Goal: Task Accomplishment & Management: Manage account settings

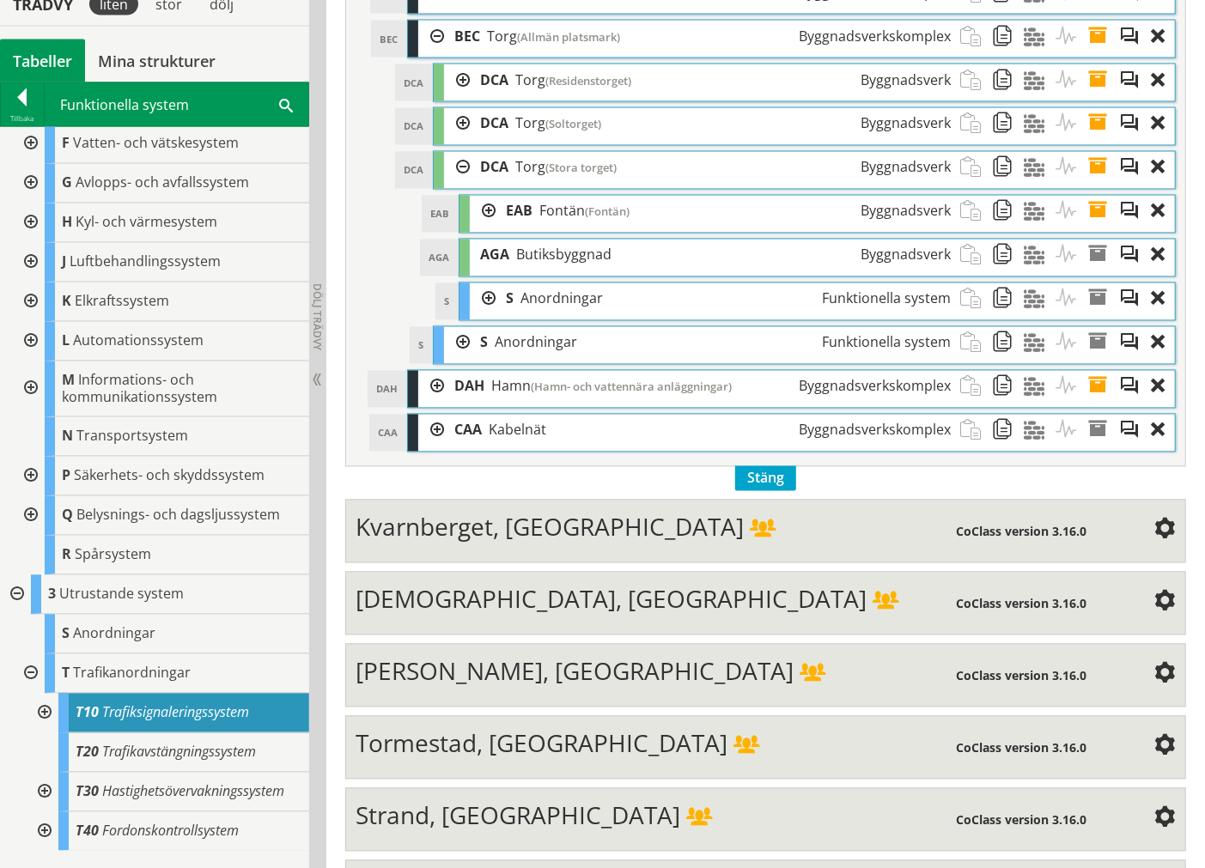
scroll to position [1583, 0]
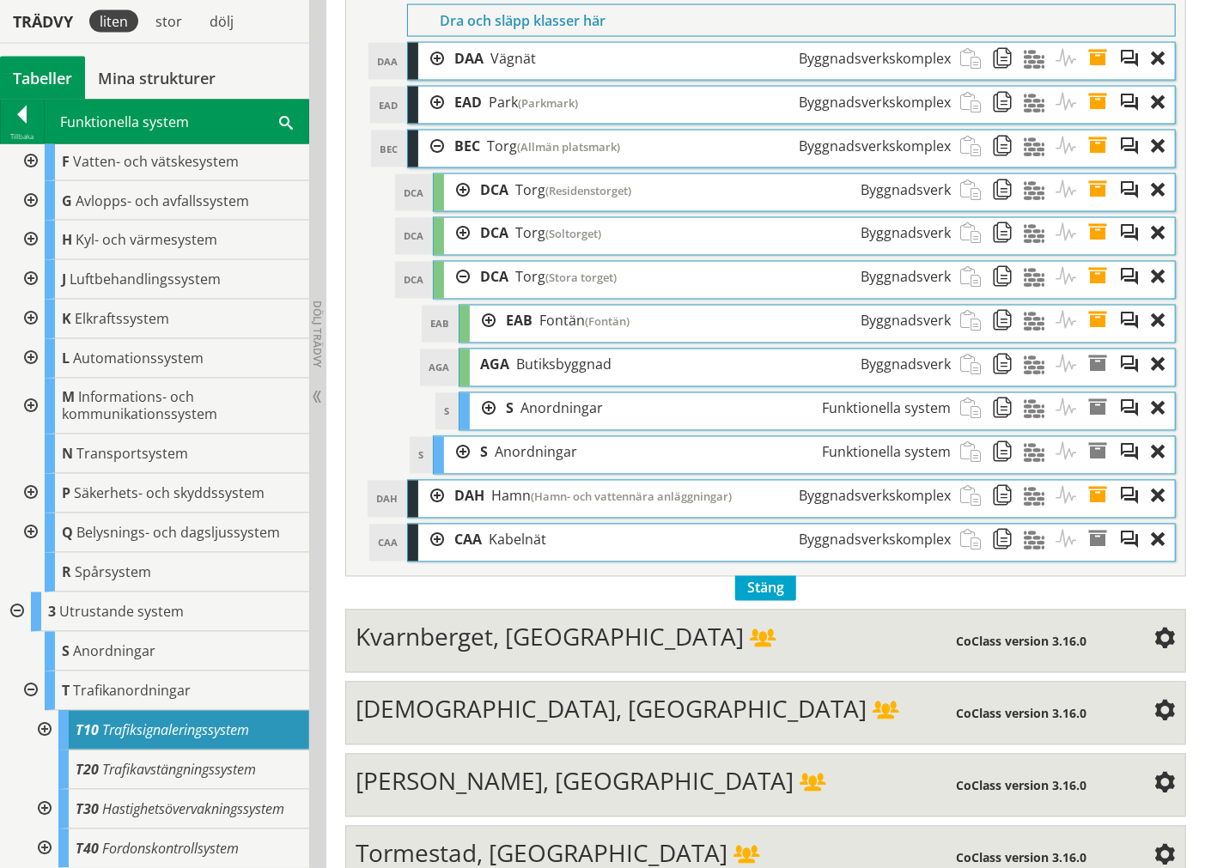
click at [440, 153] on div at bounding box center [431, 147] width 26 height 32
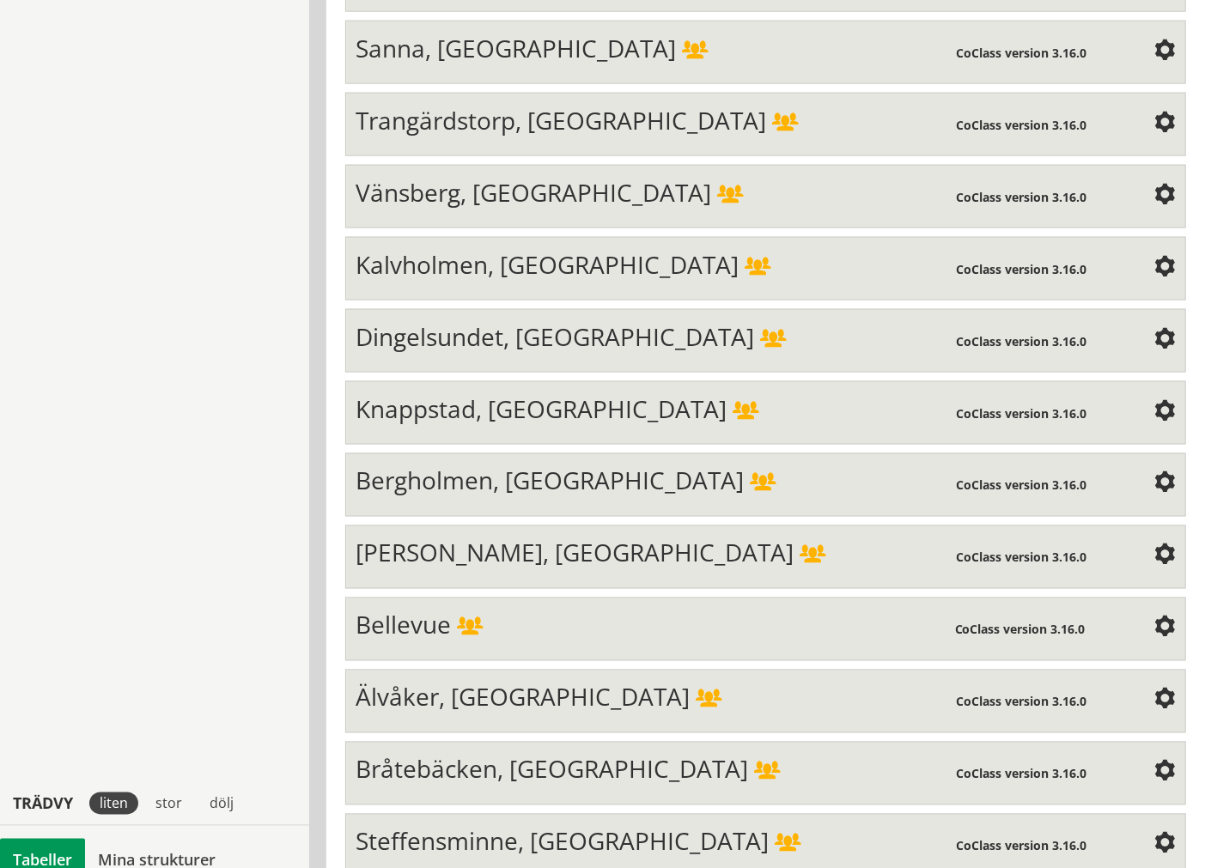
scroll to position [5775, 0]
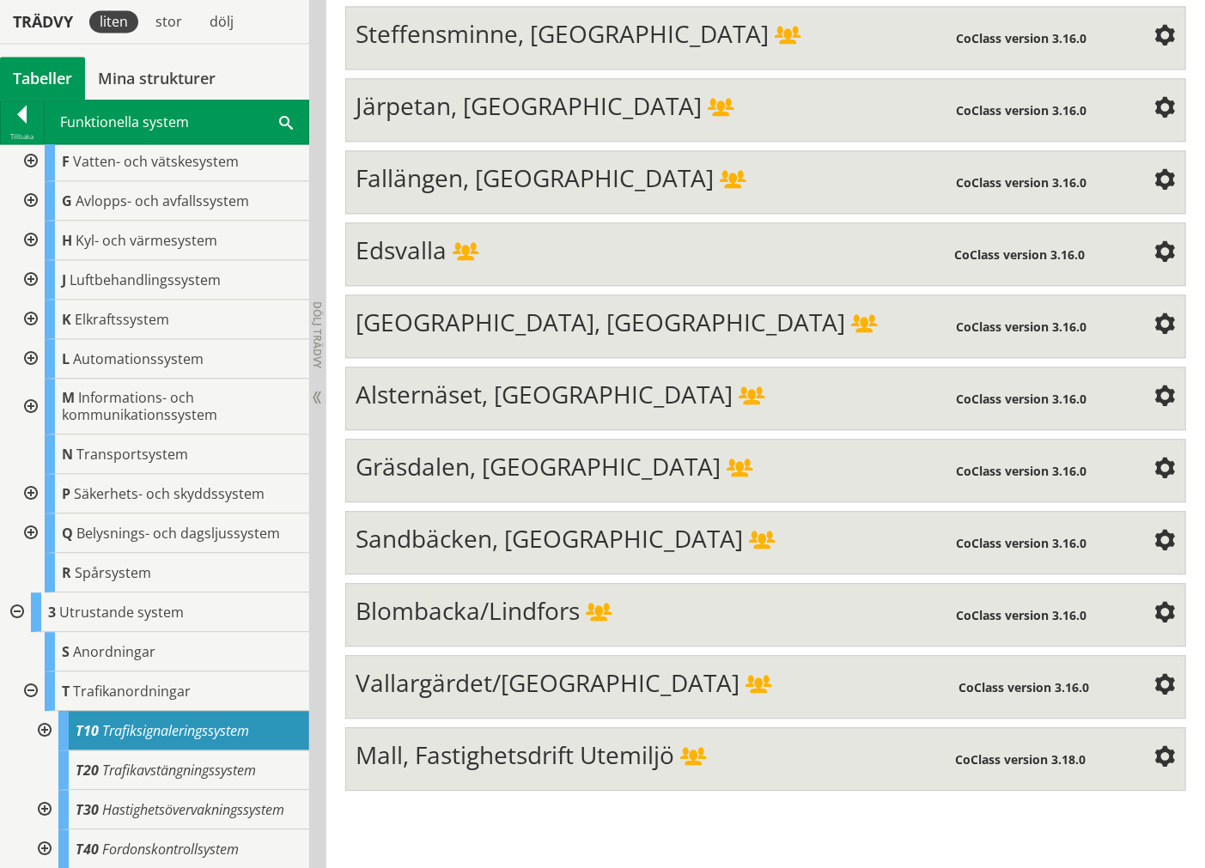
click at [491, 601] on span "Mall, Fastighetsdrift Utemiljö" at bounding box center [515, 755] width 319 height 33
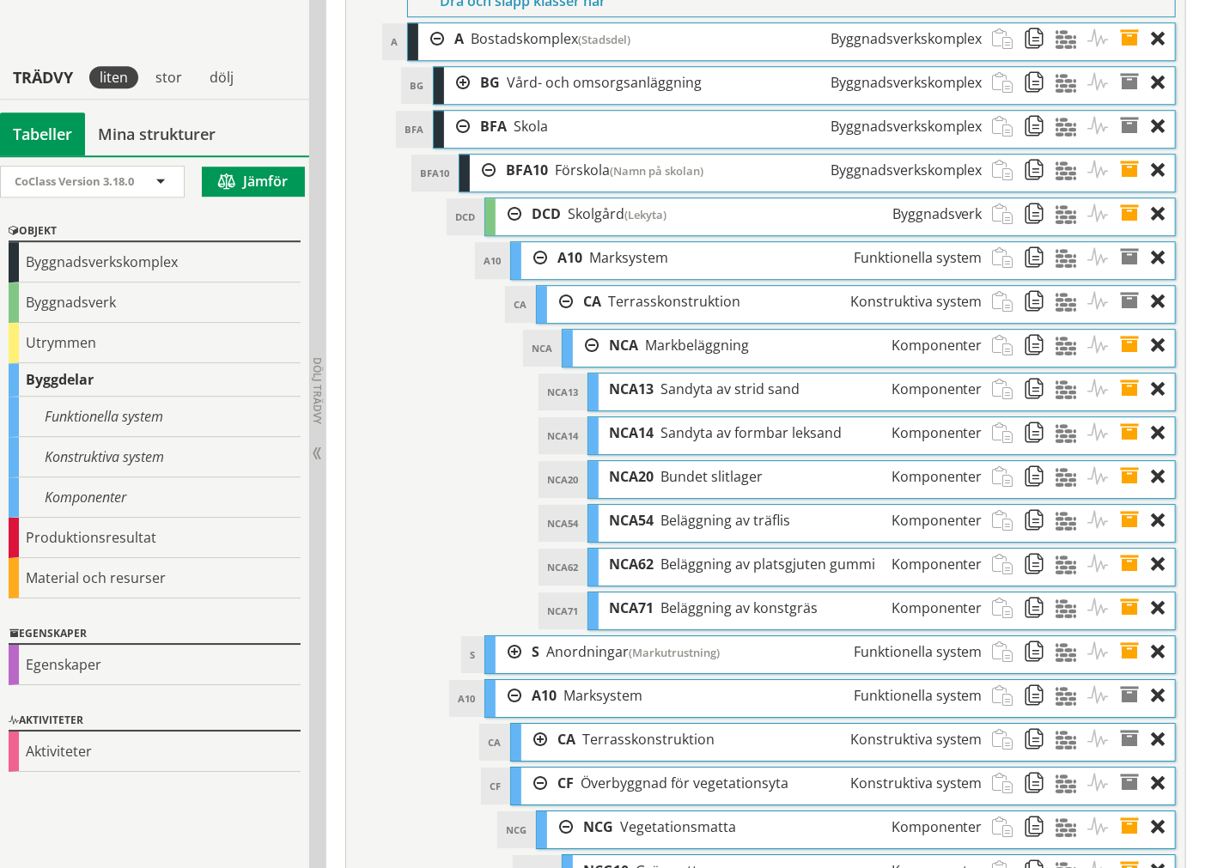
scroll to position [6348, 0]
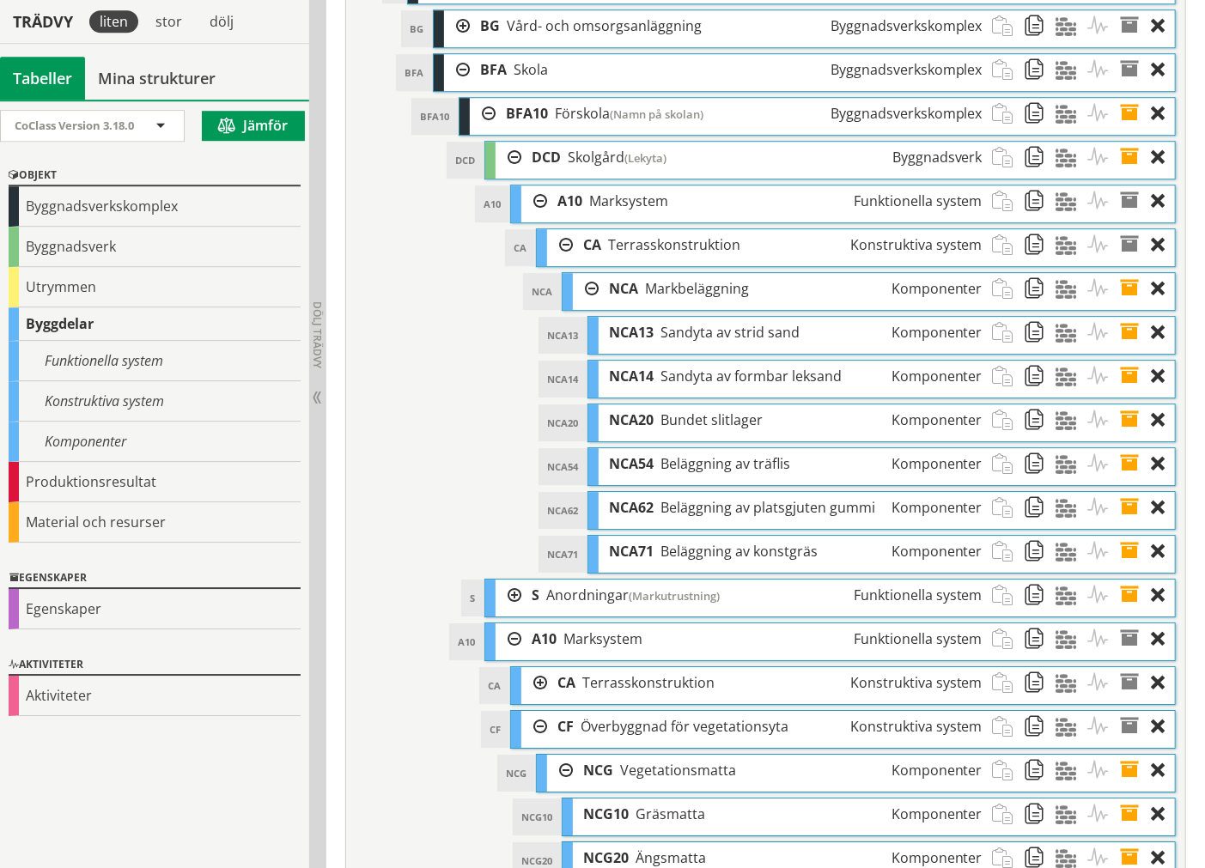
click at [599, 305] on div "NCA Markbeläggning Komponenter" at bounding box center [796, 289] width 394 height 32
click at [588, 305] on div at bounding box center [586, 289] width 26 height 32
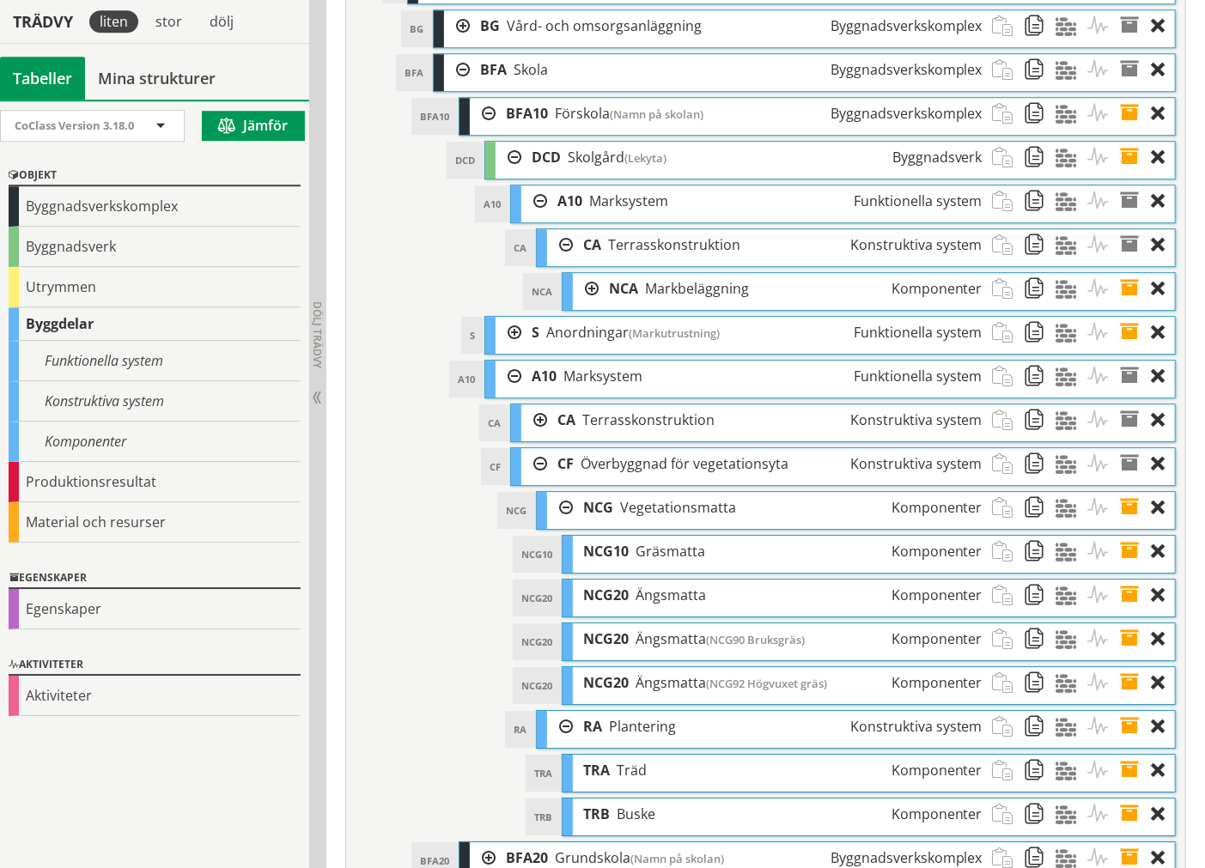
click at [561, 261] on div at bounding box center [560, 245] width 26 height 32
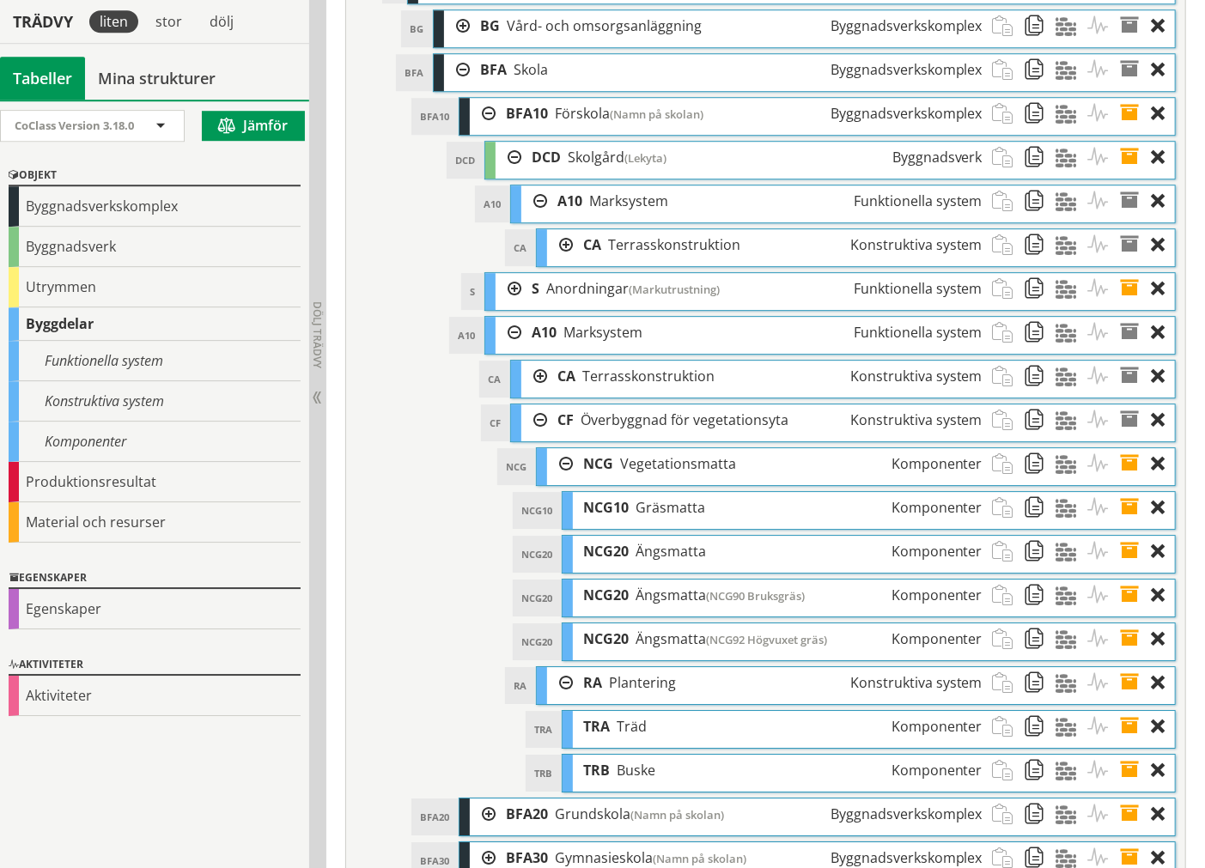
click at [537, 217] on div at bounding box center [534, 201] width 26 height 32
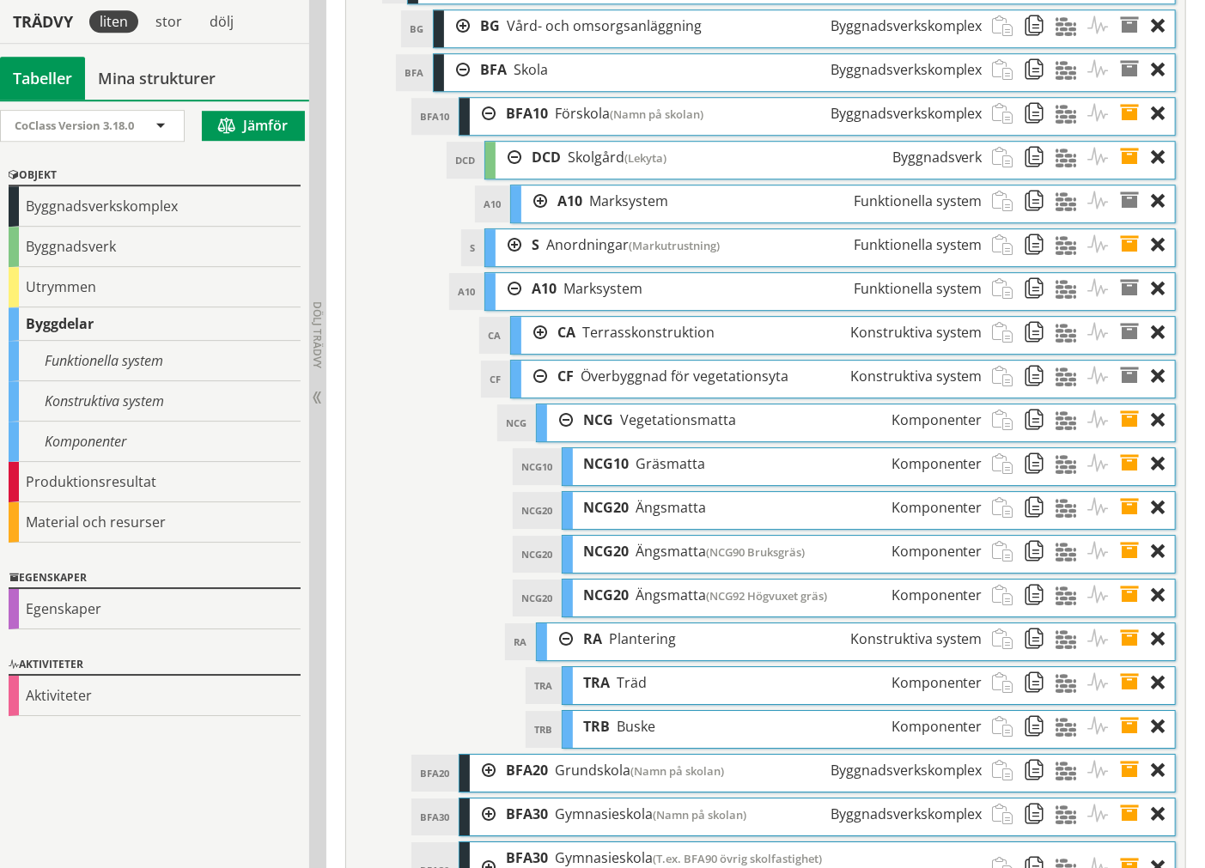
click at [508, 173] on div at bounding box center [509, 158] width 26 height 32
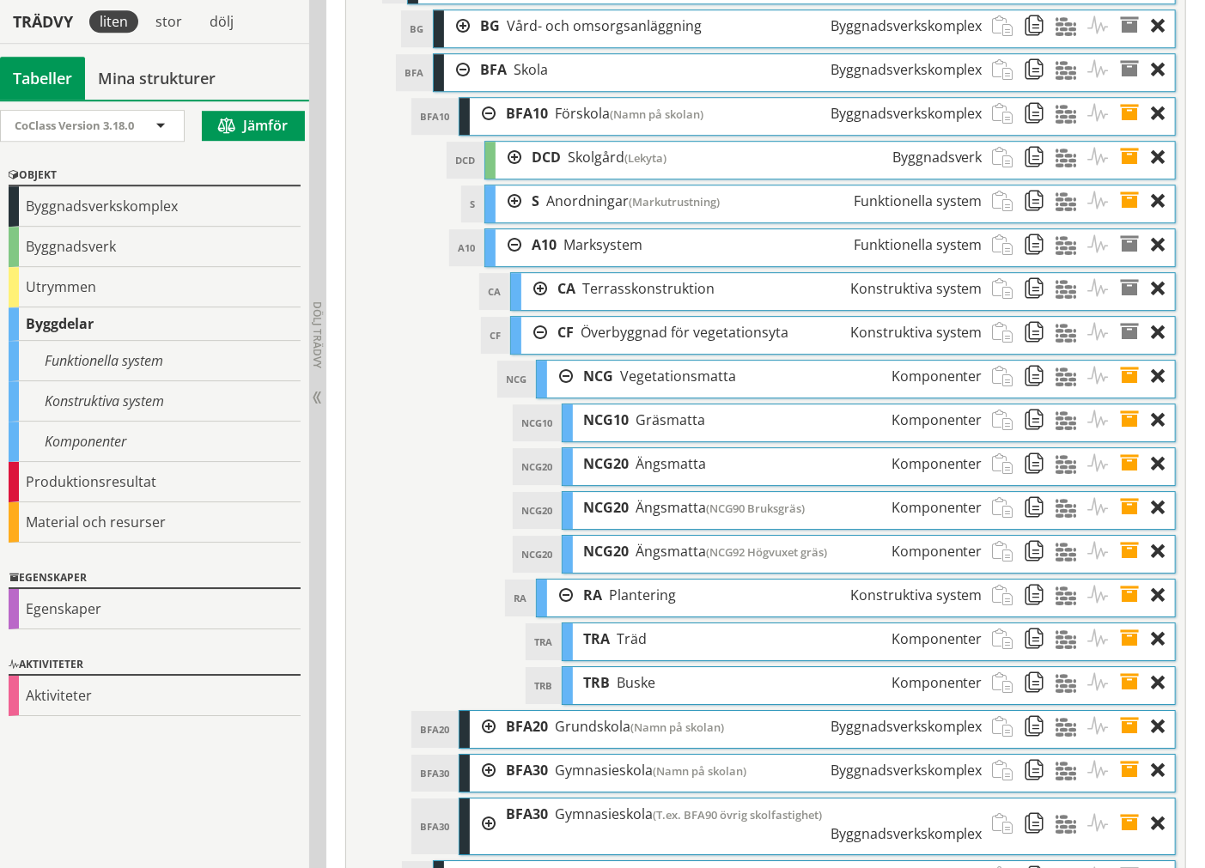
click at [561, 392] on div at bounding box center [560, 377] width 26 height 32
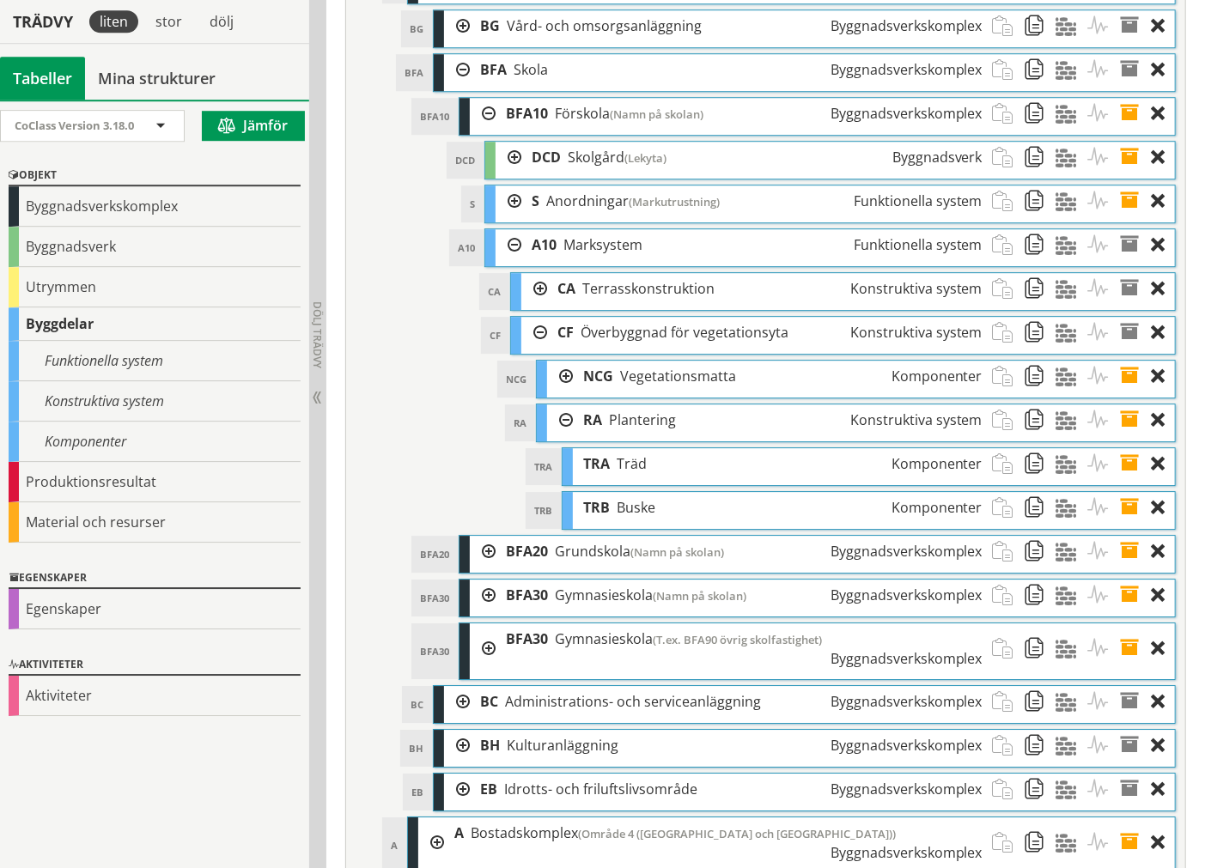
click at [565, 436] on div at bounding box center [560, 420] width 26 height 32
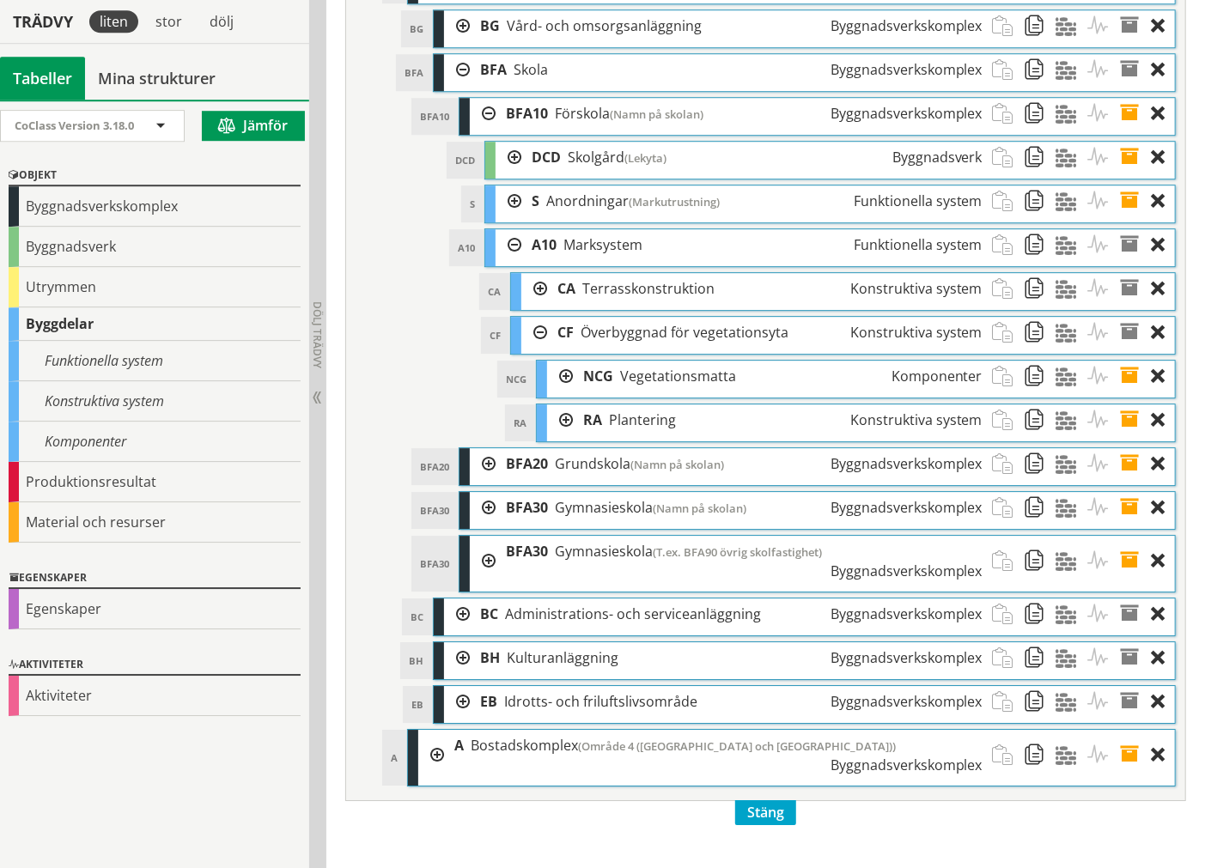
click at [511, 173] on div at bounding box center [509, 158] width 26 height 32
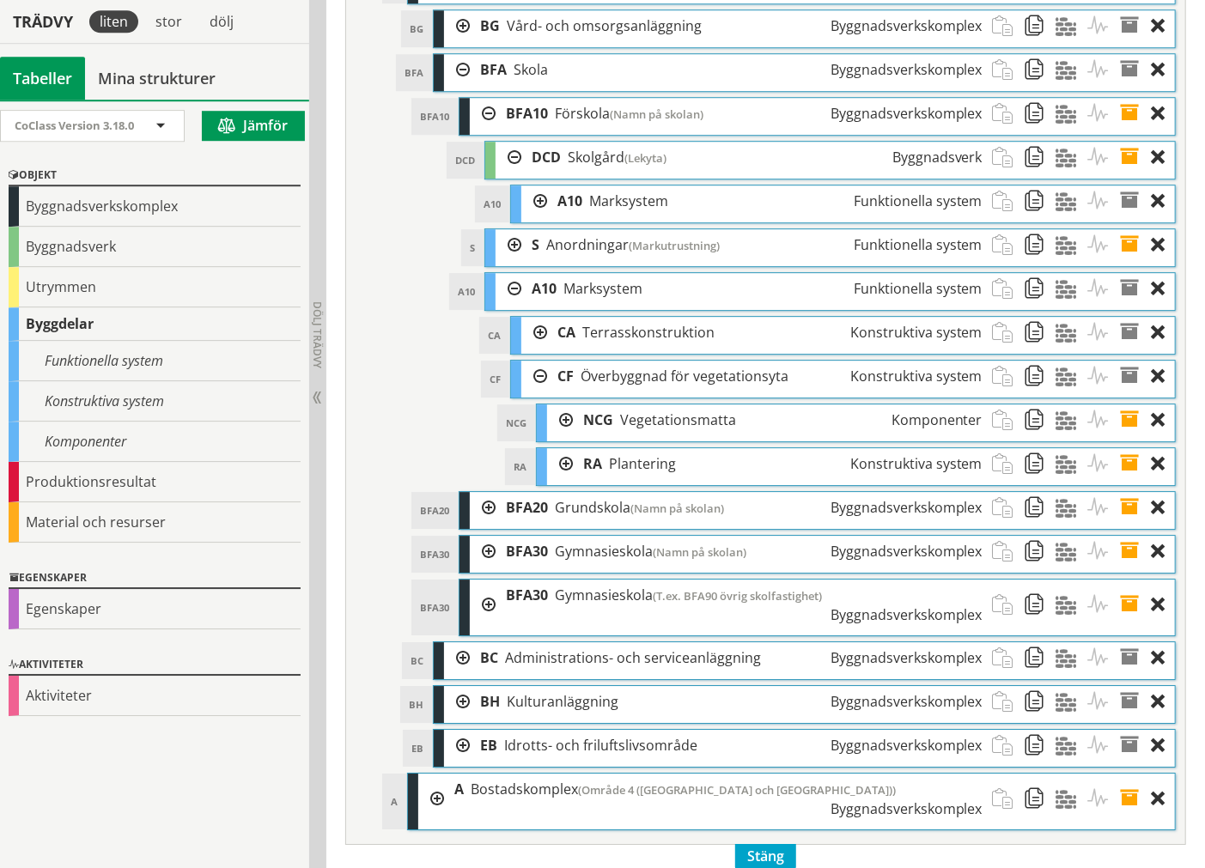
click at [544, 392] on div at bounding box center [534, 377] width 26 height 32
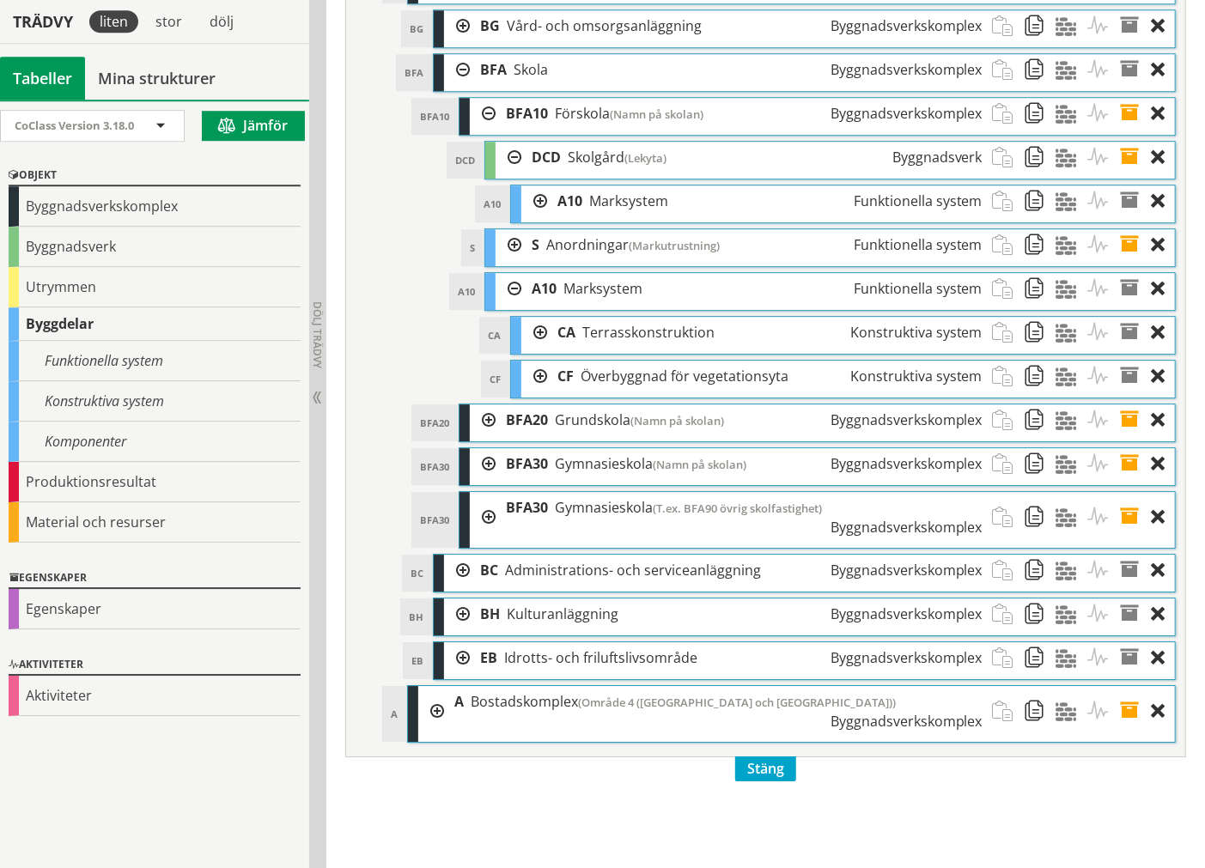
click at [511, 305] on div at bounding box center [509, 289] width 26 height 32
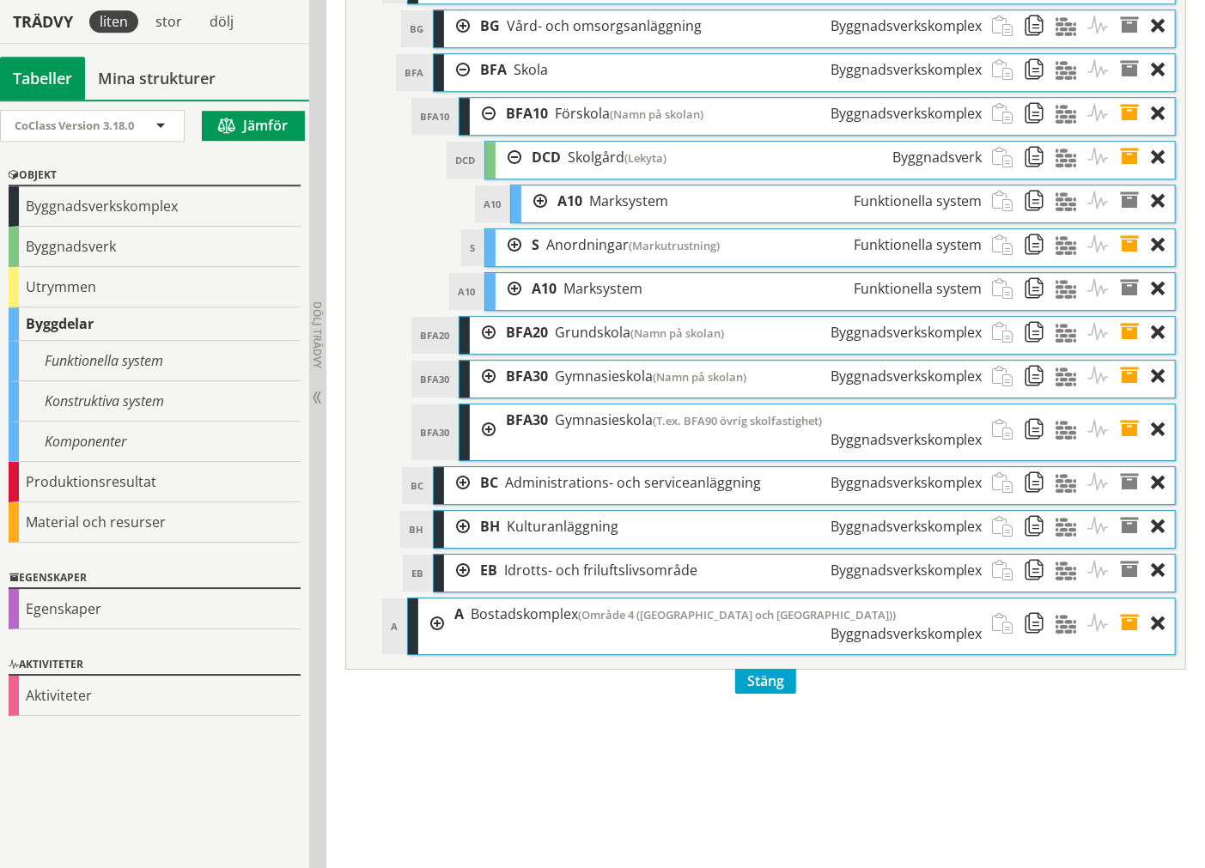
click at [511, 305] on div at bounding box center [509, 289] width 26 height 32
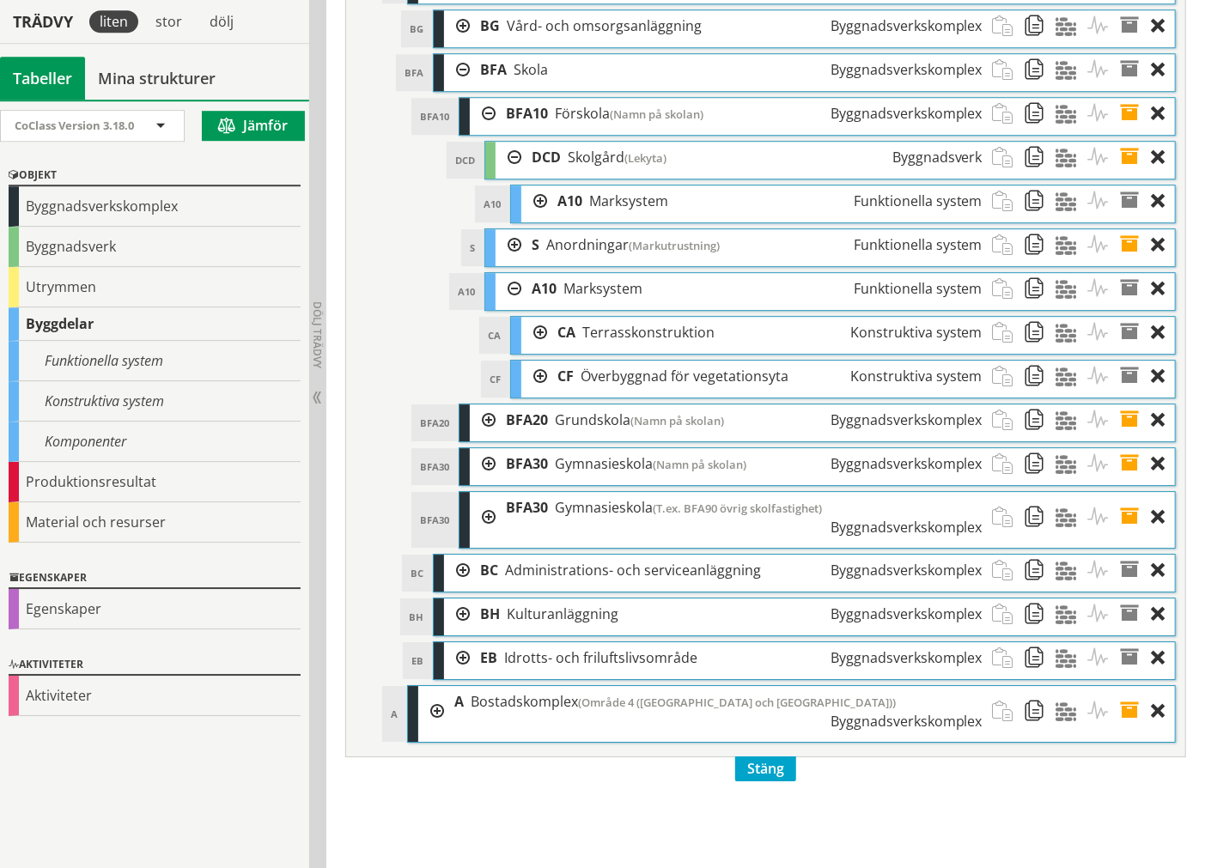
click at [511, 305] on div at bounding box center [509, 289] width 26 height 32
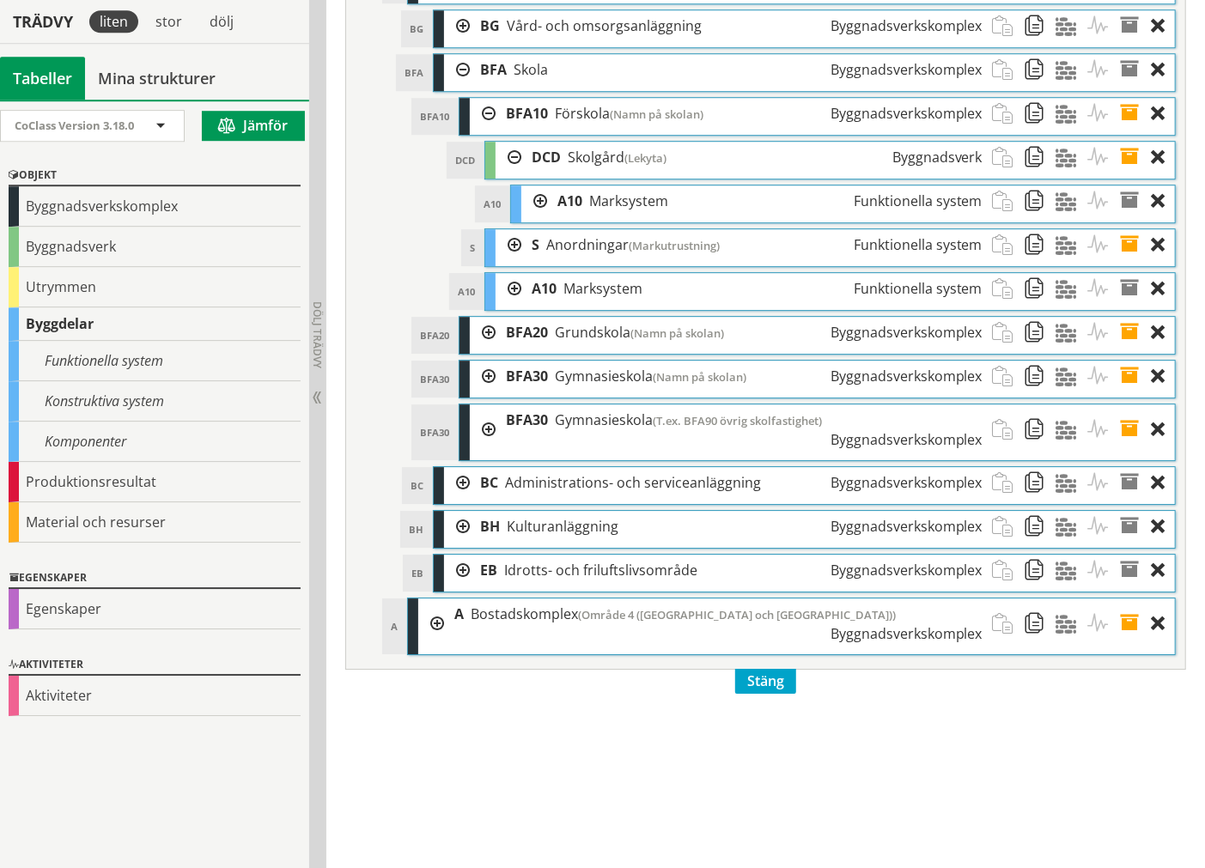
click at [483, 130] on div at bounding box center [483, 114] width 26 height 32
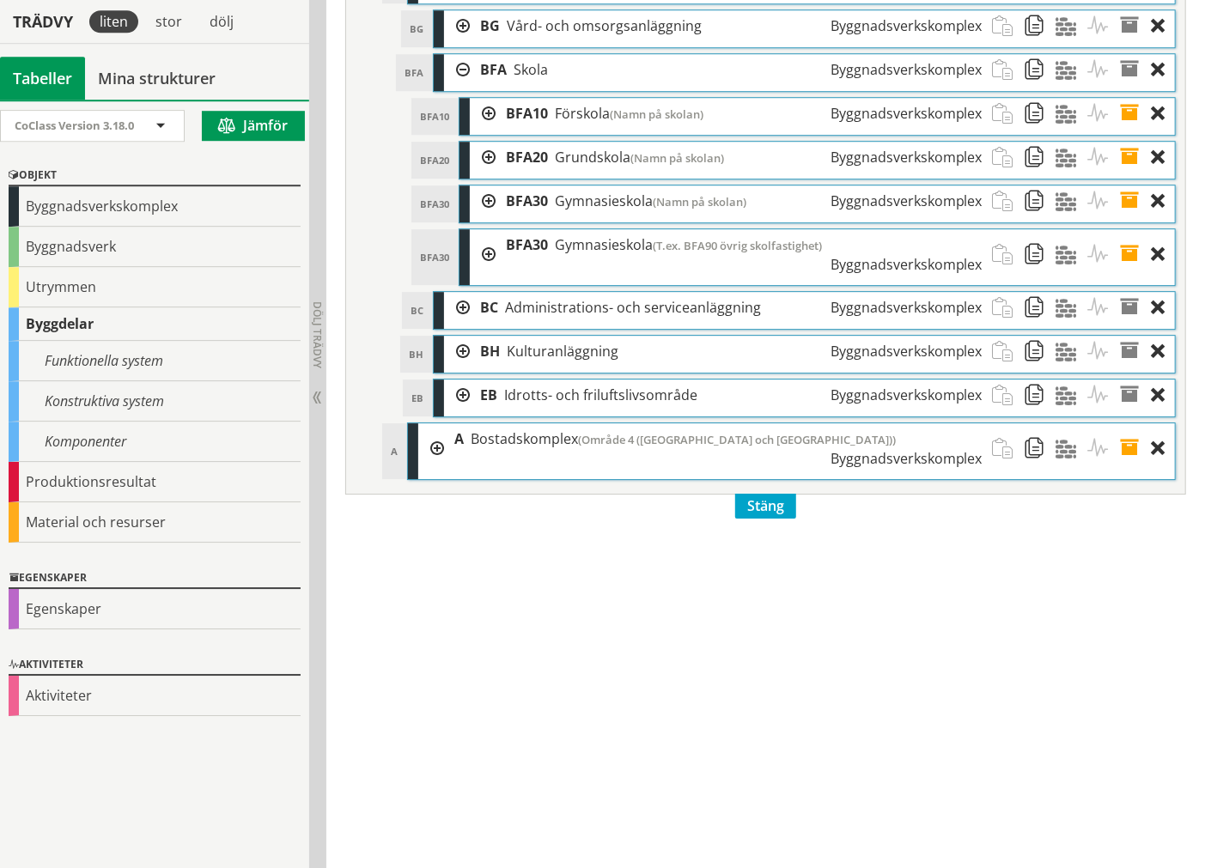
click at [455, 86] on div at bounding box center [457, 70] width 26 height 32
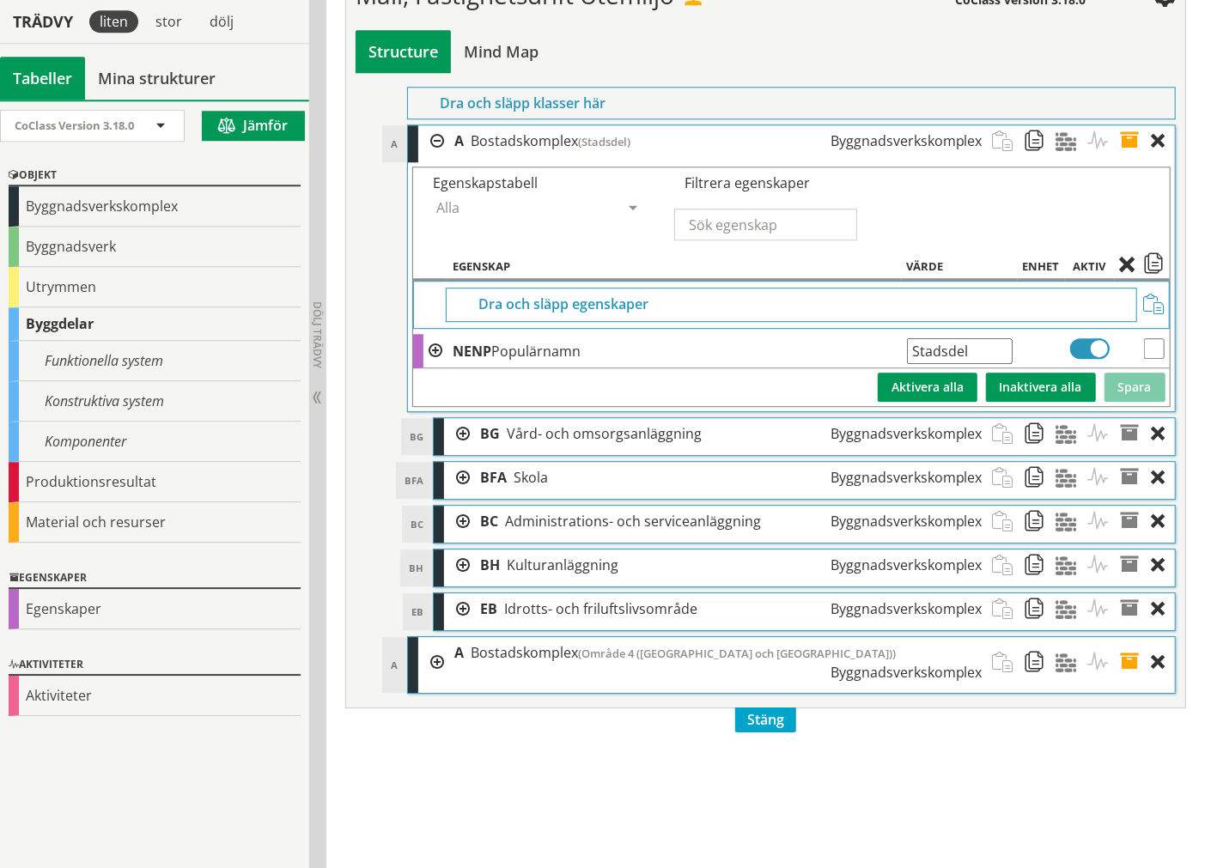
scroll to position [6157, 0]
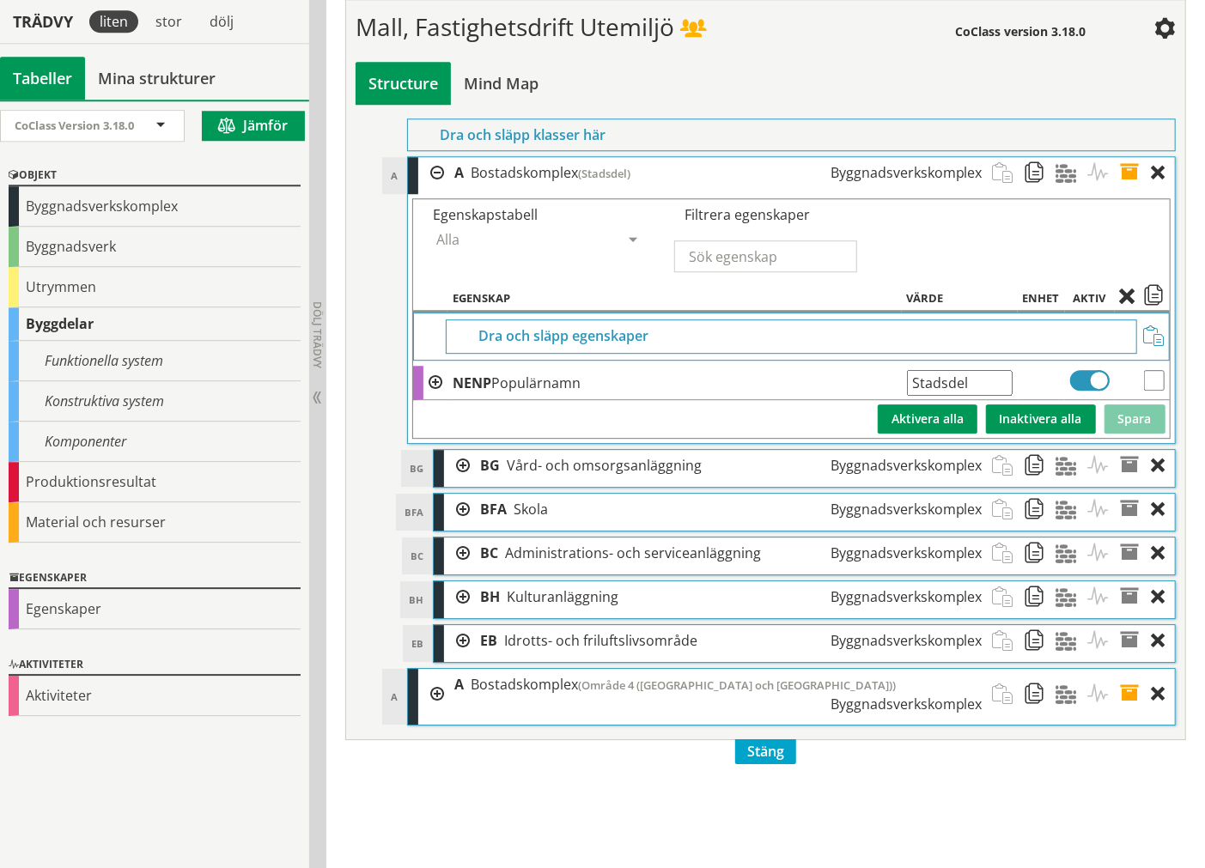
drag, startPoint x: 997, startPoint y: 442, endPoint x: 733, endPoint y: 465, distance: 265.5
click at [733, 438] on tbody "Dra och släpp egenskaper NENP Populärnamn Stadsdel Ange giltig String. Spara In…" at bounding box center [791, 375] width 757 height 125
type input "MALL (A är endast platshållare för stadsdel)"
click at [1116, 434] on button "Spara" at bounding box center [1134, 418] width 61 height 29
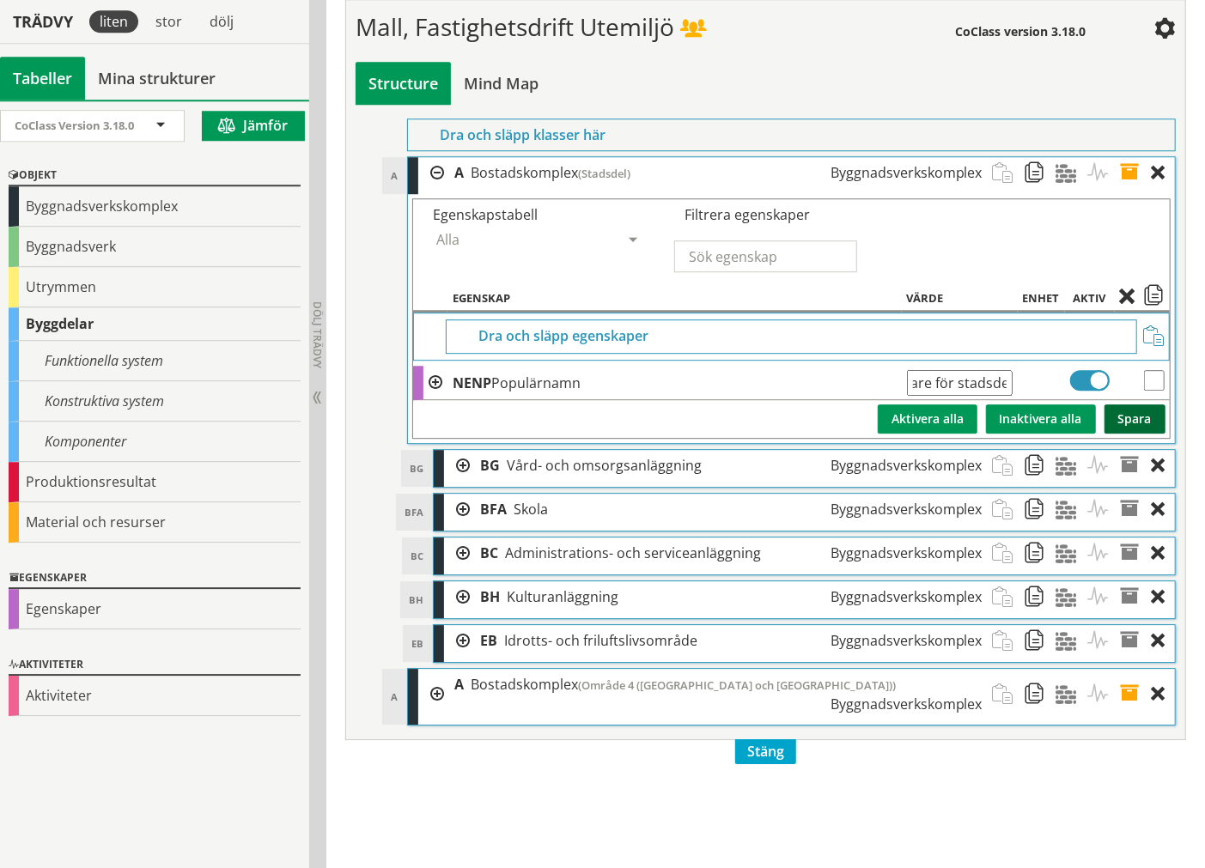
scroll to position [0, 0]
click at [1122, 189] on span at bounding box center [1136, 173] width 32 height 32
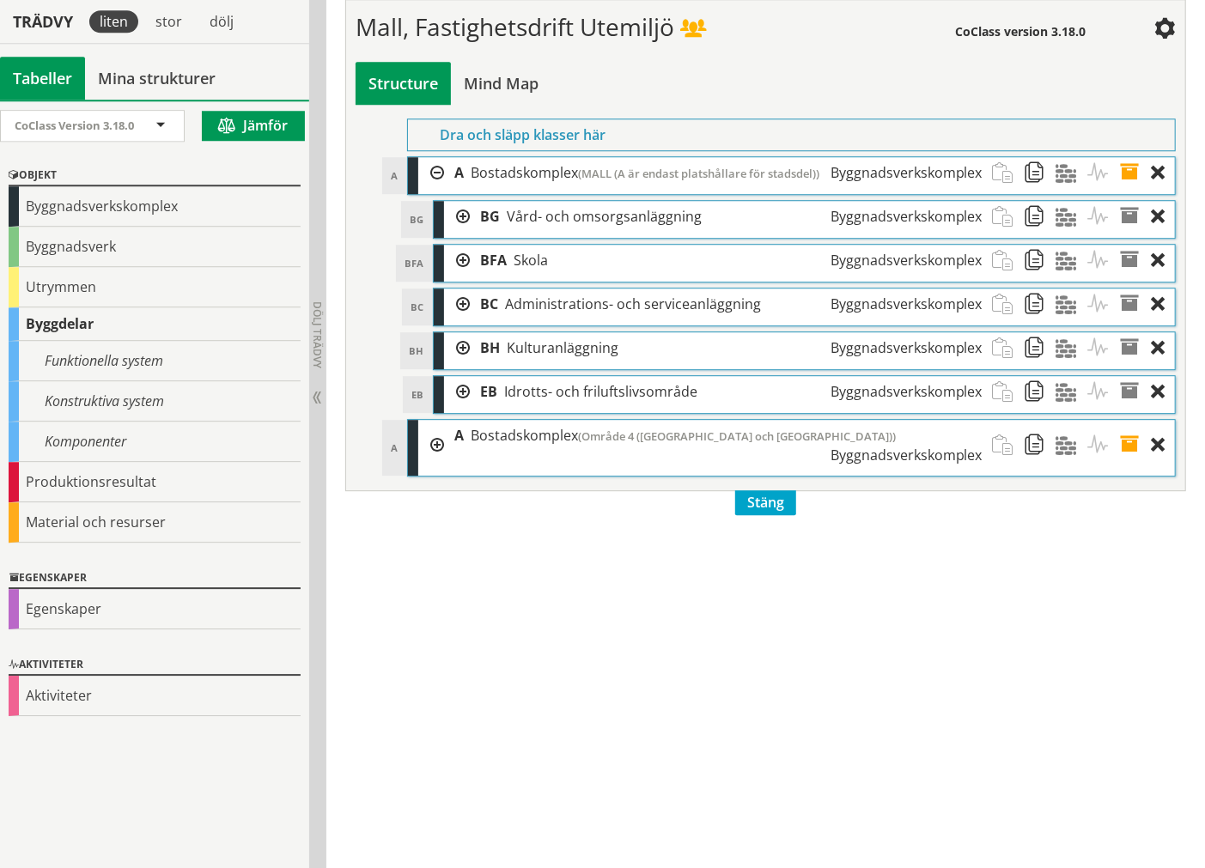
click at [439, 471] on div at bounding box center [431, 445] width 26 height 51
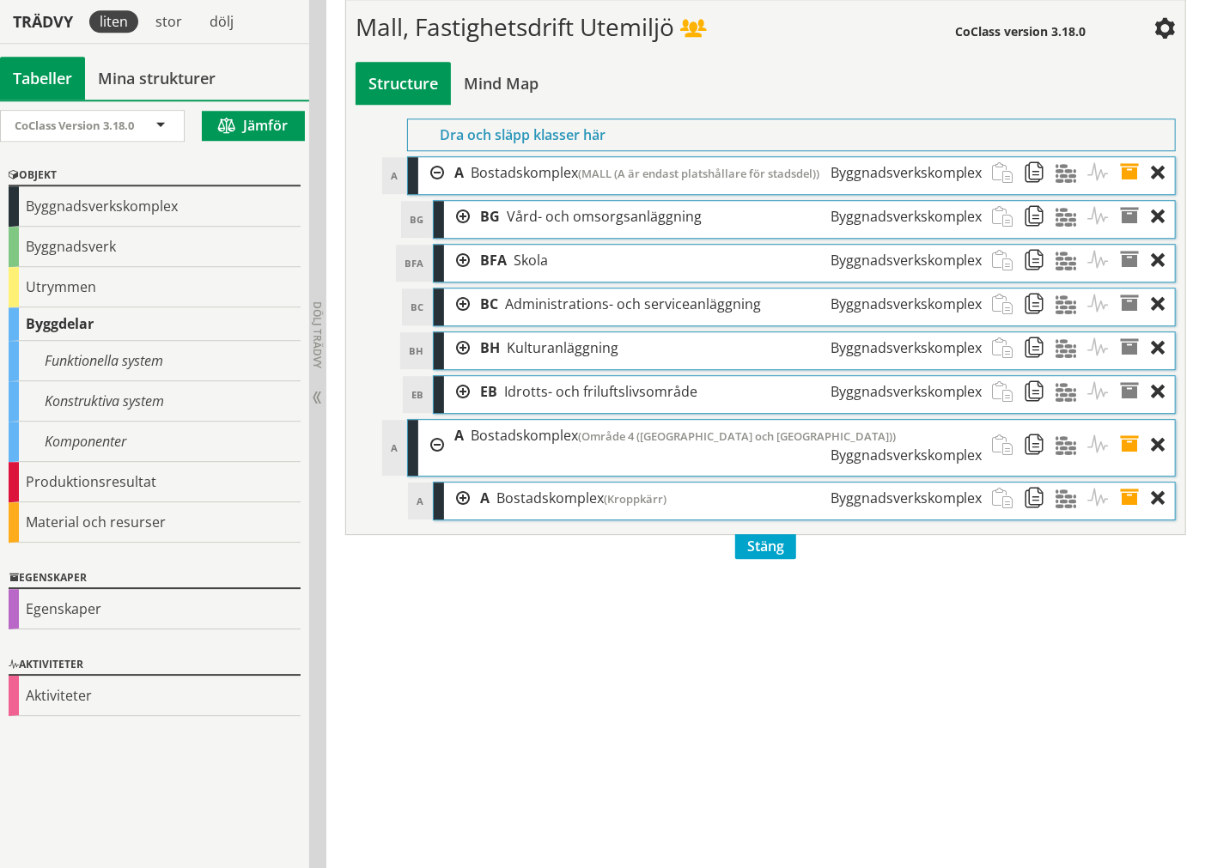
click at [455, 514] on div at bounding box center [457, 499] width 26 height 32
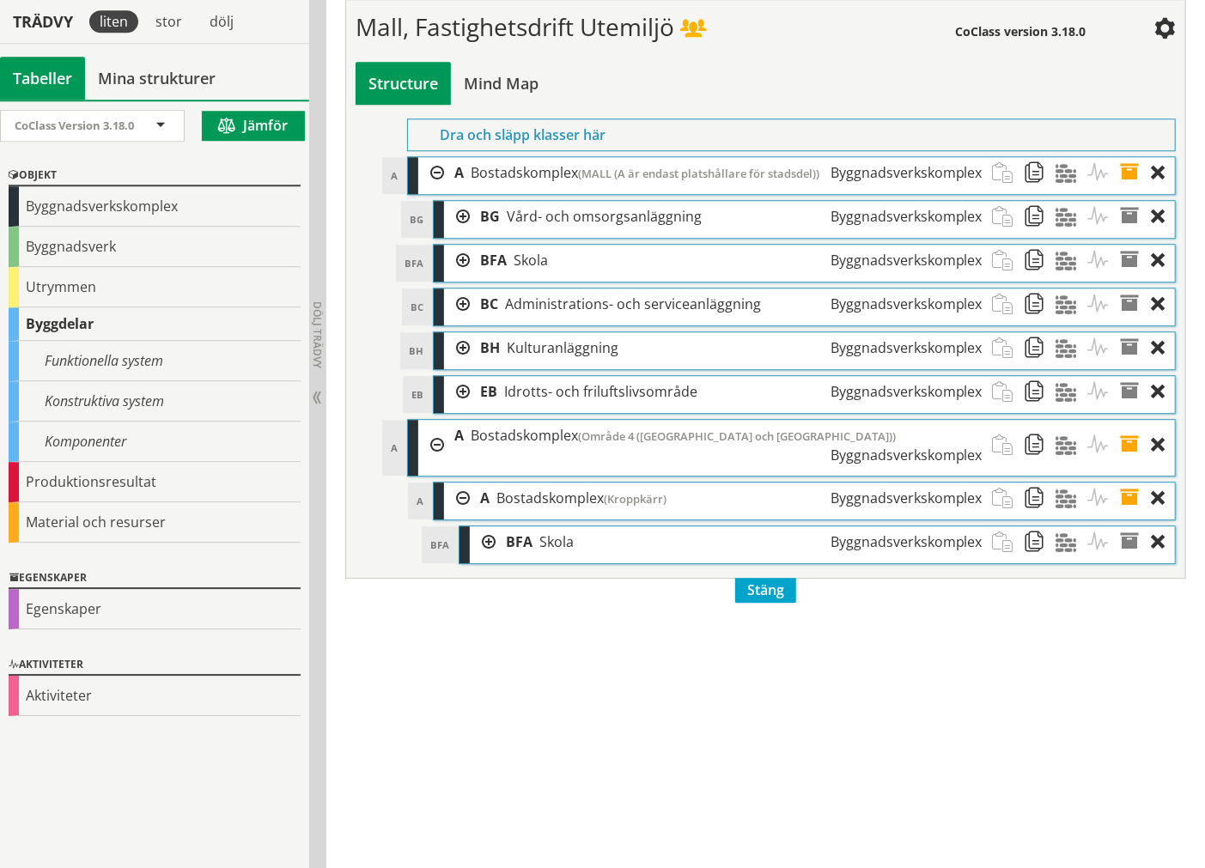
click at [457, 514] on div at bounding box center [457, 499] width 26 height 32
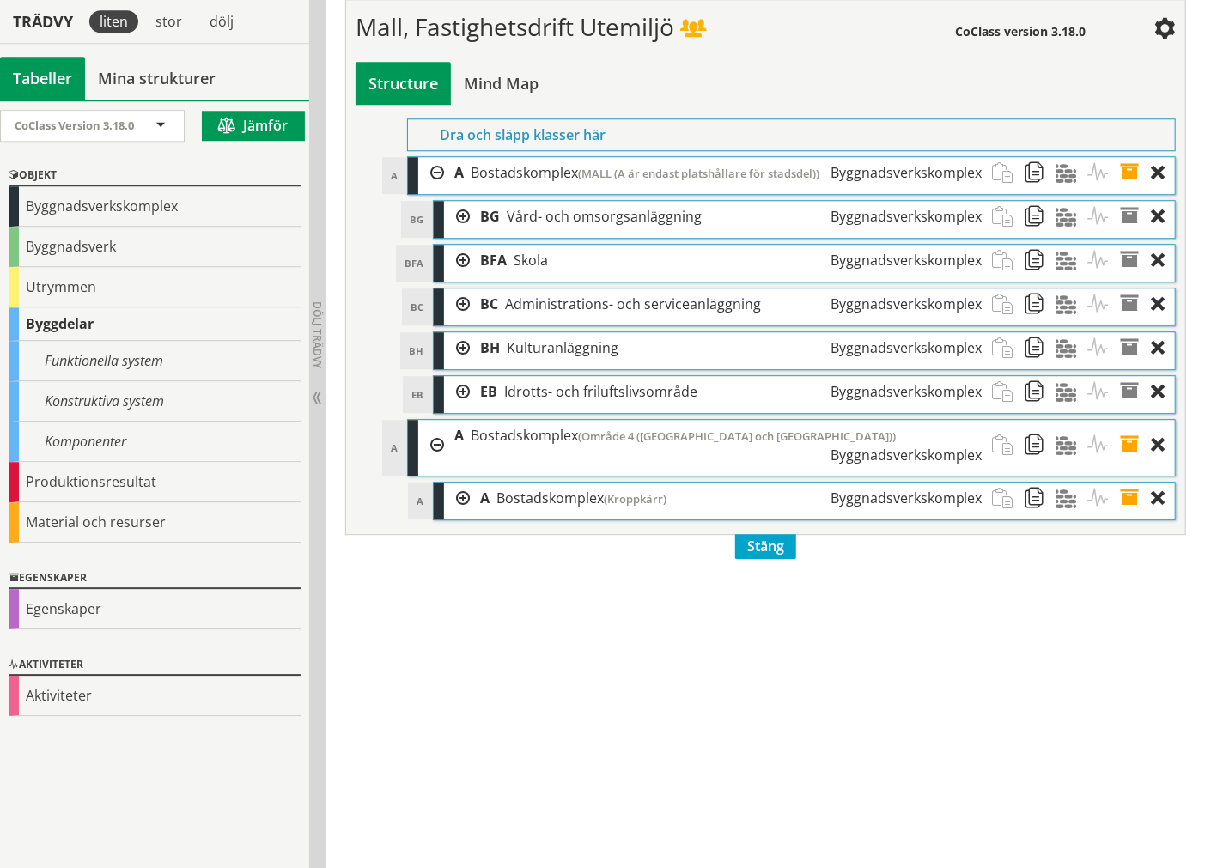
click at [436, 471] on div at bounding box center [431, 445] width 26 height 51
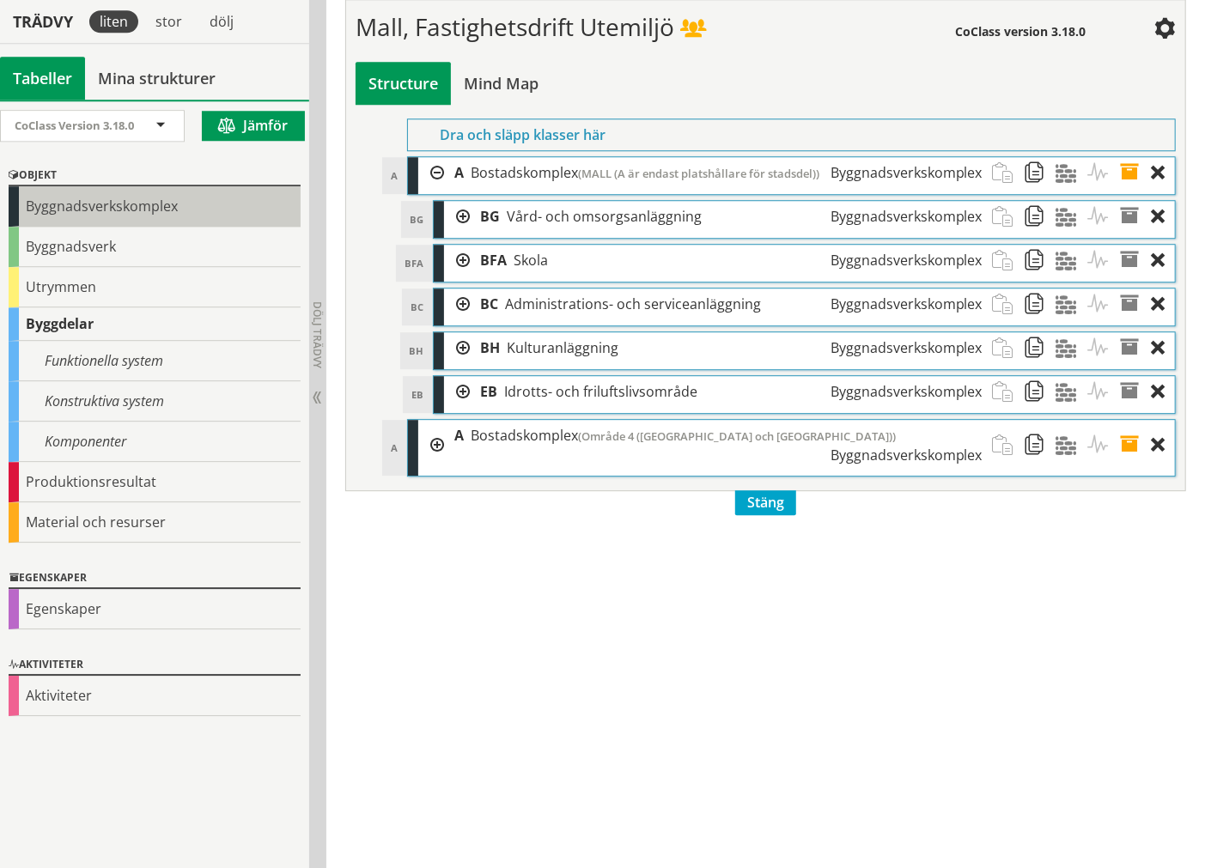
click at [33, 201] on div "Byggnadsverkskomplex" at bounding box center [155, 206] width 292 height 40
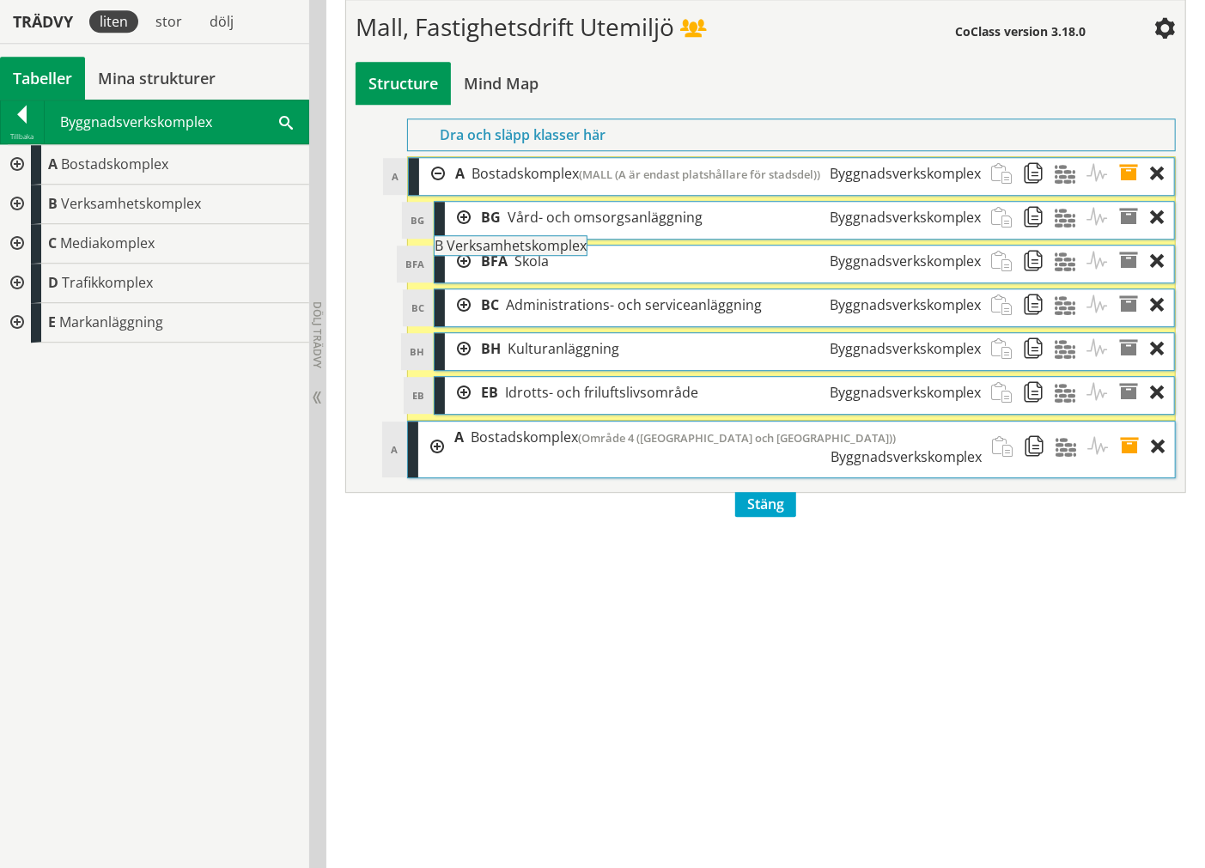
drag, startPoint x: 90, startPoint y: 199, endPoint x: 524, endPoint y: 250, distance: 436.6
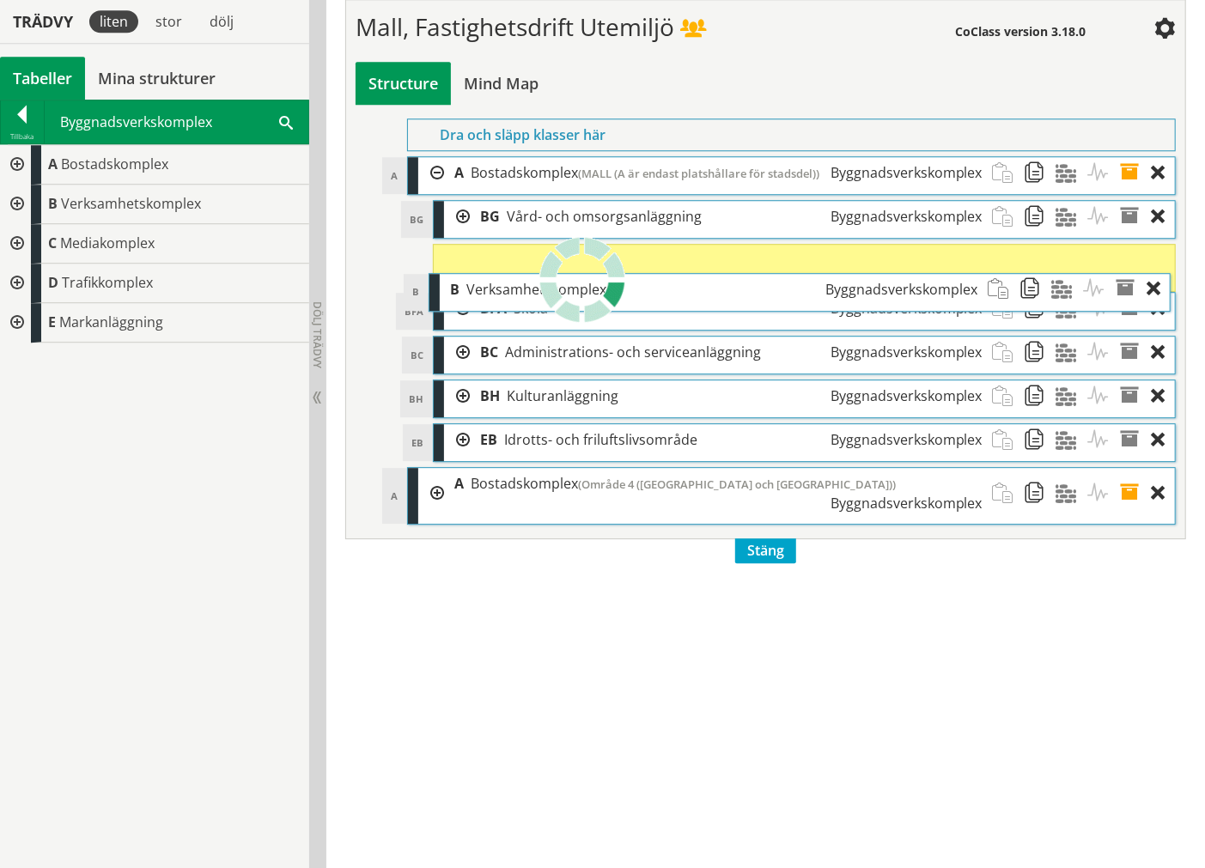
drag, startPoint x: 611, startPoint y: 492, endPoint x: 606, endPoint y: 344, distance: 147.8
click at [606, 306] on div "B Verksamhetskomplex Byggnadsverkskomplex" at bounding box center [714, 290] width 549 height 32
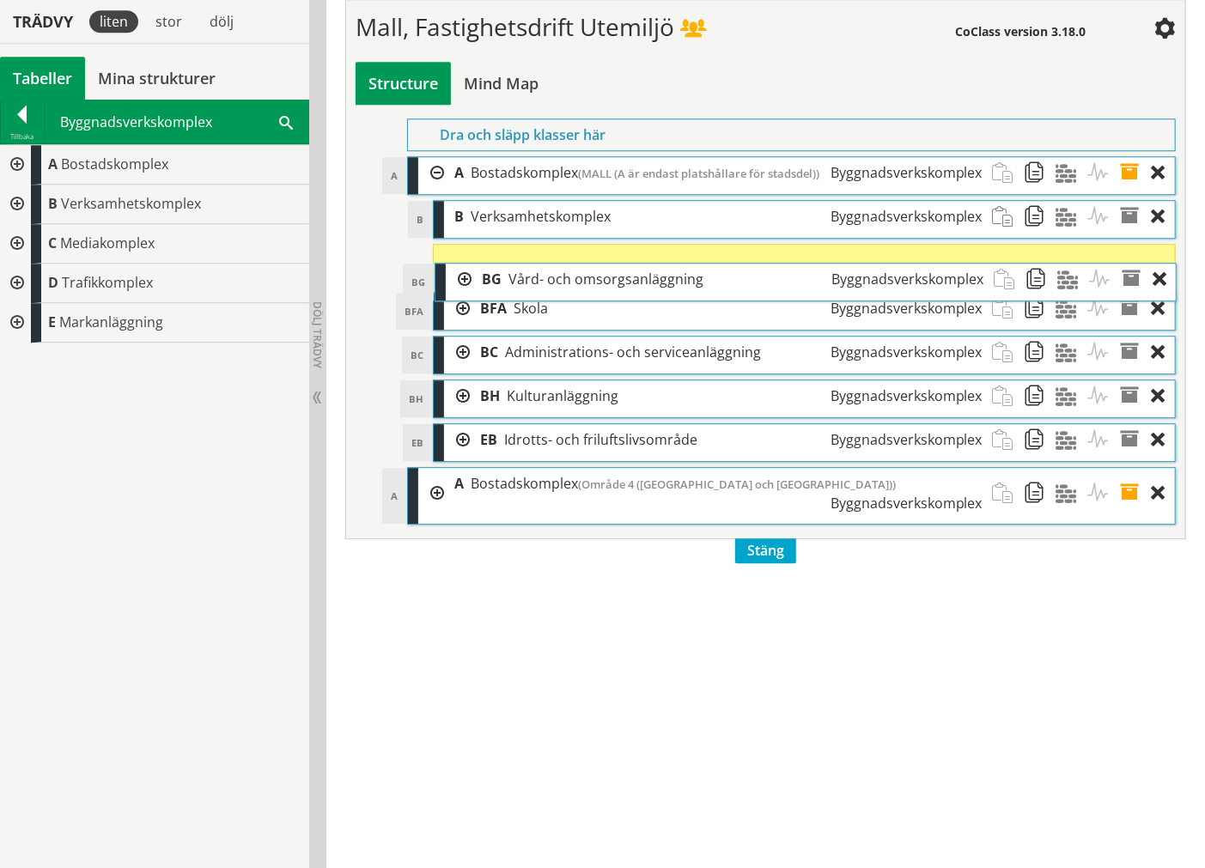
drag, startPoint x: 545, startPoint y: 277, endPoint x: 546, endPoint y: 340, distance: 62.7
click at [546, 289] on span "Vård- och omsorgsanläggning" at bounding box center [605, 279] width 195 height 19
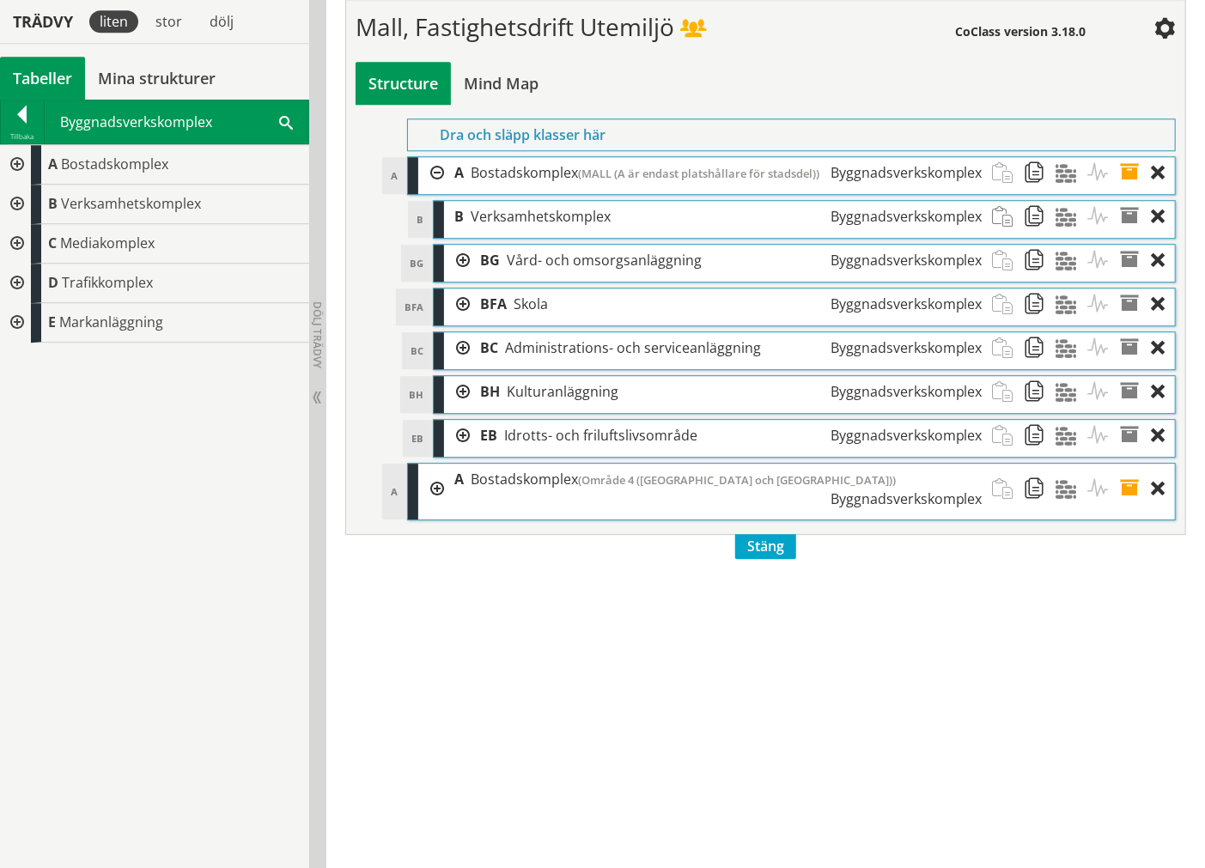
click at [17, 163] on div at bounding box center [15, 165] width 31 height 40
click at [29, 204] on div at bounding box center [29, 205] width 31 height 40
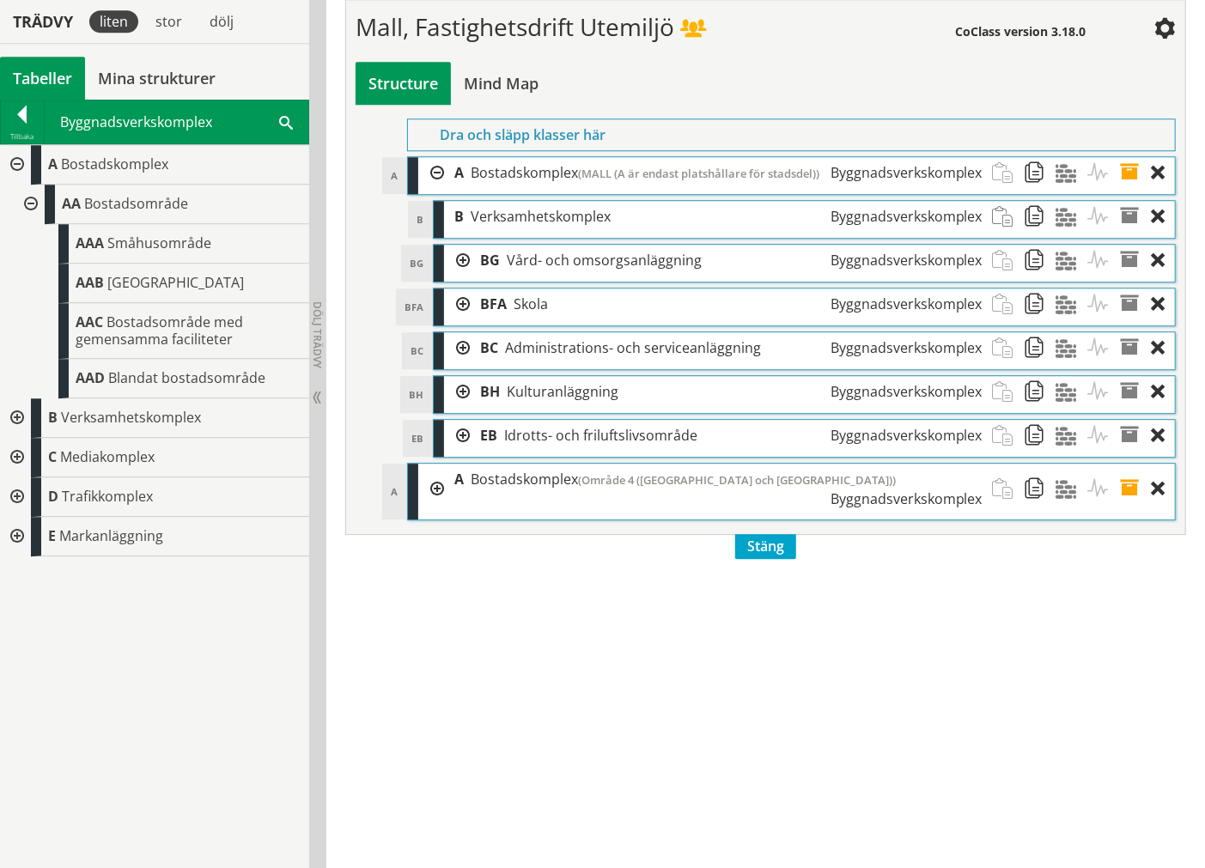
click at [27, 202] on div at bounding box center [29, 205] width 31 height 40
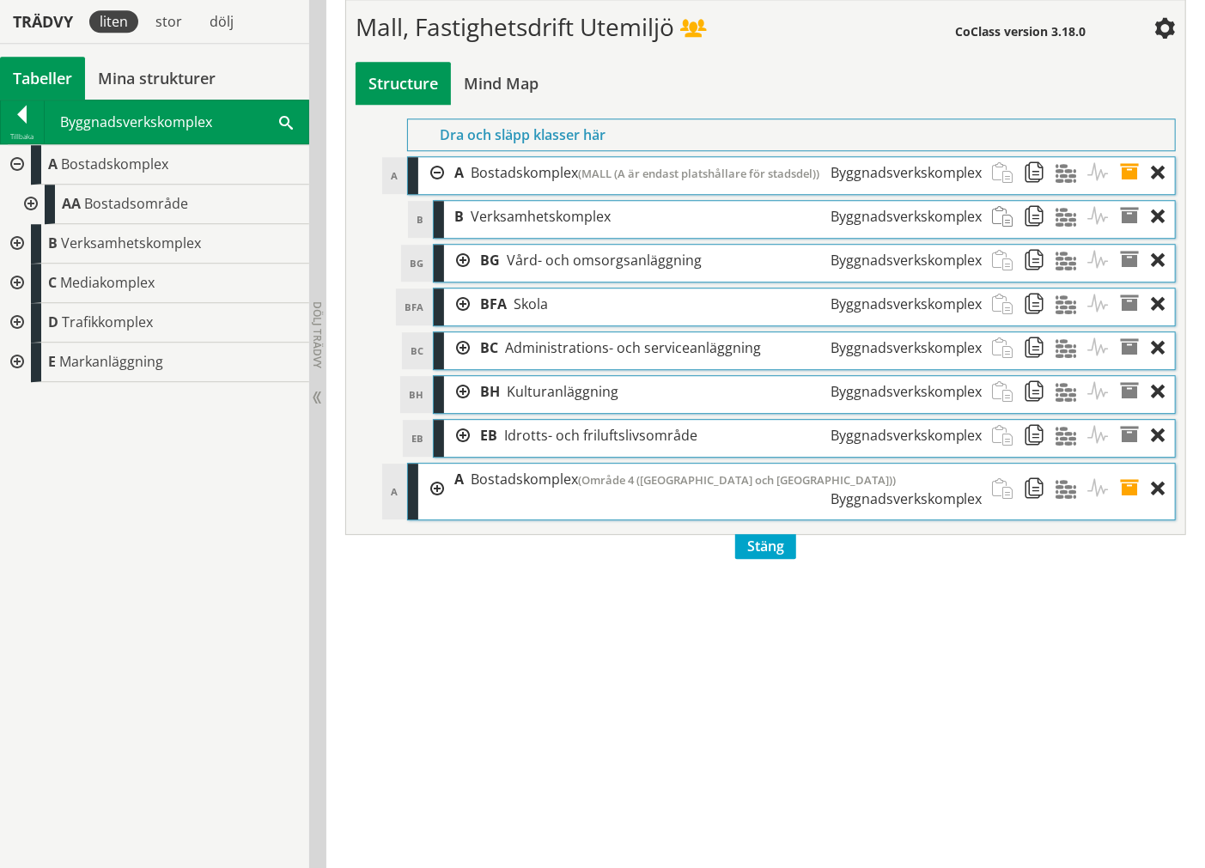
click at [15, 164] on div at bounding box center [15, 165] width 31 height 40
click at [19, 140] on div "Tillbaka" at bounding box center [22, 137] width 43 height 14
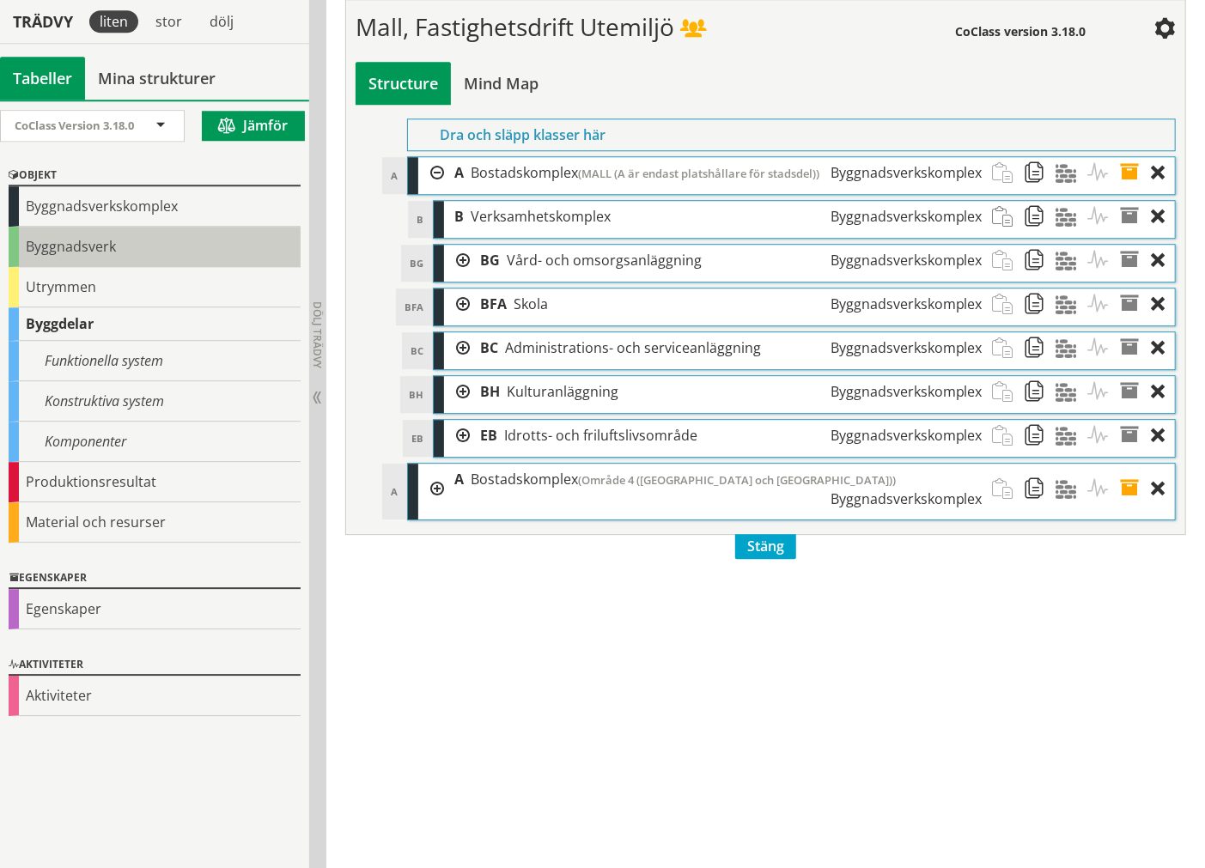
click at [46, 234] on div "Byggnadsverk" at bounding box center [155, 247] width 292 height 40
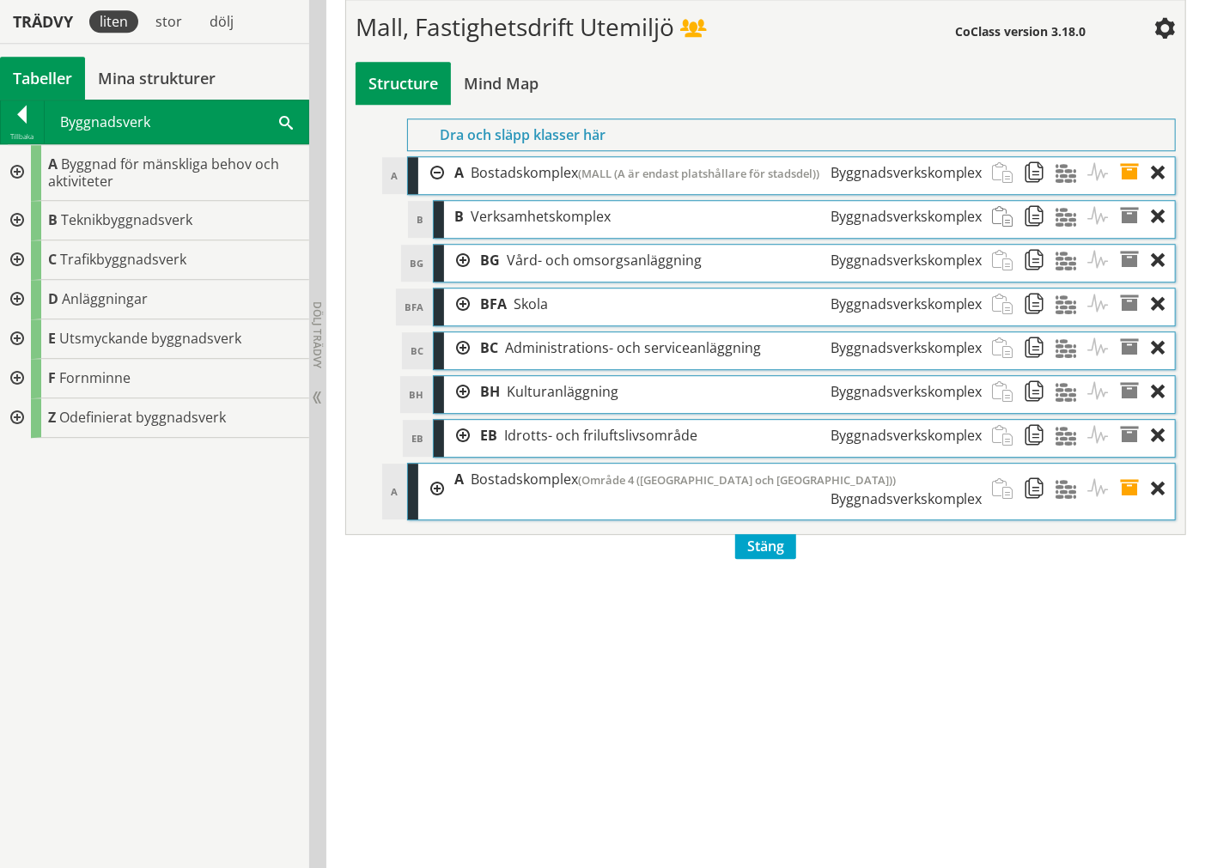
click at [19, 170] on div at bounding box center [15, 173] width 31 height 56
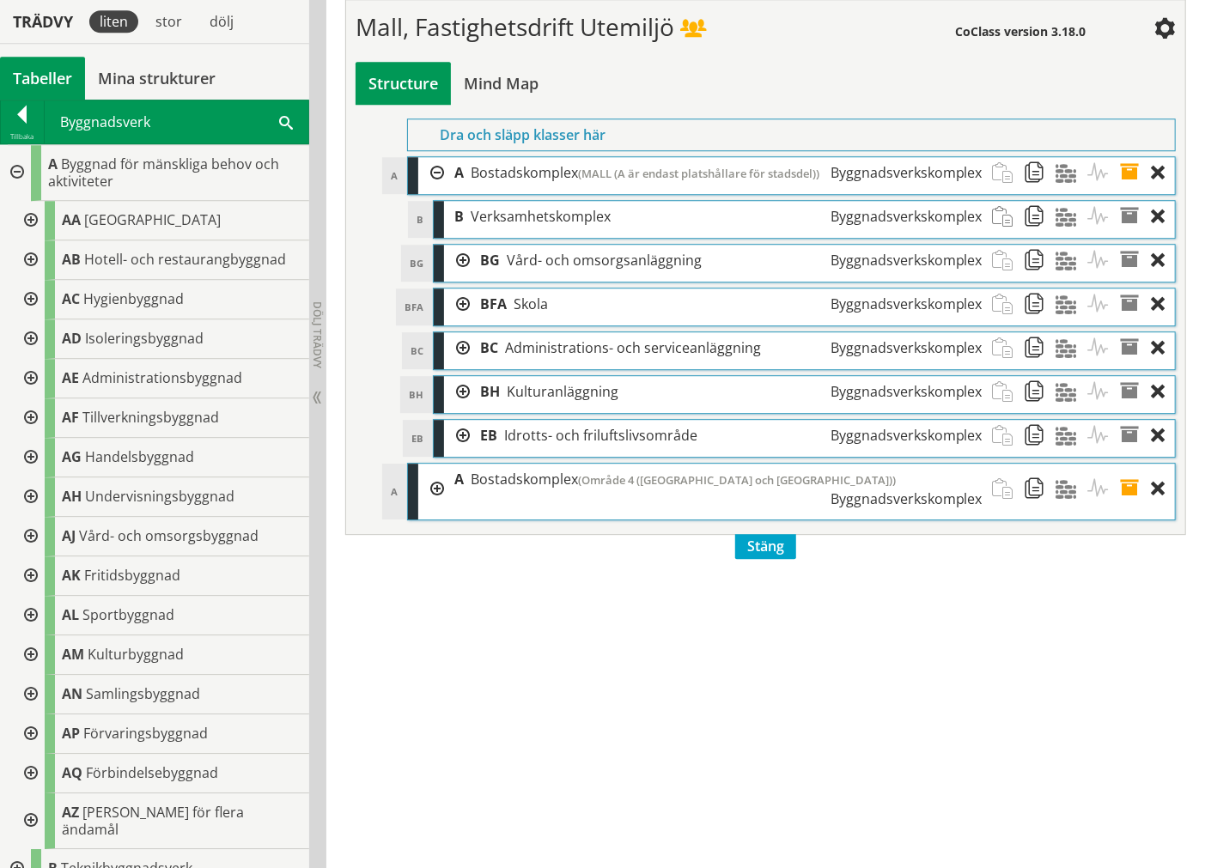
click at [27, 489] on div at bounding box center [29, 497] width 31 height 40
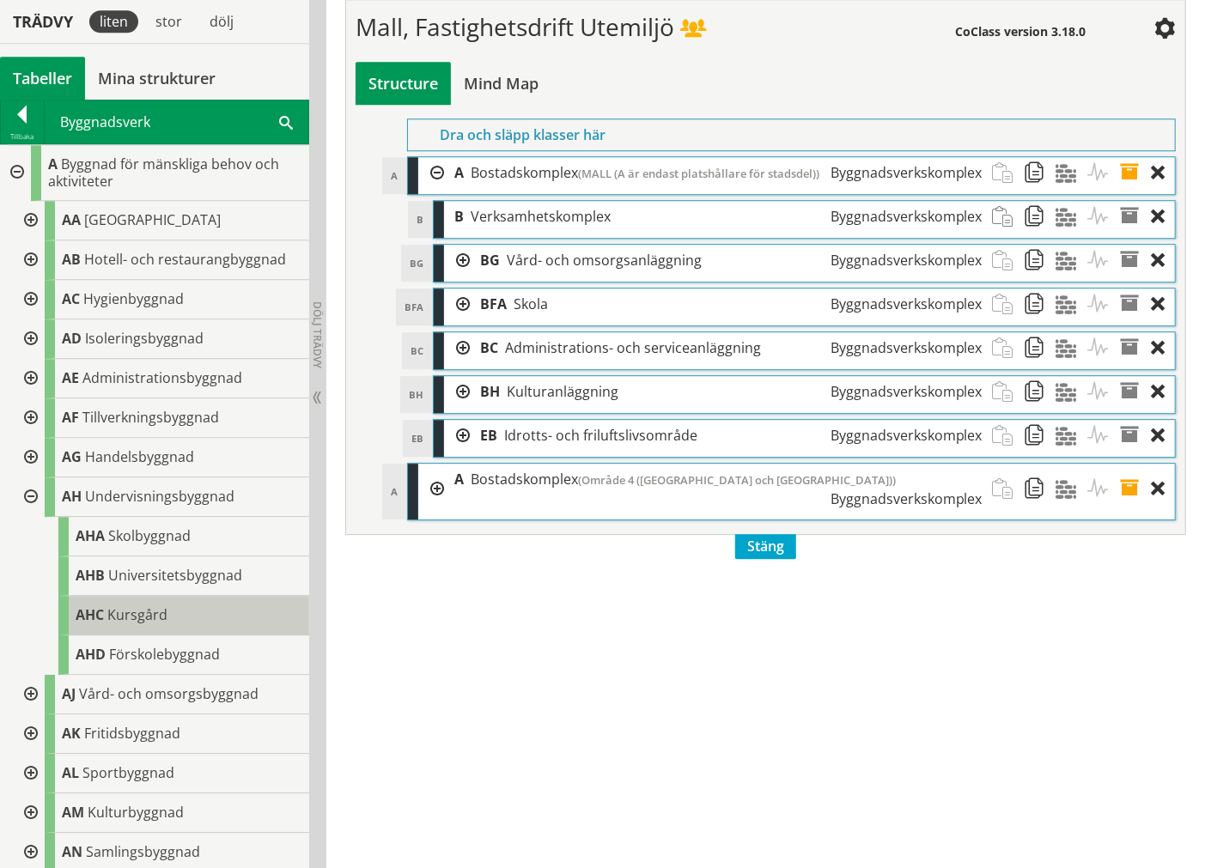
click at [134, 601] on span "Kursgård" at bounding box center [137, 614] width 60 height 19
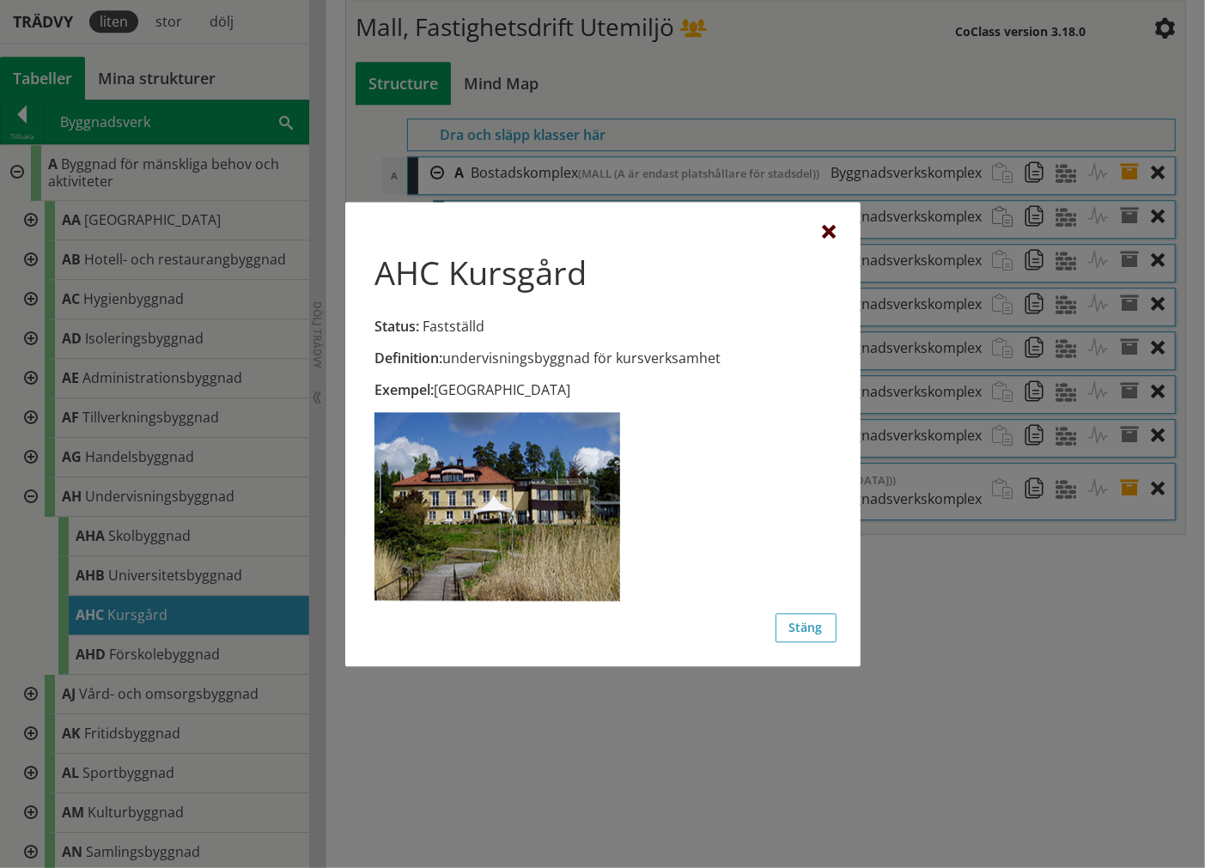
click at [827, 226] on div at bounding box center [830, 233] width 14 height 14
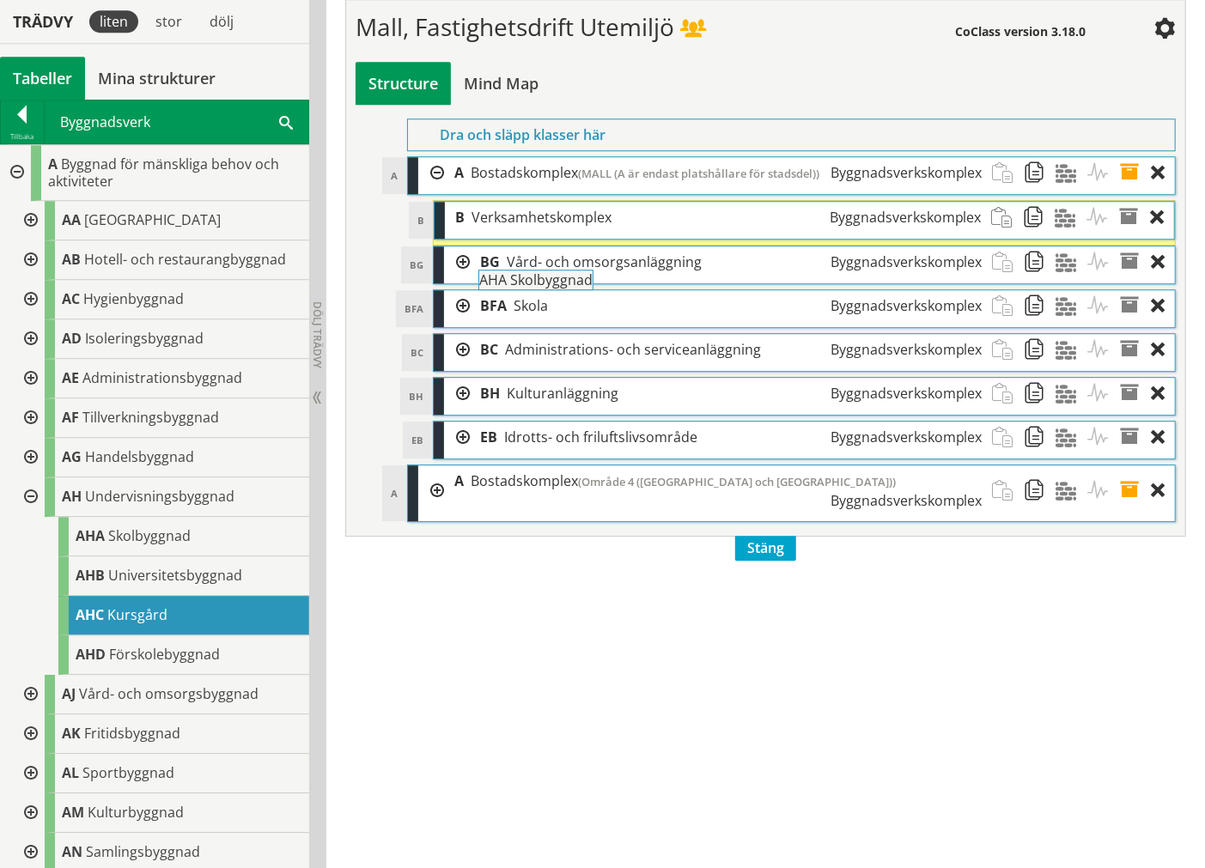
drag, startPoint x: 160, startPoint y: 536, endPoint x: 611, endPoint y: 289, distance: 514.2
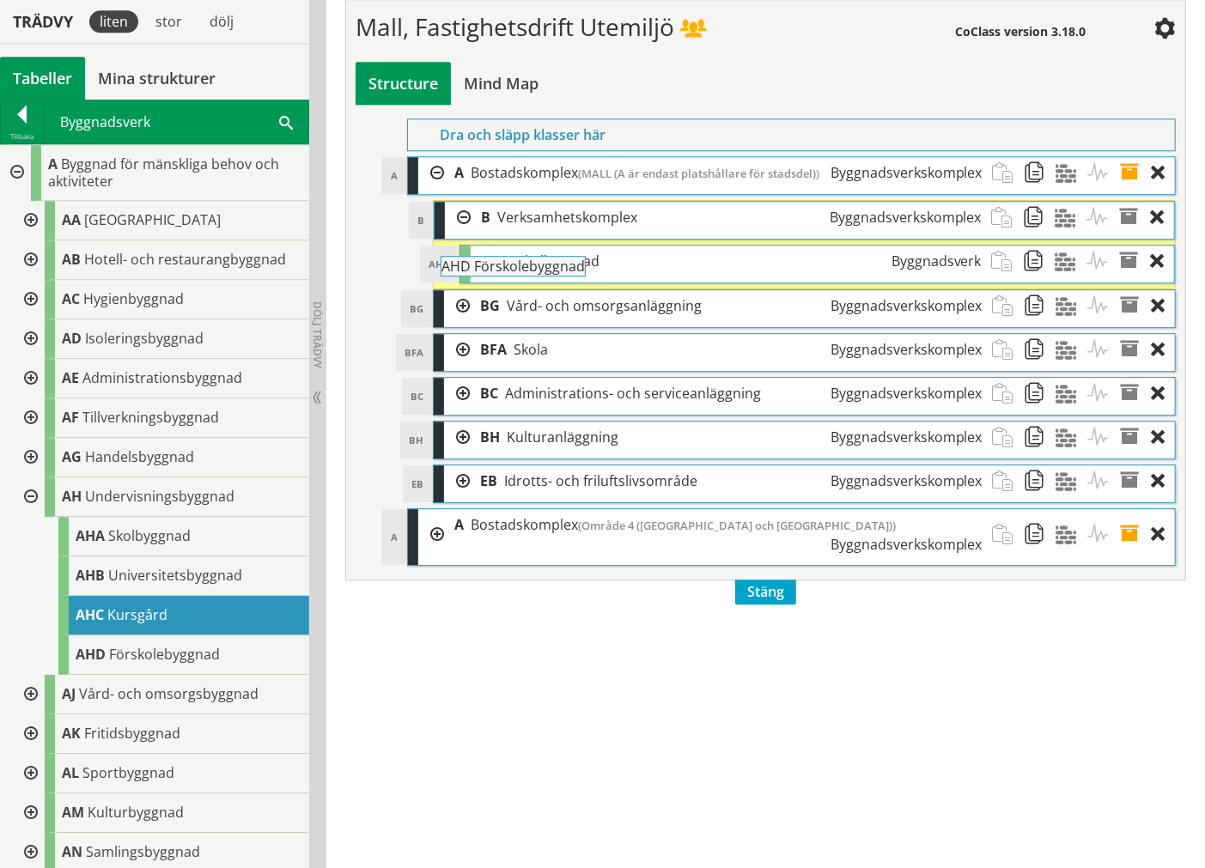
drag, startPoint x: 209, startPoint y: 655, endPoint x: 621, endPoint y: 276, distance: 560.4
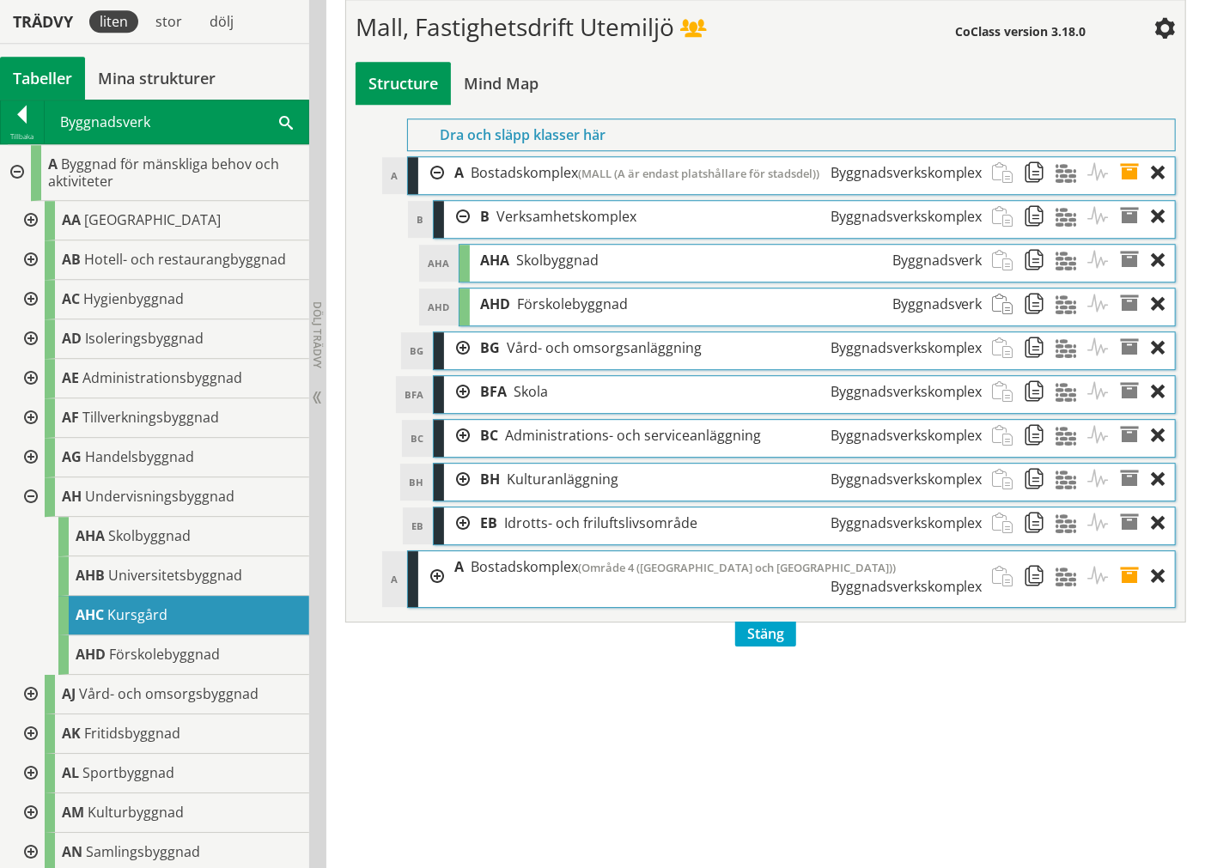
click at [460, 364] on div at bounding box center [457, 348] width 26 height 32
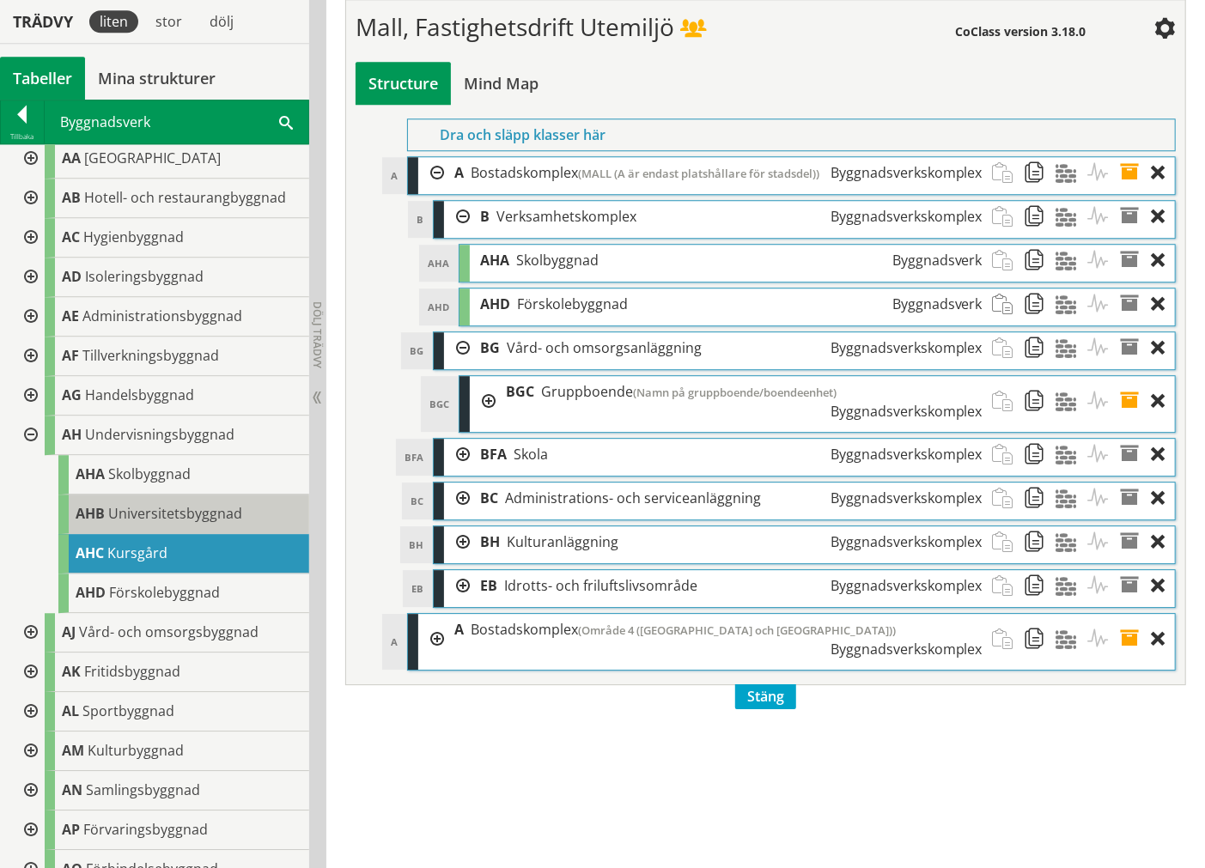
scroll to position [95, 0]
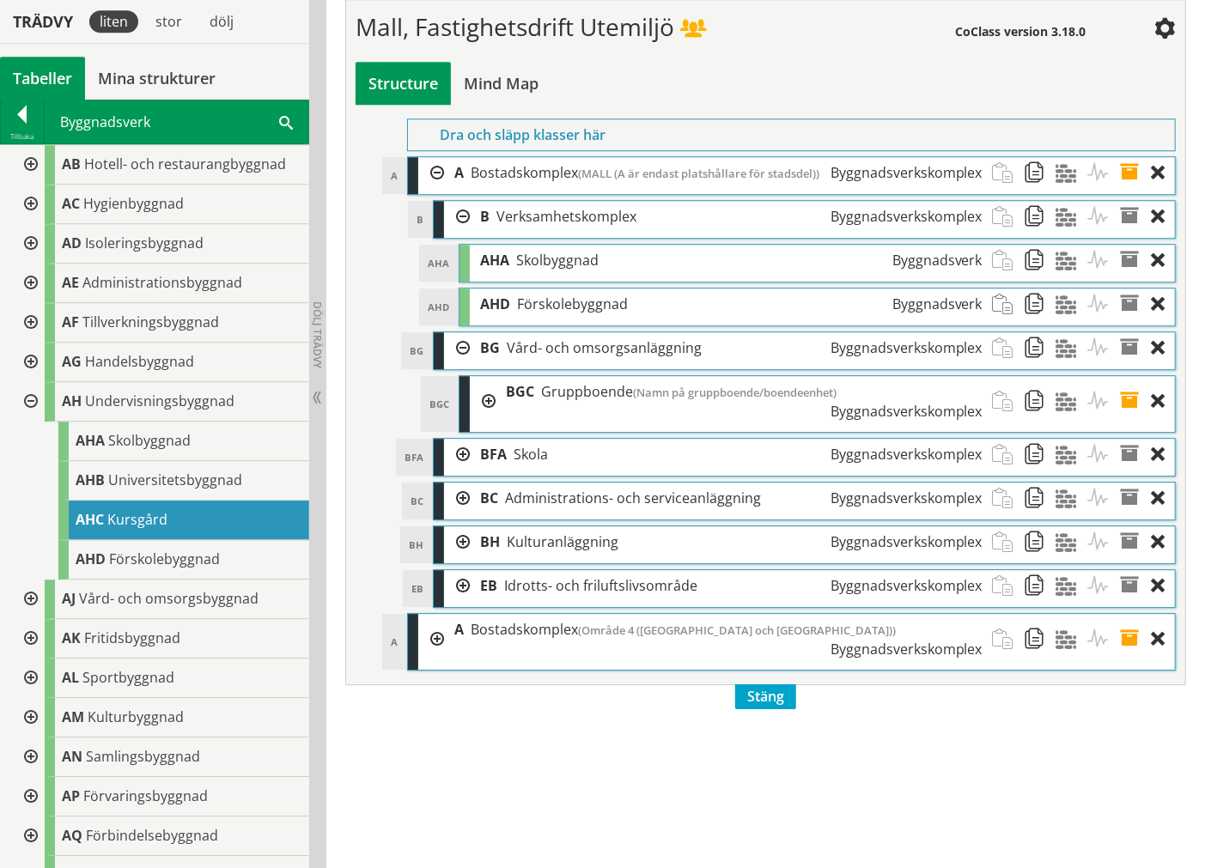
click at [21, 597] on div at bounding box center [29, 600] width 31 height 40
click at [46, 601] on div at bounding box center [42, 718] width 31 height 40
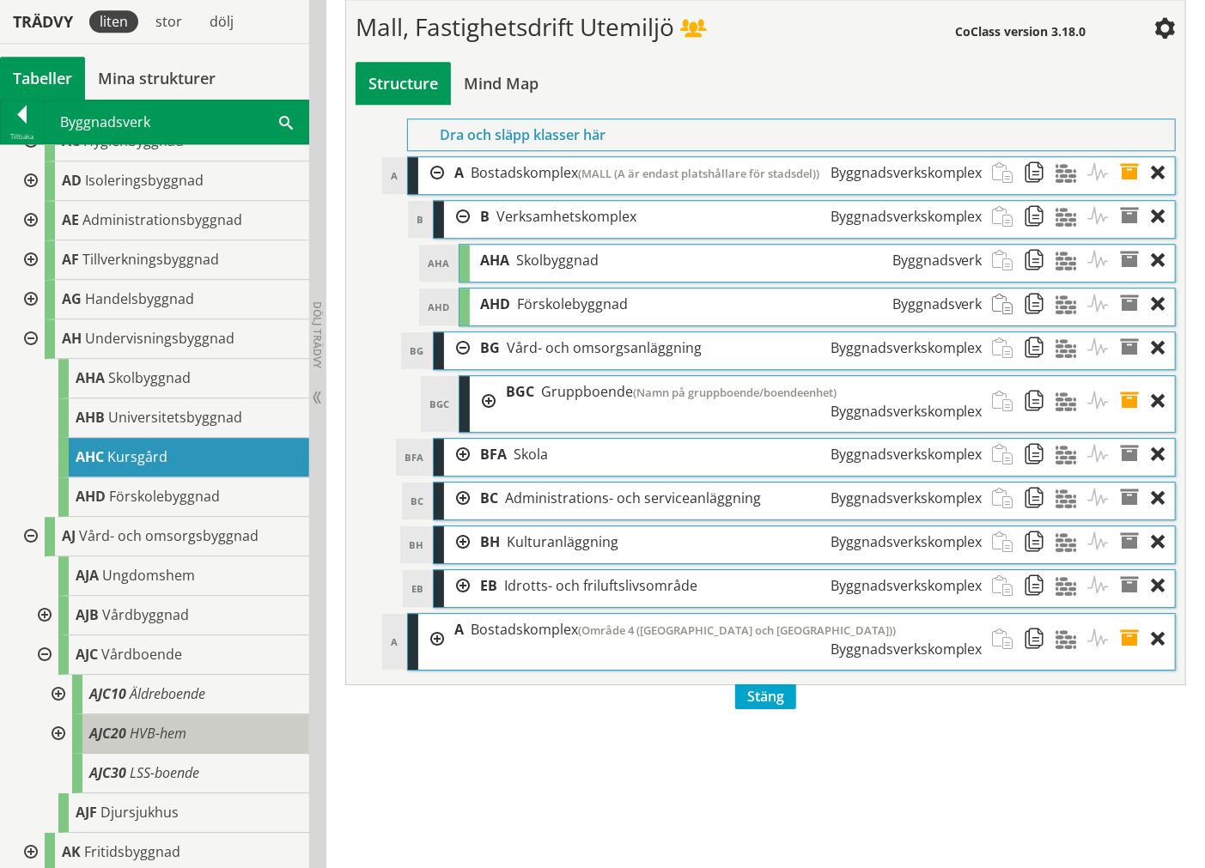
scroll to position [191, 0]
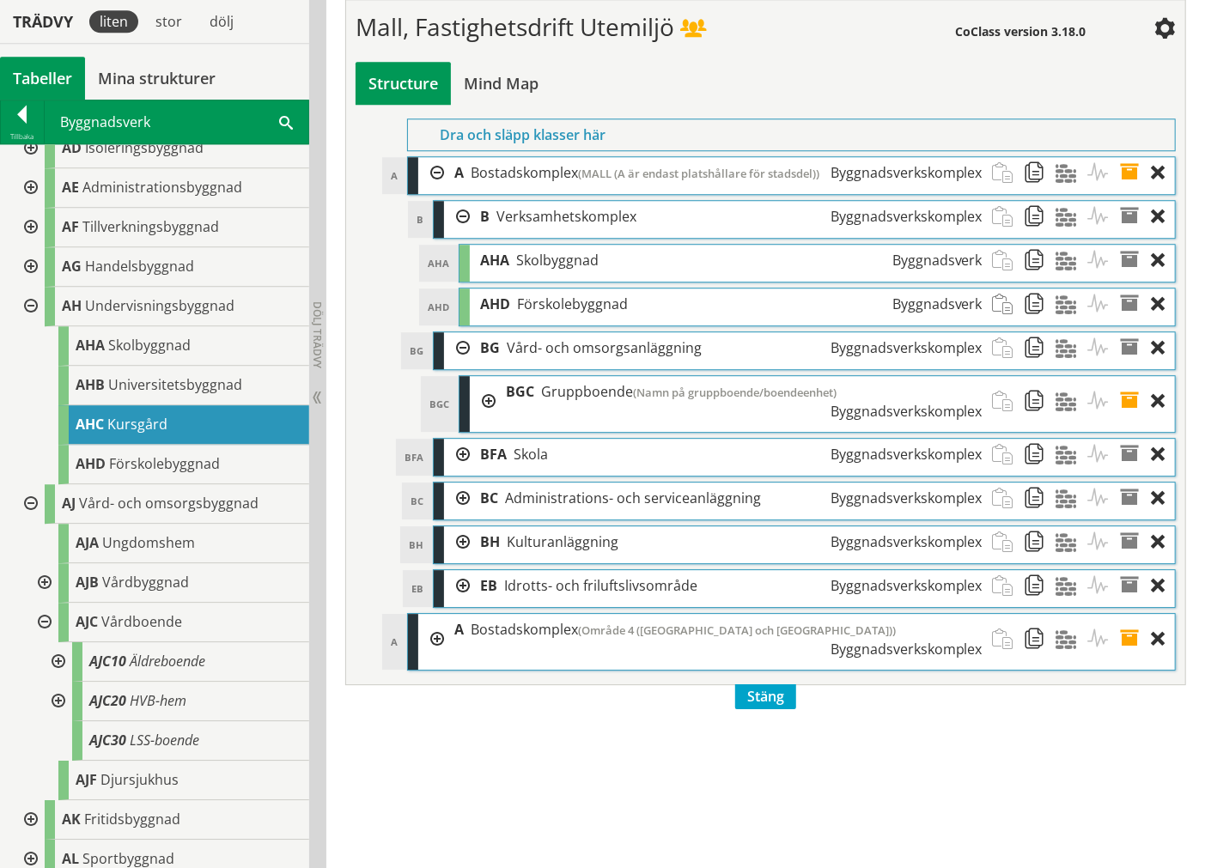
click at [55, 601] on div at bounding box center [56, 702] width 31 height 40
click at [60, 601] on div at bounding box center [56, 702] width 31 height 40
click at [110, 551] on span "Ungdomshem" at bounding box center [148, 542] width 93 height 19
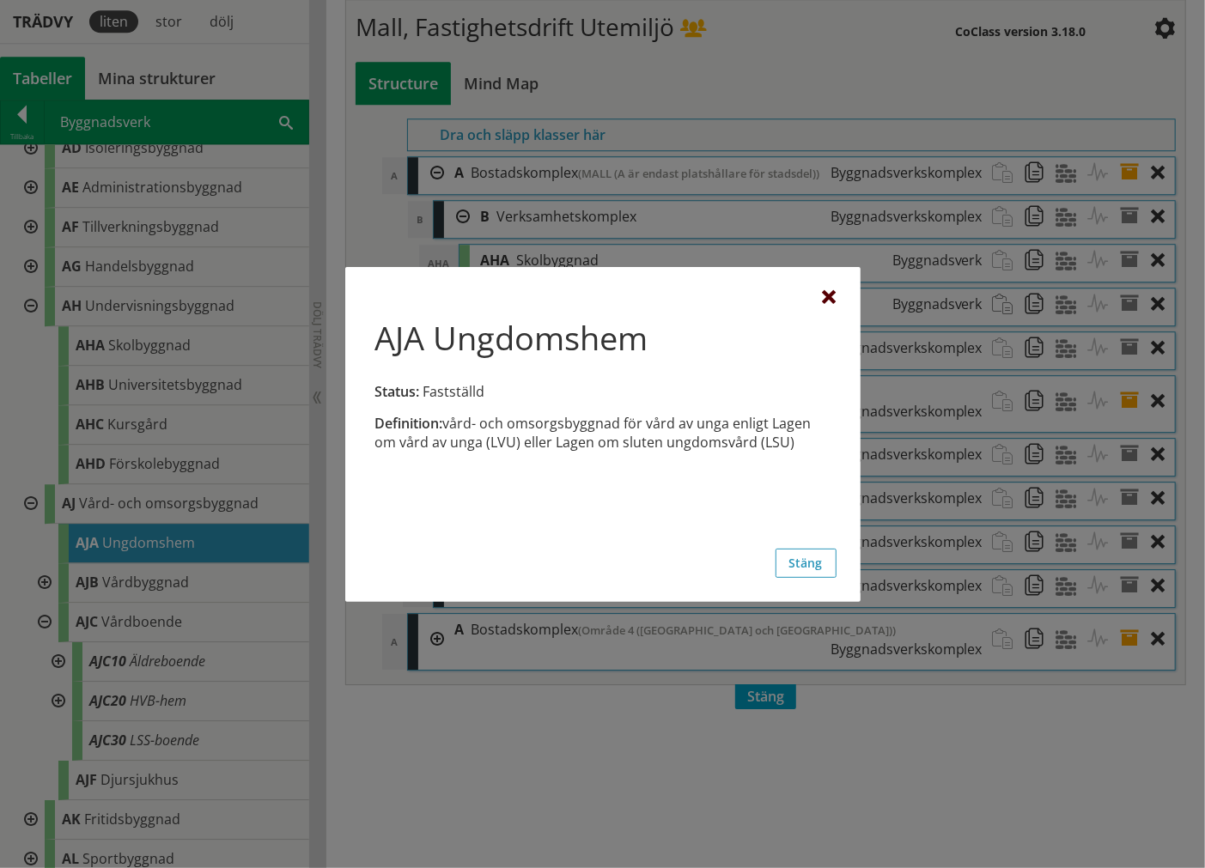
click at [835, 291] on div at bounding box center [830, 298] width 14 height 14
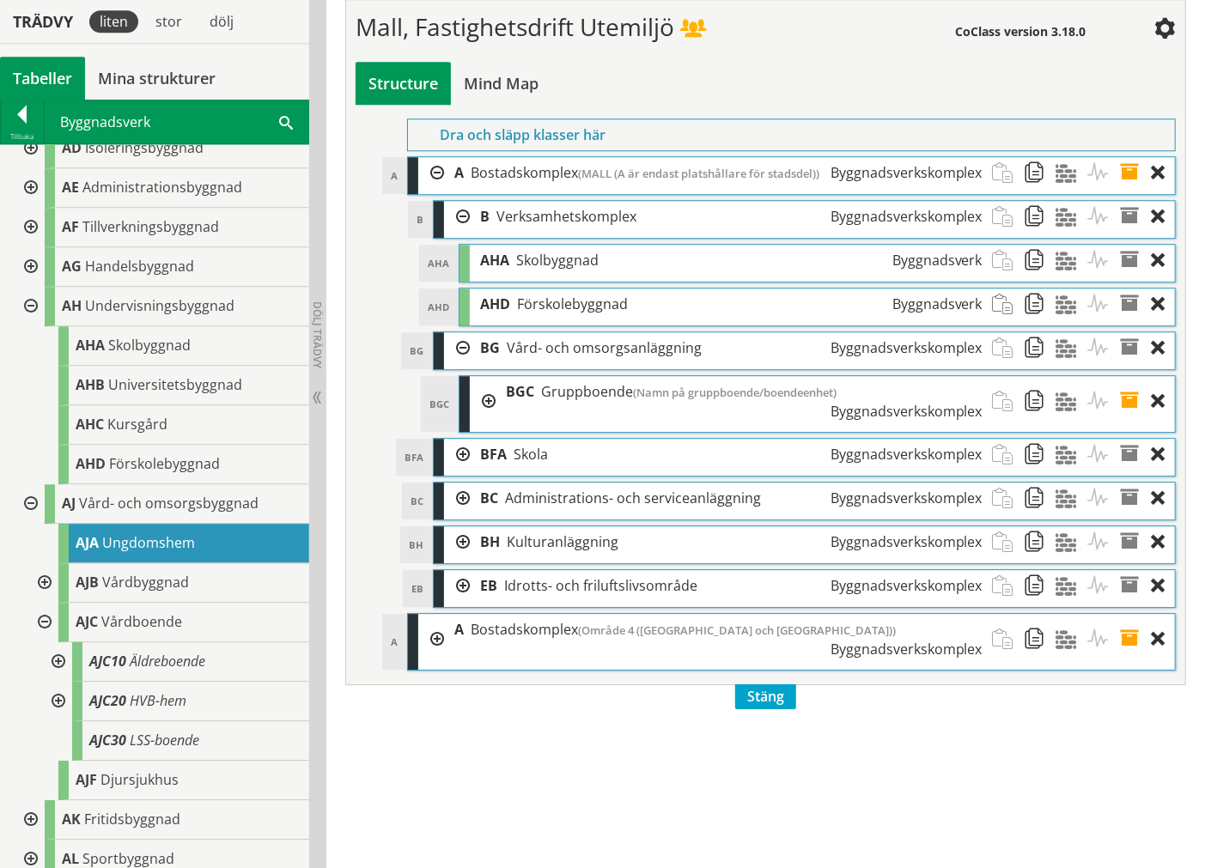
click at [46, 601] on div at bounding box center [42, 623] width 31 height 40
click at [48, 579] on div at bounding box center [42, 583] width 31 height 40
click at [44, 579] on div at bounding box center [42, 583] width 31 height 40
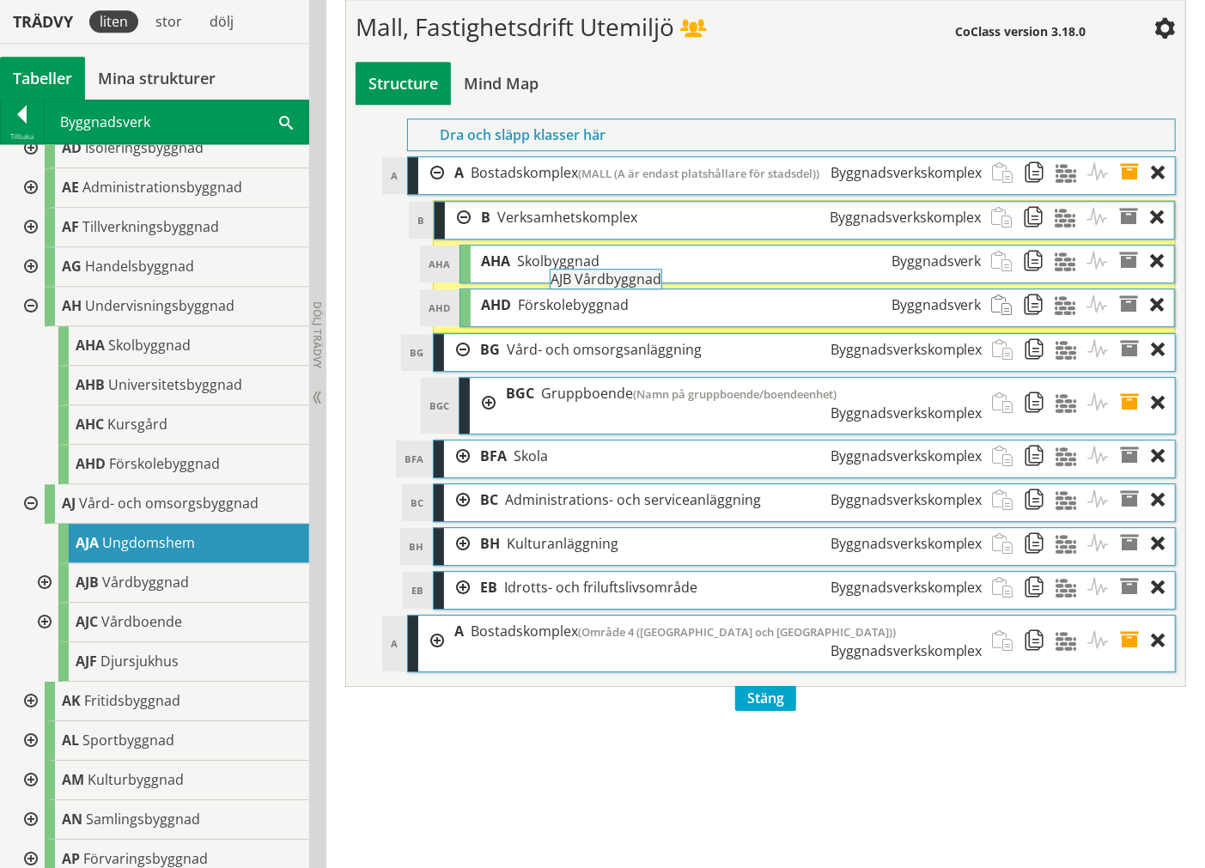
drag, startPoint x: 108, startPoint y: 579, endPoint x: 629, endPoint y: 284, distance: 598.7
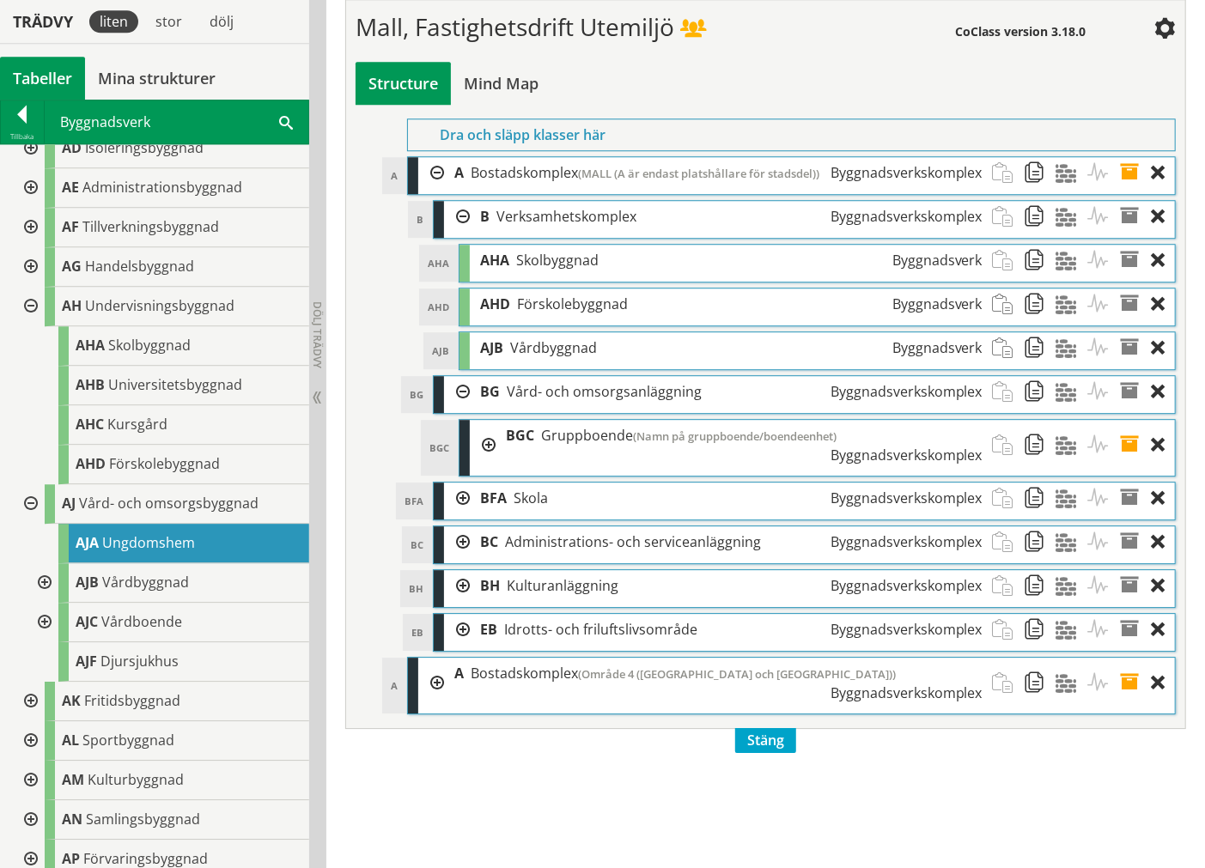
click at [48, 601] on div at bounding box center [42, 623] width 31 height 40
click at [43, 594] on div at bounding box center [42, 583] width 31 height 40
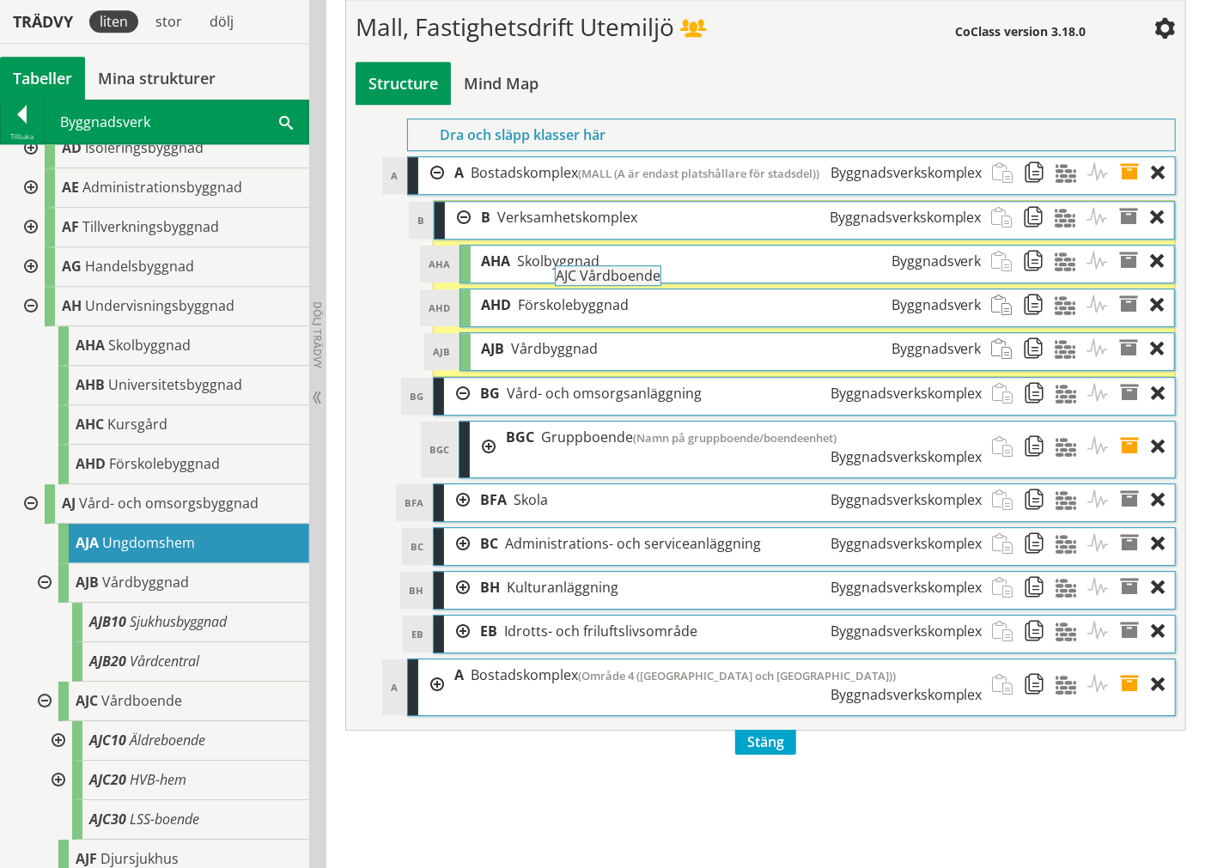
drag, startPoint x: 113, startPoint y: 708, endPoint x: 641, endPoint y: 292, distance: 671.9
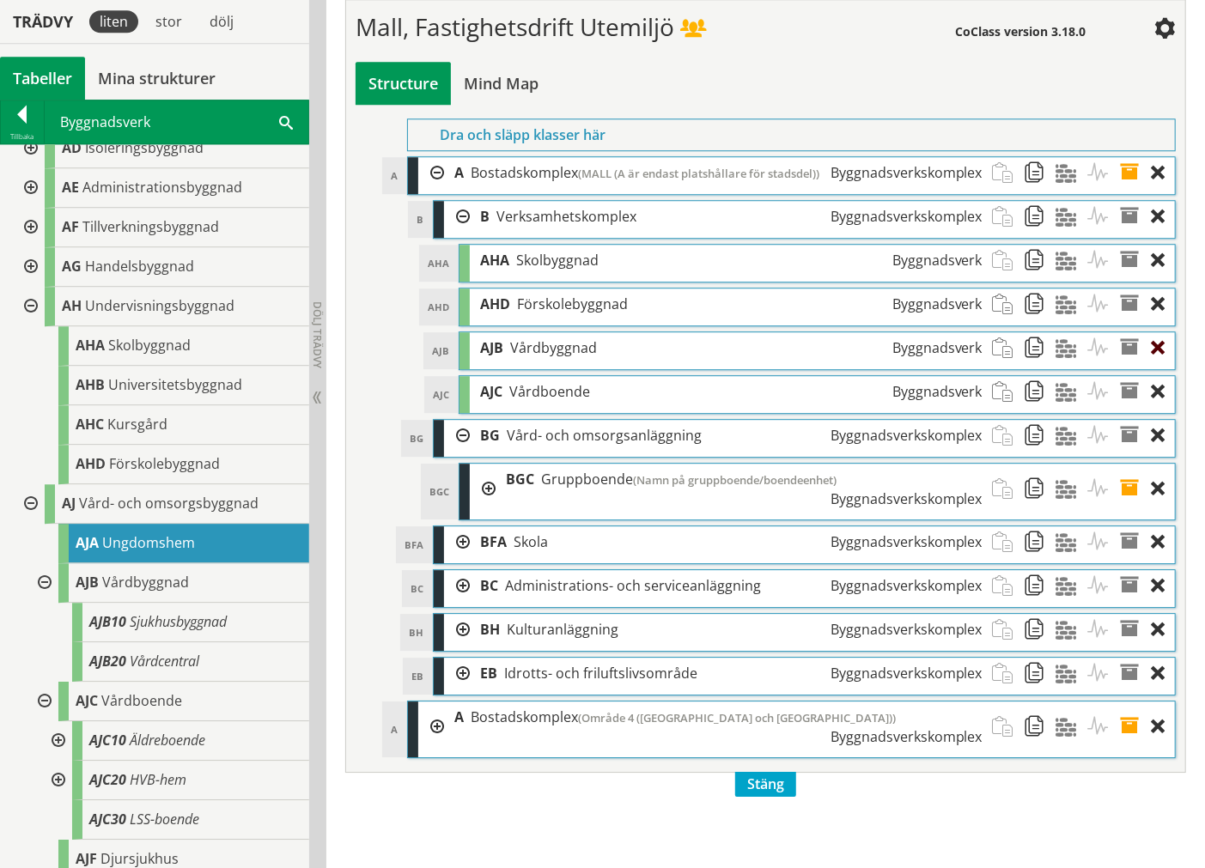
click at [1160, 364] on div at bounding box center [1163, 348] width 23 height 32
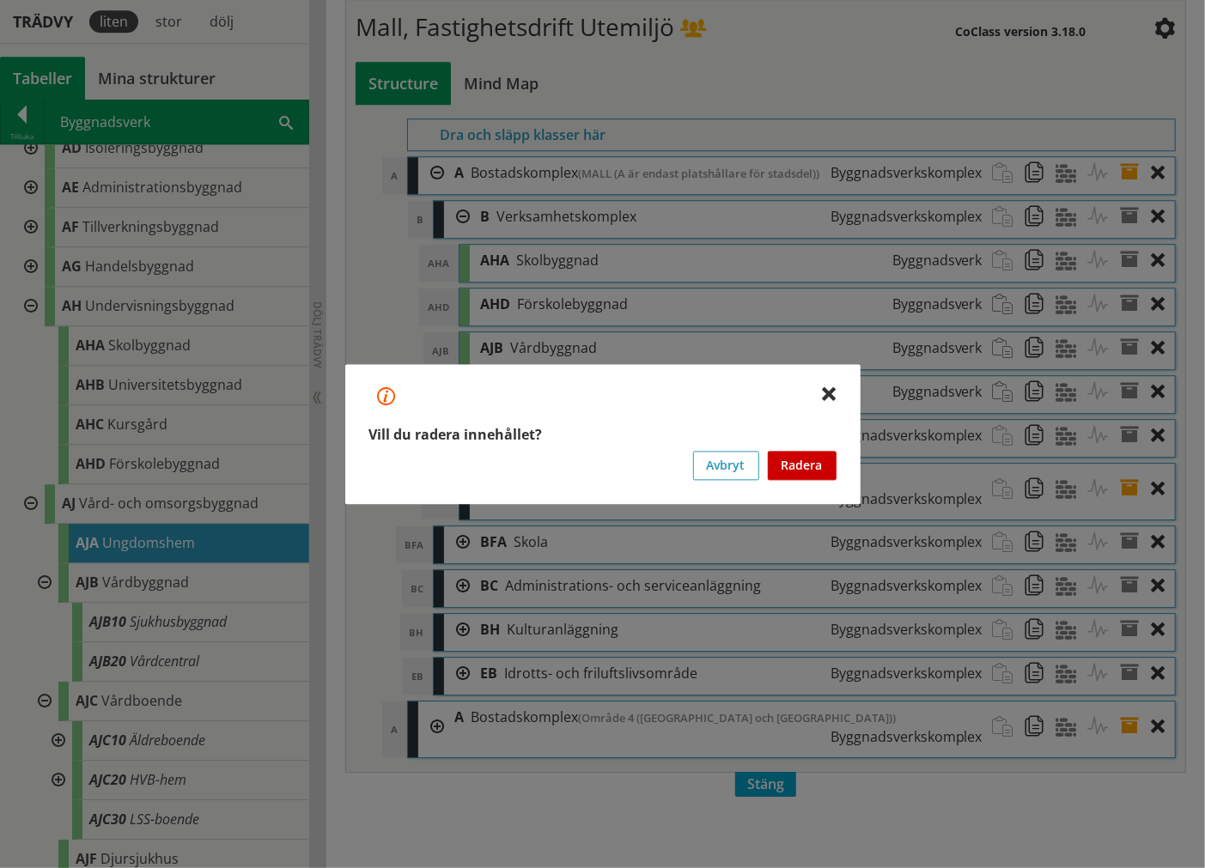
drag, startPoint x: 779, startPoint y: 471, endPoint x: 796, endPoint y: 461, distance: 19.6
click at [779, 469] on button "Radera" at bounding box center [802, 465] width 69 height 29
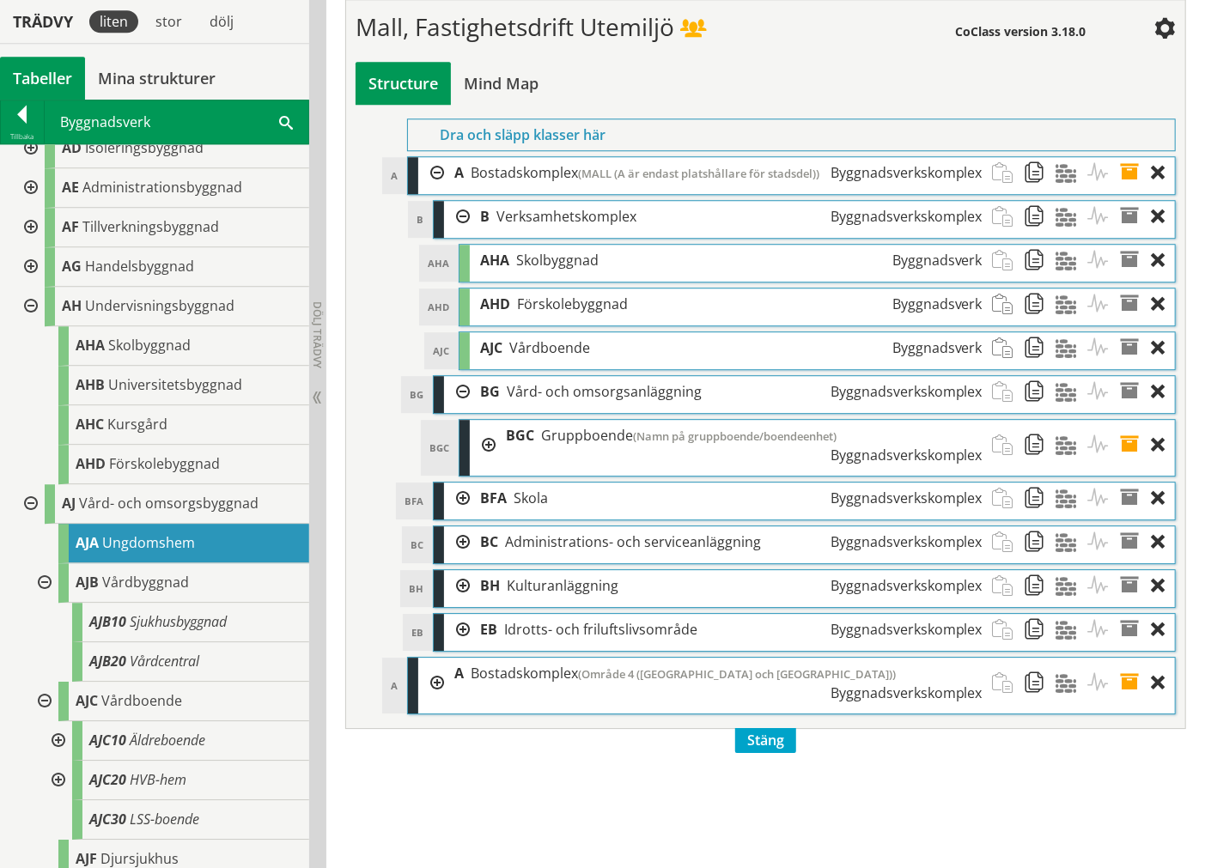
click at [49, 579] on div at bounding box center [42, 583] width 31 height 40
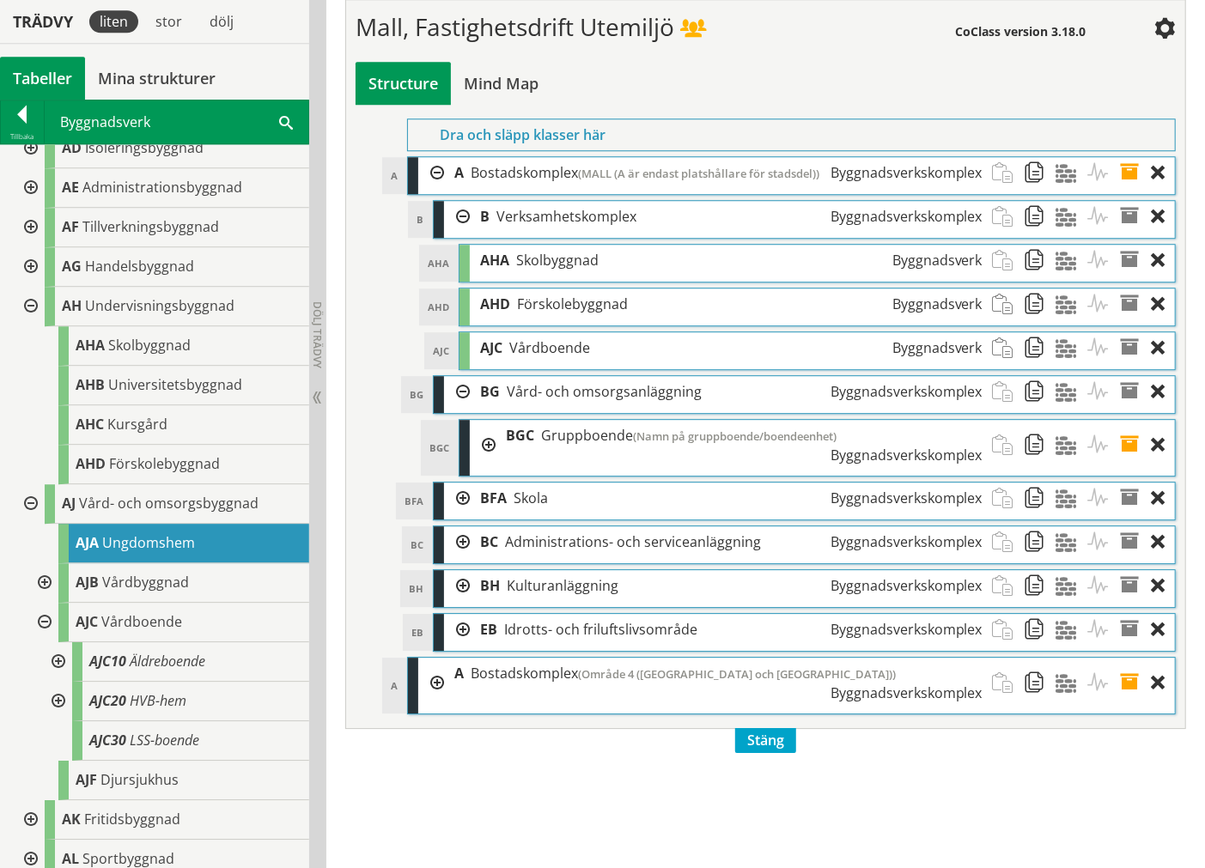
click at [35, 505] on div at bounding box center [29, 504] width 31 height 40
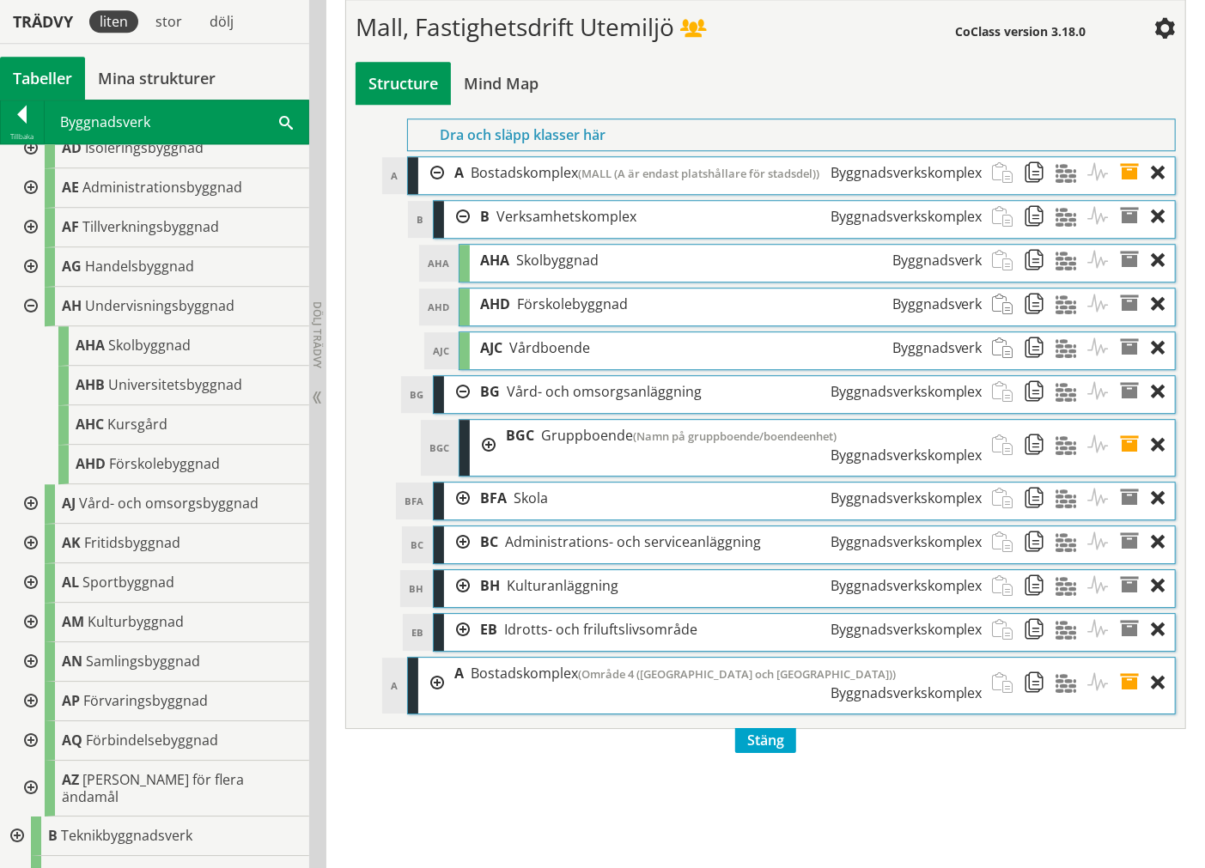
click at [1130, 364] on span at bounding box center [1136, 348] width 32 height 32
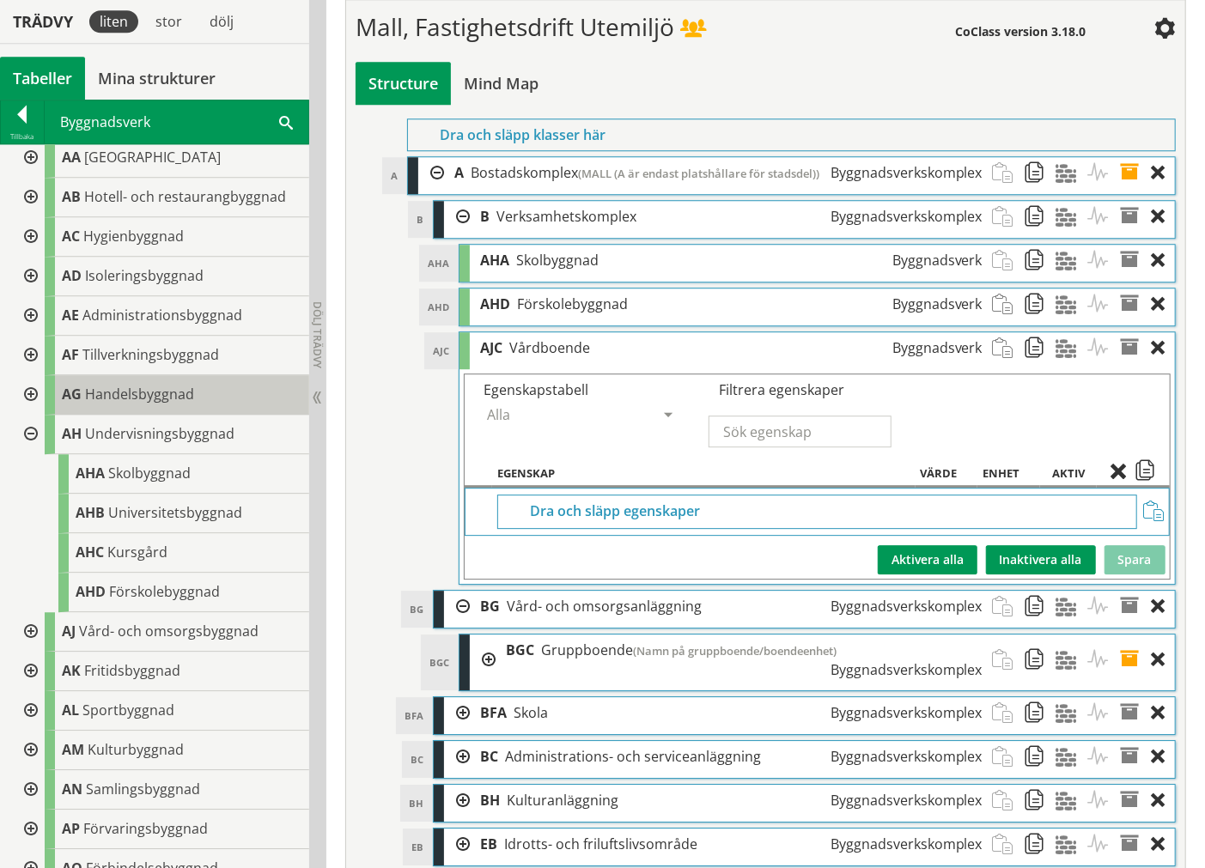
scroll to position [95, 0]
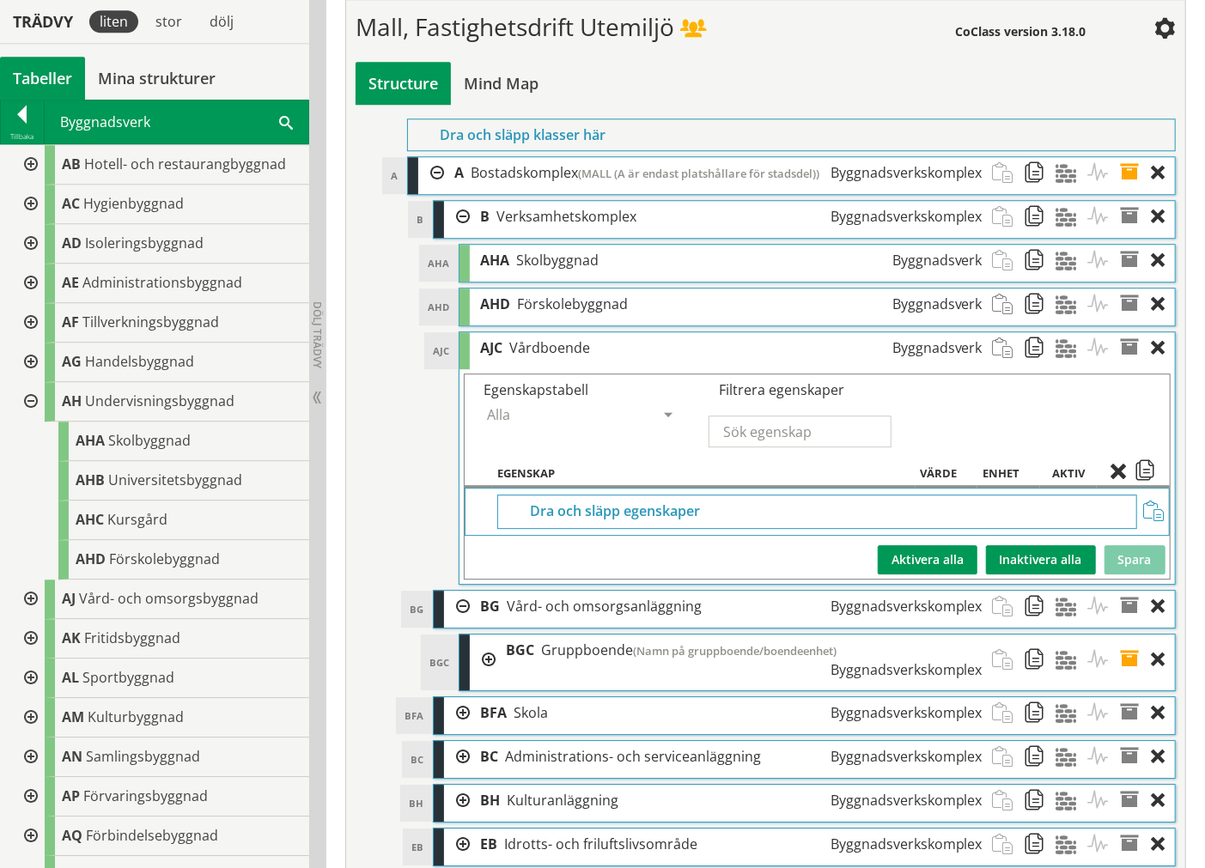
click at [1132, 364] on span at bounding box center [1136, 348] width 32 height 32
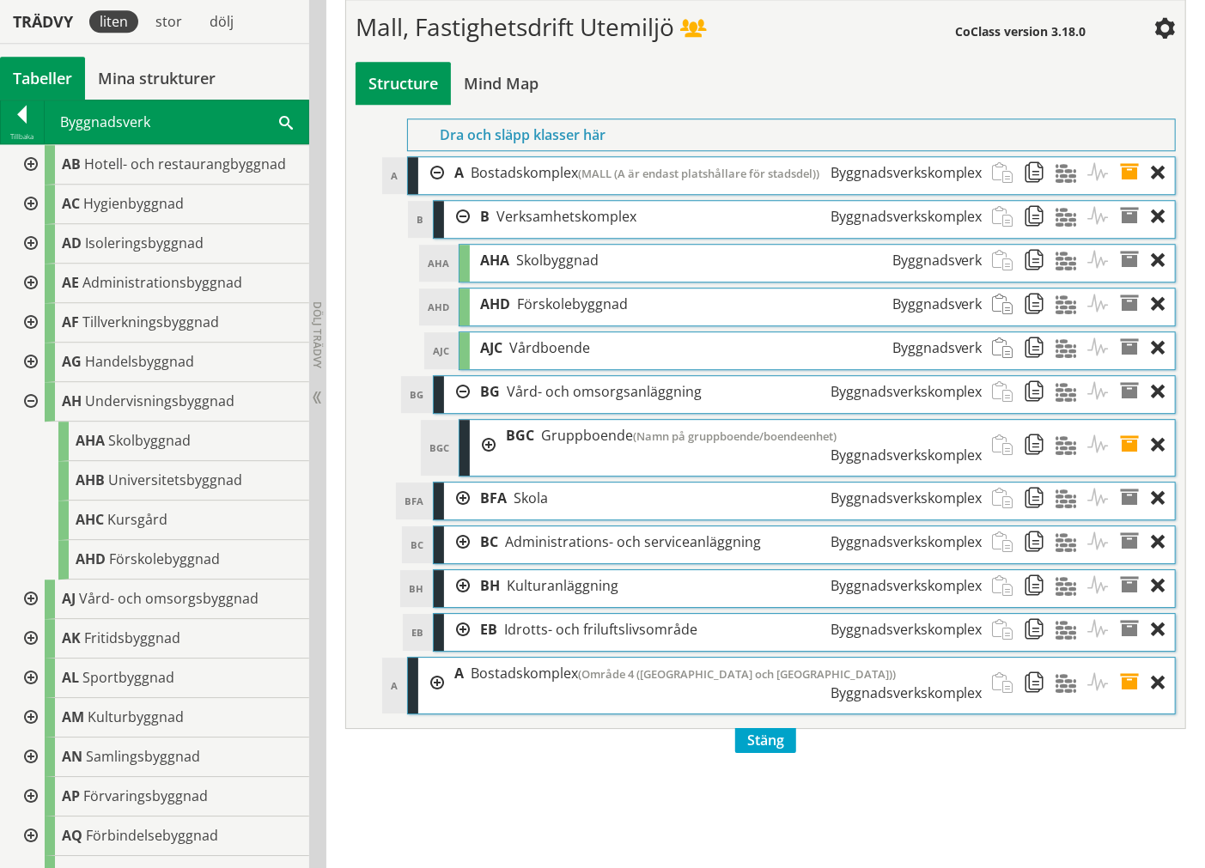
click at [459, 408] on div at bounding box center [457, 392] width 26 height 32
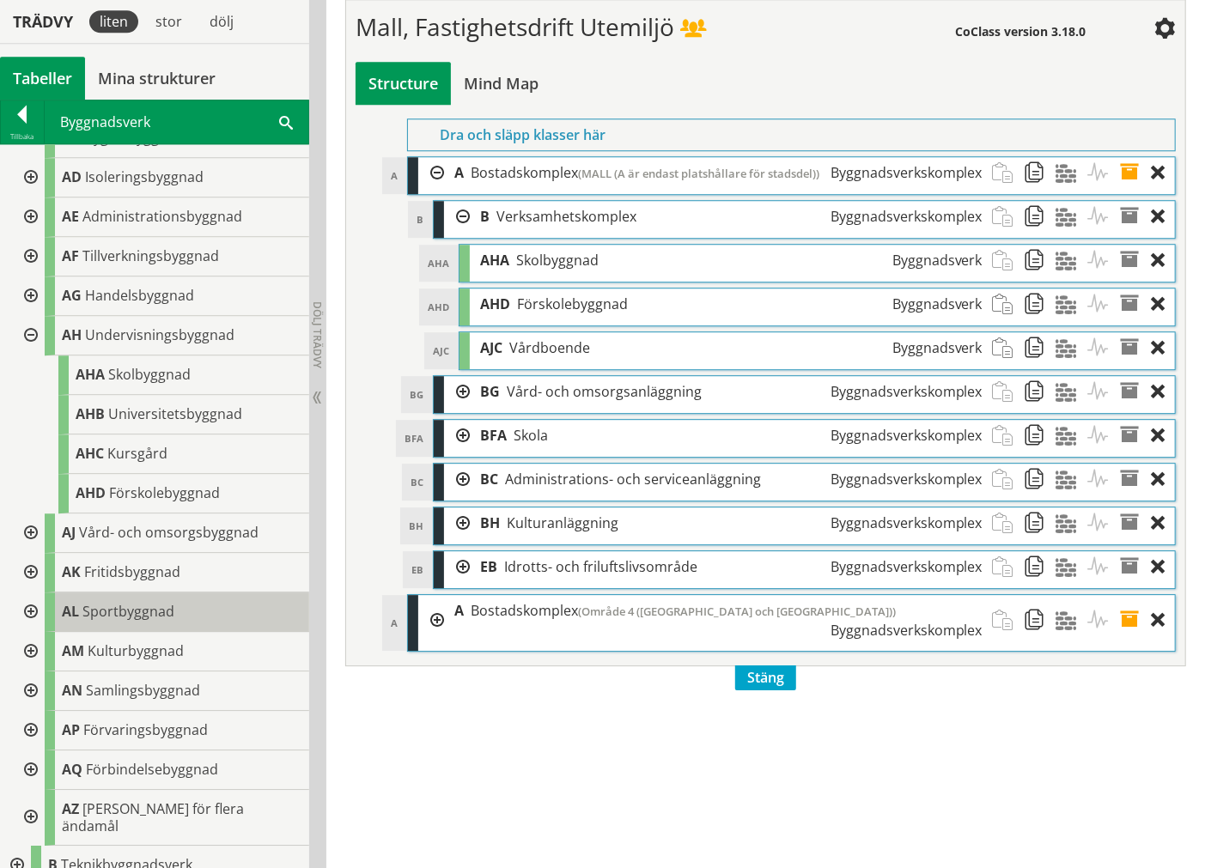
scroll to position [191, 0]
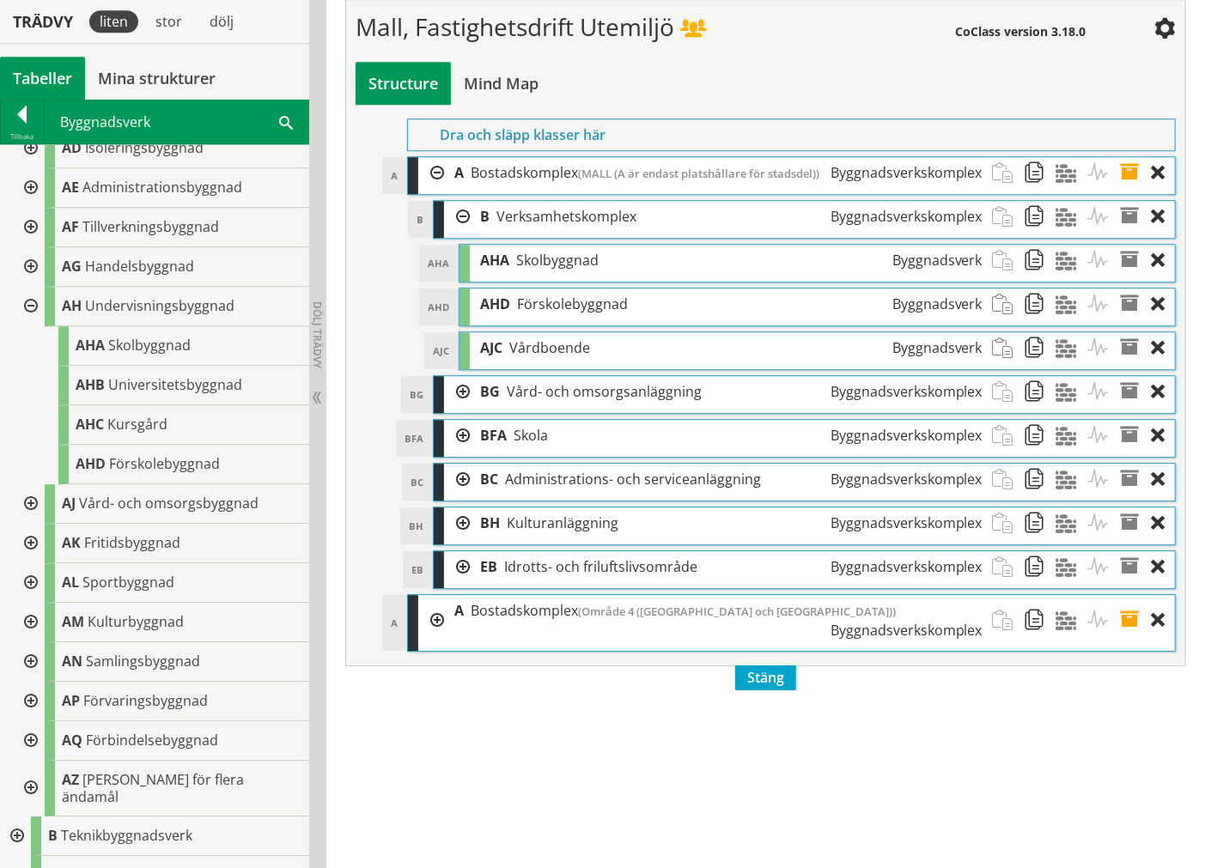
click at [38, 541] on div at bounding box center [29, 544] width 31 height 40
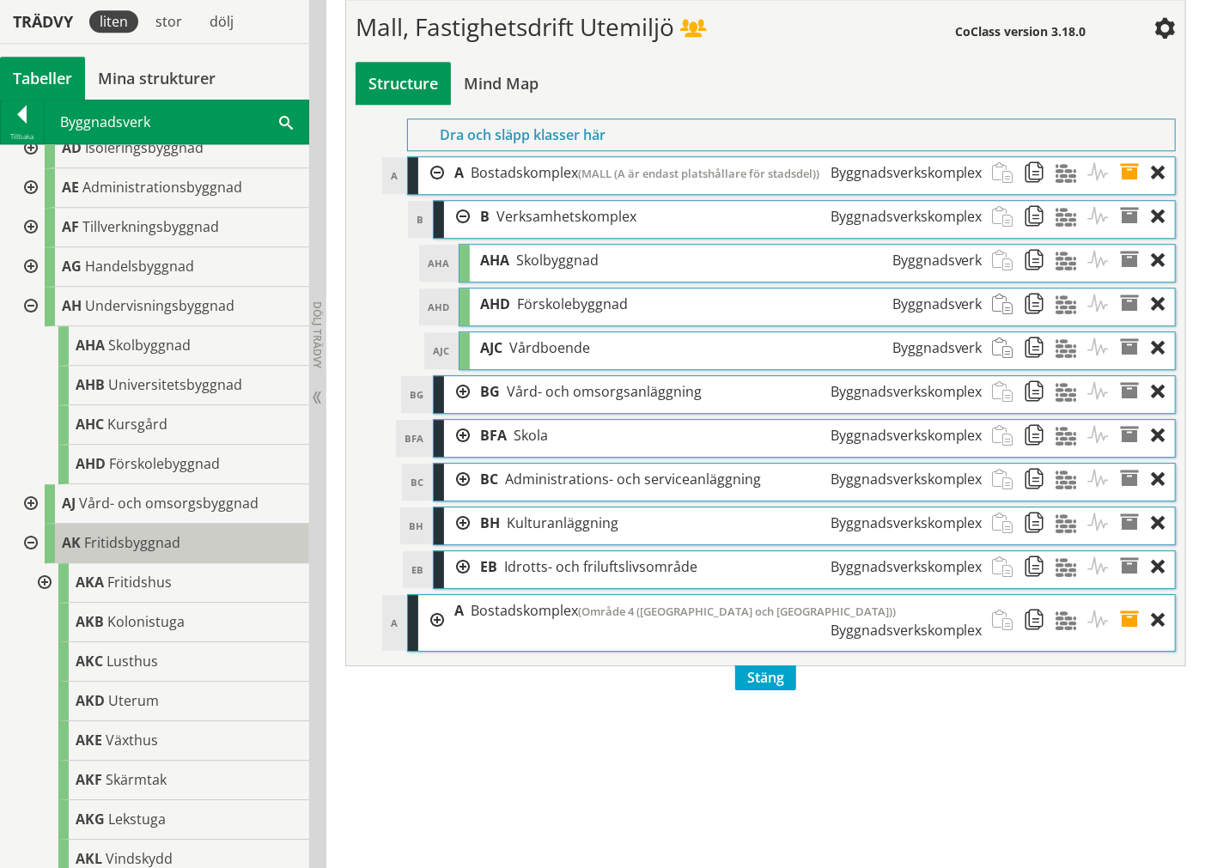
click at [97, 536] on span "Fritidsbyggnad" at bounding box center [132, 542] width 96 height 19
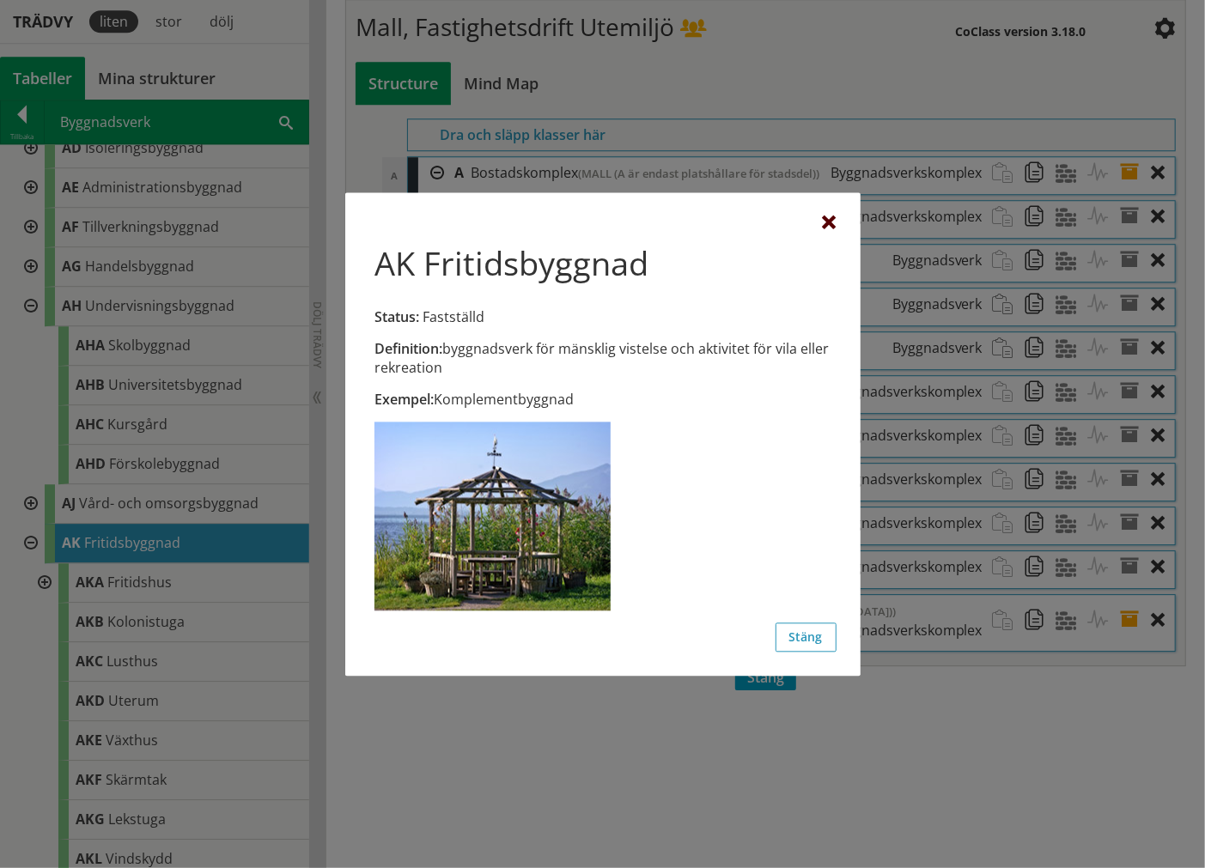
click at [830, 224] on div at bounding box center [830, 223] width 14 height 14
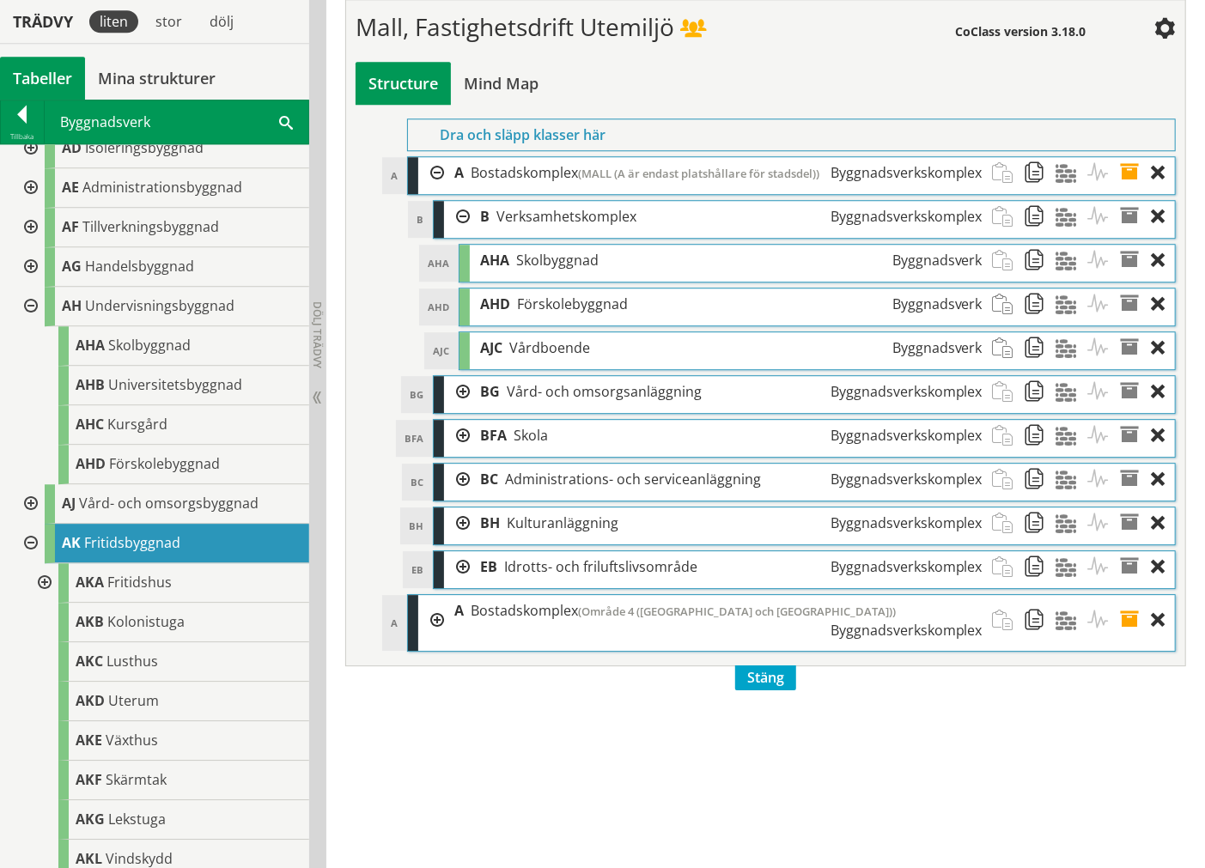
click at [34, 533] on div at bounding box center [29, 544] width 31 height 40
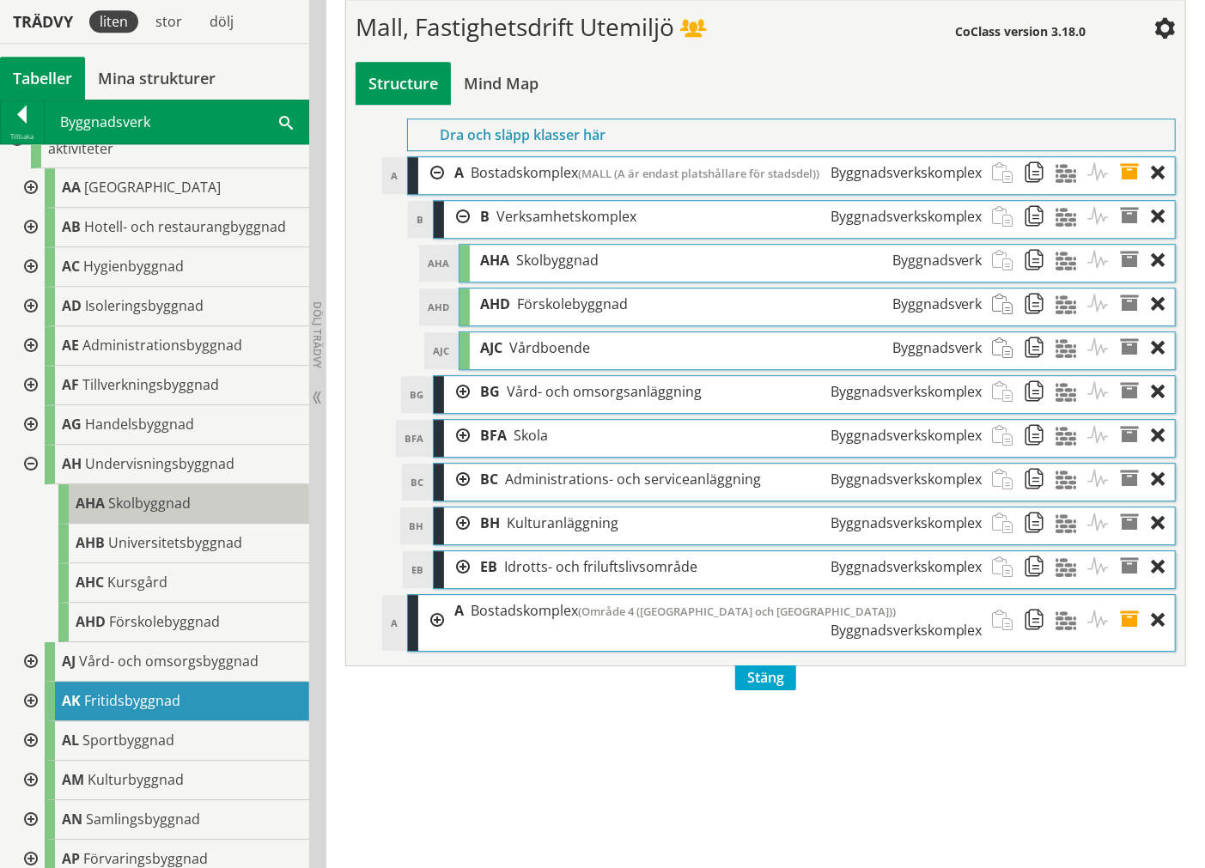
scroll to position [0, 0]
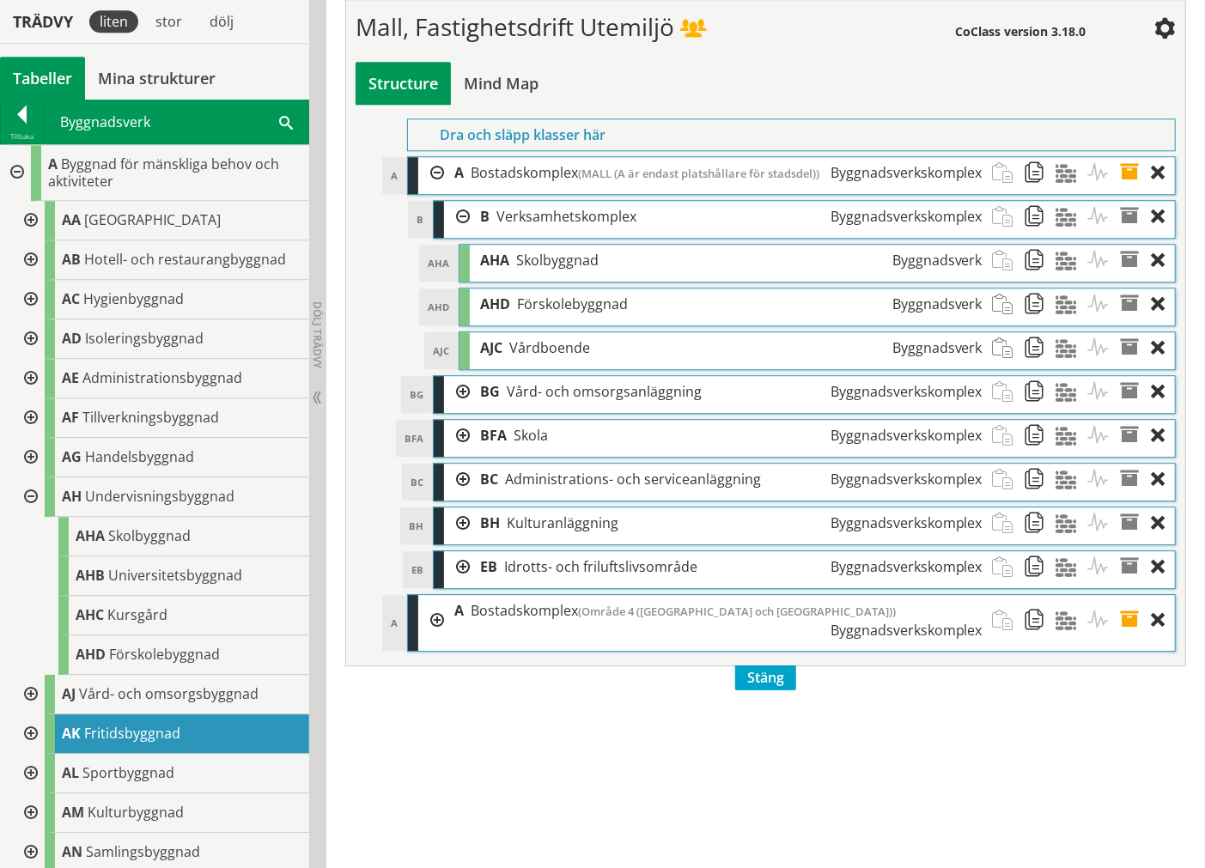
click at [34, 374] on div at bounding box center [29, 379] width 31 height 40
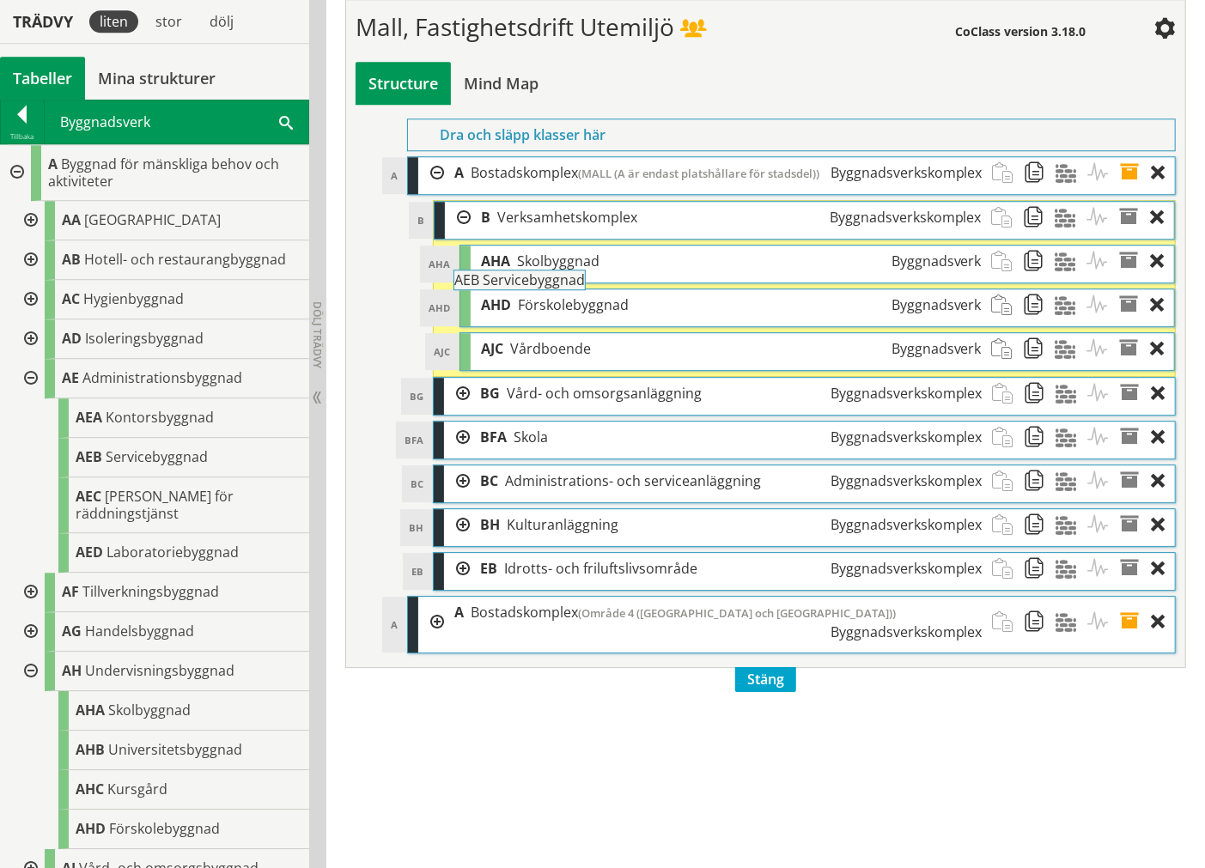
drag, startPoint x: 106, startPoint y: 452, endPoint x: 532, endPoint y: 283, distance: 458.0
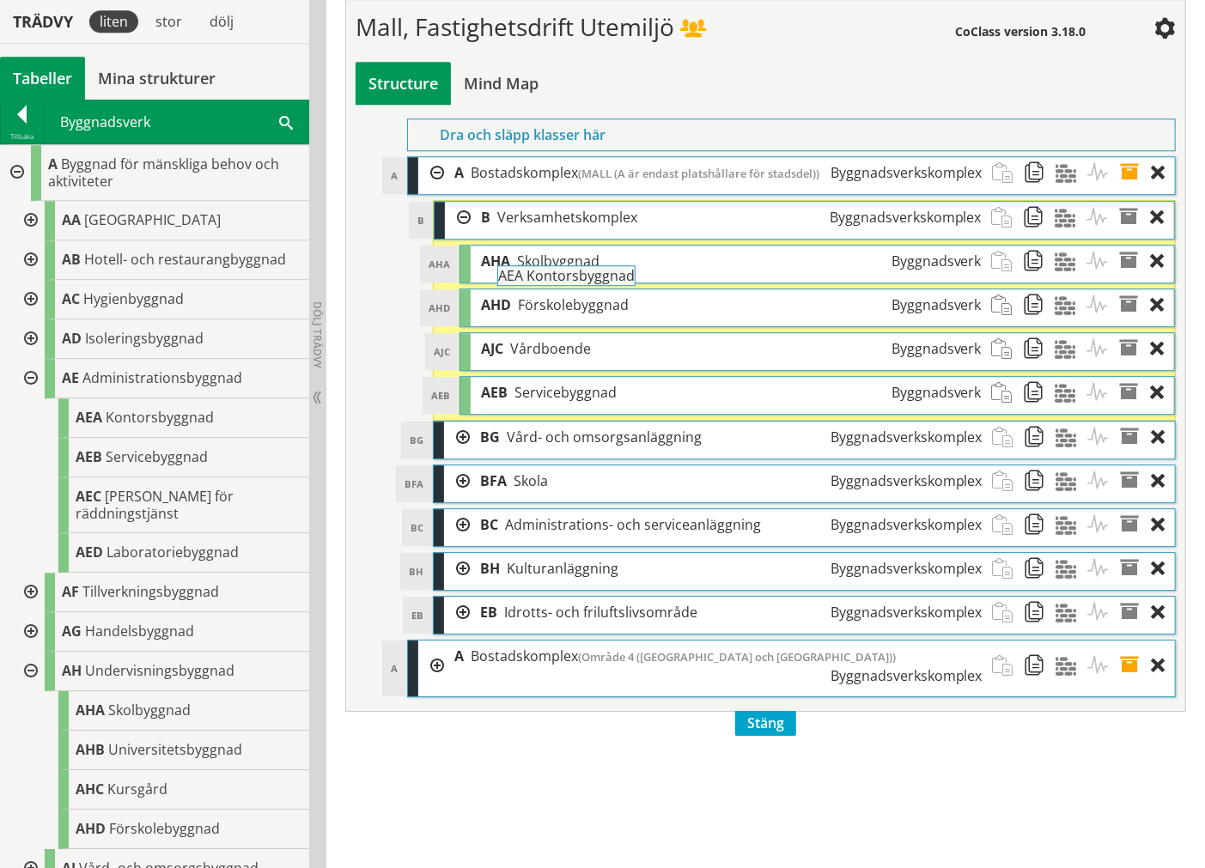
drag, startPoint x: 161, startPoint y: 408, endPoint x: 631, endPoint y: 275, distance: 488.2
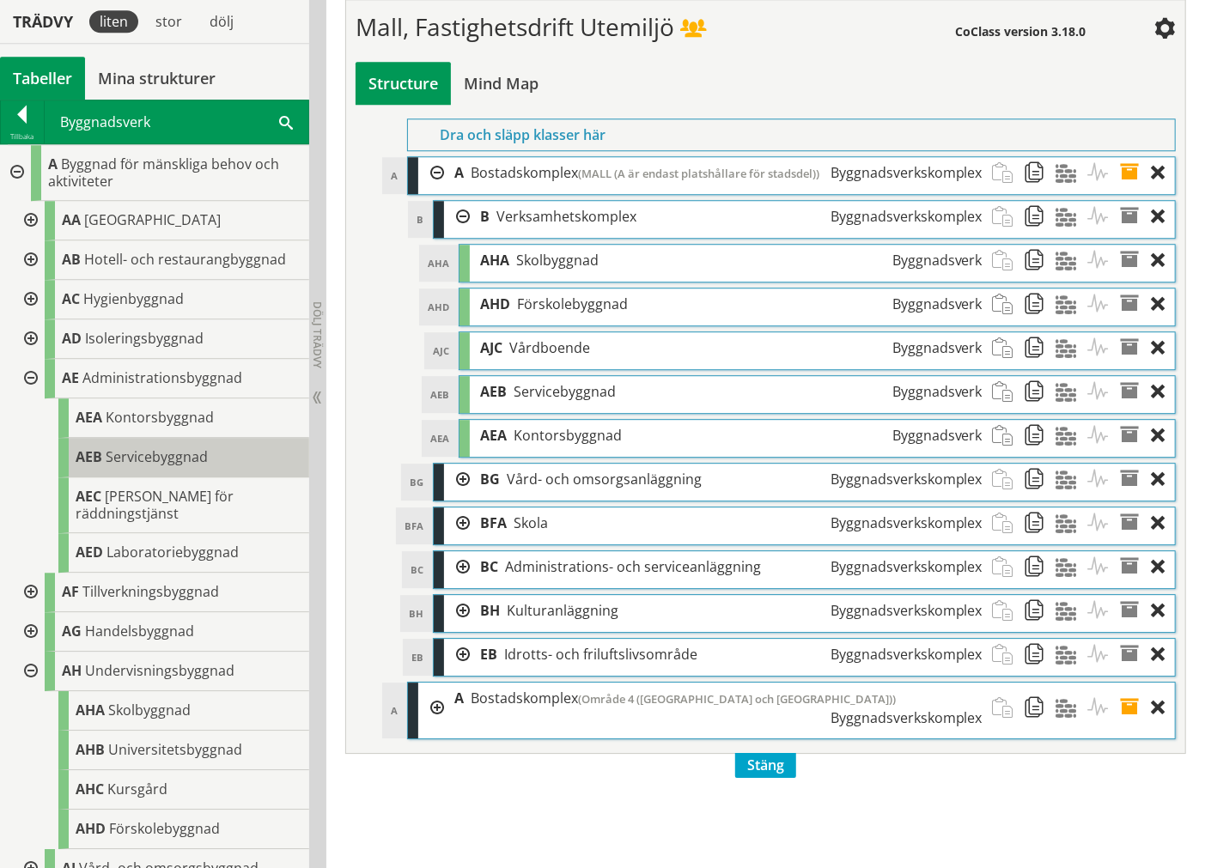
scroll to position [95, 0]
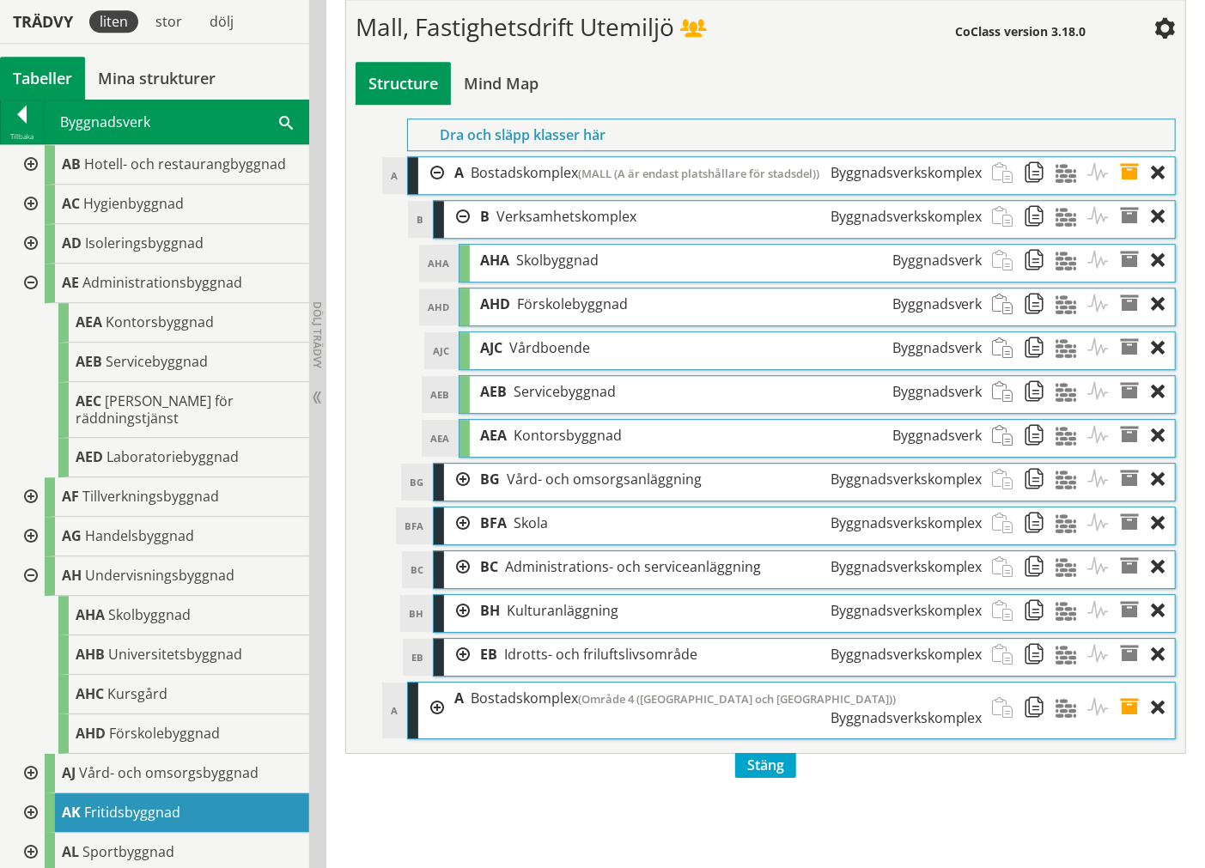
click at [28, 561] on div at bounding box center [29, 576] width 31 height 40
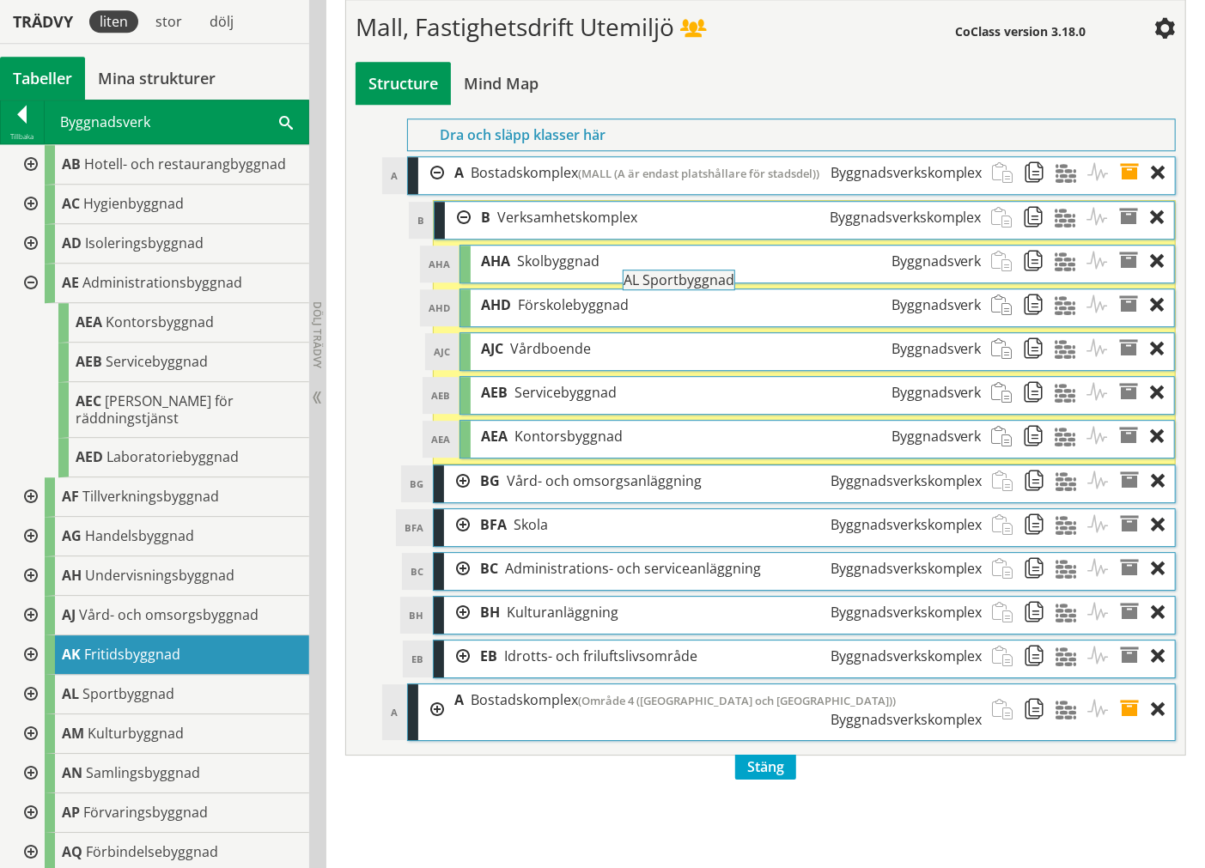
drag, startPoint x: 115, startPoint y: 681, endPoint x: 724, endPoint y: 292, distance: 722.5
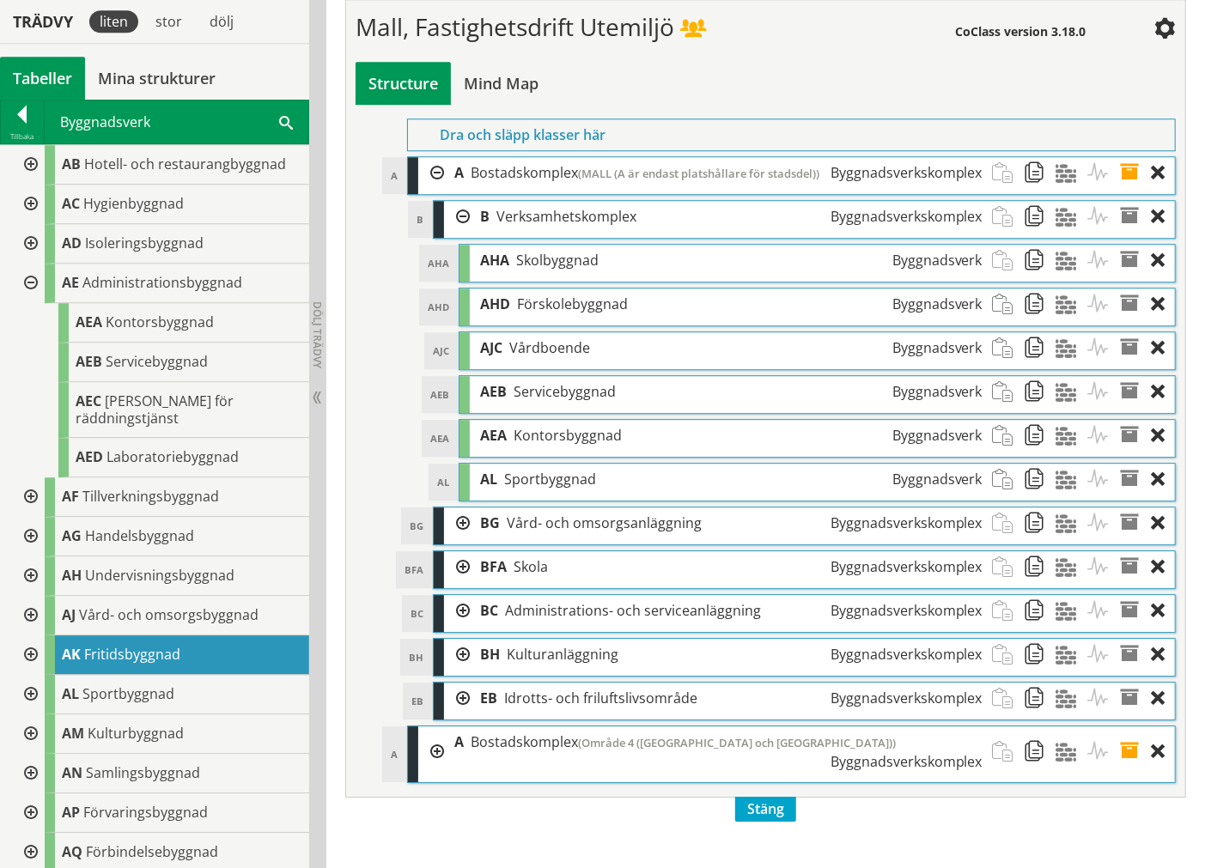
click at [29, 287] on div at bounding box center [29, 284] width 31 height 40
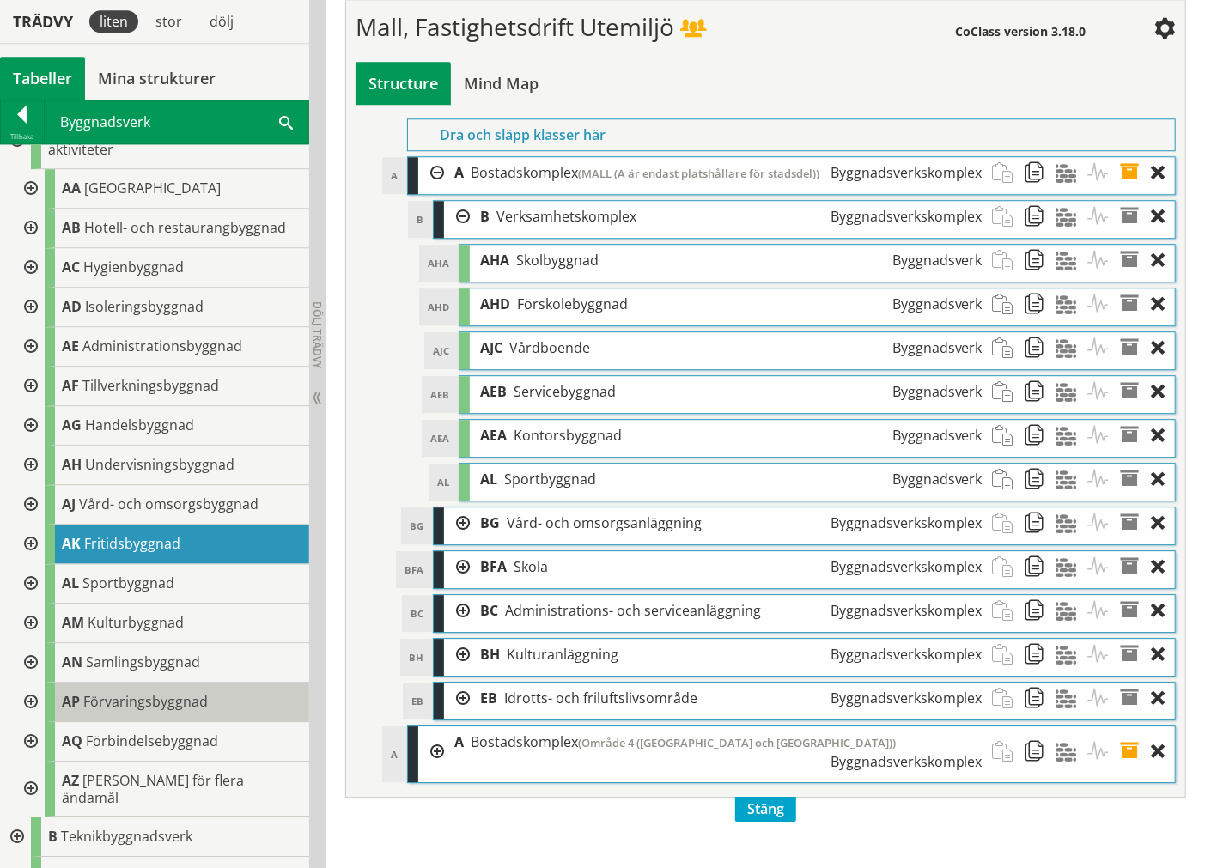
scroll to position [0, 0]
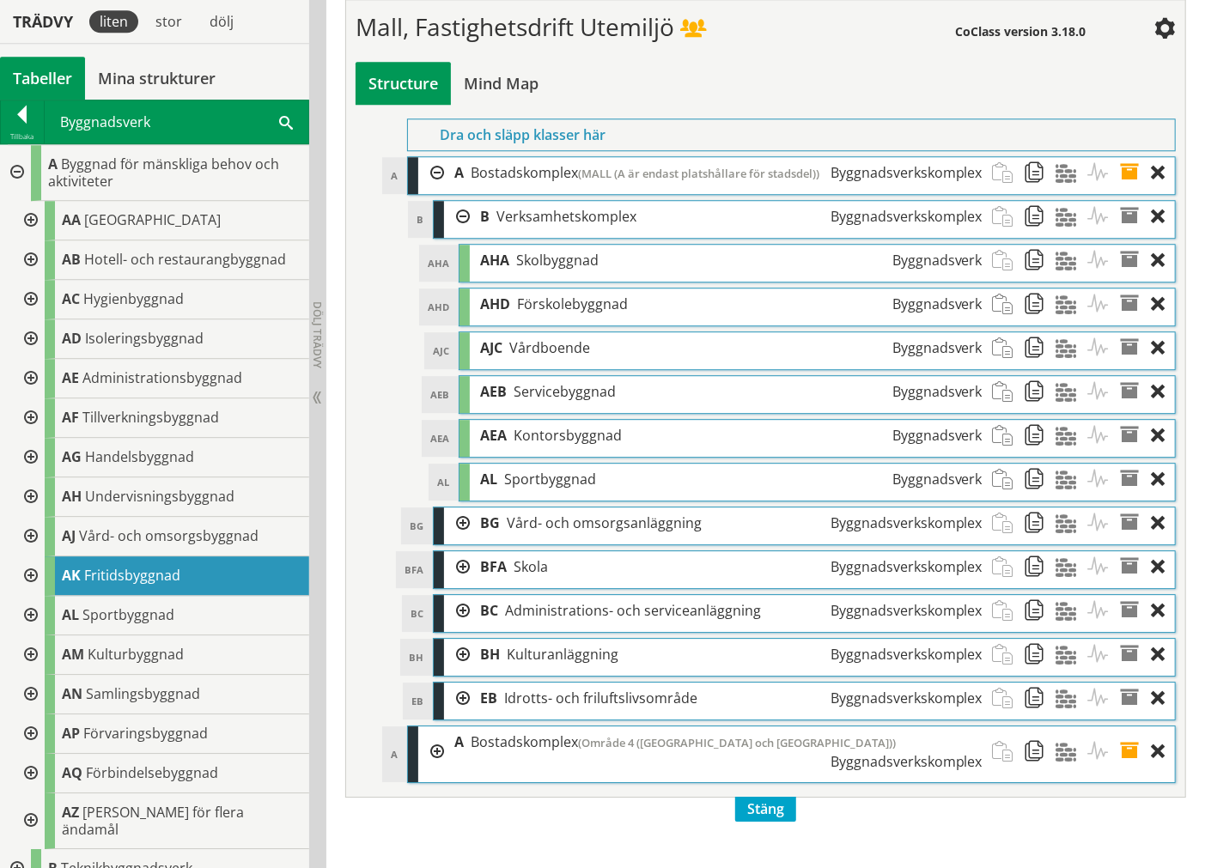
click at [30, 571] on div at bounding box center [29, 576] width 31 height 40
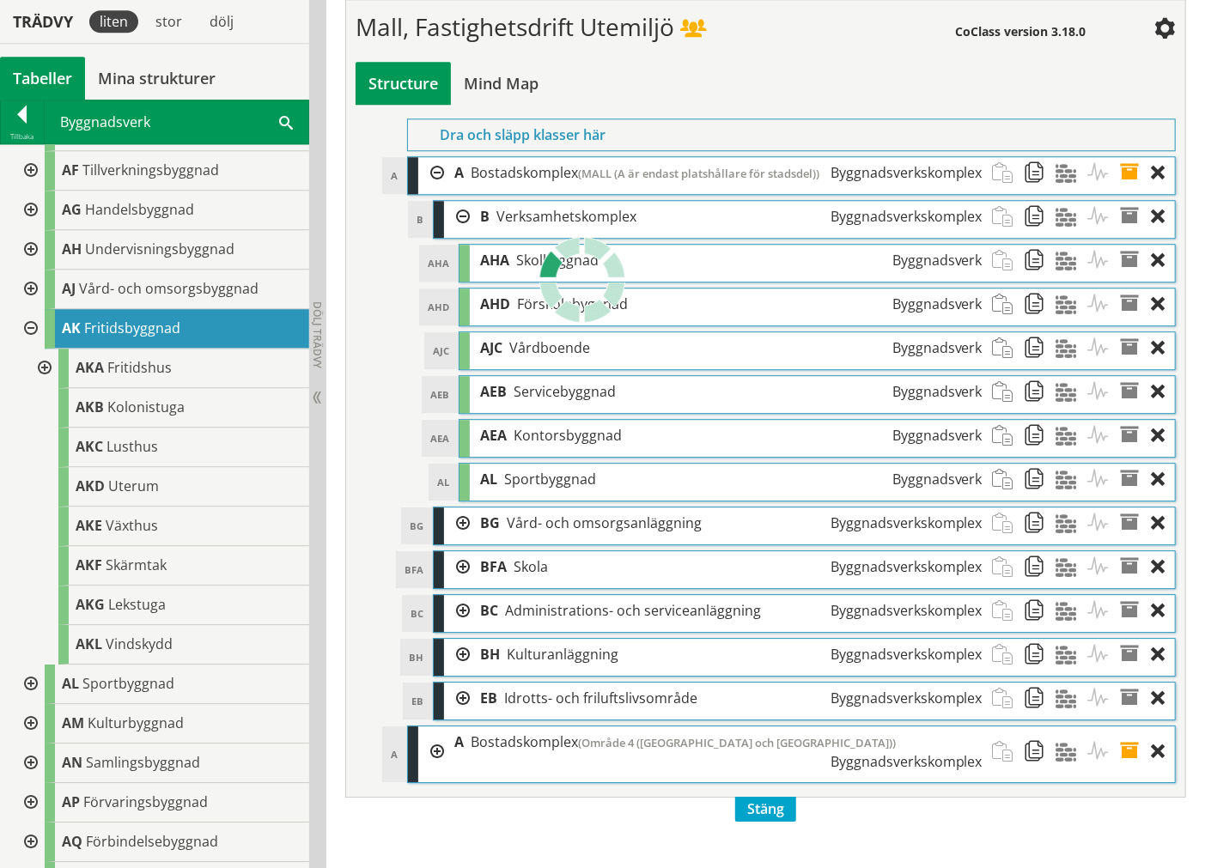
scroll to position [286, 0]
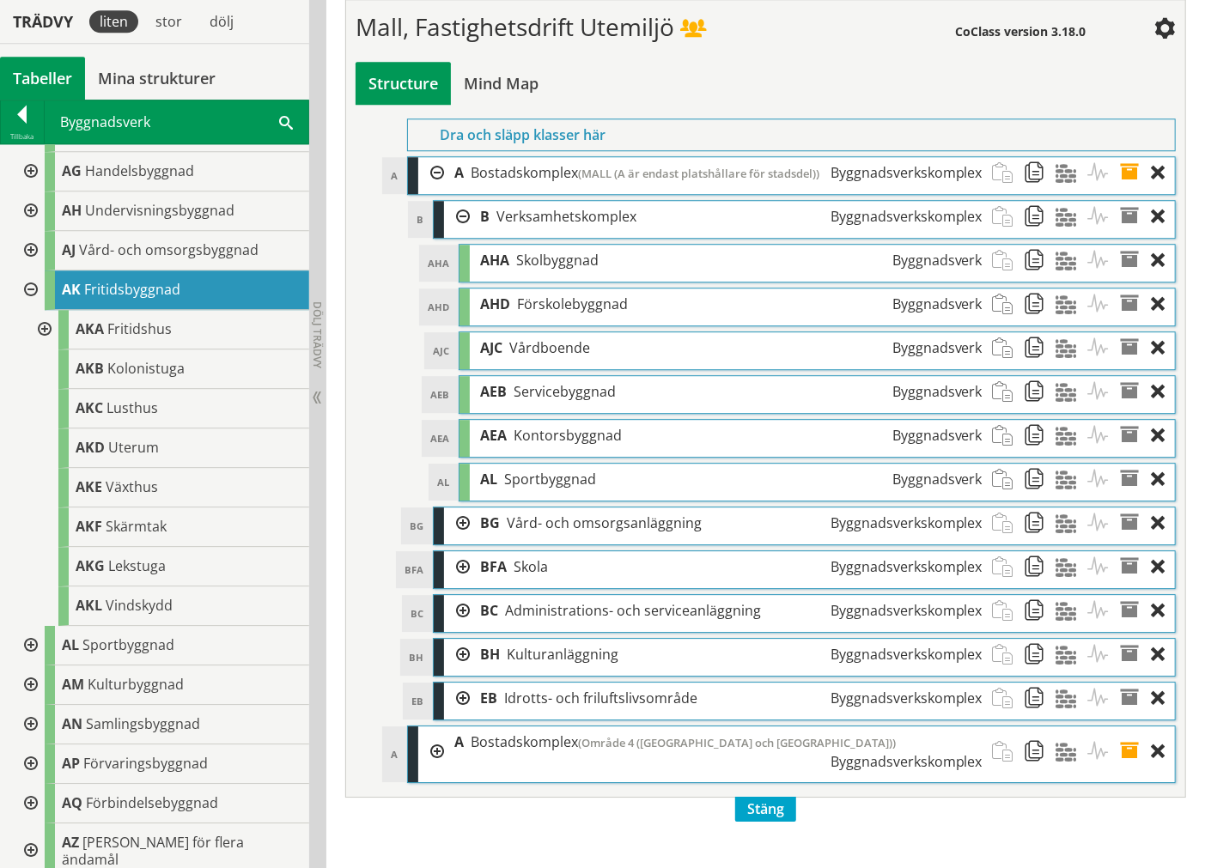
click at [31, 601] on div at bounding box center [29, 646] width 31 height 40
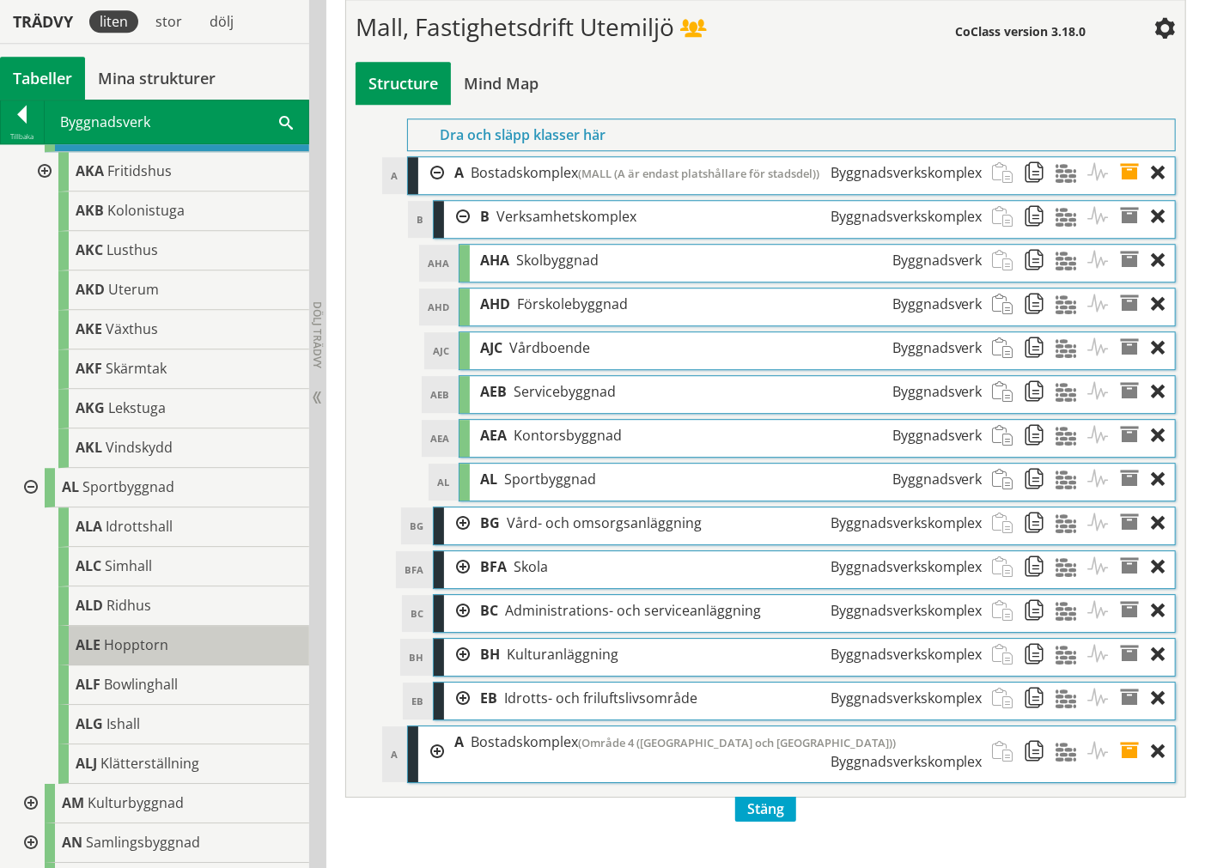
scroll to position [477, 0]
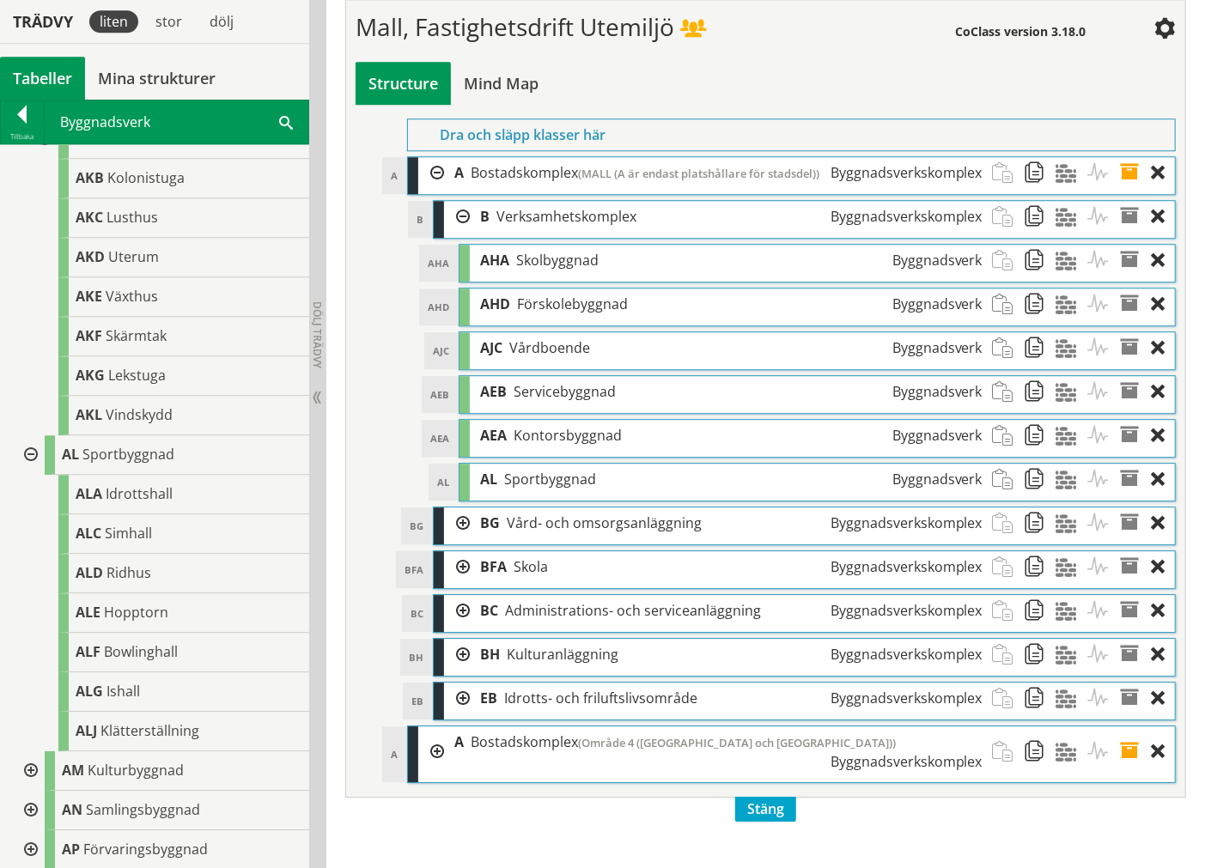
click at [35, 453] on div at bounding box center [29, 455] width 31 height 40
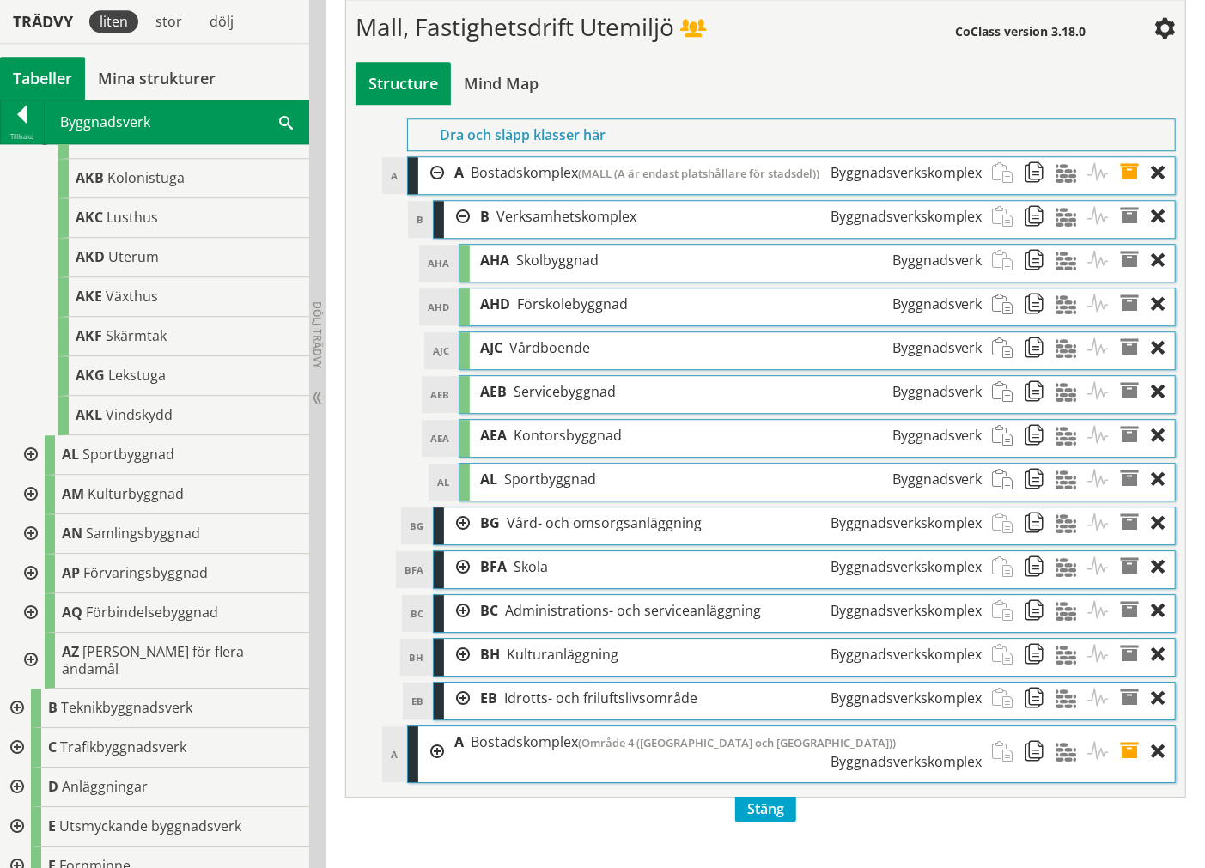
click at [22, 526] on div at bounding box center [29, 534] width 31 height 40
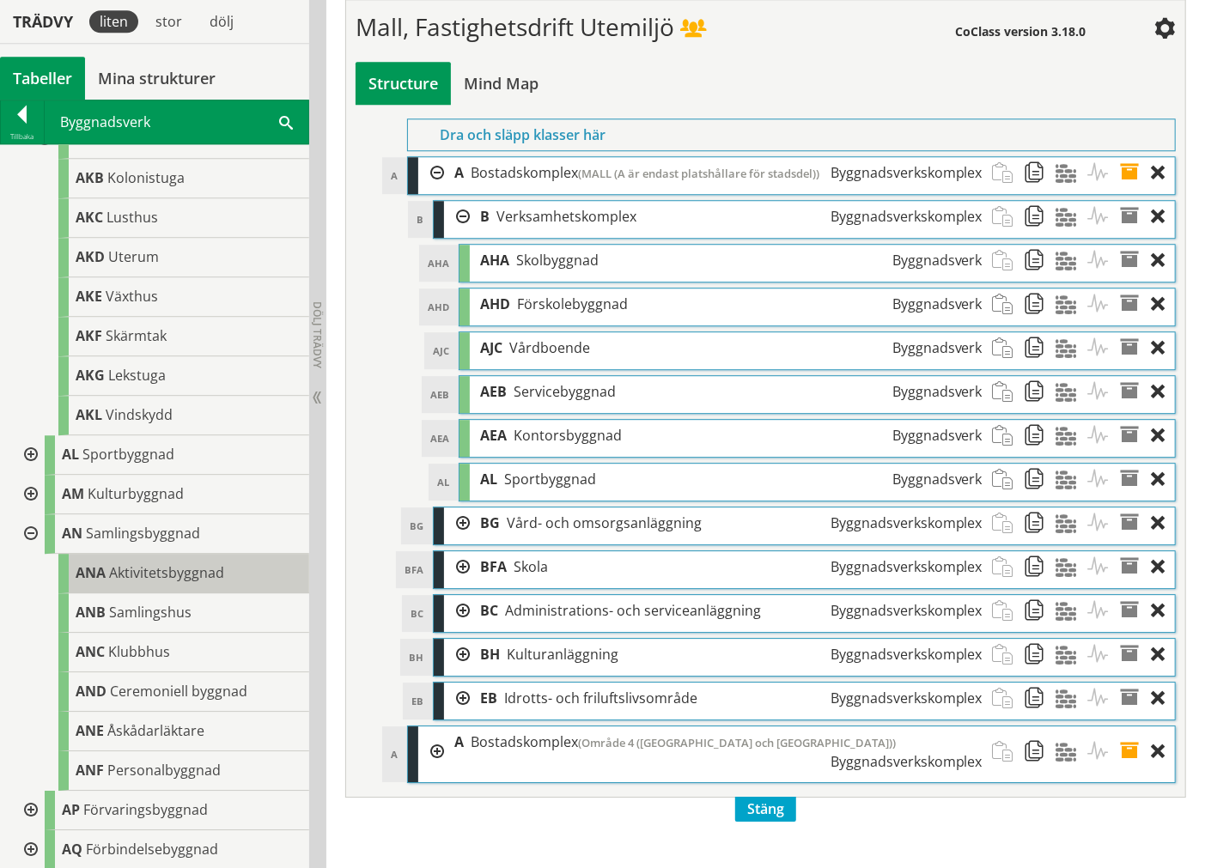
click at [98, 570] on span "ANA" at bounding box center [91, 572] width 30 height 19
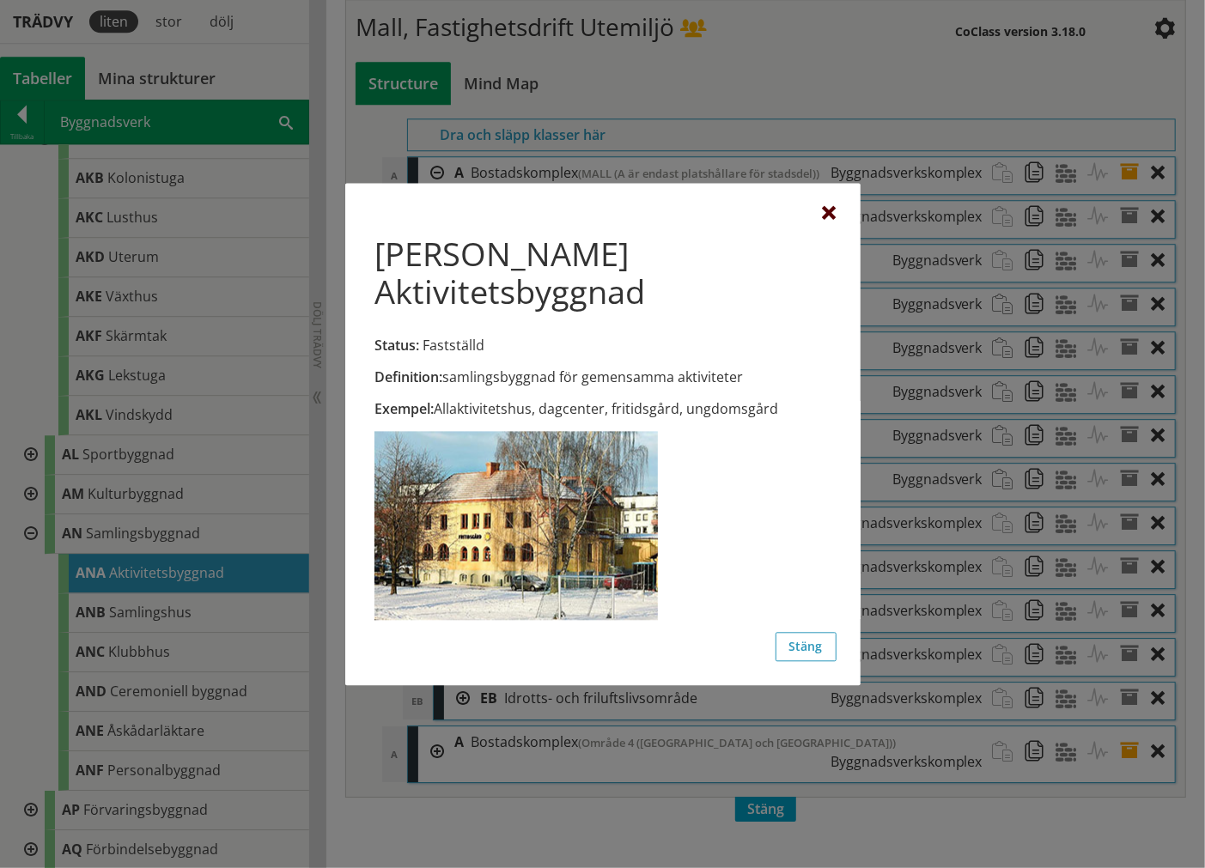
click at [825, 221] on div at bounding box center [830, 214] width 14 height 14
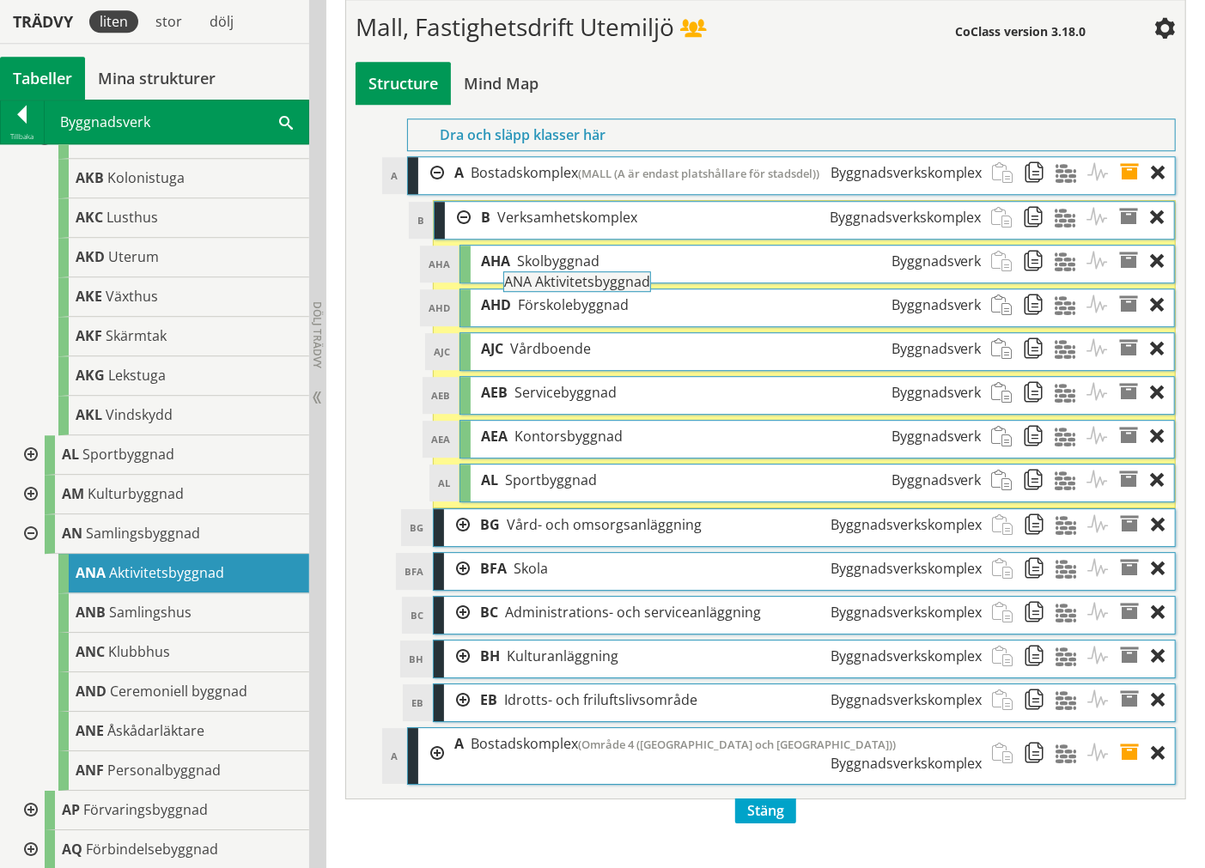
drag, startPoint x: 232, startPoint y: 570, endPoint x: 708, endPoint y: 288, distance: 553.3
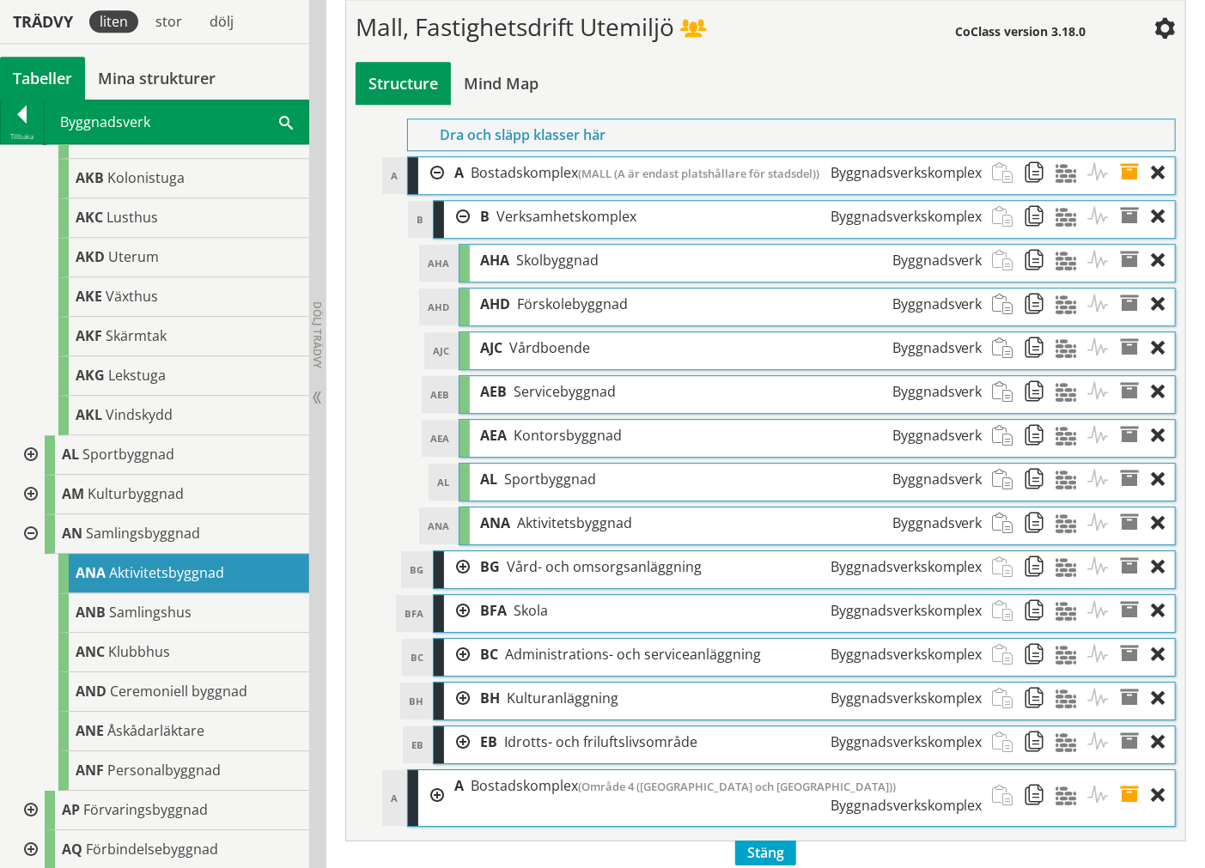
click at [37, 537] on div at bounding box center [29, 534] width 31 height 40
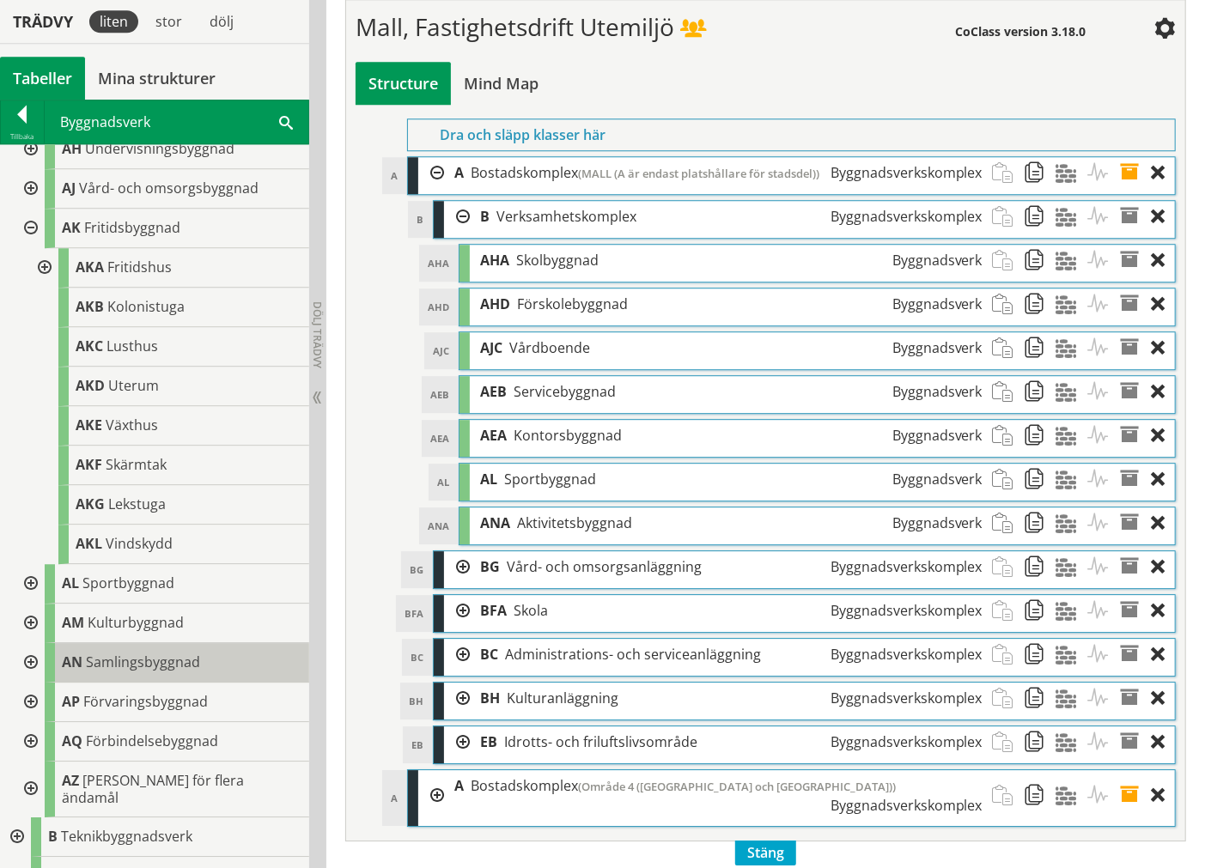
scroll to position [191, 0]
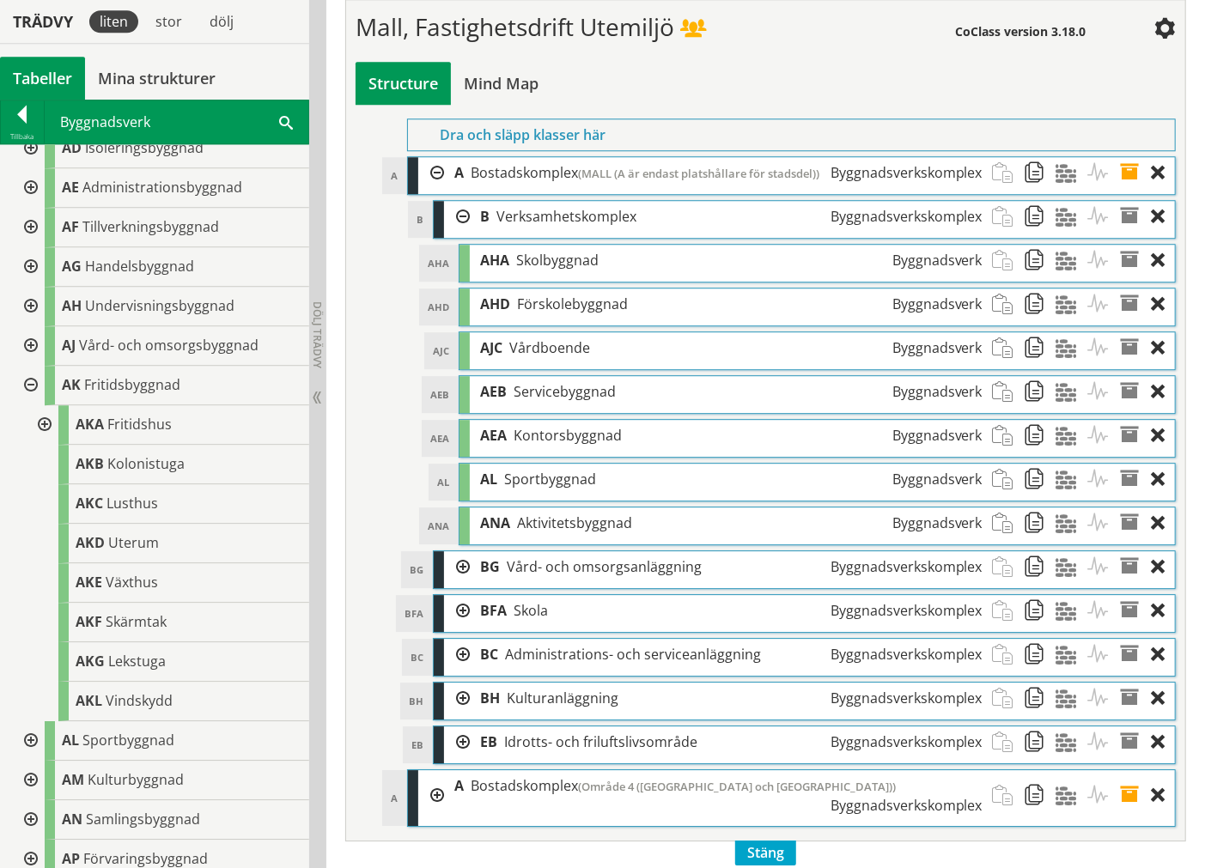
click at [33, 391] on div at bounding box center [29, 386] width 31 height 40
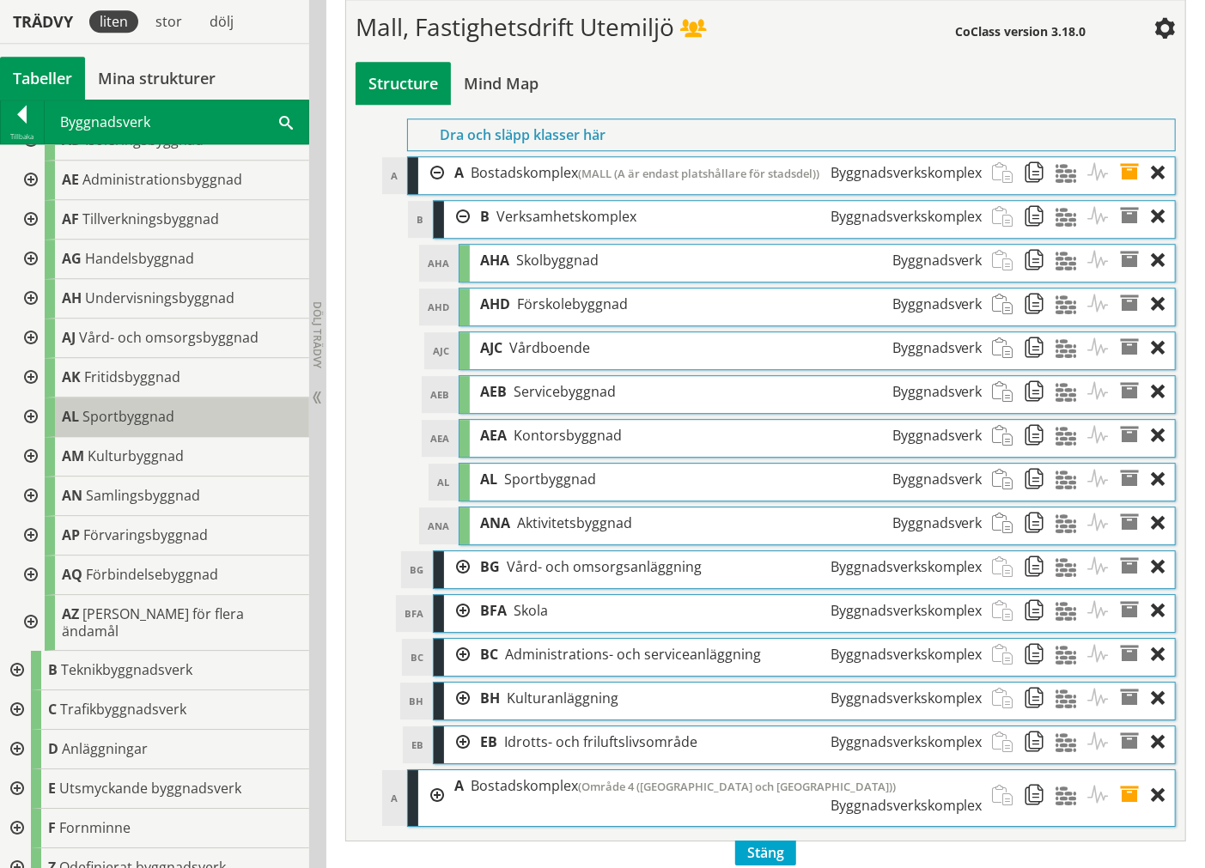
scroll to position [201, 0]
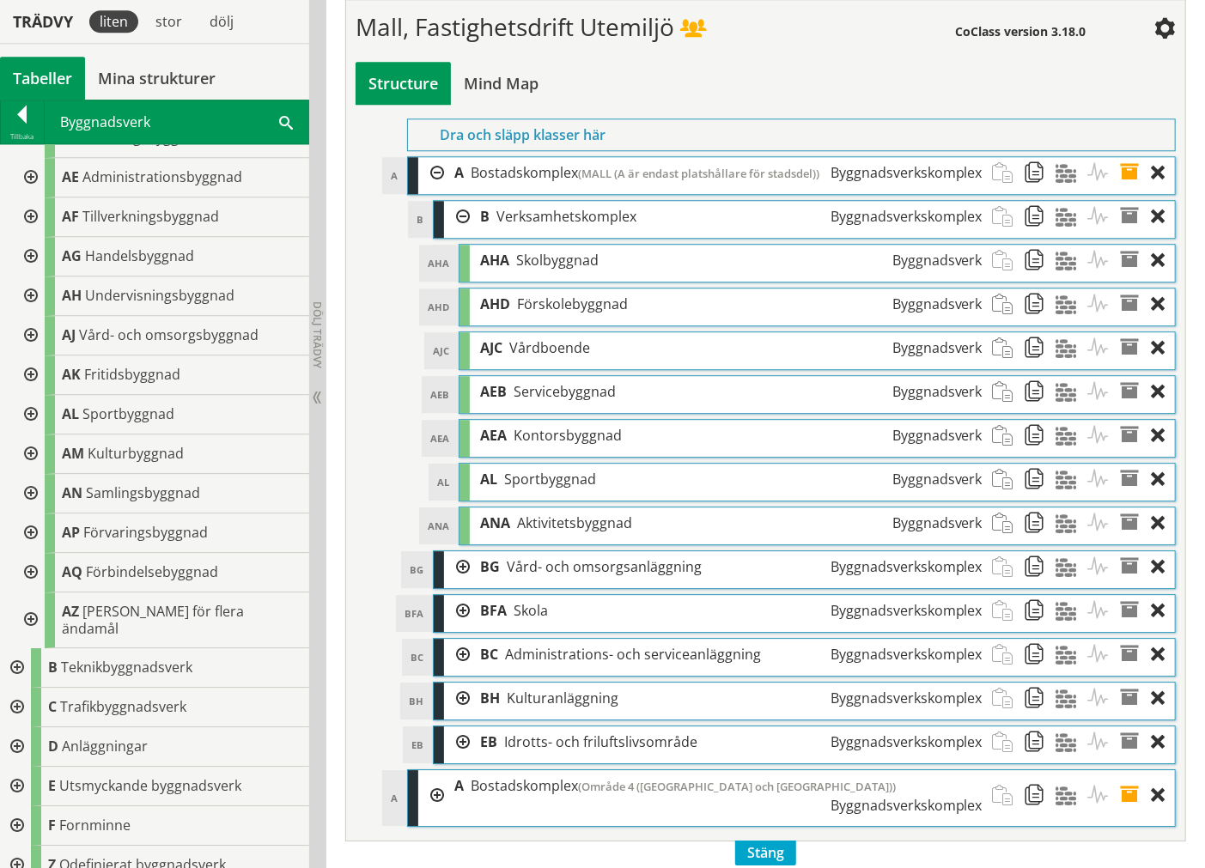
click at [6, 601] on div at bounding box center [15, 747] width 31 height 40
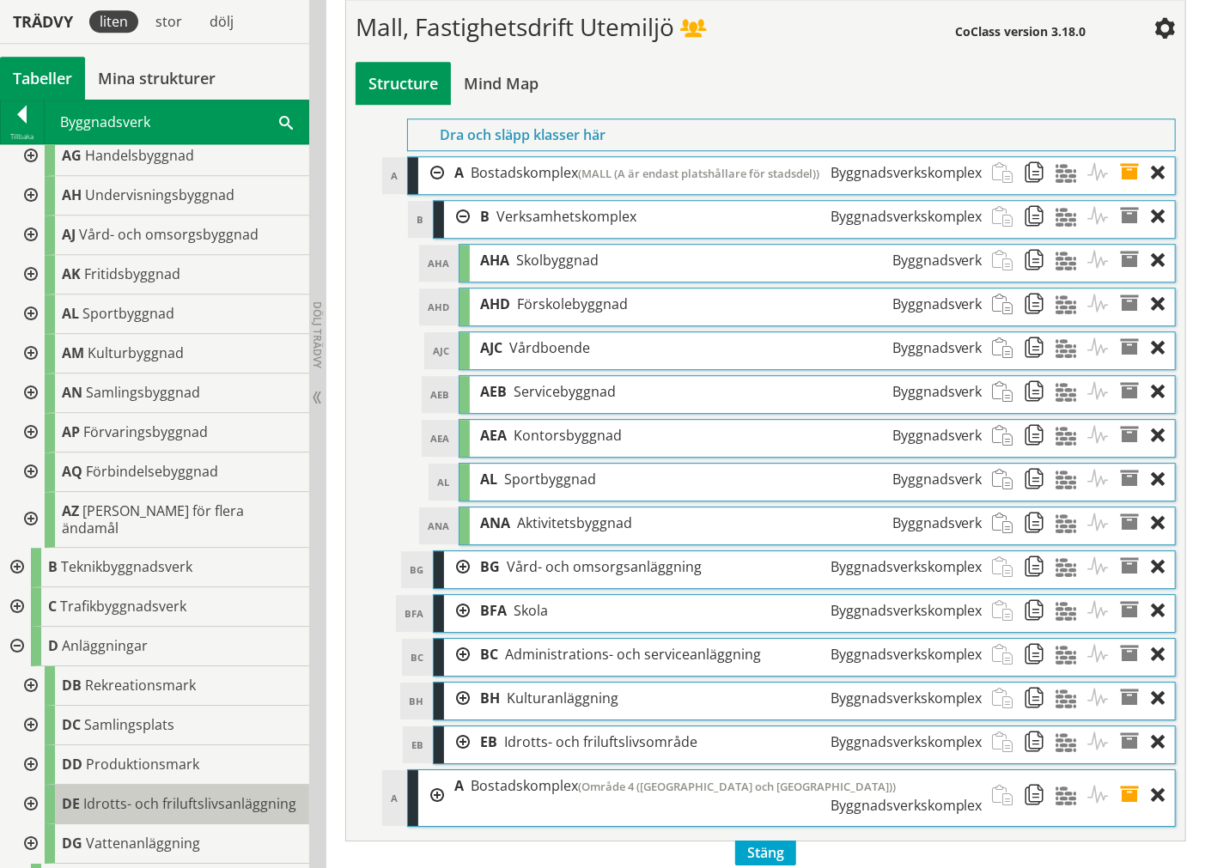
scroll to position [392, 0]
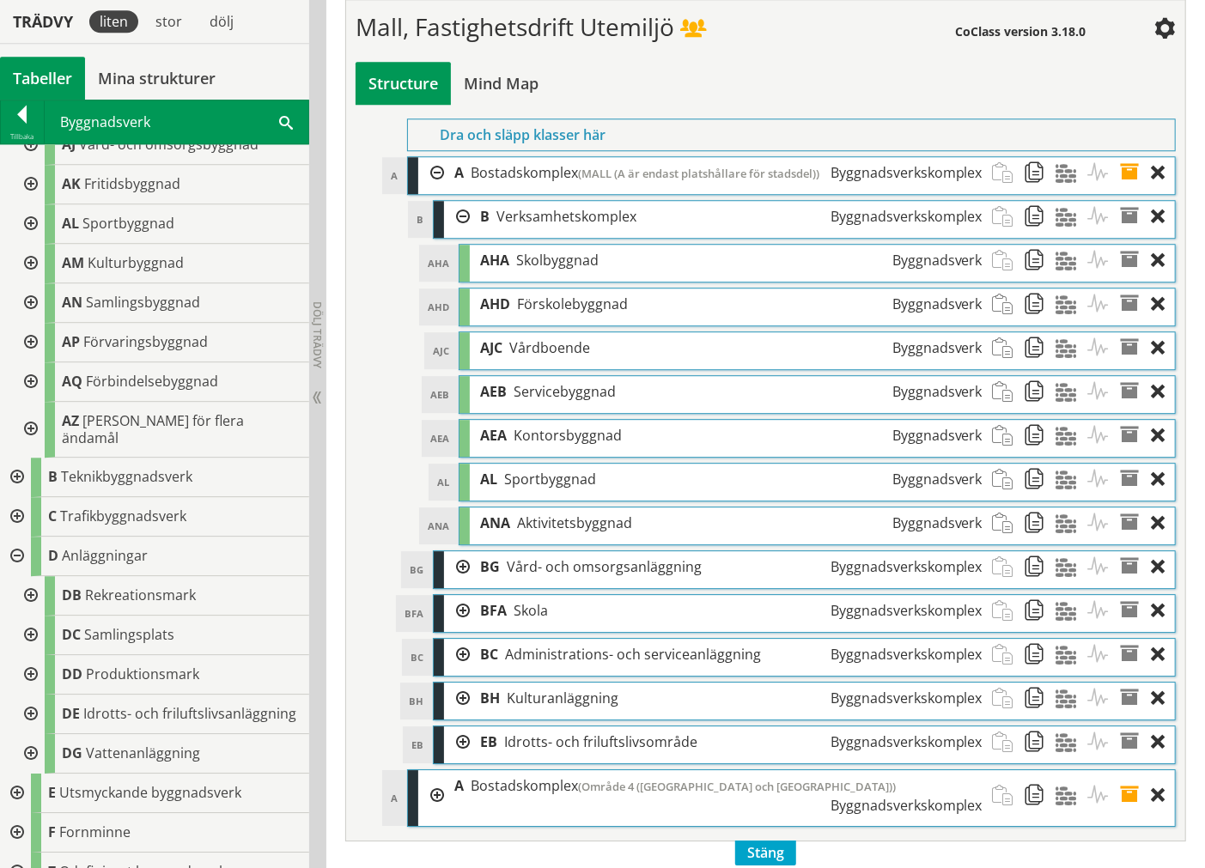
click at [43, 601] on div at bounding box center [29, 754] width 31 height 40
click at [35, 601] on div at bounding box center [29, 715] width 31 height 40
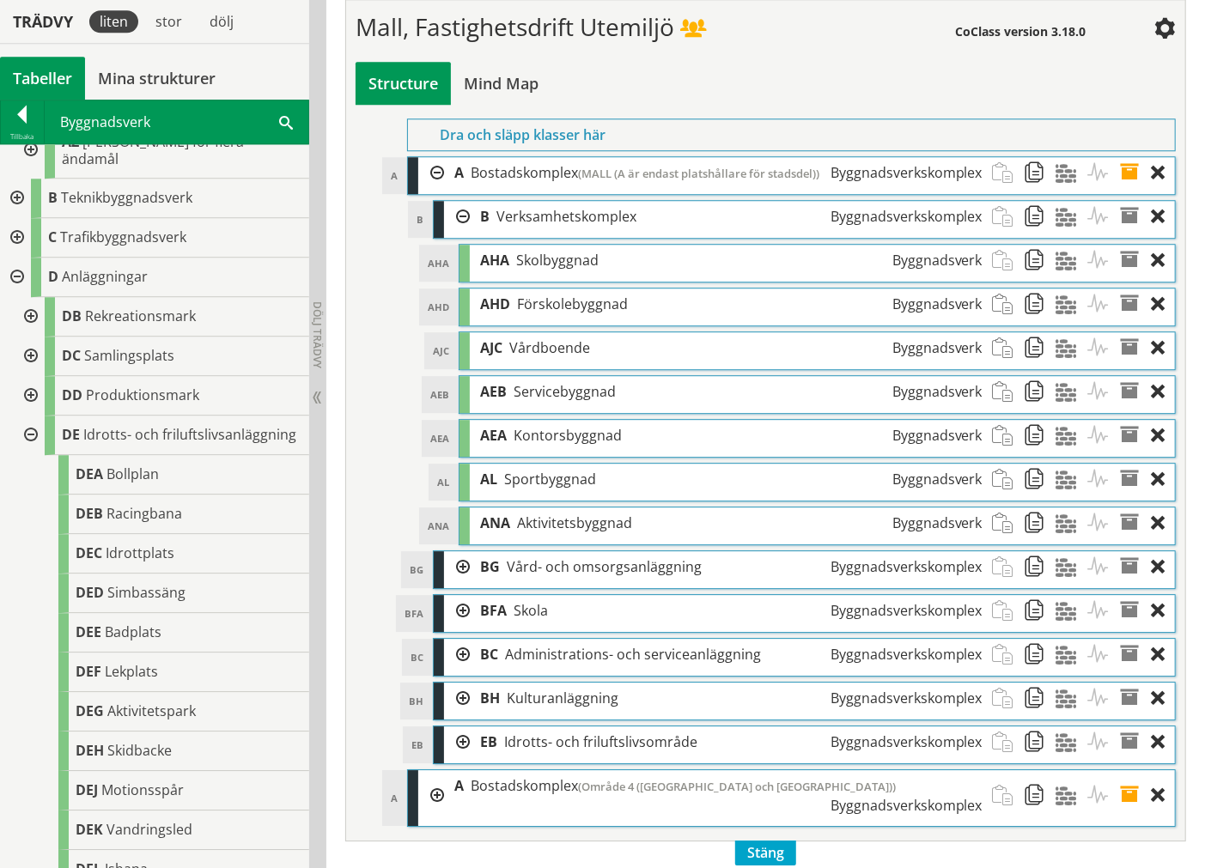
scroll to position [678, 0]
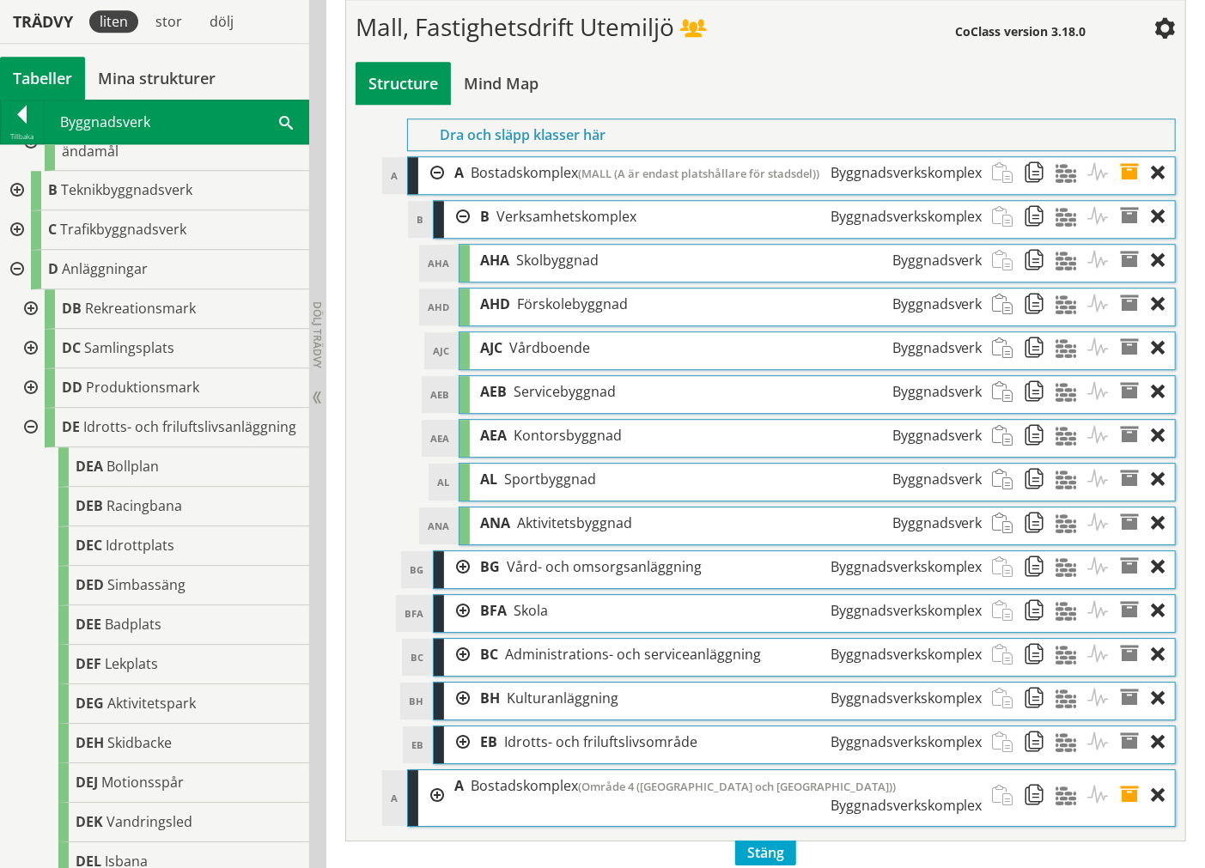
click at [527, 489] on span "Sportbyggnad" at bounding box center [550, 479] width 92 height 19
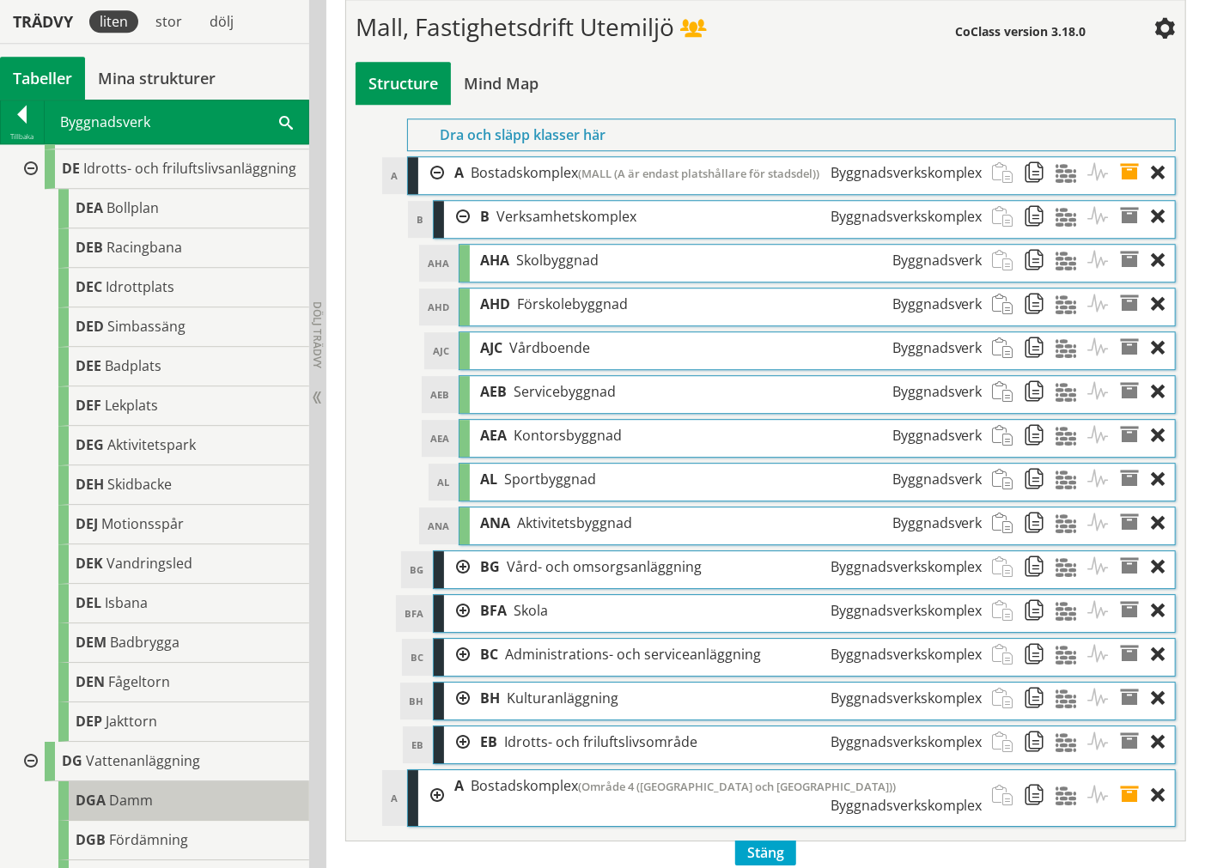
scroll to position [964, 0]
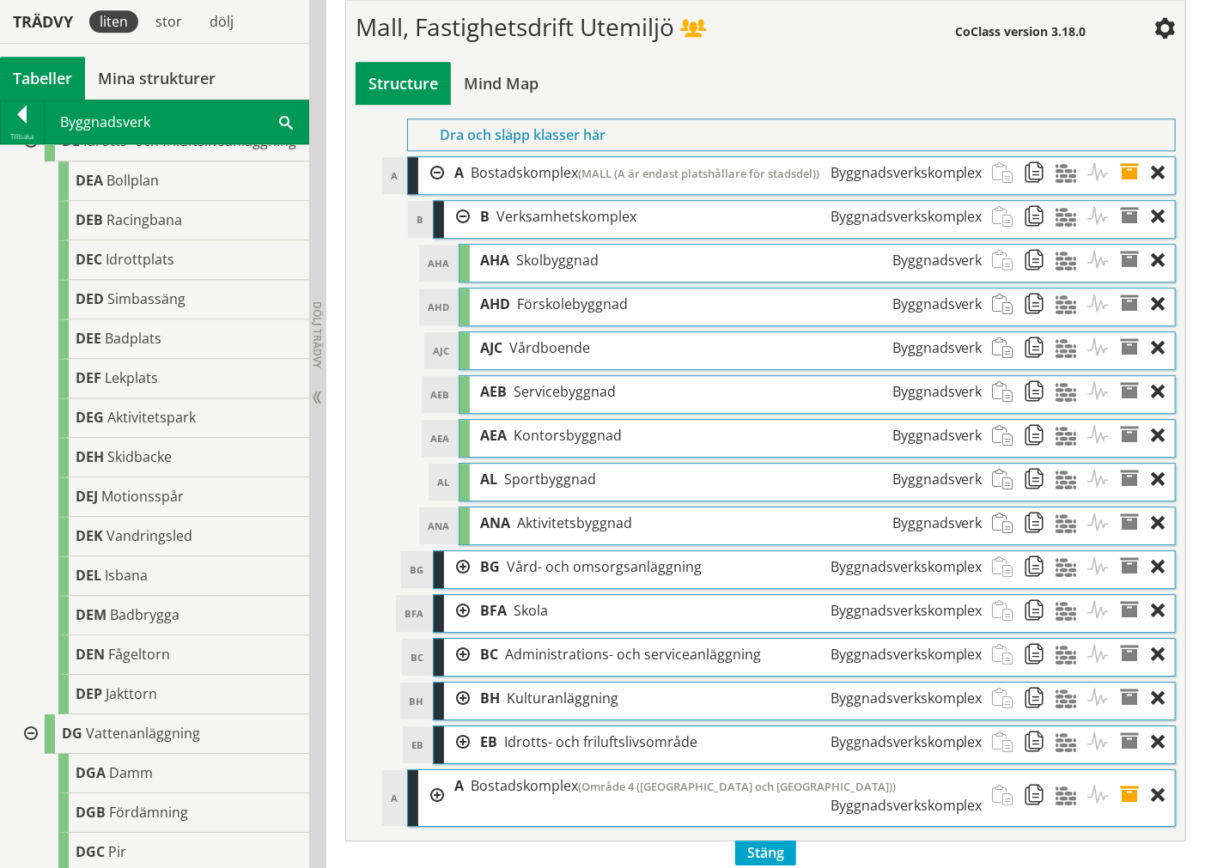
click at [27, 601] on div at bounding box center [29, 734] width 31 height 40
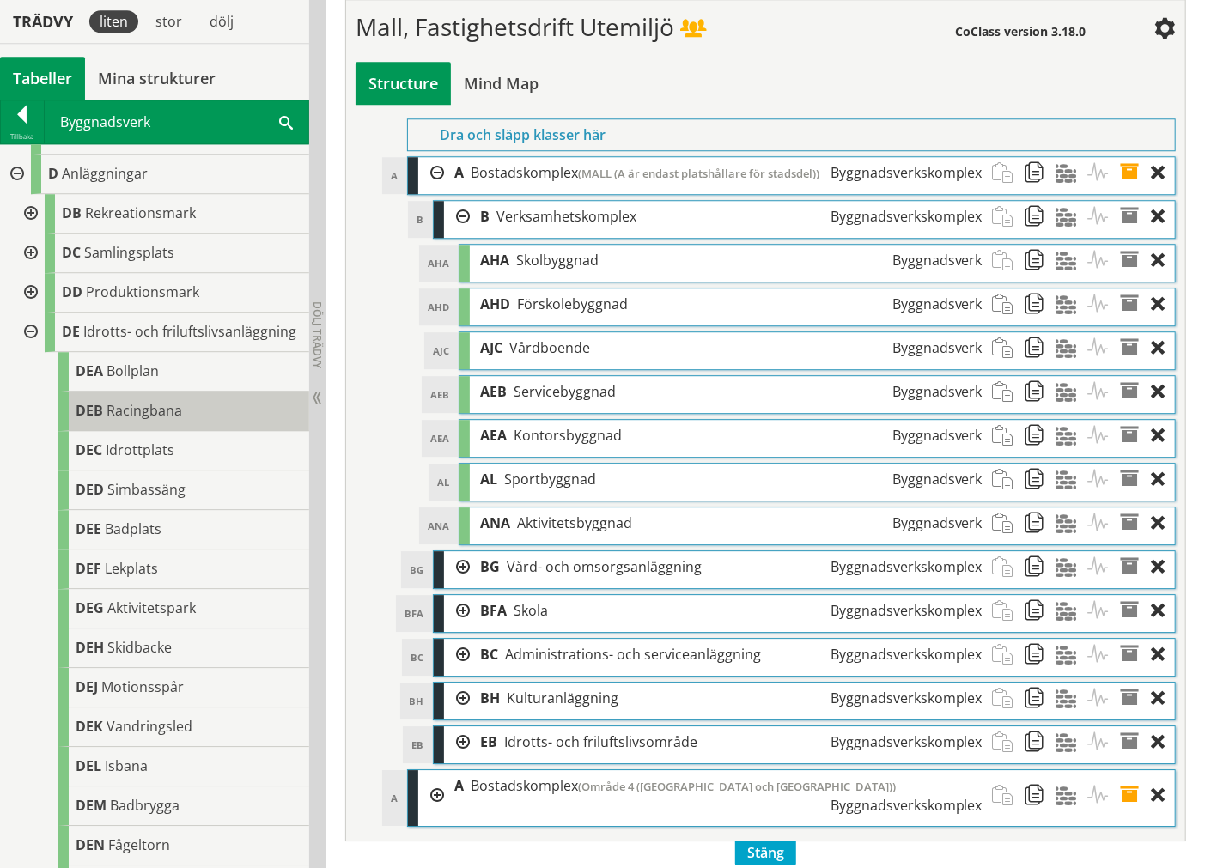
scroll to position [869, 0]
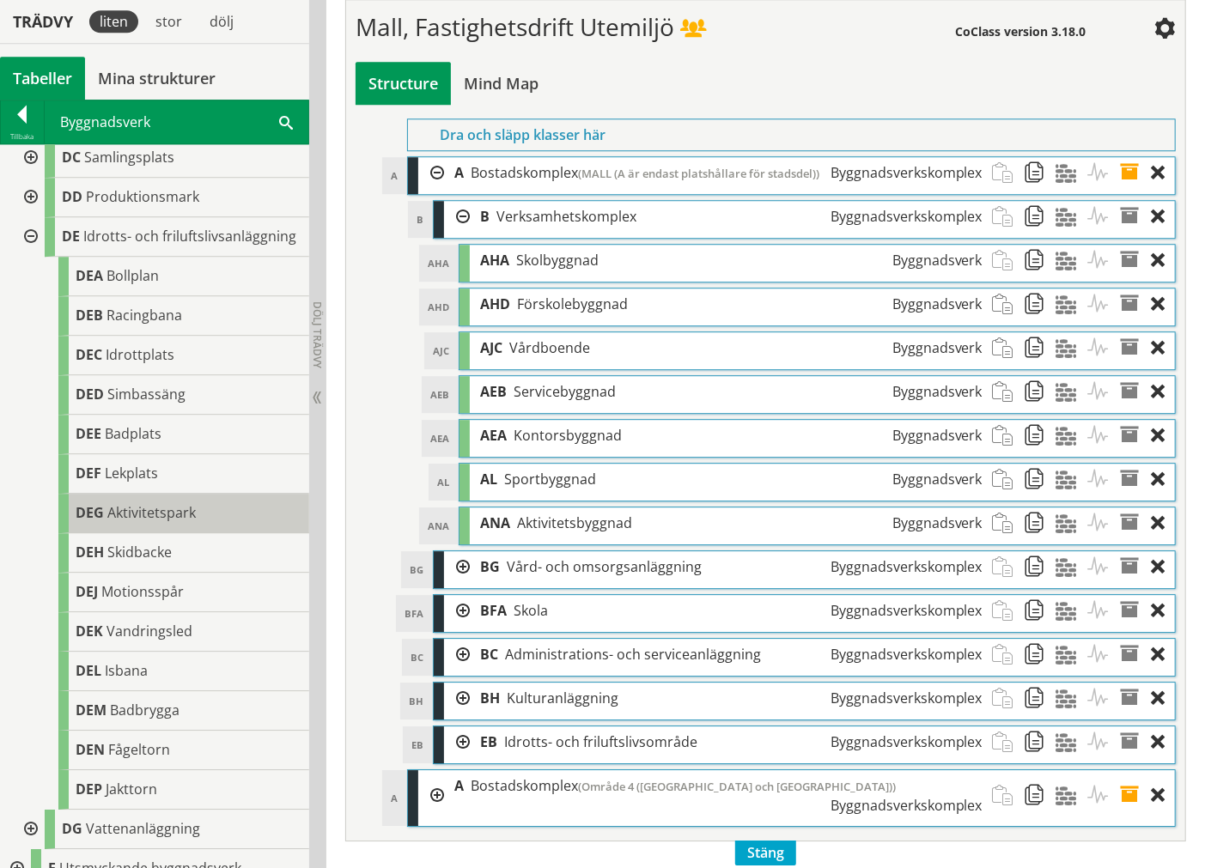
click at [170, 508] on span "Aktivitetspark" at bounding box center [151, 512] width 88 height 19
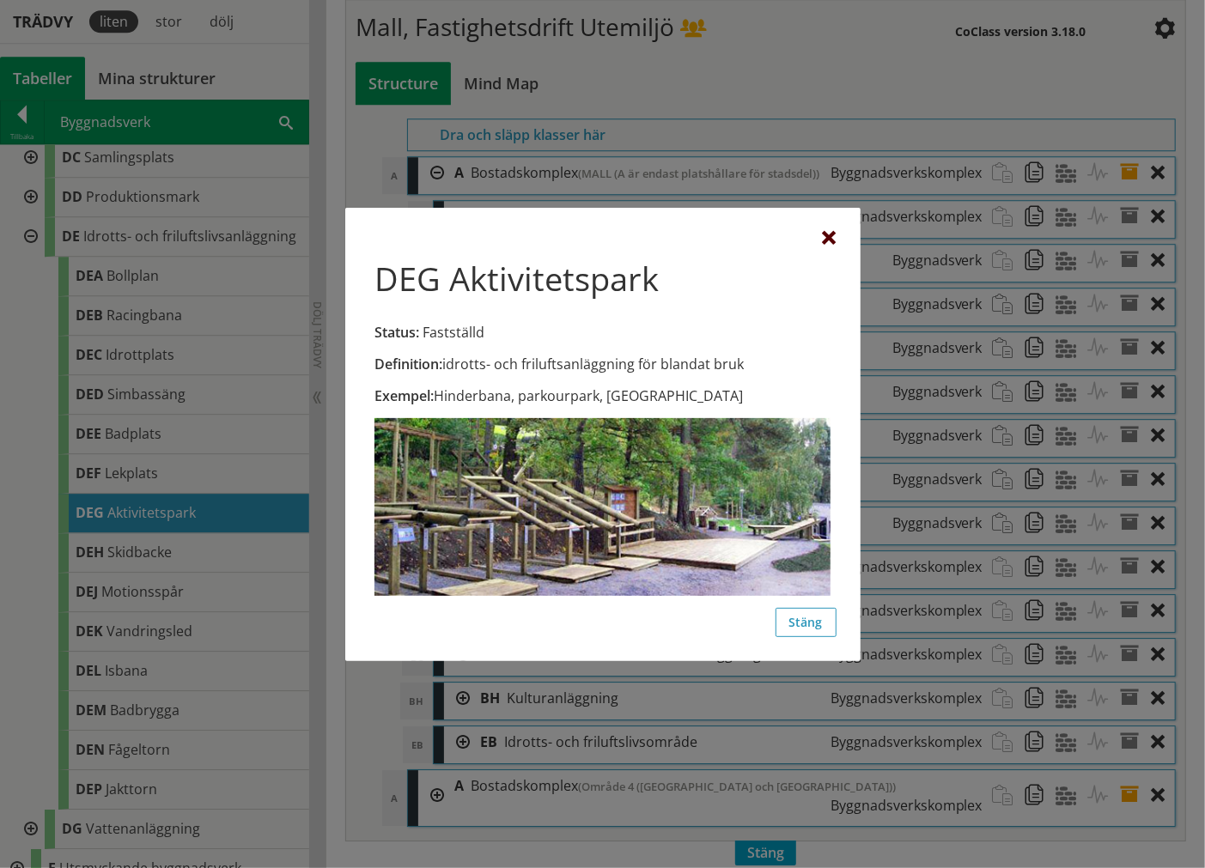
click at [825, 237] on div at bounding box center [830, 238] width 14 height 14
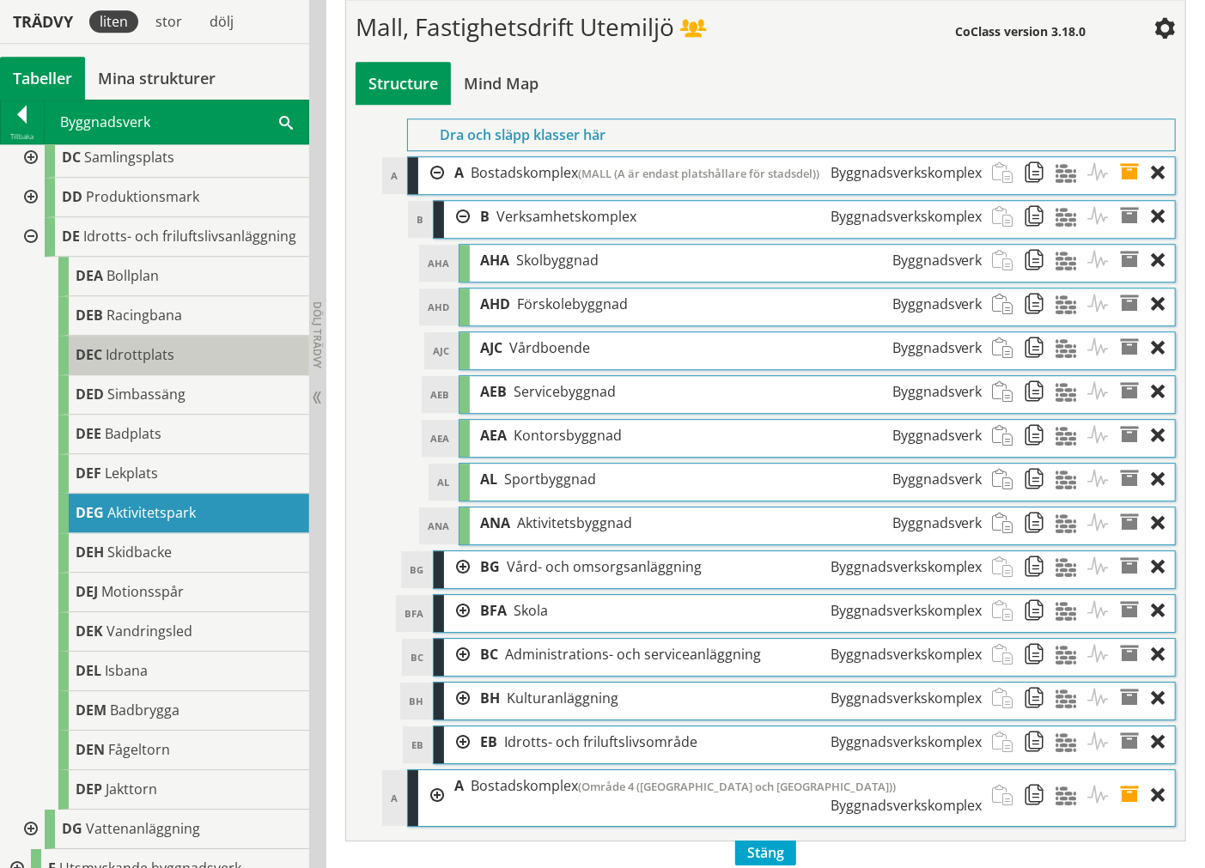
click at [121, 359] on span "Idrottplats" at bounding box center [140, 354] width 69 height 19
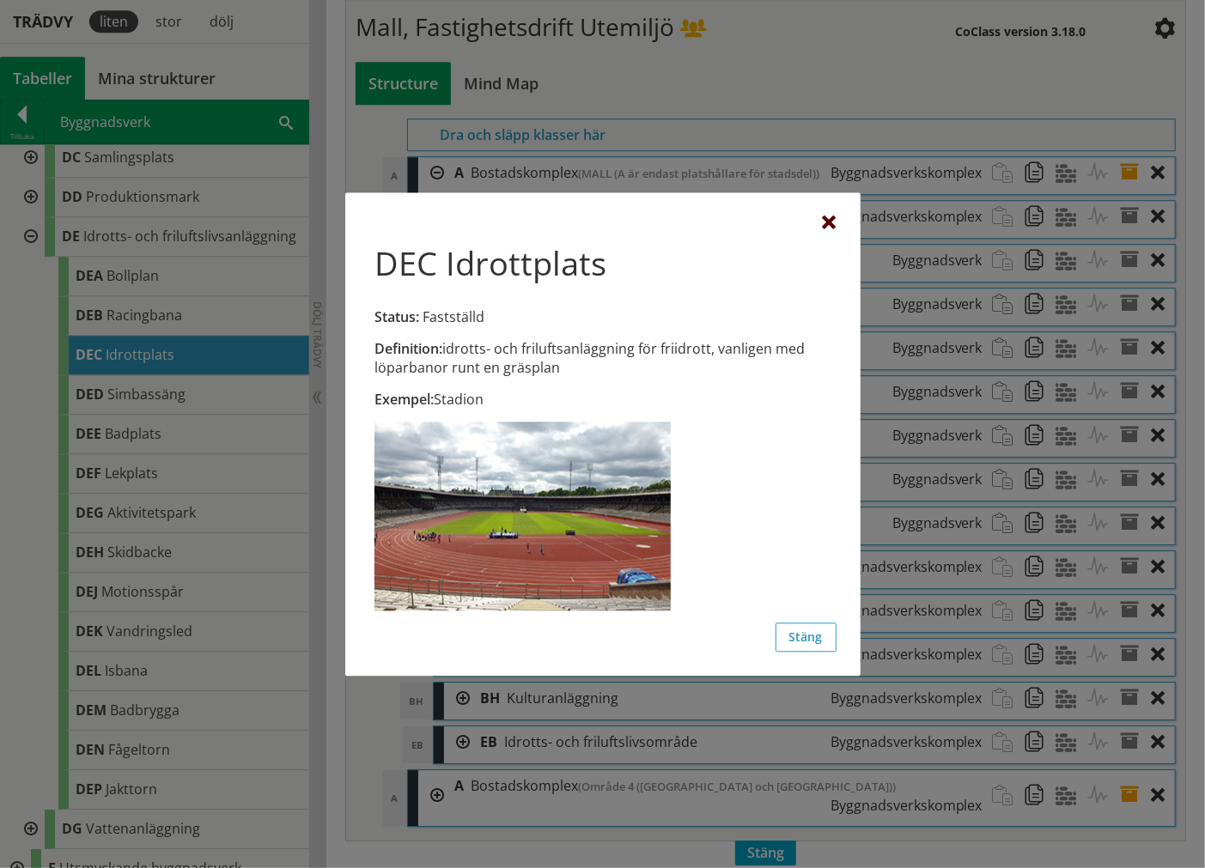
click at [828, 223] on div at bounding box center [830, 223] width 14 height 14
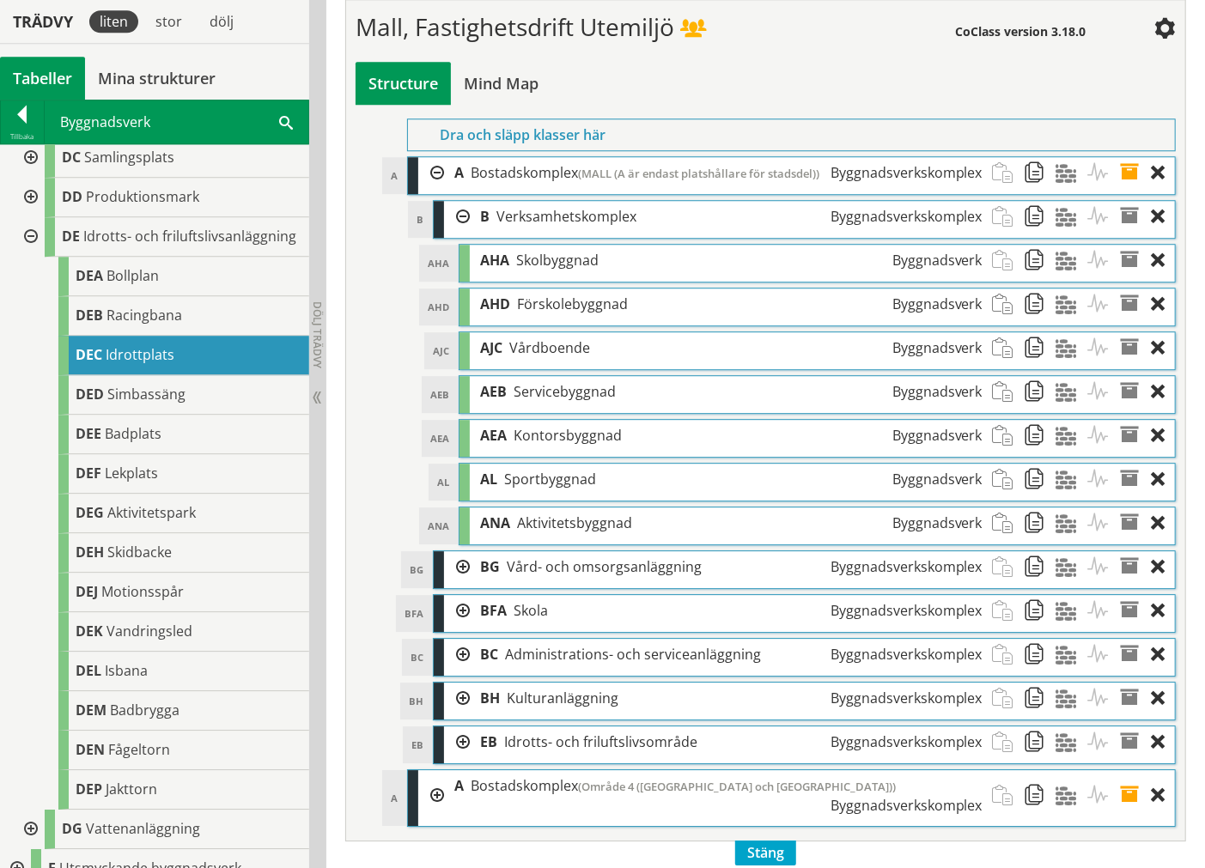
click at [544, 532] on span "Aktivitetsbyggnad" at bounding box center [574, 523] width 115 height 19
click at [547, 532] on span "Aktivitetsbyggnad" at bounding box center [574, 523] width 115 height 19
click at [30, 136] on div "Tillbaka" at bounding box center [22, 137] width 43 height 14
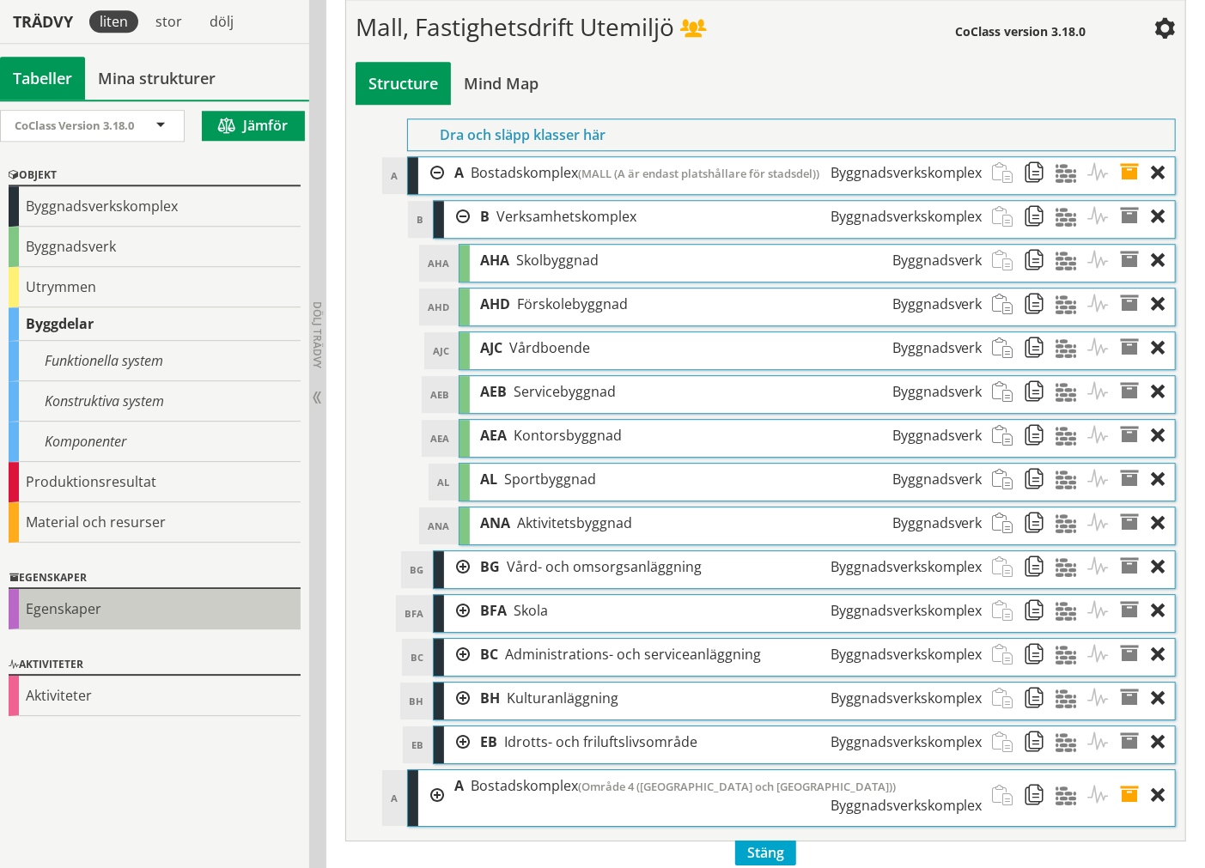
click at [150, 601] on div "Egenskaper" at bounding box center [155, 609] width 292 height 40
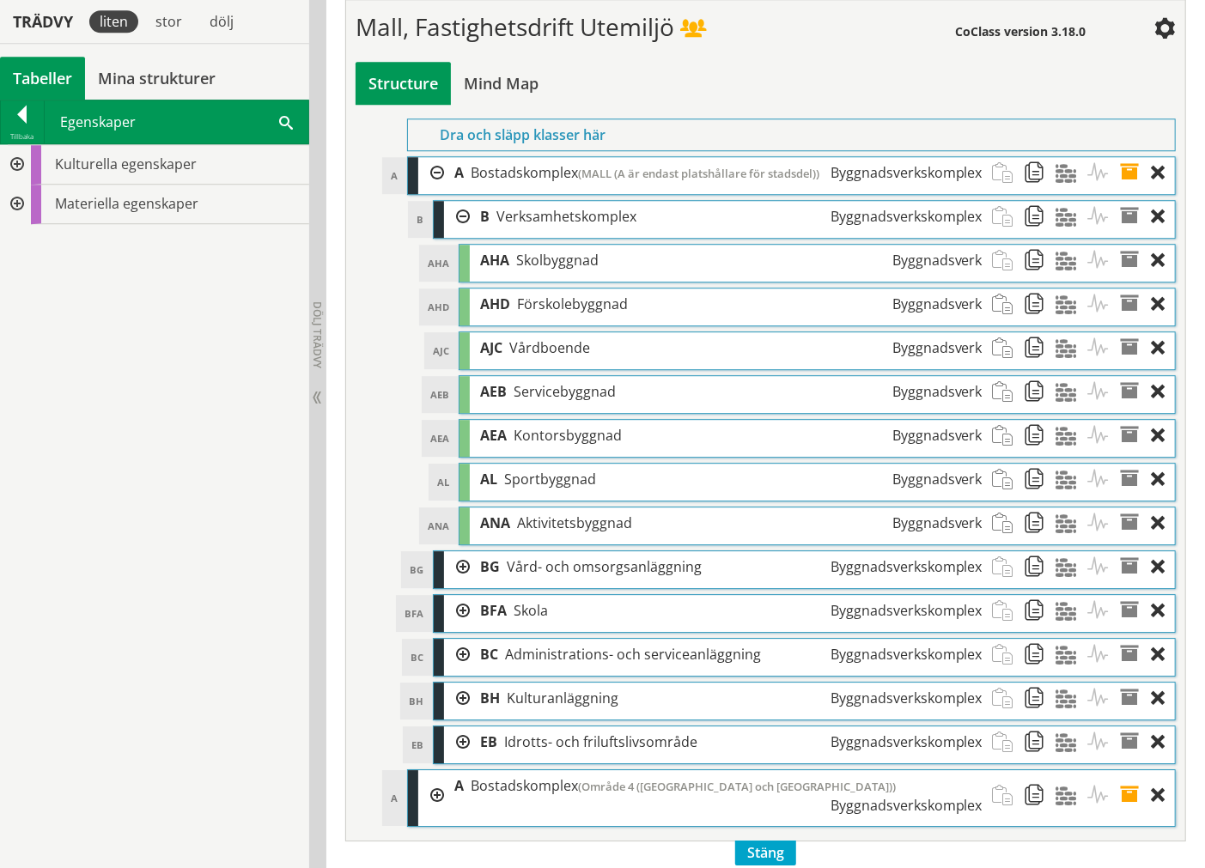
click at [21, 164] on div at bounding box center [15, 165] width 31 height 40
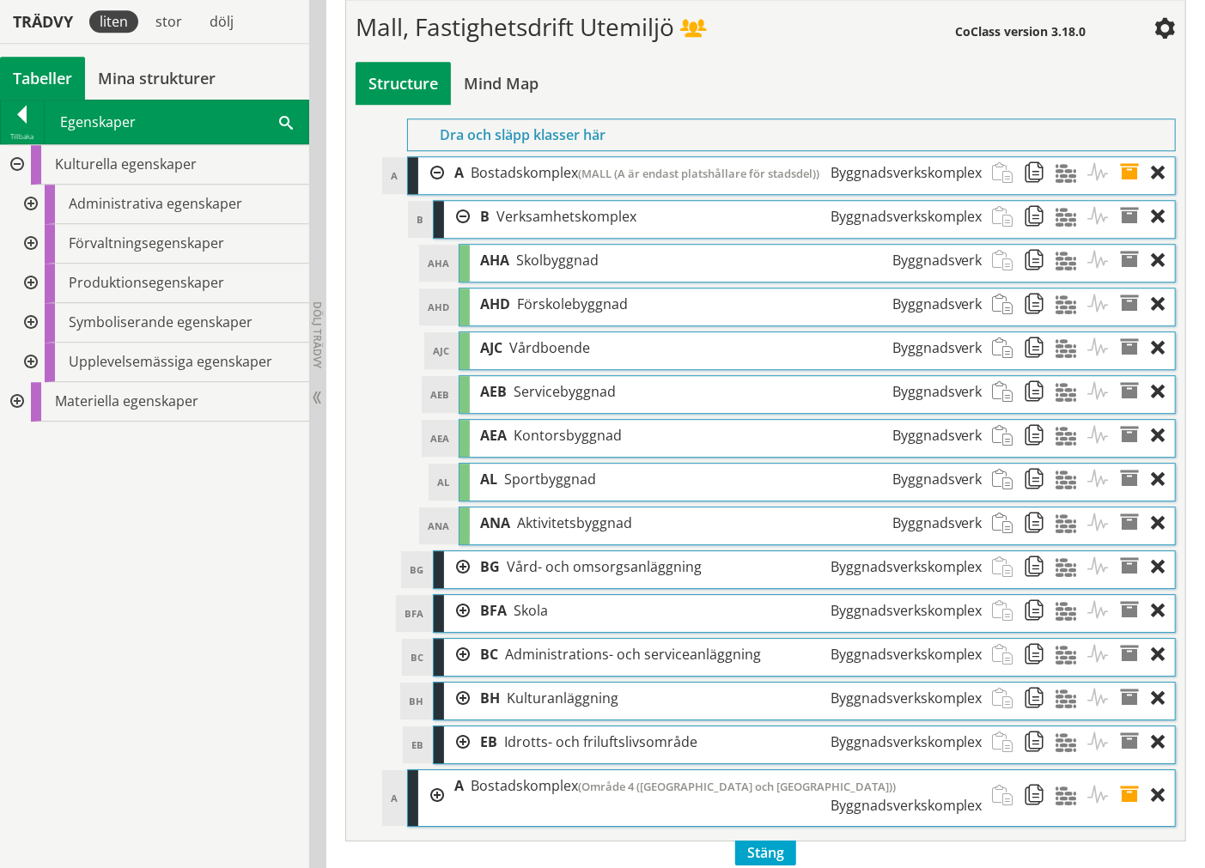
click at [28, 199] on div at bounding box center [29, 205] width 31 height 40
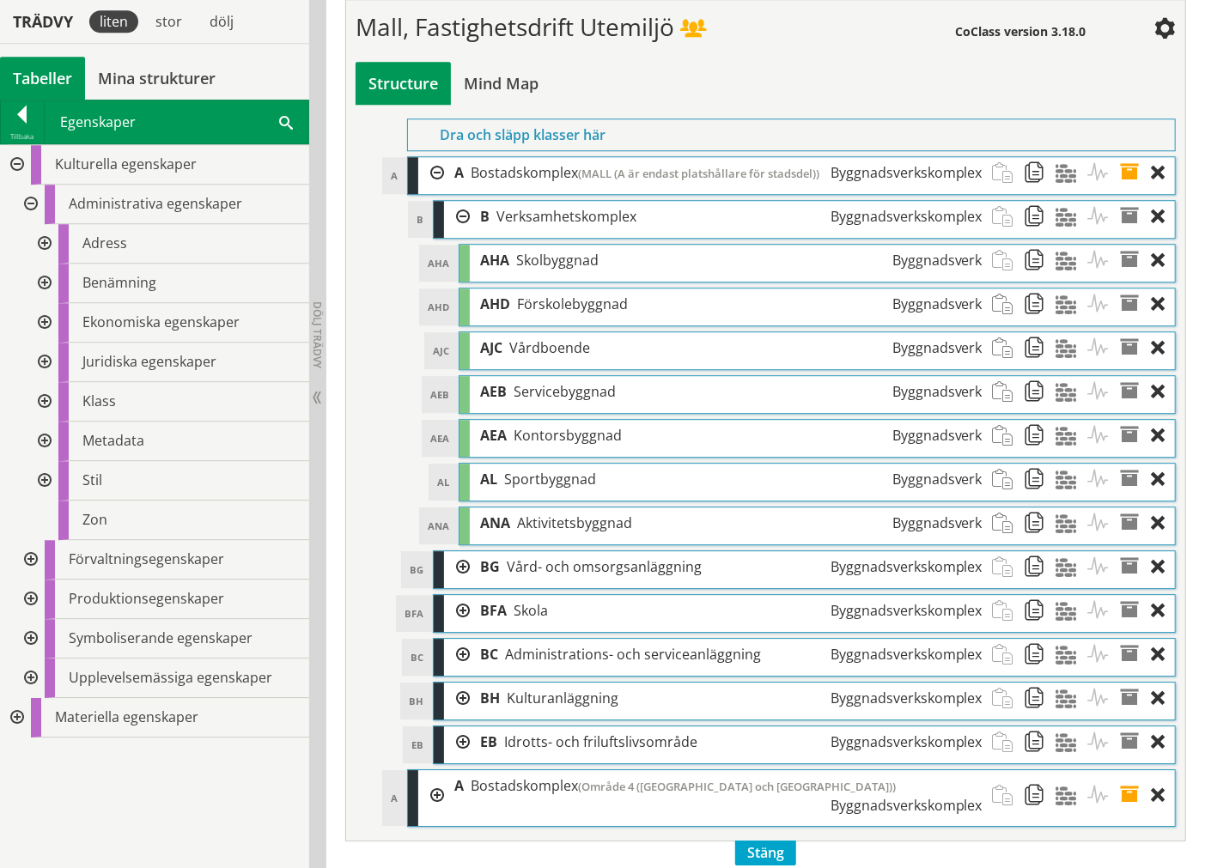
click at [1134, 277] on span at bounding box center [1136, 261] width 32 height 32
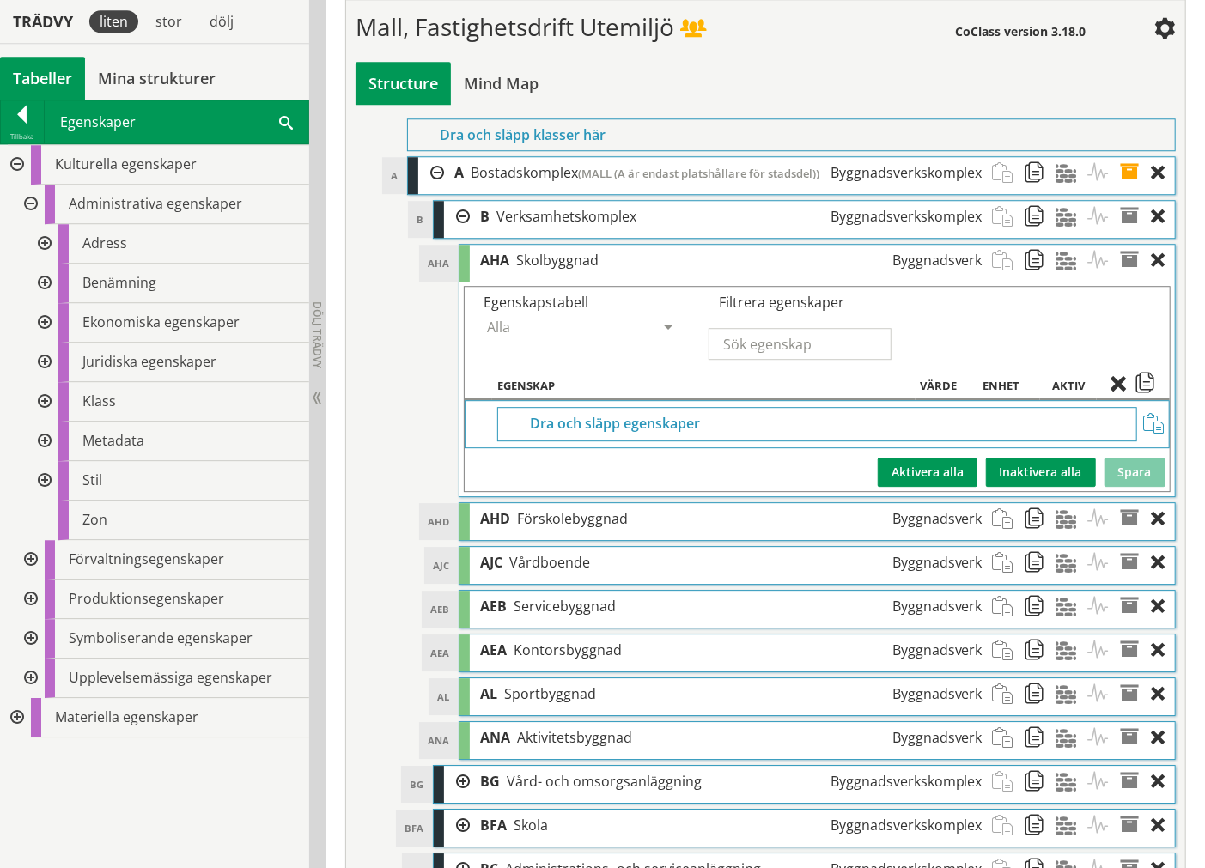
click at [38, 279] on div at bounding box center [42, 284] width 31 height 40
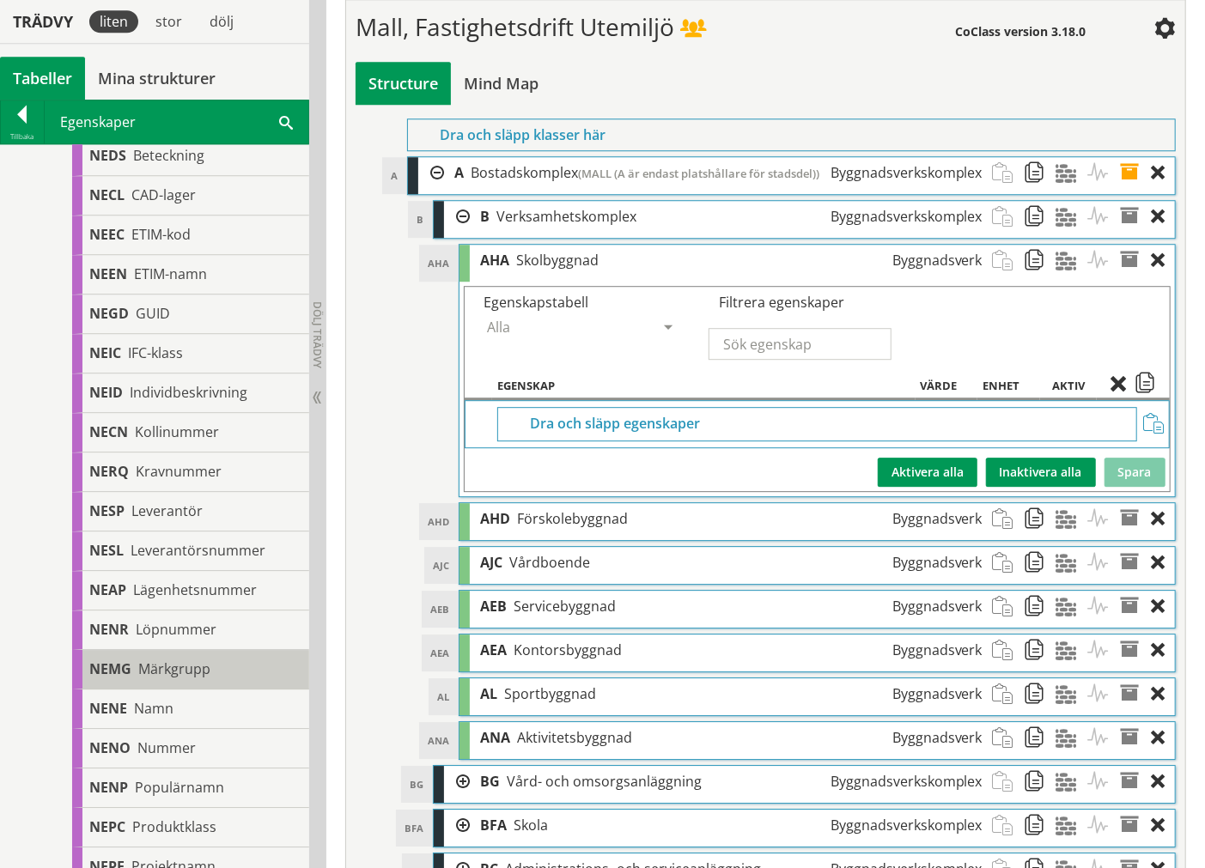
scroll to position [477, 0]
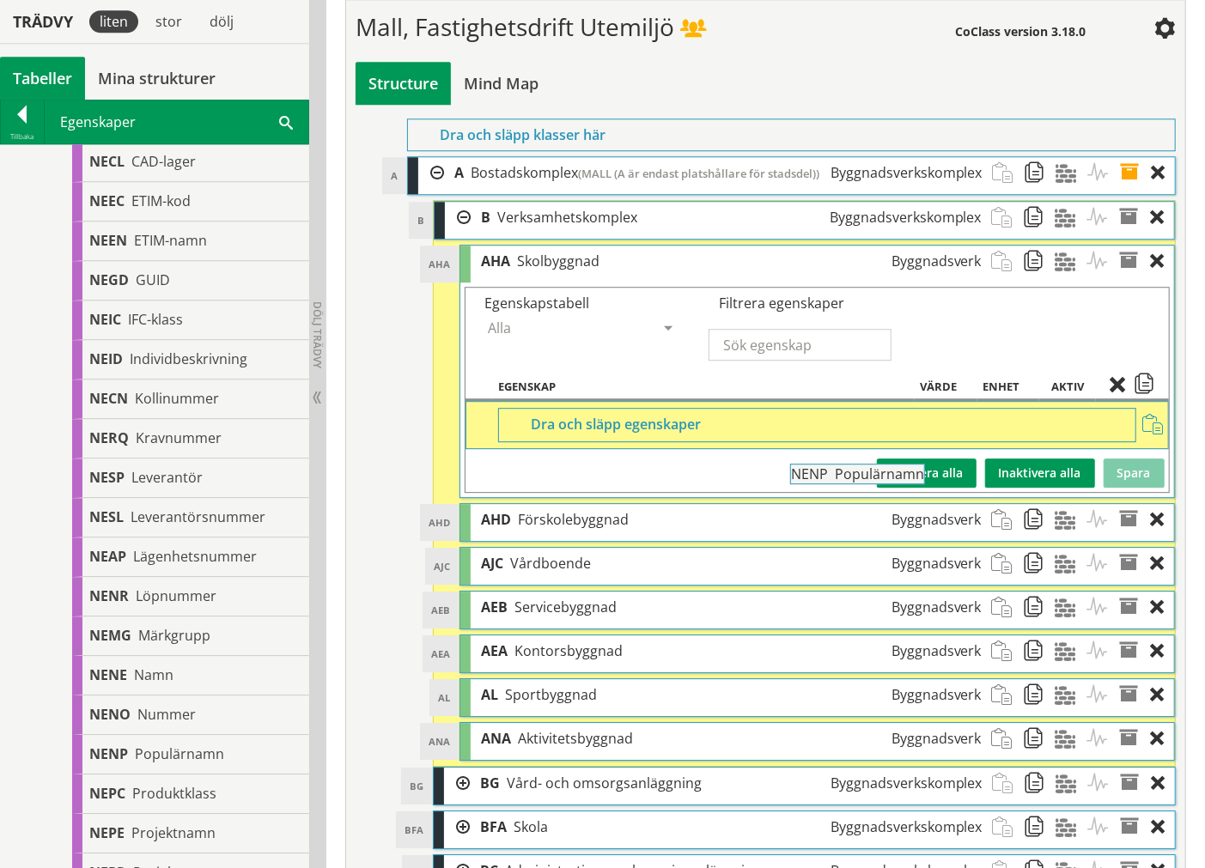
drag, startPoint x: 254, startPoint y: 751, endPoint x: 1003, endPoint y: 481, distance: 796.2
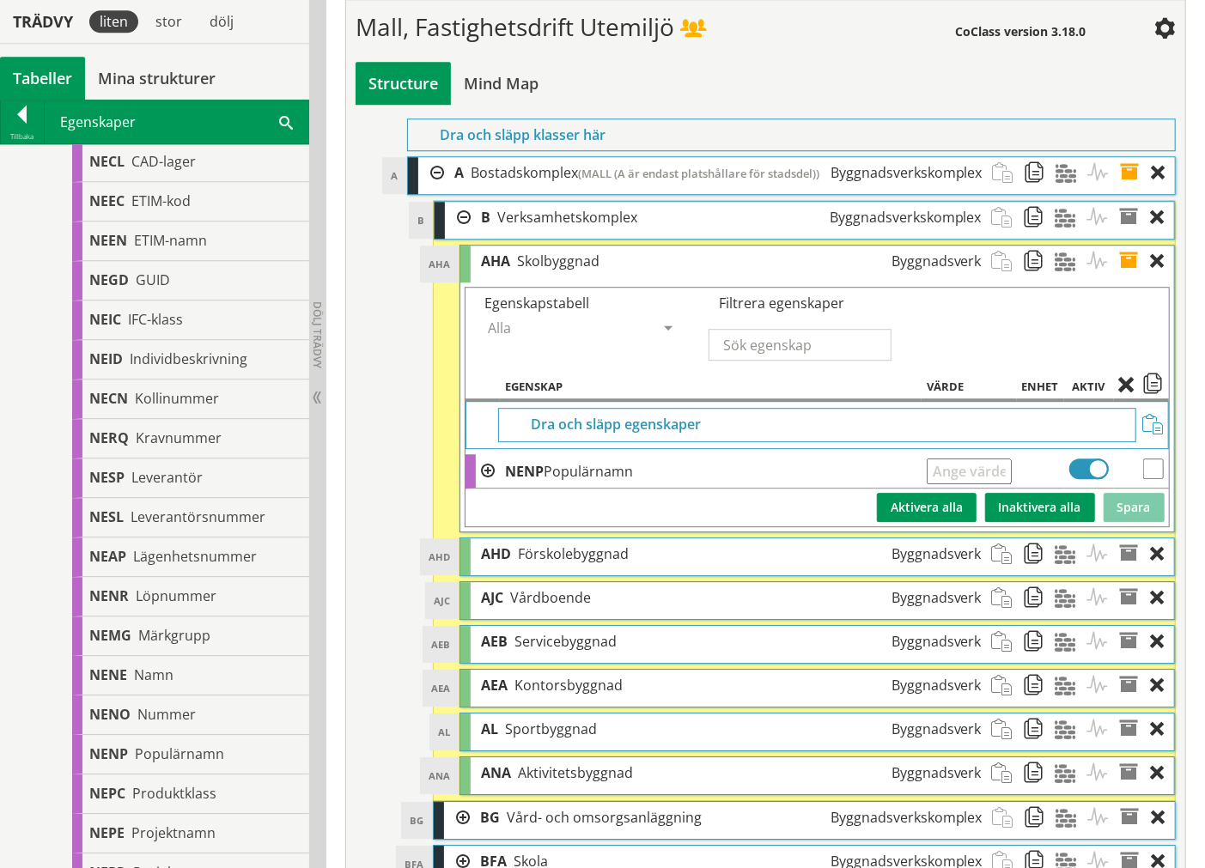
click at [1134, 277] on span at bounding box center [1135, 262] width 32 height 32
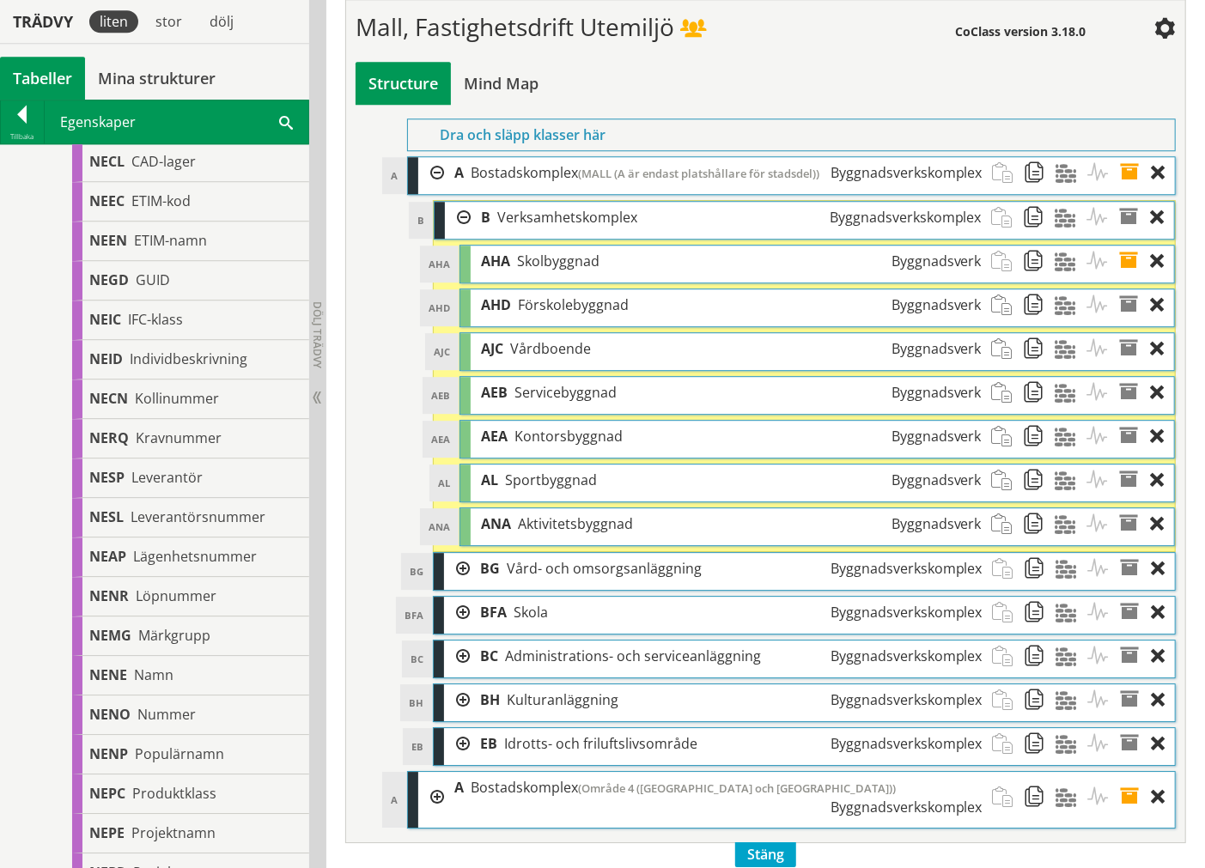
click at [1128, 321] on span at bounding box center [1135, 305] width 32 height 32
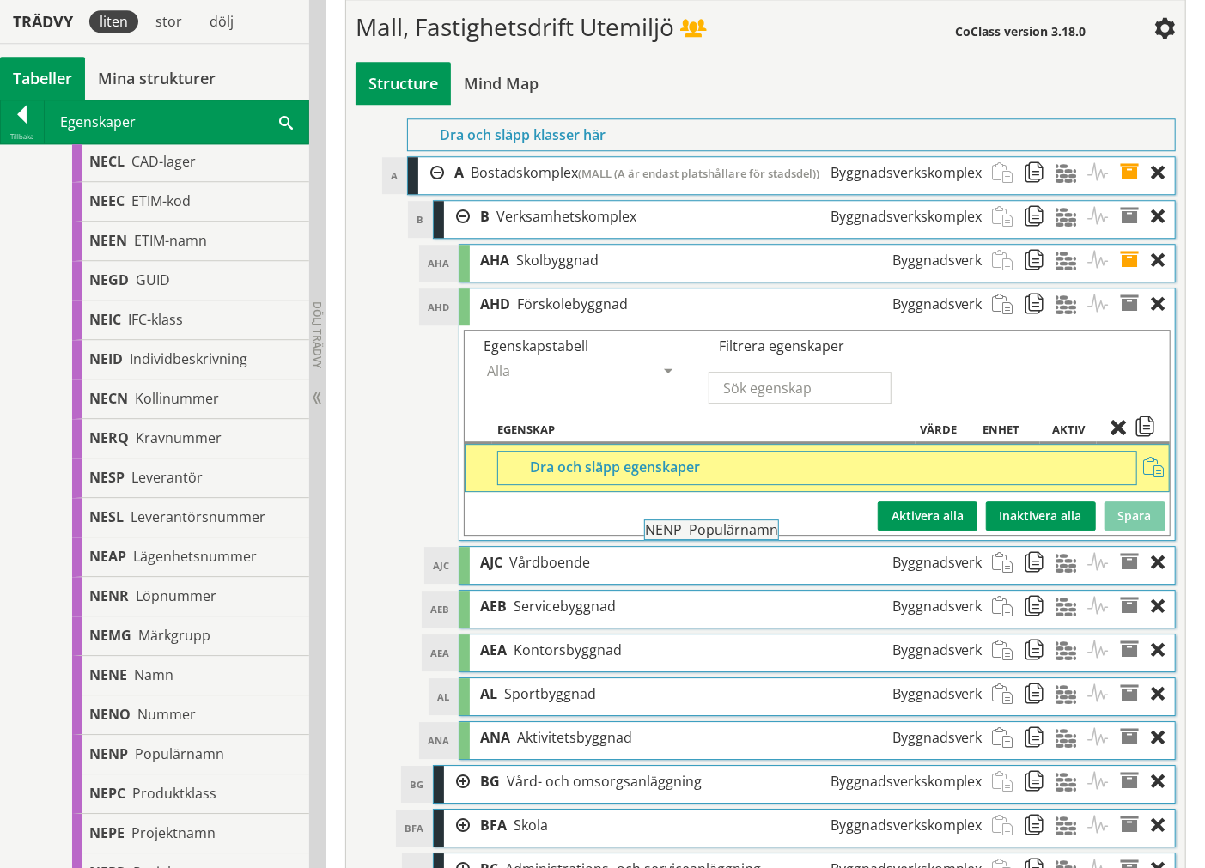
drag, startPoint x: 330, startPoint y: 675, endPoint x: 779, endPoint y: 524, distance: 473.9
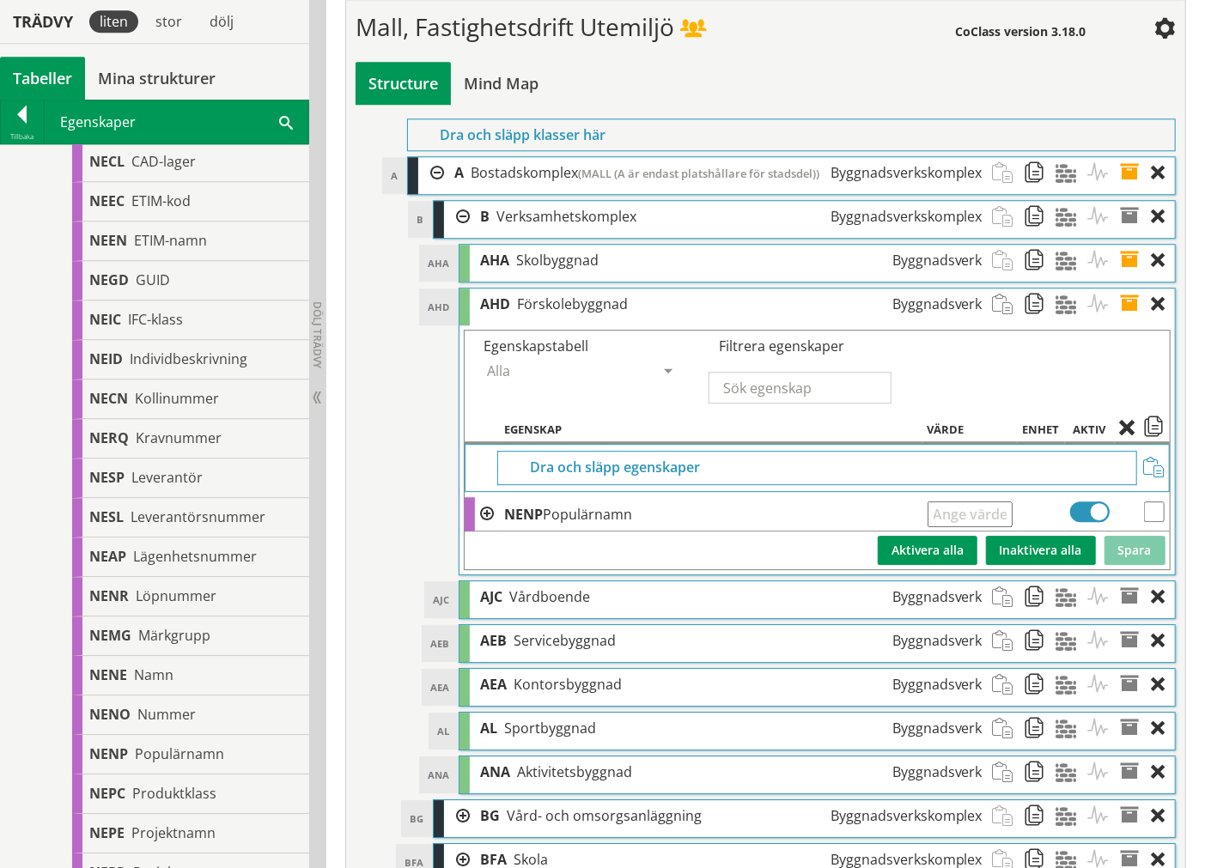
click at [1132, 320] on span at bounding box center [1136, 305] width 32 height 32
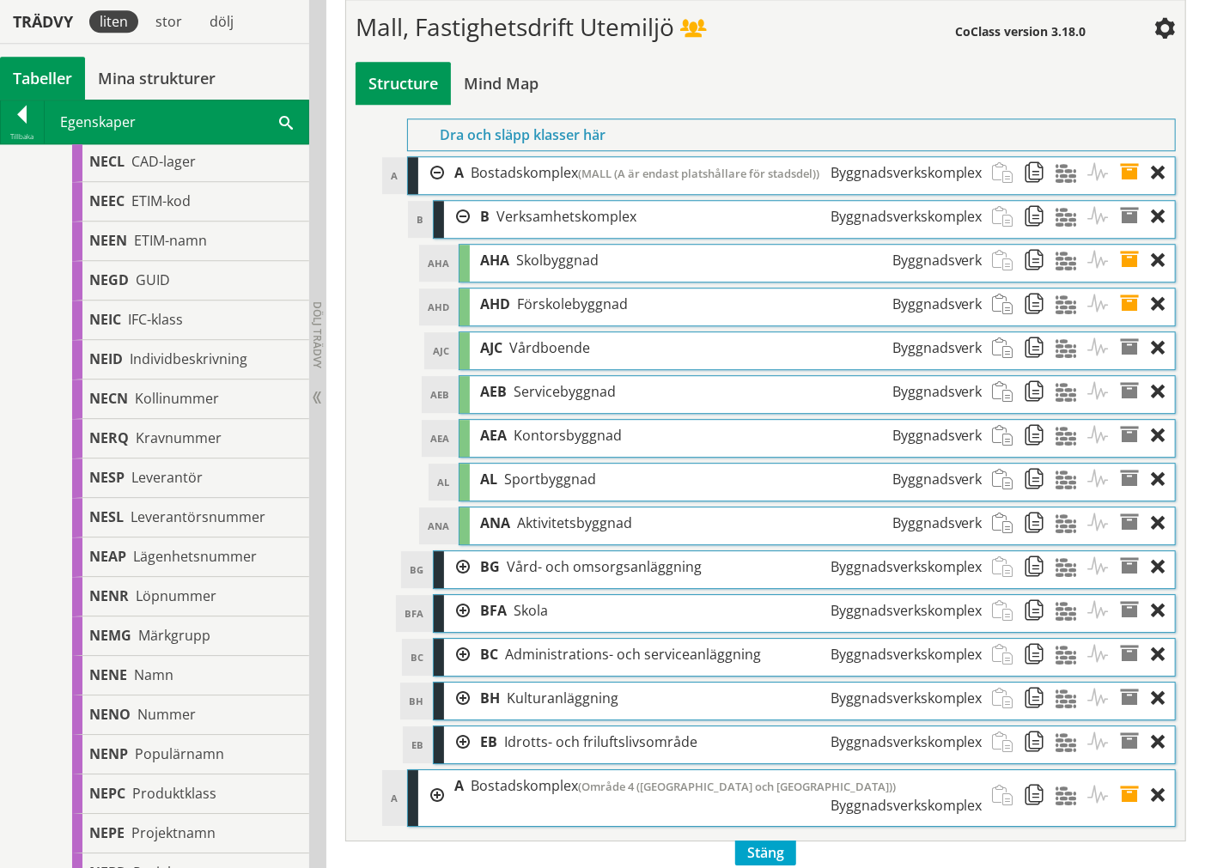
click at [1132, 364] on span at bounding box center [1136, 348] width 32 height 32
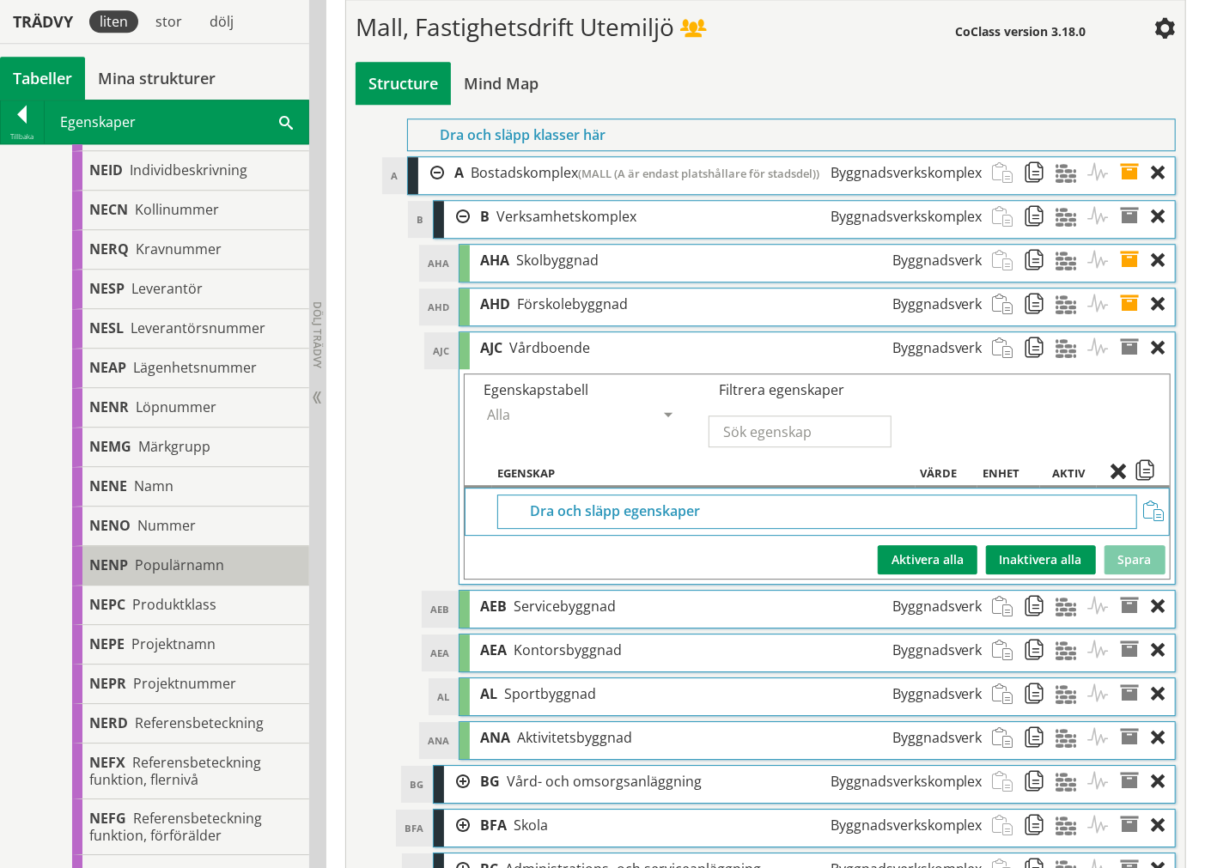
scroll to position [667, 0]
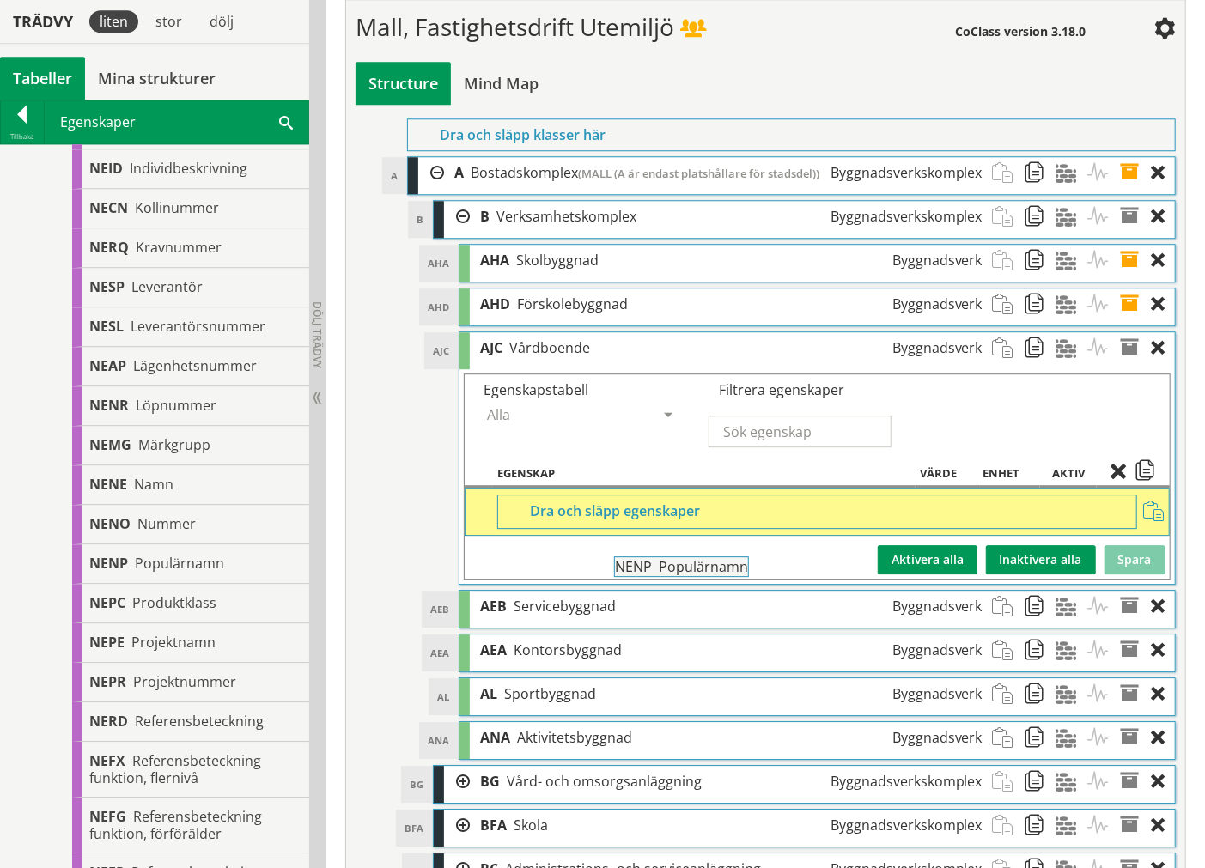
drag, startPoint x: 201, startPoint y: 561, endPoint x: 775, endPoint y: 574, distance: 574.7
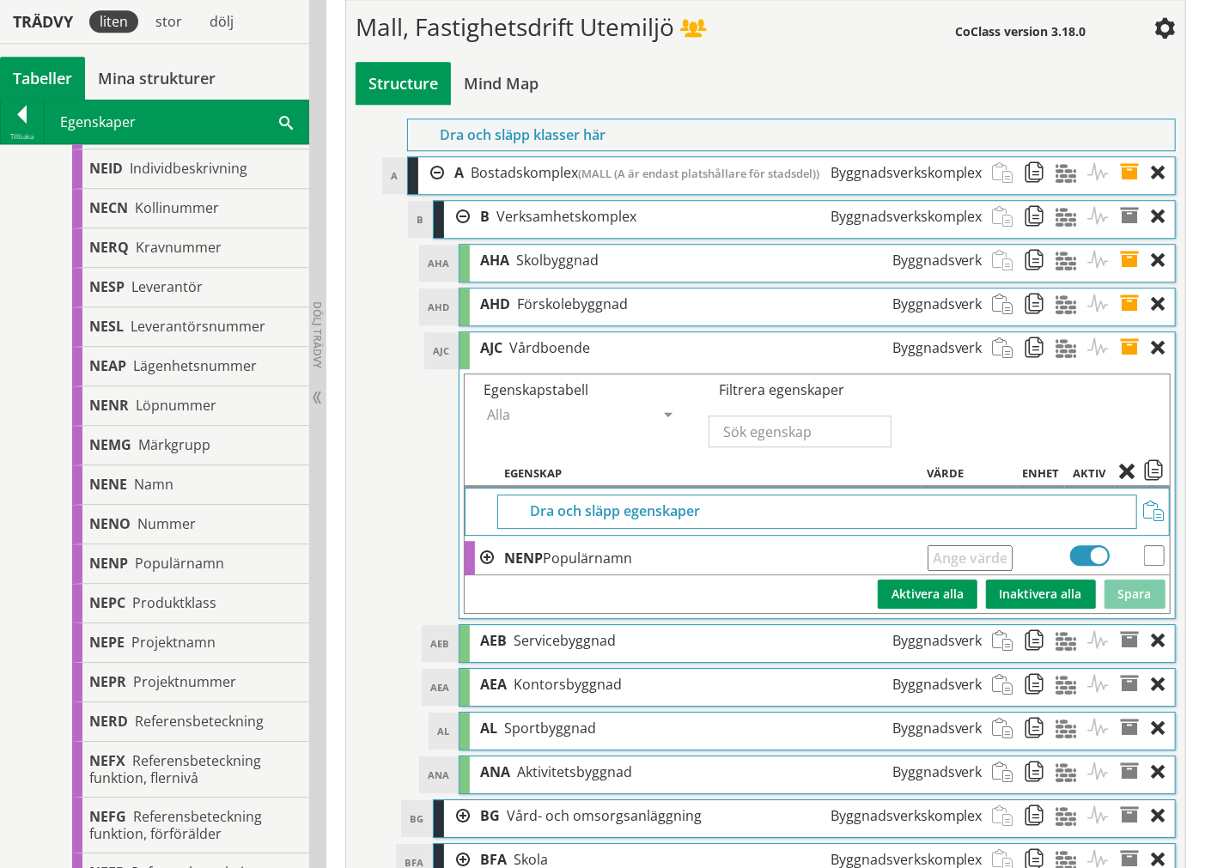
click at [1131, 364] on span at bounding box center [1136, 348] width 32 height 32
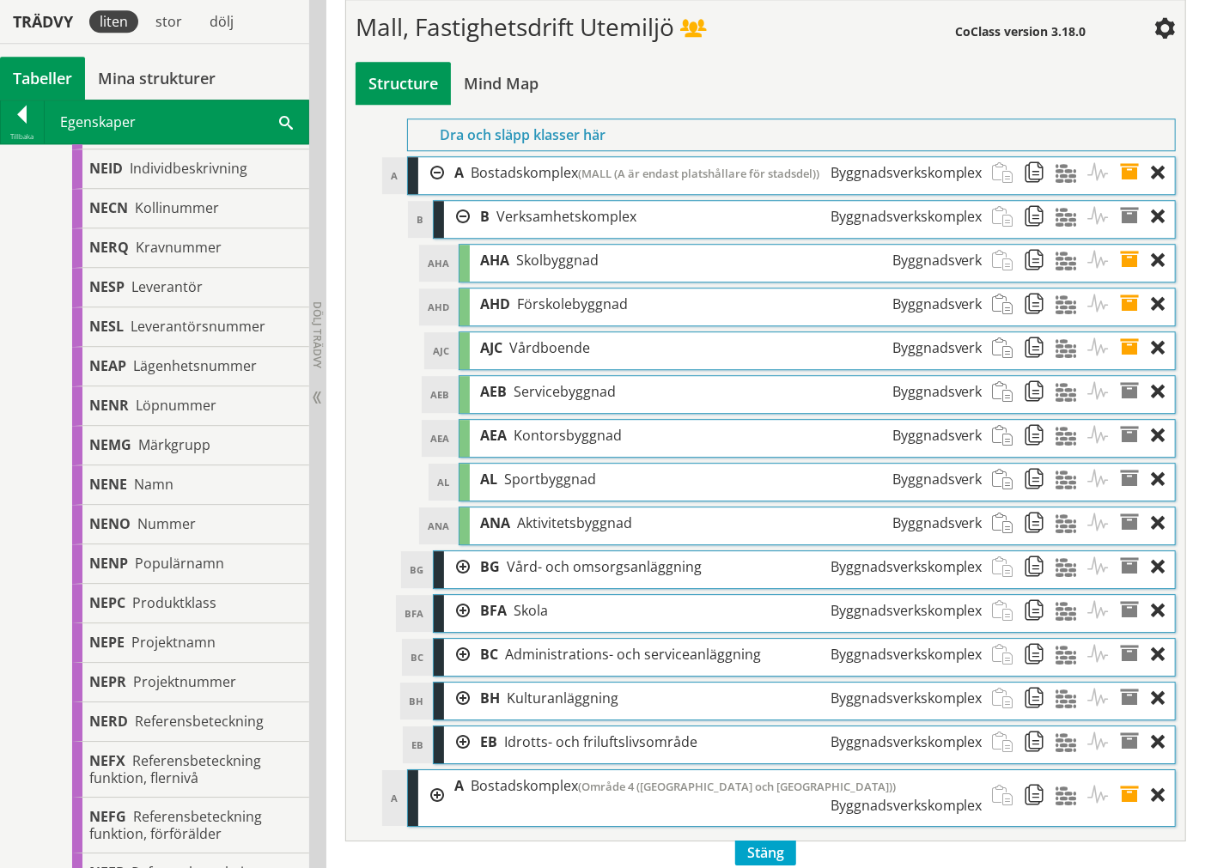
click at [1132, 408] on span at bounding box center [1136, 392] width 32 height 32
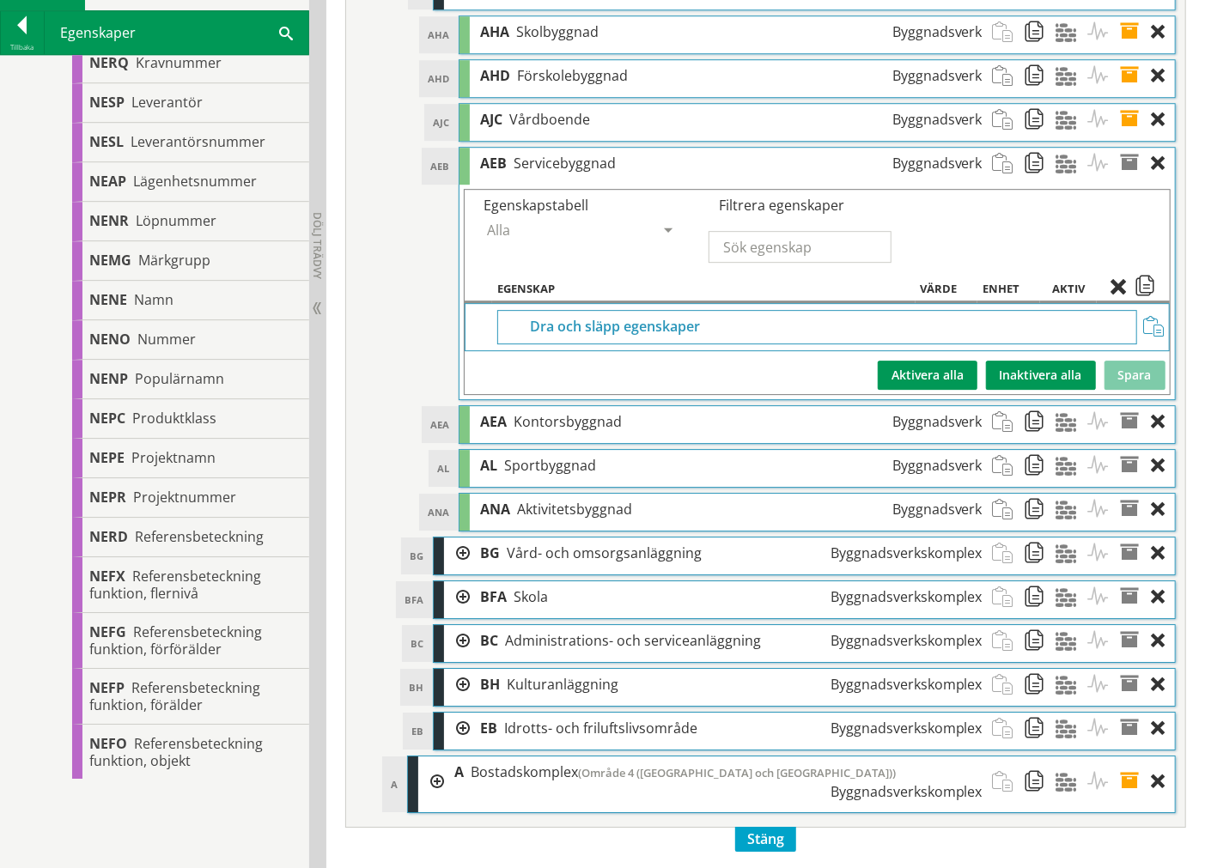
scroll to position [6443, 0]
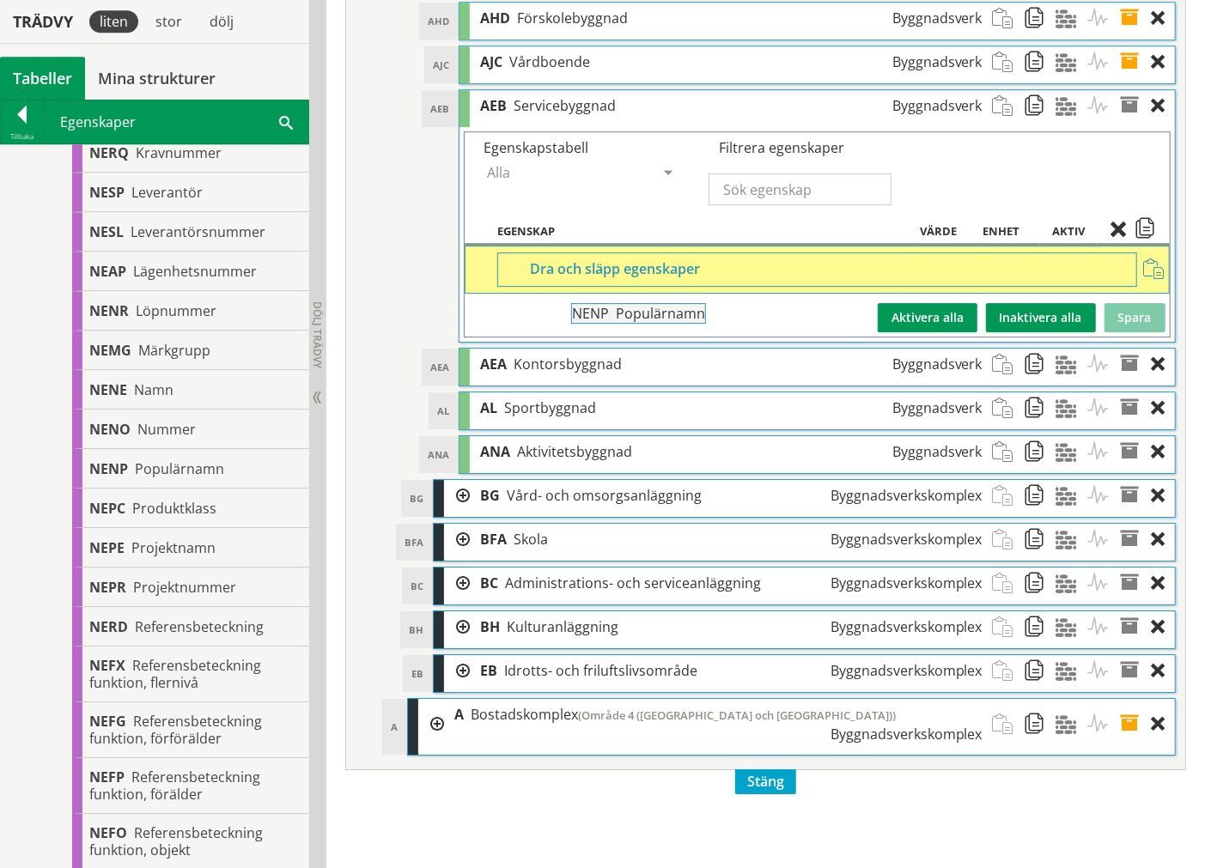
drag, startPoint x: 226, startPoint y: 471, endPoint x: 768, endPoint y: 326, distance: 560.8
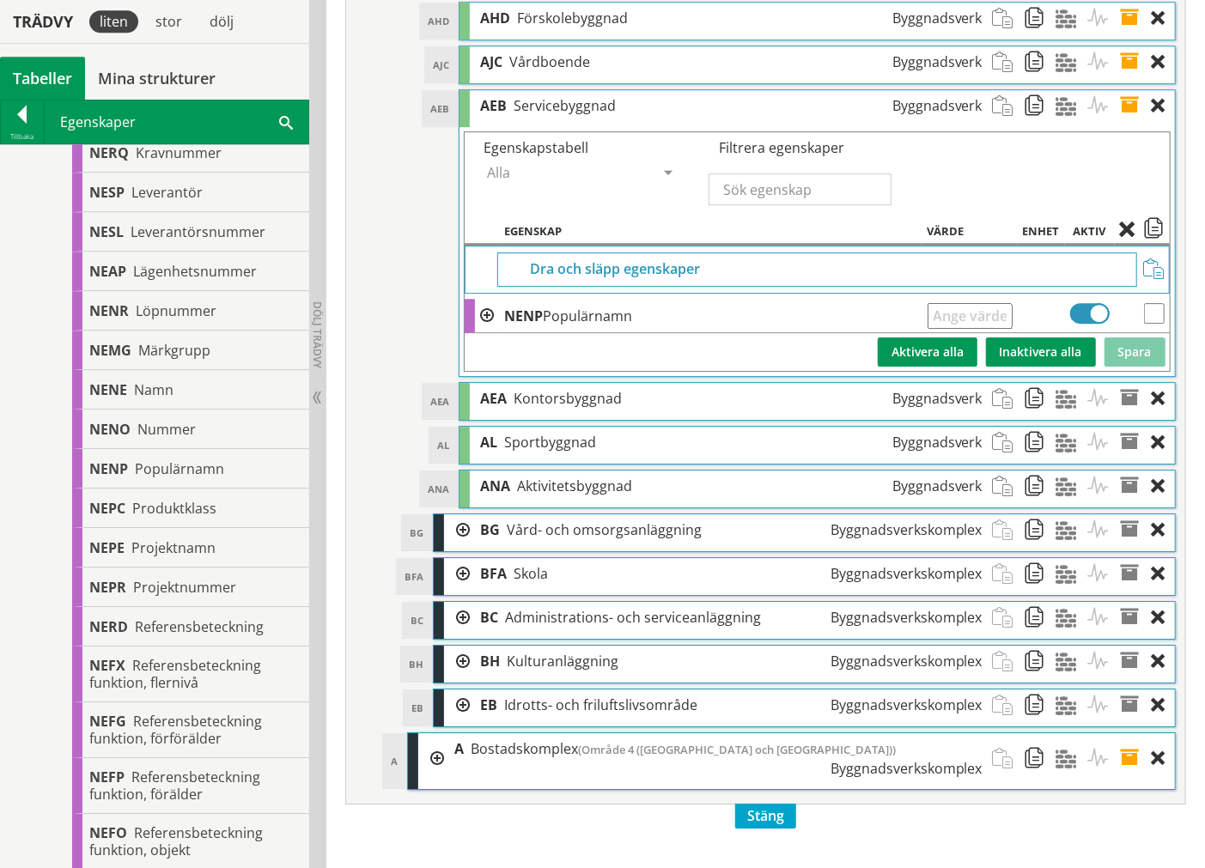
click at [1134, 122] on span at bounding box center [1136, 106] width 32 height 32
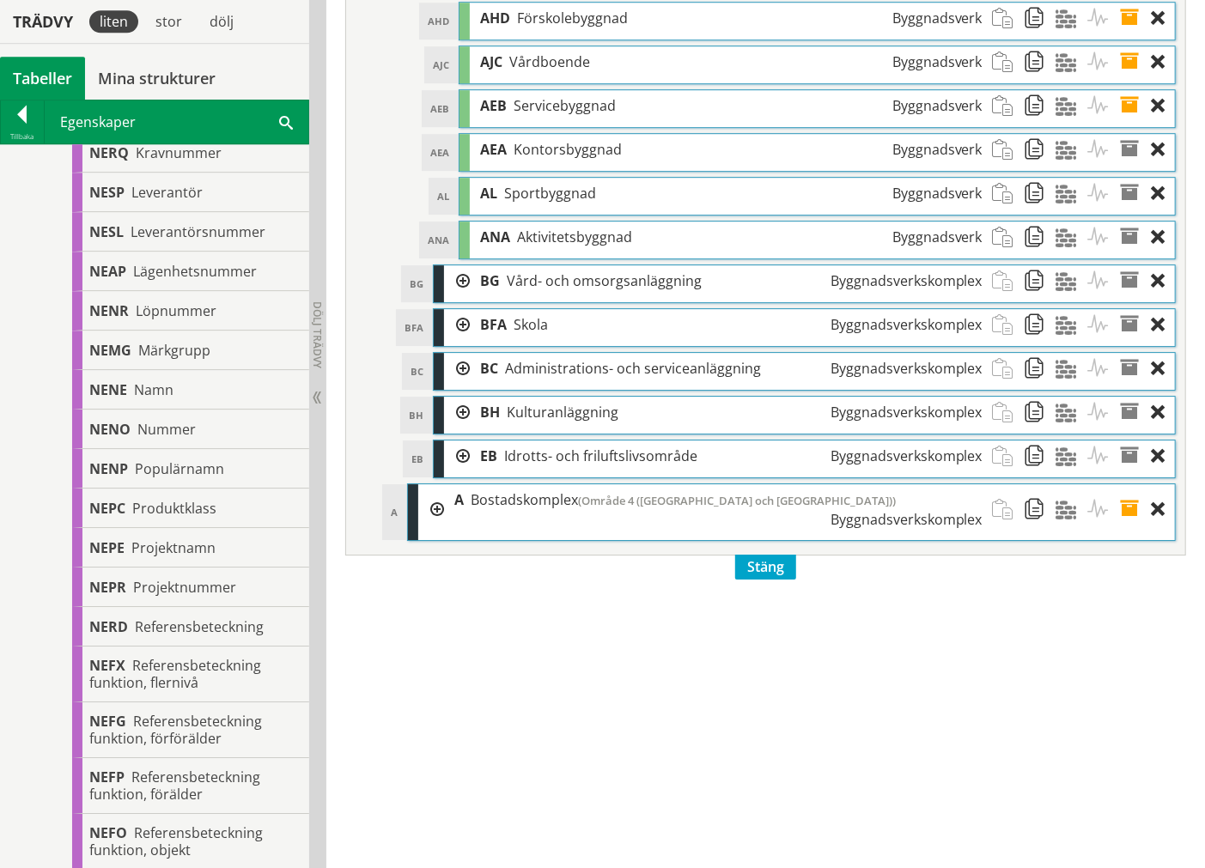
click at [1134, 166] on span at bounding box center [1136, 150] width 32 height 32
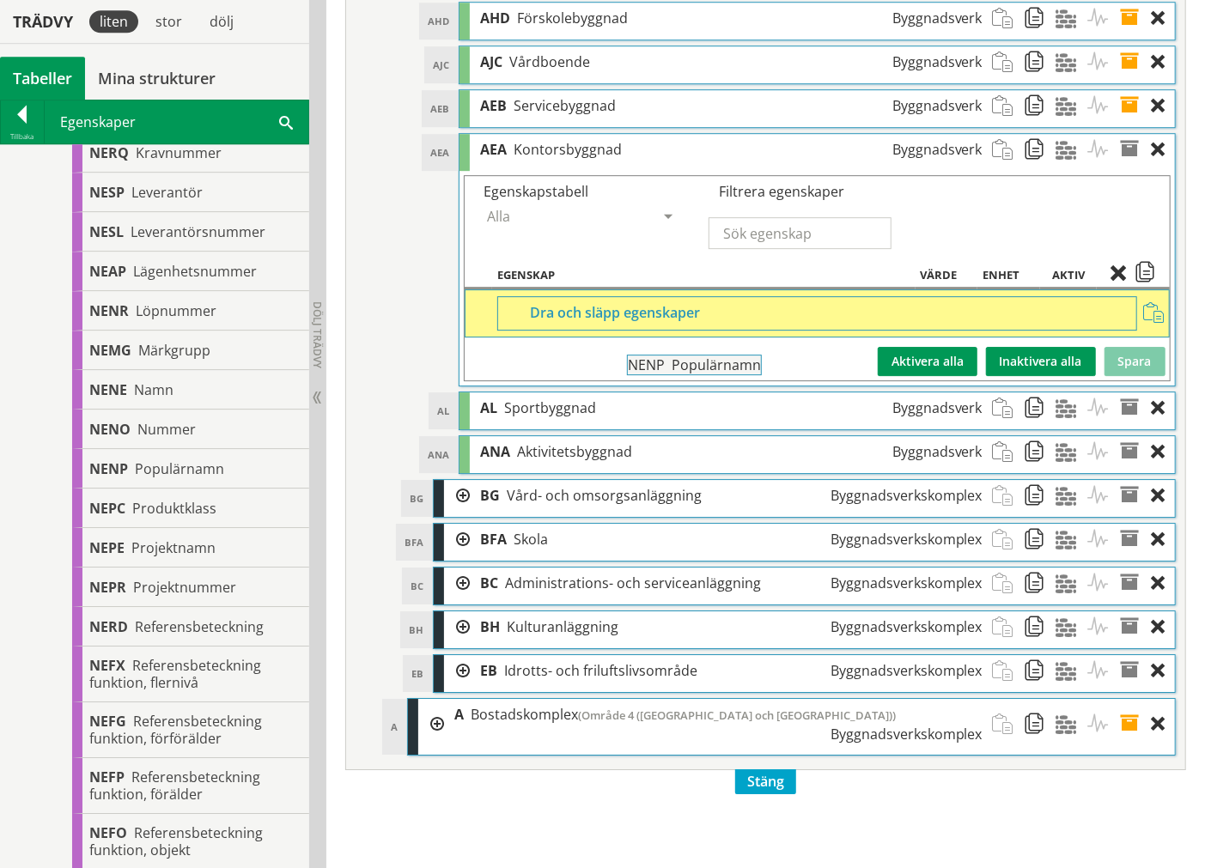
drag, startPoint x: 219, startPoint y: 472, endPoint x: 824, endPoint y: 367, distance: 614.6
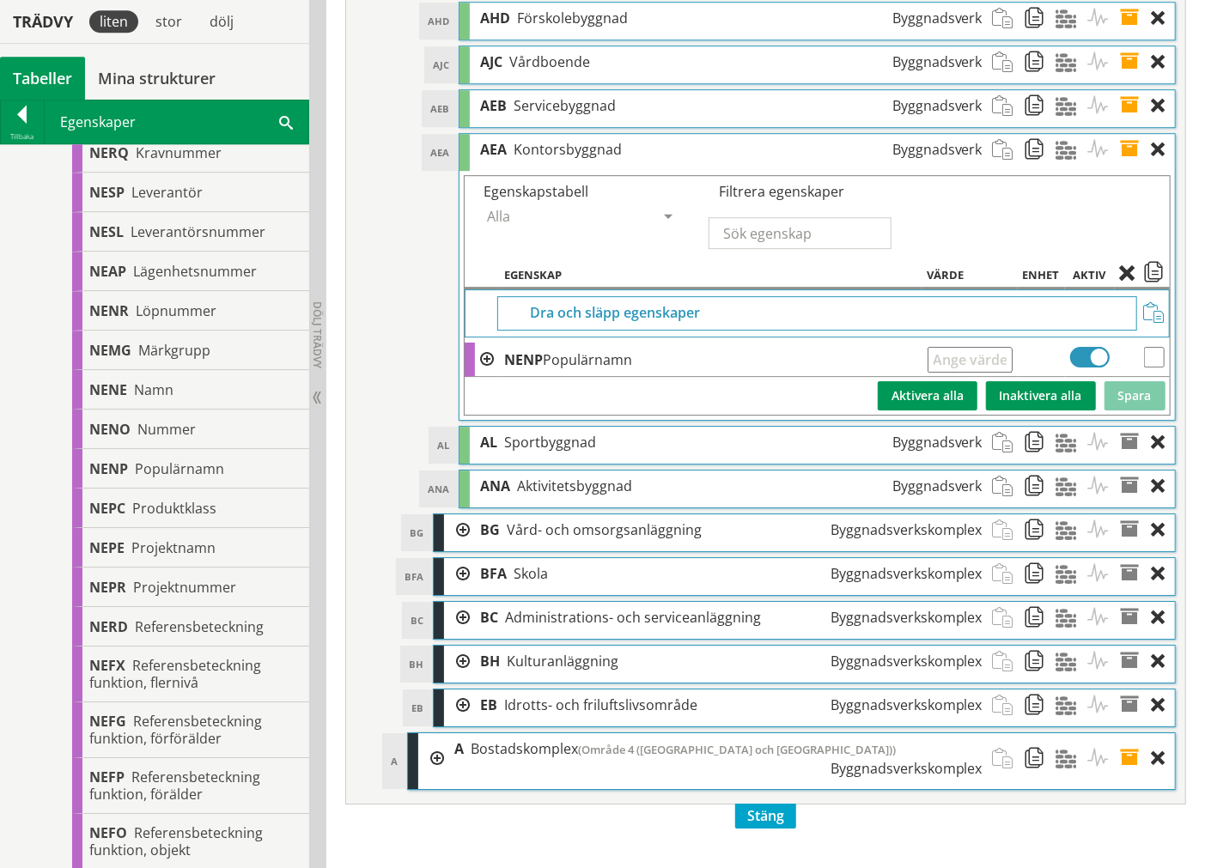
click at [1129, 166] on span at bounding box center [1136, 150] width 32 height 32
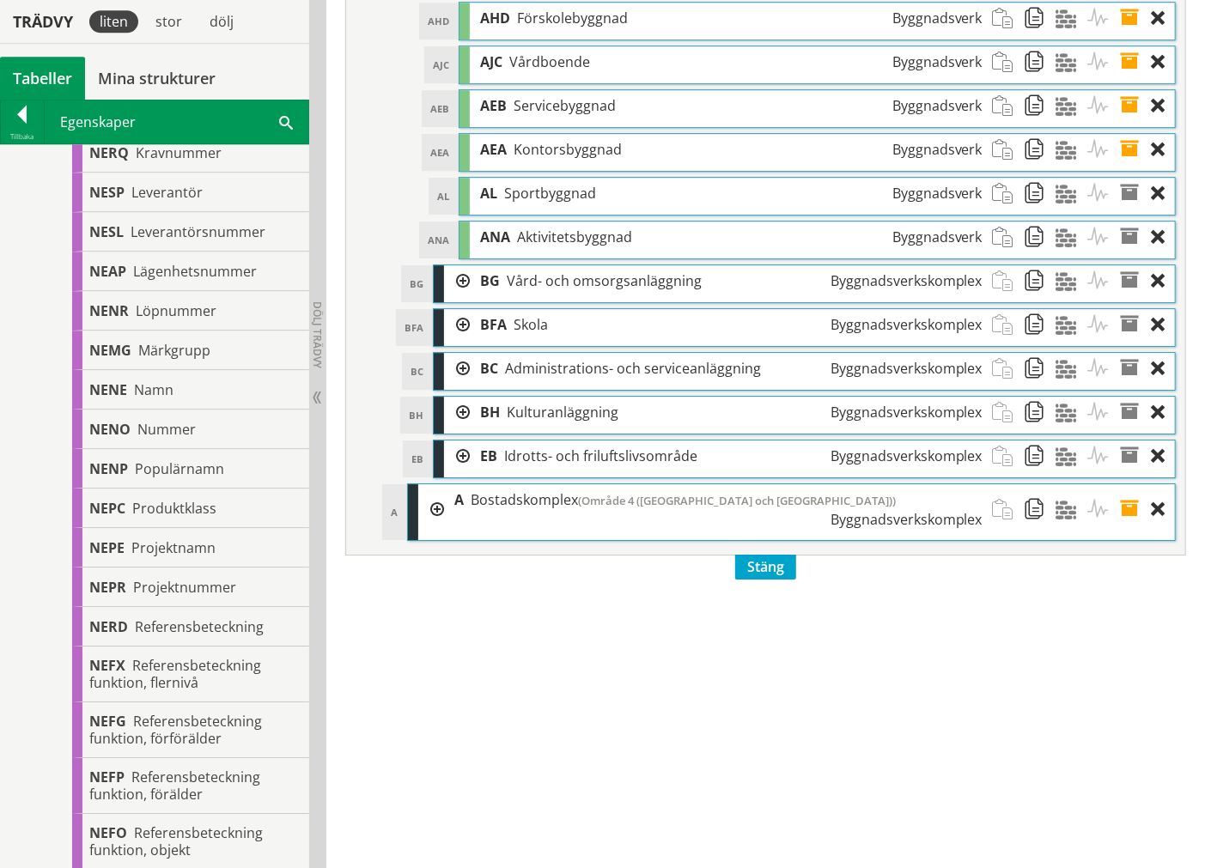
click at [1125, 210] on span at bounding box center [1136, 194] width 32 height 32
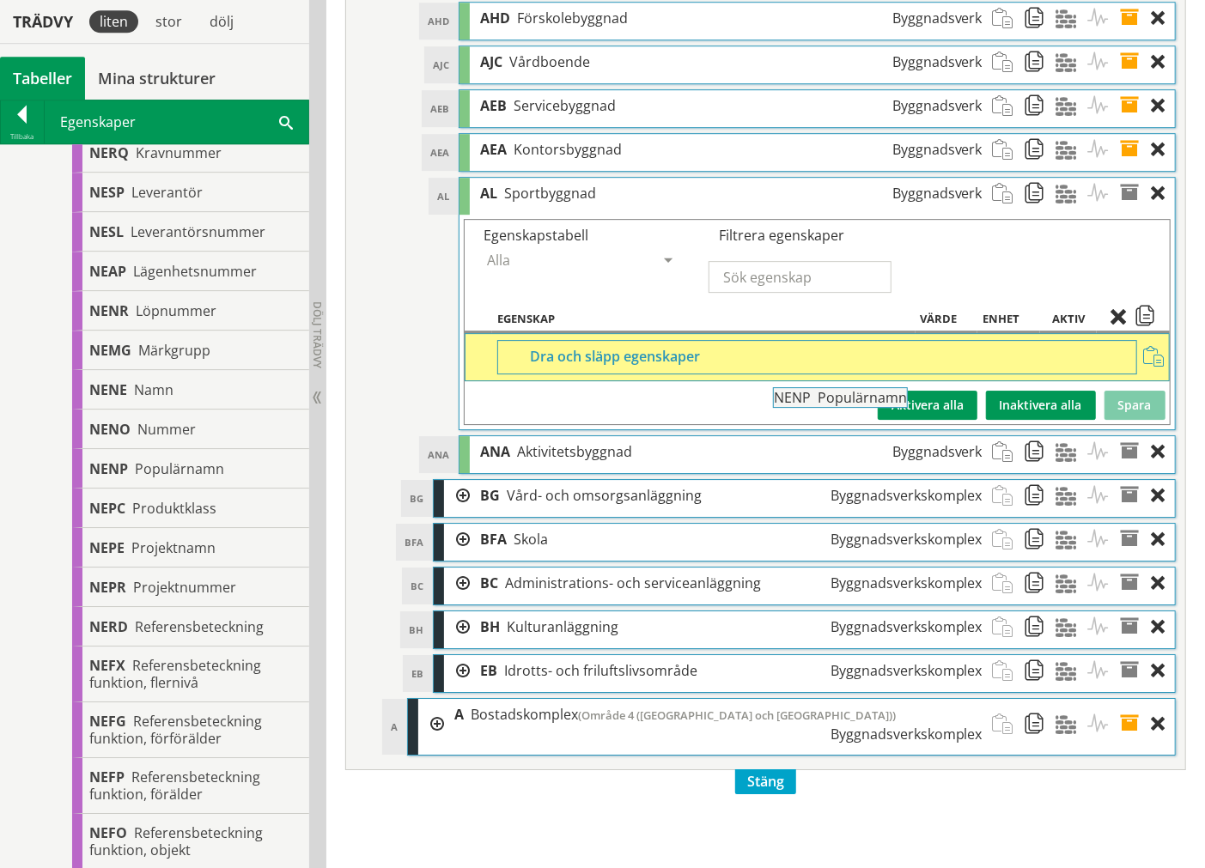
drag, startPoint x: 168, startPoint y: 478, endPoint x: 900, endPoint y: 417, distance: 734.2
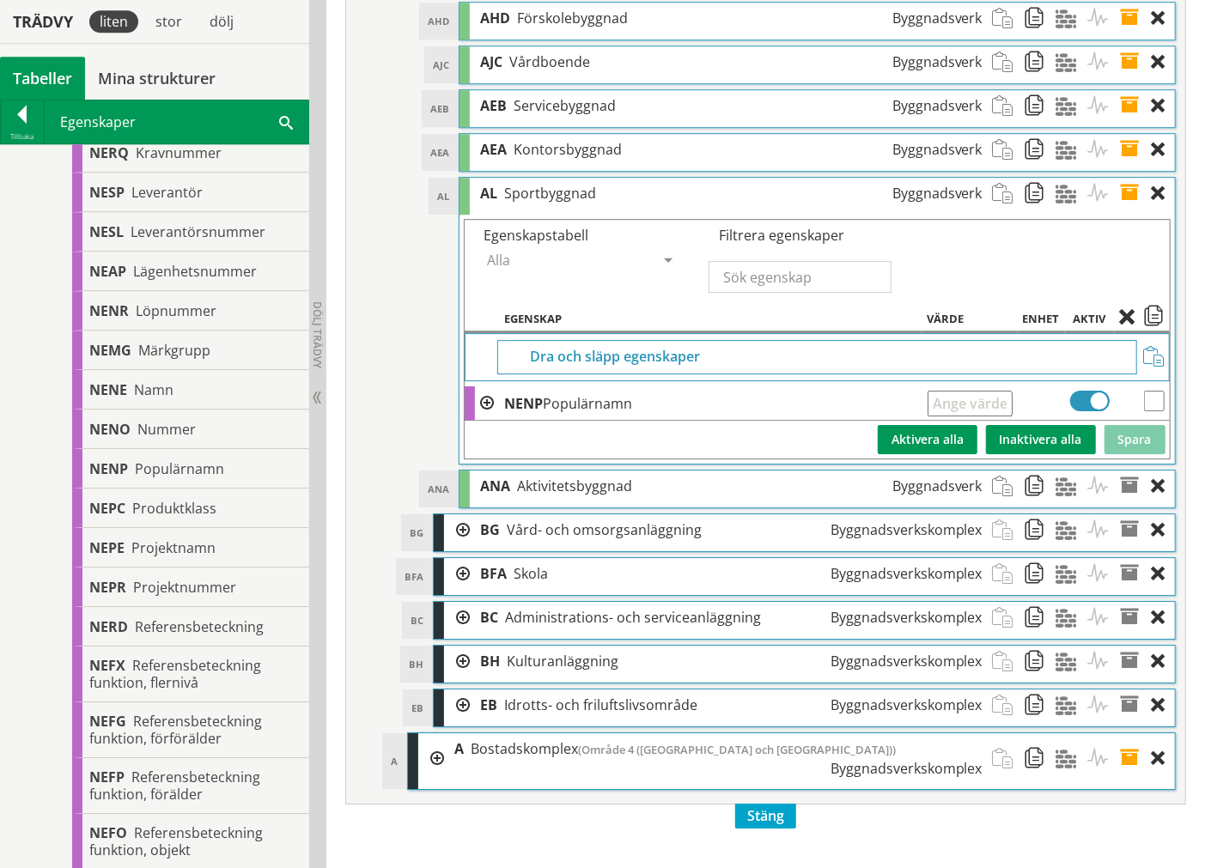
click at [1134, 210] on span at bounding box center [1136, 194] width 32 height 32
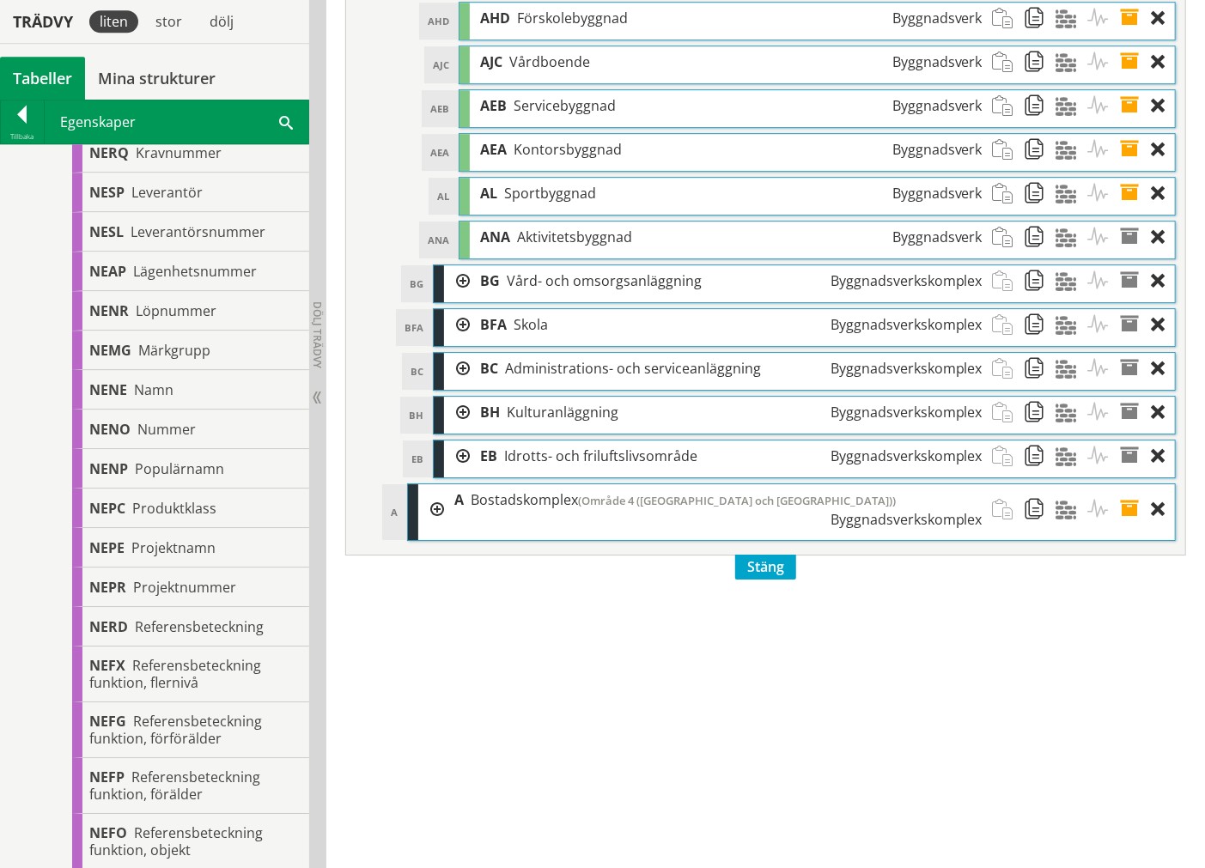
click at [1134, 253] on span at bounding box center [1136, 238] width 32 height 32
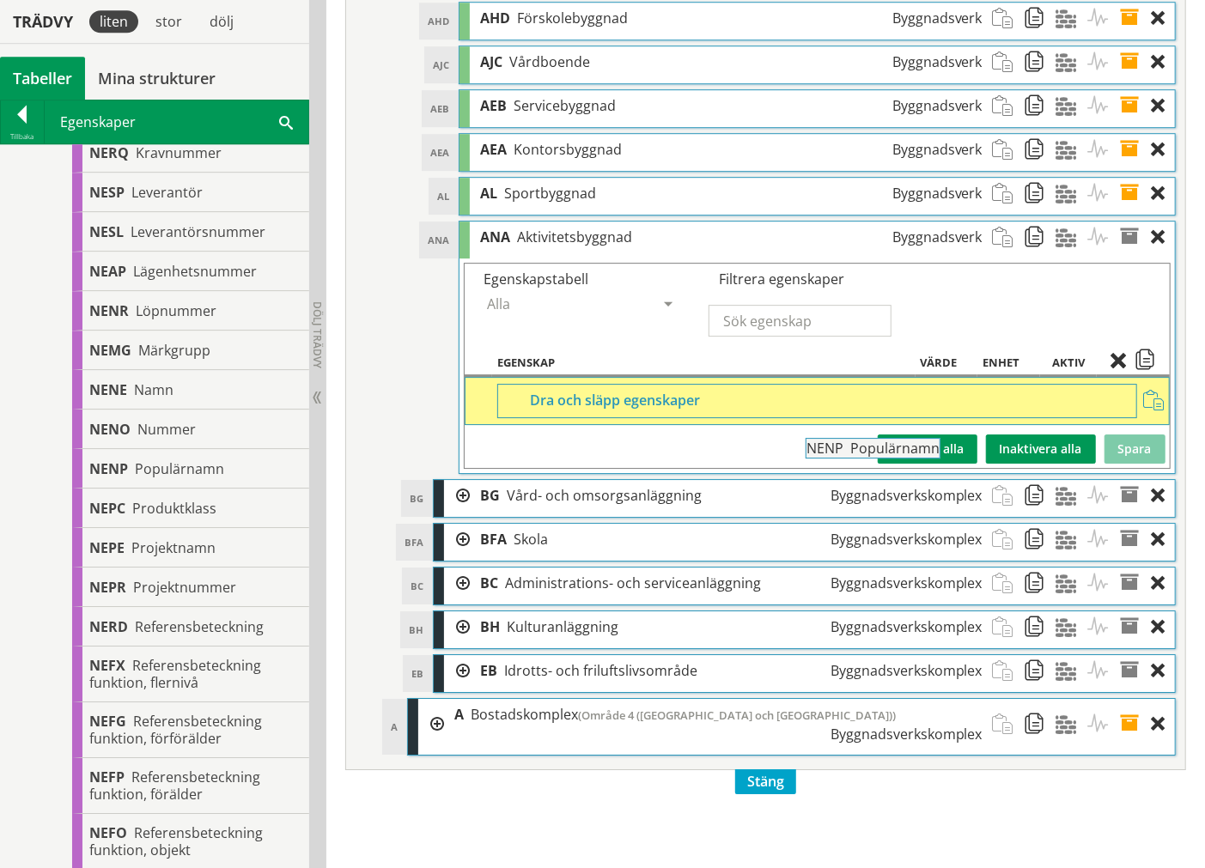
drag, startPoint x: 189, startPoint y: 472, endPoint x: 953, endPoint y: 461, distance: 764.4
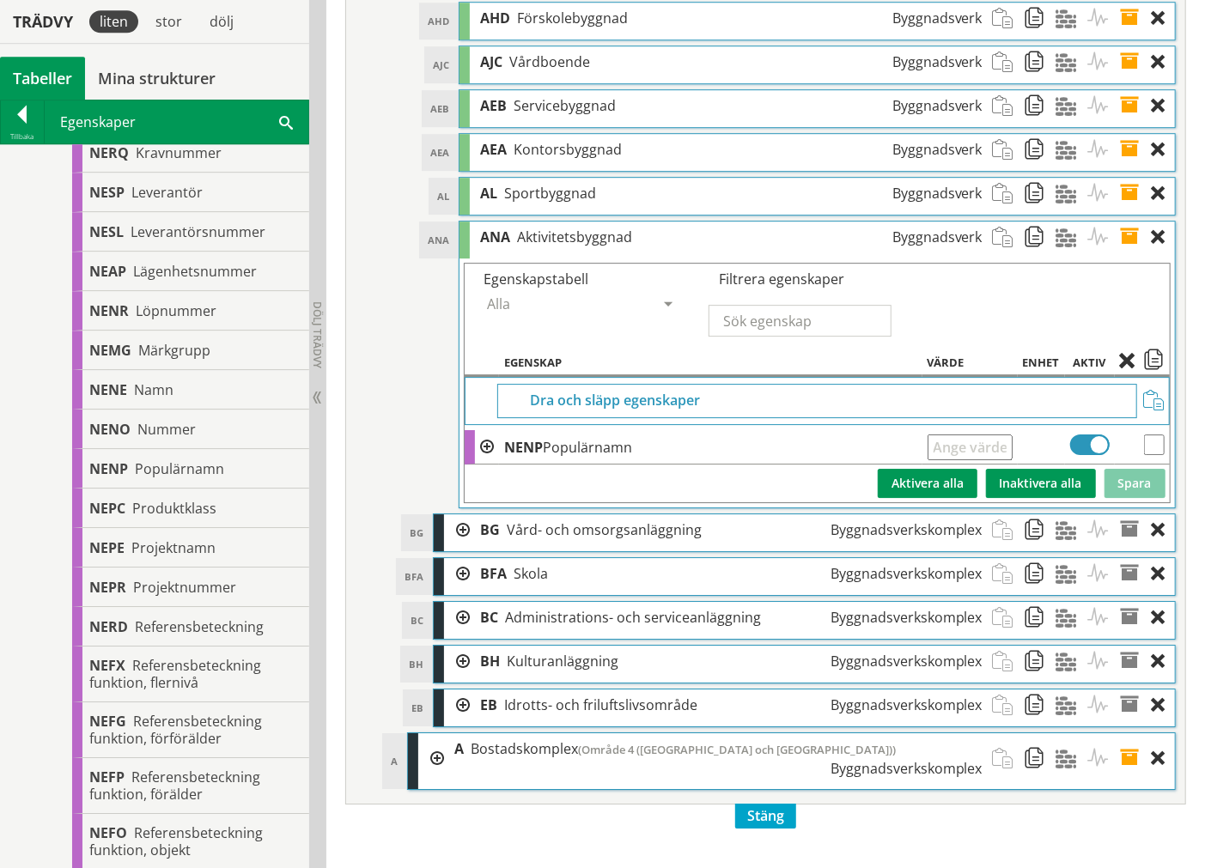
click at [1135, 253] on span at bounding box center [1136, 238] width 32 height 32
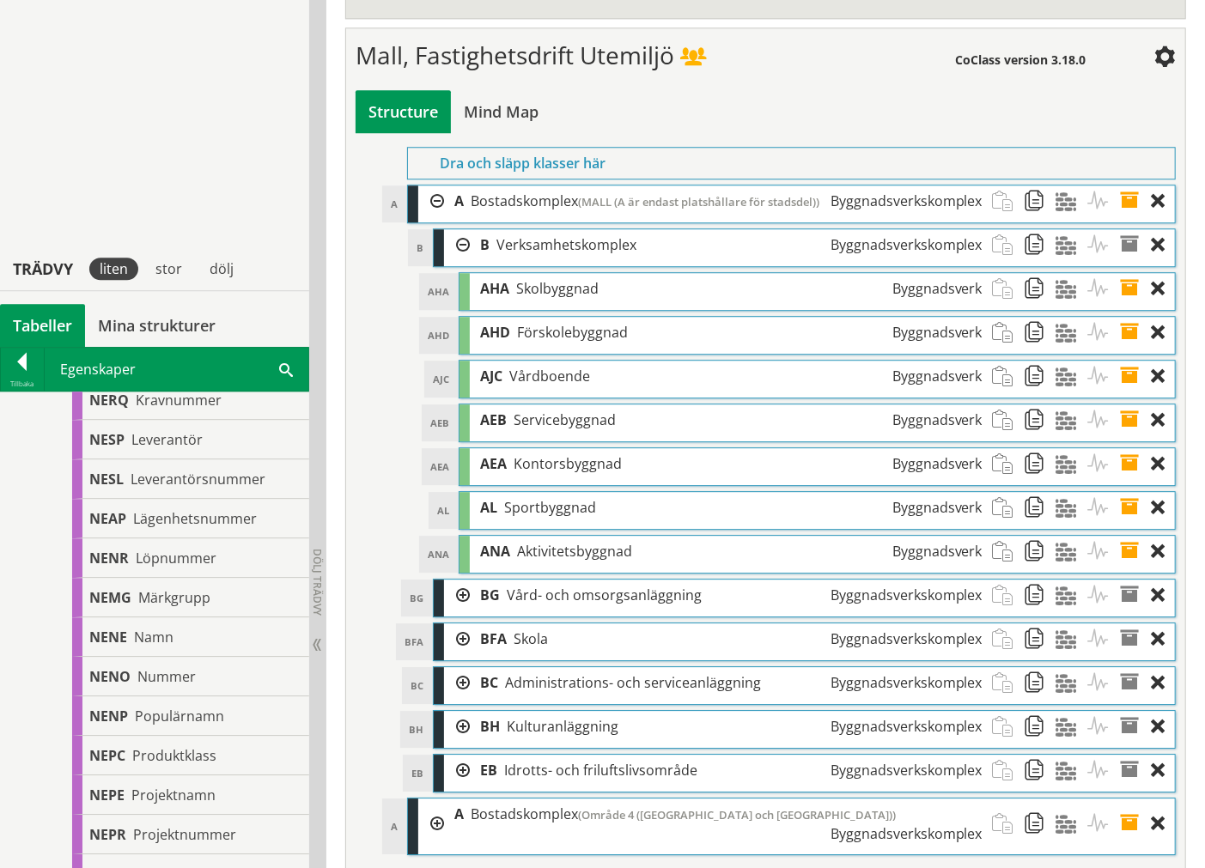
scroll to position [6061, 0]
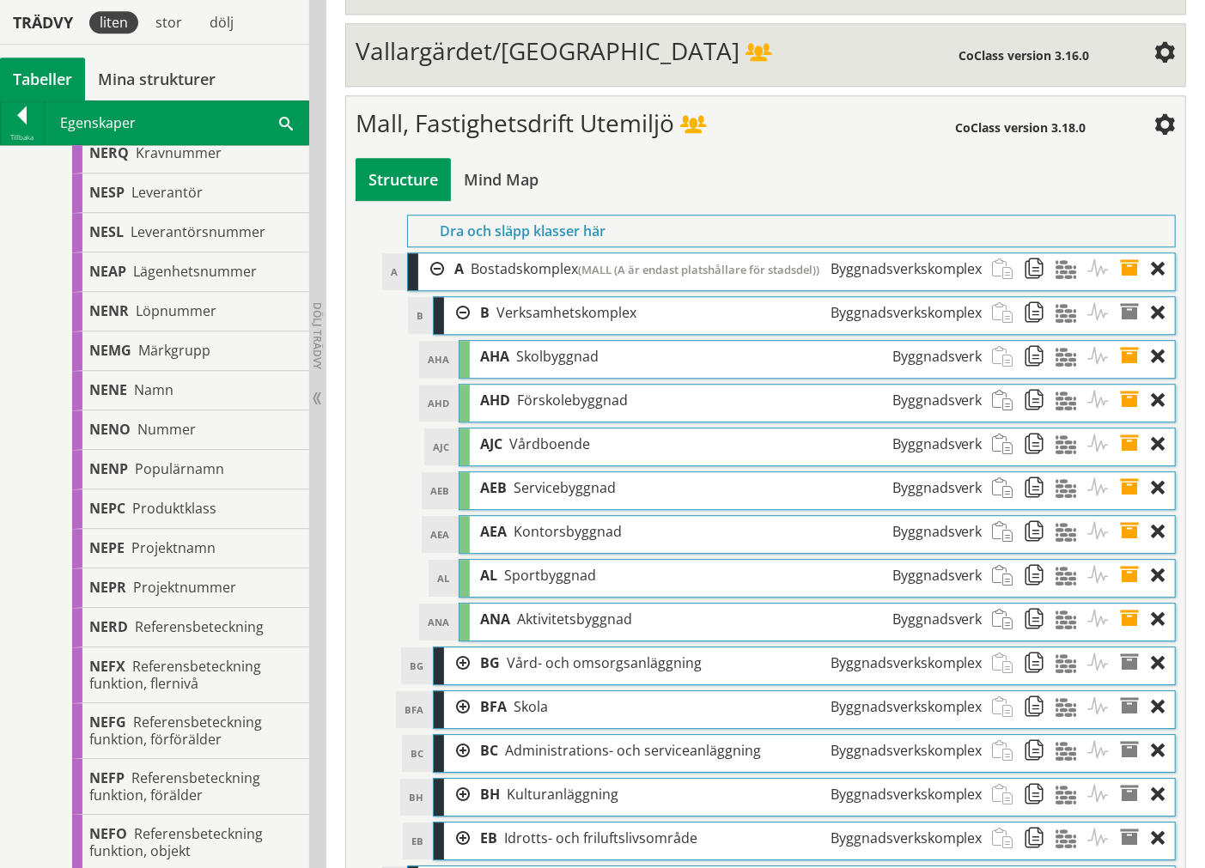
click at [1134, 373] on span at bounding box center [1136, 357] width 32 height 32
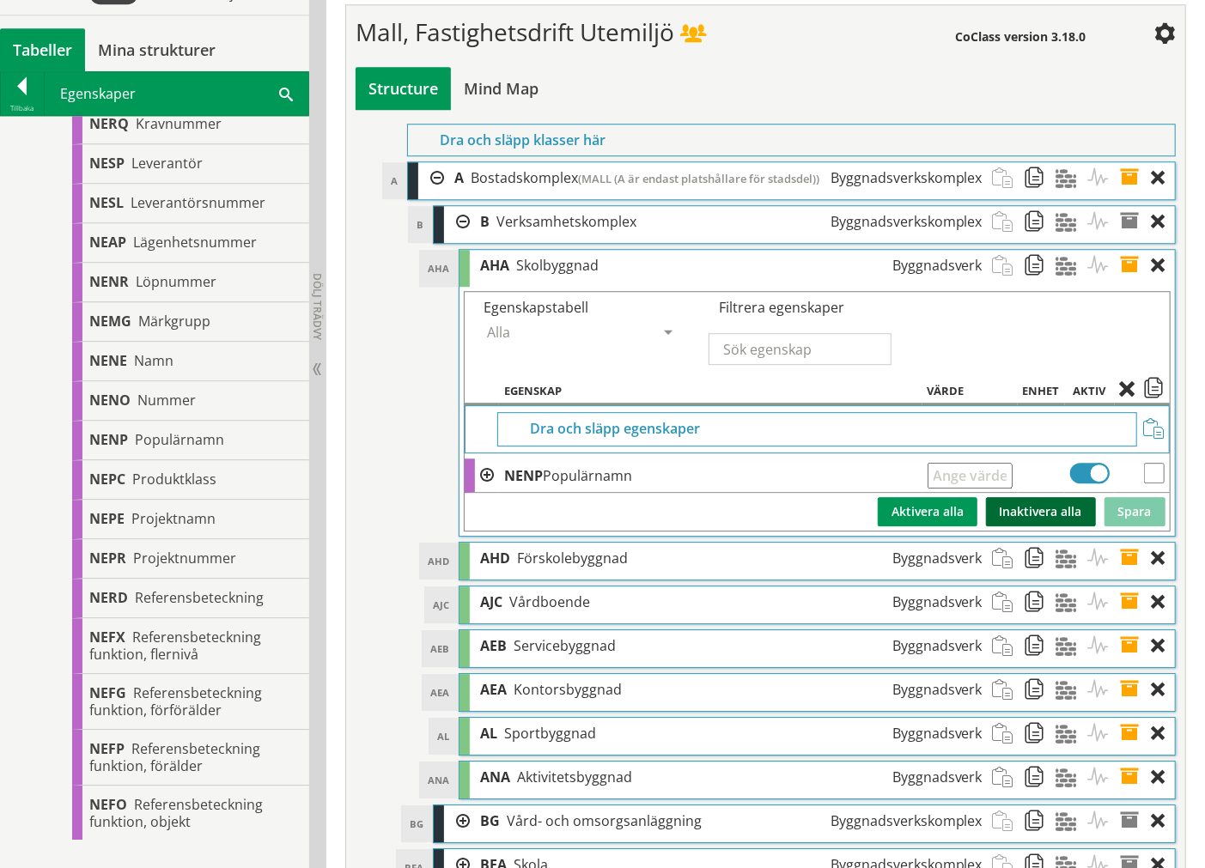
scroll to position [6157, 0]
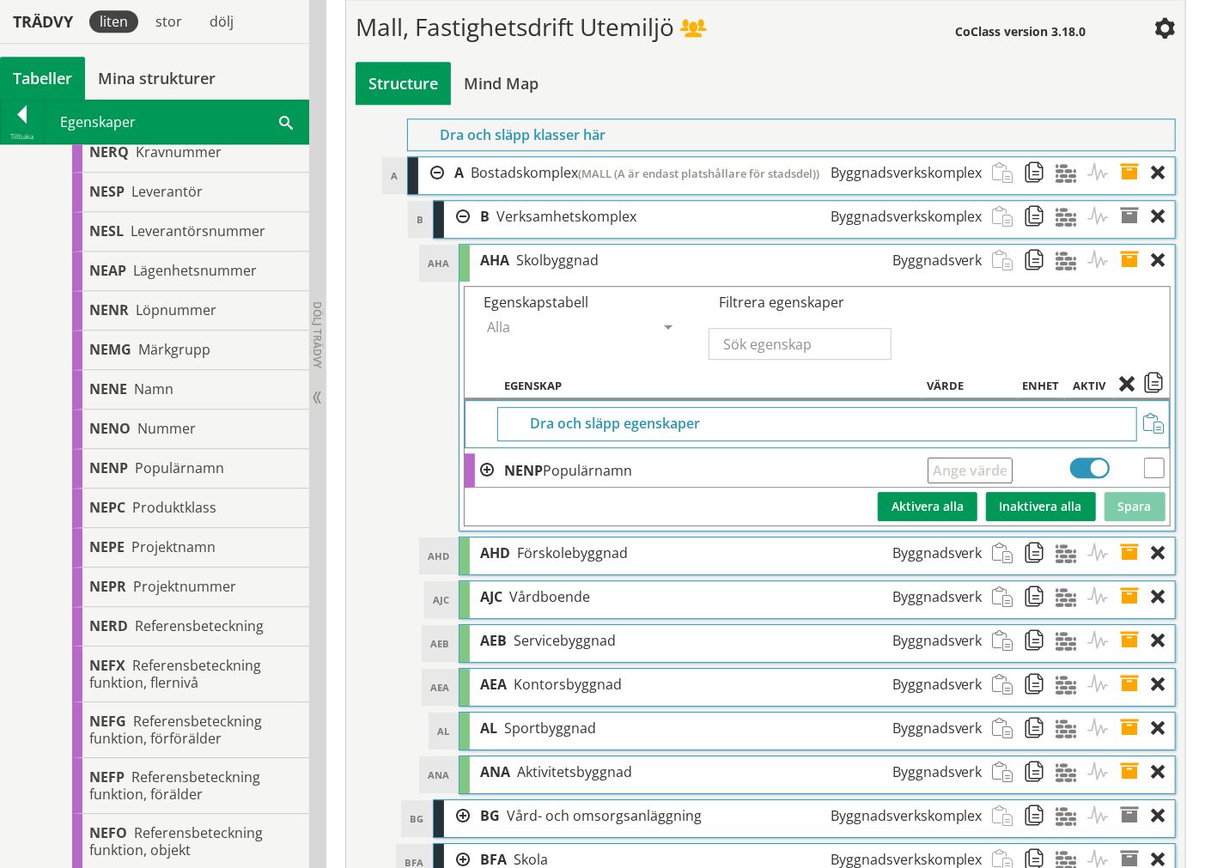
click at [997, 483] on input "text" at bounding box center [969, 471] width 85 height 26
click at [984, 483] on input "text" at bounding box center [969, 471] width 85 height 26
type input "T.ex. Färjestadsskolan"
click at [1122, 521] on button "Spara" at bounding box center [1134, 506] width 61 height 29
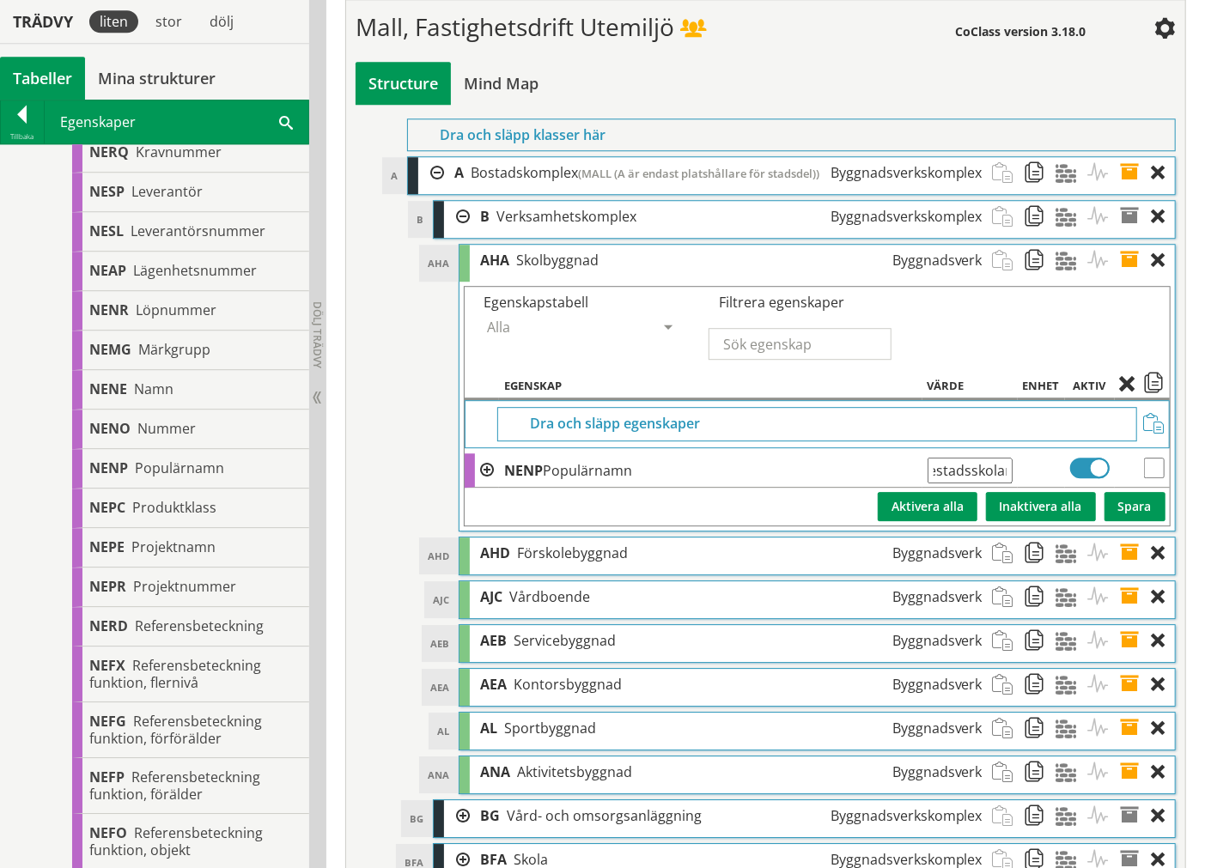
scroll to position [0, 0]
click at [1130, 277] on span at bounding box center [1136, 261] width 32 height 32
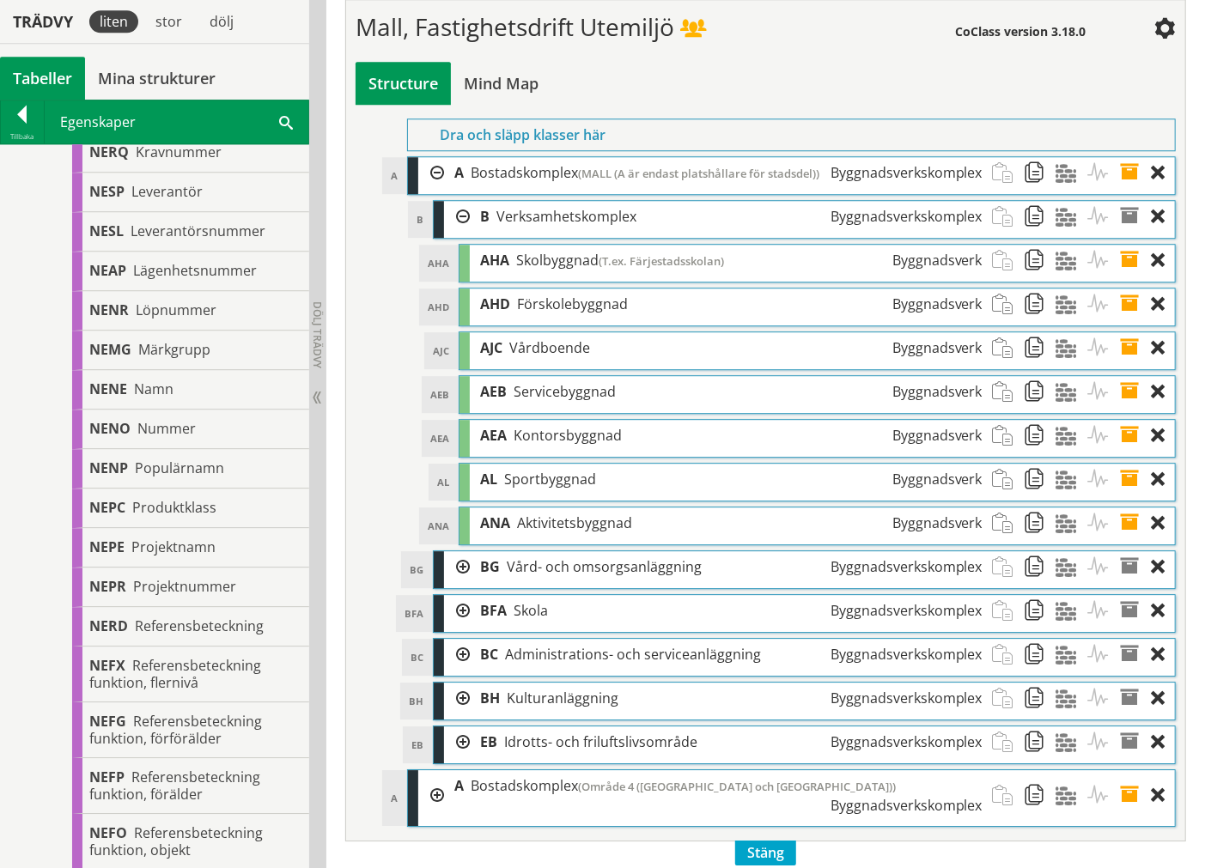
click at [1130, 320] on span at bounding box center [1136, 305] width 32 height 32
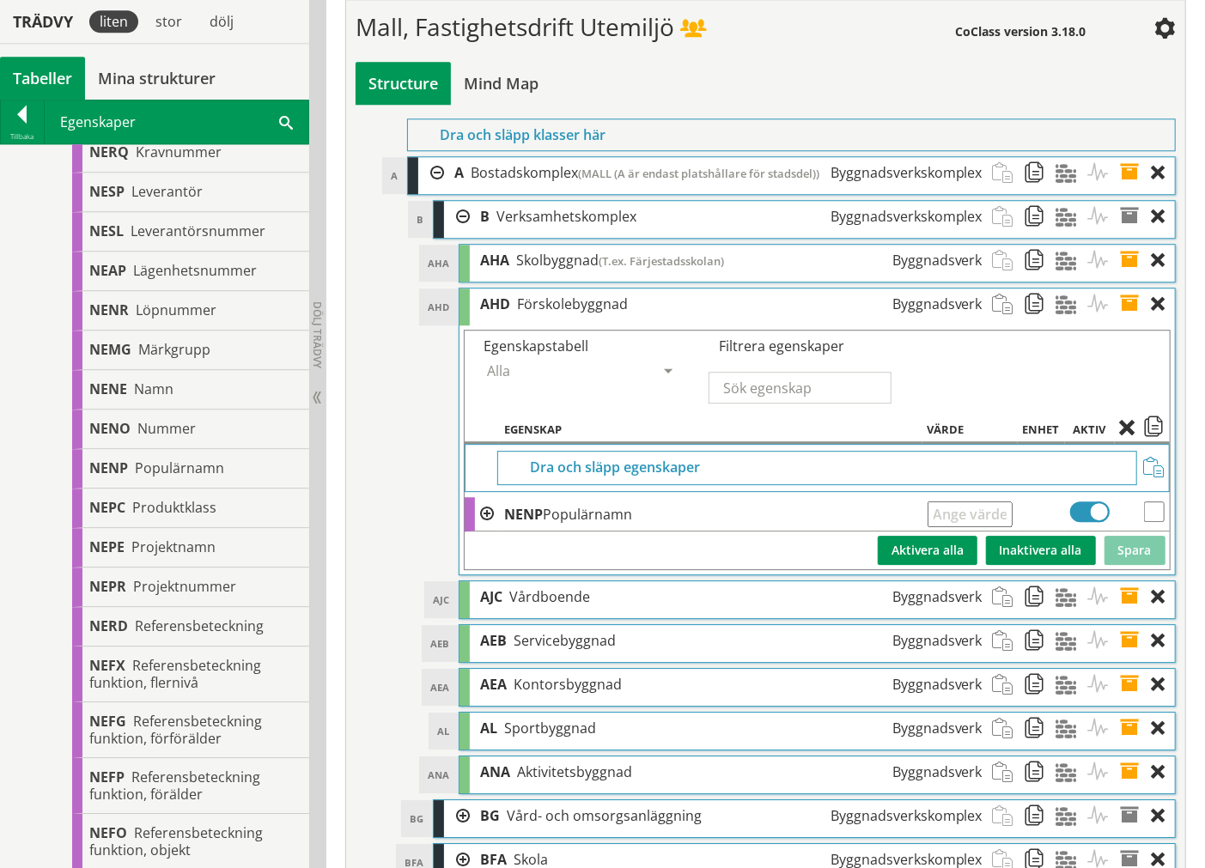
click at [969, 527] on input "text" at bounding box center [969, 515] width 85 height 26
type input "T.ex. Kroppkärrs förskola"
click at [1144, 565] on button "Spara" at bounding box center [1134, 550] width 61 height 29
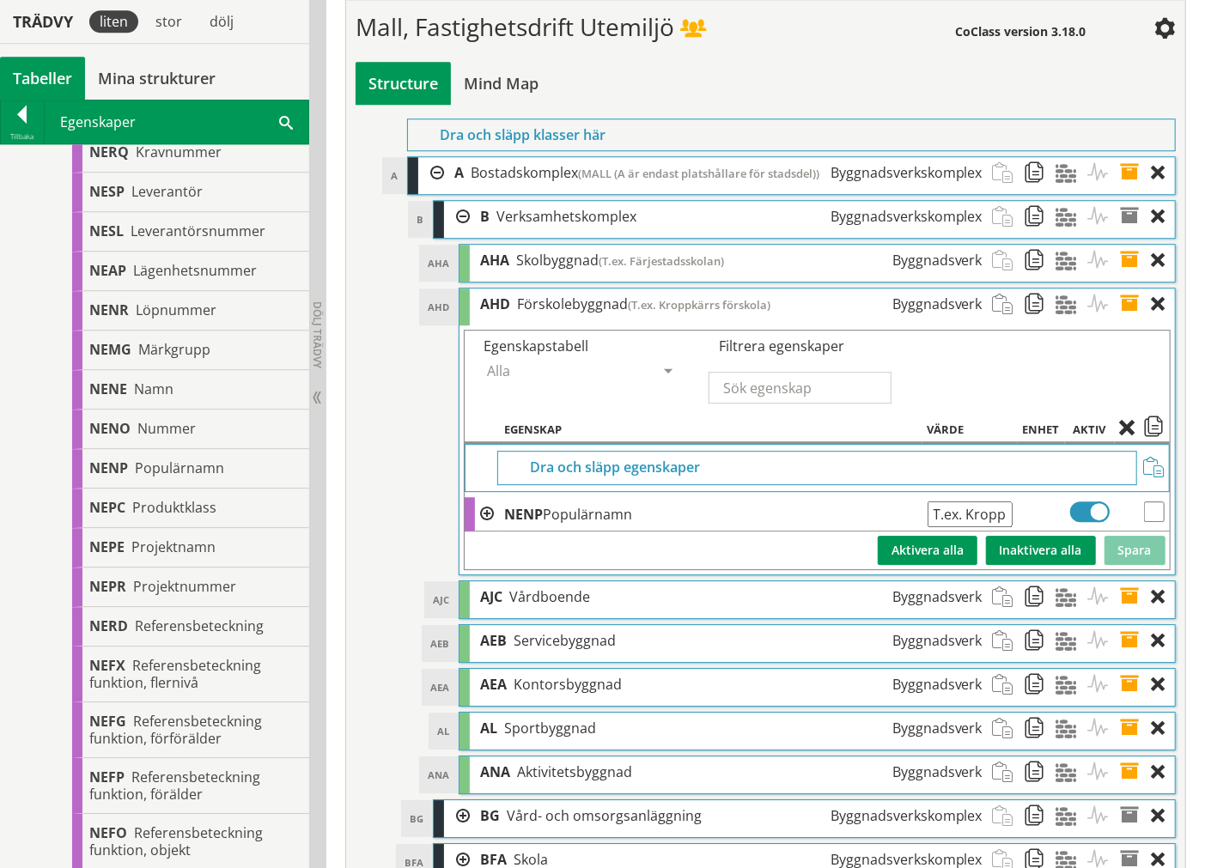
click at [700, 601] on div "AL Sportbyggnad Byggnadsverk" at bounding box center [731, 729] width 523 height 32
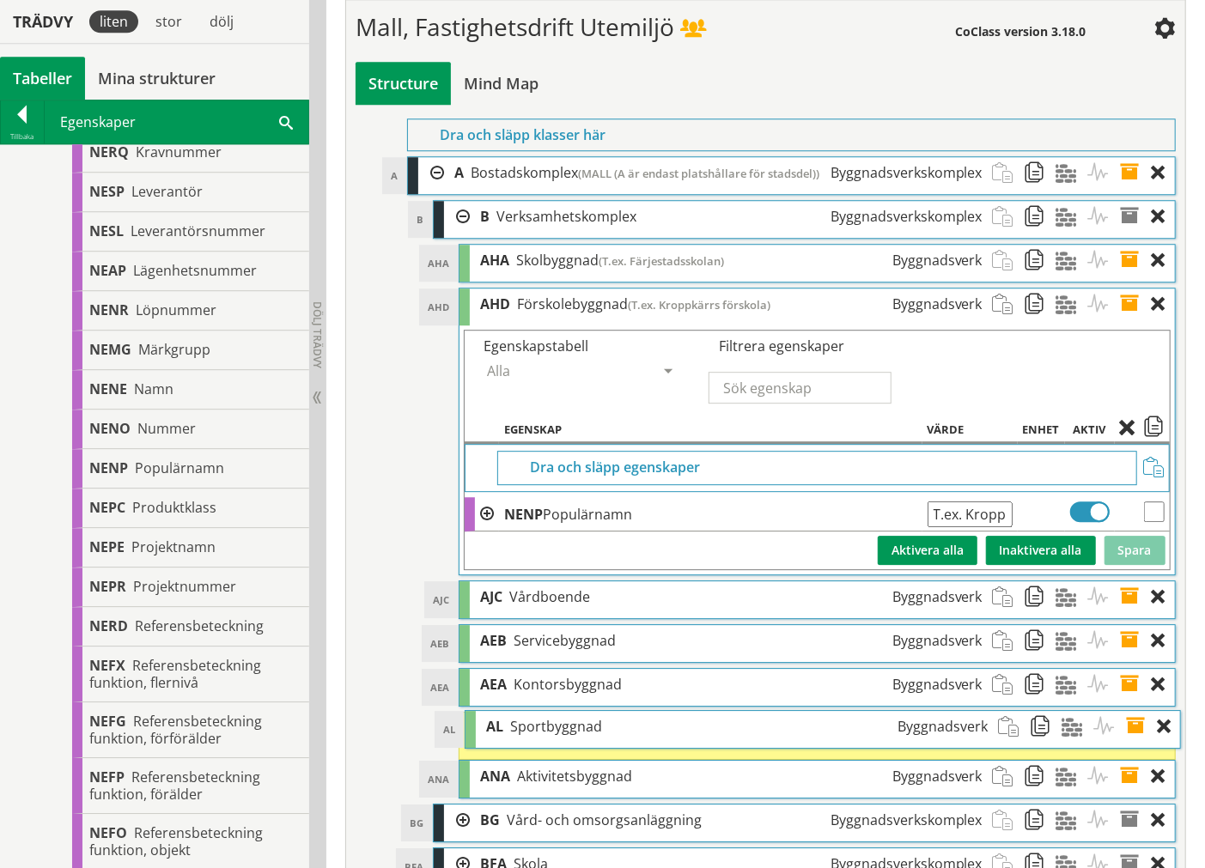
drag, startPoint x: 683, startPoint y: 818, endPoint x: 684, endPoint y: 761, distance: 57.6
click at [684, 601] on div "AL Sportbyggnad Byggnadsverk" at bounding box center [737, 727] width 523 height 32
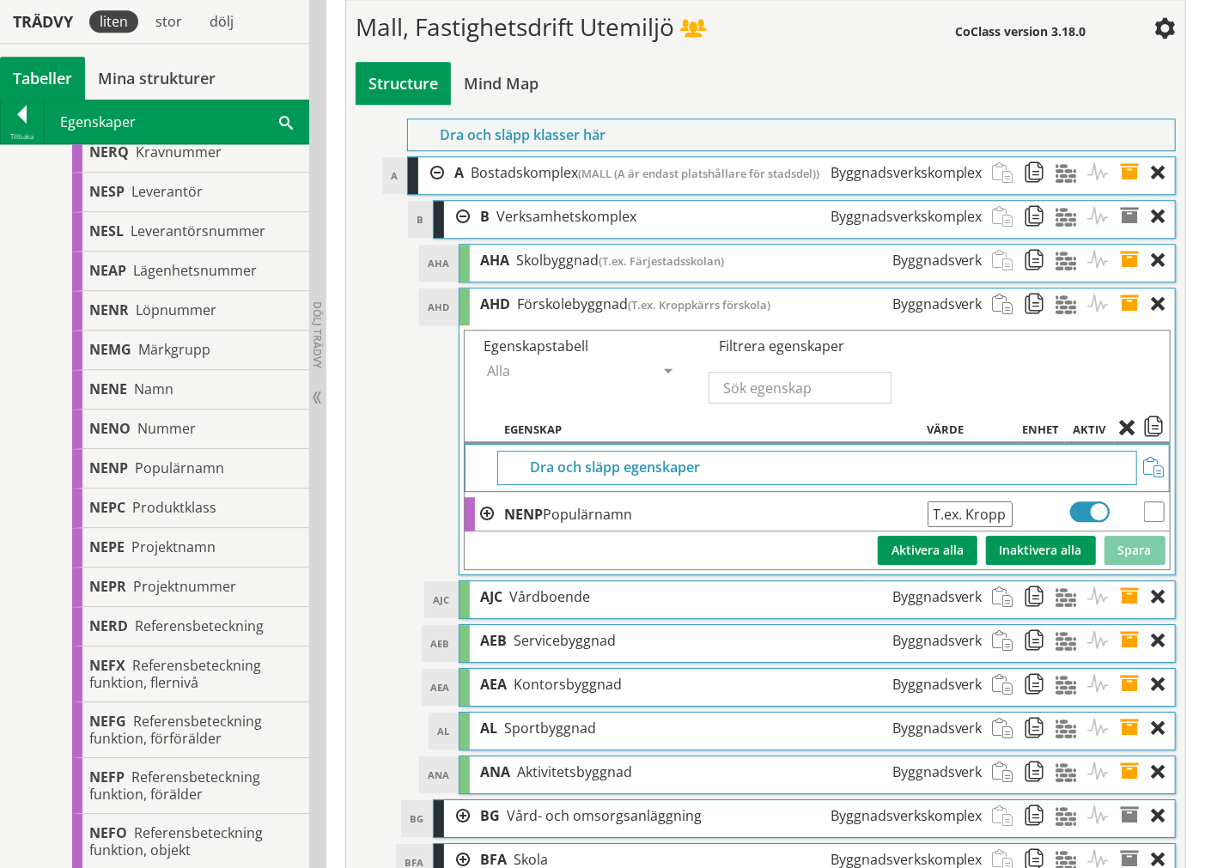
click at [1125, 320] on span at bounding box center [1136, 305] width 32 height 32
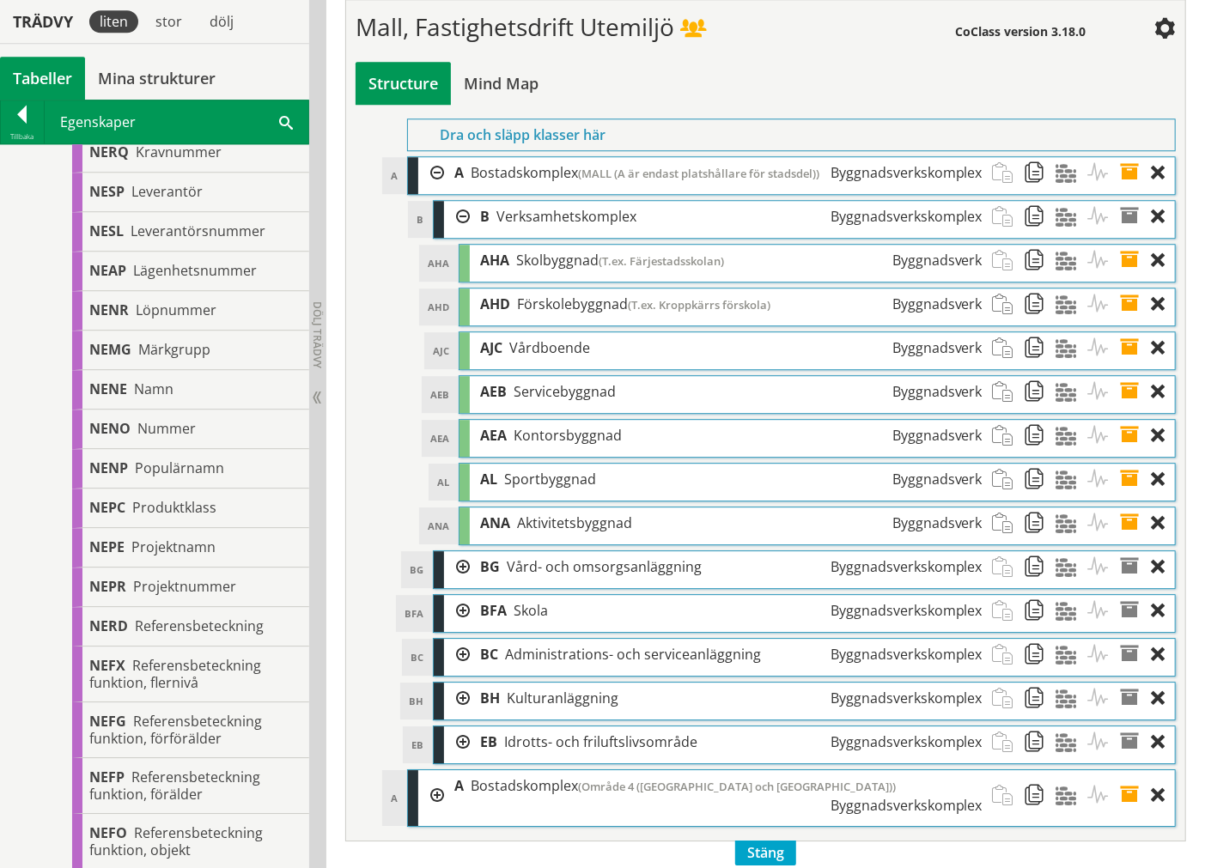
click at [1128, 364] on span at bounding box center [1136, 348] width 32 height 32
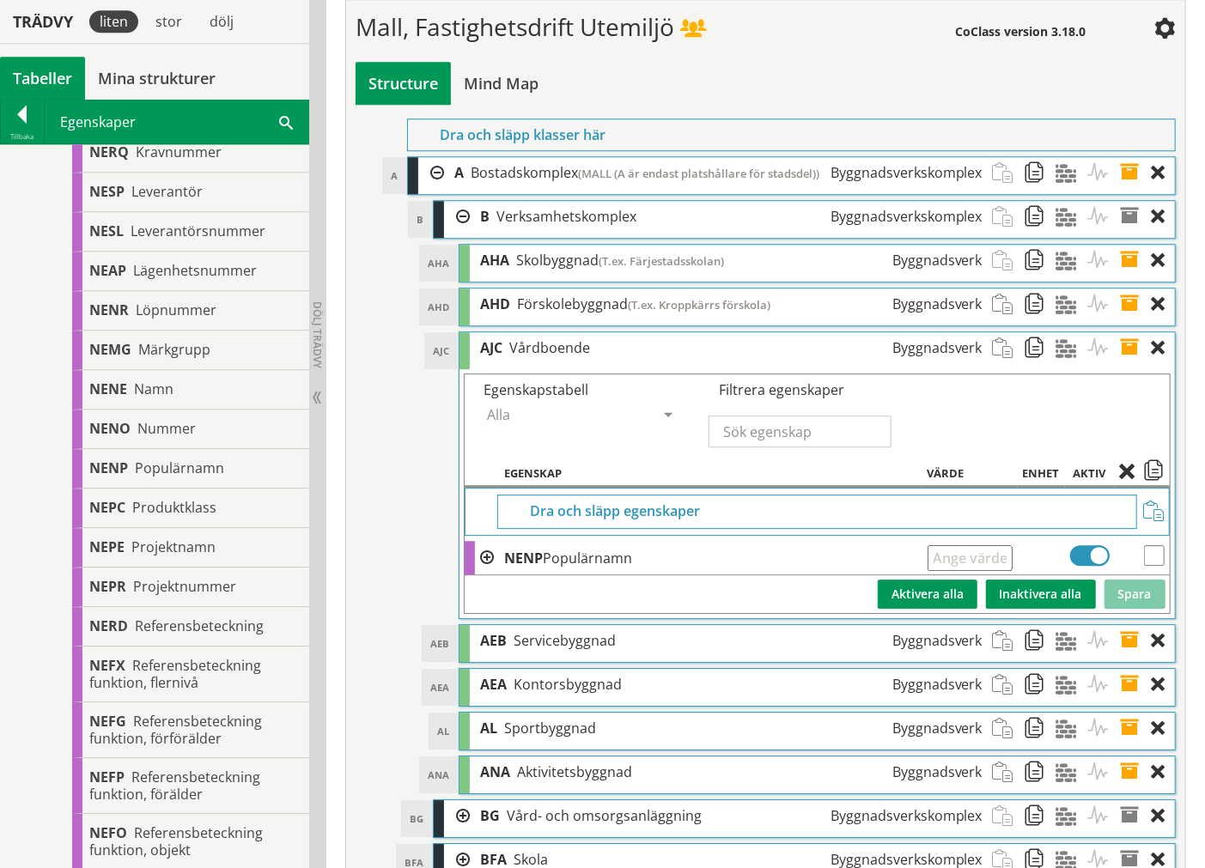
click at [993, 575] on td "Ange giltig String." at bounding box center [969, 558] width 95 height 34
click at [993, 571] on input "text" at bounding box center [969, 558] width 85 height 26
type input "Tex. Nordby gruppboende"
click at [1122, 601] on button "Spara" at bounding box center [1134, 594] width 61 height 29
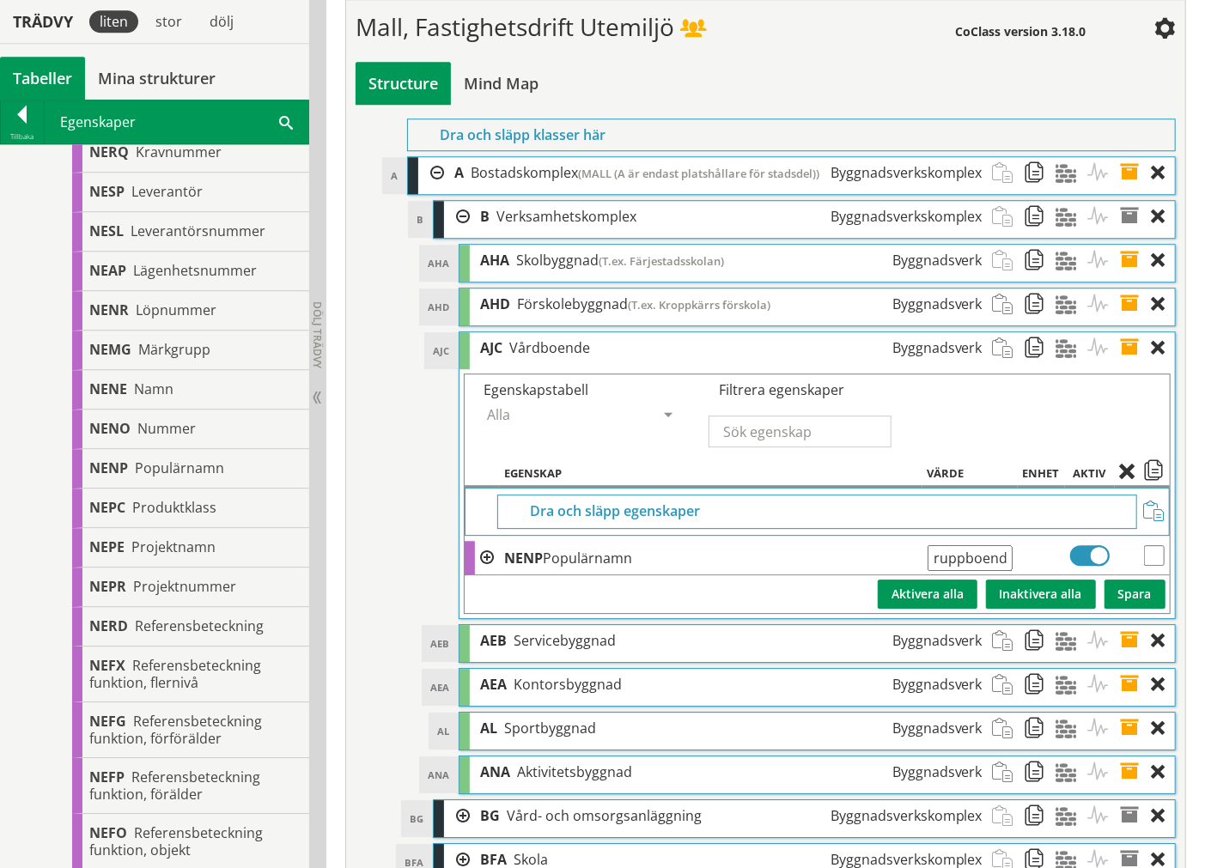
scroll to position [0, 0]
click at [1128, 364] on span at bounding box center [1136, 348] width 32 height 32
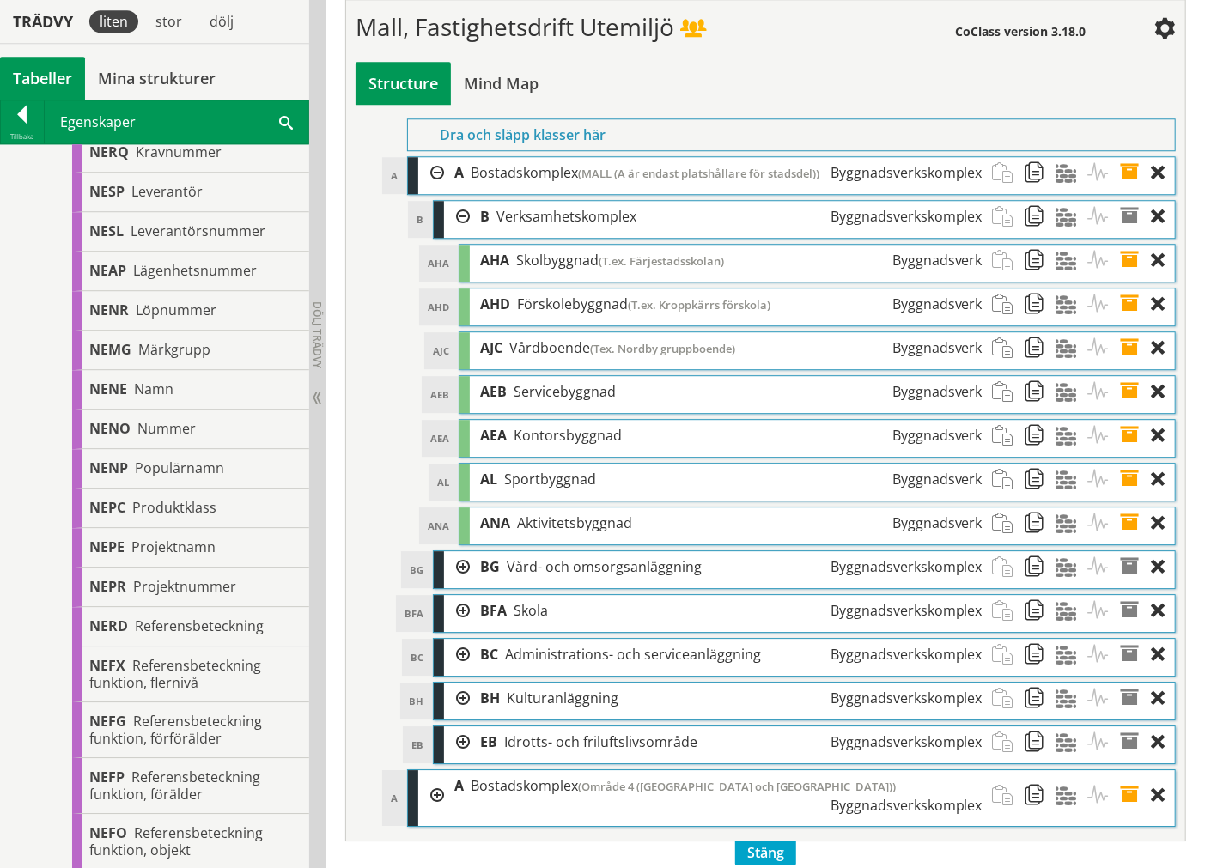
click at [1130, 408] on span at bounding box center [1136, 392] width 32 height 32
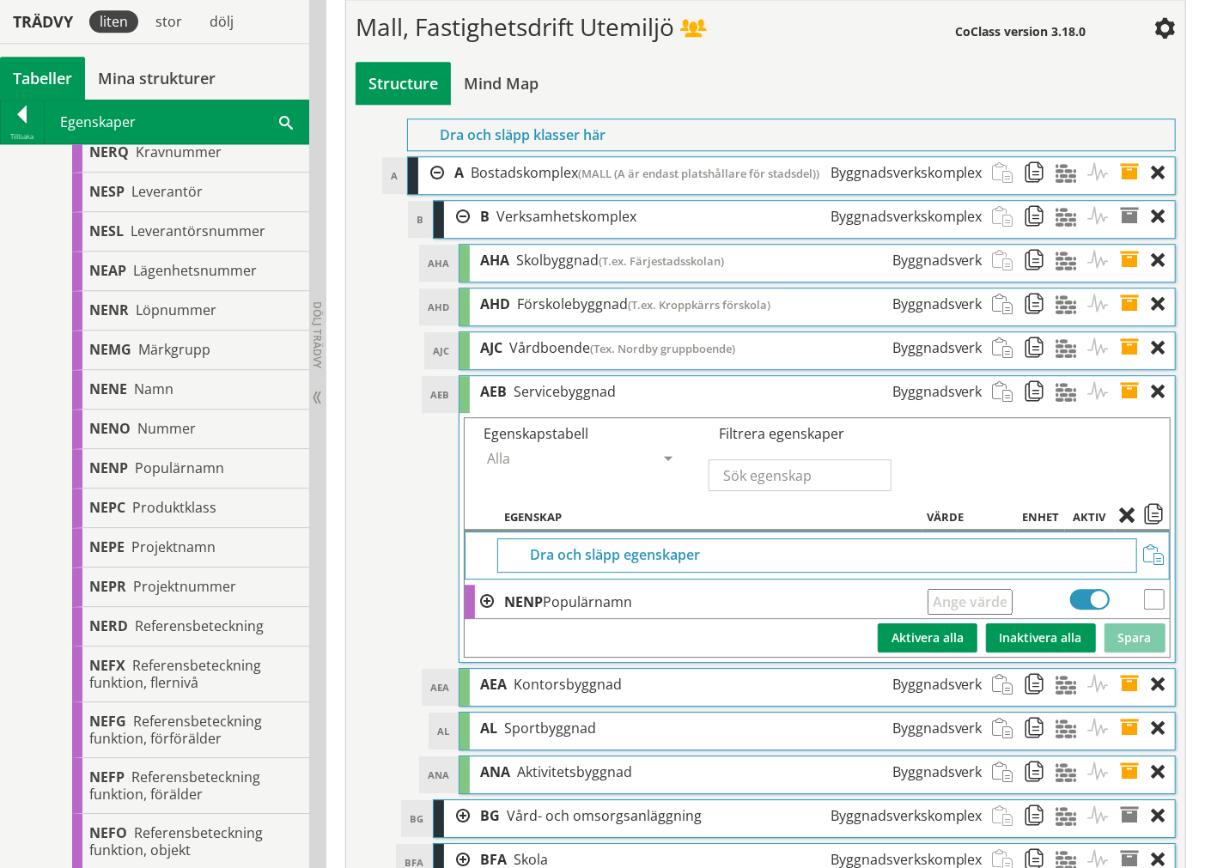
click at [959, 601] on input "text" at bounding box center [969, 602] width 85 height 26
type input "T.ex. Milot"
click at [1126, 601] on td "Spara Inaktivera alla Aktivera alla" at bounding box center [817, 638] width 705 height 38
click at [1121, 601] on button "Spara" at bounding box center [1134, 637] width 61 height 29
click at [1134, 408] on span at bounding box center [1136, 392] width 32 height 32
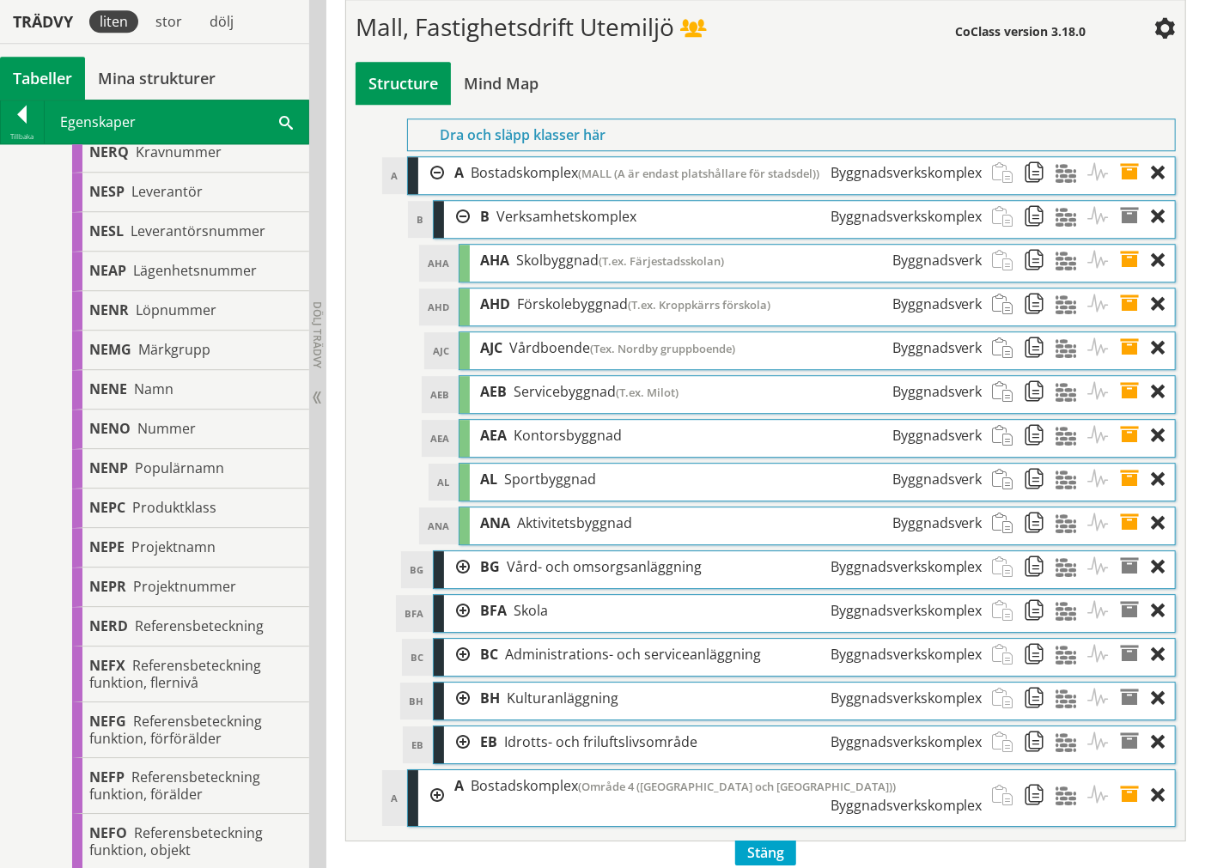
click at [1138, 452] on span at bounding box center [1136, 436] width 32 height 32
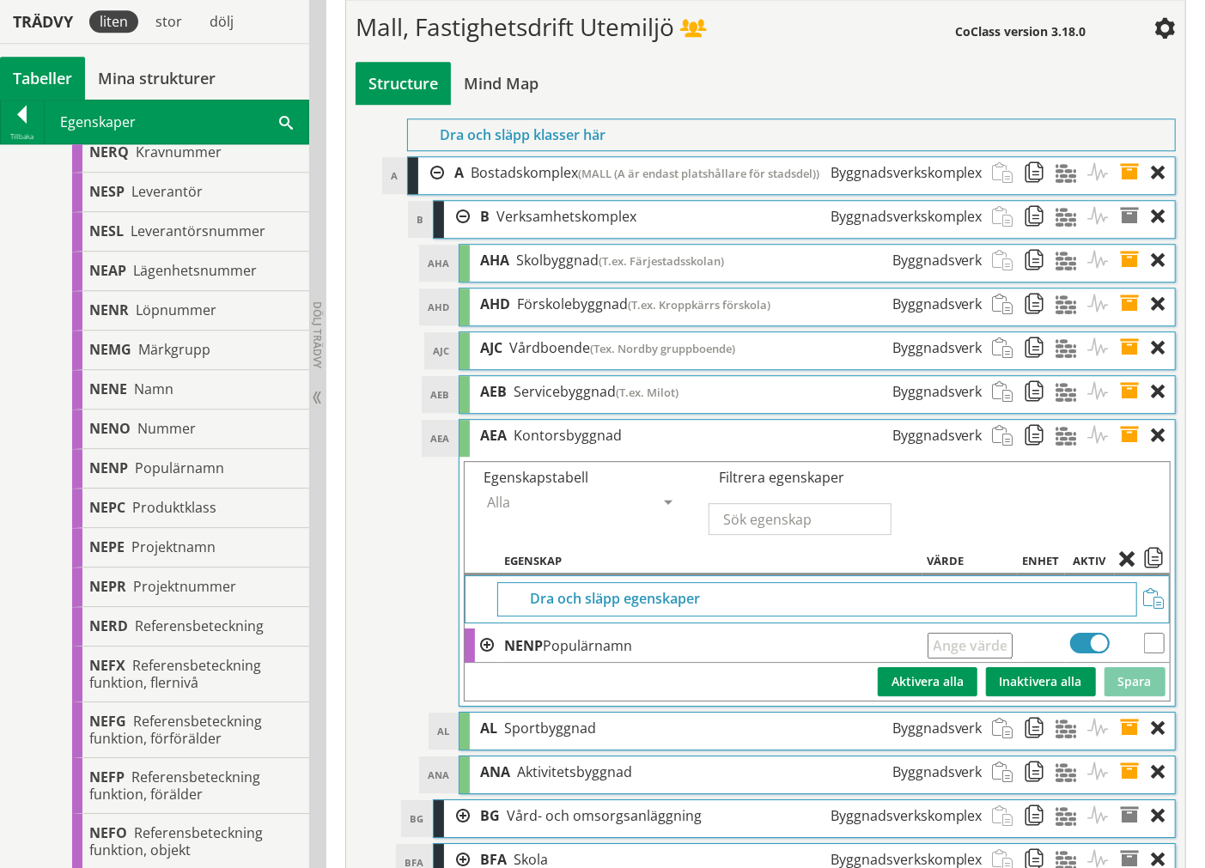
click at [1006, 601] on input "text" at bounding box center [969, 646] width 85 height 26
type input "T.ex. Rosenbad"
click at [1138, 601] on button "Spara" at bounding box center [1134, 681] width 61 height 29
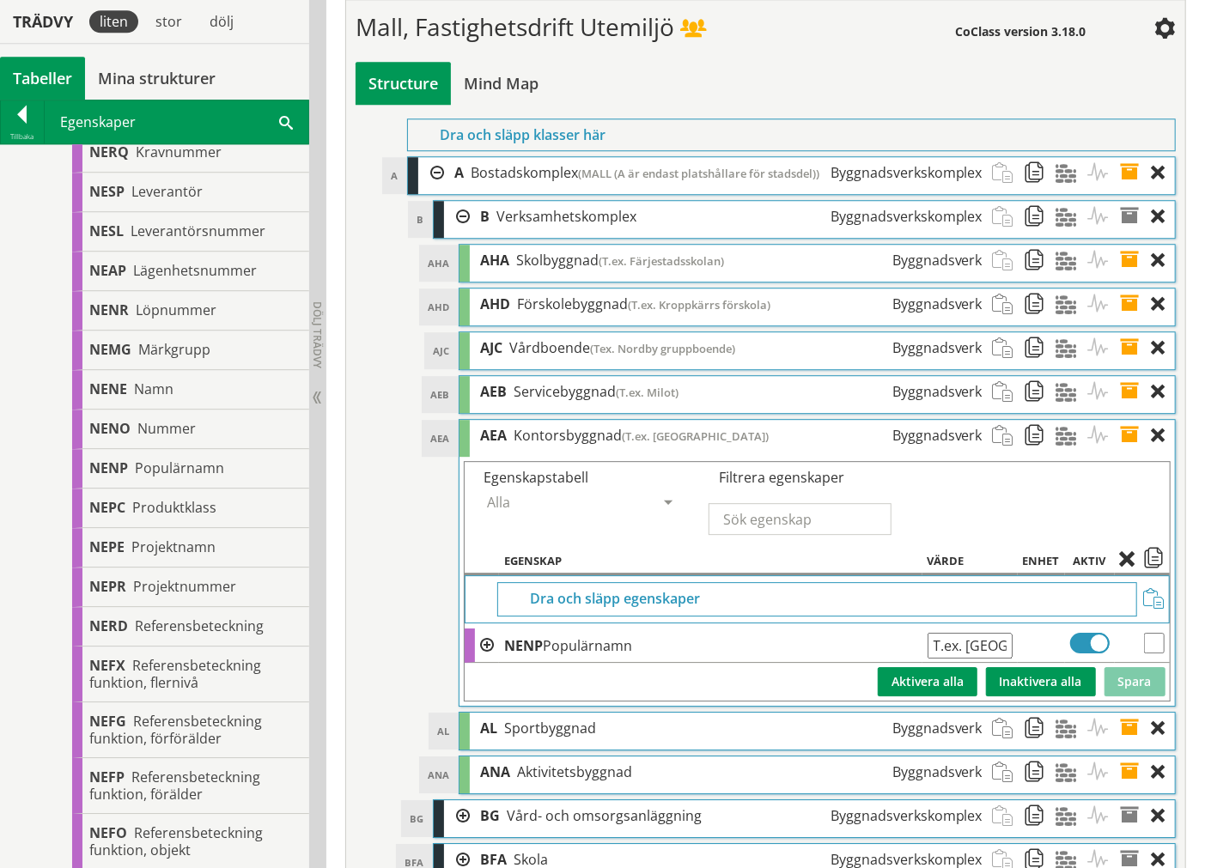
click at [1126, 452] on span at bounding box center [1136, 436] width 32 height 32
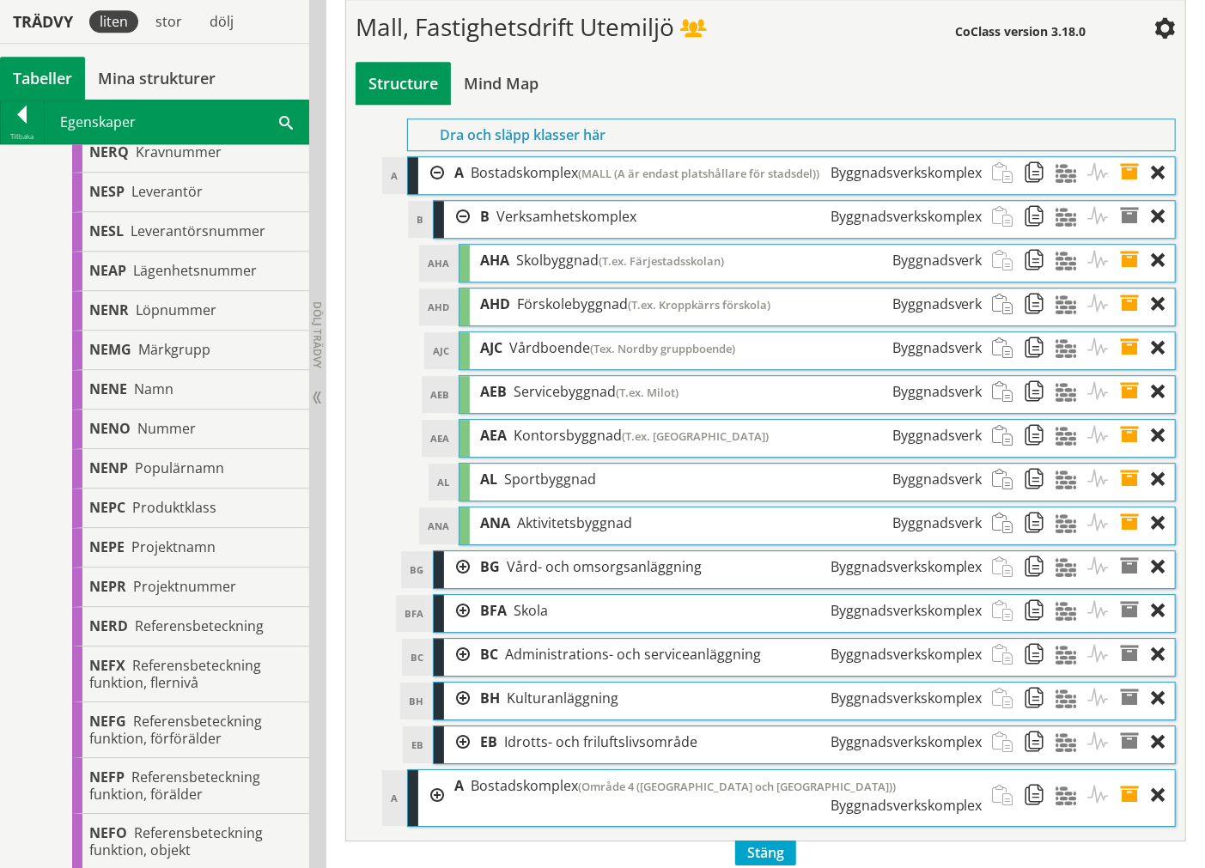
click at [1128, 496] on span at bounding box center [1136, 480] width 32 height 32
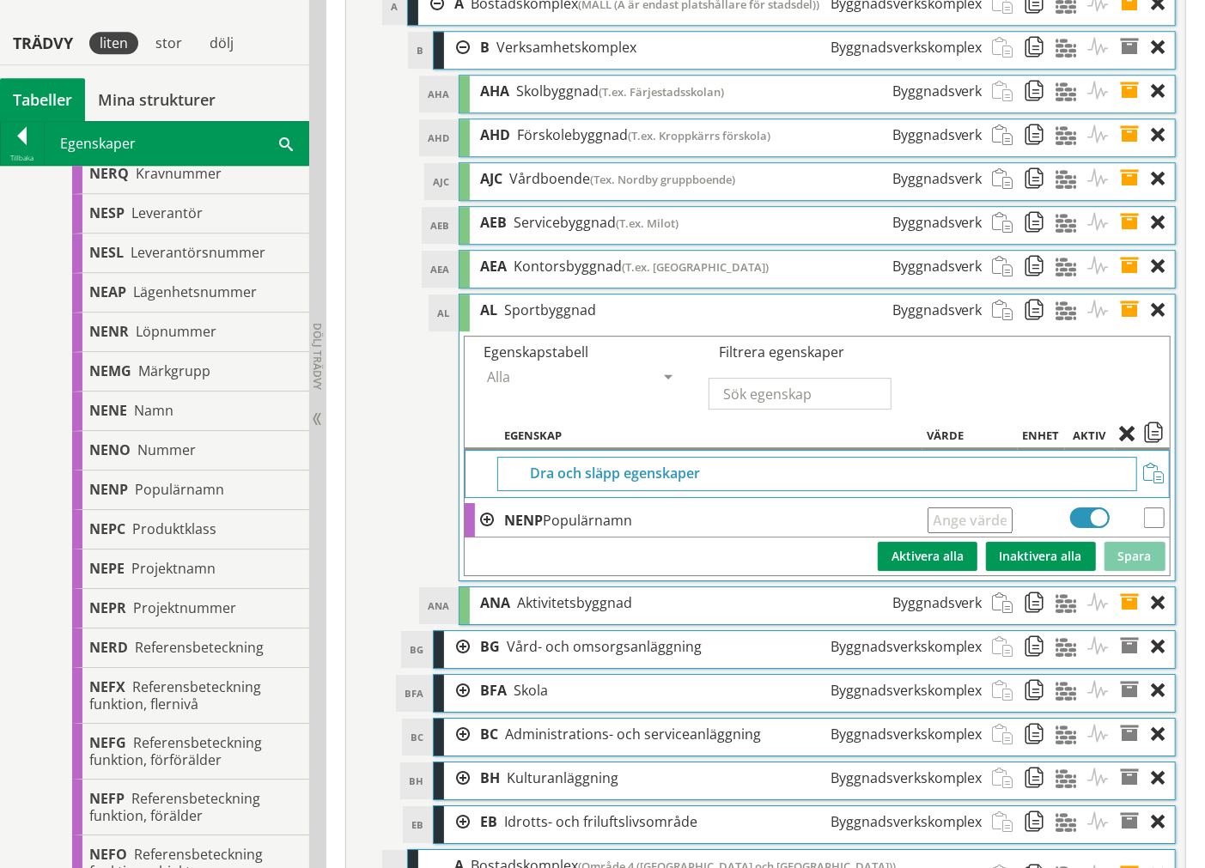
scroll to position [6348, 0]
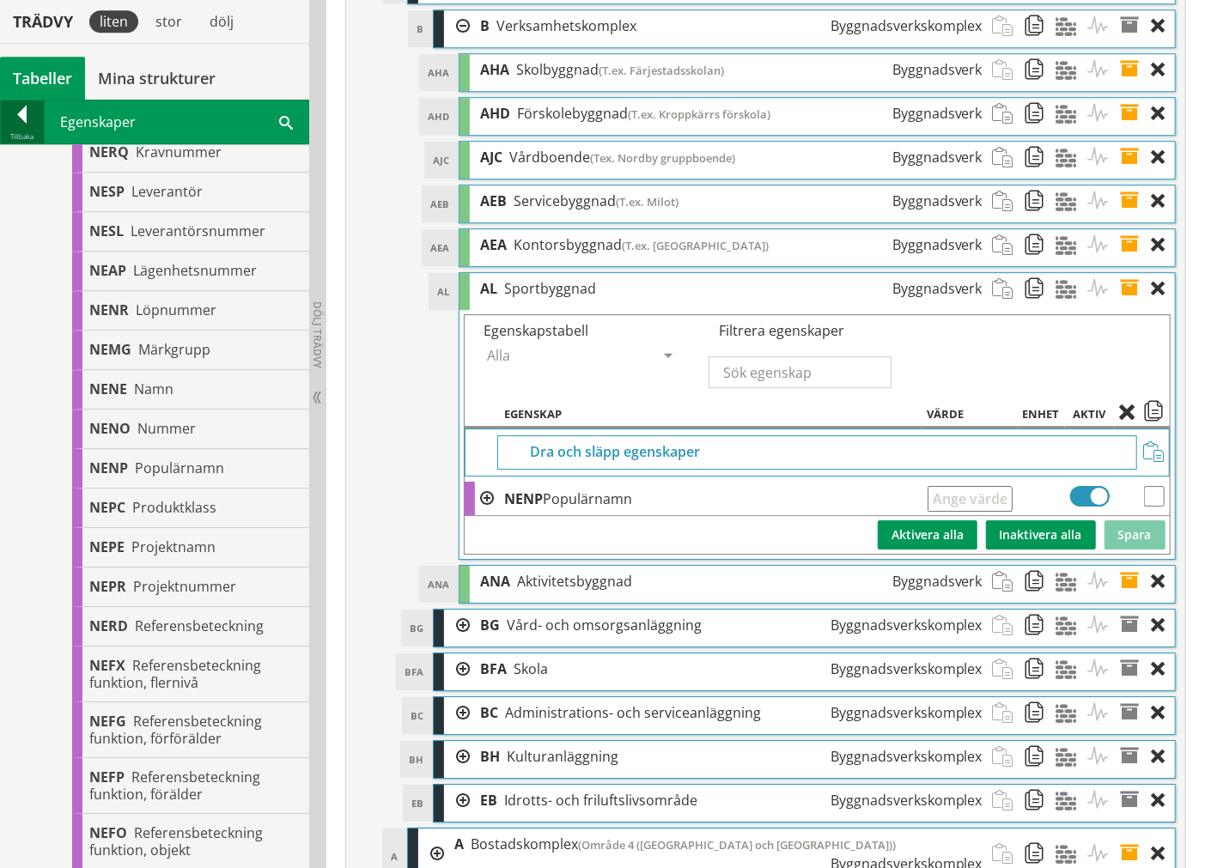
click at [20, 123] on div at bounding box center [22, 118] width 43 height 24
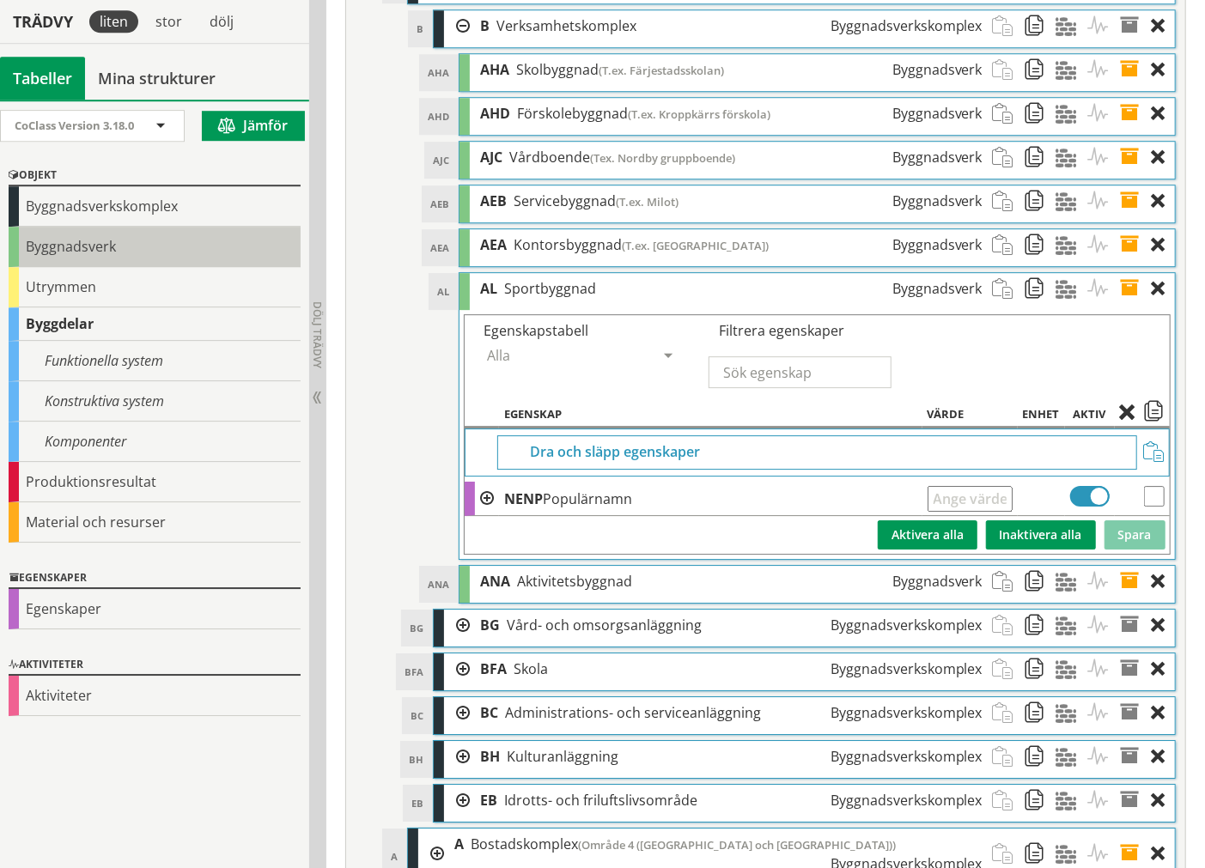
click at [70, 251] on div "Byggnadsverk" at bounding box center [155, 247] width 292 height 40
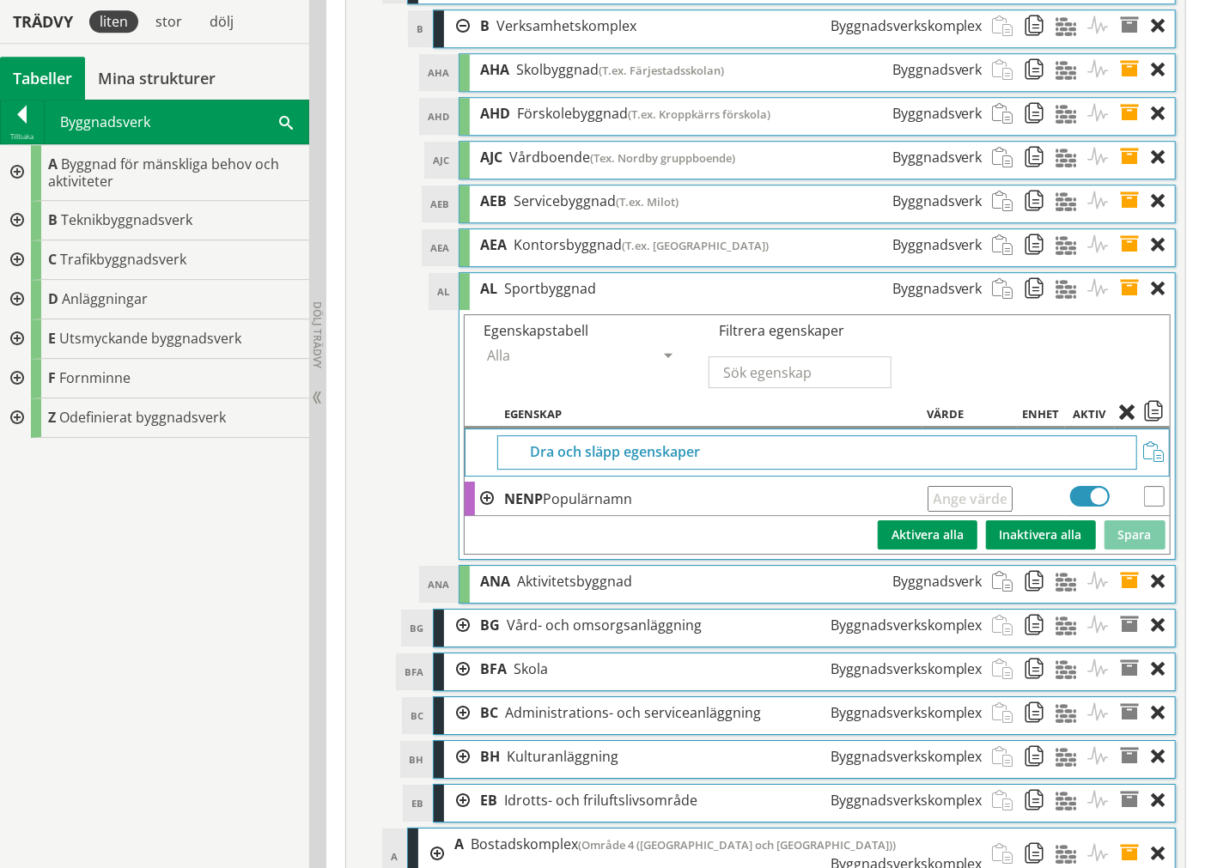
click at [12, 156] on div at bounding box center [15, 173] width 31 height 56
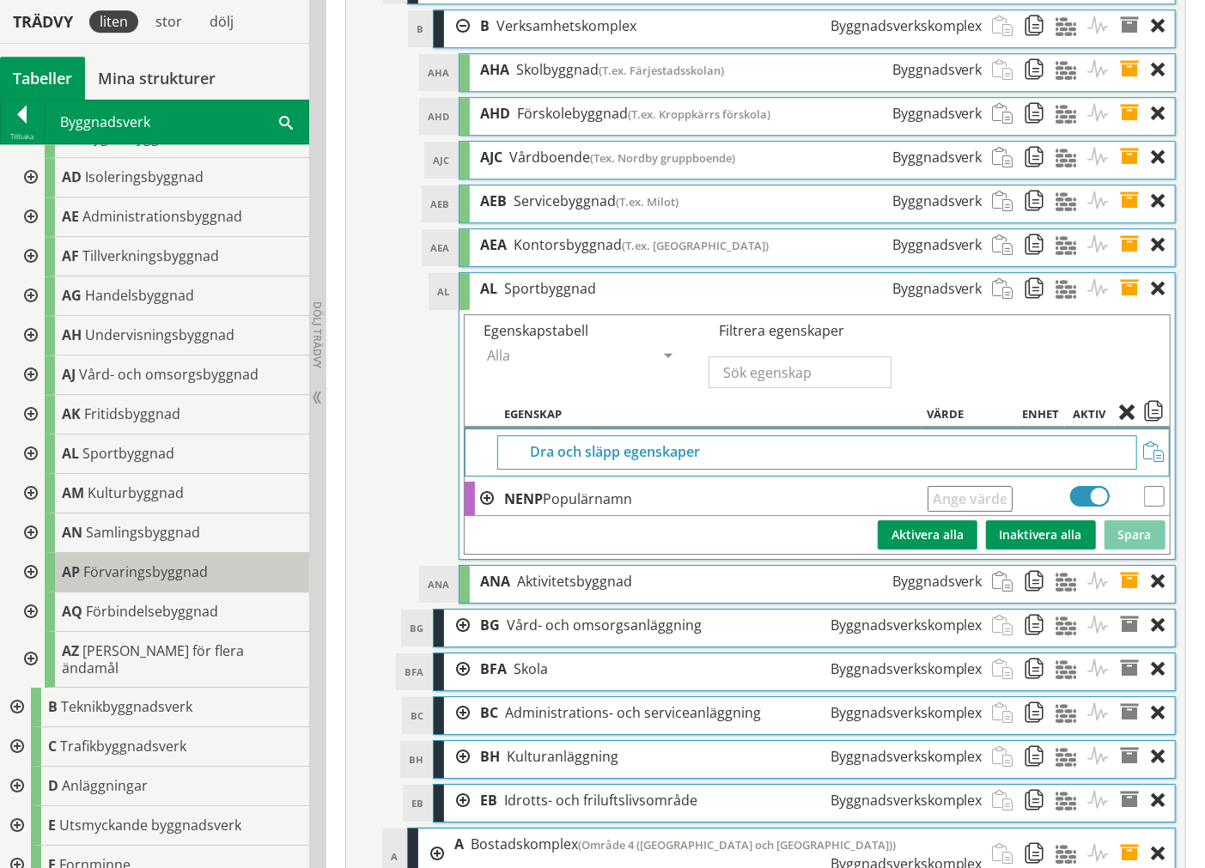
scroll to position [191, 0]
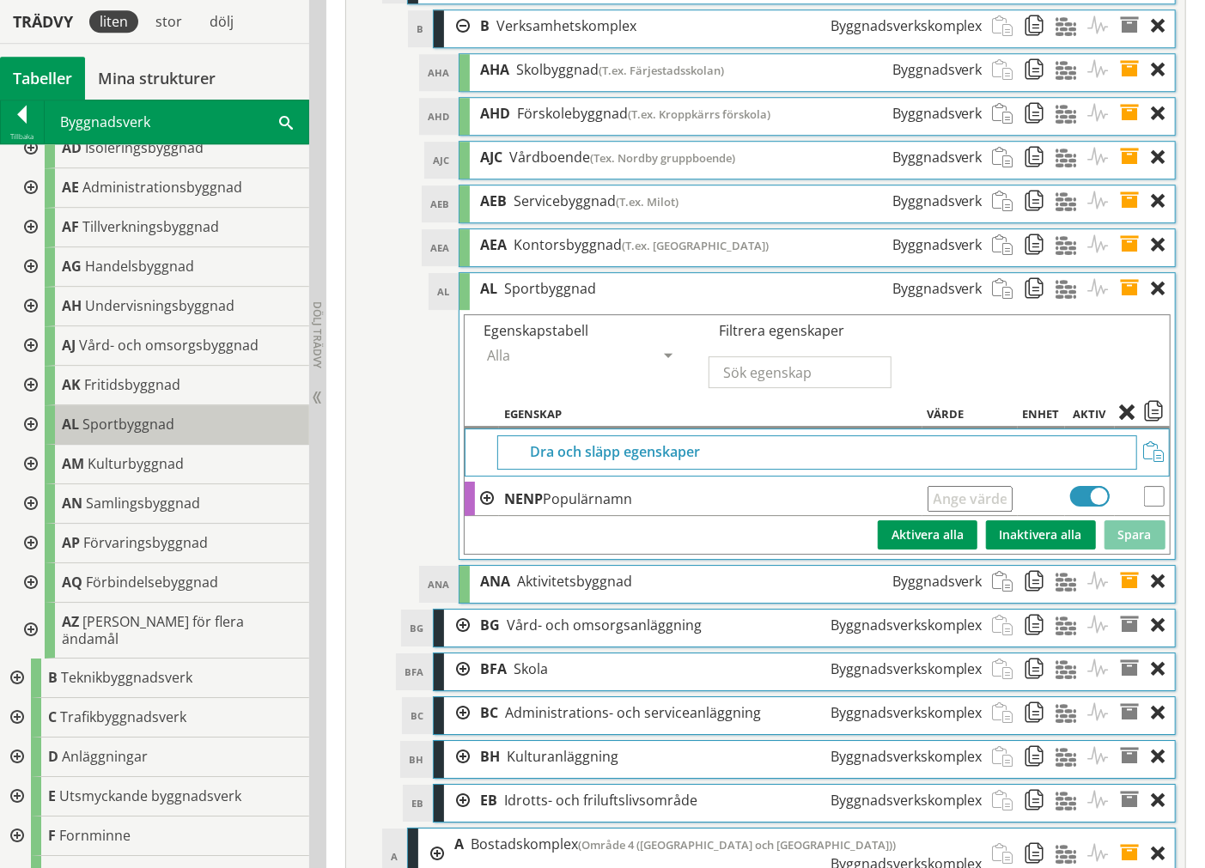
click at [156, 430] on span "Sportbyggnad" at bounding box center [128, 424] width 92 height 19
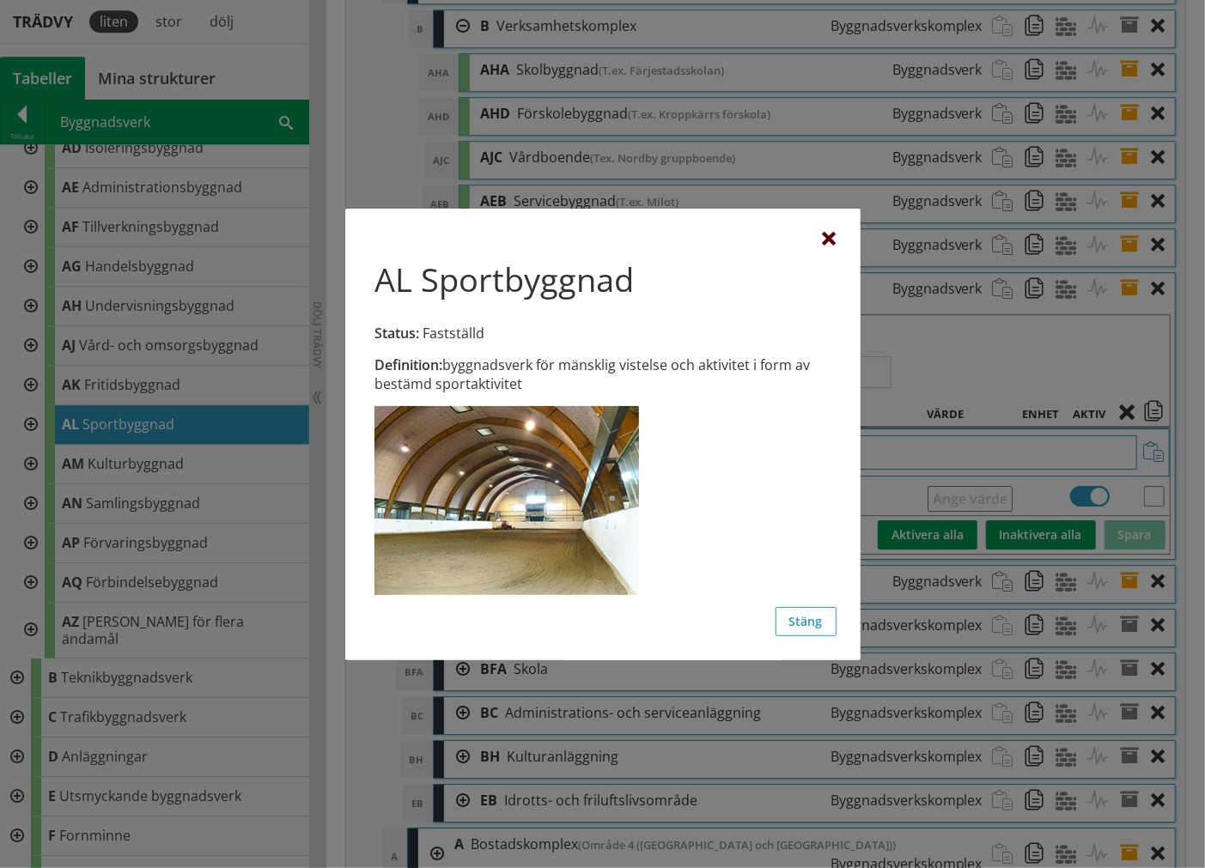
click at [834, 242] on div at bounding box center [830, 240] width 14 height 14
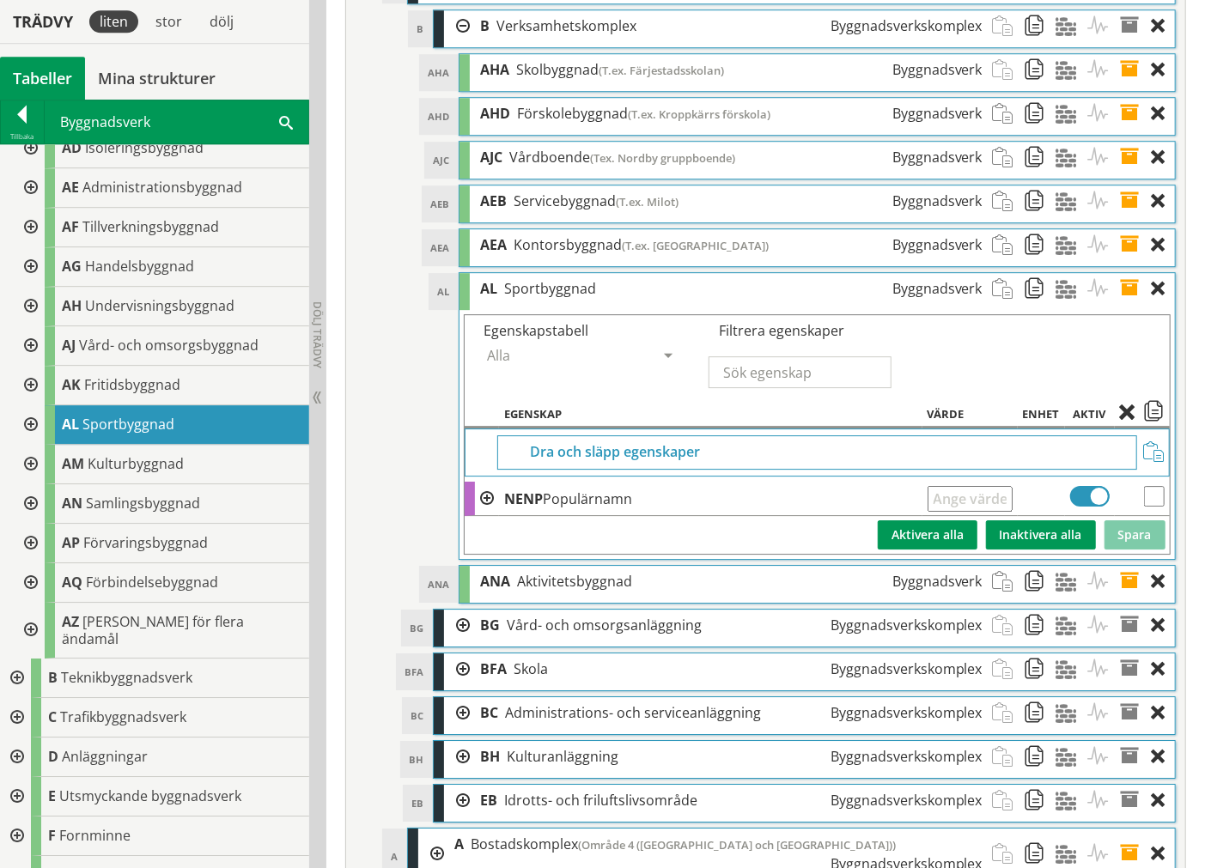
click at [23, 425] on div at bounding box center [29, 425] width 31 height 40
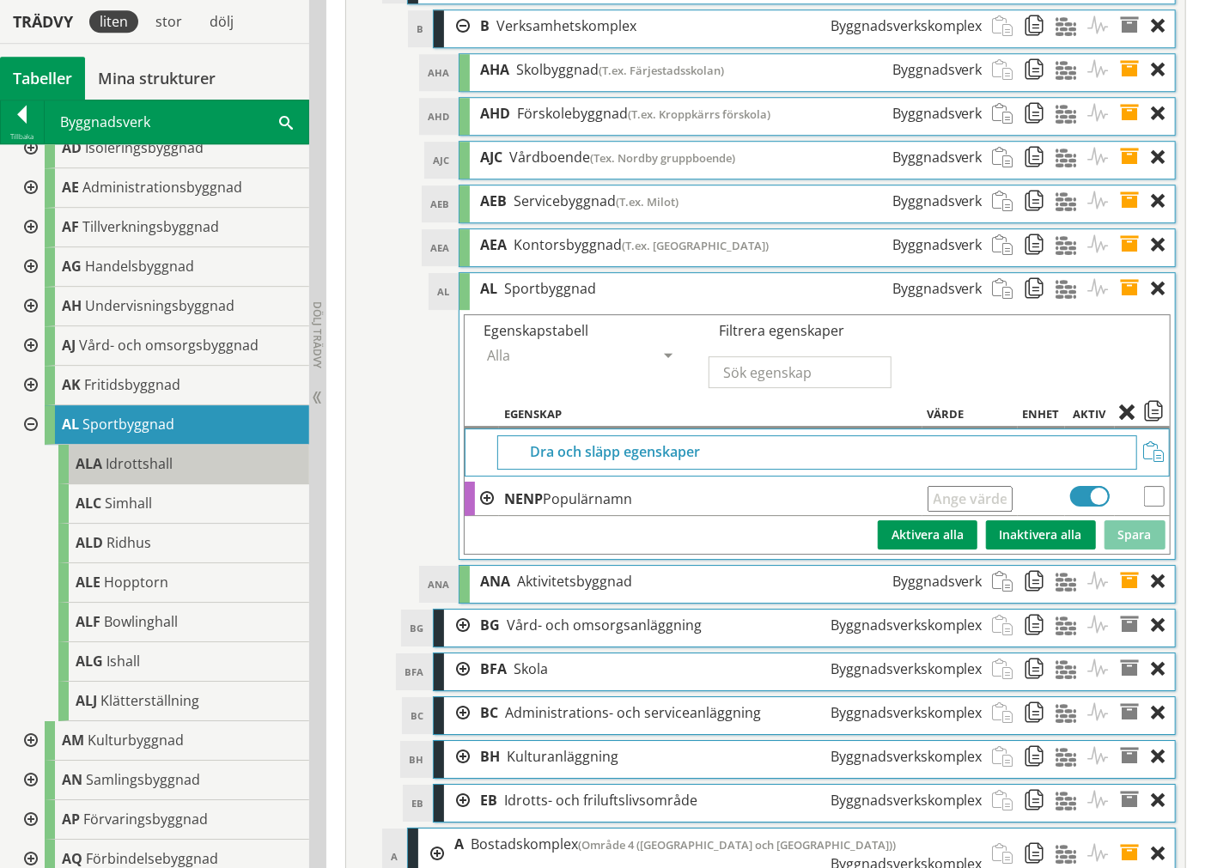
click at [133, 457] on span "Idrottshall" at bounding box center [139, 463] width 67 height 19
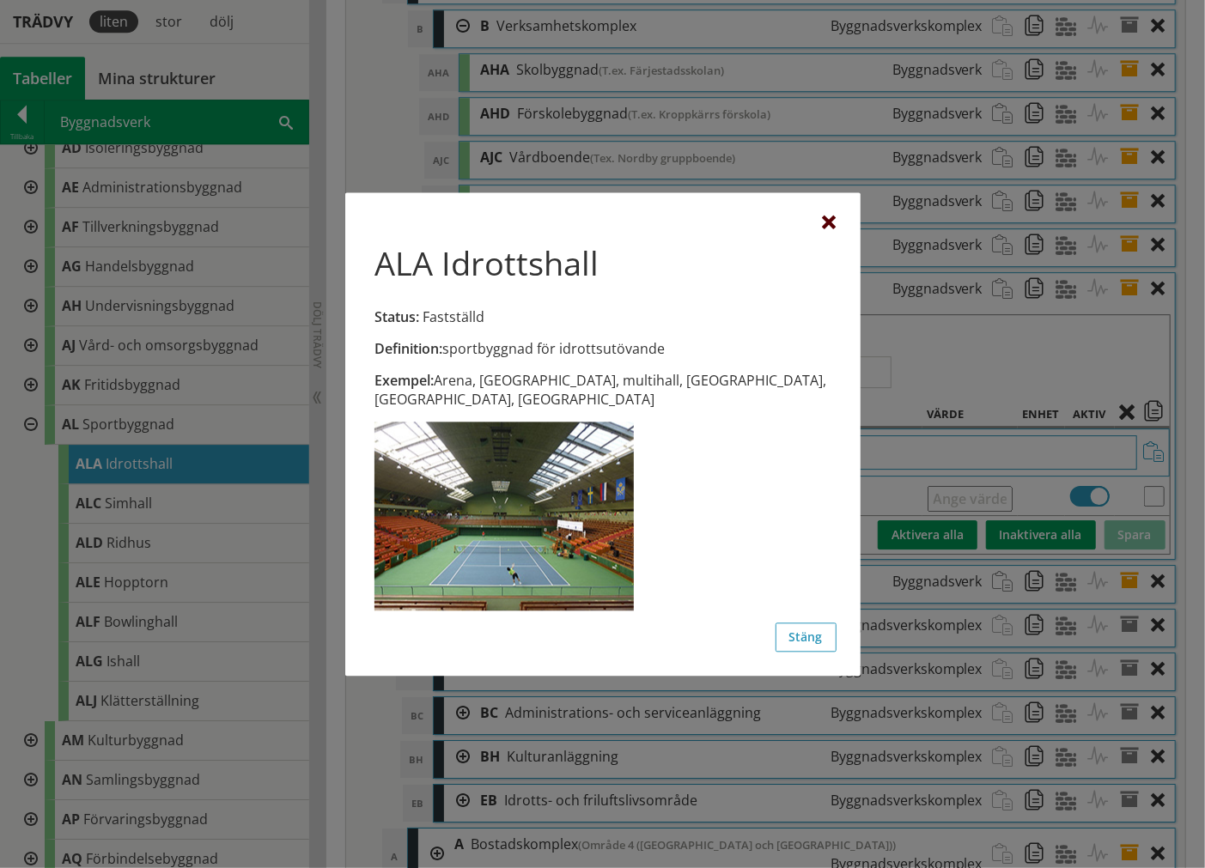
click at [824, 228] on div at bounding box center [830, 223] width 14 height 14
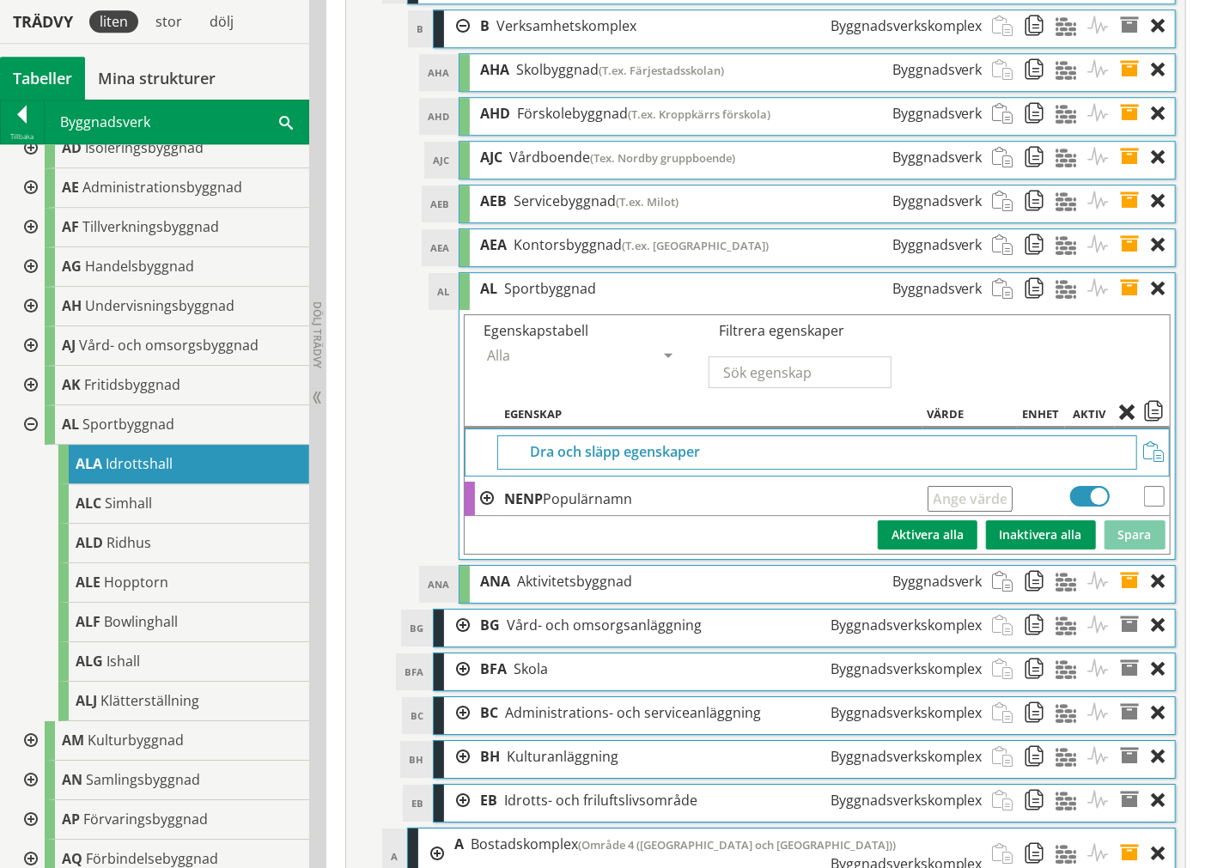
click at [1008, 512] on input "text" at bounding box center [969, 499] width 85 height 26
click at [976, 512] on input "text" at bounding box center [969, 499] width 85 height 26
type input "T.ex. Mariebergshallen"
drag, startPoint x: 1136, startPoint y: 599, endPoint x: 1139, endPoint y: 587, distance: 12.3
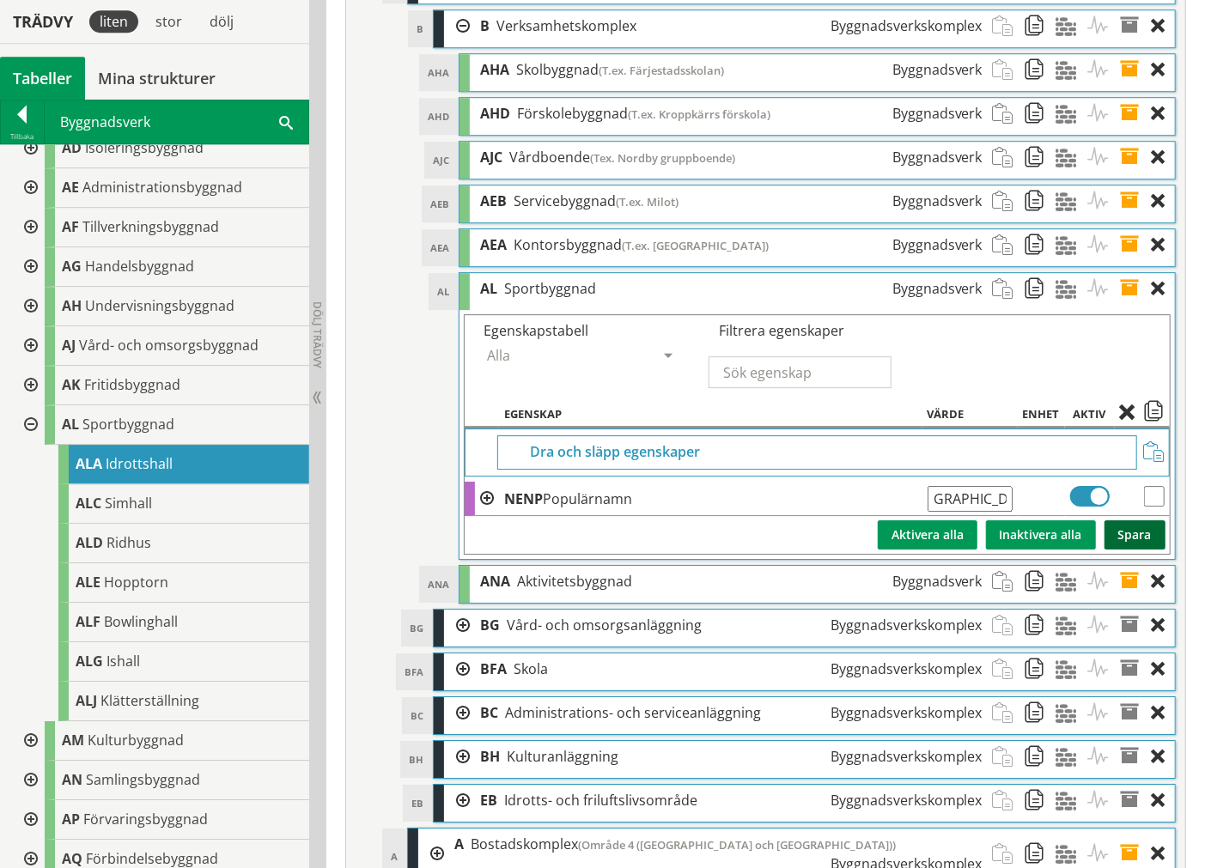
click at [1136, 550] on button "Spara" at bounding box center [1134, 534] width 61 height 29
click at [1137, 305] on span at bounding box center [1136, 289] width 32 height 32
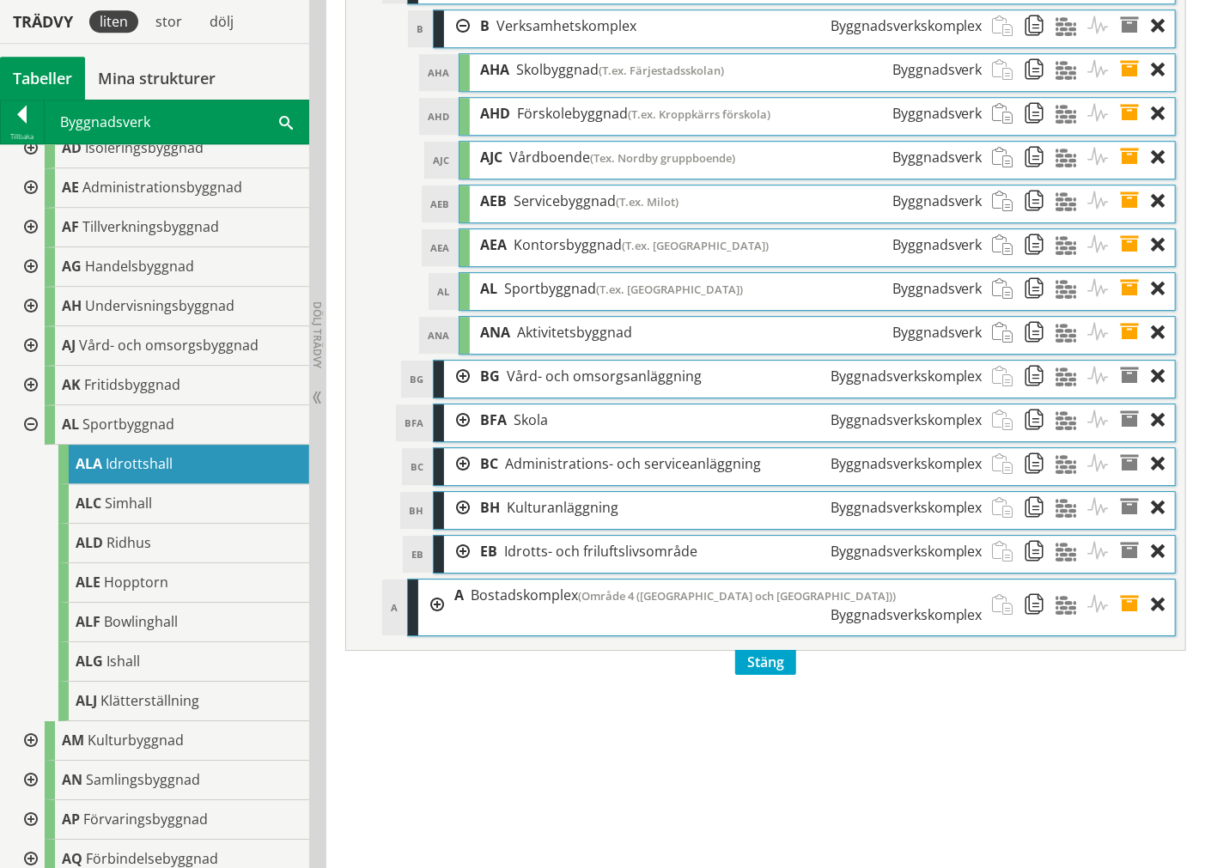
click at [1128, 349] on span at bounding box center [1136, 333] width 32 height 32
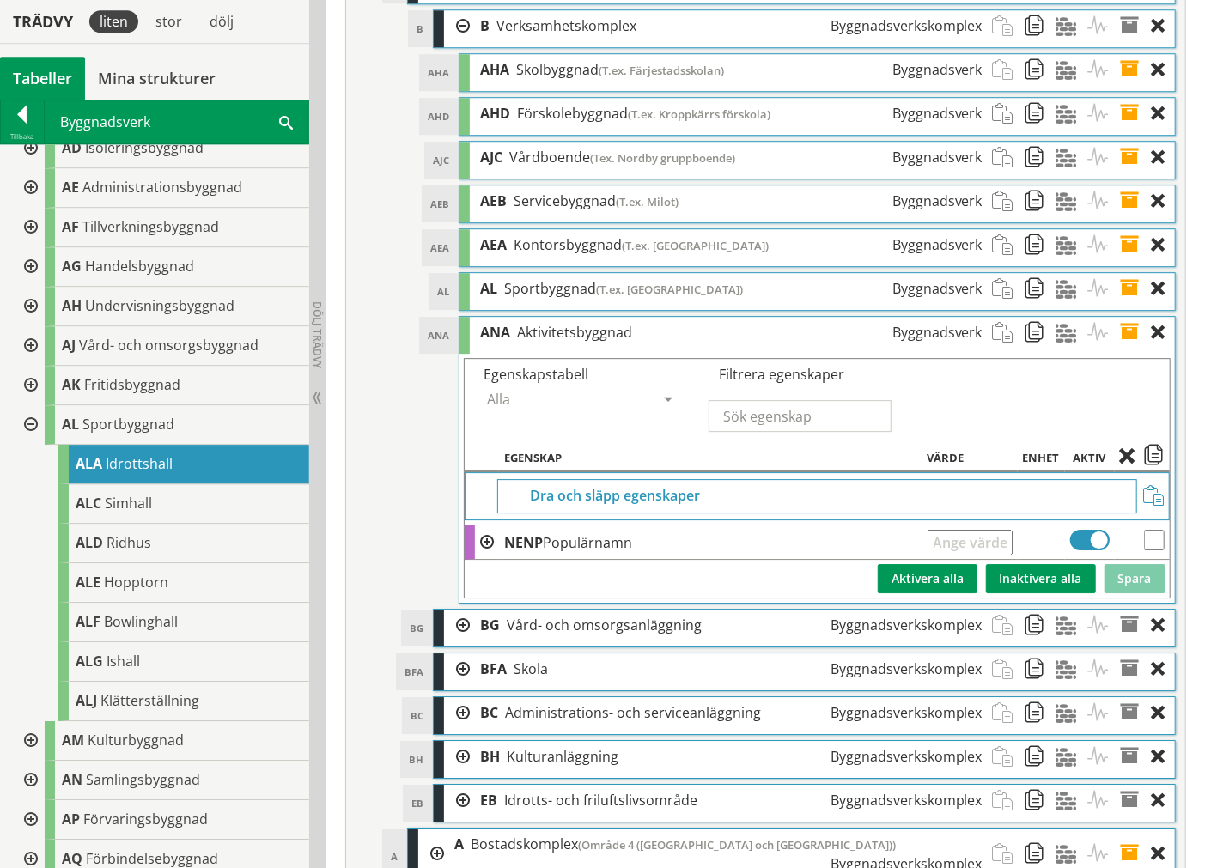
click at [1000, 556] on input "text" at bounding box center [969, 543] width 85 height 26
type input "T.ex. Tolvmansgatans fritidsgård"
click at [1125, 593] on button "Spara" at bounding box center [1134, 578] width 61 height 29
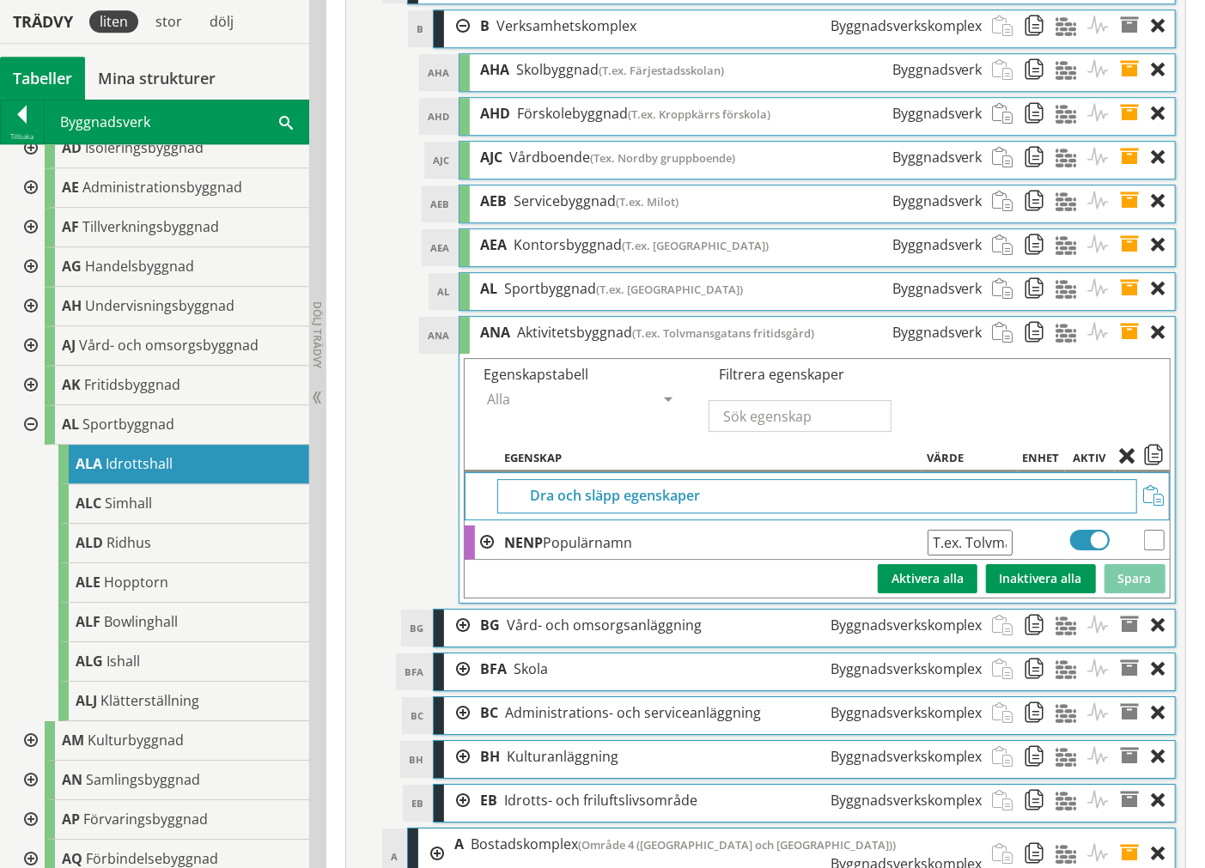
click at [1117, 354] on div "ANA ANA Aktivitetsbyggnad (T.ex. Tolvmansgatans fritidsgård) Byggnadsverk" at bounding box center [816, 335] width 715 height 37
click at [1128, 349] on span at bounding box center [1136, 333] width 32 height 32
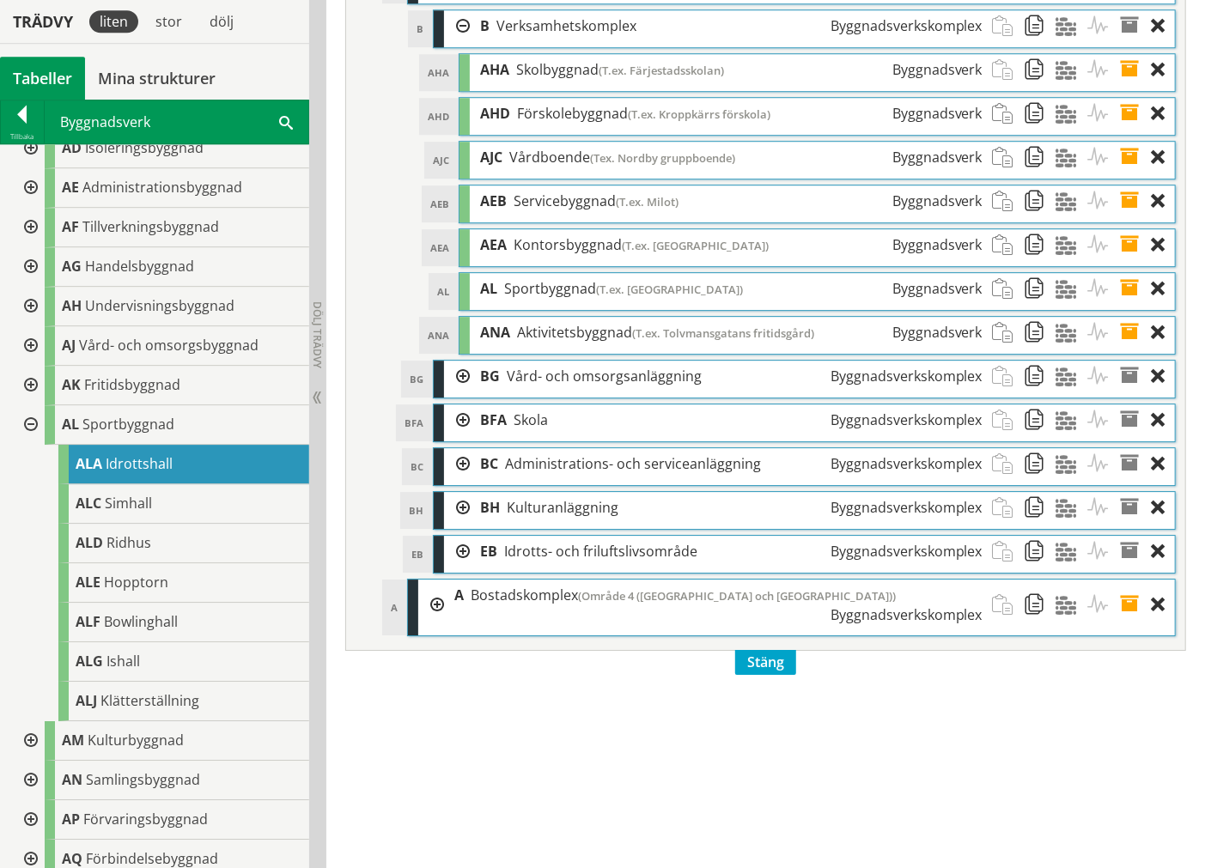
click at [453, 436] on div at bounding box center [457, 420] width 26 height 32
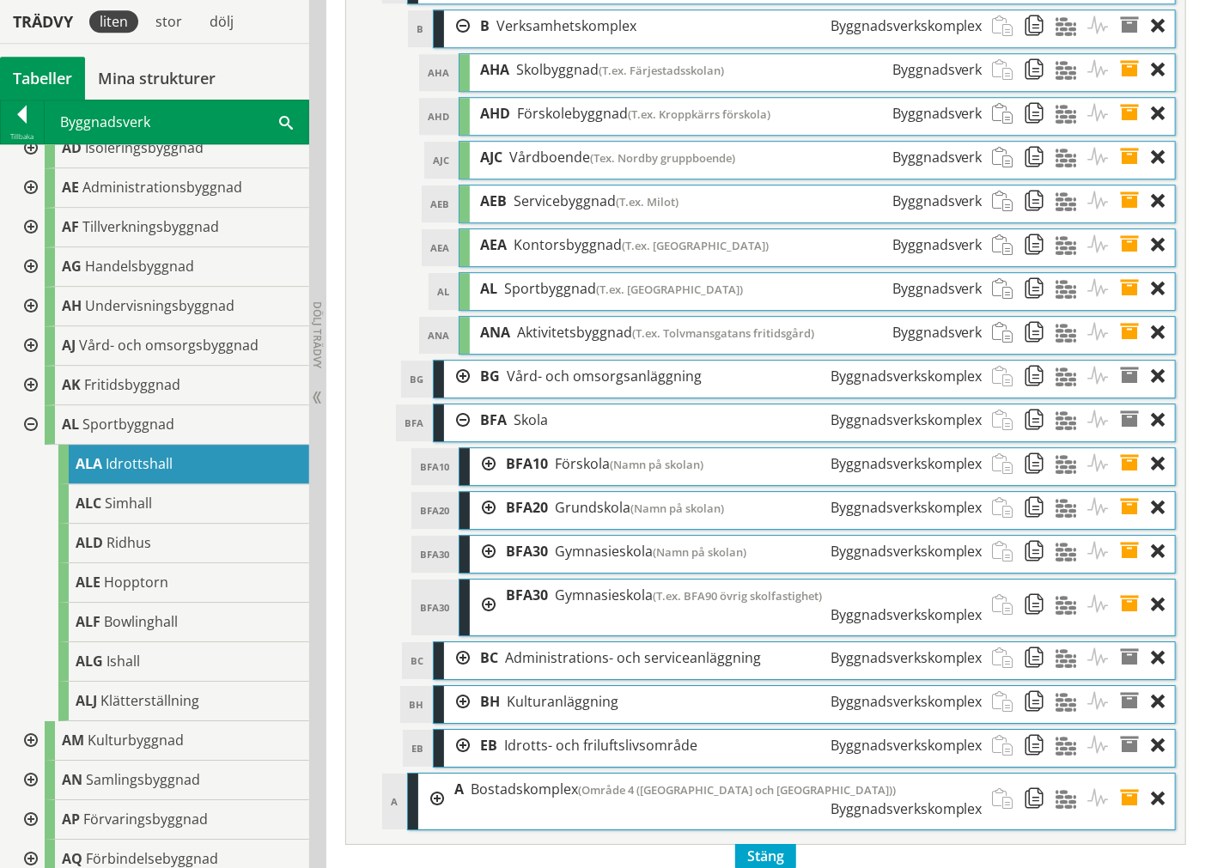
click at [485, 480] on div at bounding box center [483, 464] width 26 height 32
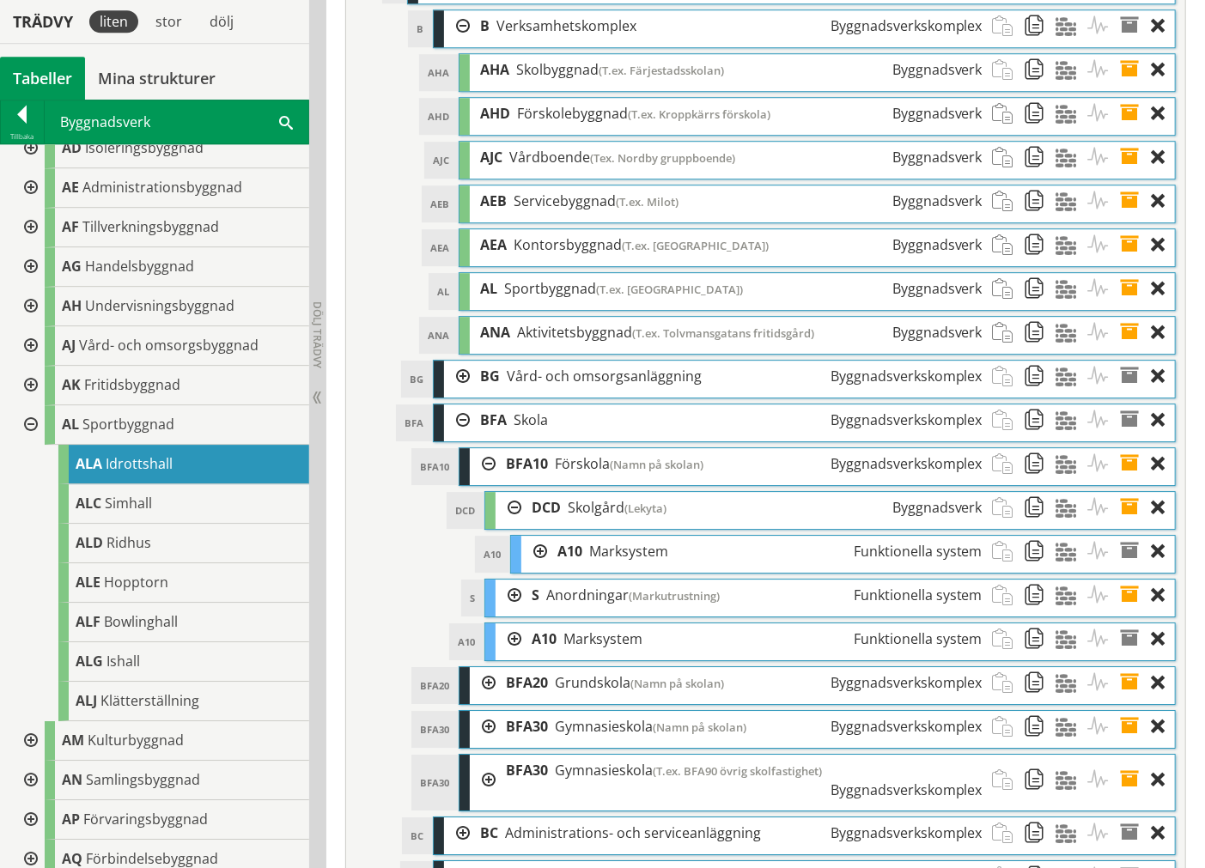
click at [509, 524] on div at bounding box center [509, 508] width 26 height 32
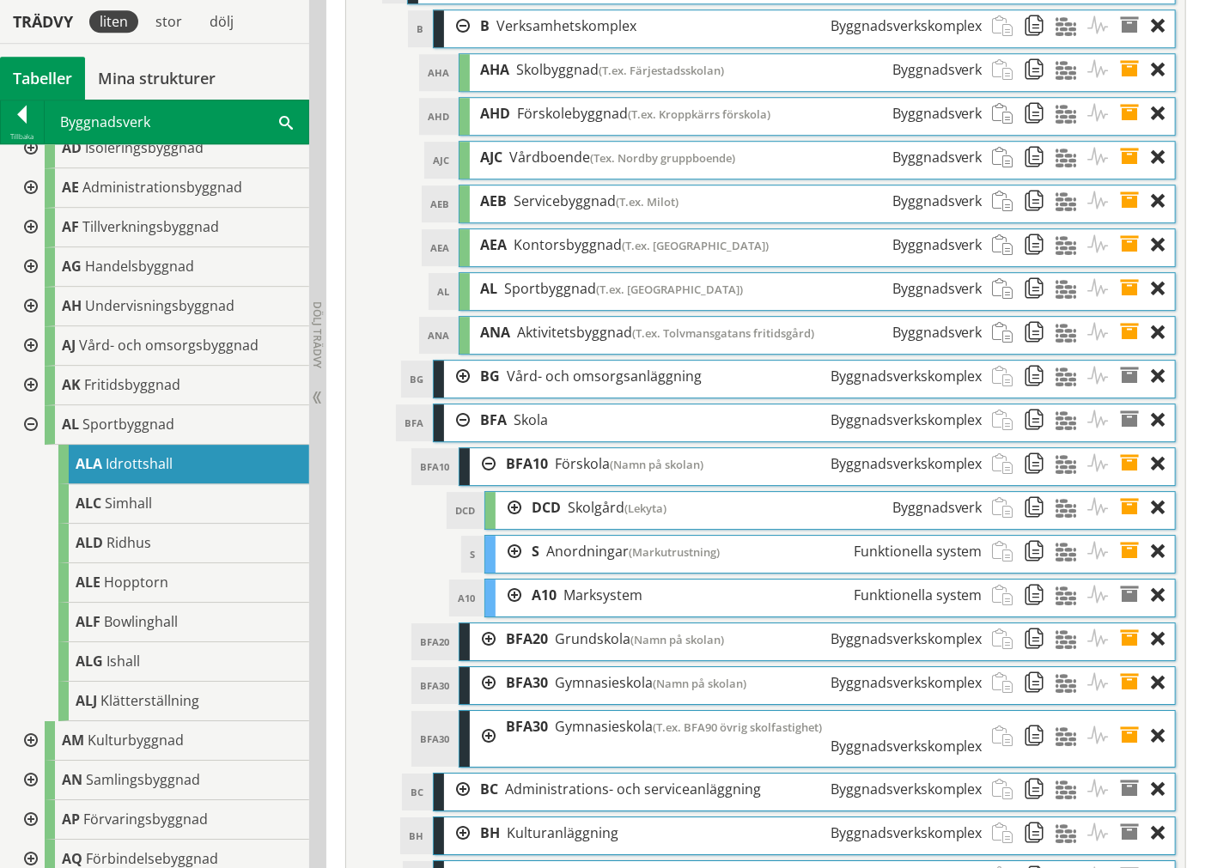
click at [509, 524] on div at bounding box center [509, 508] width 26 height 32
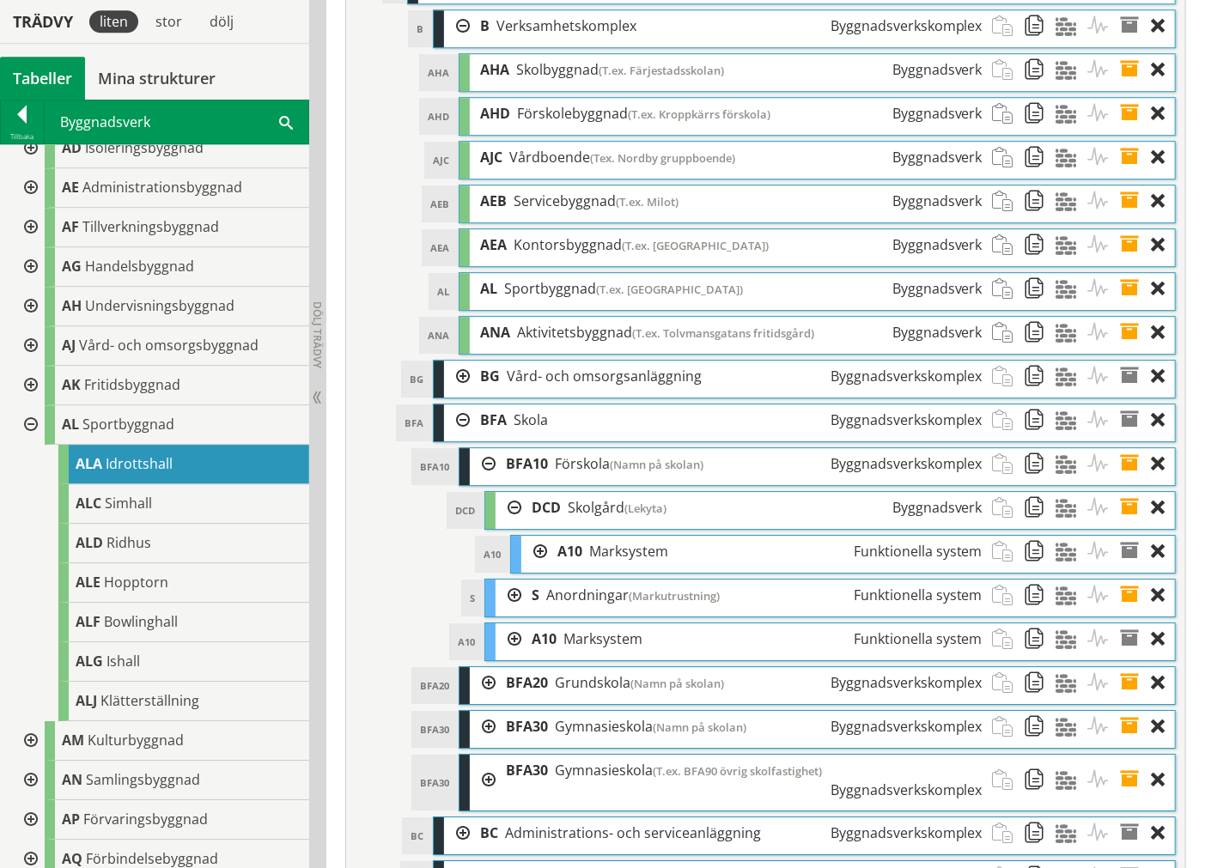
click at [532, 568] on div at bounding box center [534, 552] width 26 height 32
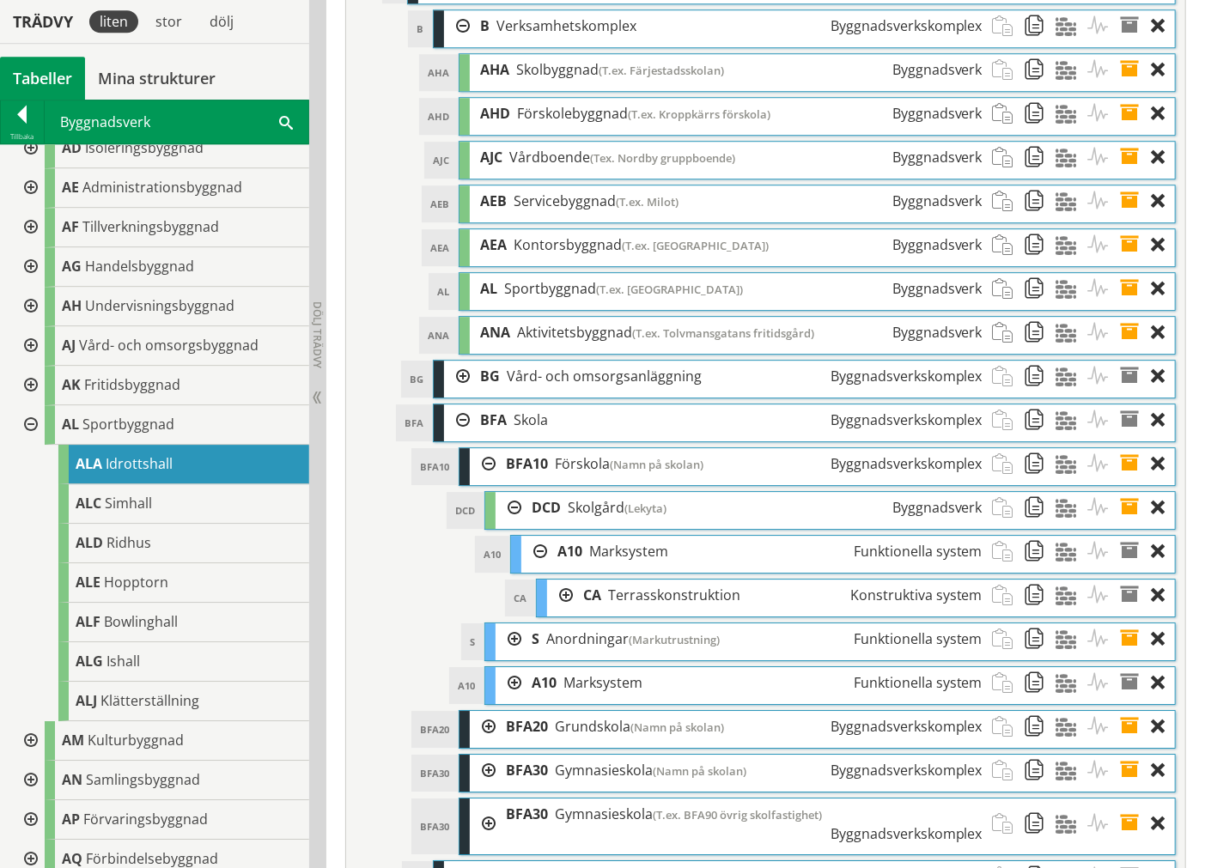
click at [542, 568] on div at bounding box center [534, 552] width 26 height 32
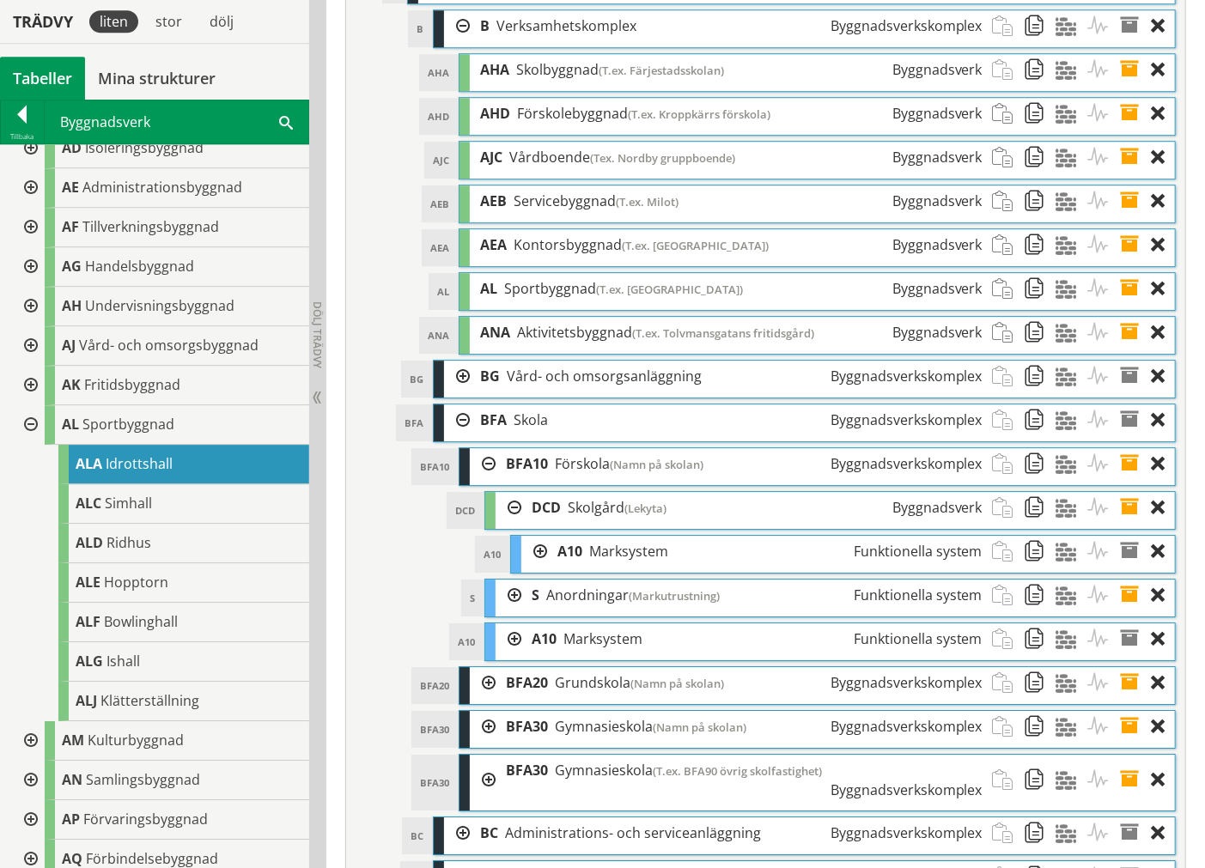
click at [499, 524] on div at bounding box center [509, 508] width 26 height 32
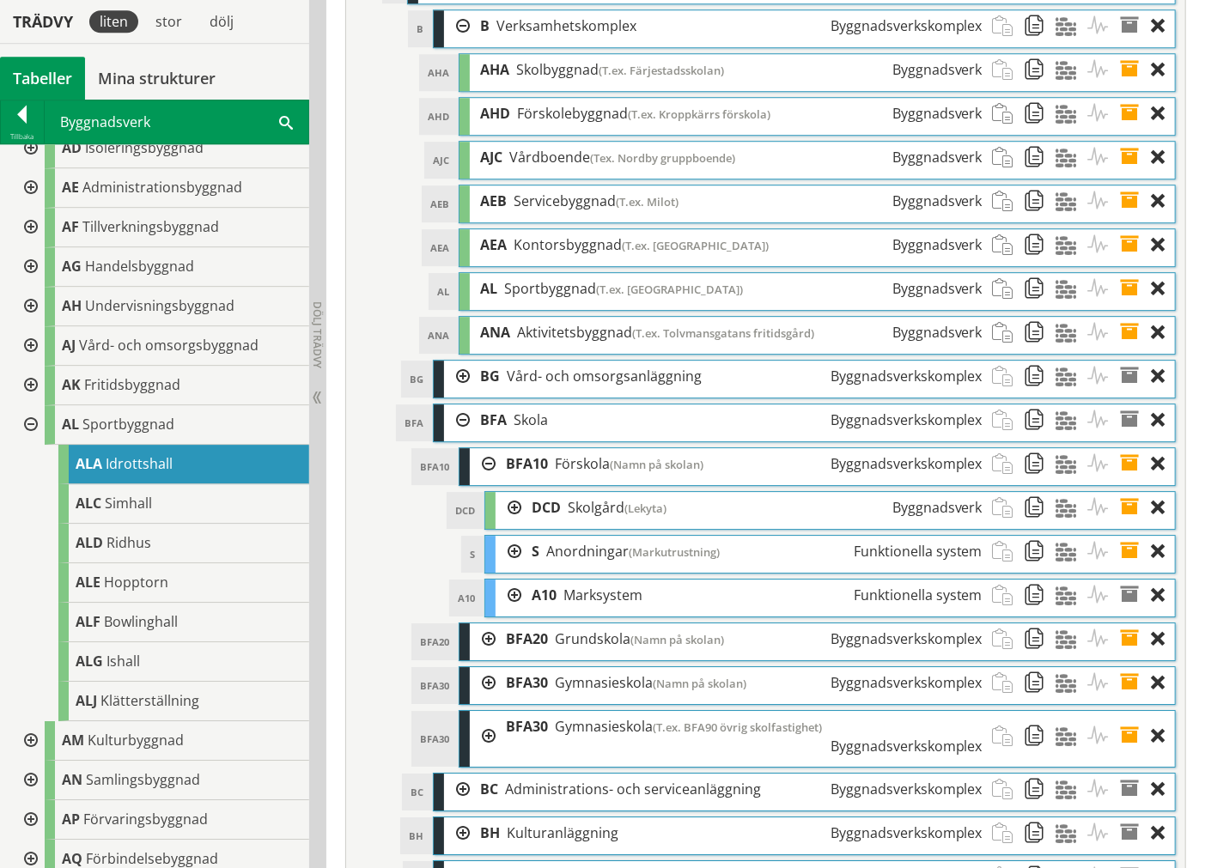
click at [517, 568] on div at bounding box center [509, 552] width 26 height 32
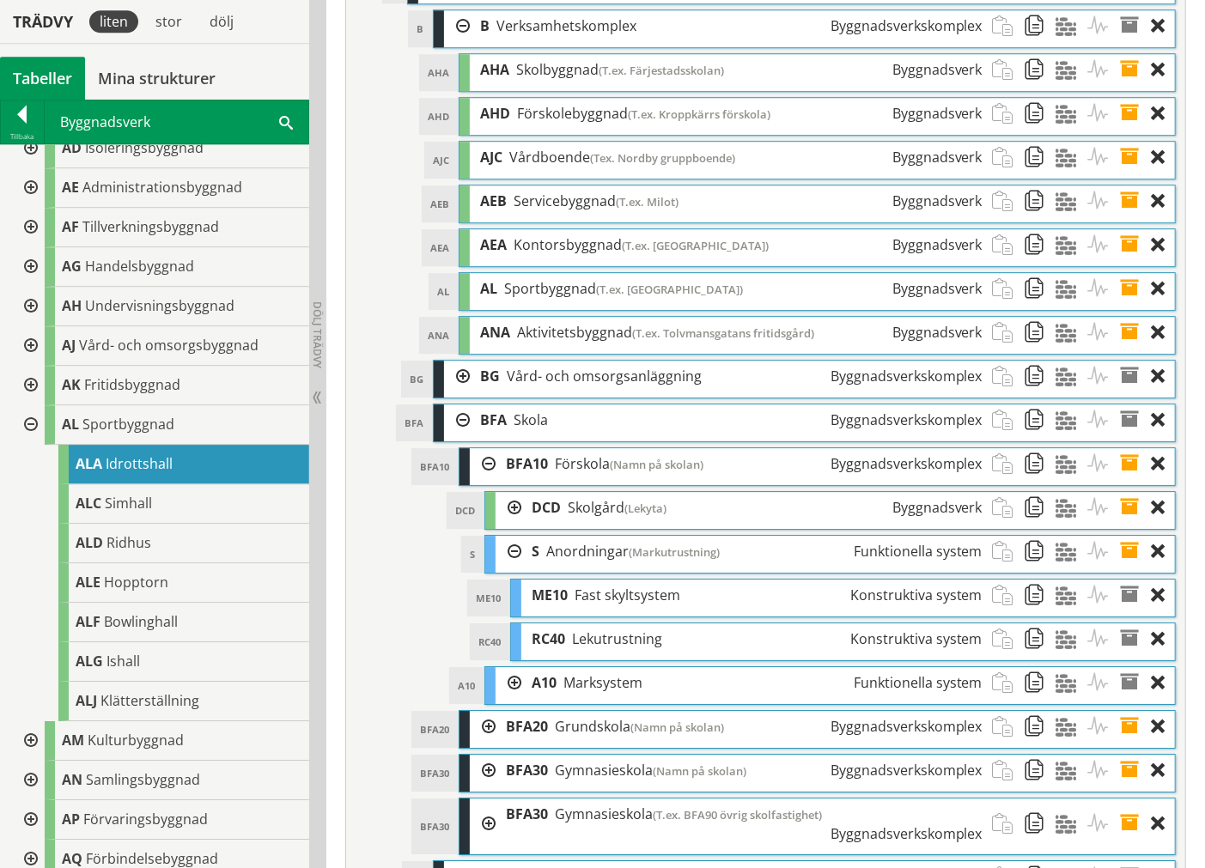
drag, startPoint x: 514, startPoint y: 616, endPoint x: 517, endPoint y: 625, distance: 10.1
click at [515, 568] on div at bounding box center [509, 552] width 26 height 32
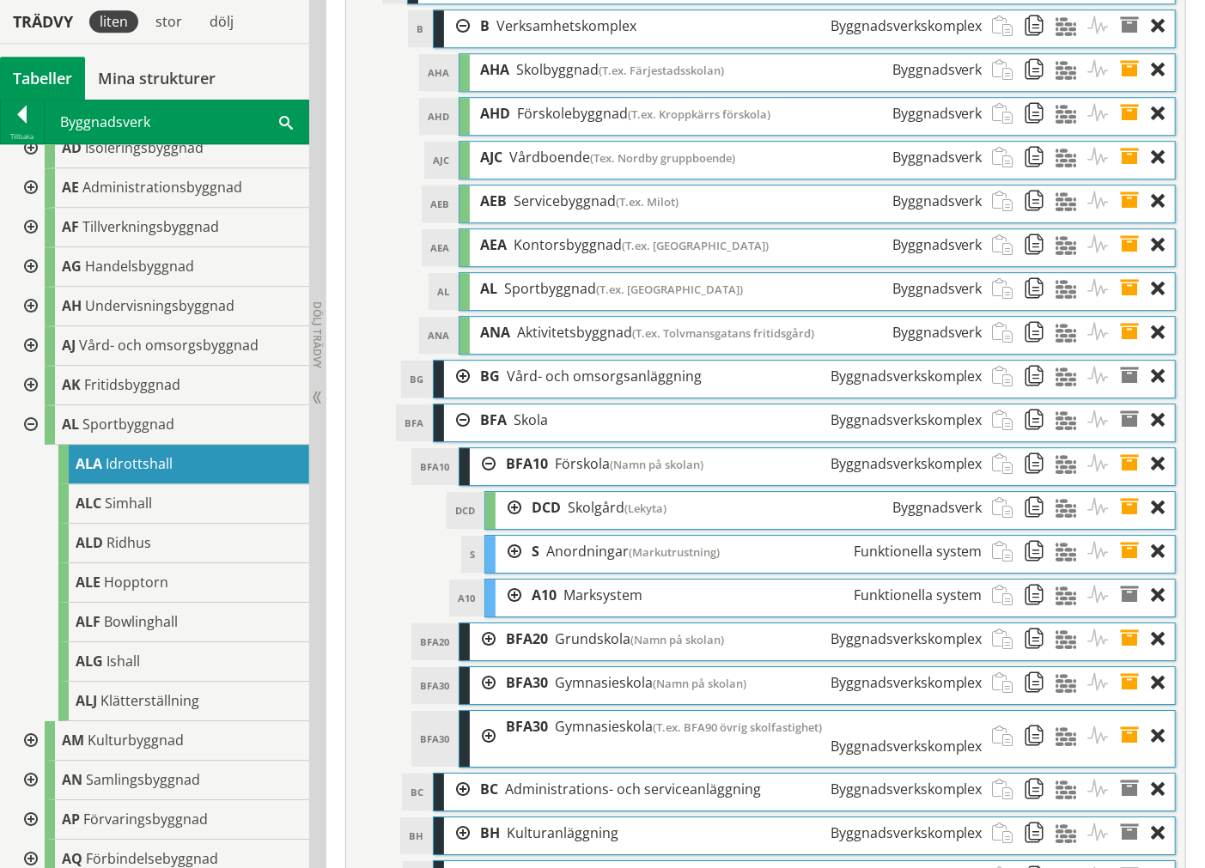
click at [521, 601] on div "A10 Marksystem Funktionella system" at bounding box center [756, 596] width 471 height 32
click at [508, 524] on div at bounding box center [509, 508] width 26 height 32
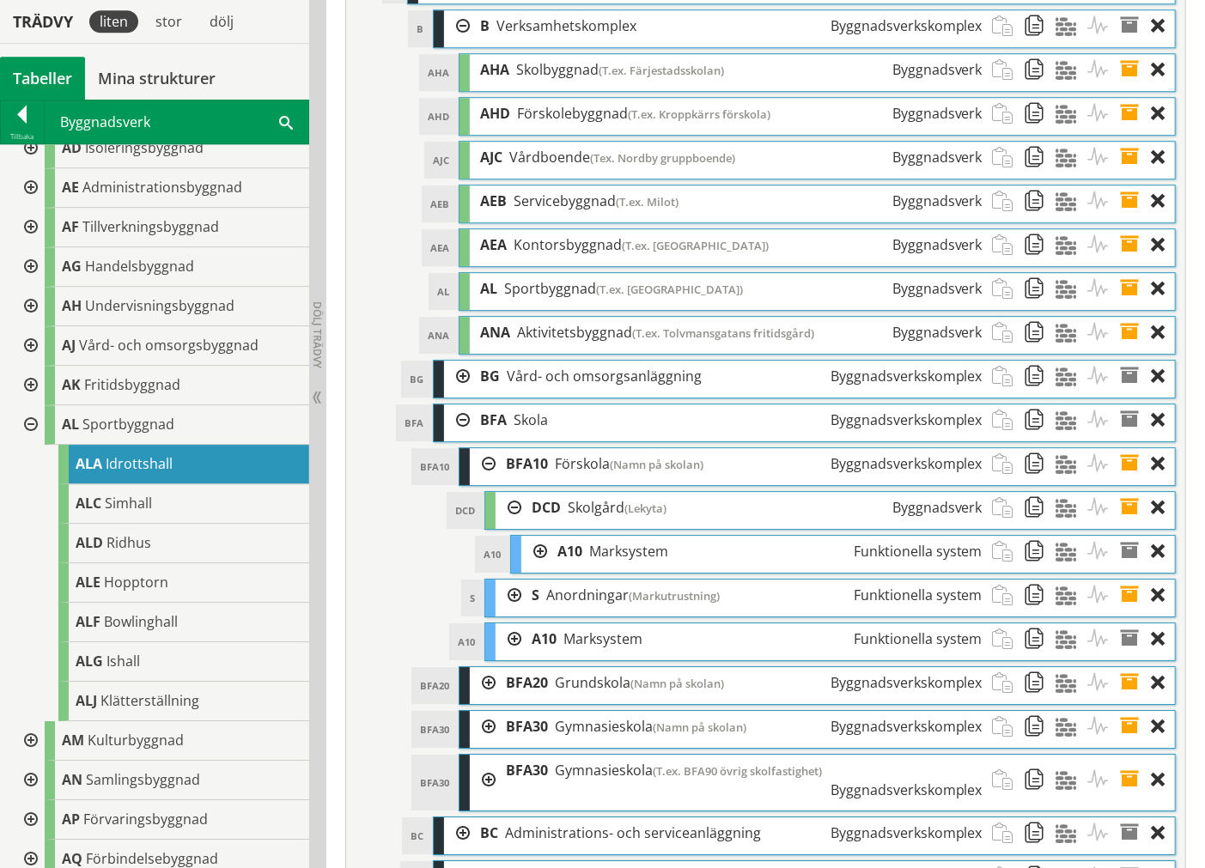
click at [531, 568] on div at bounding box center [534, 552] width 26 height 32
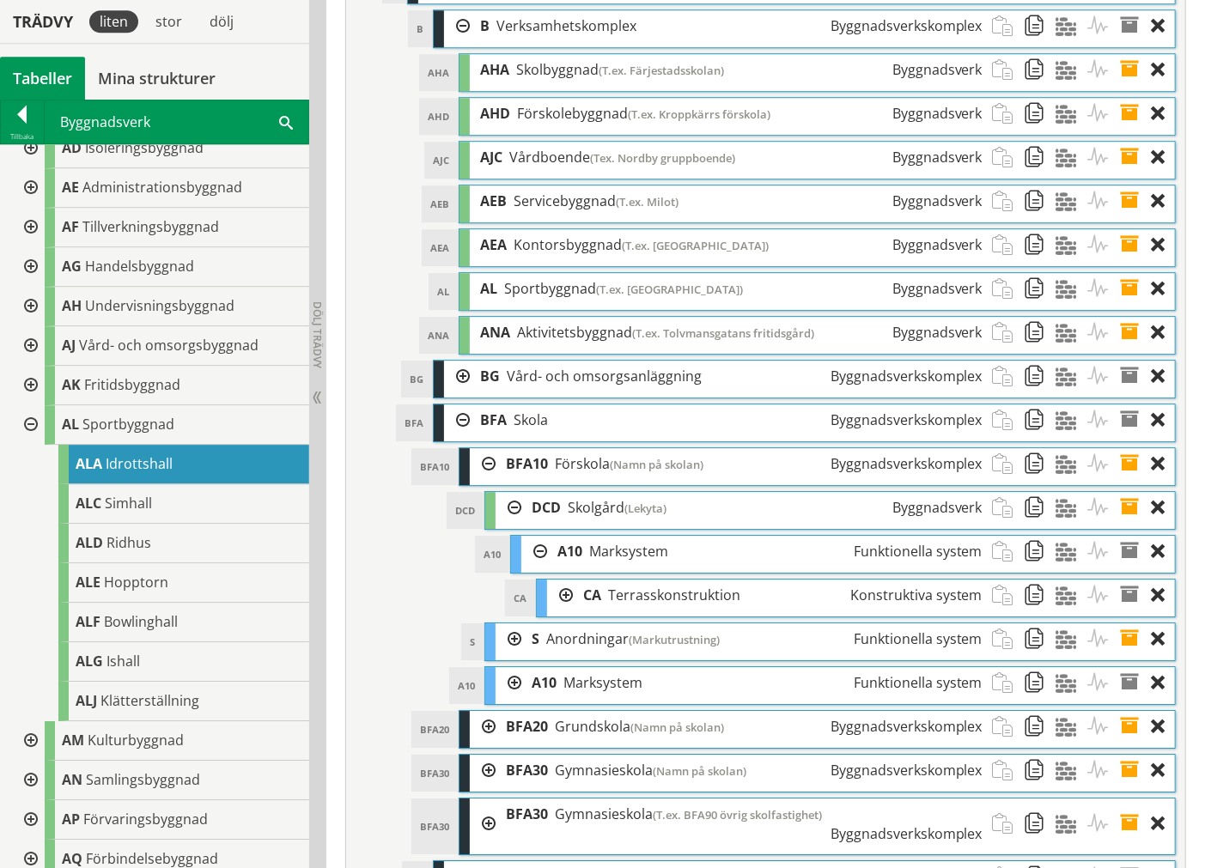
click at [556, 601] on div at bounding box center [560, 596] width 26 height 32
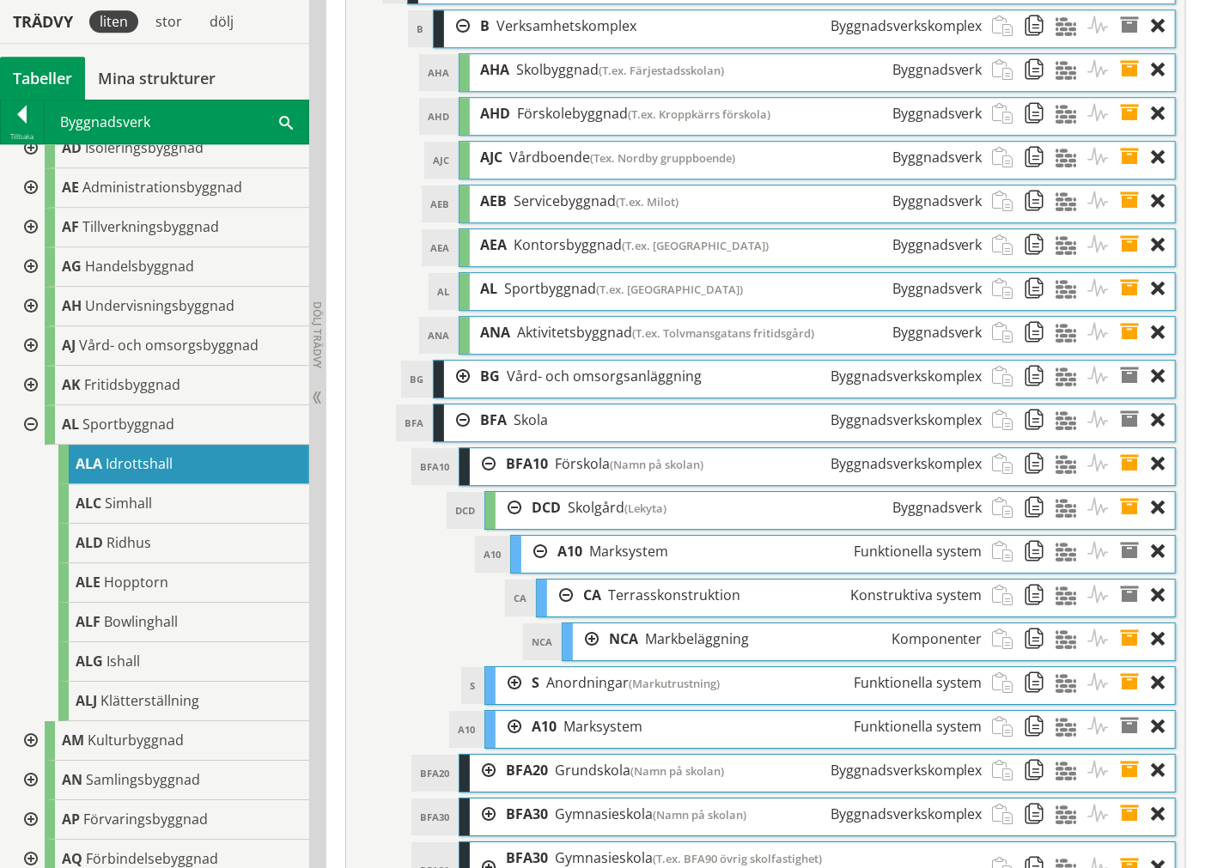
click at [534, 568] on div at bounding box center [534, 552] width 26 height 32
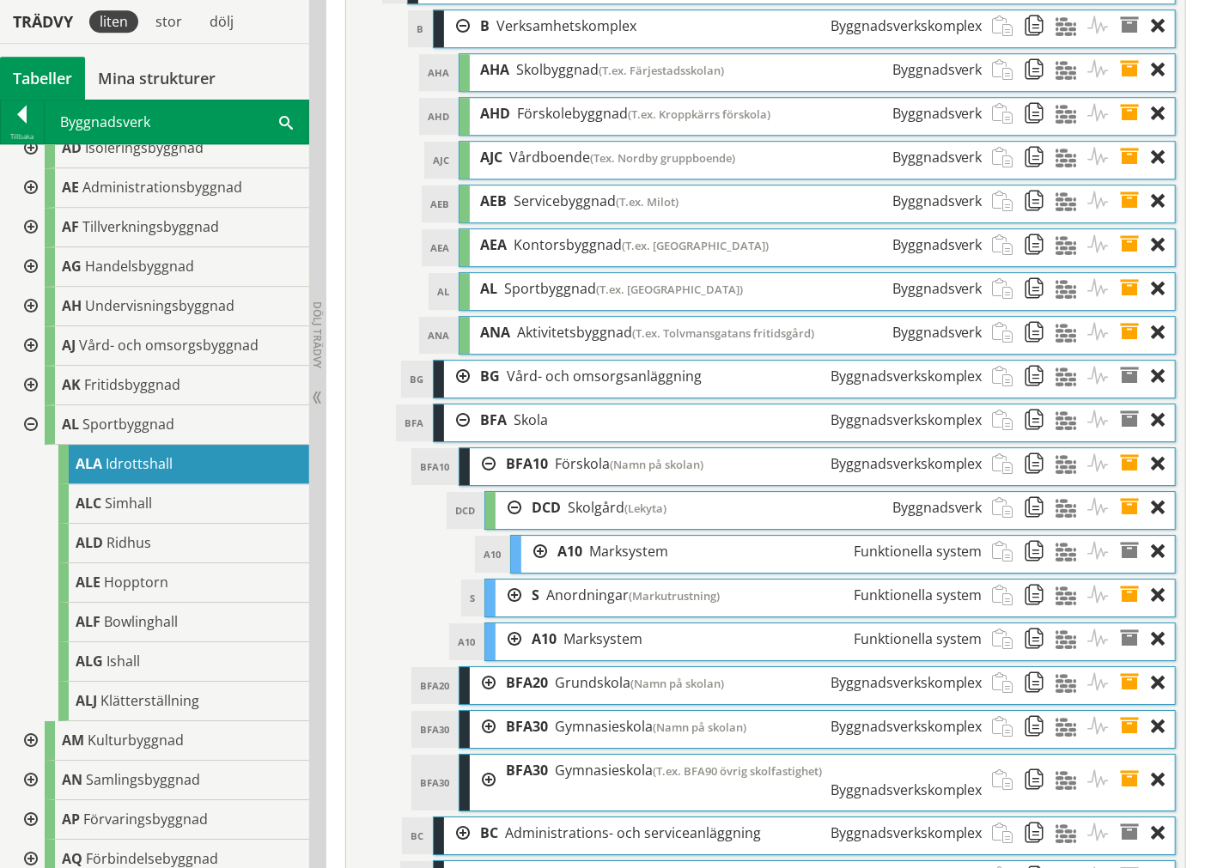
click at [499, 524] on div at bounding box center [509, 508] width 26 height 32
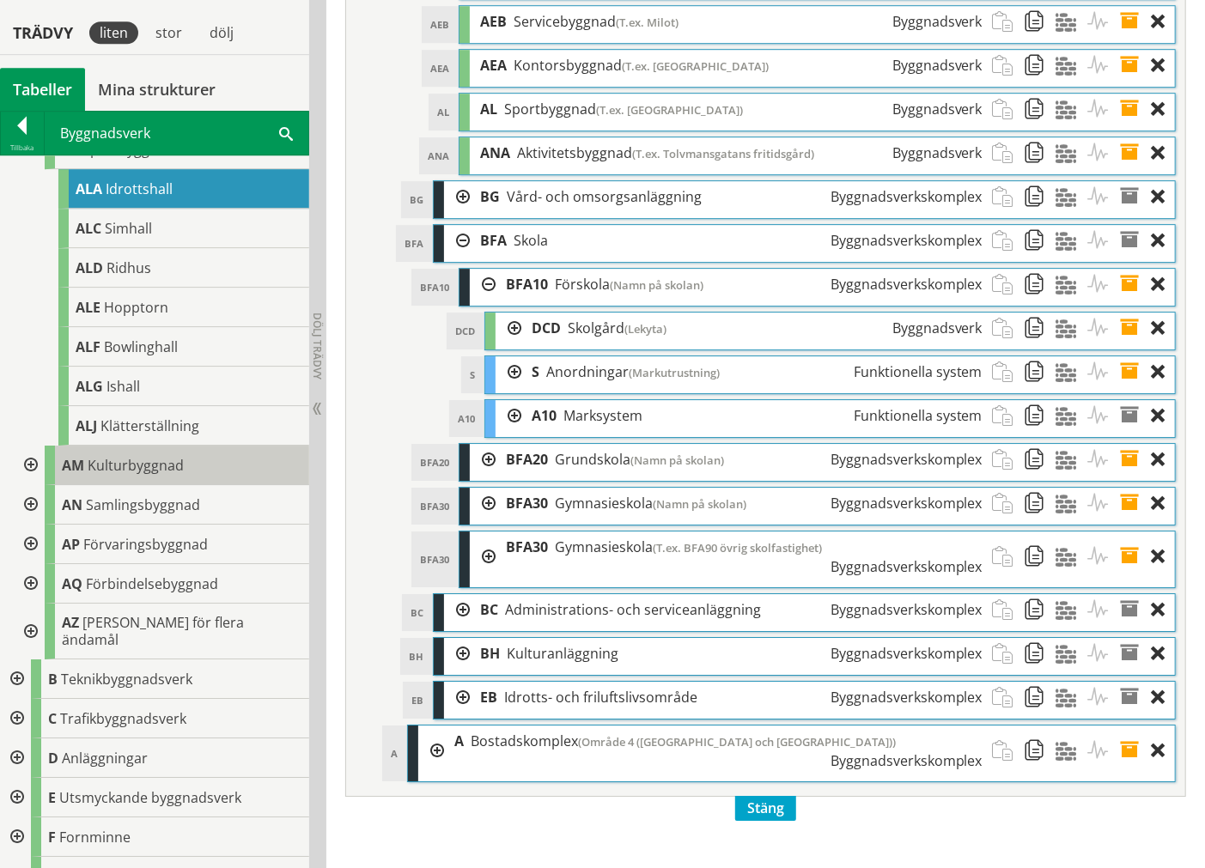
scroll to position [6539, 0]
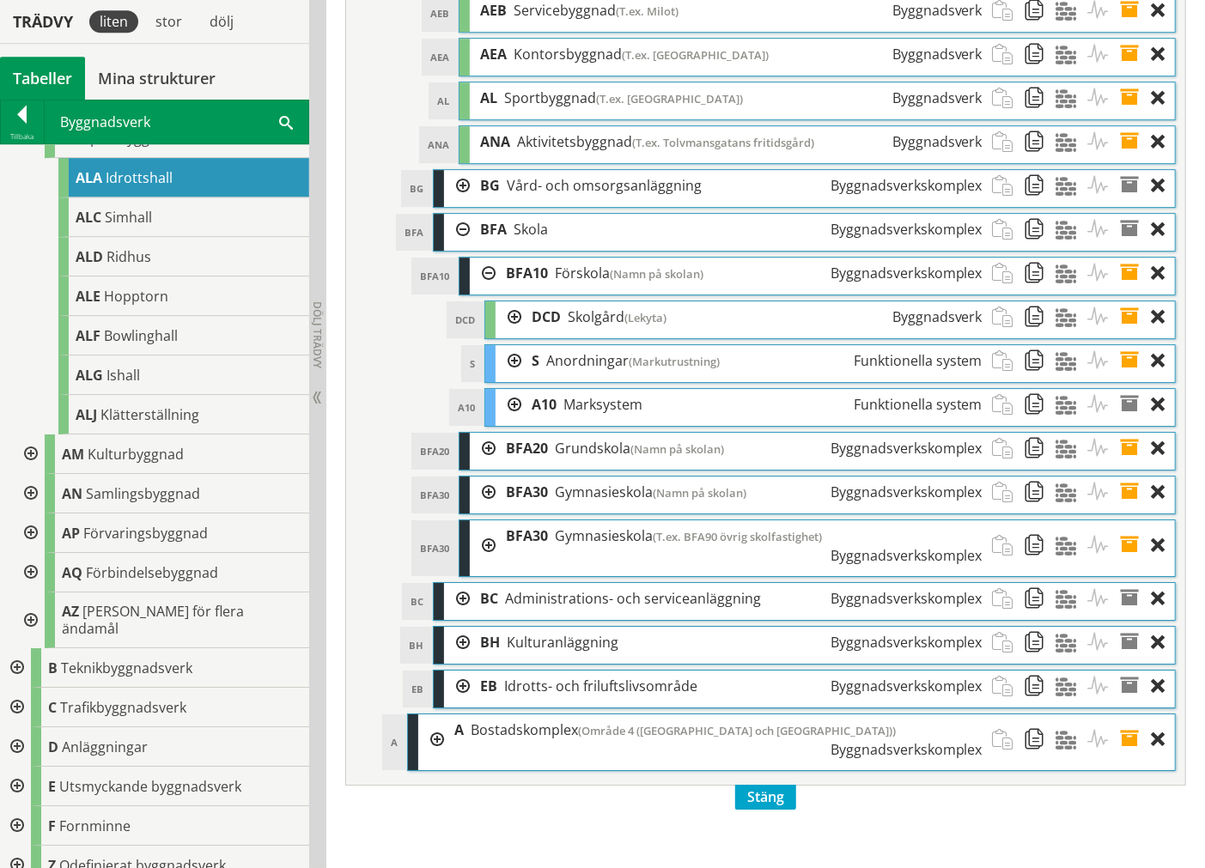
click at [21, 601] on div at bounding box center [15, 747] width 31 height 40
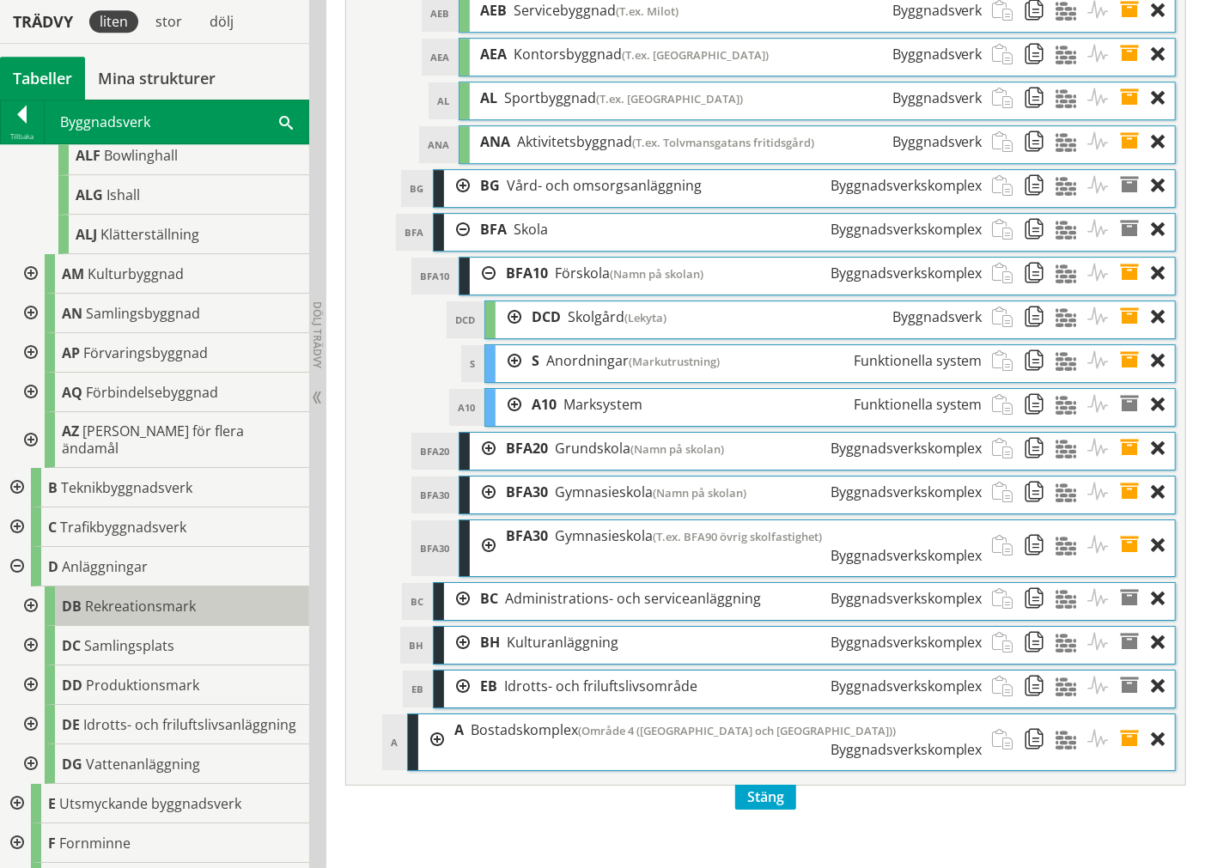
scroll to position [691, 0]
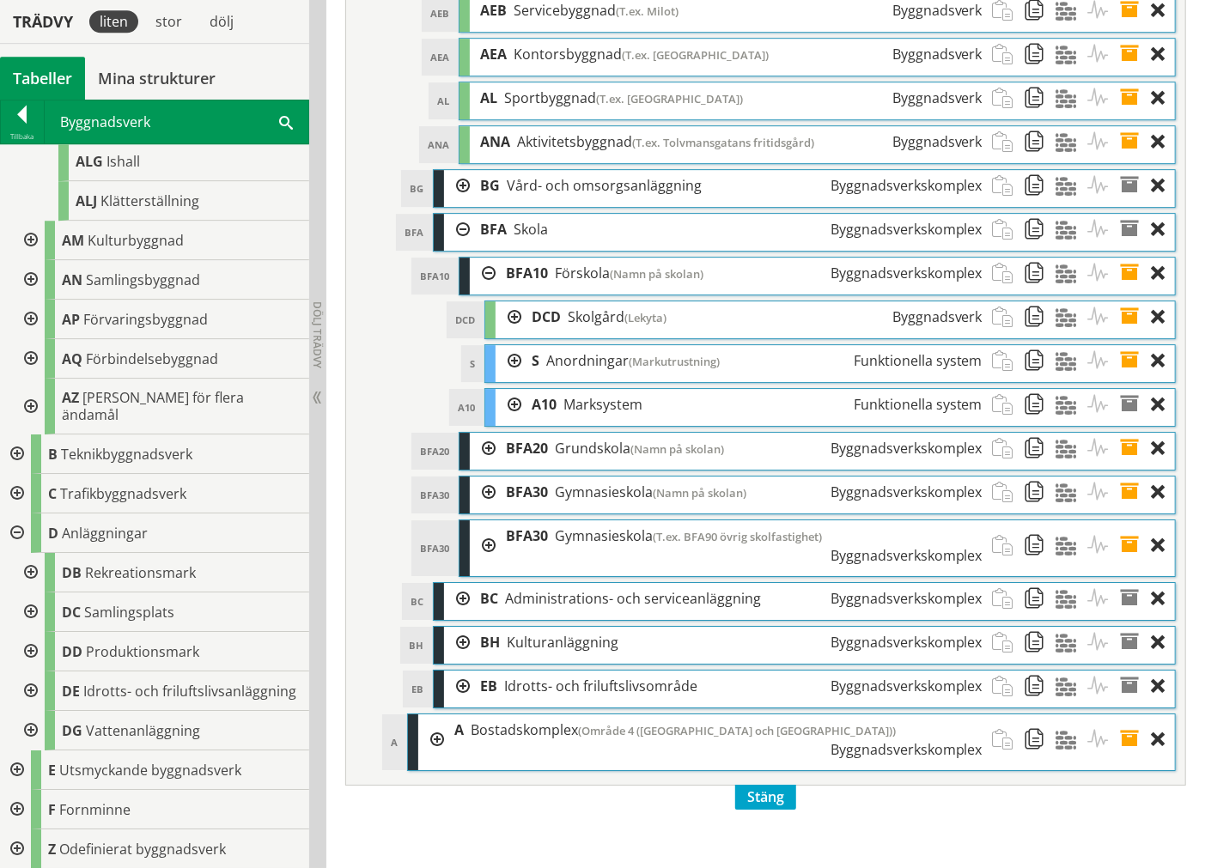
click at [31, 599] on div at bounding box center [29, 613] width 31 height 40
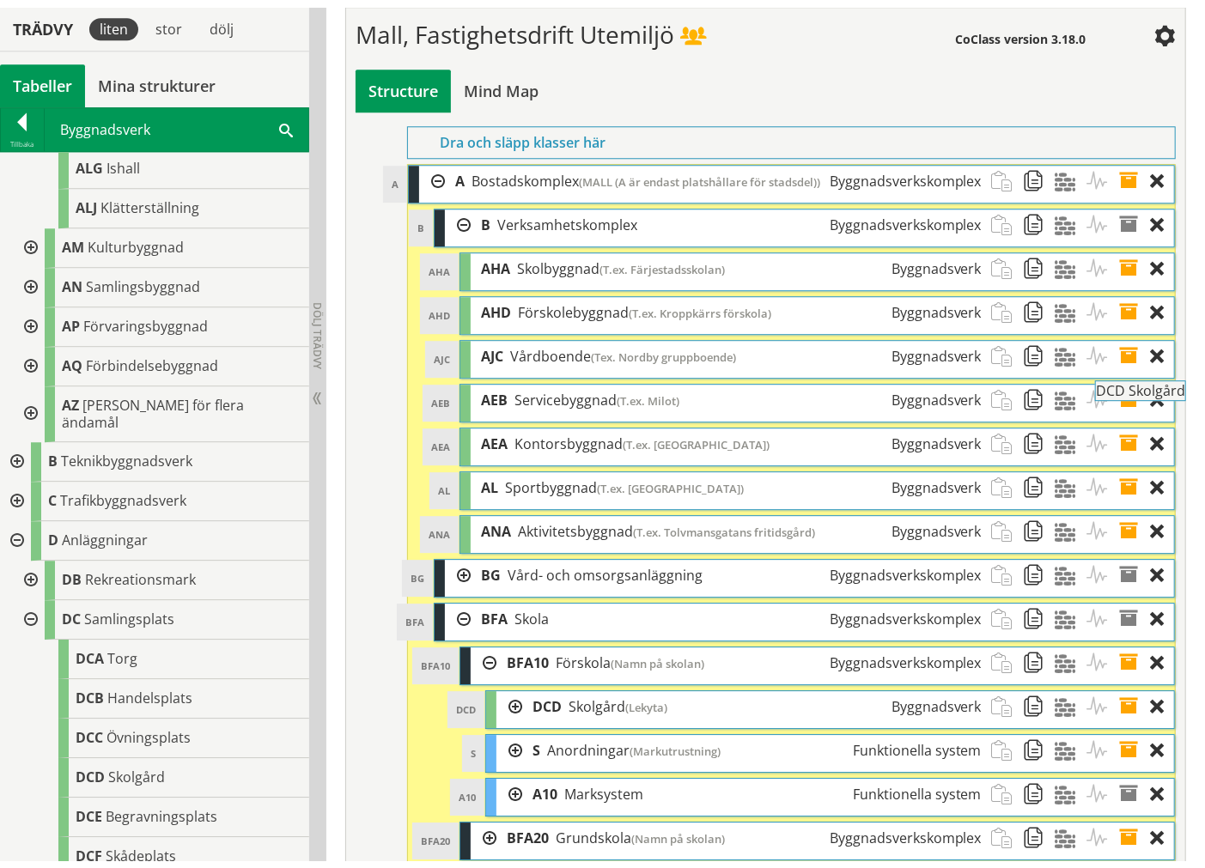
scroll to position [6157, 0]
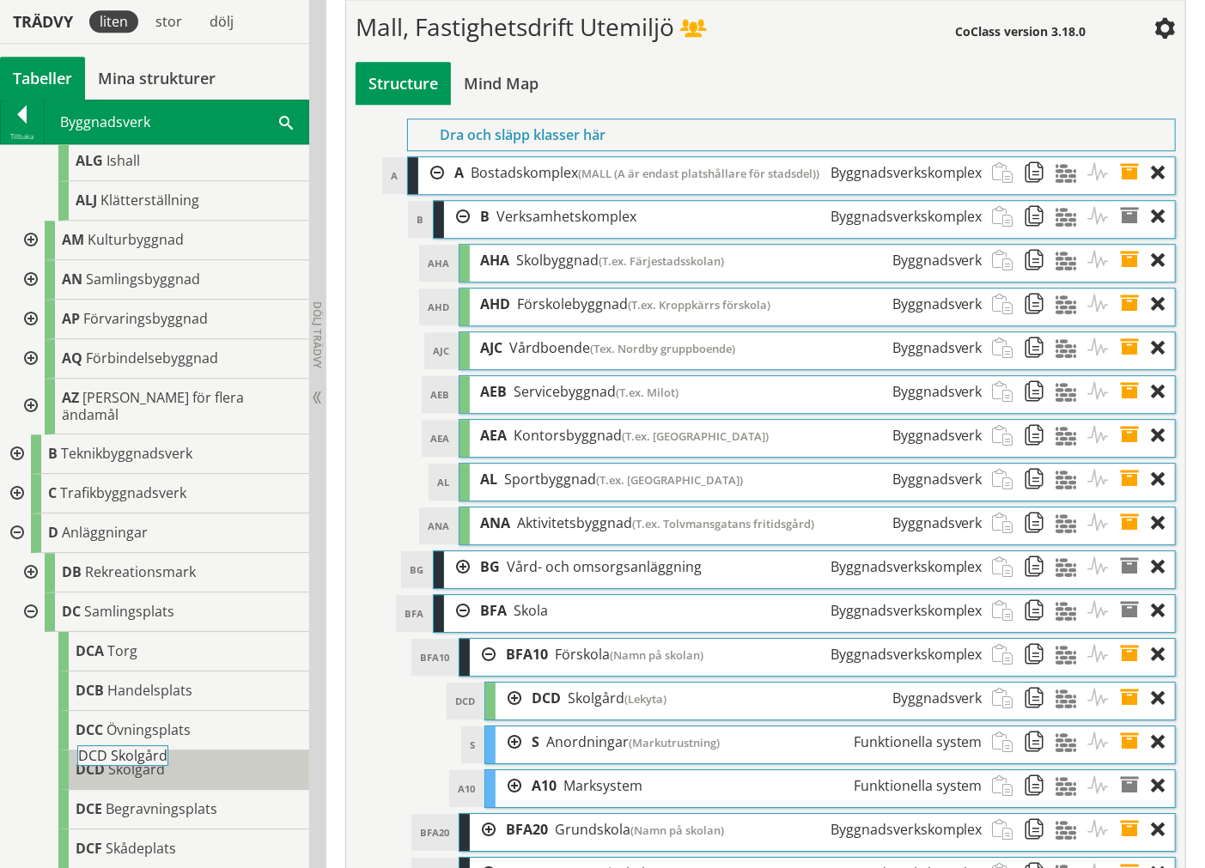
drag, startPoint x: 182, startPoint y: 737, endPoint x: 230, endPoint y: 749, distance: 49.6
click at [230, 601] on div "DCD Skolgård" at bounding box center [183, 771] width 251 height 40
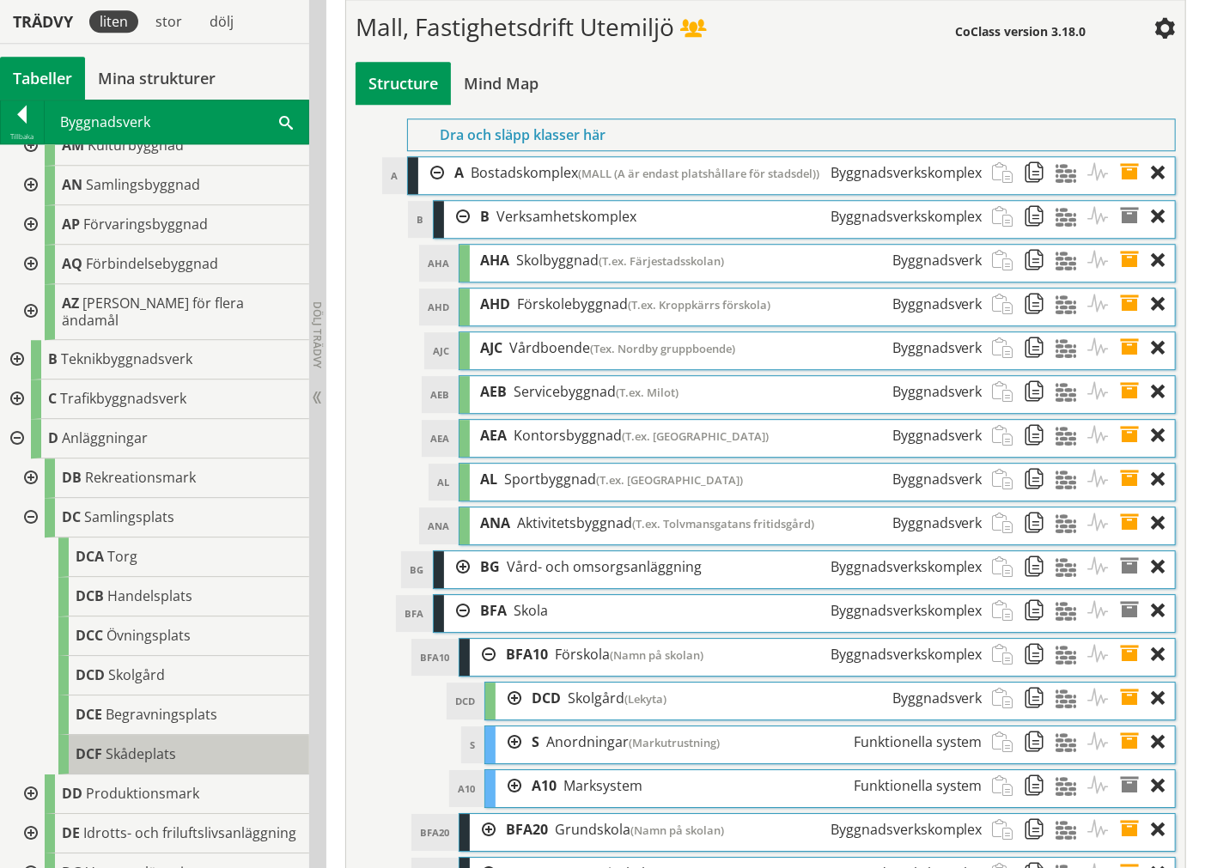
scroll to position [787, 0]
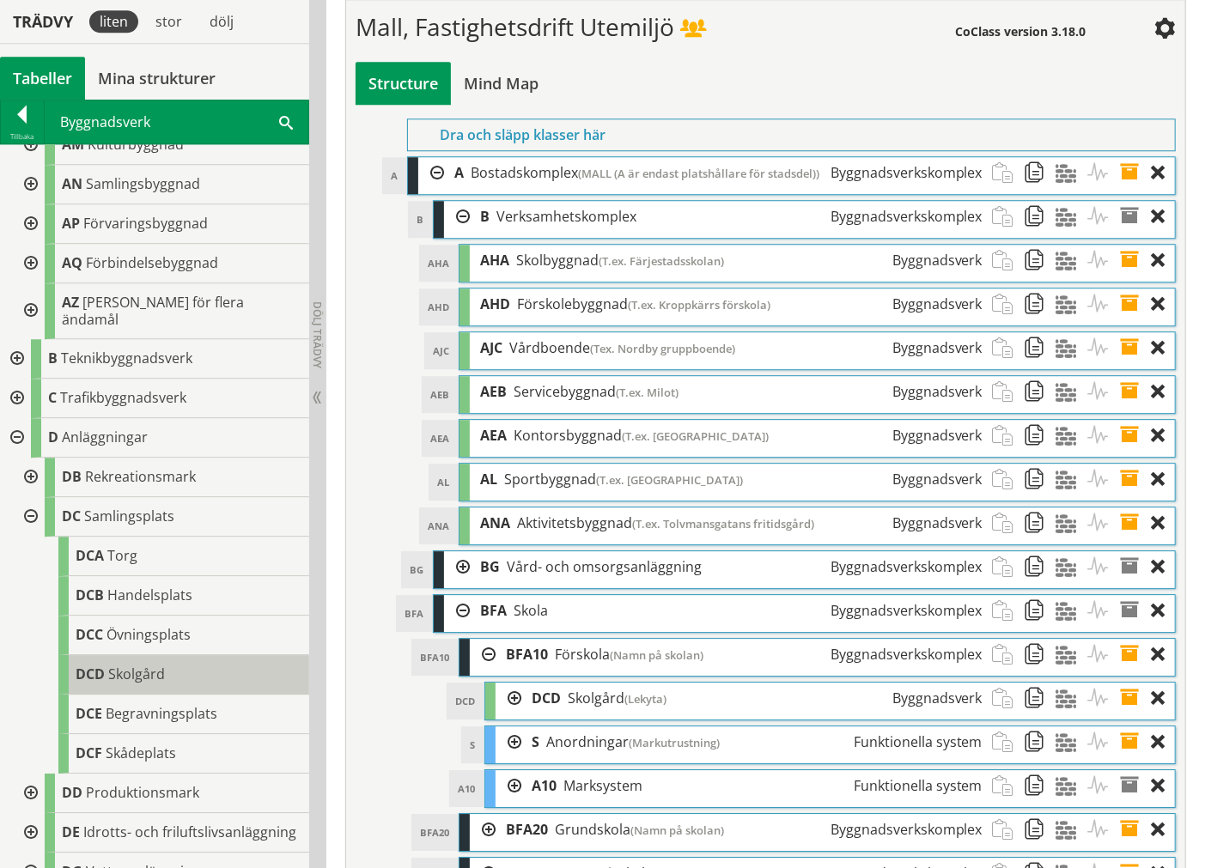
click at [134, 601] on span "Skolgård" at bounding box center [136, 674] width 57 height 19
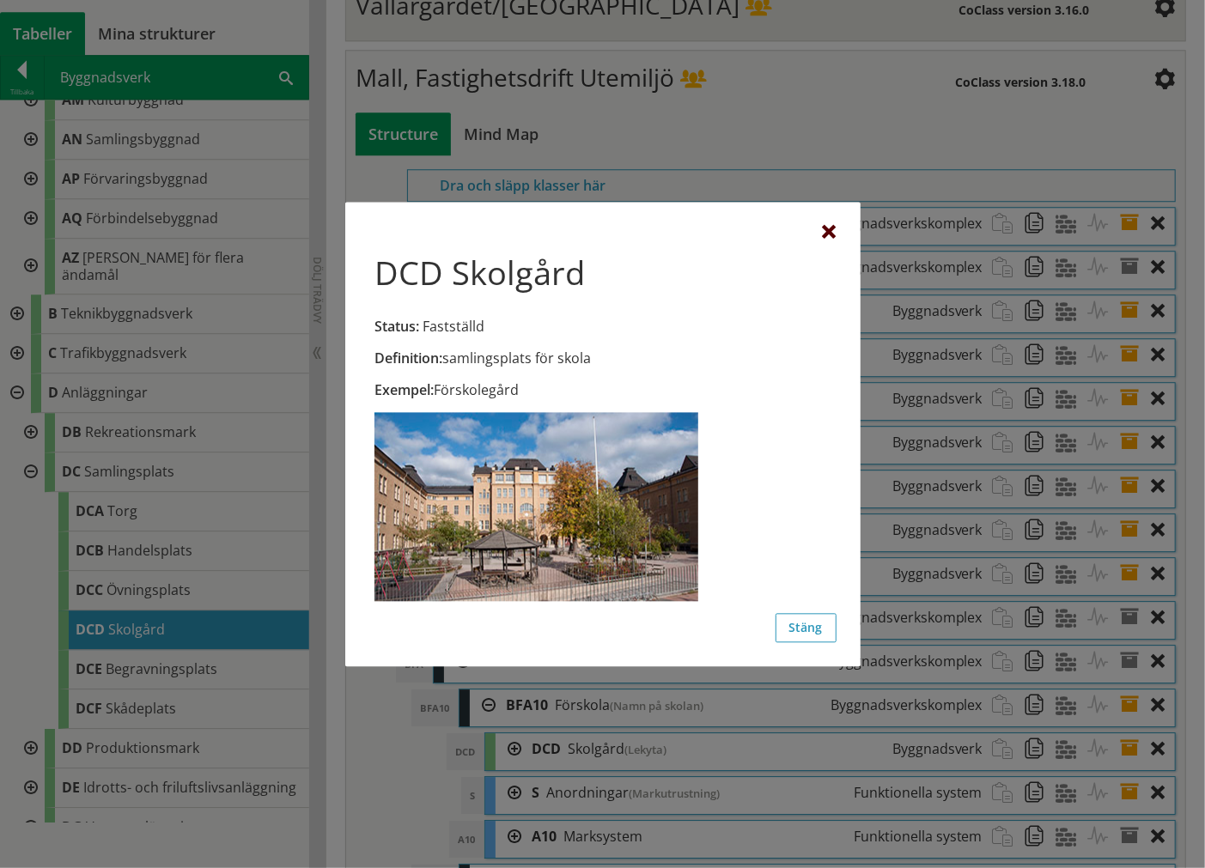
scroll to position [6061, 0]
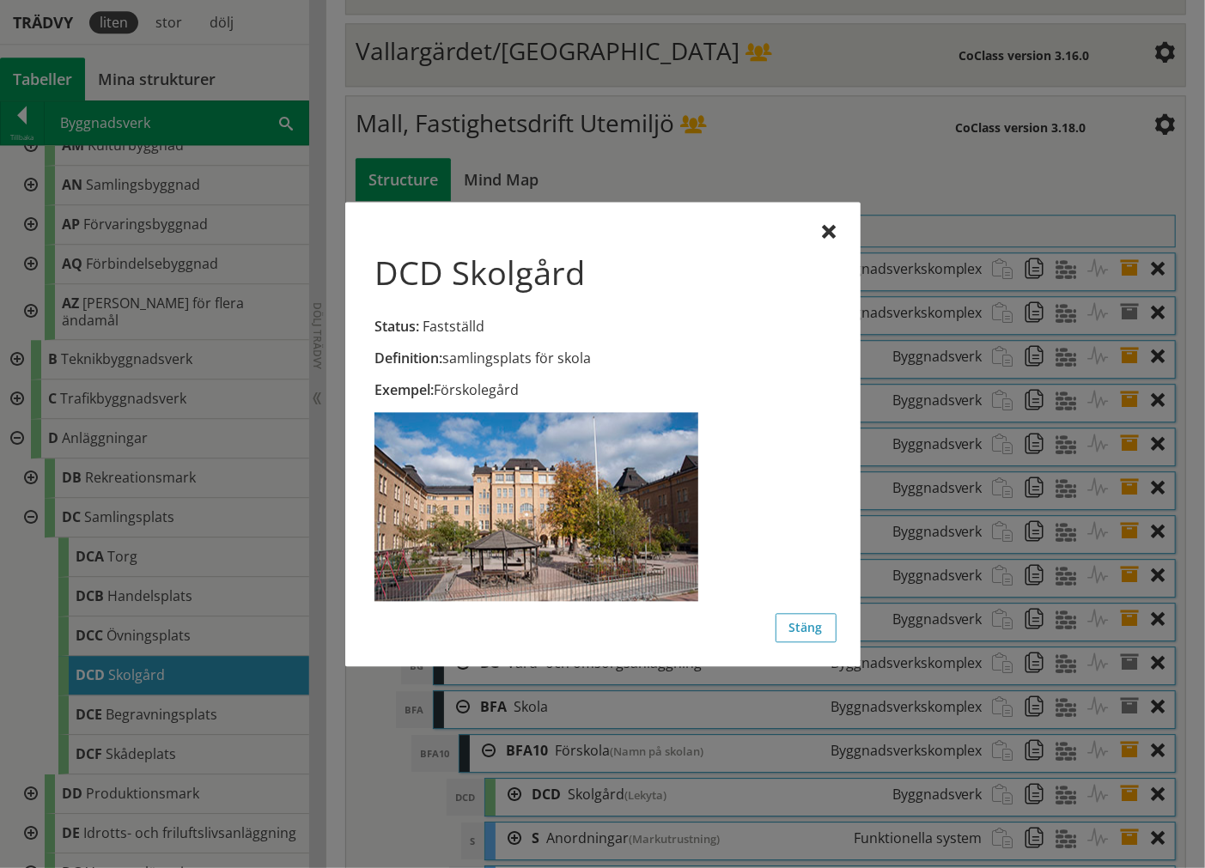
click at [814, 222] on div "DCD Skolgård Status: Fastställd Definition: samlingsplats för skola Exempel: Fö…" at bounding box center [602, 434] width 515 height 465
click at [831, 230] on div at bounding box center [830, 233] width 14 height 14
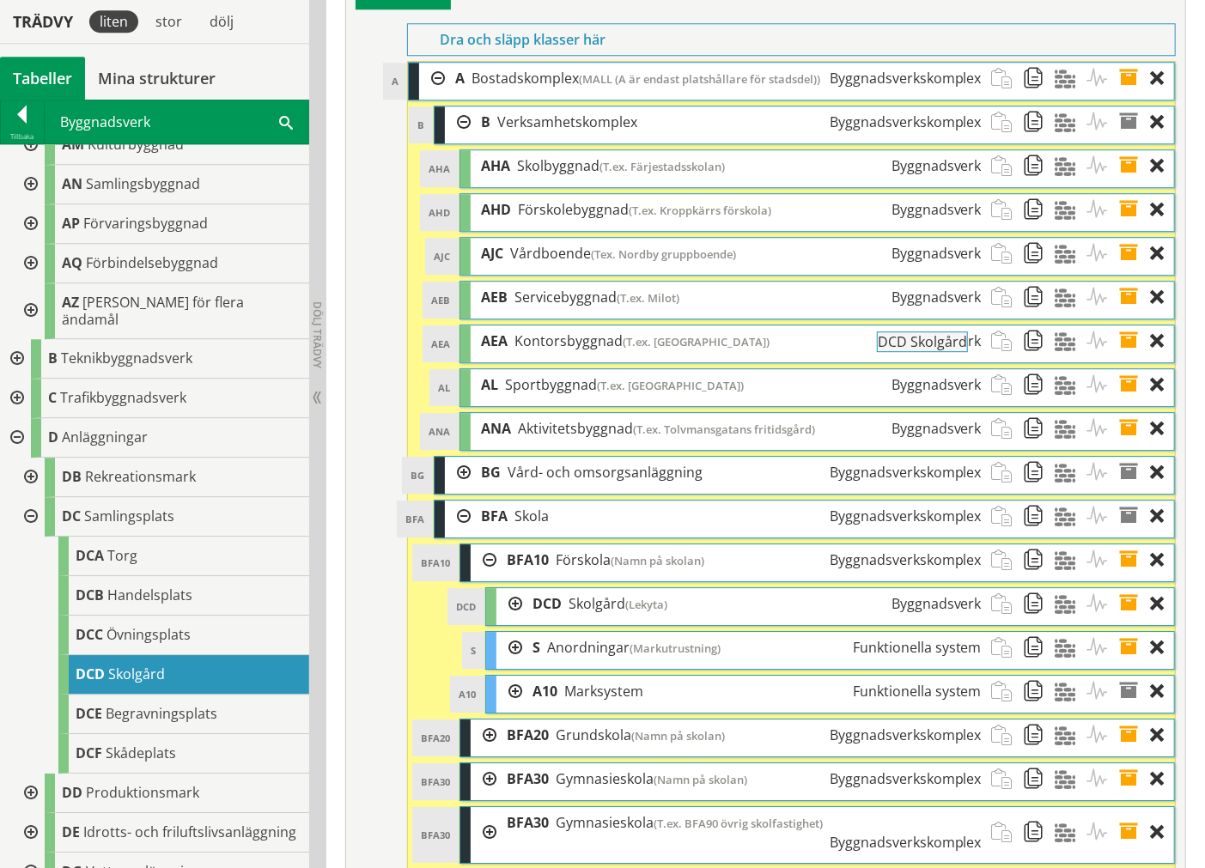
drag, startPoint x: 313, startPoint y: 603, endPoint x: 1005, endPoint y: 350, distance: 736.0
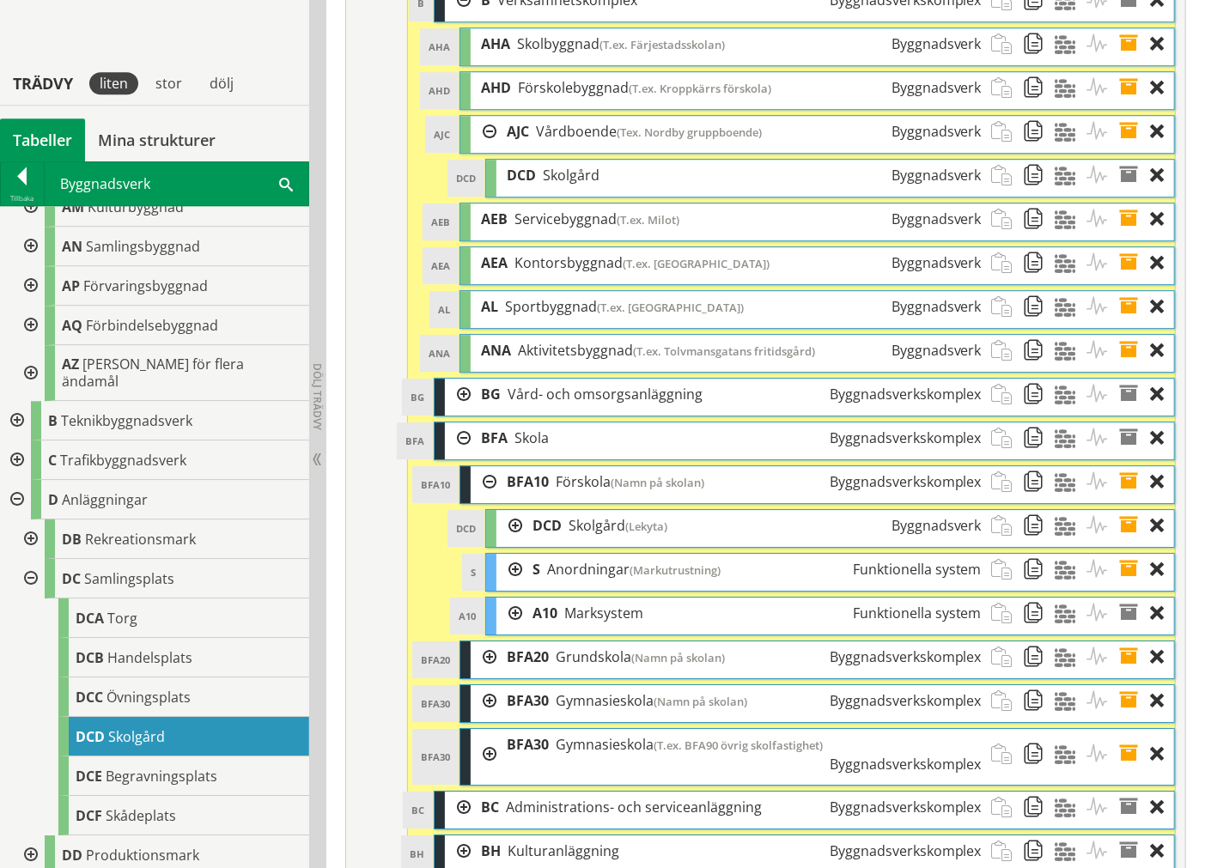
scroll to position [6341, 0]
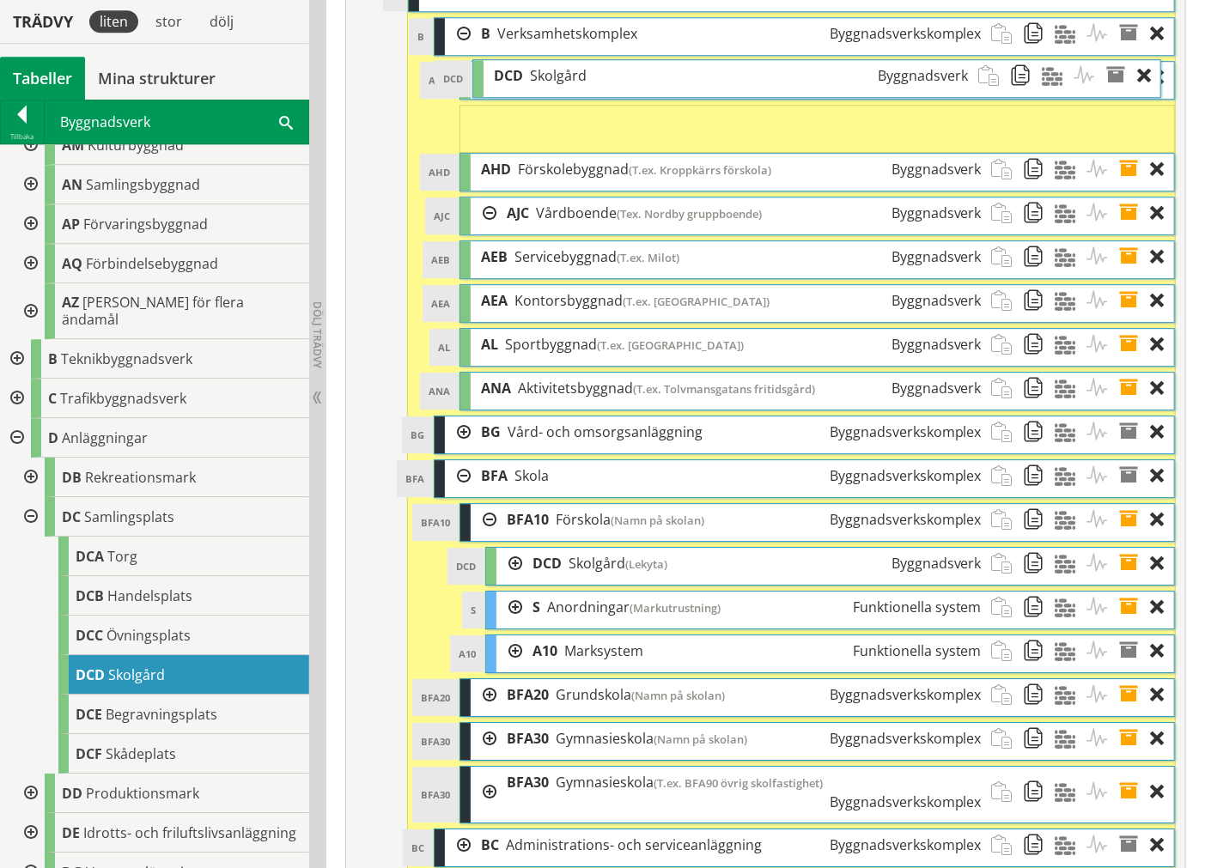
drag, startPoint x: 555, startPoint y: 286, endPoint x: 541, endPoint y: 178, distance: 109.1
click at [541, 178] on ol "AHA AHA Skolbyggnad (T.ex. Färjestadsskolan) Byggnadsverk Egenskapstabell Alla …" at bounding box center [816, 236] width 715 height 350
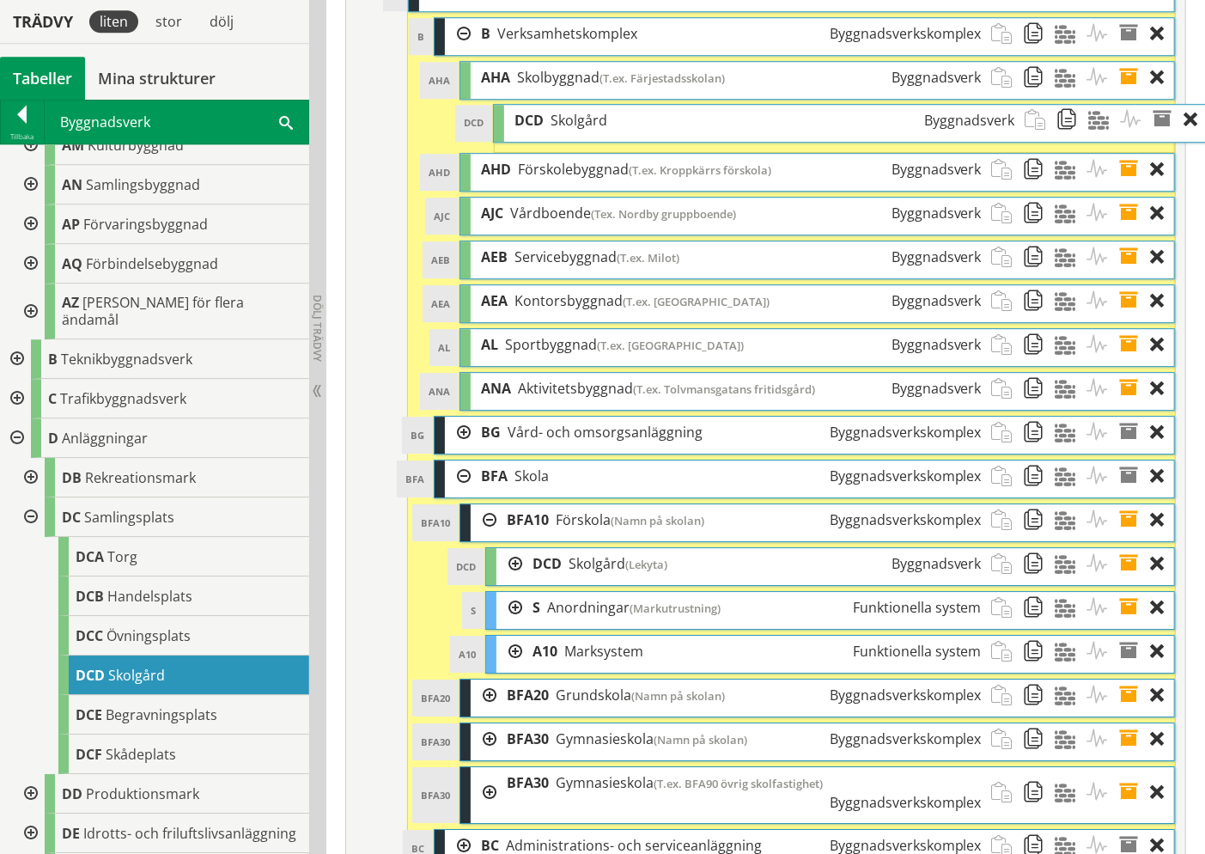
drag, startPoint x: 536, startPoint y: 209, endPoint x: 569, endPoint y: 207, distance: 33.5
click at [569, 137] on div "DCD Skolgård Byggnadsverk" at bounding box center [764, 121] width 520 height 32
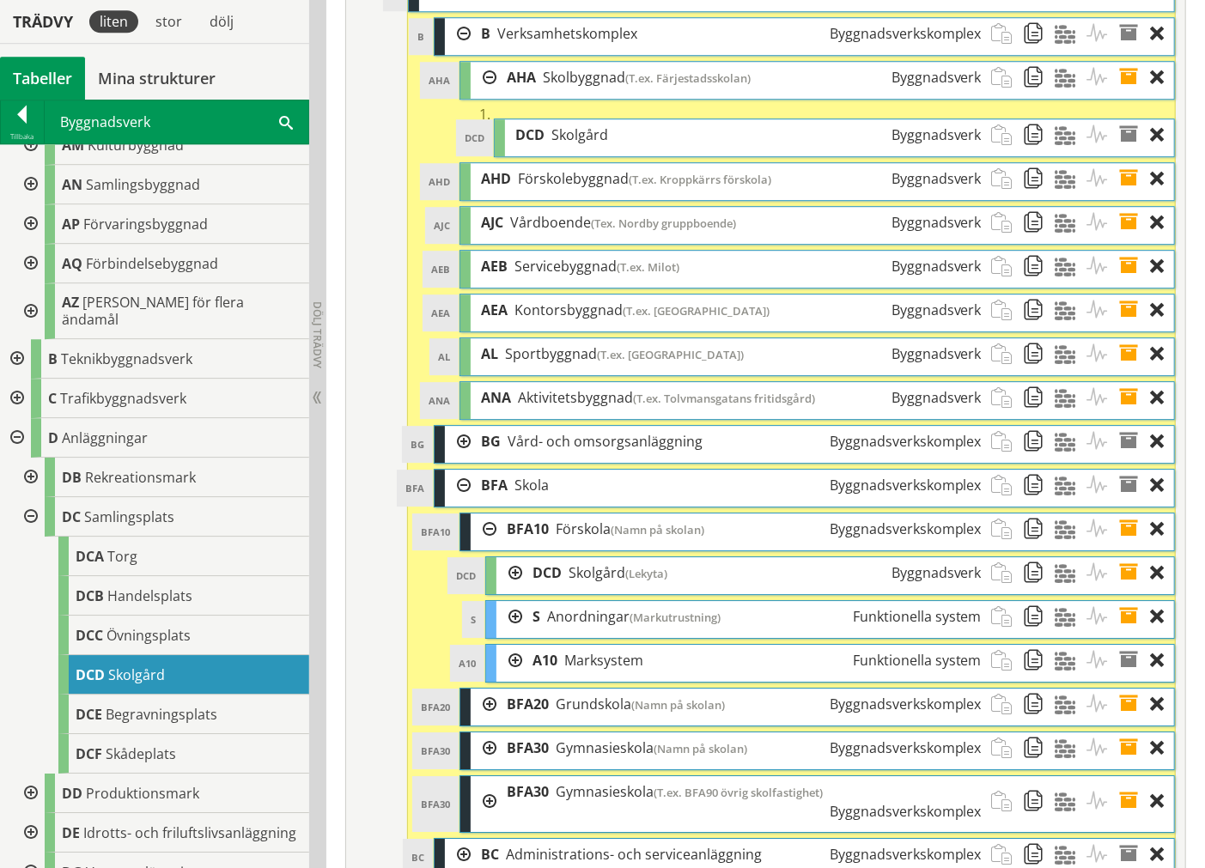
click at [487, 94] on div at bounding box center [484, 78] width 26 height 32
click at [486, 94] on div at bounding box center [484, 78] width 26 height 32
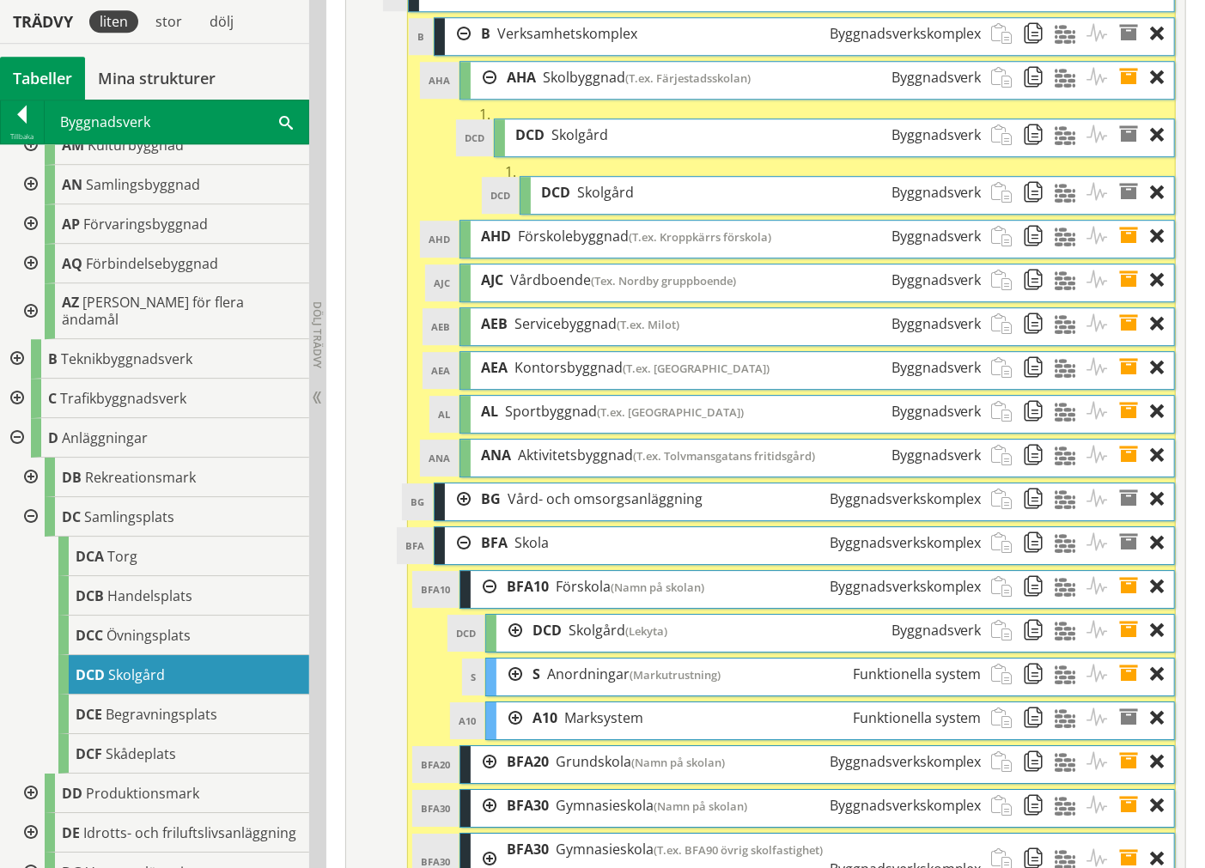
click at [488, 94] on div at bounding box center [484, 78] width 26 height 32
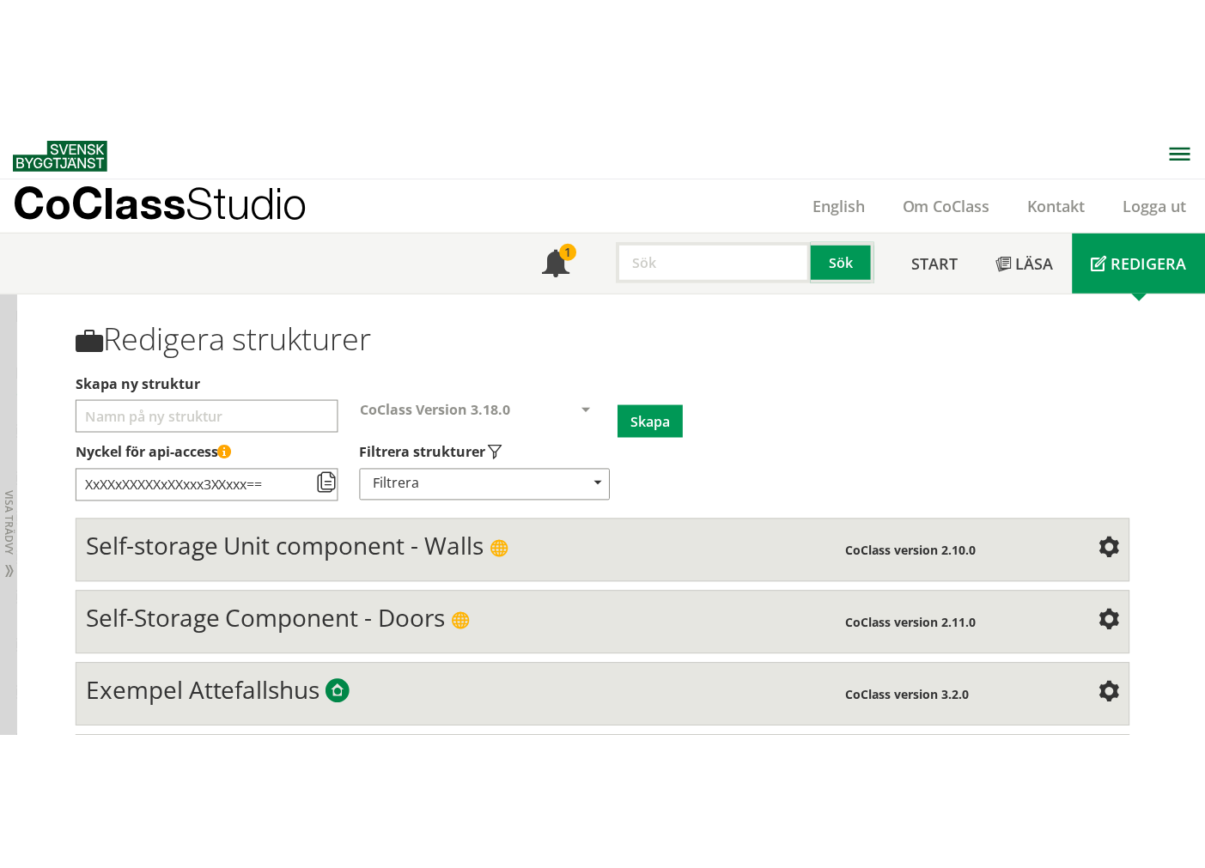
scroll to position [95, 0]
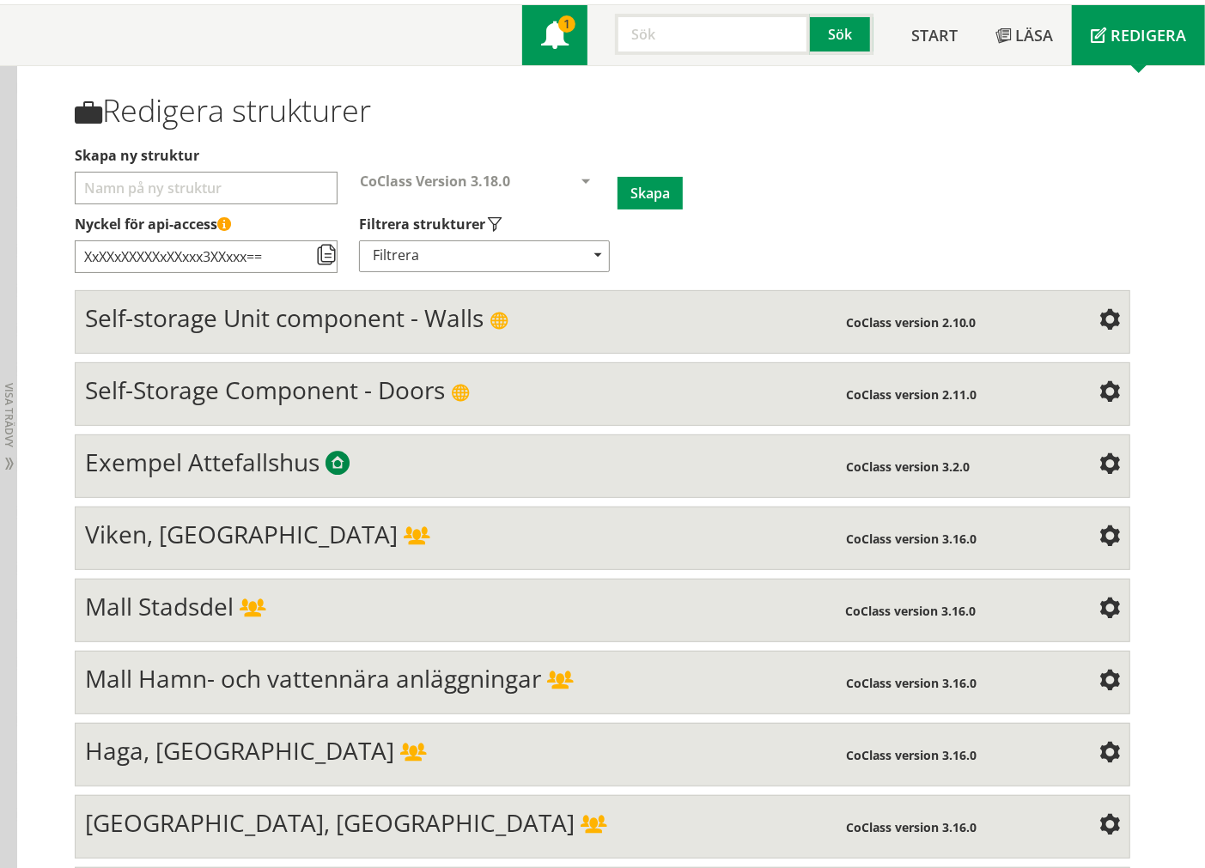
click at [543, 36] on span at bounding box center [554, 36] width 27 height 27
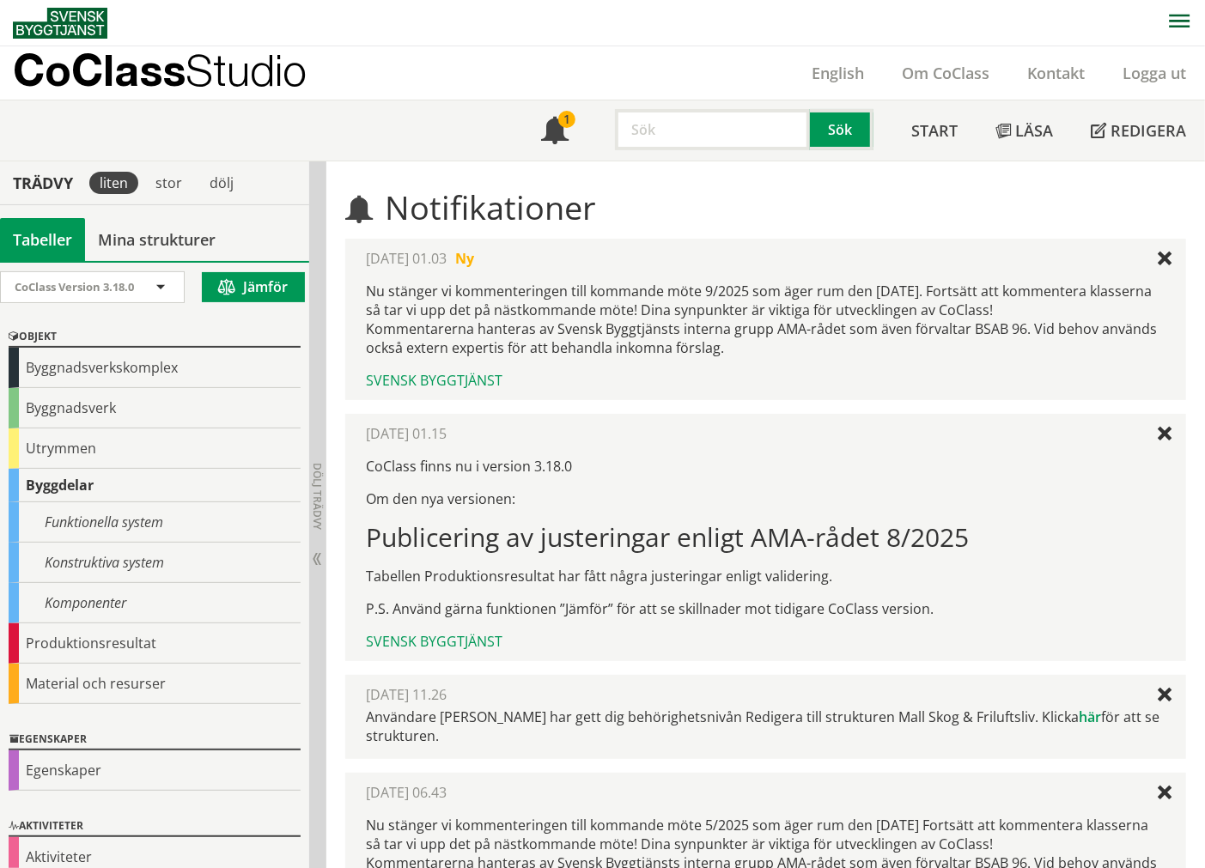
drag, startPoint x: 407, startPoint y: 284, endPoint x: 1083, endPoint y: 318, distance: 676.7
click at [1065, 319] on p "Nu stänger vi kommenteringen till kommande möte 9/2025 som äger rum den 24 okto…" at bounding box center [766, 320] width 800 height 76
click at [1159, 258] on div at bounding box center [1165, 259] width 14 height 14
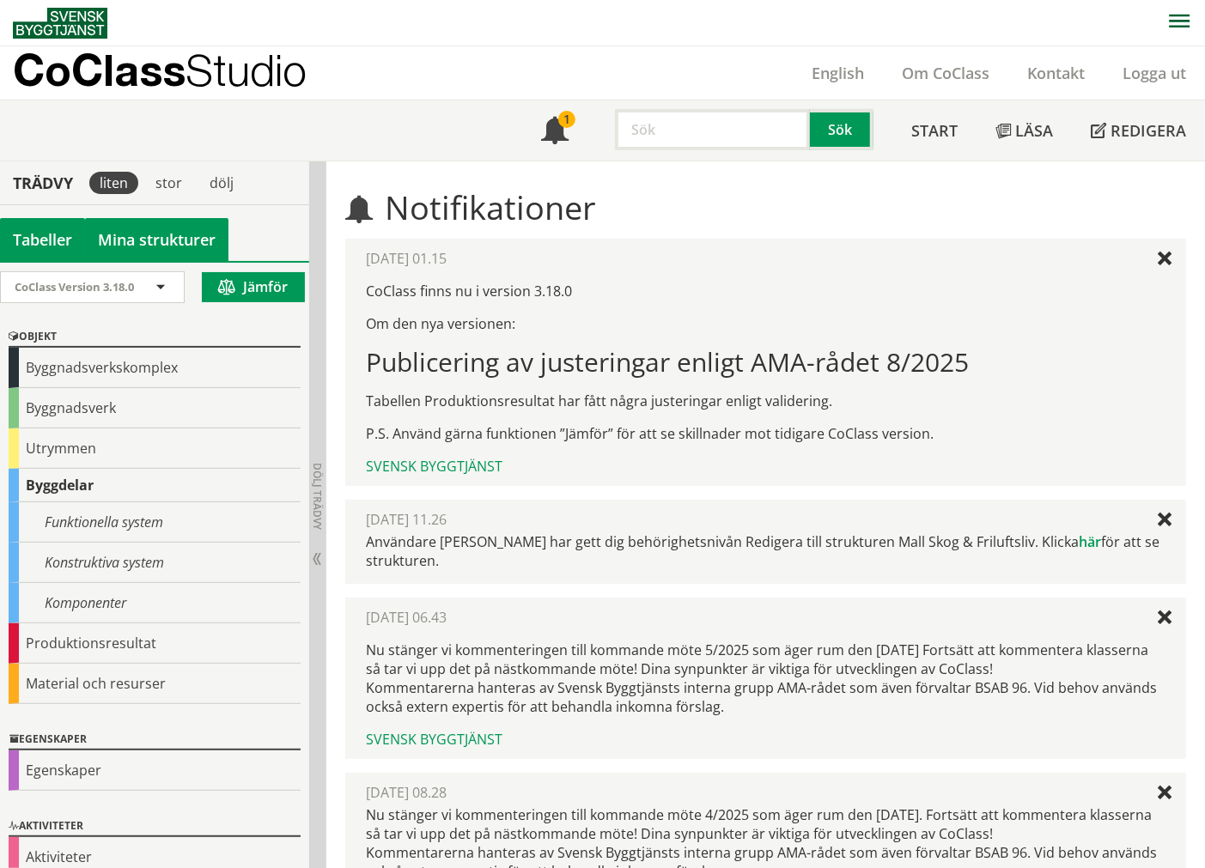
click at [203, 223] on link "Mina strukturer" at bounding box center [156, 239] width 143 height 43
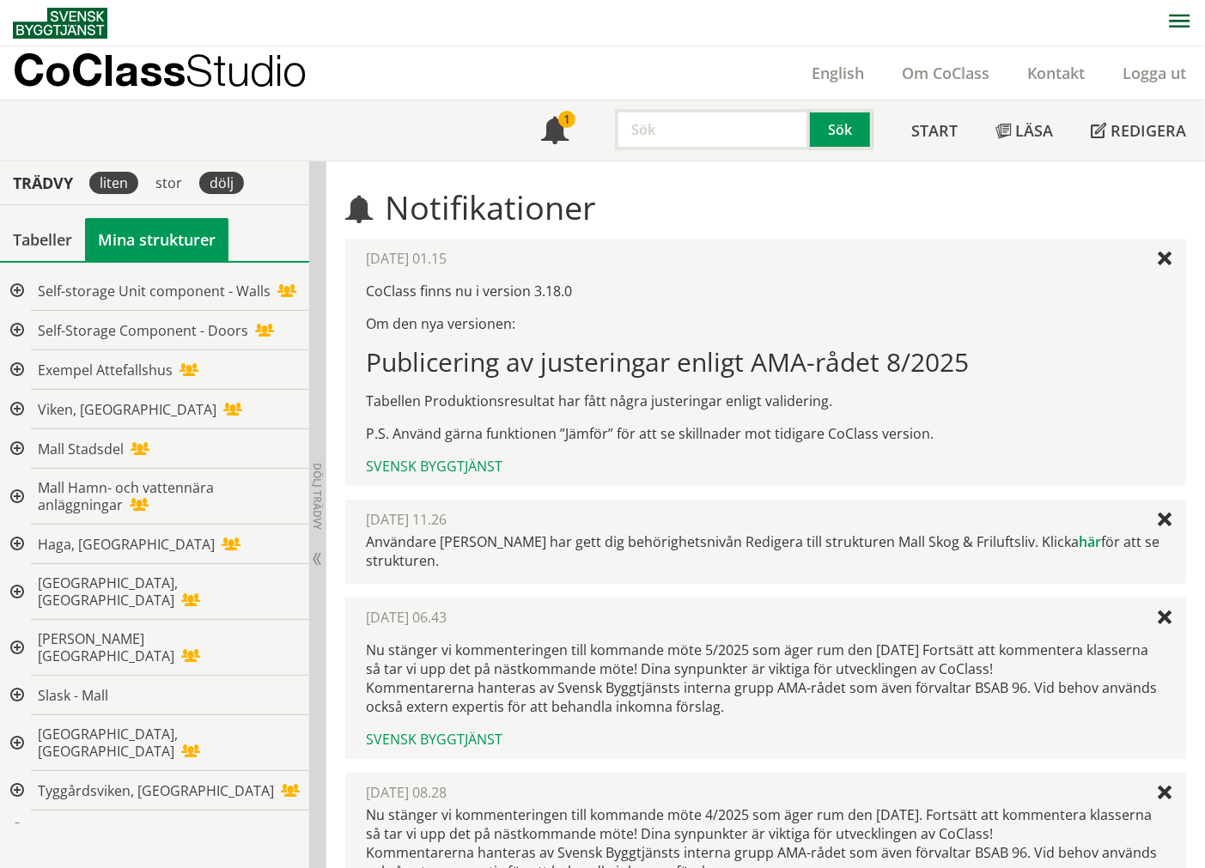
click at [221, 187] on div "dölj" at bounding box center [221, 183] width 45 height 22
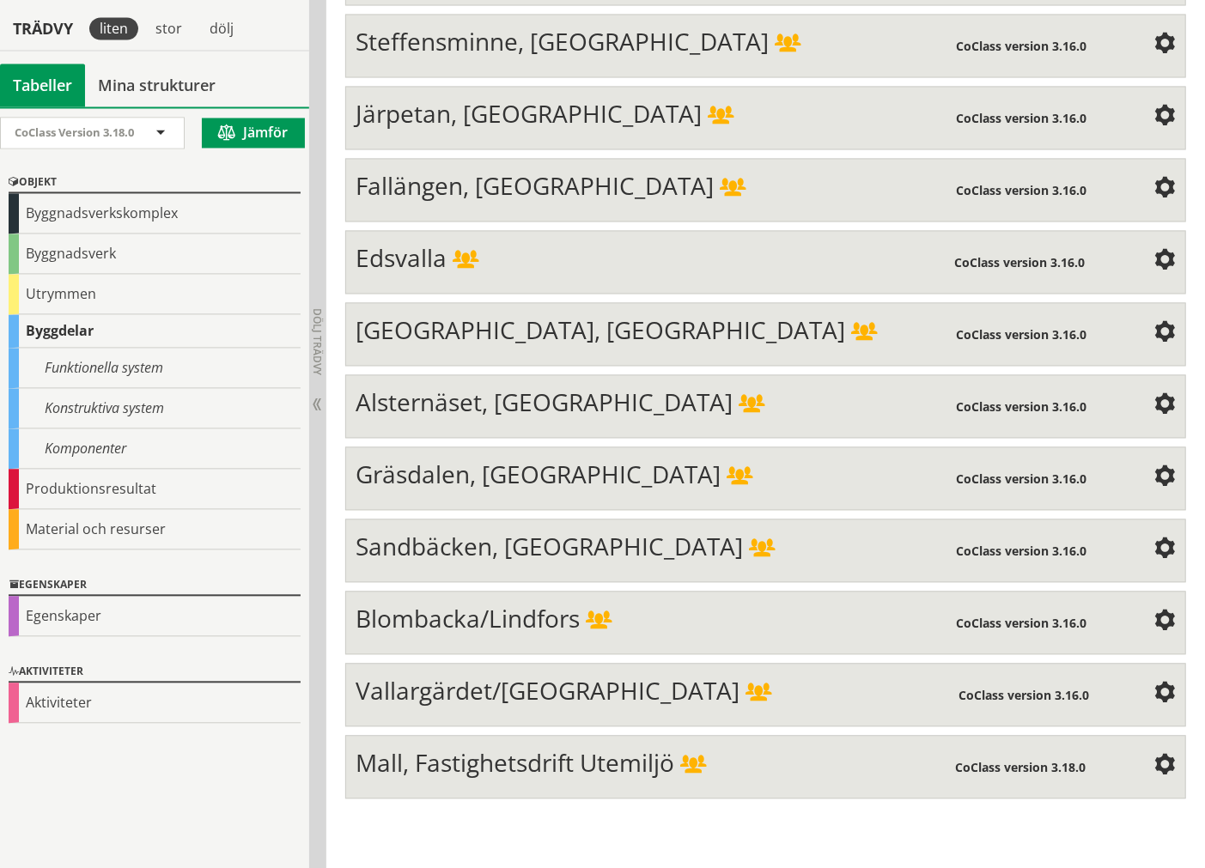
scroll to position [5428, 0]
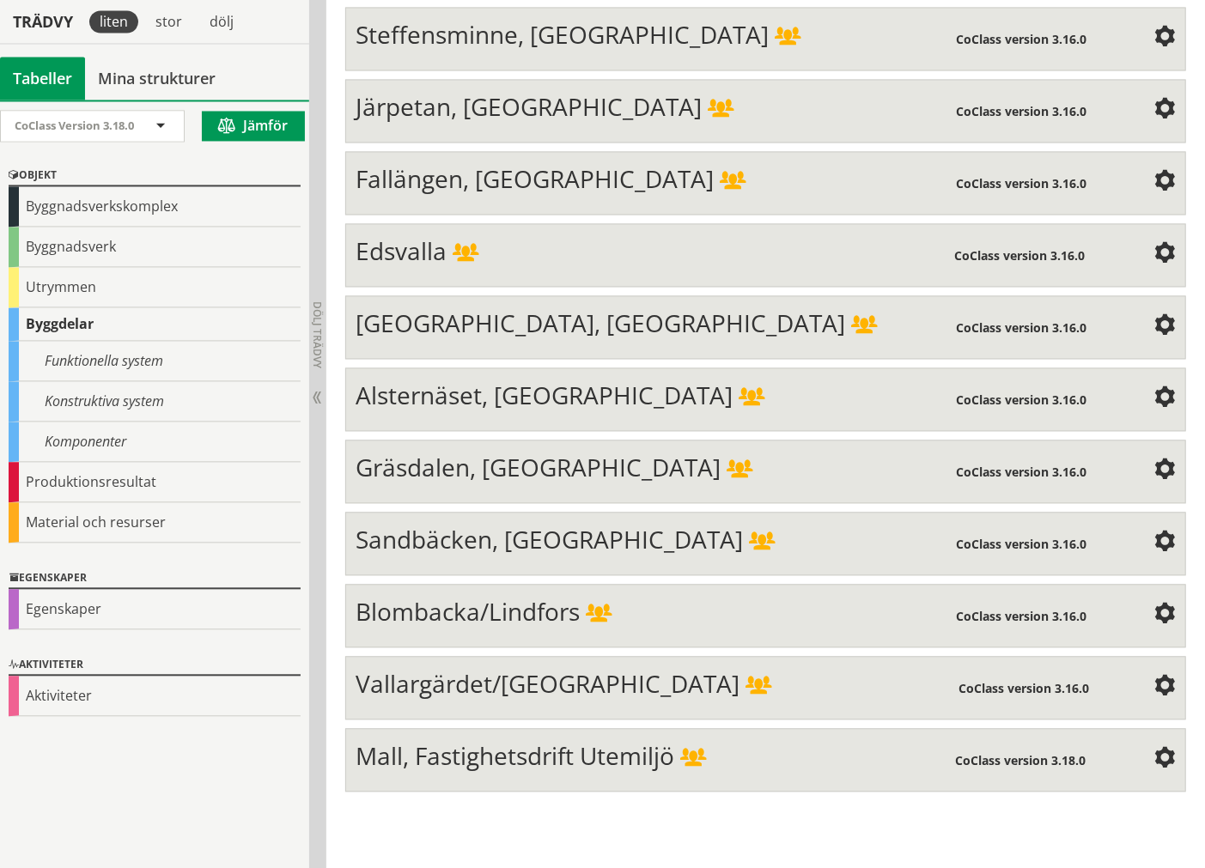
click at [546, 772] on span "Mall, Fastighetsdrift Utemiljö" at bounding box center [515, 755] width 319 height 33
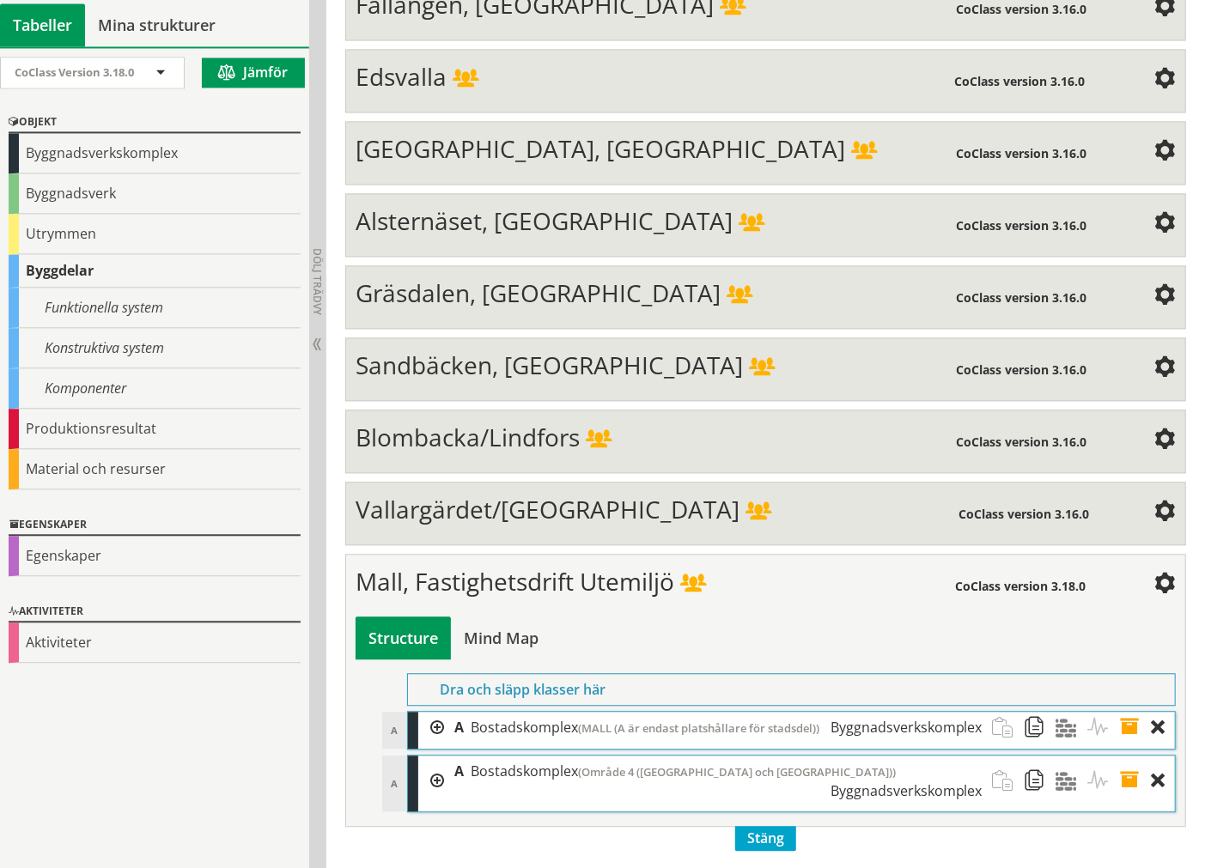
scroll to position [5663, 0]
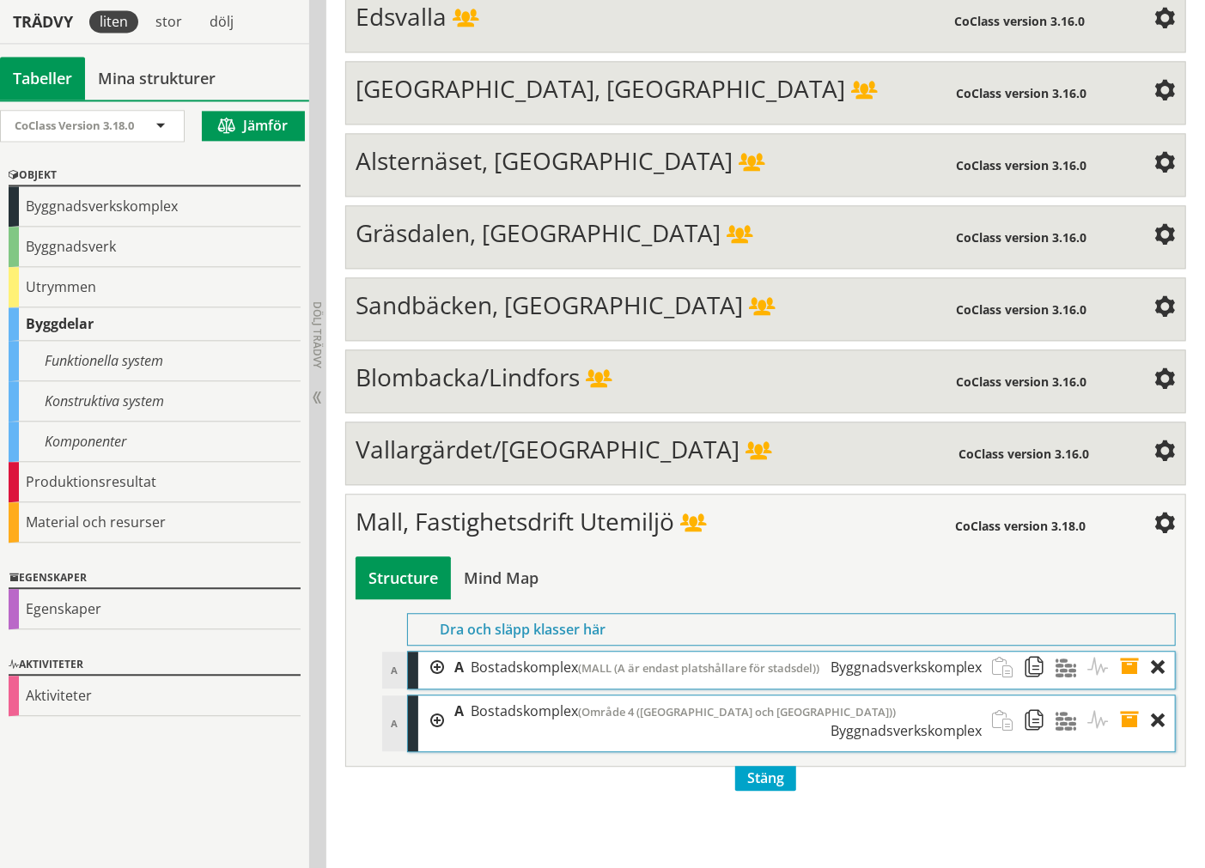
click at [432, 684] on div at bounding box center [431, 668] width 26 height 32
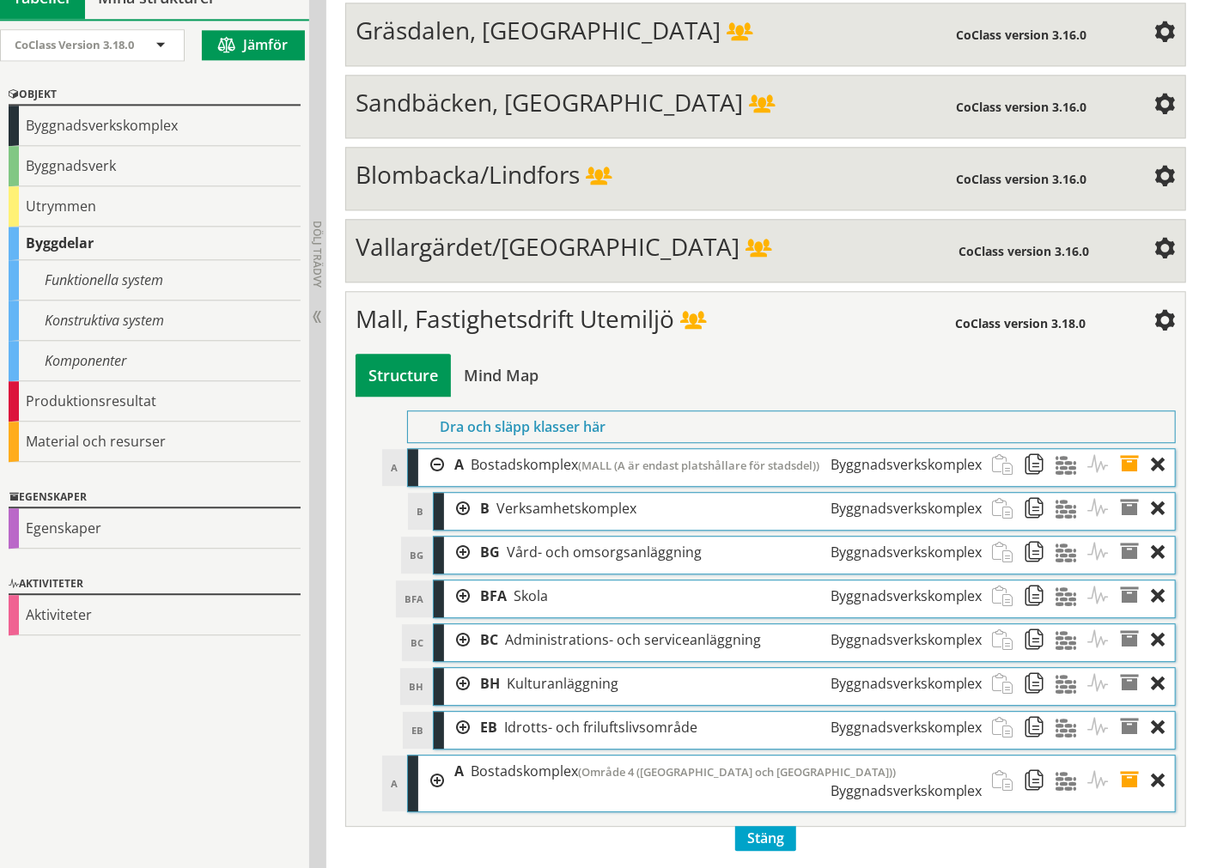
scroll to position [5927, 0]
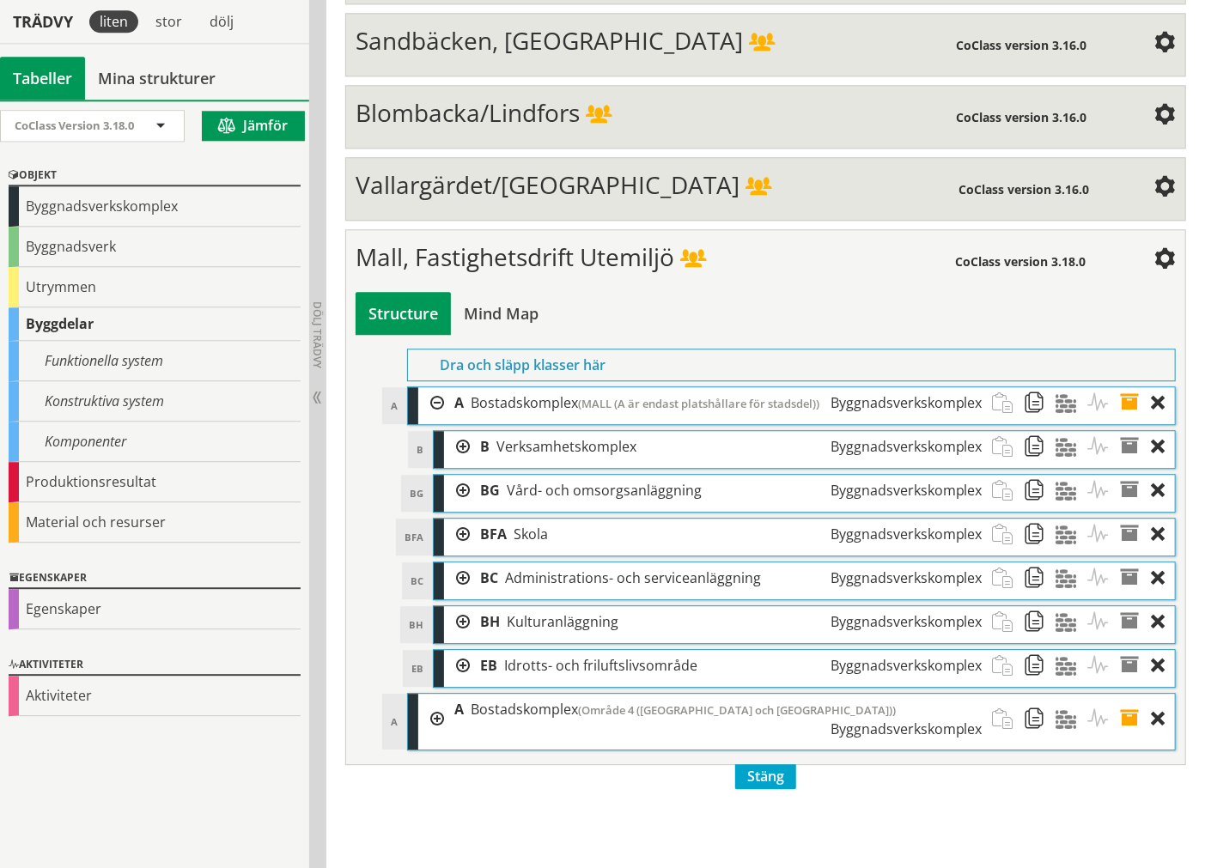
click at [452, 463] on div at bounding box center [457, 447] width 26 height 32
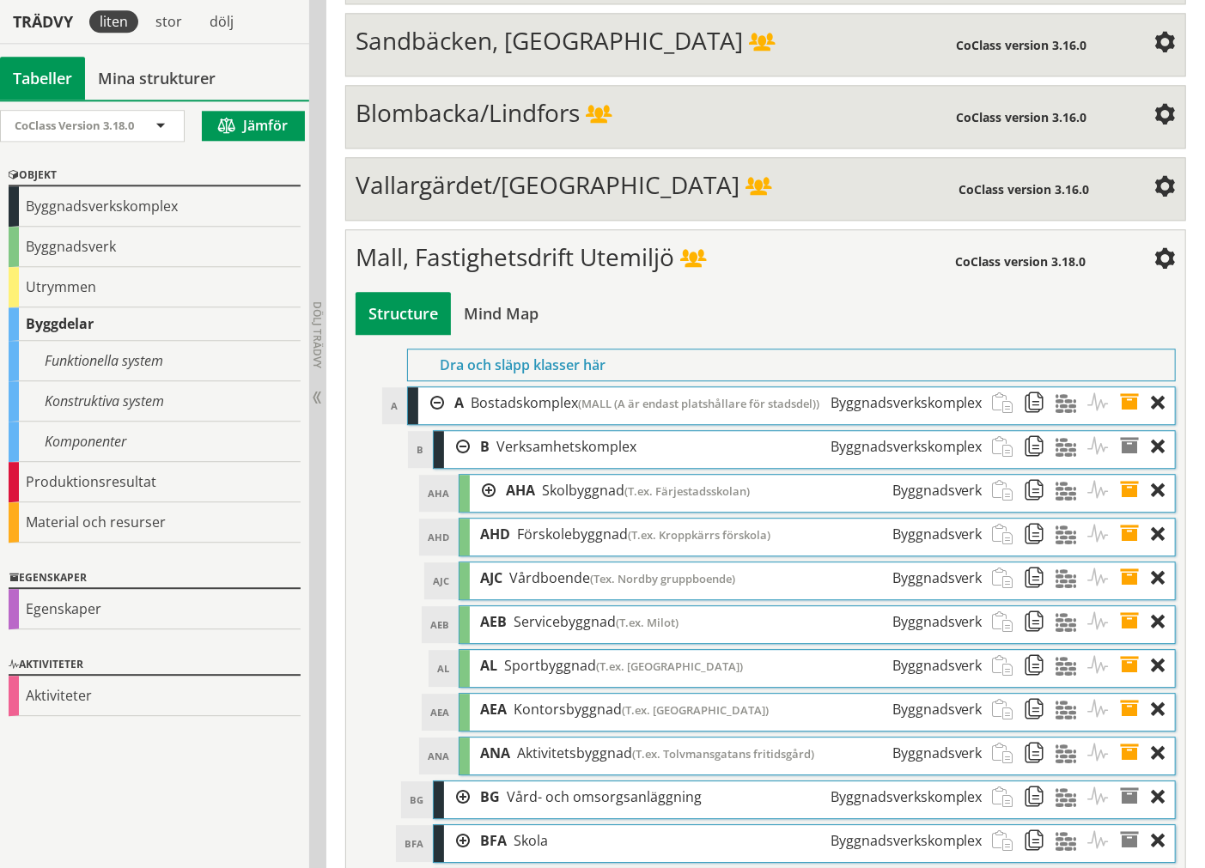
click at [456, 463] on div at bounding box center [457, 447] width 26 height 32
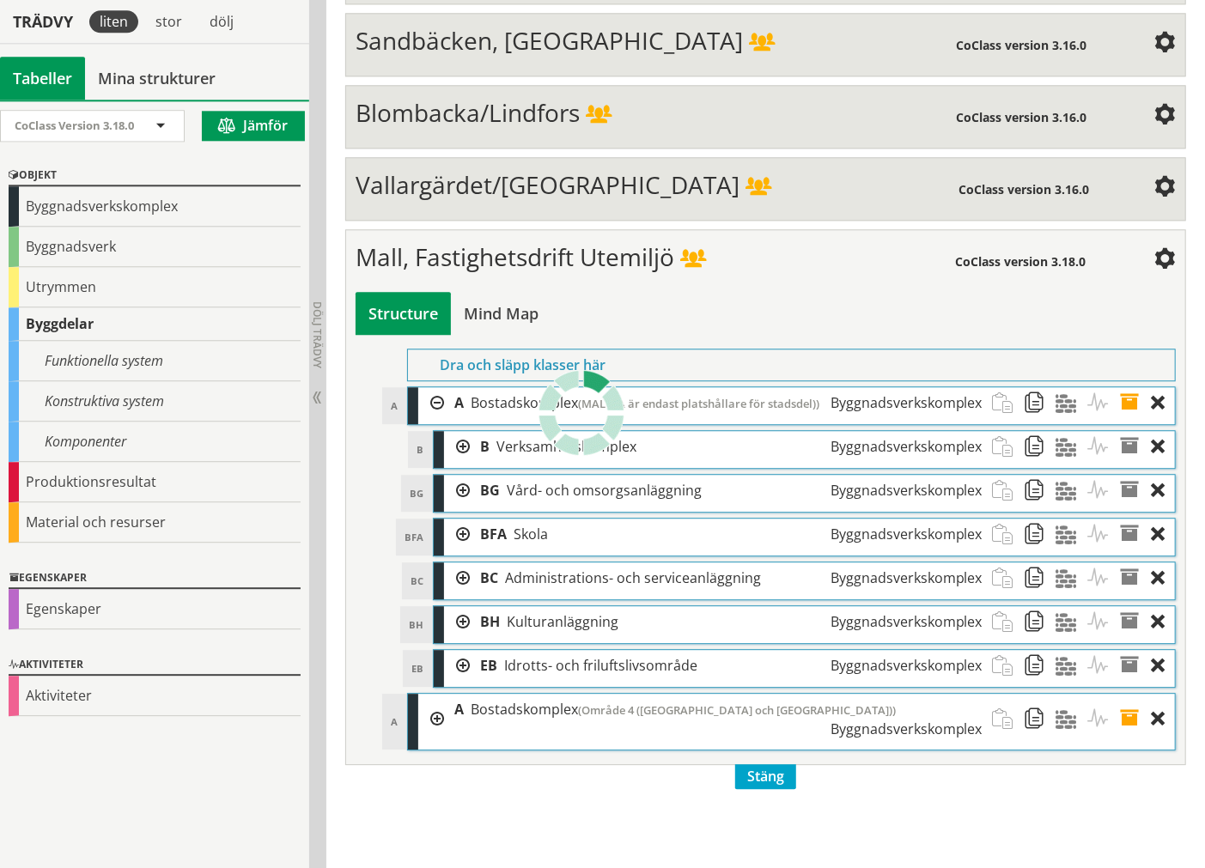
click at [456, 550] on div at bounding box center [457, 535] width 26 height 32
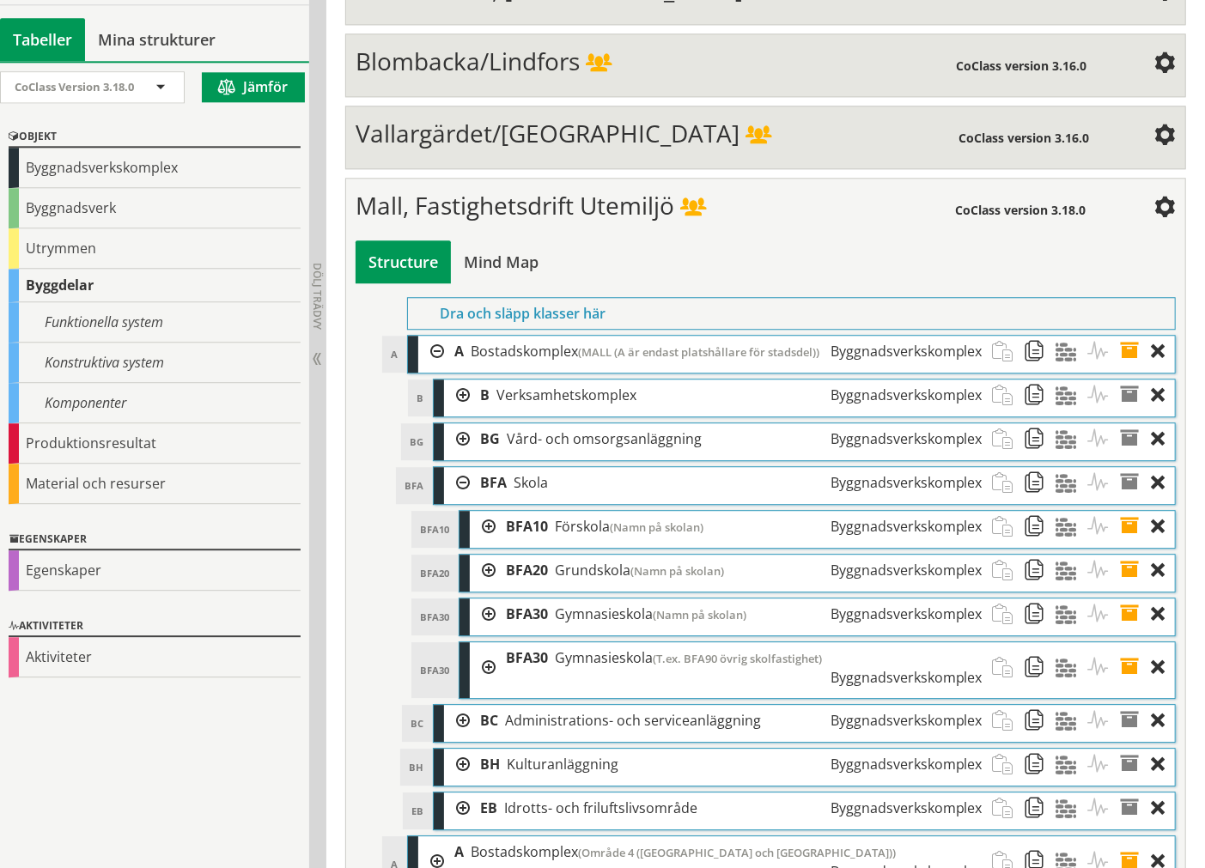
scroll to position [6023, 0]
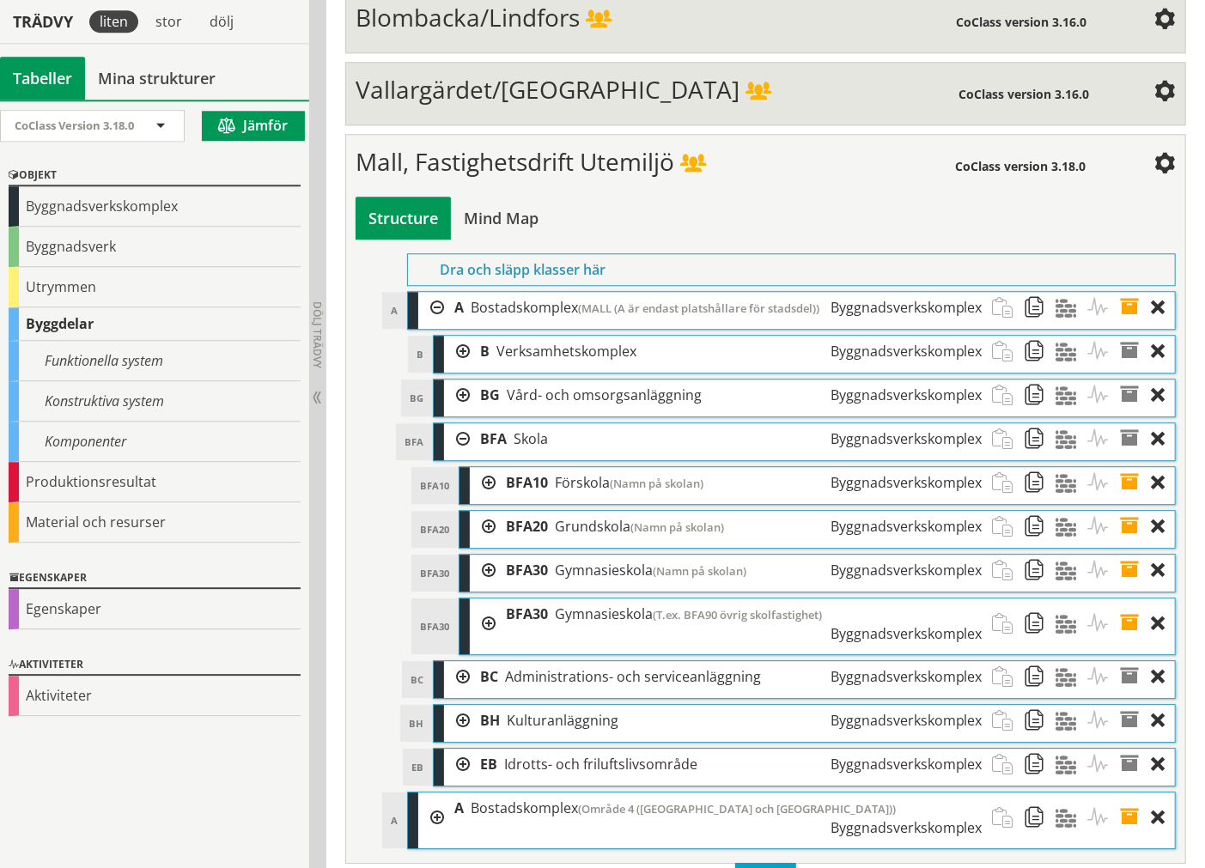
click at [461, 368] on div at bounding box center [457, 352] width 26 height 32
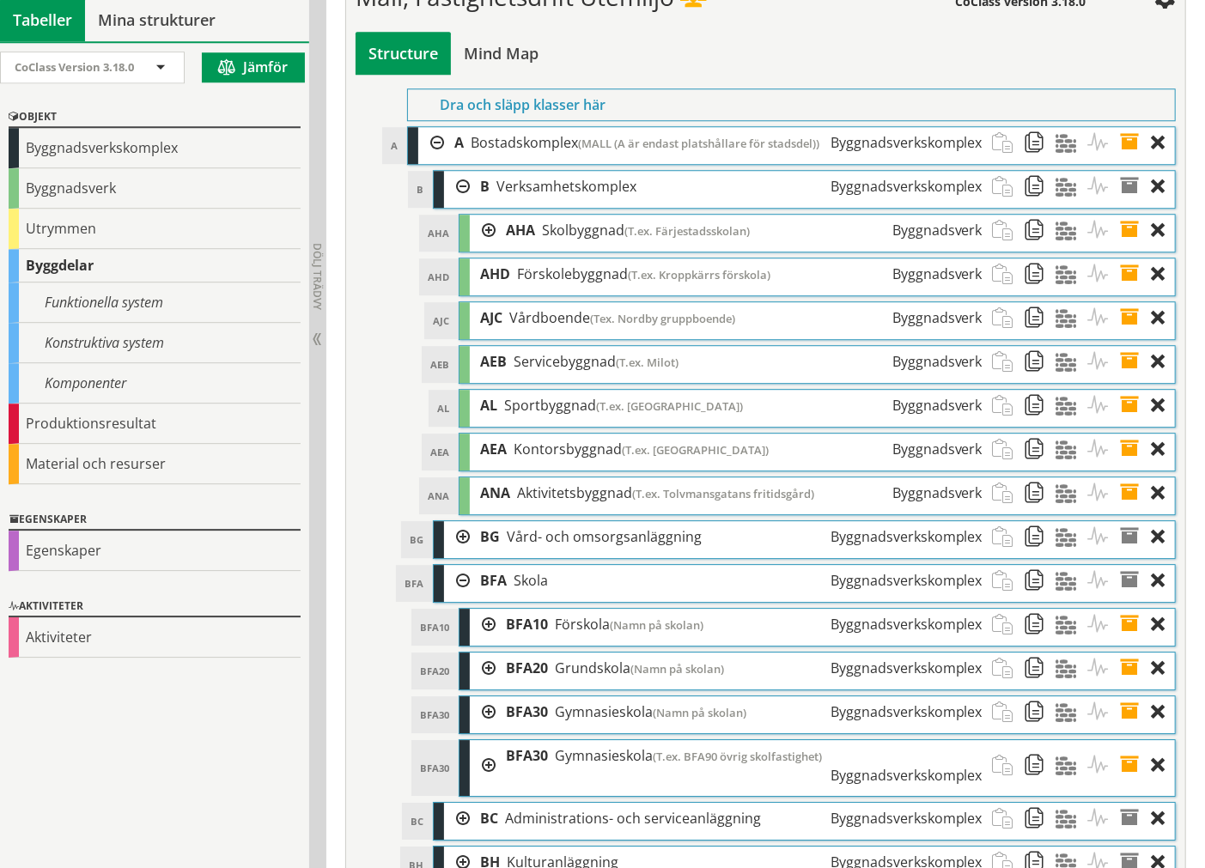
scroll to position [6213, 0]
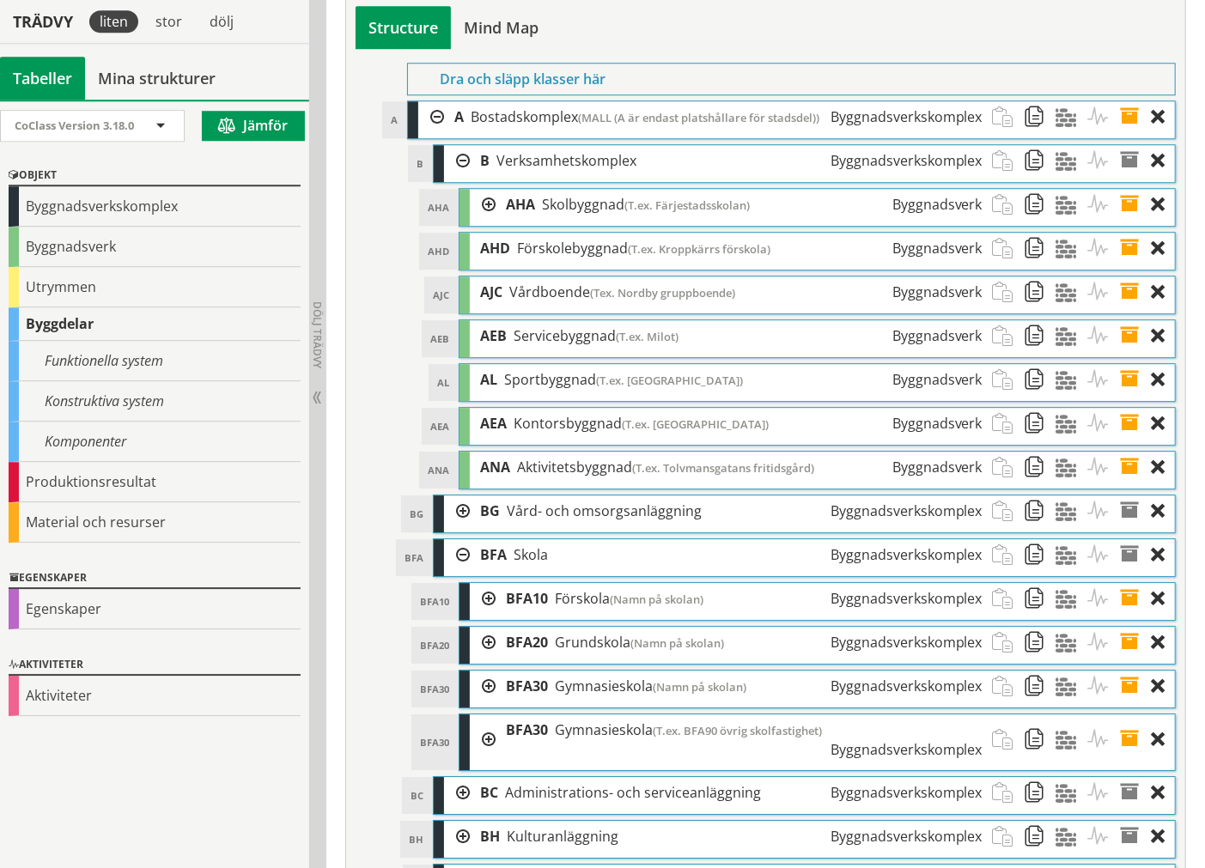
click at [487, 221] on div at bounding box center [483, 205] width 26 height 32
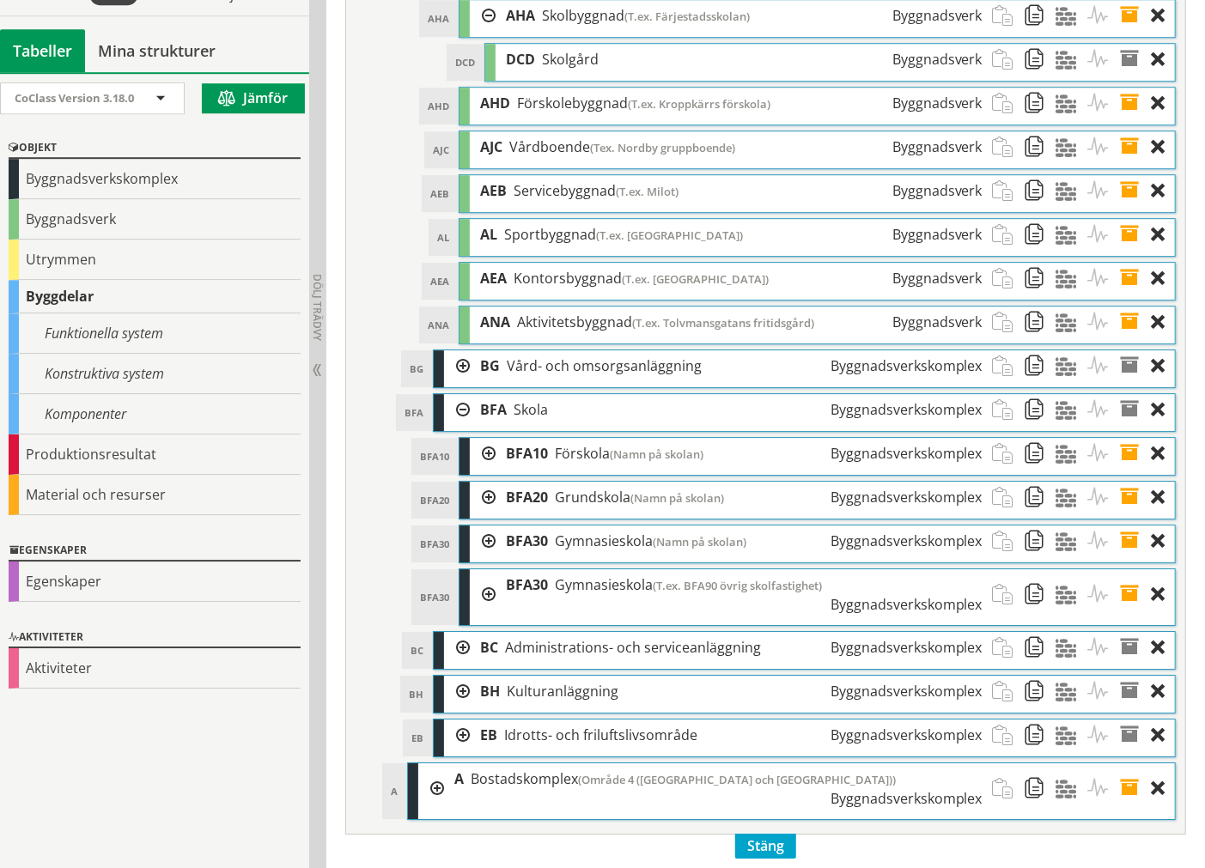
scroll to position [6404, 0]
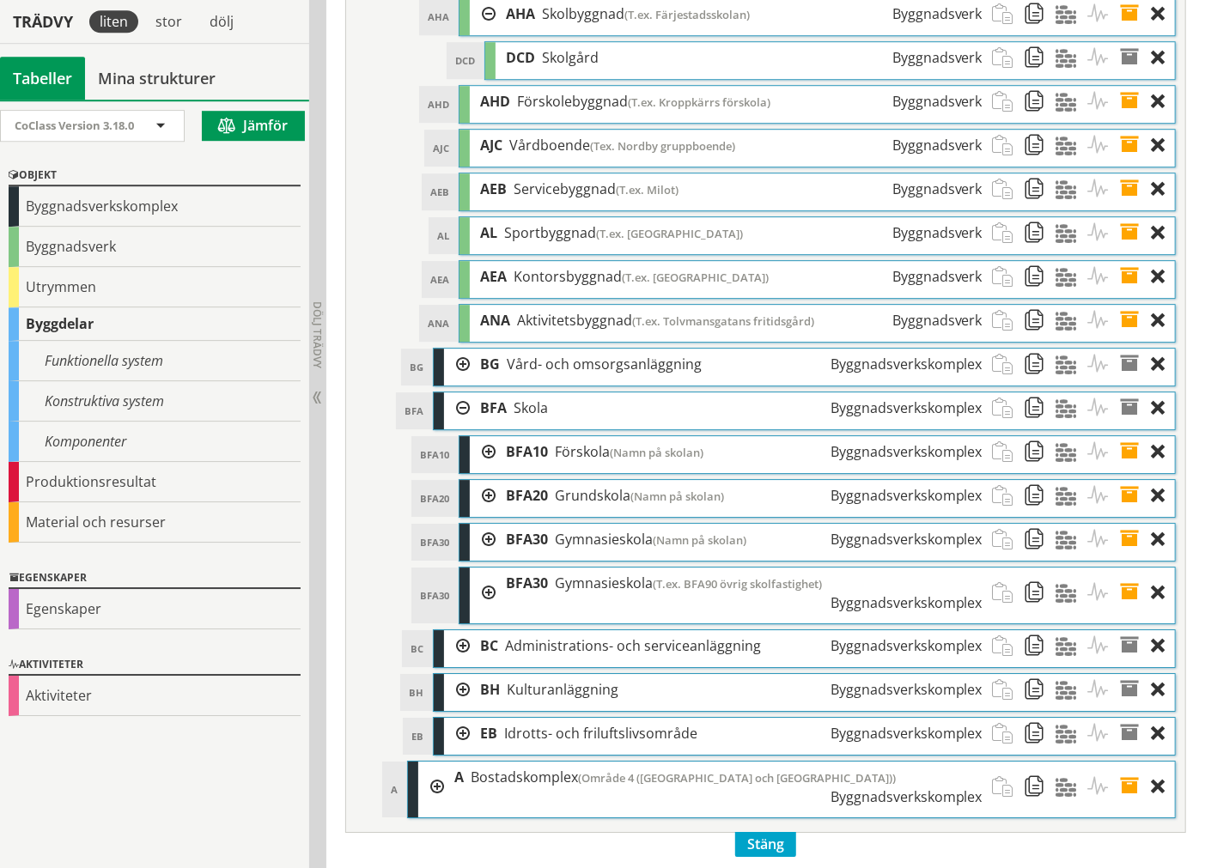
click at [474, 468] on div at bounding box center [483, 452] width 26 height 32
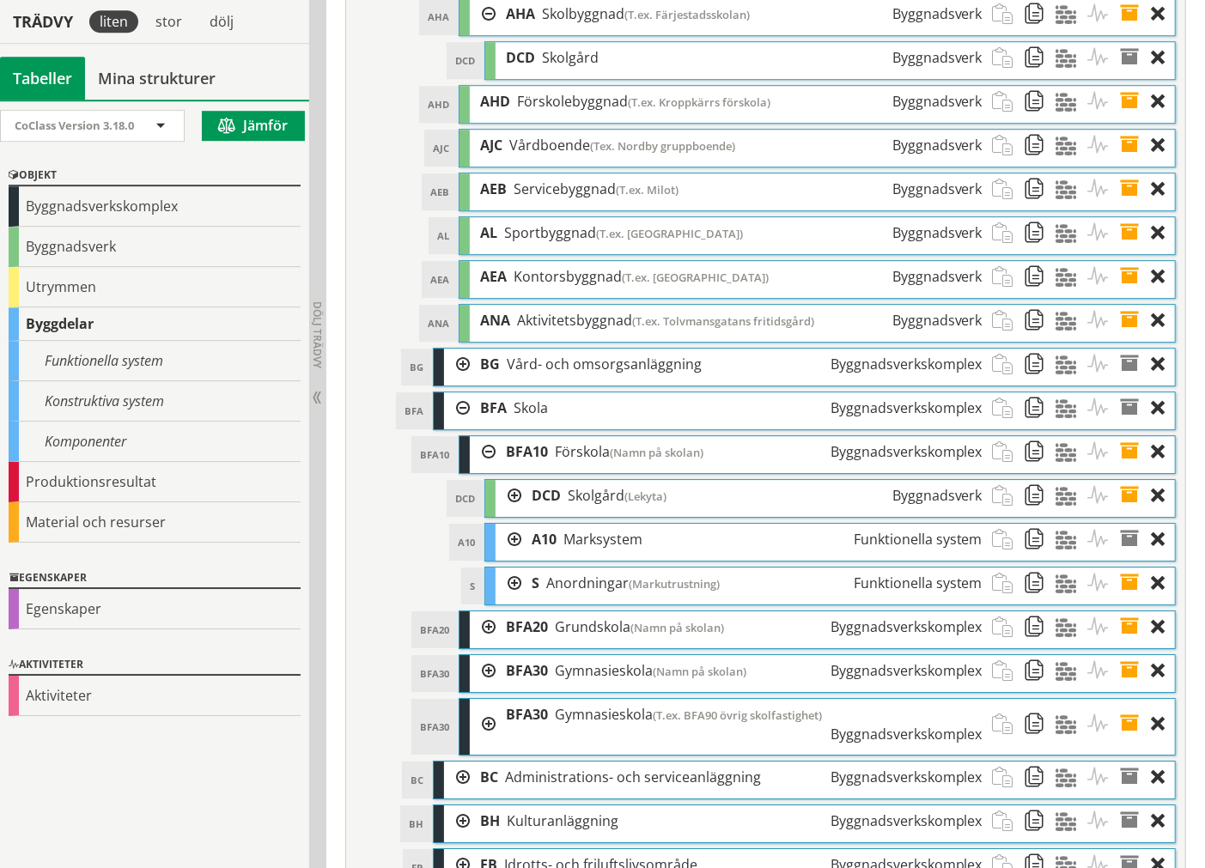
click at [513, 556] on div at bounding box center [509, 540] width 26 height 32
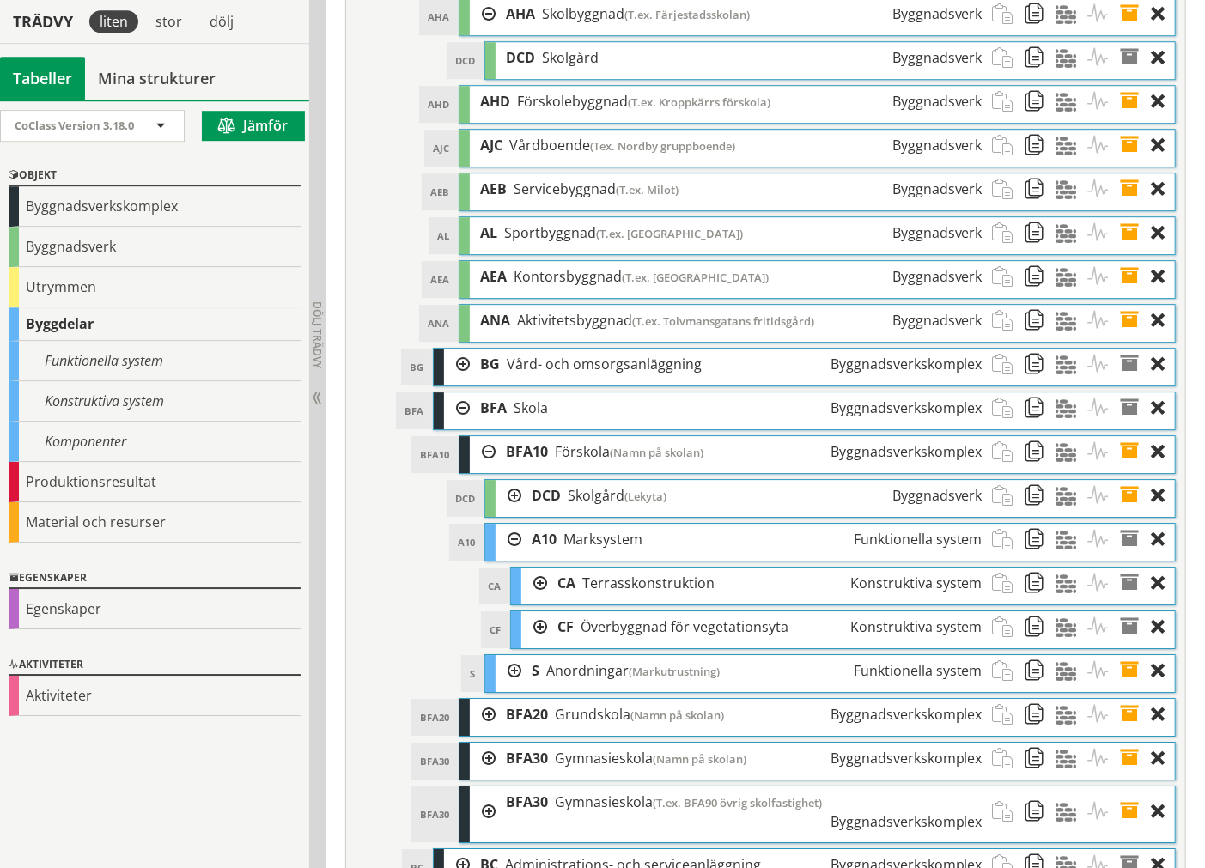
click at [538, 599] on div at bounding box center [534, 584] width 26 height 32
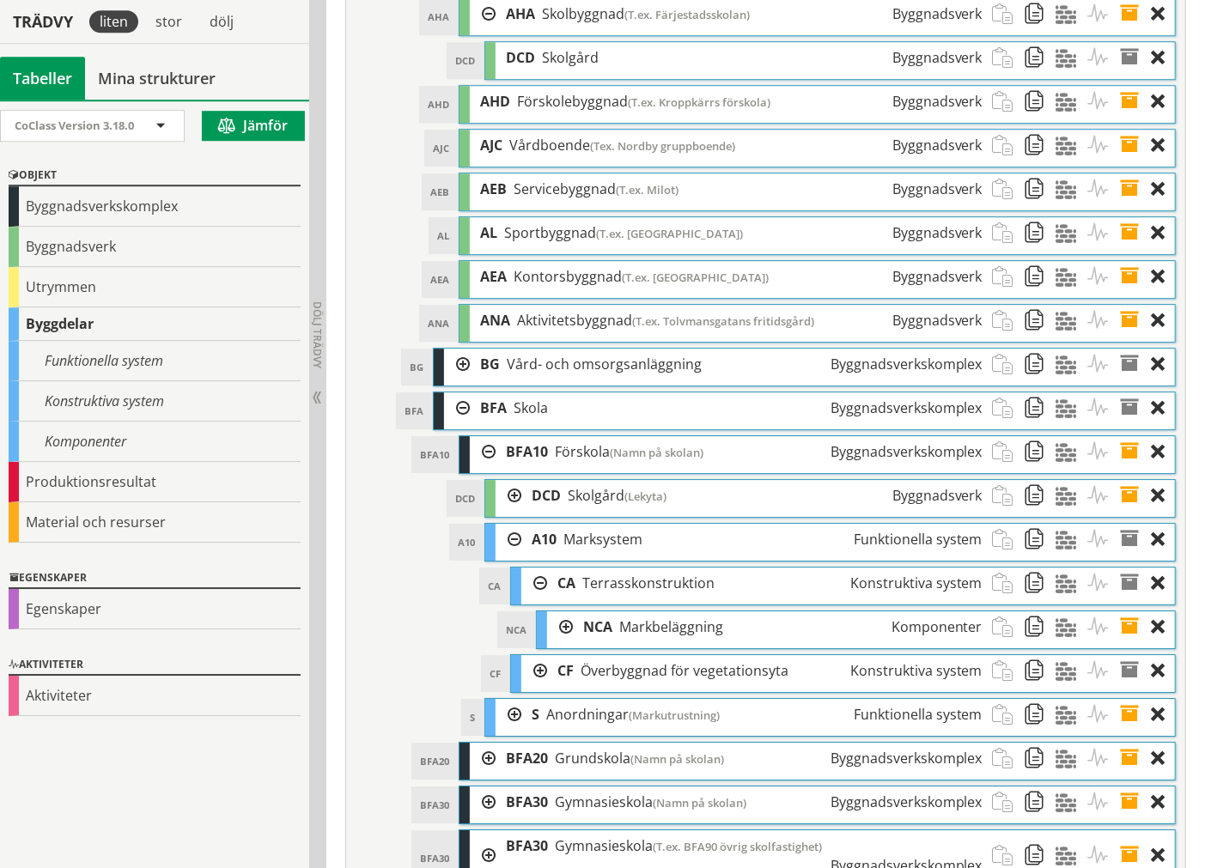
click at [533, 687] on div at bounding box center [534, 671] width 26 height 32
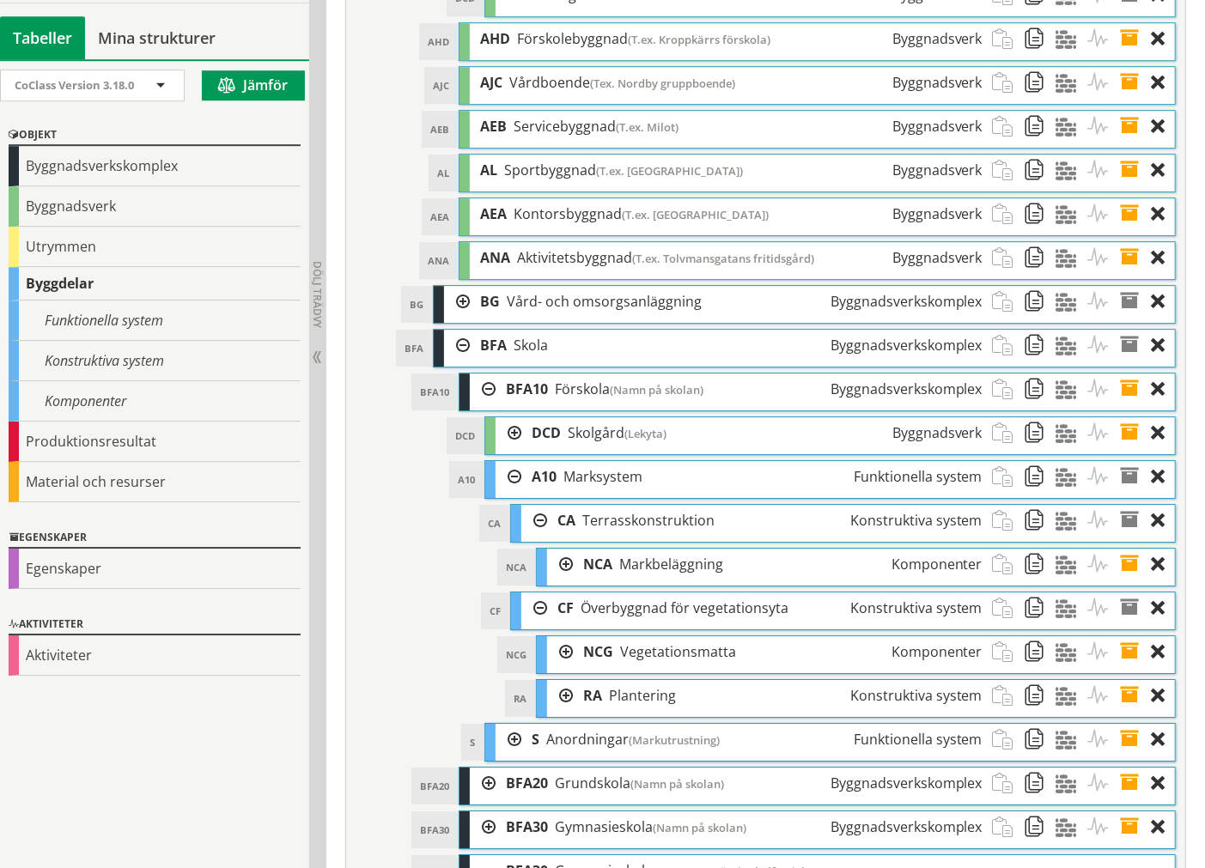
scroll to position [6499, 0]
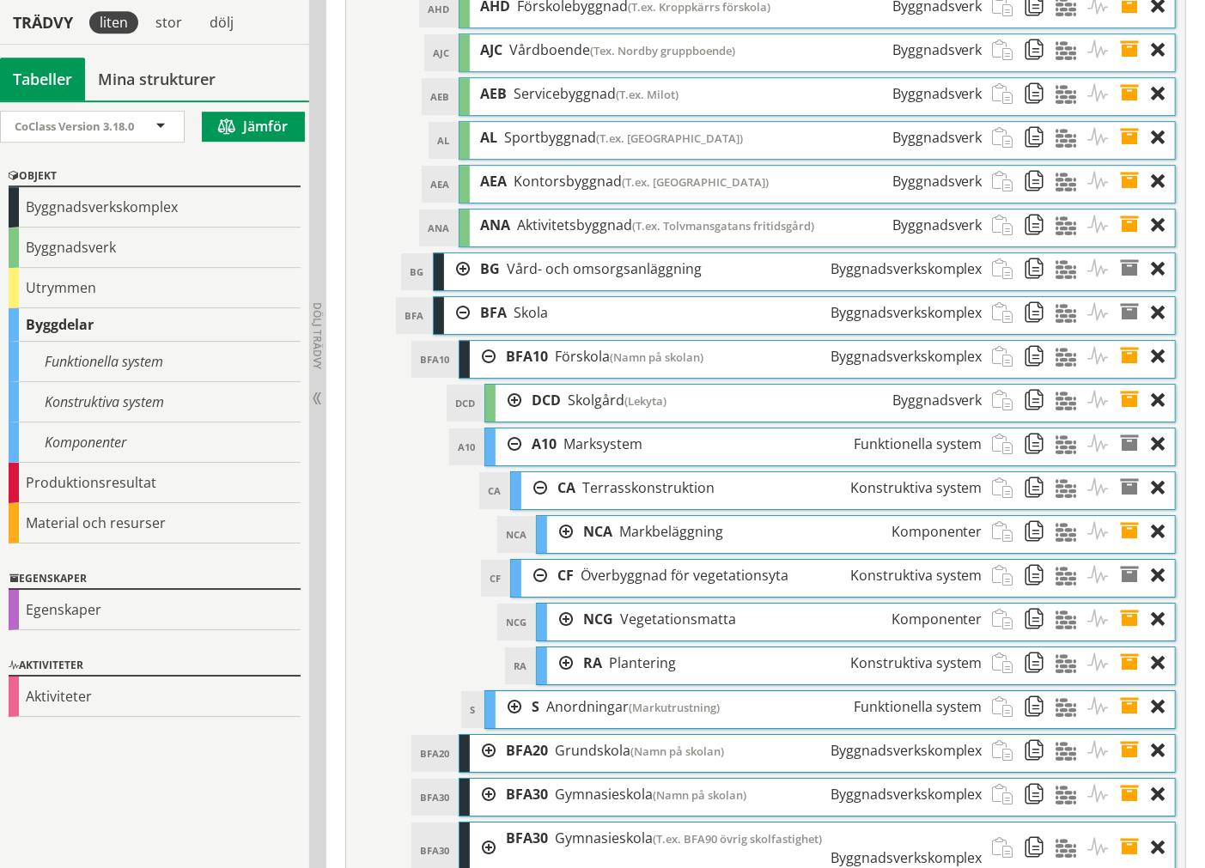
click at [561, 679] on div at bounding box center [560, 664] width 26 height 32
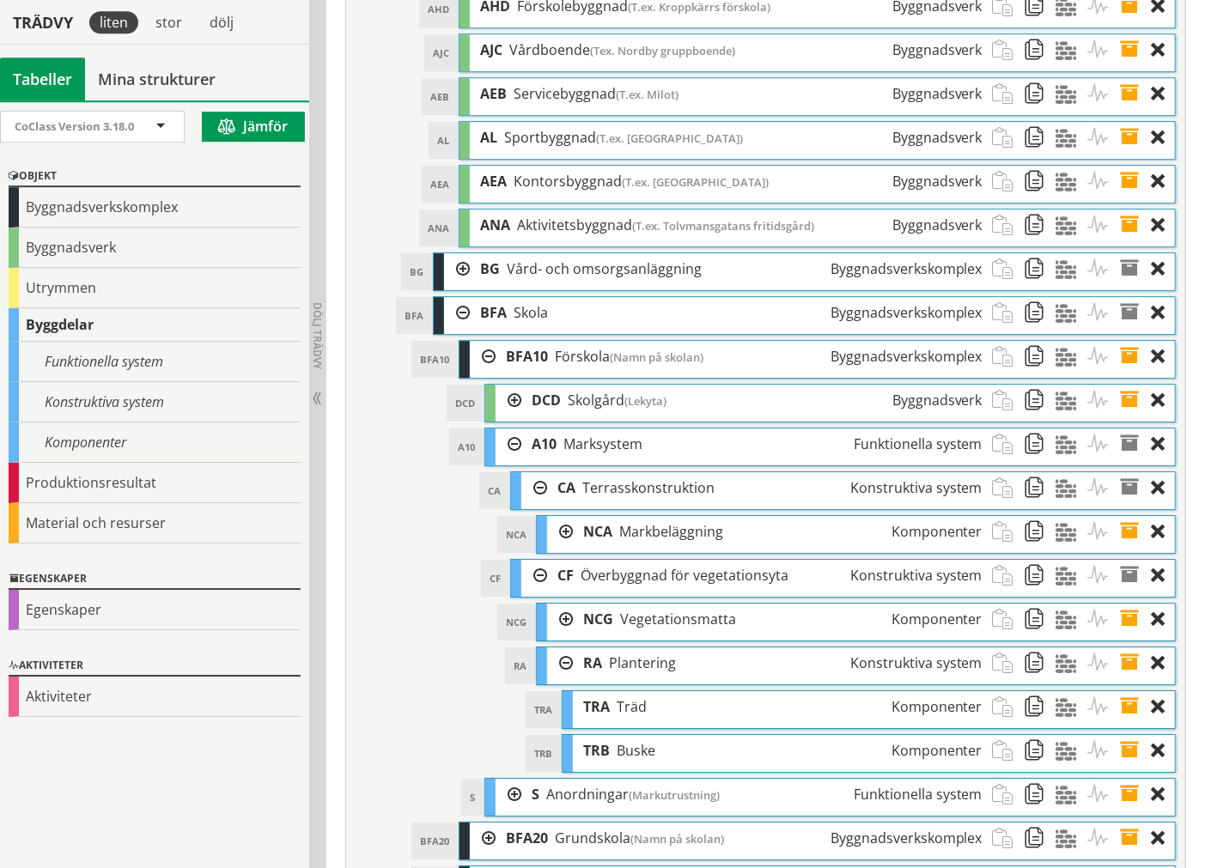
drag, startPoint x: 567, startPoint y: 726, endPoint x: 558, endPoint y: 702, distance: 24.7
click at [565, 679] on div at bounding box center [560, 664] width 26 height 32
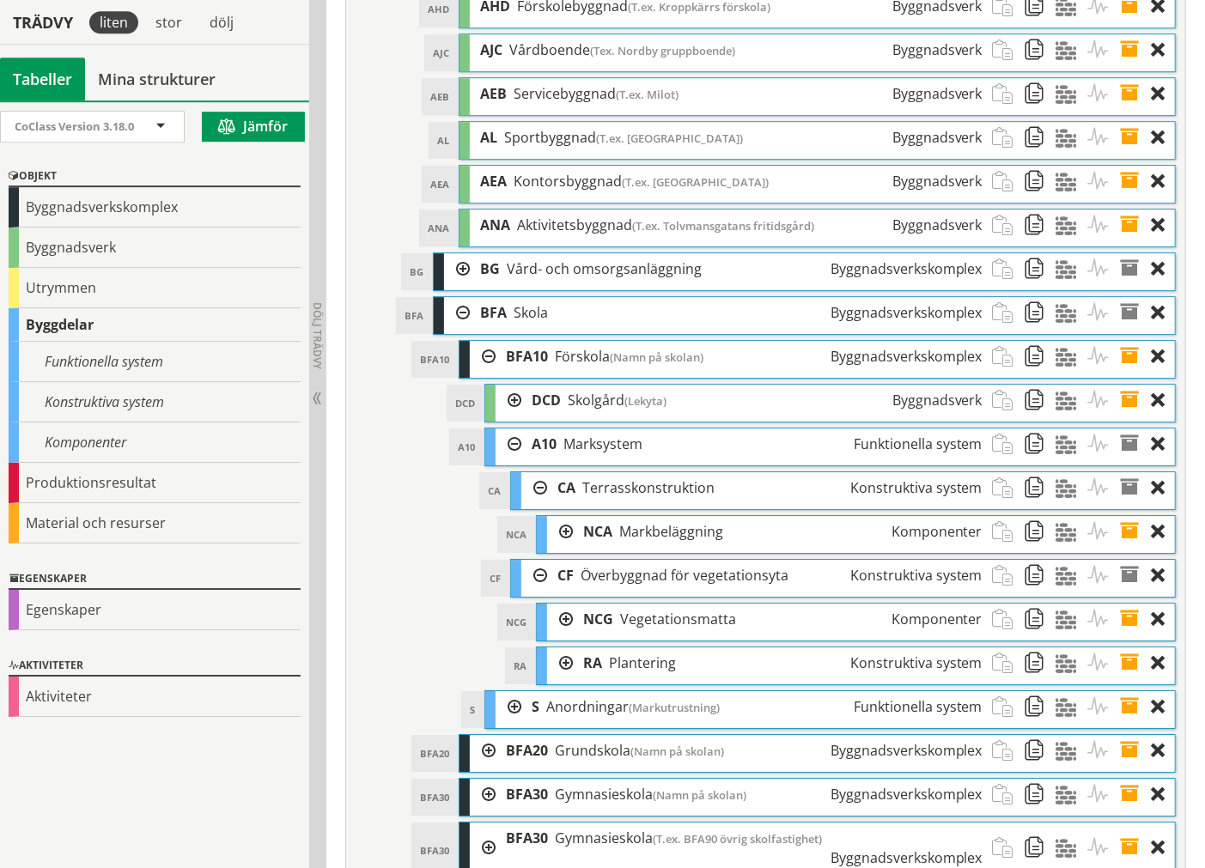
click at [558, 635] on div at bounding box center [560, 620] width 26 height 32
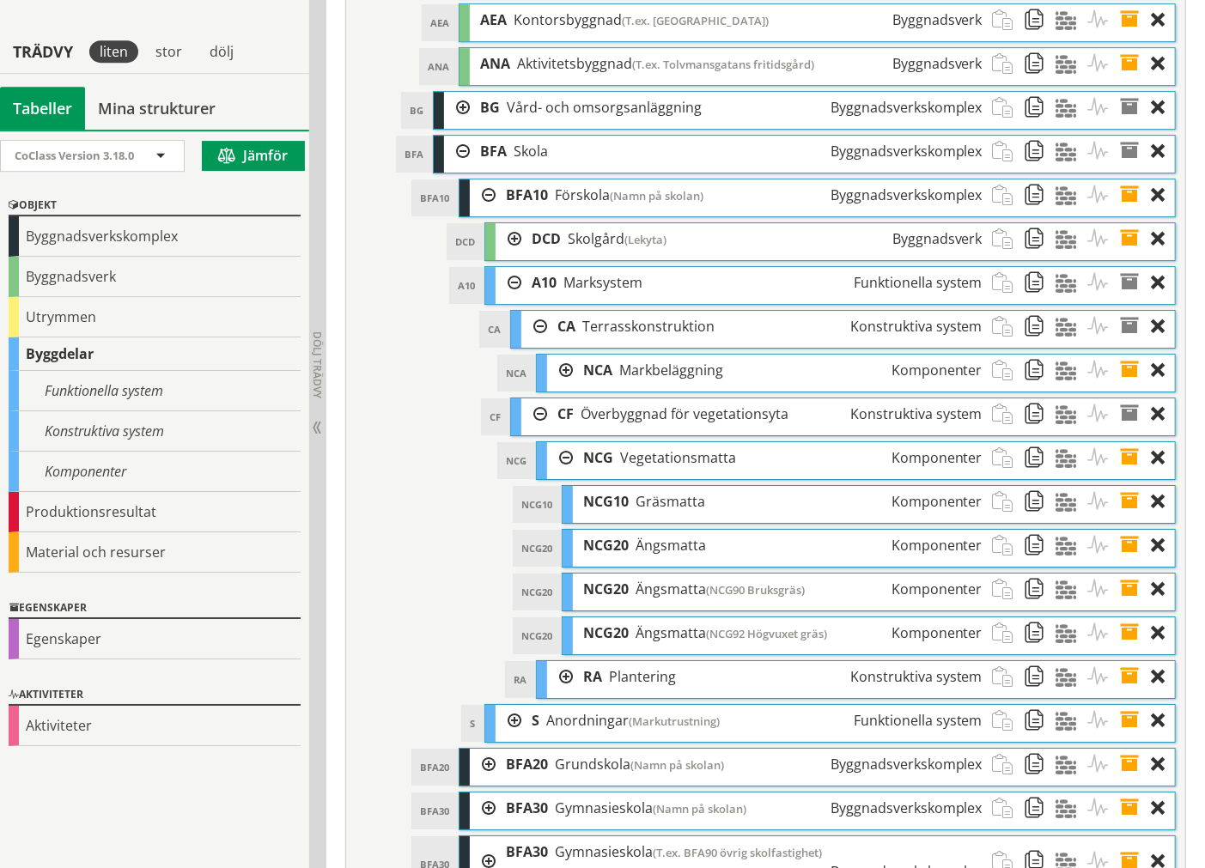
scroll to position [6691, 0]
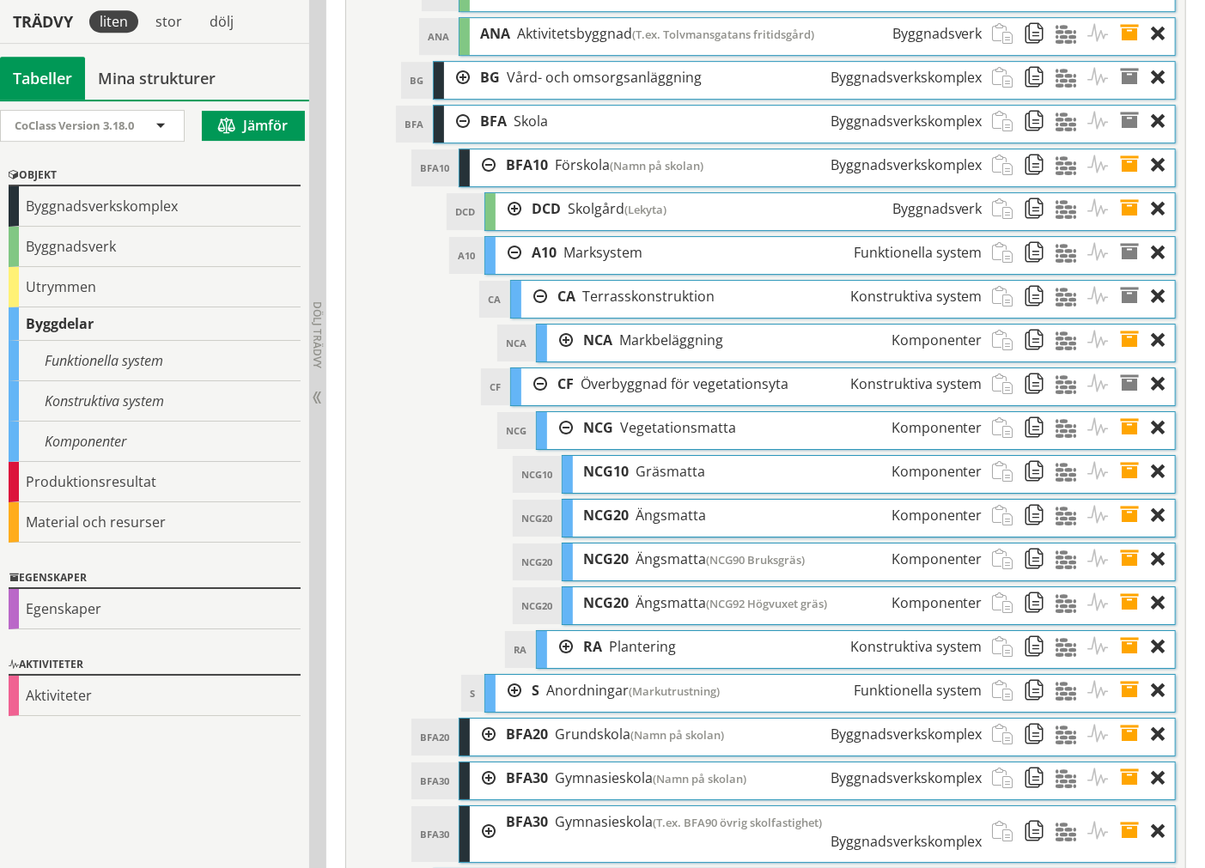
click at [563, 663] on div at bounding box center [560, 647] width 26 height 32
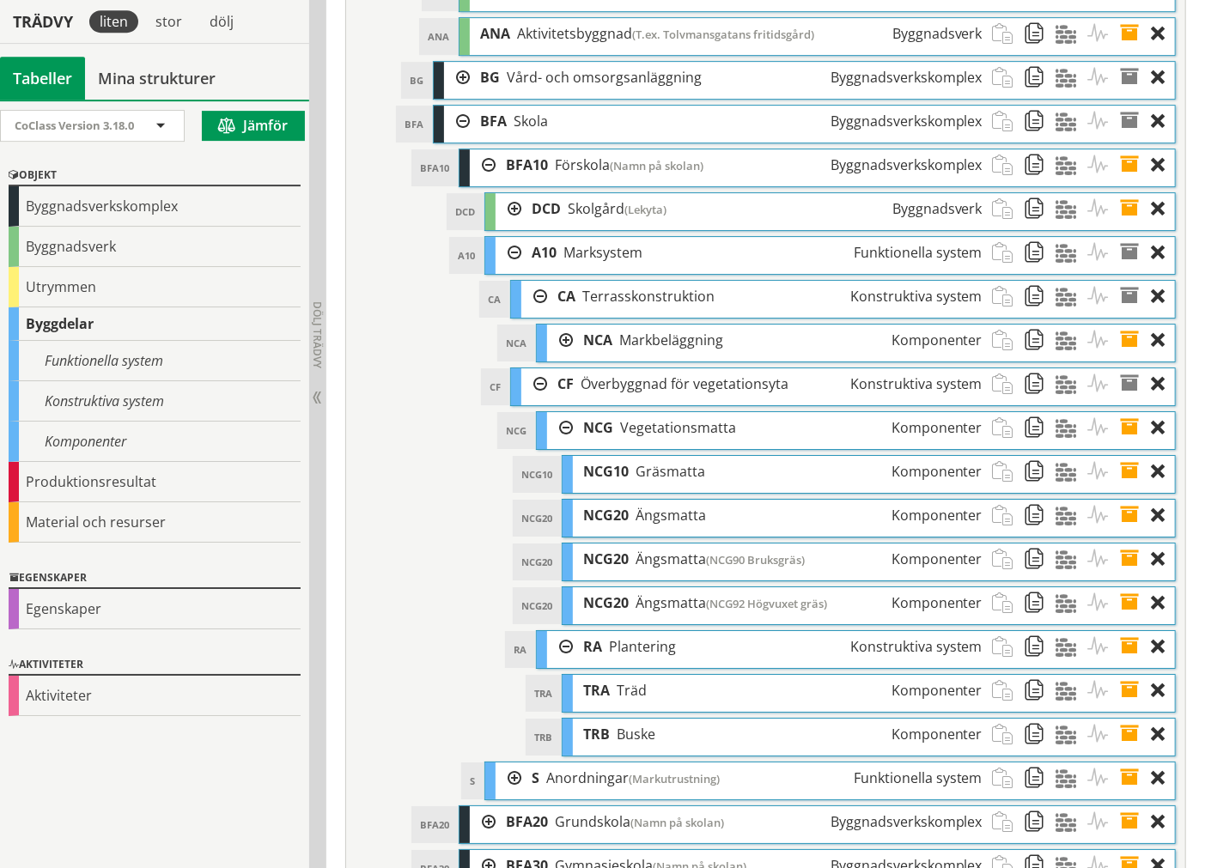
click at [558, 356] on div at bounding box center [560, 341] width 26 height 32
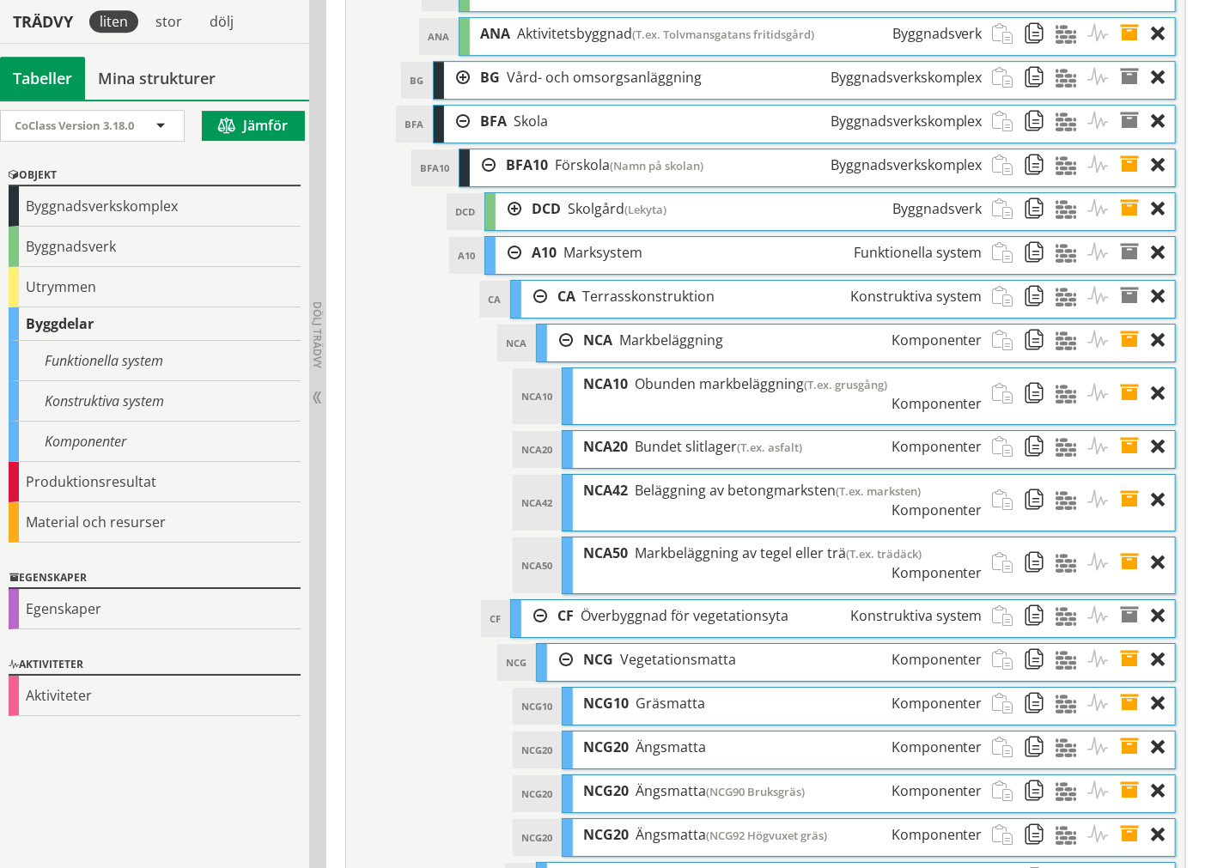
click at [567, 356] on div at bounding box center [560, 341] width 26 height 32
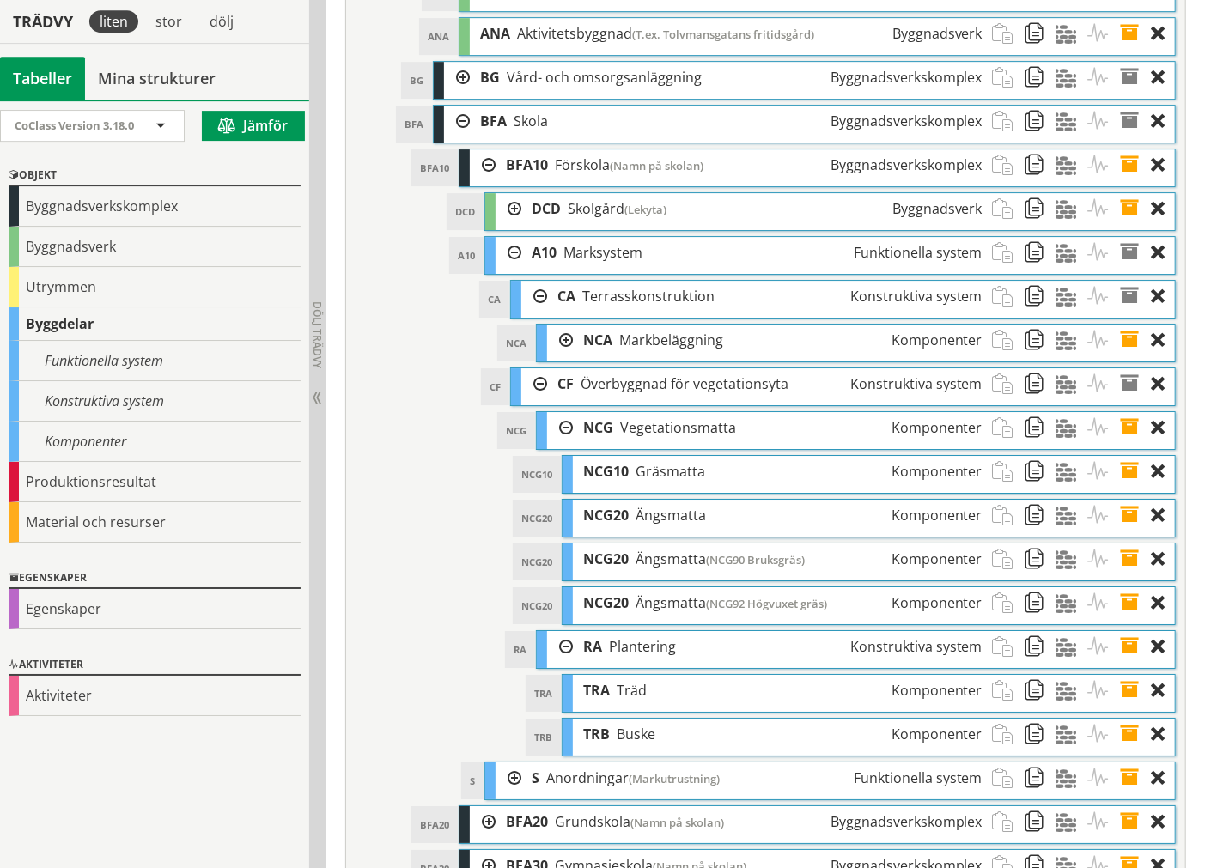
click at [554, 444] on div at bounding box center [560, 428] width 26 height 32
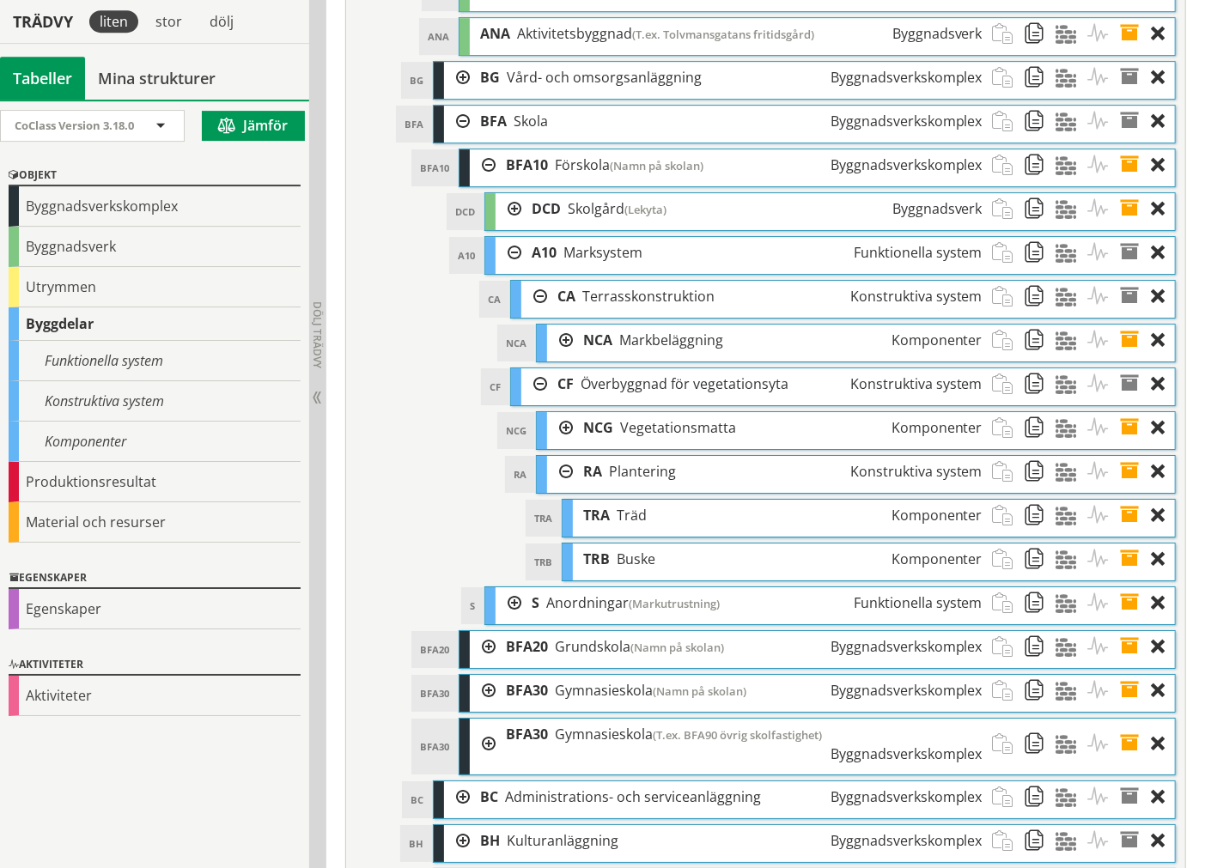
click at [539, 400] on div at bounding box center [534, 384] width 26 height 32
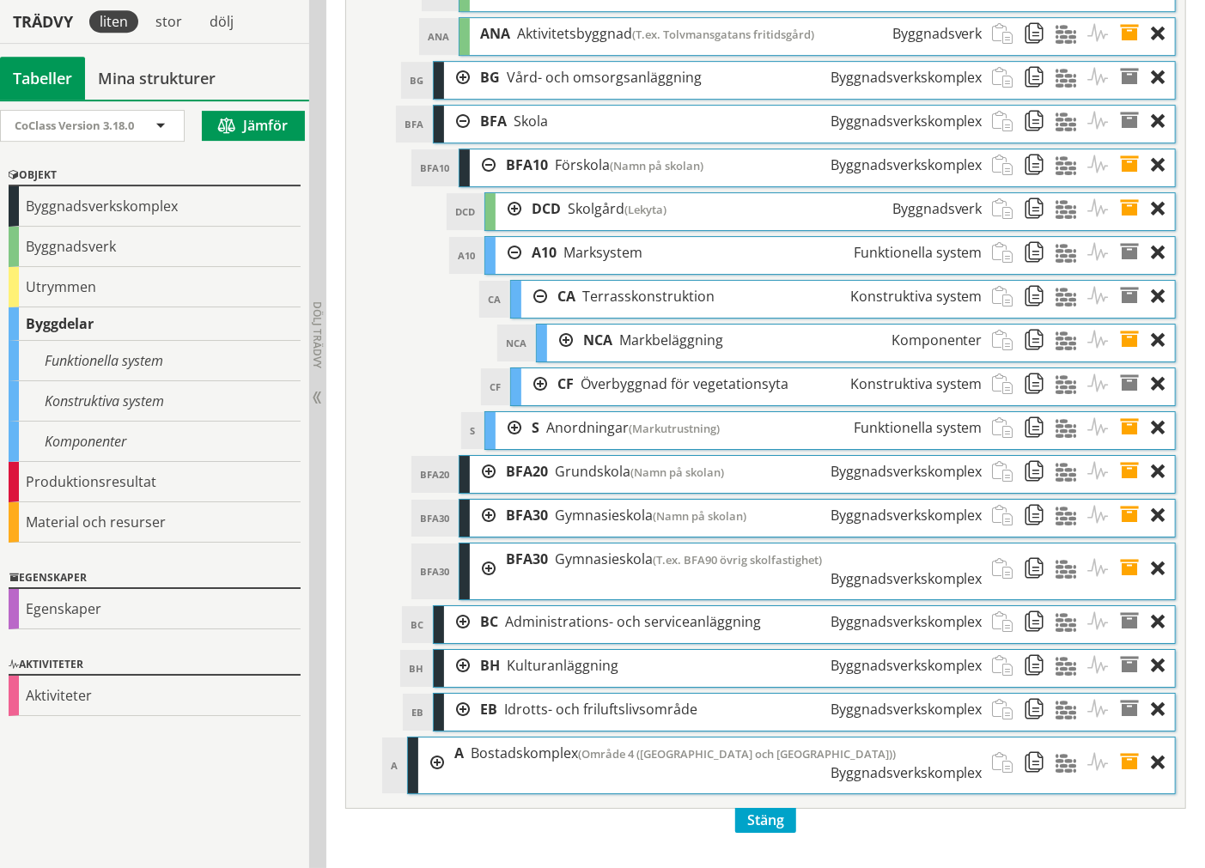
click at [539, 313] on div at bounding box center [534, 297] width 26 height 32
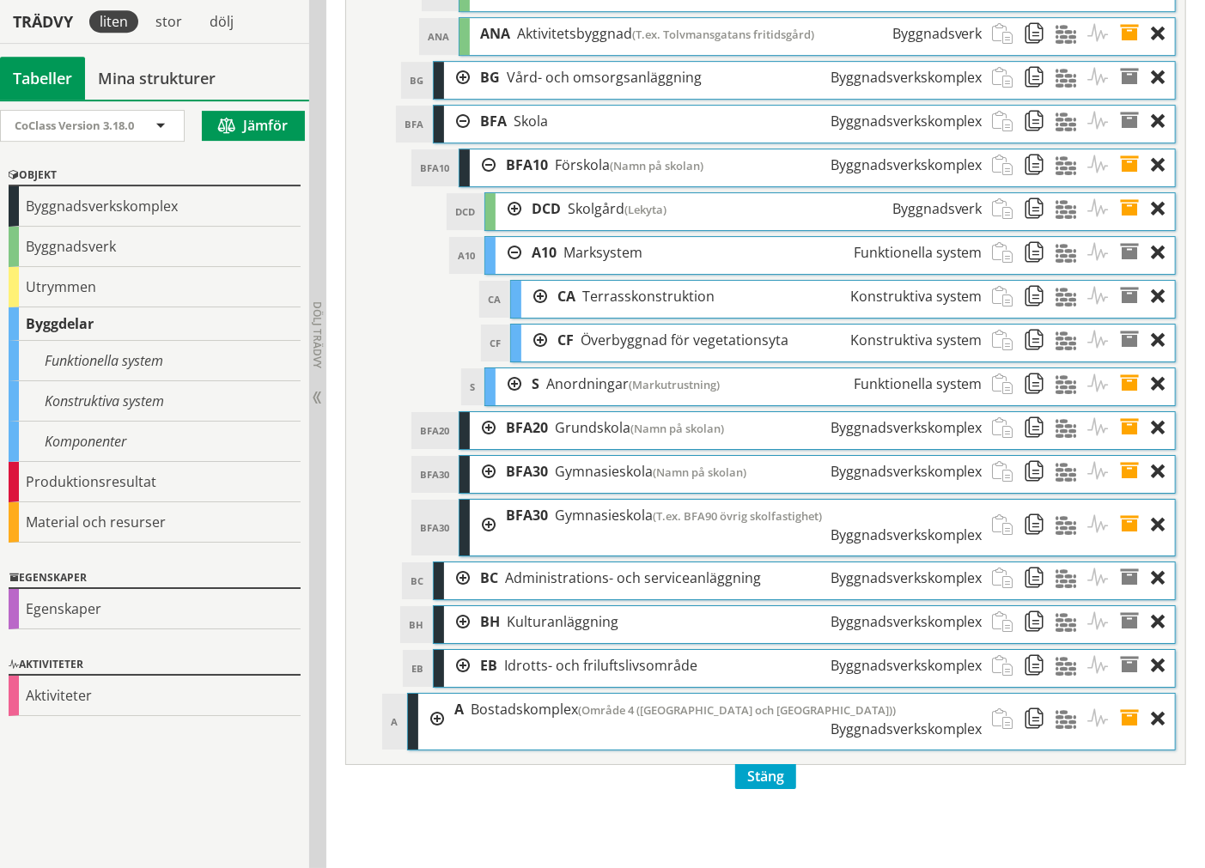
click at [505, 269] on div at bounding box center [509, 253] width 26 height 32
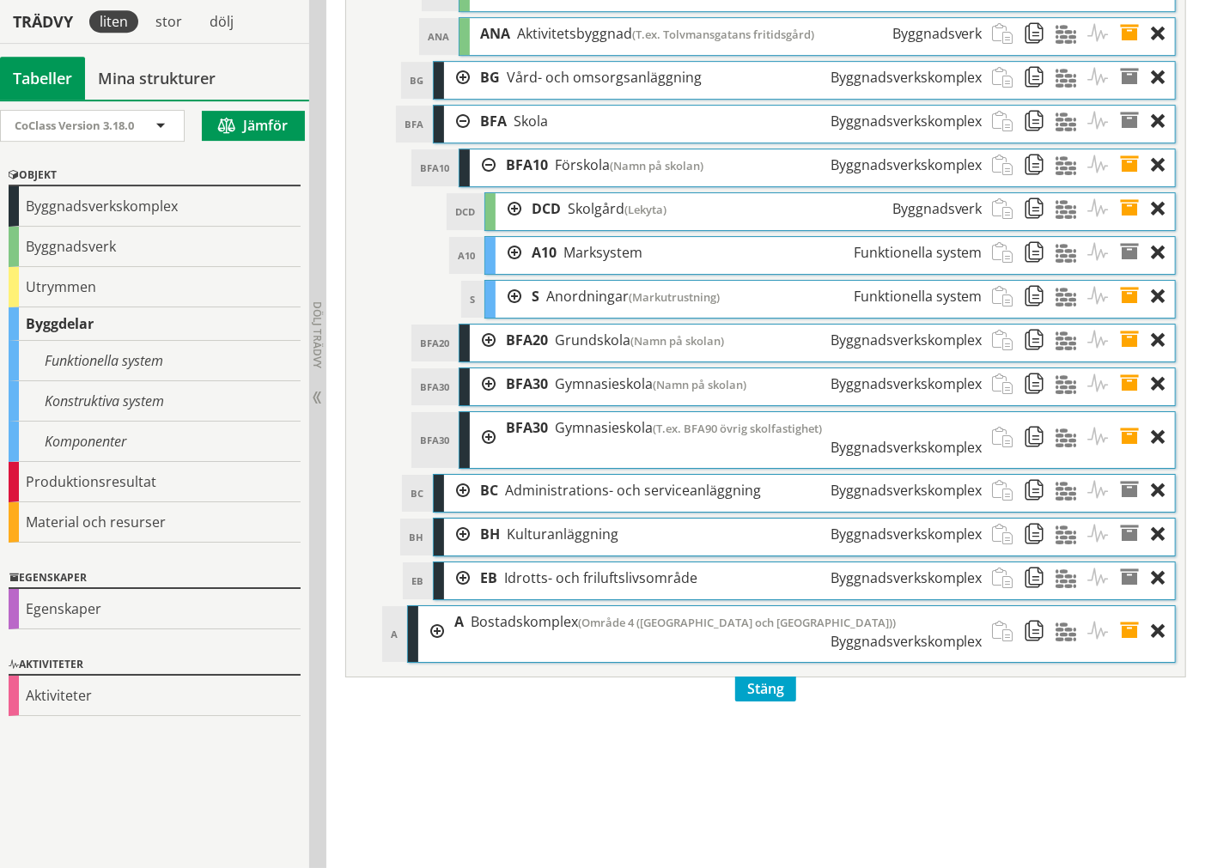
click at [485, 181] on div at bounding box center [483, 165] width 26 height 32
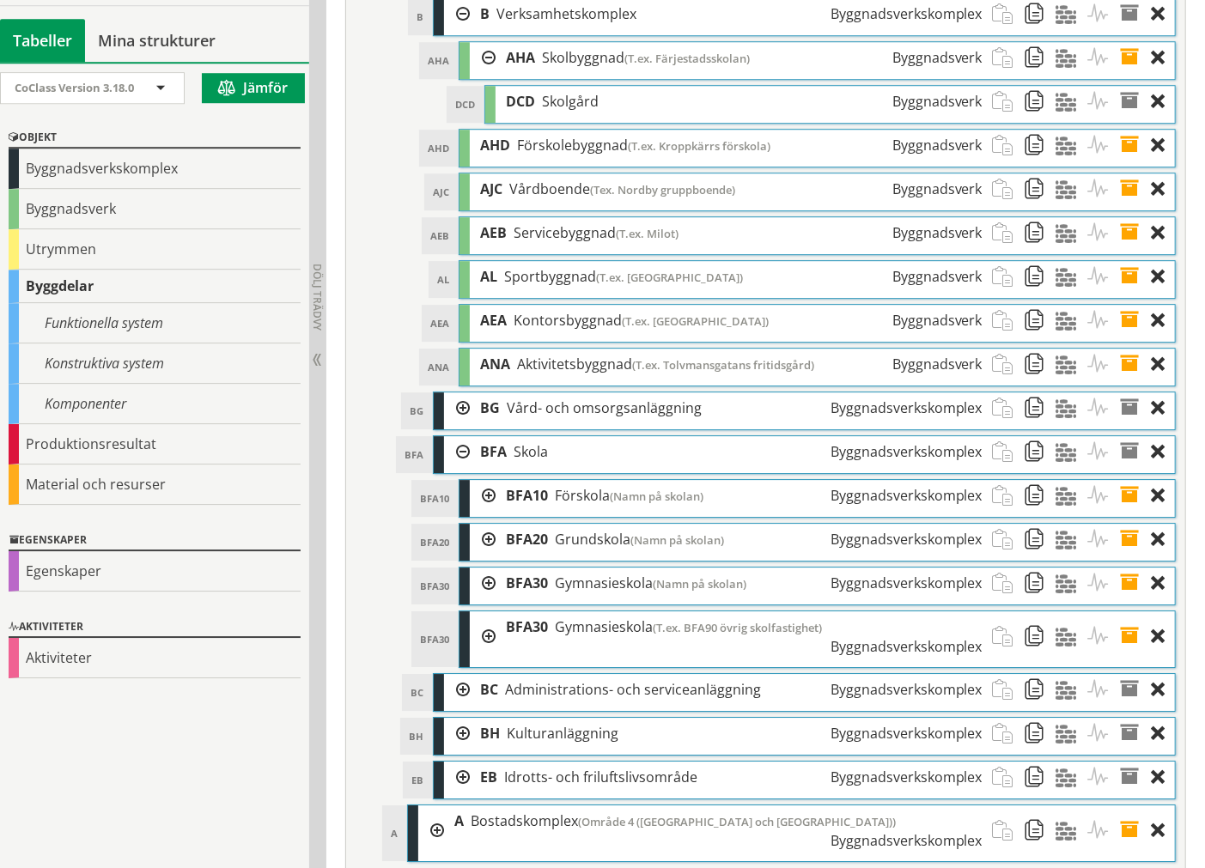
scroll to position [6404, 0]
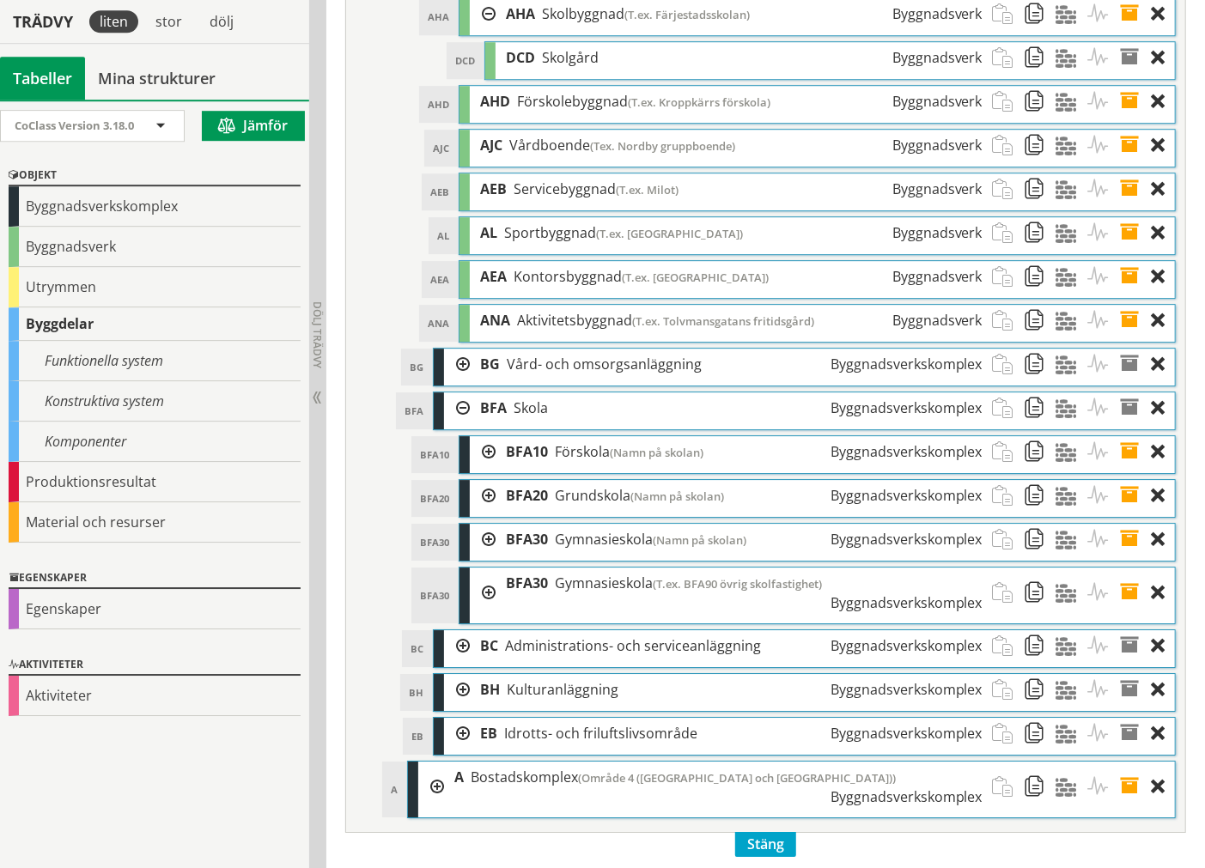
click at [496, 468] on div "BFA10 Förskola (Namn på skolan) Byggnadsverkskomplex" at bounding box center [744, 452] width 497 height 32
click at [500, 468] on div "BFA10 Förskola (Namn på skolan) Byggnadsverkskomplex" at bounding box center [744, 452] width 497 height 32
click at [491, 468] on div at bounding box center [483, 452] width 26 height 32
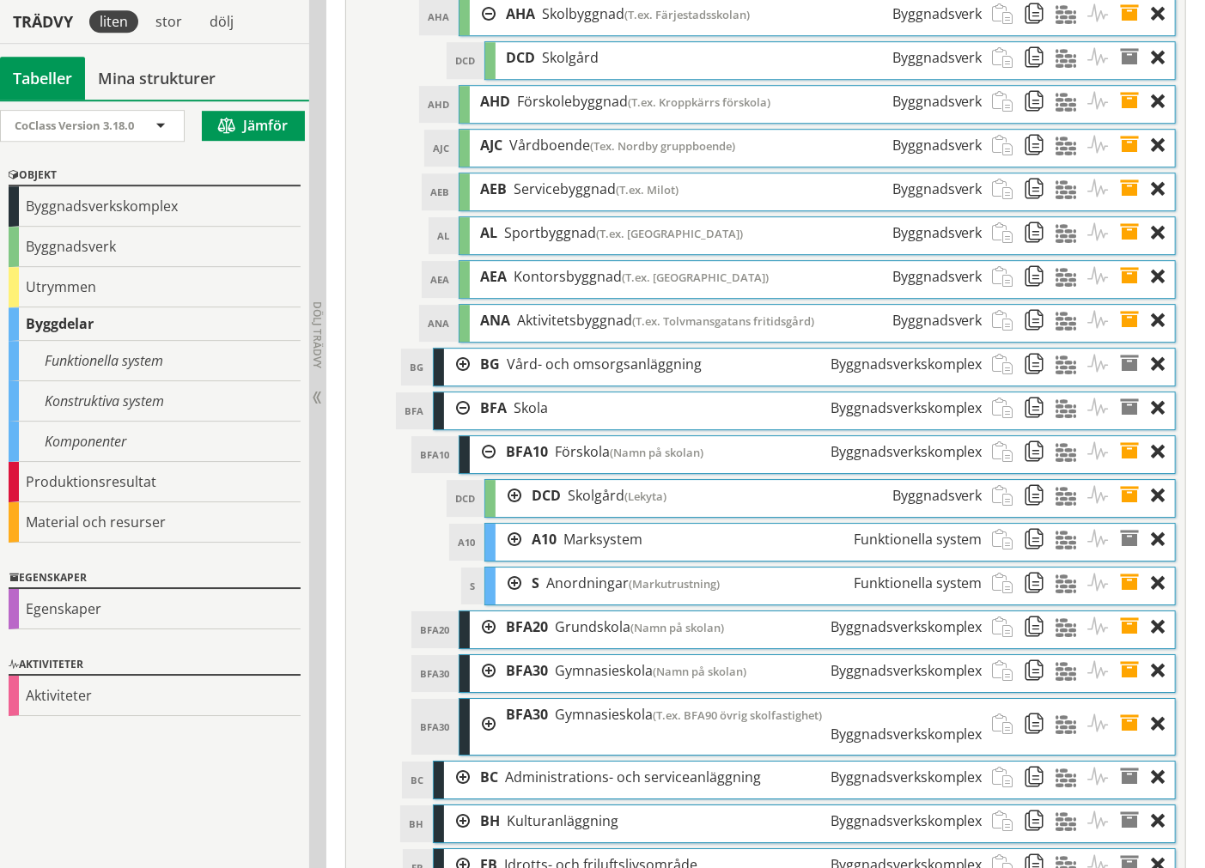
click at [1037, 556] on span at bounding box center [1041, 540] width 32 height 32
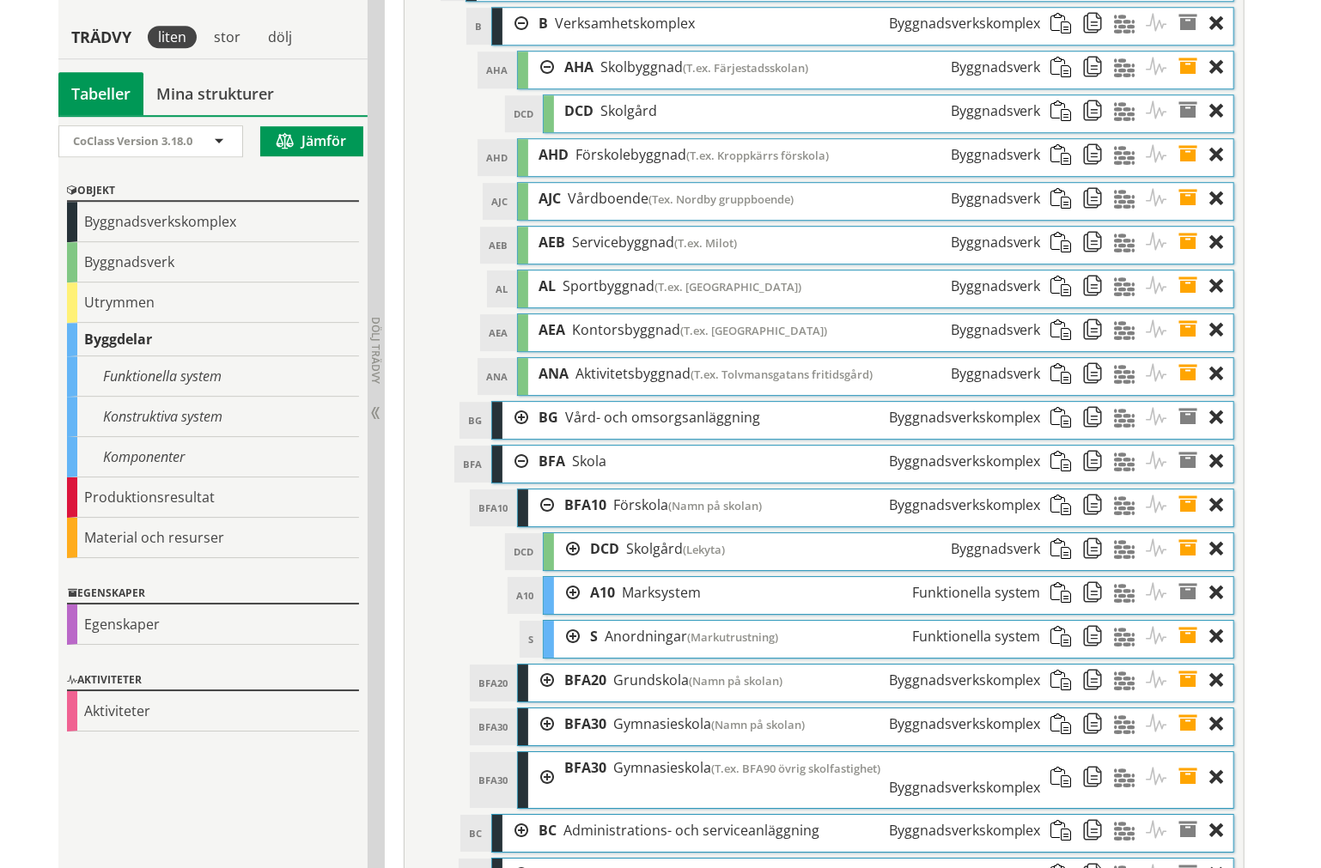
scroll to position [6309, 0]
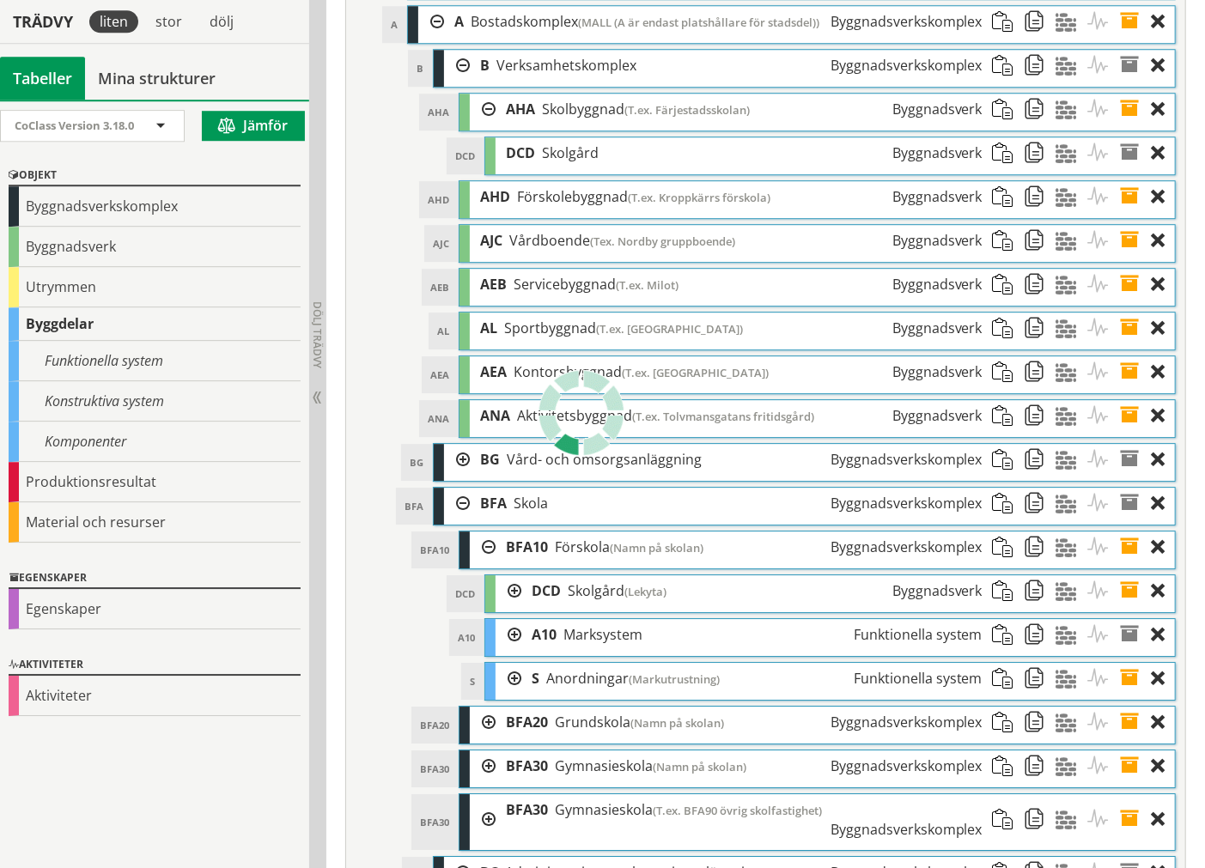
click at [999, 169] on span at bounding box center [1009, 153] width 32 height 32
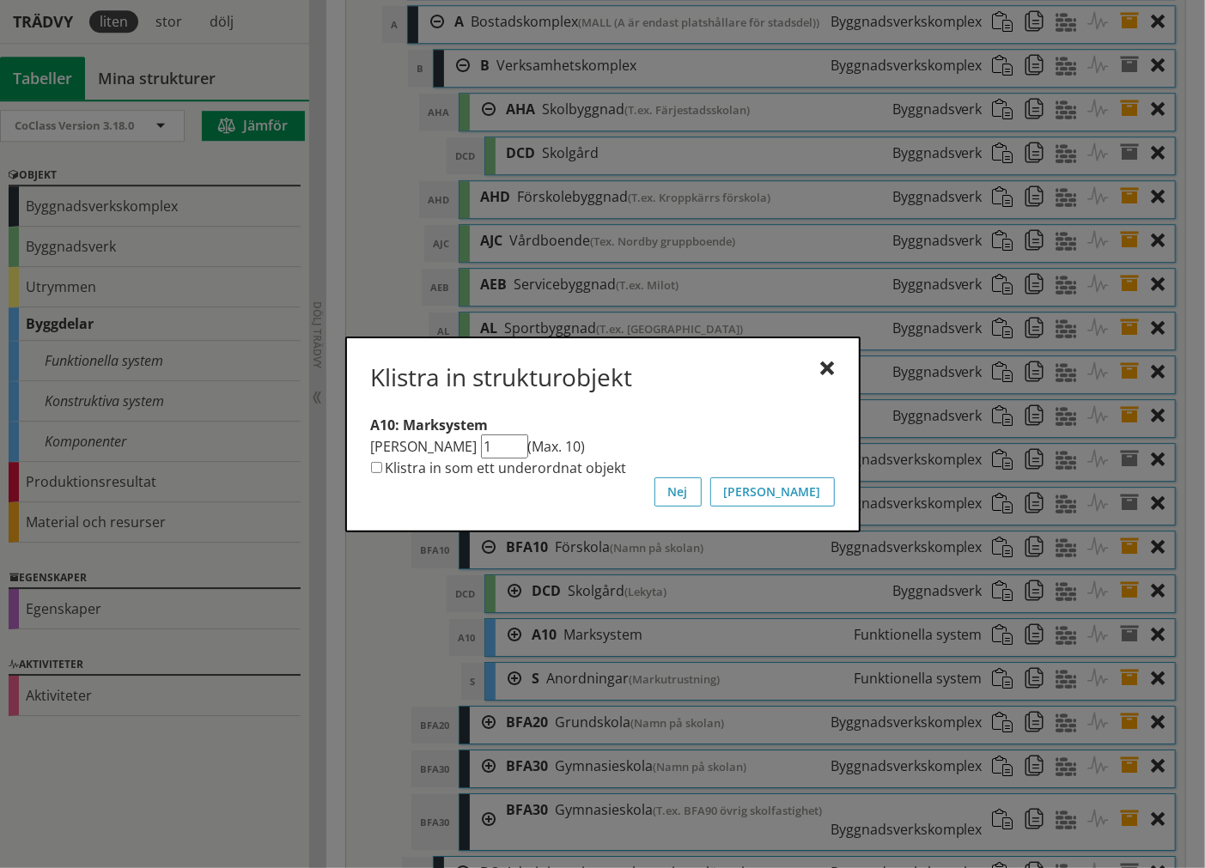
click at [602, 470] on label "Klistra in som ett underordnat objekt" at bounding box center [506, 468] width 241 height 19
click at [382, 470] on input "Klistra in som ett underordnat objekt" at bounding box center [376, 467] width 11 height 11
checkbox input "true"
click at [821, 490] on button "[PERSON_NAME]" at bounding box center [772, 491] width 125 height 29
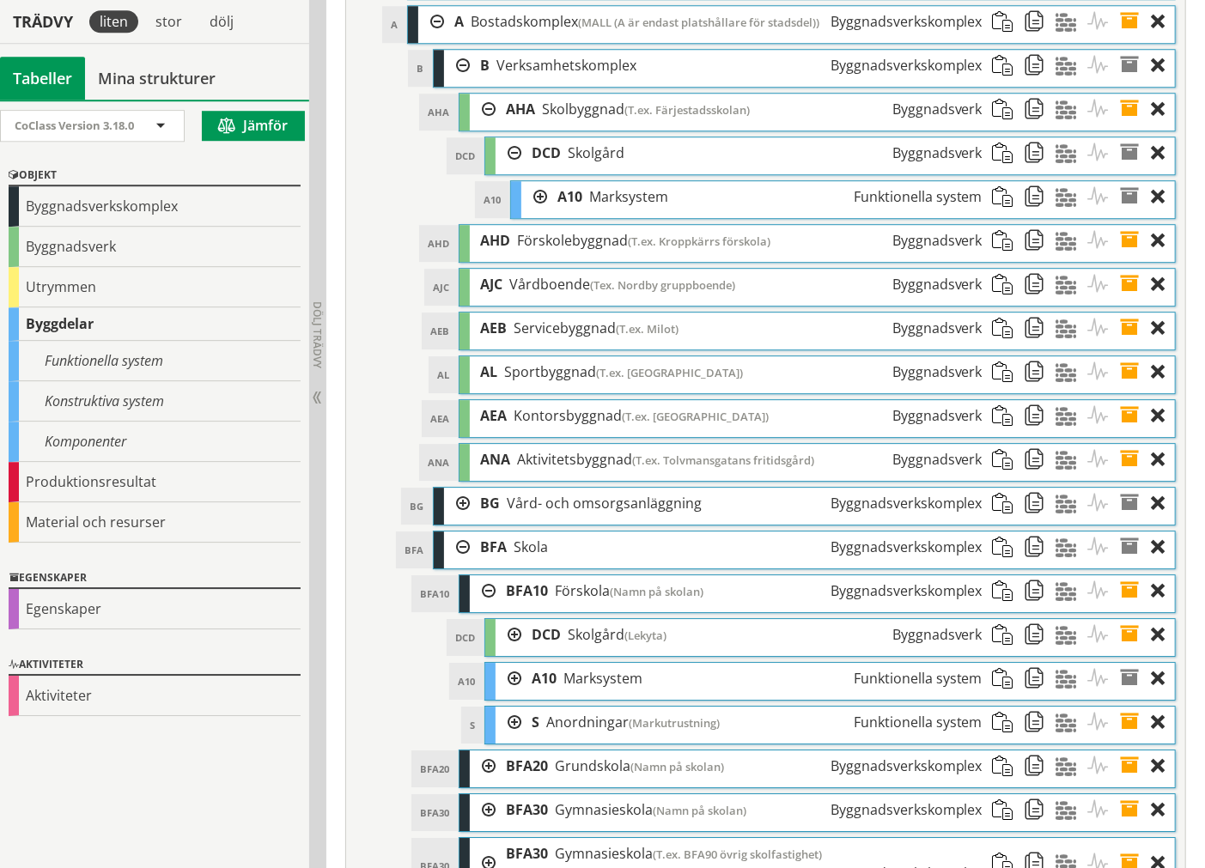
click at [427, 38] on div at bounding box center [431, 22] width 26 height 32
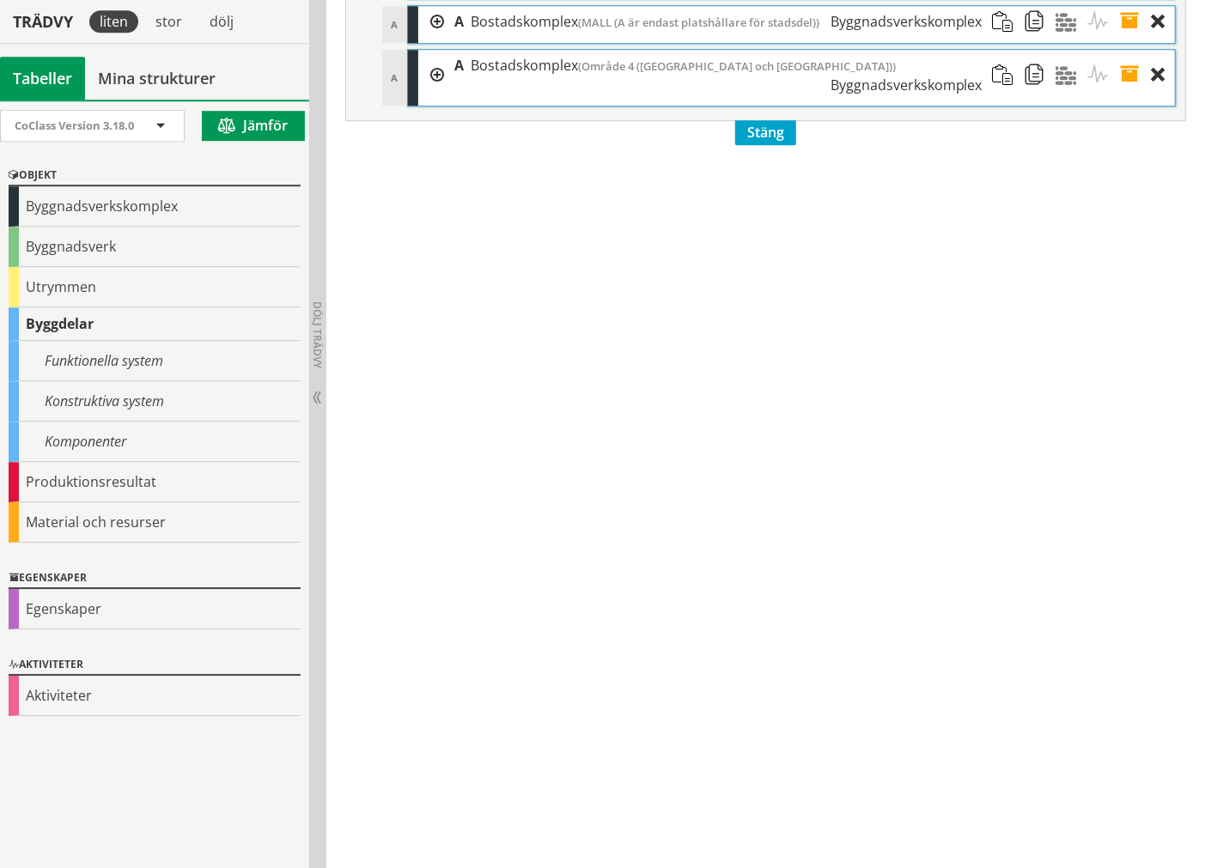
click at [427, 38] on div at bounding box center [431, 22] width 26 height 32
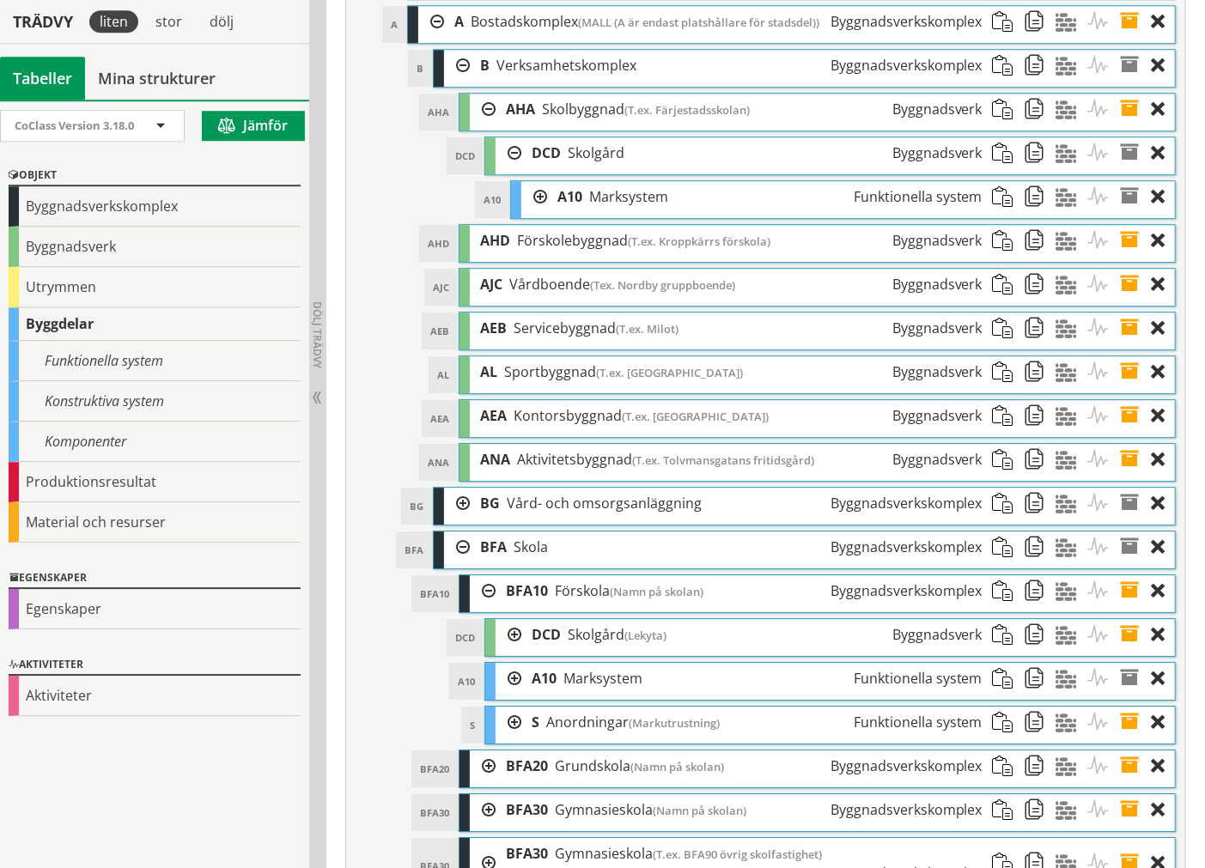
click at [457, 82] on div at bounding box center [457, 66] width 26 height 32
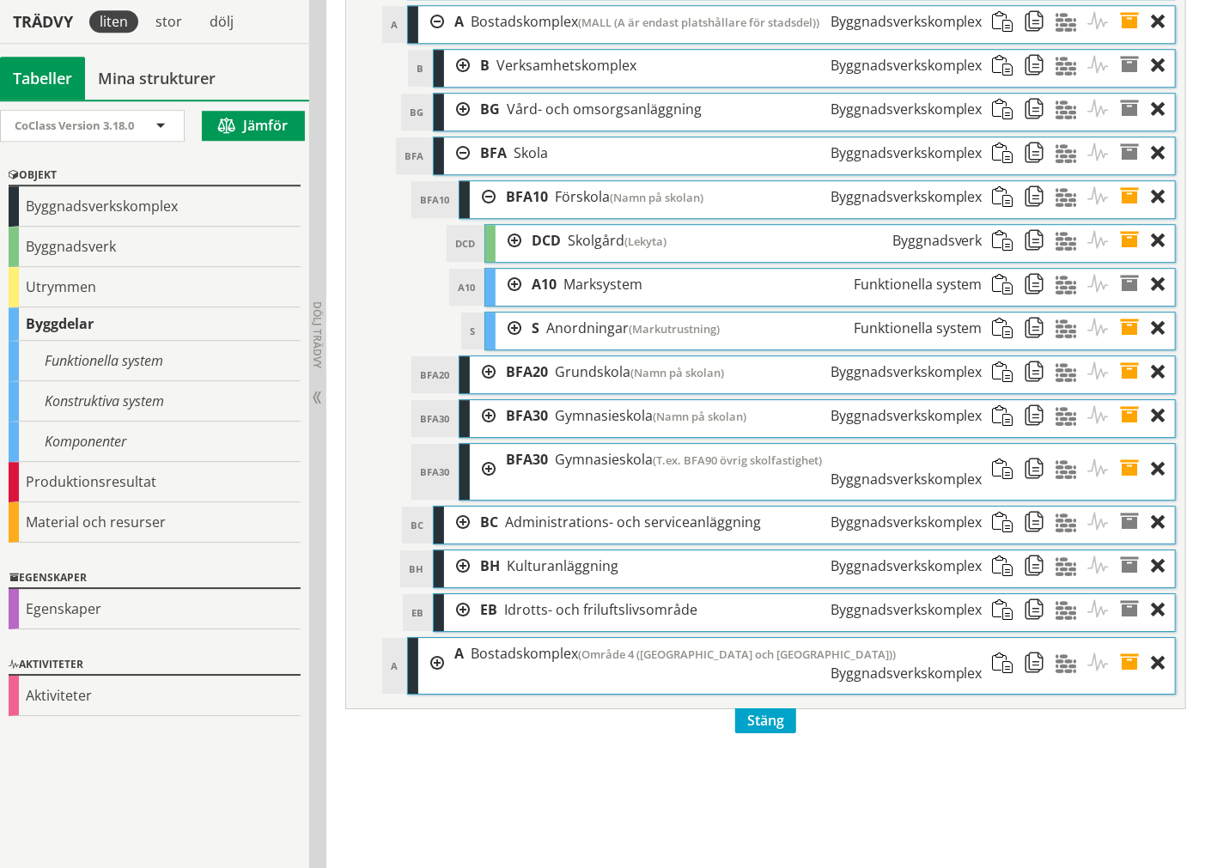
click at [477, 213] on div at bounding box center [483, 197] width 26 height 32
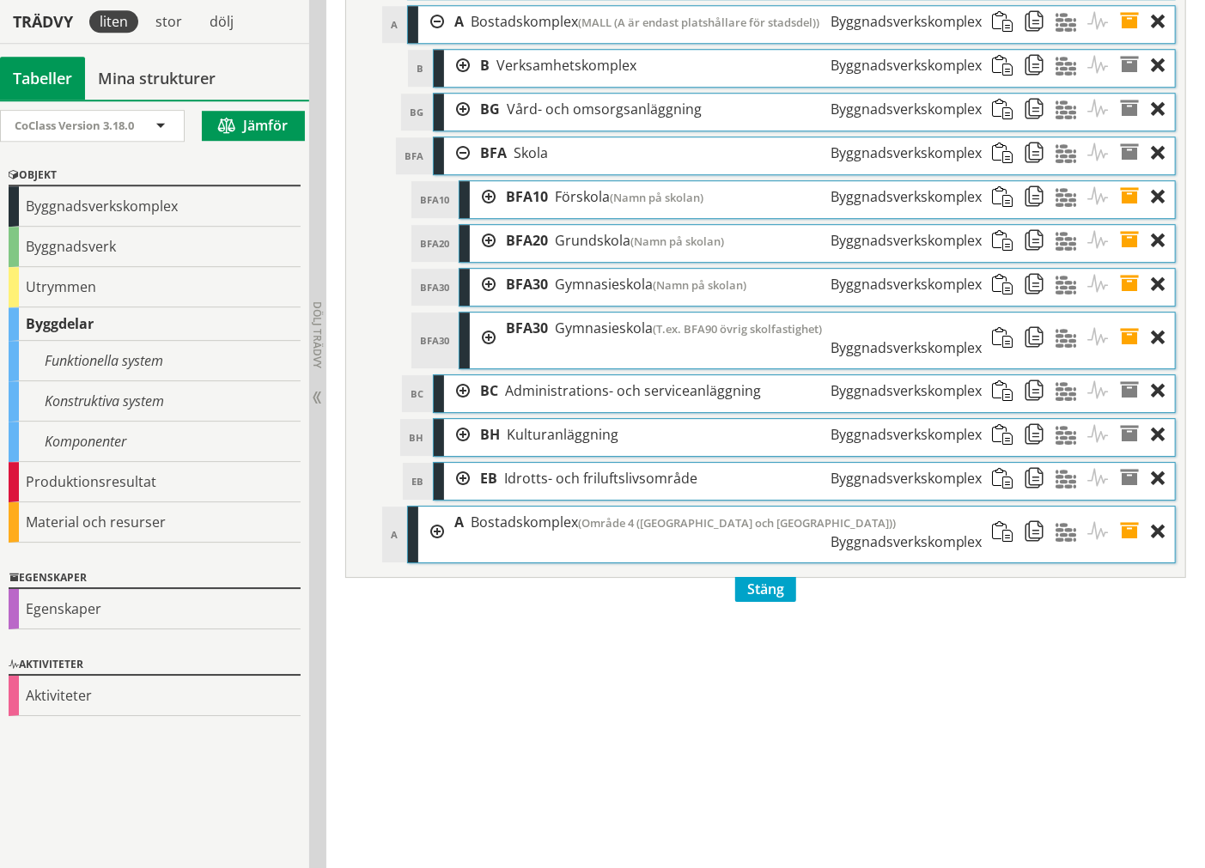
click at [458, 169] on div at bounding box center [457, 153] width 26 height 32
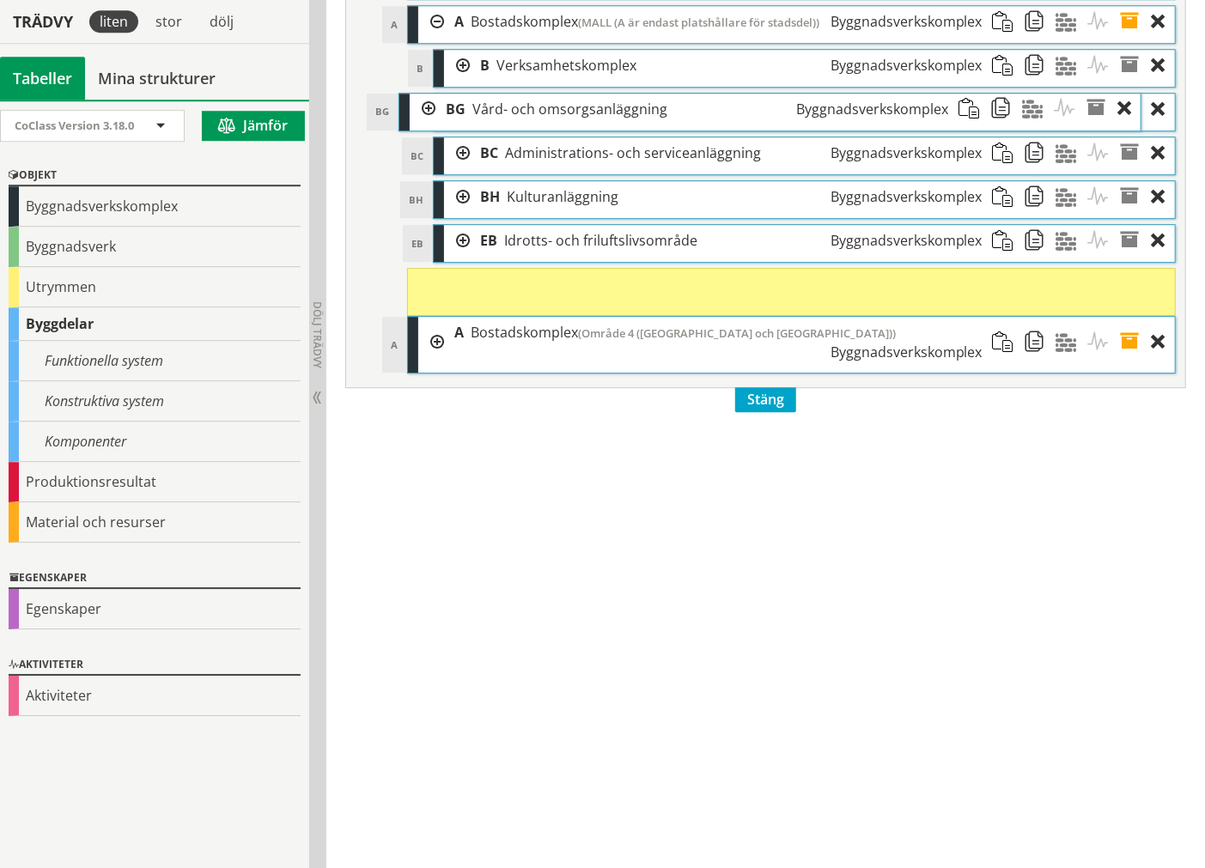
drag, startPoint x: 544, startPoint y: 167, endPoint x: 509, endPoint y: 167, distance: 34.4
click at [509, 119] on span "Vård- och omsorgsanläggning" at bounding box center [569, 109] width 195 height 19
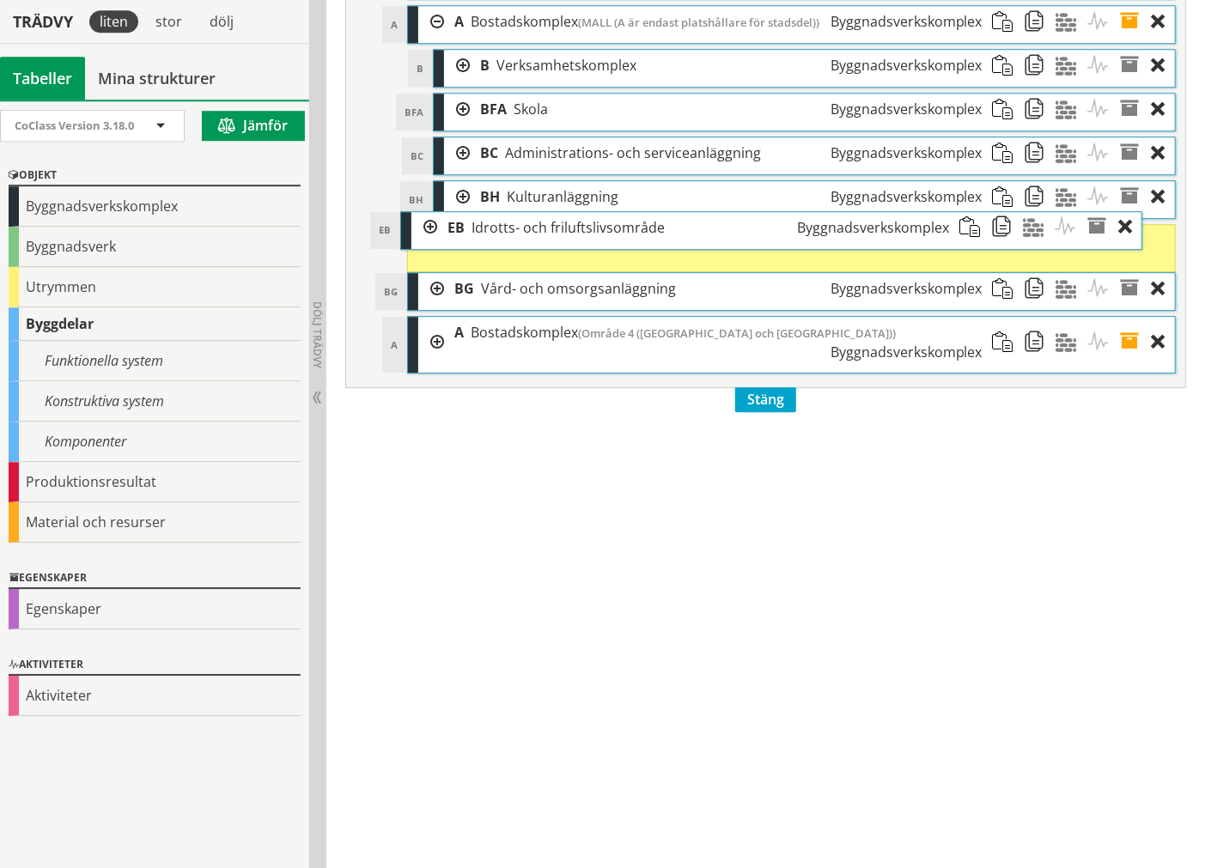
drag, startPoint x: 521, startPoint y: 295, endPoint x: 488, endPoint y: 280, distance: 36.5
click at [488, 237] on span "Idrotts- och friluftslivsområde" at bounding box center [567, 227] width 193 height 19
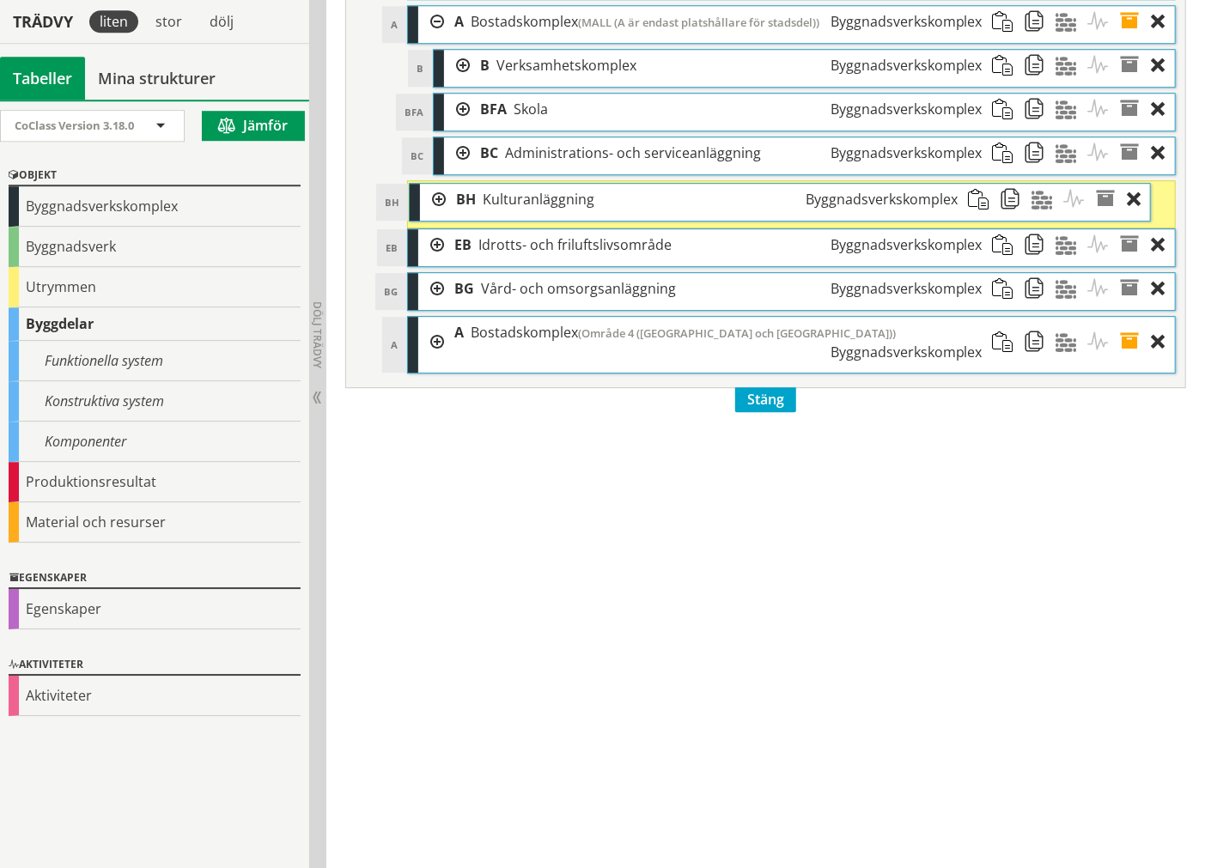
drag, startPoint x: 527, startPoint y: 254, endPoint x: 502, endPoint y: 256, distance: 25.8
click at [502, 209] on span "Kulturanläggning" at bounding box center [539, 199] width 112 height 19
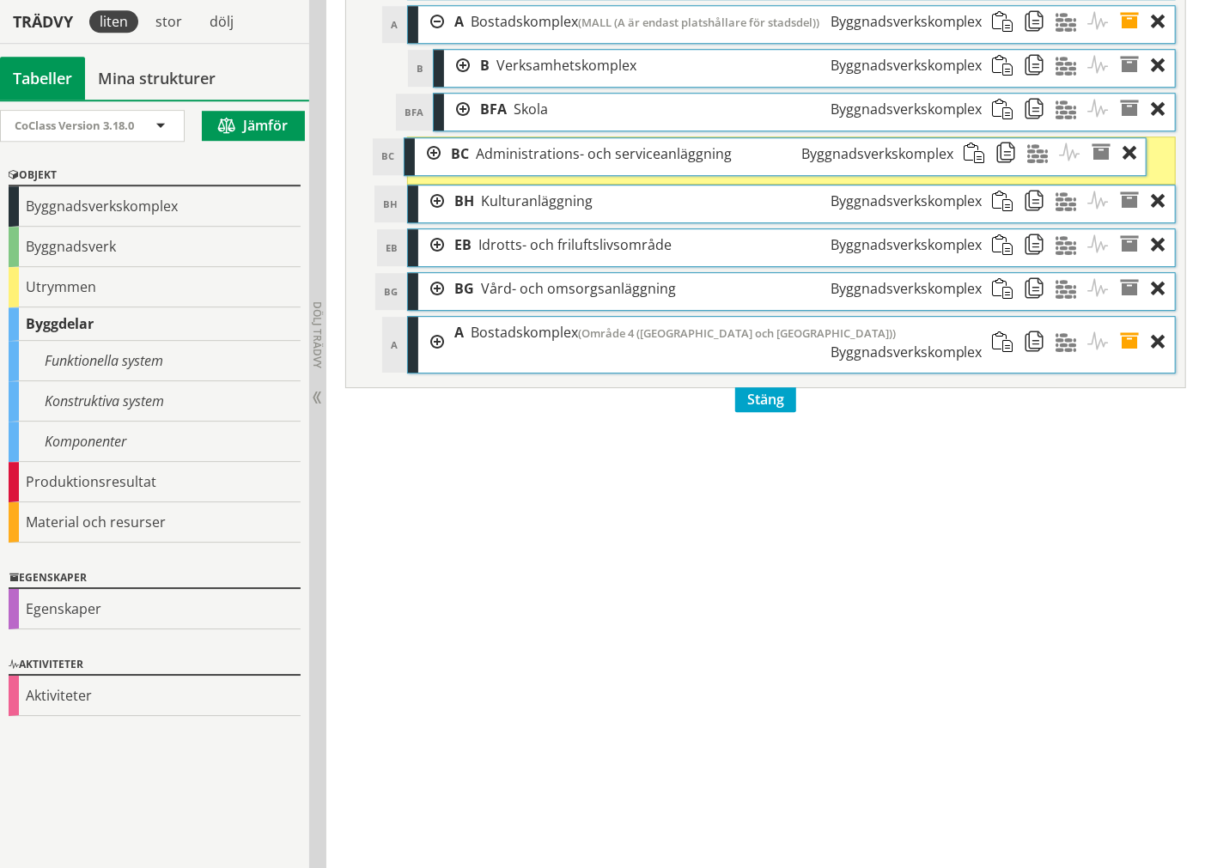
drag, startPoint x: 521, startPoint y: 210, endPoint x: 492, endPoint y: 210, distance: 29.2
click at [492, 163] on span "Administrations- och serviceanläggning" at bounding box center [604, 153] width 256 height 19
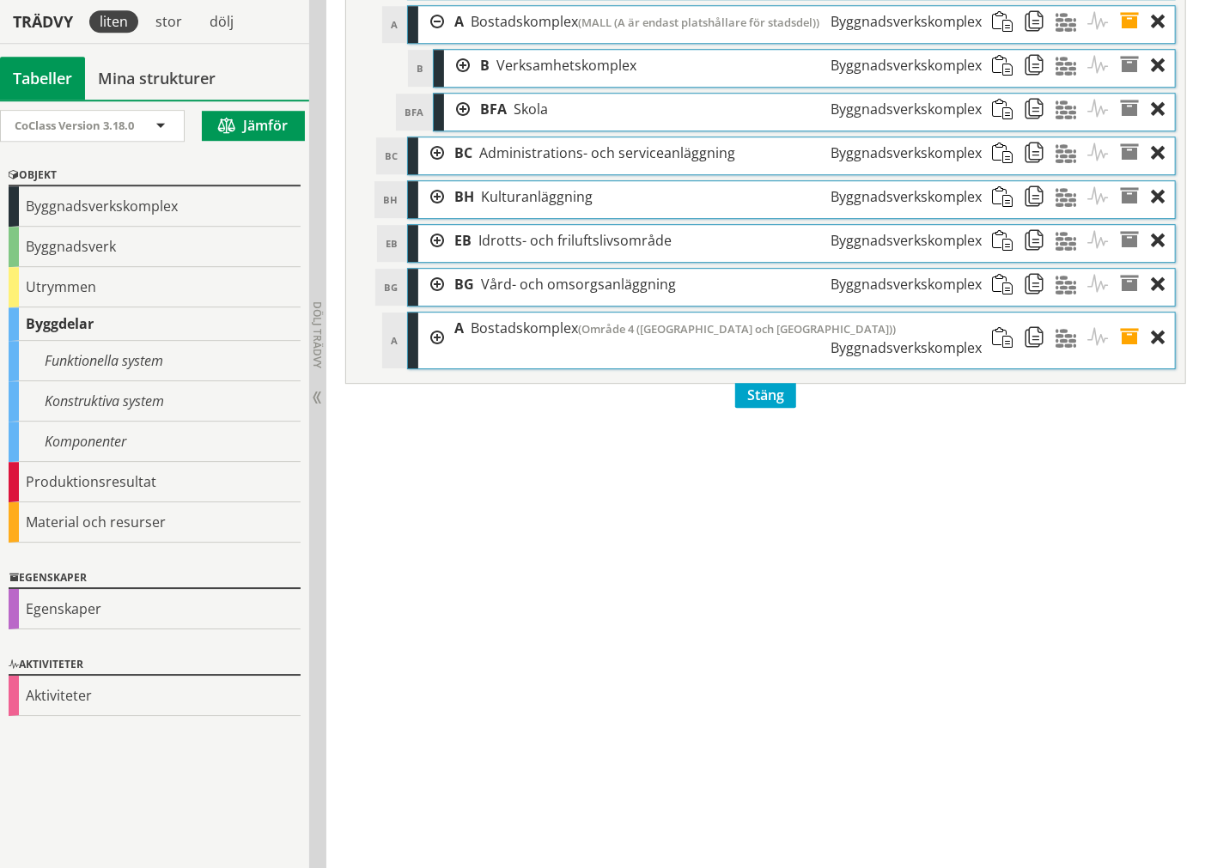
click at [459, 125] on div at bounding box center [457, 110] width 26 height 32
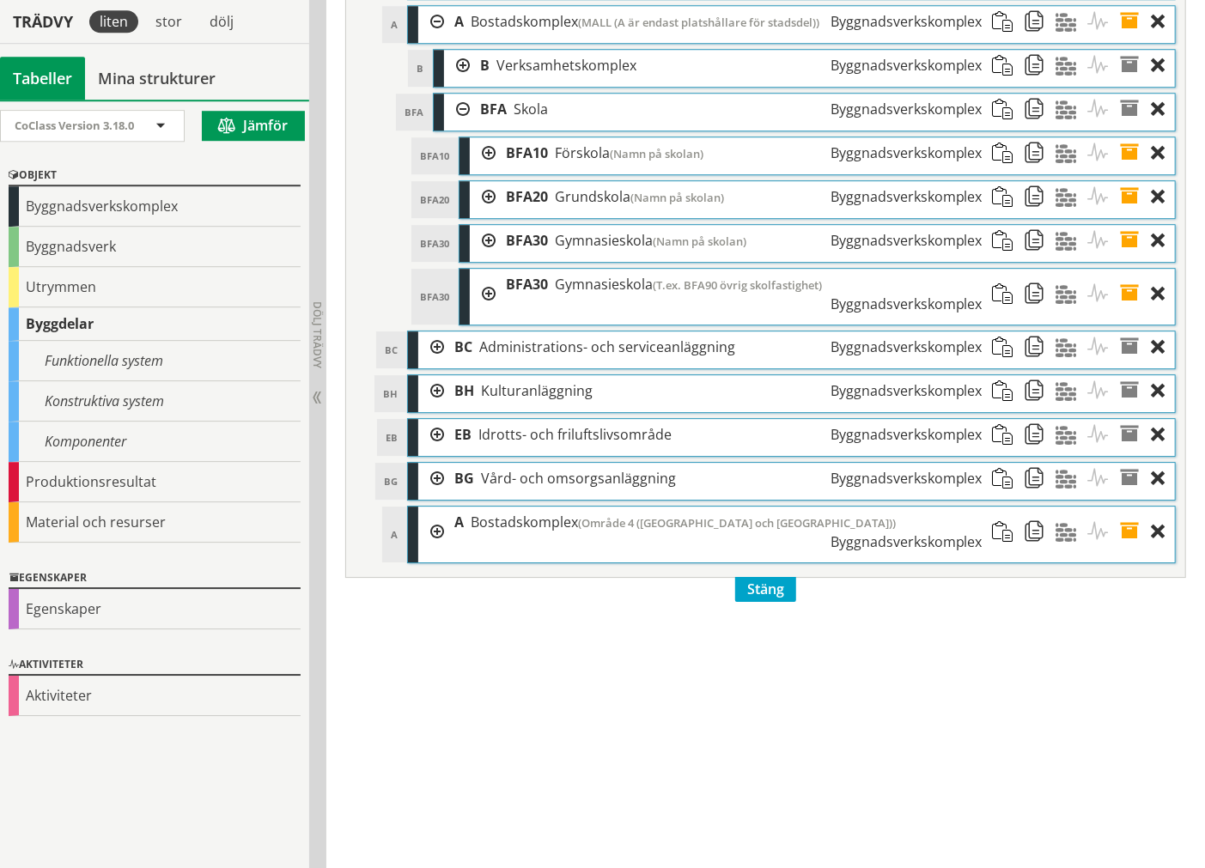
click at [462, 125] on div at bounding box center [457, 110] width 26 height 32
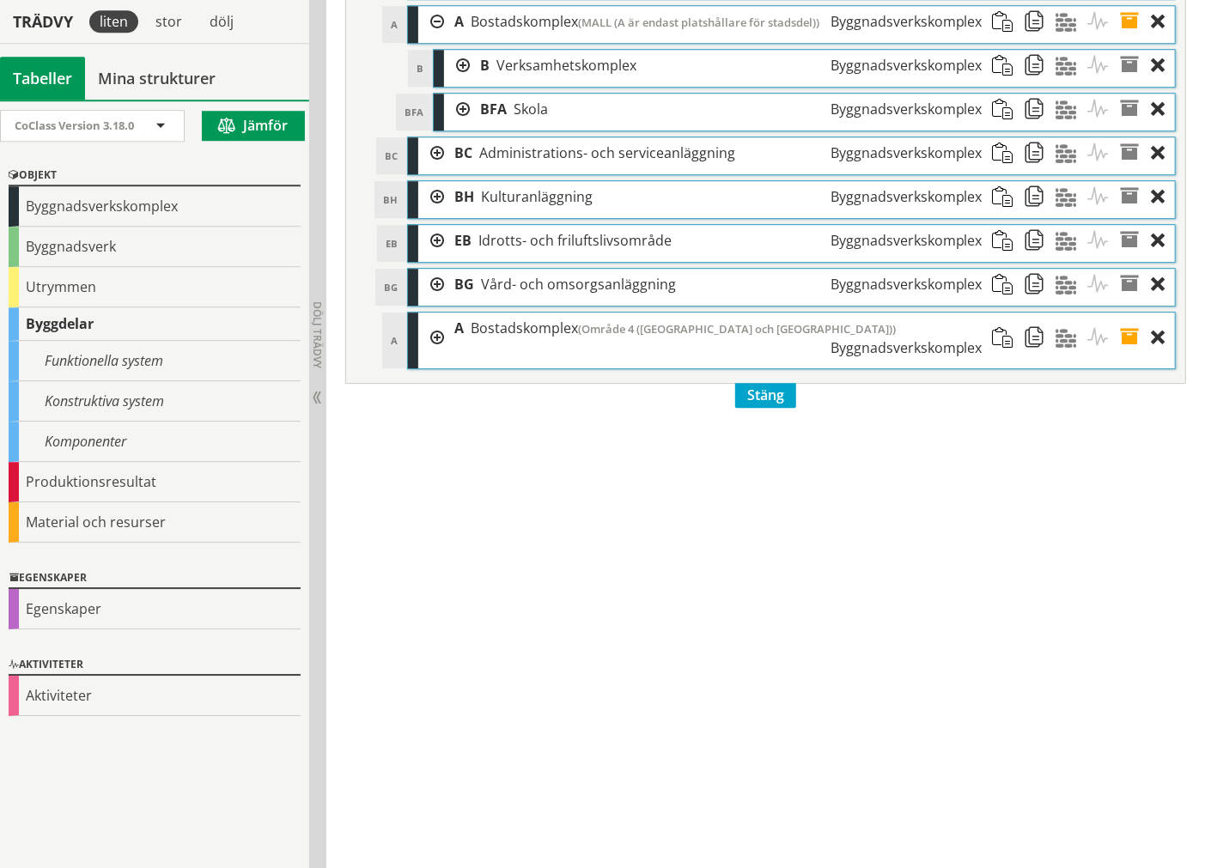
click at [453, 125] on div at bounding box center [457, 110] width 26 height 32
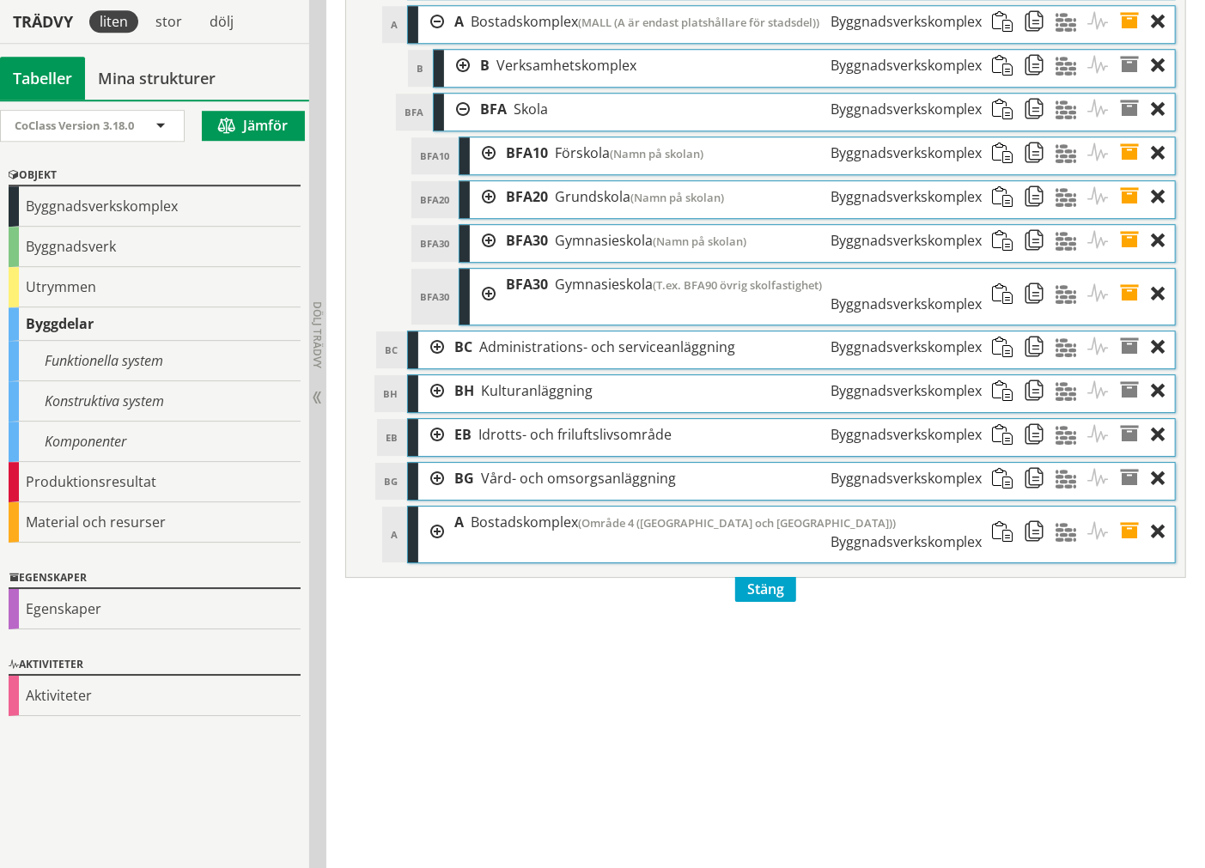
click at [479, 169] on div at bounding box center [483, 153] width 26 height 32
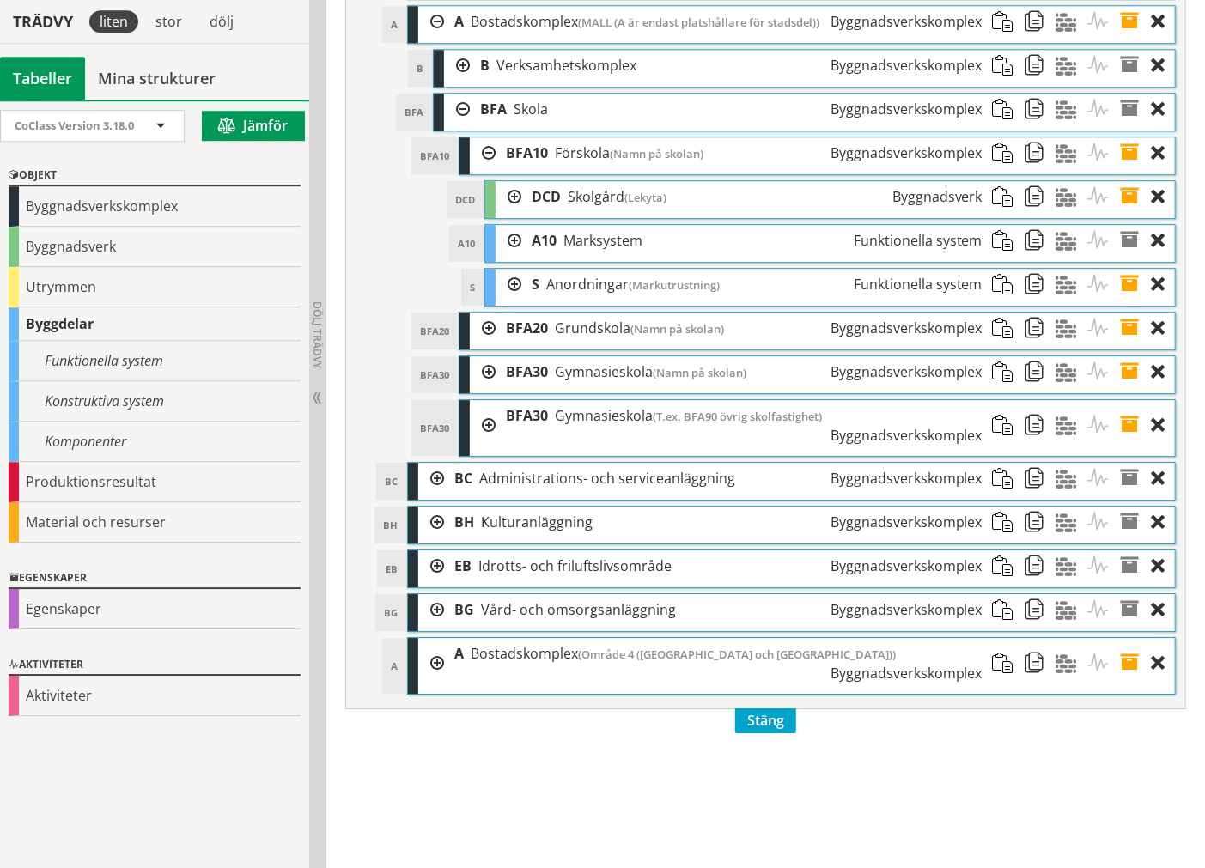
click at [483, 169] on div at bounding box center [483, 153] width 26 height 32
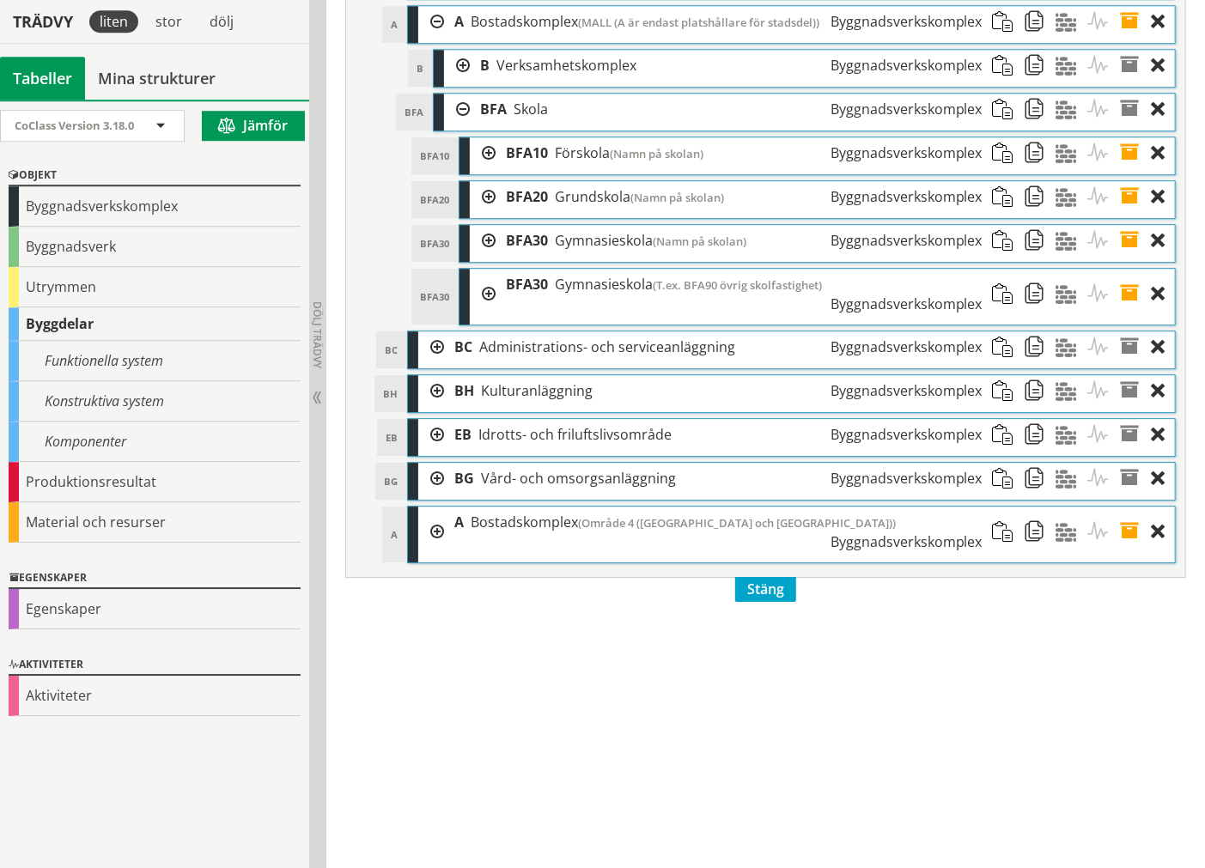
click at [458, 125] on div at bounding box center [457, 110] width 26 height 32
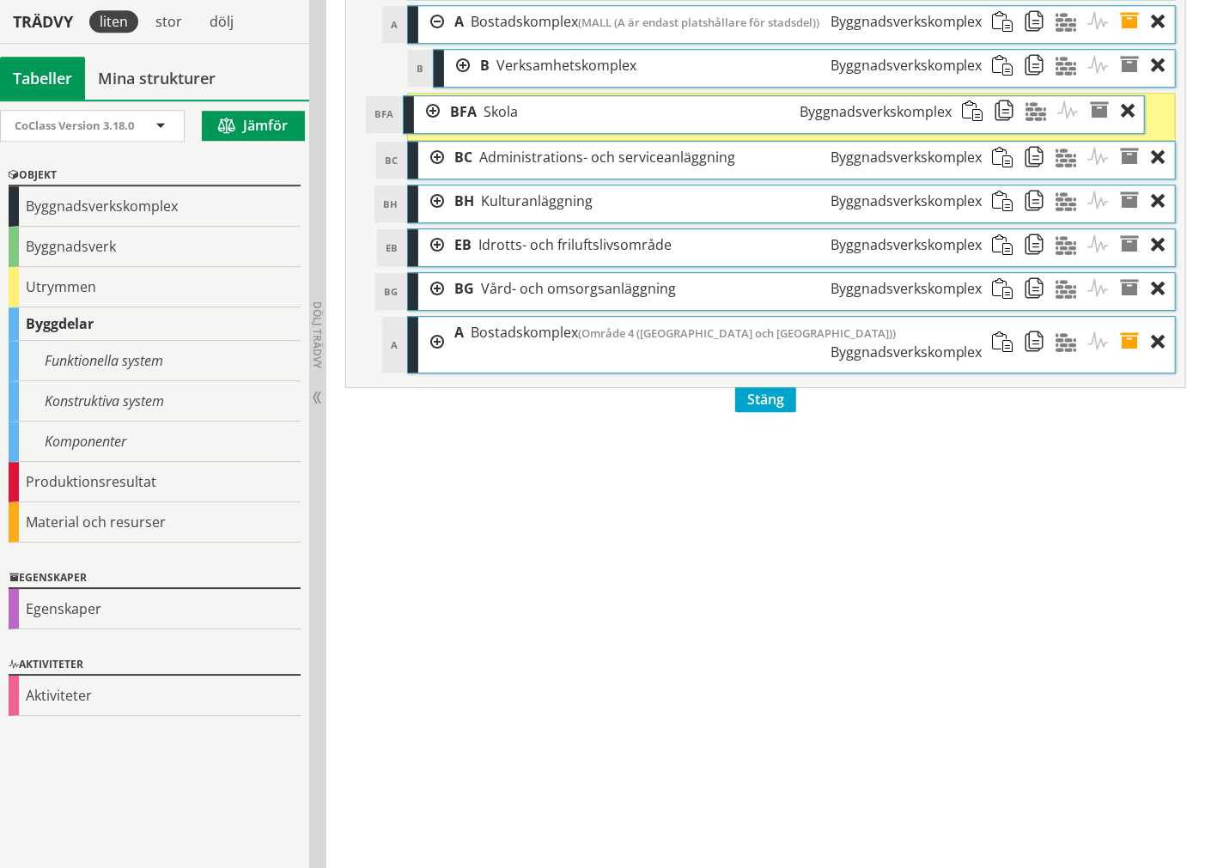
drag, startPoint x: 518, startPoint y: 165, endPoint x: 487, endPoint y: 166, distance: 30.9
click at [487, 121] on span "Skola" at bounding box center [500, 111] width 34 height 19
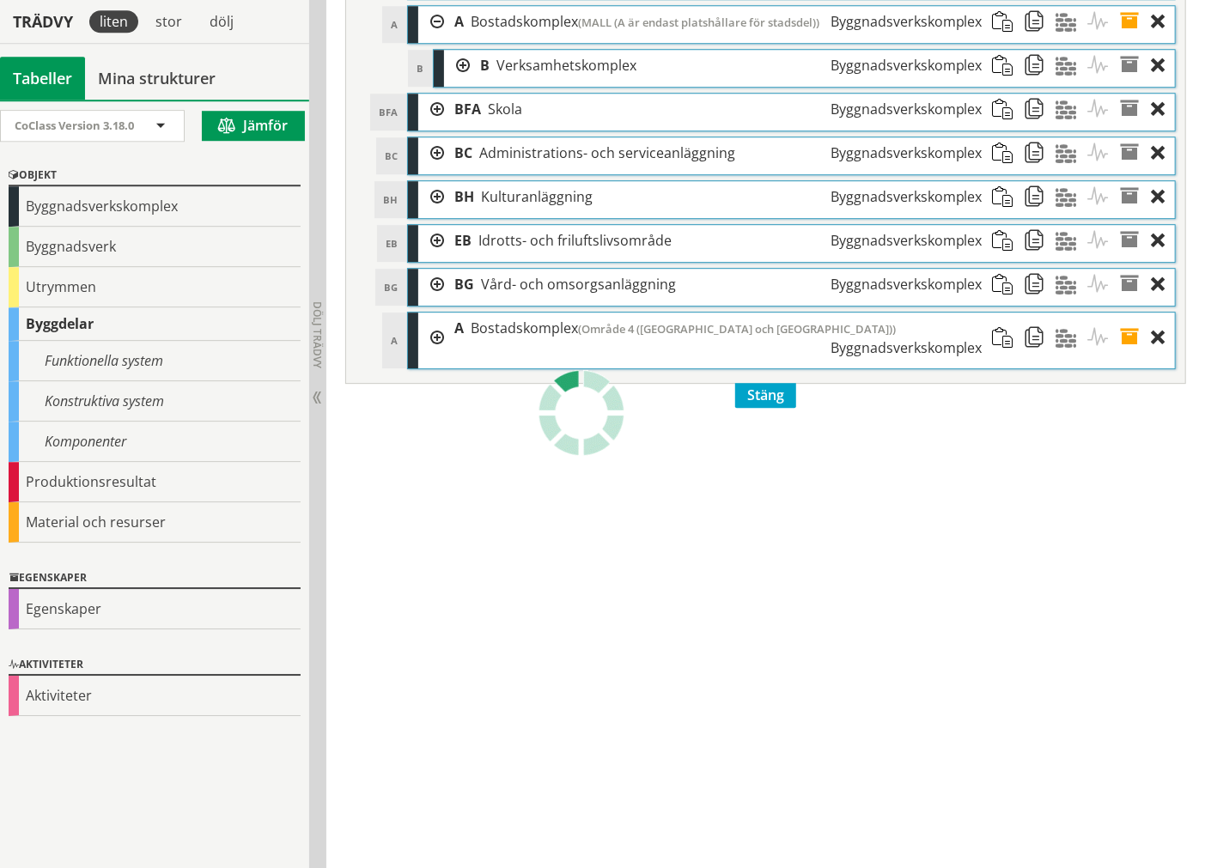
click at [461, 82] on div at bounding box center [457, 66] width 26 height 32
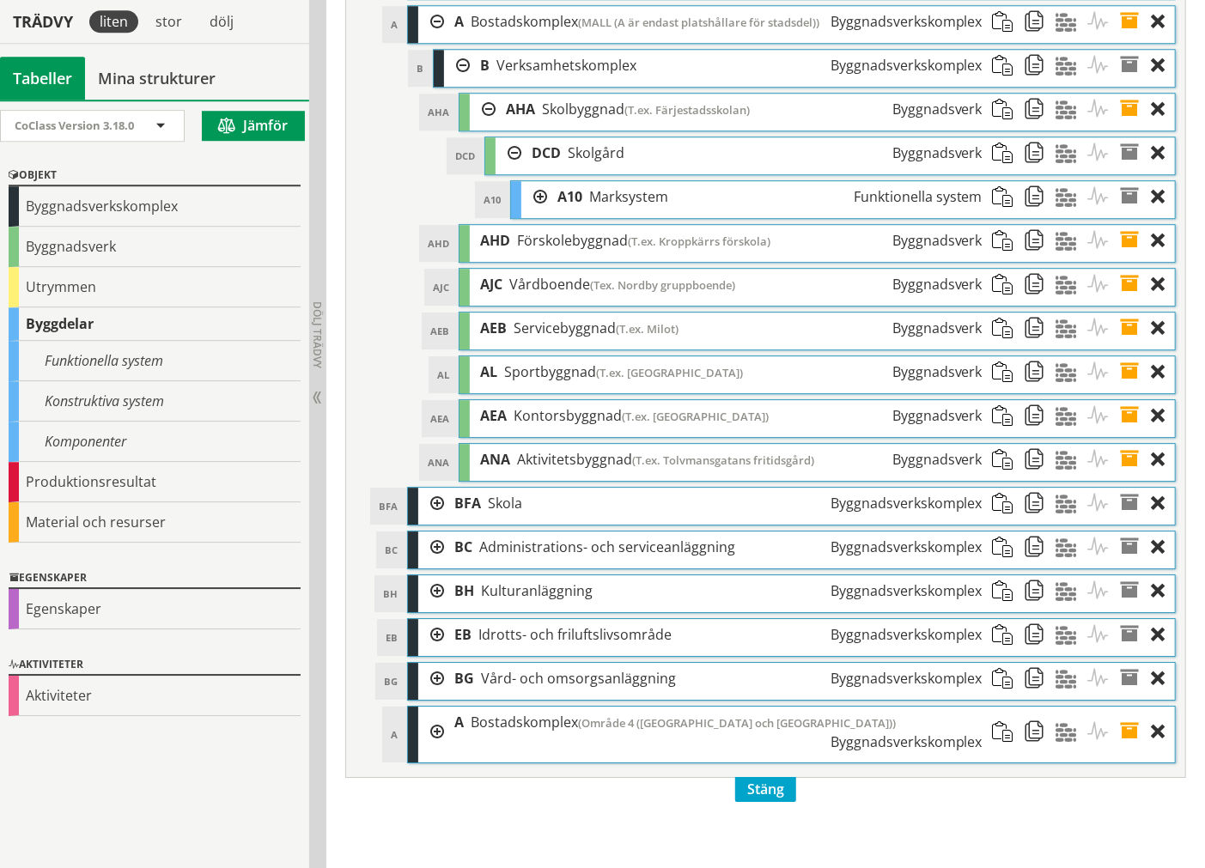
click at [535, 213] on div at bounding box center [534, 197] width 26 height 32
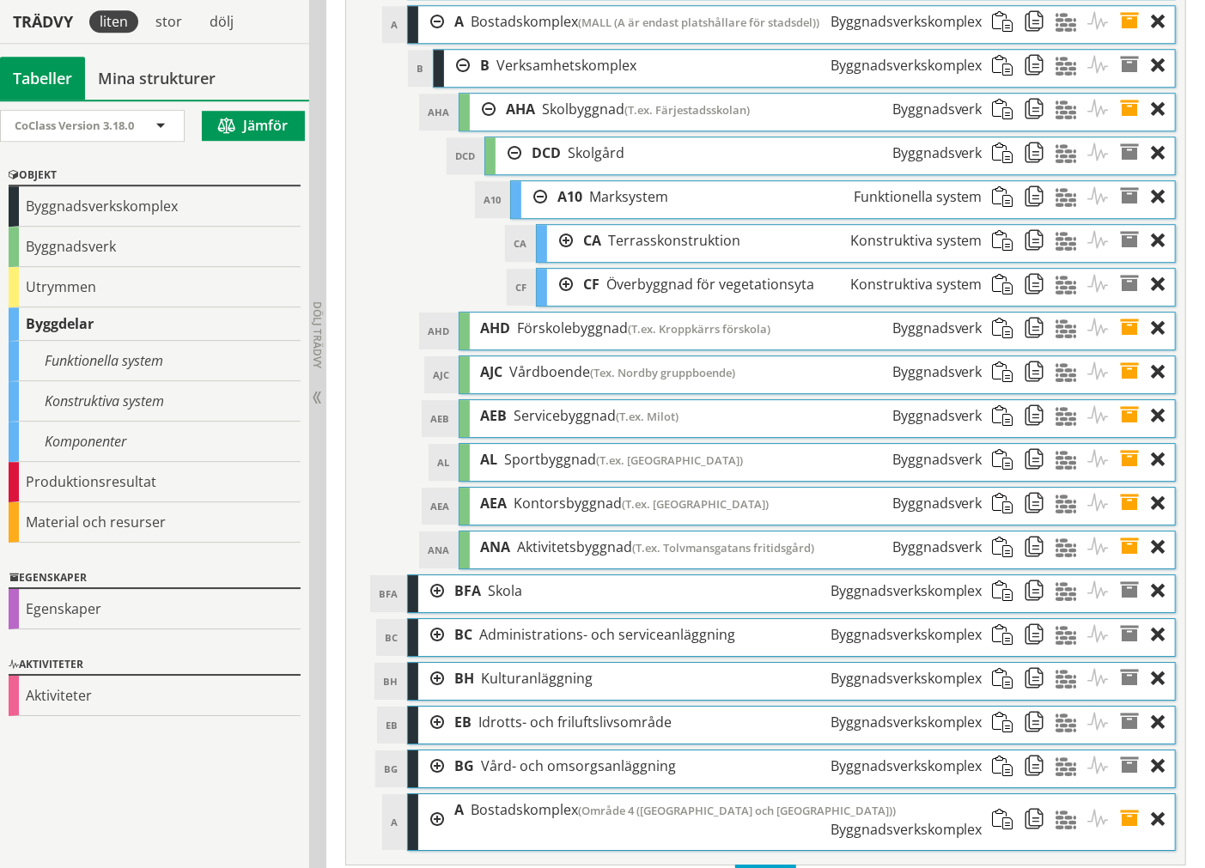
drag, startPoint x: 1079, startPoint y: 236, endPoint x: 1116, endPoint y: 221, distance: 40.8
click at [560, 257] on div at bounding box center [560, 241] width 26 height 32
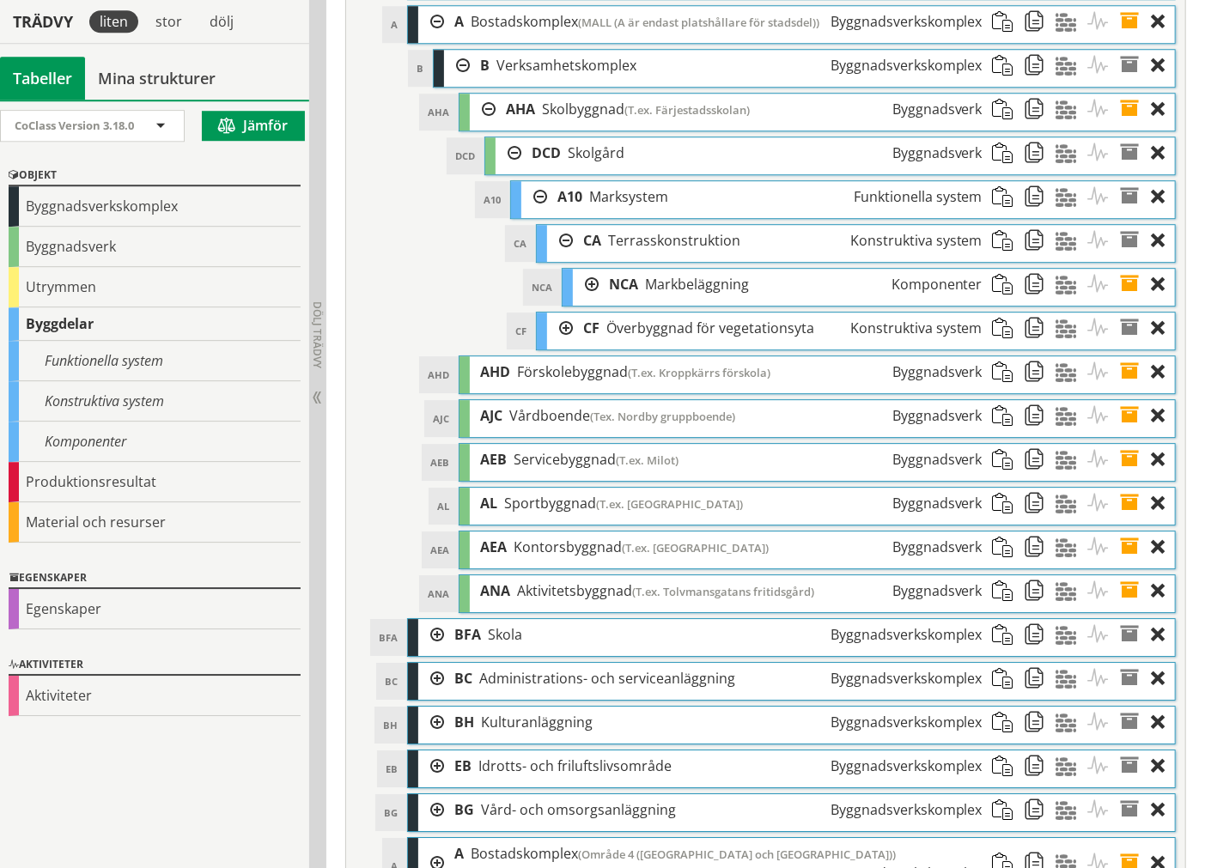
click at [582, 301] on div at bounding box center [586, 285] width 26 height 32
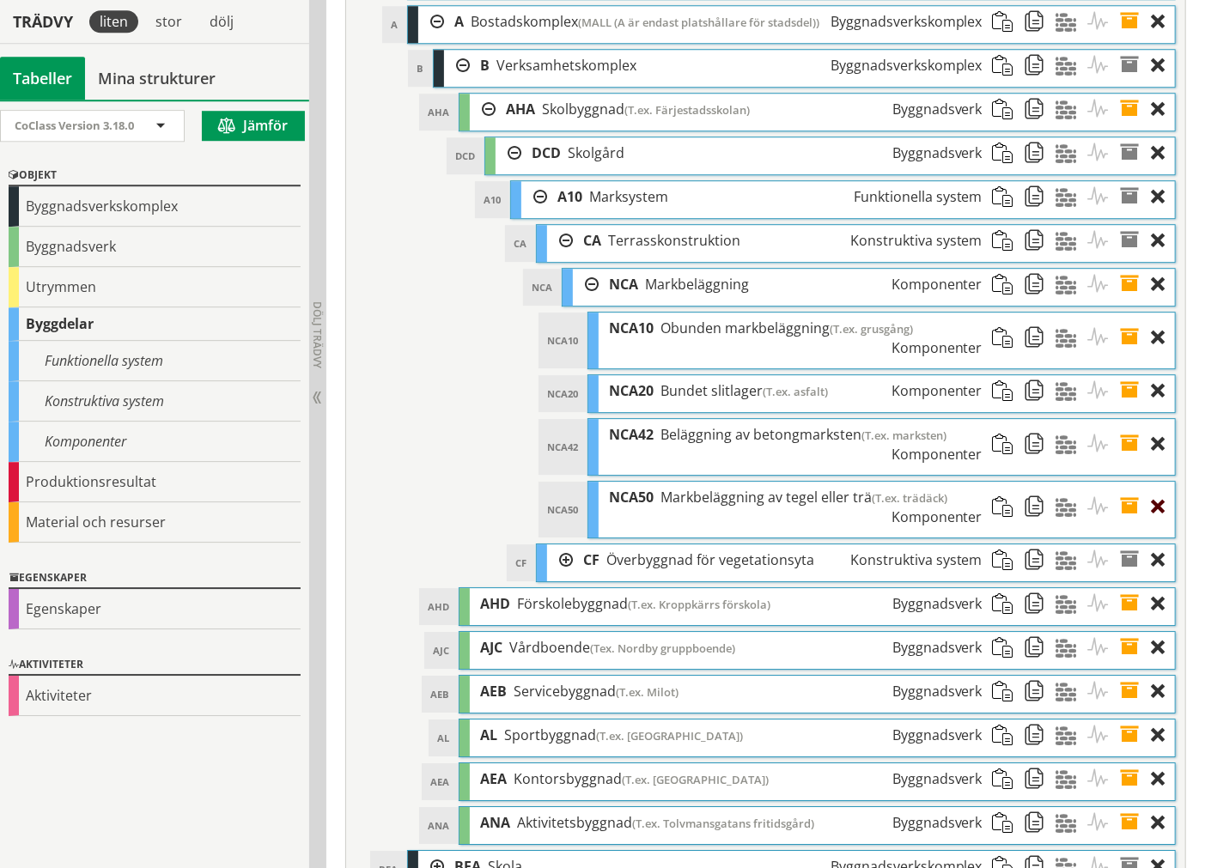
click at [1156, 532] on div at bounding box center [1163, 507] width 23 height 51
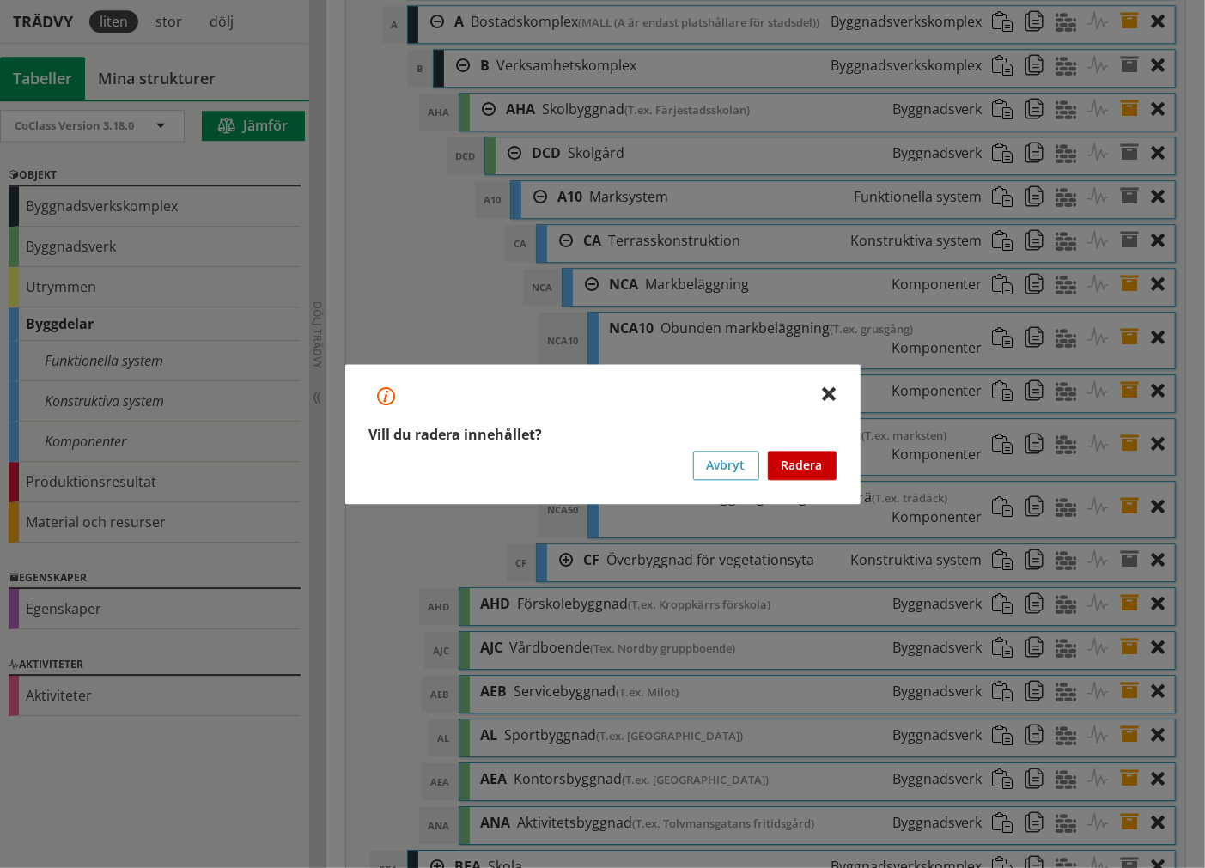
click at [769, 459] on button "Radera" at bounding box center [802, 465] width 69 height 29
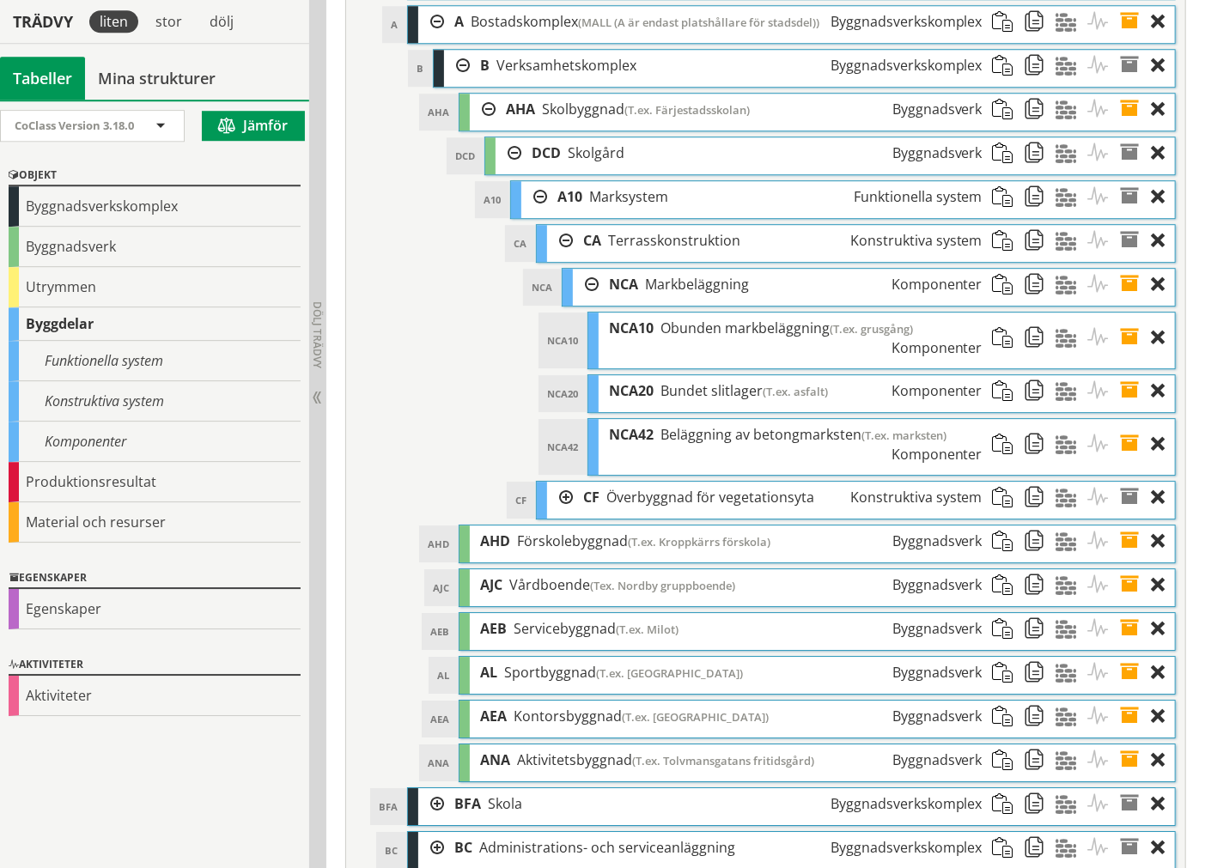
click at [1158, 470] on div at bounding box center [1163, 444] width 23 height 51
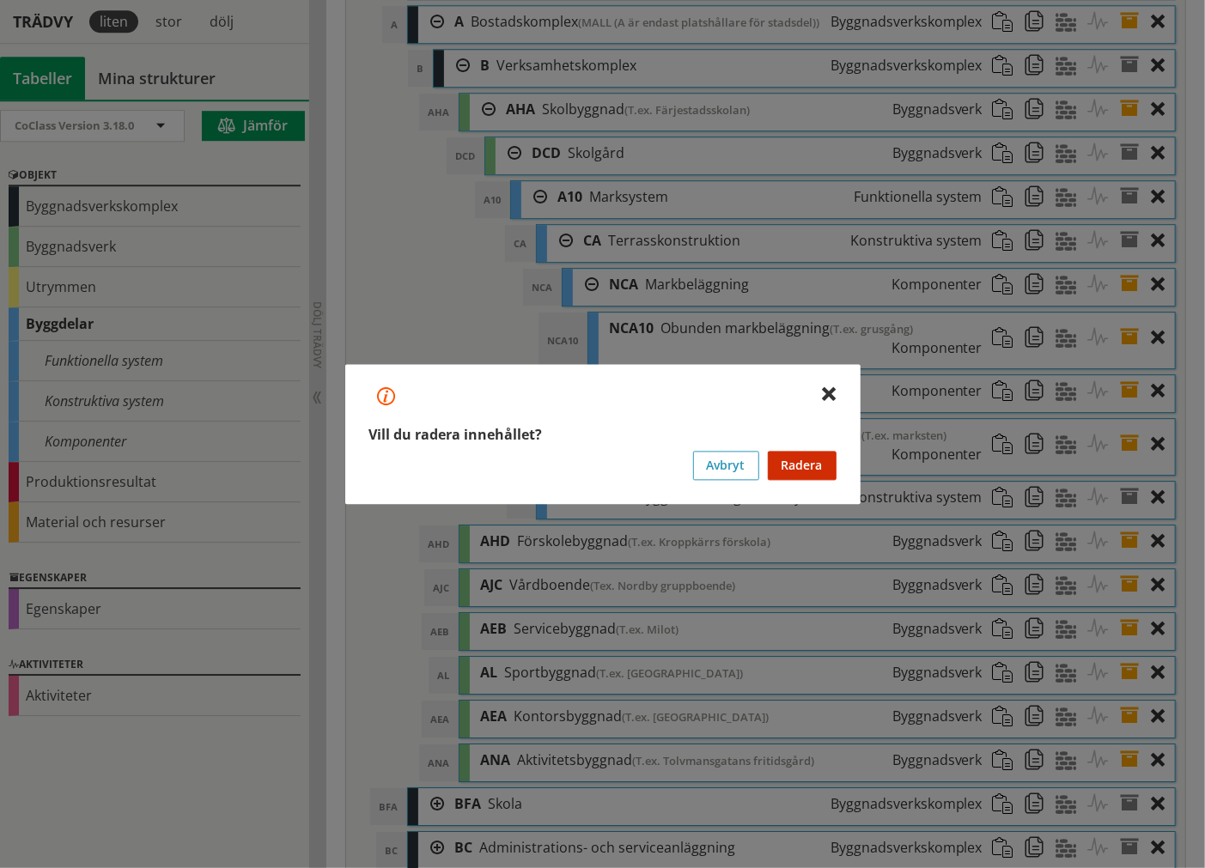
click at [826, 468] on button "Radera" at bounding box center [802, 465] width 69 height 29
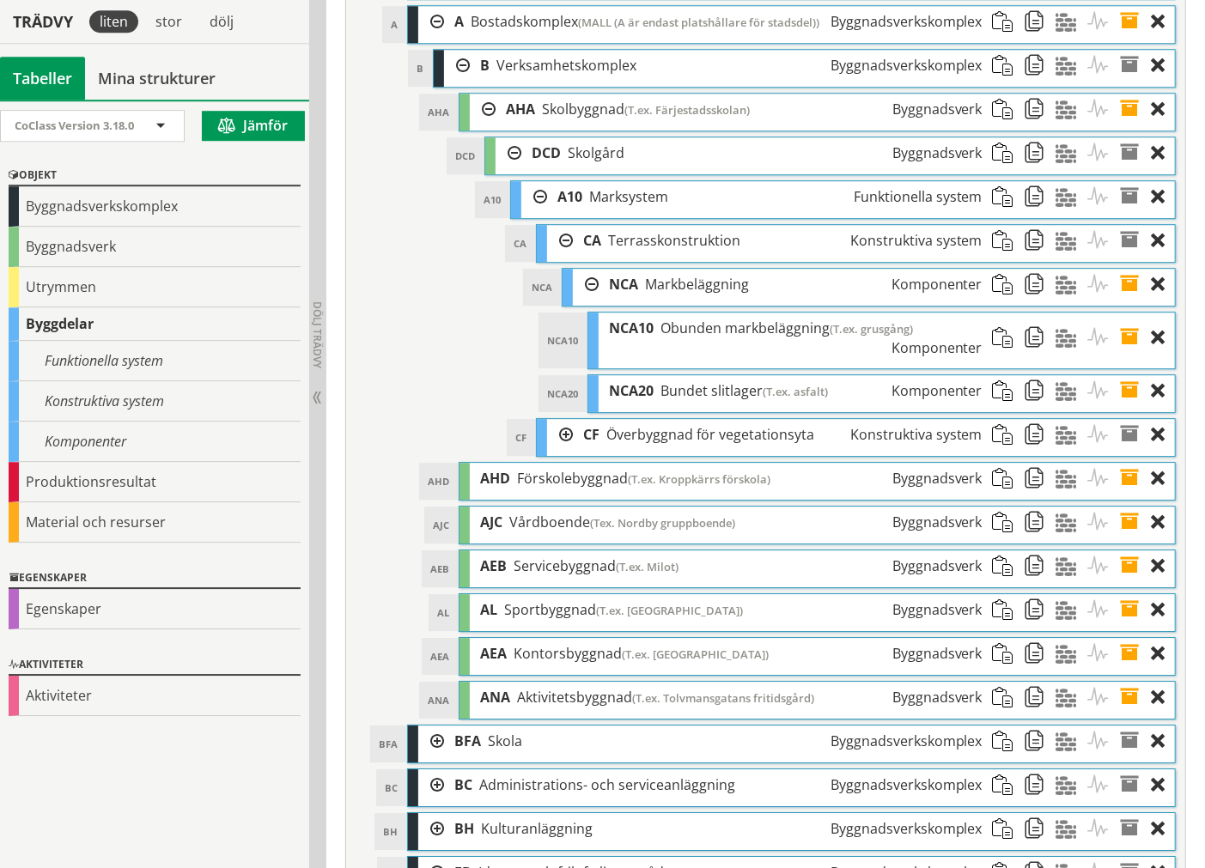
click at [1164, 407] on div at bounding box center [1163, 391] width 23 height 32
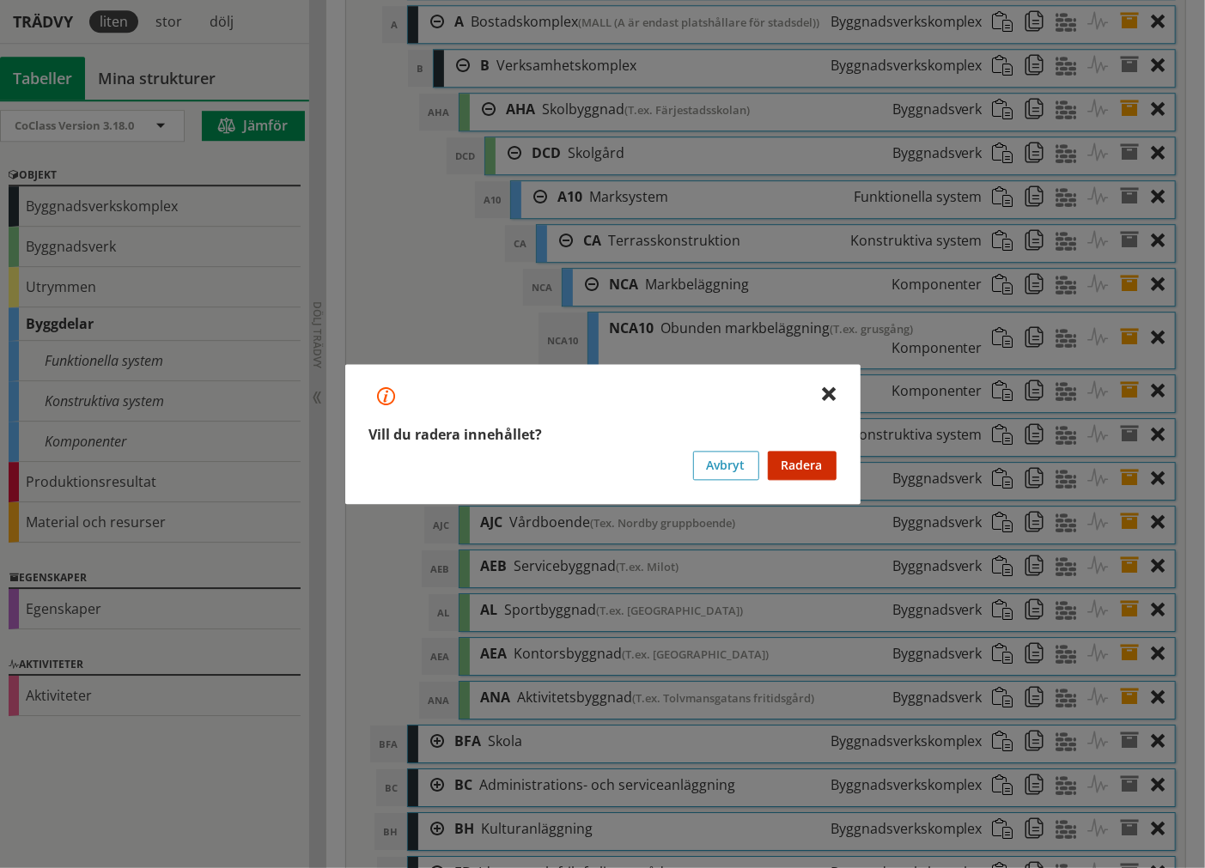
drag, startPoint x: 814, startPoint y: 460, endPoint x: 824, endPoint y: 453, distance: 12.9
click at [814, 458] on button "Radera" at bounding box center [802, 465] width 69 height 29
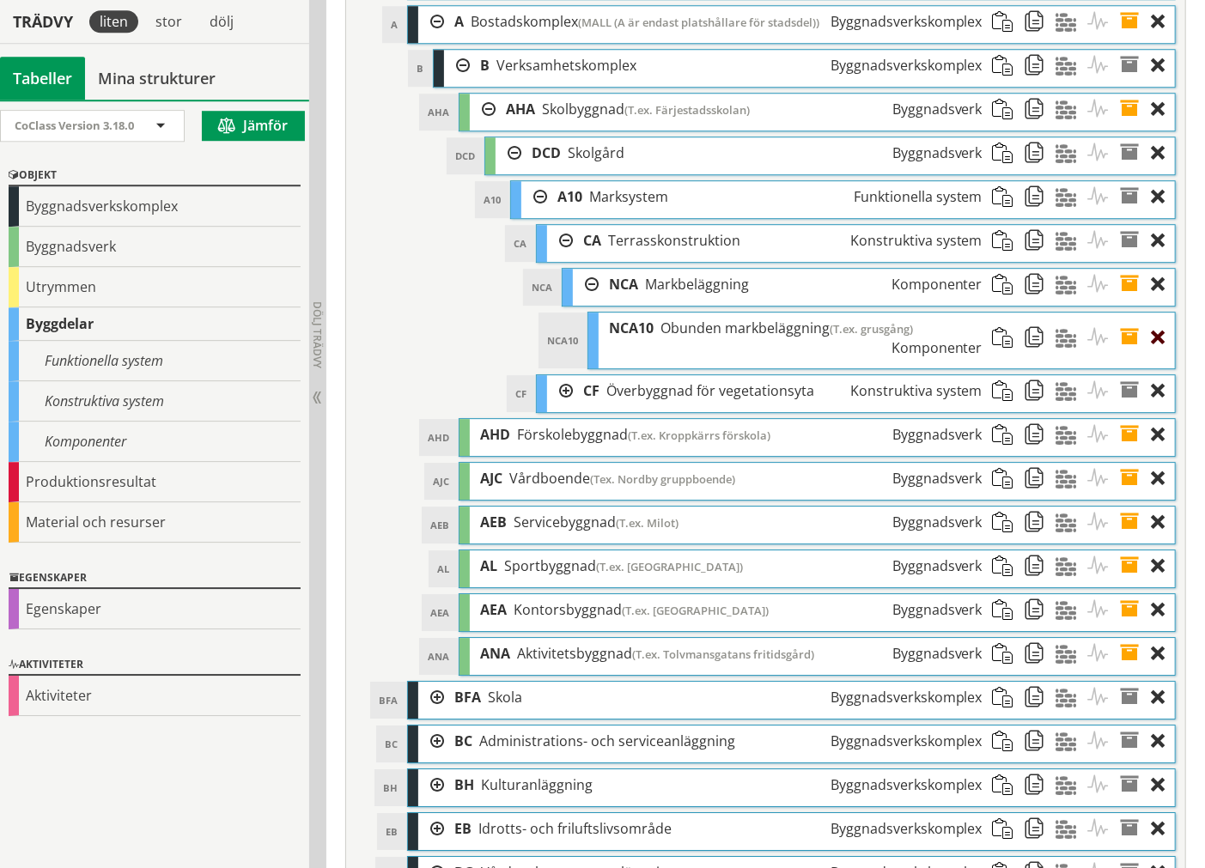
click at [1156, 363] on div at bounding box center [1163, 338] width 23 height 51
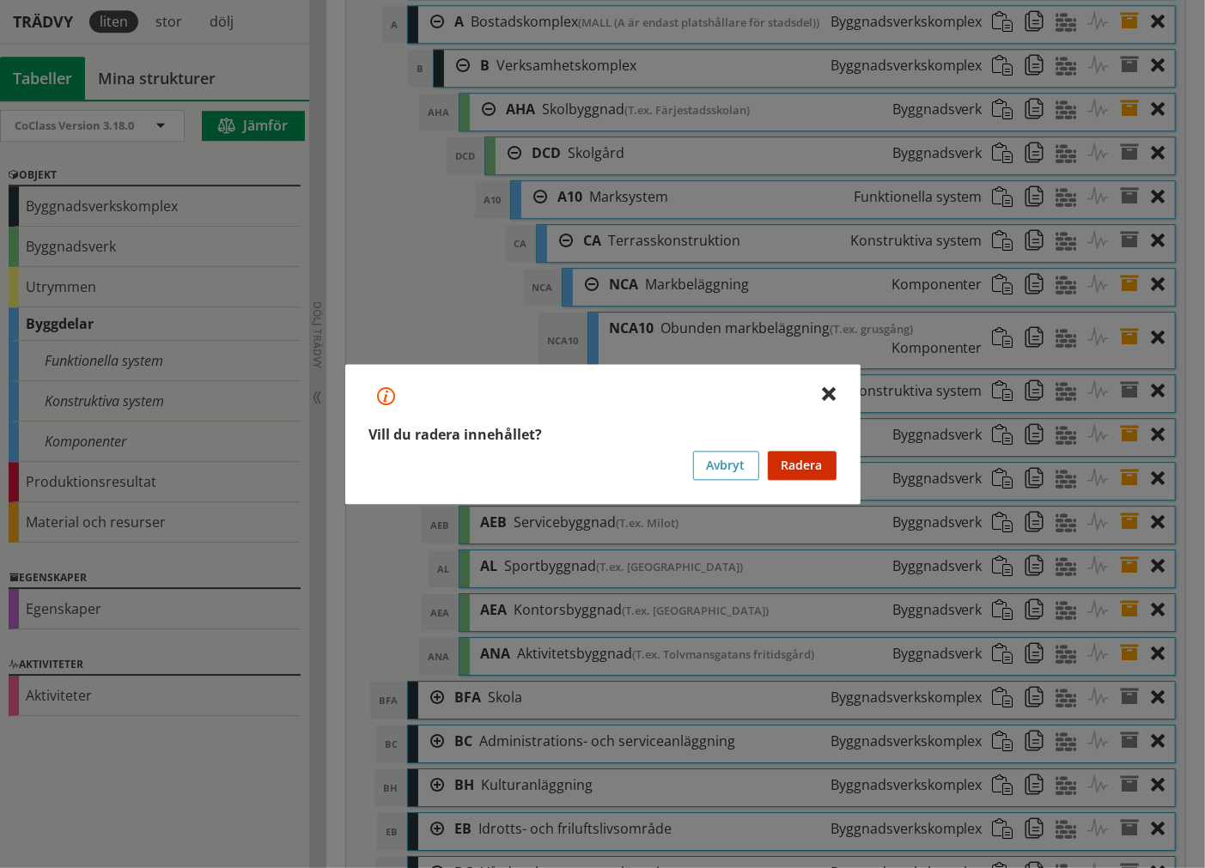
click at [833, 462] on button "Radera" at bounding box center [802, 465] width 69 height 29
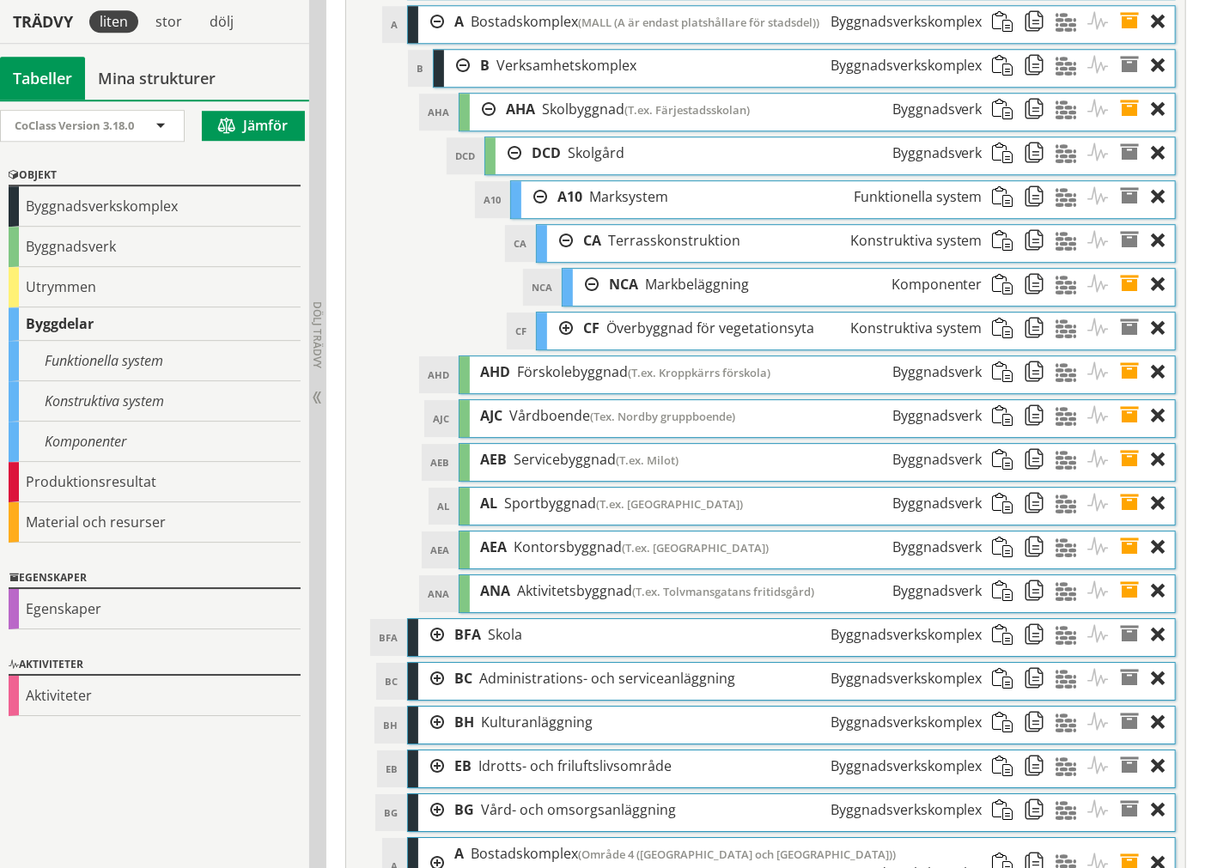
click at [1134, 301] on span at bounding box center [1136, 285] width 32 height 32
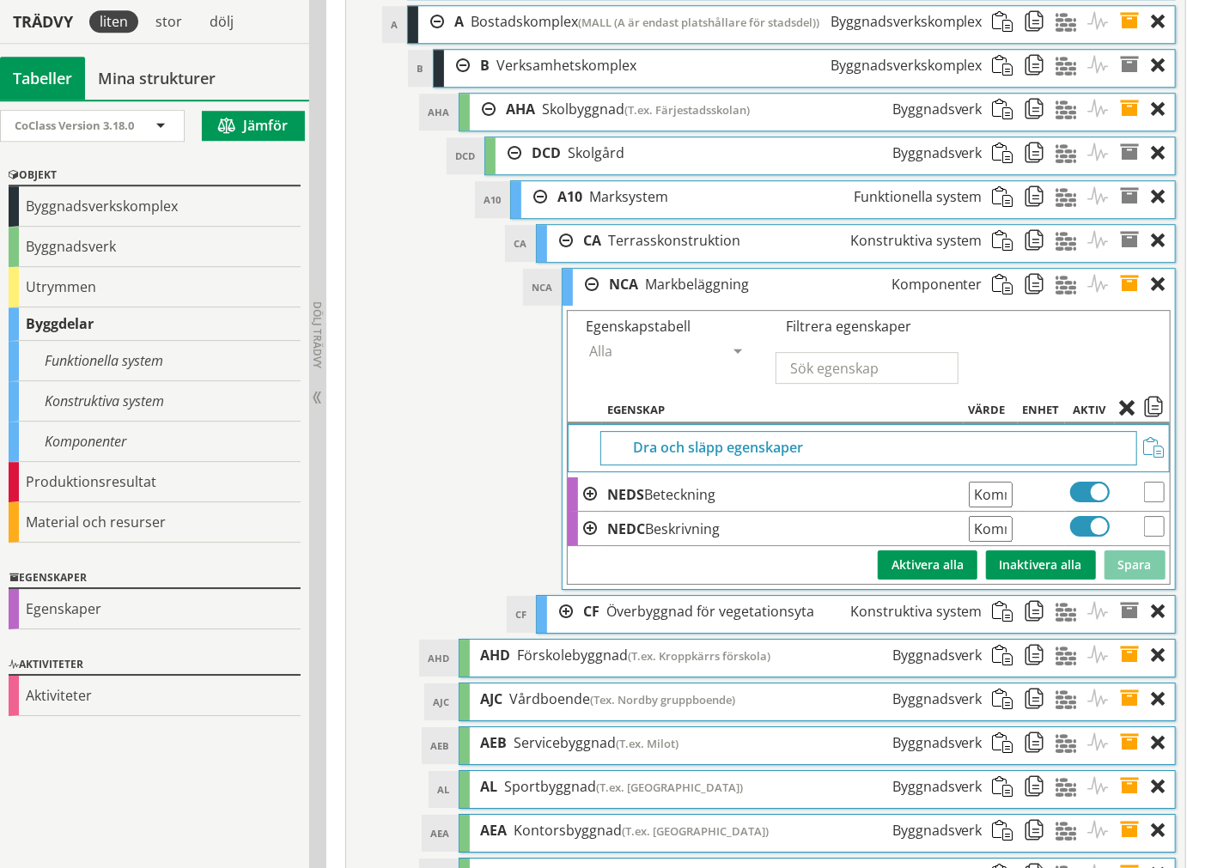
drag, startPoint x: 1153, startPoint y: 590, endPoint x: 1160, endPoint y: 556, distance: 34.2
click at [1156, 537] on input "checkbox" at bounding box center [1154, 526] width 21 height 21
checkbox input "true"
click at [1160, 502] on input "checkbox" at bounding box center [1154, 492] width 21 height 21
checkbox input "true"
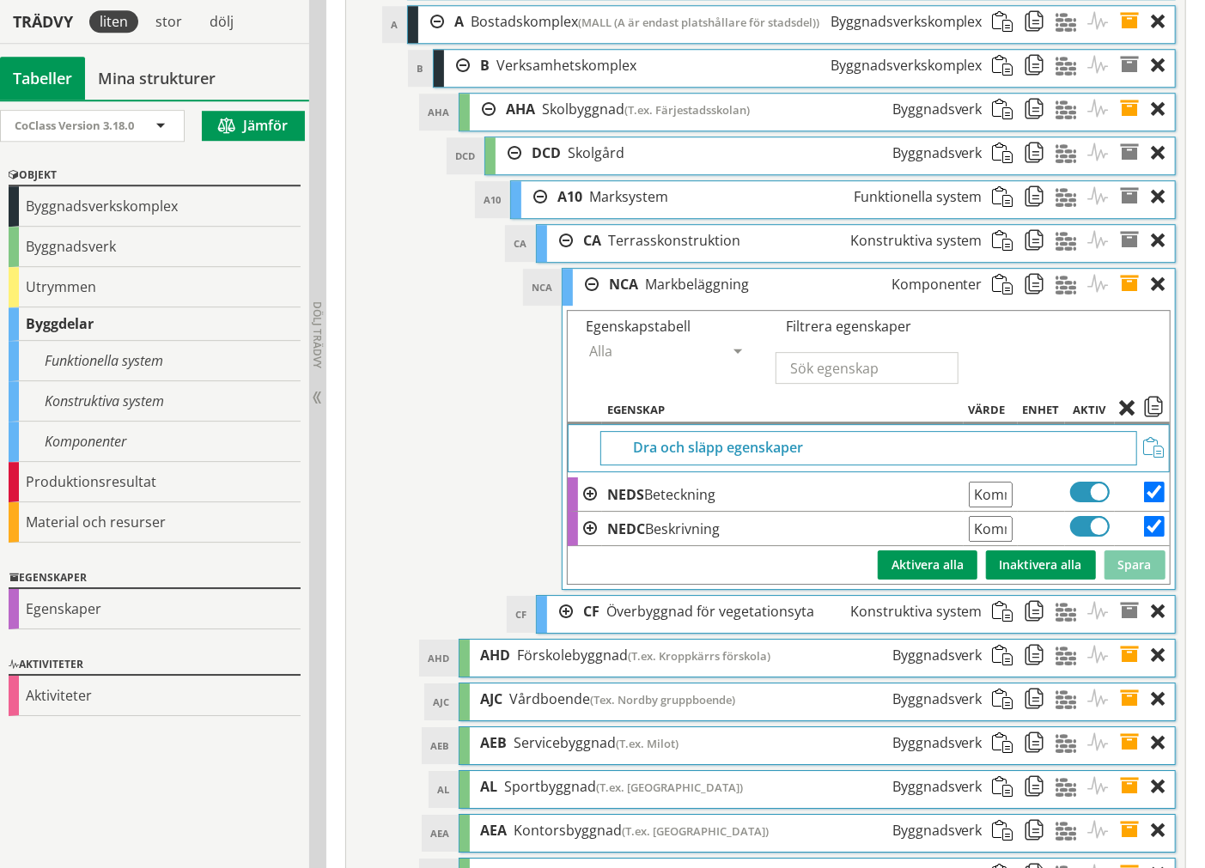
click at [1125, 417] on span at bounding box center [1132, 409] width 24 height 15
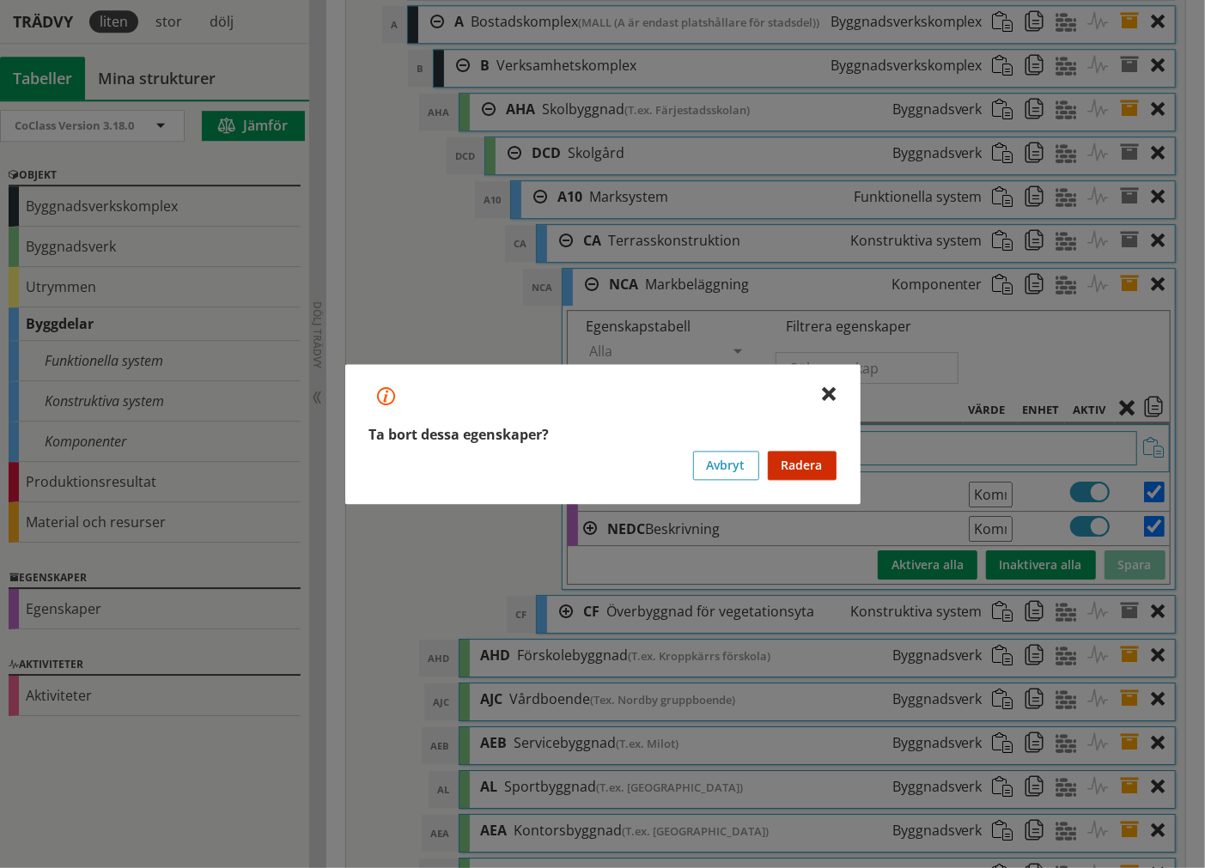
click at [813, 457] on button "Radera" at bounding box center [802, 465] width 69 height 29
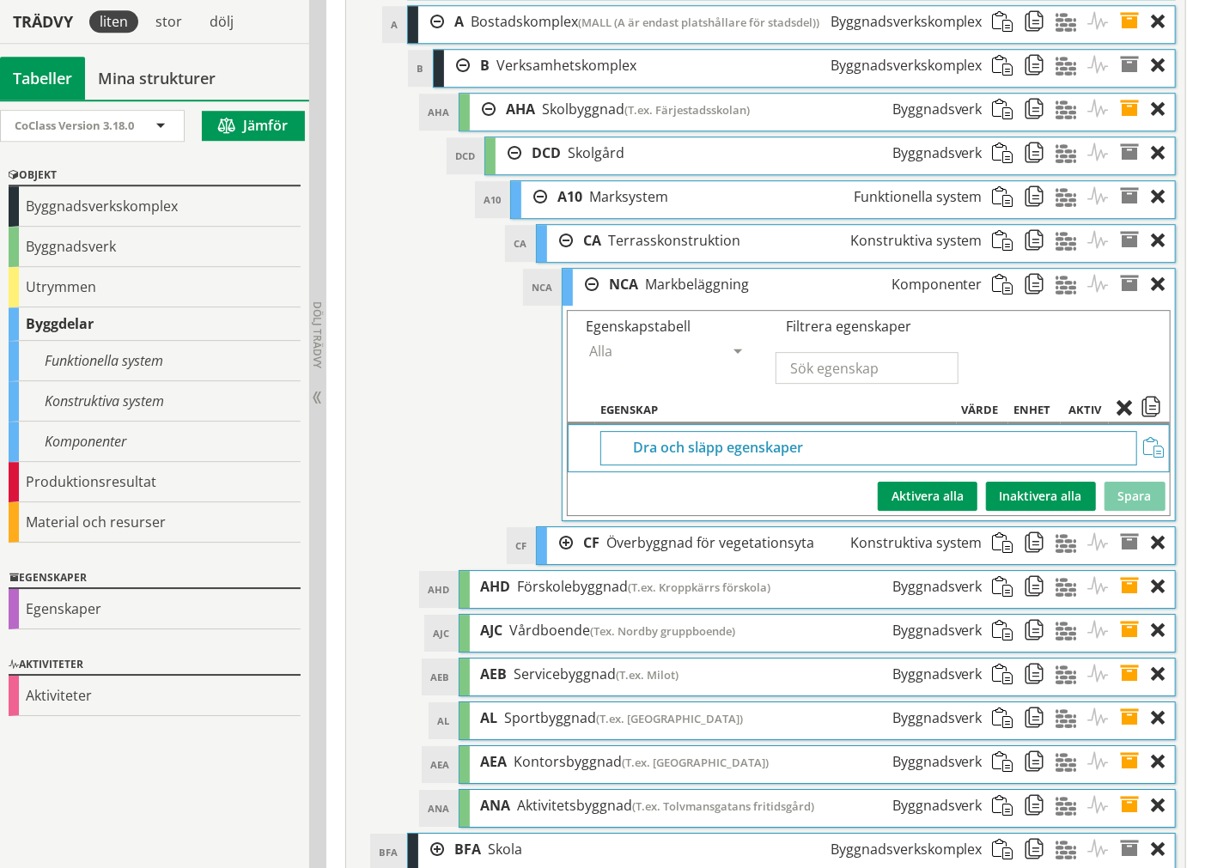
click at [590, 301] on div at bounding box center [586, 285] width 26 height 32
click at [552, 257] on div at bounding box center [560, 241] width 26 height 32
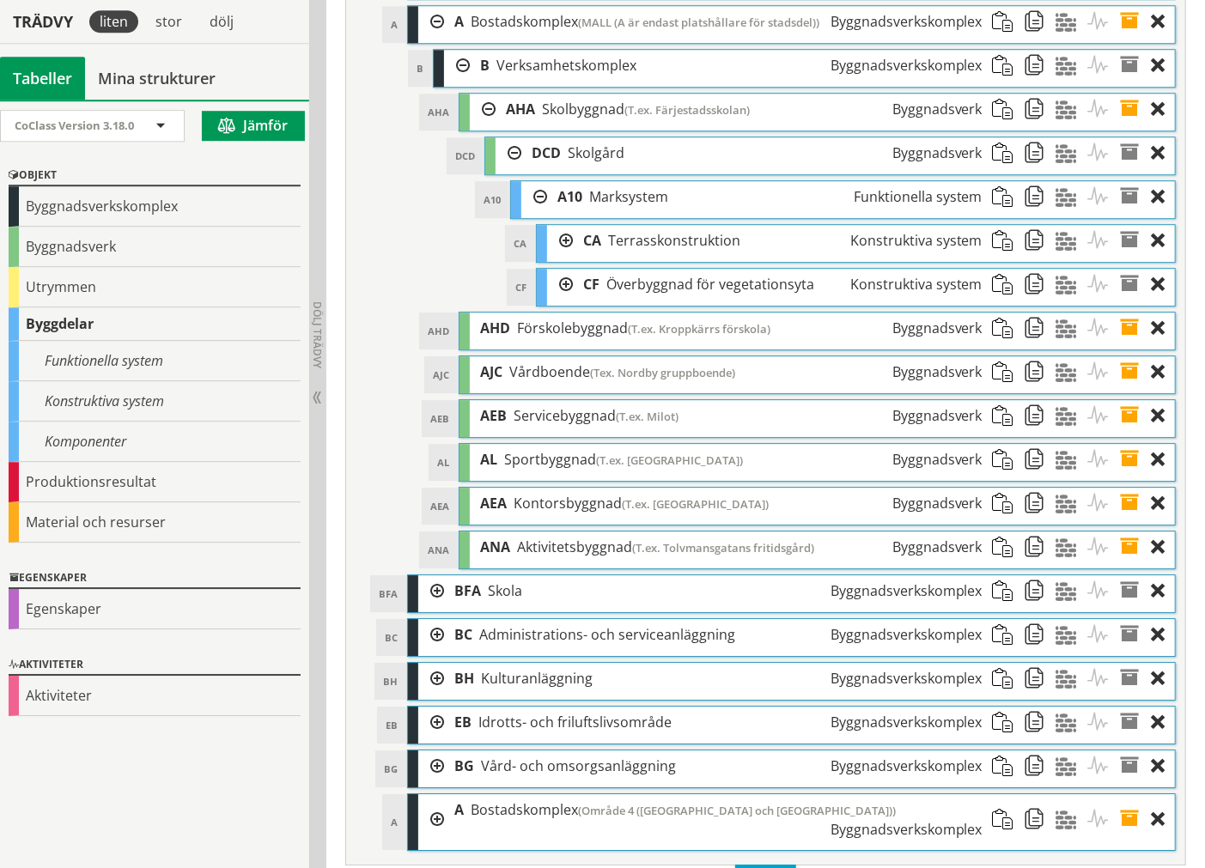
click at [565, 301] on div at bounding box center [560, 285] width 26 height 32
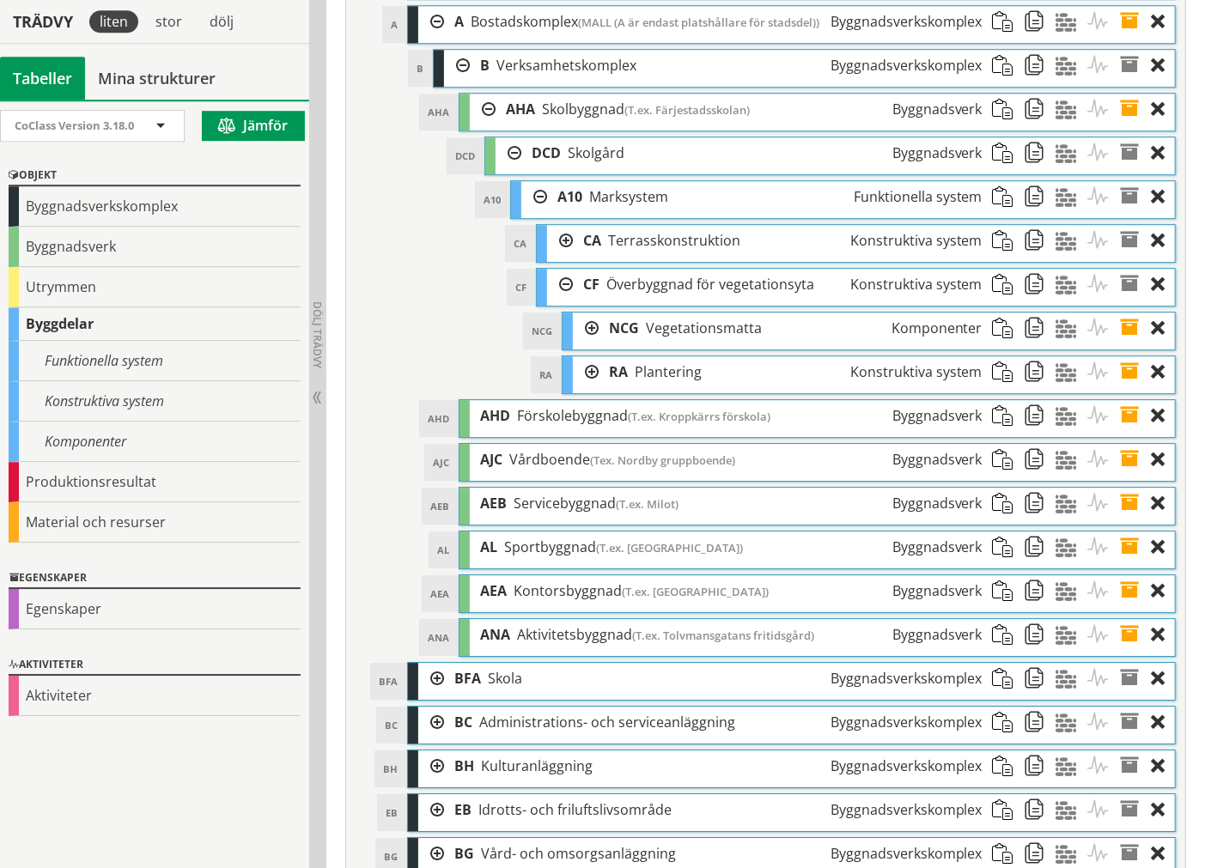
click at [584, 388] on div at bounding box center [586, 372] width 26 height 32
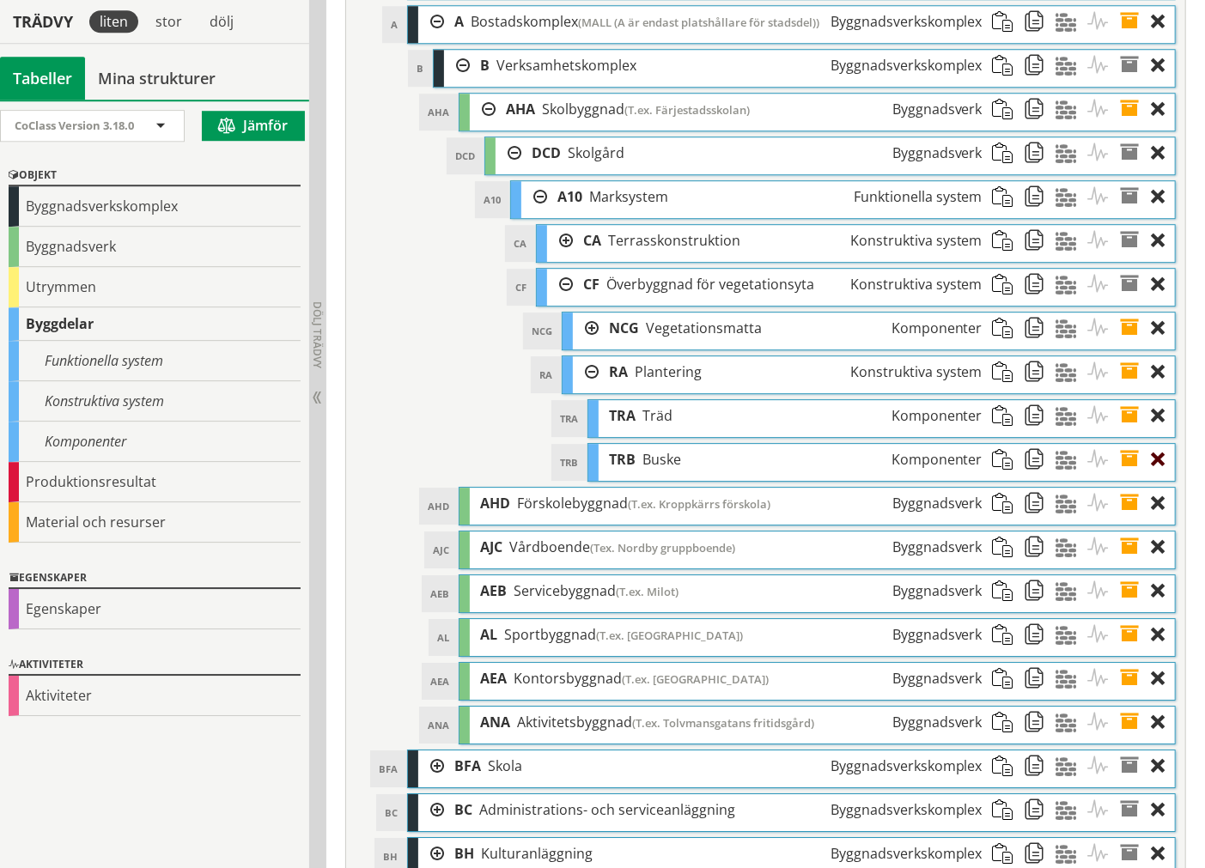
click at [1164, 476] on div at bounding box center [1163, 460] width 23 height 32
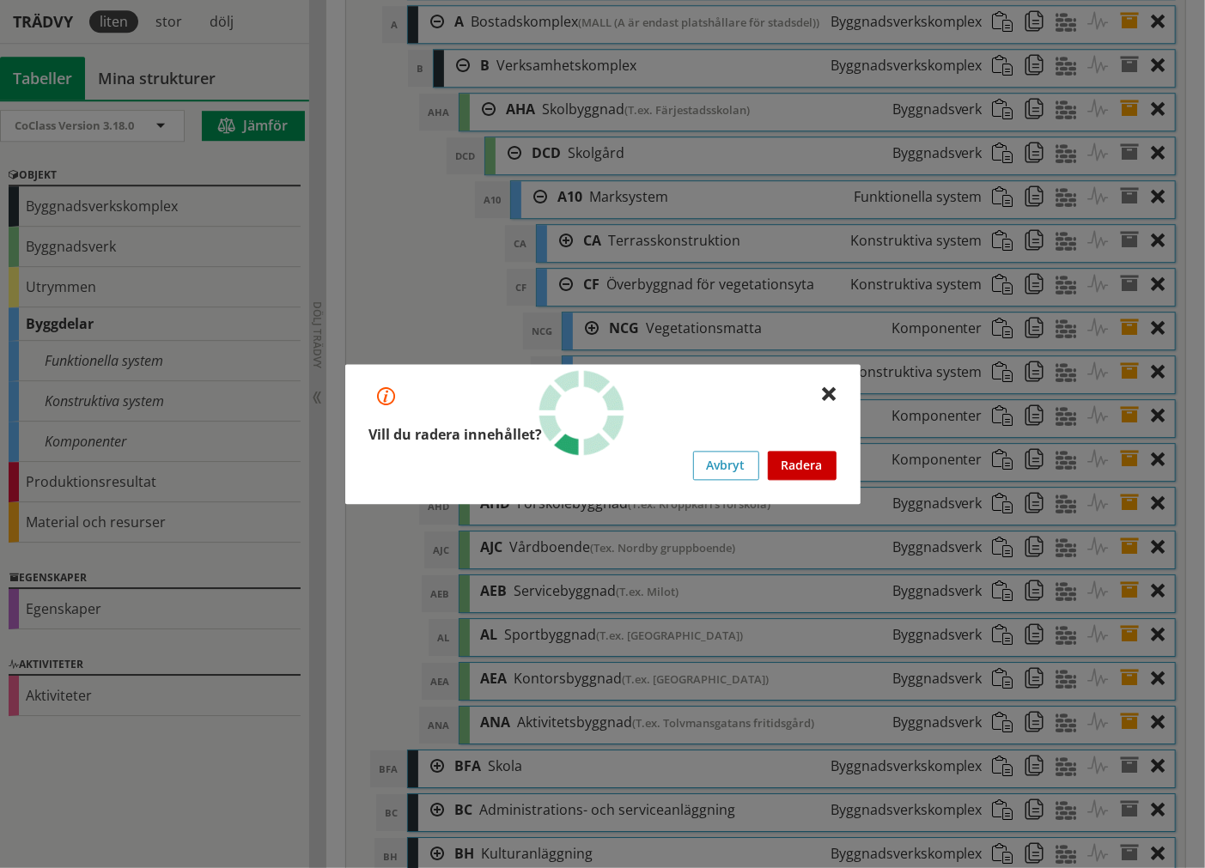
drag, startPoint x: 847, startPoint y: 471, endPoint x: 835, endPoint y: 462, distance: 14.8
click at [846, 470] on div "Vill du radera innehållet? Innehållet som du vill ta bort har underliggande inn…" at bounding box center [602, 434] width 515 height 140
click at [834, 462] on button "Radera" at bounding box center [802, 465] width 69 height 29
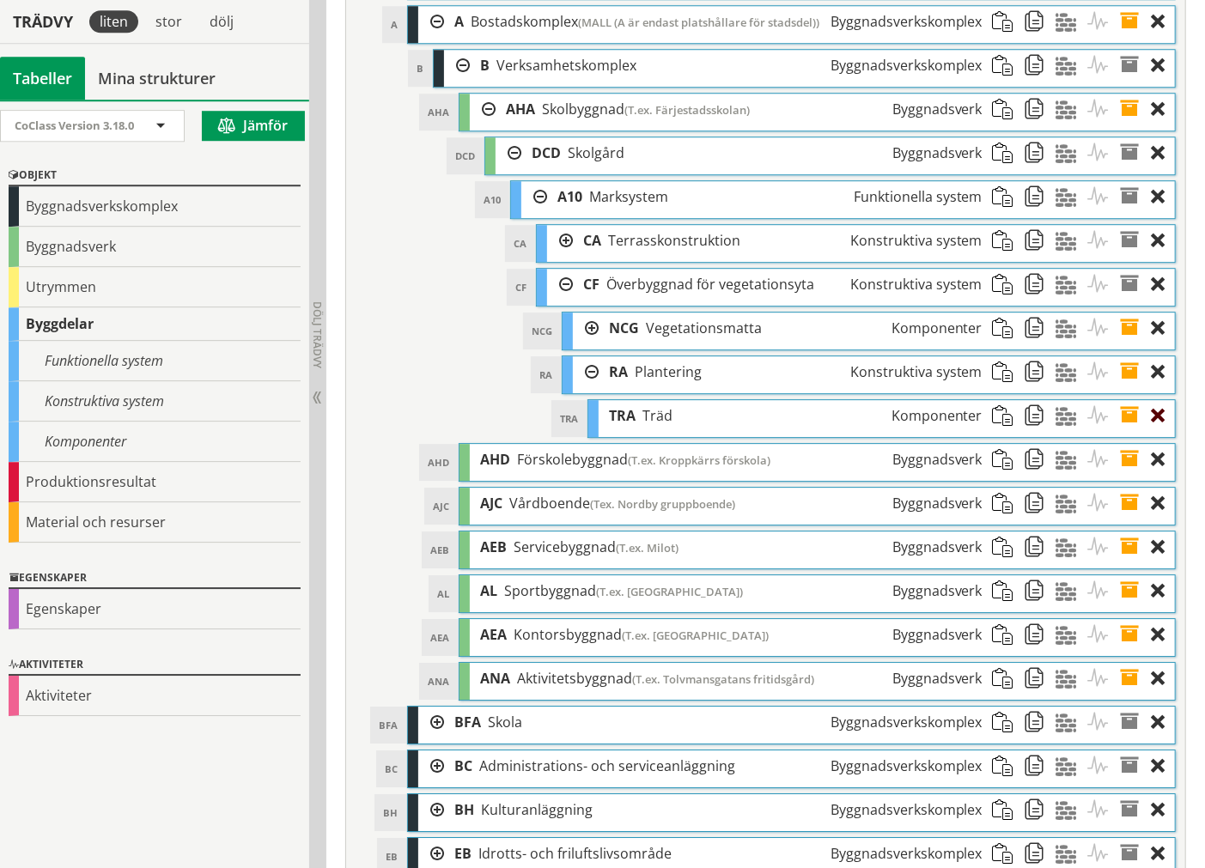
click at [1162, 432] on div at bounding box center [1163, 416] width 23 height 32
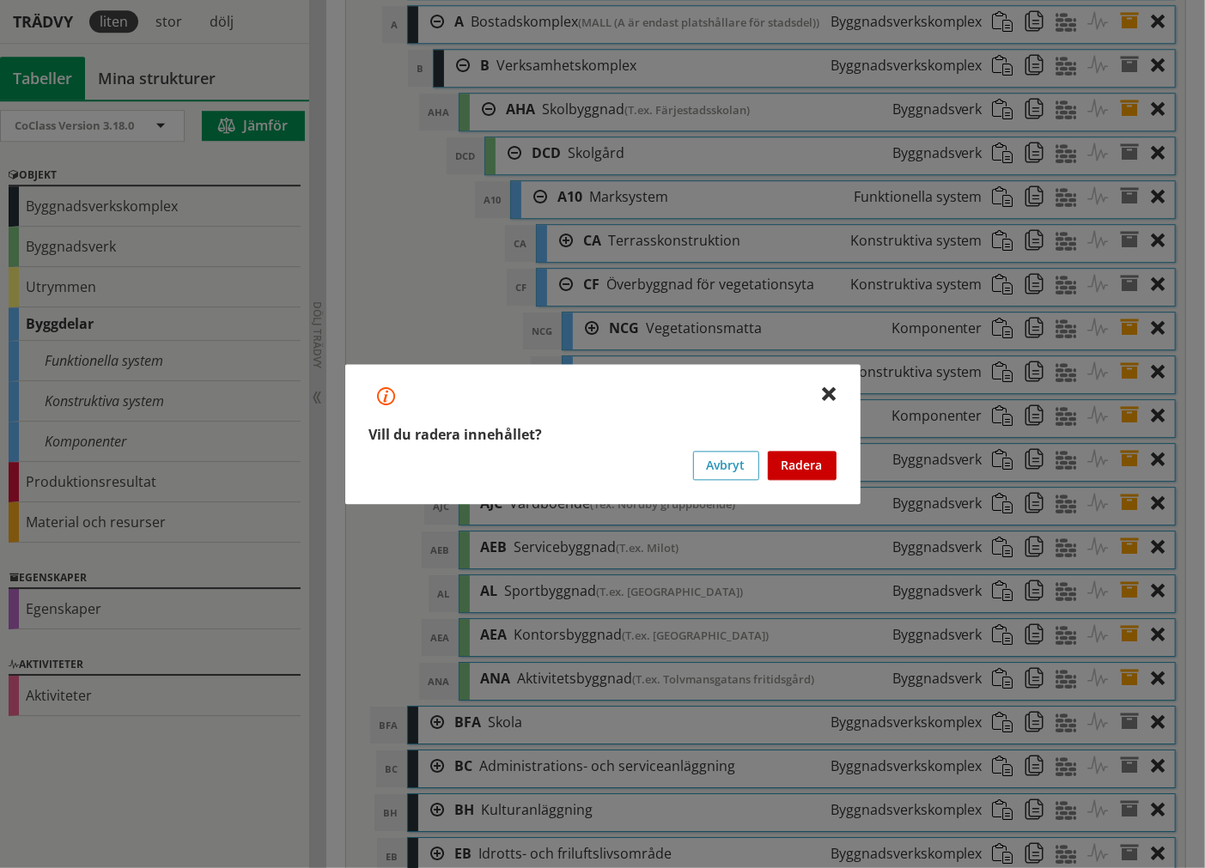
click at [824, 452] on button "Radera" at bounding box center [802, 465] width 69 height 29
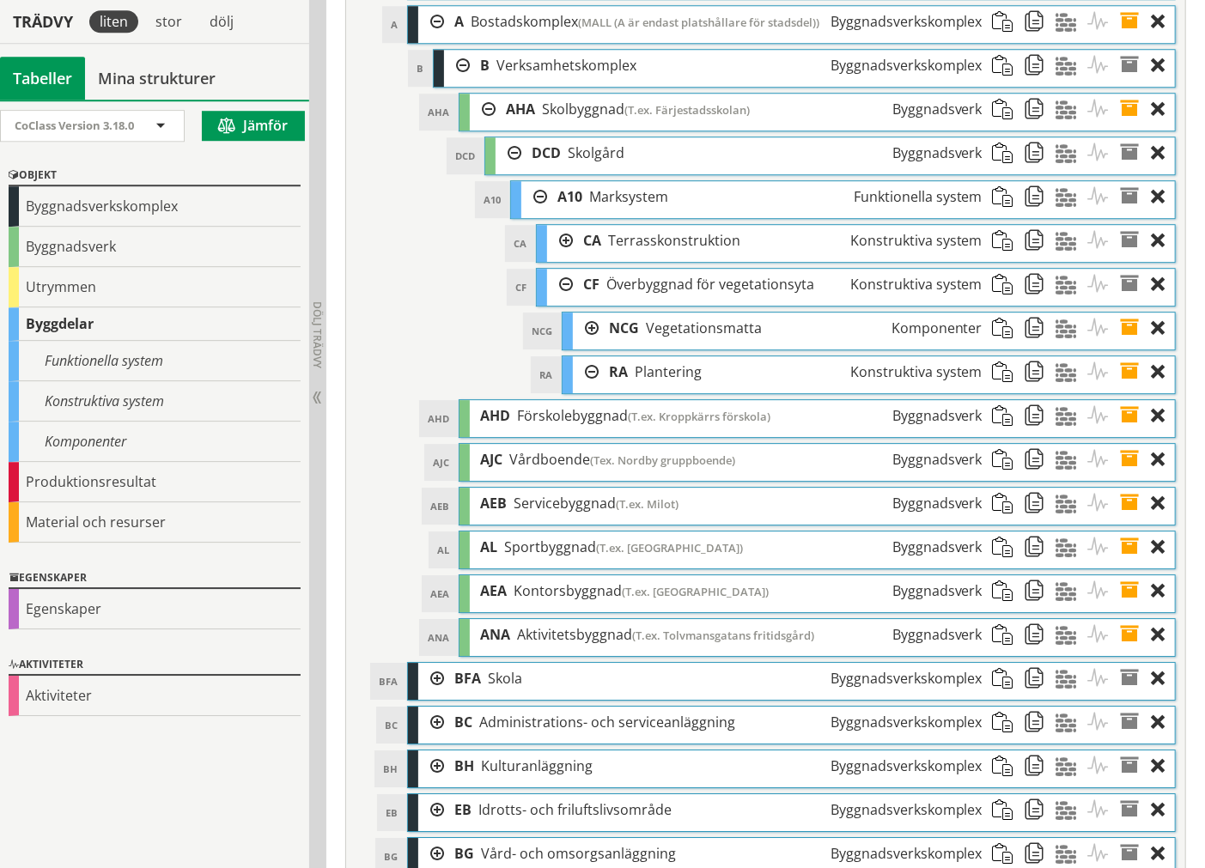
click at [593, 344] on div at bounding box center [586, 329] width 26 height 32
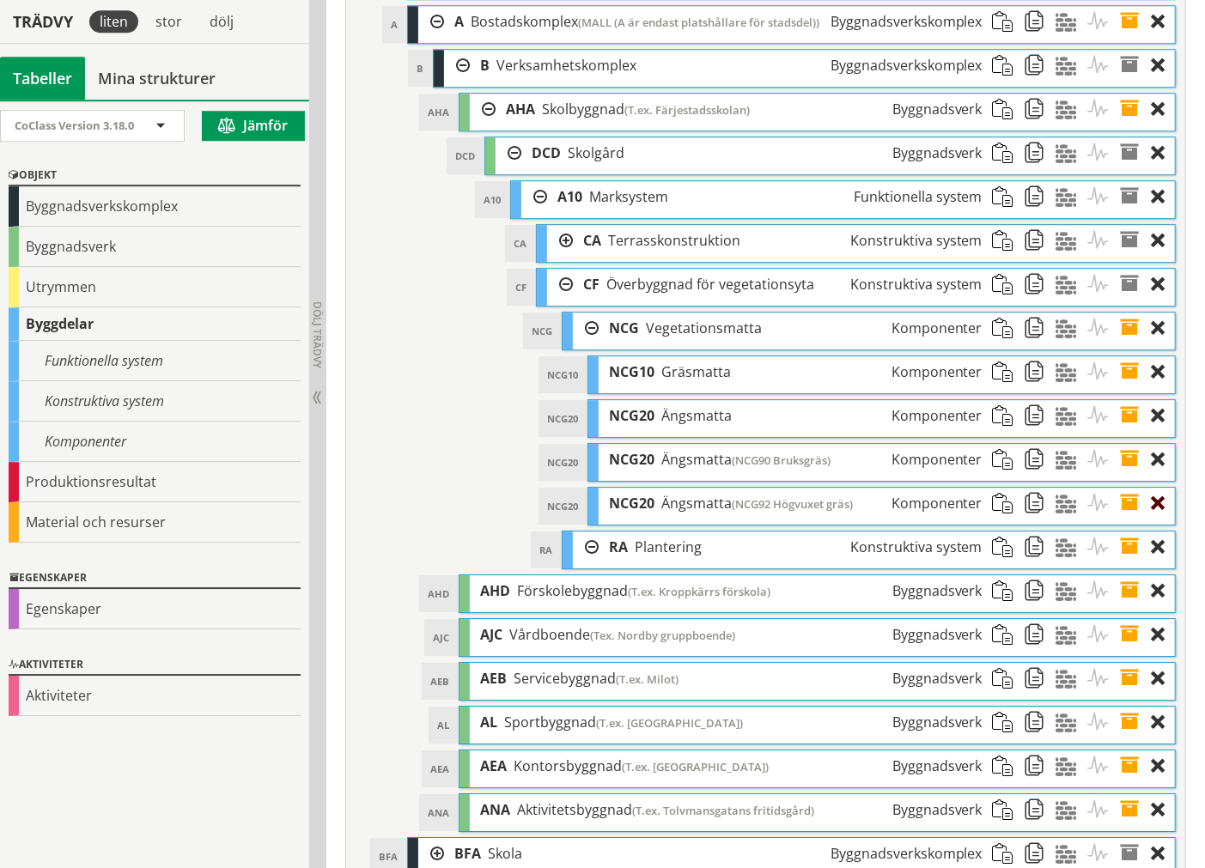
click at [1165, 520] on div at bounding box center [1163, 504] width 23 height 32
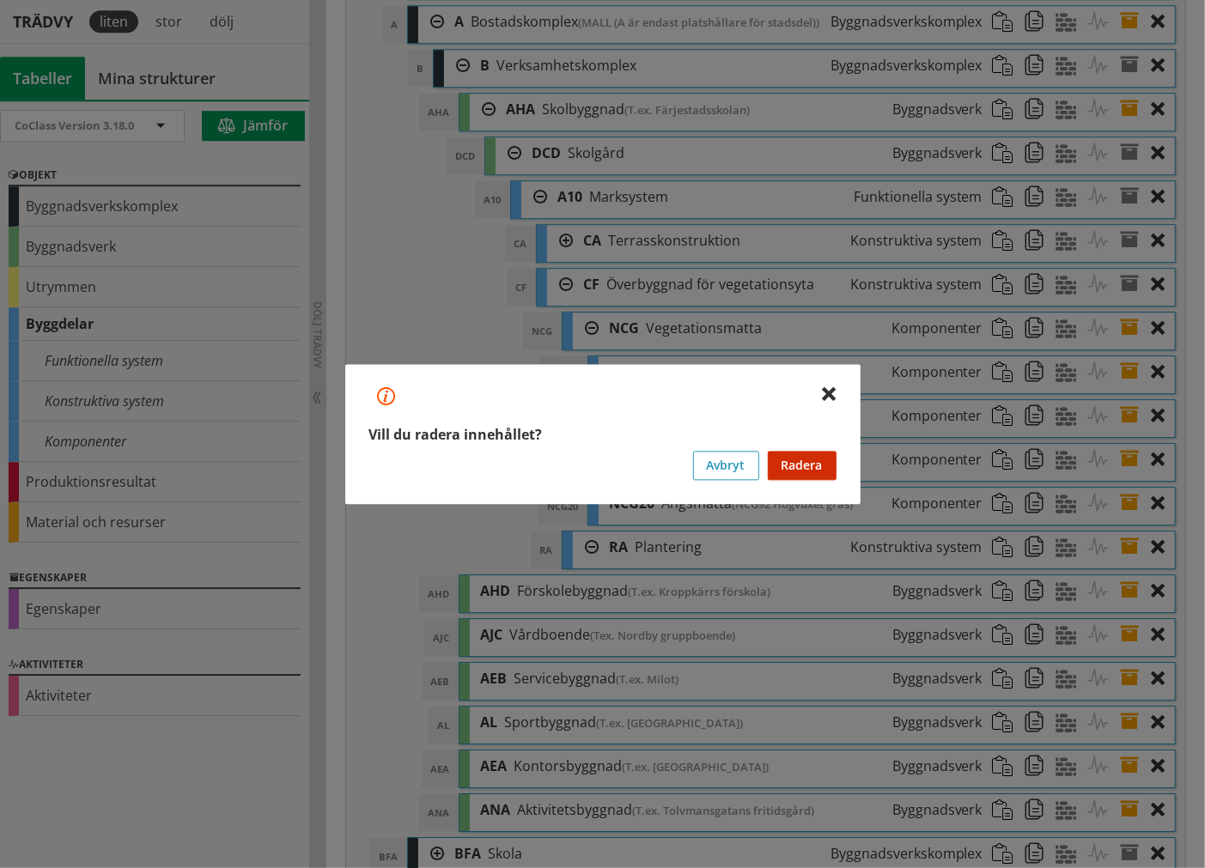
click at [816, 447] on div "Vill du radera innehållet? Innehållet som du vill ta bort har underliggande inn…" at bounding box center [602, 434] width 515 height 140
click at [819, 457] on button "Radera" at bounding box center [802, 465] width 69 height 29
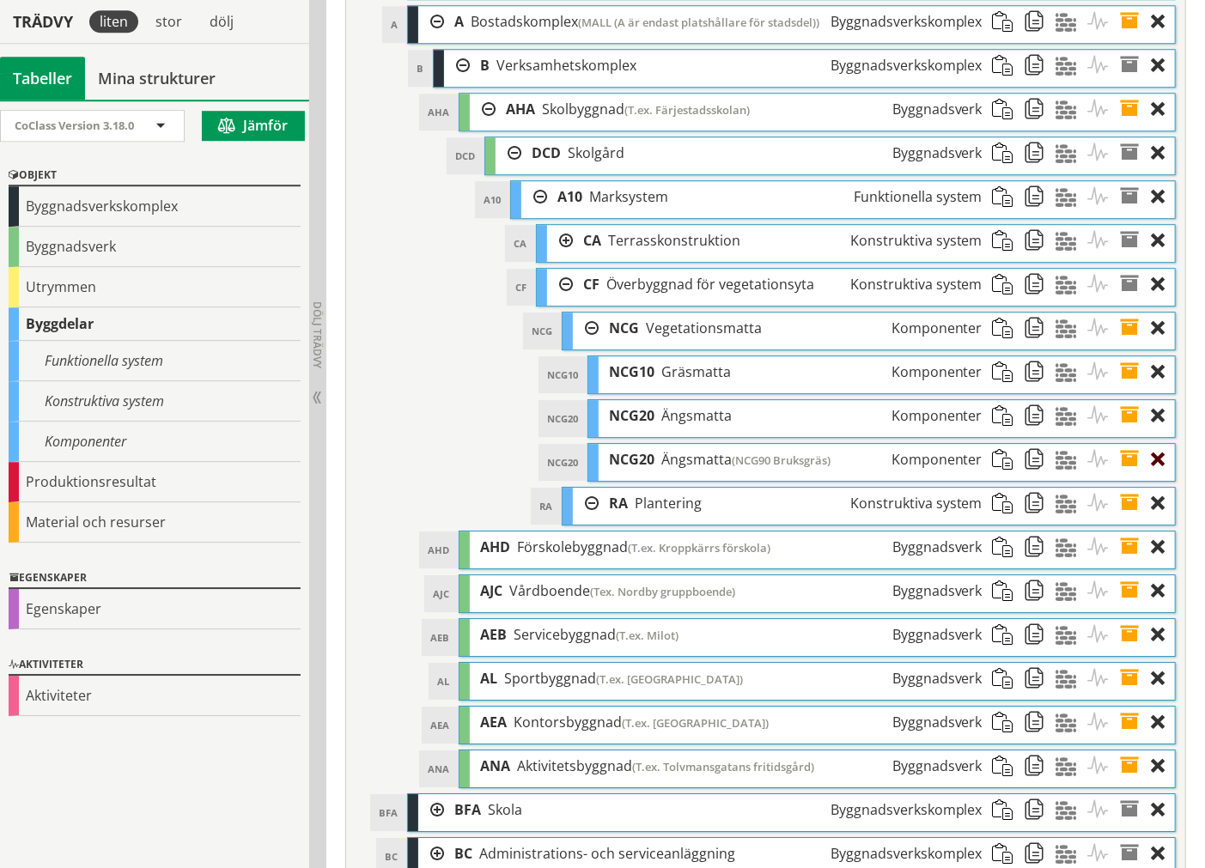
click at [1161, 476] on div at bounding box center [1163, 460] width 23 height 32
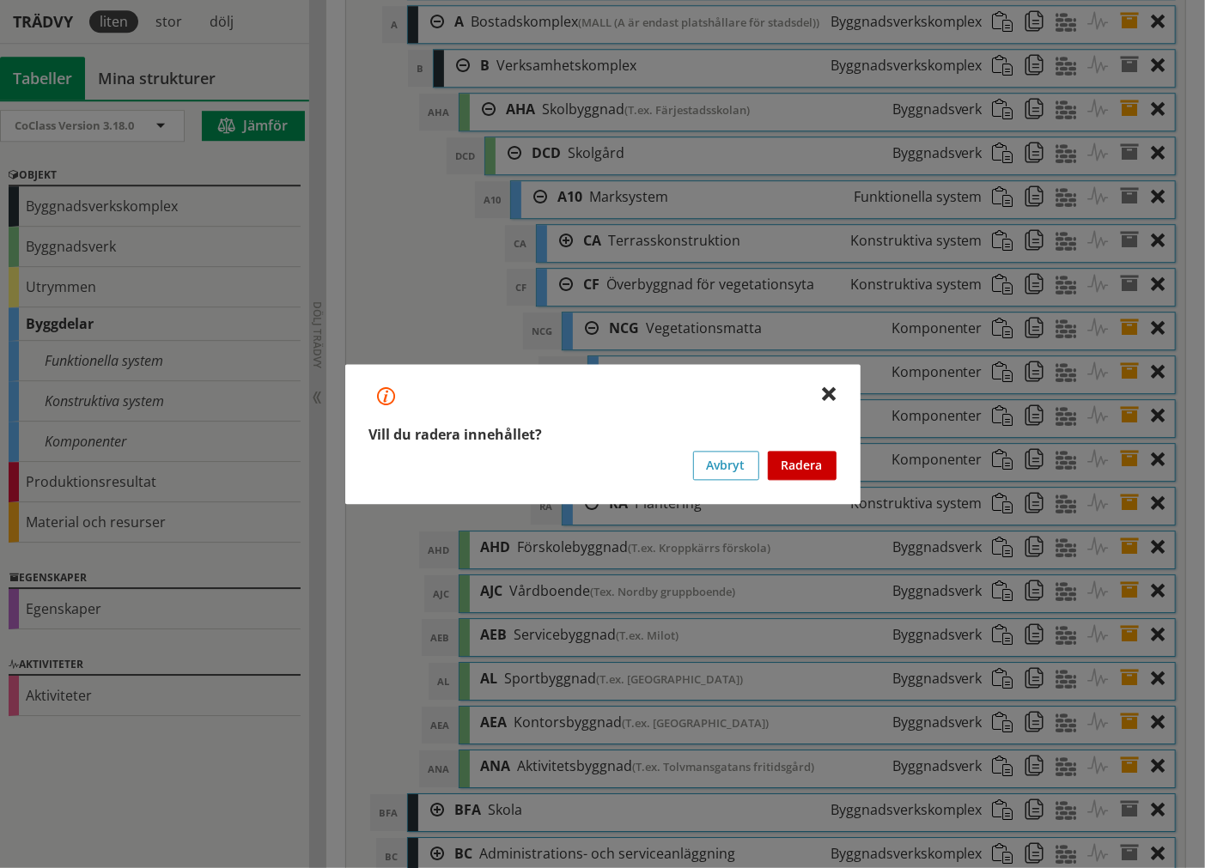
click at [803, 458] on button "Radera" at bounding box center [802, 465] width 69 height 29
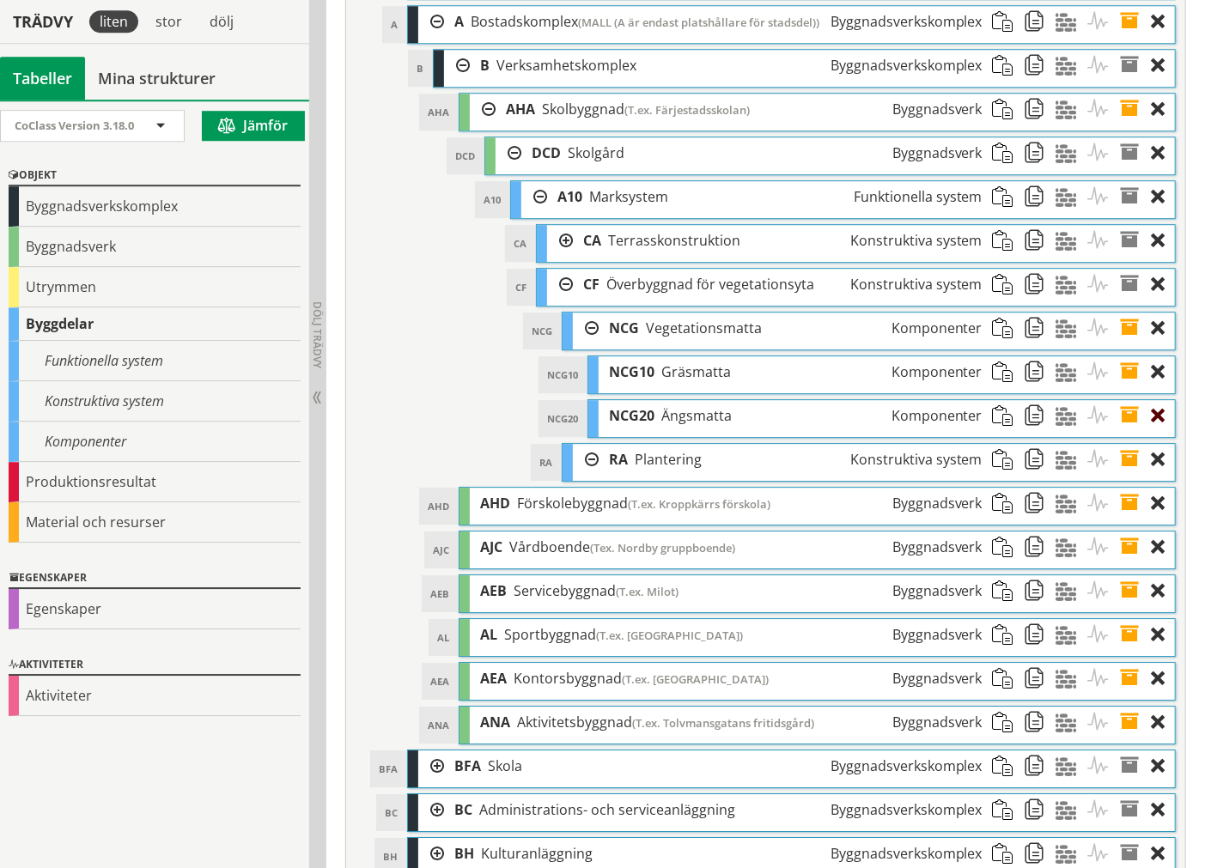
click at [1162, 432] on div at bounding box center [1163, 416] width 23 height 32
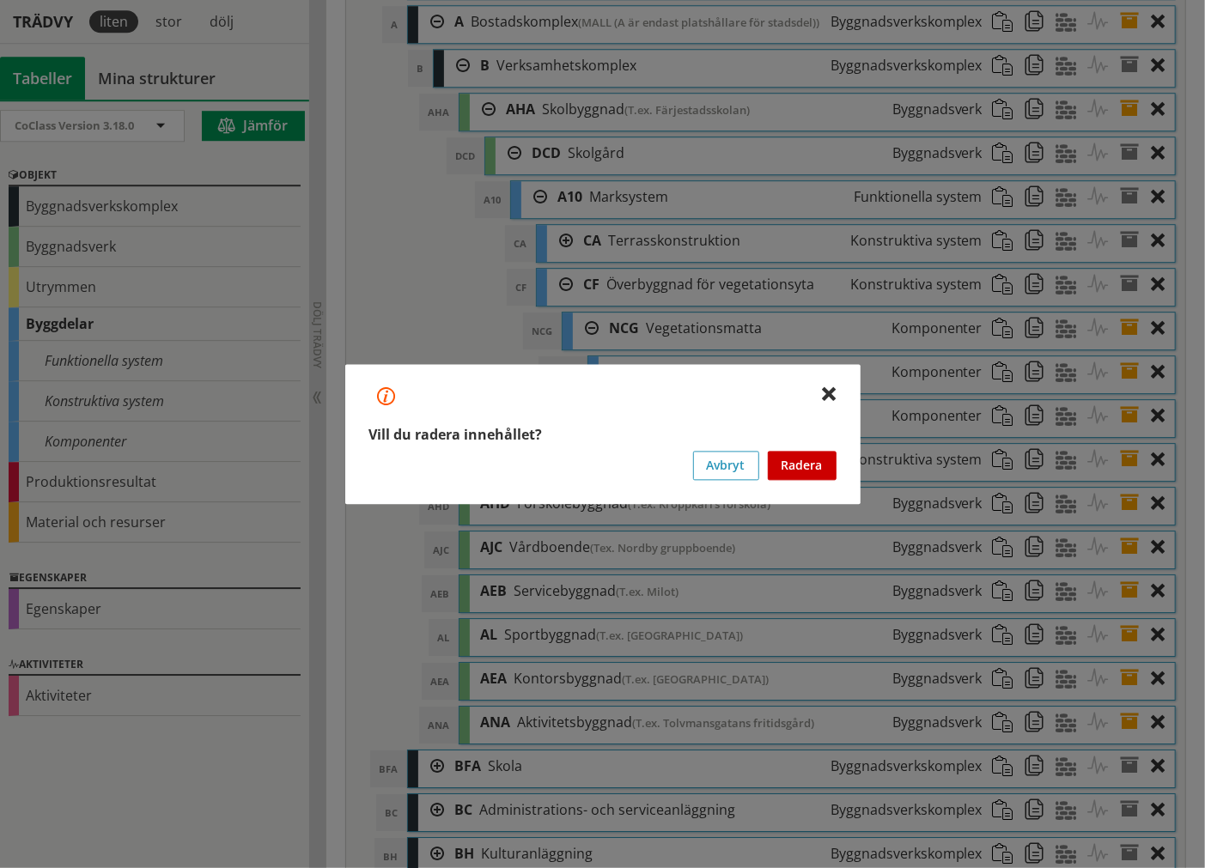
click at [817, 471] on button "Radera" at bounding box center [802, 465] width 69 height 29
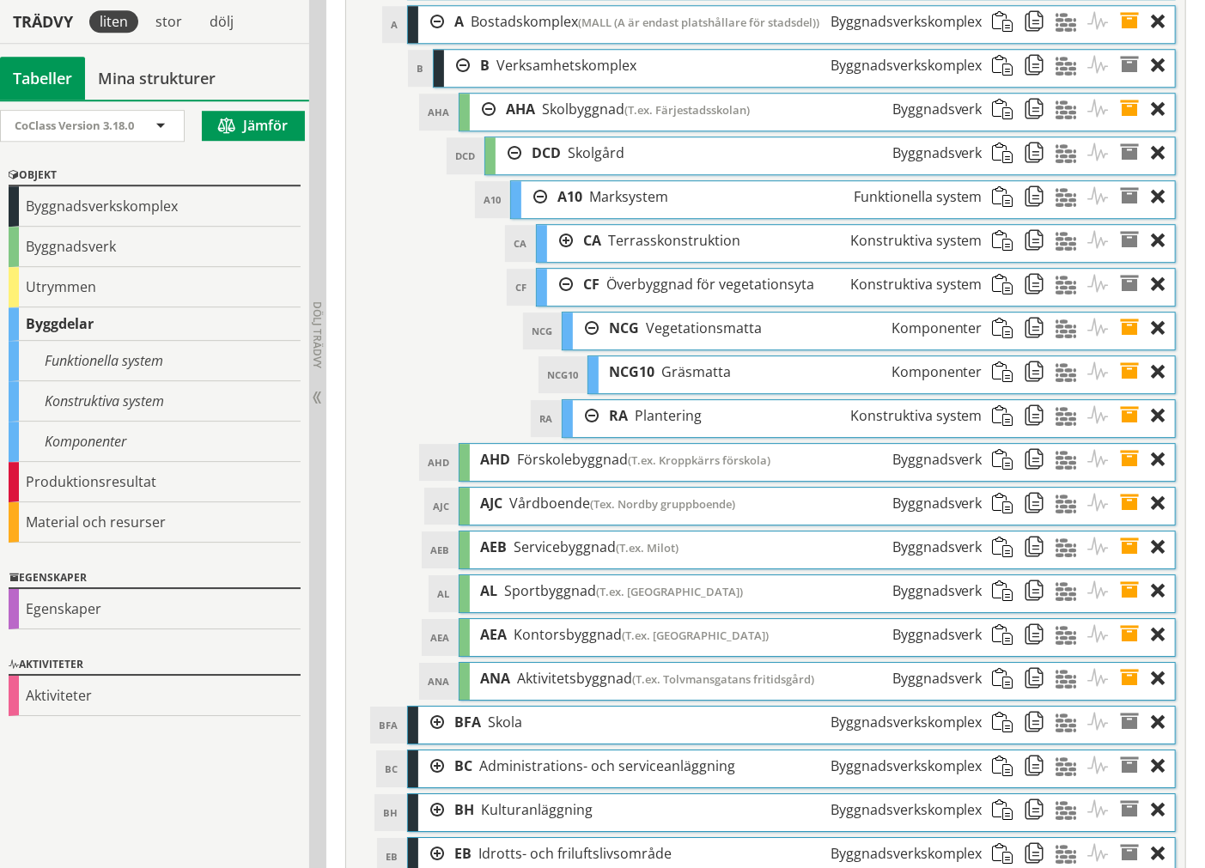
drag, startPoint x: 1159, startPoint y: 431, endPoint x: 1076, endPoint y: 442, distance: 84.0
click at [1161, 388] on div at bounding box center [1163, 372] width 23 height 32
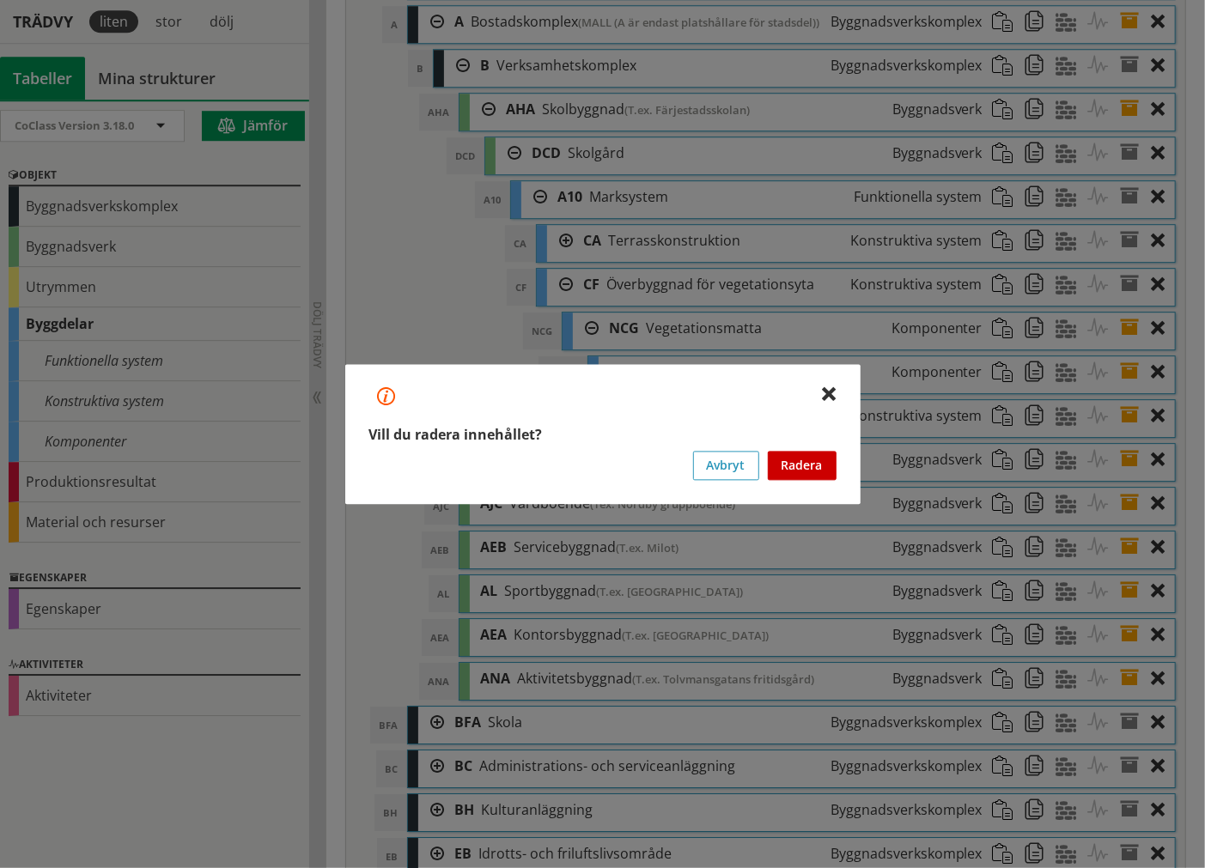
click at [795, 462] on button "Radera" at bounding box center [802, 465] width 69 height 29
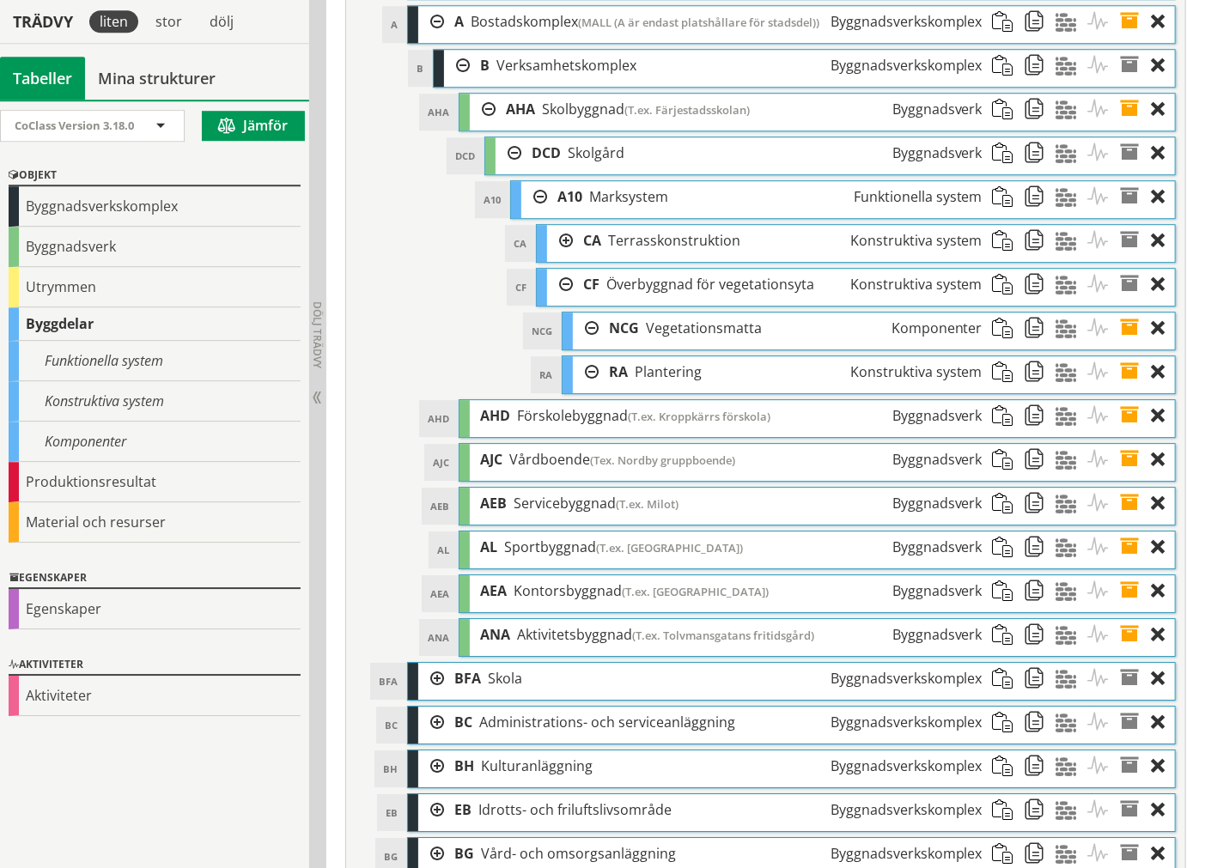
click at [593, 388] on div at bounding box center [586, 372] width 26 height 32
click at [594, 388] on div at bounding box center [586, 372] width 26 height 32
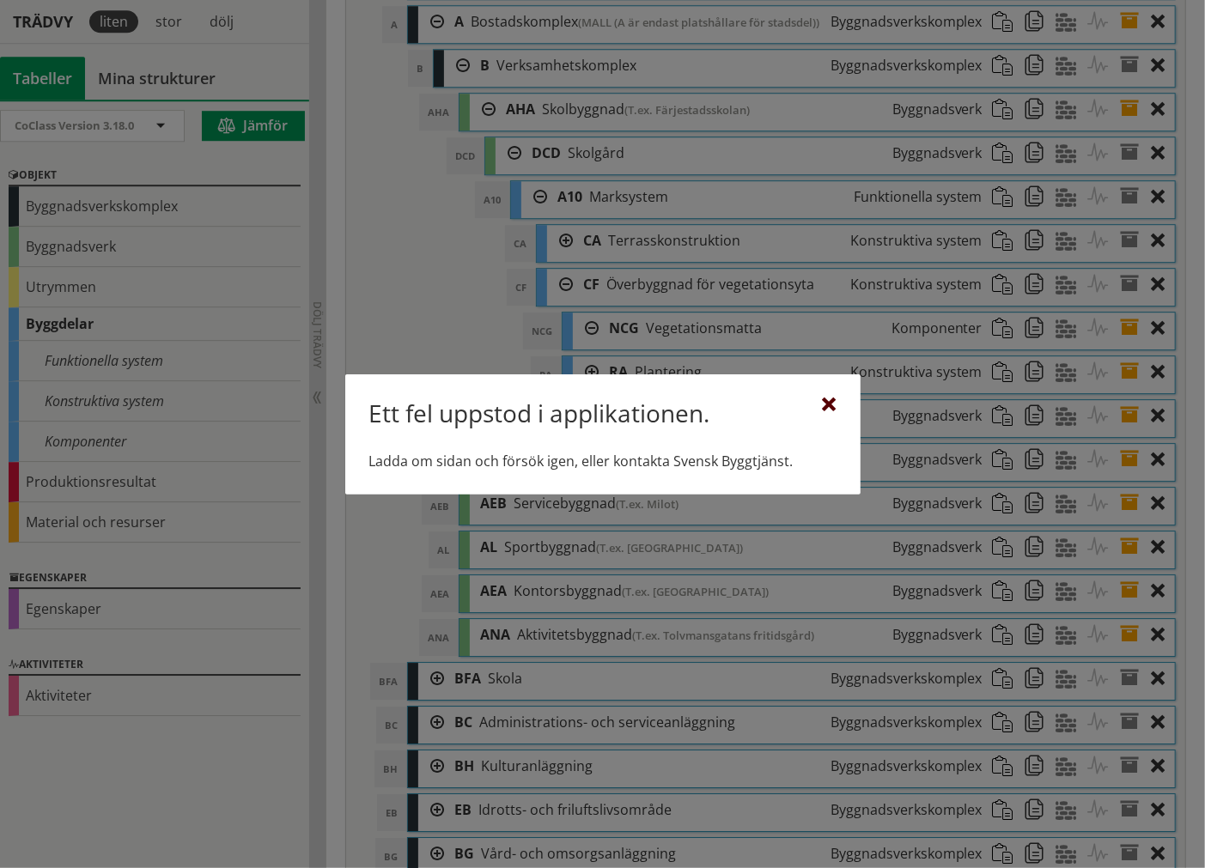
click at [833, 401] on div at bounding box center [830, 405] width 14 height 14
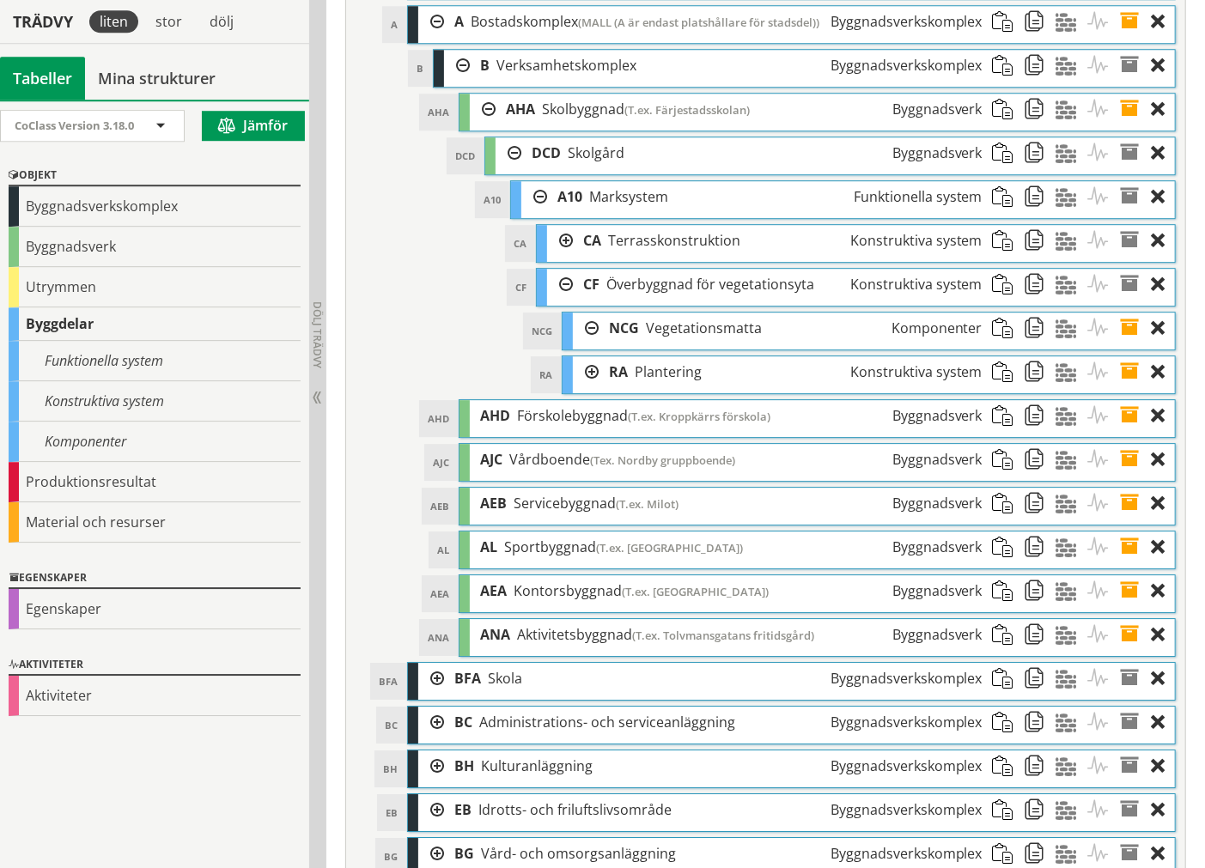
drag, startPoint x: 558, startPoint y: 339, endPoint x: 561, endPoint y: 322, distance: 17.4
click at [559, 301] on div at bounding box center [560, 285] width 26 height 32
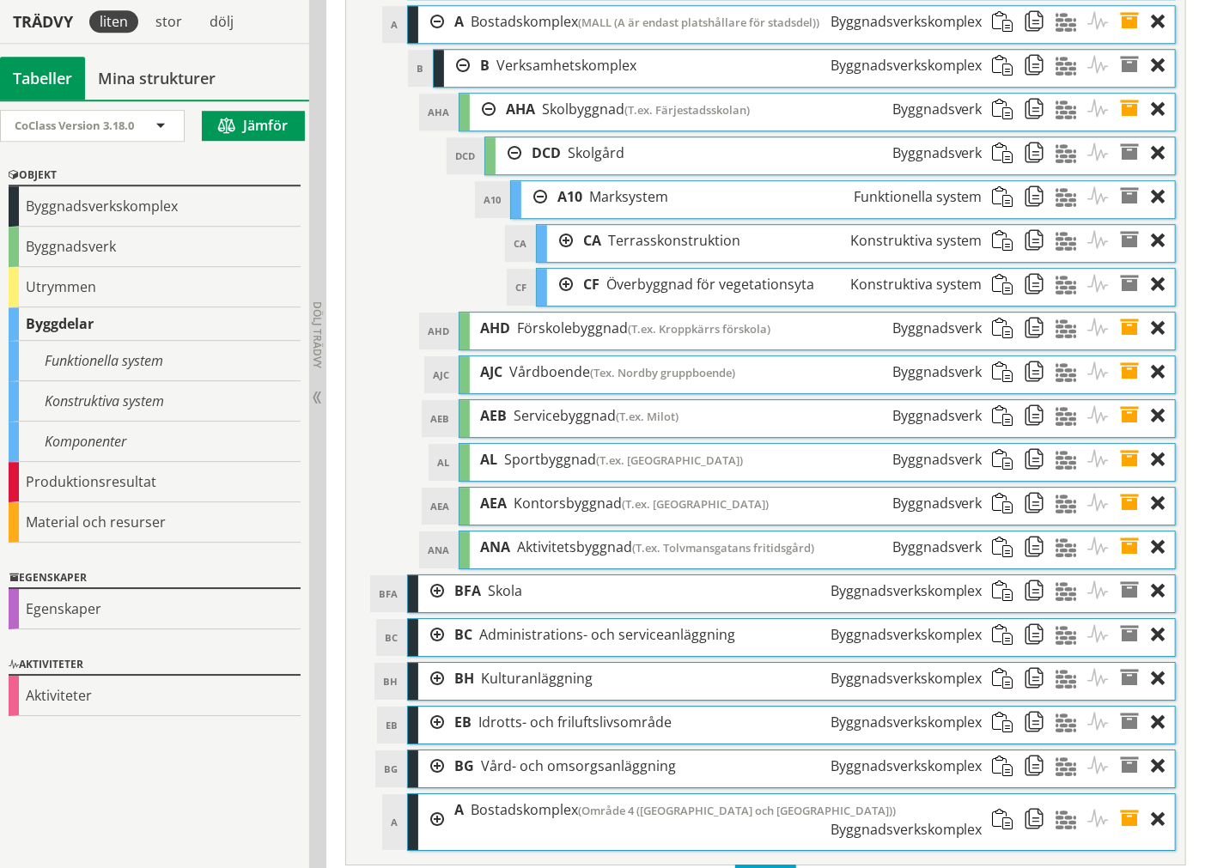
click at [561, 257] on div at bounding box center [560, 241] width 26 height 32
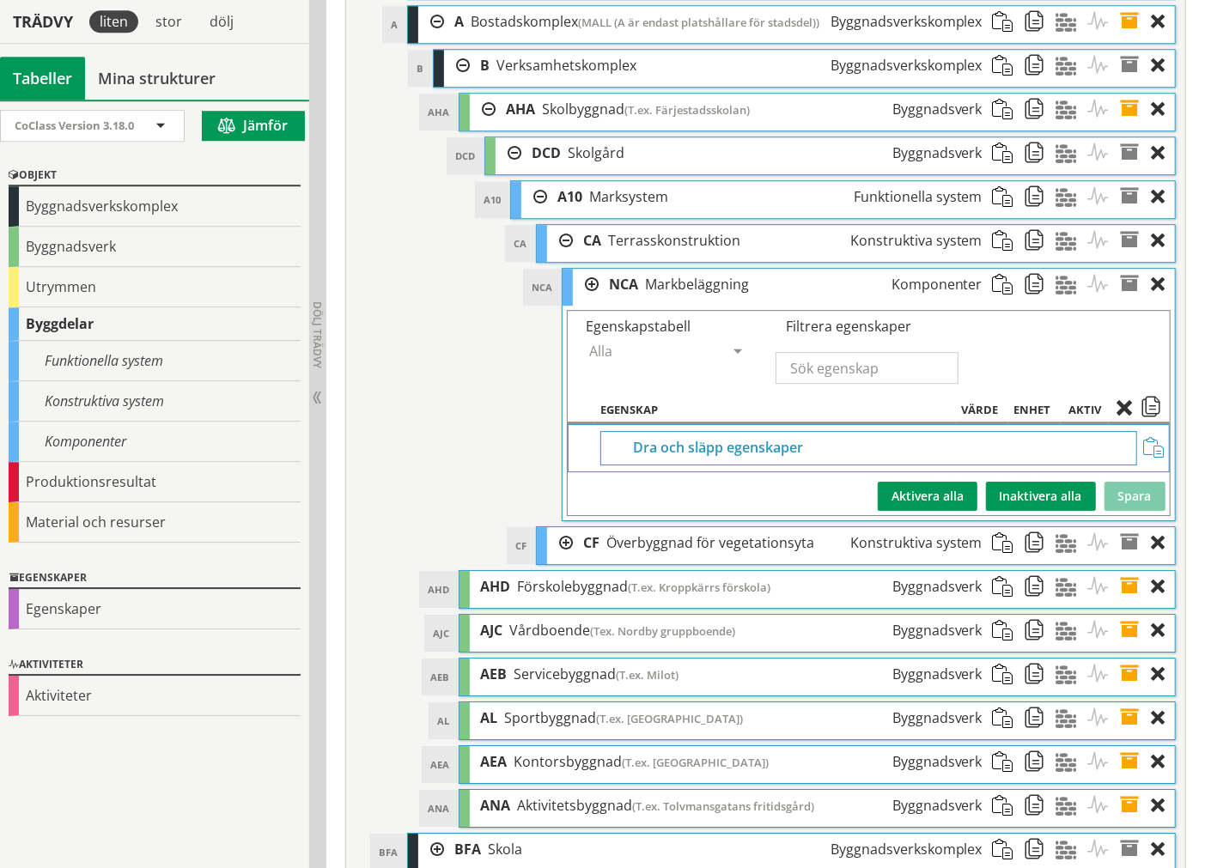
click at [591, 301] on div at bounding box center [586, 285] width 26 height 32
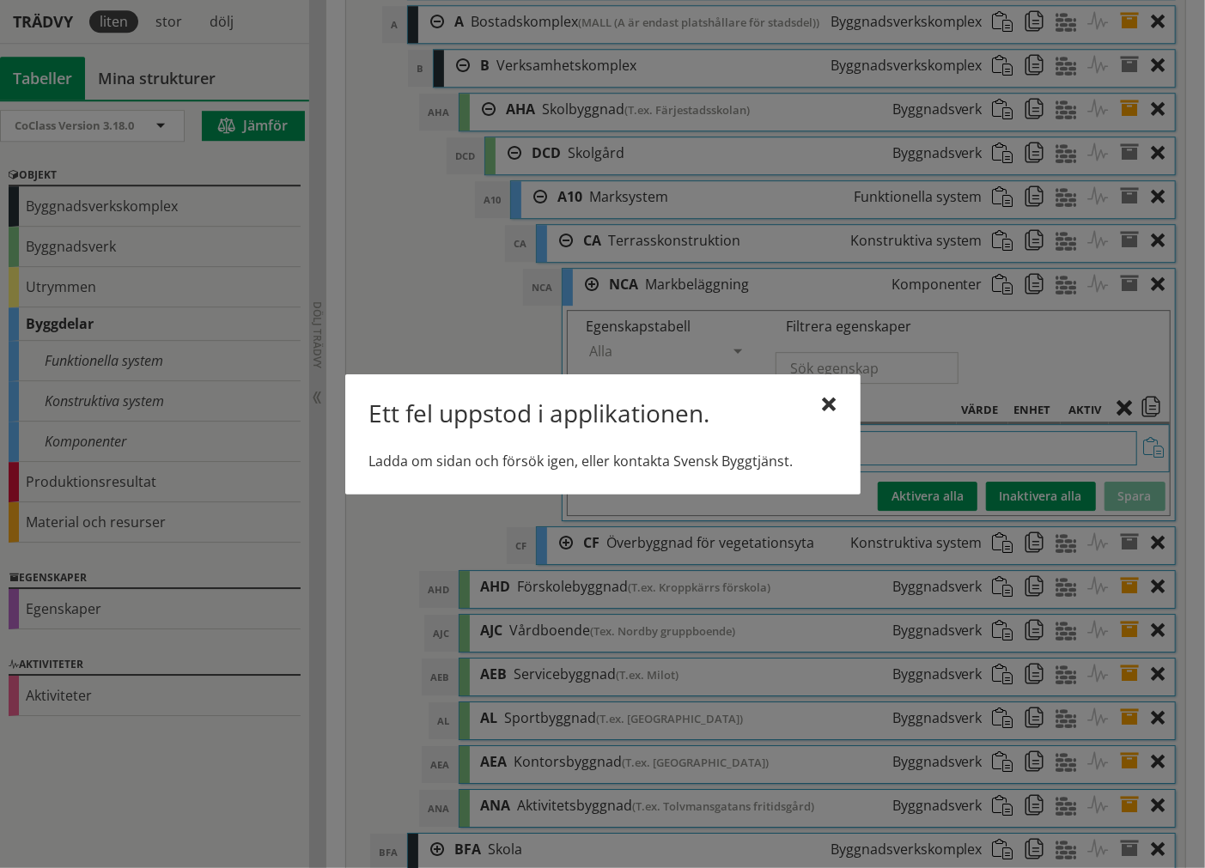
click at [833, 398] on div at bounding box center [830, 405] width 14 height 14
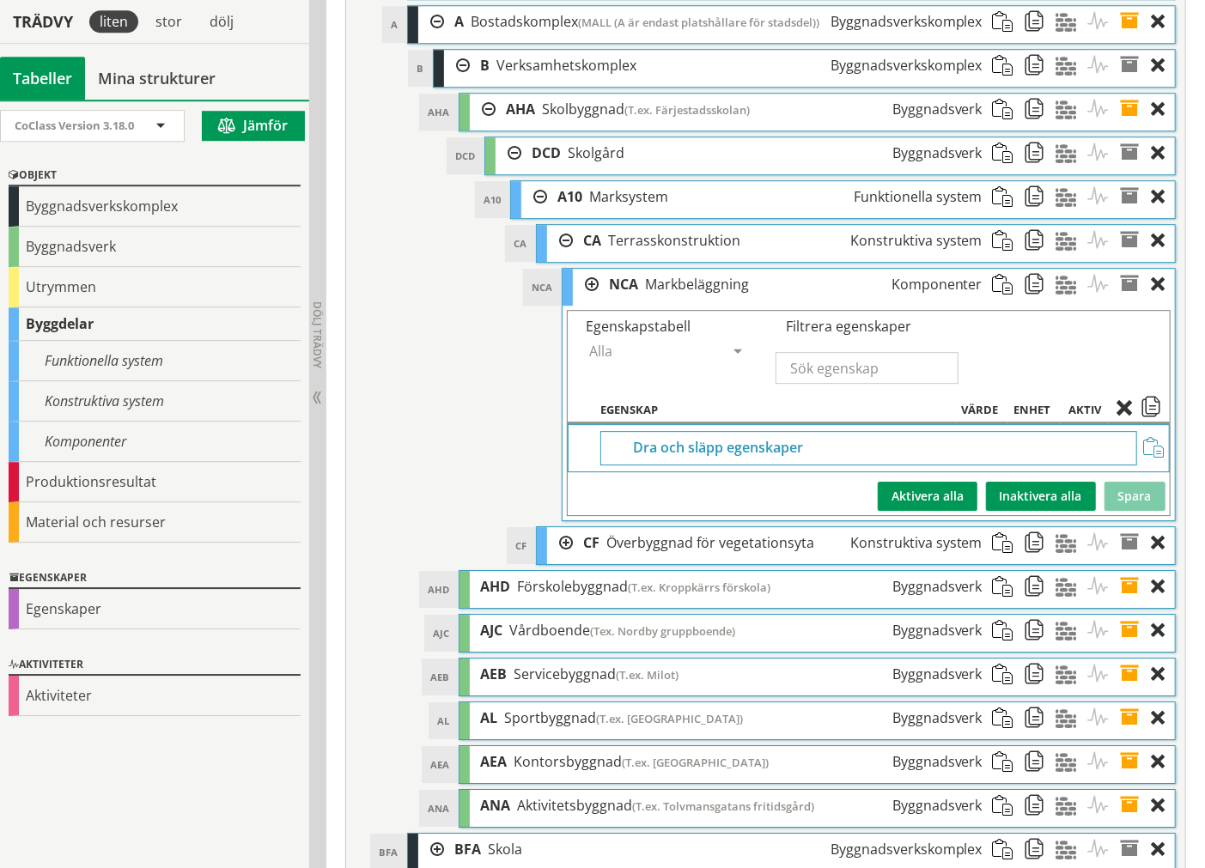
click at [1123, 301] on span at bounding box center [1136, 285] width 32 height 32
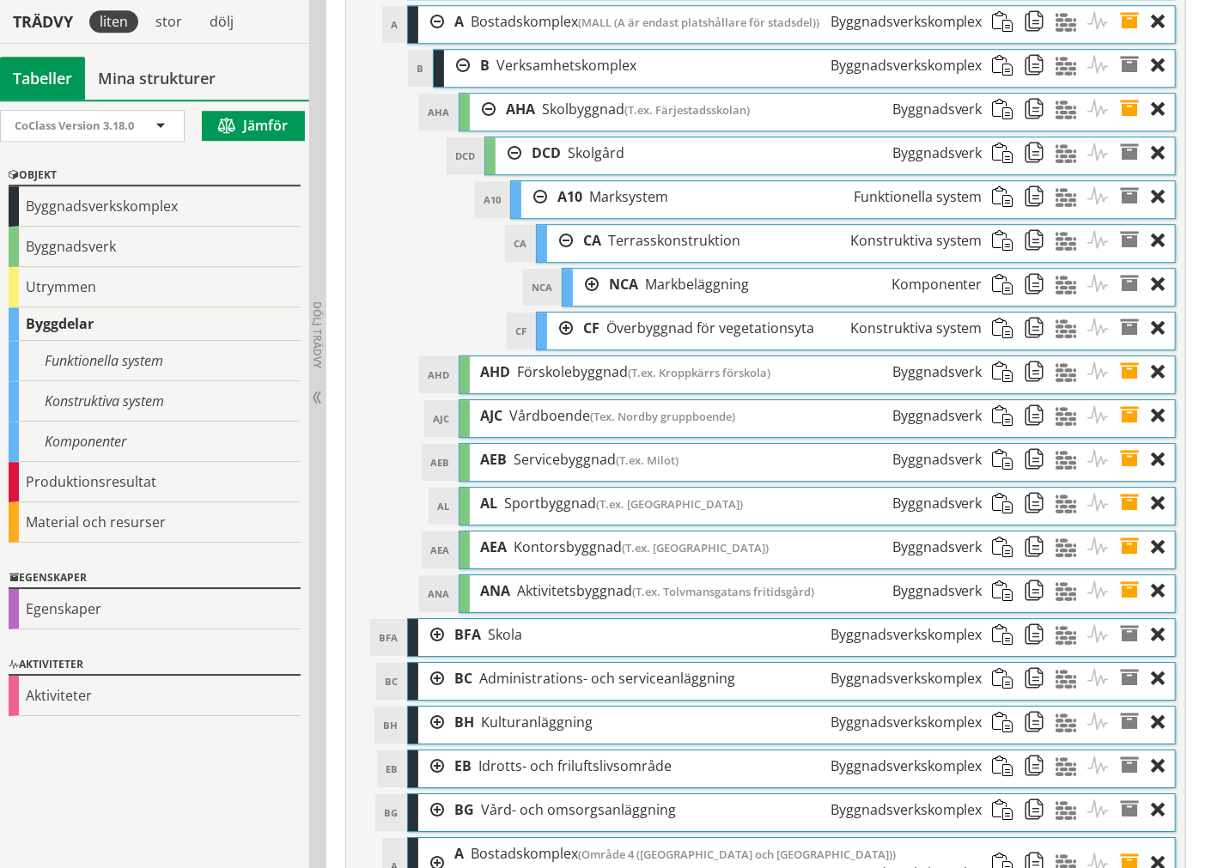
click at [559, 257] on div at bounding box center [560, 241] width 26 height 32
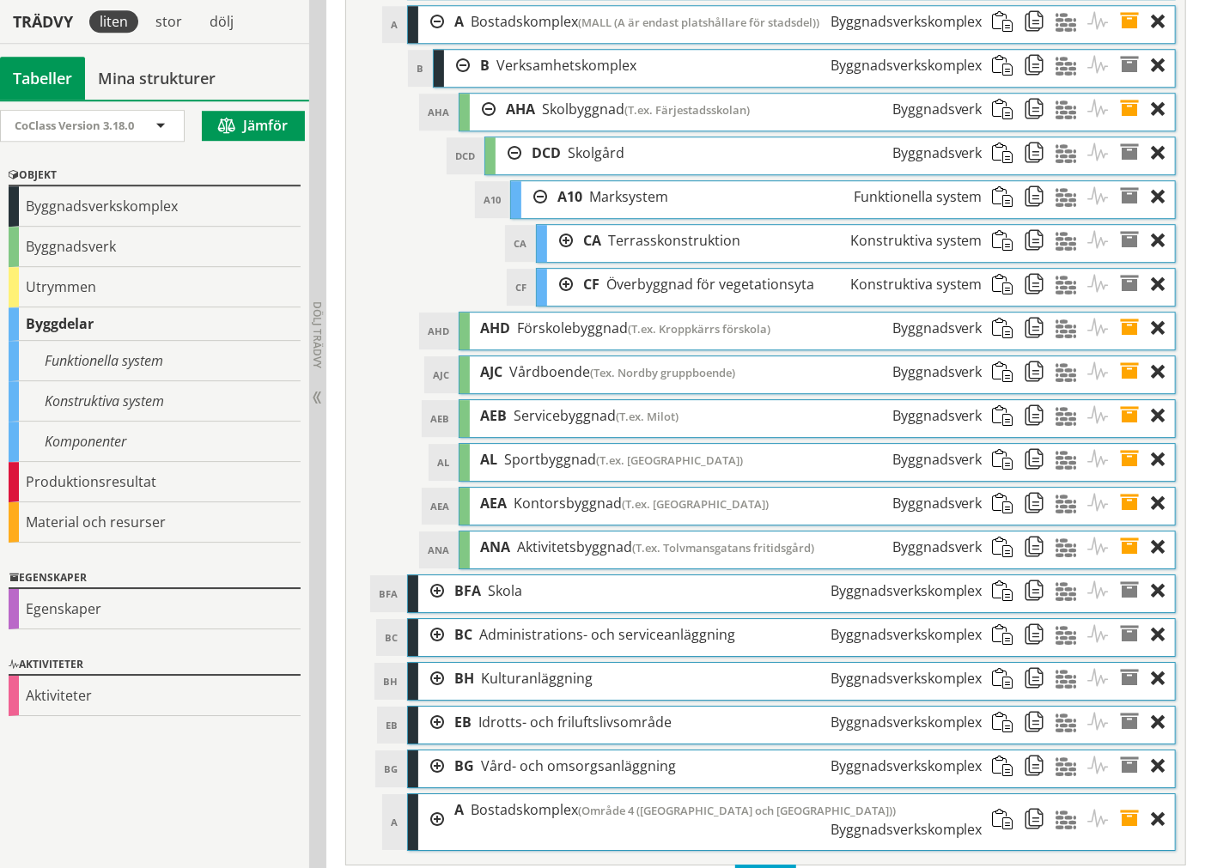
click at [559, 301] on div at bounding box center [560, 285] width 26 height 32
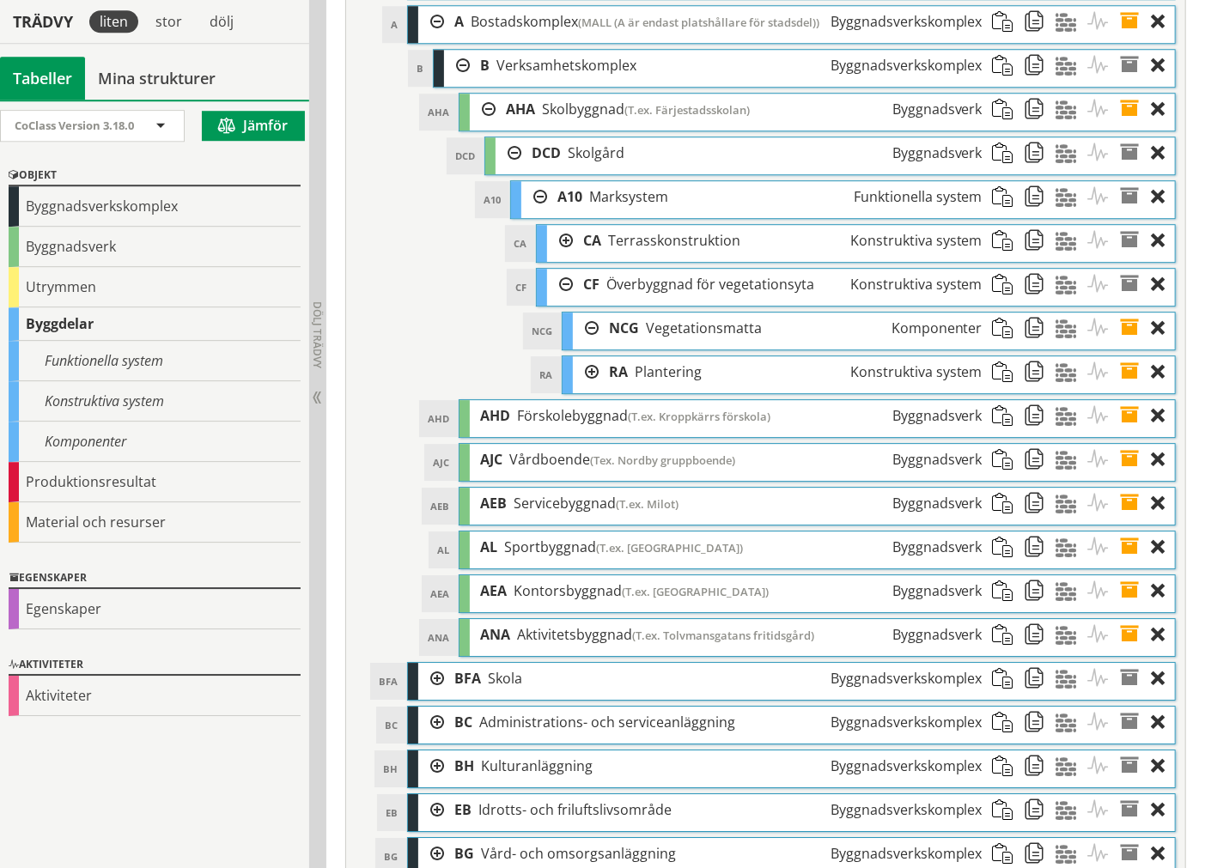
click at [576, 388] on div at bounding box center [586, 372] width 26 height 32
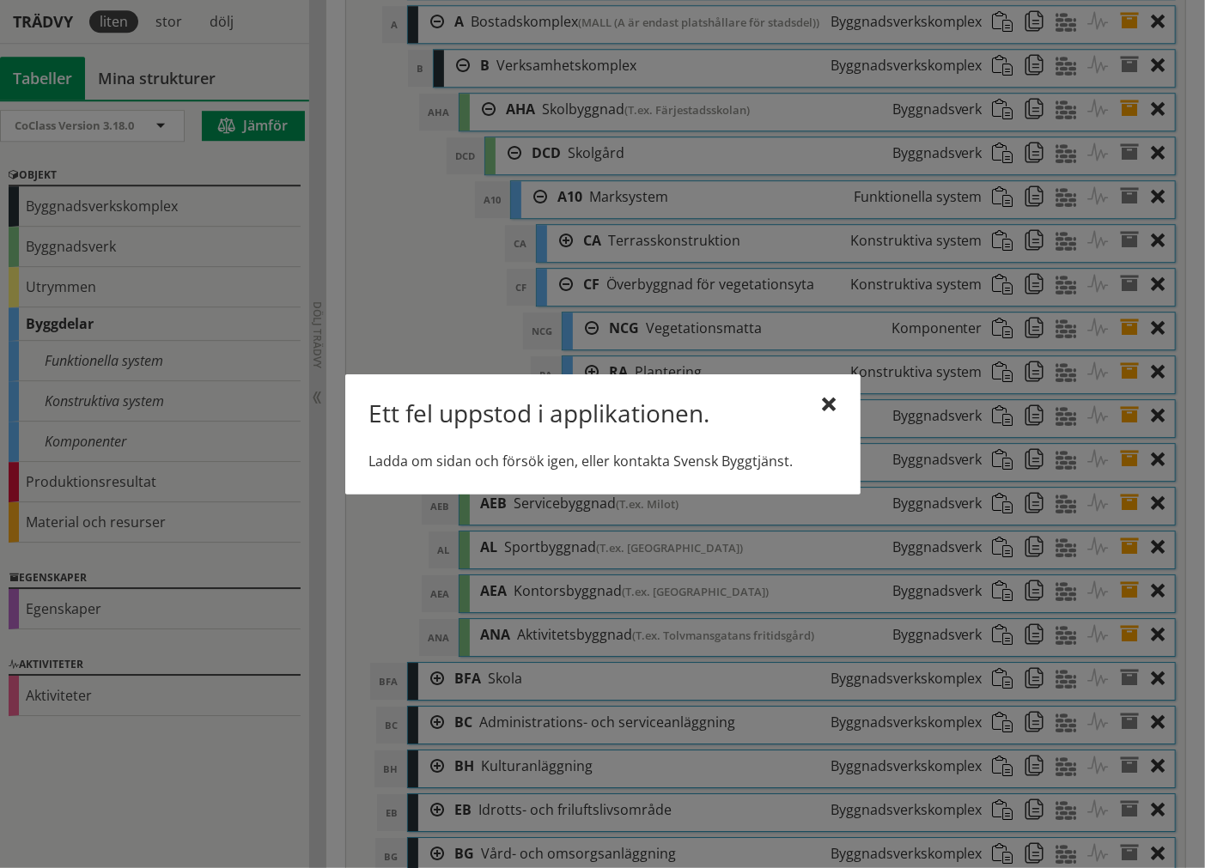
click at [820, 392] on div "Ett fel uppstod i applikationen. Ladda om sidan och försök igen, eller kontakta…" at bounding box center [602, 434] width 515 height 120
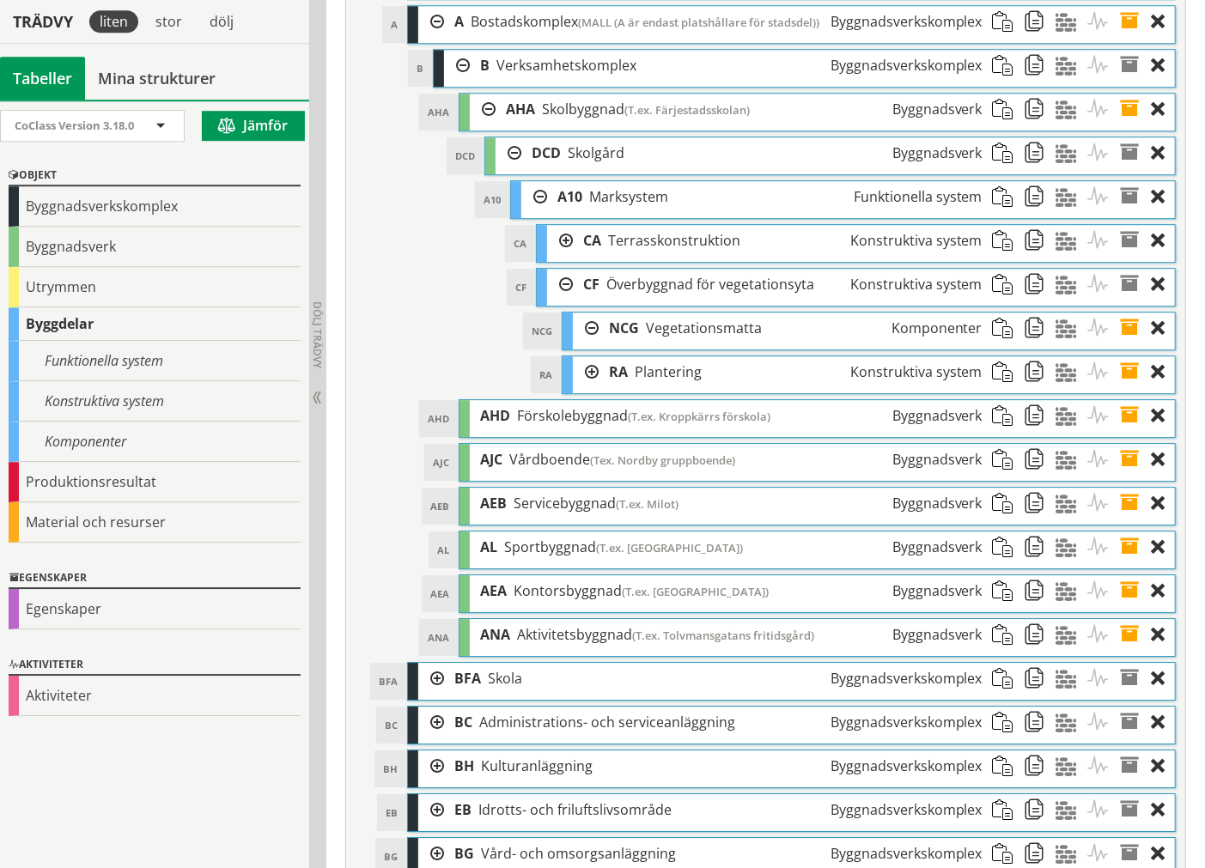
click at [820, 344] on div "NCG Vegetationsmatta Komponenter" at bounding box center [796, 329] width 394 height 32
click at [587, 344] on div at bounding box center [586, 329] width 26 height 32
click at [589, 344] on div at bounding box center [586, 329] width 26 height 32
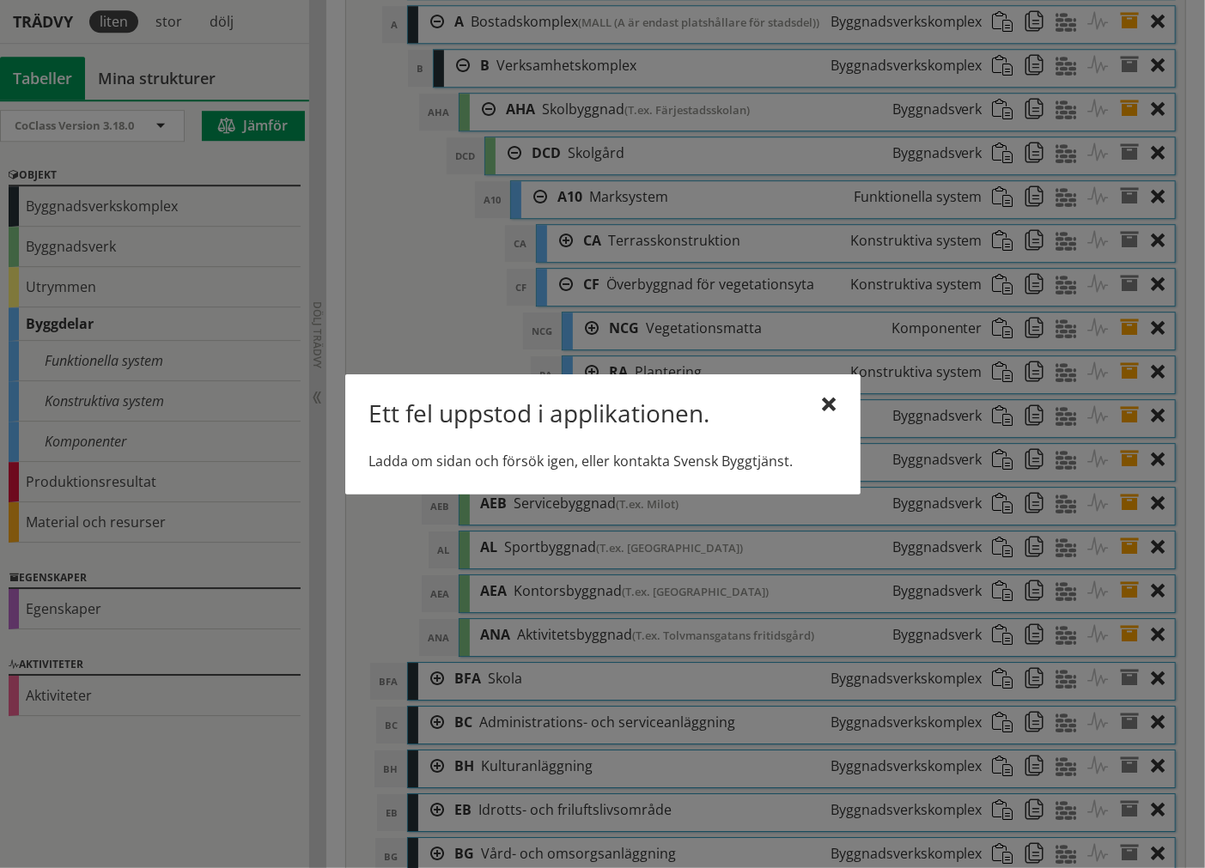
click at [827, 398] on div at bounding box center [830, 405] width 14 height 14
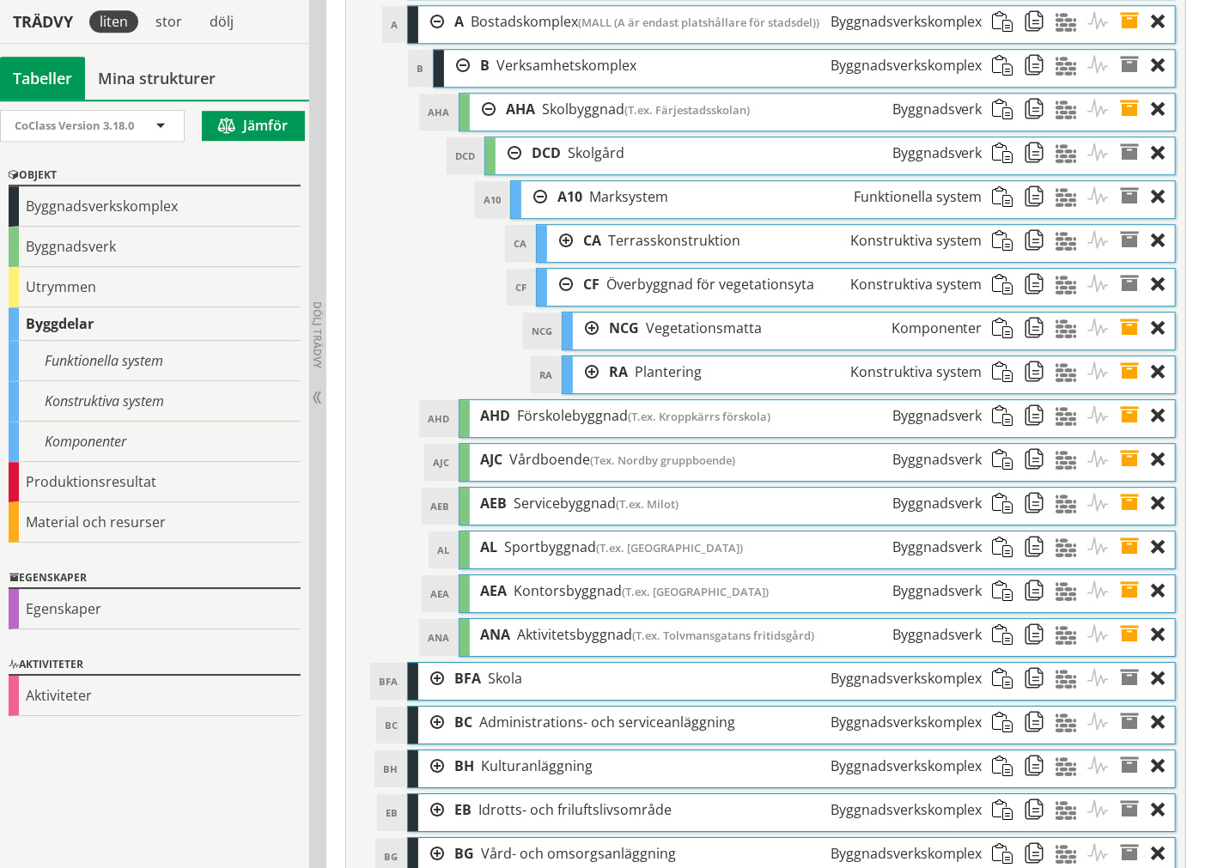
click at [552, 301] on div at bounding box center [560, 285] width 26 height 32
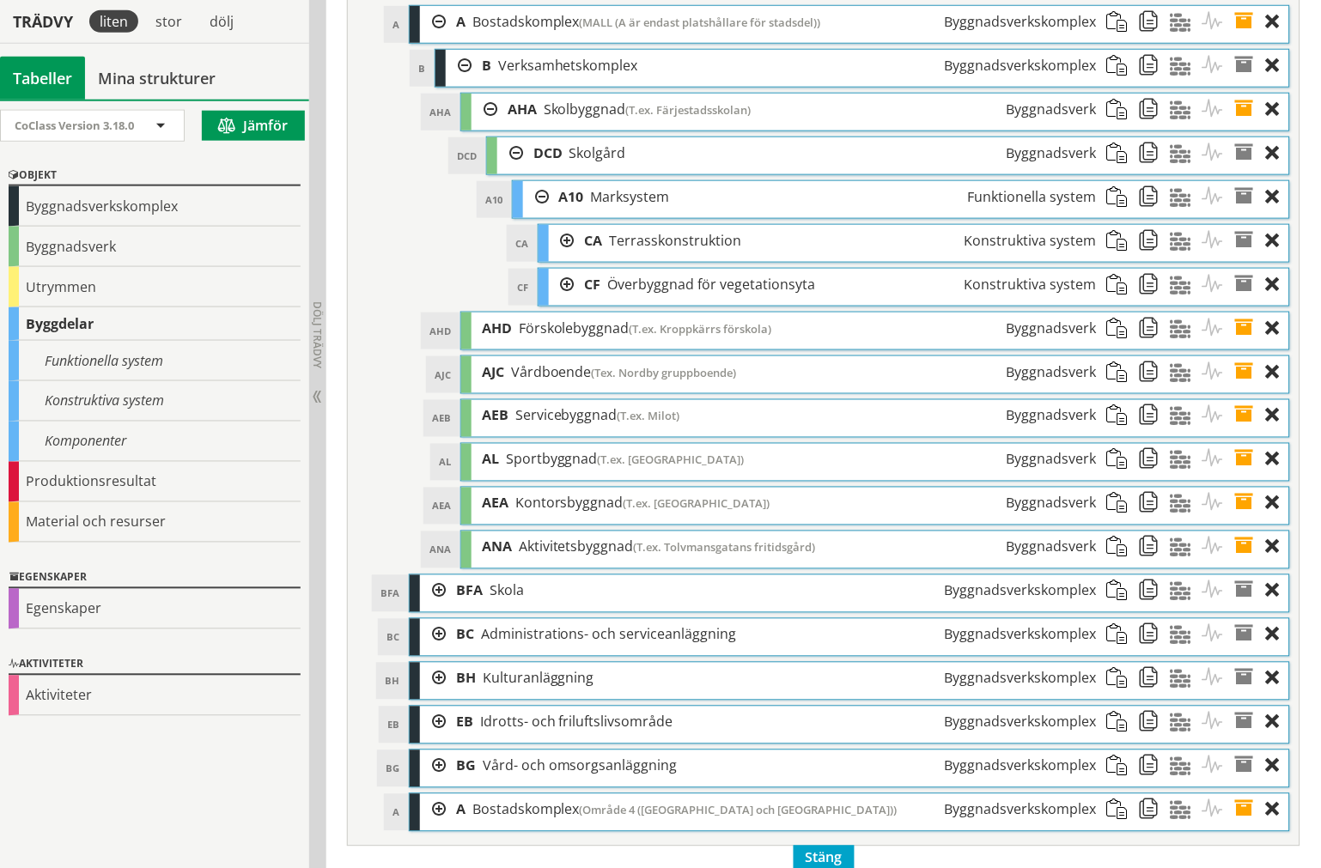
click at [508, 169] on div at bounding box center [510, 153] width 26 height 32
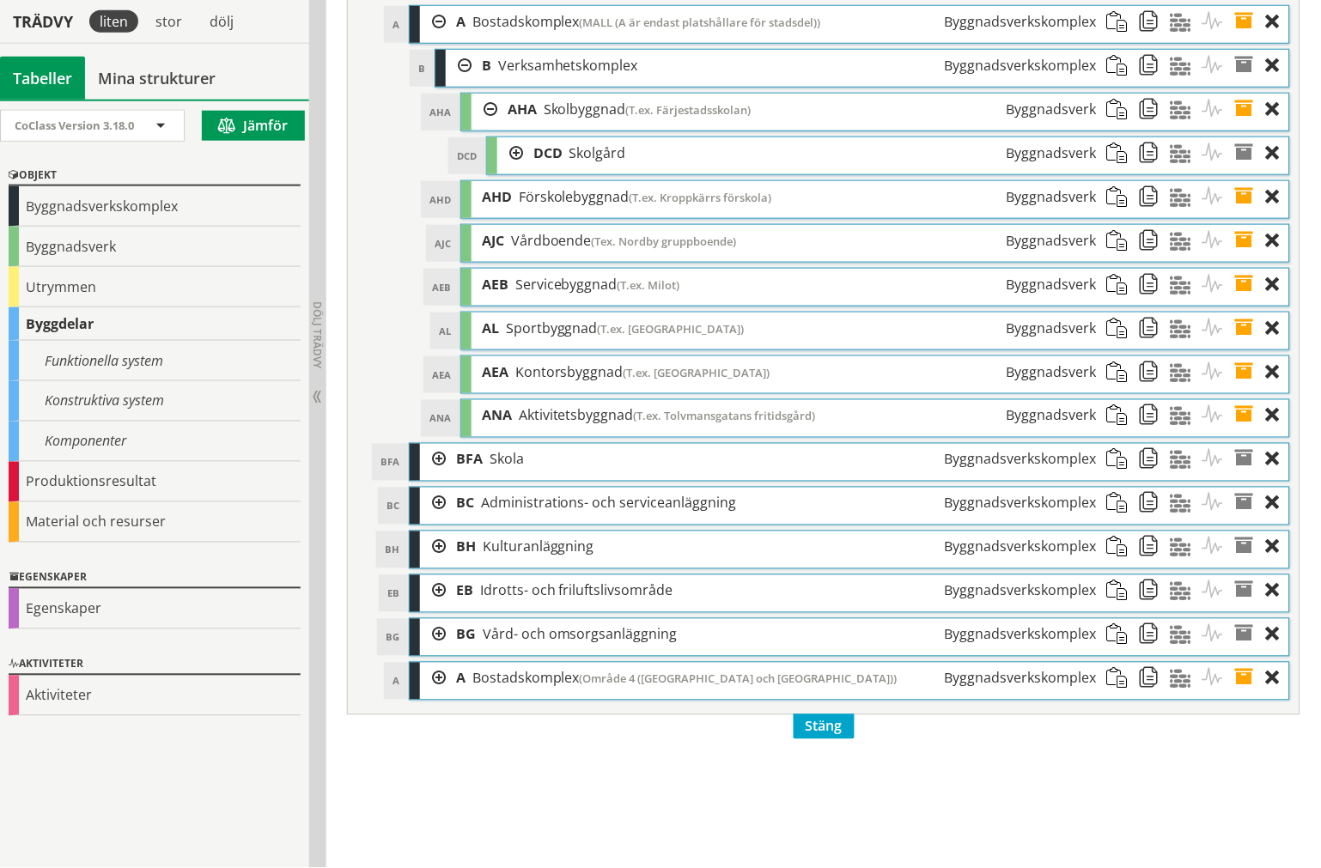
click at [508, 169] on div at bounding box center [510, 153] width 26 height 32
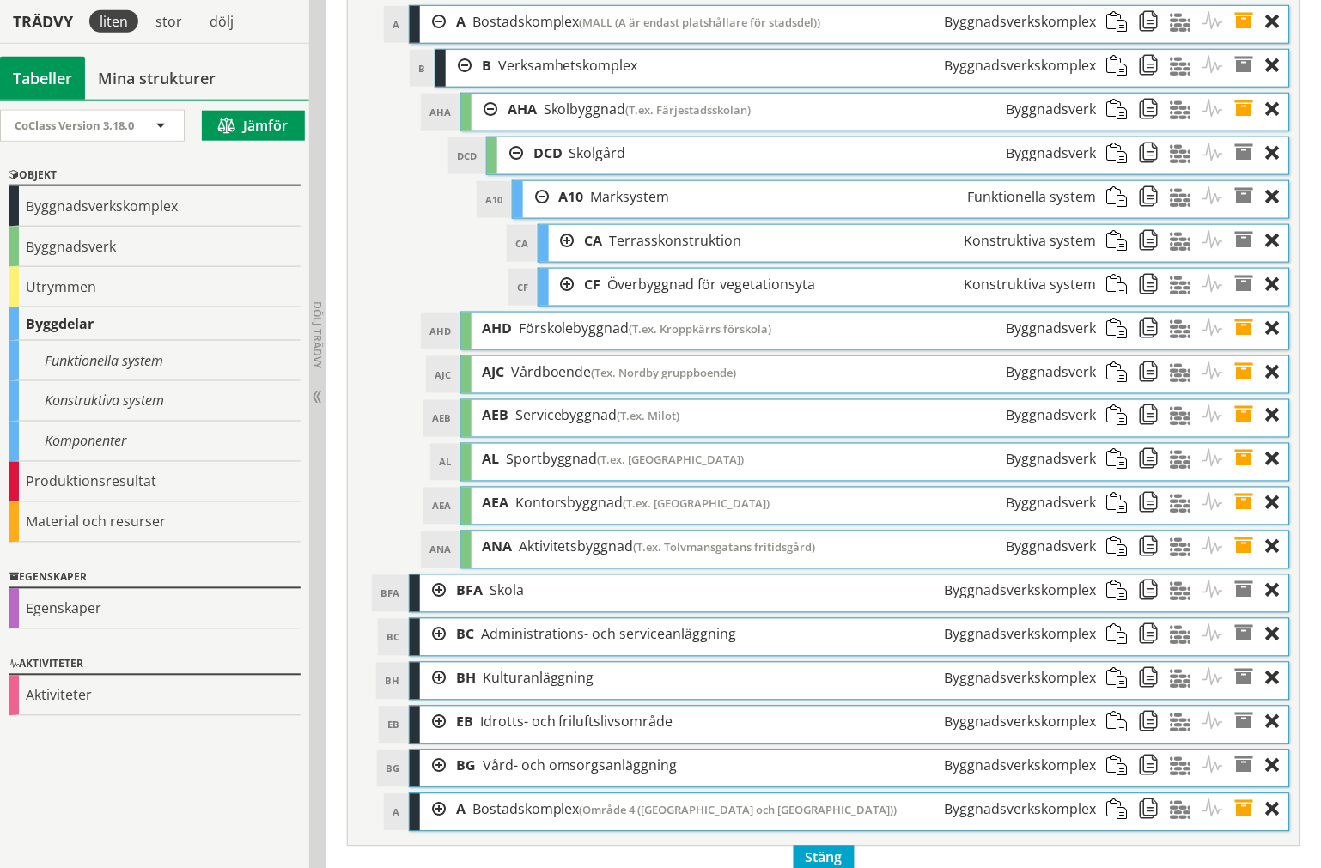
click at [541, 213] on div at bounding box center [536, 197] width 26 height 32
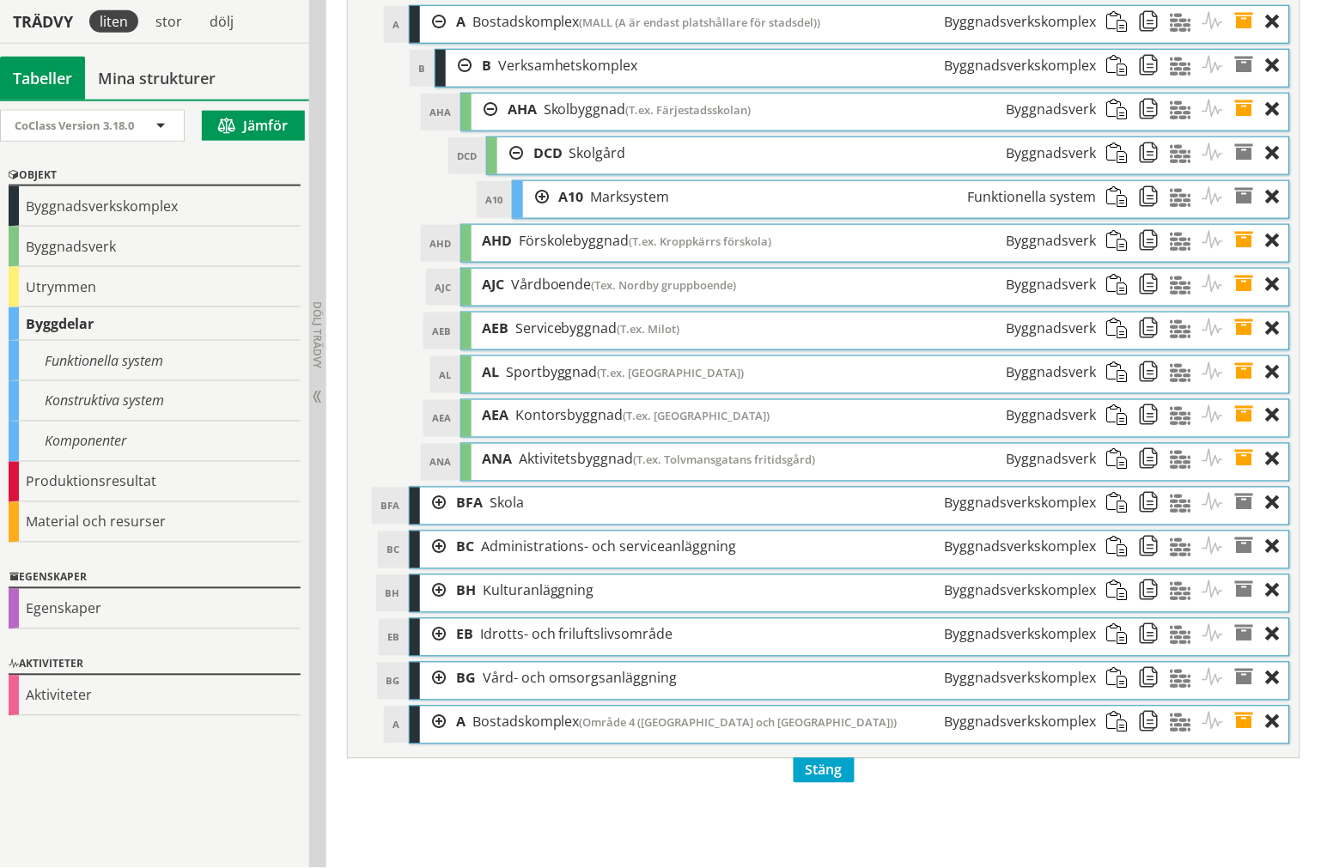
click at [511, 169] on div at bounding box center [510, 153] width 26 height 32
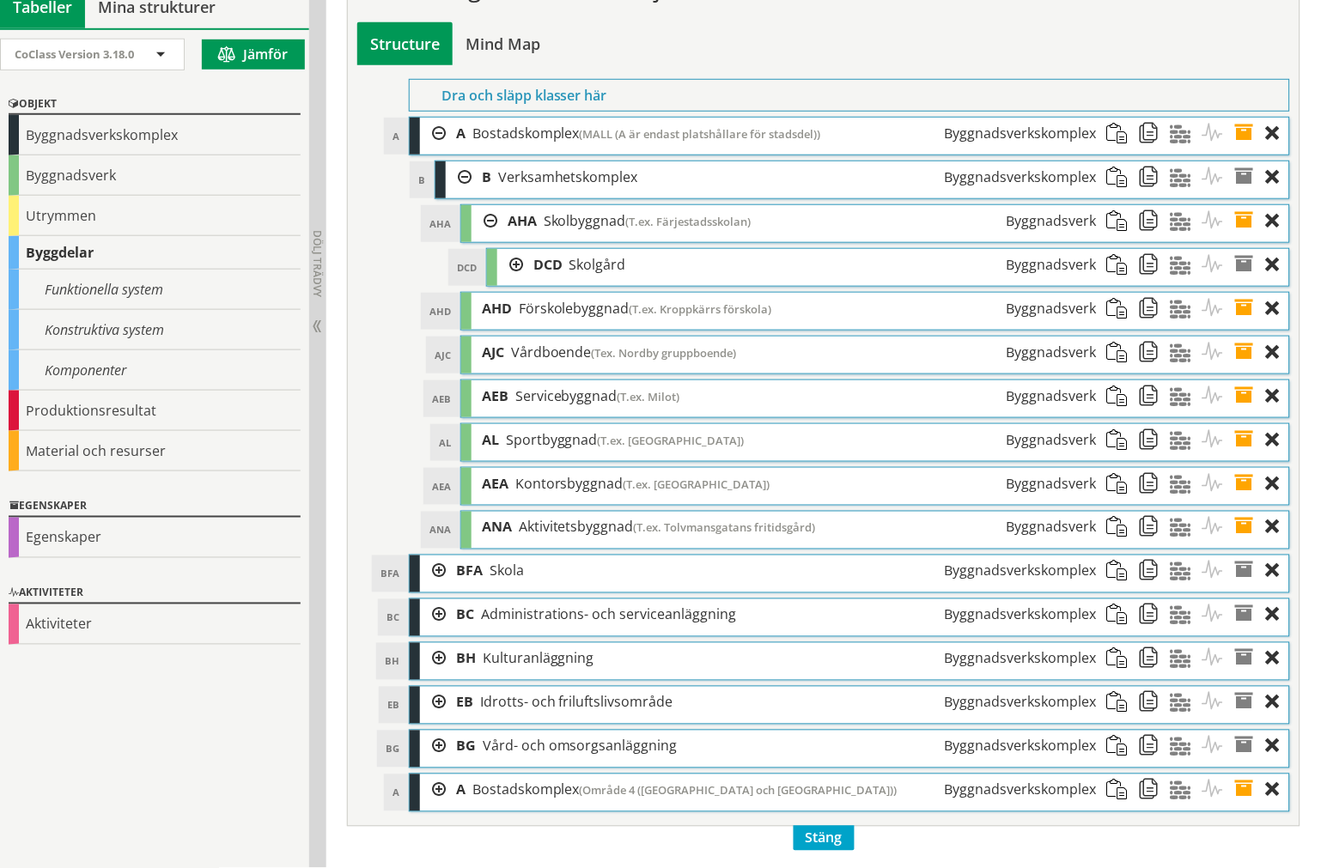
scroll to position [6118, 0]
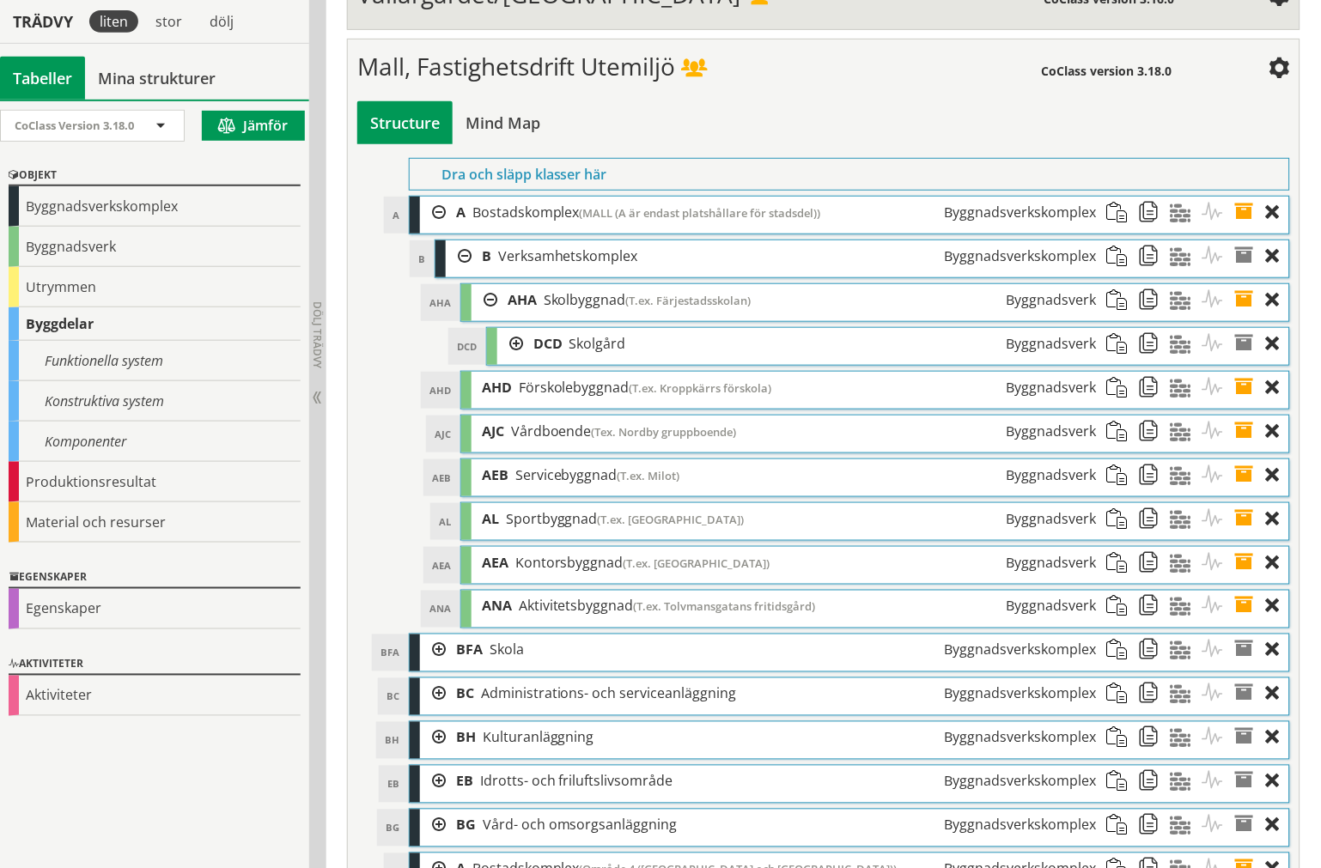
click at [1152, 360] on span at bounding box center [1155, 344] width 32 height 32
click at [1110, 404] on span at bounding box center [1123, 388] width 32 height 32
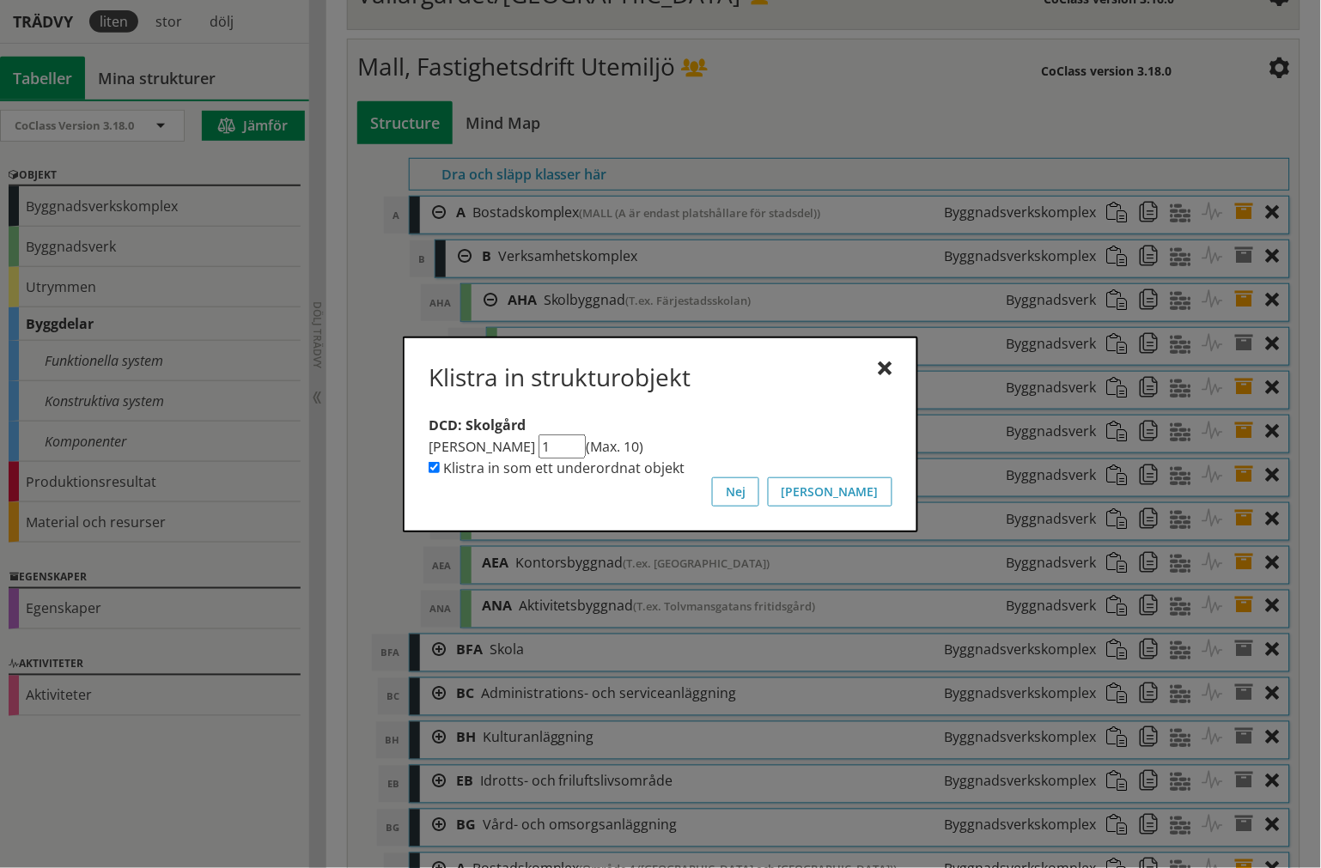
click at [898, 495] on div "Klistra in strukturobjekt DCD: [GEOGRAPHIC_DATA] Antal kopior 1 (Max. 10) Klist…" at bounding box center [660, 435] width 515 height 196
click at [888, 494] on button "[PERSON_NAME]" at bounding box center [830, 491] width 125 height 29
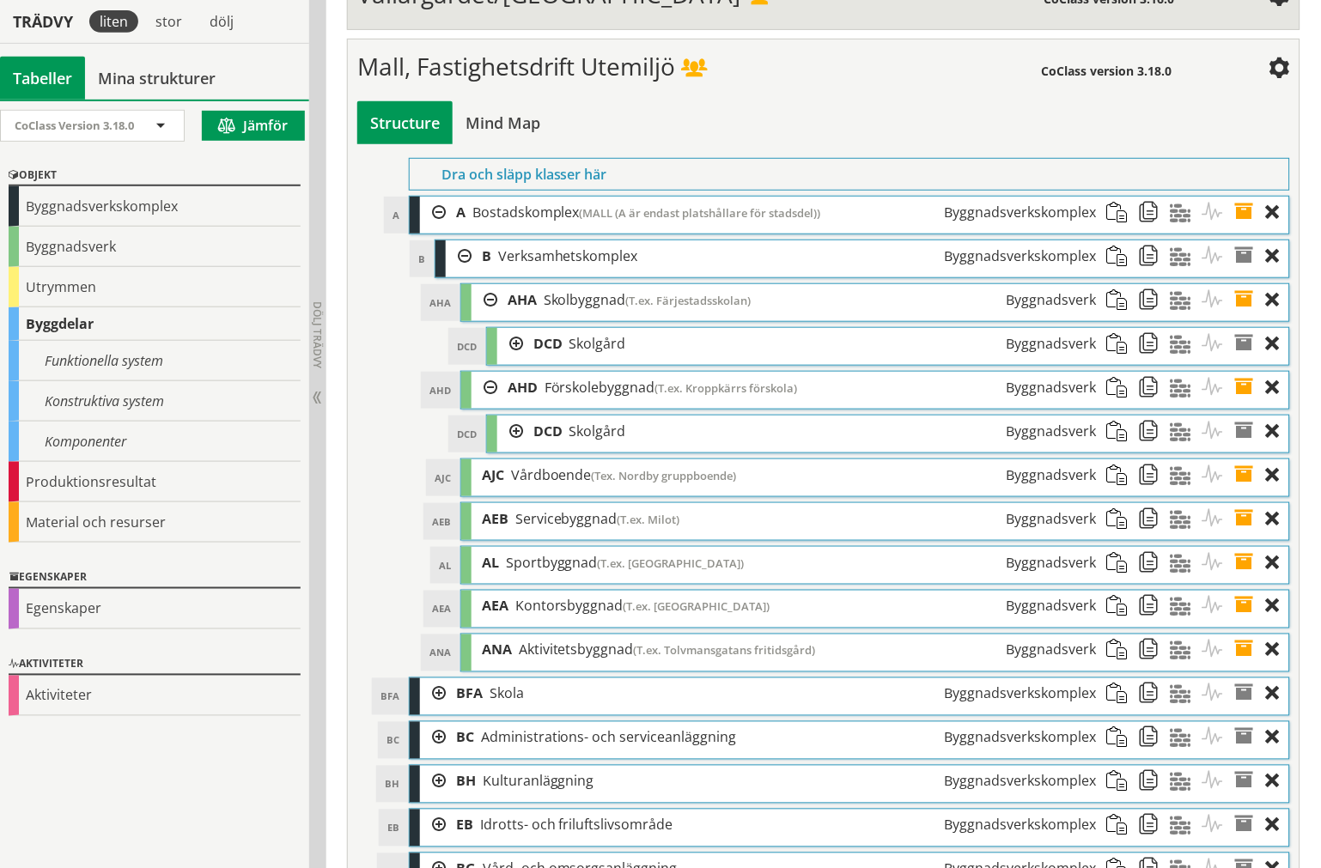
click at [512, 360] on div at bounding box center [510, 344] width 26 height 32
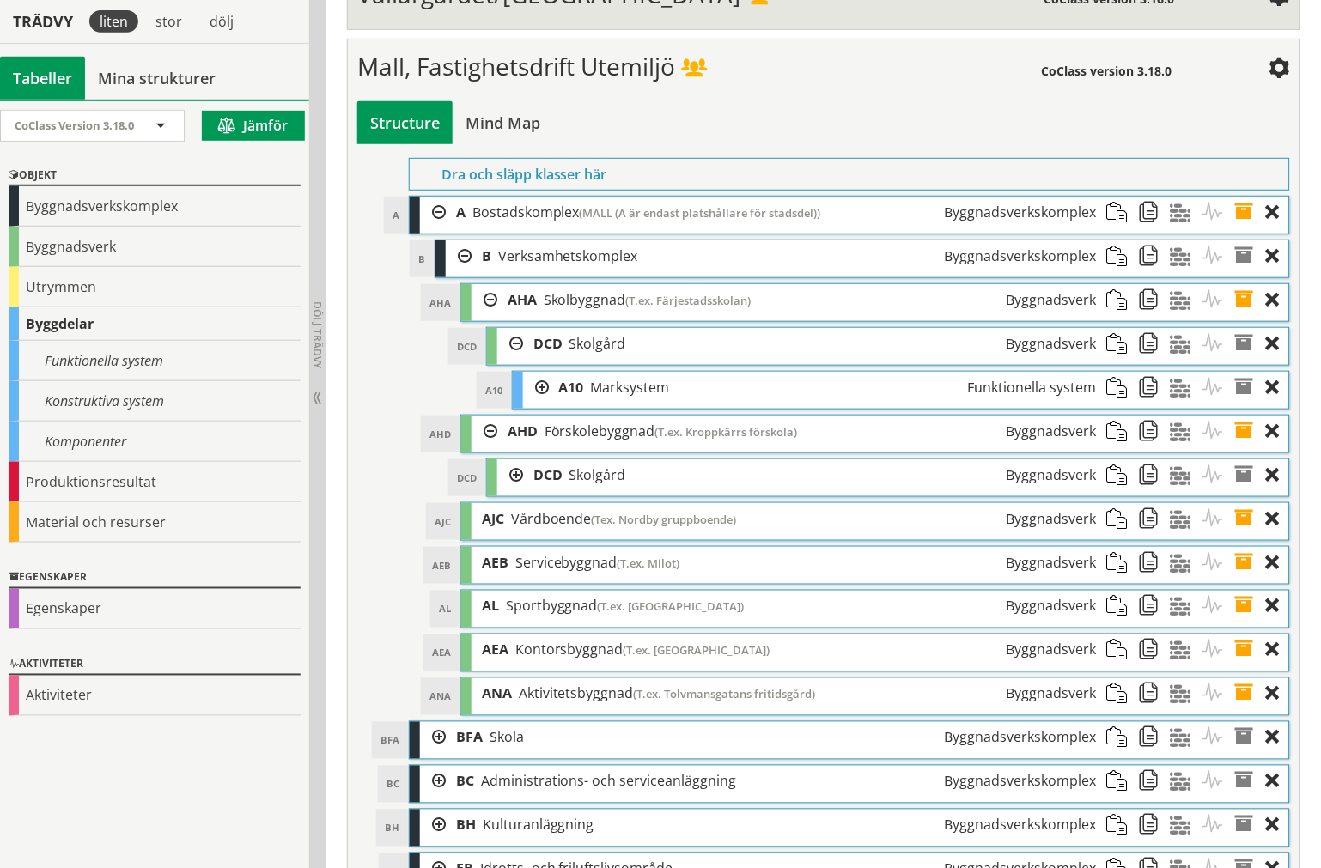
click at [504, 491] on div at bounding box center [510, 475] width 26 height 32
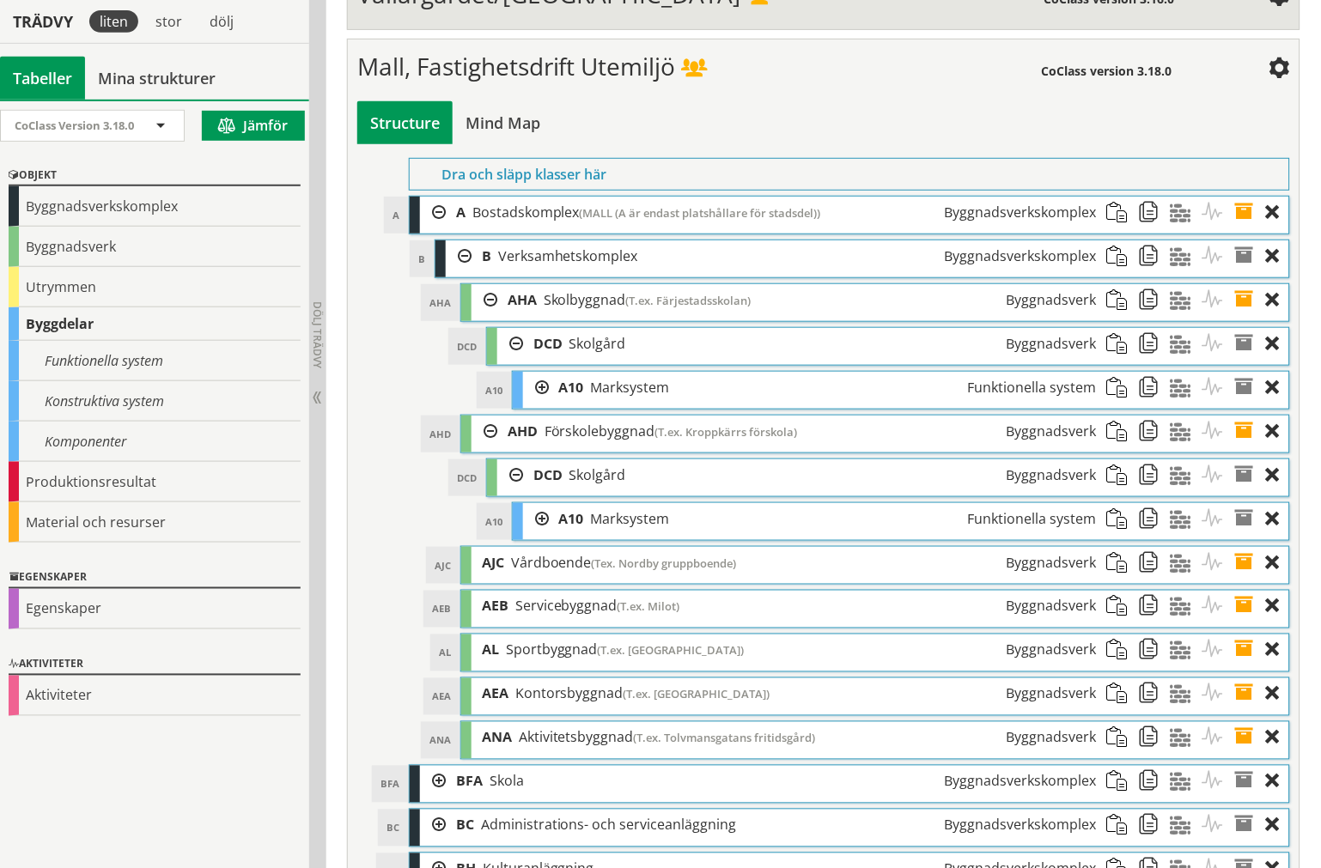
click at [516, 491] on div at bounding box center [510, 475] width 26 height 32
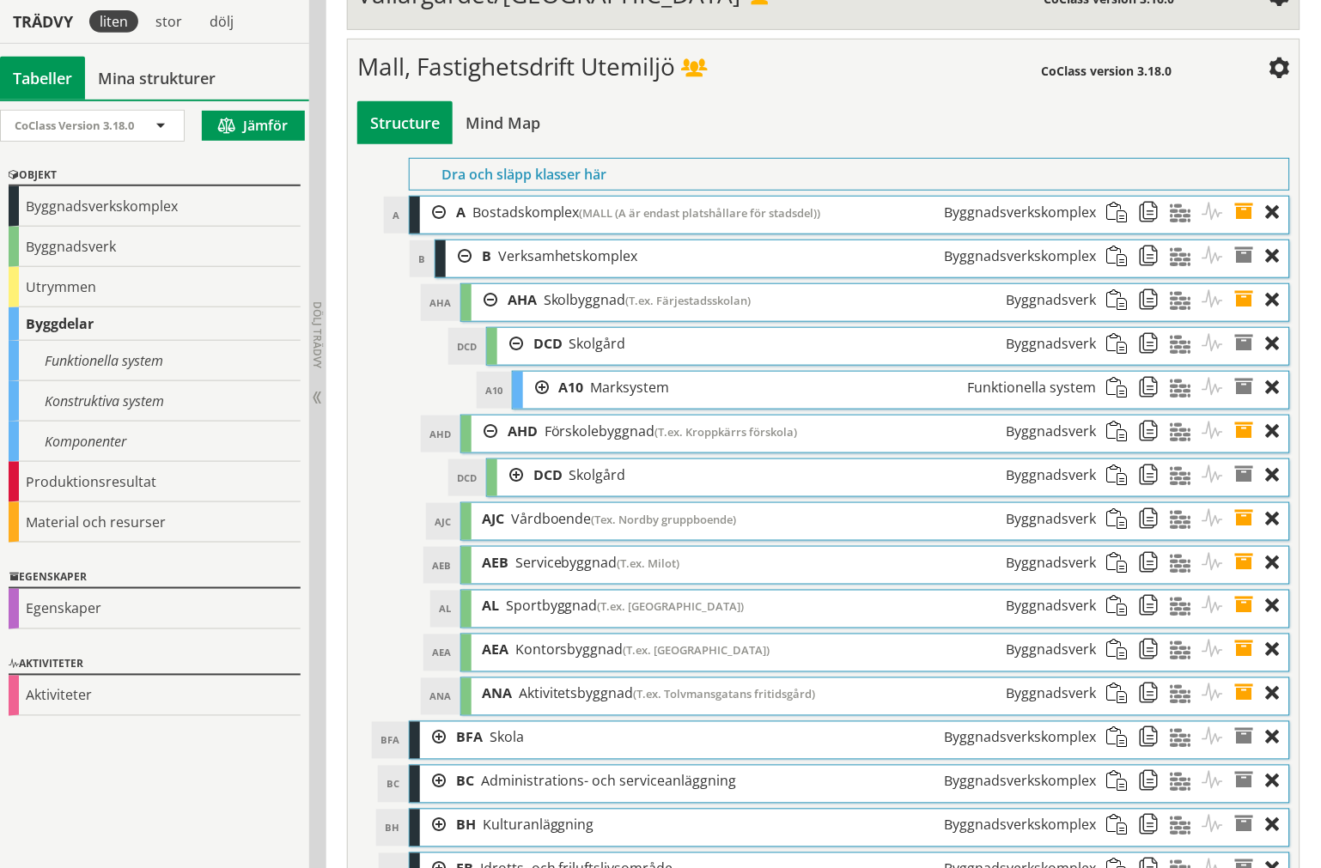
click at [516, 360] on div at bounding box center [510, 344] width 26 height 32
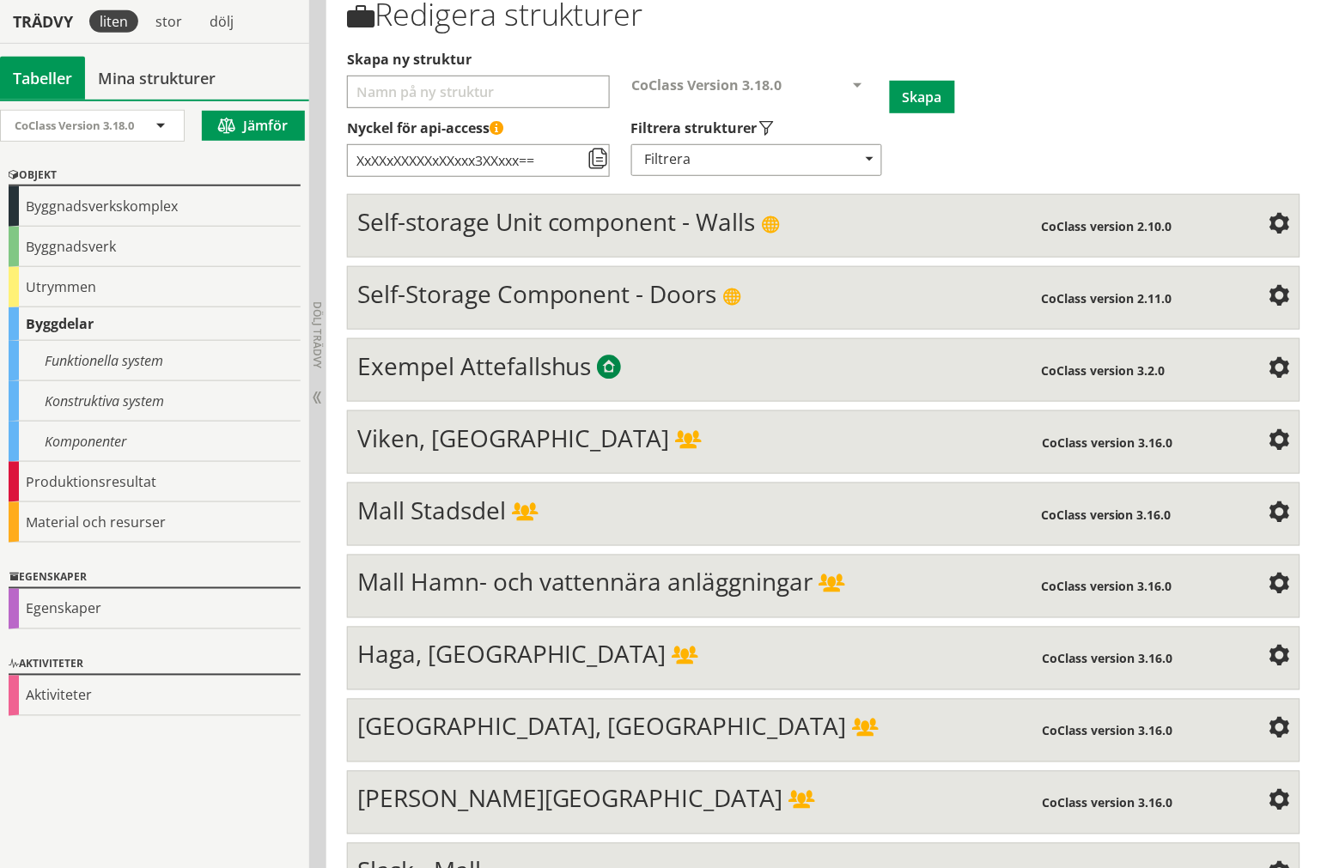
scroll to position [0, 0]
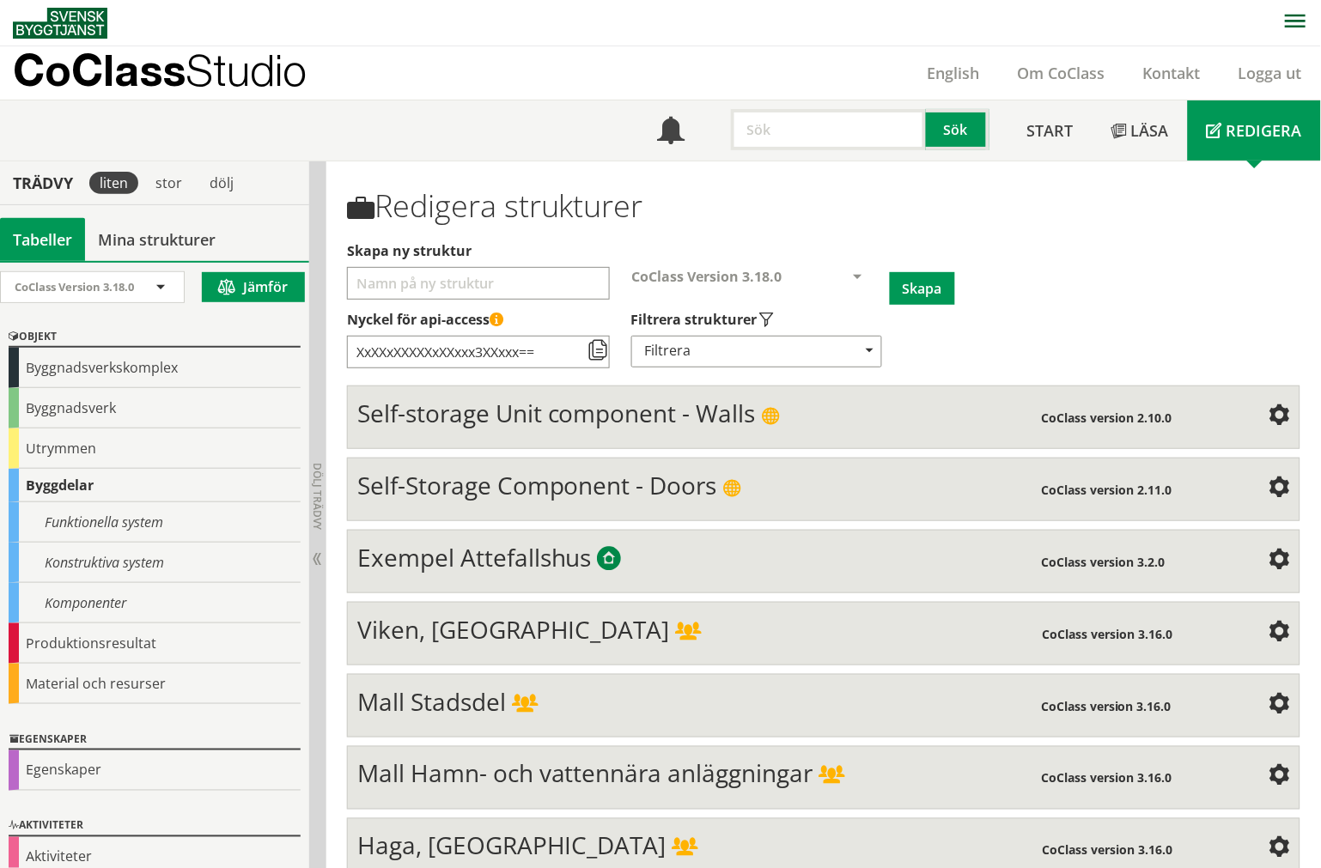
click at [610, 696] on div "Mall Stadsdel" at bounding box center [699, 704] width 684 height 34
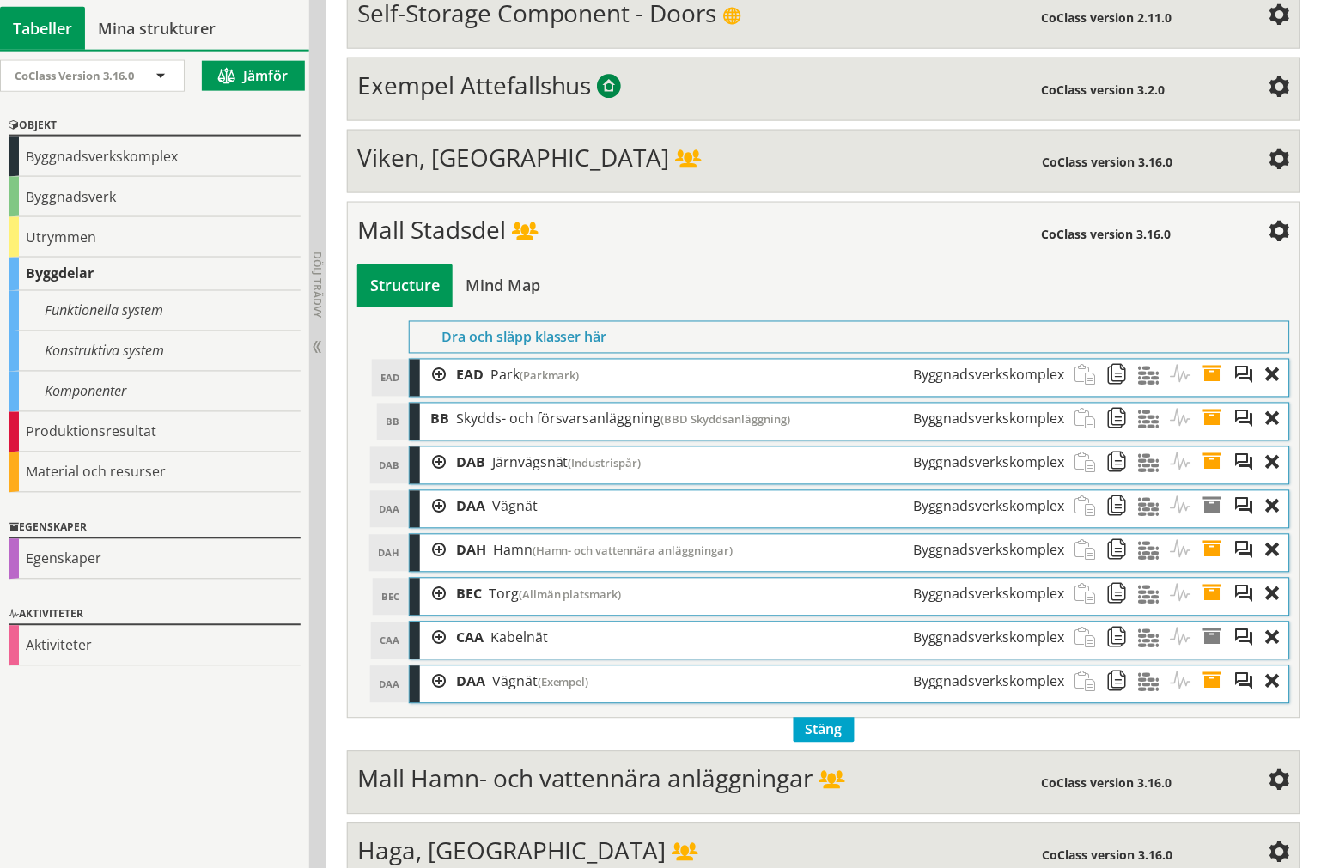
scroll to position [477, 0]
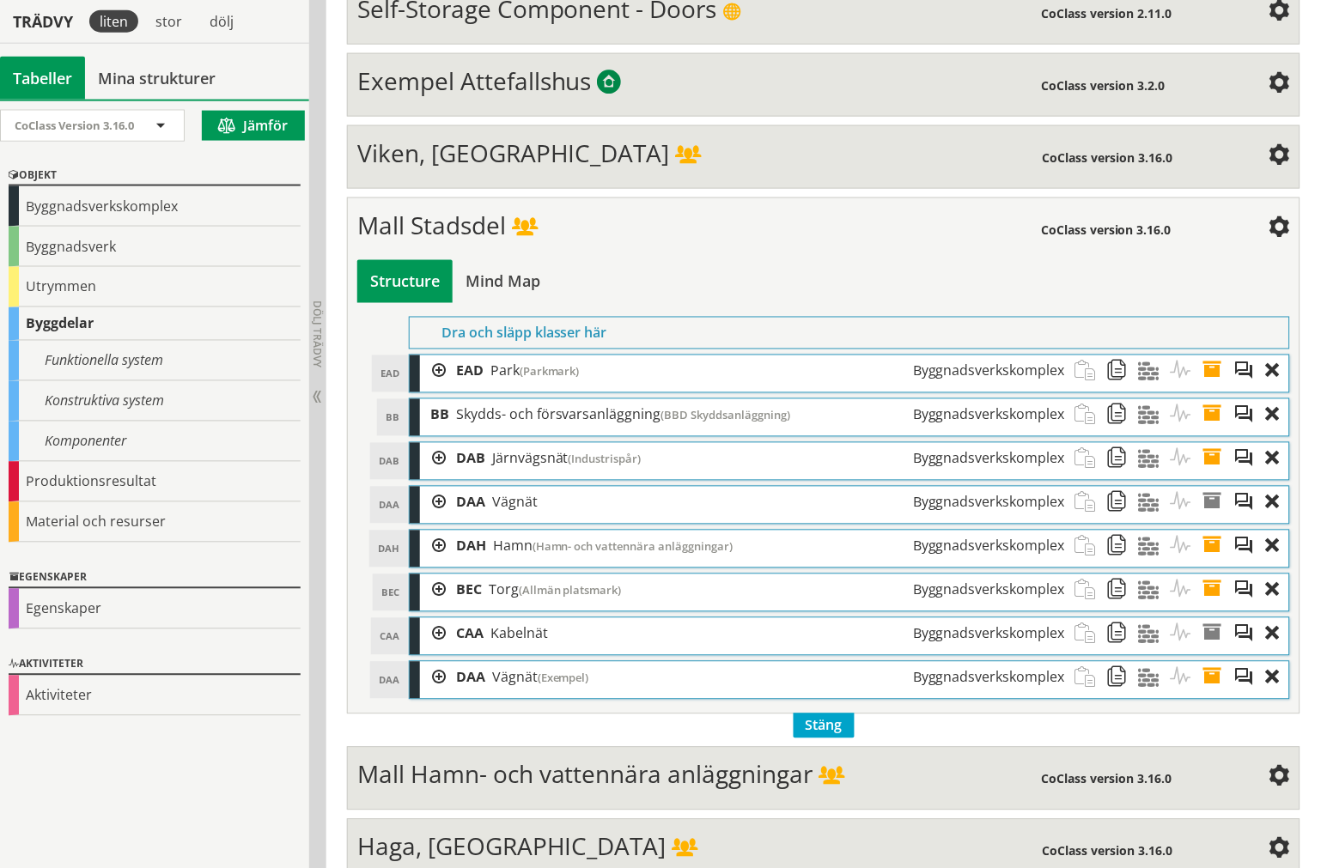
click at [435, 372] on div at bounding box center [433, 372] width 26 height 32
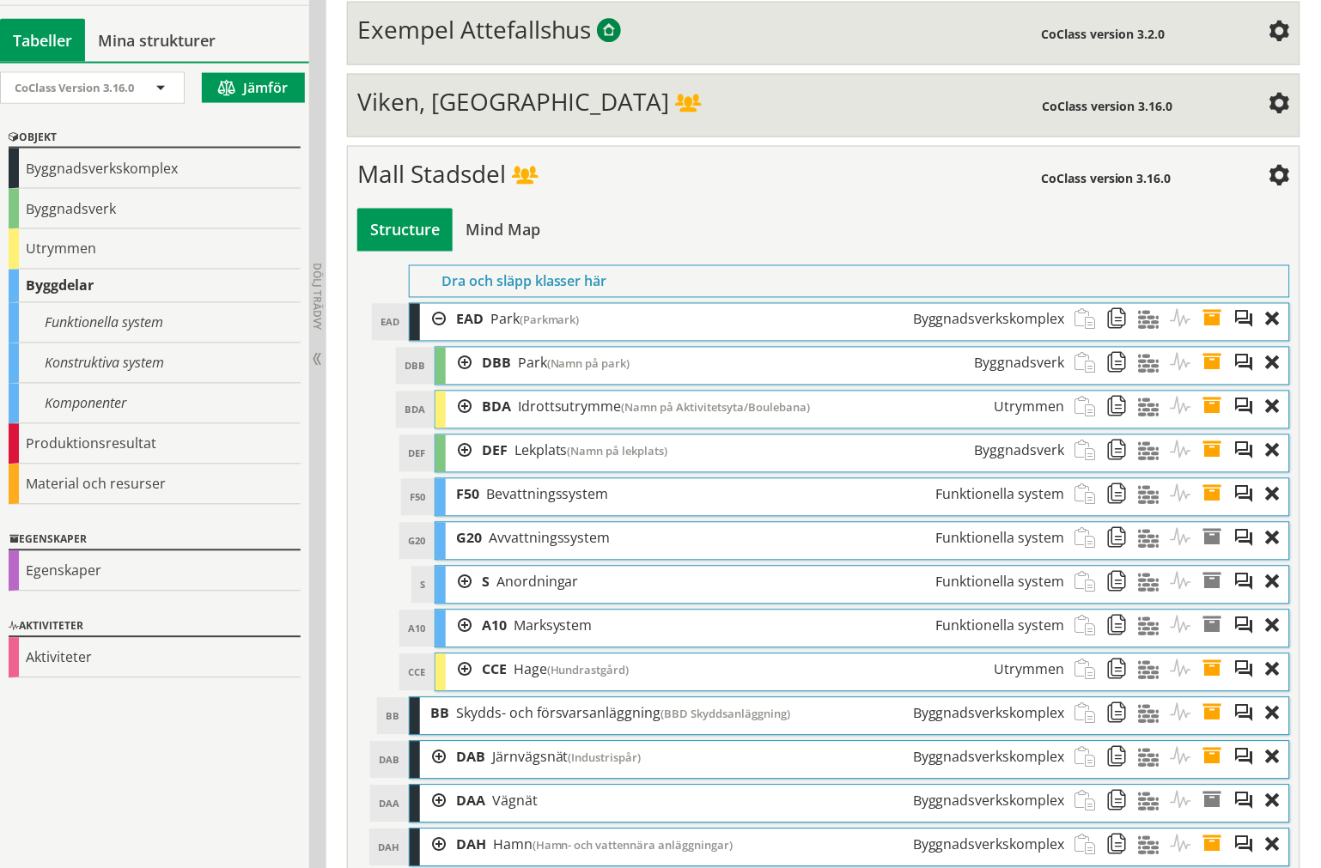
scroll to position [572, 0]
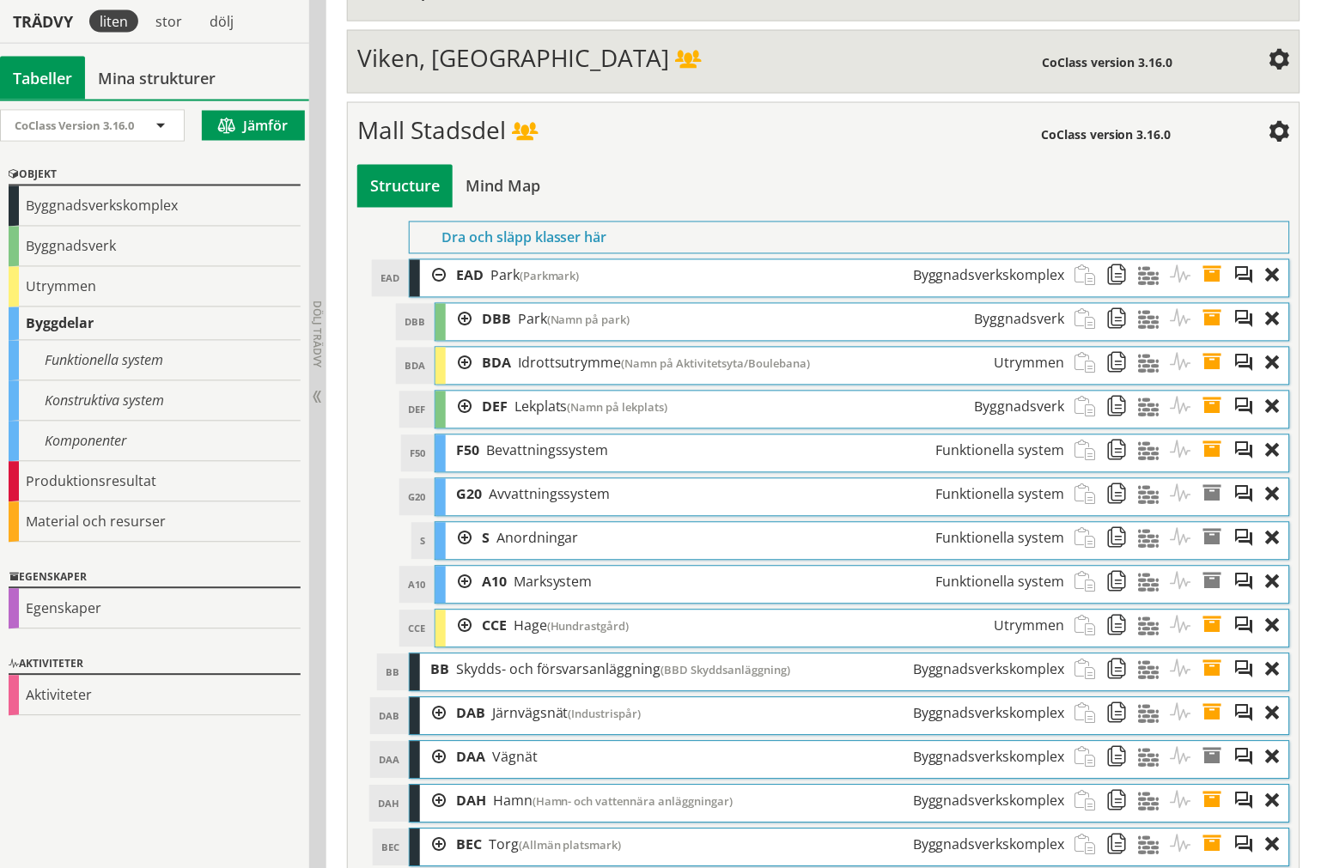
click at [447, 409] on div at bounding box center [459, 408] width 26 height 32
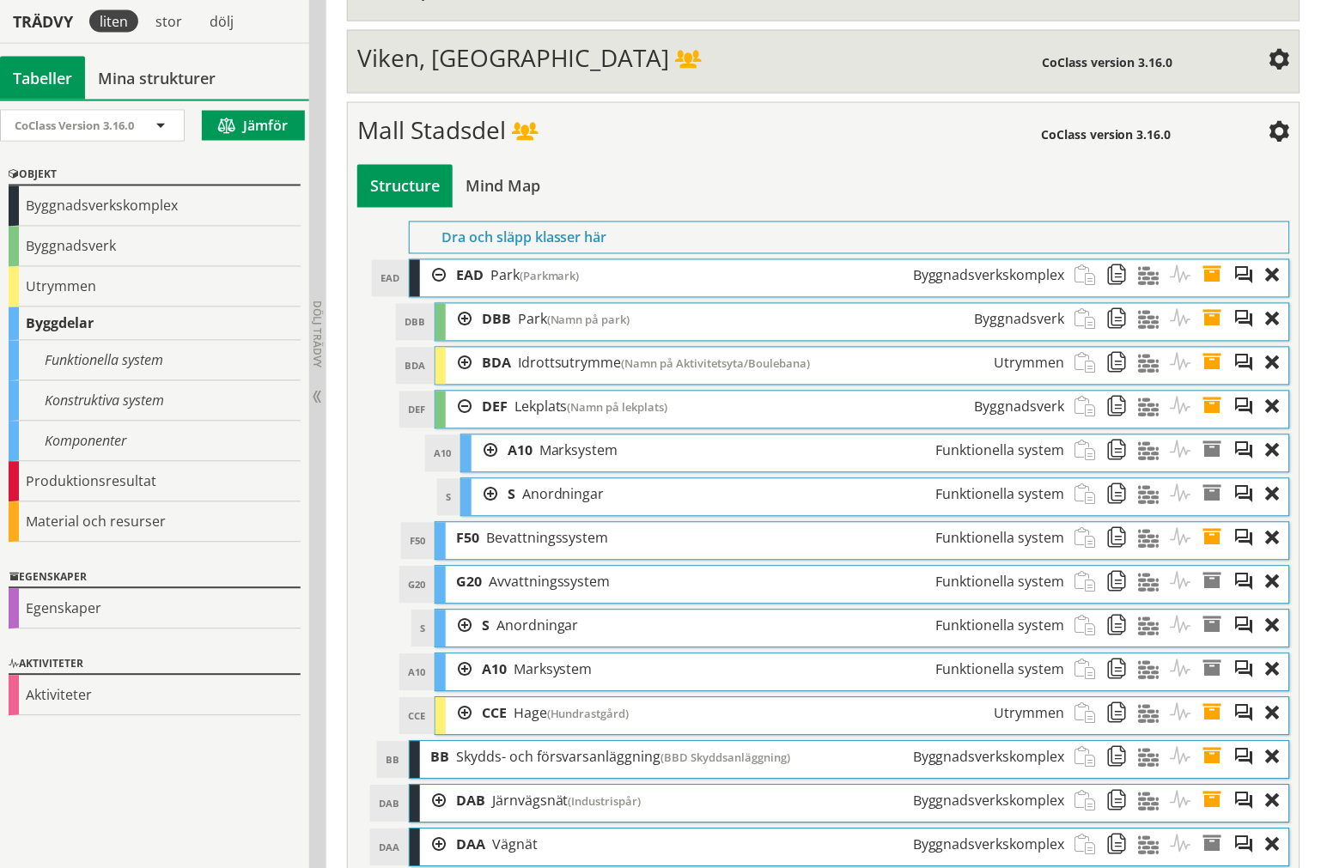
drag, startPoint x: 482, startPoint y: 459, endPoint x: 493, endPoint y: 459, distance: 11.2
click at [483, 459] on div at bounding box center [484, 451] width 26 height 32
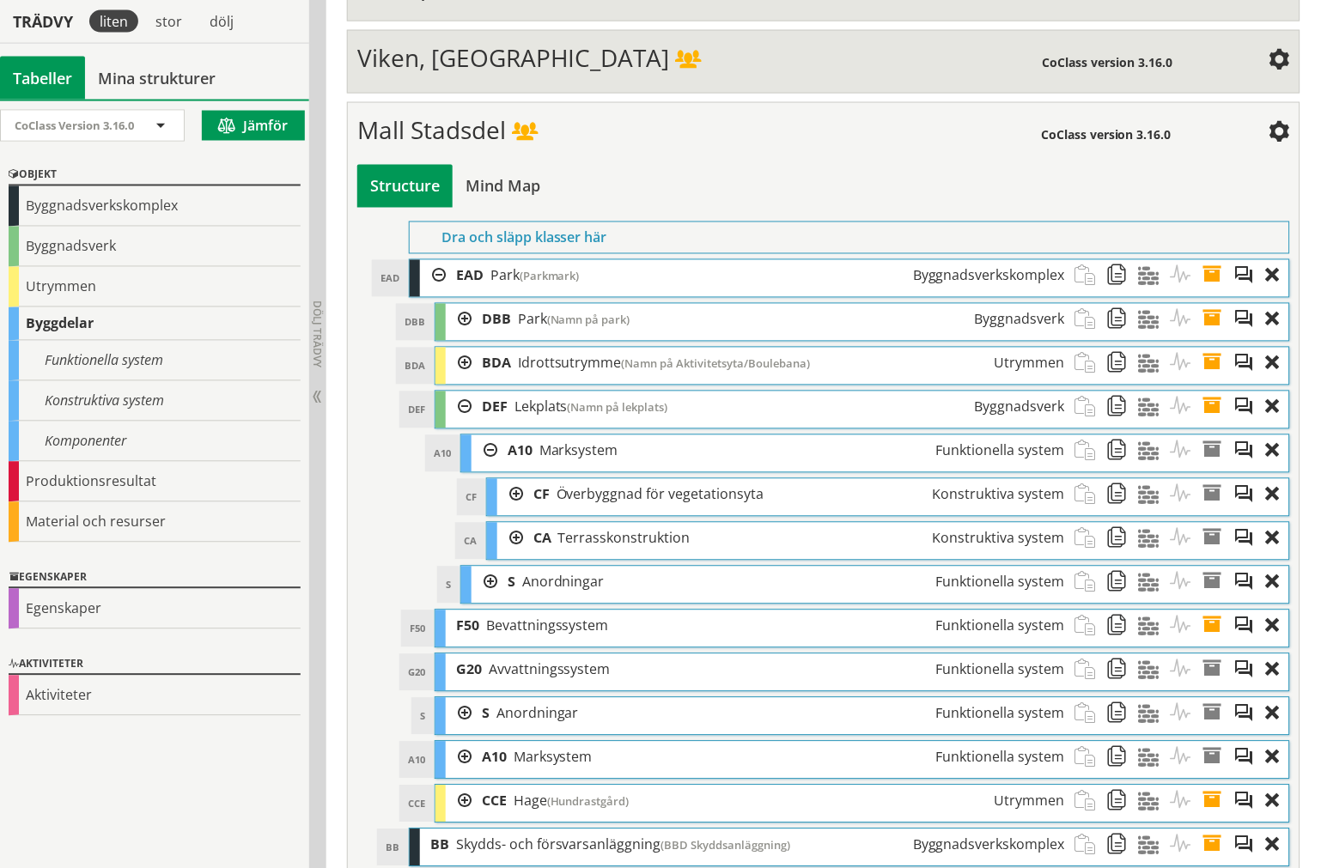
click at [508, 546] on div at bounding box center [510, 539] width 26 height 32
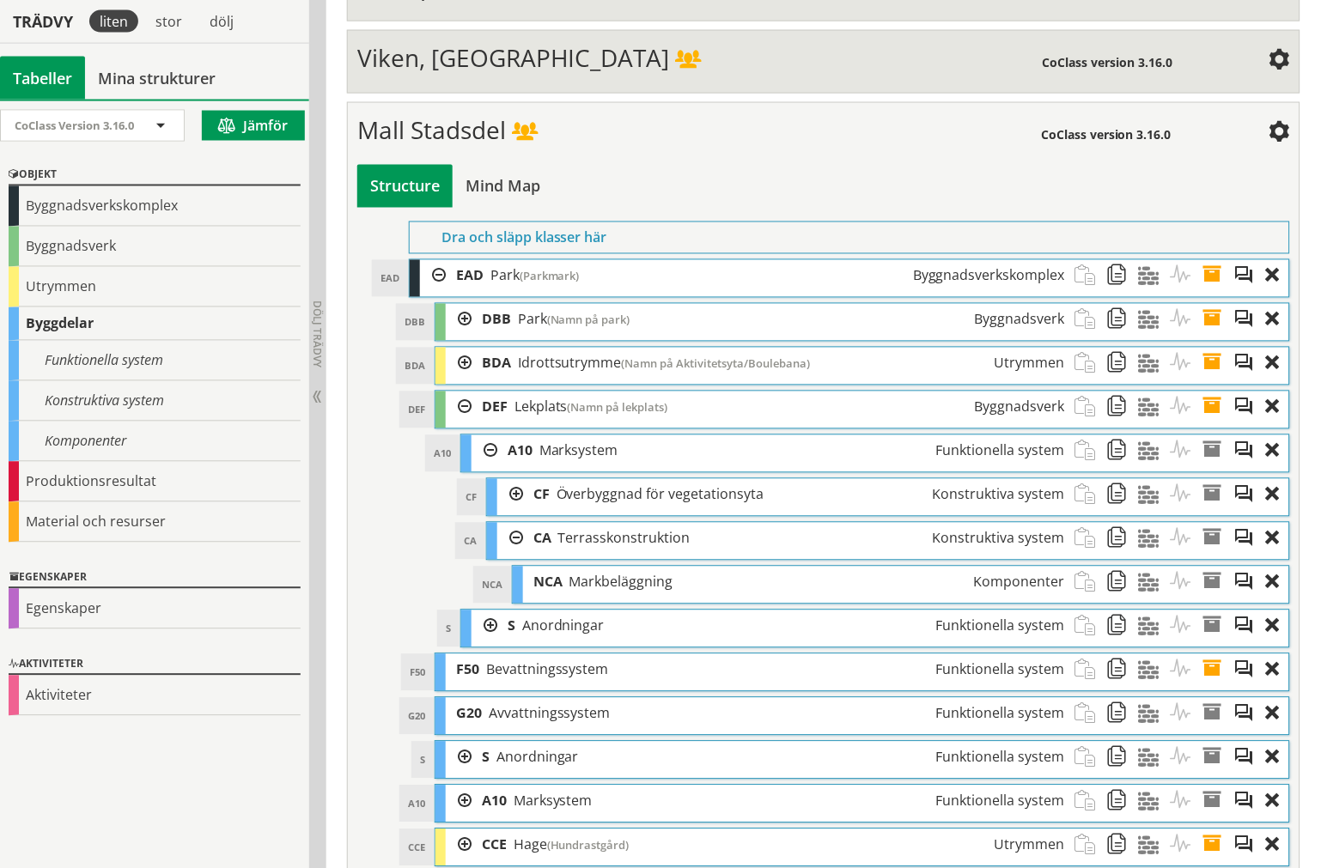
click at [509, 546] on div at bounding box center [510, 539] width 26 height 32
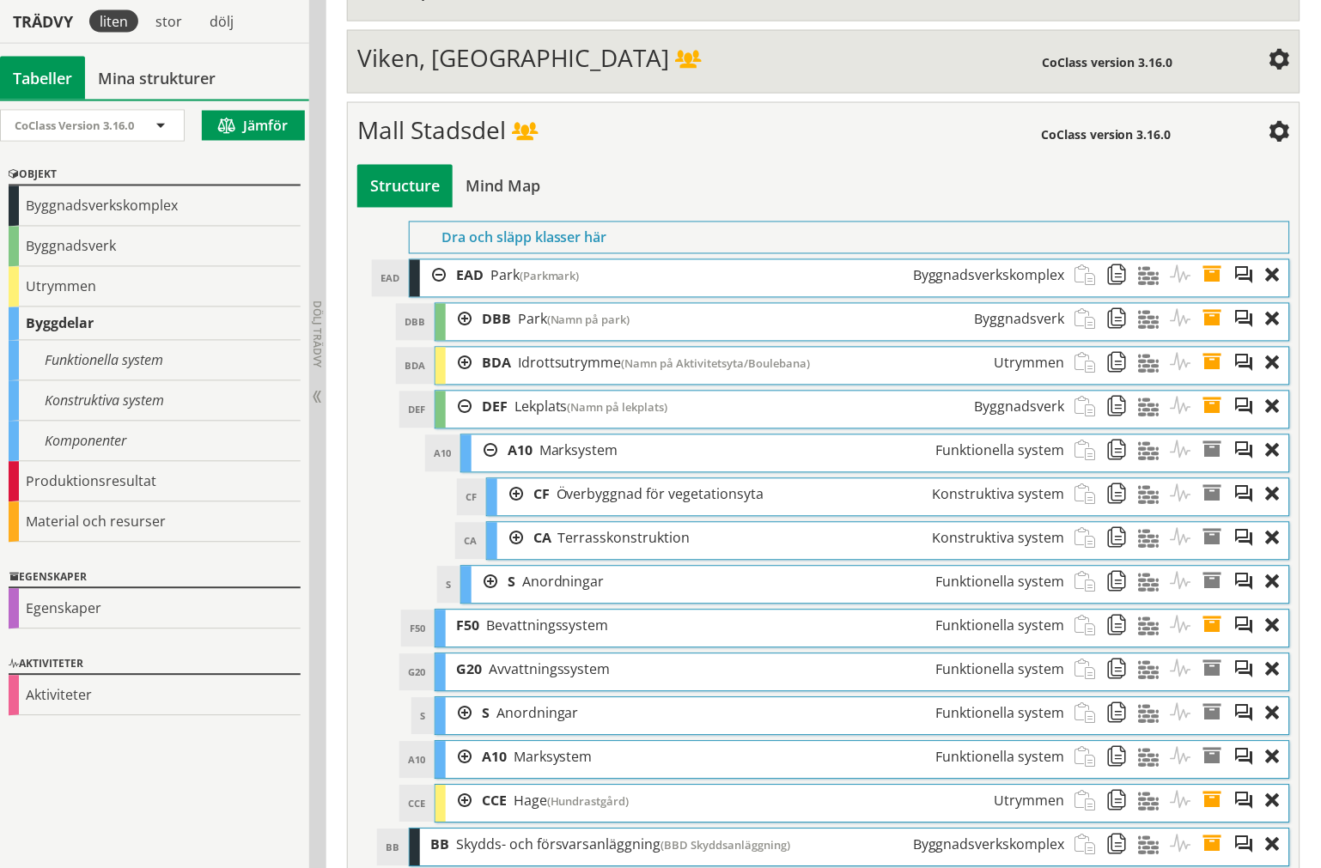
click at [509, 511] on div at bounding box center [510, 495] width 26 height 32
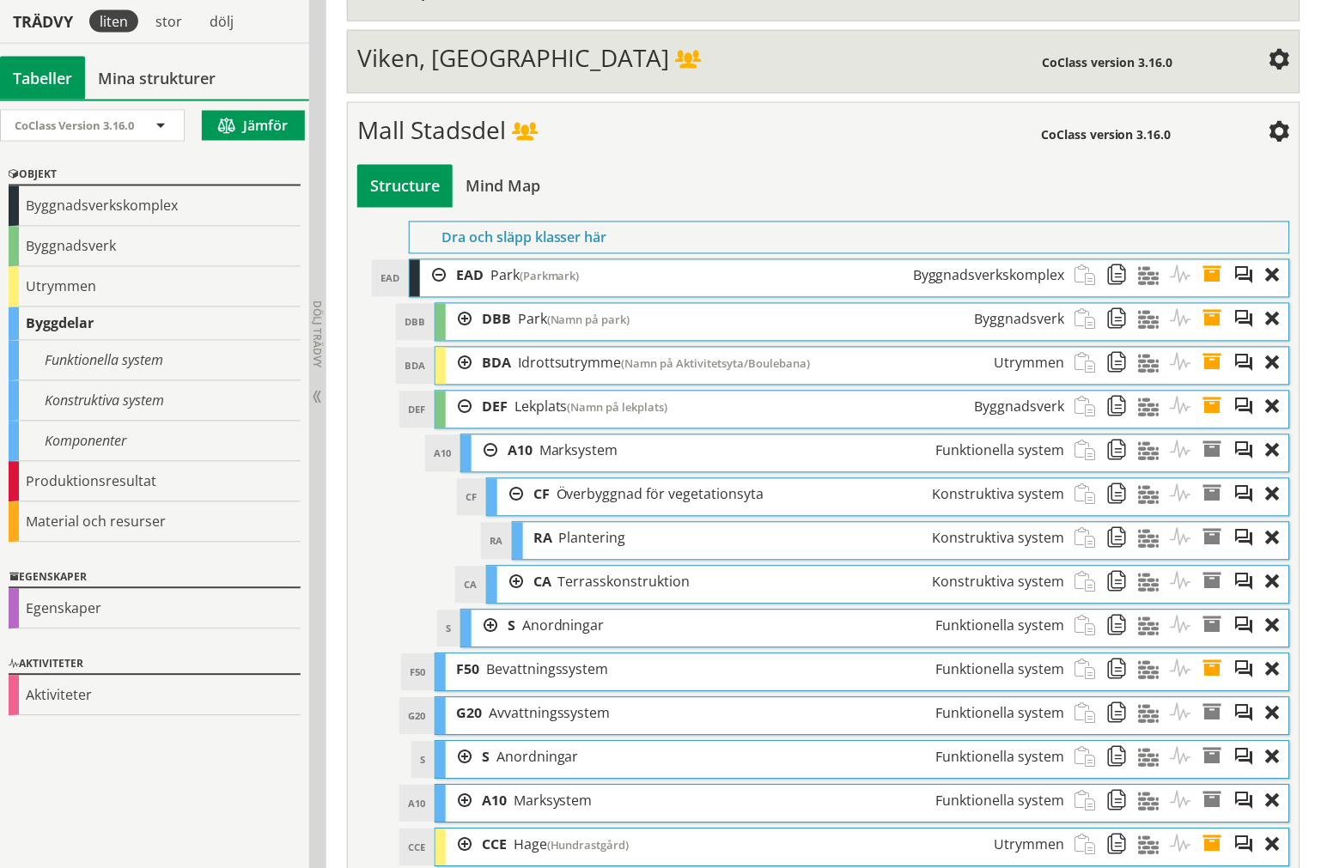
click at [509, 511] on div at bounding box center [510, 495] width 26 height 32
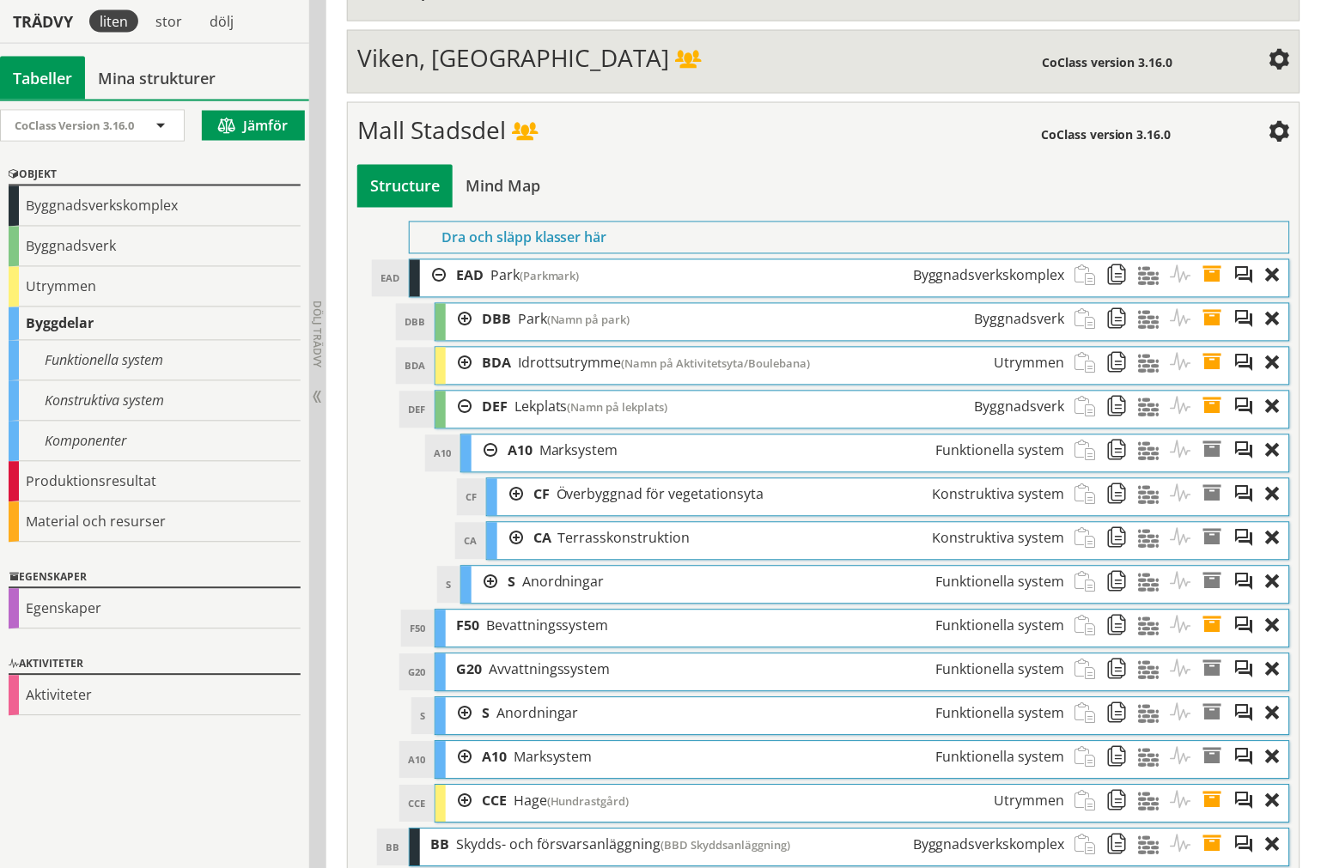
click at [492, 578] on div at bounding box center [484, 583] width 26 height 32
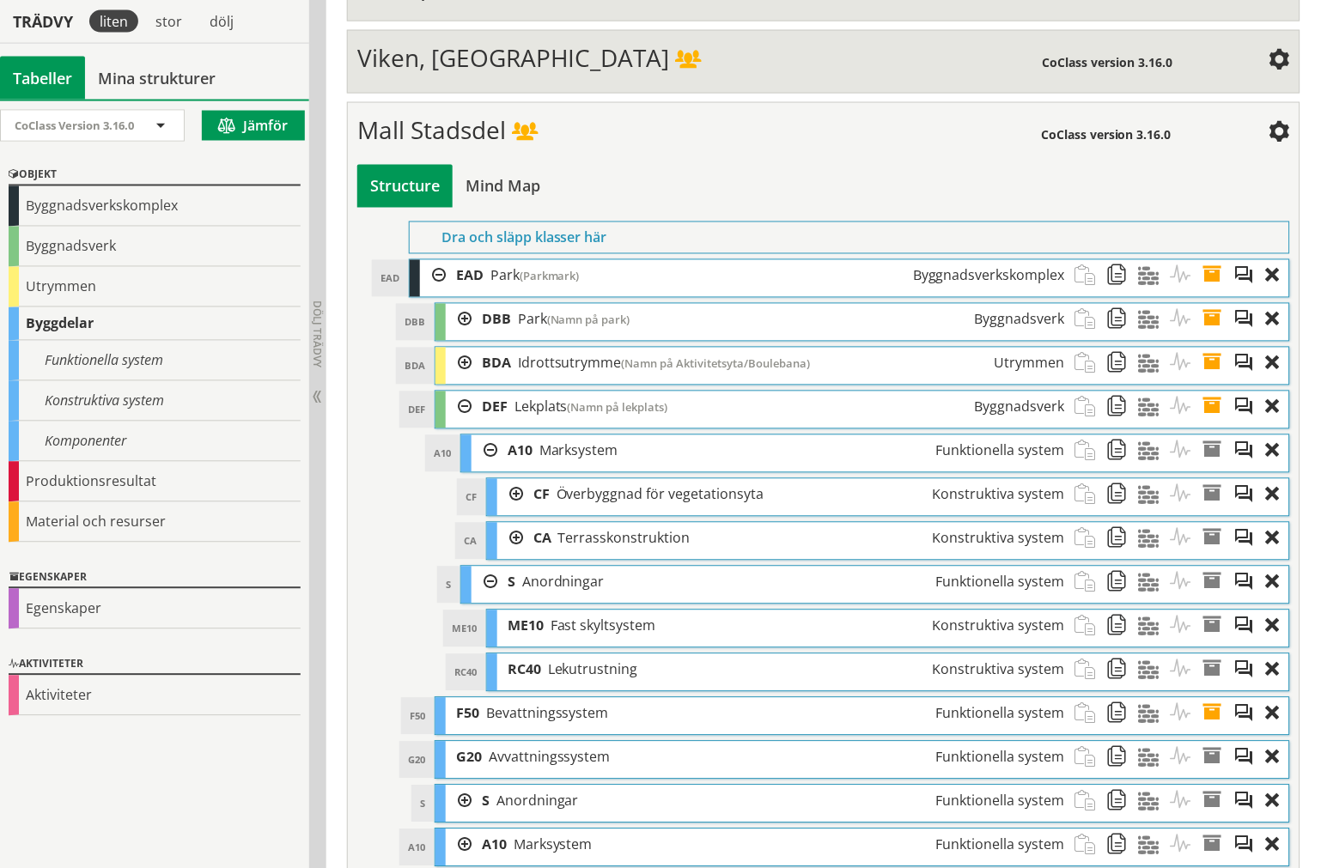
click at [489, 585] on div at bounding box center [484, 583] width 26 height 32
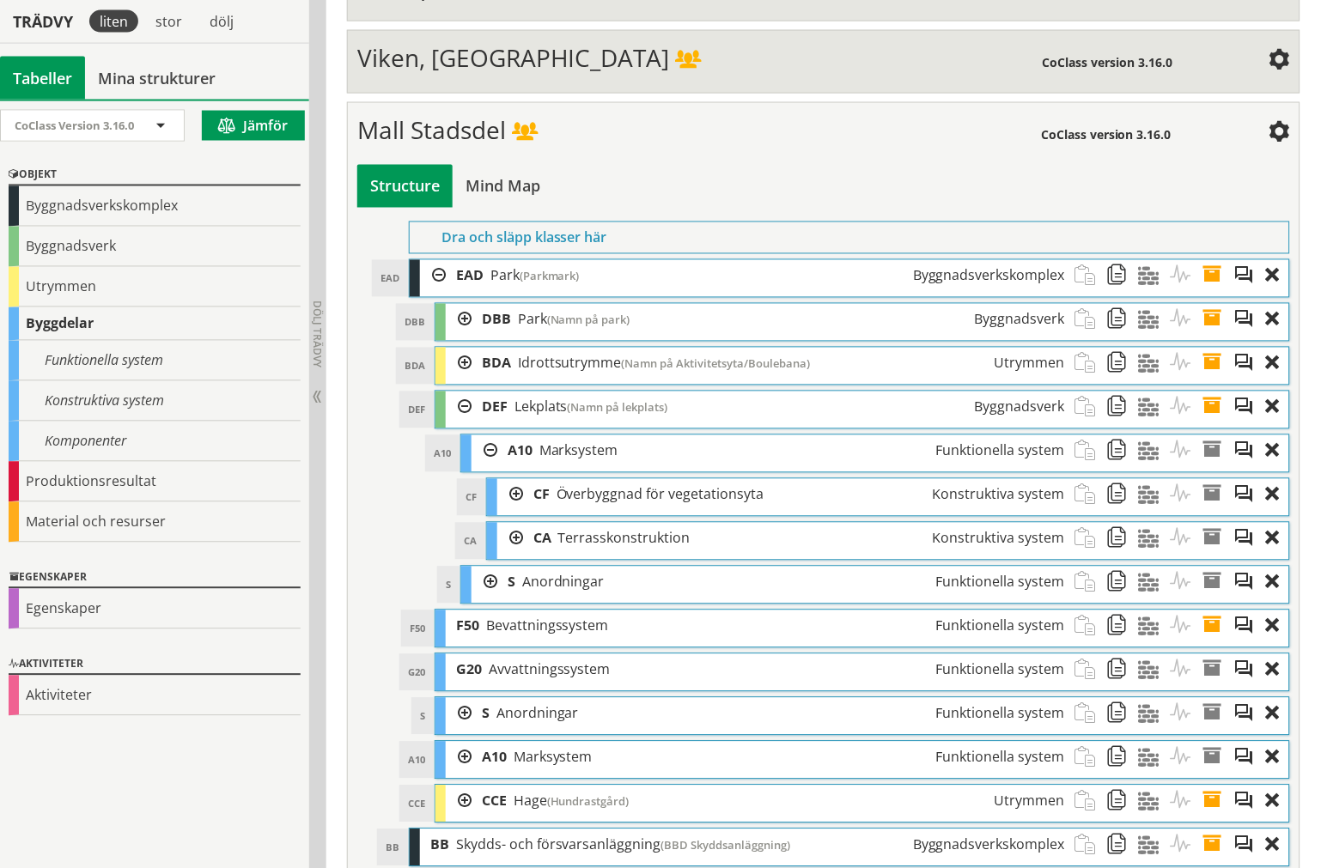
click at [502, 509] on div at bounding box center [510, 495] width 26 height 32
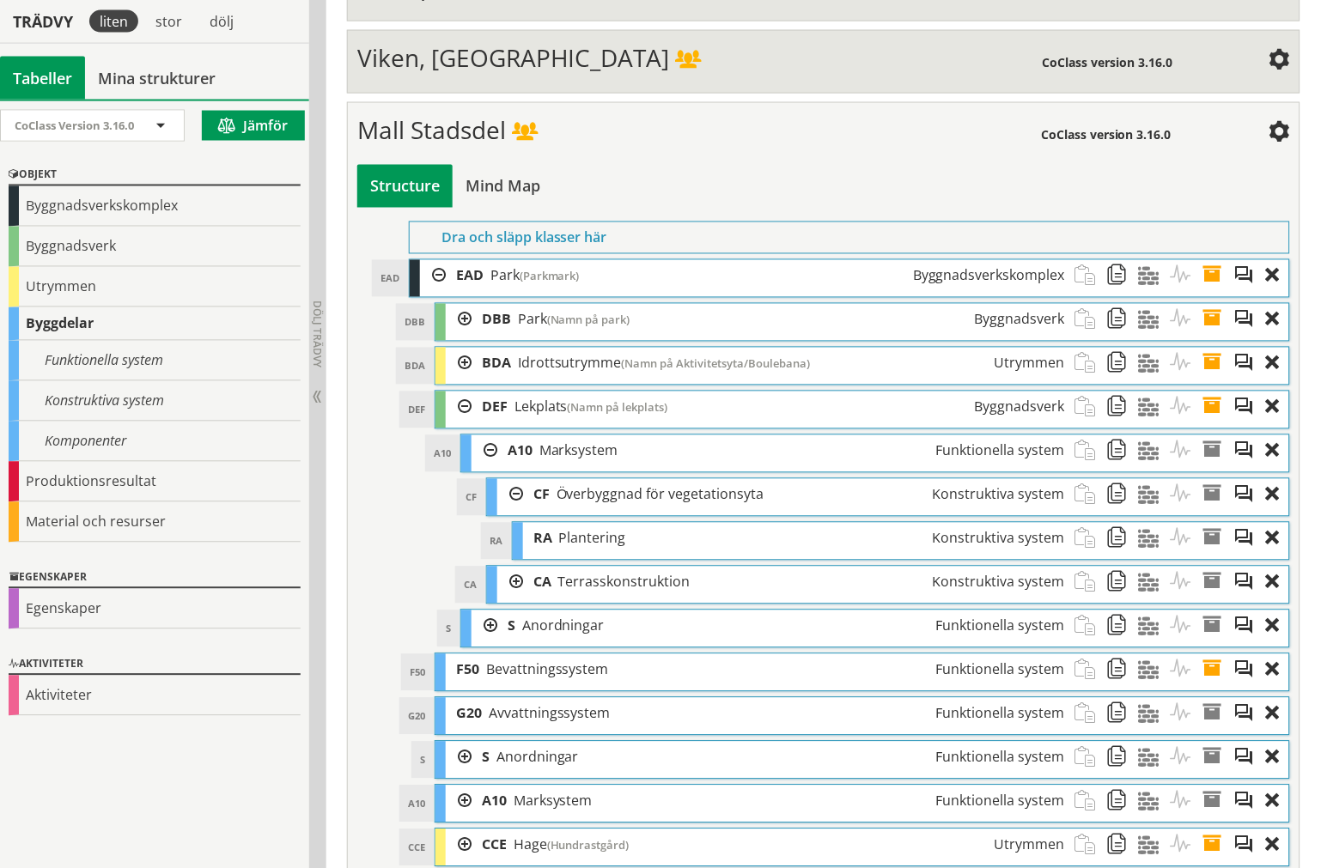
click at [507, 505] on div at bounding box center [510, 495] width 26 height 32
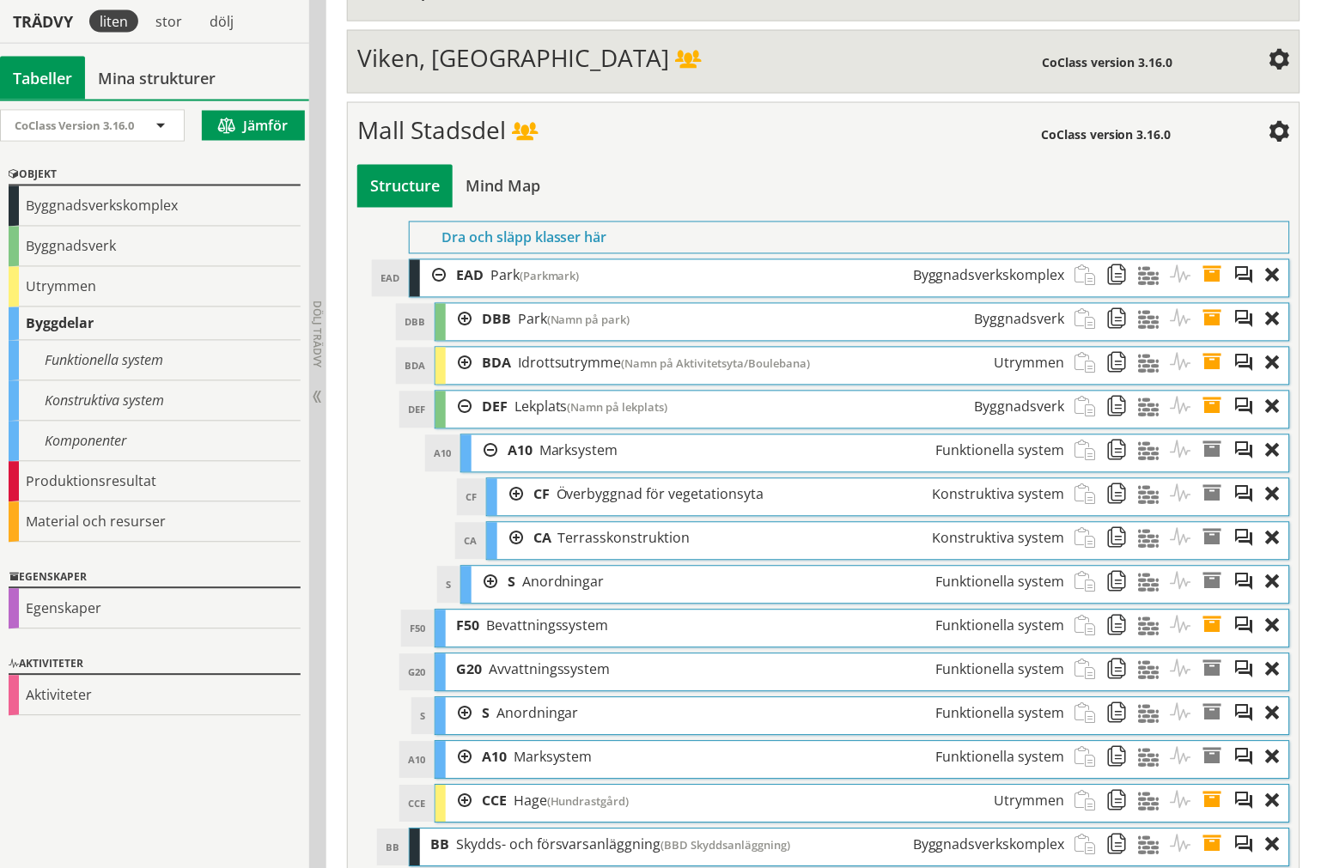
click at [508, 538] on div at bounding box center [510, 539] width 26 height 32
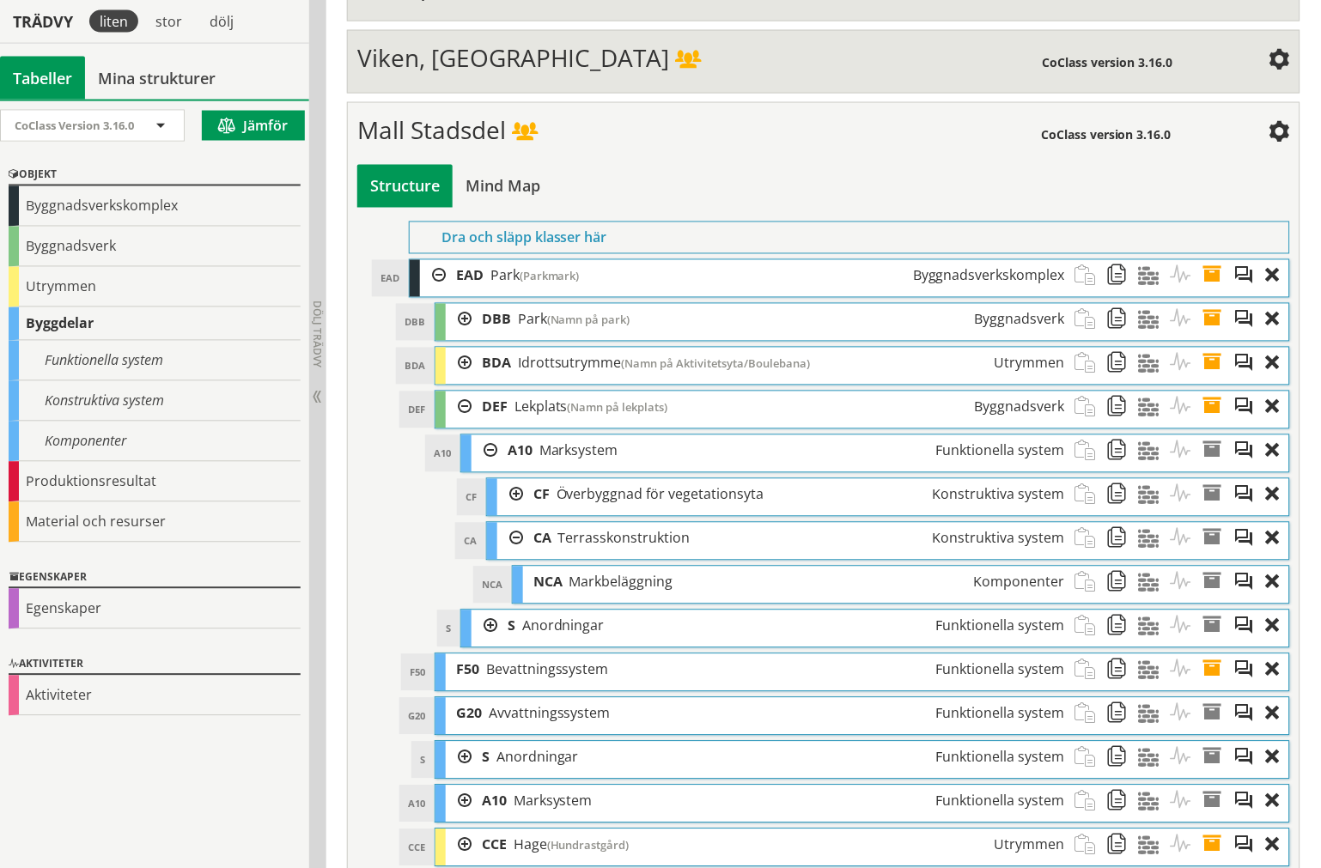
click at [508, 539] on div at bounding box center [510, 539] width 26 height 32
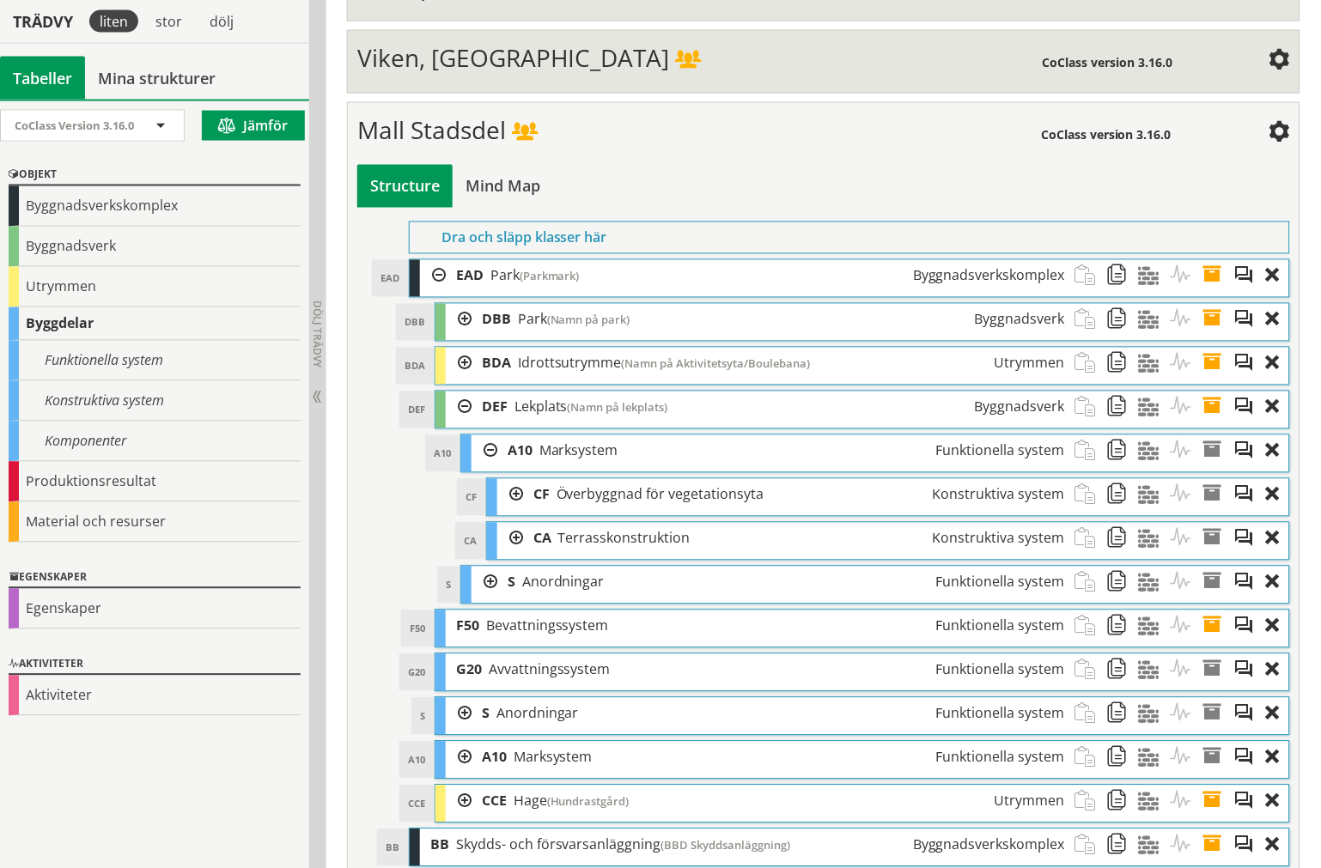
click at [477, 453] on div at bounding box center [484, 451] width 26 height 32
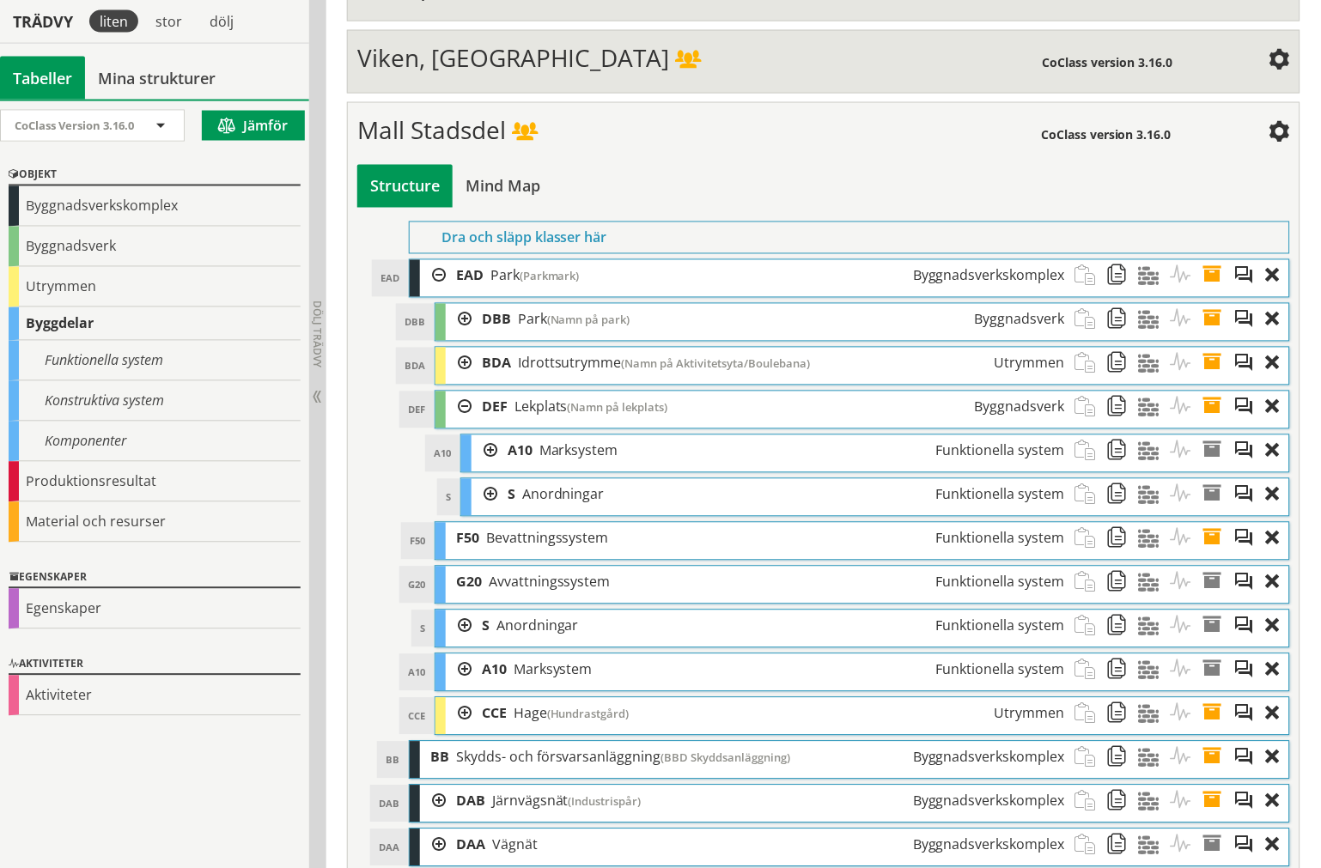
click at [465, 402] on div at bounding box center [459, 408] width 26 height 32
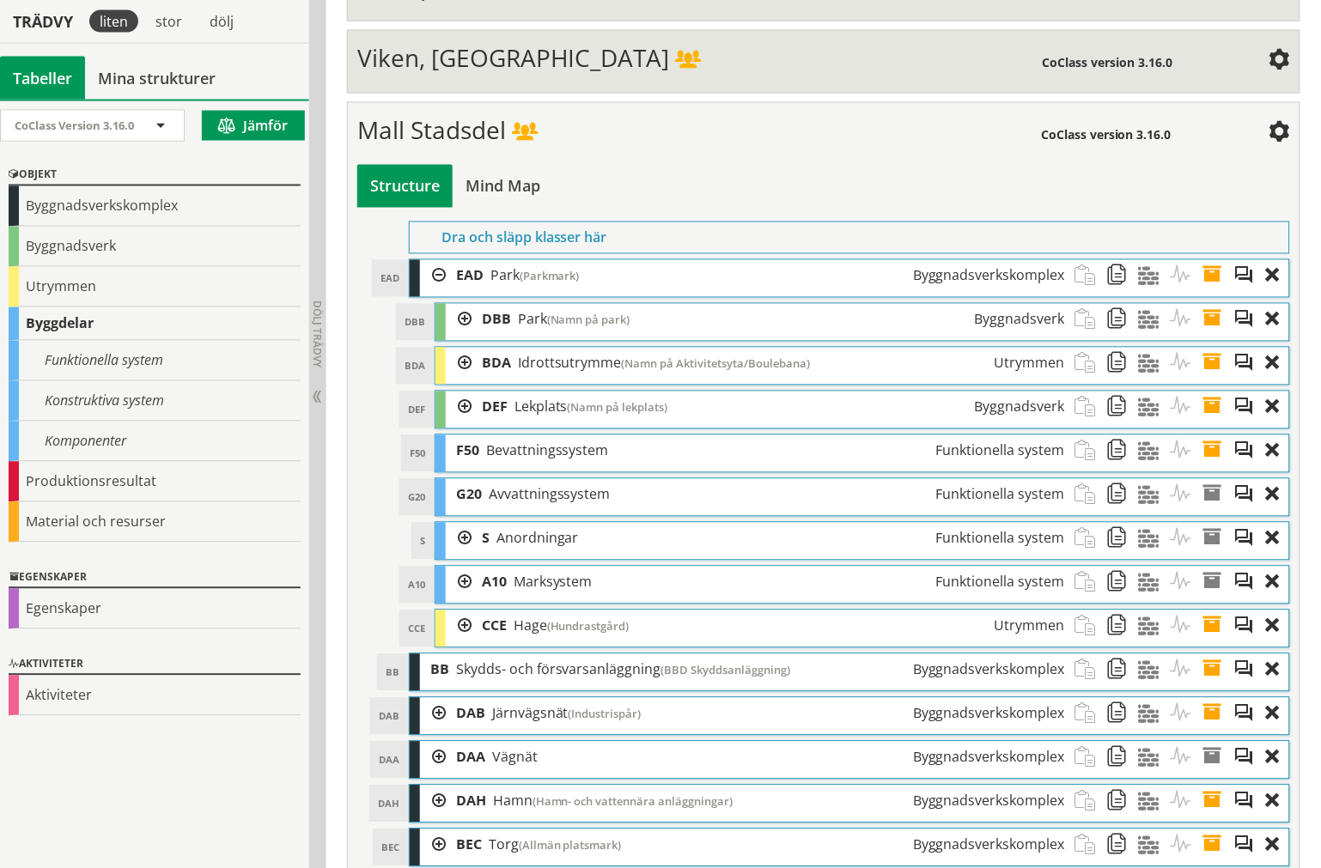
drag, startPoint x: 1119, startPoint y: 410, endPoint x: 842, endPoint y: 60, distance: 446.2
click at [1119, 410] on span at bounding box center [1123, 408] width 32 height 32
click at [428, 278] on div at bounding box center [433, 276] width 26 height 32
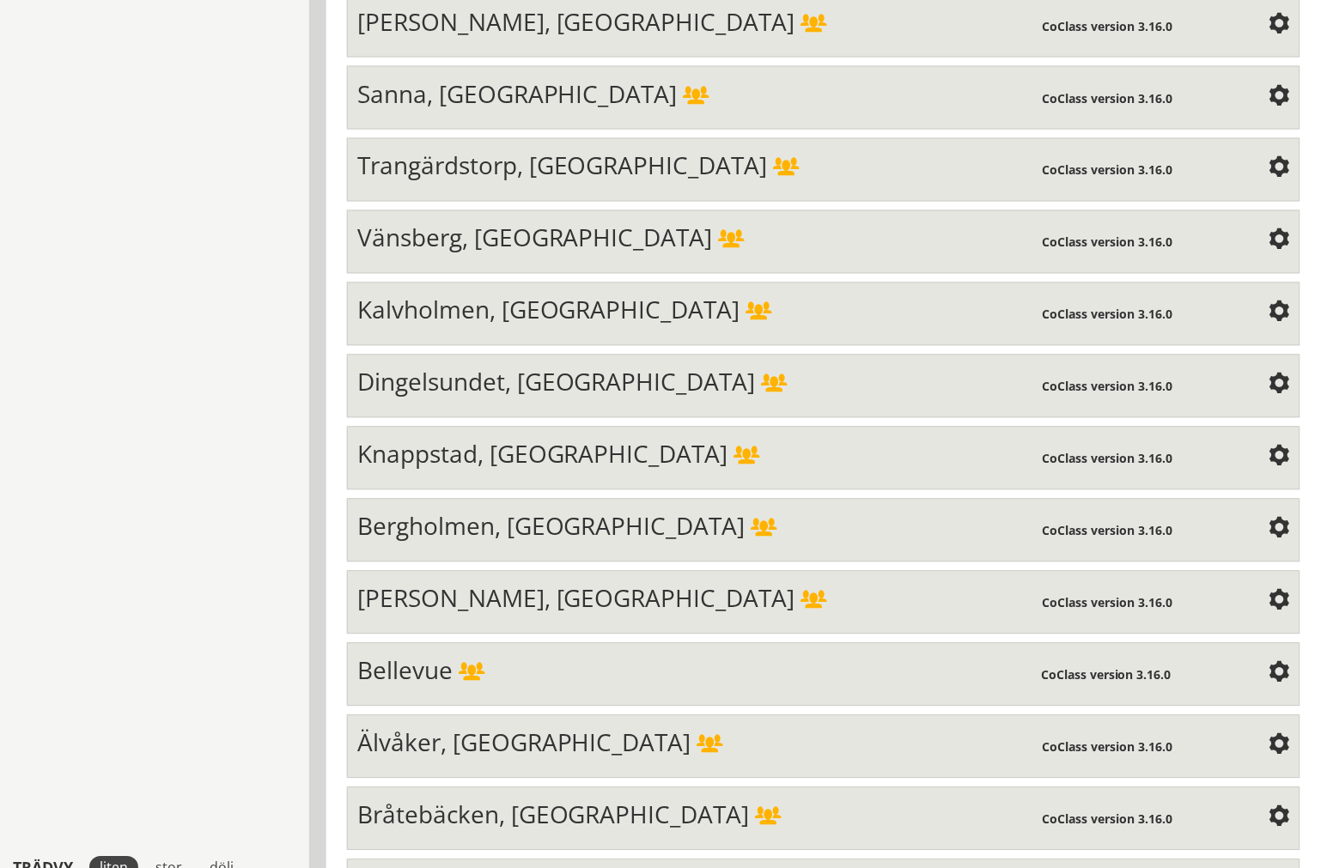
scroll to position [5908, 0]
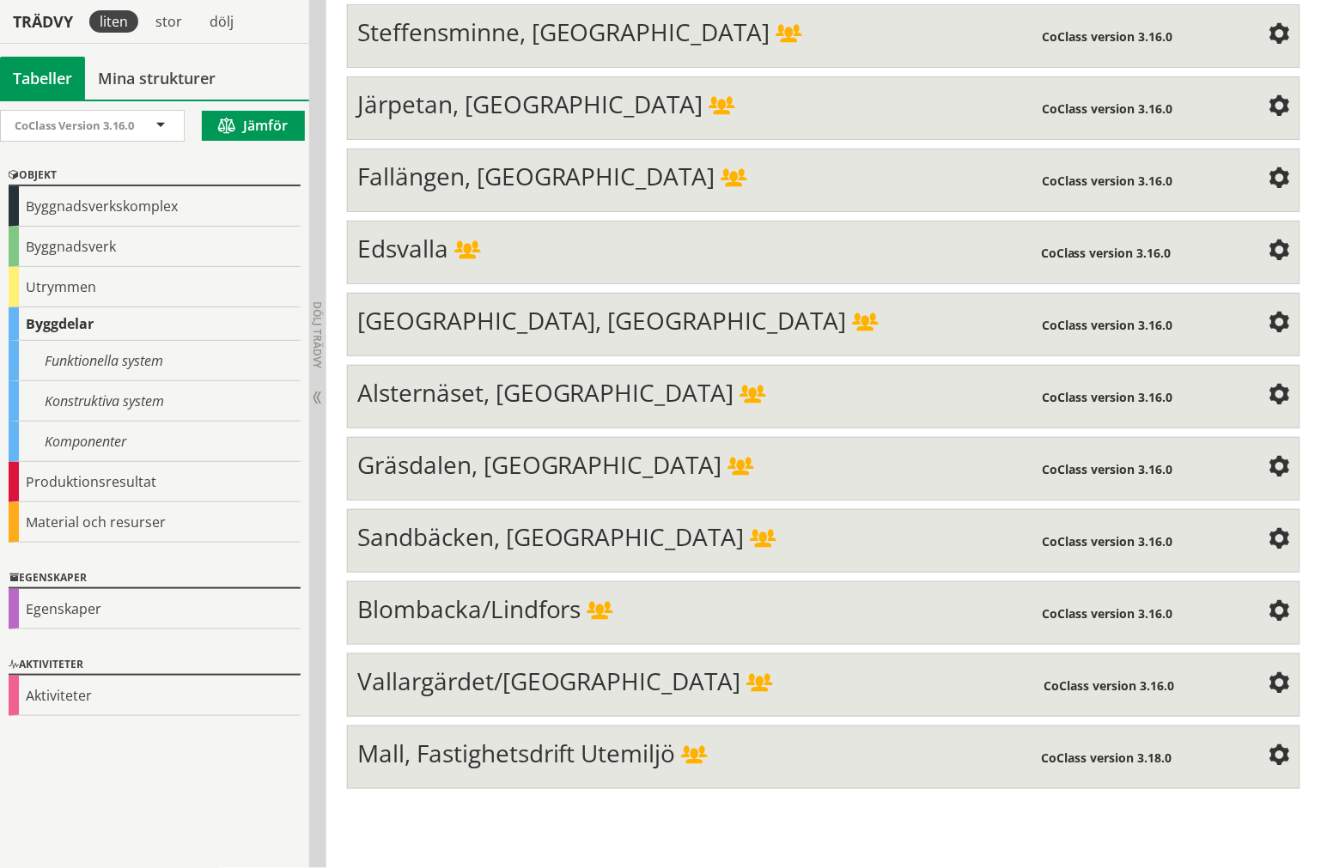
click at [538, 769] on span "Mall, Fastighetsdrift Utemiljö" at bounding box center [516, 753] width 319 height 33
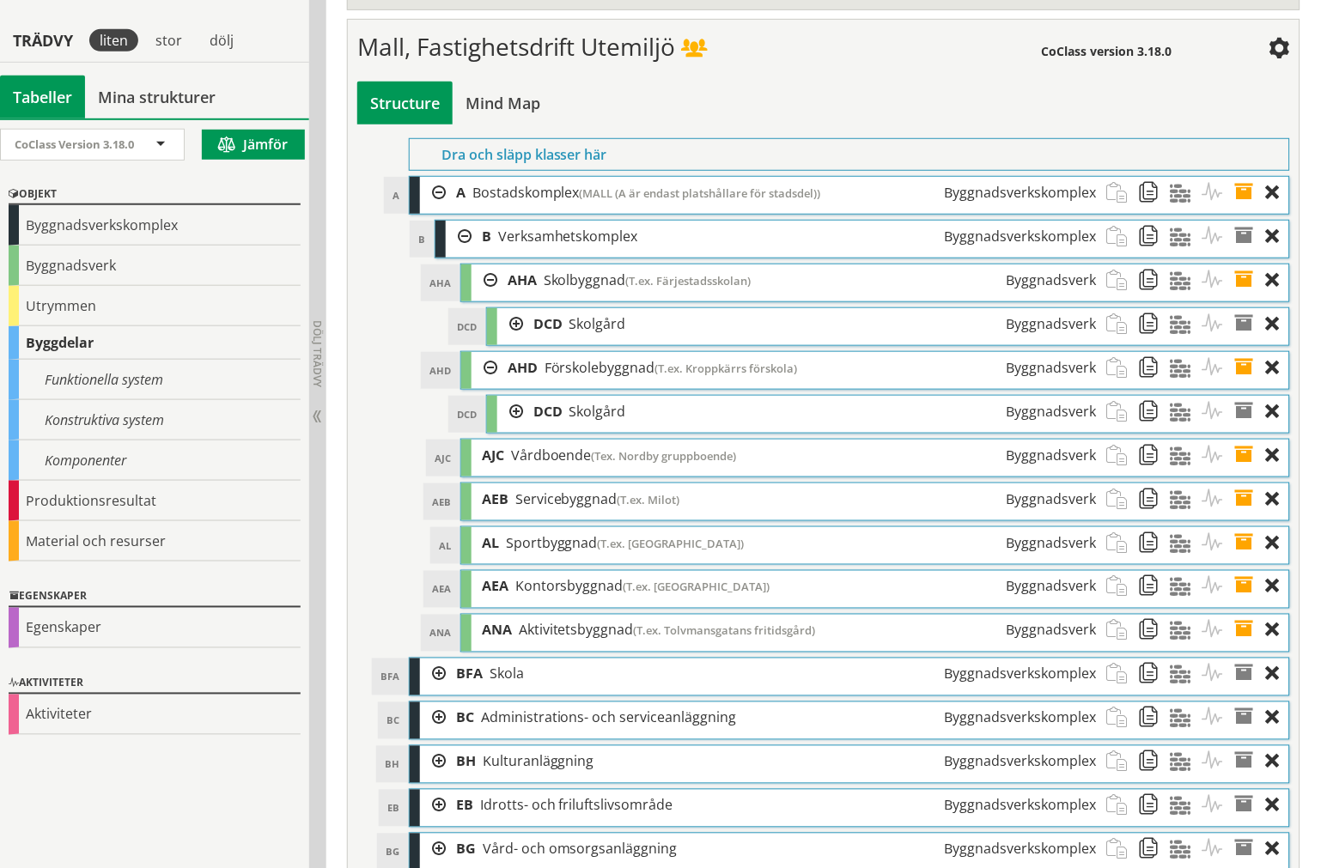
scroll to position [6163, 0]
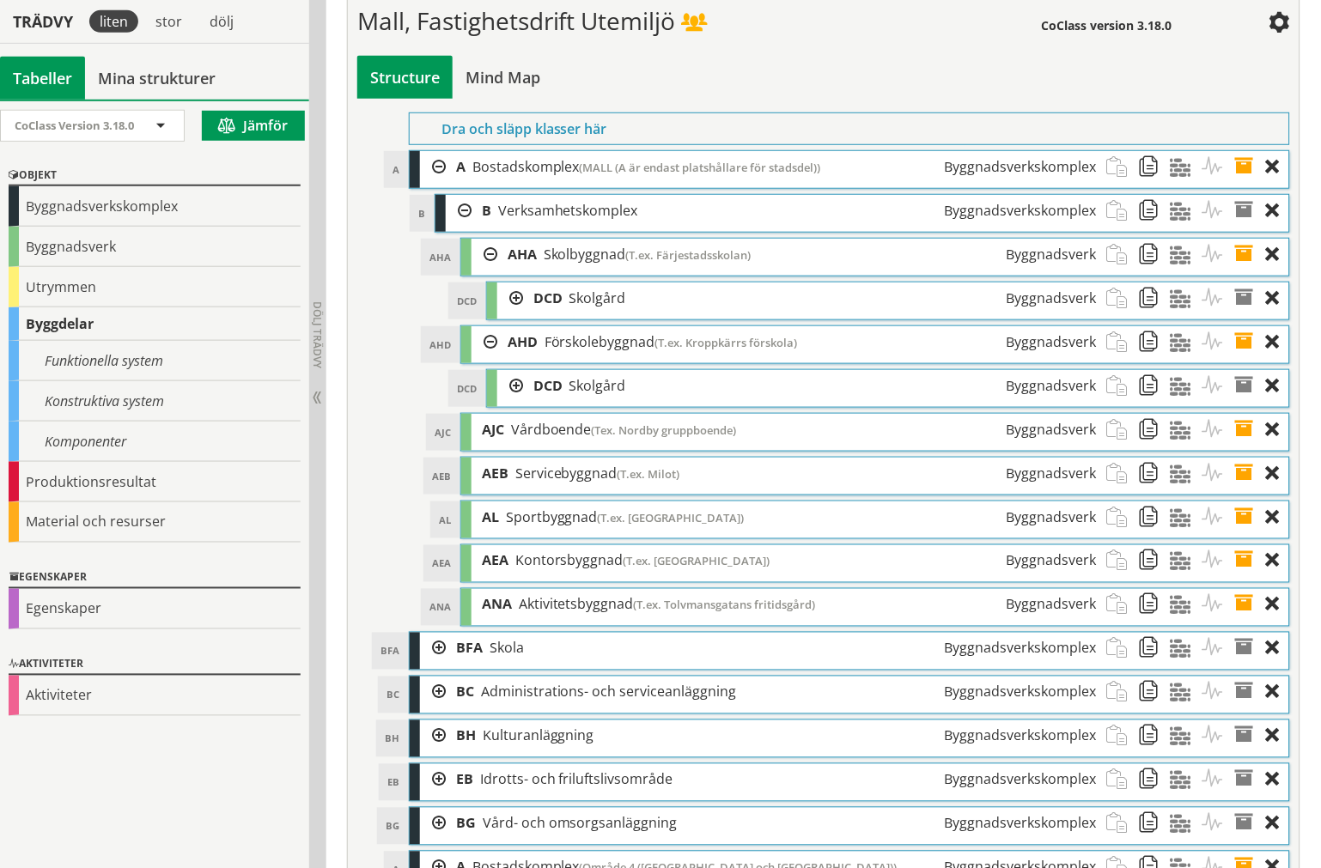
click at [1122, 271] on span at bounding box center [1123, 255] width 32 height 32
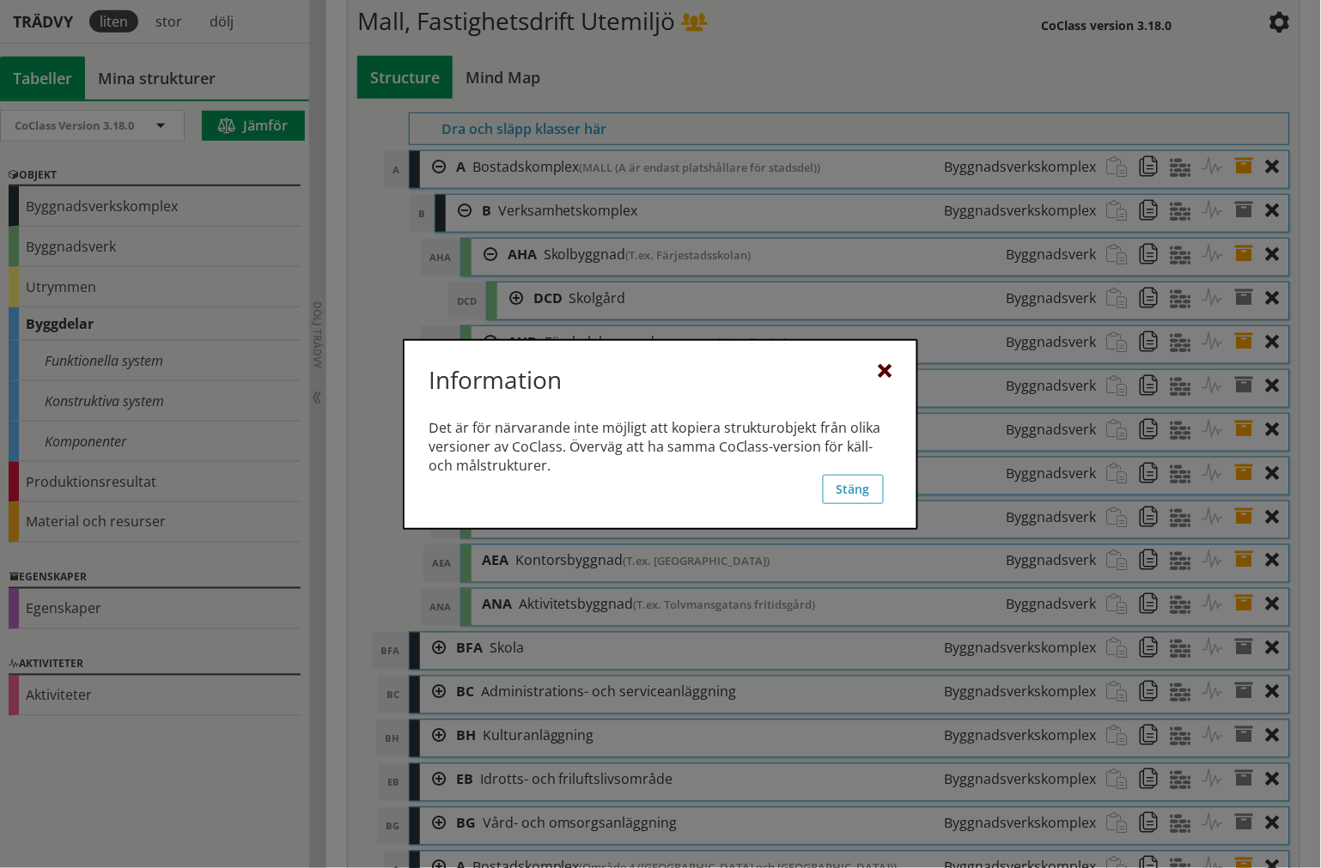
click at [890, 367] on div at bounding box center [886, 372] width 14 height 14
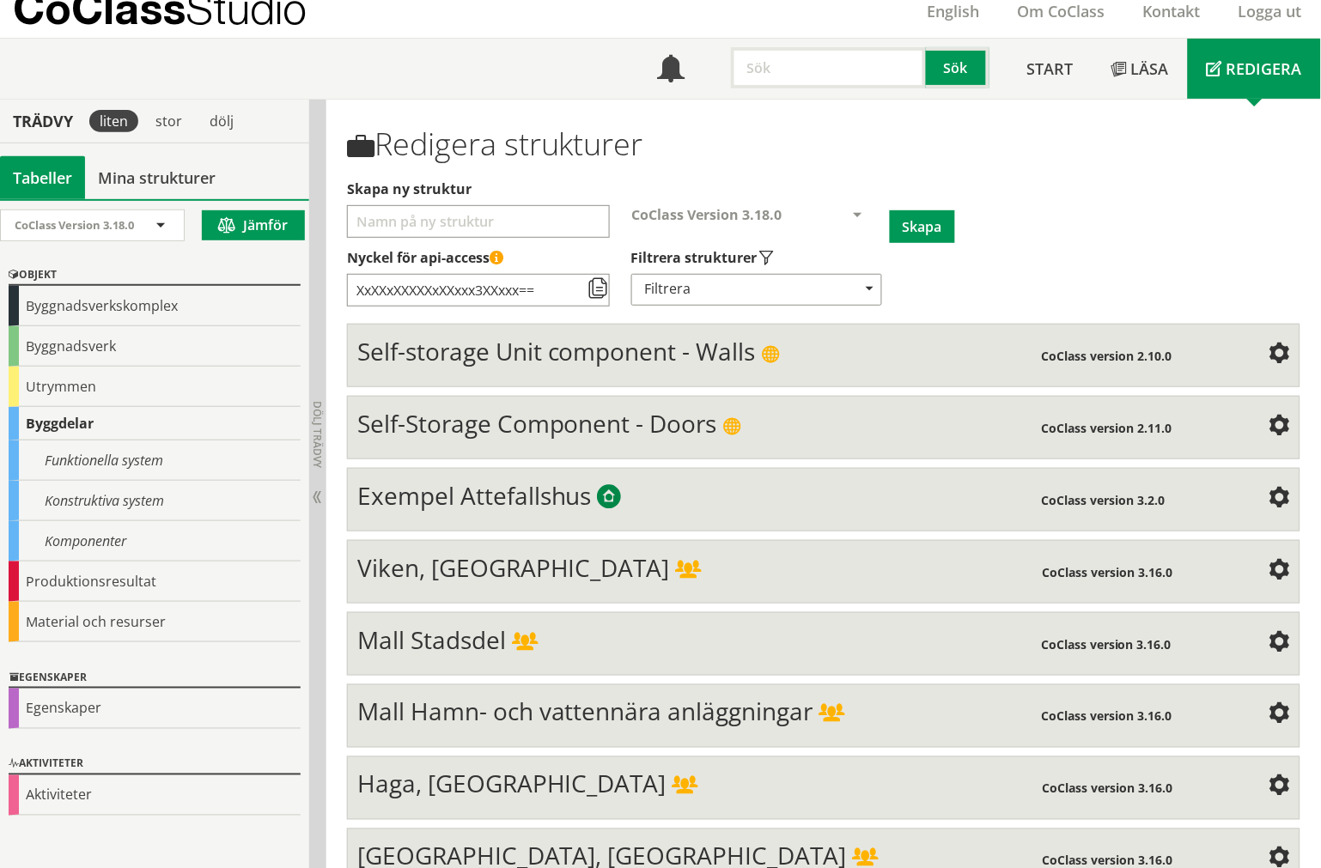
scroll to position [95, 0]
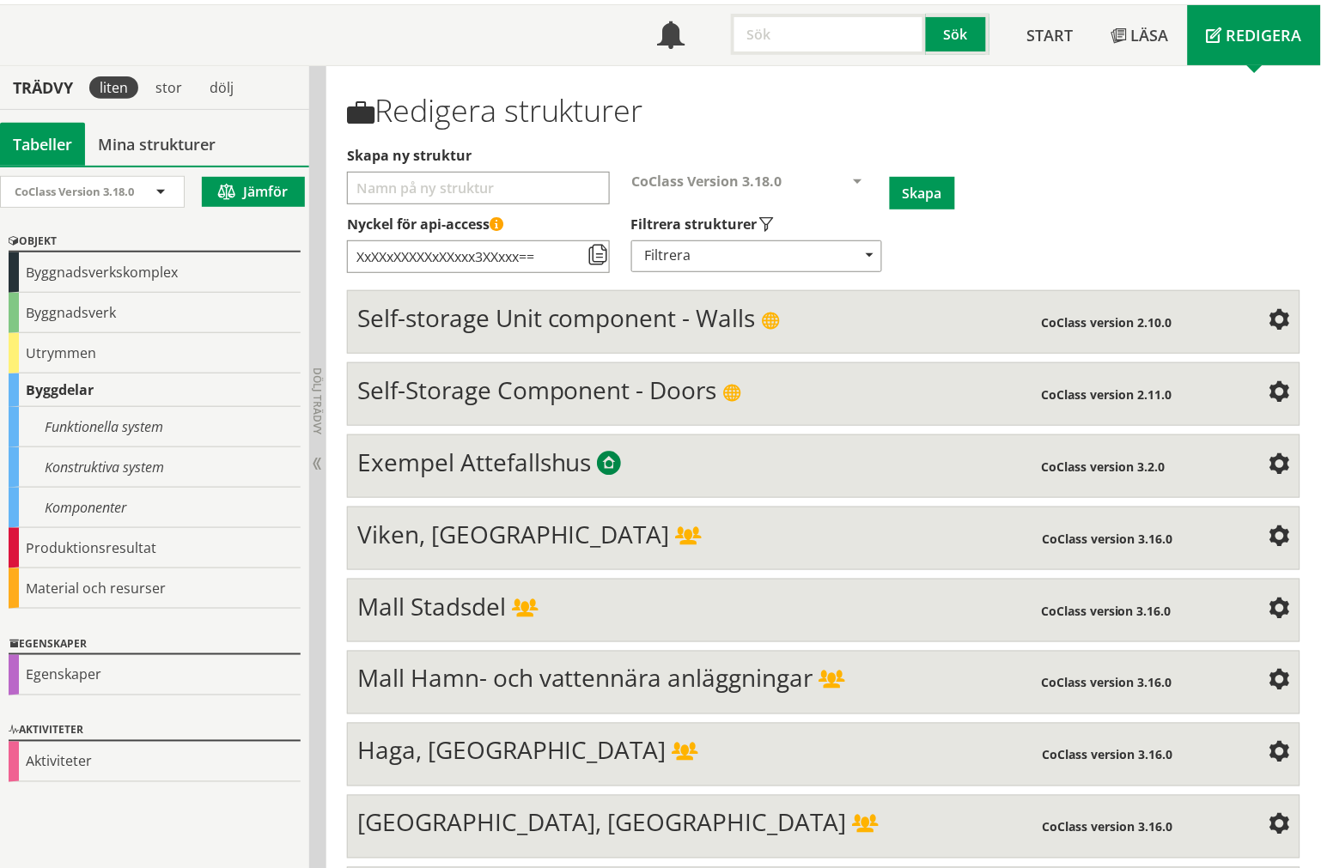
click at [994, 603] on div "Mall Stadsdel" at bounding box center [699, 609] width 684 height 34
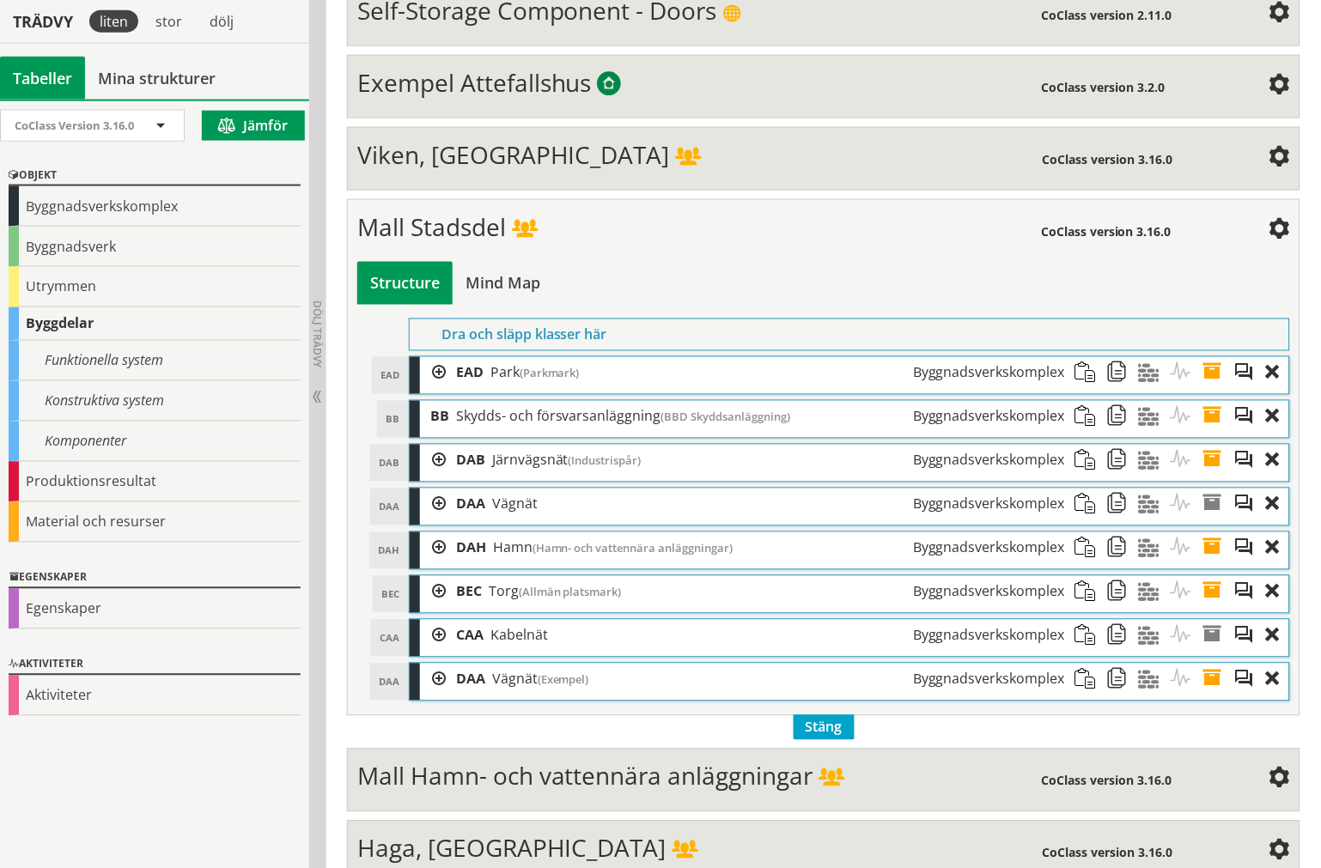
scroll to position [477, 0]
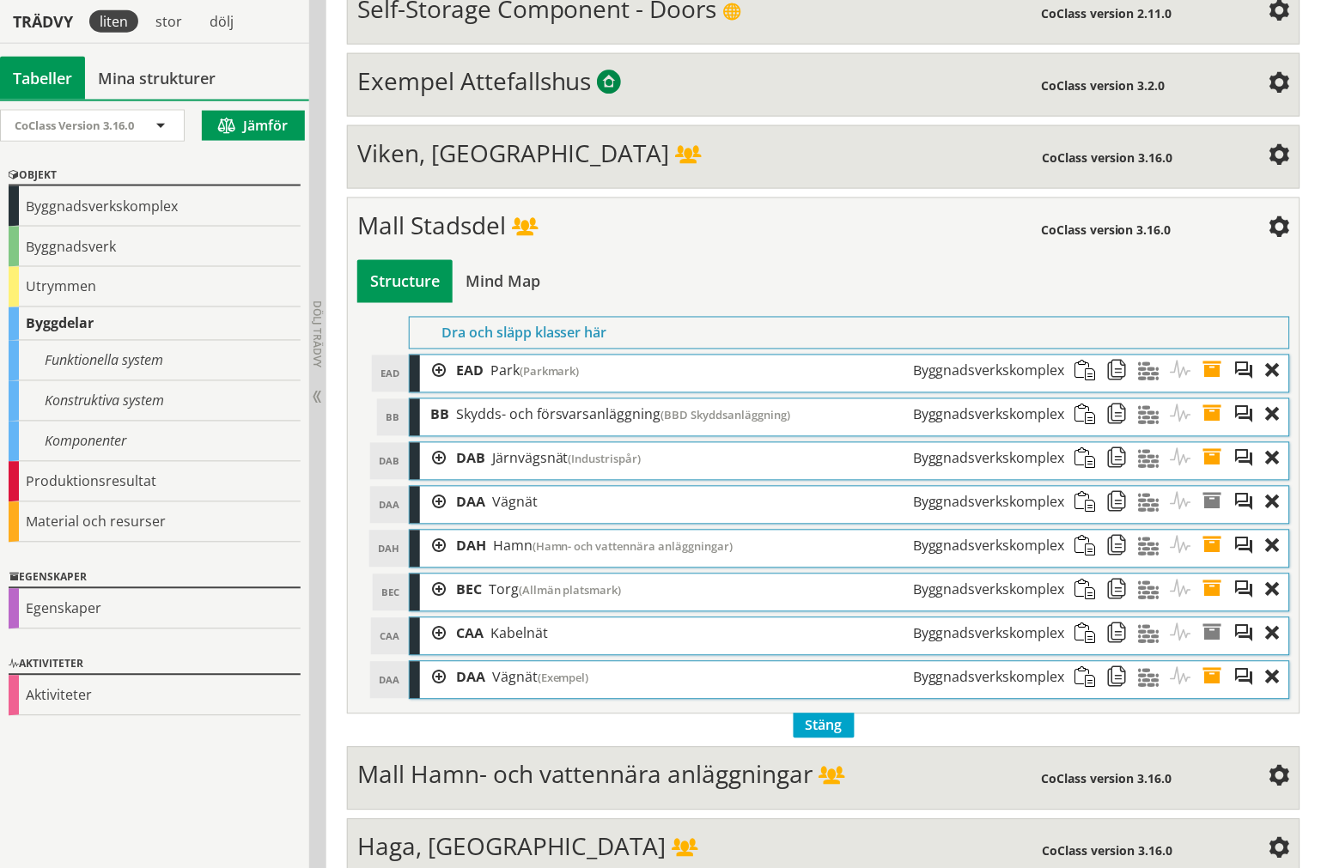
click at [1204, 235] on span at bounding box center [1279, 228] width 21 height 21
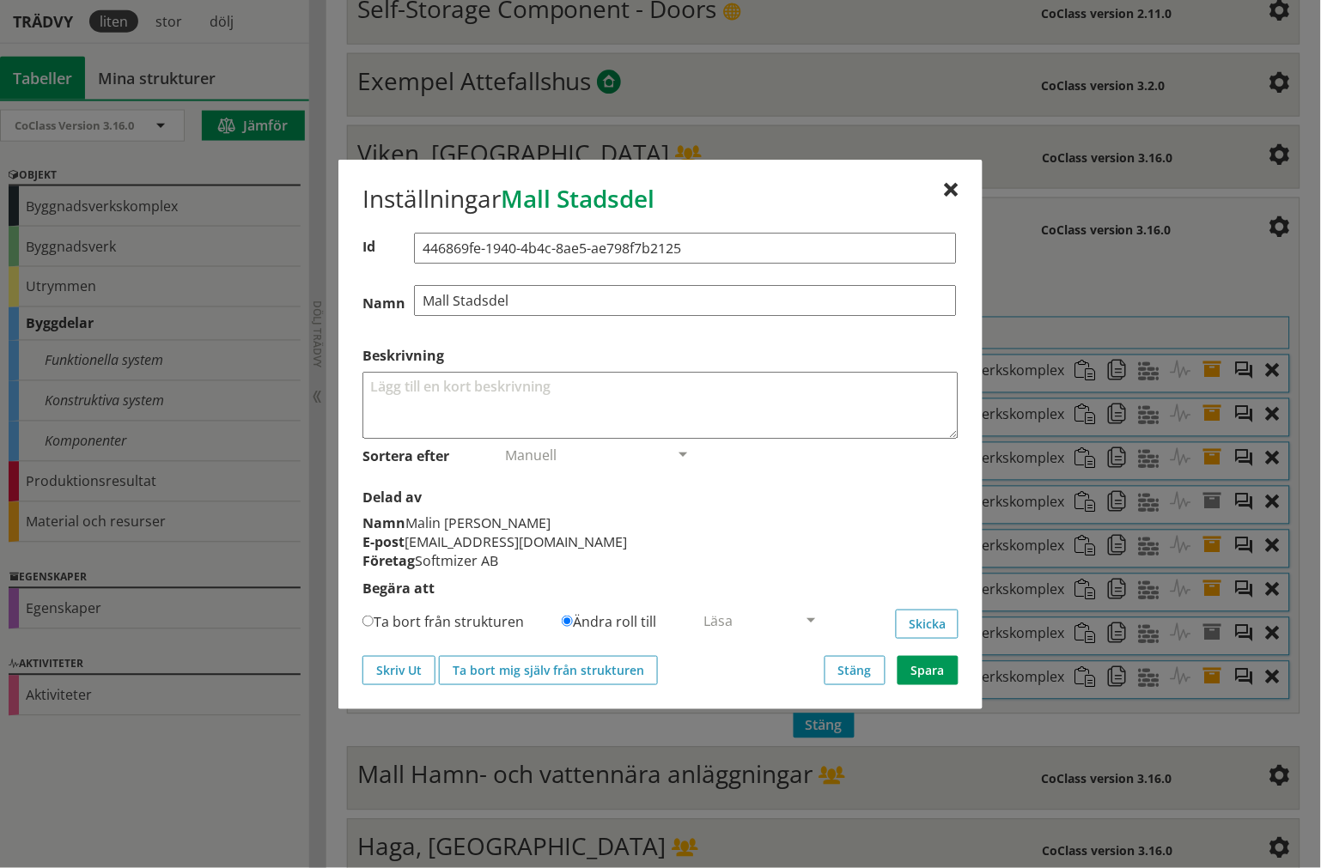
click at [952, 190] on div at bounding box center [952, 191] width 14 height 14
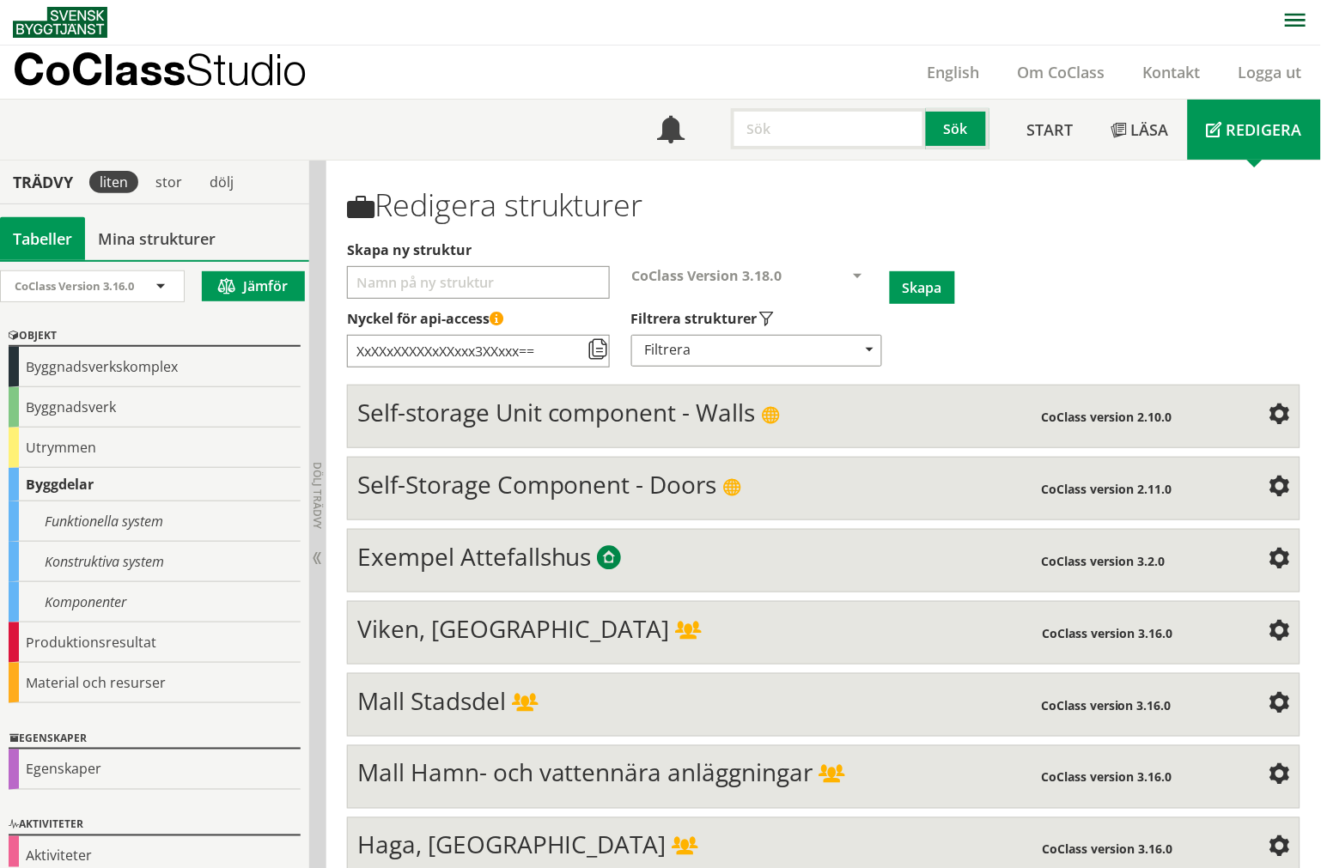
scroll to position [0, 0]
click at [778, 271] on span "CoClass Version 3.18.0" at bounding box center [707, 276] width 150 height 19
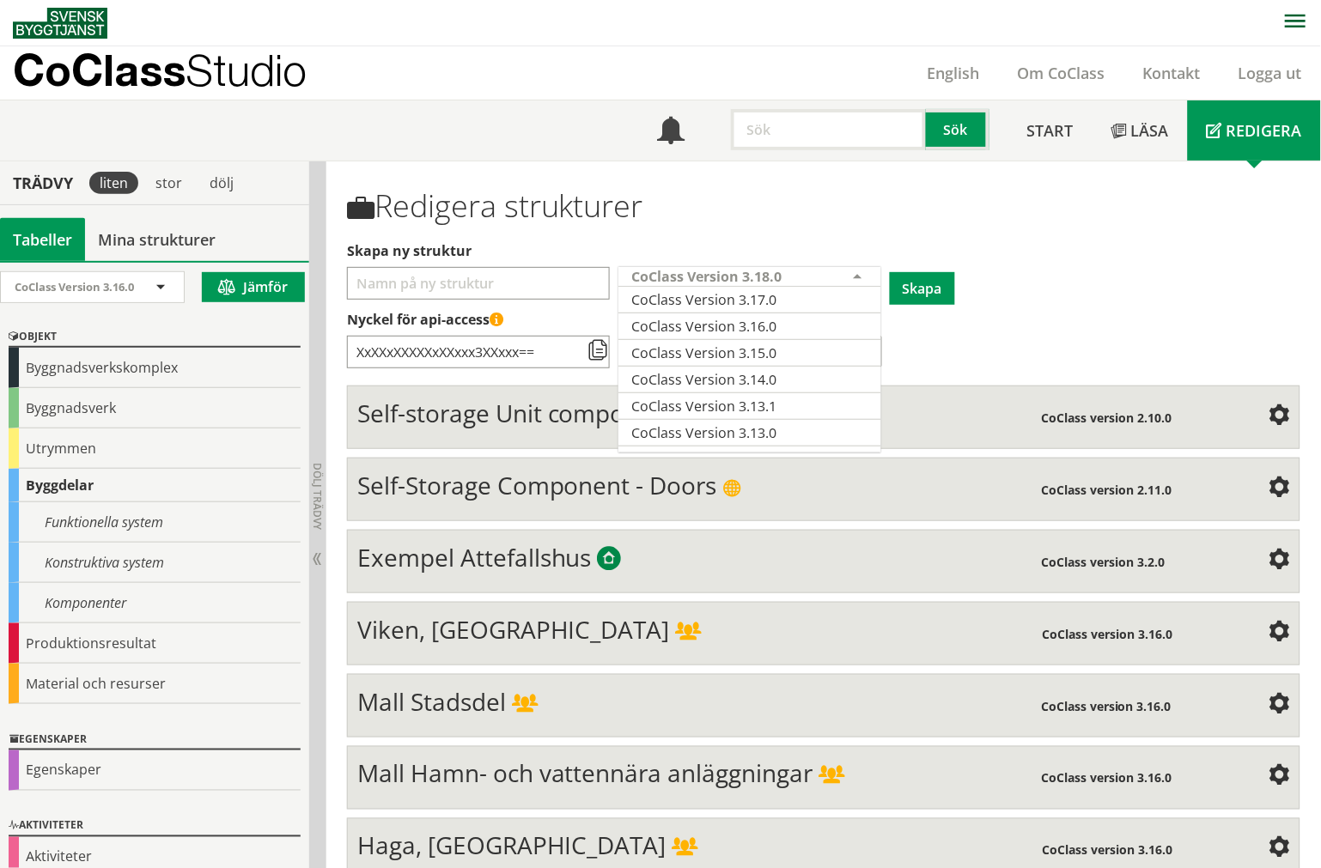
click at [778, 271] on span "CoClass Version 3.18.0" at bounding box center [707, 276] width 150 height 19
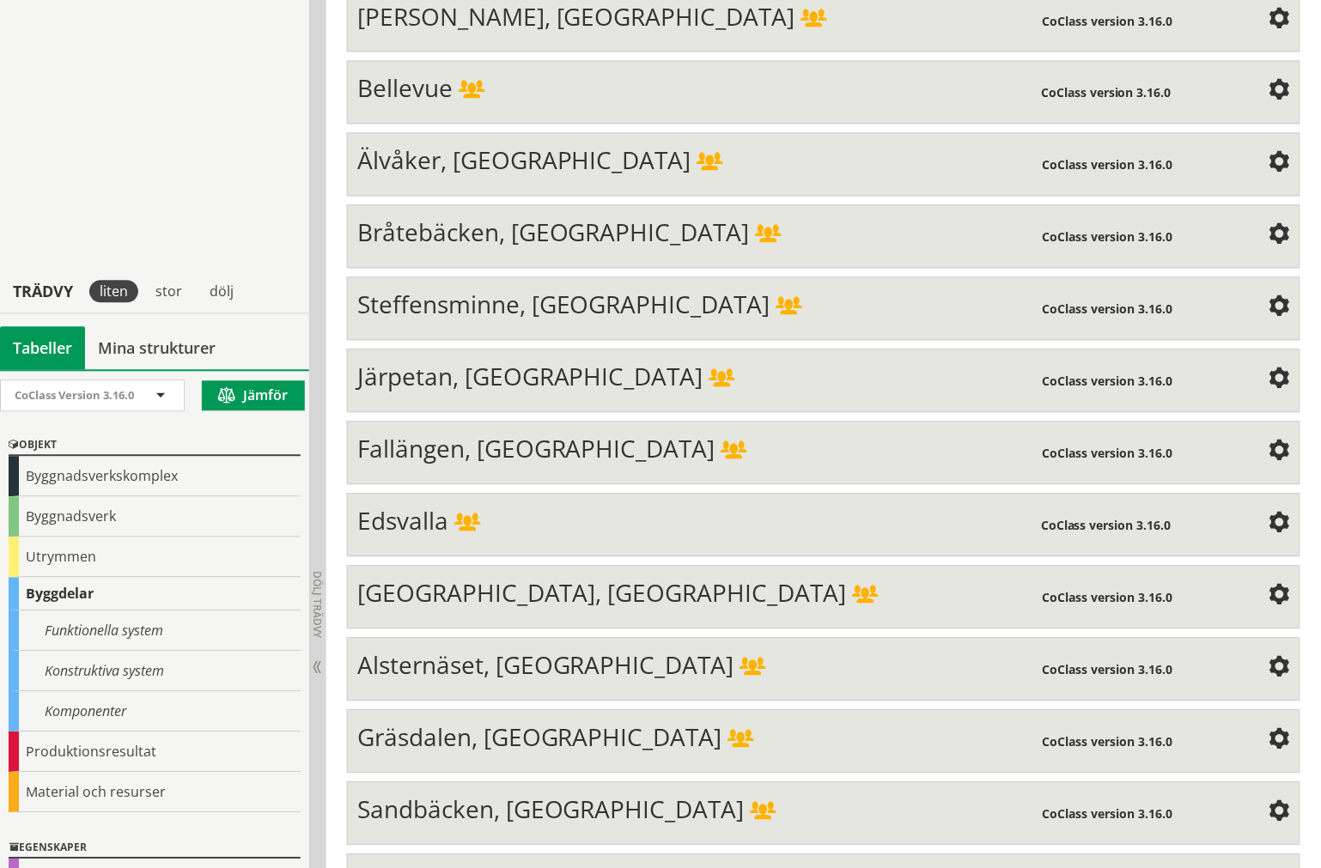
scroll to position [5428, 0]
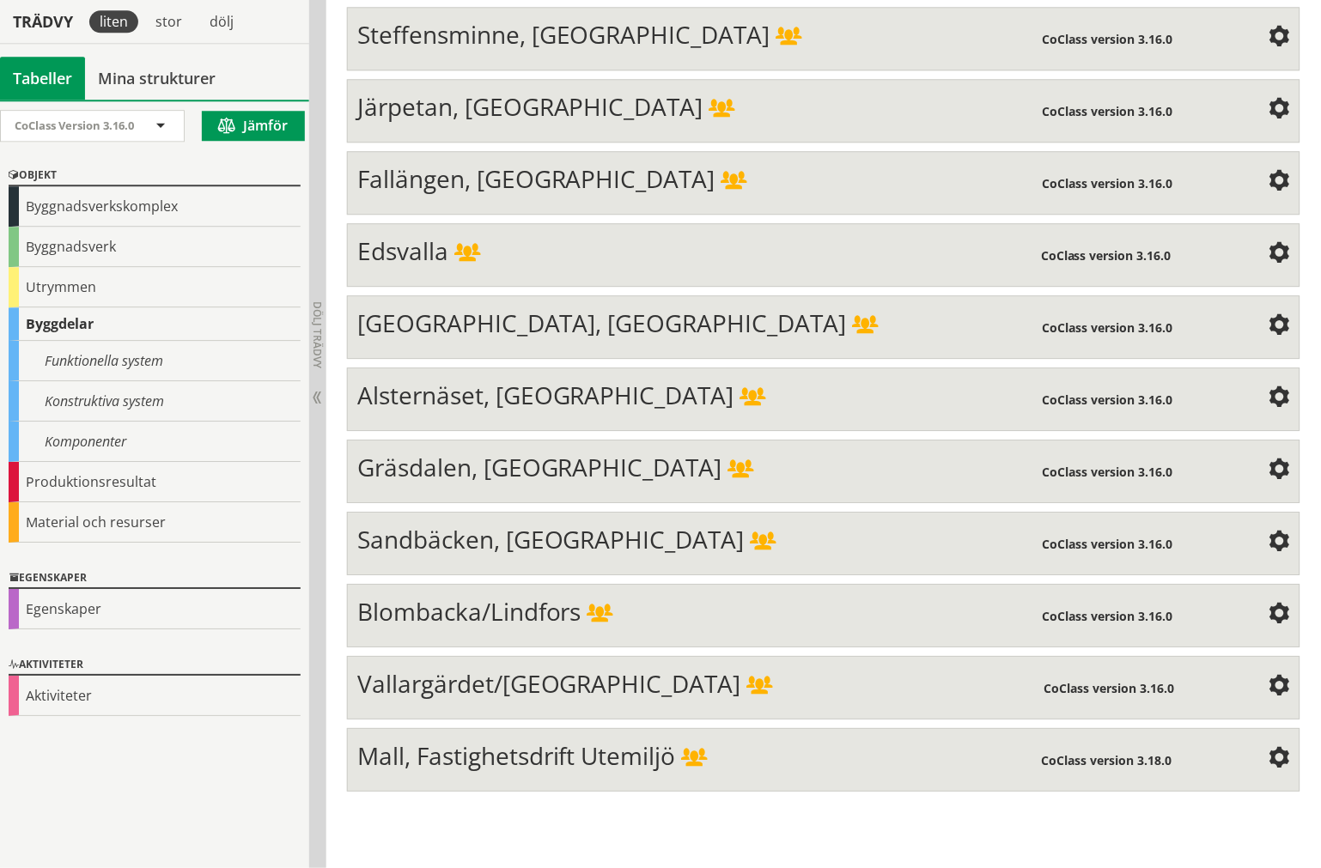
click at [704, 769] on span at bounding box center [695, 759] width 26 height 19
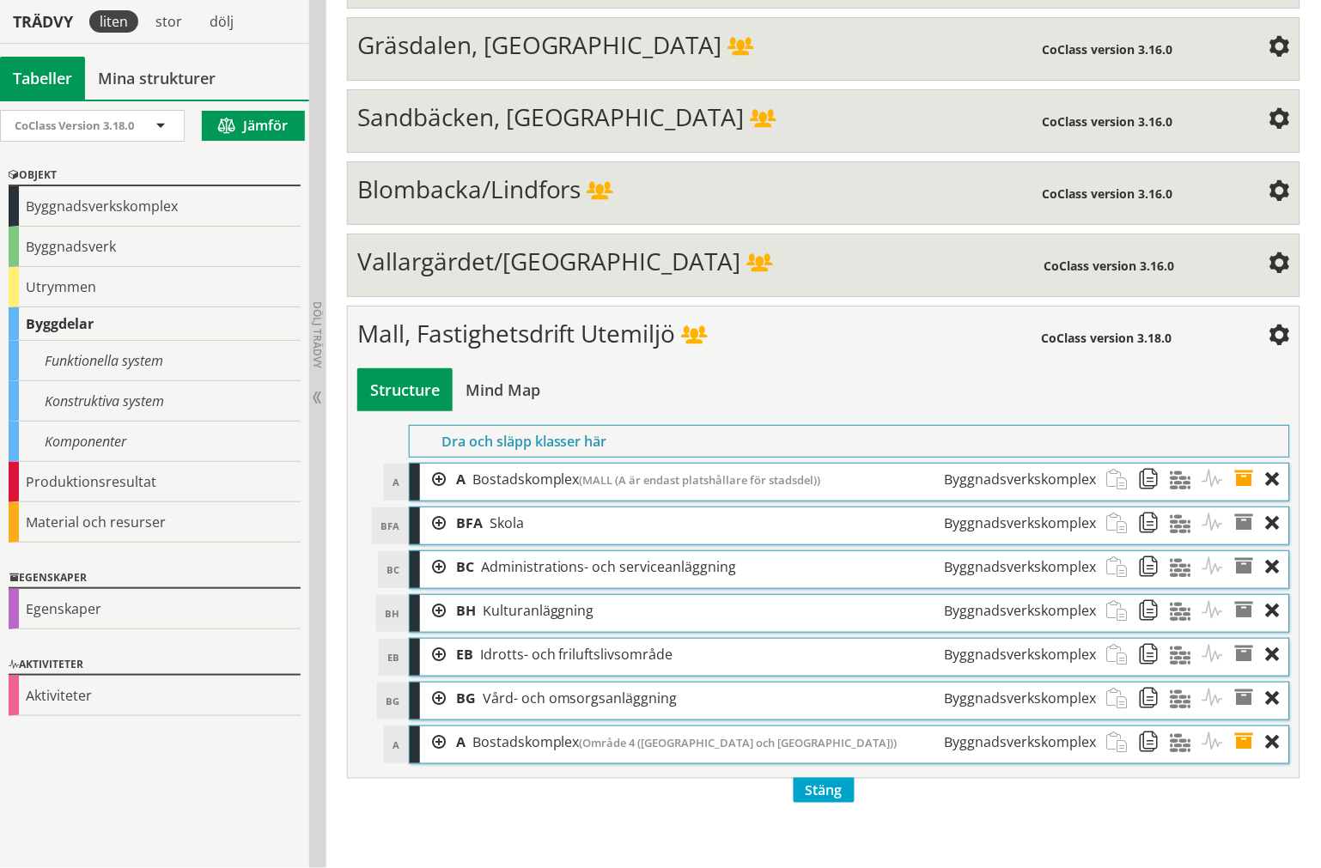
scroll to position [5864, 0]
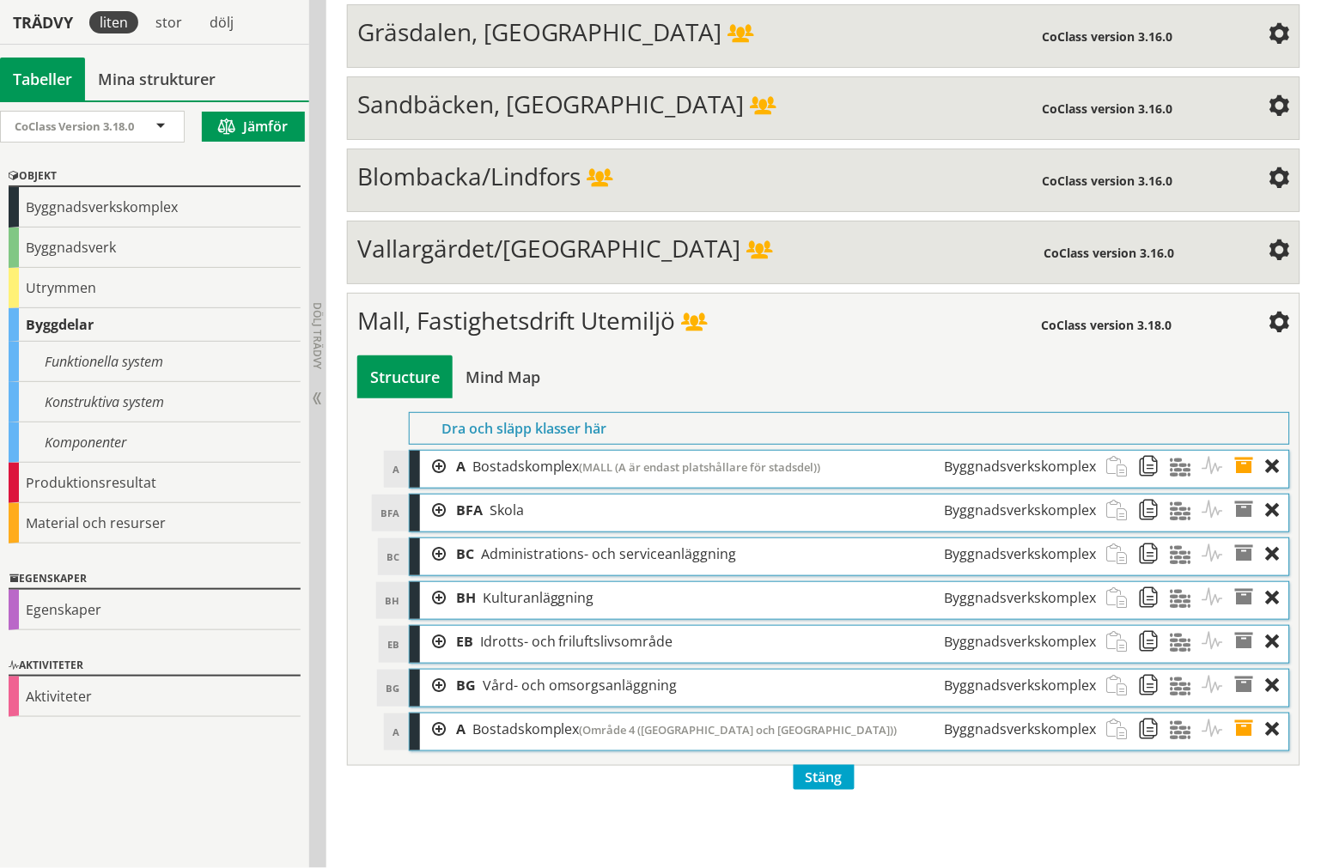
click at [1204, 334] on span at bounding box center [1279, 323] width 21 height 21
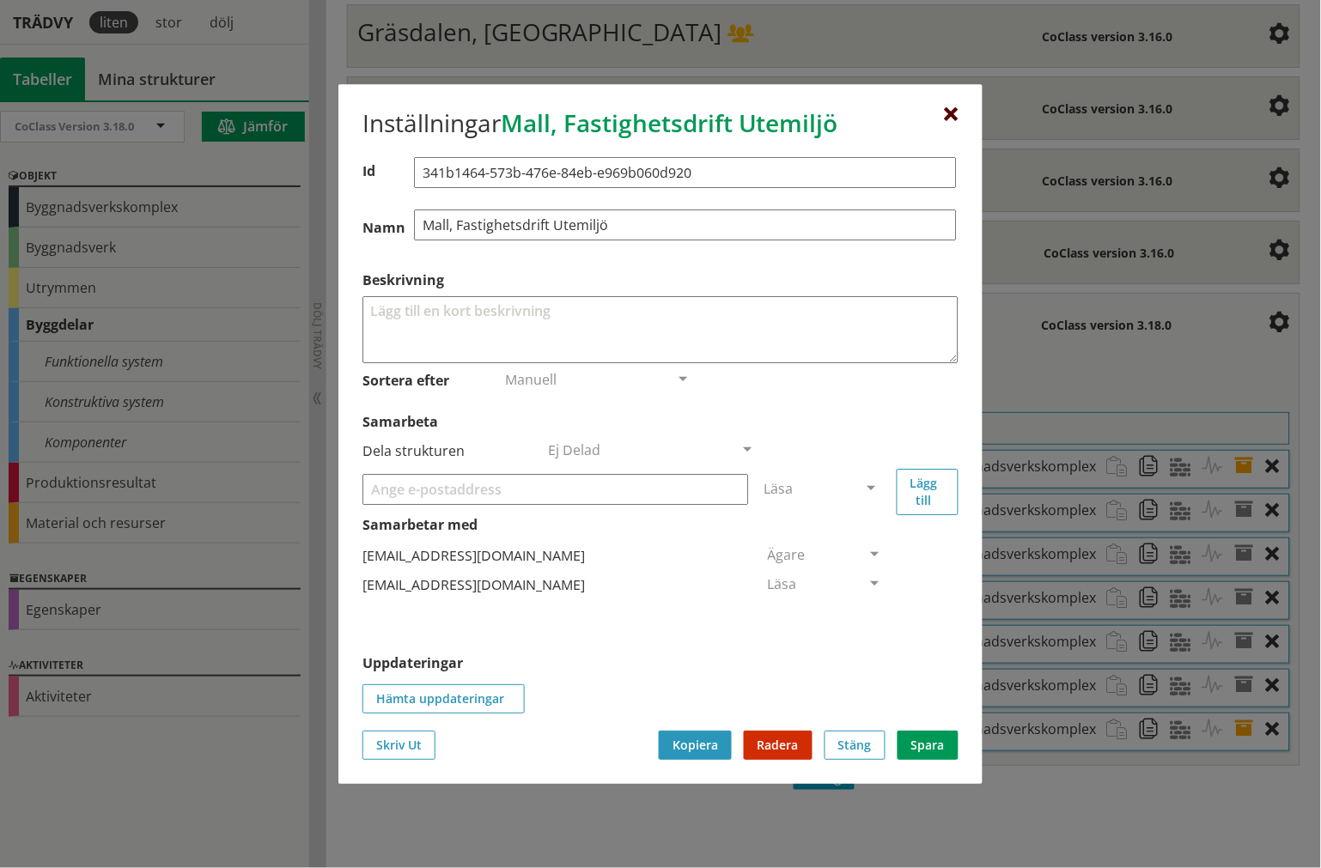
click at [951, 112] on div at bounding box center [952, 115] width 14 height 14
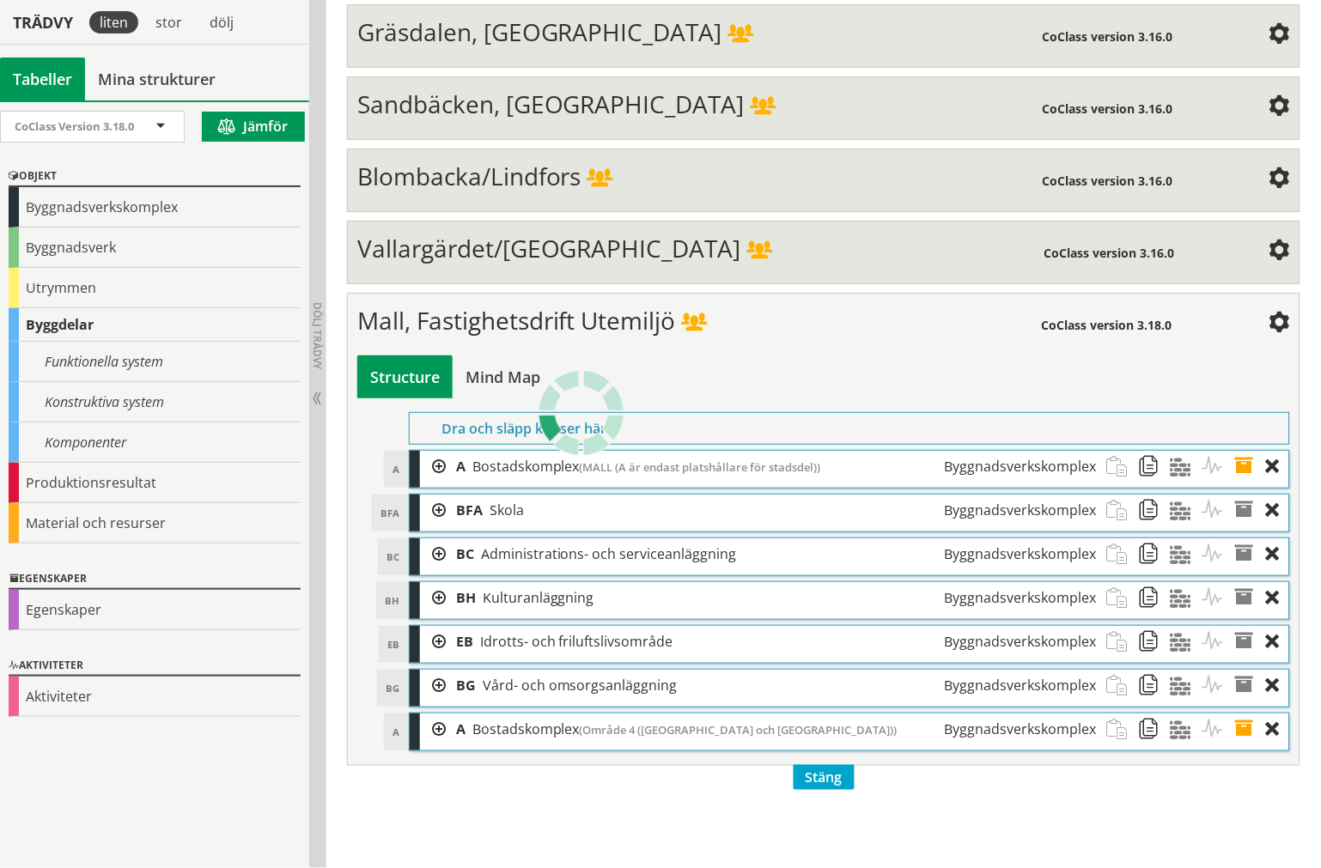
click at [954, 340] on div "Mall, Fastighetsdrift Utemiljö" at bounding box center [699, 323] width 684 height 34
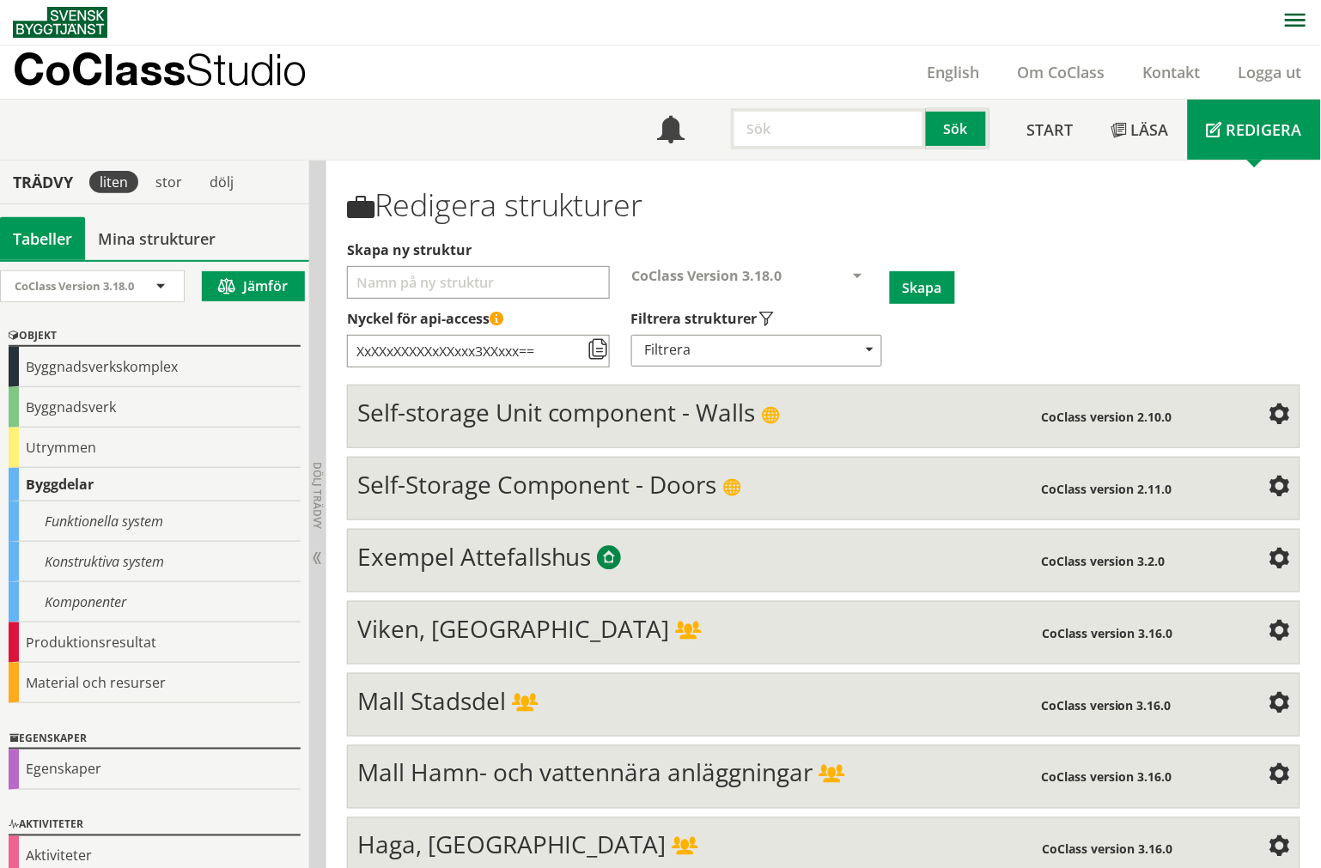
scroll to position [0, 0]
click at [877, 694] on div "Mall Stadsdel" at bounding box center [699, 704] width 684 height 34
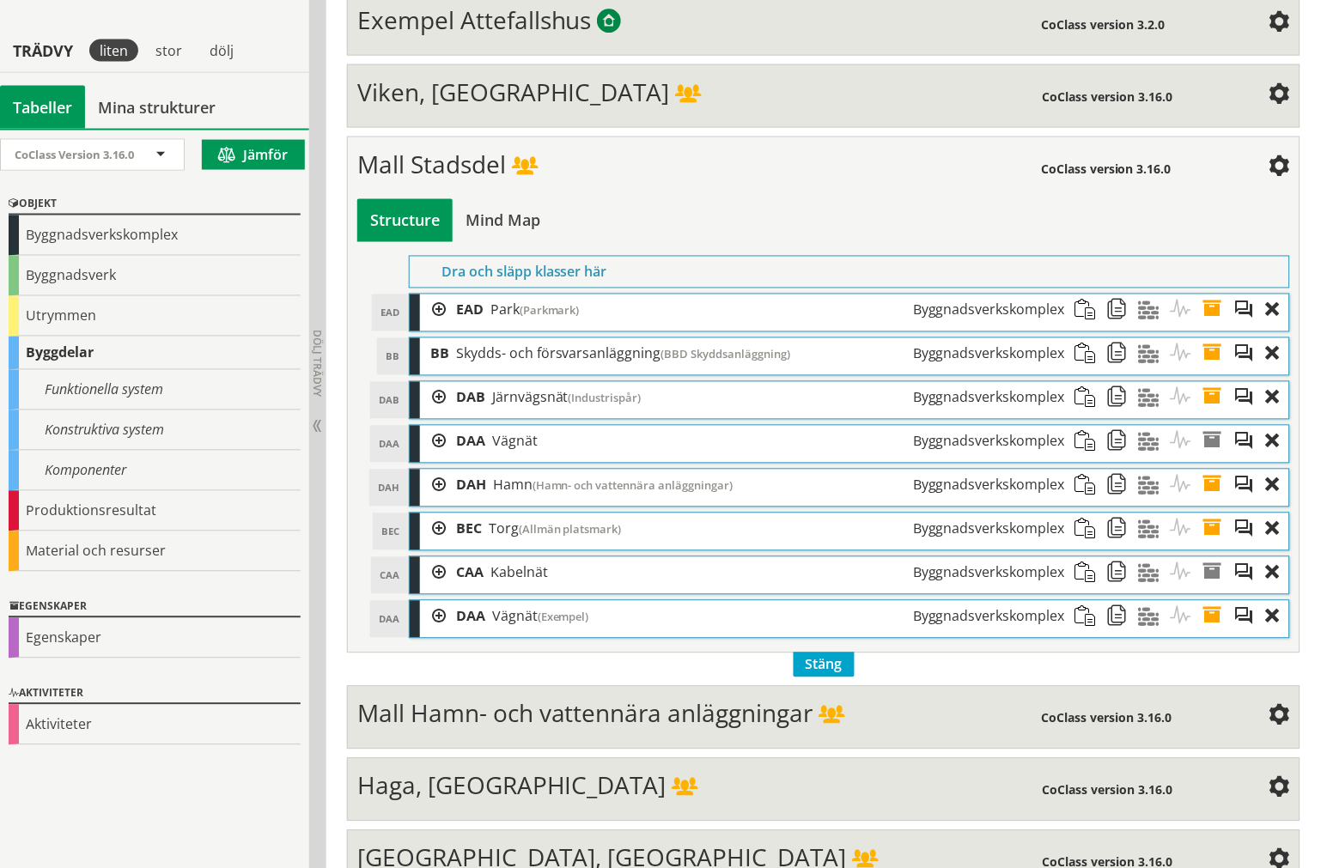
scroll to position [477, 0]
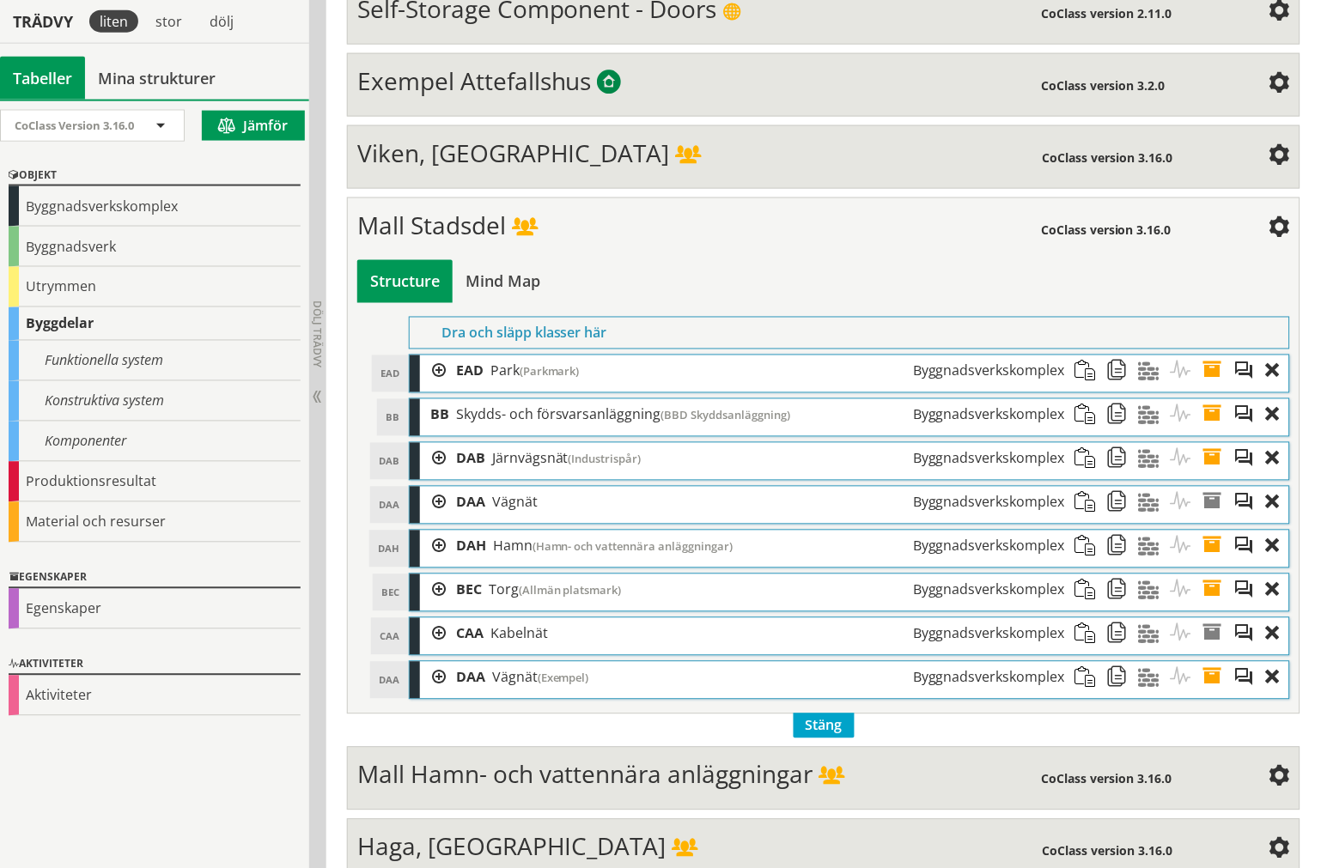
click at [1204, 230] on span at bounding box center [1279, 228] width 21 height 21
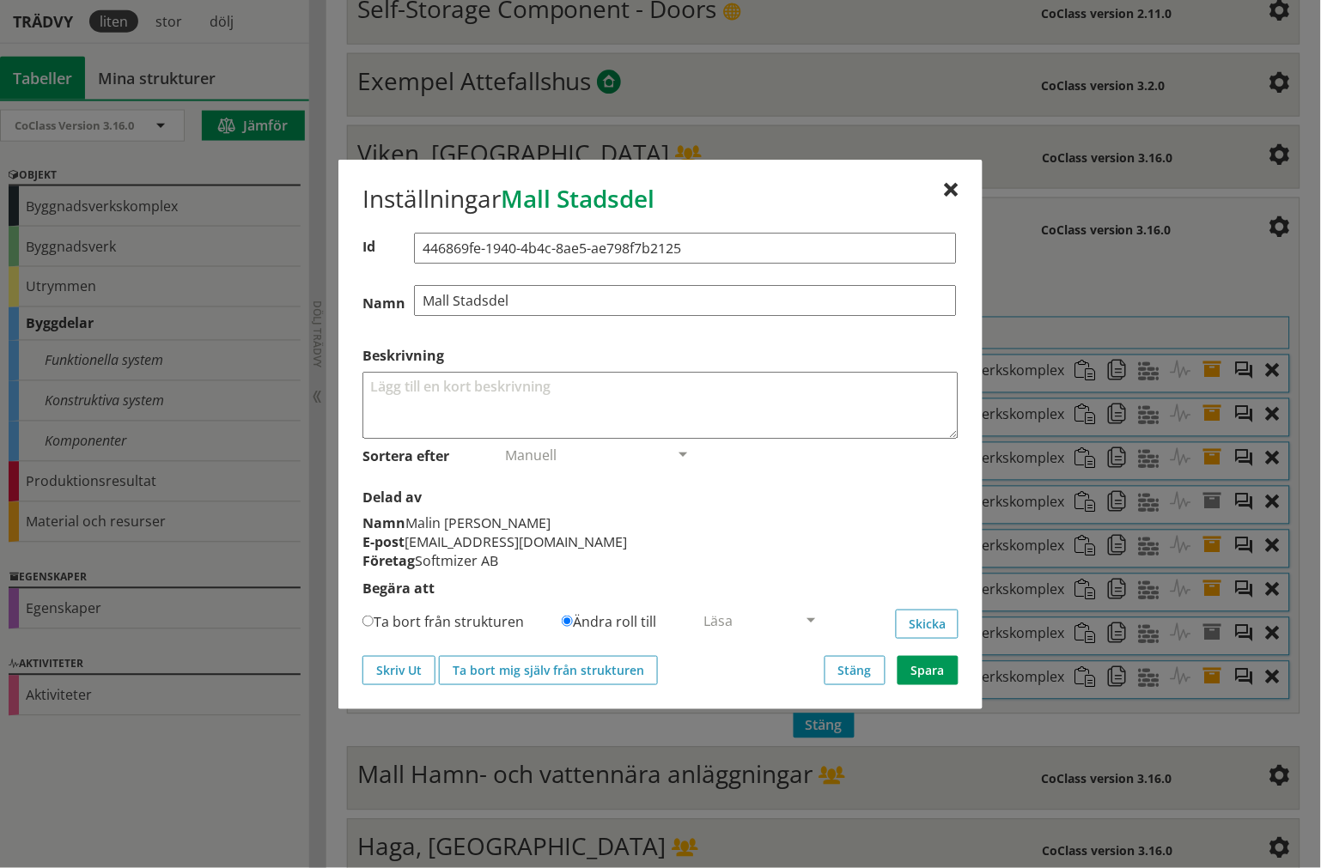
click at [800, 623] on div "Läsa" at bounding box center [753, 621] width 100 height 24
click at [813, 546] on div "E-post [EMAIL_ADDRESS][DOMAIN_NAME]" at bounding box center [660, 541] width 596 height 19
click at [955, 187] on div at bounding box center [952, 191] width 14 height 14
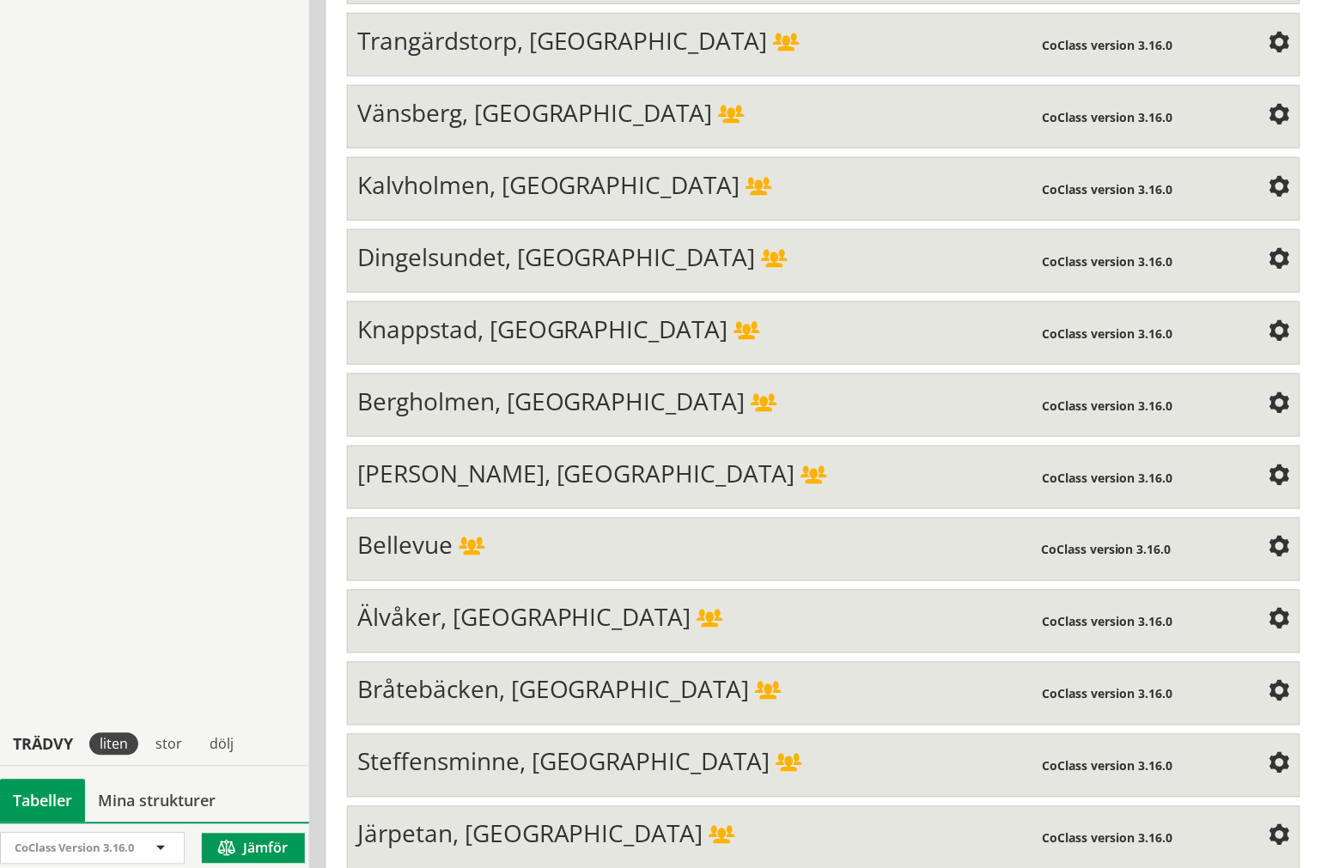
scroll to position [5428, 0]
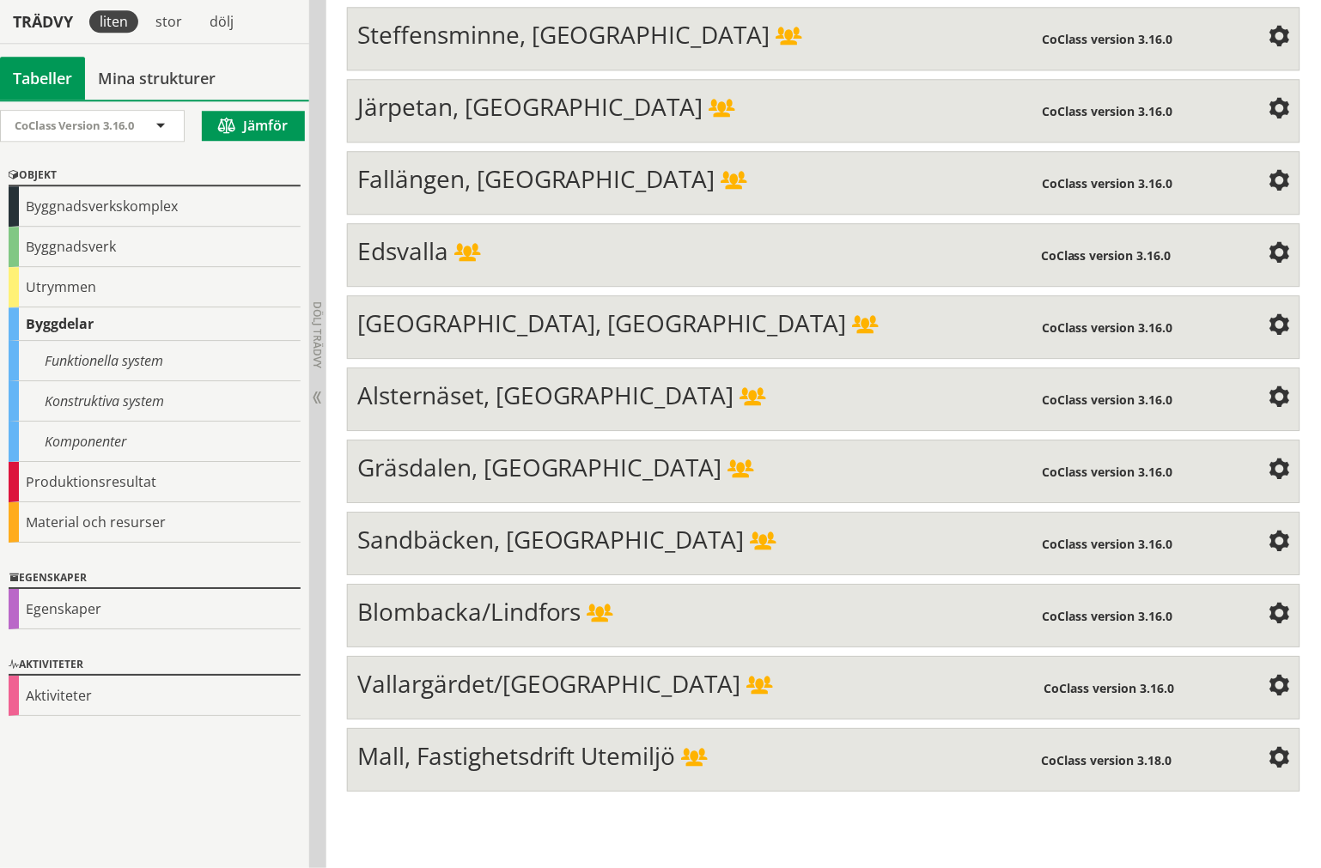
click at [558, 775] on div "Mall, Fastighetsdrift Utemiljö" at bounding box center [699, 758] width 684 height 34
click at [141, 241] on div "Byggnadsverk" at bounding box center [155, 247] width 292 height 40
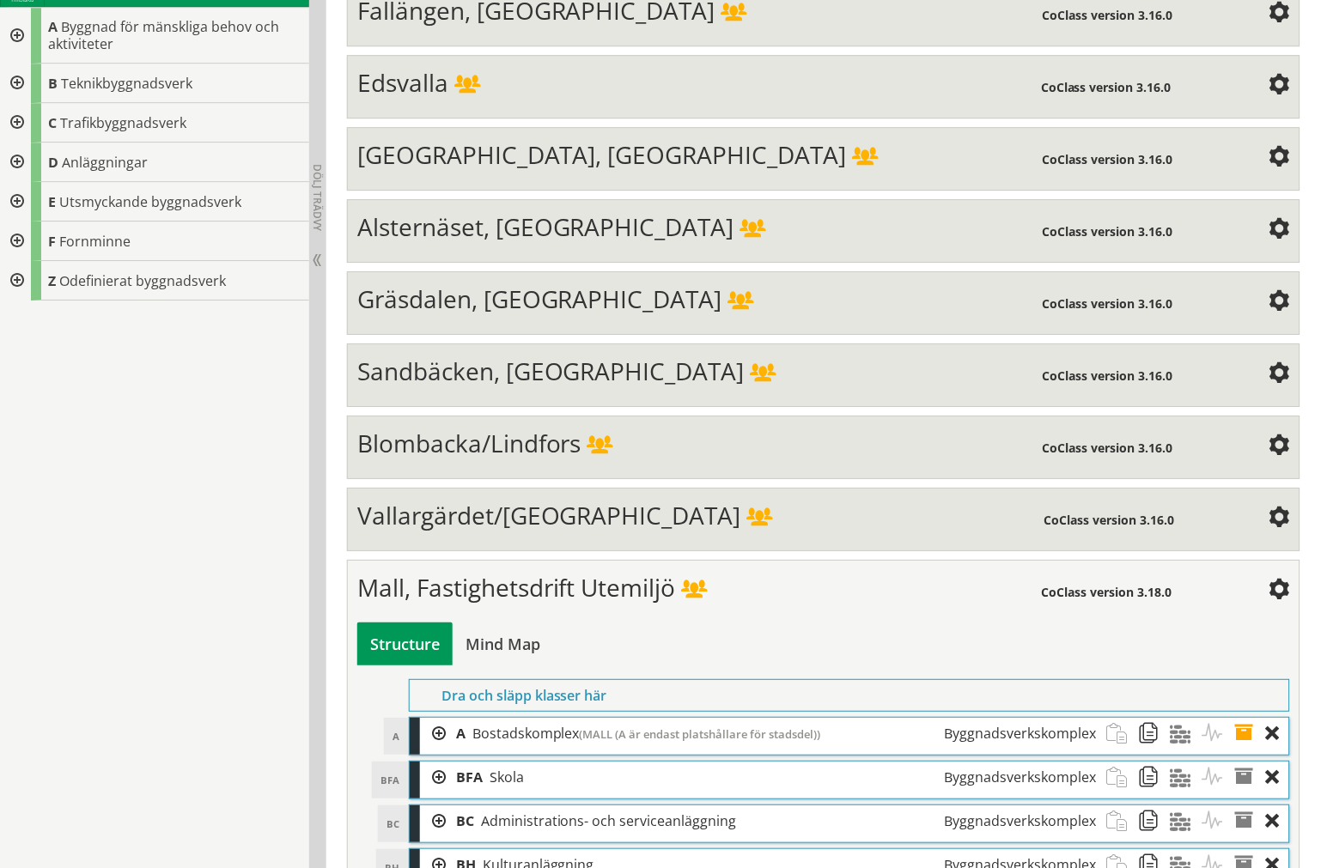
scroll to position [5864, 0]
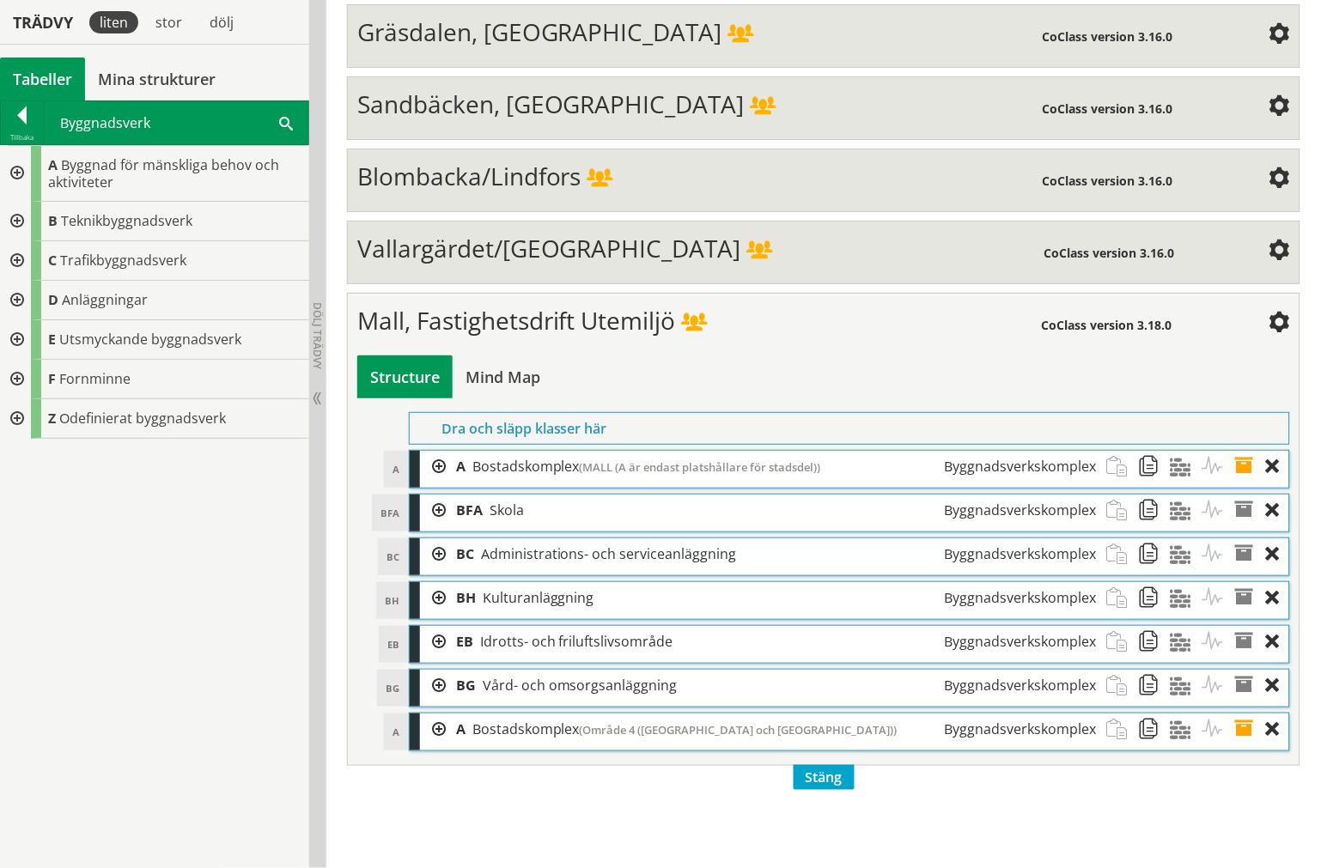
click at [21, 301] on div at bounding box center [15, 301] width 31 height 40
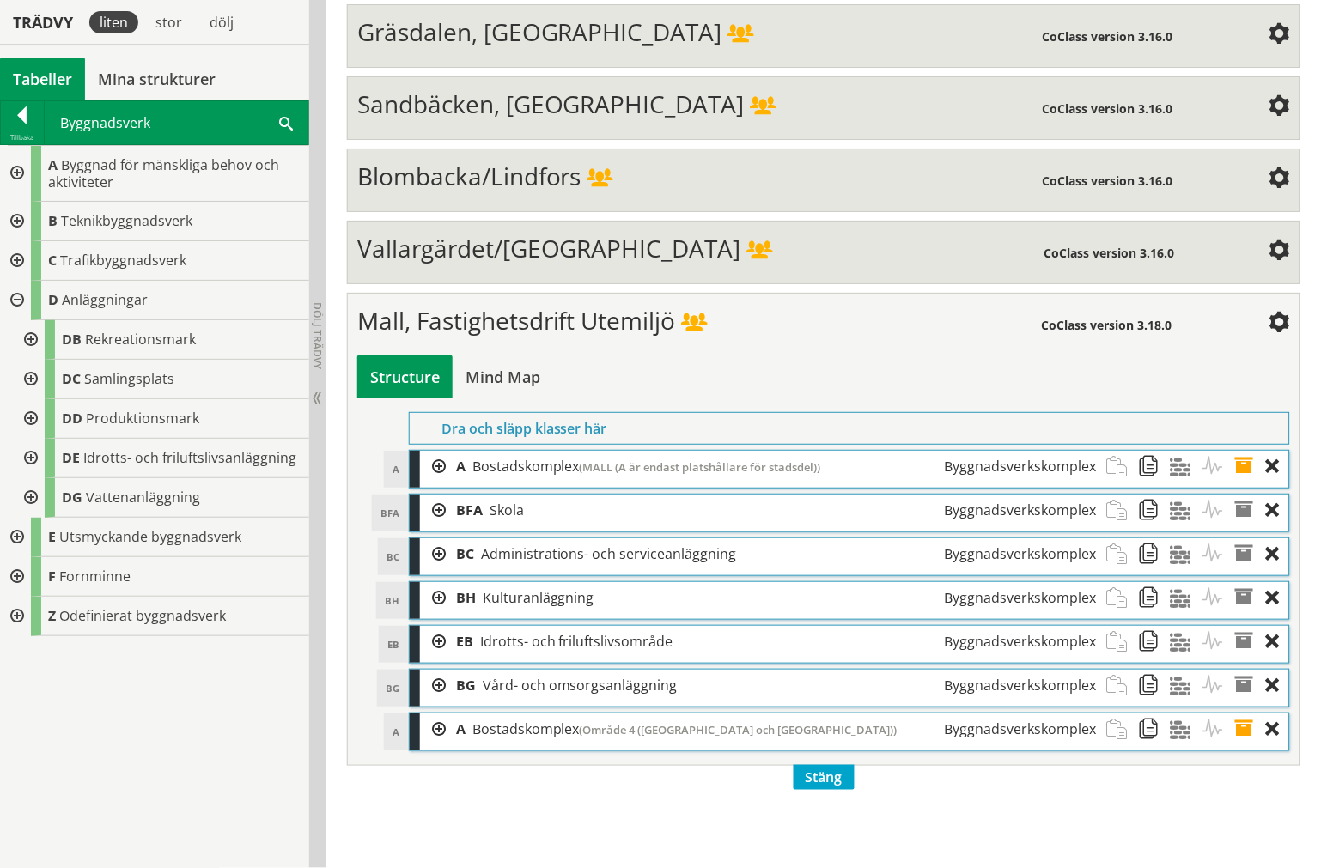
click at [441, 526] on div at bounding box center [433, 511] width 26 height 32
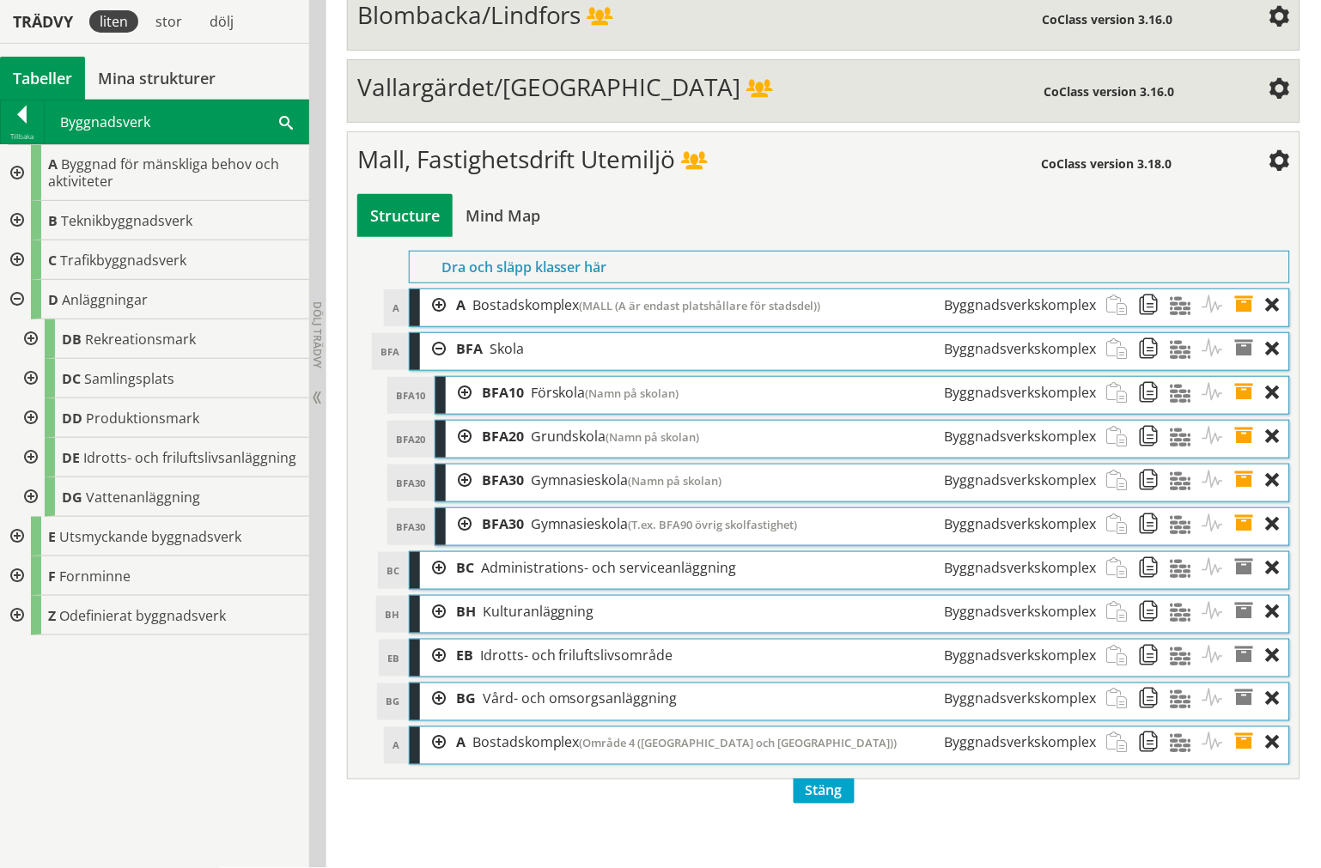
scroll to position [6040, 0]
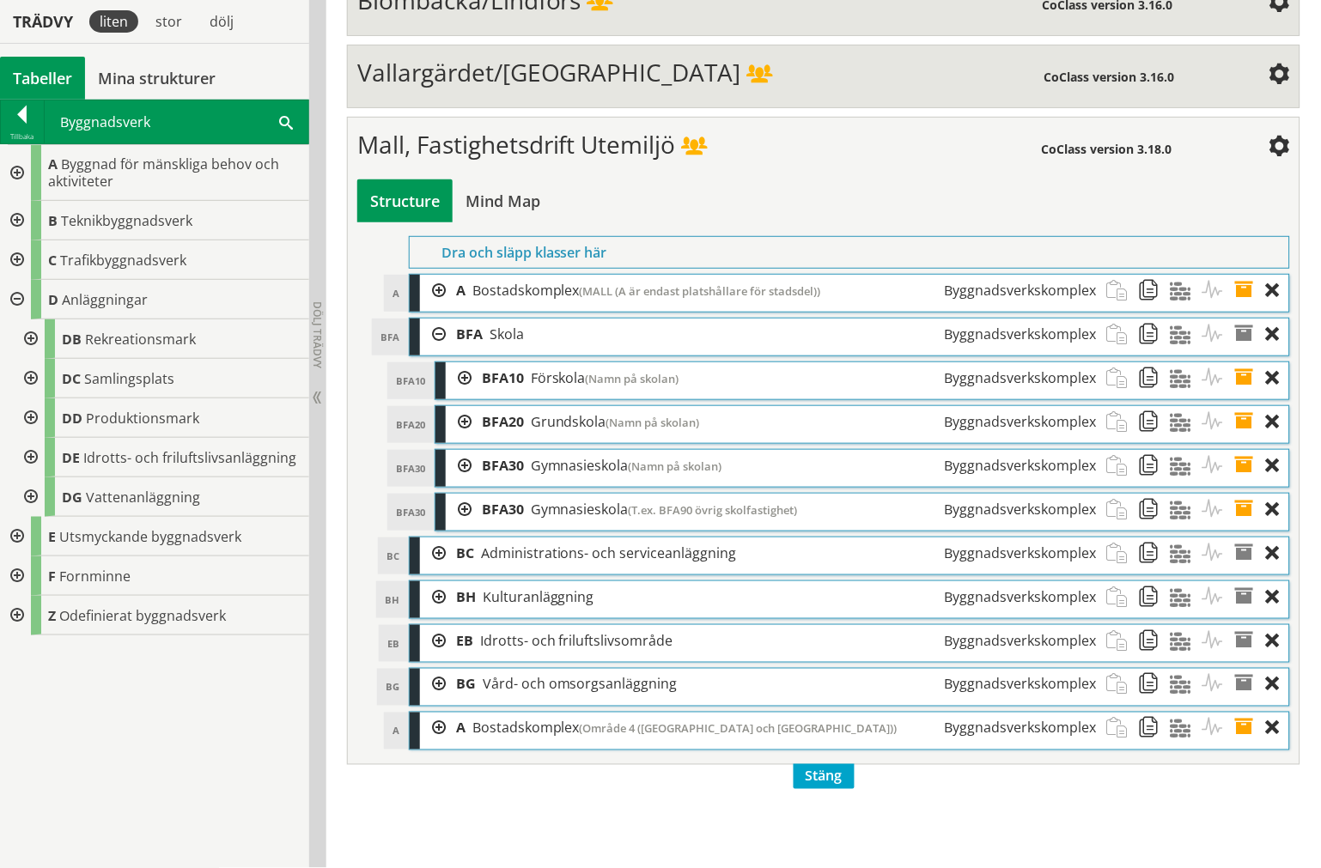
click at [427, 350] on div at bounding box center [433, 335] width 26 height 32
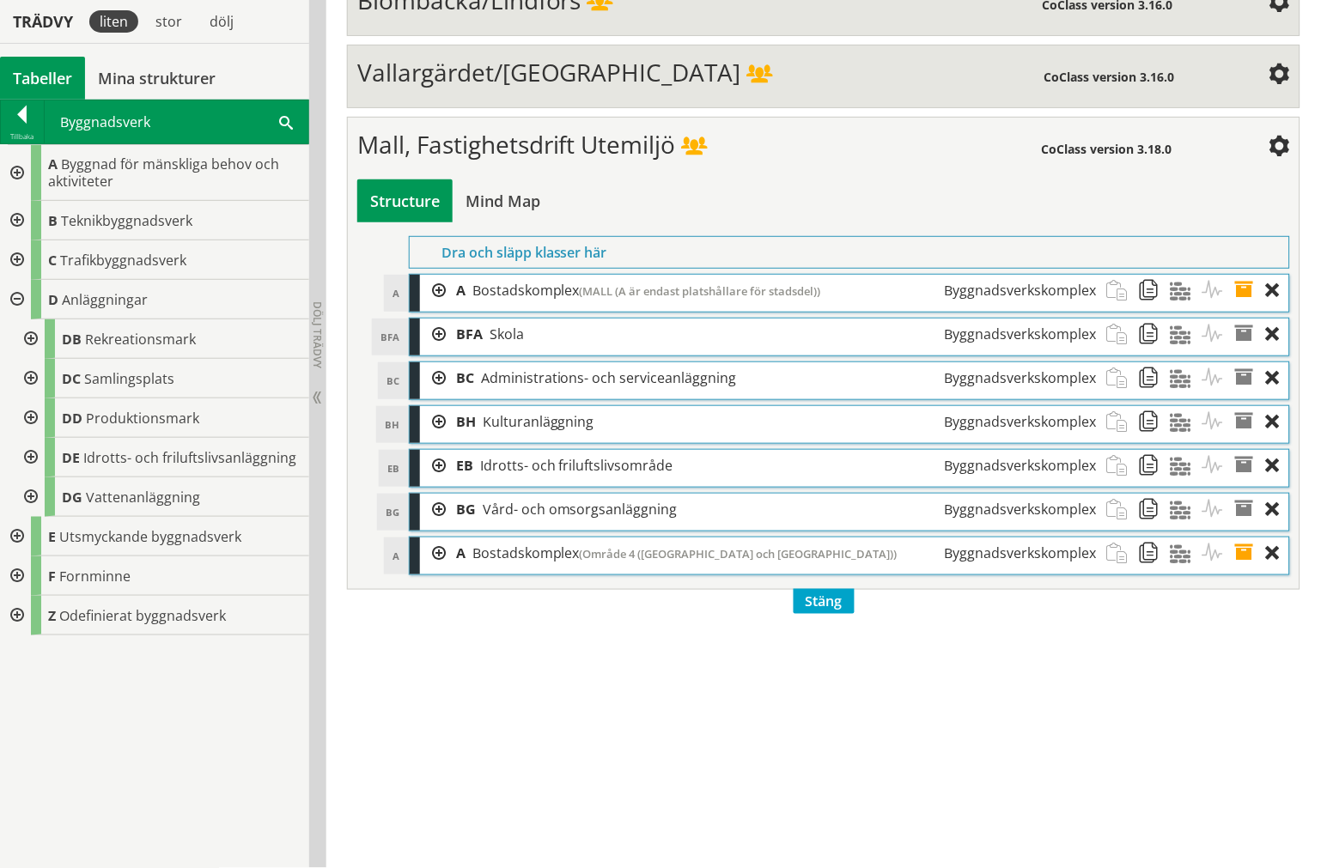
click at [435, 307] on div at bounding box center [433, 291] width 26 height 32
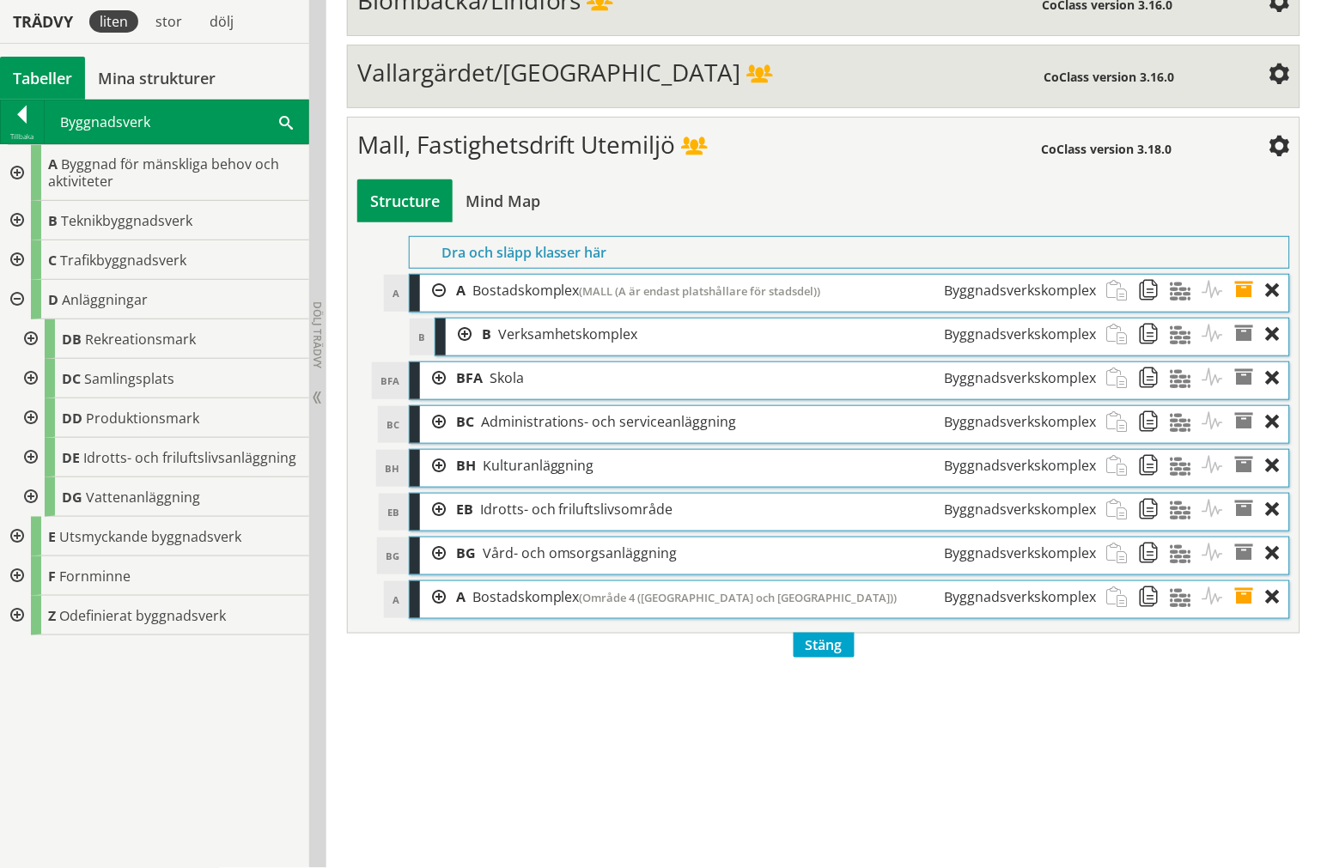
click at [449, 350] on div at bounding box center [459, 335] width 26 height 32
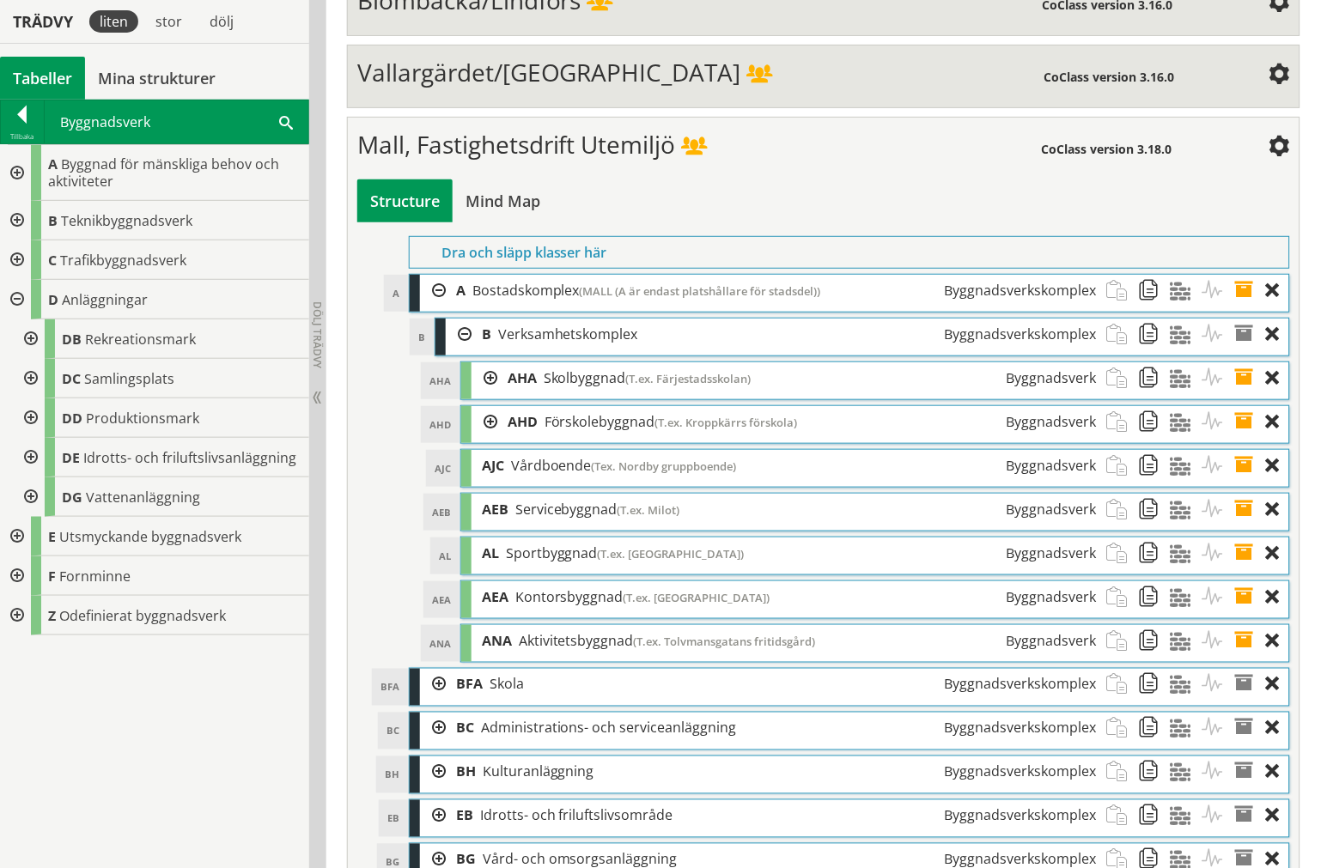
click at [485, 394] on div at bounding box center [484, 378] width 26 height 32
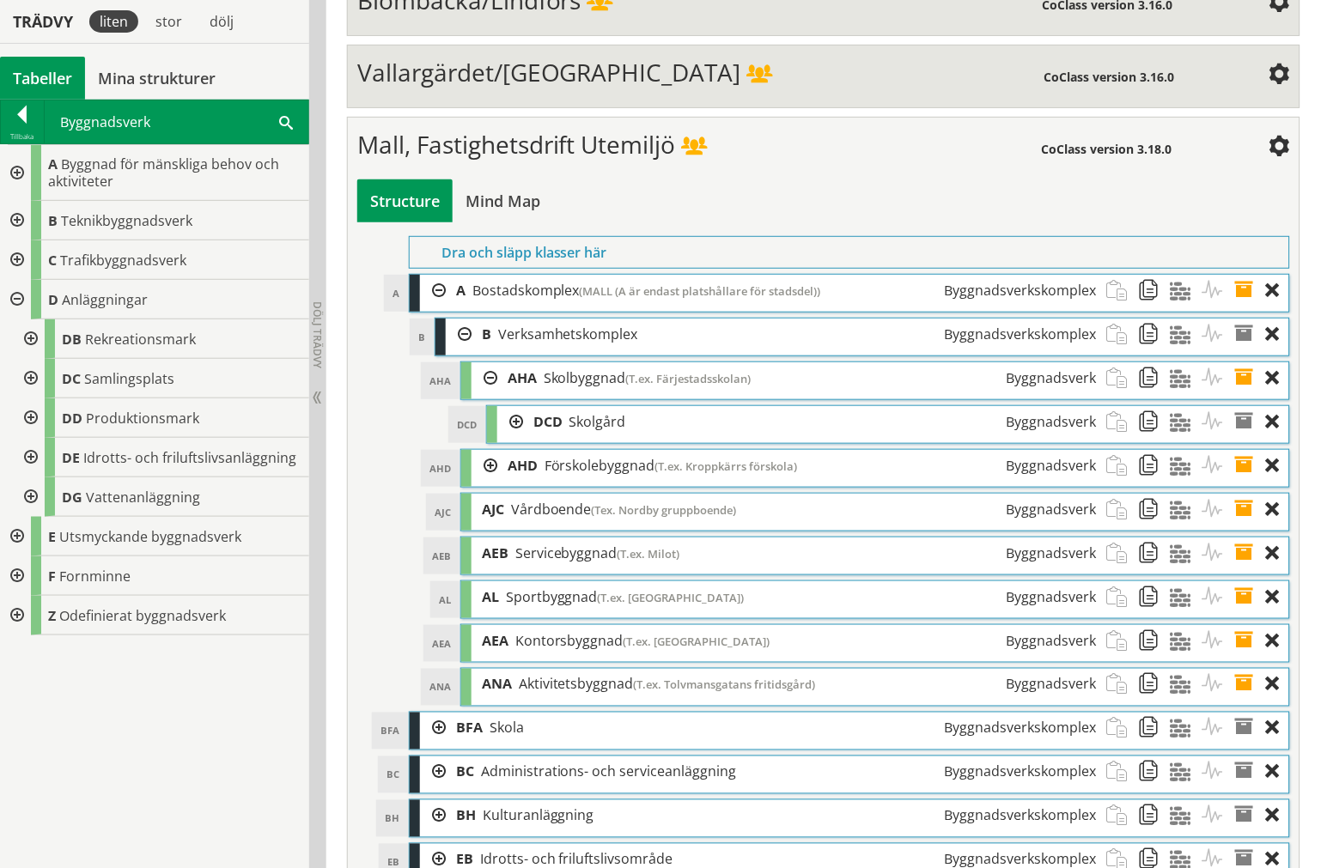
click at [32, 459] on div at bounding box center [29, 458] width 31 height 40
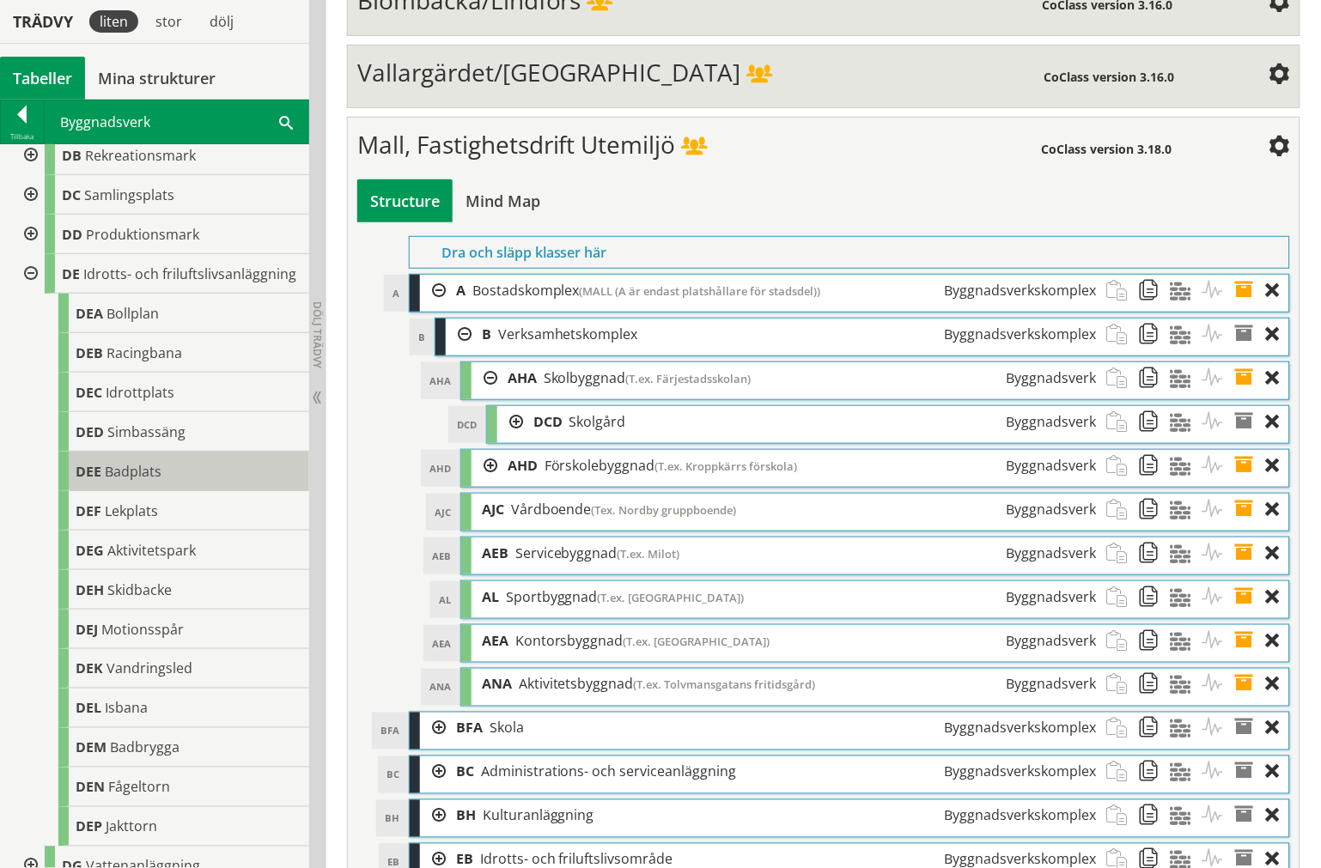
scroll to position [191, 0]
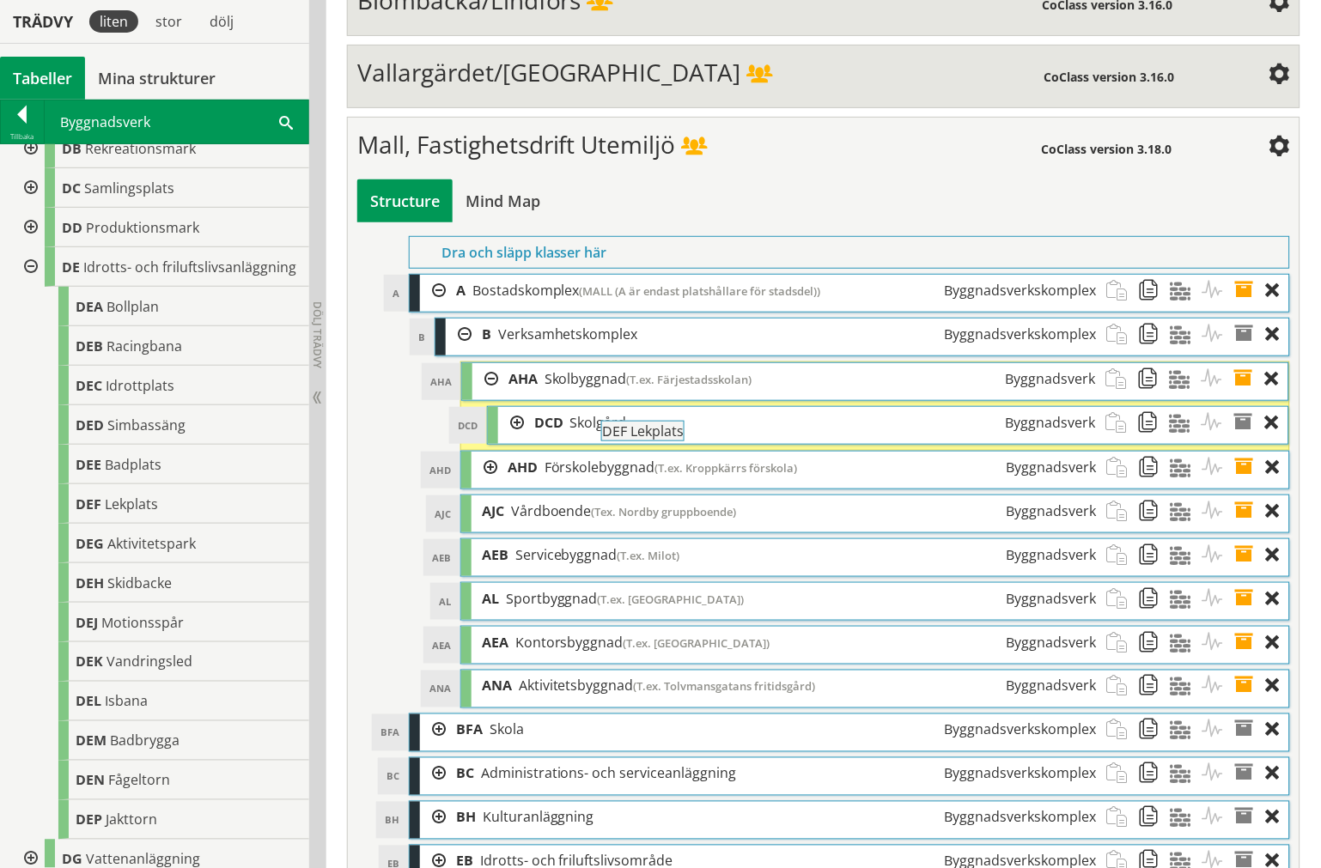
drag, startPoint x: 148, startPoint y: 517, endPoint x: 721, endPoint y: 435, distance: 579.4
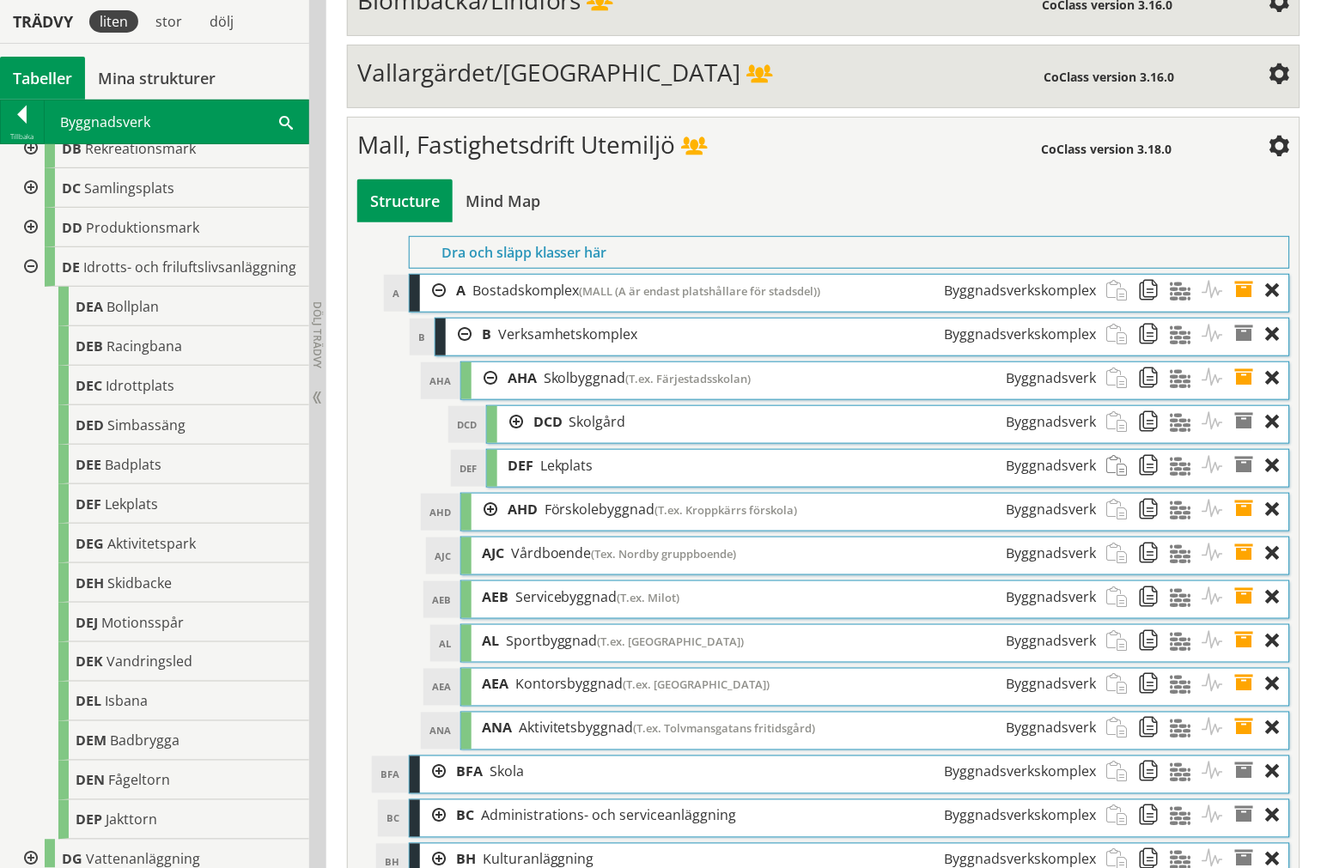
click at [483, 526] on div at bounding box center [484, 510] width 26 height 32
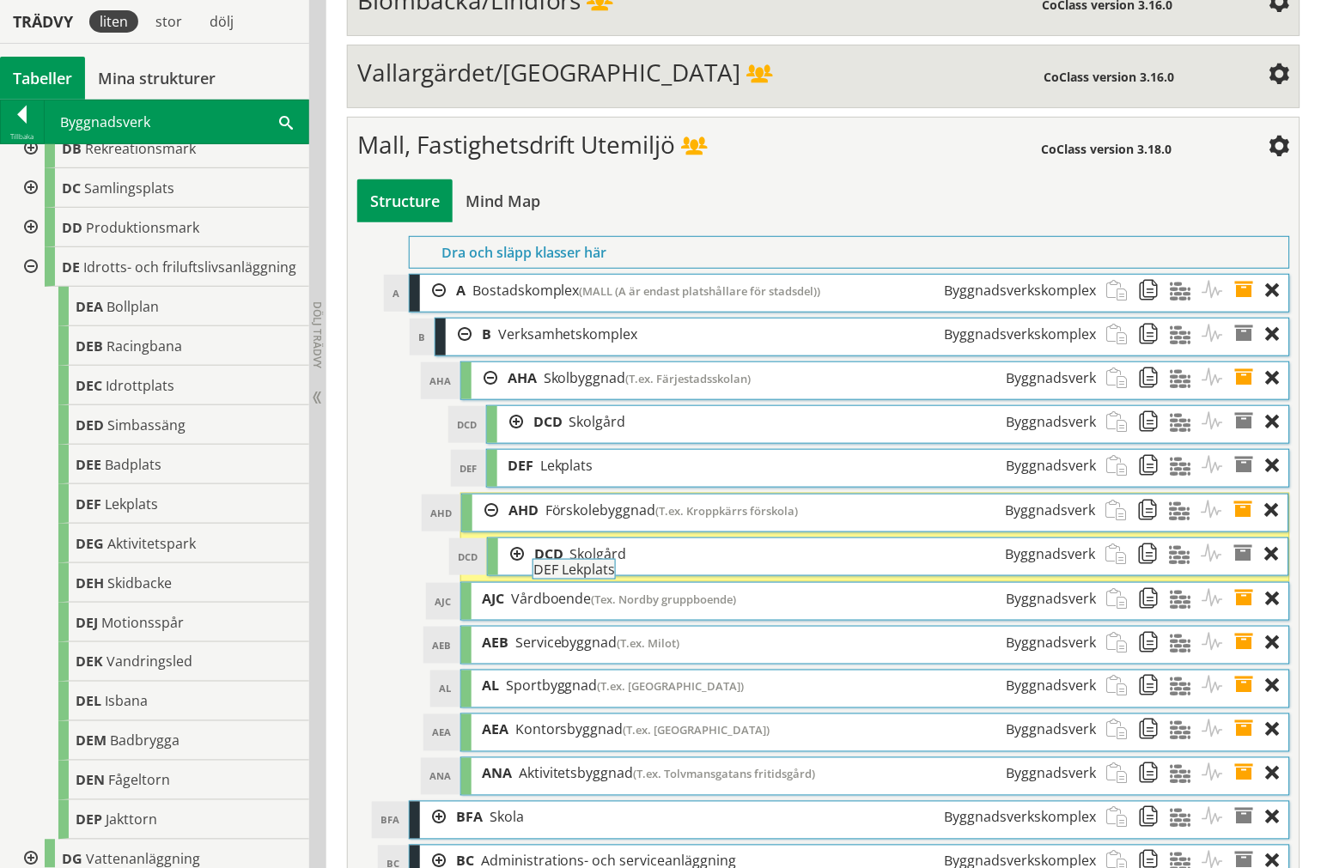
drag, startPoint x: 178, startPoint y: 521, endPoint x: 680, endPoint y: 580, distance: 505.8
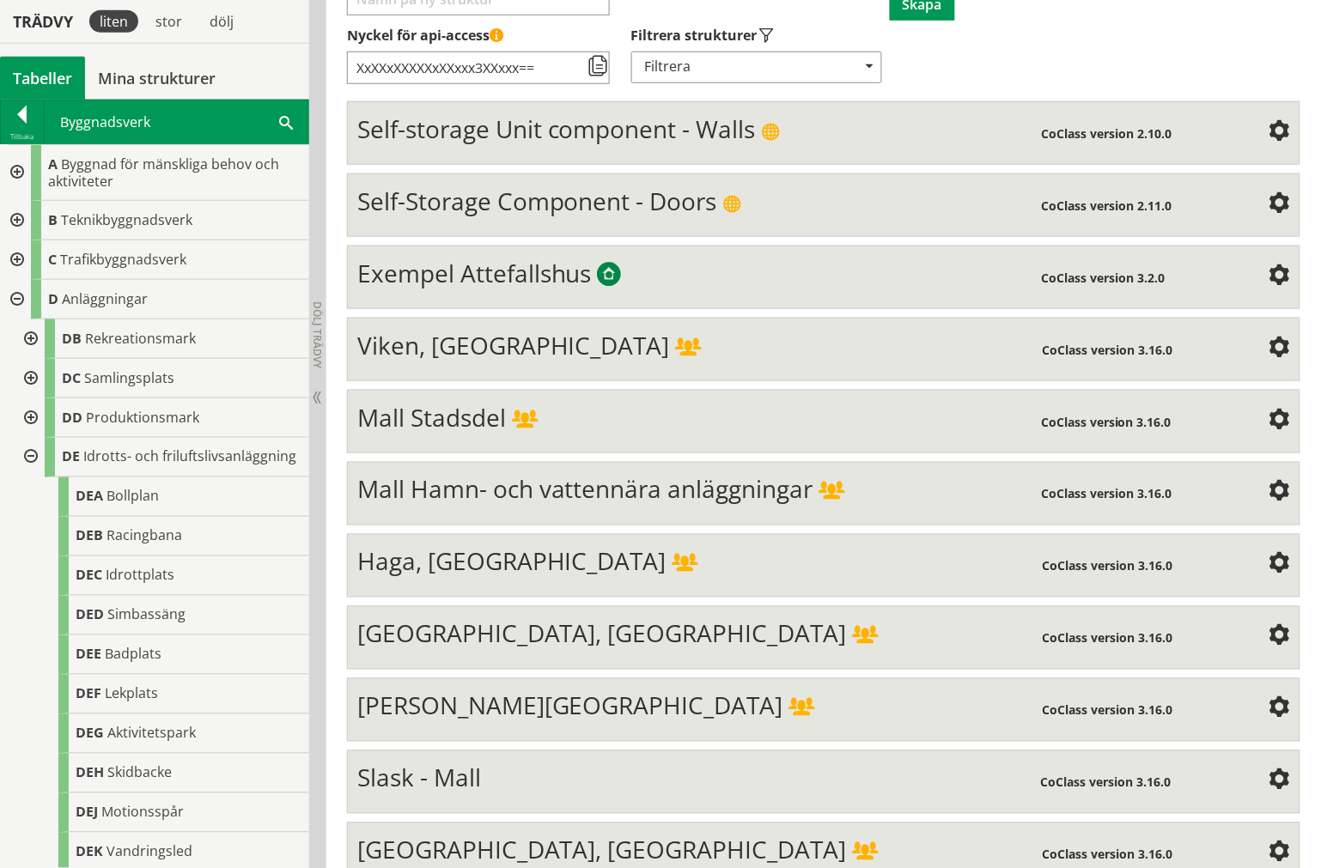
scroll to position [286, 0]
click at [661, 434] on div "Mall Stadsdel" at bounding box center [699, 418] width 684 height 34
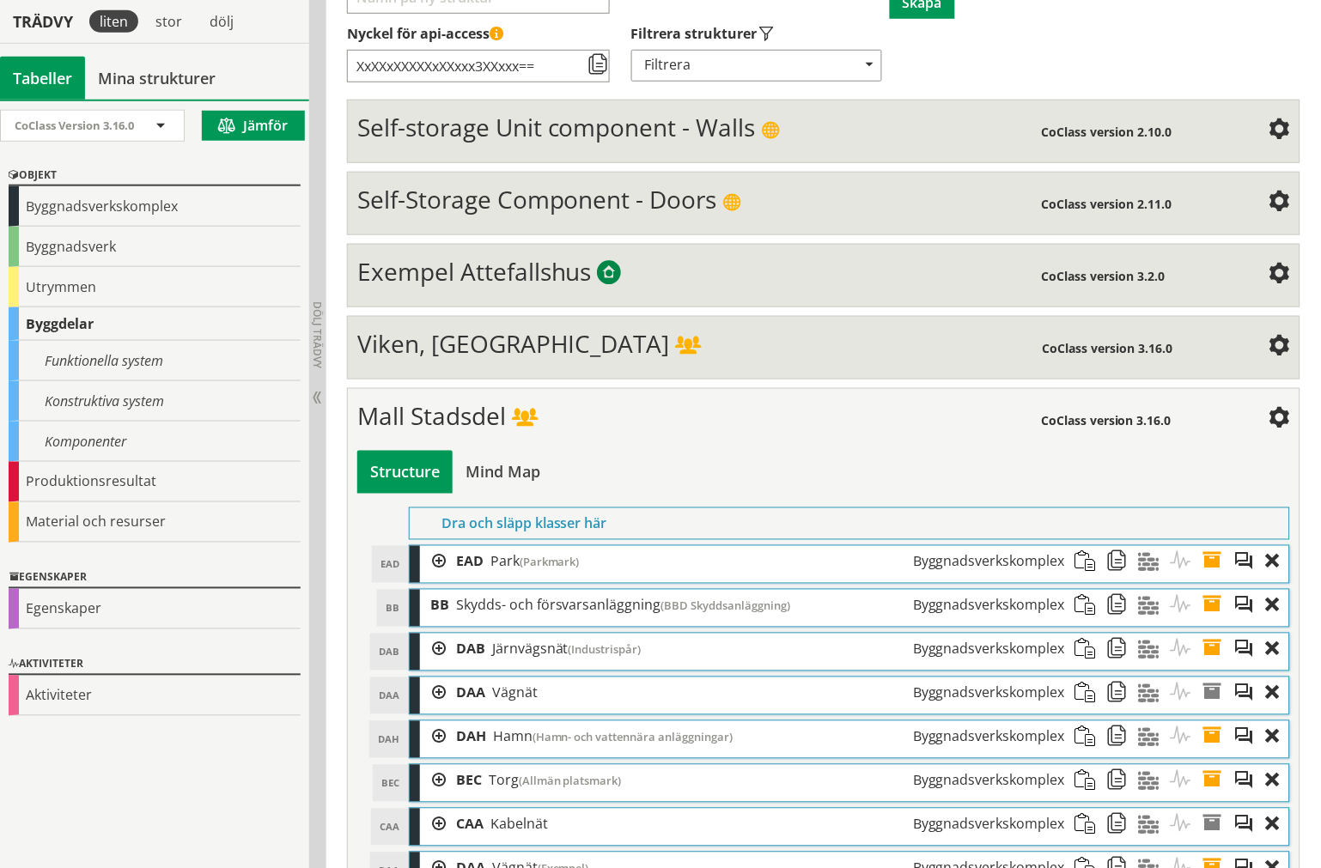
click at [441, 567] on div at bounding box center [433, 562] width 26 height 32
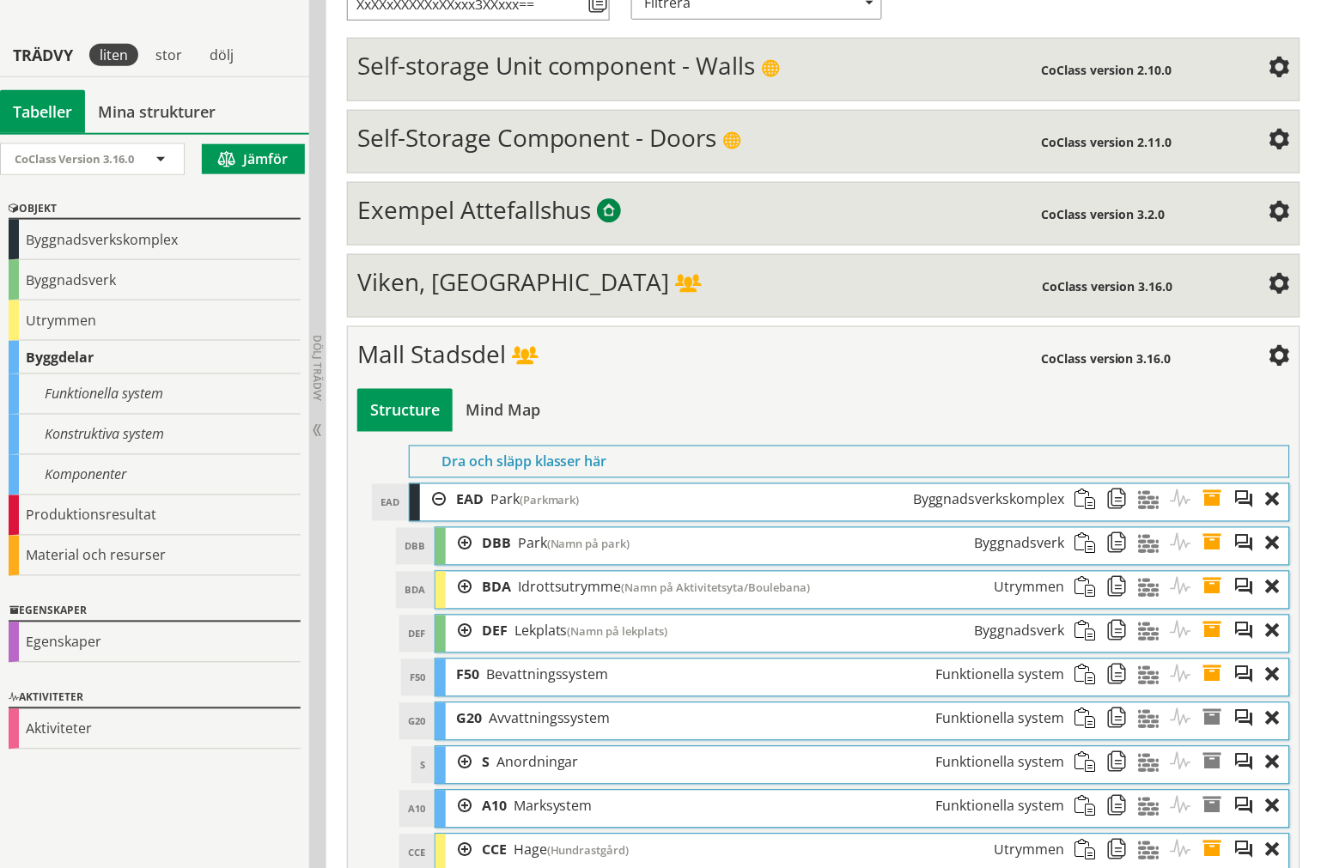
scroll to position [381, 0]
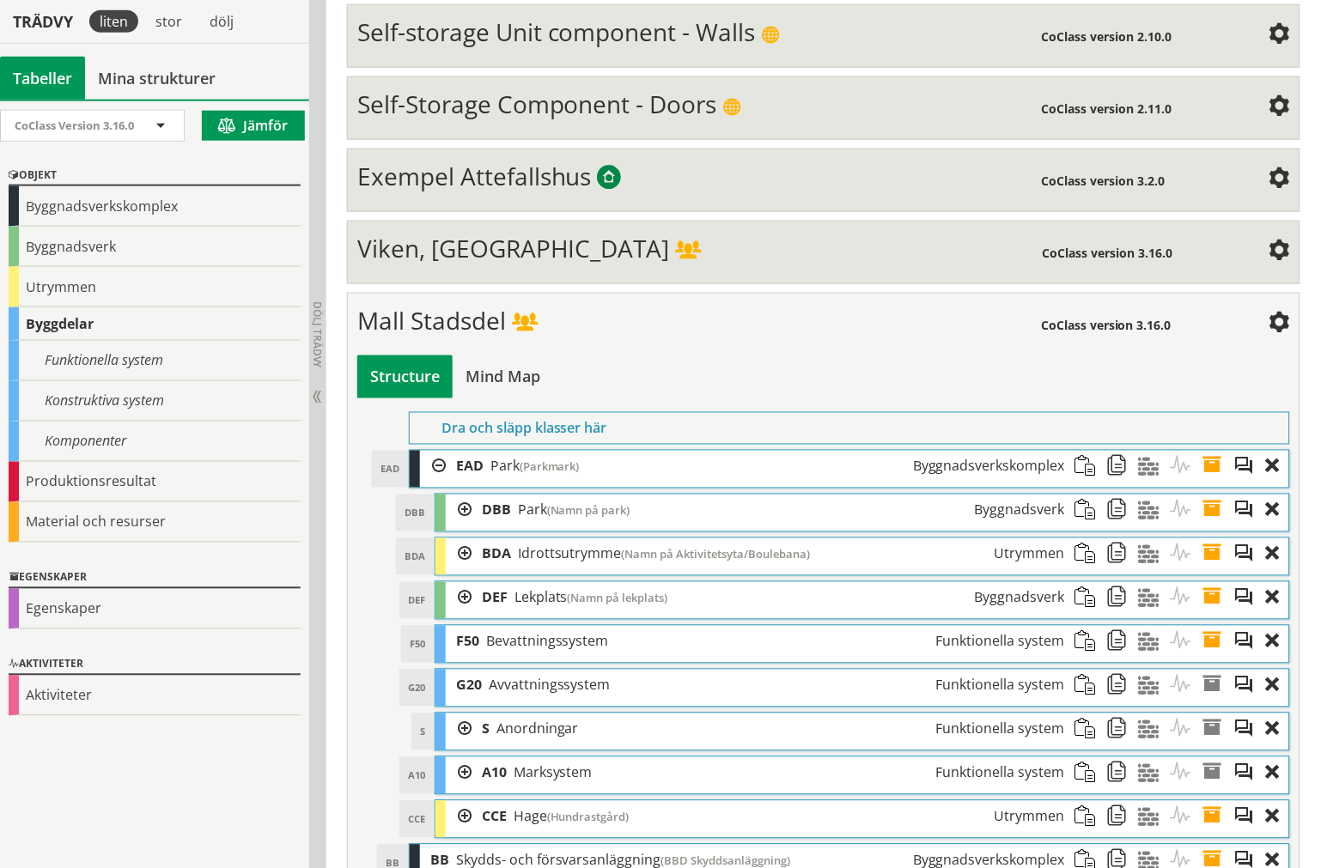
click at [468, 596] on div at bounding box center [459, 598] width 26 height 32
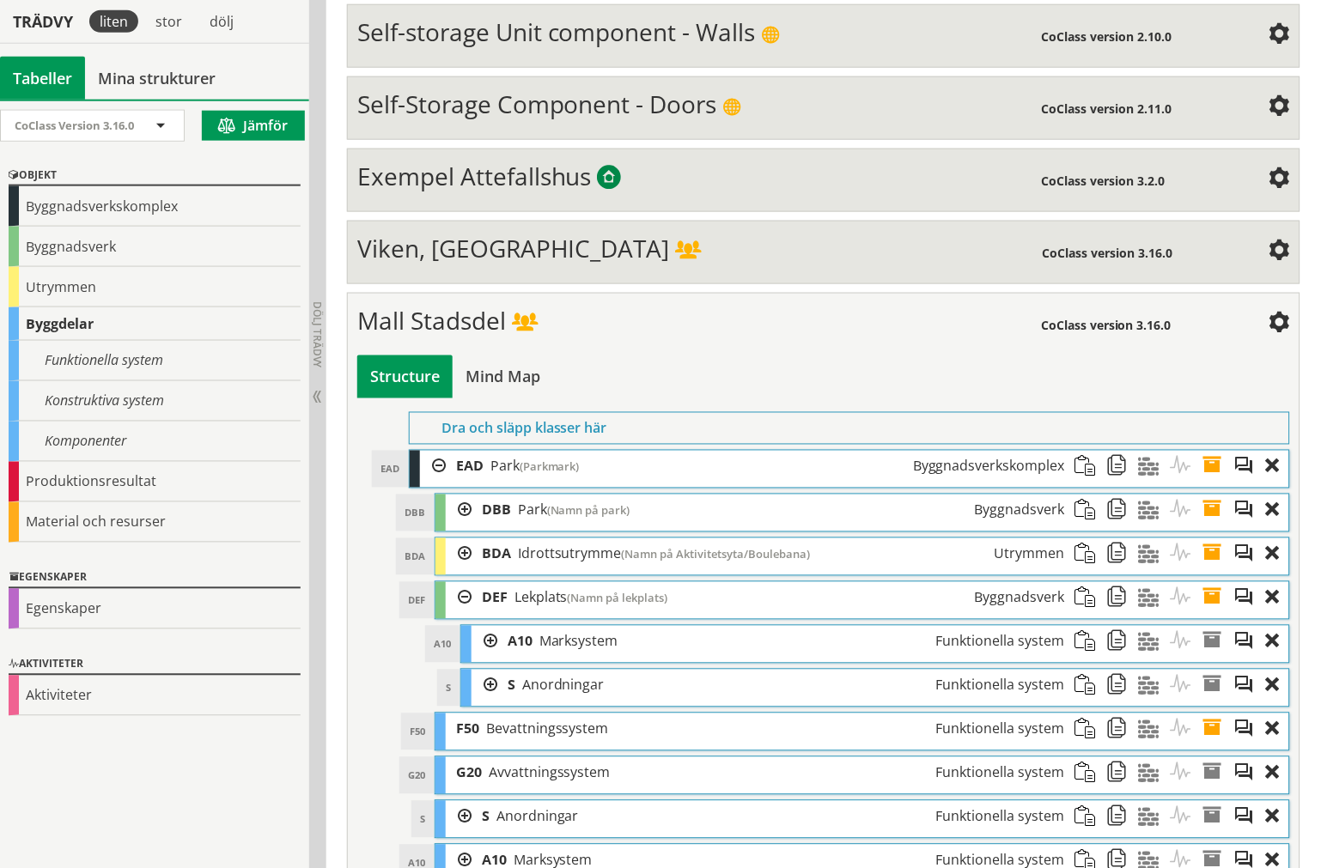
click at [492, 645] on div at bounding box center [484, 642] width 26 height 32
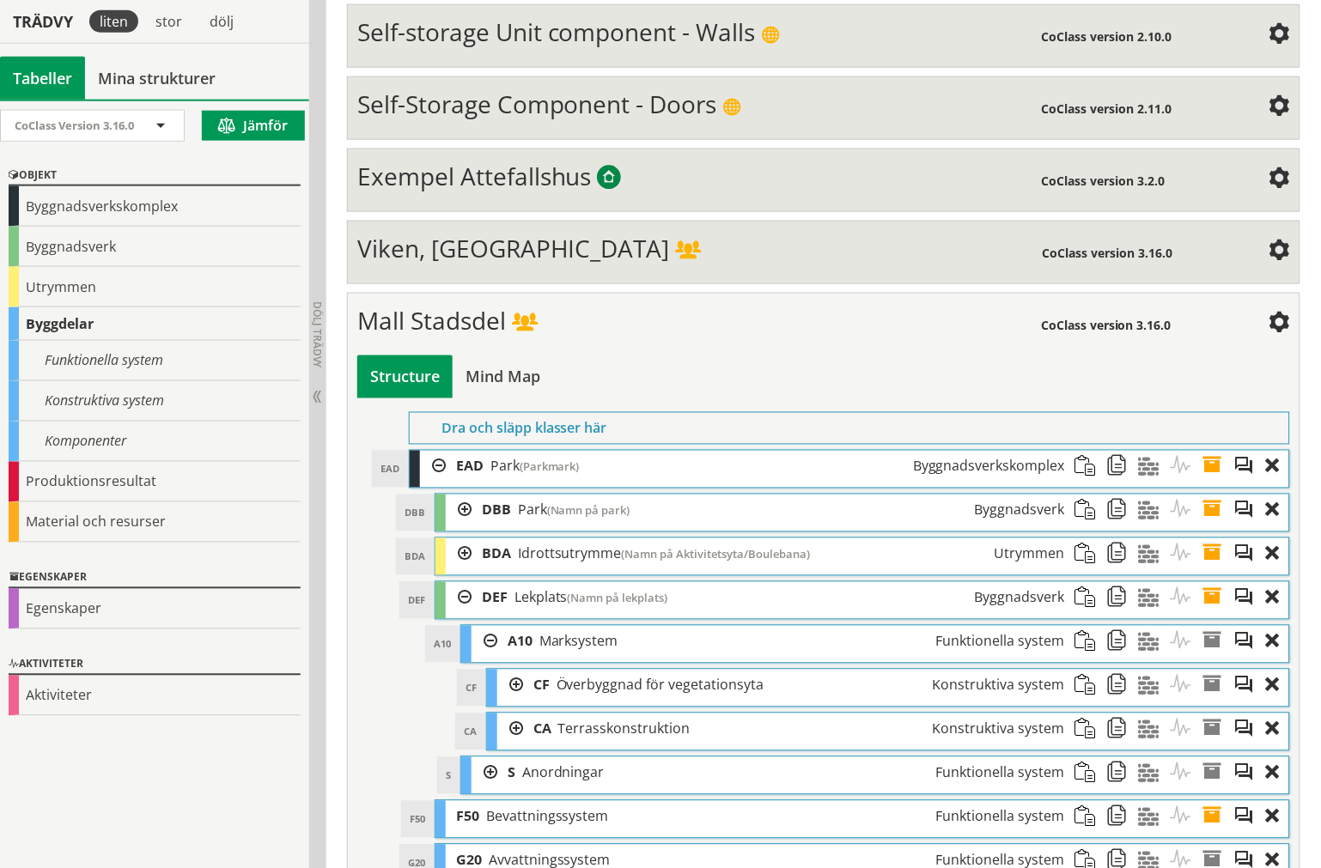
click at [478, 770] on div at bounding box center [484, 773] width 26 height 32
click at [489, 776] on div at bounding box center [484, 773] width 26 height 32
click at [477, 647] on div at bounding box center [484, 642] width 26 height 32
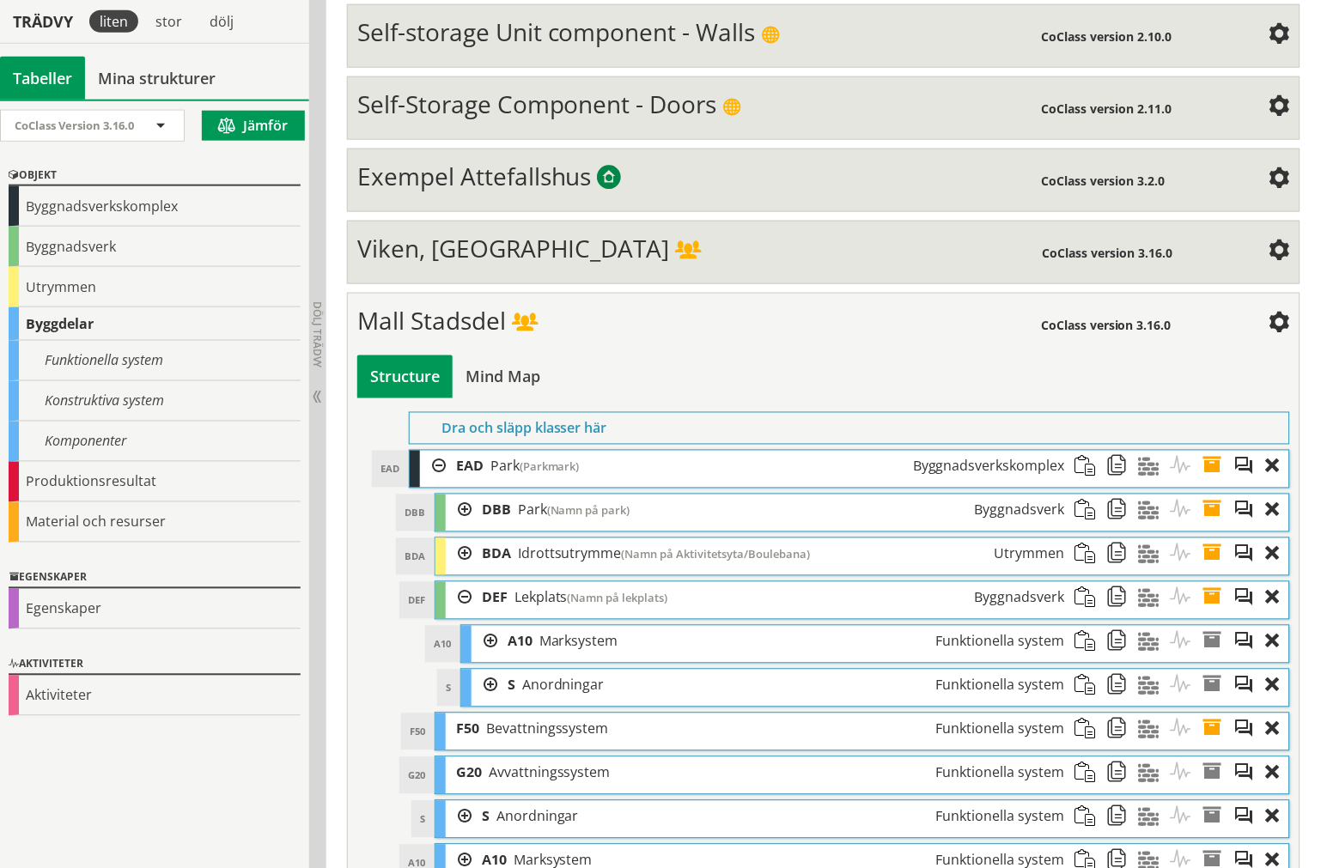
click at [478, 644] on div at bounding box center [484, 642] width 26 height 32
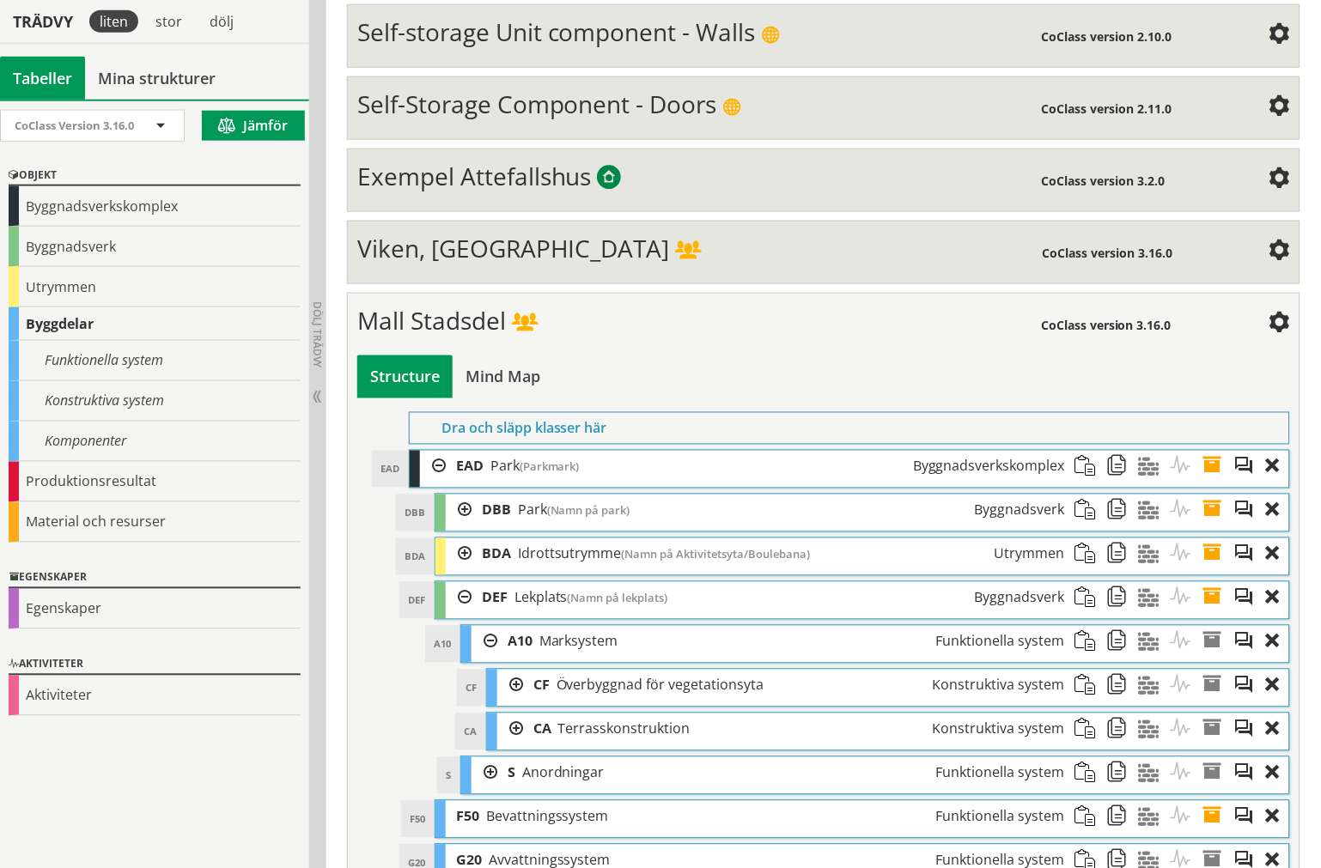
click at [482, 642] on div at bounding box center [484, 642] width 26 height 32
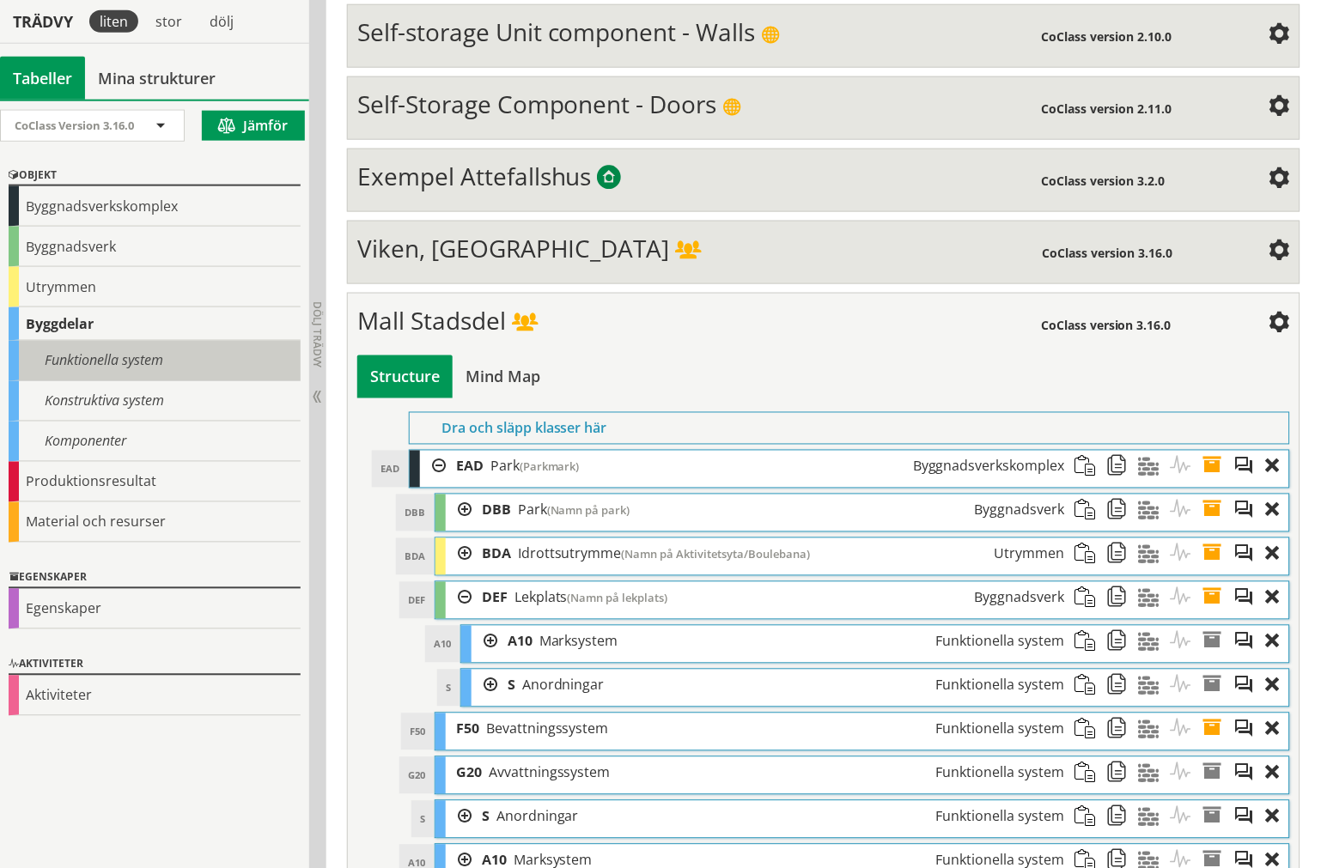
click at [190, 362] on div "Funktionella system" at bounding box center [155, 361] width 292 height 40
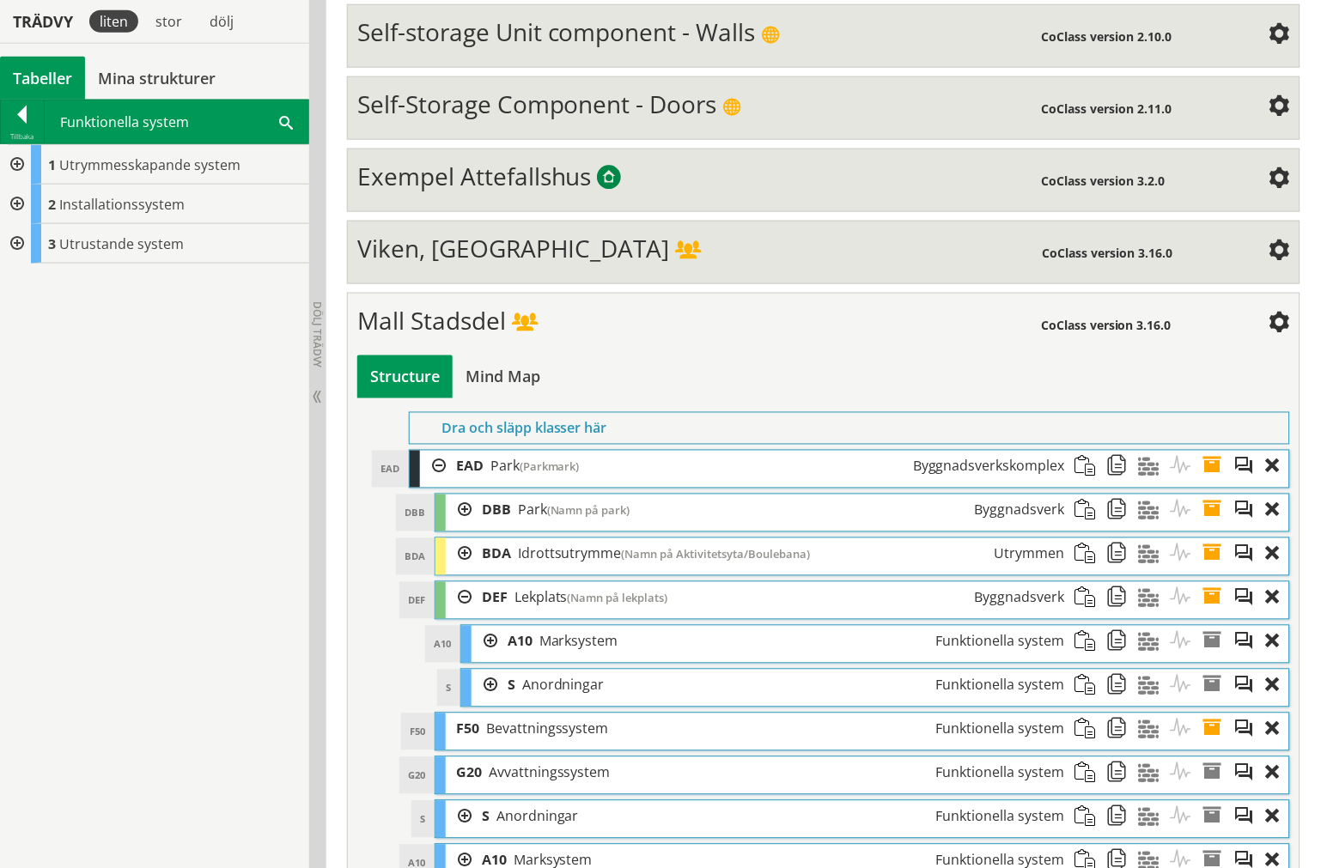
click at [23, 168] on div at bounding box center [15, 165] width 31 height 40
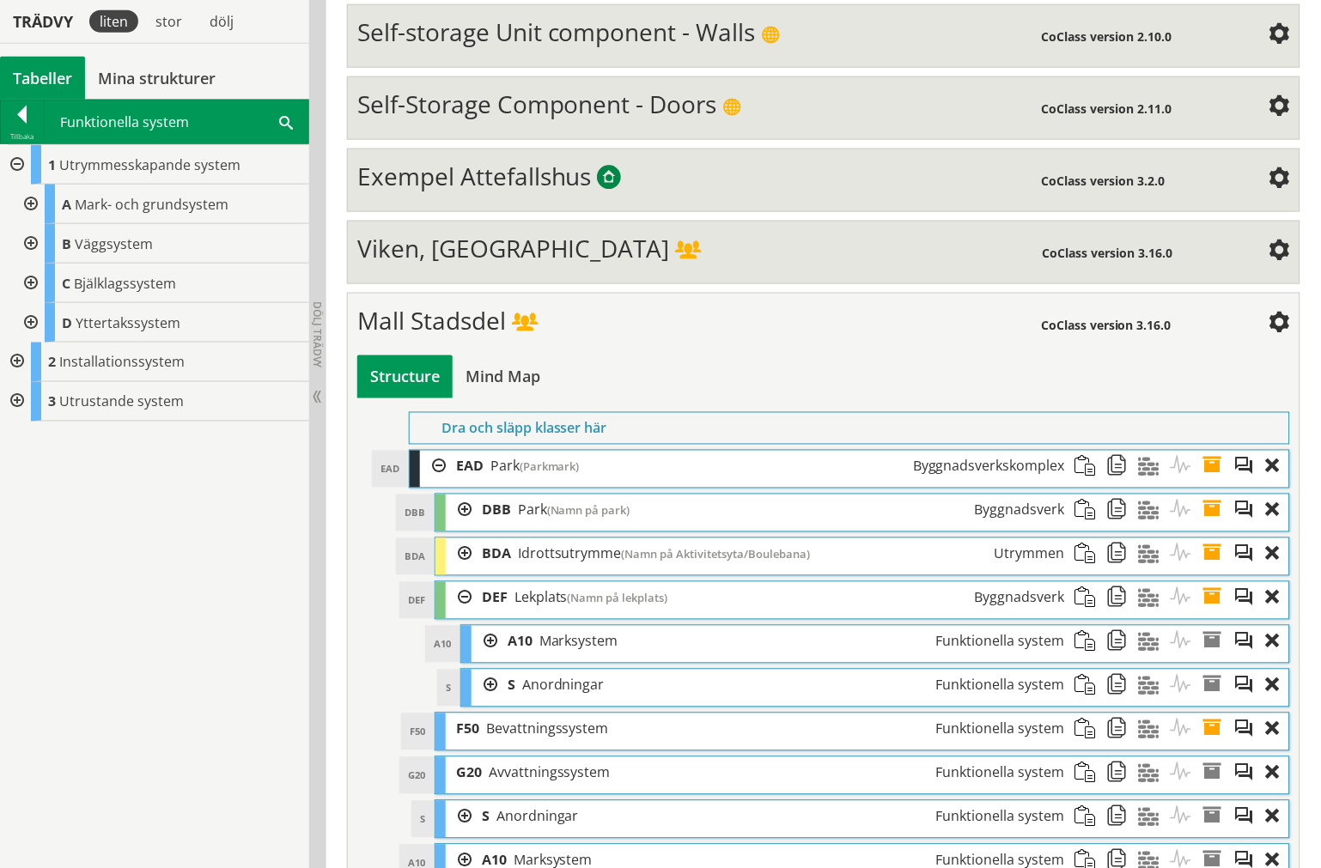
click at [40, 204] on div at bounding box center [29, 205] width 31 height 40
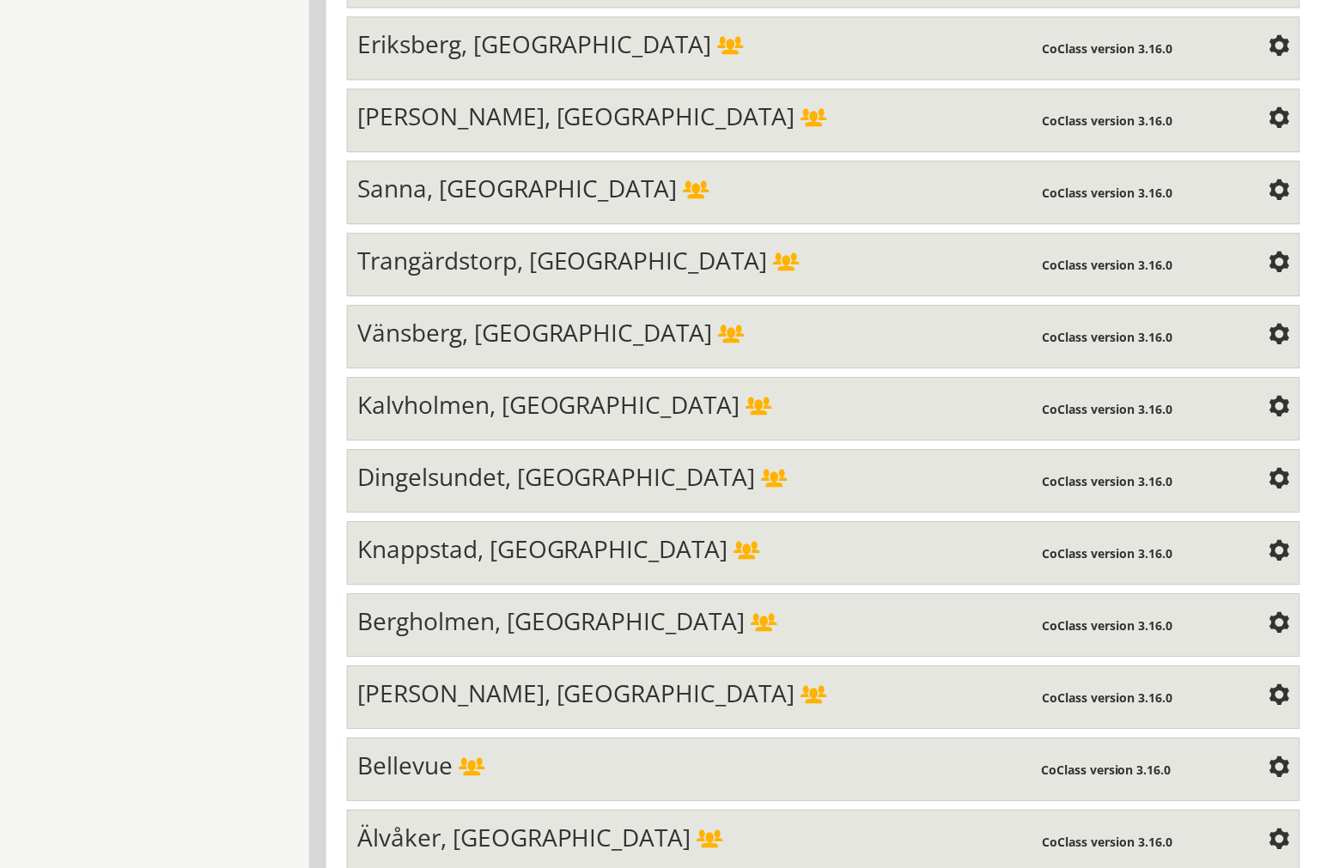
scroll to position [6349, 0]
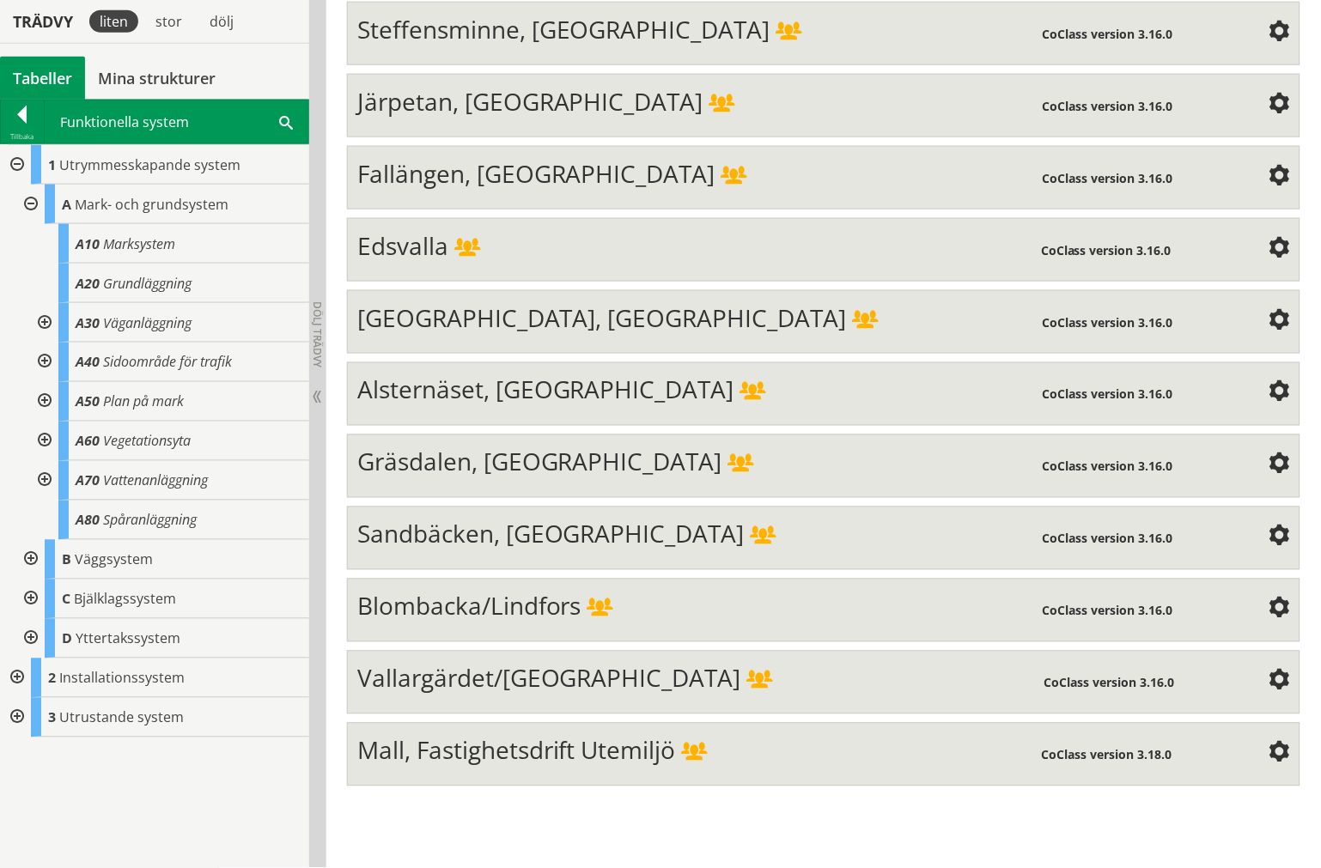
click at [622, 767] on span "Mall, Fastighetsdrift Utemiljö" at bounding box center [516, 750] width 319 height 33
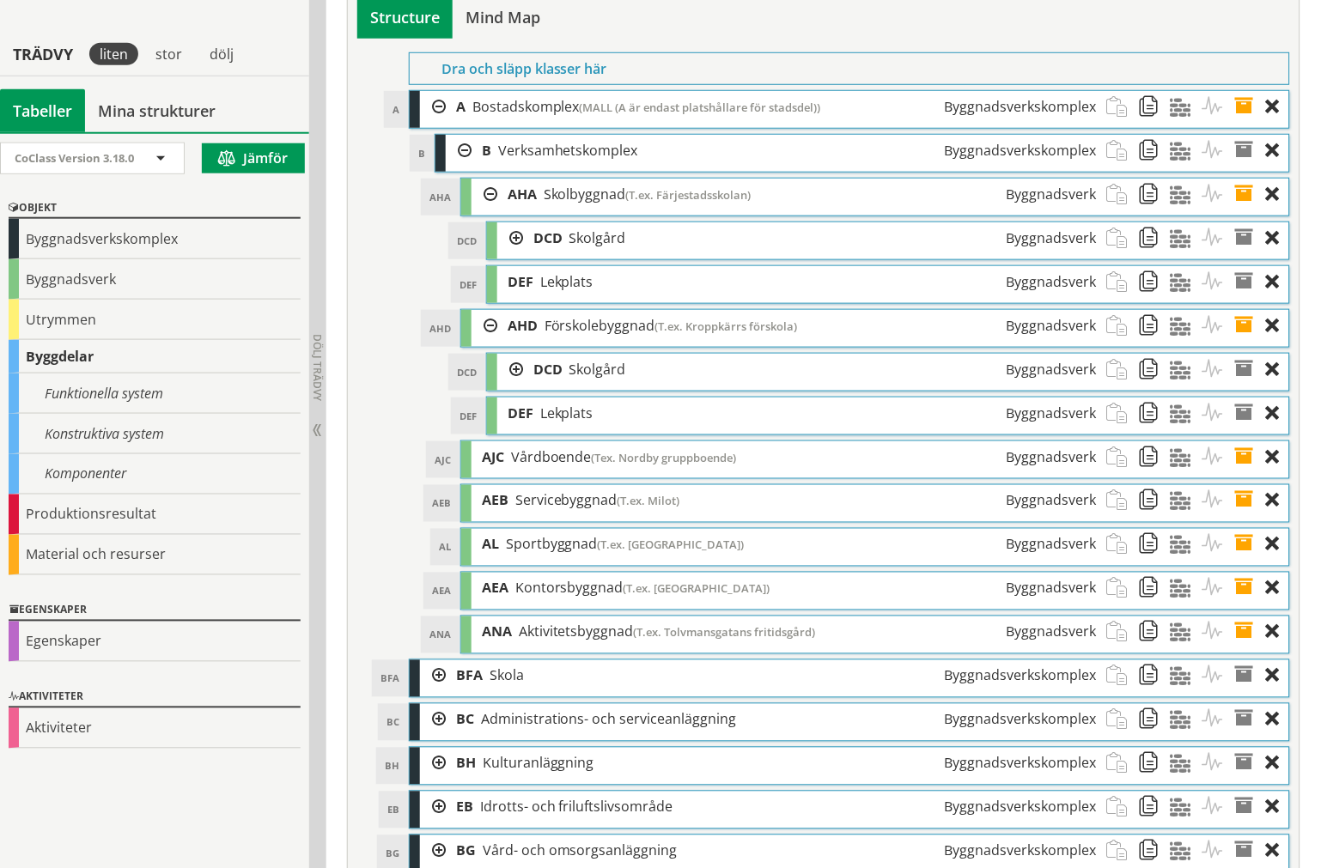
scroll to position [6218, 0]
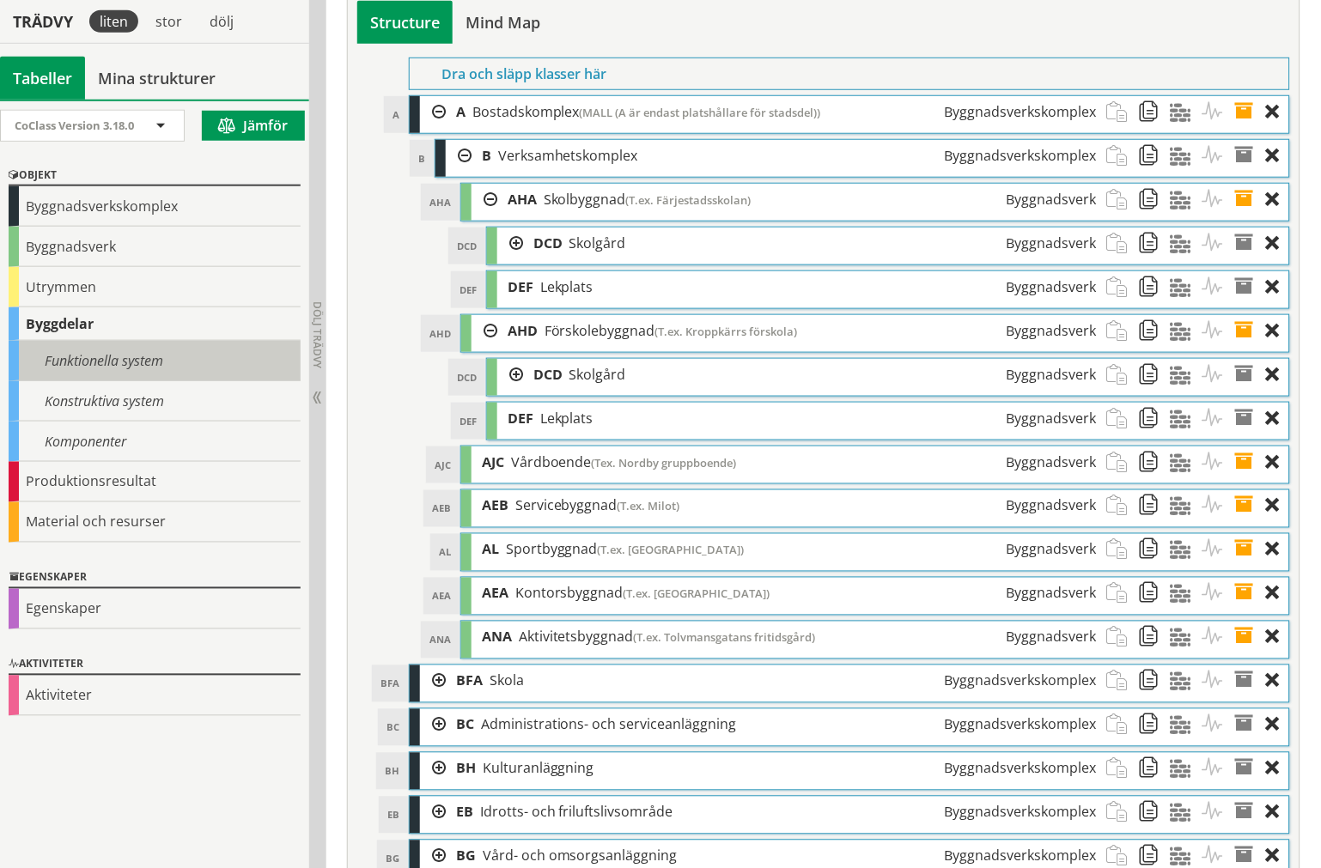
click at [131, 362] on div "Funktionella system" at bounding box center [155, 361] width 292 height 40
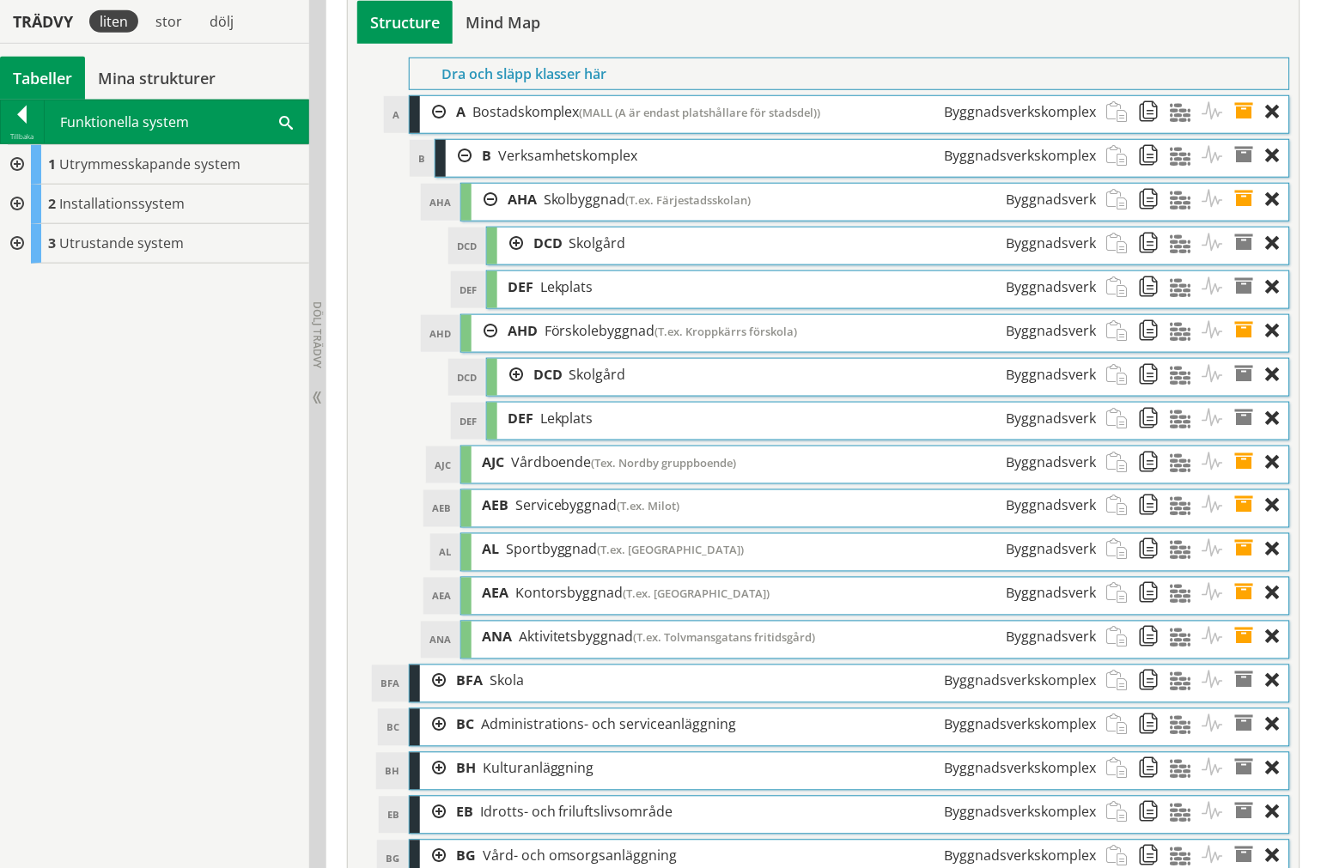
click at [9, 168] on div at bounding box center [15, 165] width 31 height 40
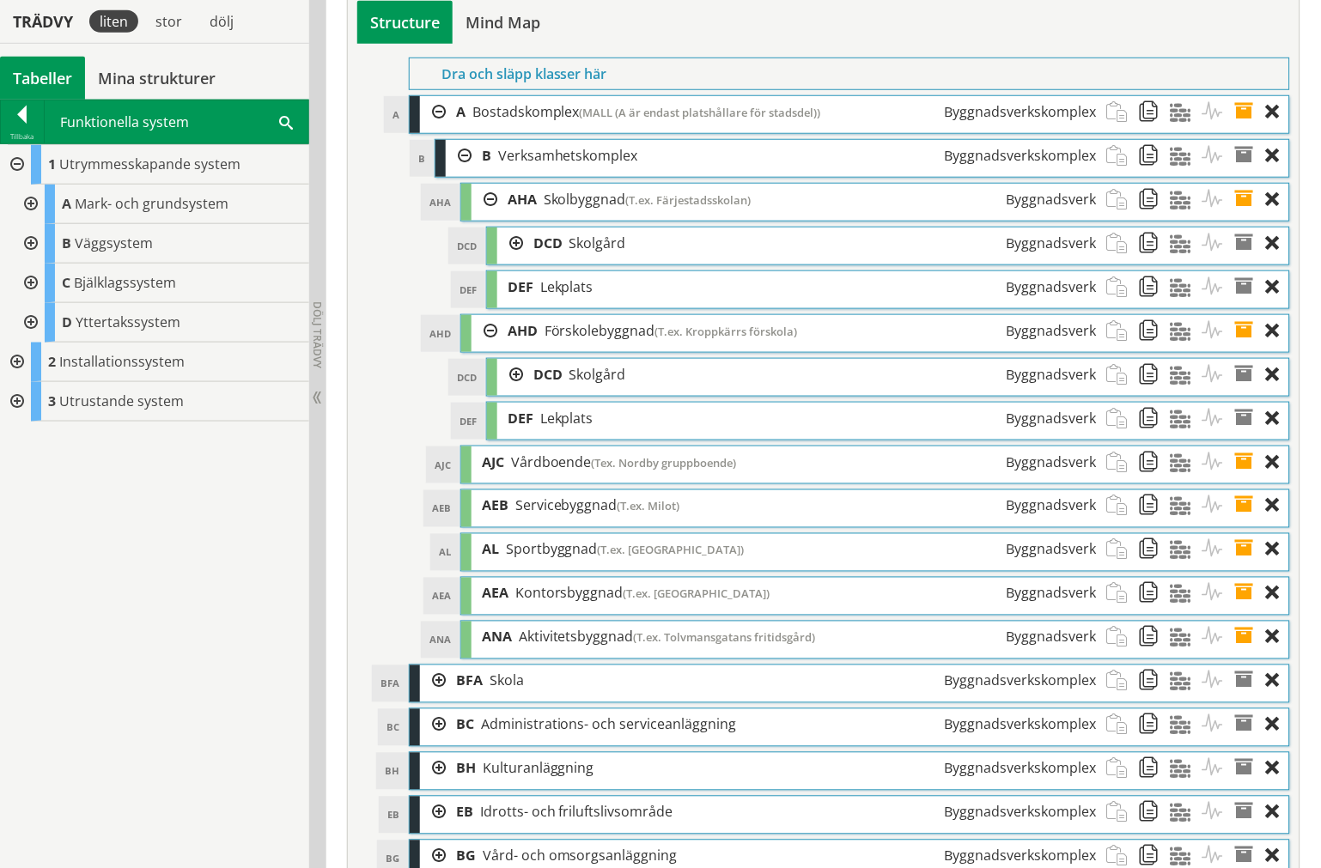
click at [21, 203] on div at bounding box center [29, 205] width 31 height 40
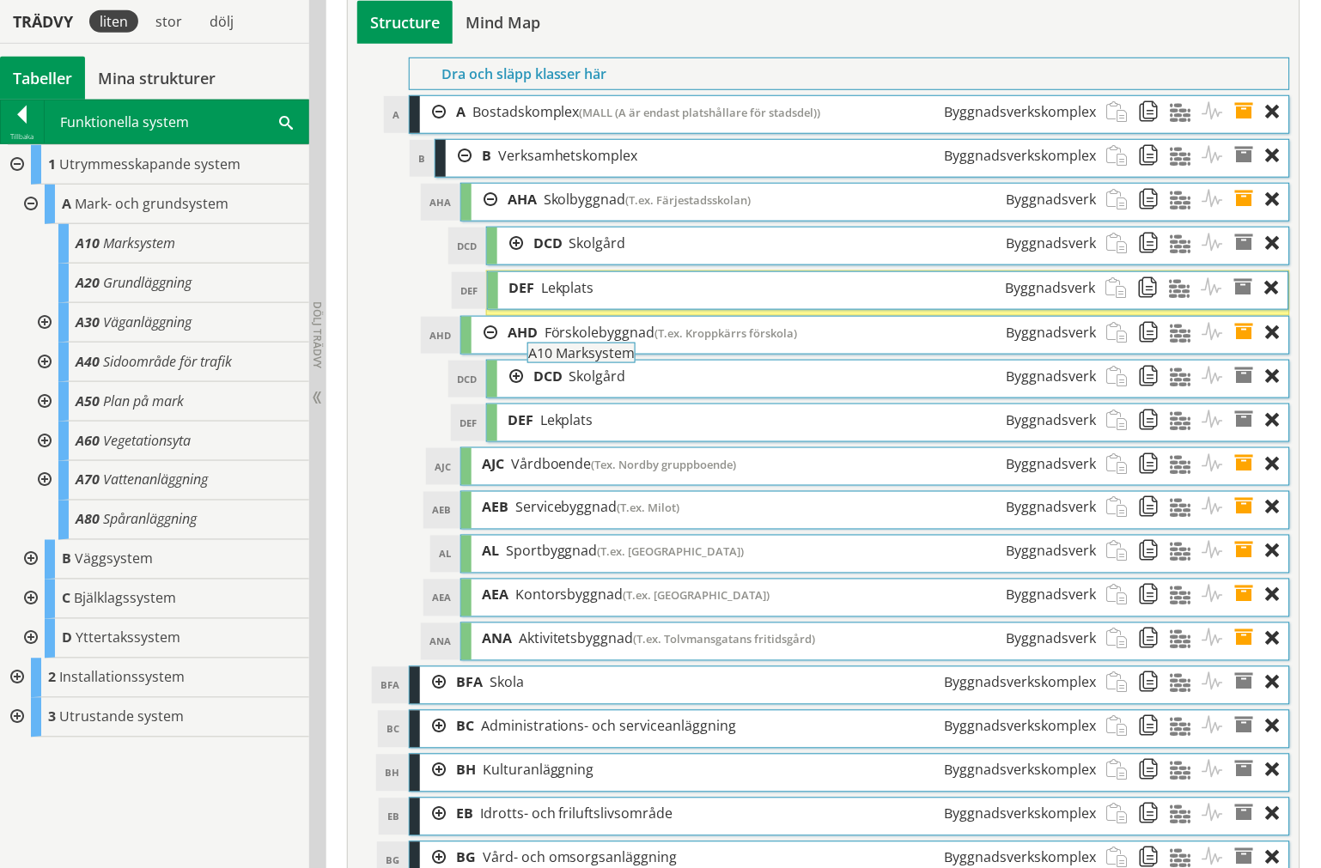
drag, startPoint x: 247, startPoint y: 255, endPoint x: 627, endPoint y: 363, distance: 394.7
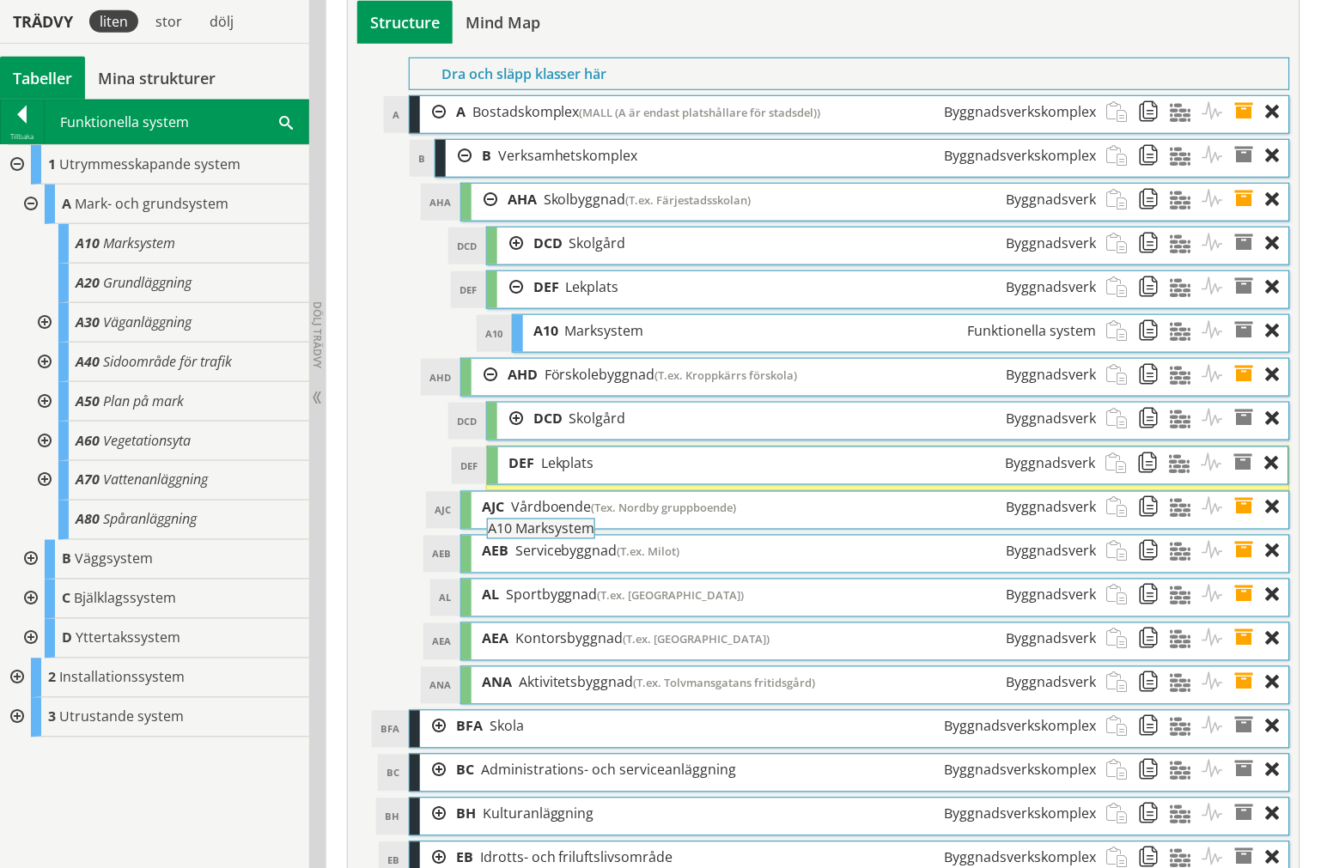
drag, startPoint x: 163, startPoint y: 246, endPoint x: 623, endPoint y: 541, distance: 545.8
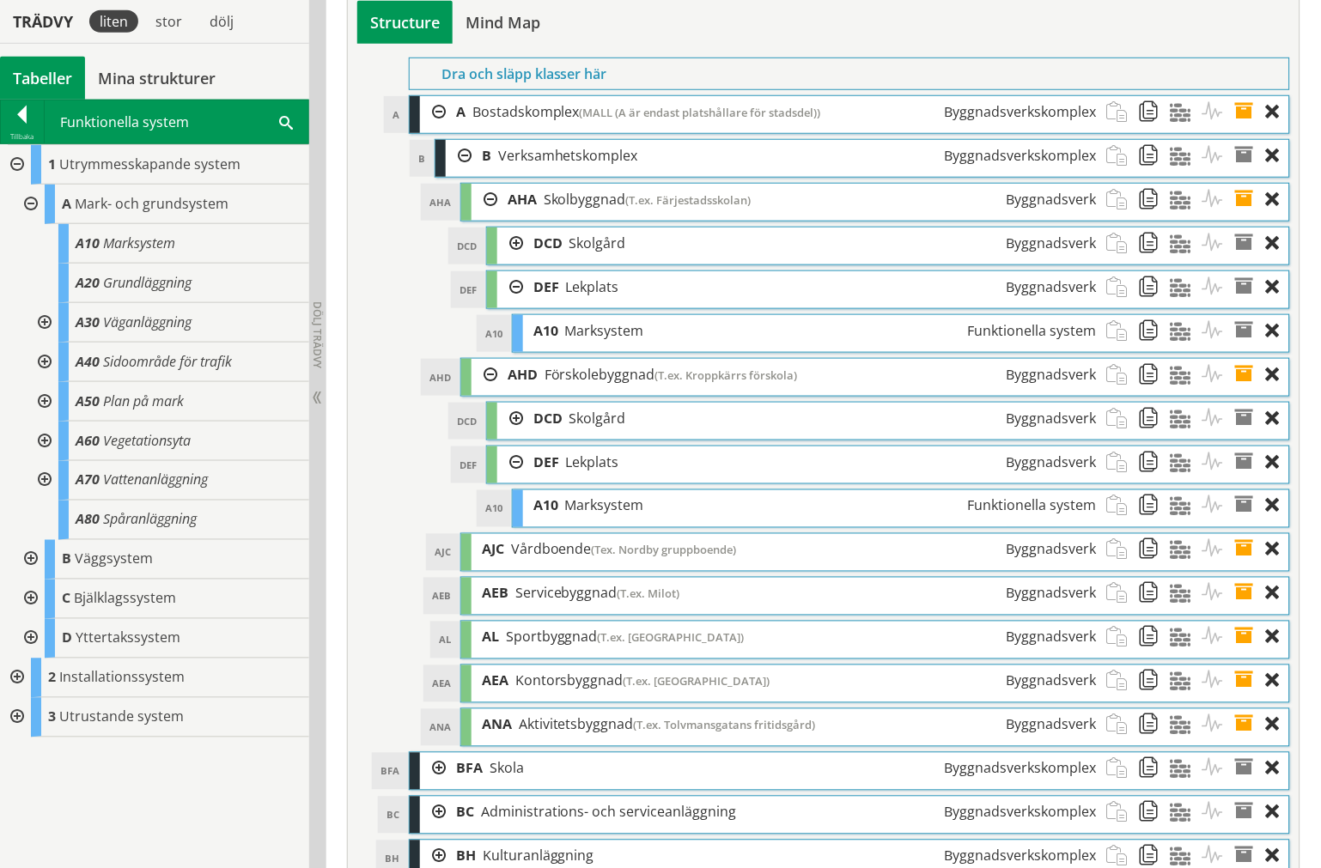
click at [15, 161] on div at bounding box center [15, 165] width 31 height 40
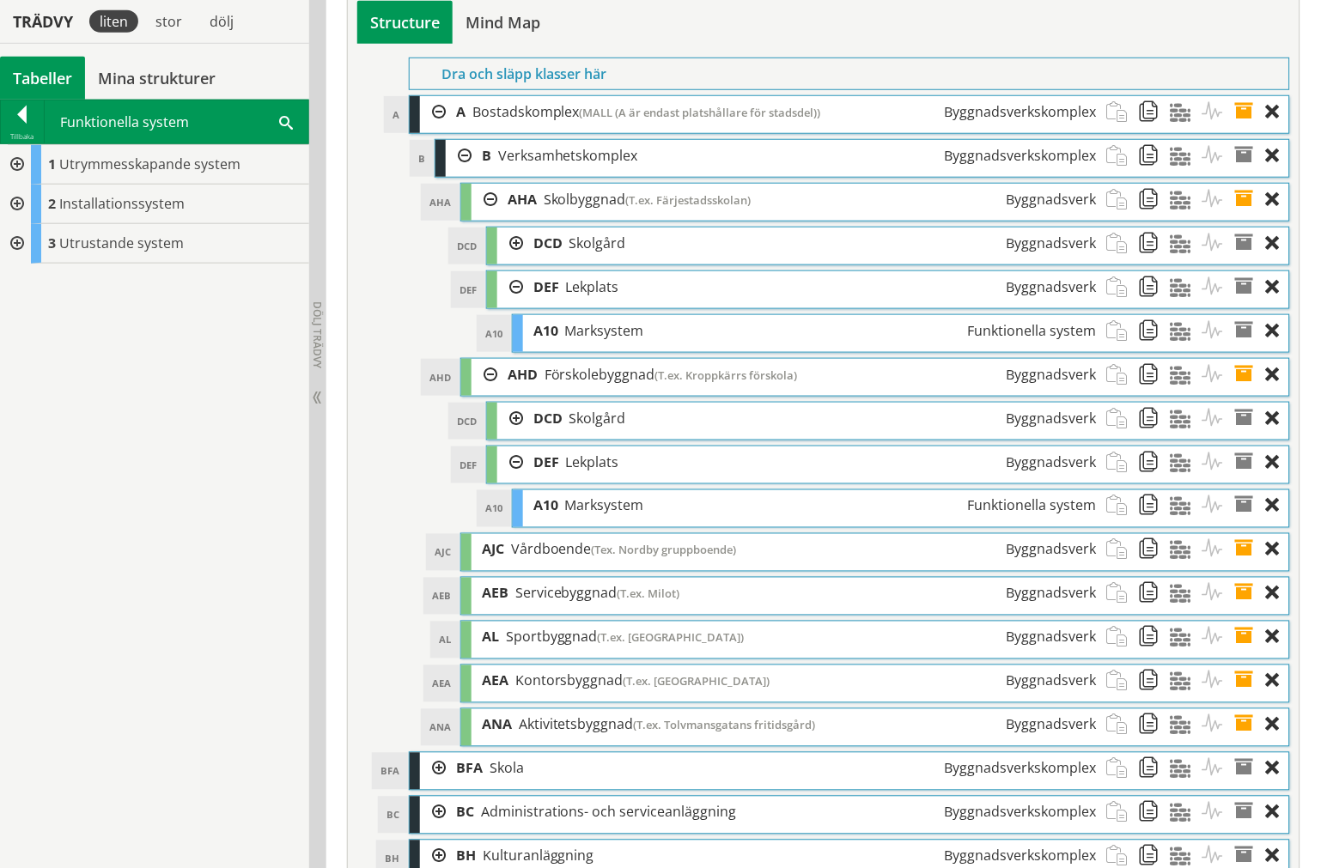
click at [28, 207] on div at bounding box center [15, 205] width 31 height 40
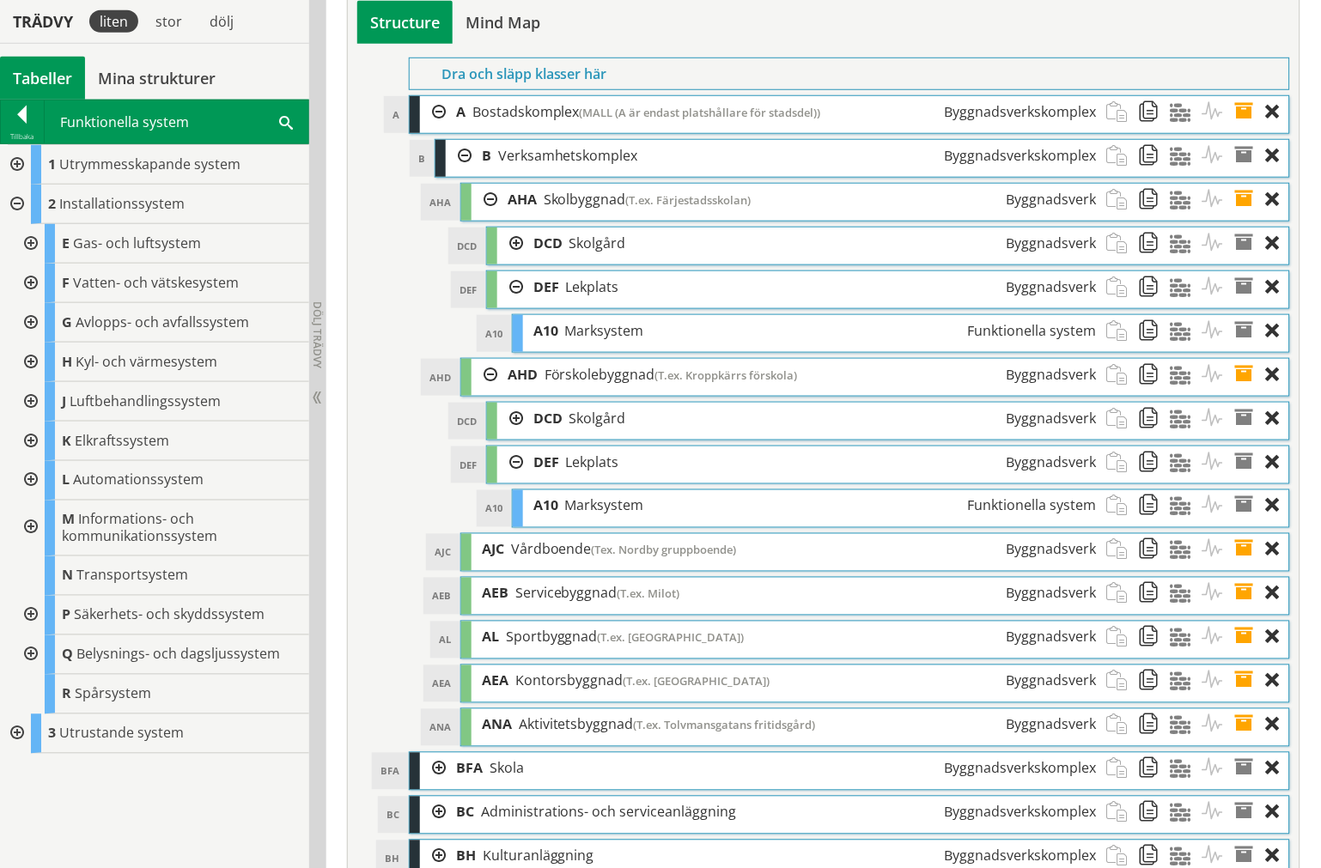
click at [21, 201] on div at bounding box center [15, 205] width 31 height 40
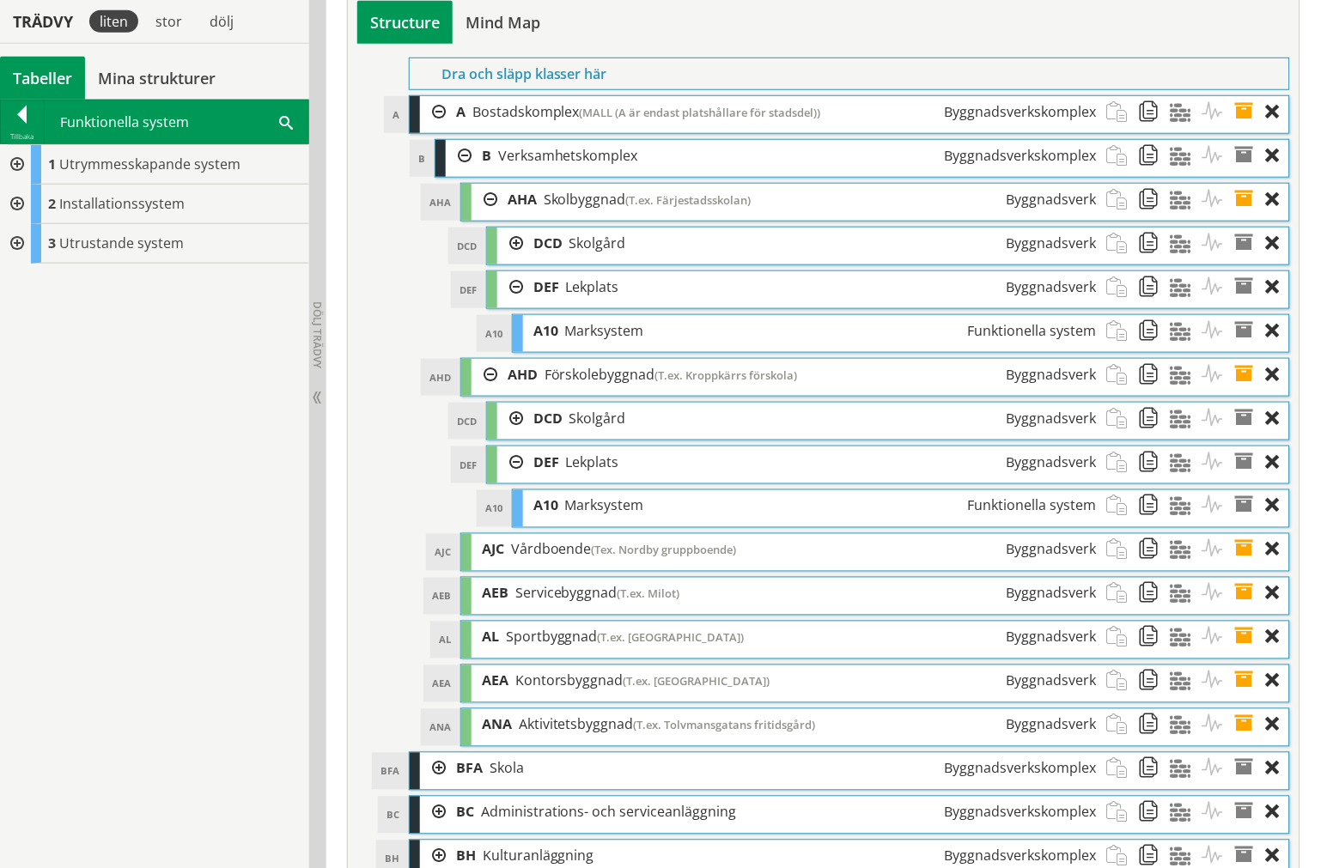
click at [26, 238] on div at bounding box center [15, 244] width 31 height 40
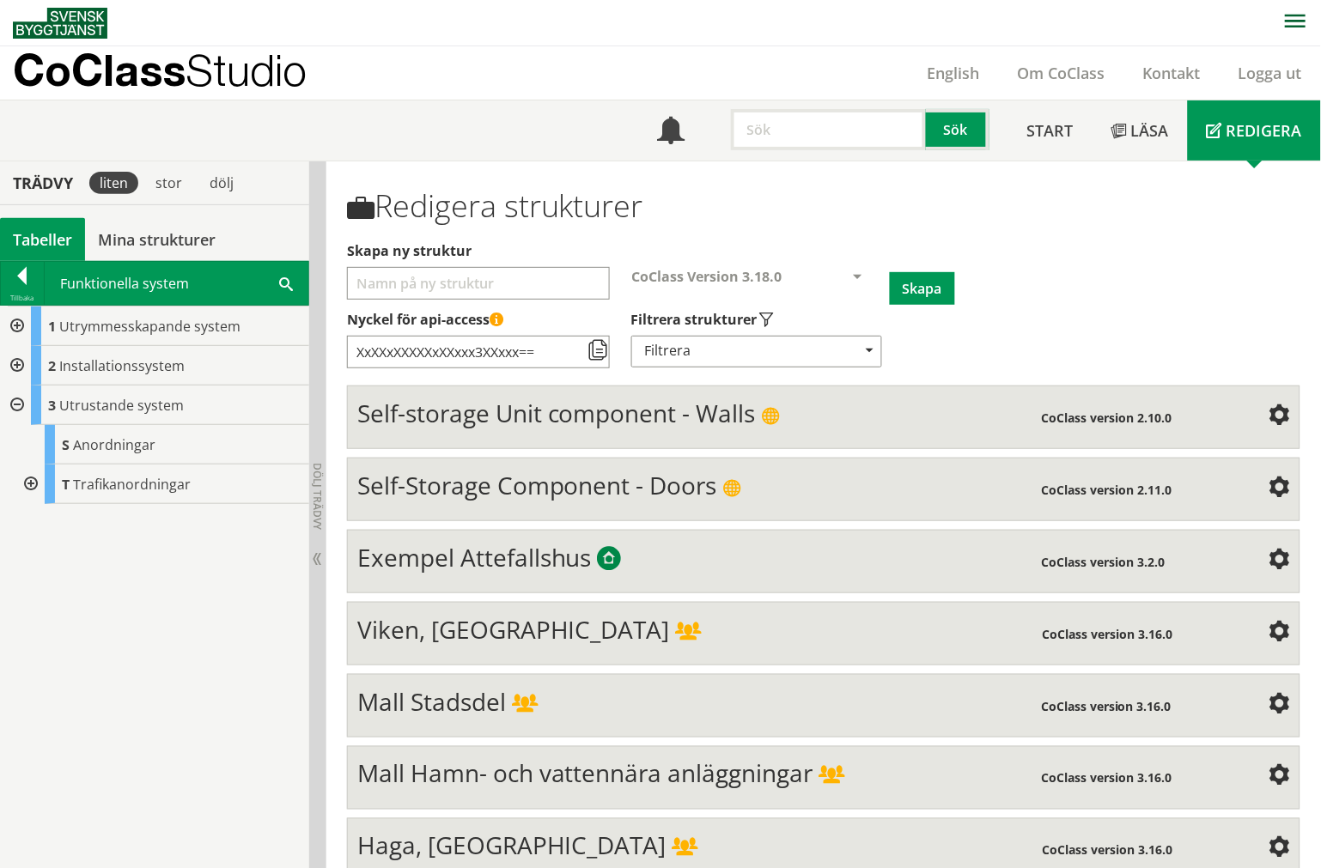
scroll to position [95, 0]
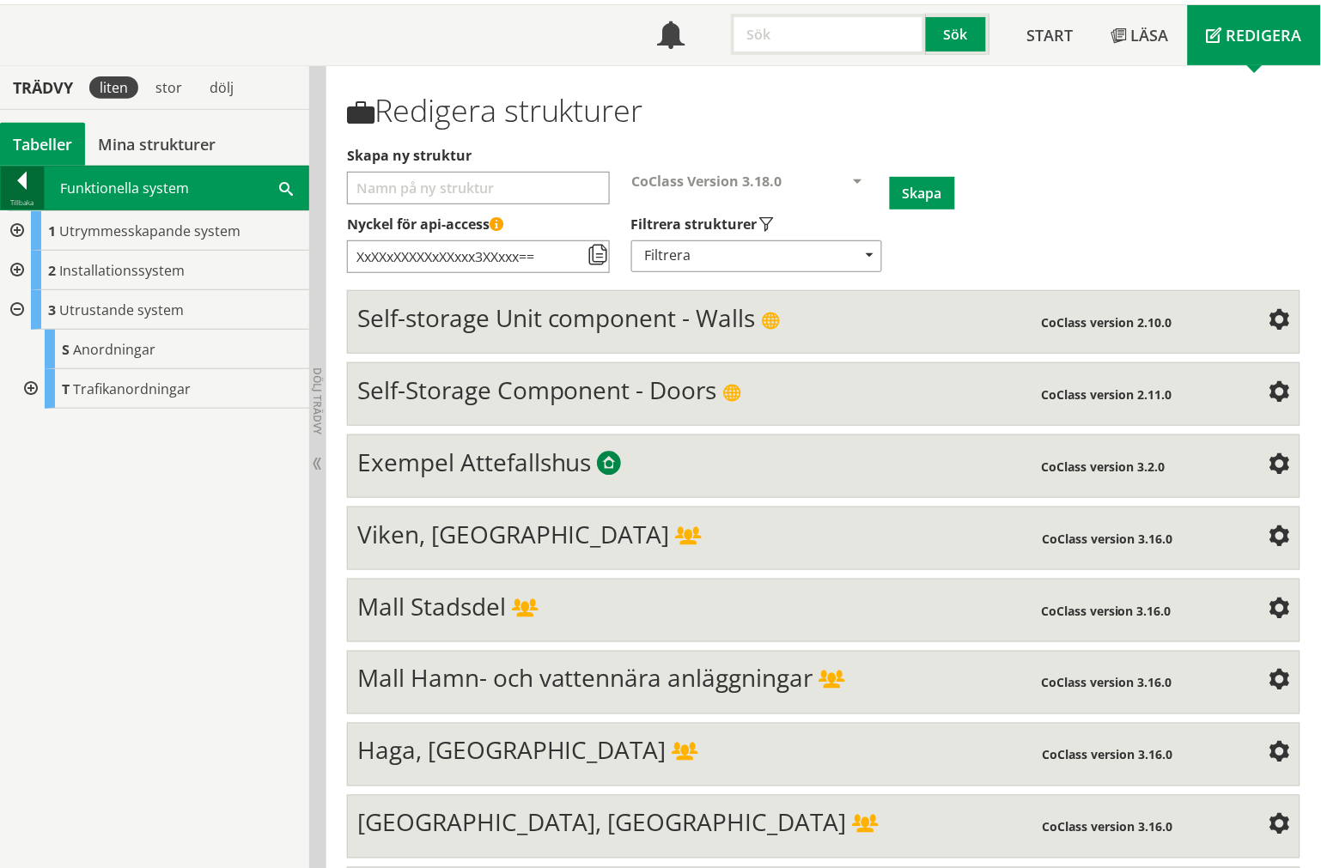
click at [41, 200] on div "Tillbaka" at bounding box center [22, 203] width 43 height 14
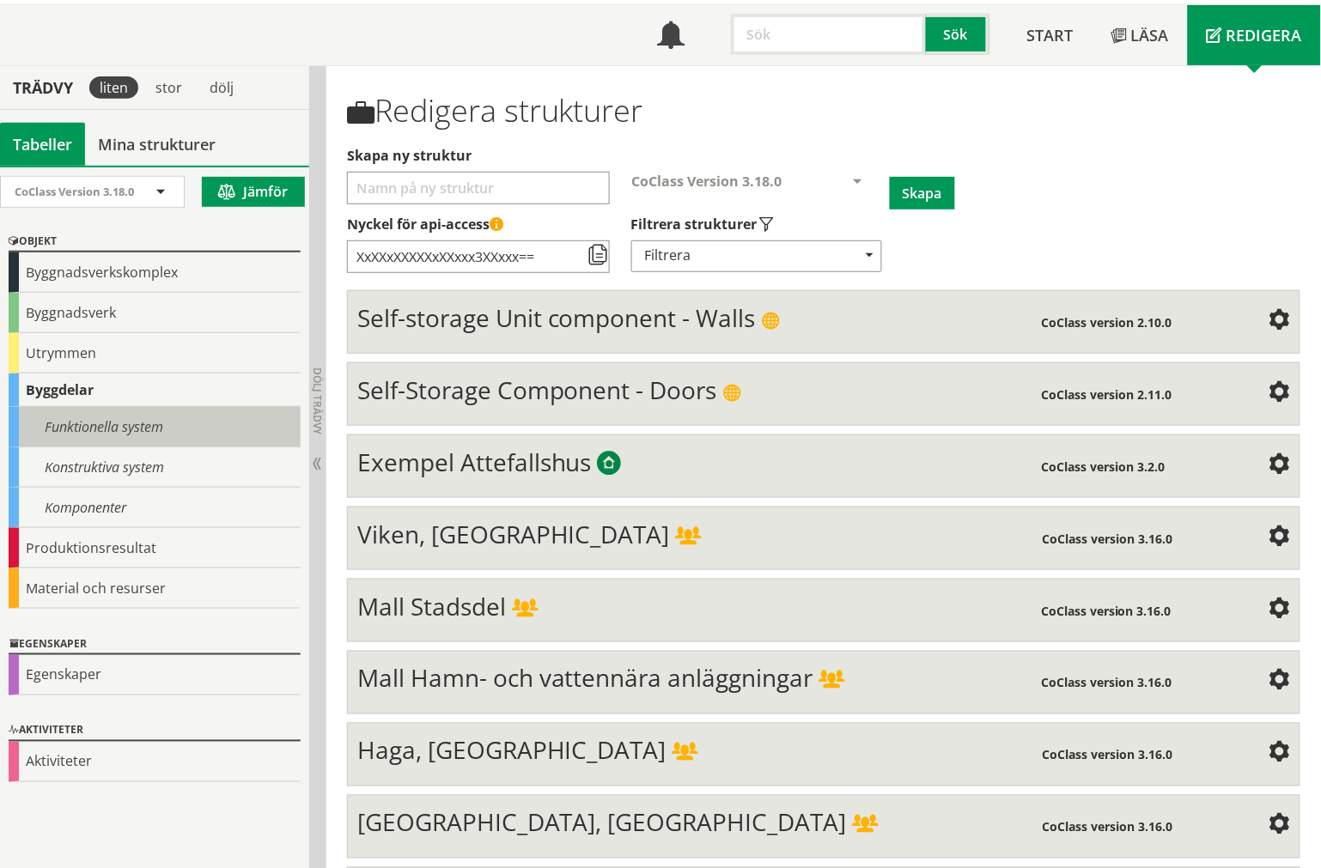
click at [87, 414] on div "Funktionella system" at bounding box center [155, 427] width 292 height 40
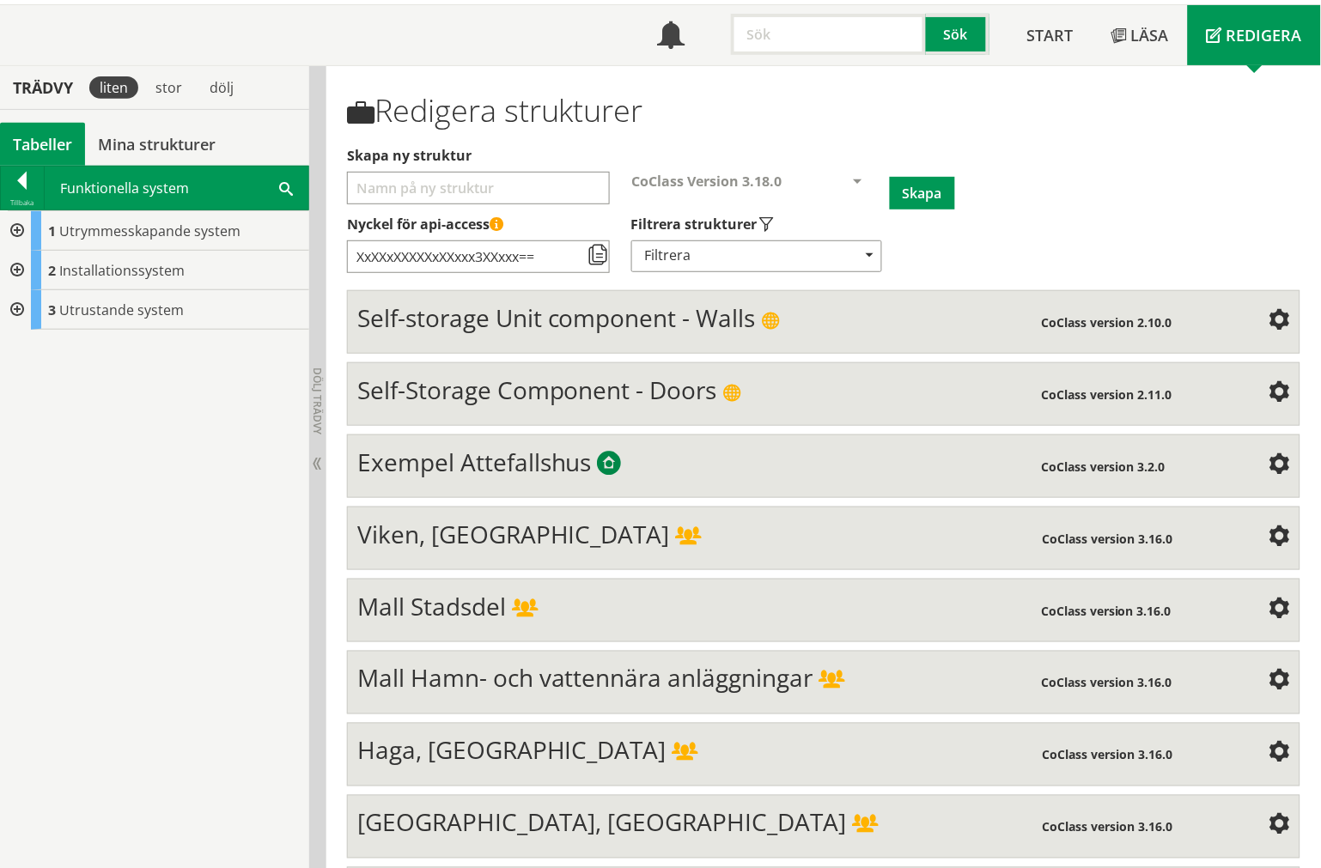
click at [11, 228] on div at bounding box center [15, 231] width 31 height 40
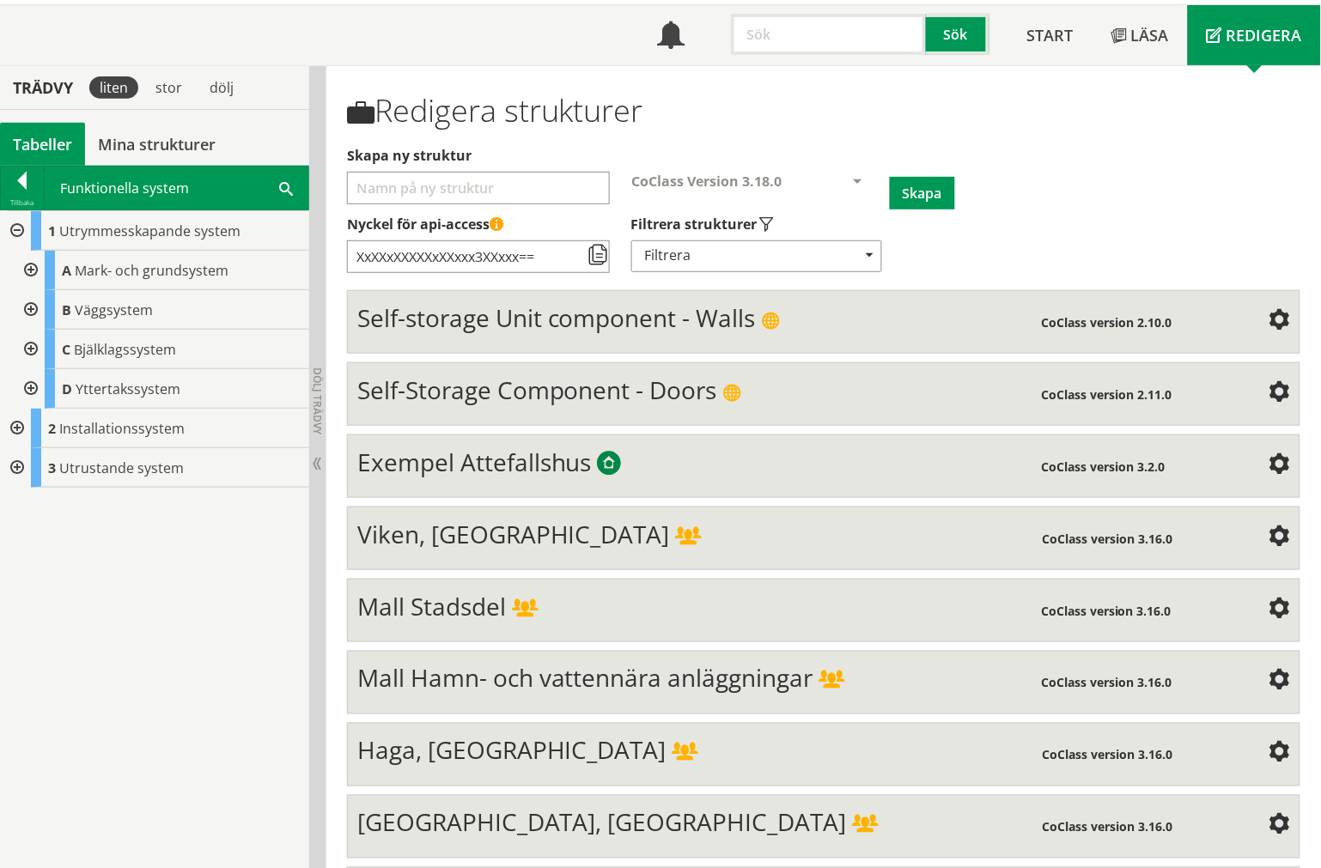
click at [40, 273] on div at bounding box center [29, 271] width 31 height 40
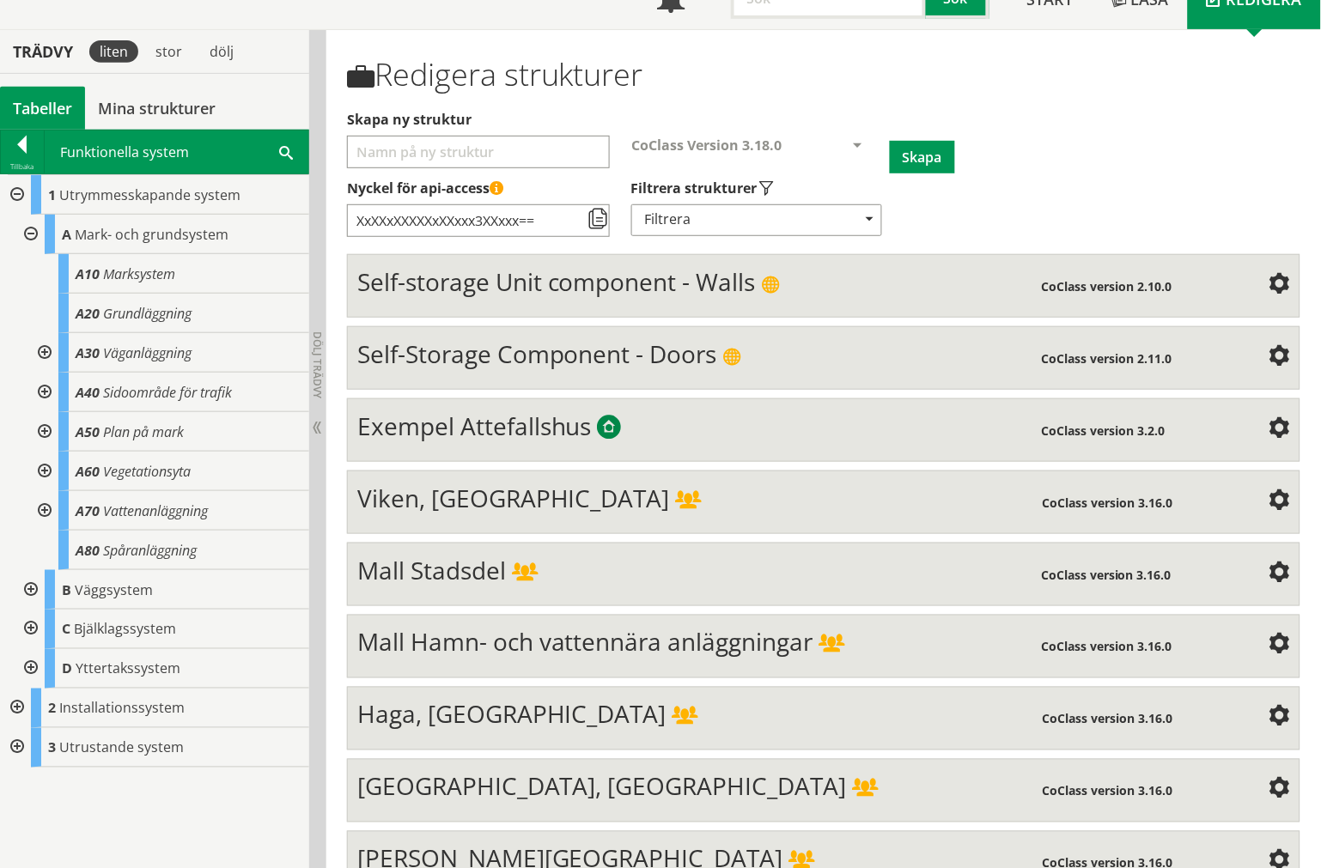
scroll to position [191, 0]
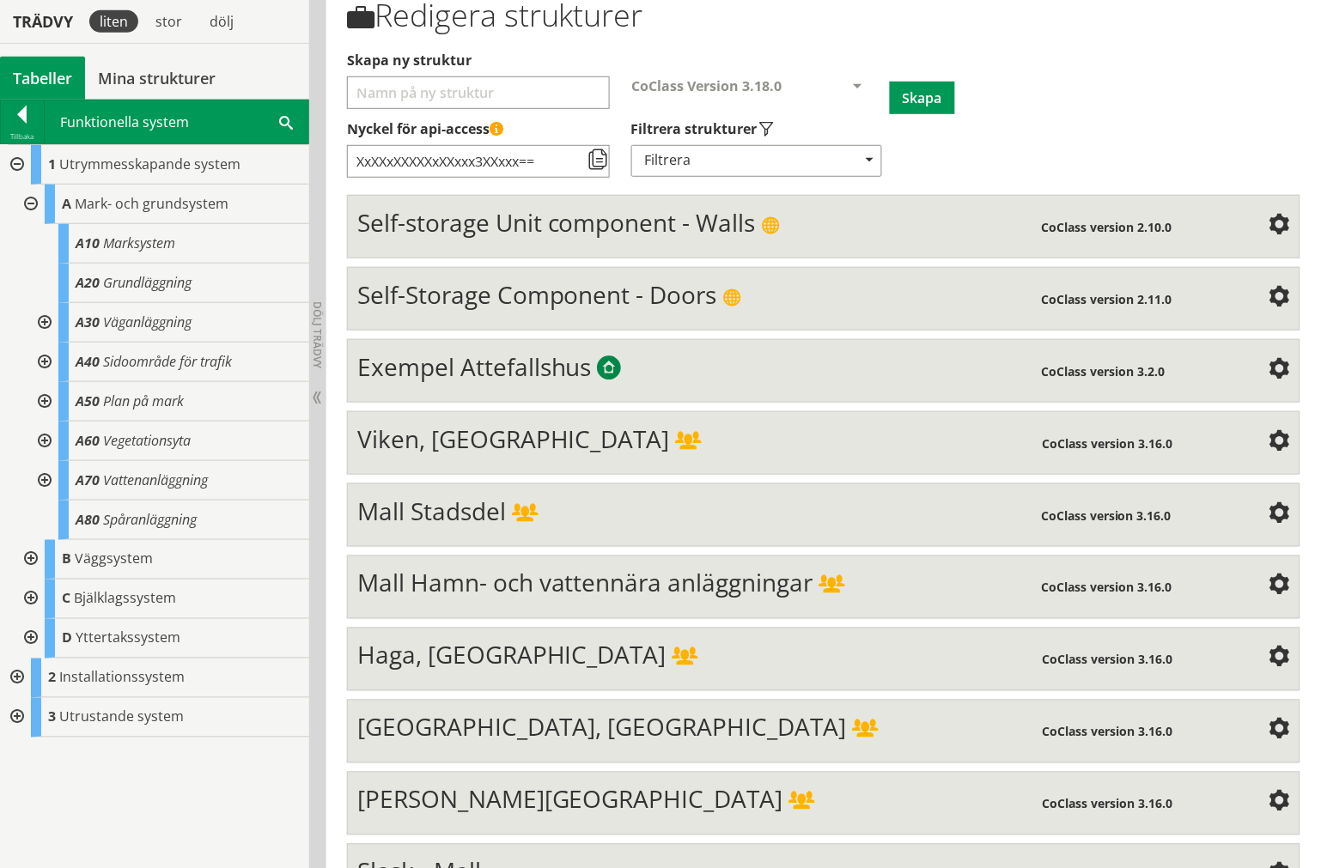
click at [650, 522] on div "Mall Stadsdel" at bounding box center [699, 513] width 684 height 34
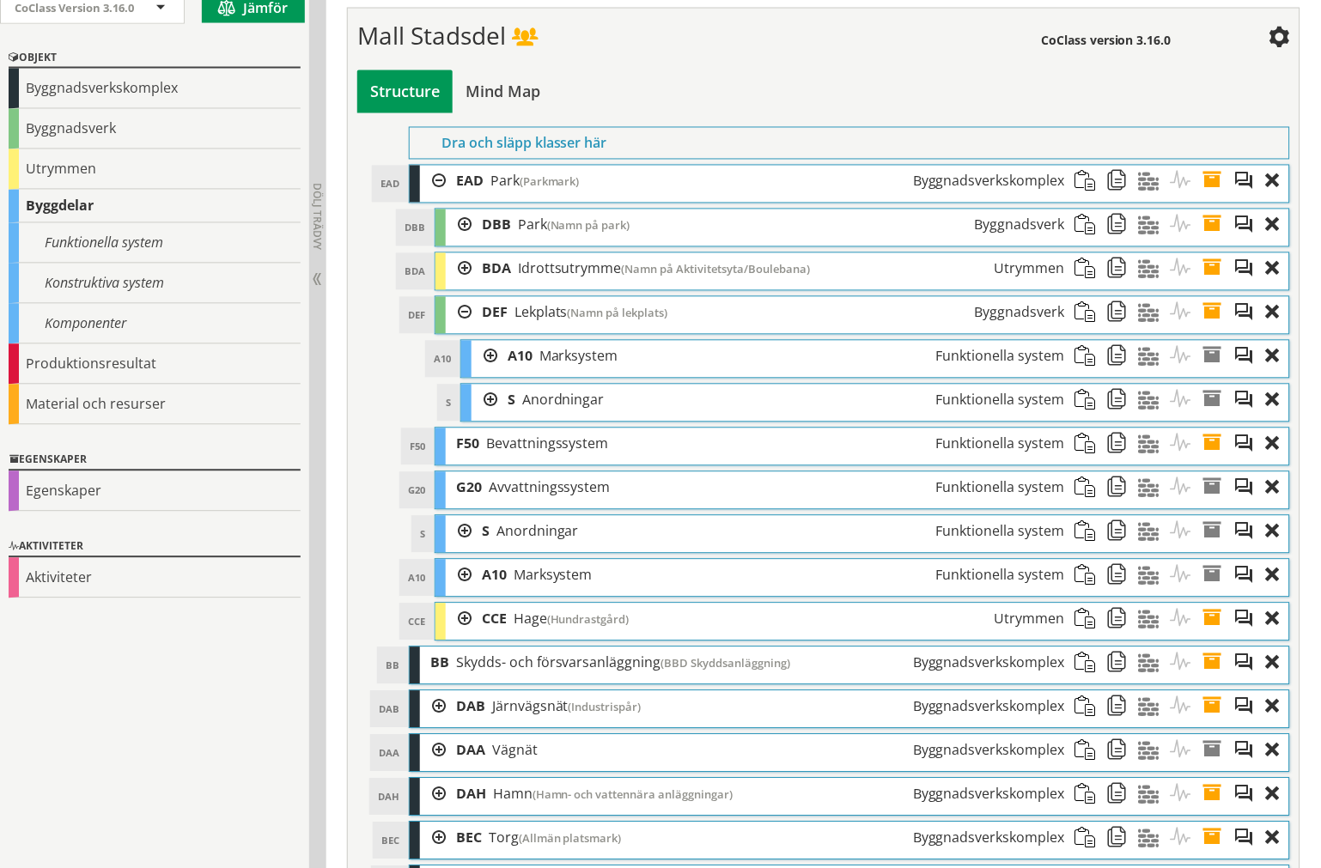
scroll to position [667, 0]
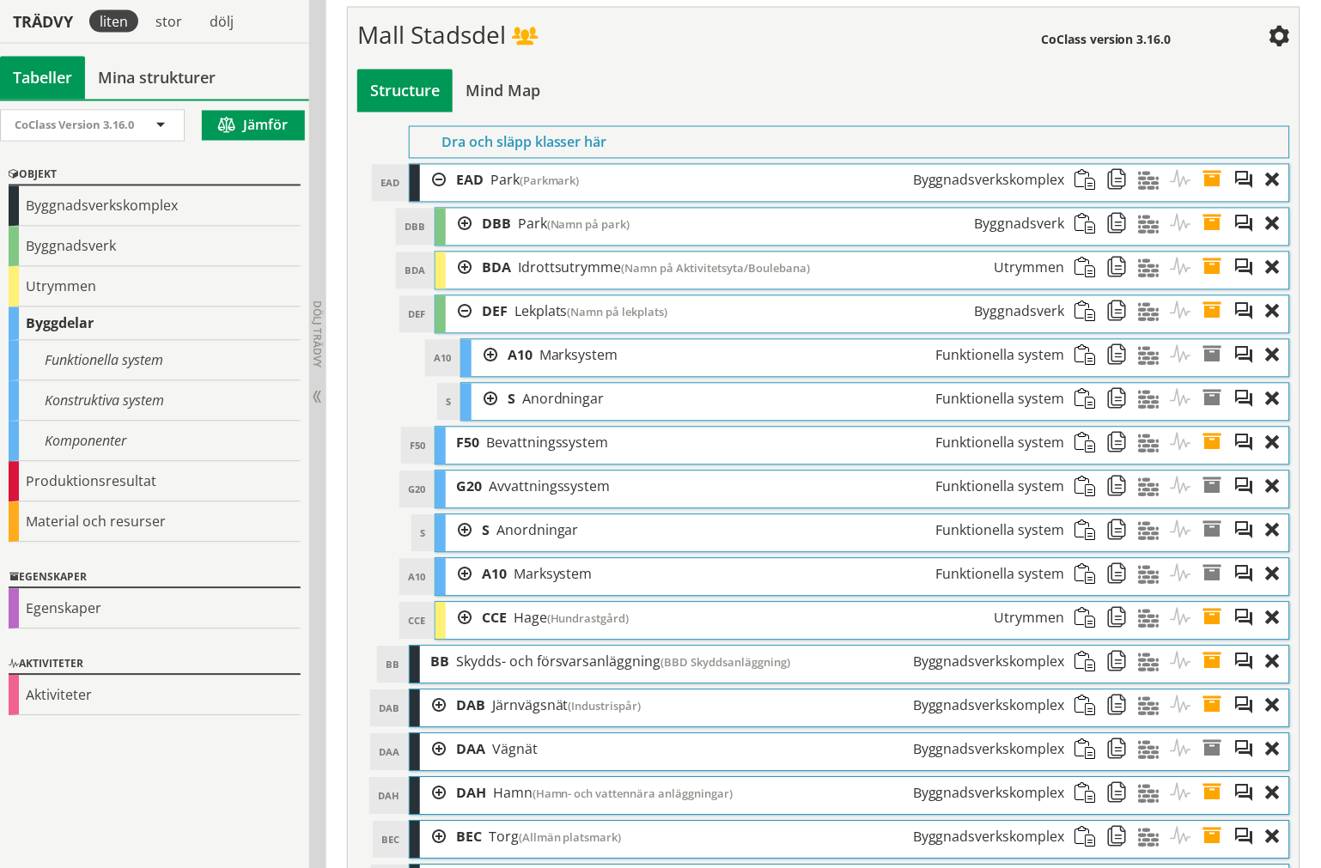
click at [491, 363] on div at bounding box center [484, 356] width 26 height 32
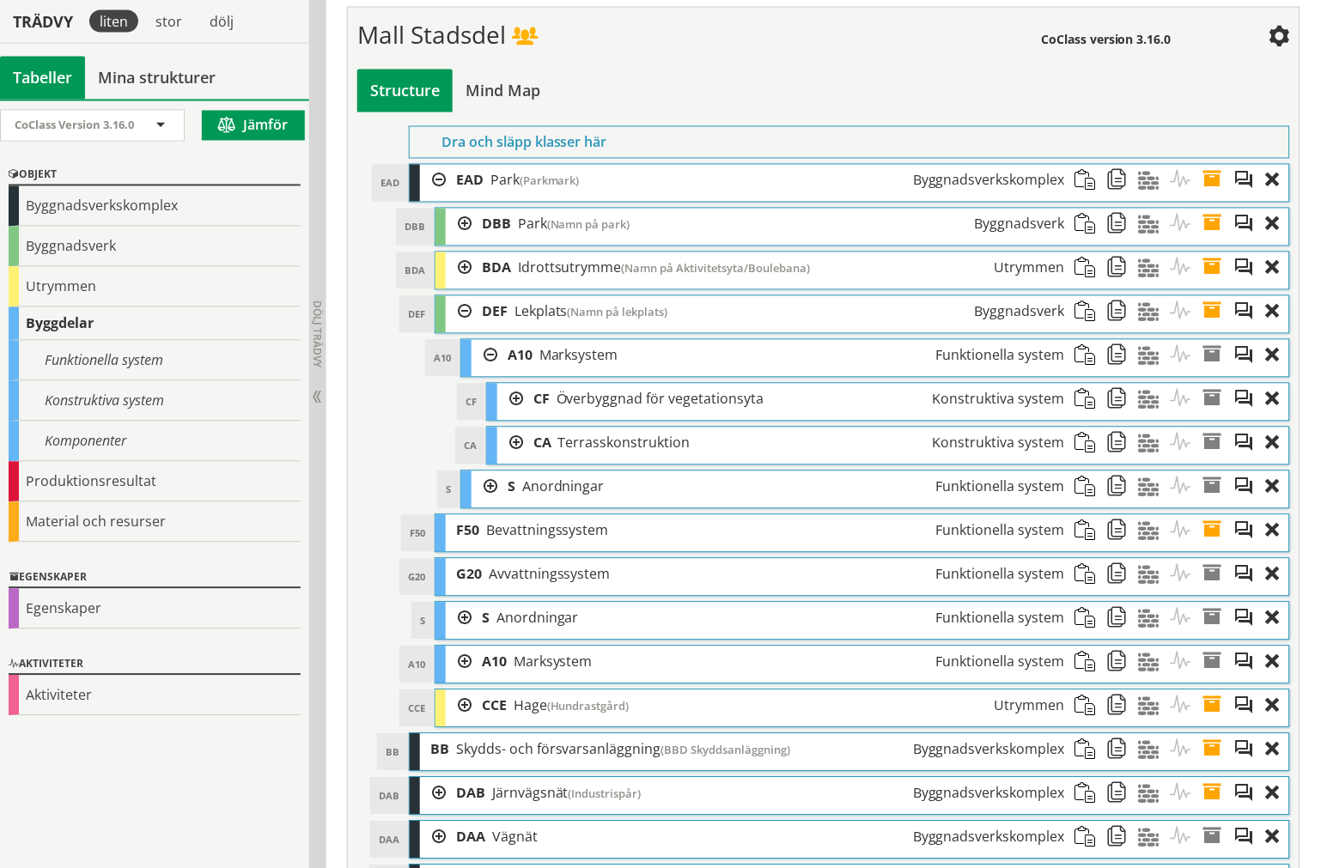
click at [511, 406] on div at bounding box center [510, 400] width 26 height 32
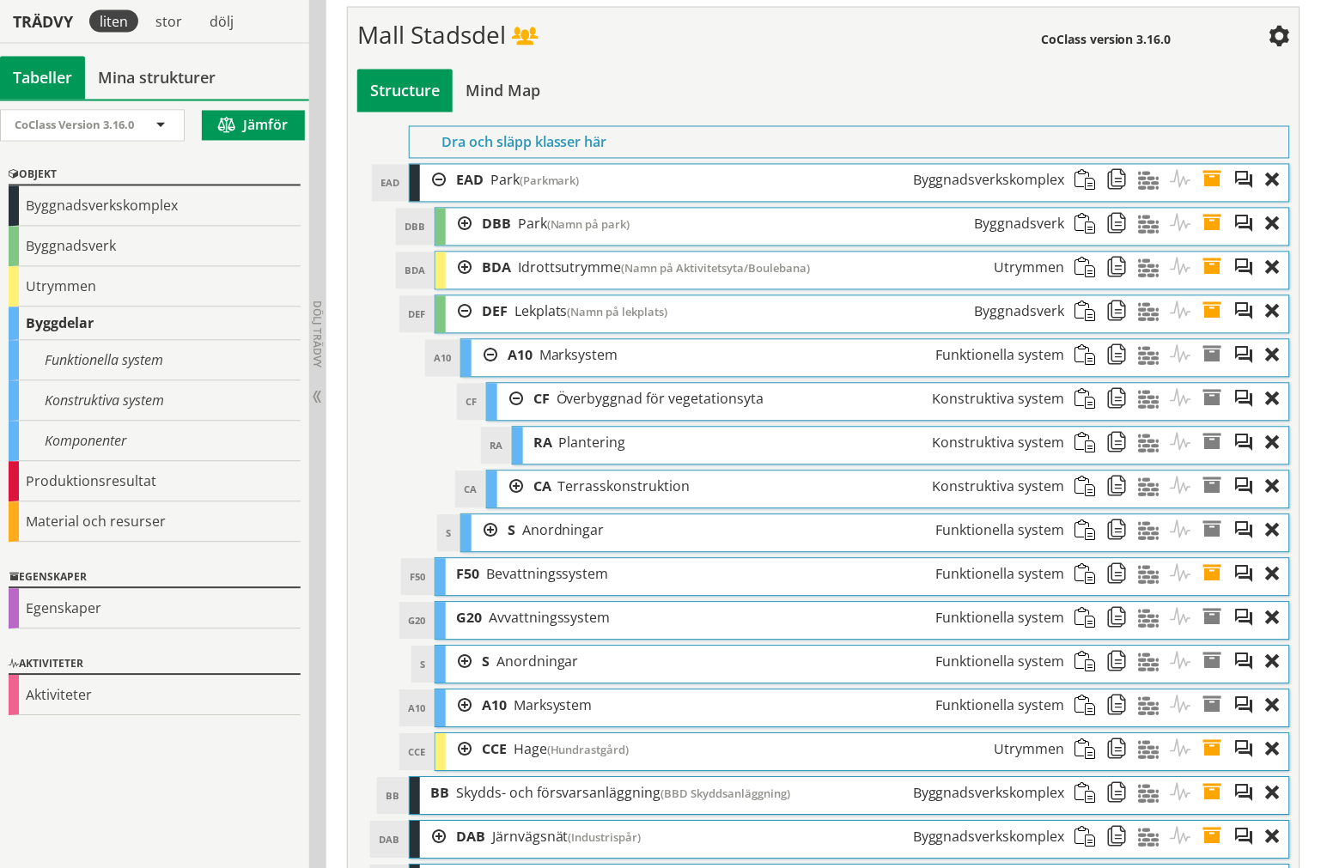
click at [514, 404] on div at bounding box center [510, 400] width 26 height 32
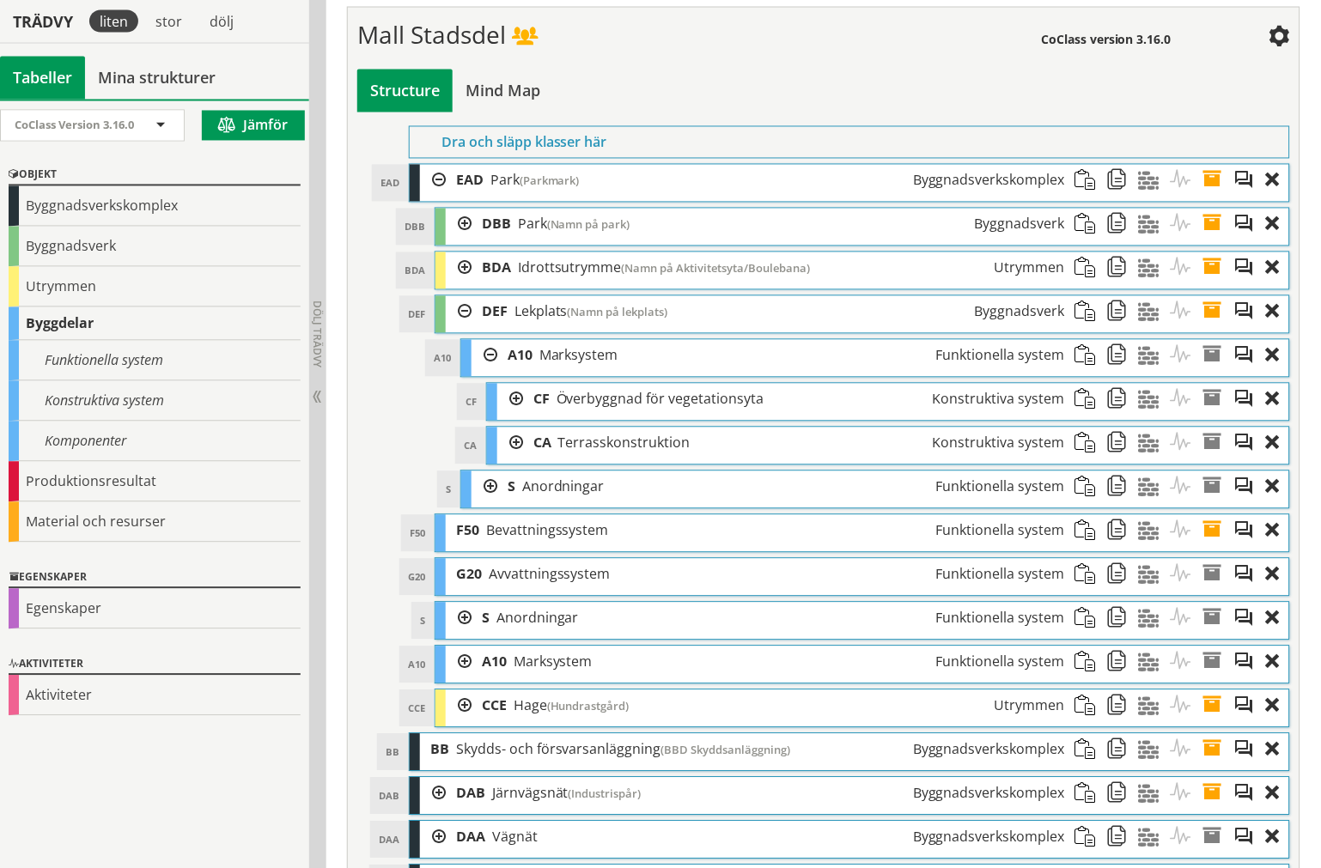
click at [512, 448] on div at bounding box center [510, 444] width 26 height 32
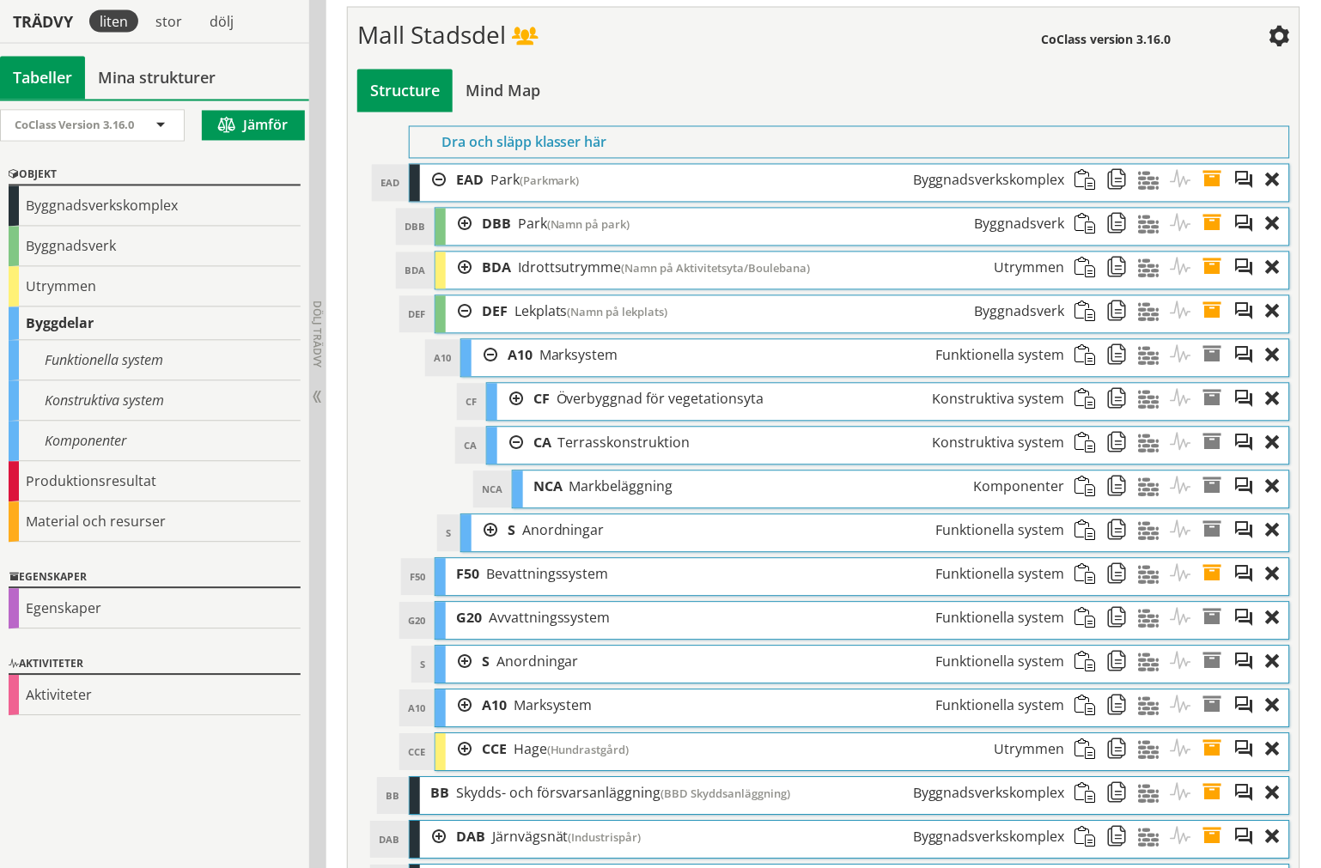
click at [512, 447] on div at bounding box center [510, 444] width 26 height 32
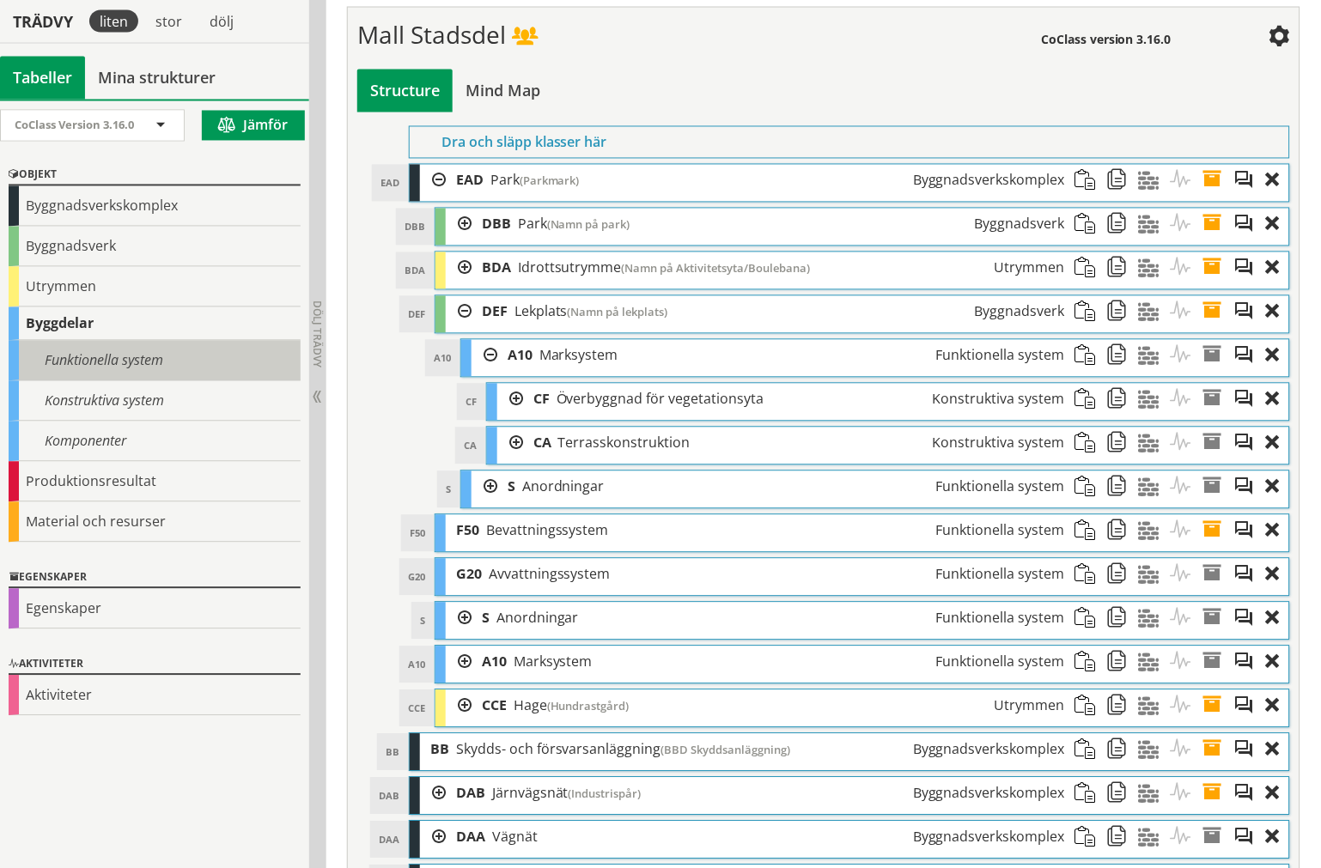
click at [138, 363] on div "Funktionella system" at bounding box center [155, 361] width 292 height 40
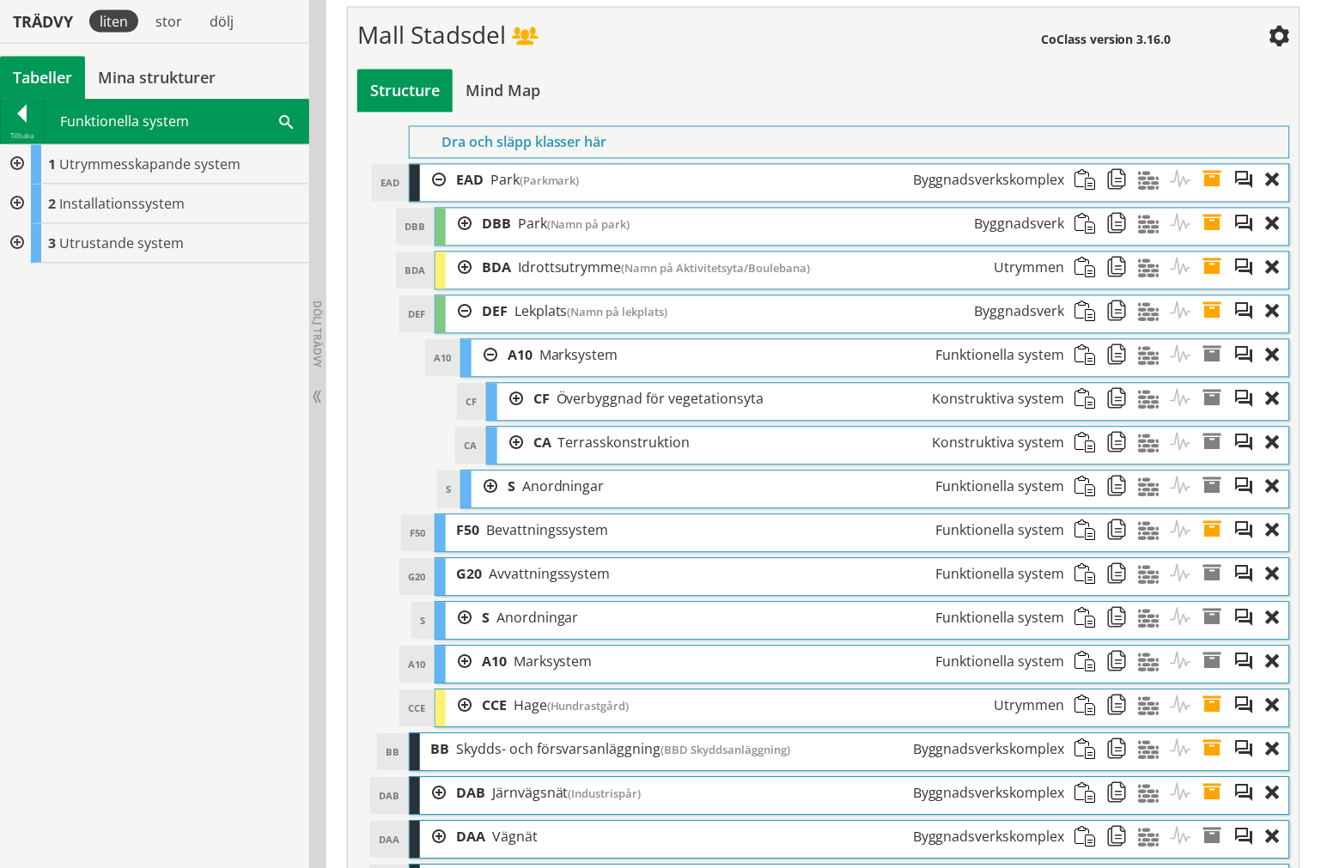
click at [15, 199] on div at bounding box center [15, 205] width 31 height 40
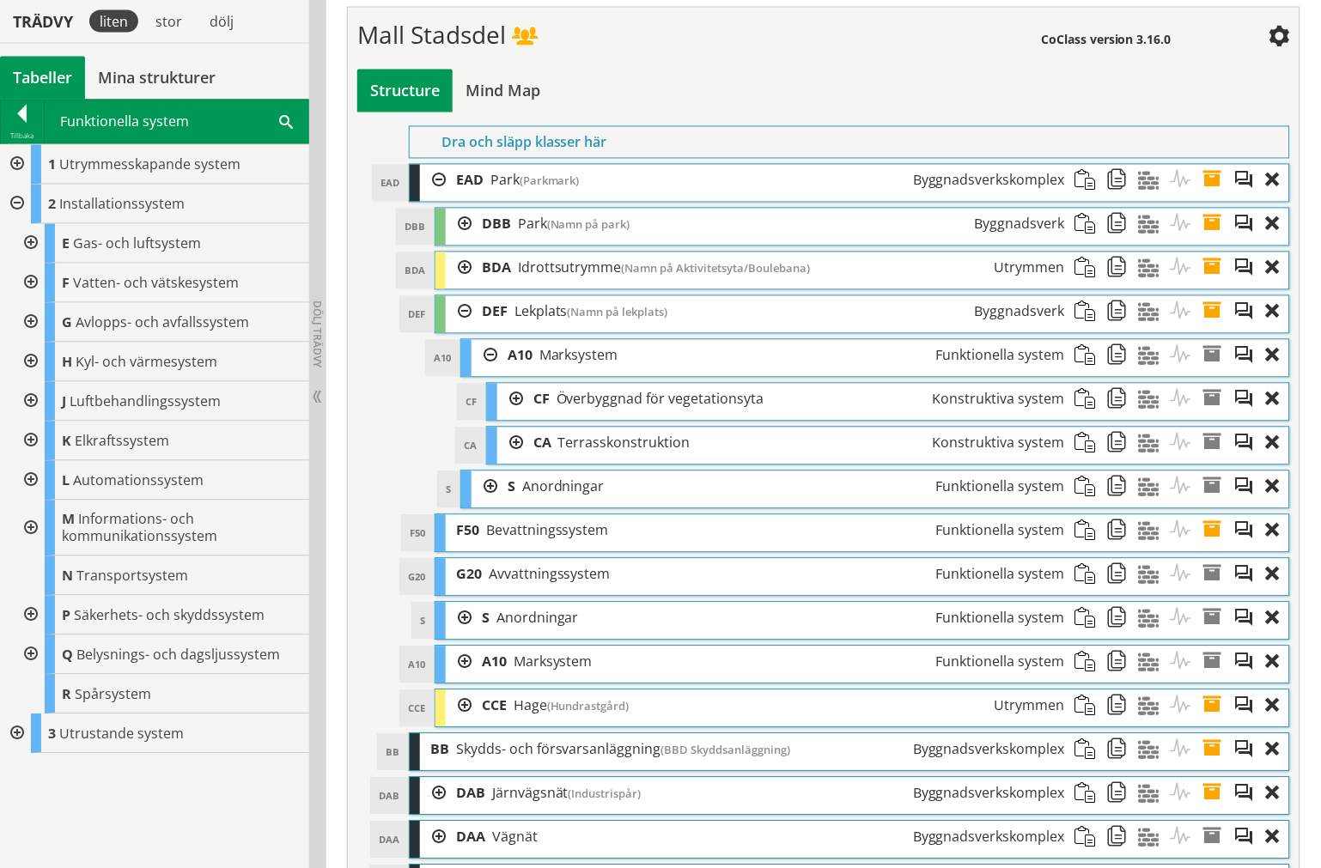
click at [14, 167] on div at bounding box center [15, 165] width 31 height 40
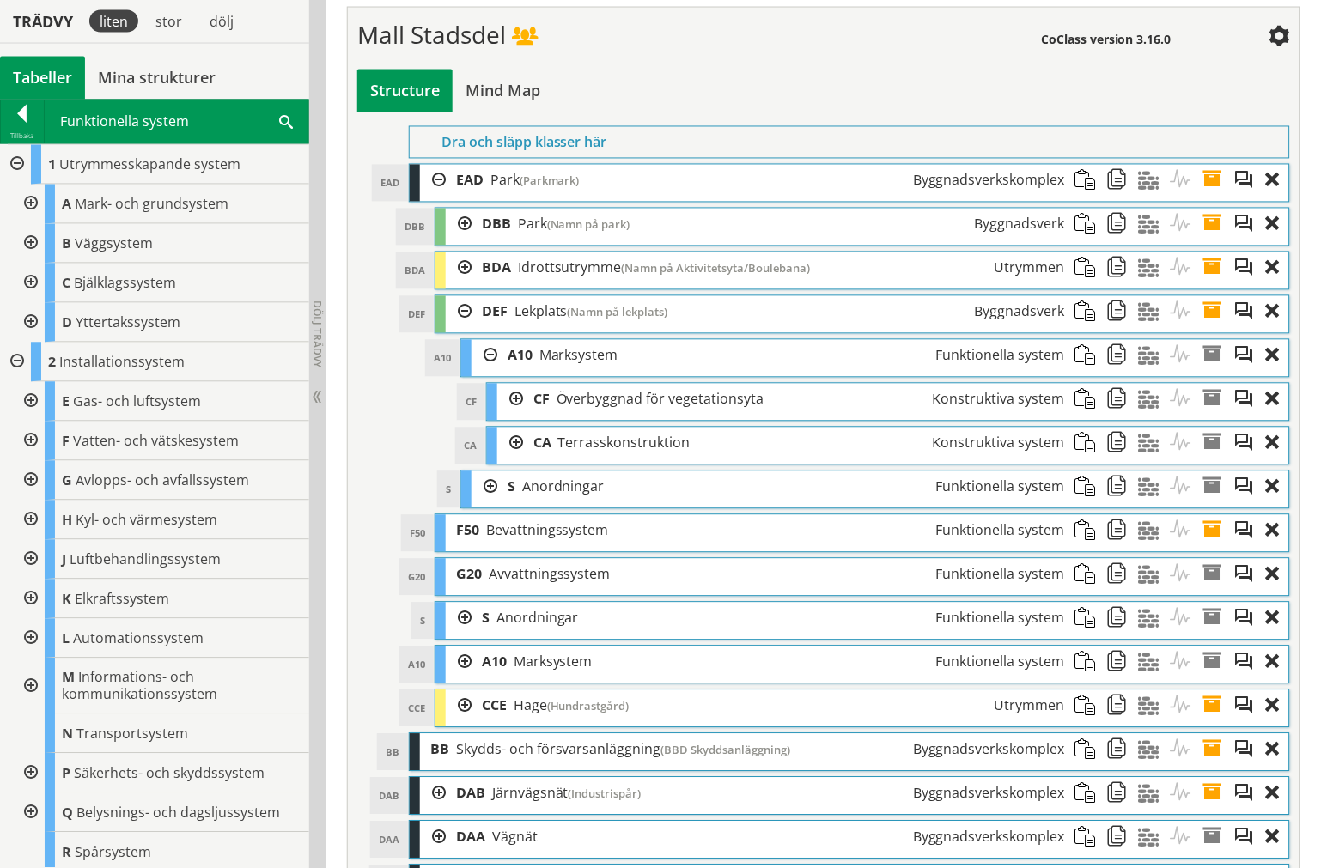
click at [35, 281] on div at bounding box center [29, 284] width 31 height 40
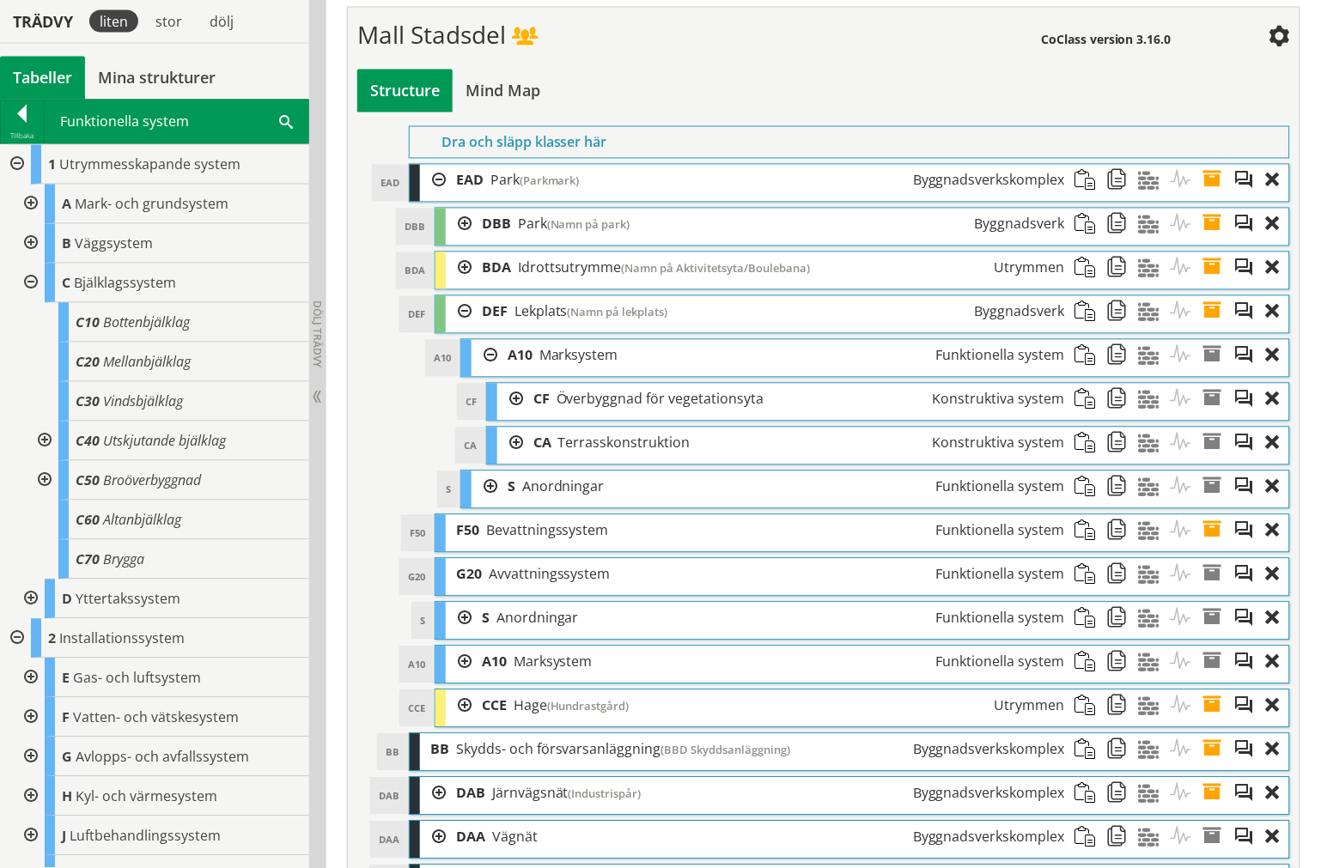
click at [29, 287] on div at bounding box center [29, 284] width 31 height 40
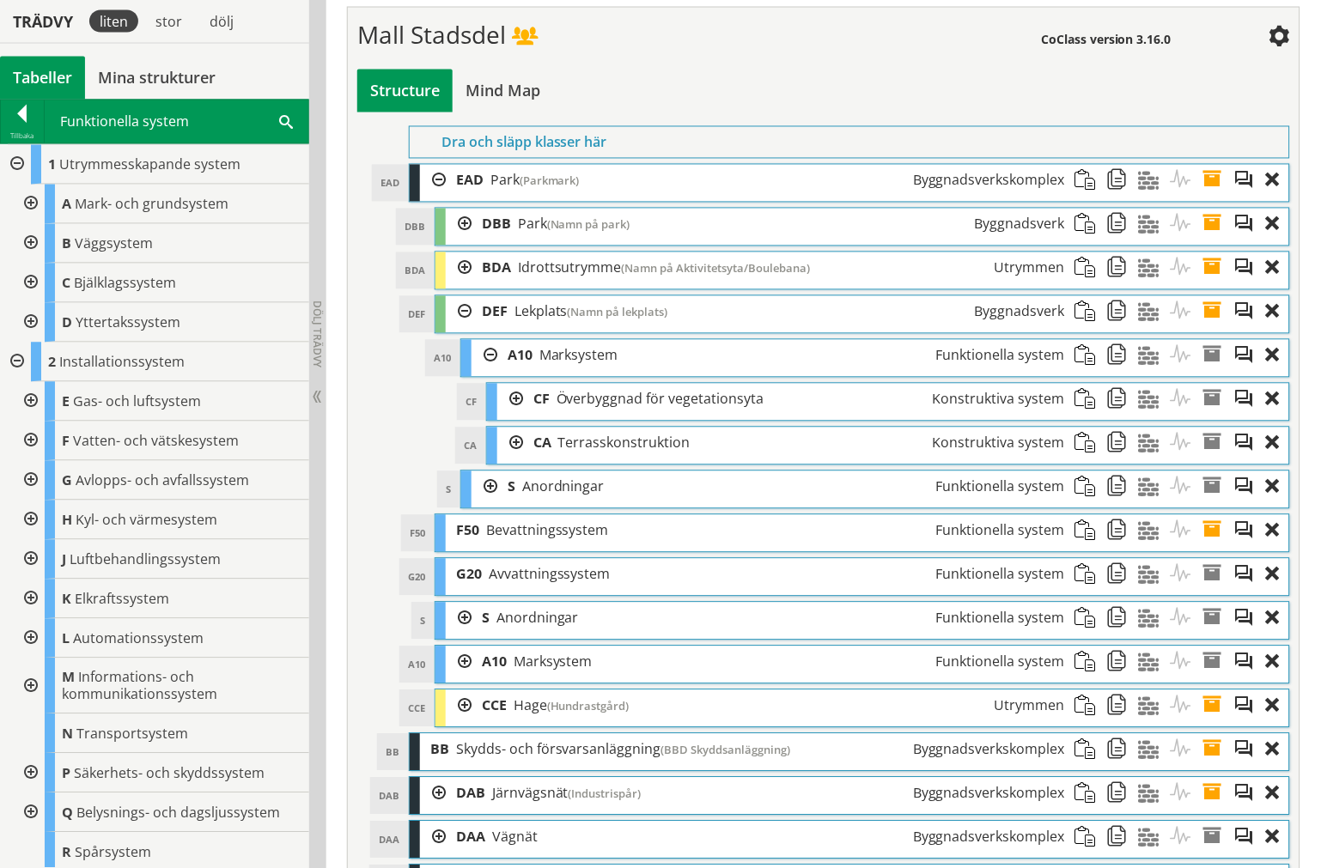
click at [17, 167] on div at bounding box center [15, 165] width 31 height 40
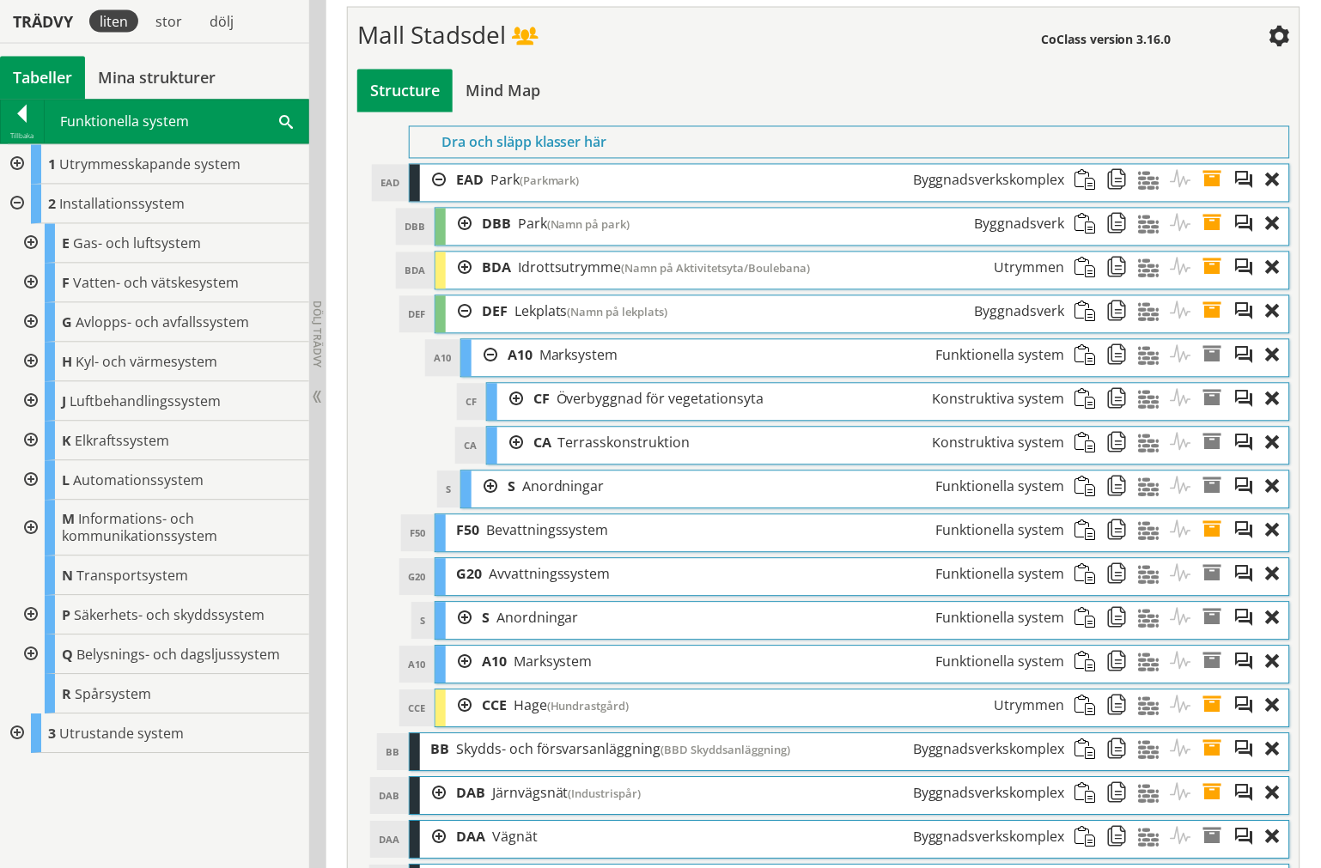
click at [22, 731] on div at bounding box center [15, 734] width 31 height 40
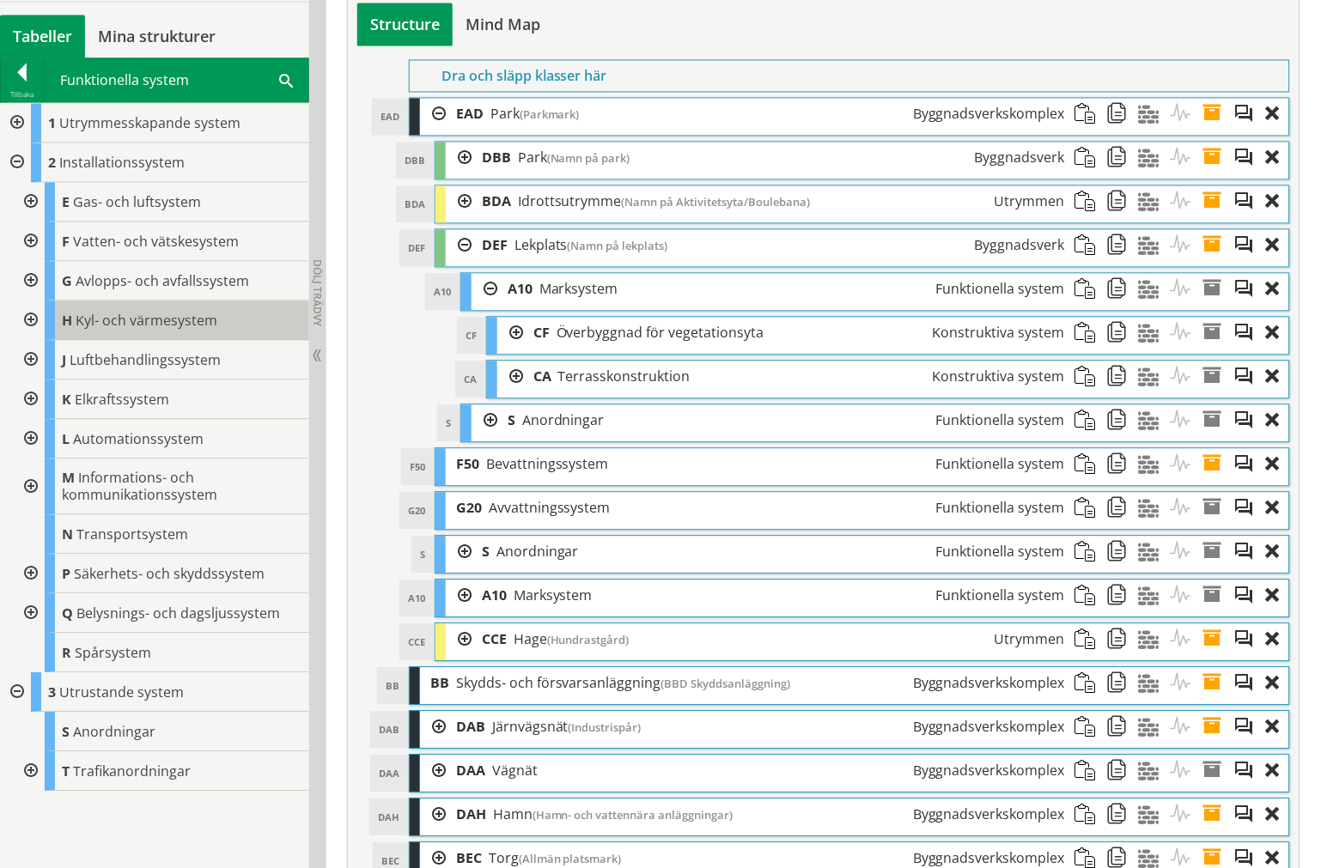
scroll to position [763, 0]
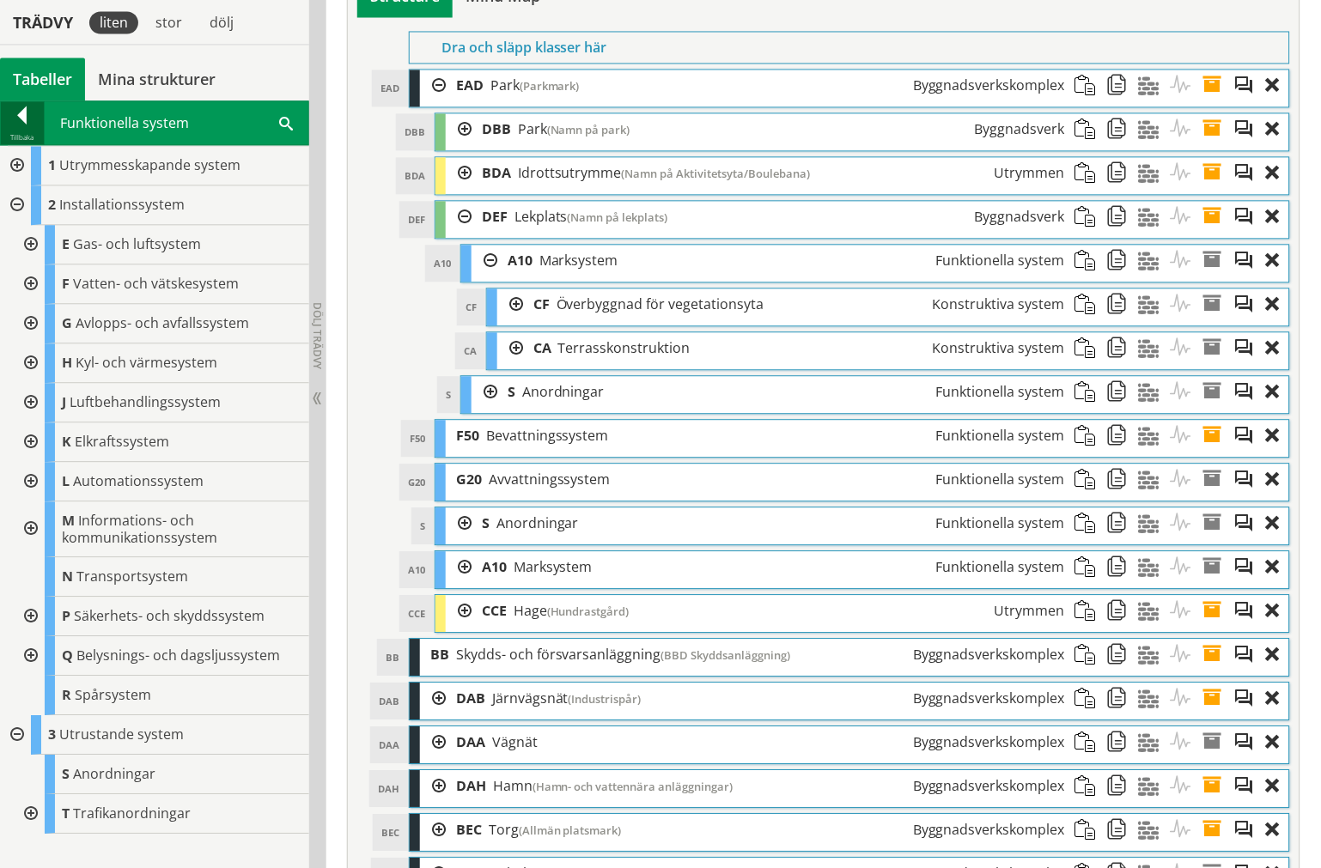
click at [21, 126] on div at bounding box center [22, 118] width 43 height 24
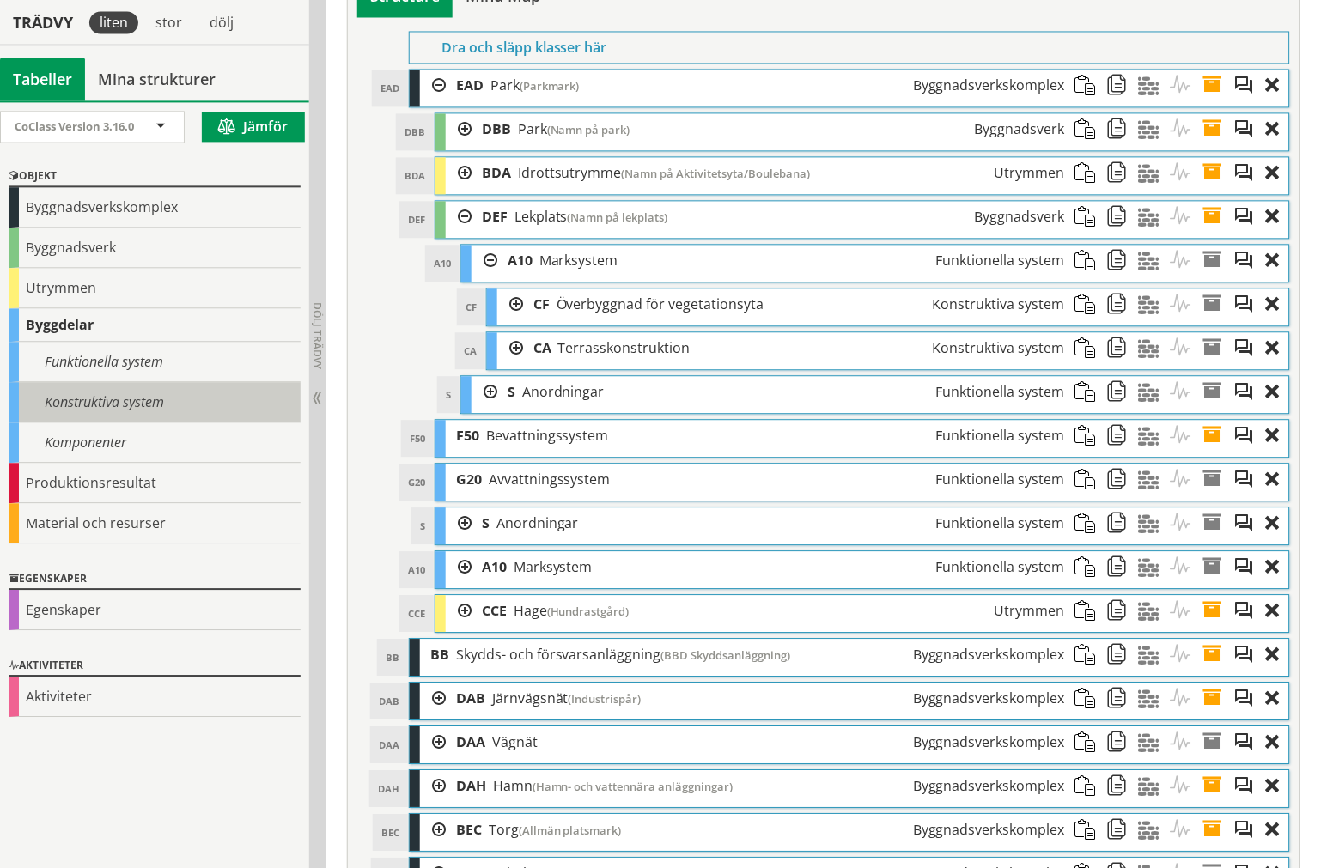
click at [100, 404] on div "Konstruktiva system" at bounding box center [155, 402] width 292 height 40
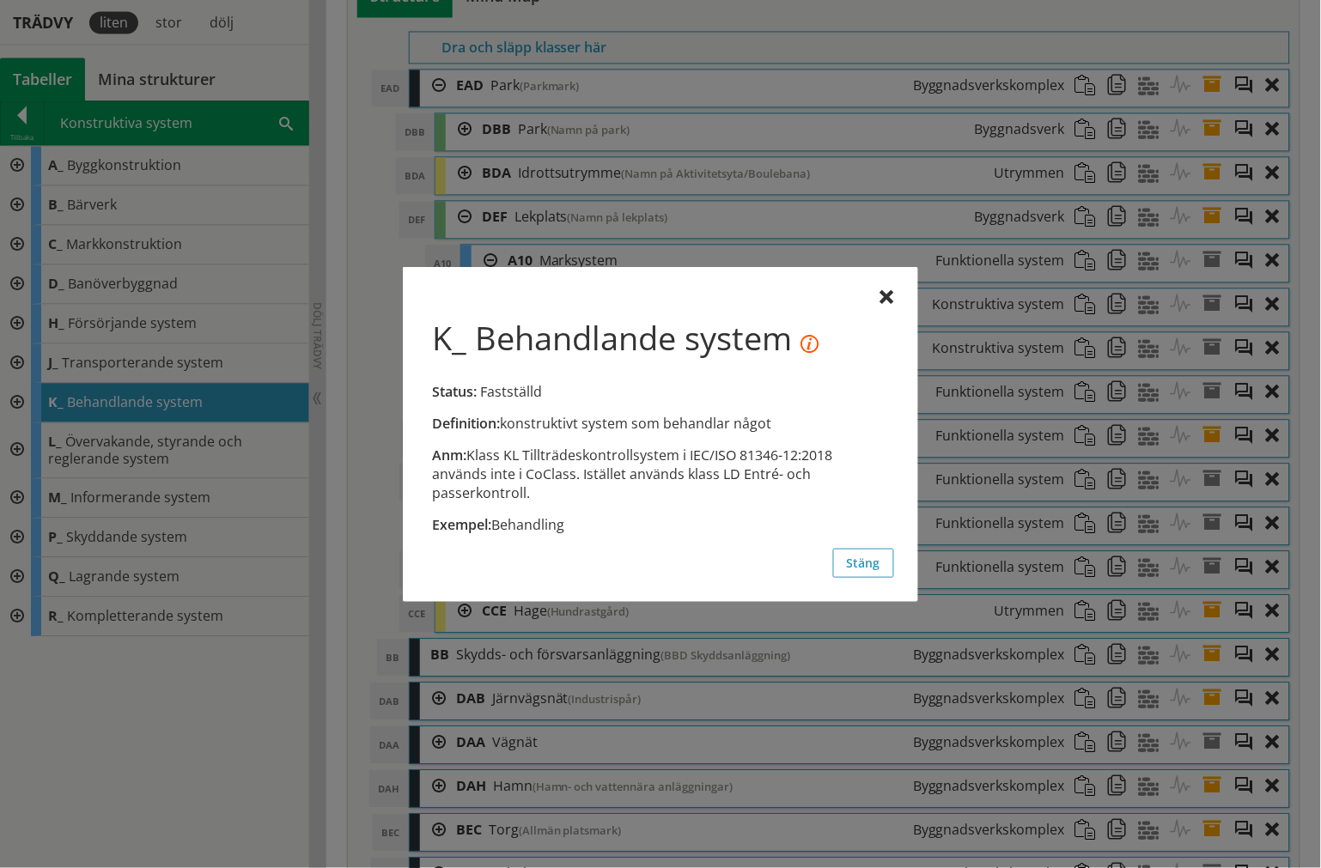
click at [889, 297] on div at bounding box center [887, 298] width 14 height 14
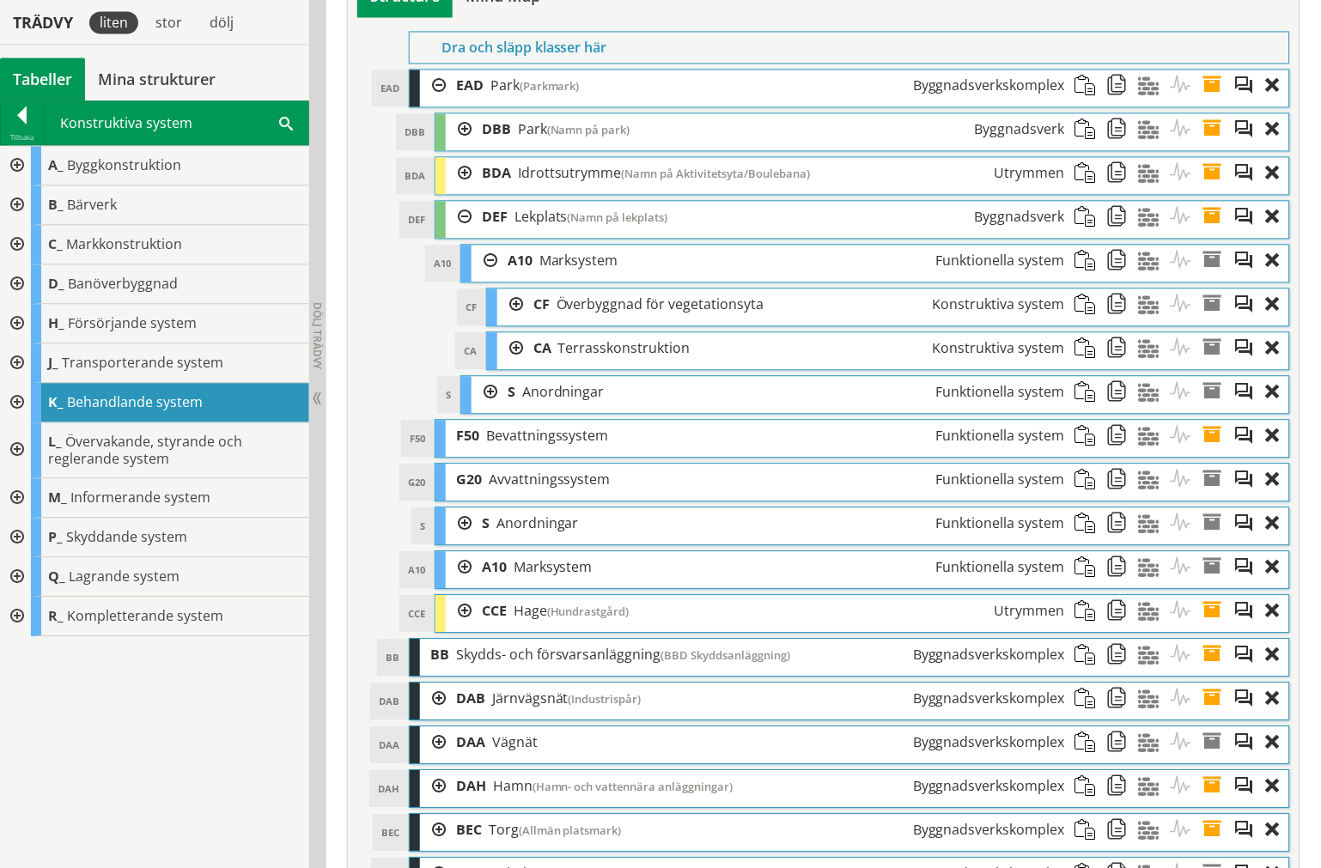
click at [20, 236] on div at bounding box center [15, 245] width 31 height 40
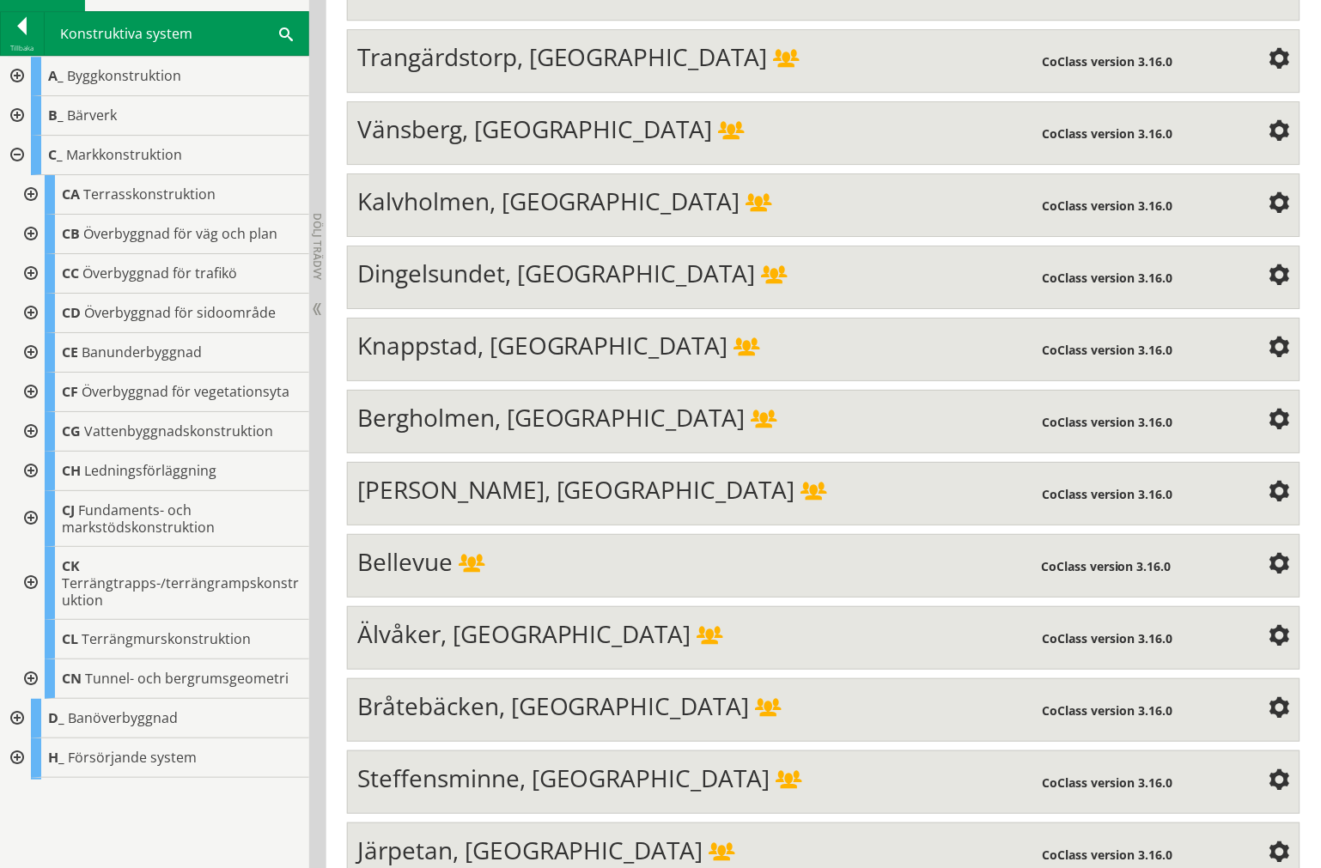
scroll to position [6436, 0]
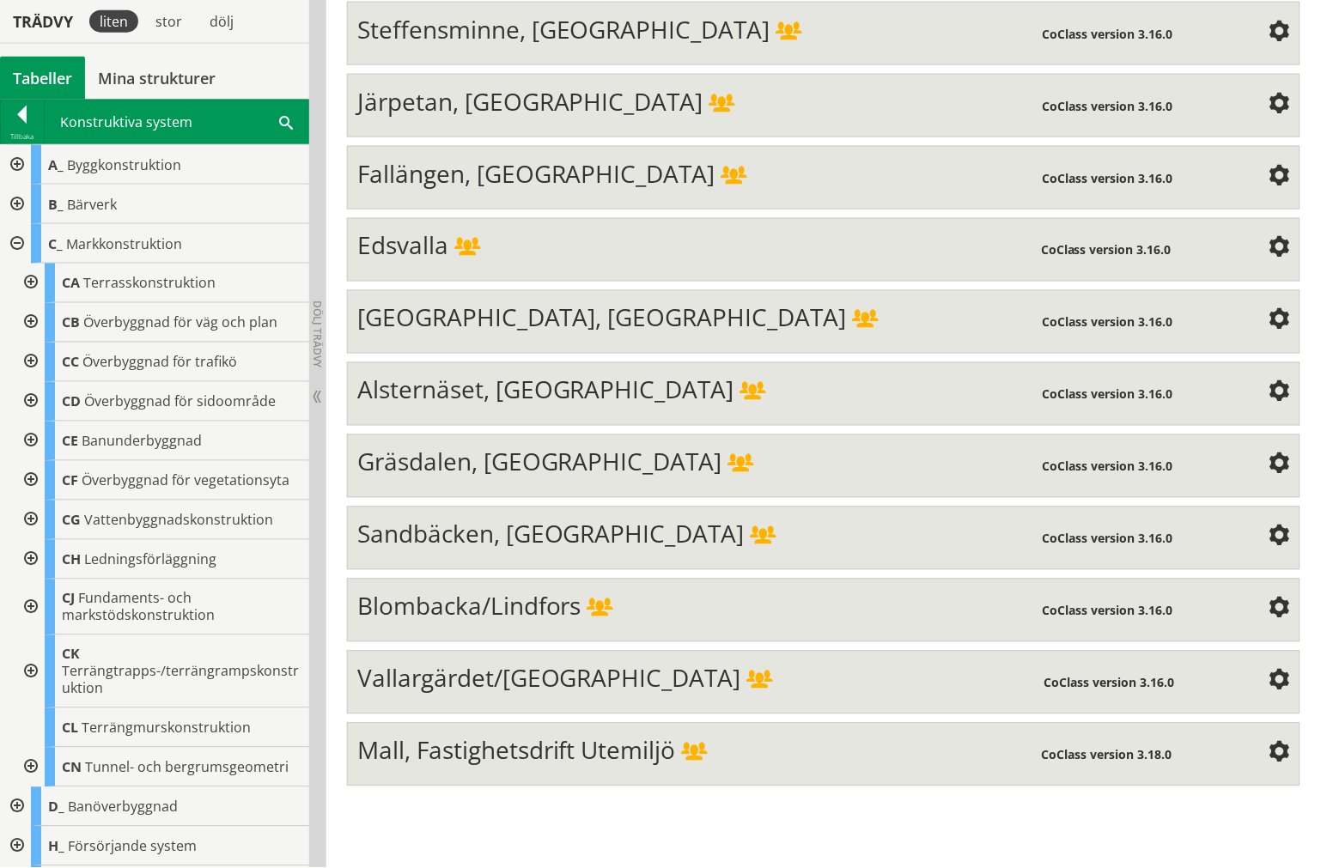
click at [569, 767] on span "Mall, Fastighetsdrift Utemiljö" at bounding box center [516, 750] width 319 height 33
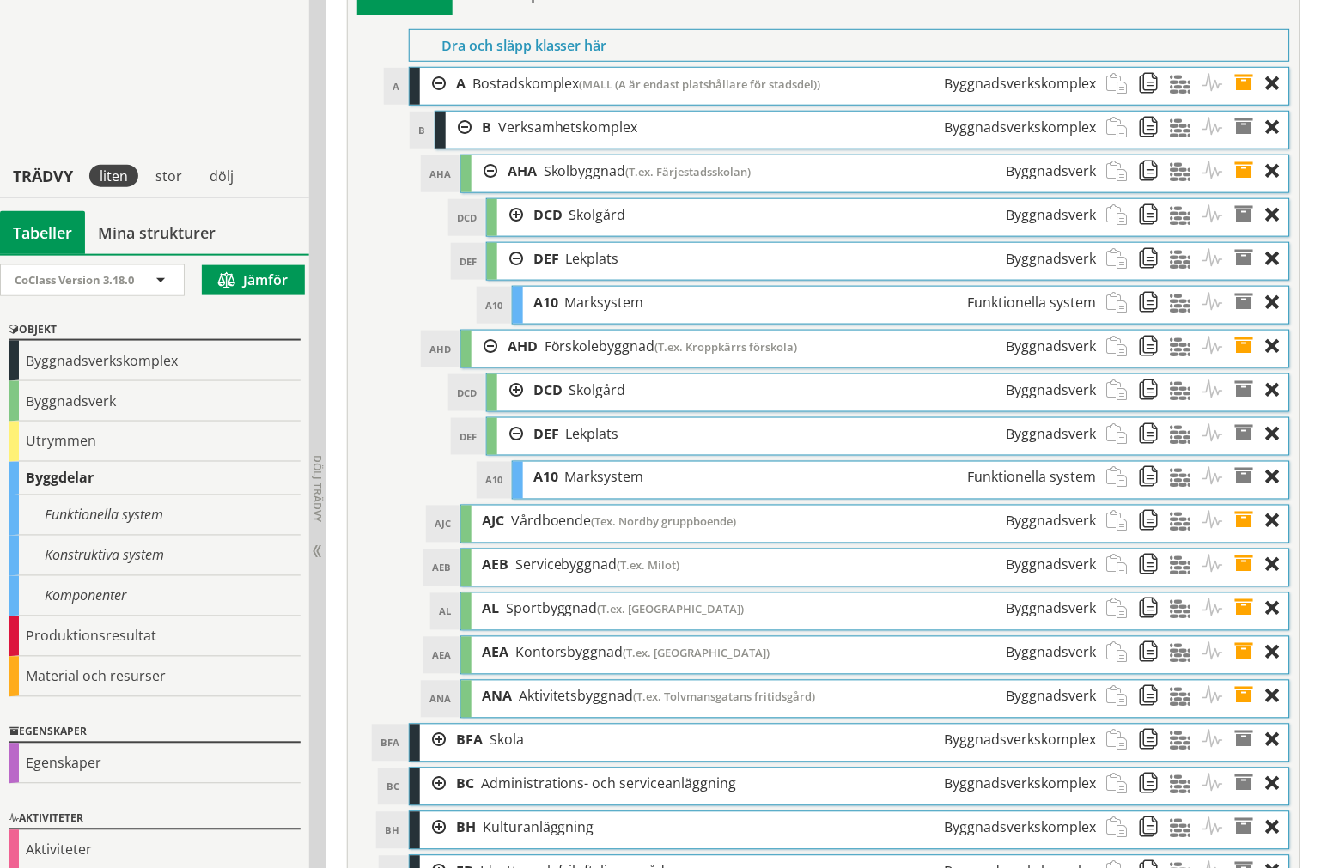
scroll to position [6246, 0]
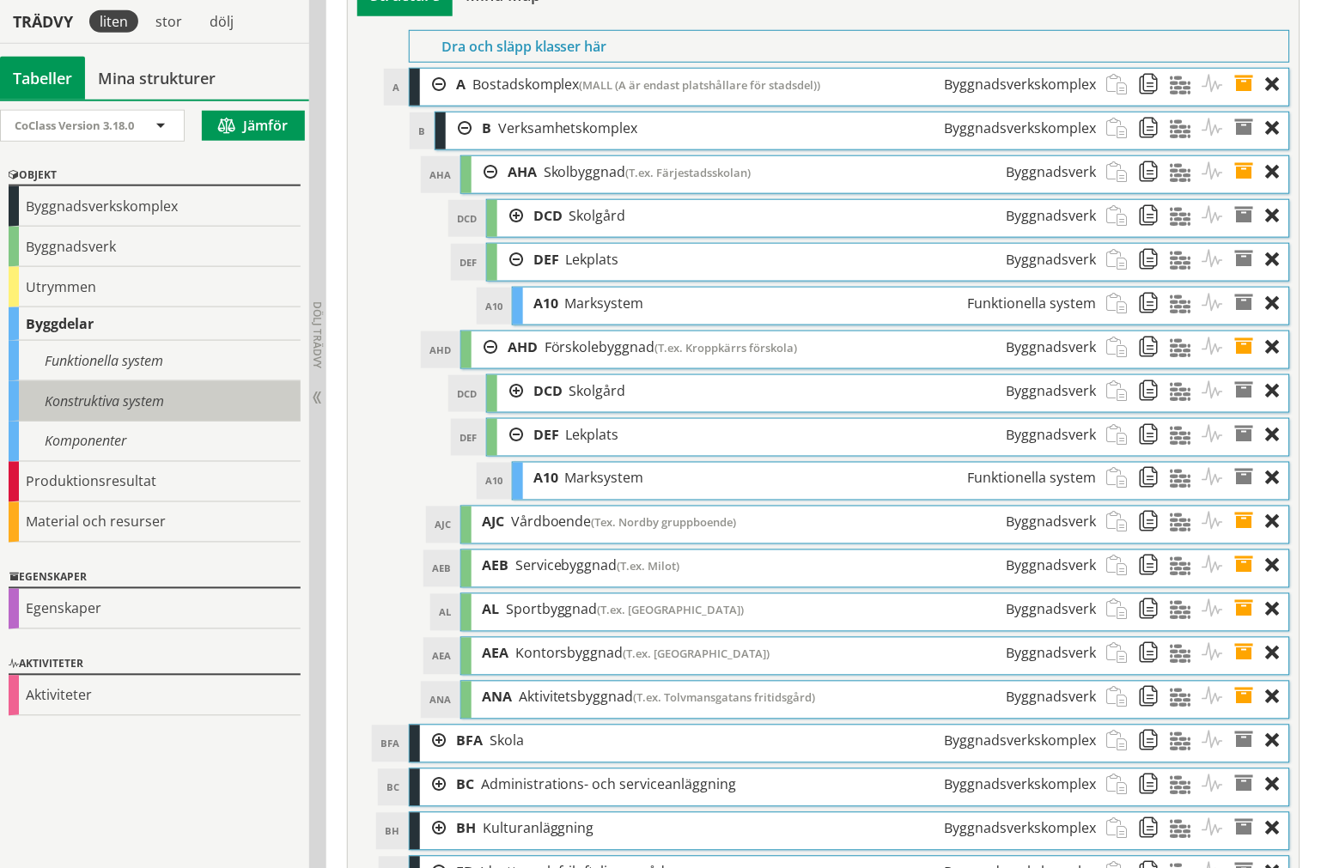
click at [116, 409] on div "Konstruktiva system" at bounding box center [155, 401] width 292 height 40
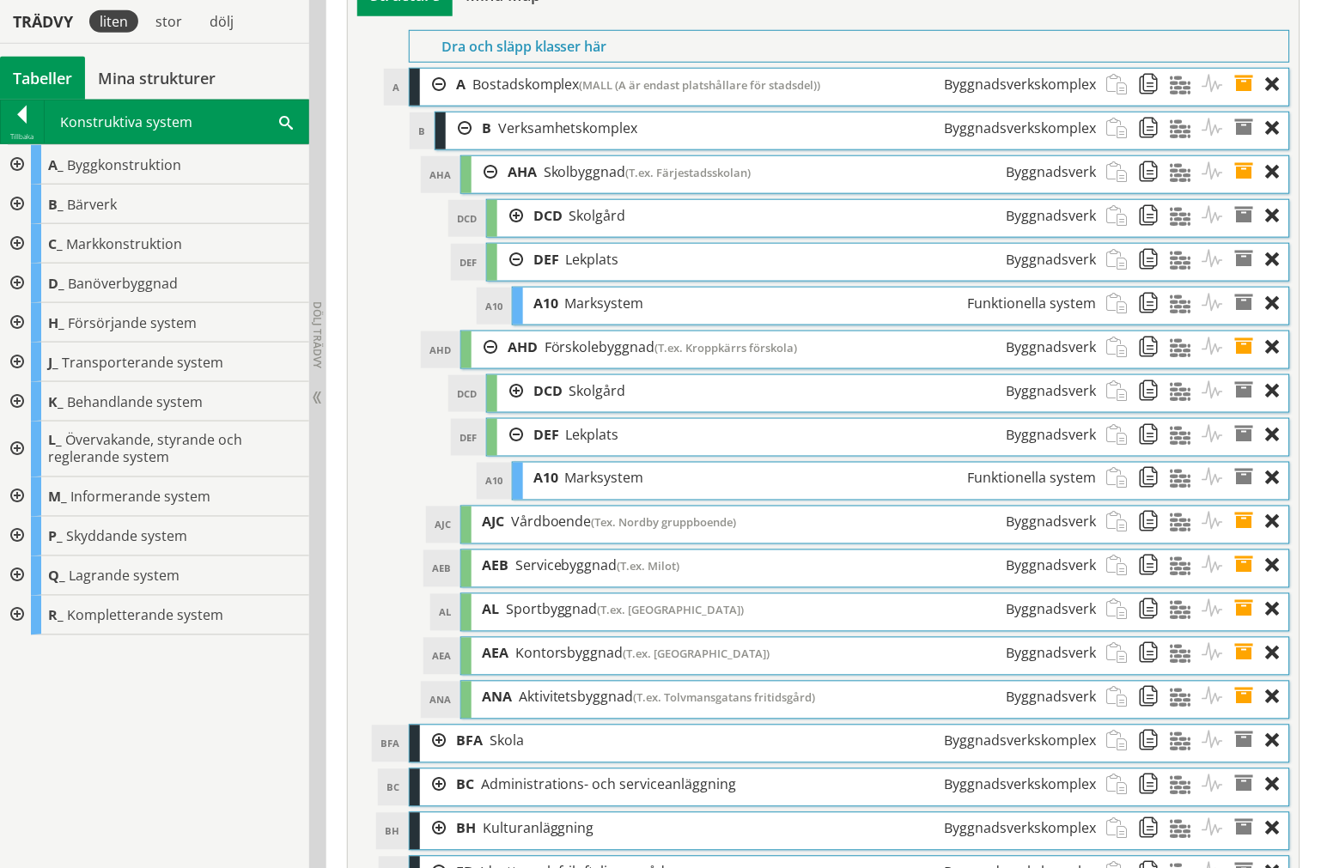
click at [15, 234] on div at bounding box center [15, 244] width 31 height 40
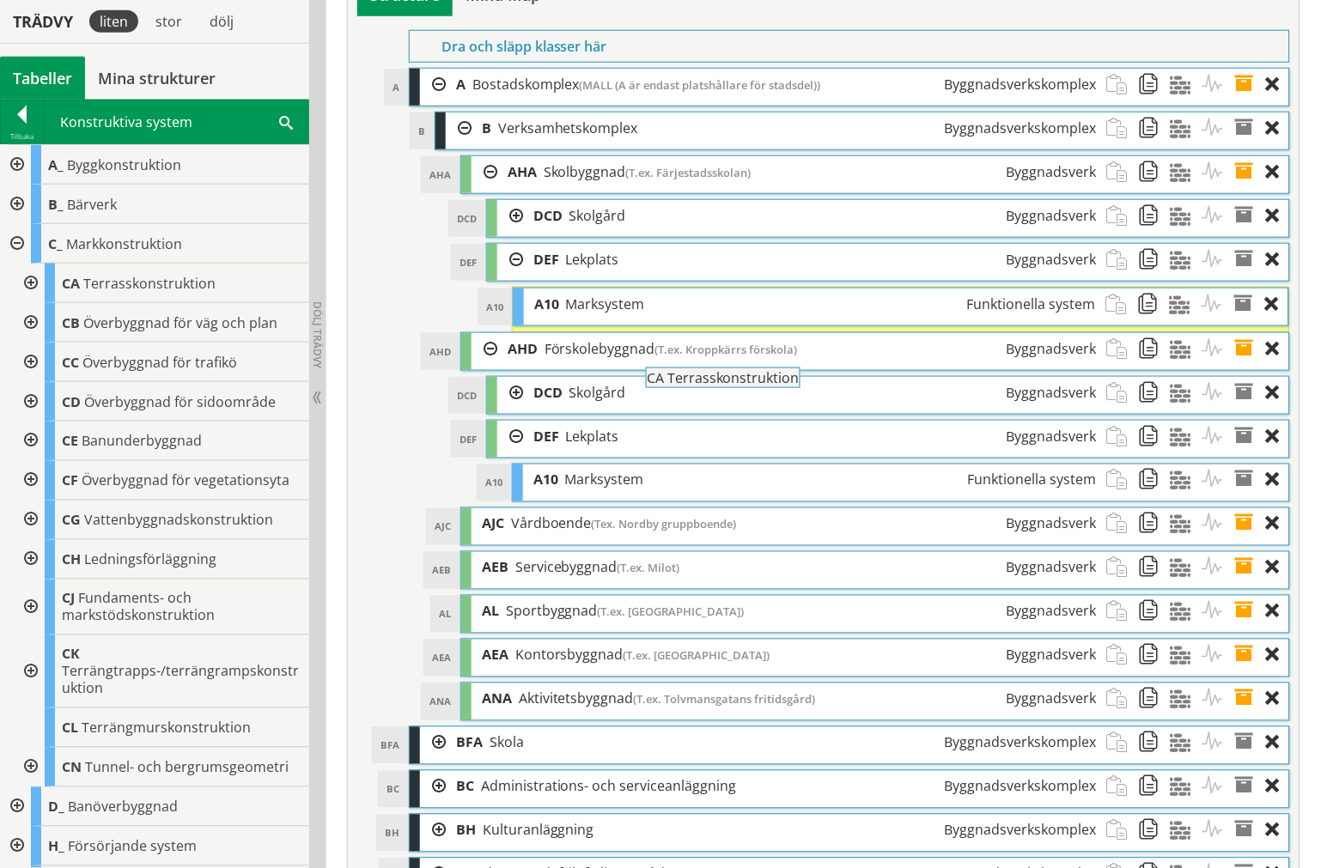
drag, startPoint x: 131, startPoint y: 284, endPoint x: 763, endPoint y: 387, distance: 639.6
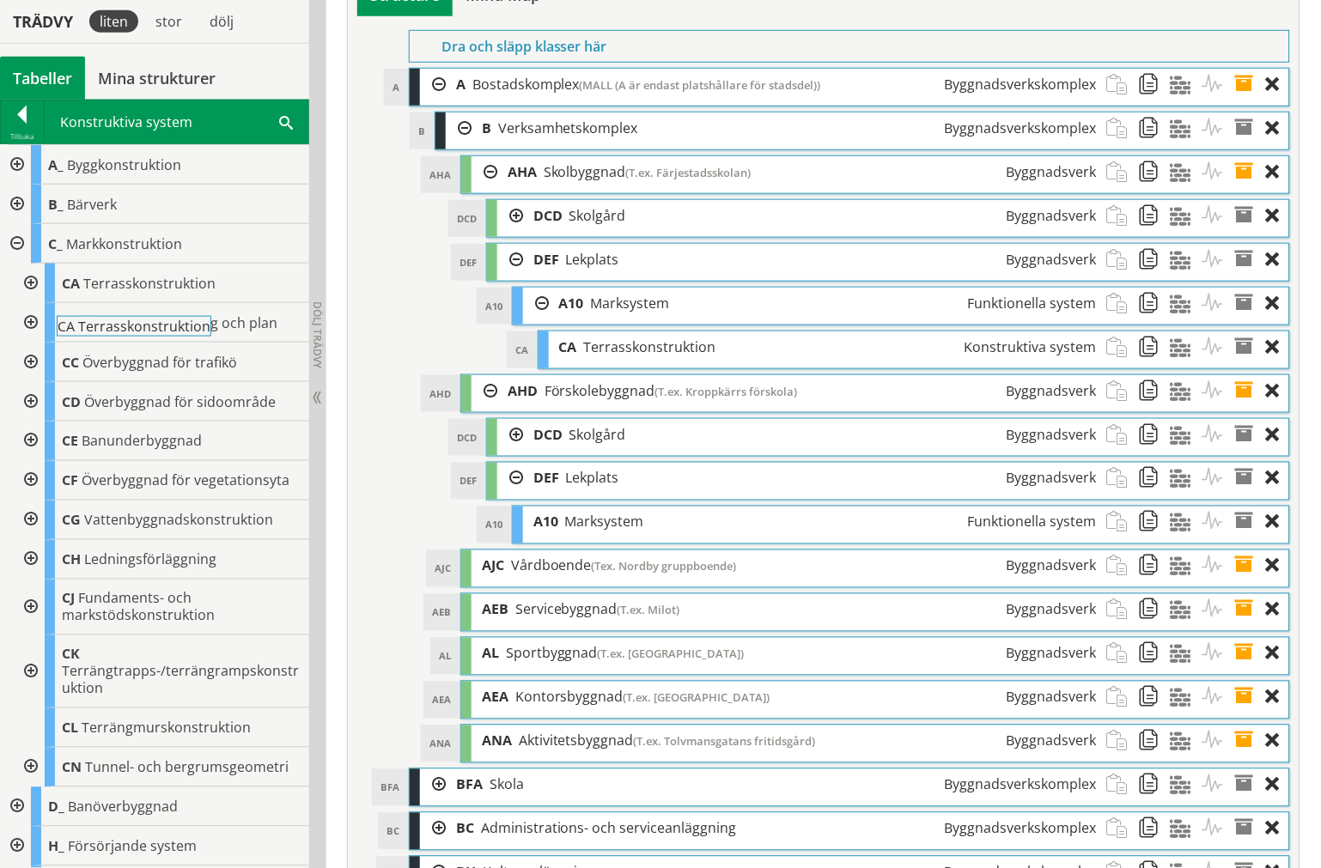
drag, startPoint x: 149, startPoint y: 277, endPoint x: 196, endPoint y: 279, distance: 46.4
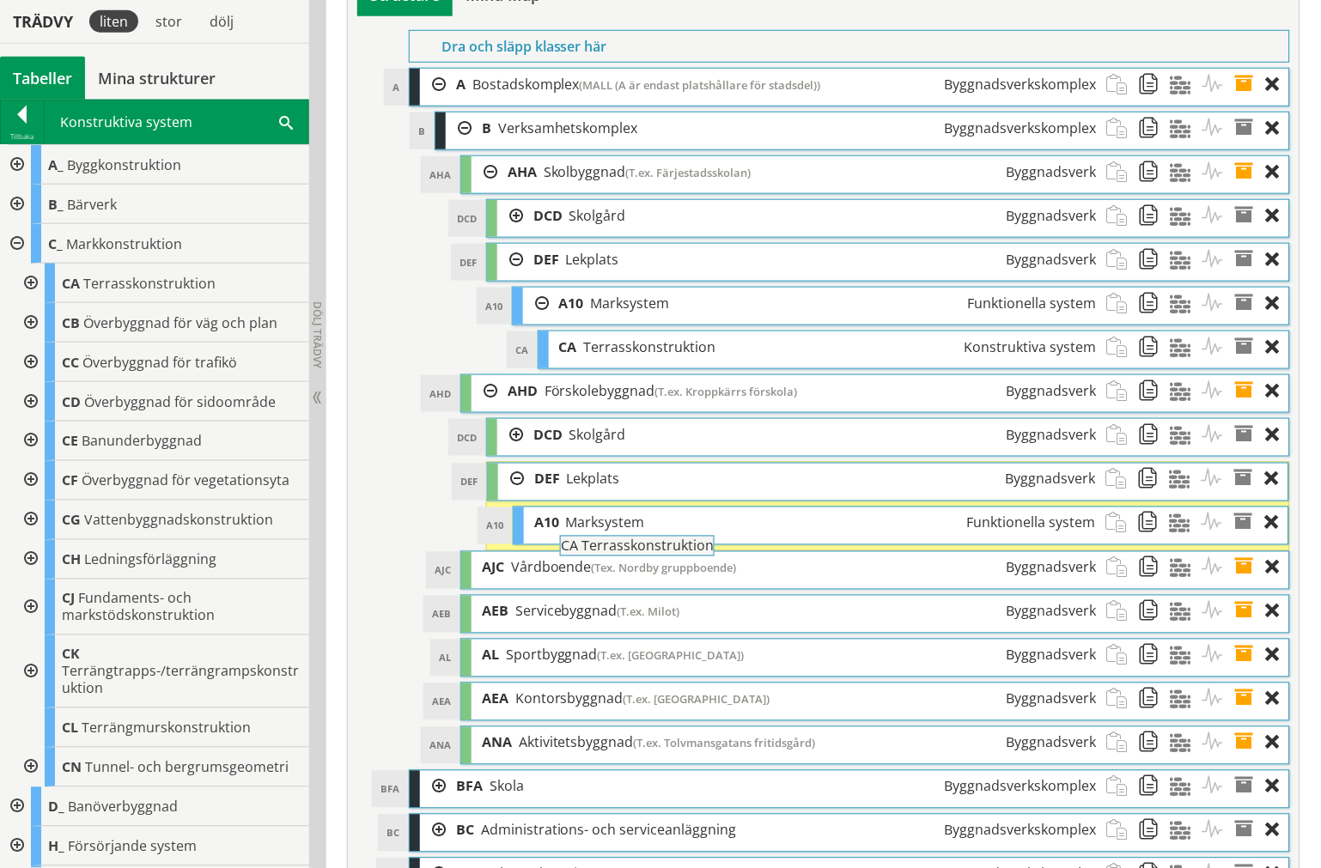
drag, startPoint x: 126, startPoint y: 290, endPoint x: 641, endPoint y: 554, distance: 578.8
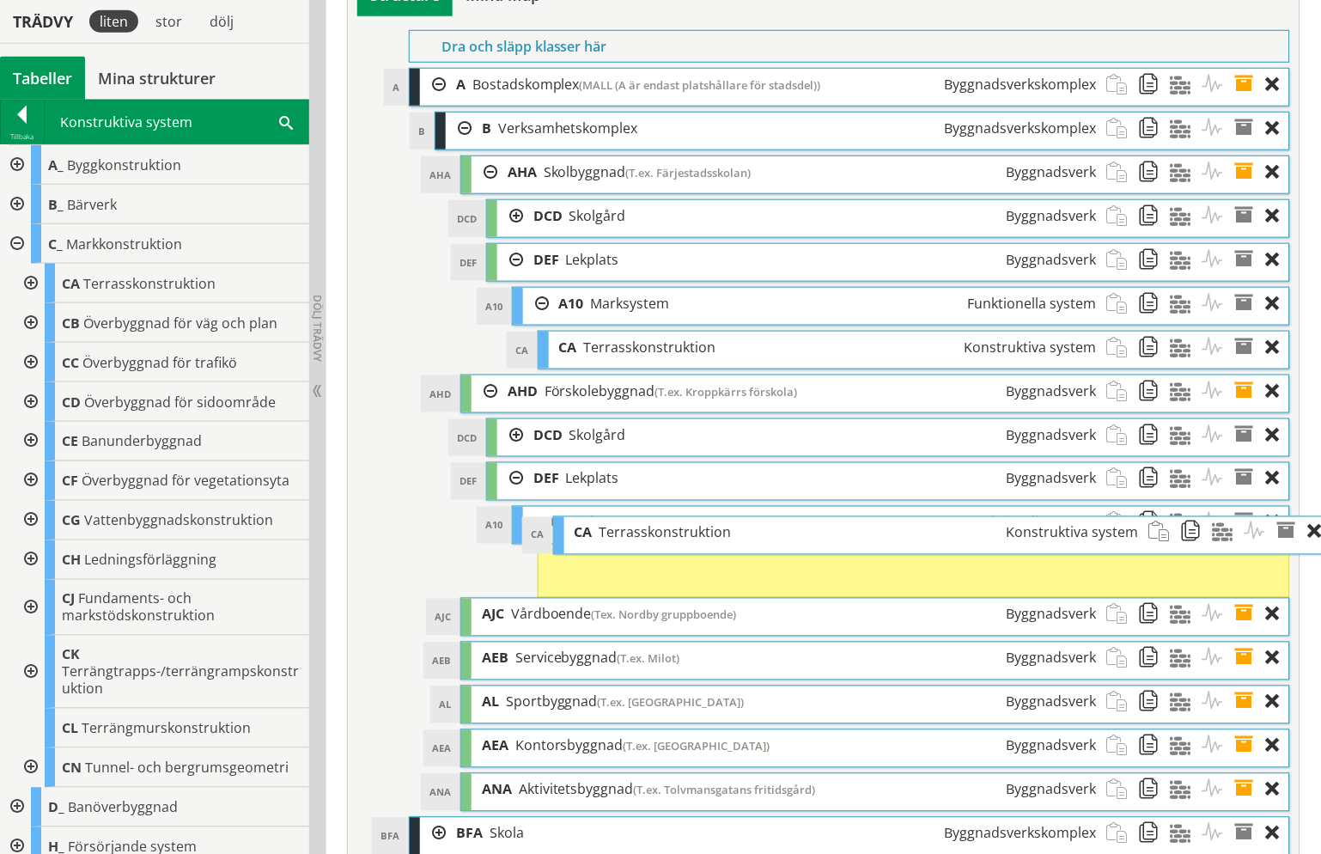
drag, startPoint x: 574, startPoint y: 630, endPoint x: 615, endPoint y: 596, distance: 53.7
click at [615, 542] on span "Terrasskonstruktion" at bounding box center [665, 532] width 132 height 19
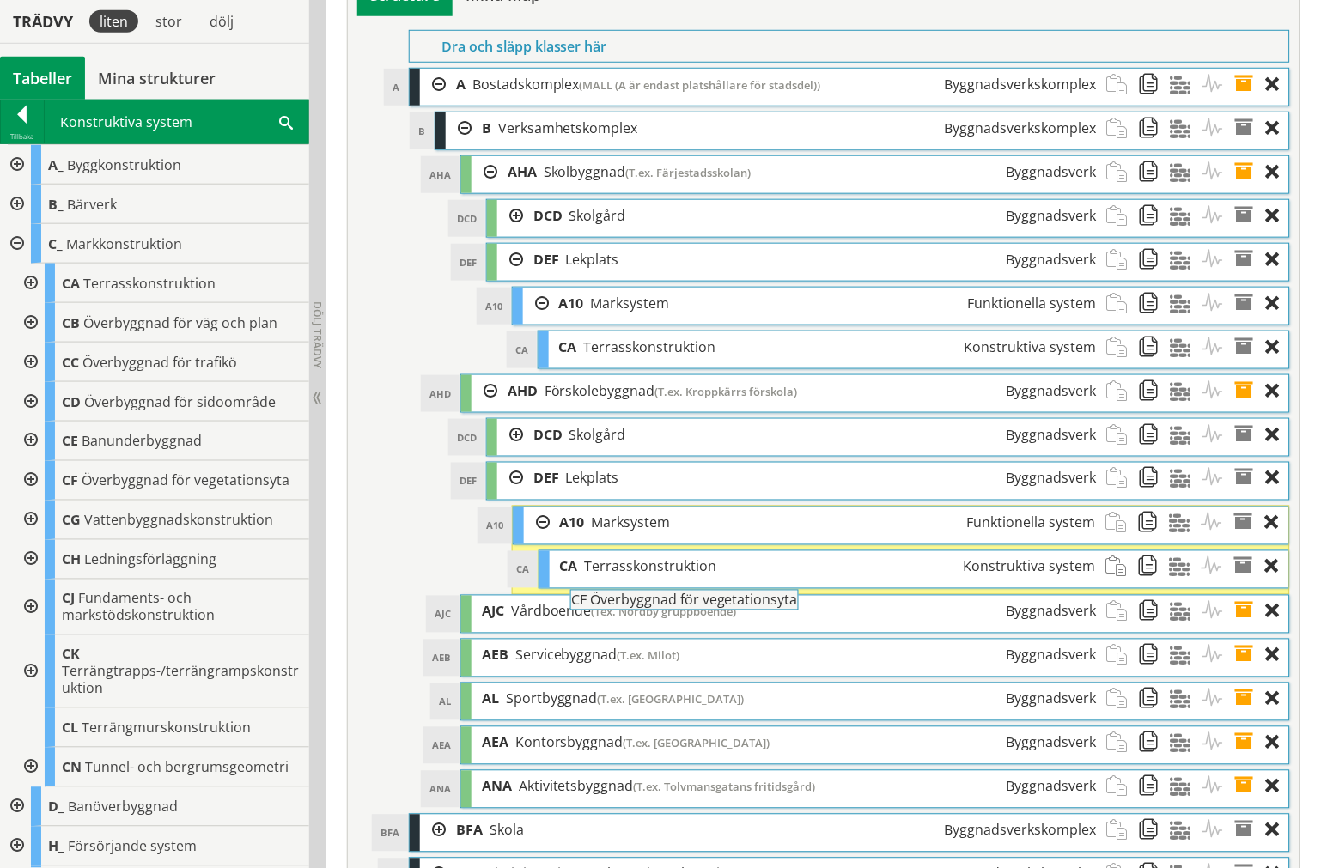
drag, startPoint x: 187, startPoint y: 477, endPoint x: 744, endPoint y: 605, distance: 571.0
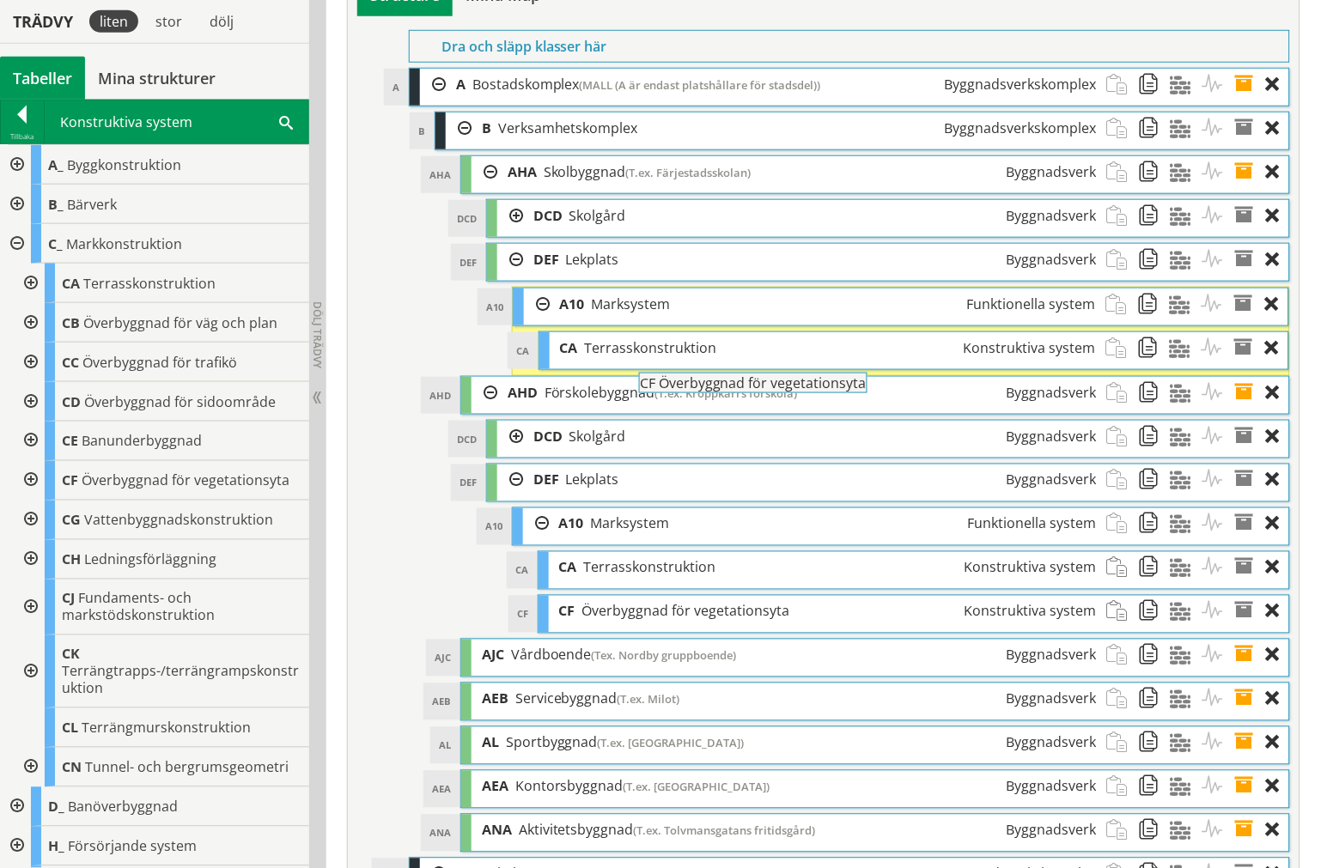
drag, startPoint x: 155, startPoint y: 479, endPoint x: 780, endPoint y: 391, distance: 631.4
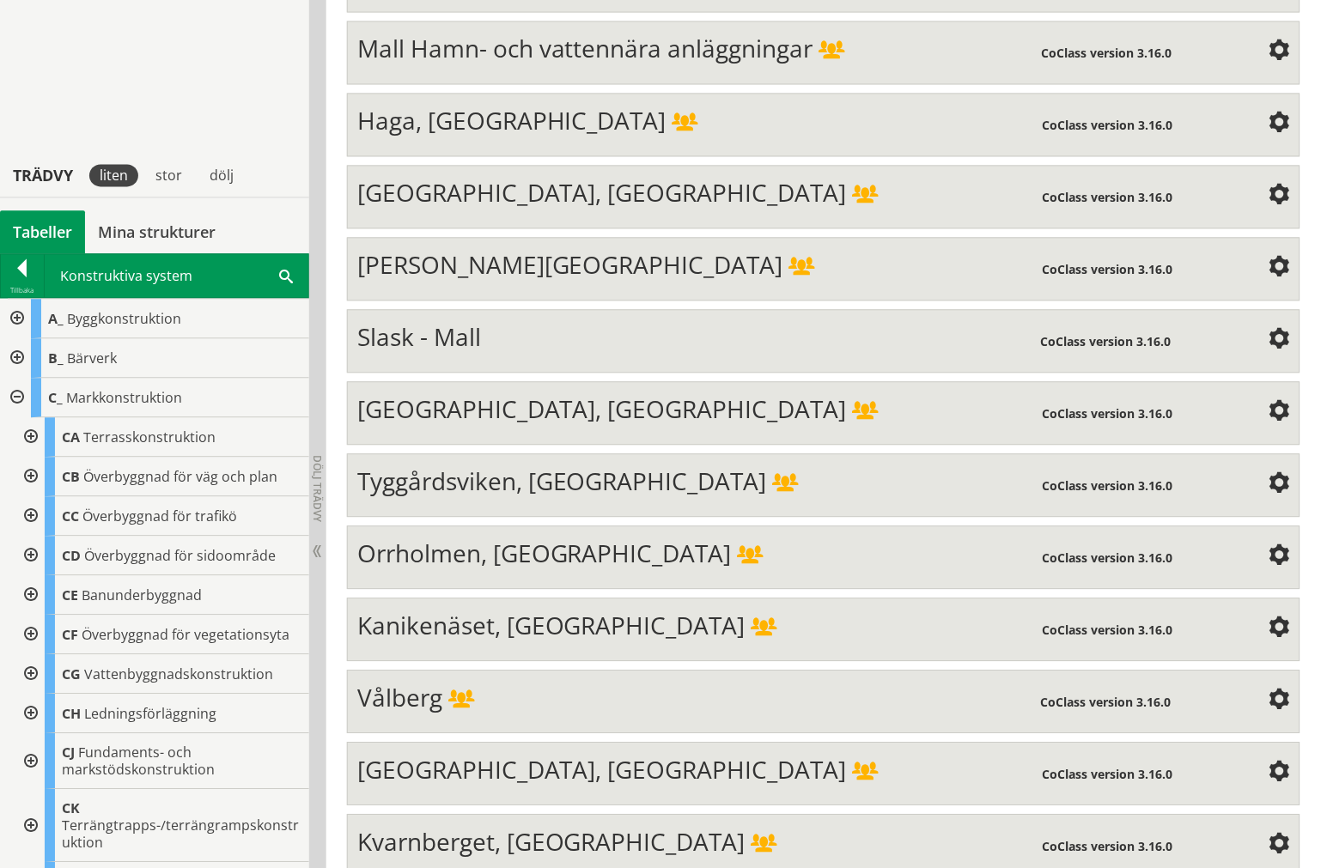
scroll to position [0, 0]
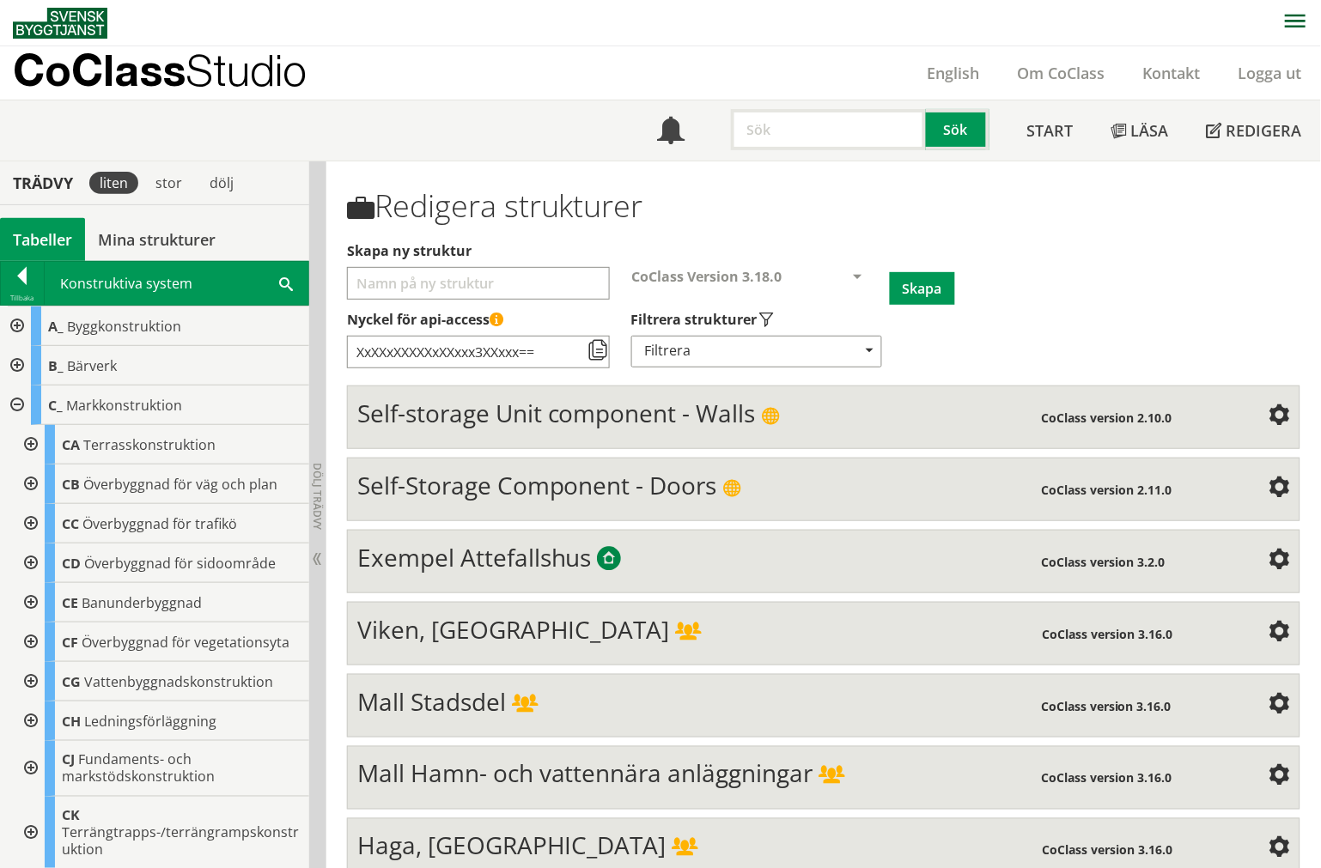
click at [535, 701] on span at bounding box center [525, 705] width 26 height 19
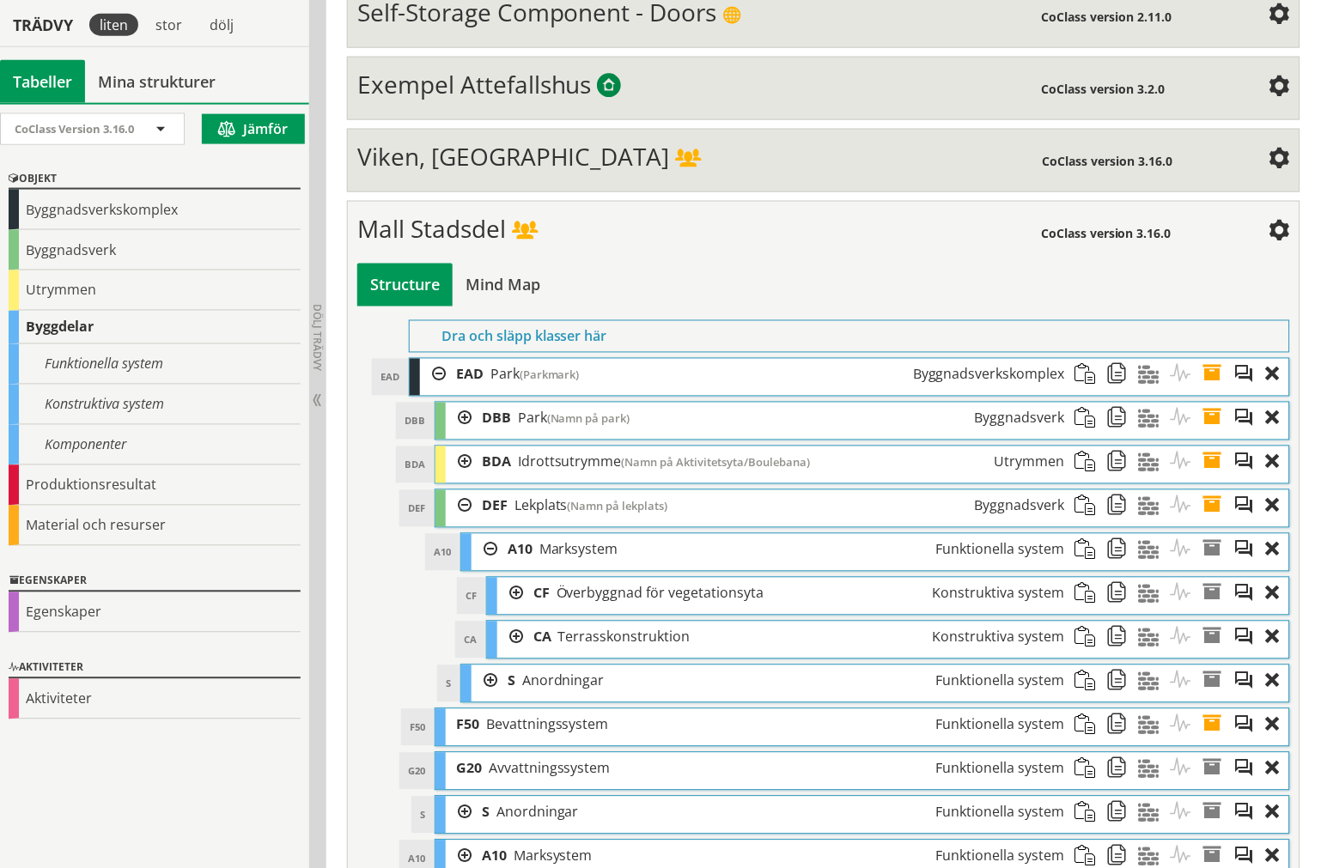
scroll to position [477, 0]
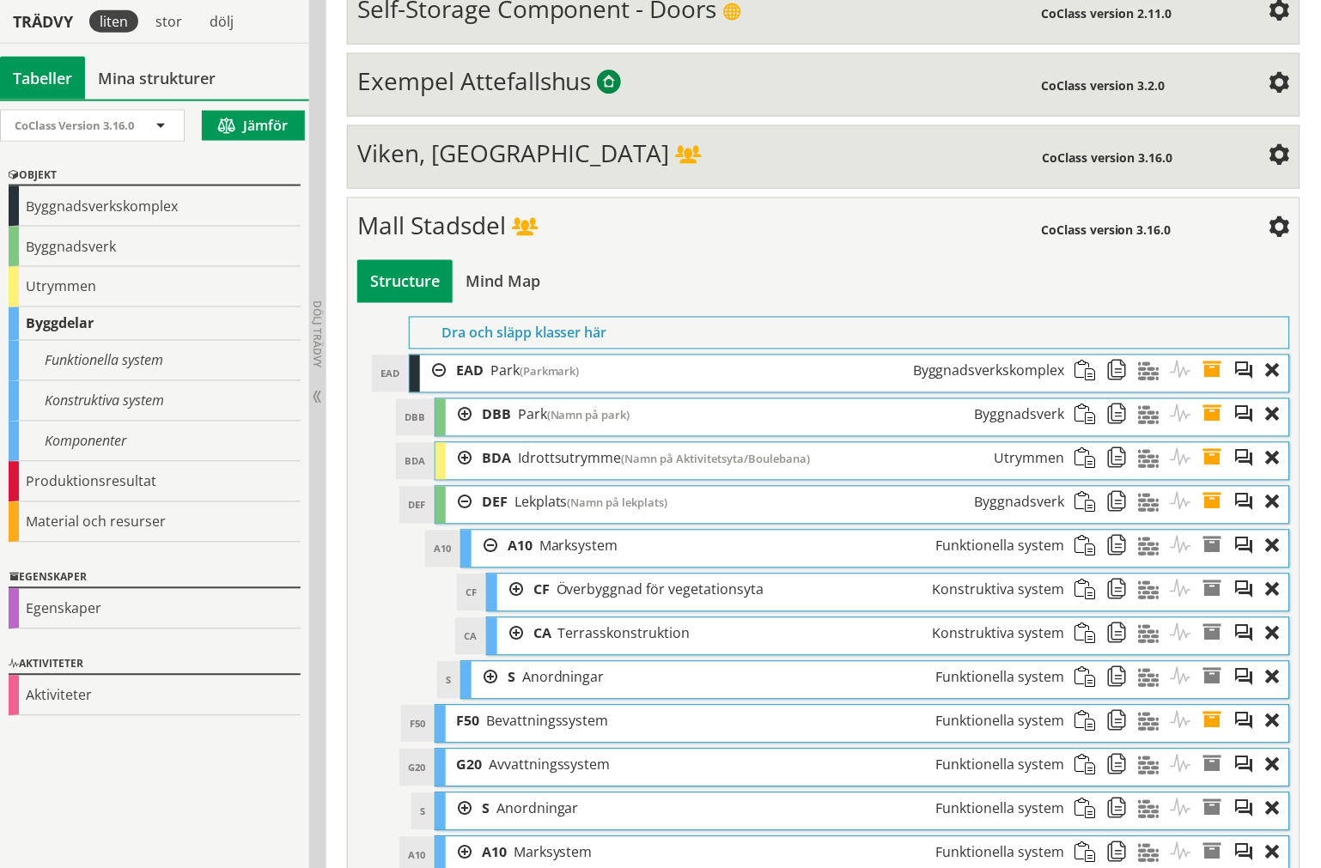
click at [512, 593] on div at bounding box center [510, 591] width 26 height 32
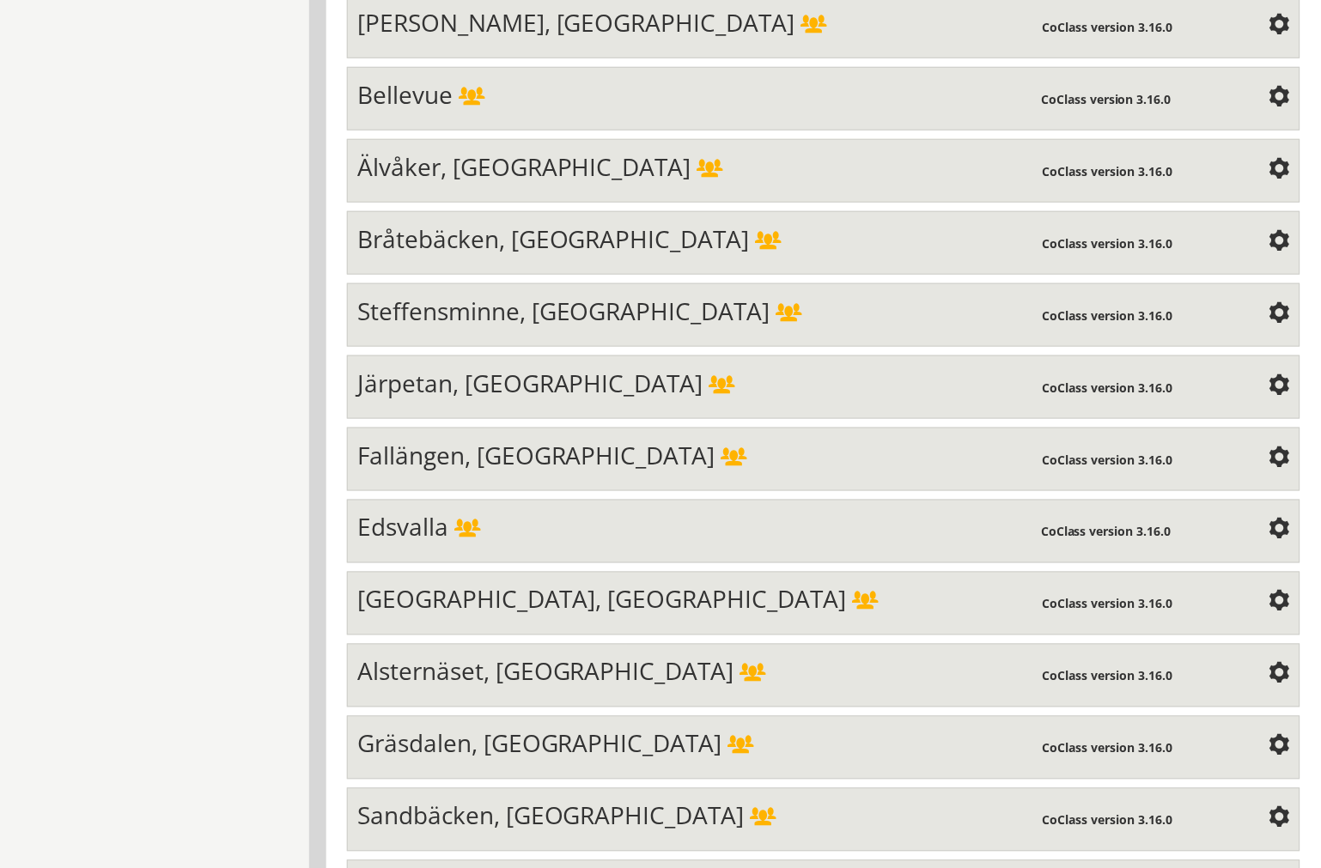
scroll to position [6480, 0]
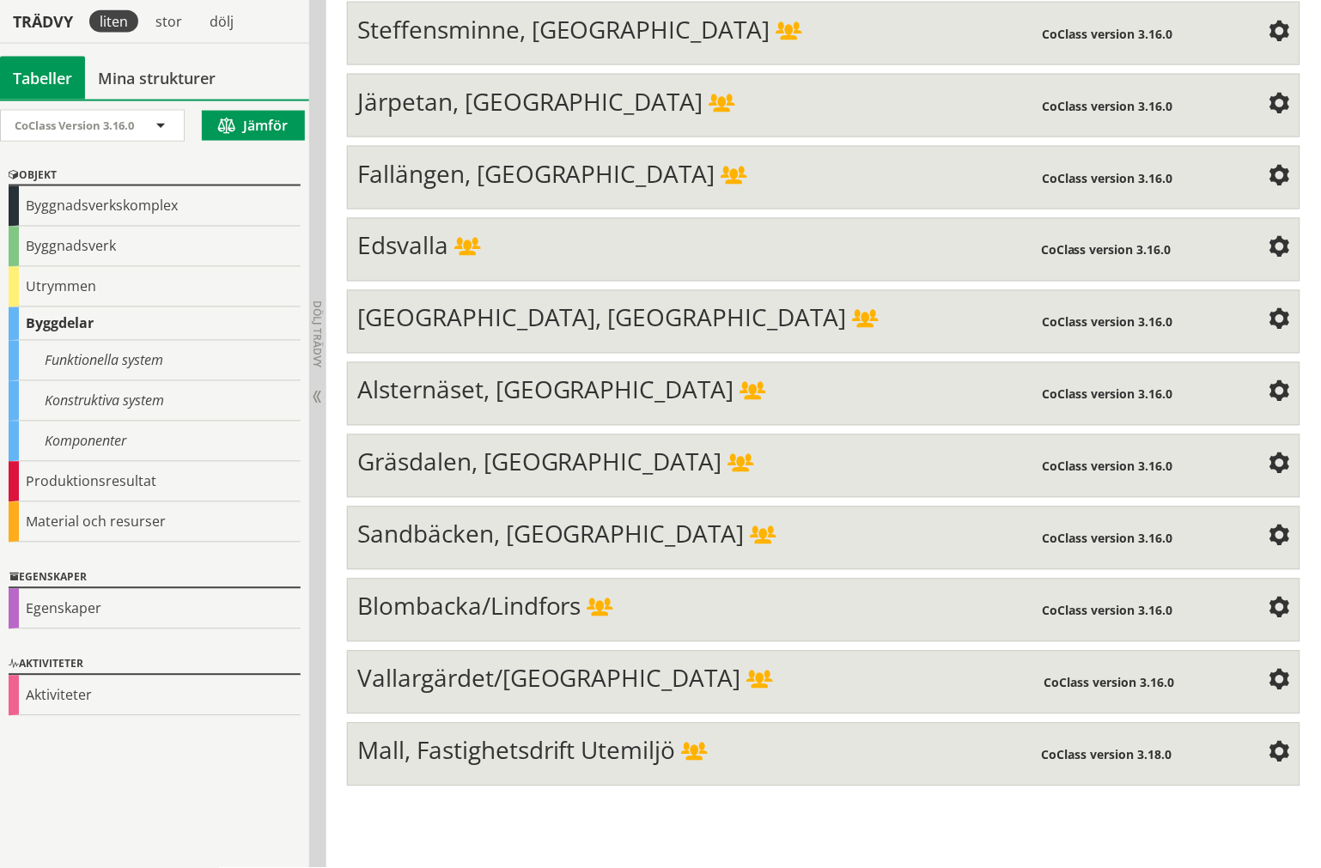
click at [547, 767] on span "Mall, Fastighetsdrift Utemiljö" at bounding box center [516, 750] width 319 height 33
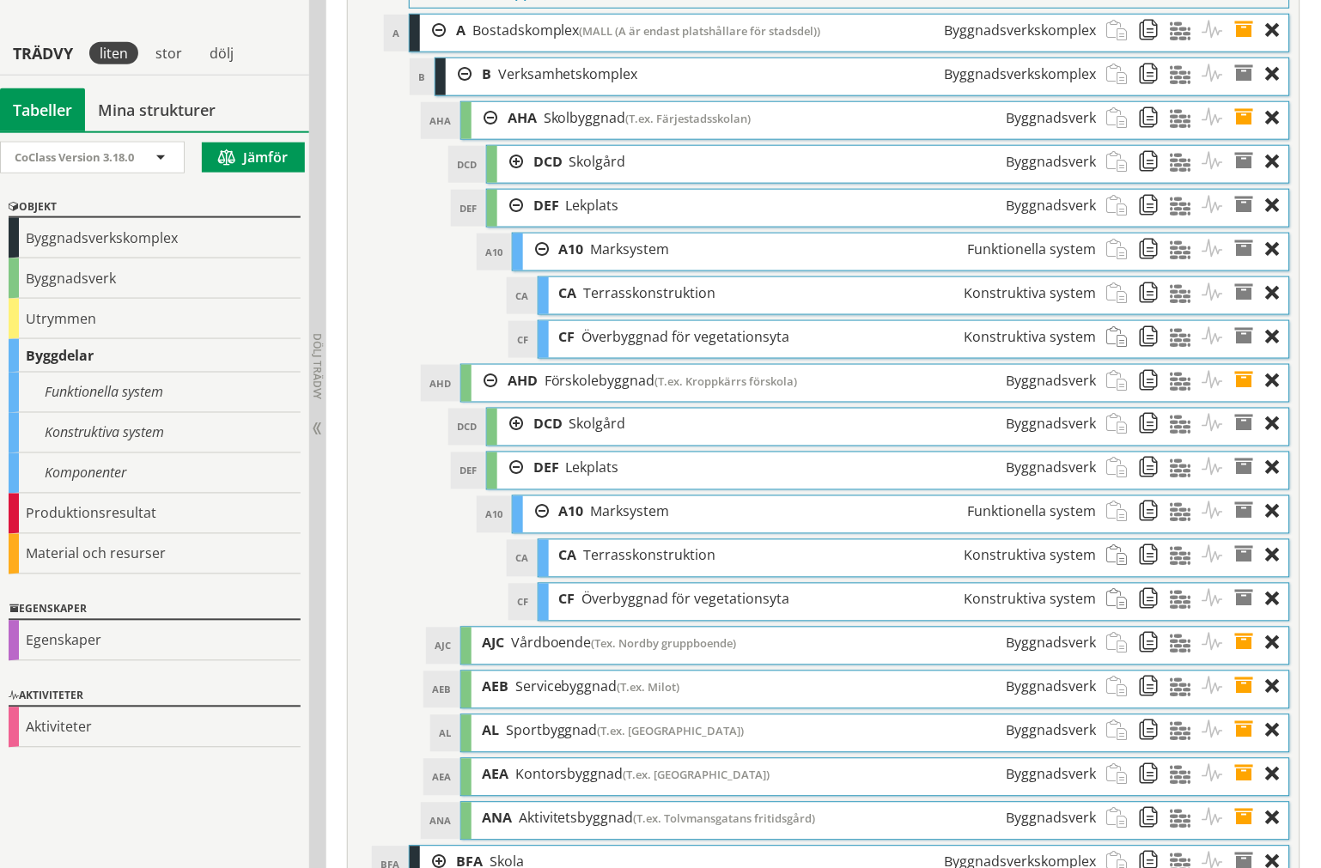
scroll to position [6290, 0]
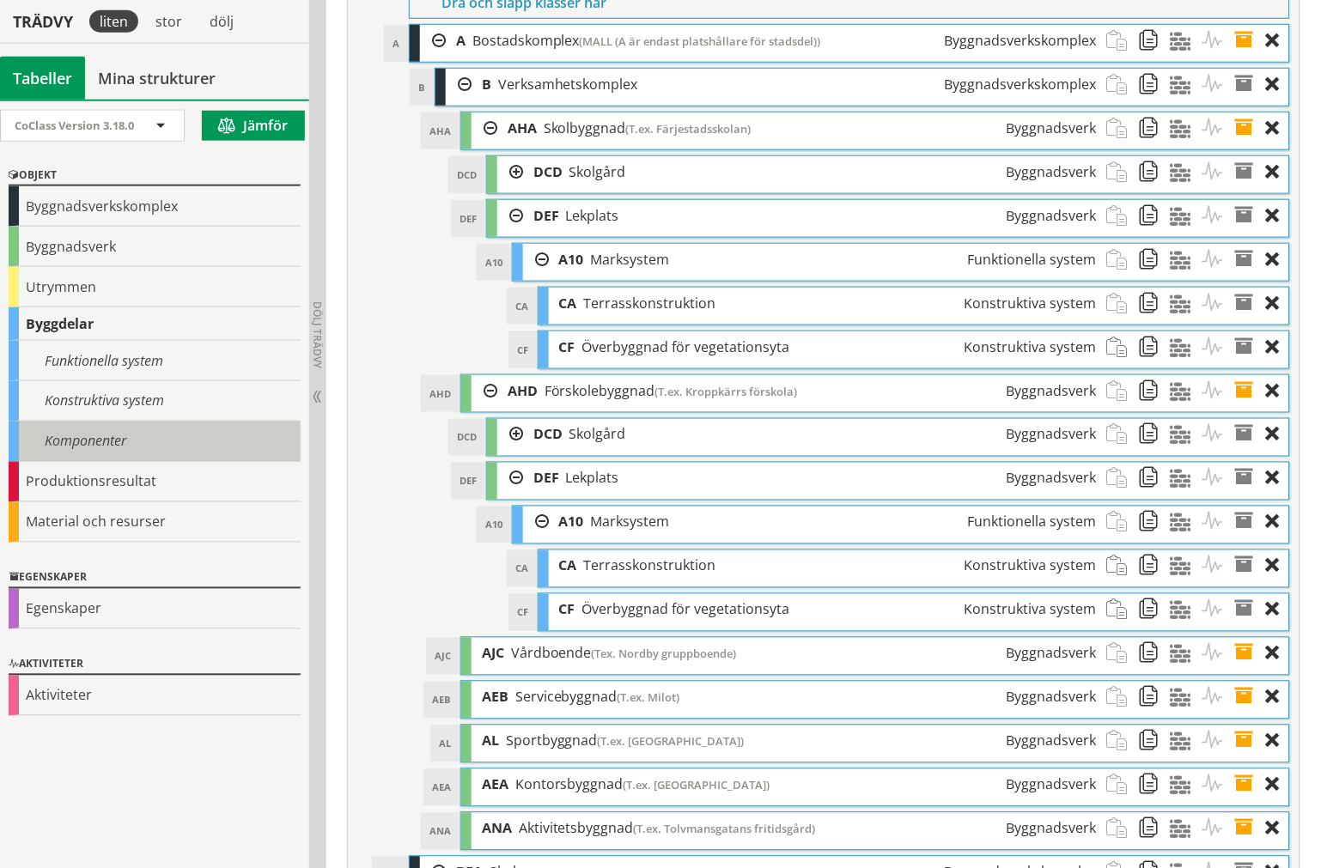
click at [175, 438] on div "Komponenter" at bounding box center [155, 442] width 292 height 40
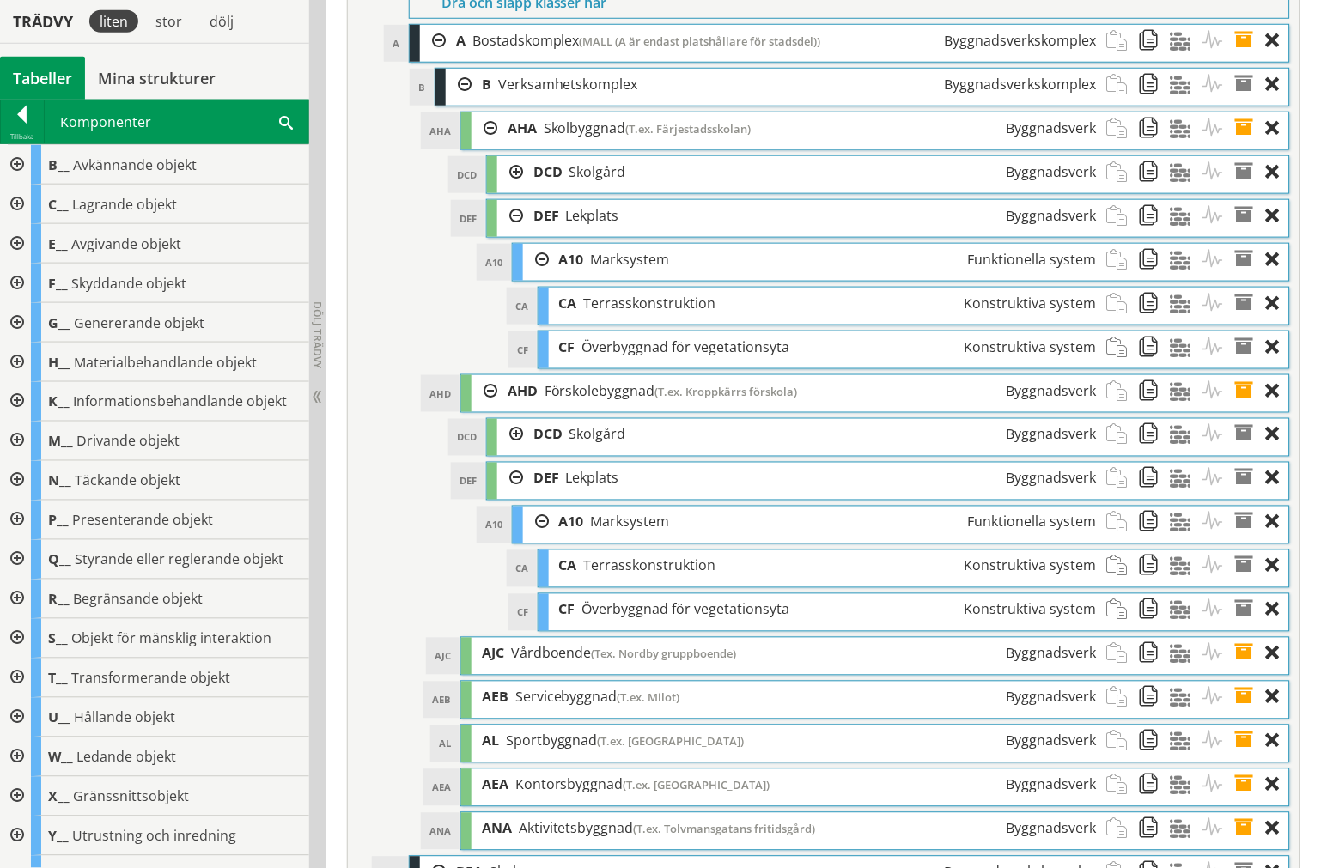
click at [23, 597] on div at bounding box center [15, 600] width 31 height 40
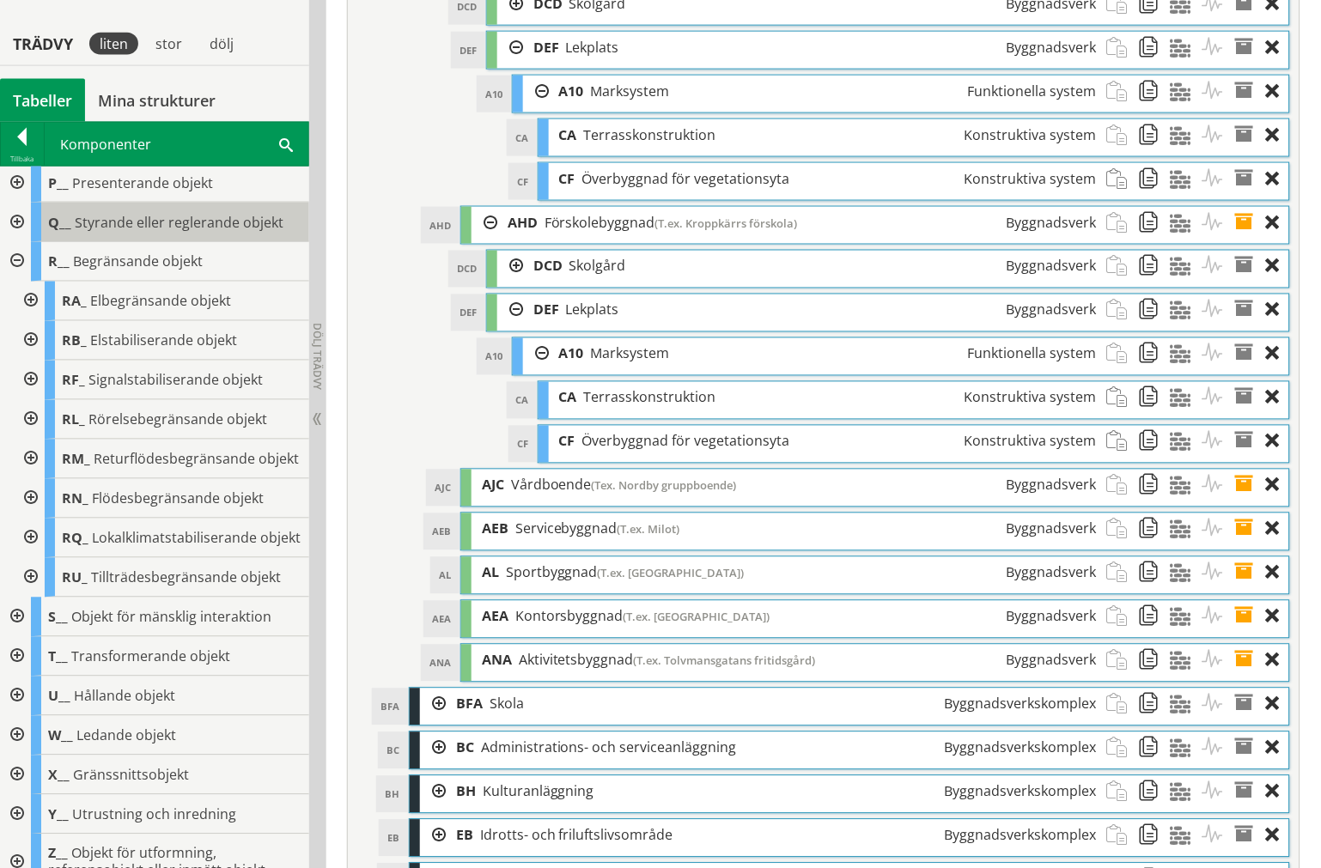
scroll to position [6480, 0]
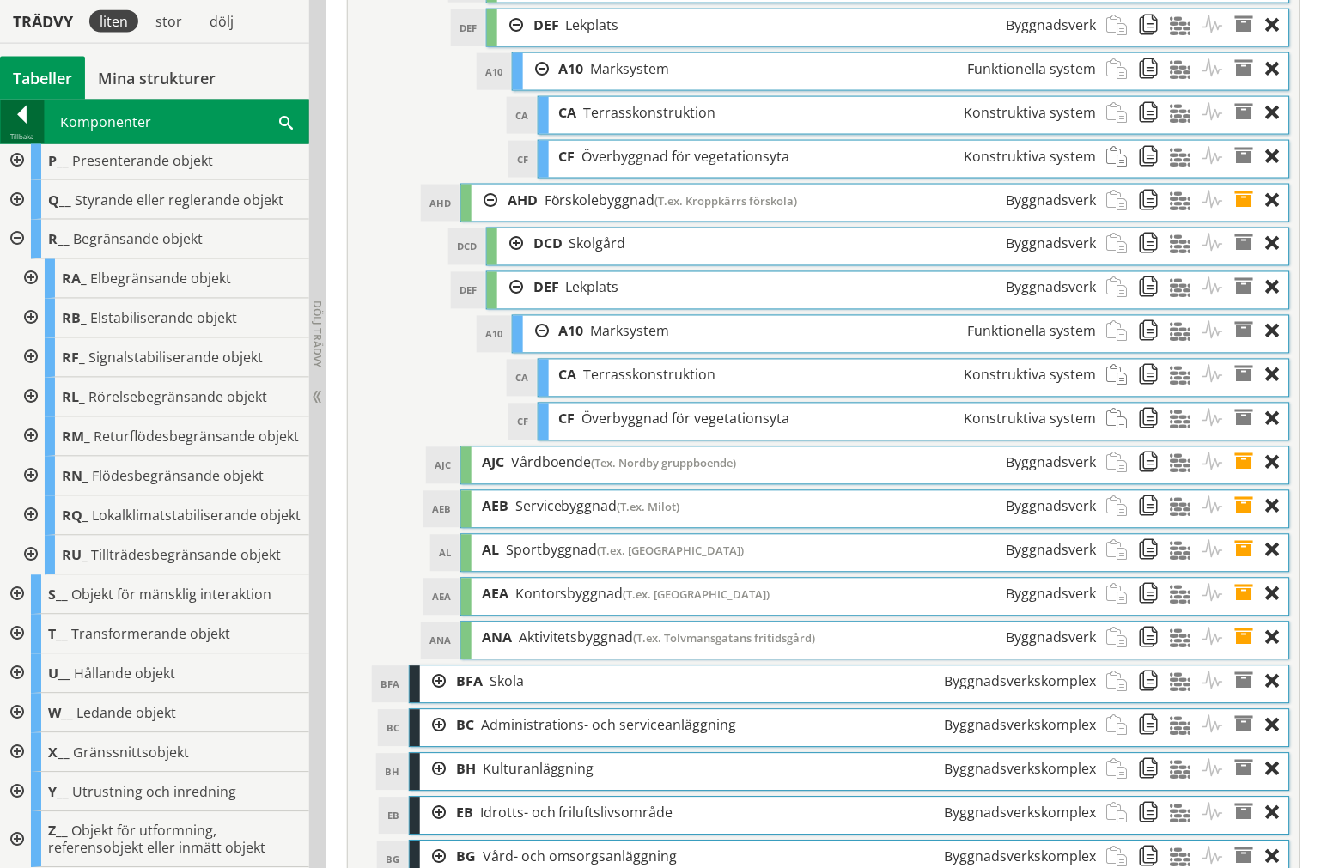
click at [29, 135] on div "Tillbaka" at bounding box center [22, 137] width 43 height 14
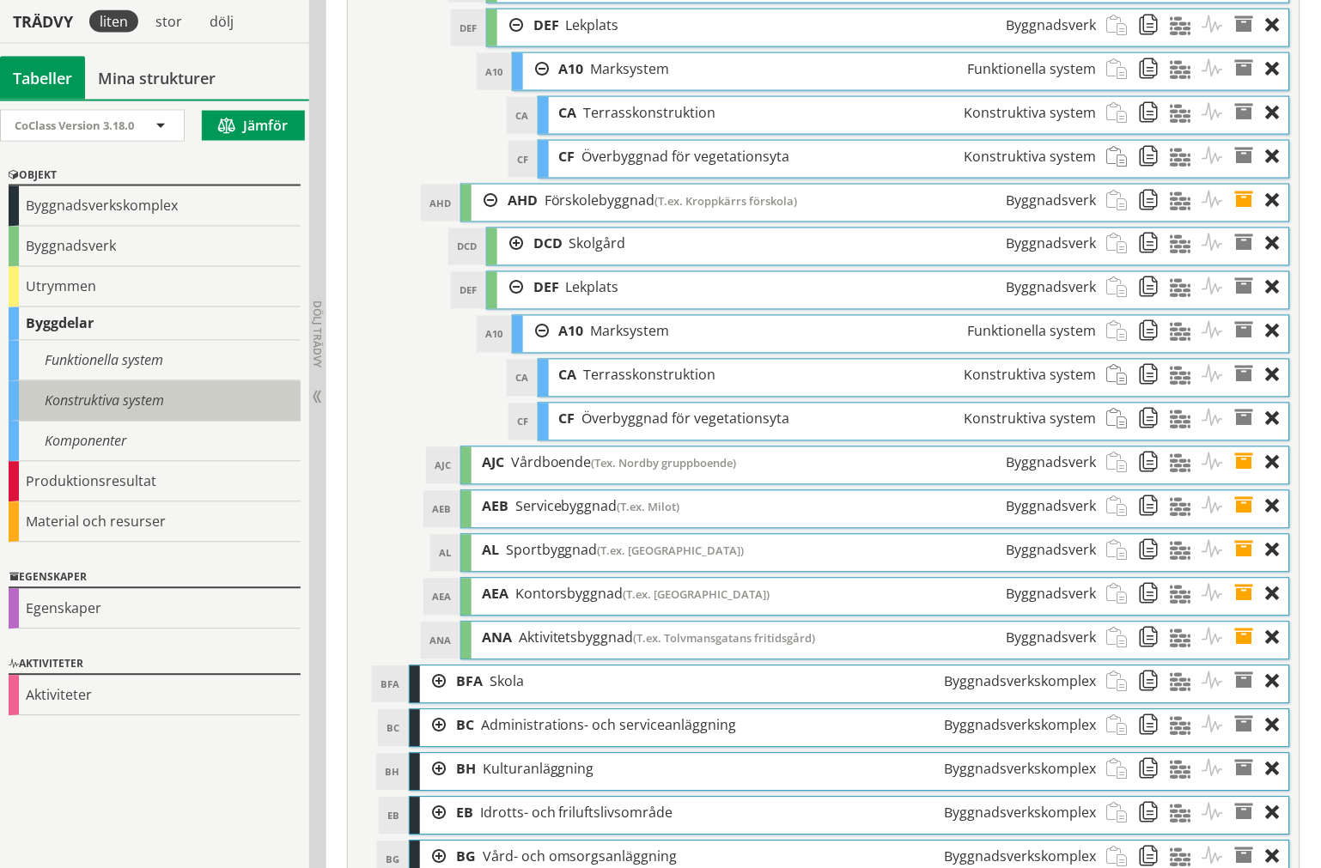
click at [224, 398] on div "Konstruktiva system" at bounding box center [155, 401] width 292 height 40
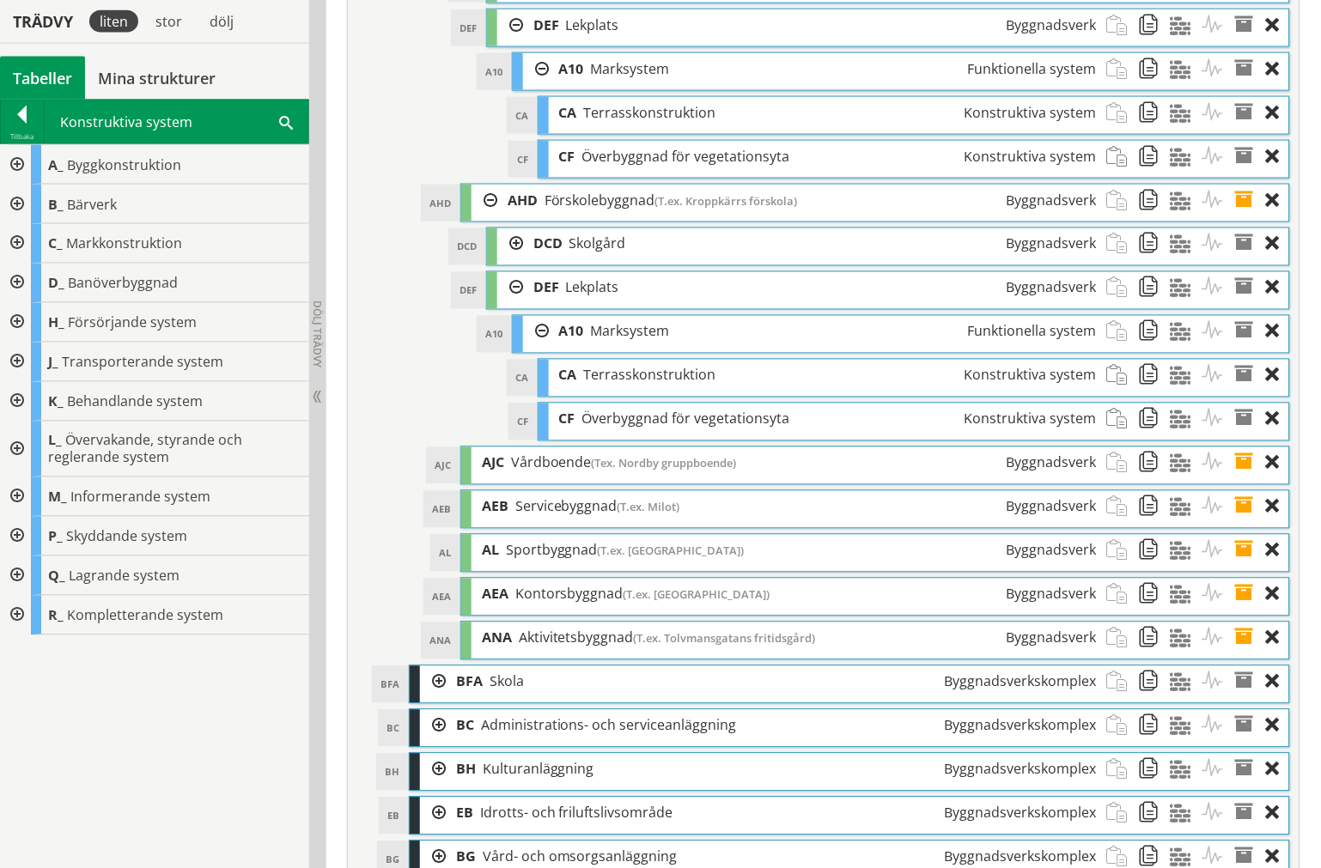
click at [26, 618] on div at bounding box center [15, 616] width 31 height 40
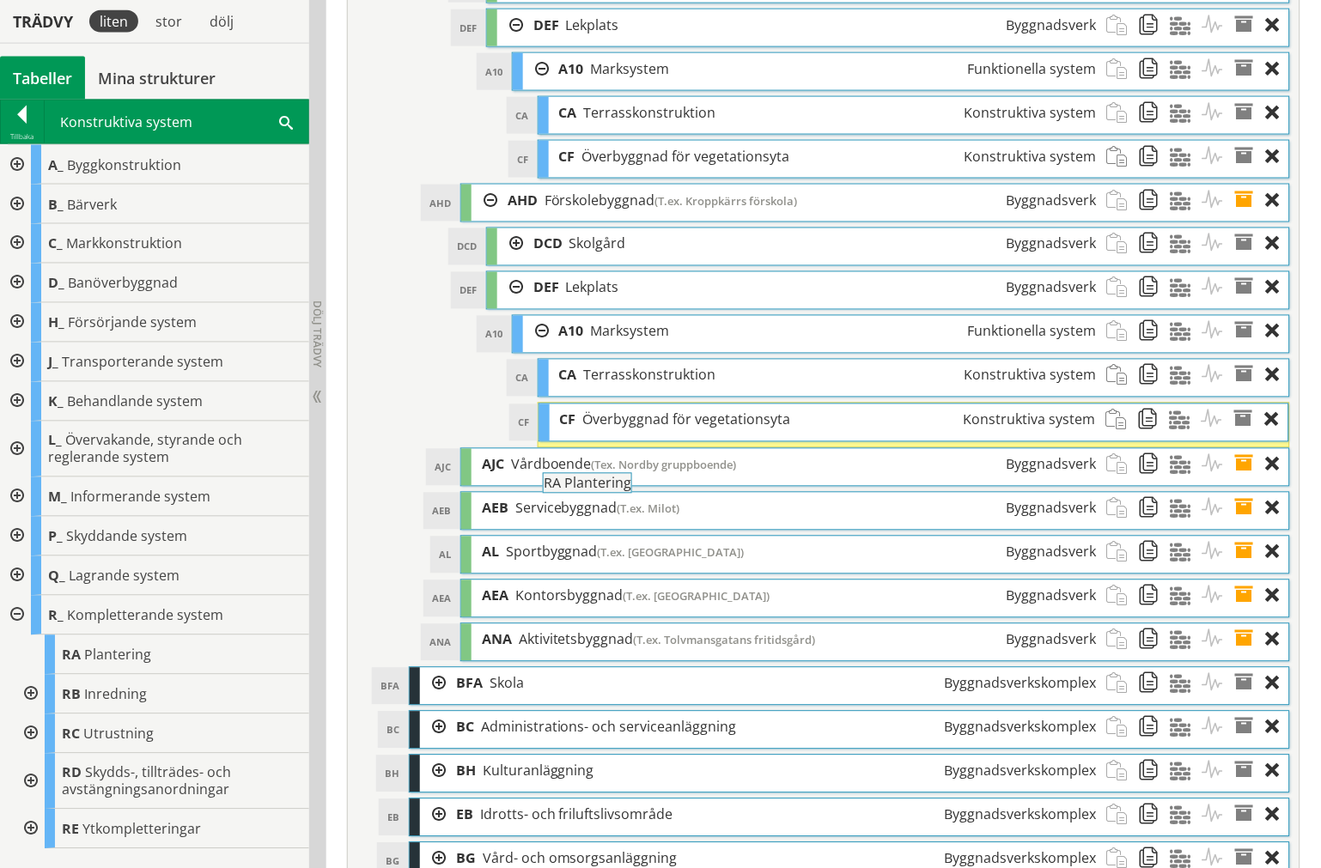
drag, startPoint x: 153, startPoint y: 653, endPoint x: 677, endPoint y: 489, distance: 548.7
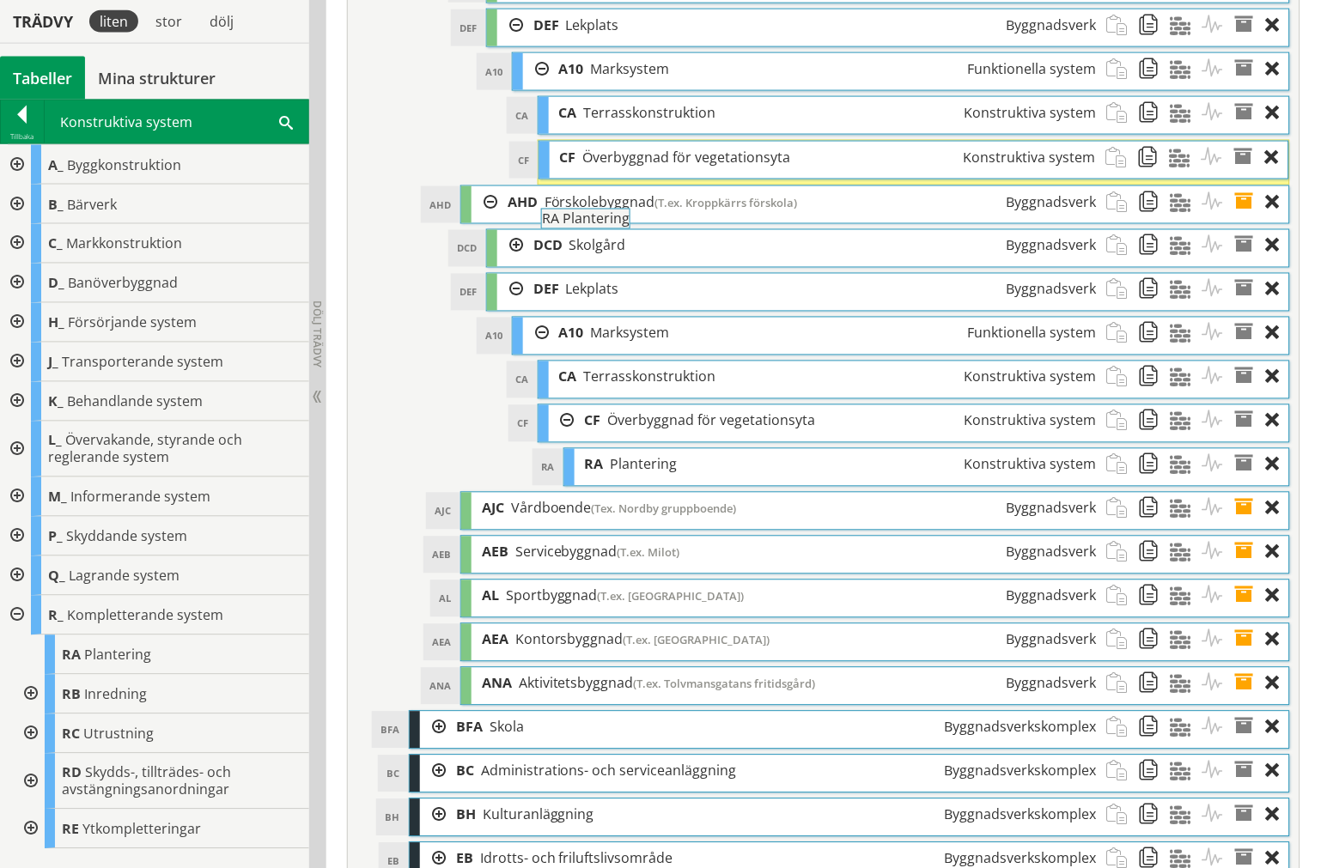
drag, startPoint x: 178, startPoint y: 633, endPoint x: 692, endPoint y: 229, distance: 653.8
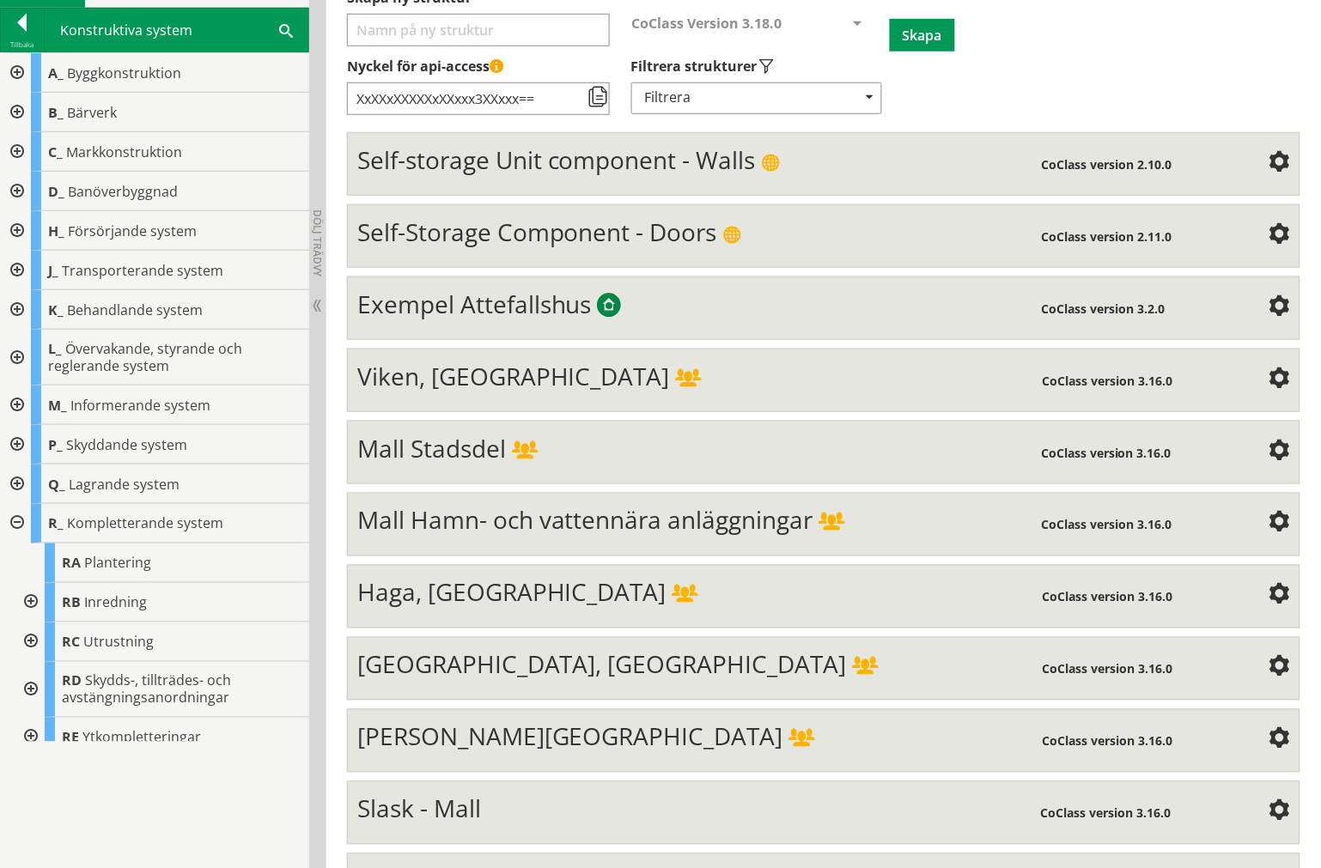
scroll to position [0, 0]
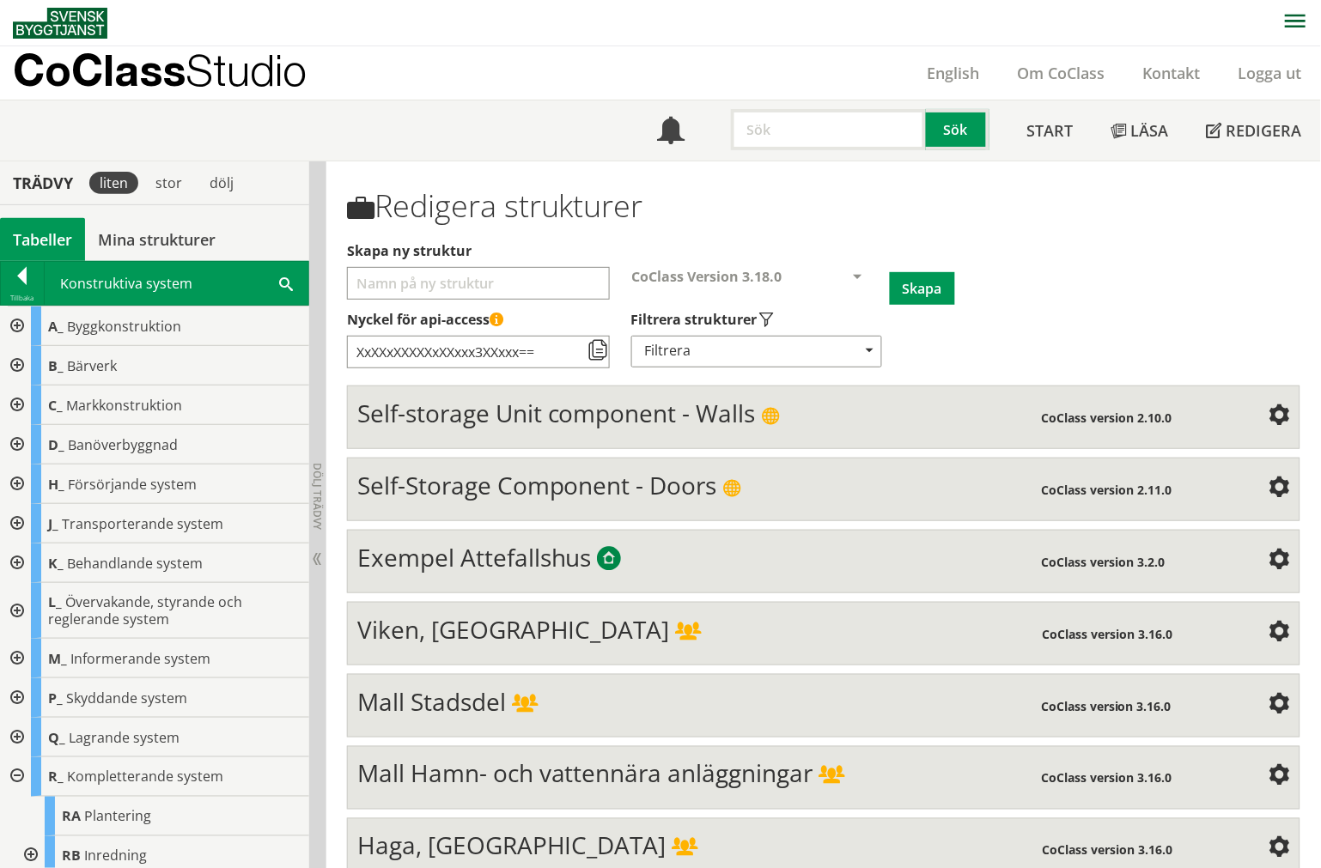
click at [534, 714] on span at bounding box center [525, 705] width 26 height 19
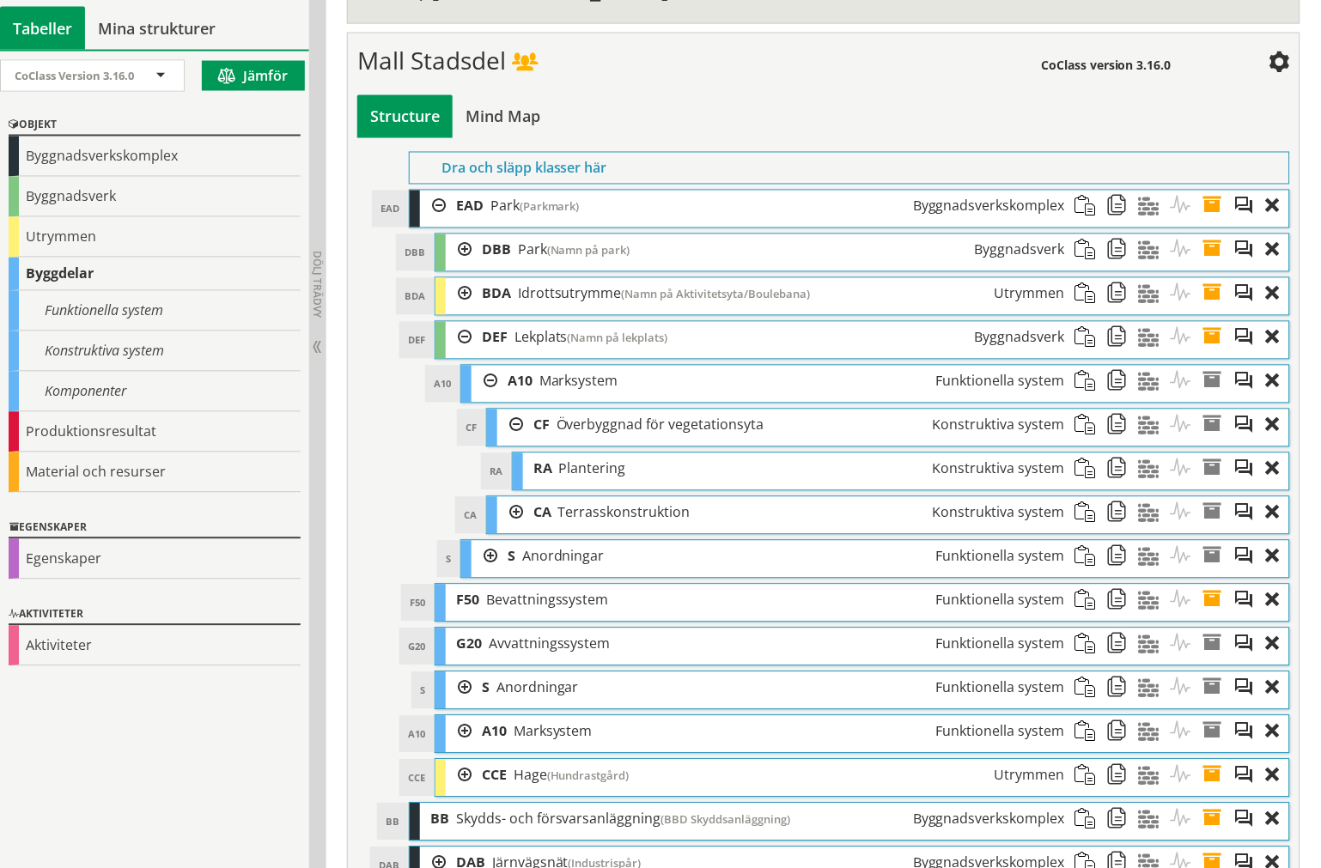
scroll to position [667, 0]
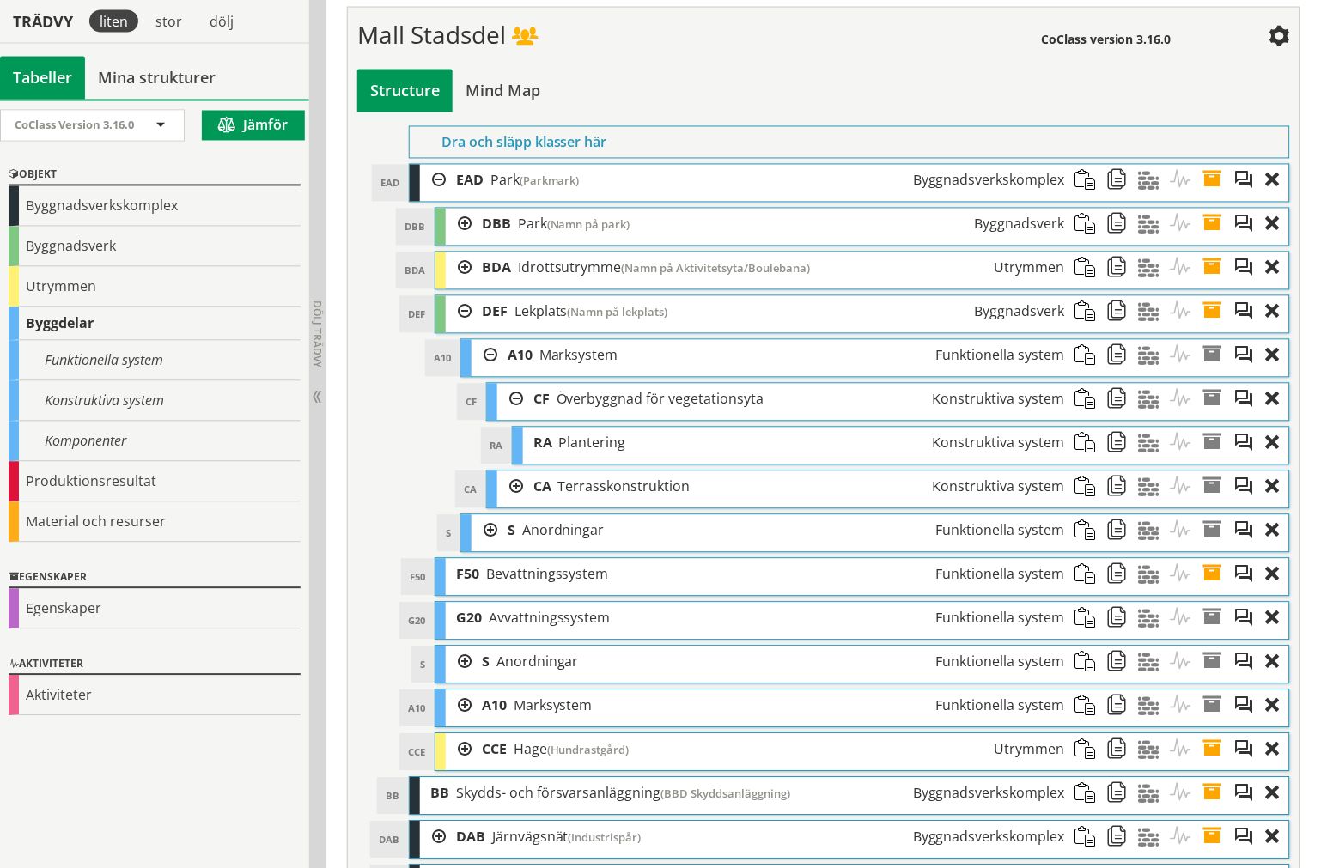
click at [512, 399] on div at bounding box center [510, 400] width 26 height 32
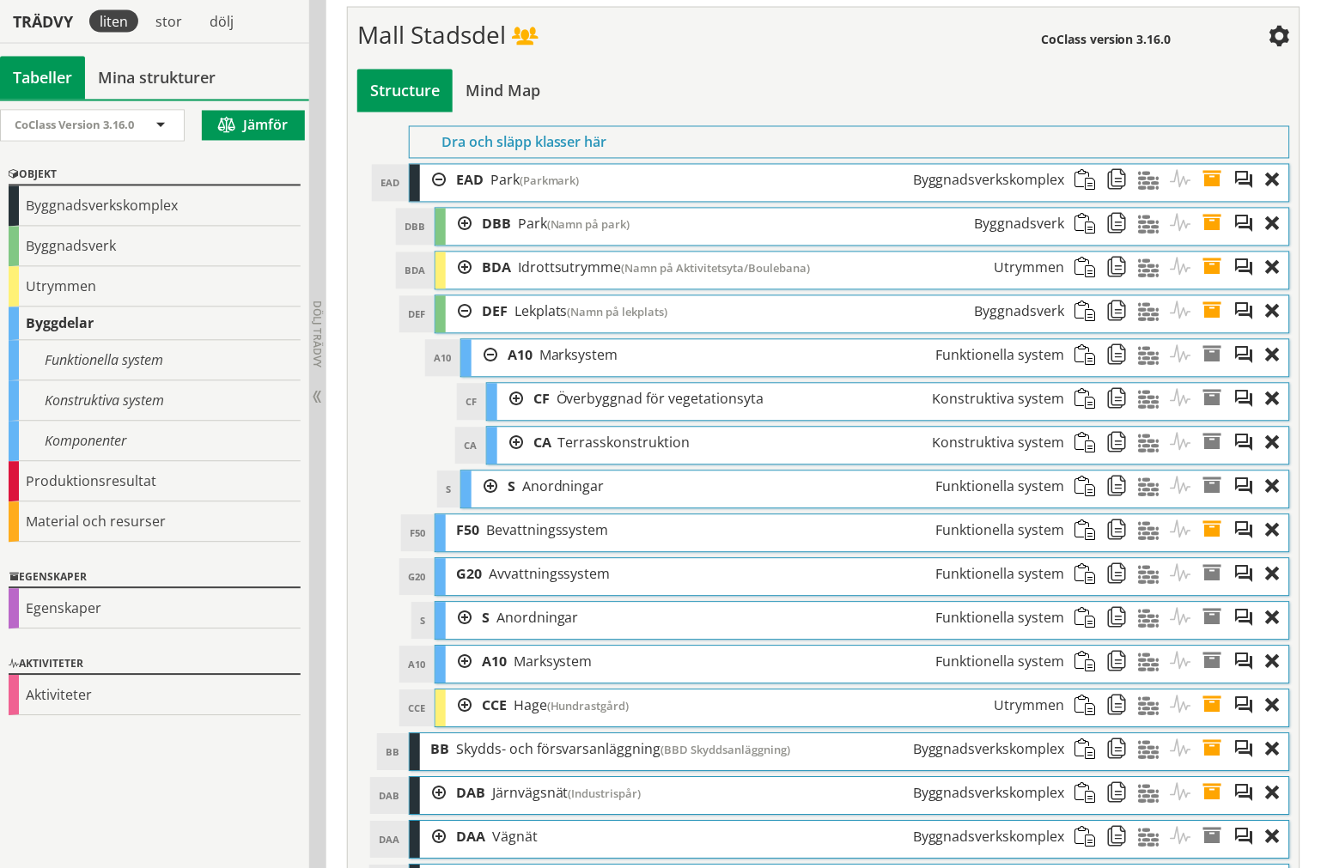
click at [512, 435] on div at bounding box center [510, 444] width 26 height 32
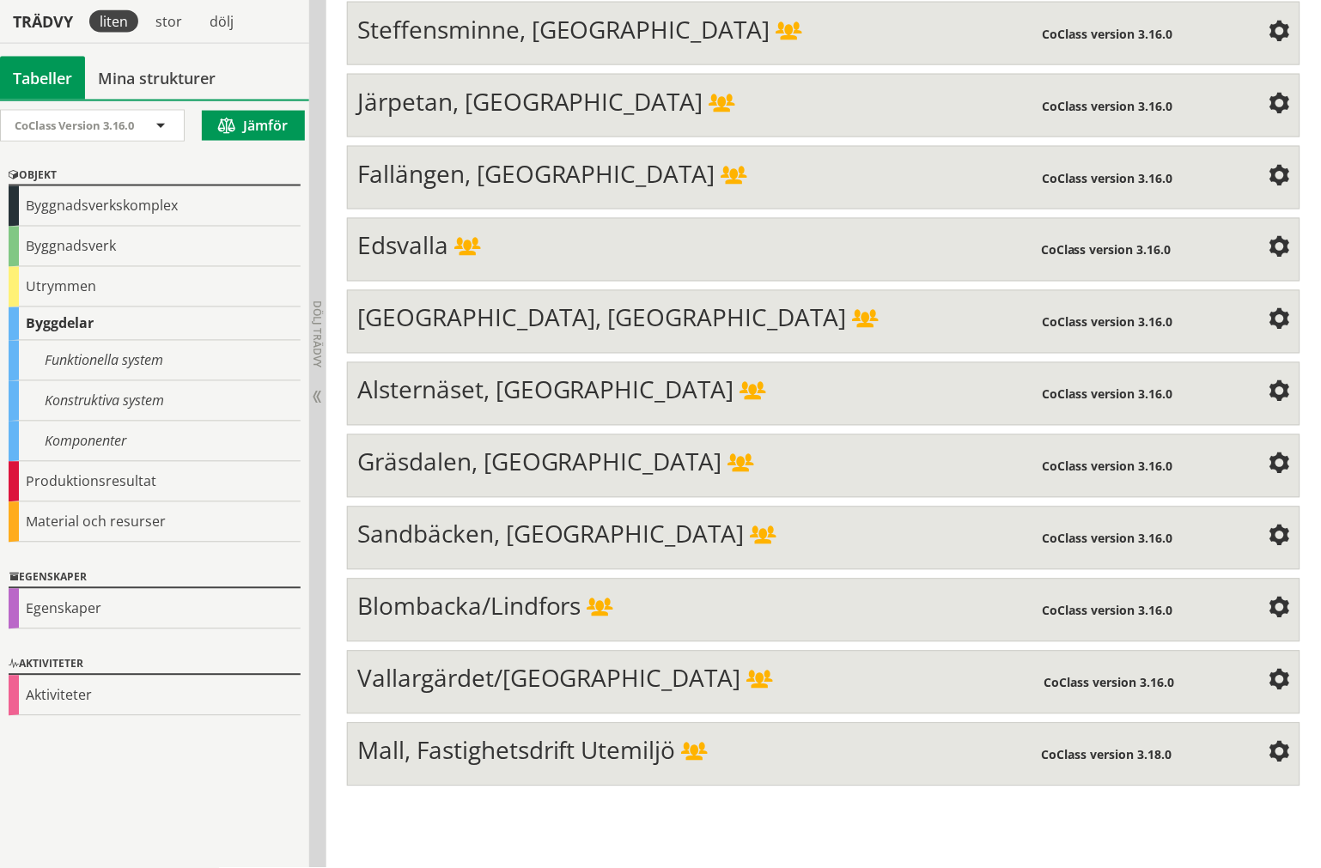
click at [544, 787] on div "Mall, Fastighetsdrift Utemiljö CoClass version 3.18.0 Structure Mind Map Dra oc…" at bounding box center [823, 755] width 953 height 64
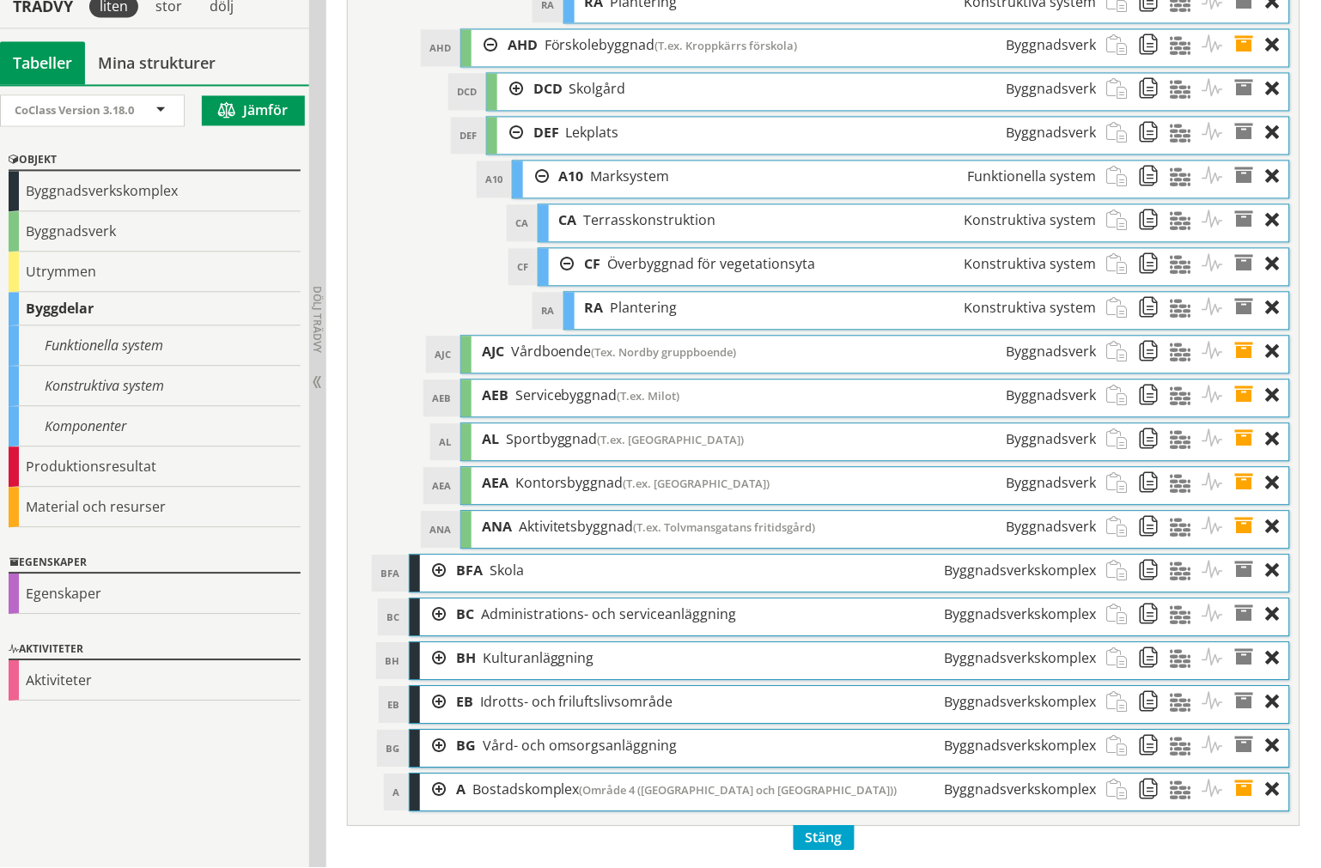
scroll to position [6664, 0]
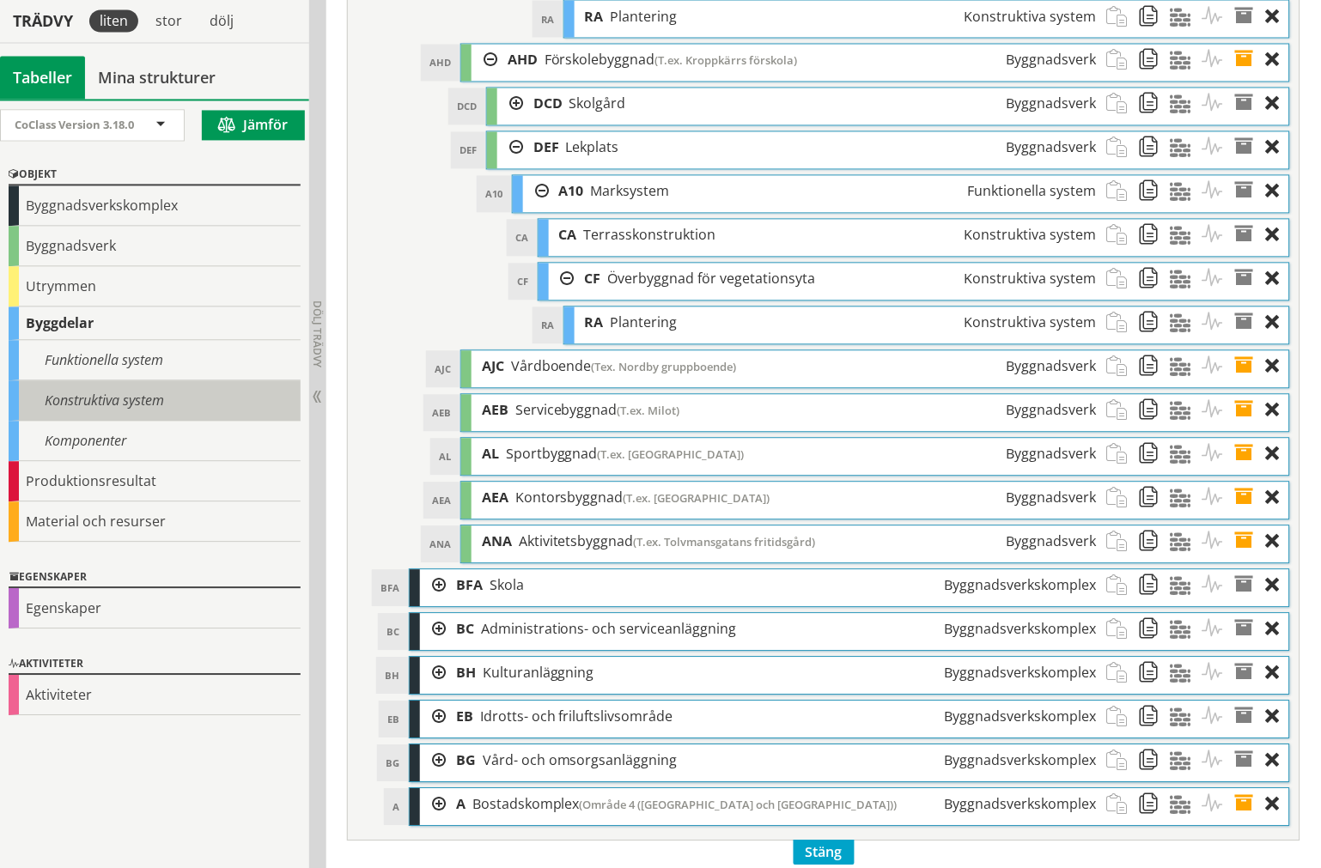
click at [112, 381] on div "Konstruktiva system" at bounding box center [155, 401] width 292 height 40
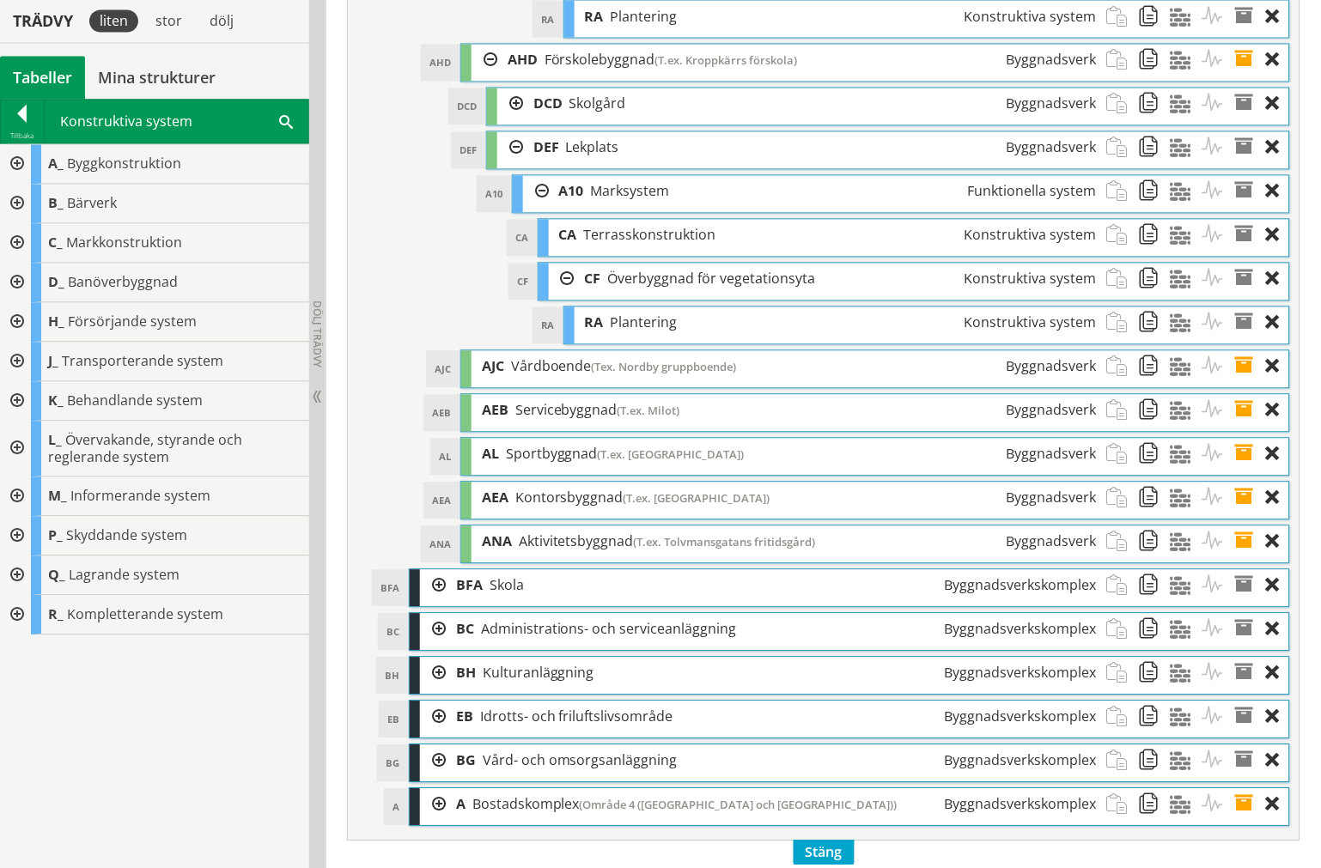
click at [7, 124] on div at bounding box center [22, 118] width 43 height 24
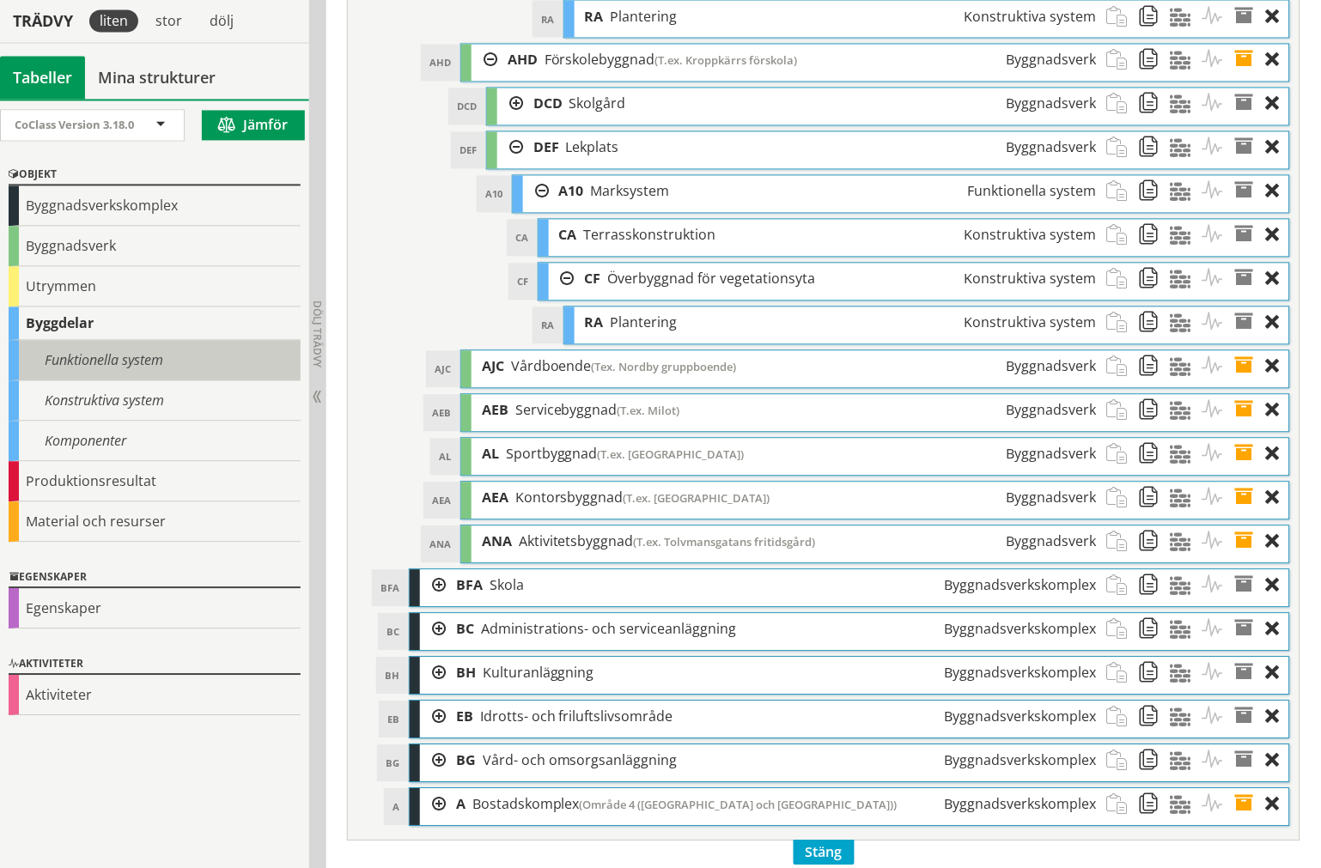
click at [125, 368] on div "Funktionella system" at bounding box center [155, 361] width 292 height 40
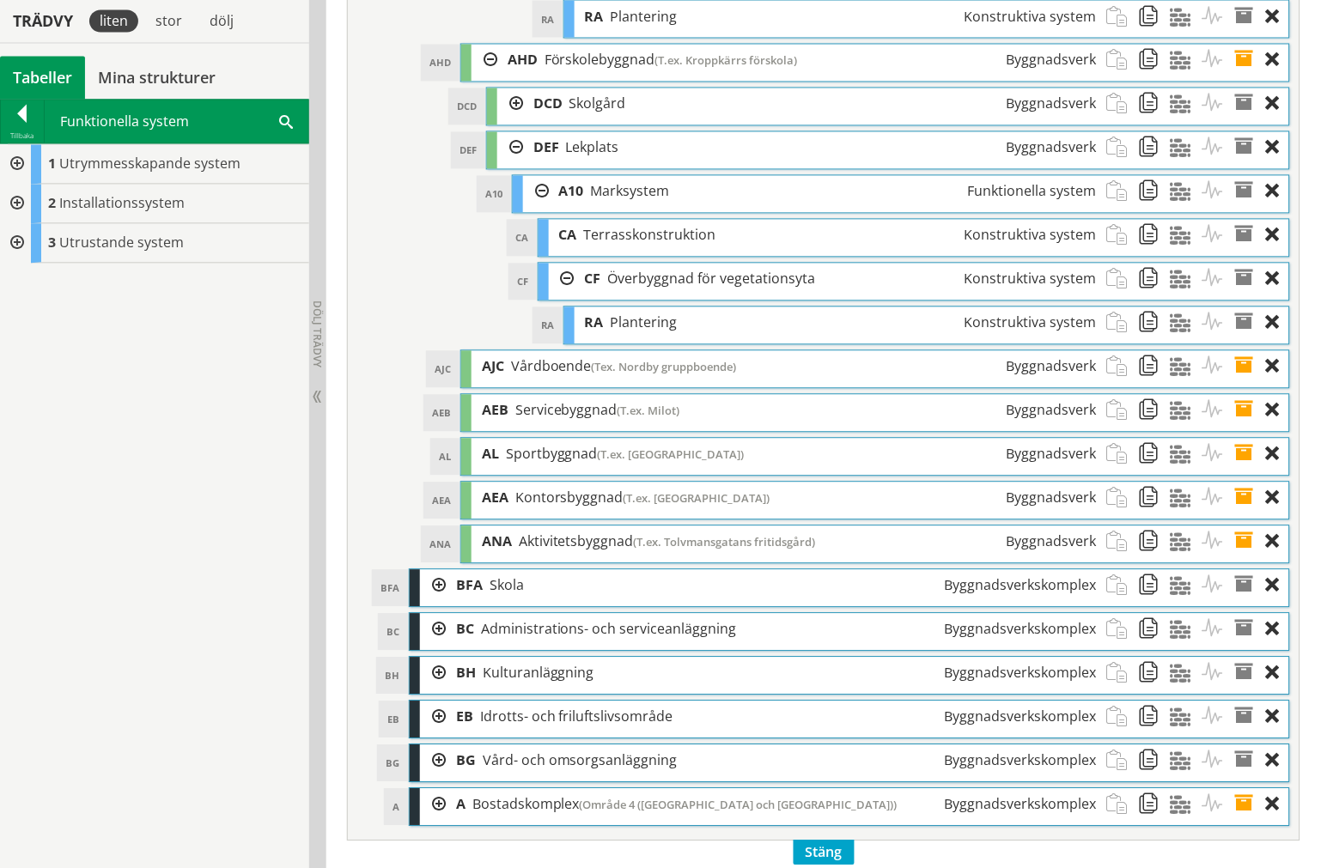
click at [4, 204] on div at bounding box center [15, 205] width 31 height 40
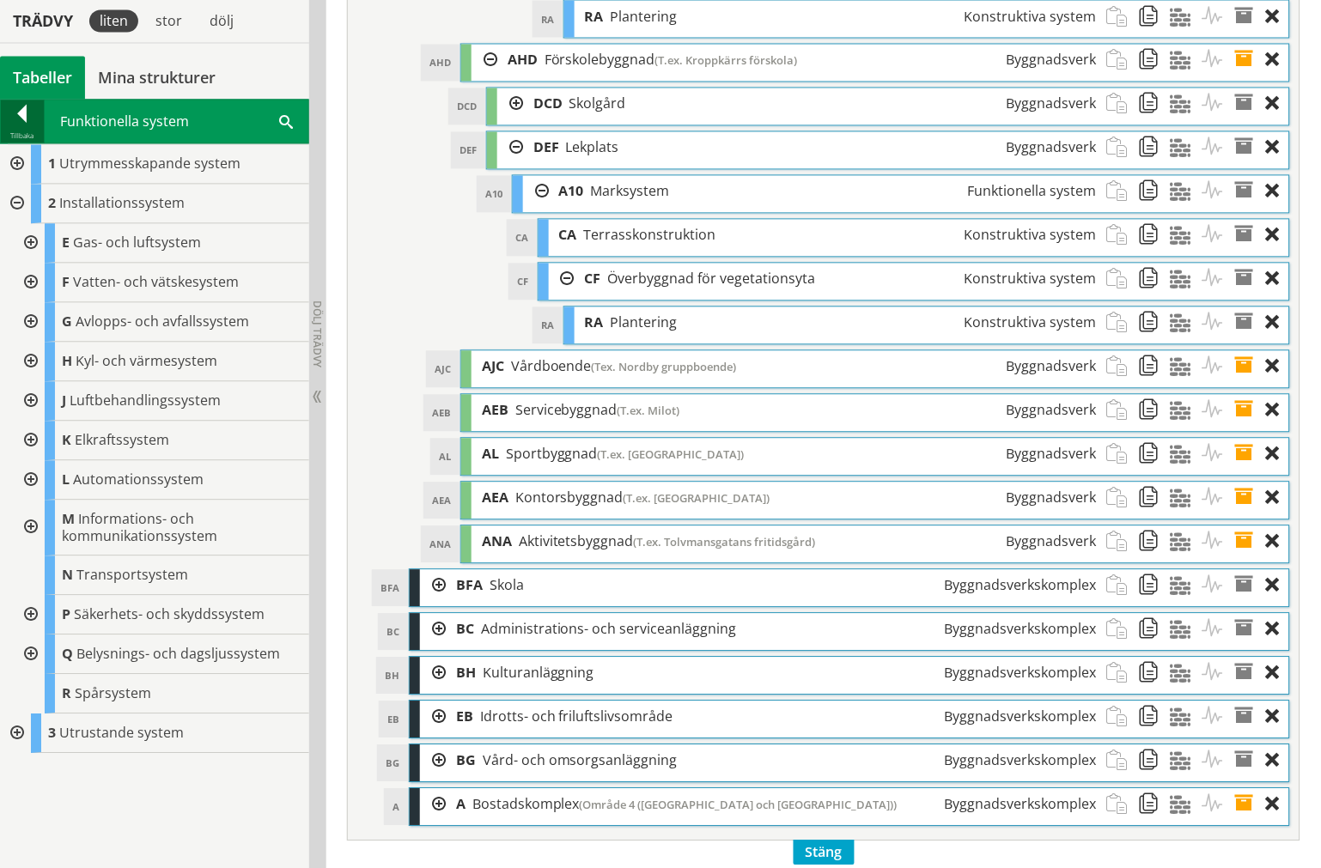
click at [12, 110] on div at bounding box center [22, 118] width 43 height 24
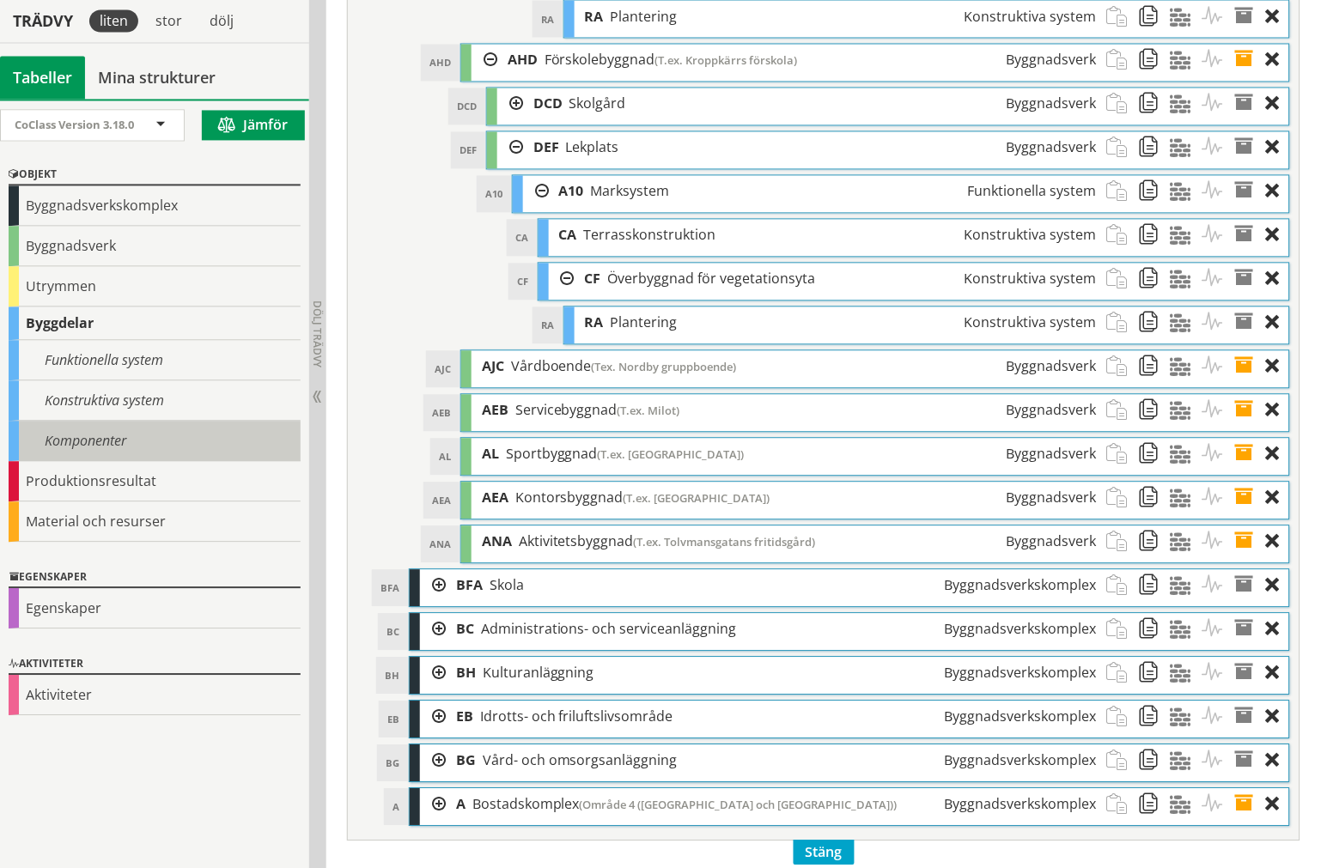
click at [84, 445] on div "Komponenter" at bounding box center [155, 442] width 292 height 40
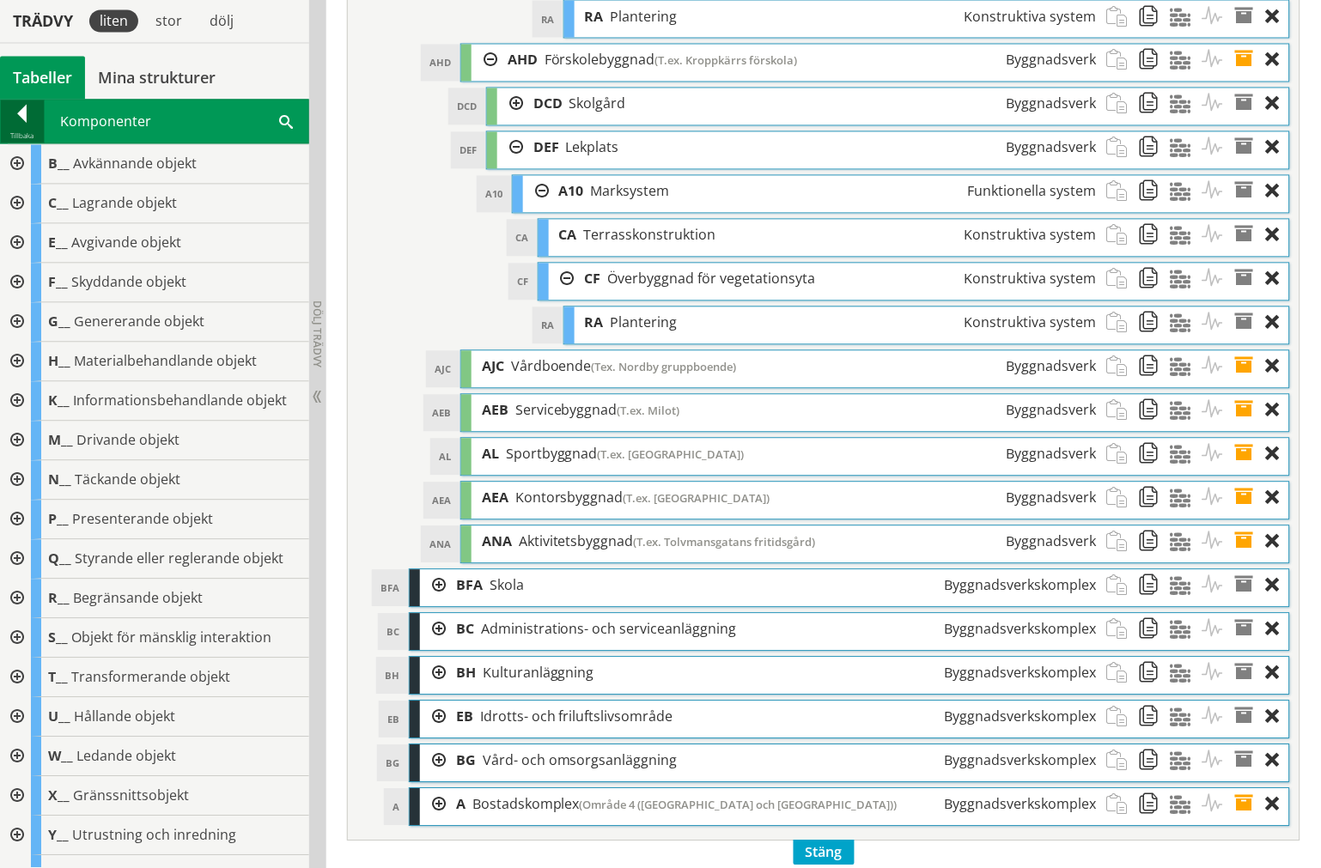
click at [9, 115] on div at bounding box center [22, 118] width 43 height 24
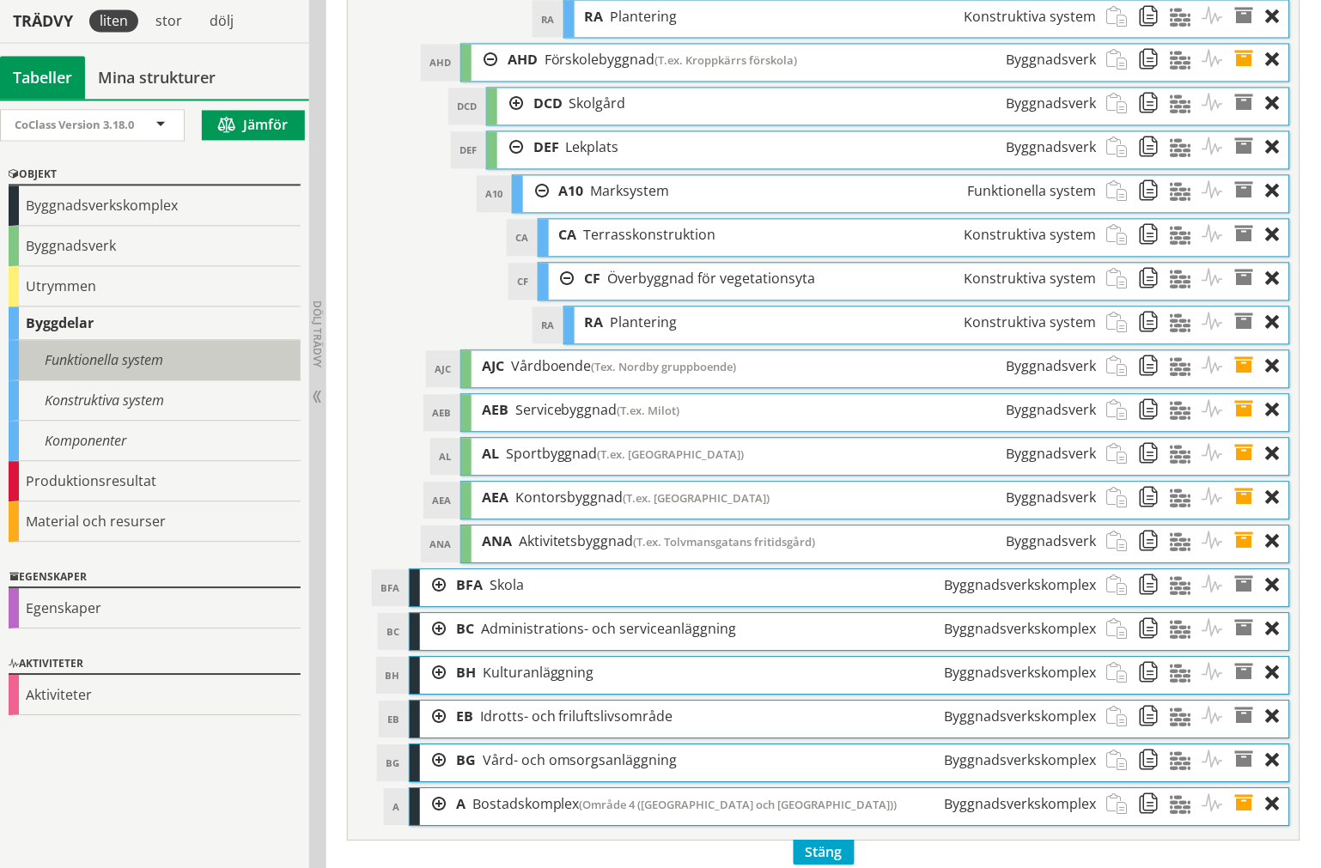
click at [70, 362] on div "Funktionella system" at bounding box center [155, 361] width 292 height 40
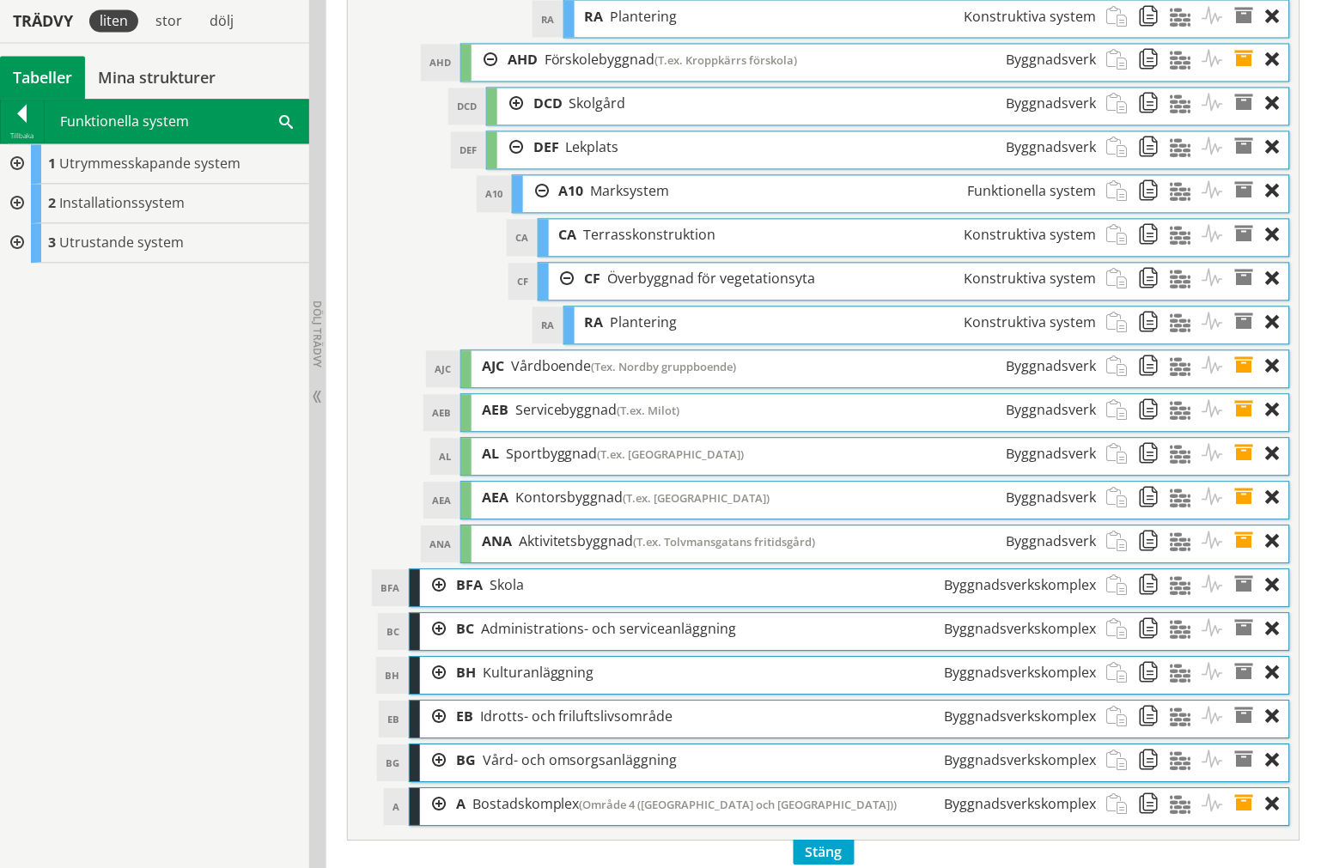
click at [21, 155] on div at bounding box center [15, 165] width 31 height 40
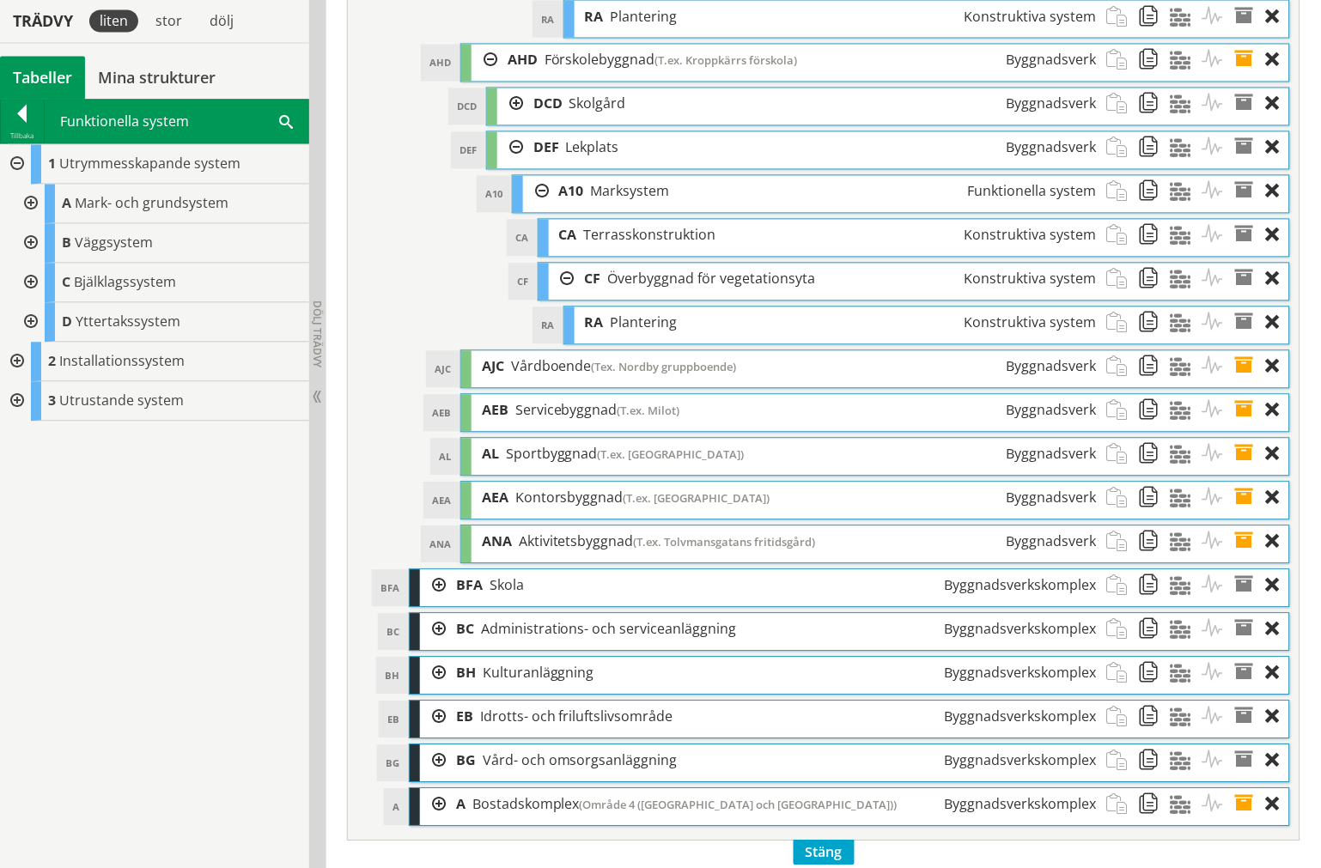
click at [36, 198] on div at bounding box center [29, 205] width 31 height 40
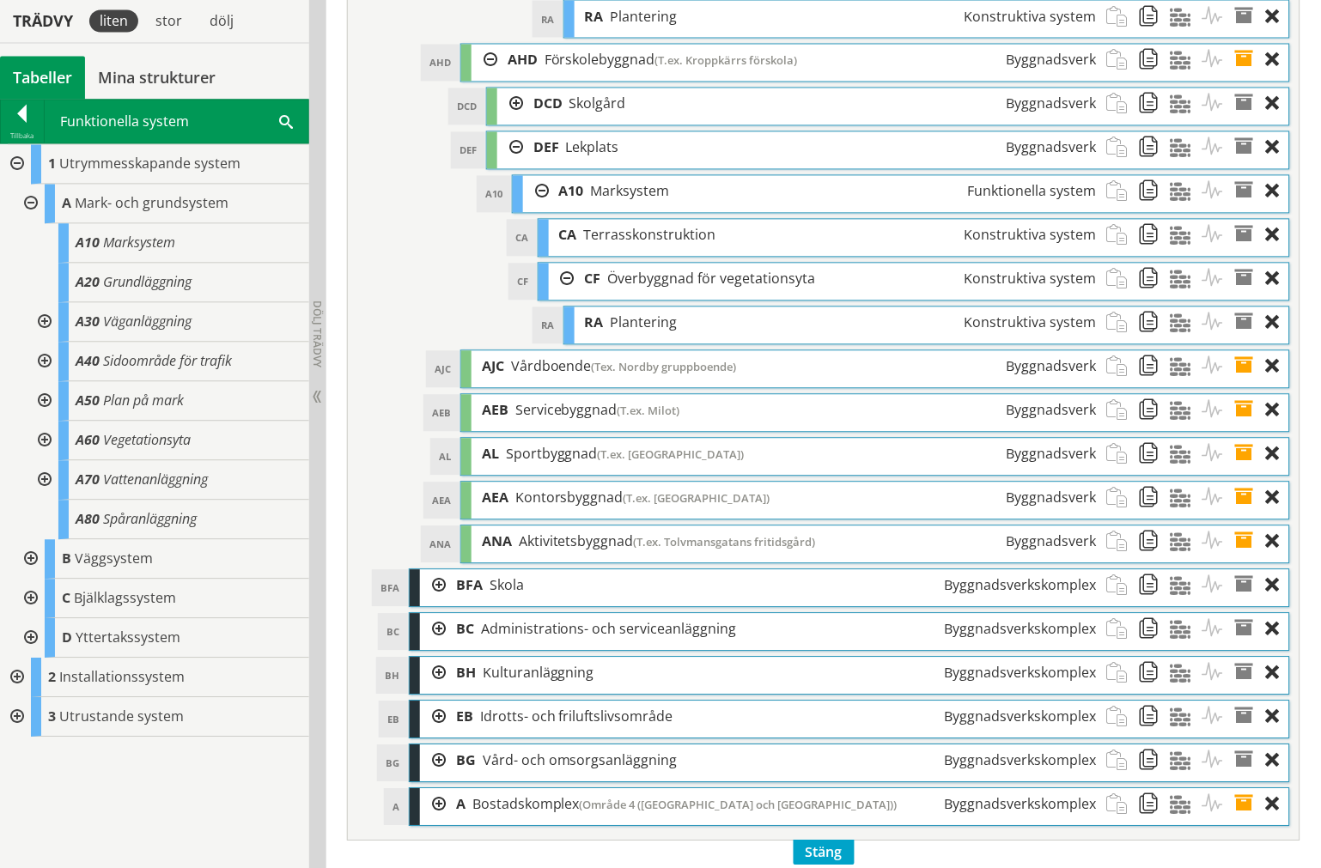
click at [36, 198] on div at bounding box center [29, 205] width 31 height 40
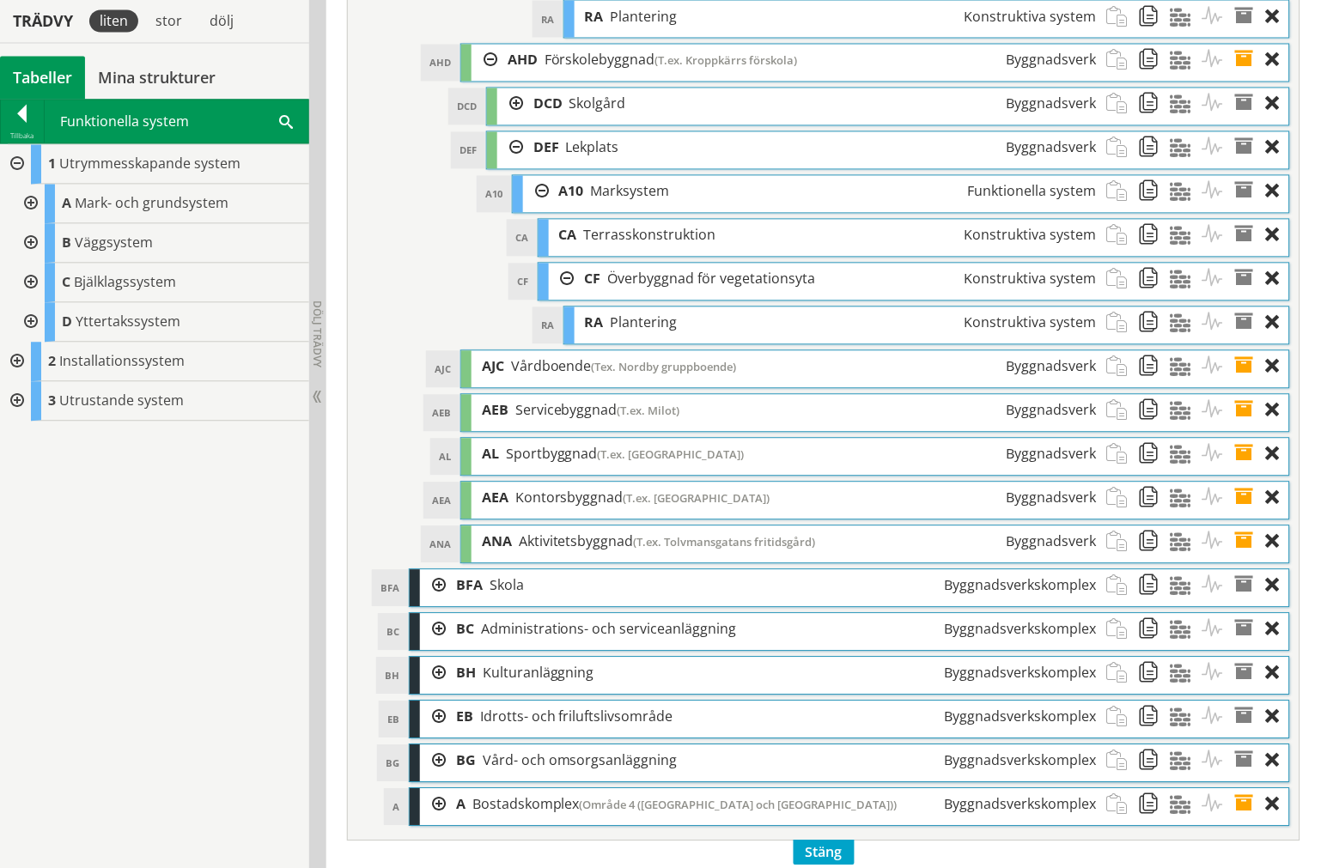
click at [33, 239] on div at bounding box center [29, 244] width 31 height 40
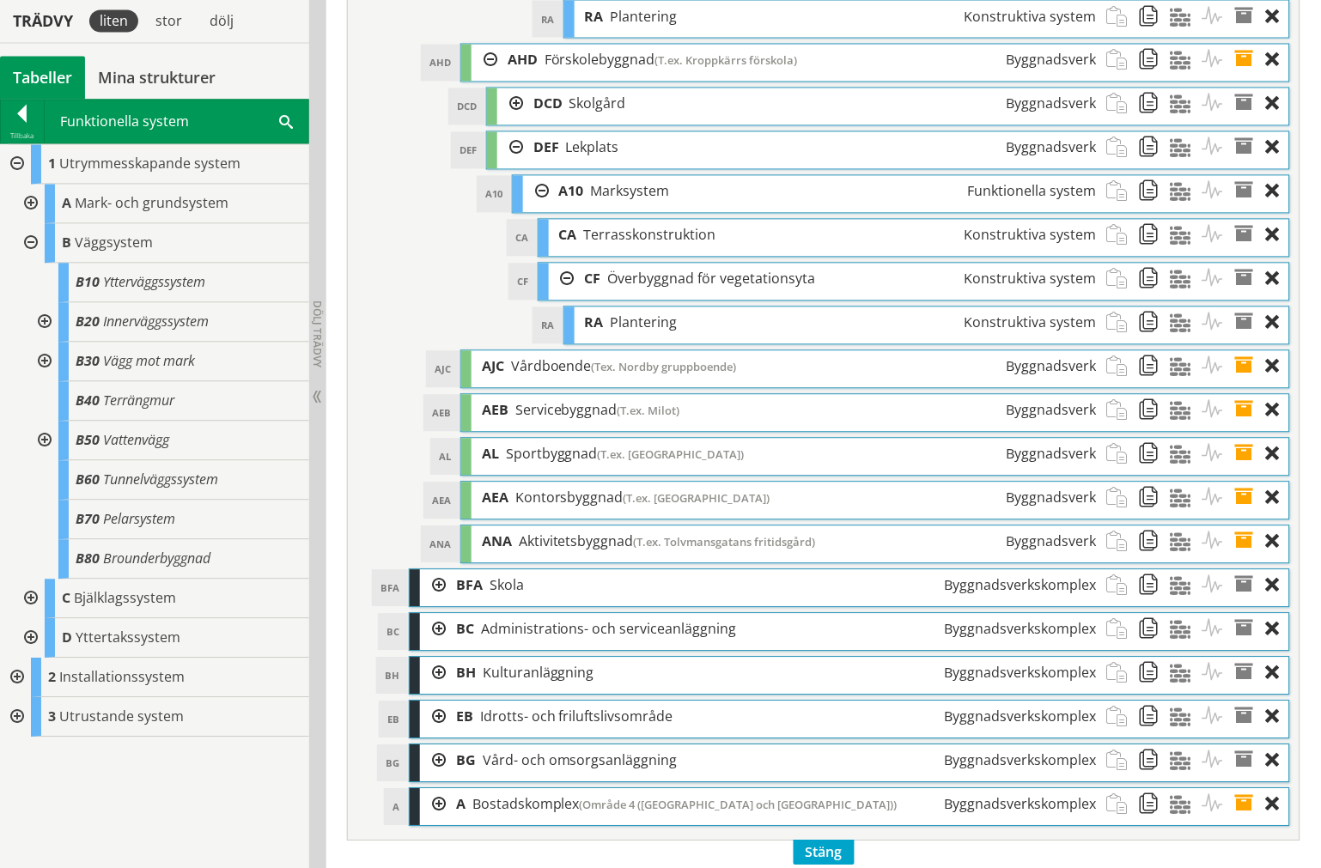
click at [30, 239] on div at bounding box center [29, 244] width 31 height 40
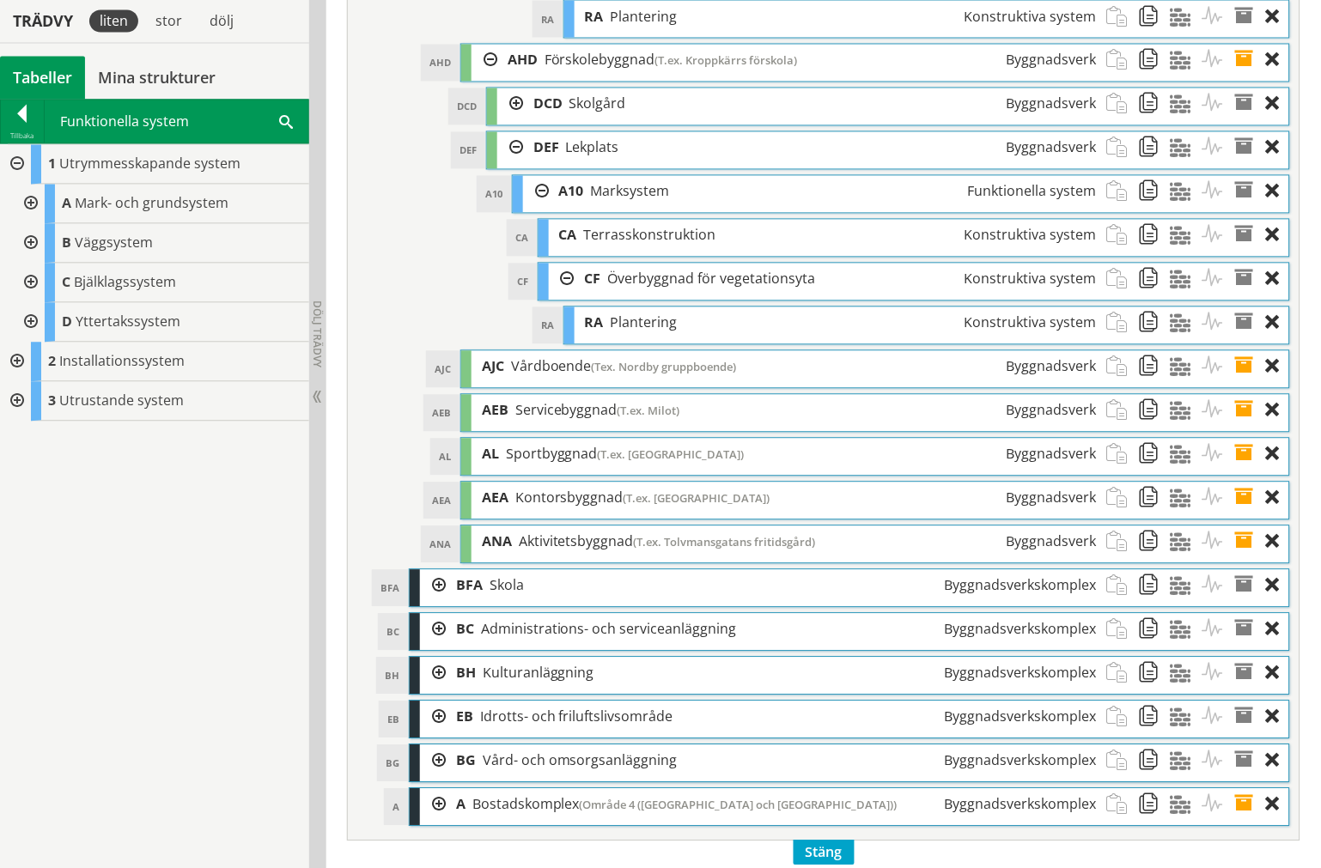
click at [31, 287] on div at bounding box center [29, 284] width 31 height 40
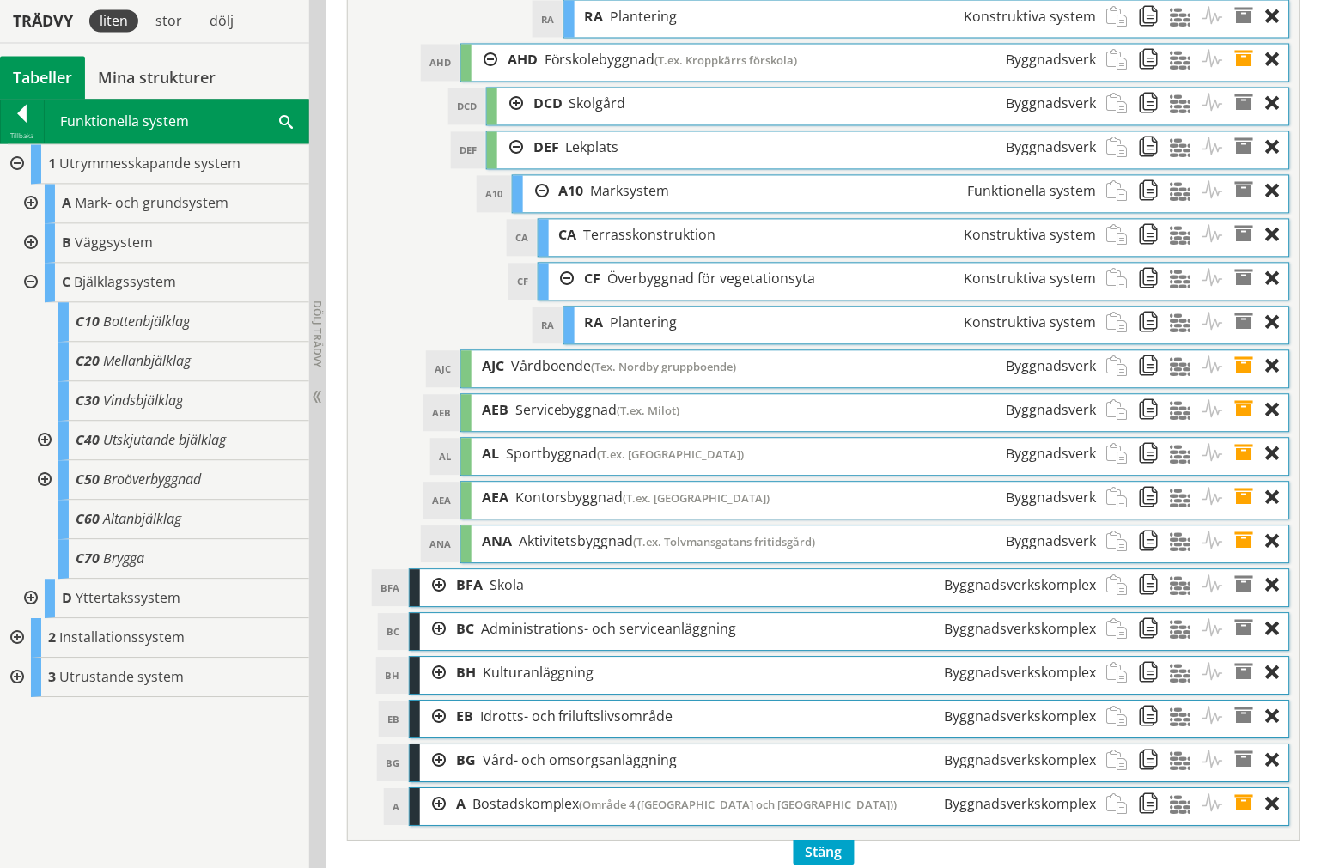
drag, startPoint x: 31, startPoint y: 287, endPoint x: 26, endPoint y: 222, distance: 65.5
click at [33, 289] on div at bounding box center [29, 284] width 31 height 40
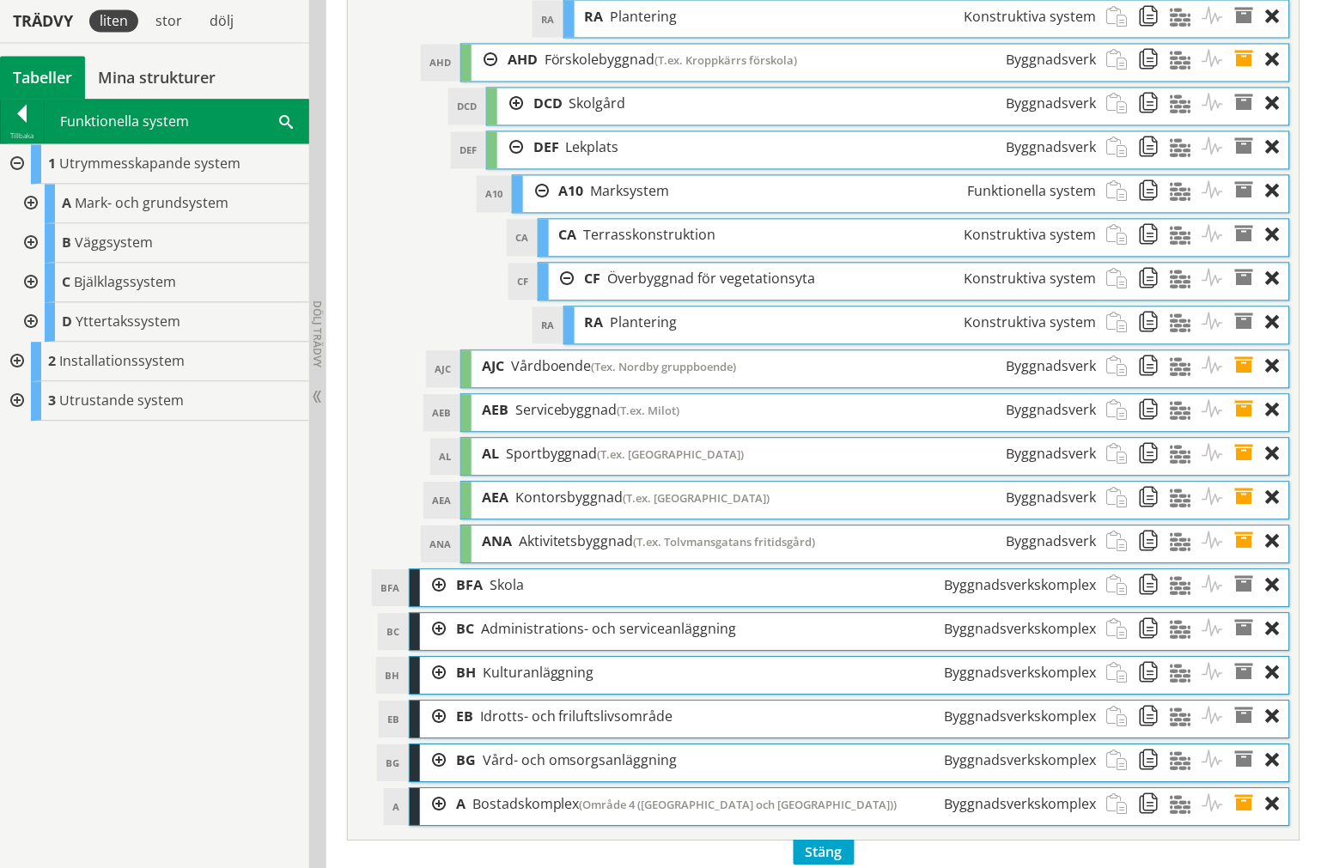
click at [21, 404] on div at bounding box center [15, 402] width 31 height 40
click at [15, 375] on div at bounding box center [15, 363] width 31 height 40
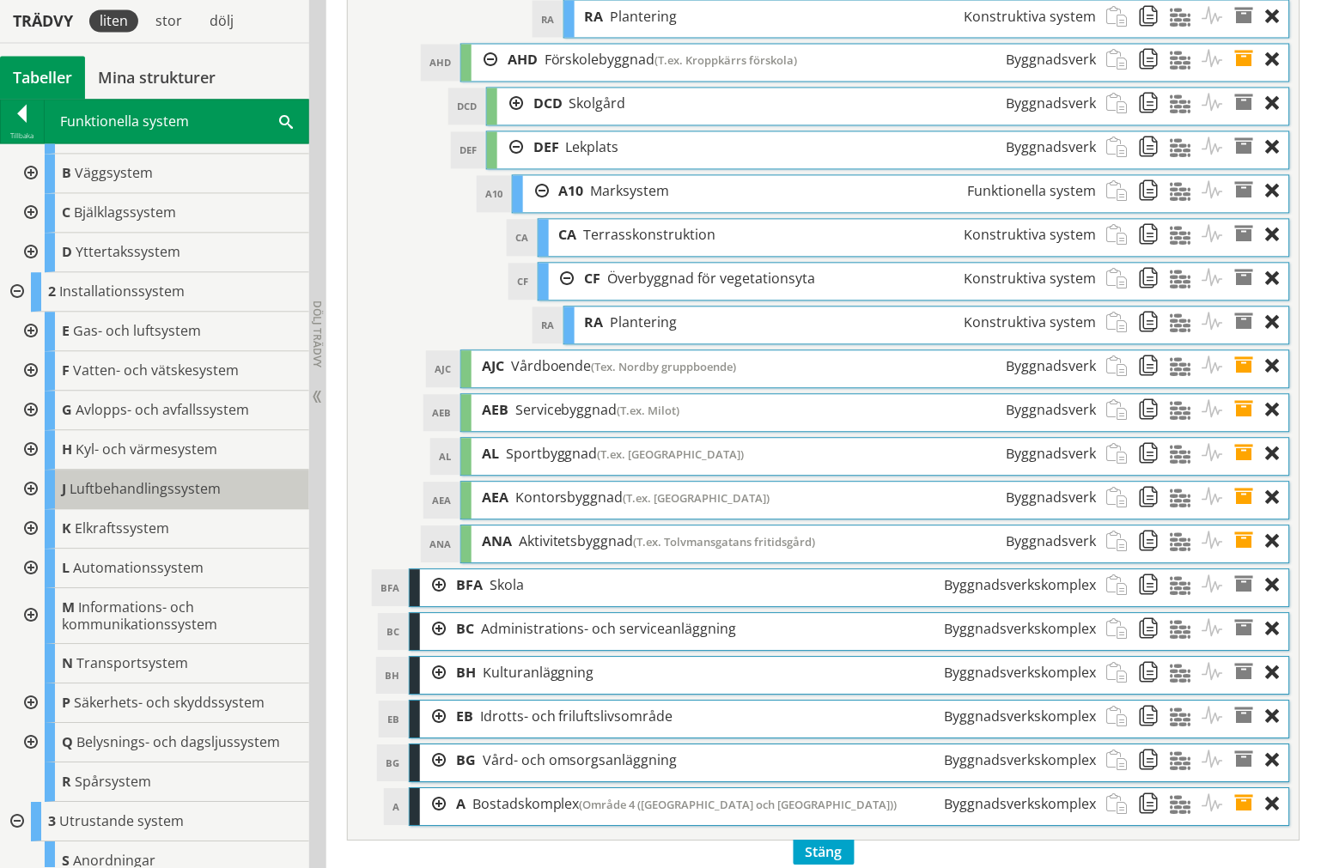
scroll to position [95, 0]
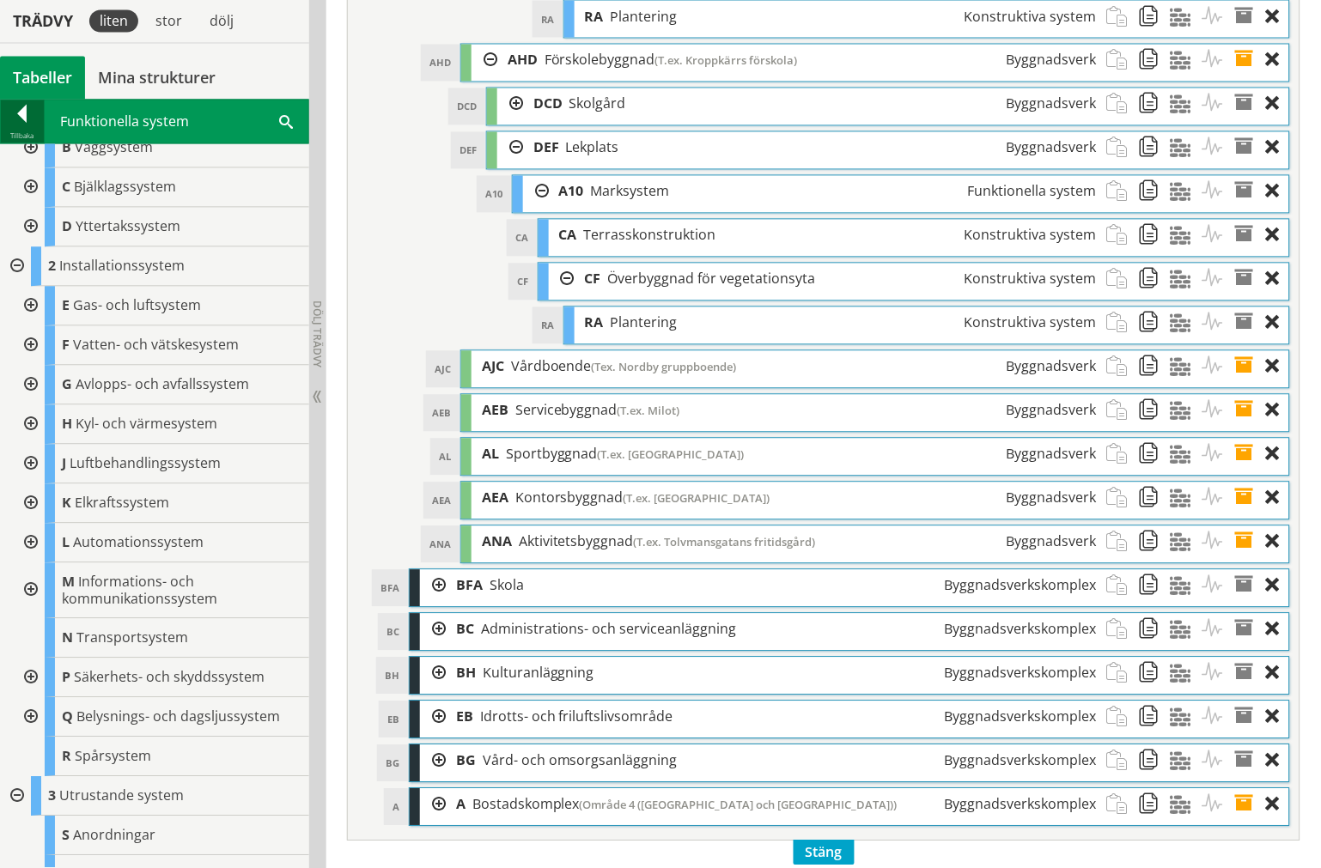
click at [15, 134] on div "Tillbaka" at bounding box center [22, 137] width 43 height 14
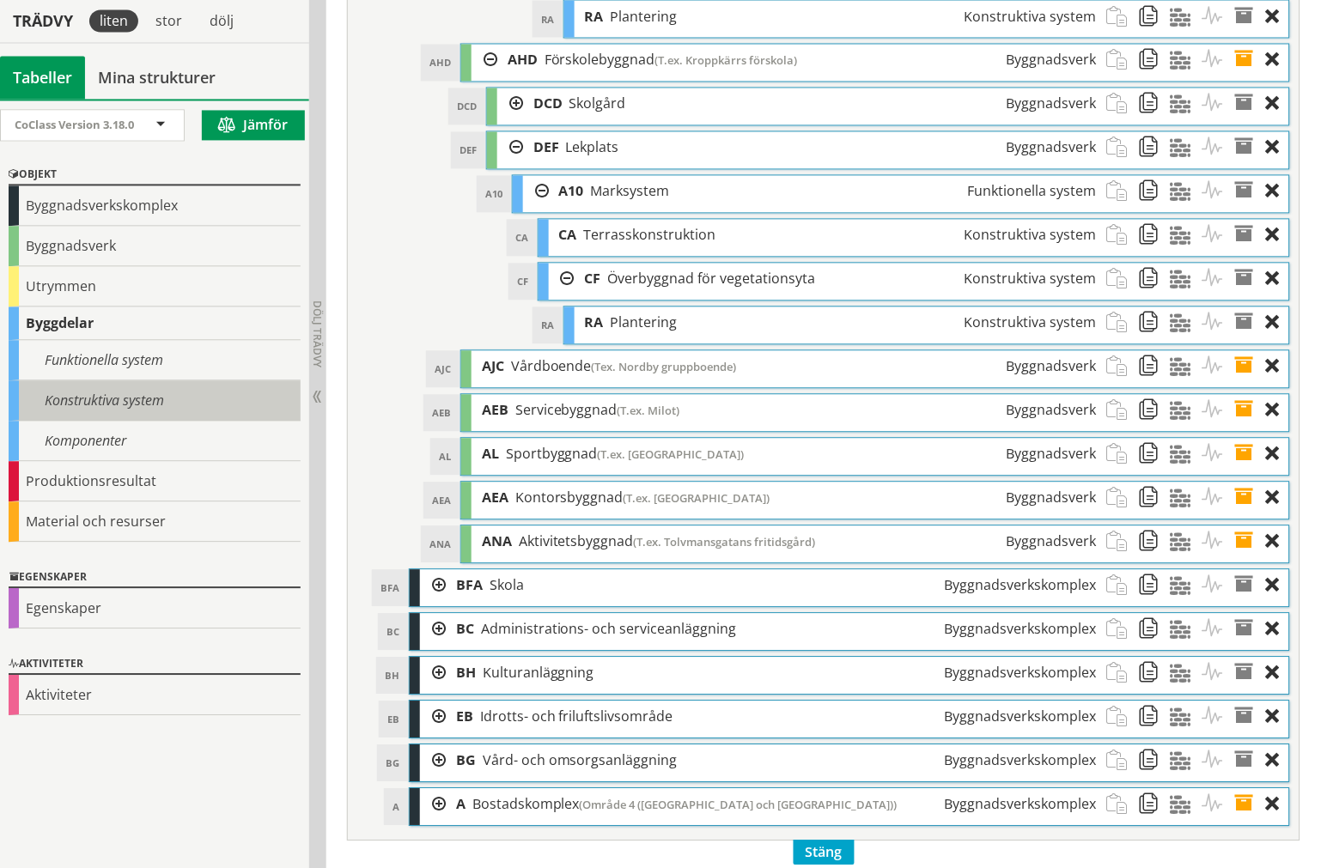
click at [89, 404] on div "Konstruktiva system" at bounding box center [155, 401] width 292 height 40
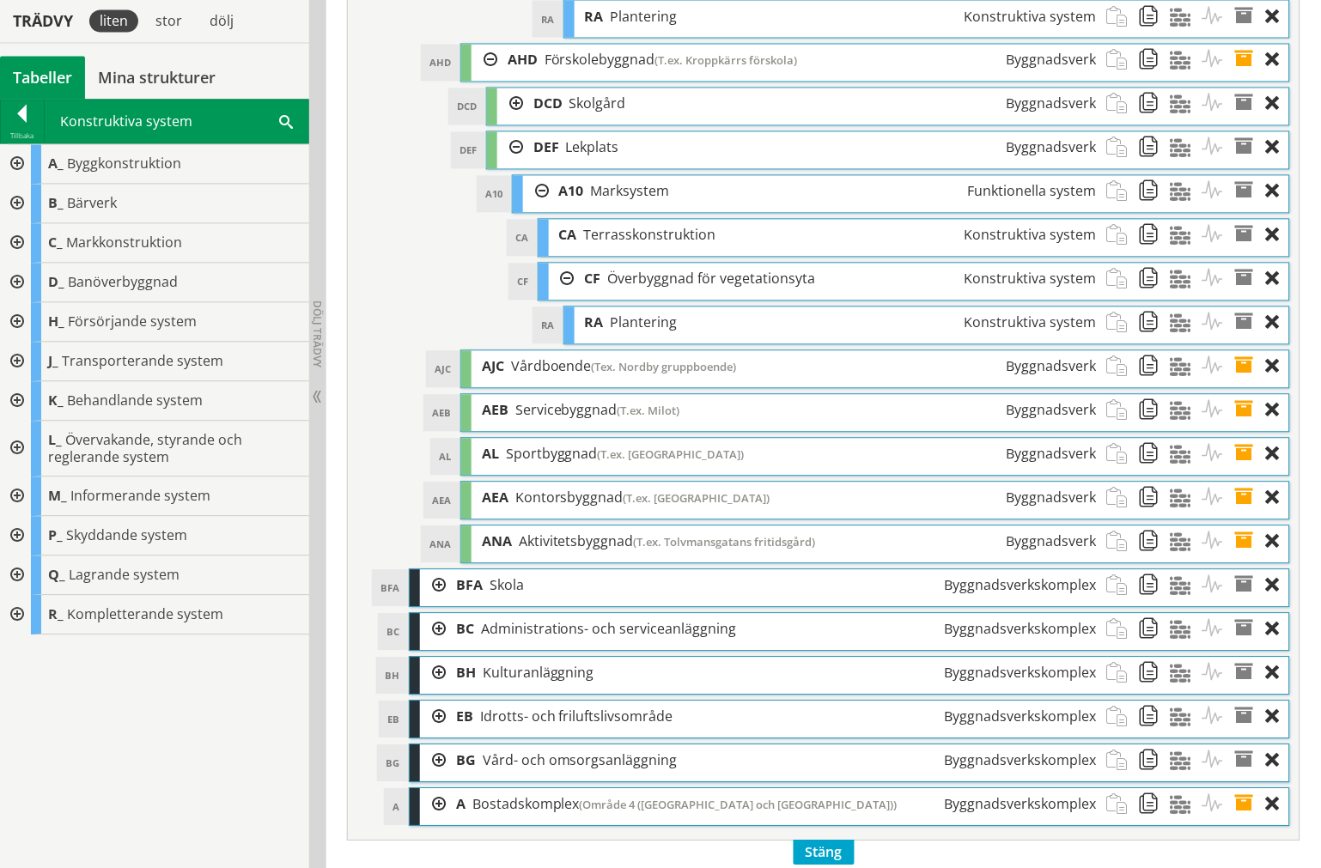
click at [19, 496] on div at bounding box center [15, 497] width 31 height 40
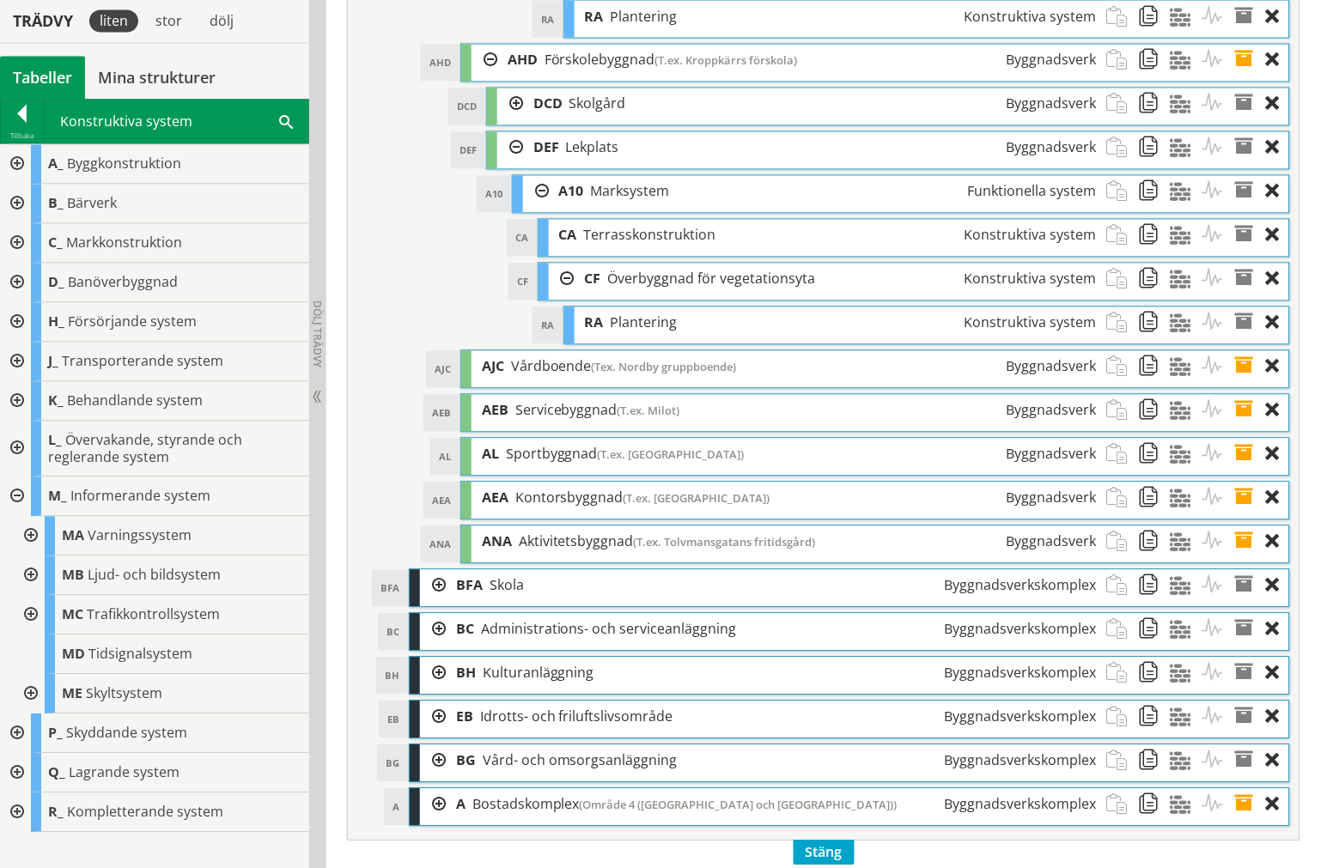
click at [15, 450] on div at bounding box center [15, 450] width 31 height 56
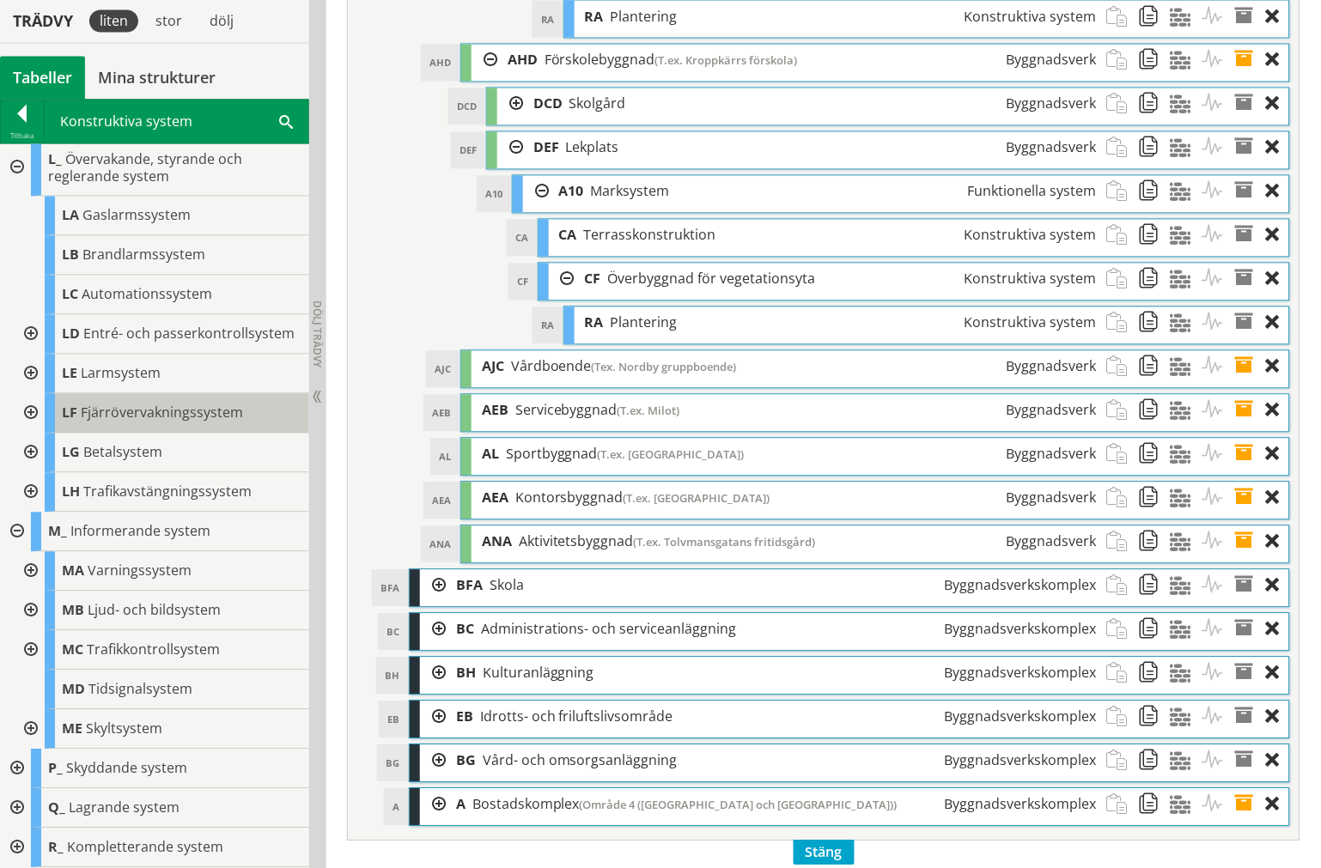
scroll to position [296, 0]
click at [24, 143] on div "Tillbaka" at bounding box center [22, 137] width 43 height 14
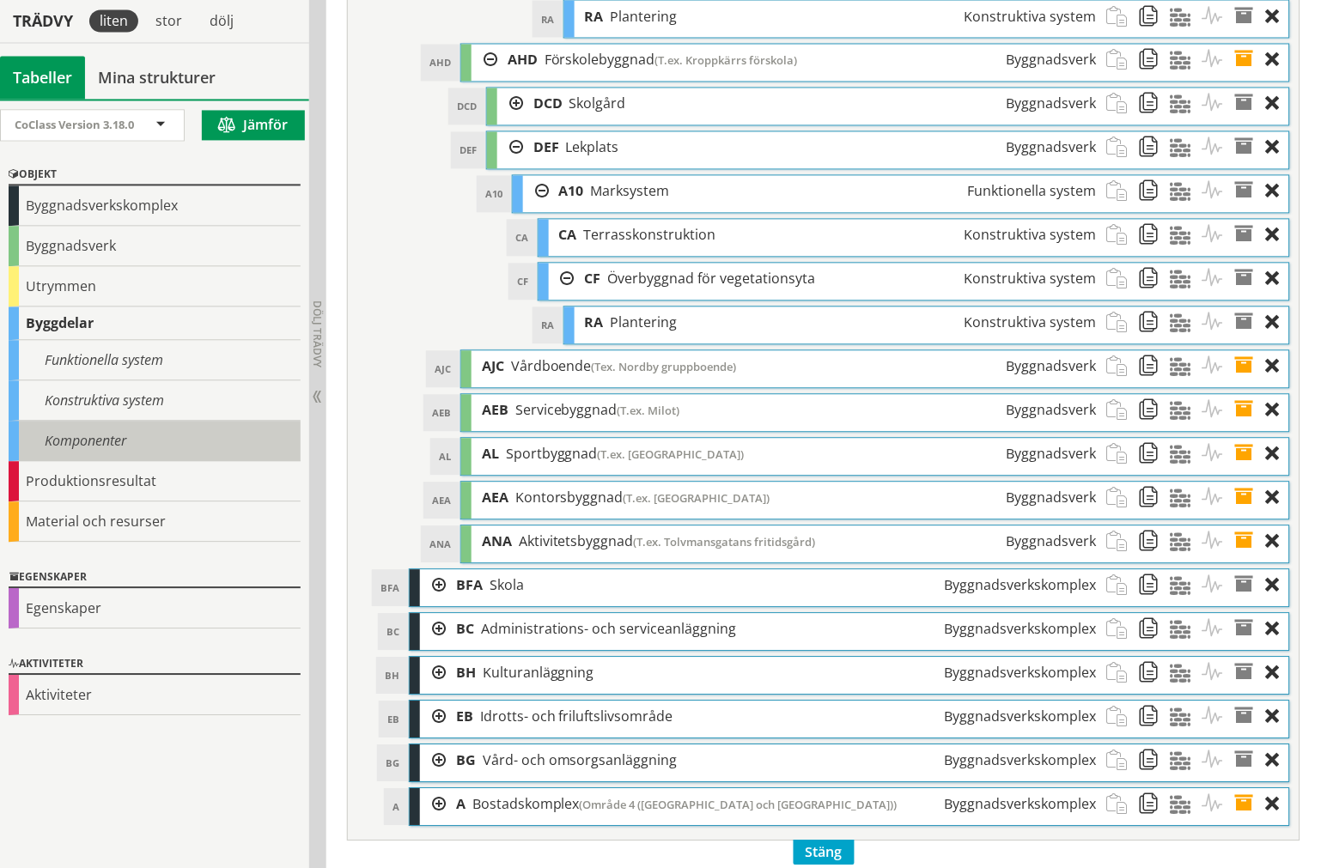
click at [109, 442] on div "Komponenter" at bounding box center [155, 442] width 292 height 40
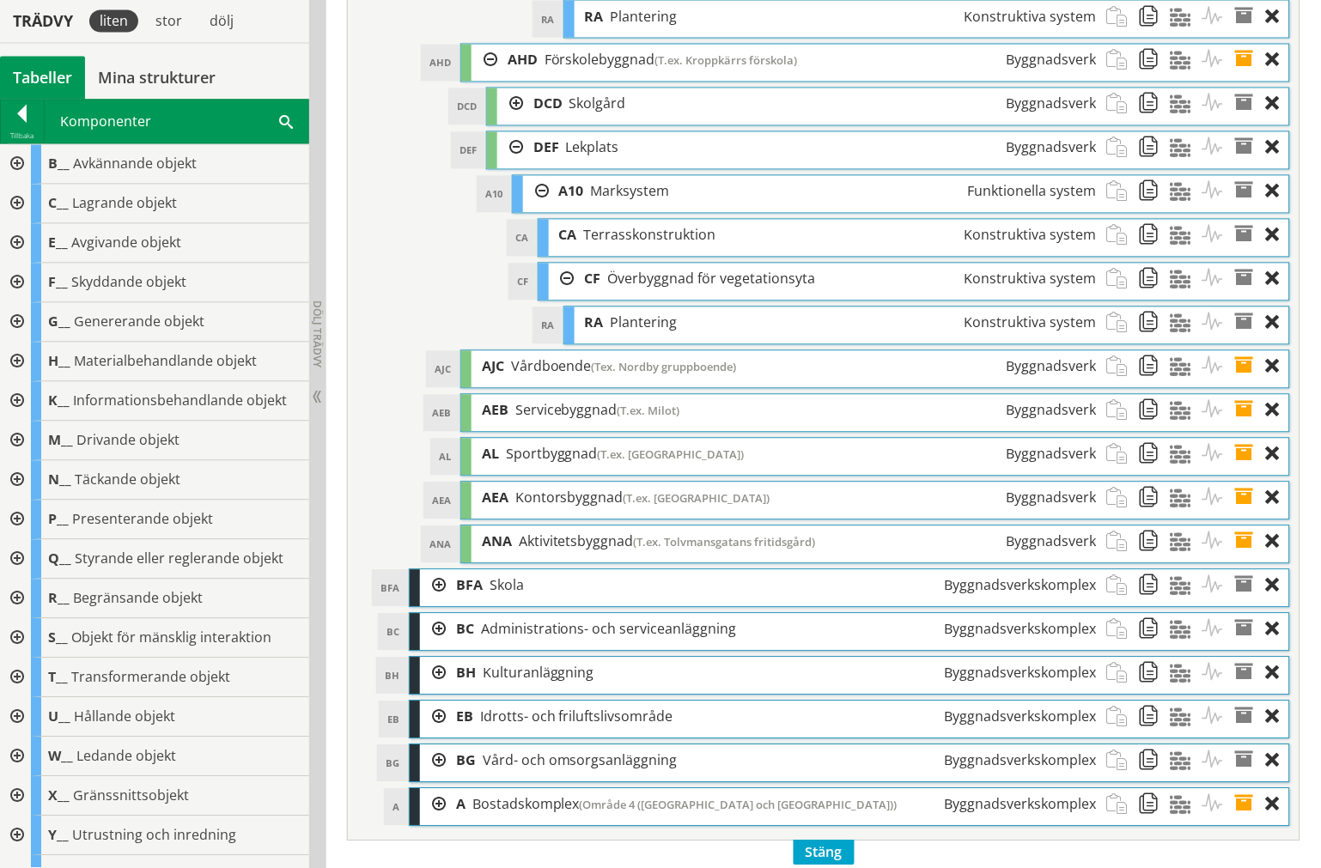
click at [20, 475] on div at bounding box center [15, 481] width 31 height 40
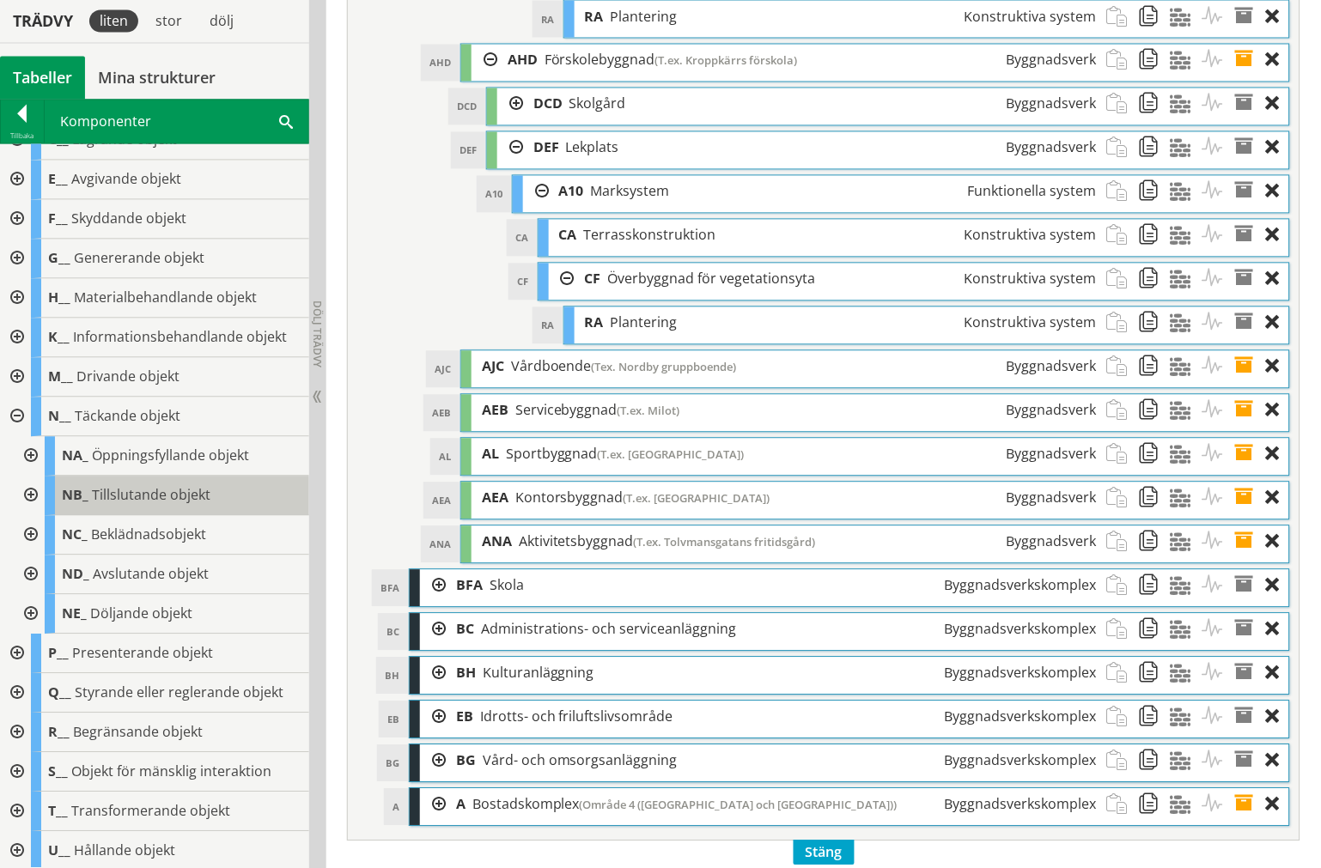
scroll to position [95, 0]
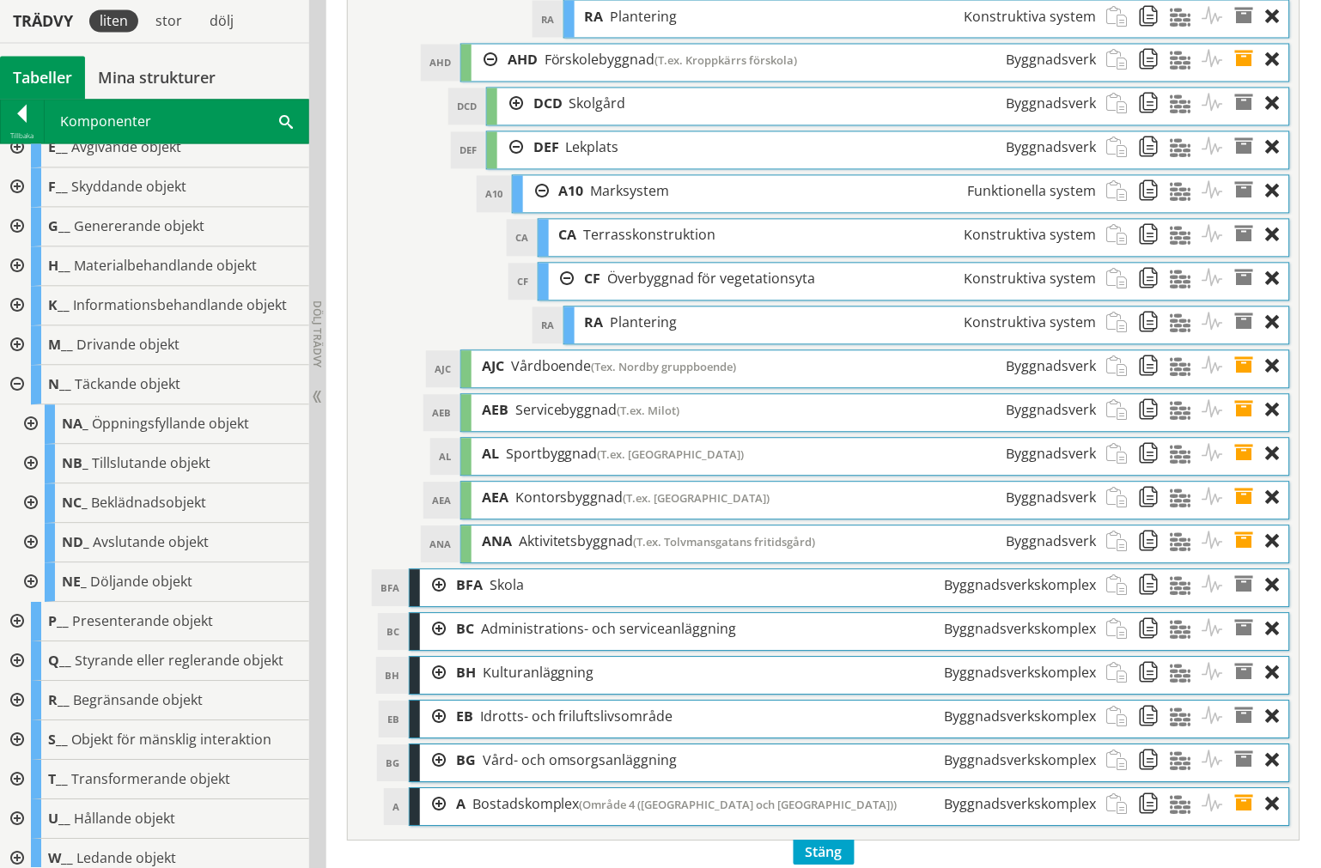
click at [33, 502] on div at bounding box center [29, 504] width 31 height 40
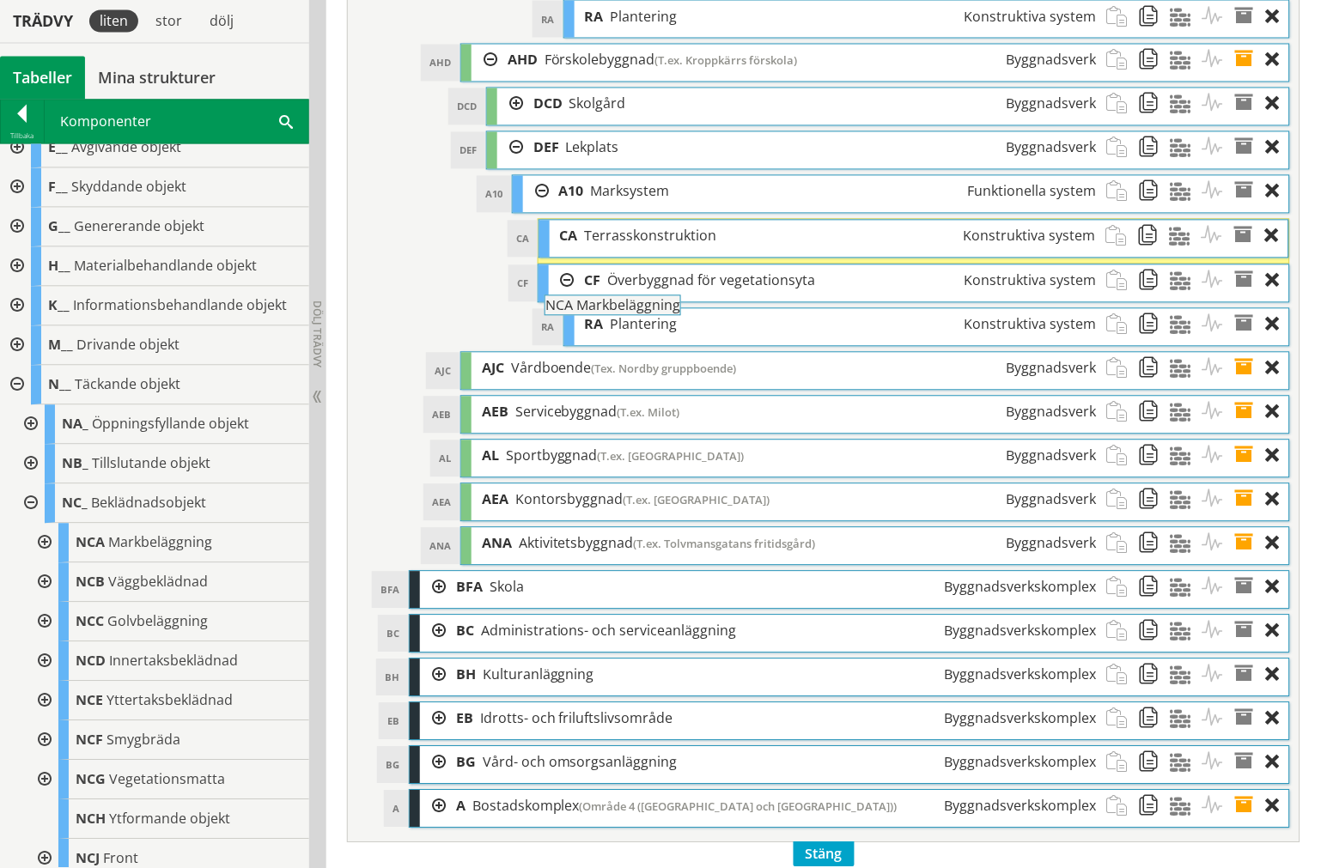
drag, startPoint x: 143, startPoint y: 544, endPoint x: 659, endPoint y: 315, distance: 564.4
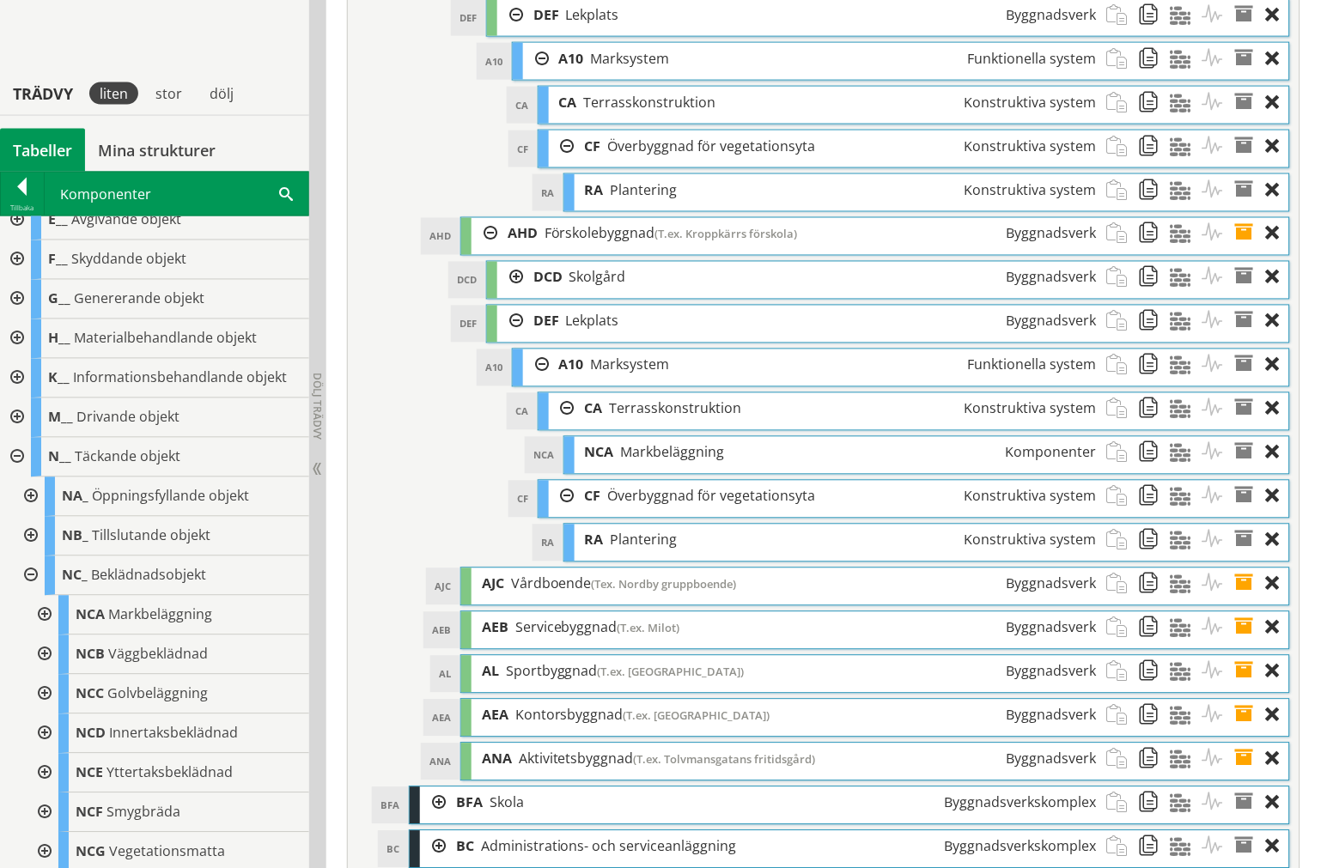
scroll to position [6473, 0]
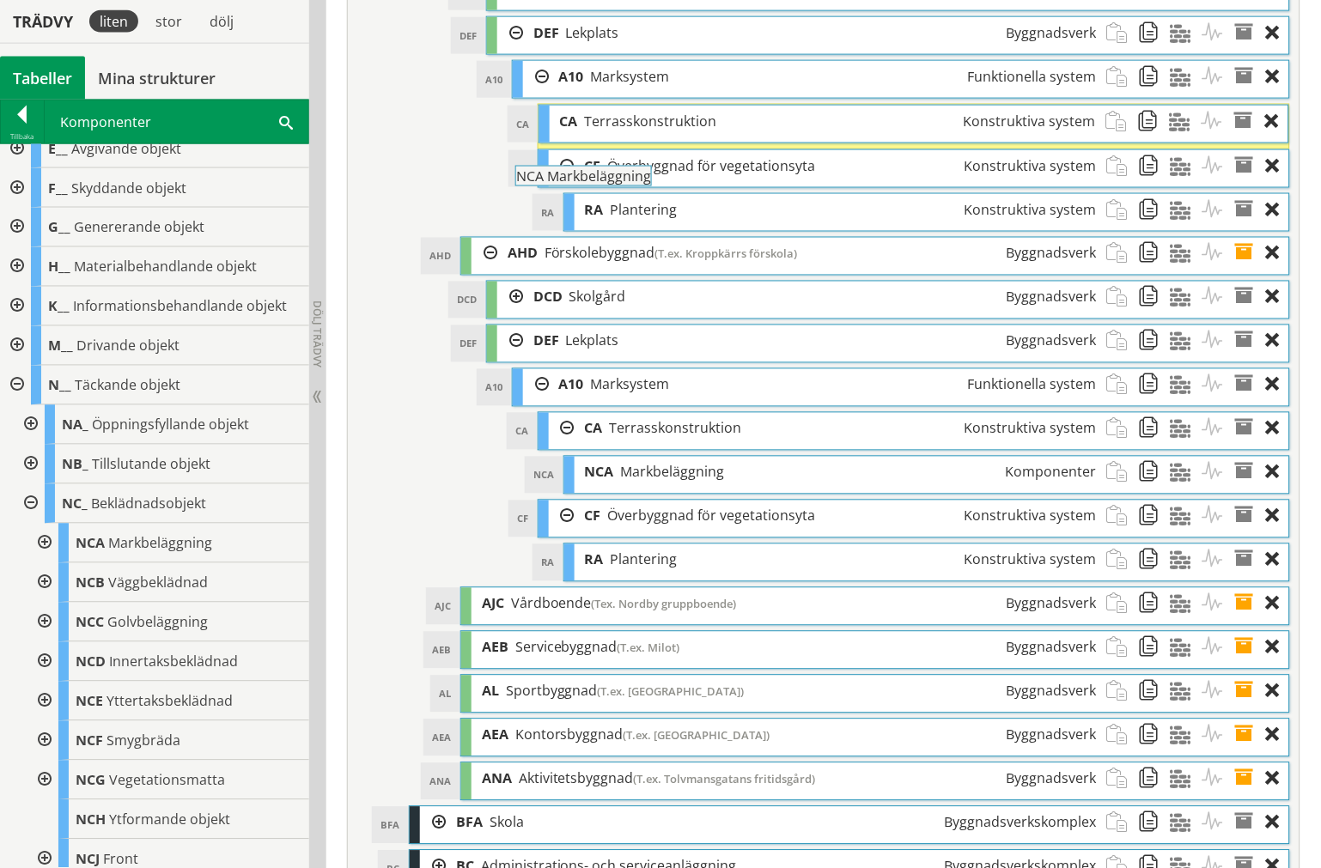
drag, startPoint x: 184, startPoint y: 531, endPoint x: 666, endPoint y: 185, distance: 593.2
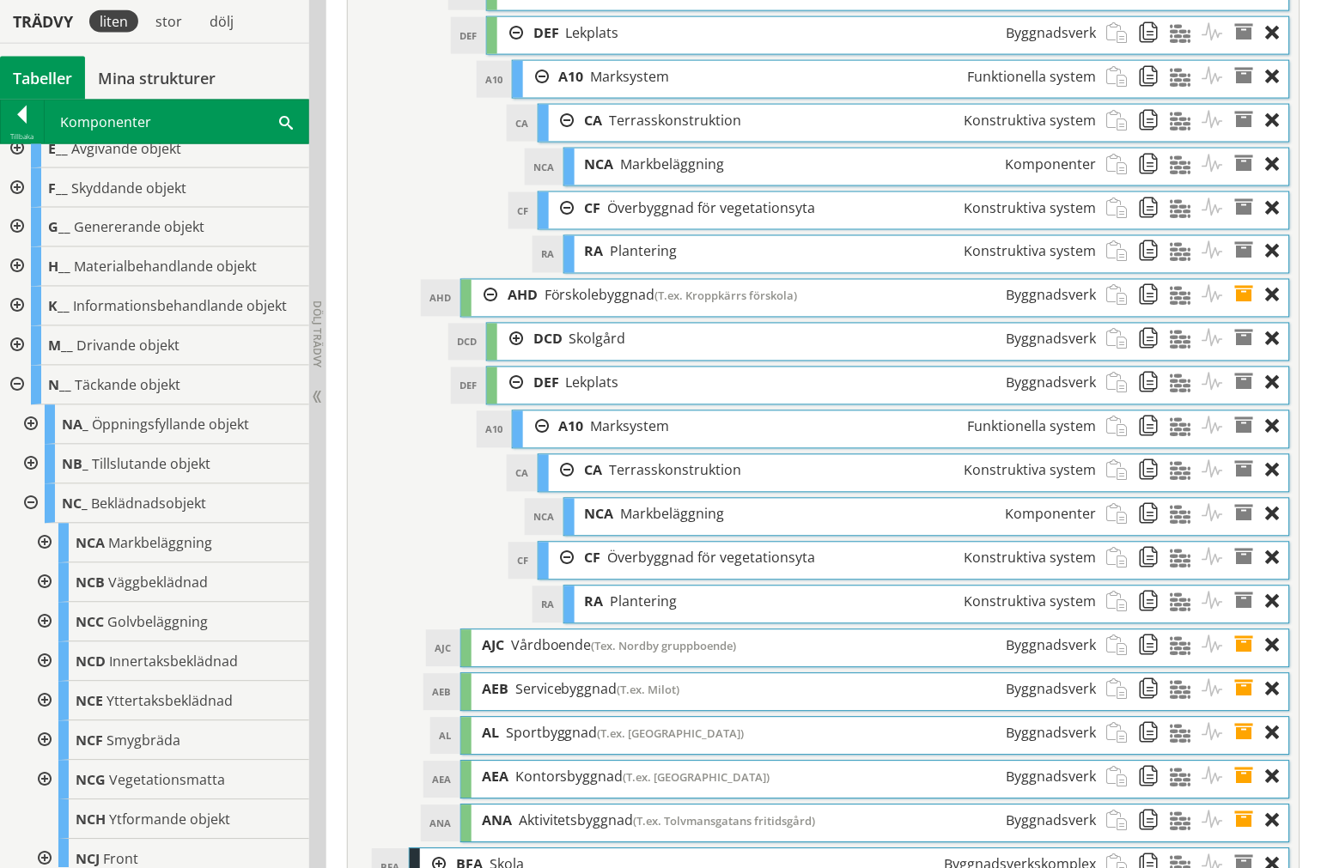
click at [531, 93] on div at bounding box center [536, 77] width 26 height 32
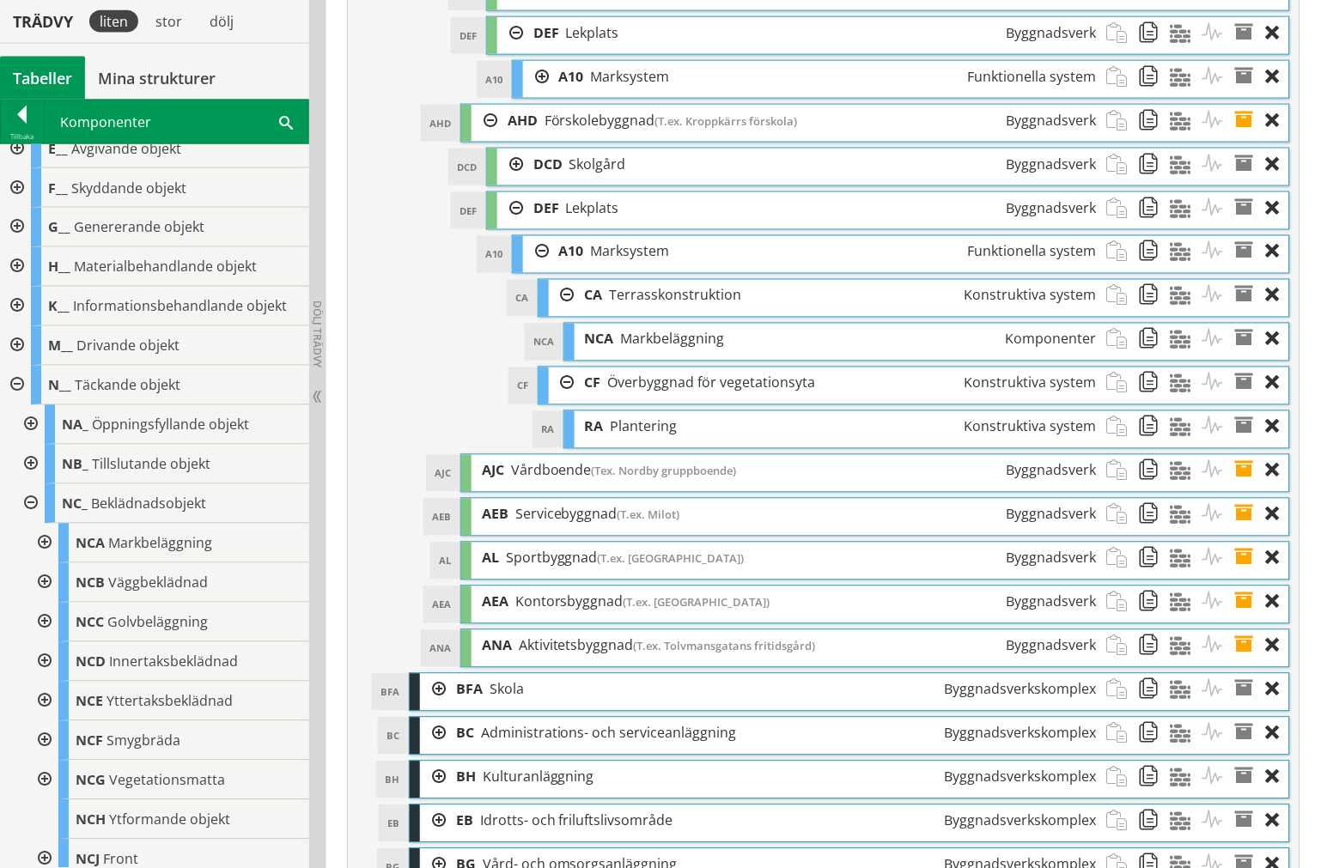
click at [535, 268] on div at bounding box center [536, 252] width 26 height 32
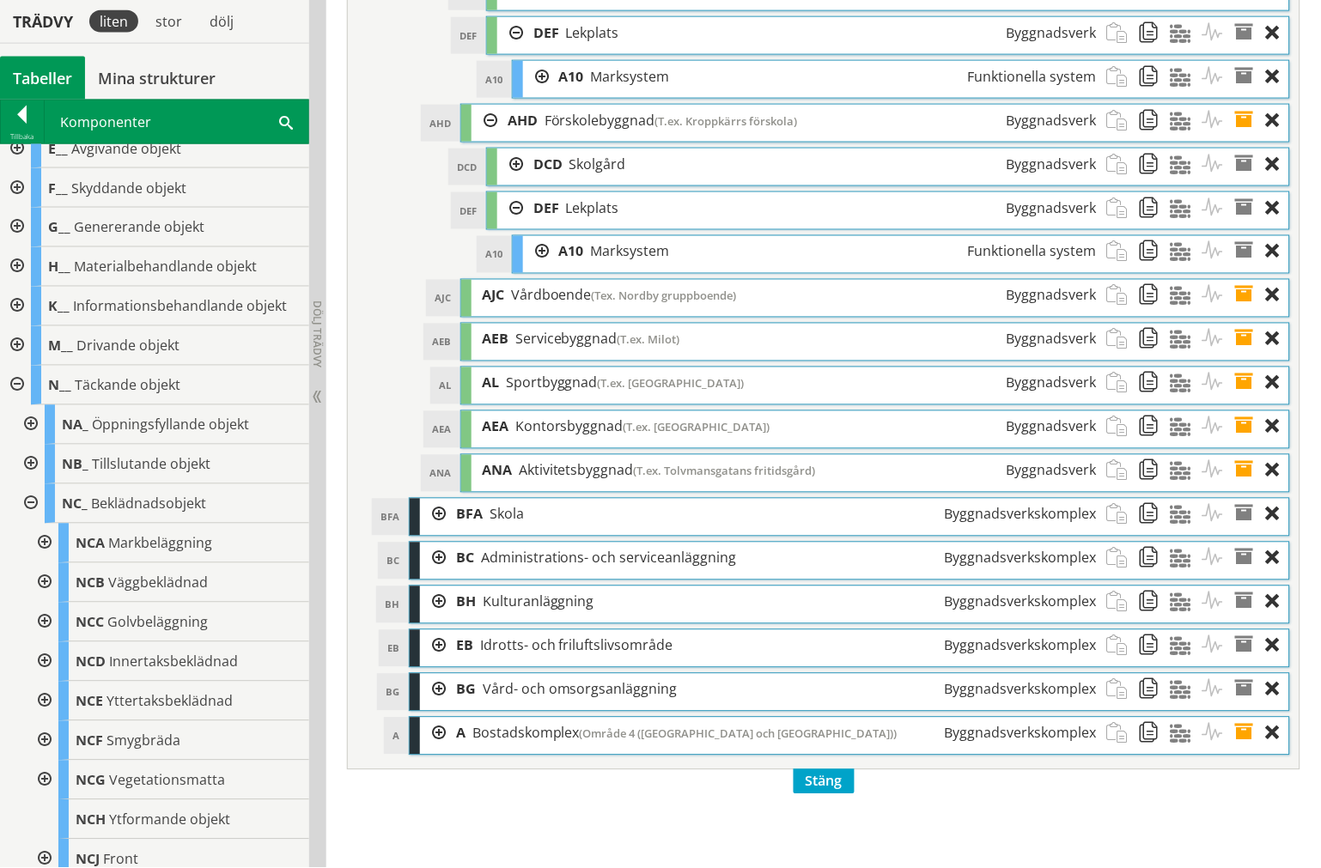
click at [538, 268] on div at bounding box center [536, 252] width 26 height 32
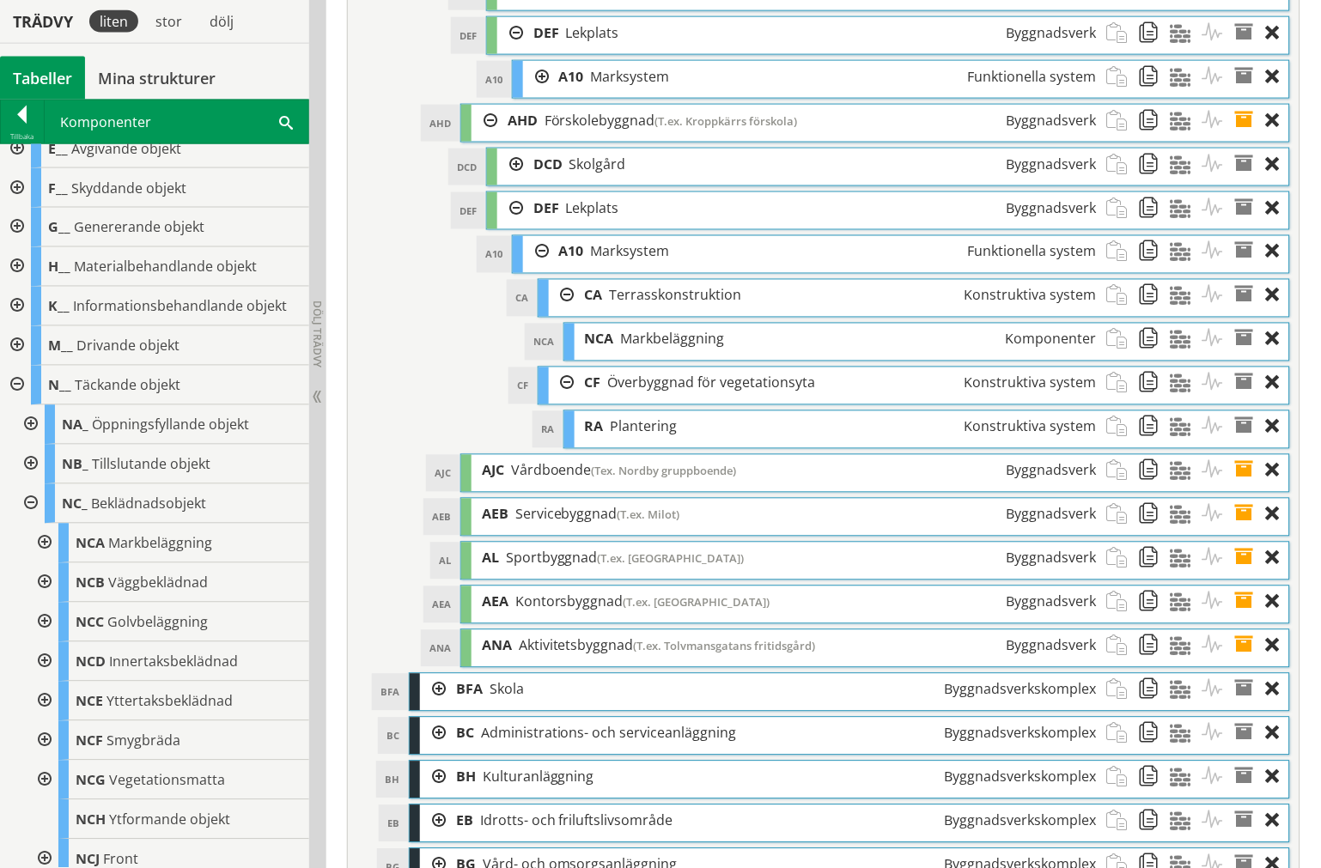
click at [562, 312] on div at bounding box center [562, 296] width 26 height 32
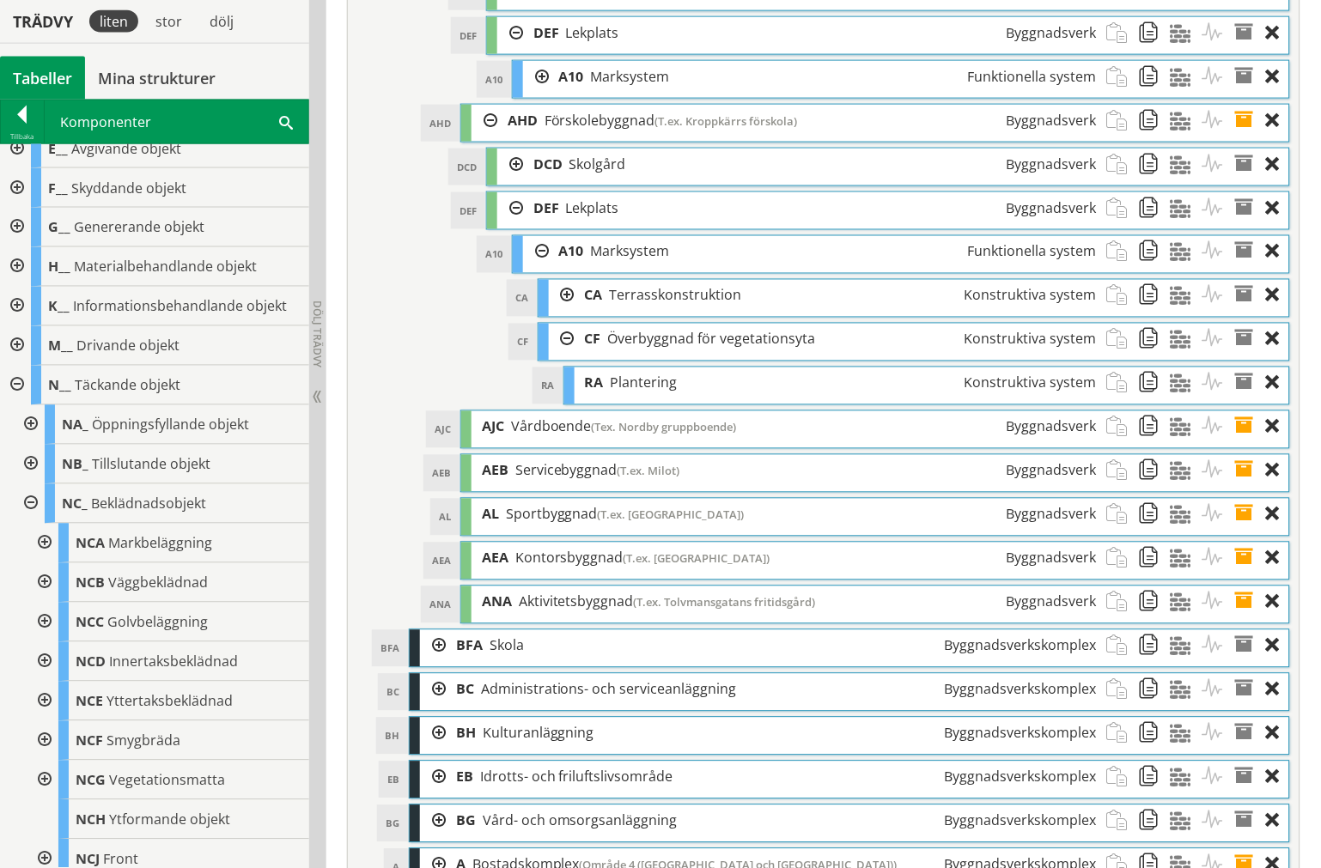
click at [562, 356] on div at bounding box center [562, 340] width 26 height 32
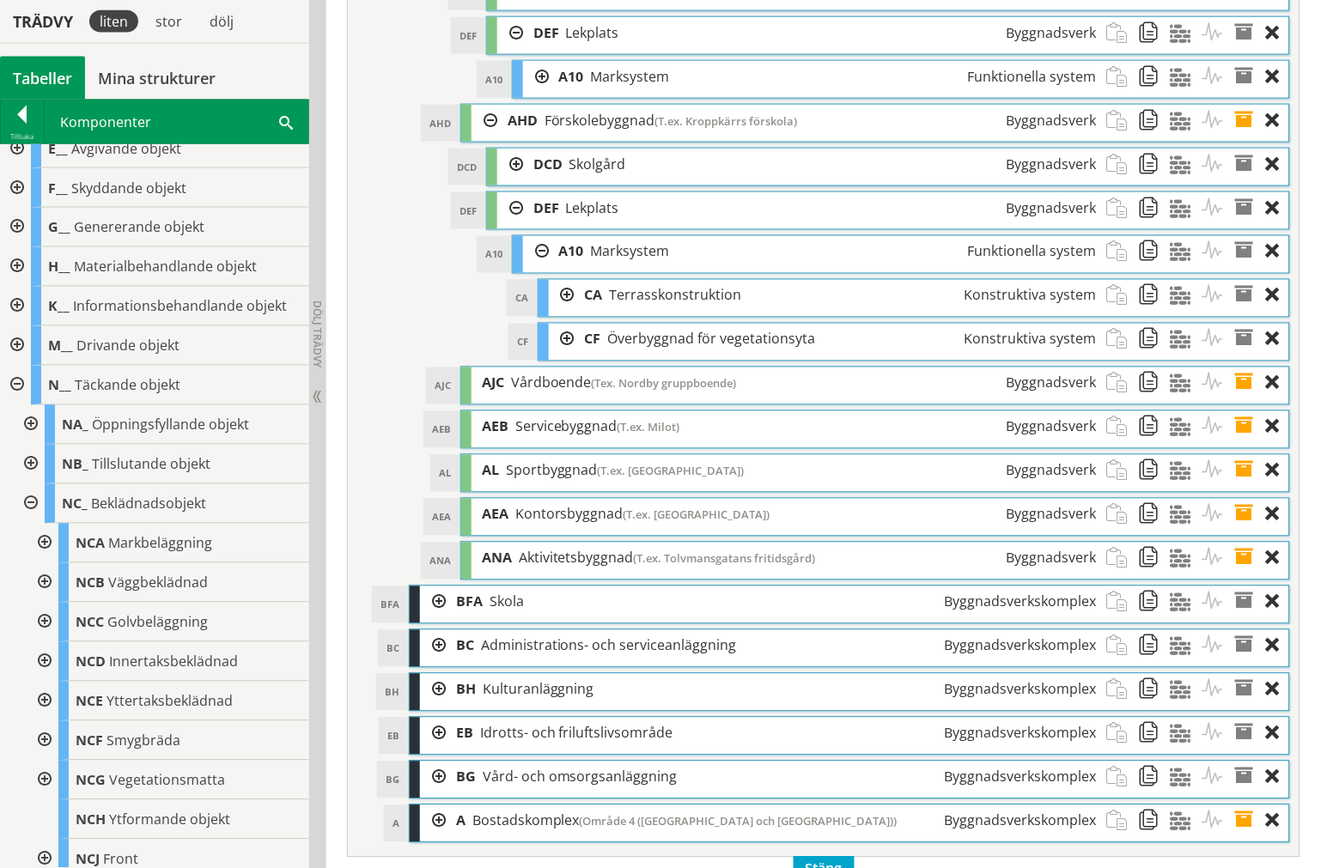
click at [564, 356] on div at bounding box center [562, 340] width 26 height 32
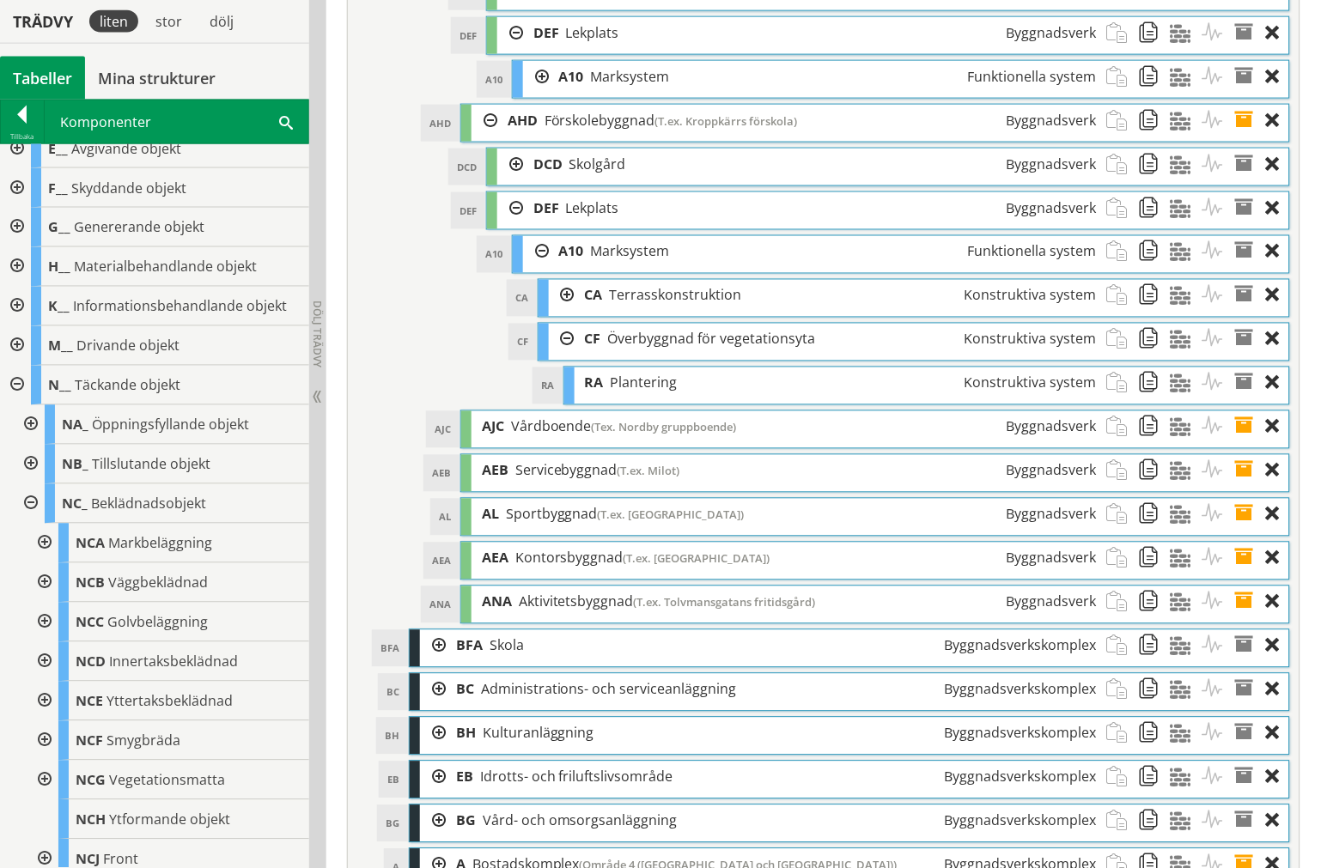
click at [564, 356] on div at bounding box center [562, 340] width 26 height 32
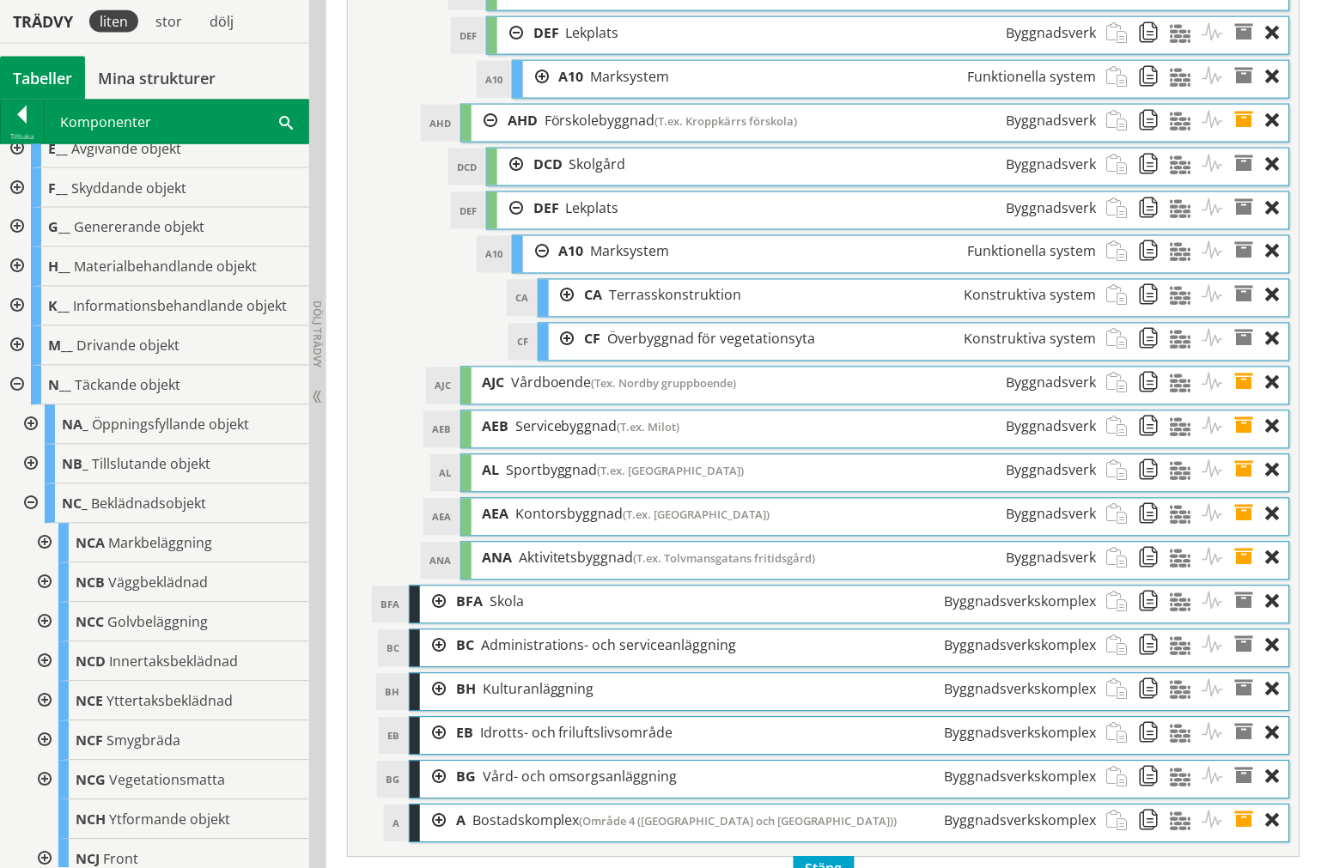
click at [562, 312] on div at bounding box center [562, 296] width 26 height 32
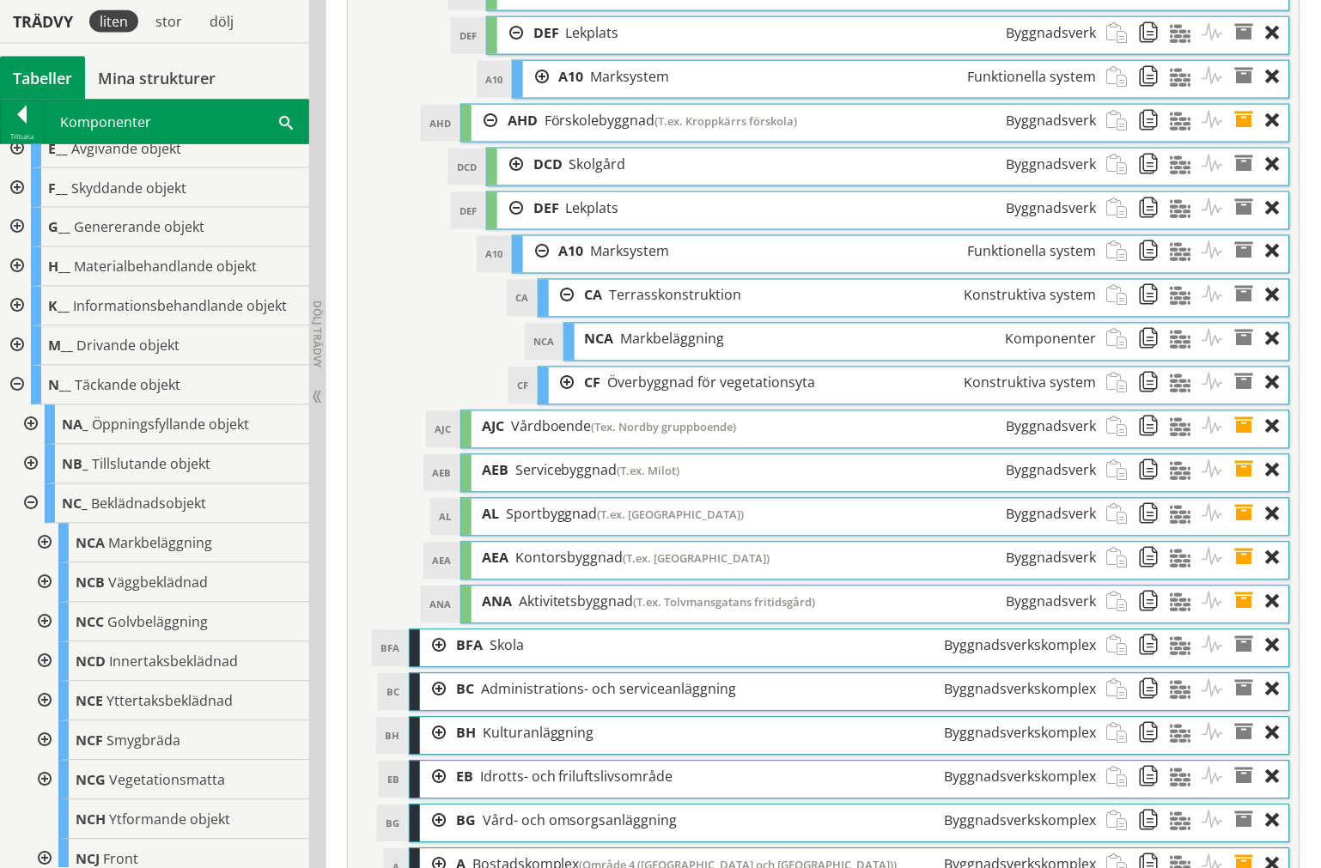
click at [563, 312] on div at bounding box center [562, 296] width 26 height 32
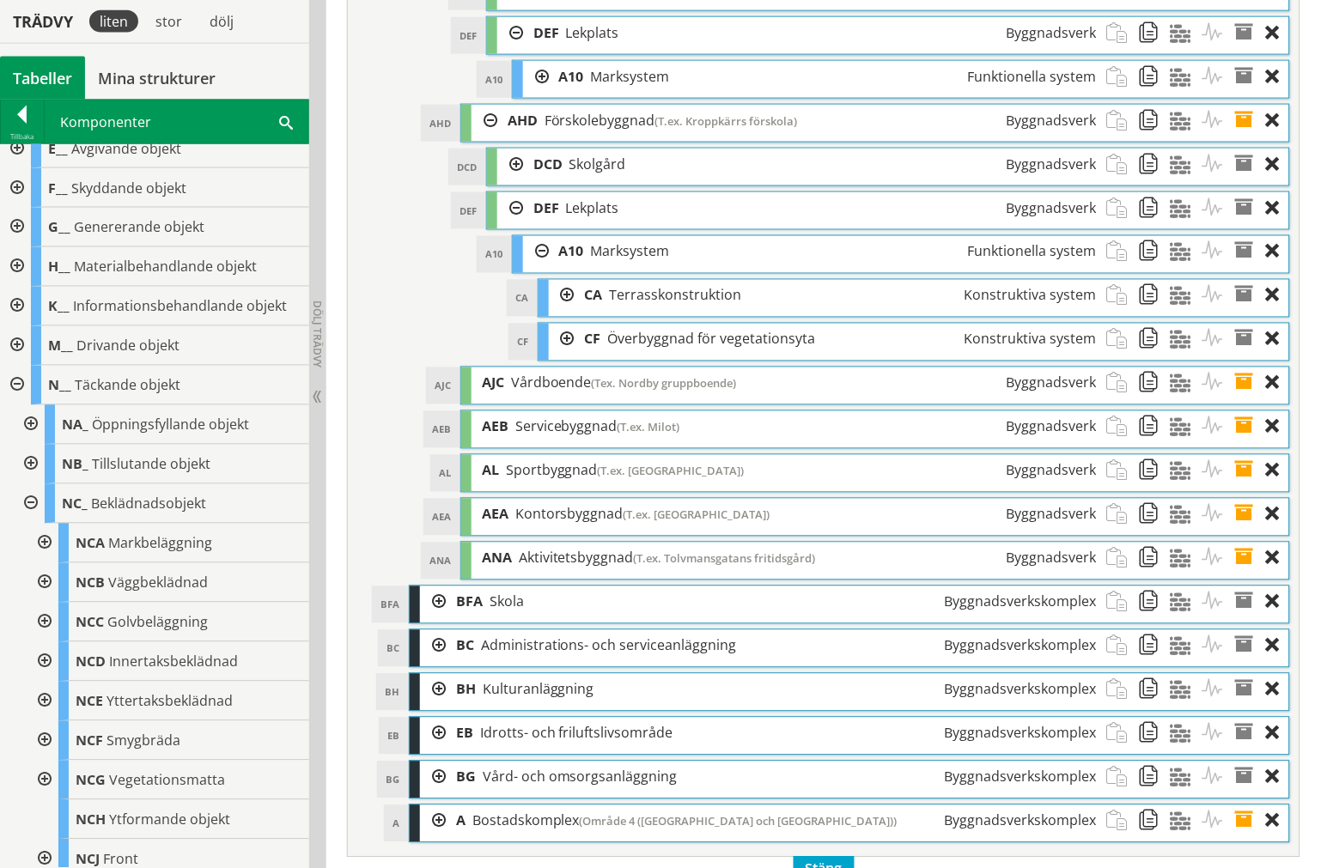
click at [538, 268] on div at bounding box center [536, 252] width 26 height 32
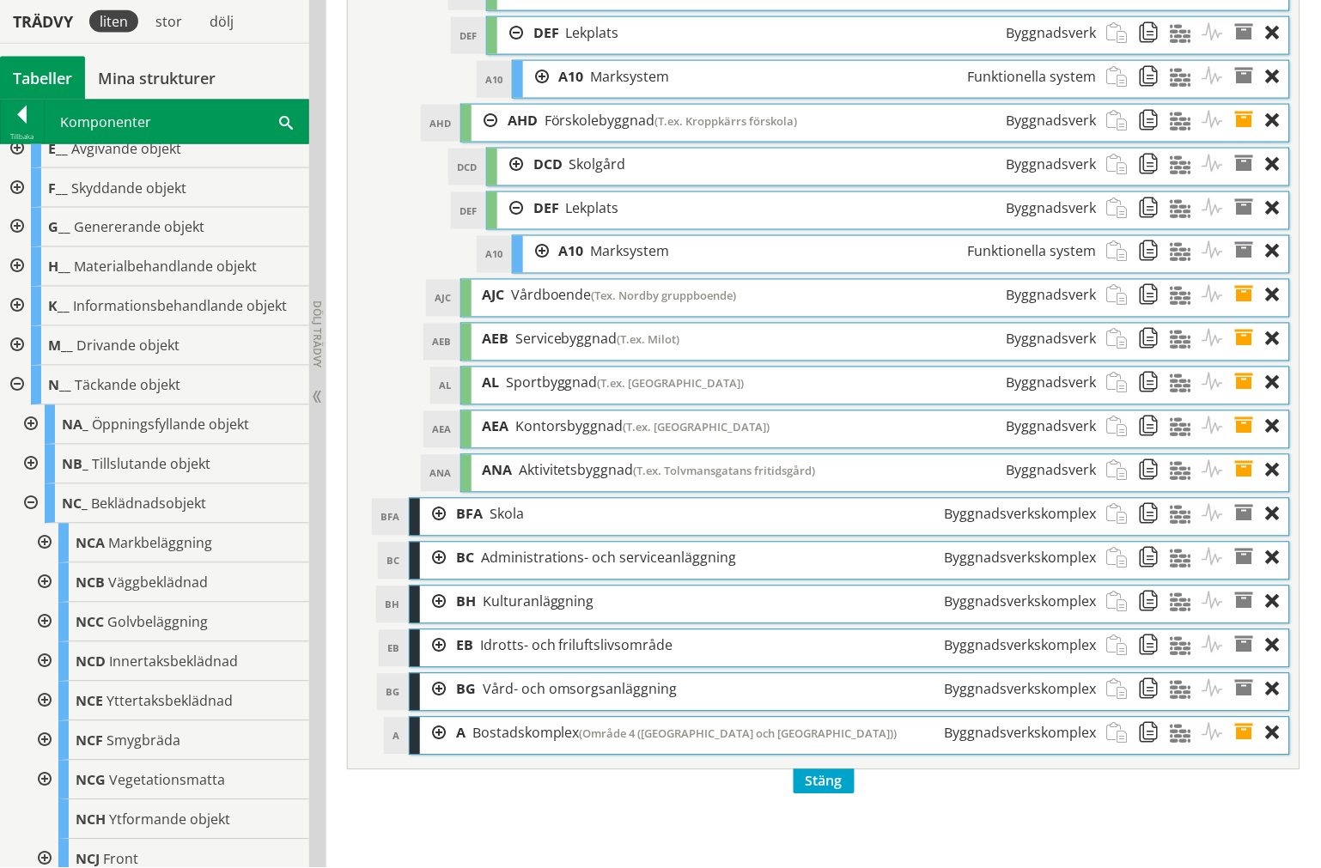
click at [526, 93] on div at bounding box center [536, 77] width 26 height 32
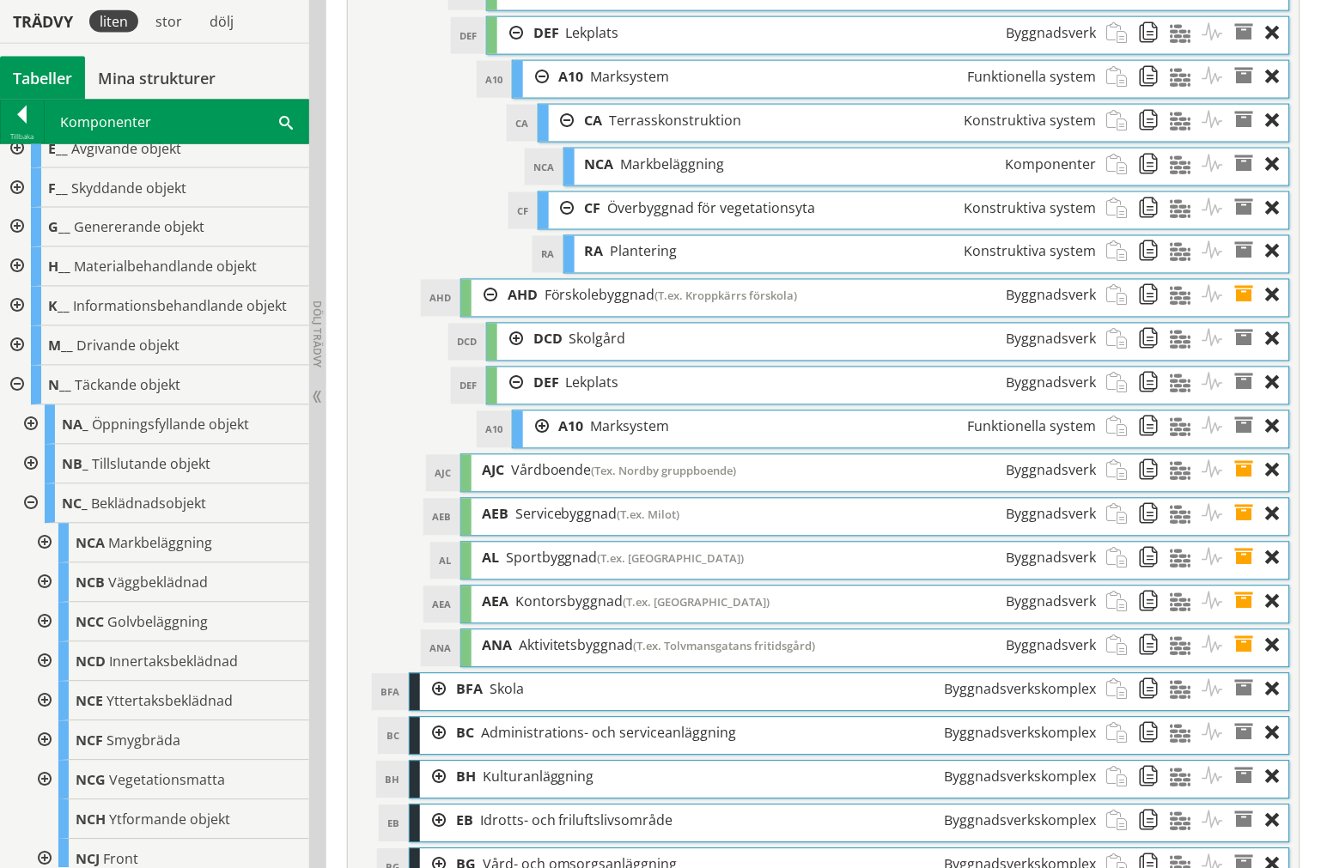
click at [569, 137] on div at bounding box center [562, 121] width 26 height 32
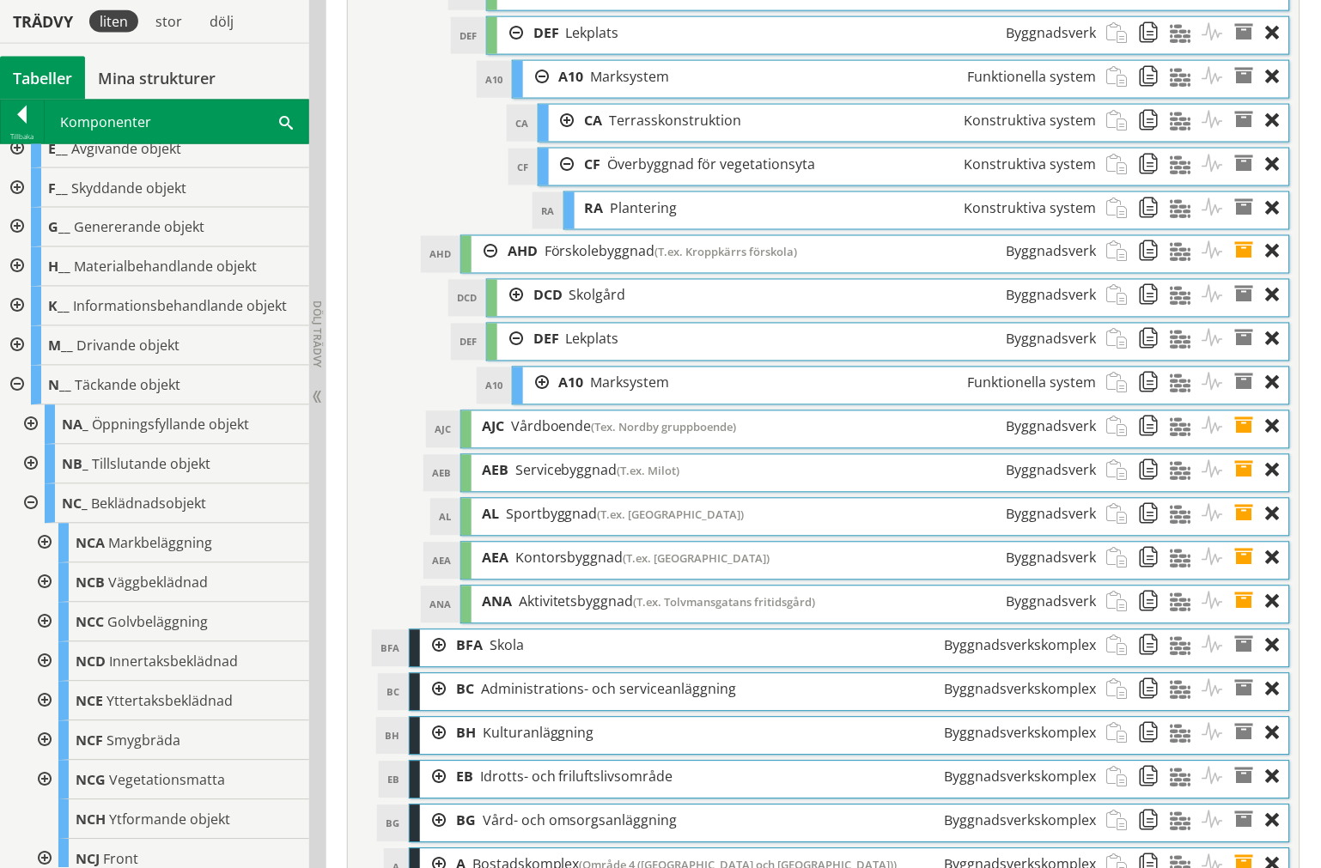
click at [565, 180] on div at bounding box center [562, 165] width 26 height 32
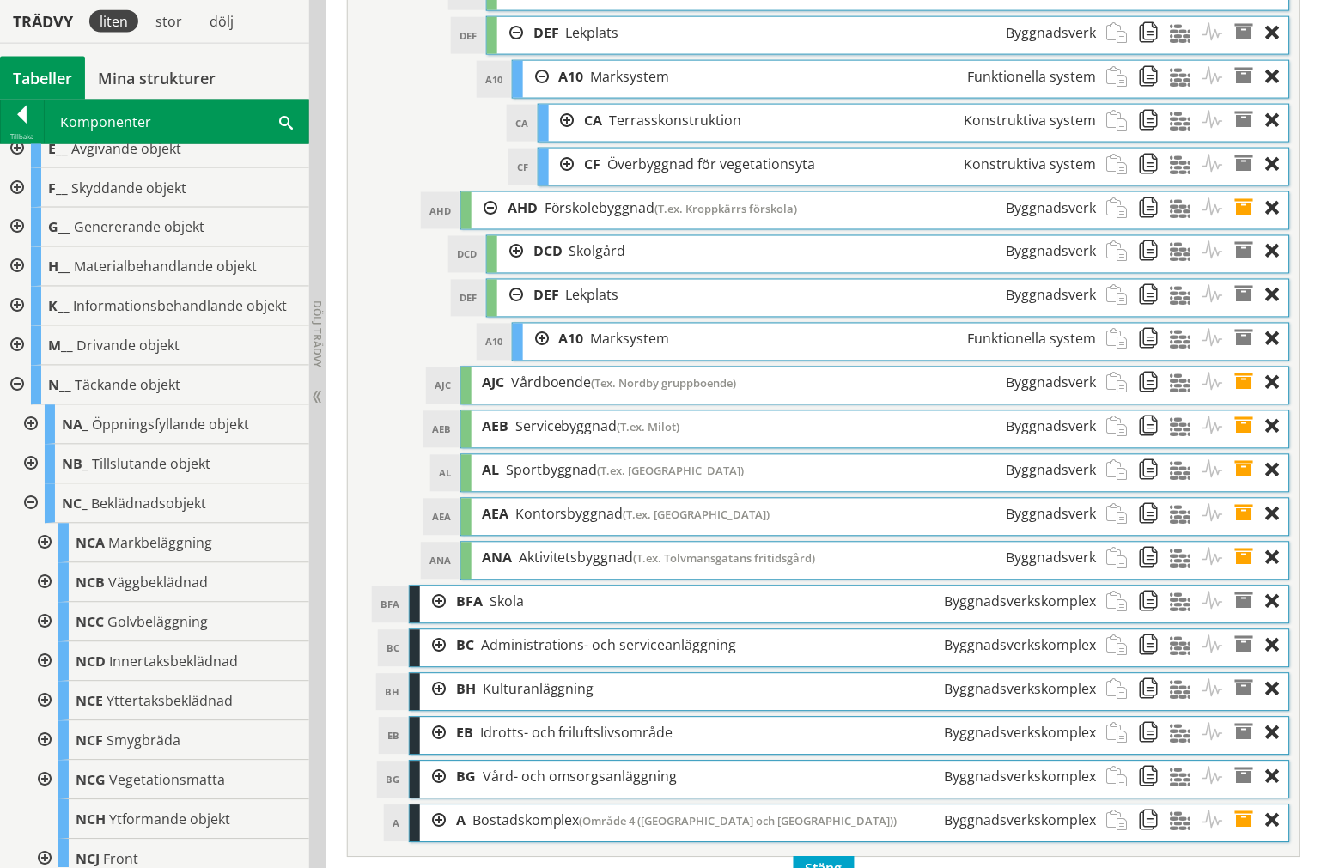
click at [565, 137] on div at bounding box center [562, 121] width 26 height 32
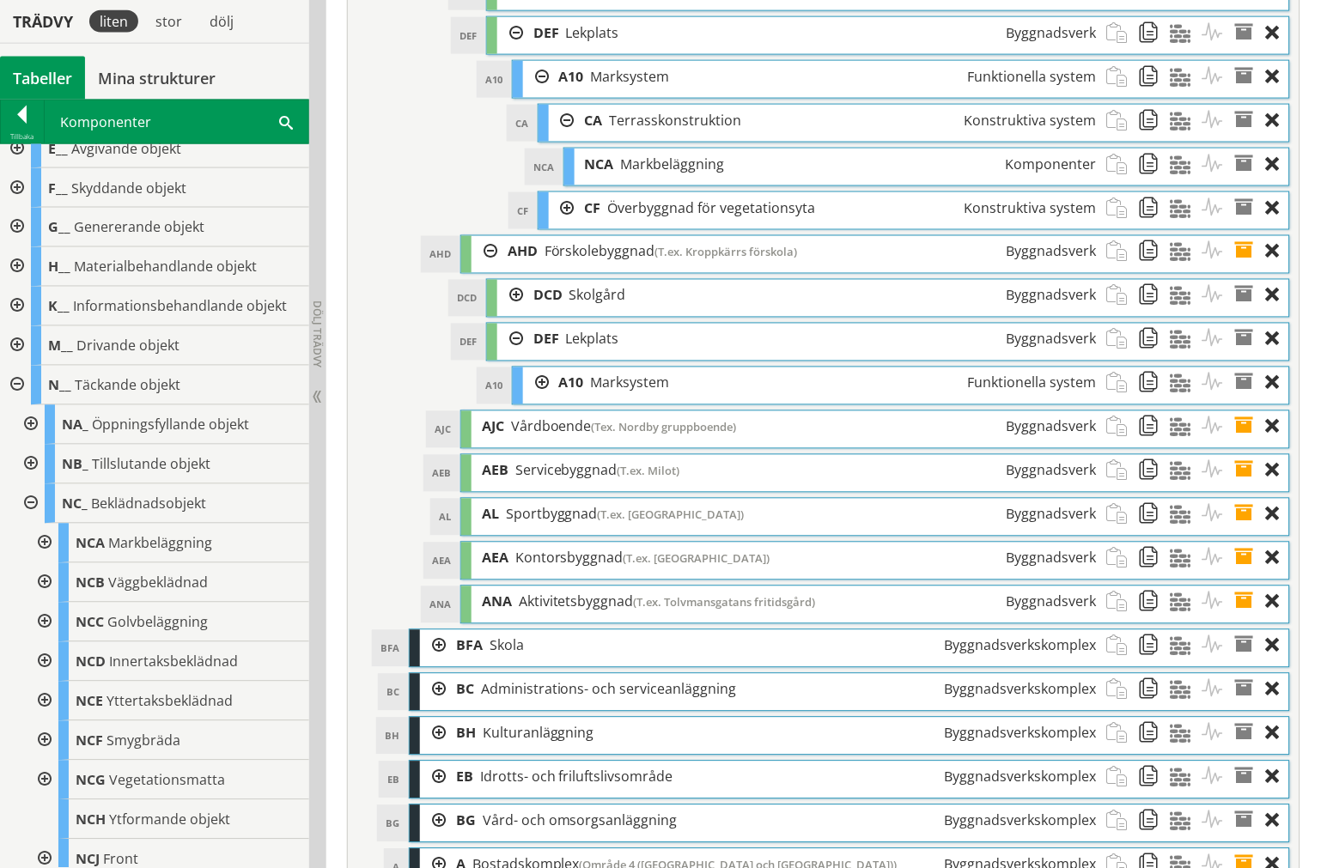
click at [565, 137] on div at bounding box center [562, 121] width 26 height 32
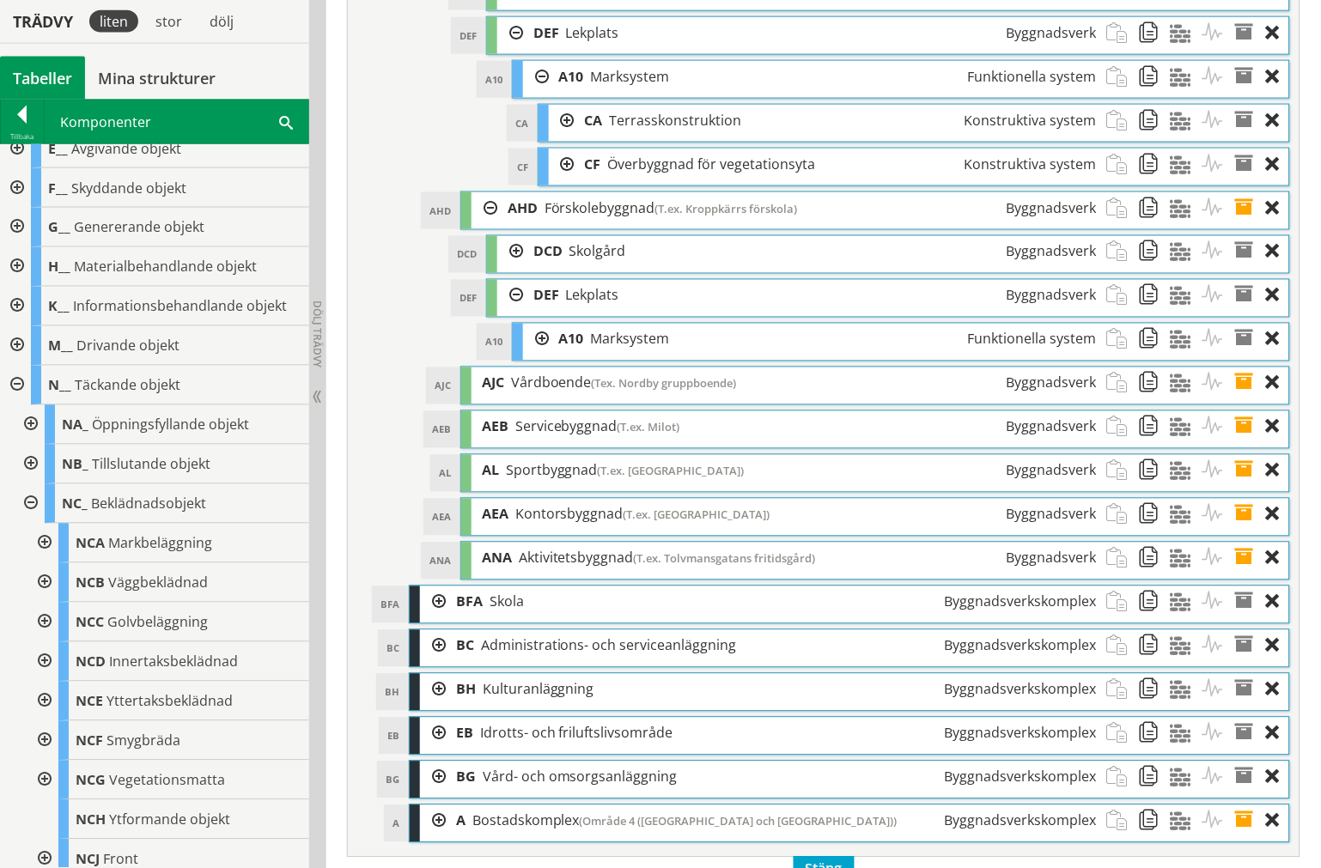
click at [565, 180] on div at bounding box center [562, 165] width 26 height 32
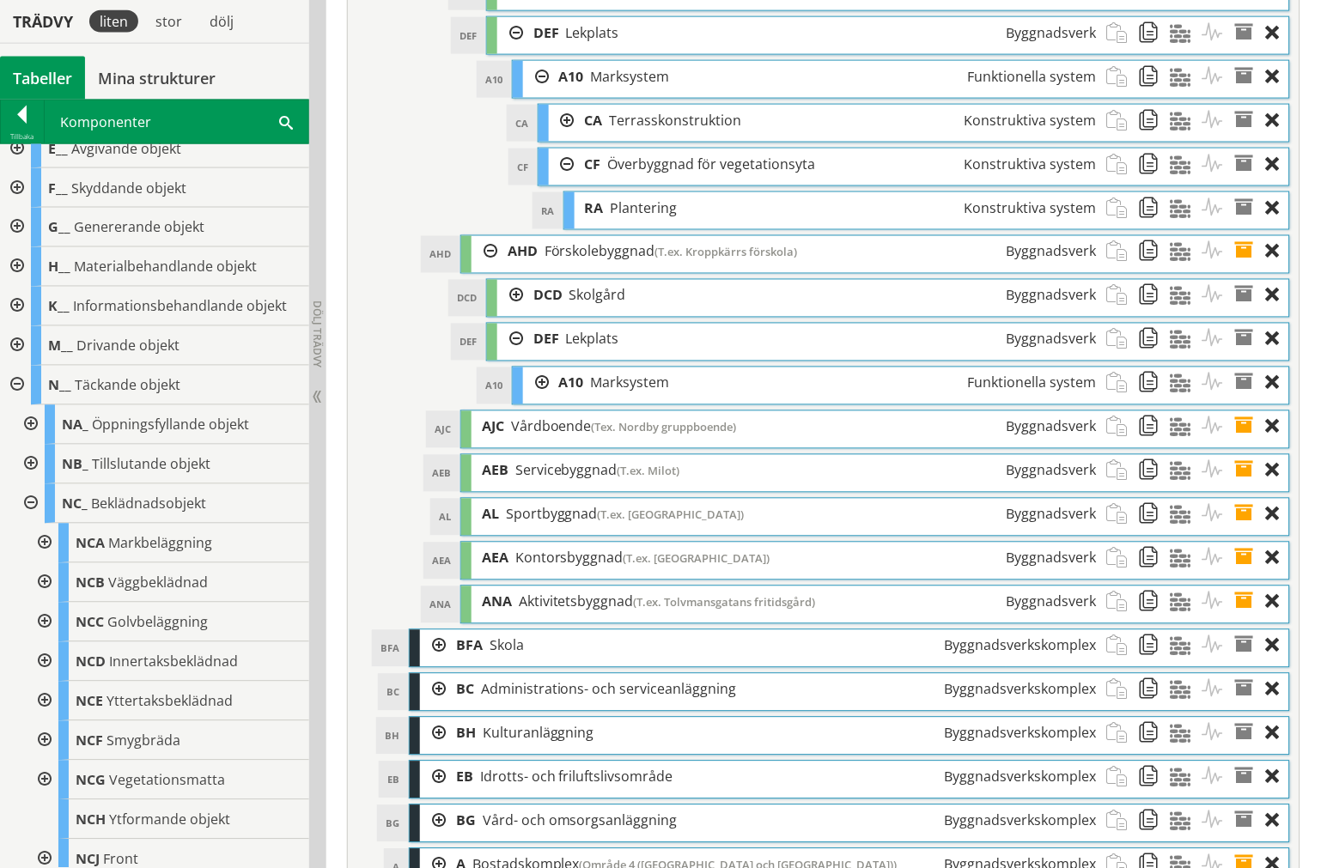
click at [567, 180] on div at bounding box center [562, 165] width 26 height 32
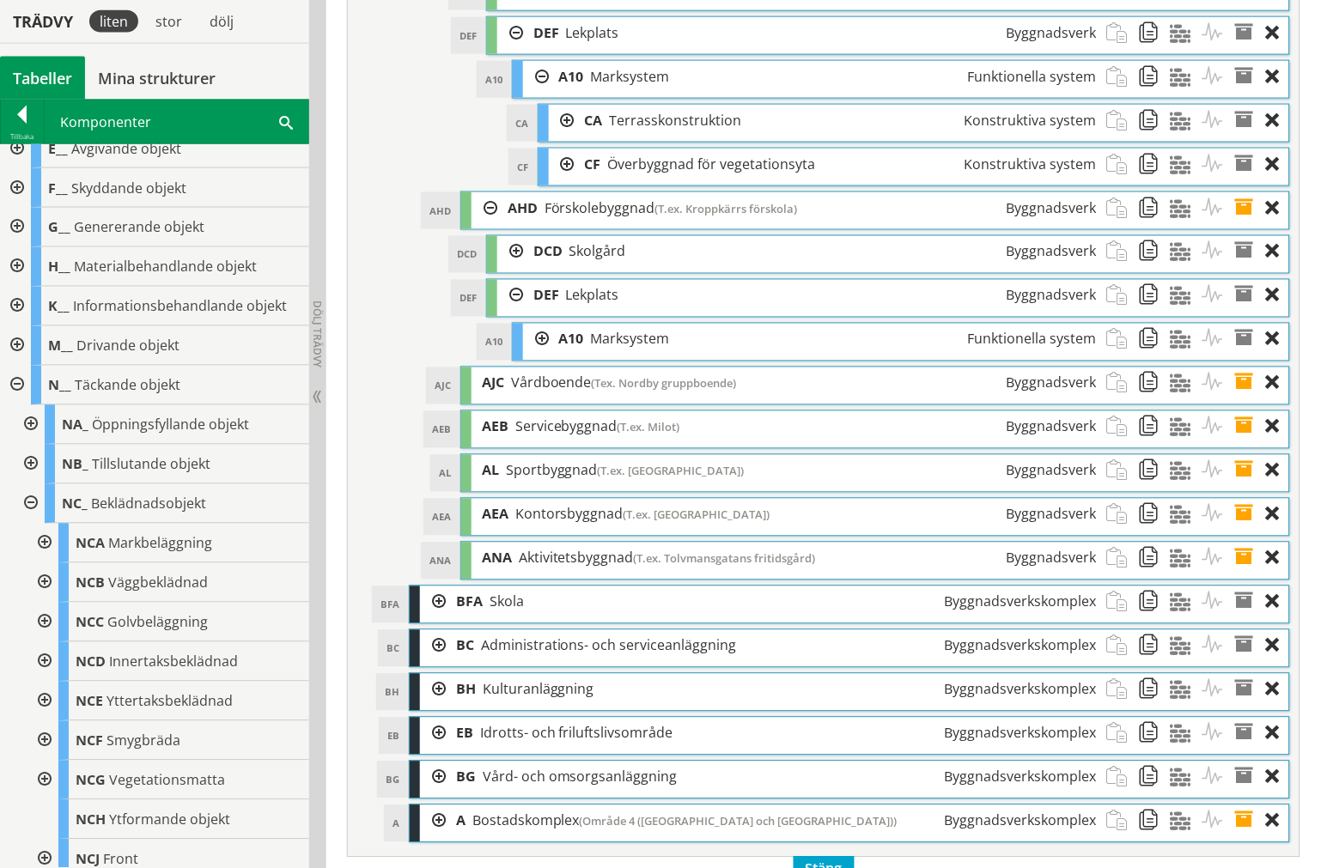
click at [541, 93] on div at bounding box center [536, 77] width 26 height 32
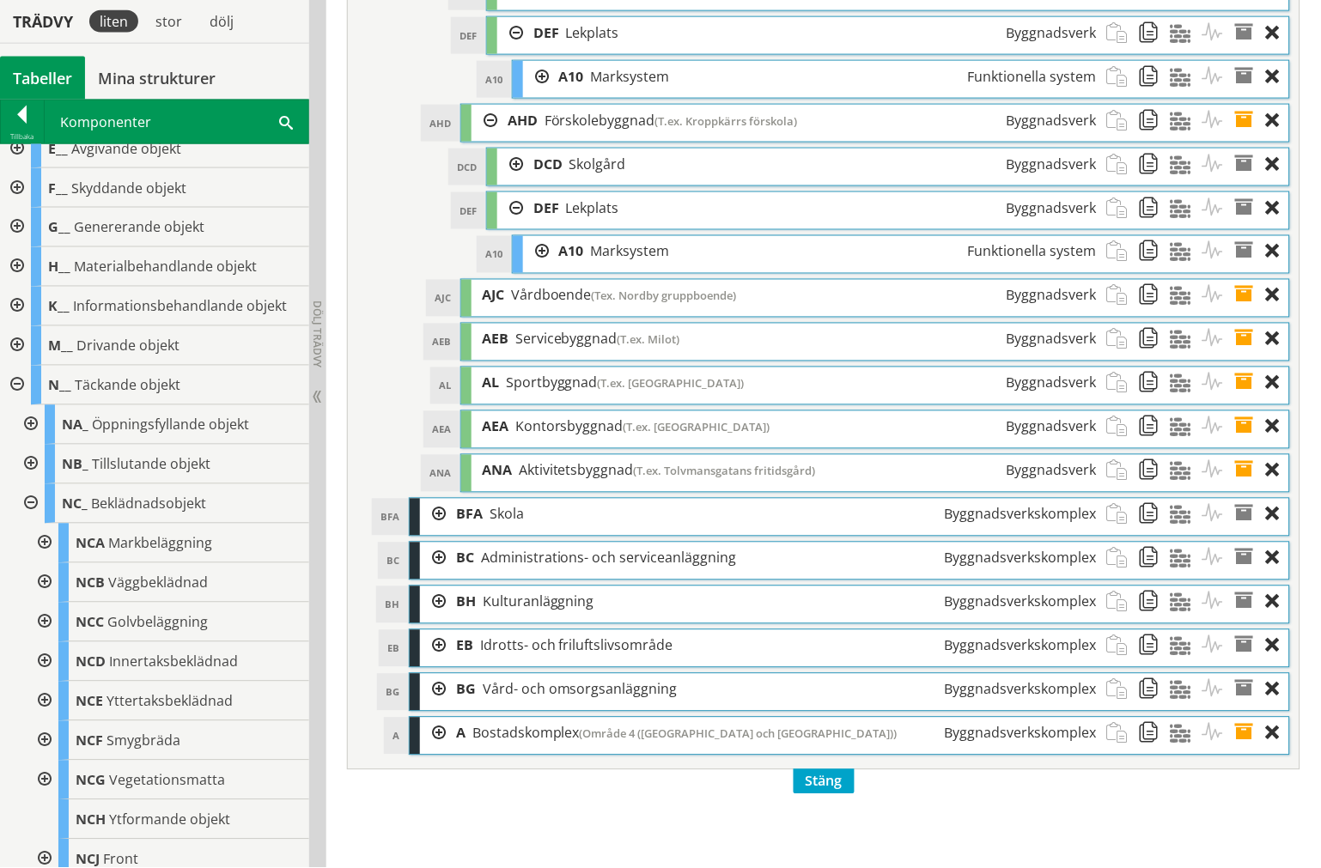
click at [508, 49] on div at bounding box center [510, 33] width 26 height 32
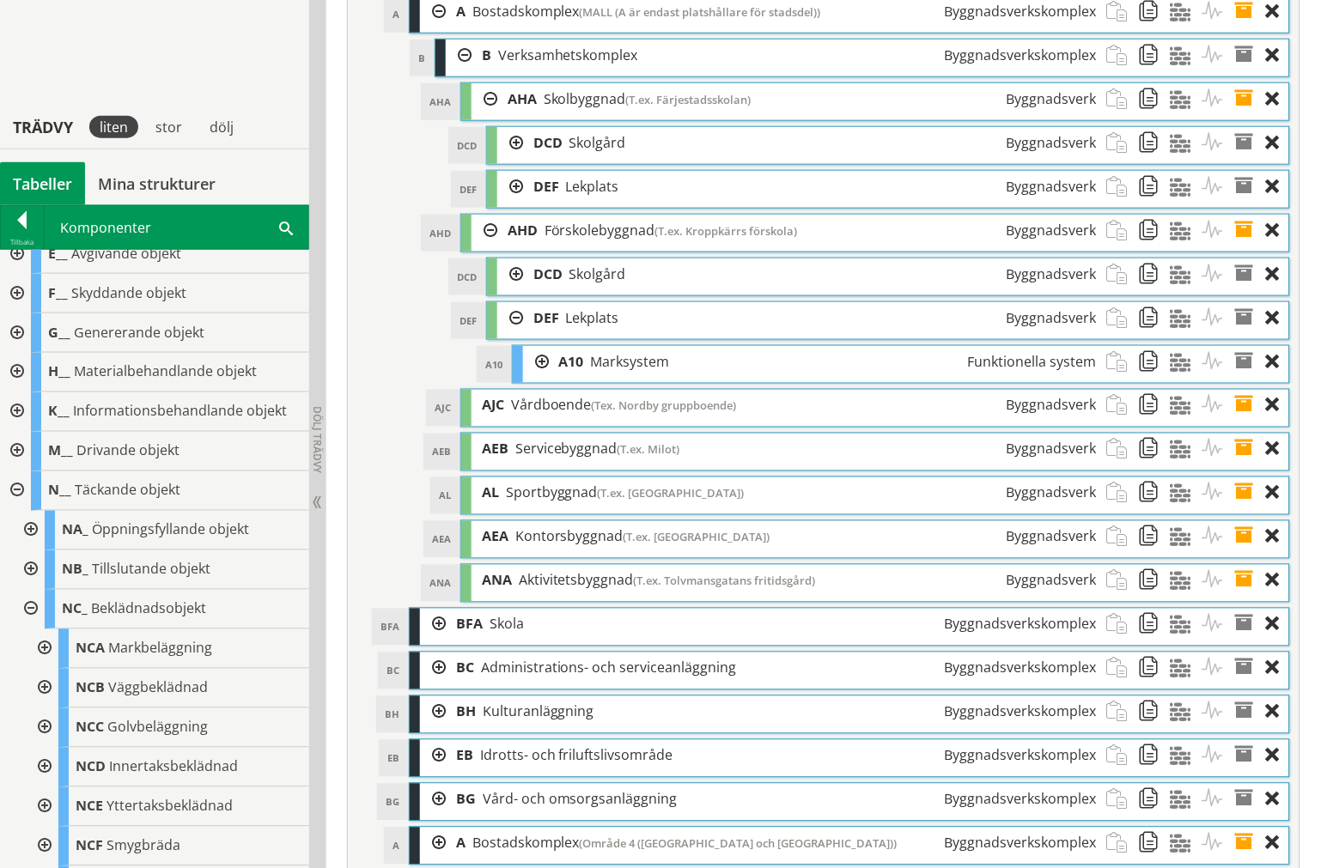
scroll to position [6282, 0]
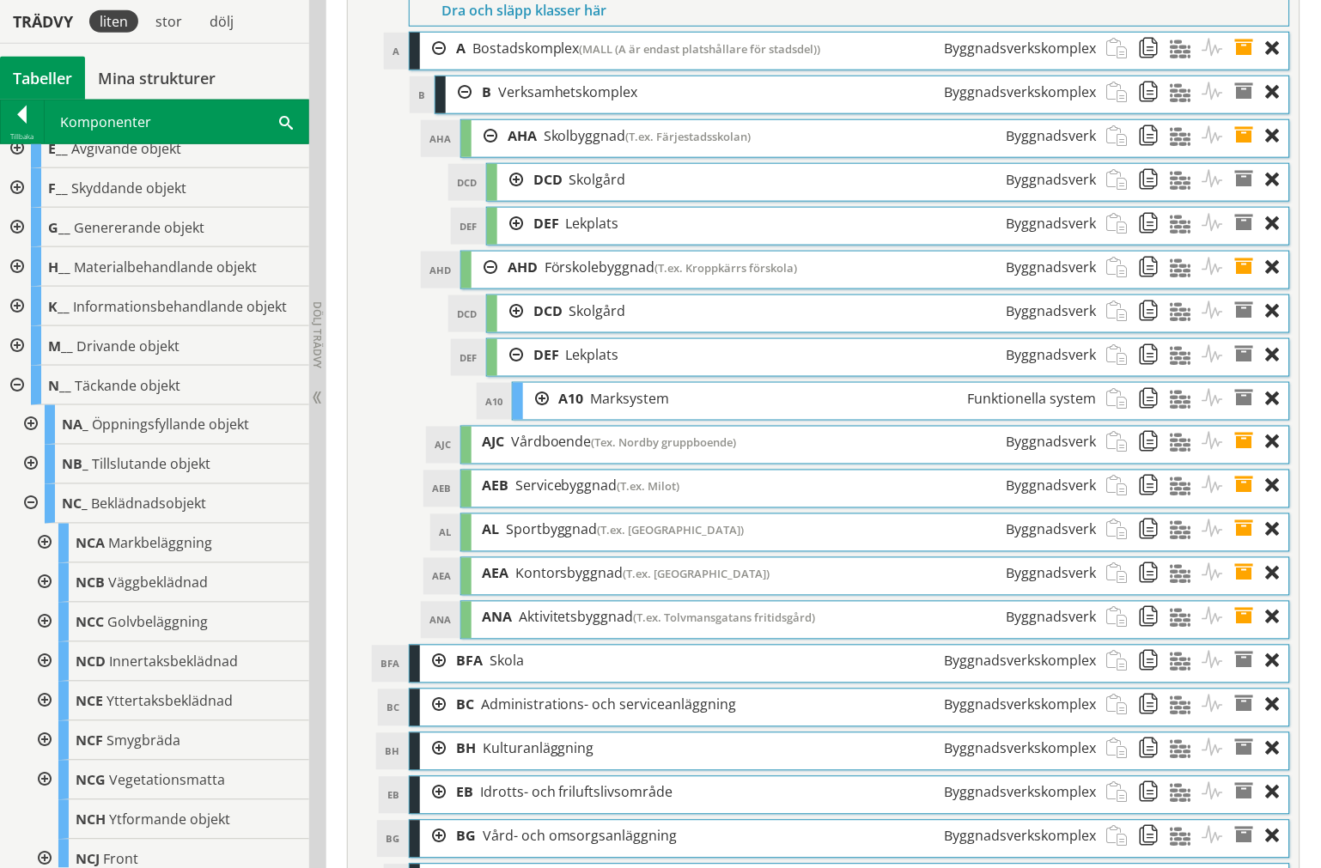
click at [533, 415] on div at bounding box center [536, 399] width 26 height 32
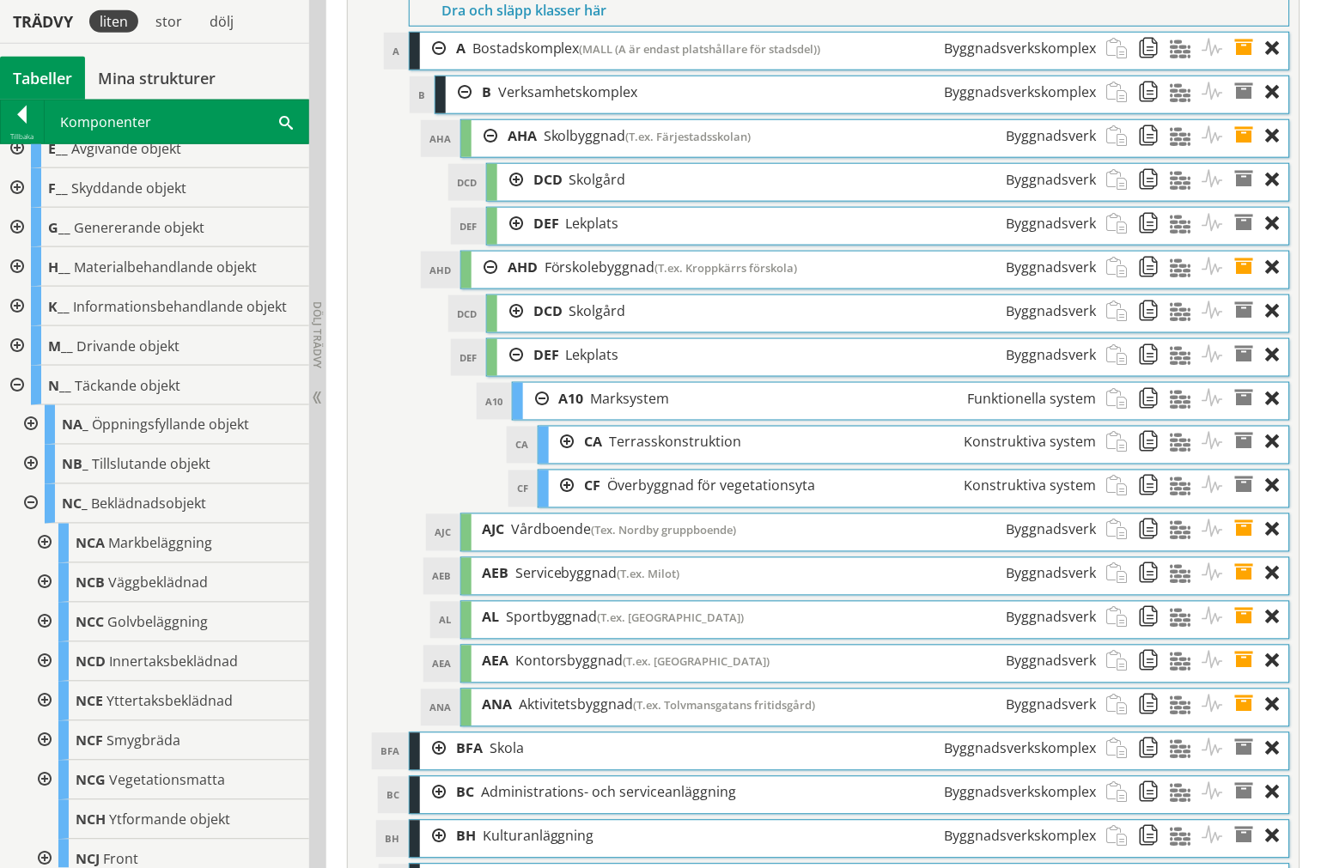
click at [543, 415] on div at bounding box center [536, 399] width 26 height 32
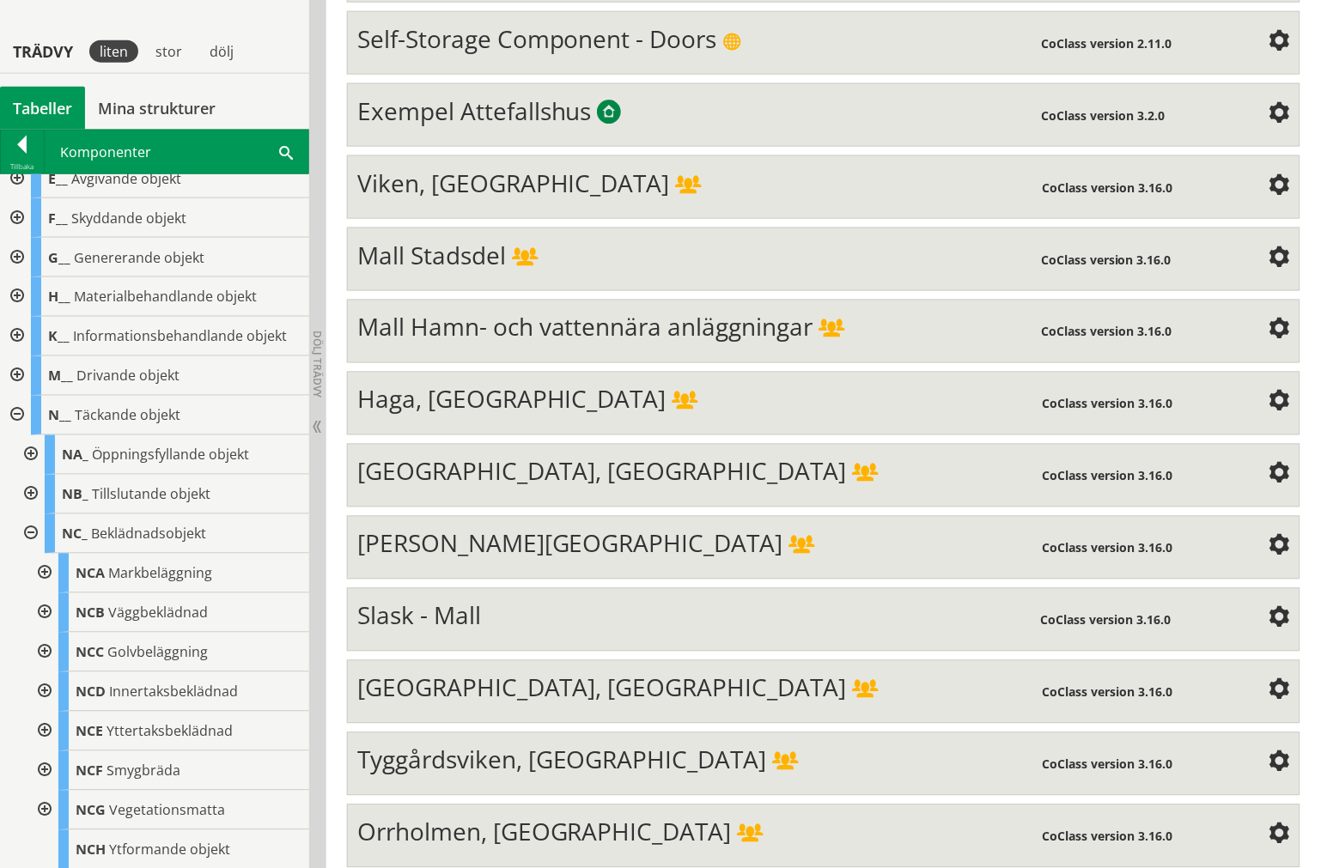
scroll to position [477, 0]
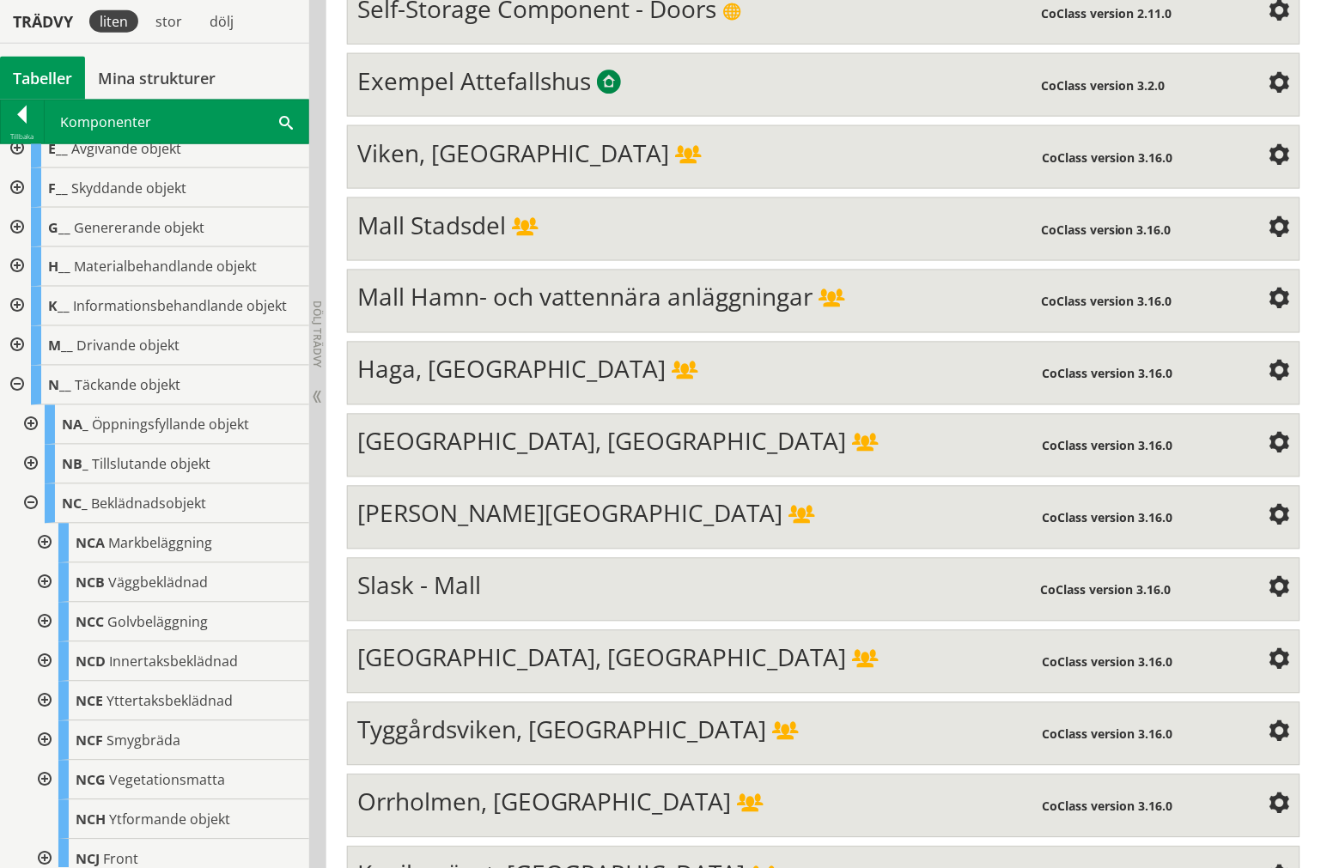
click at [568, 234] on div "Mall Stadsdel" at bounding box center [699, 227] width 684 height 34
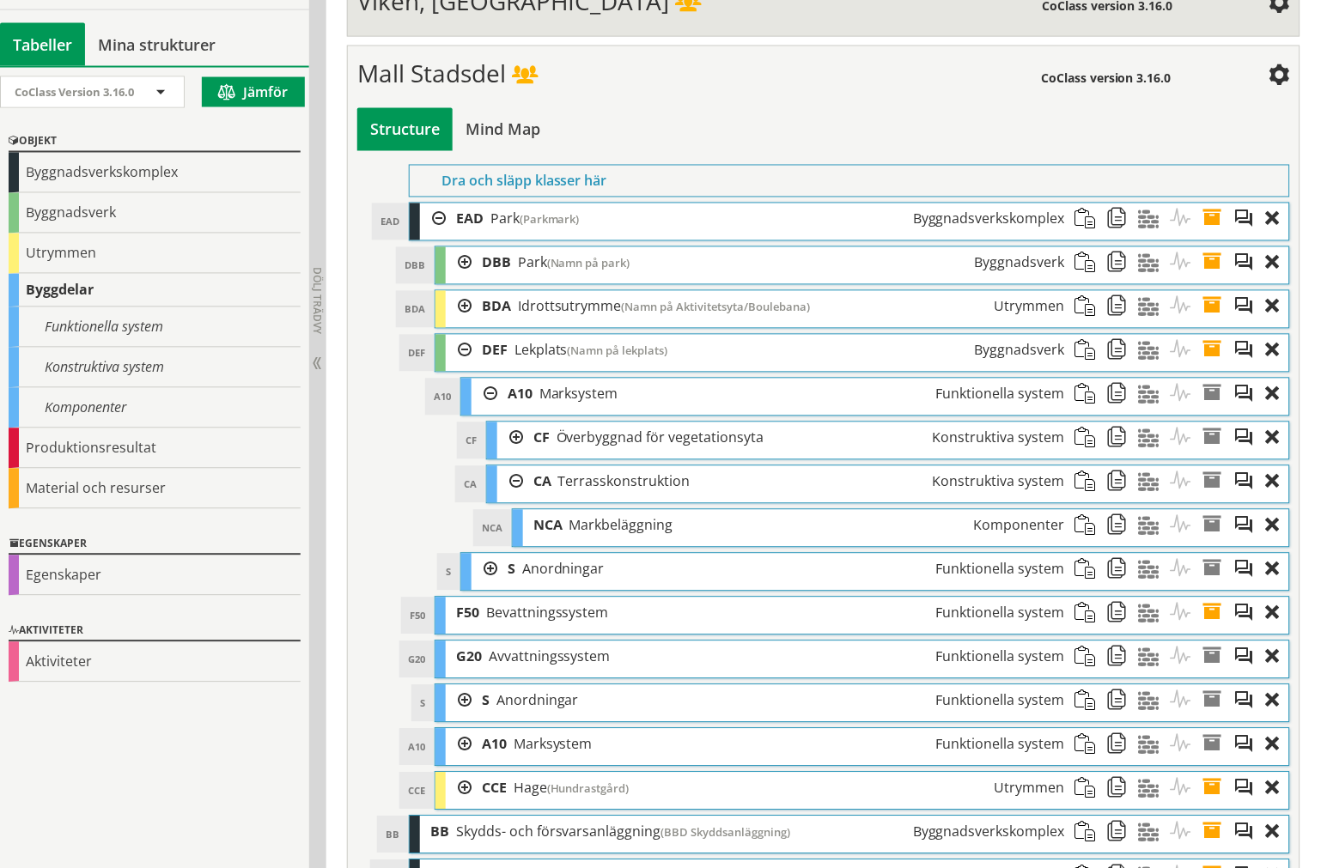
scroll to position [667, 0]
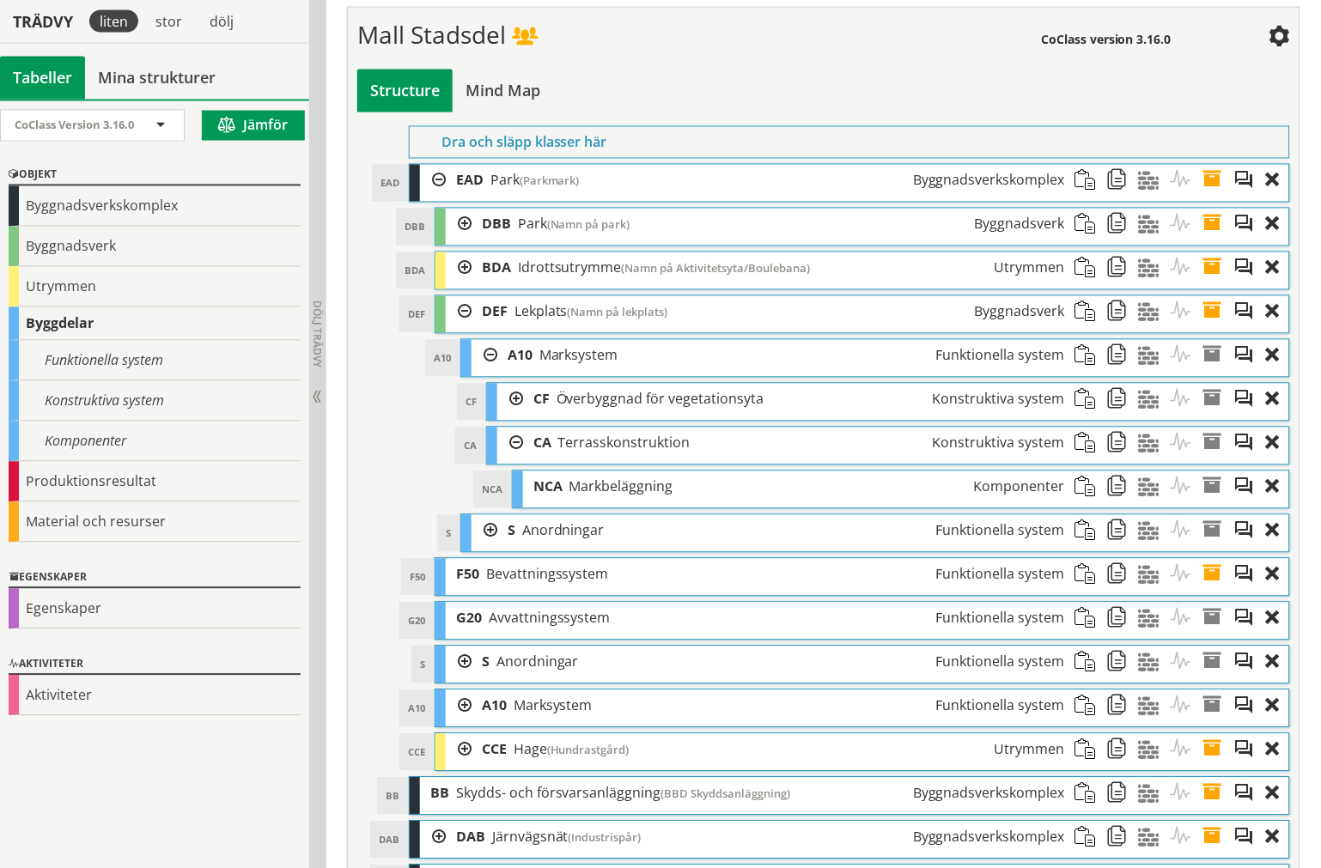
click at [489, 353] on div at bounding box center [484, 356] width 26 height 32
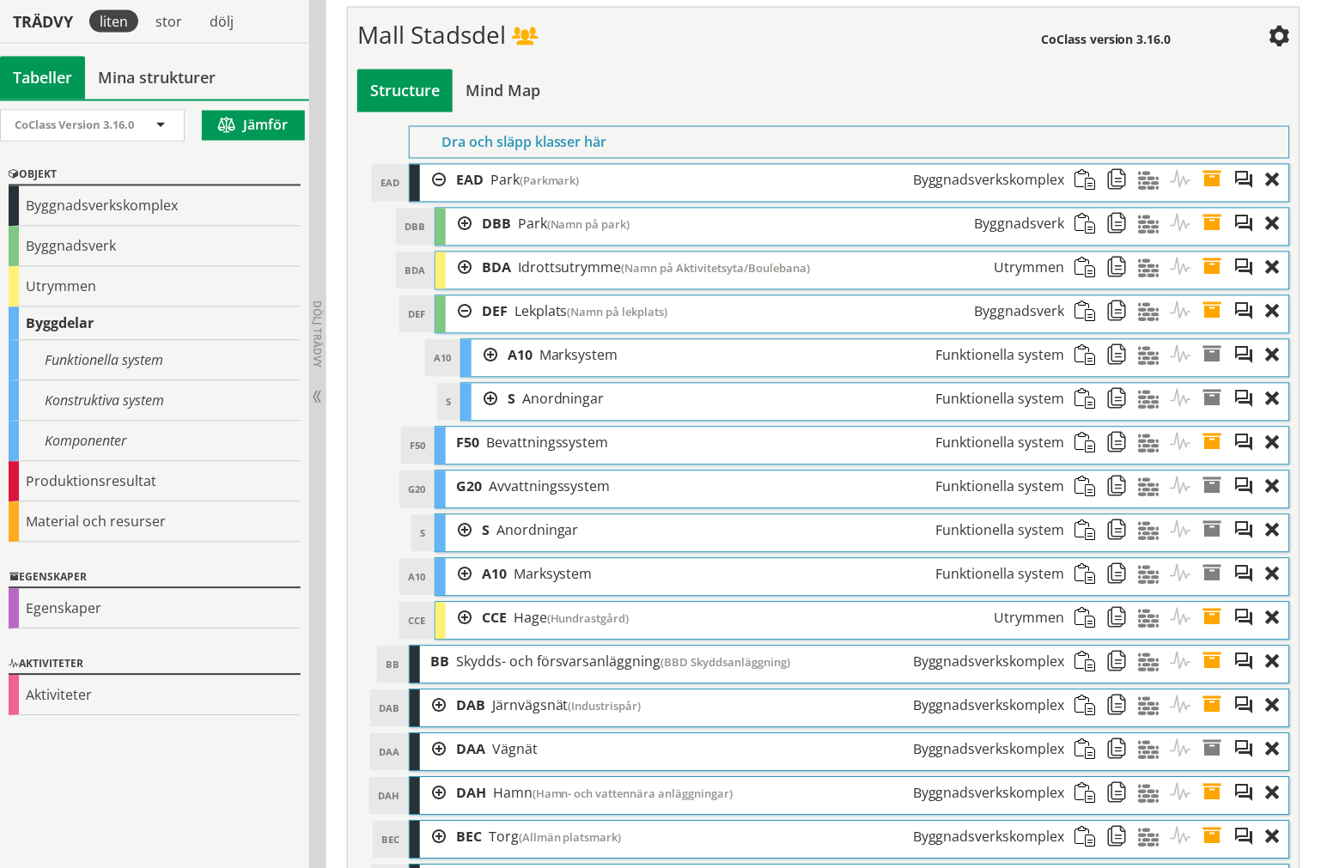
click at [489, 402] on div at bounding box center [484, 400] width 26 height 32
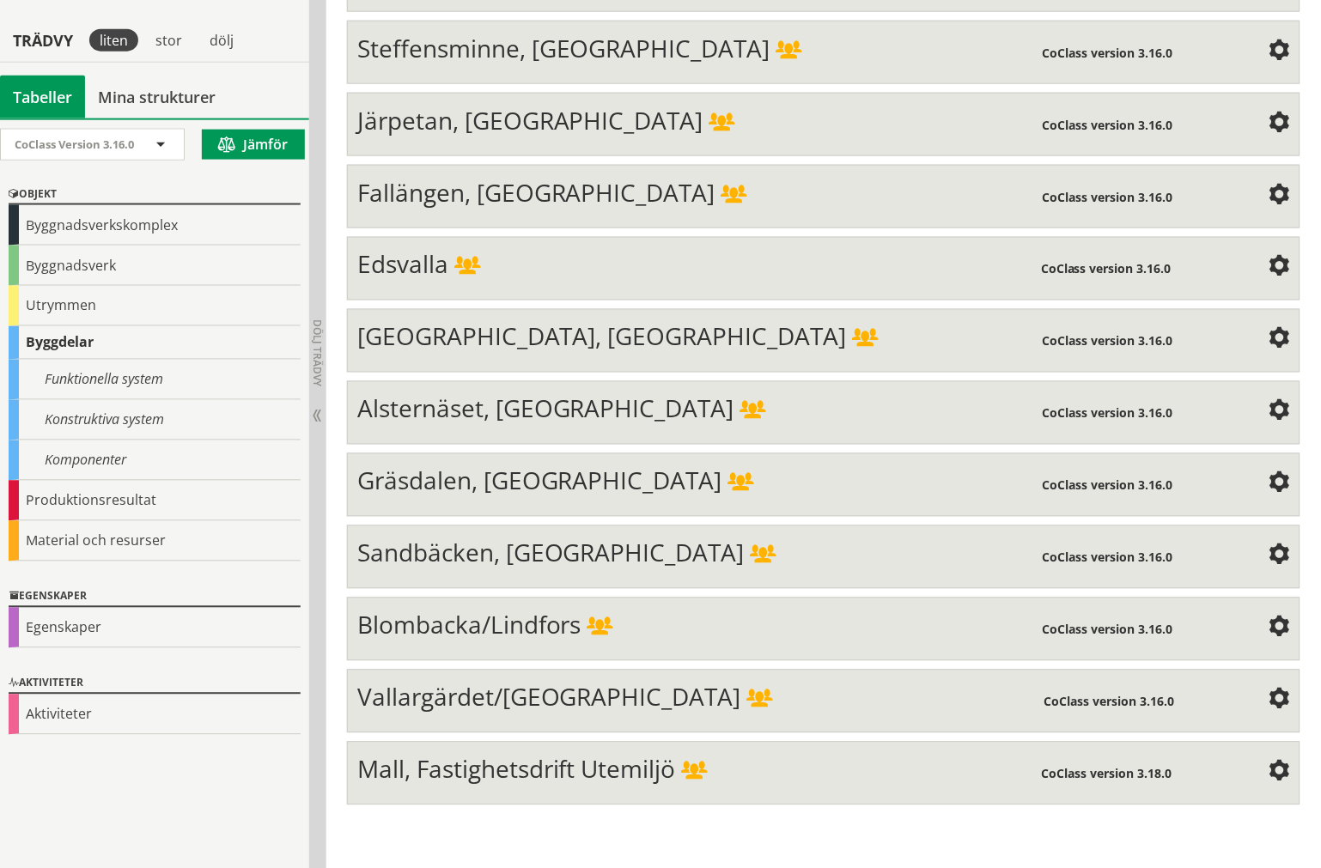
scroll to position [6436, 0]
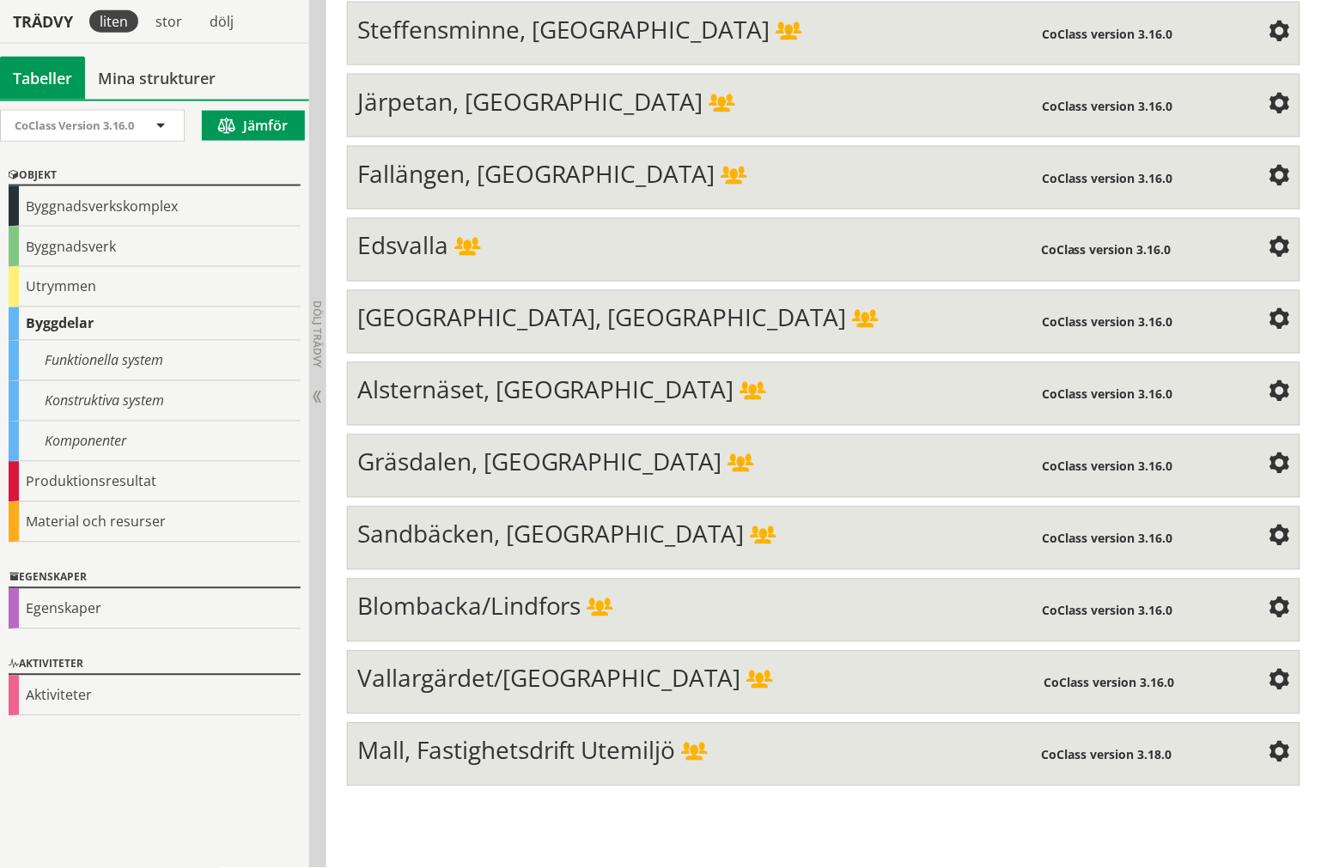
click at [542, 767] on span "Mall, Fastighetsdrift Utemiljö" at bounding box center [516, 750] width 319 height 33
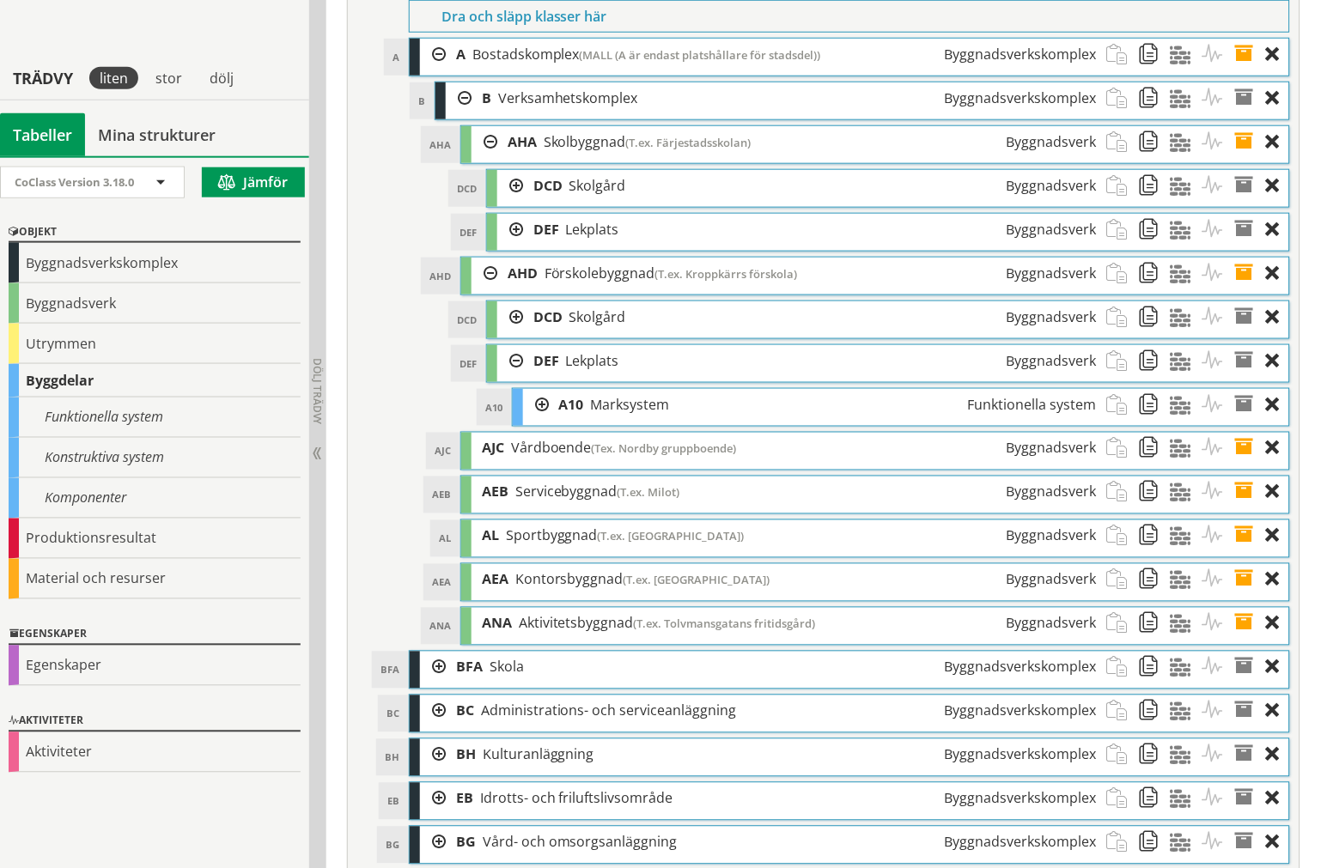
scroll to position [6246, 0]
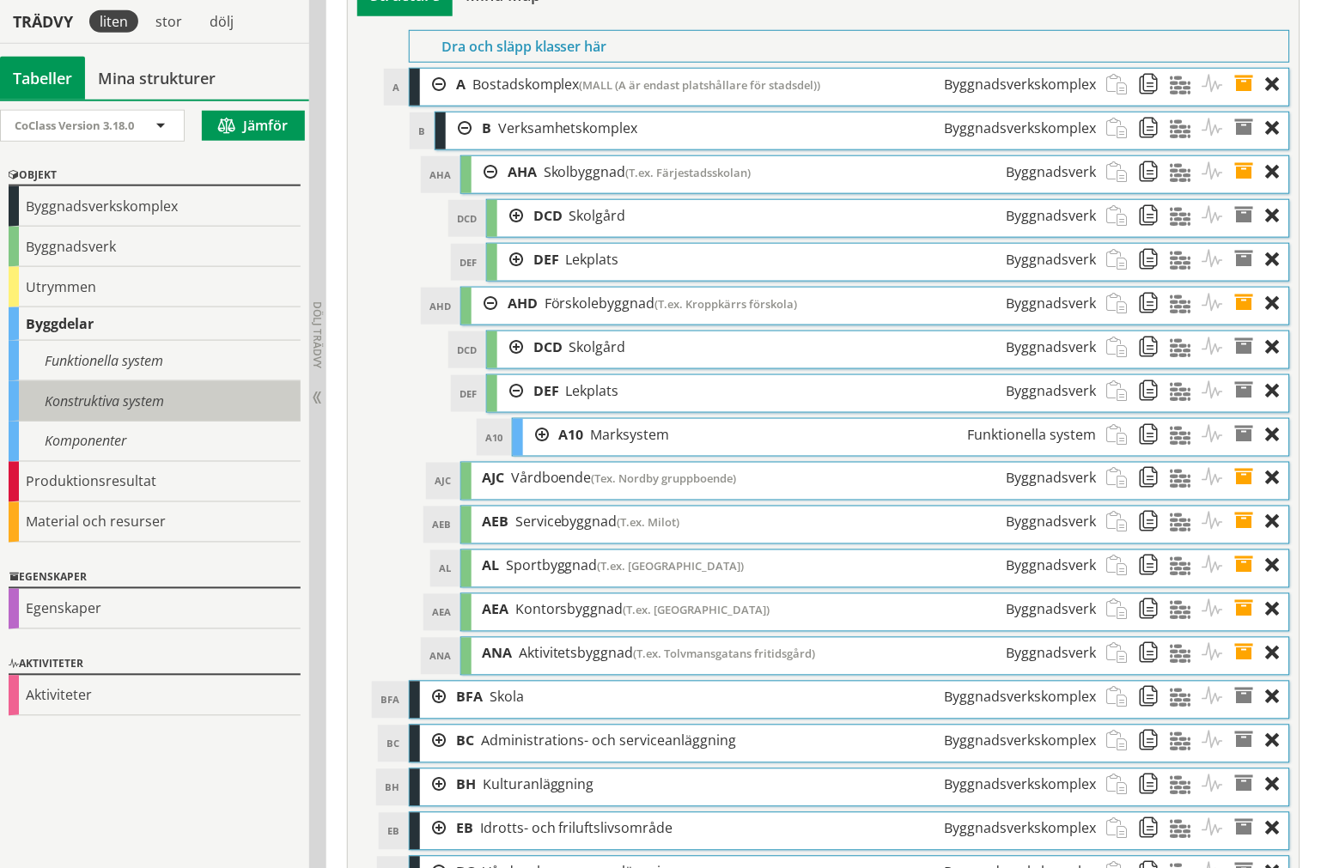
click at [204, 417] on div "Konstruktiva system" at bounding box center [155, 401] width 292 height 40
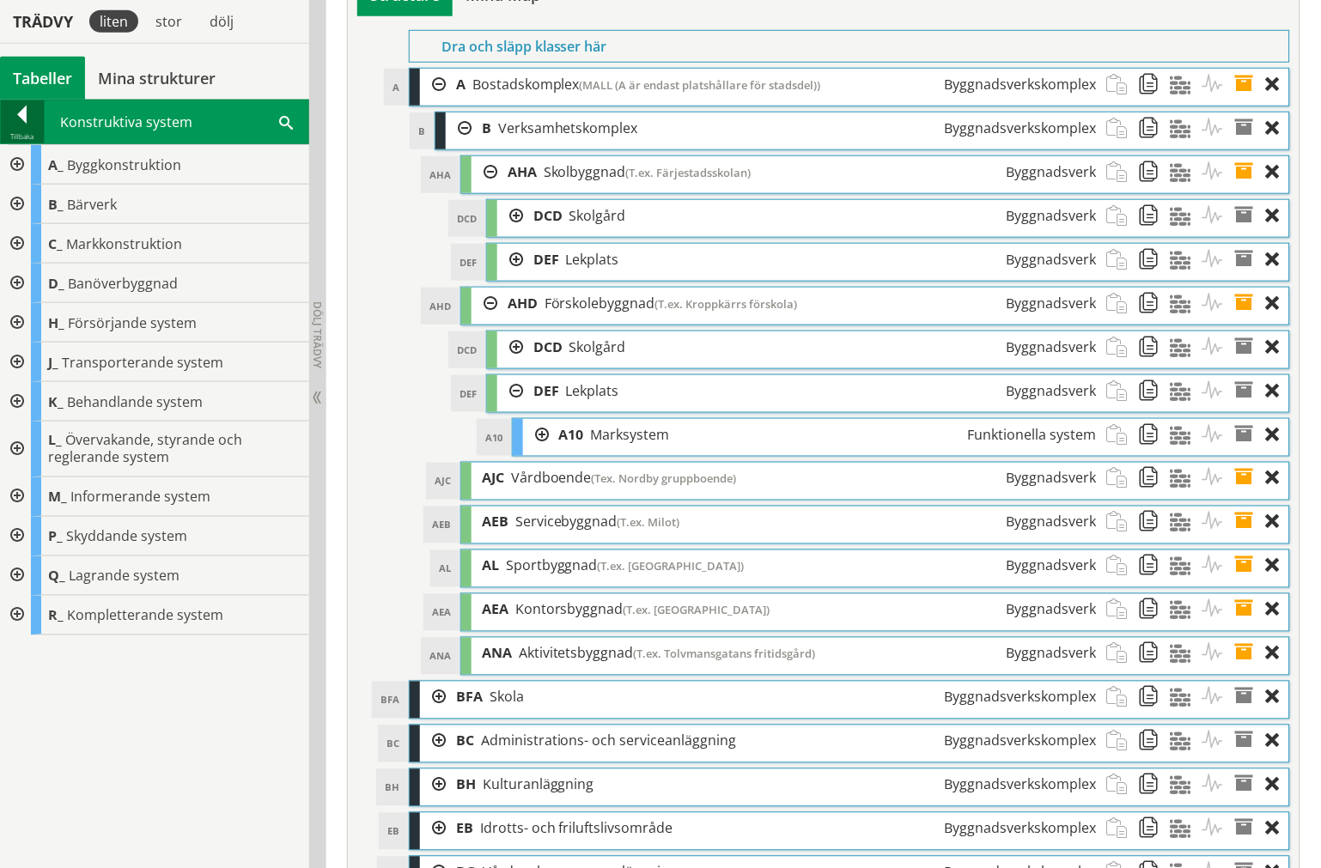
click at [22, 133] on div "Tillbaka" at bounding box center [22, 137] width 43 height 14
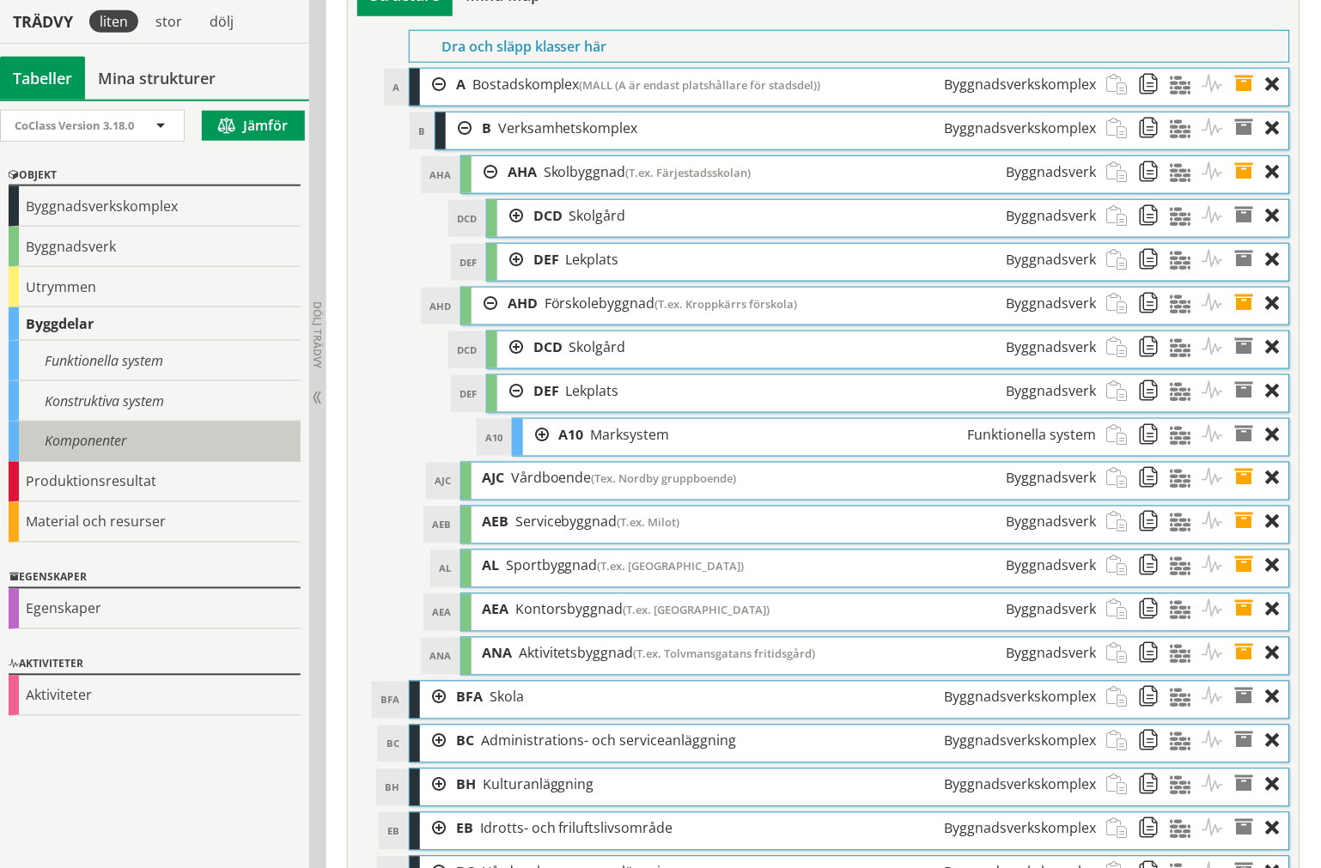
click at [104, 431] on div "Komponenter" at bounding box center [155, 442] width 292 height 40
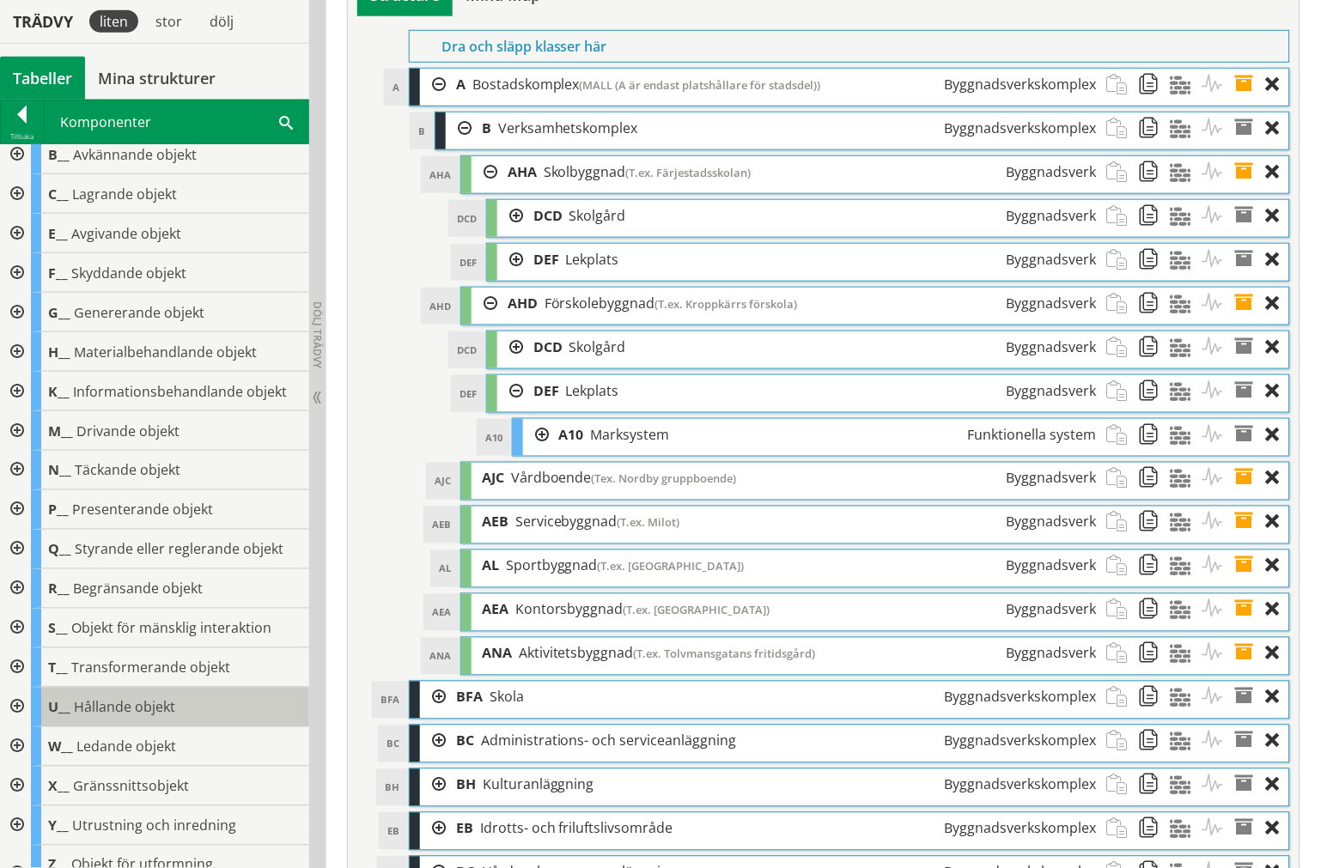
scroll to position [44, 0]
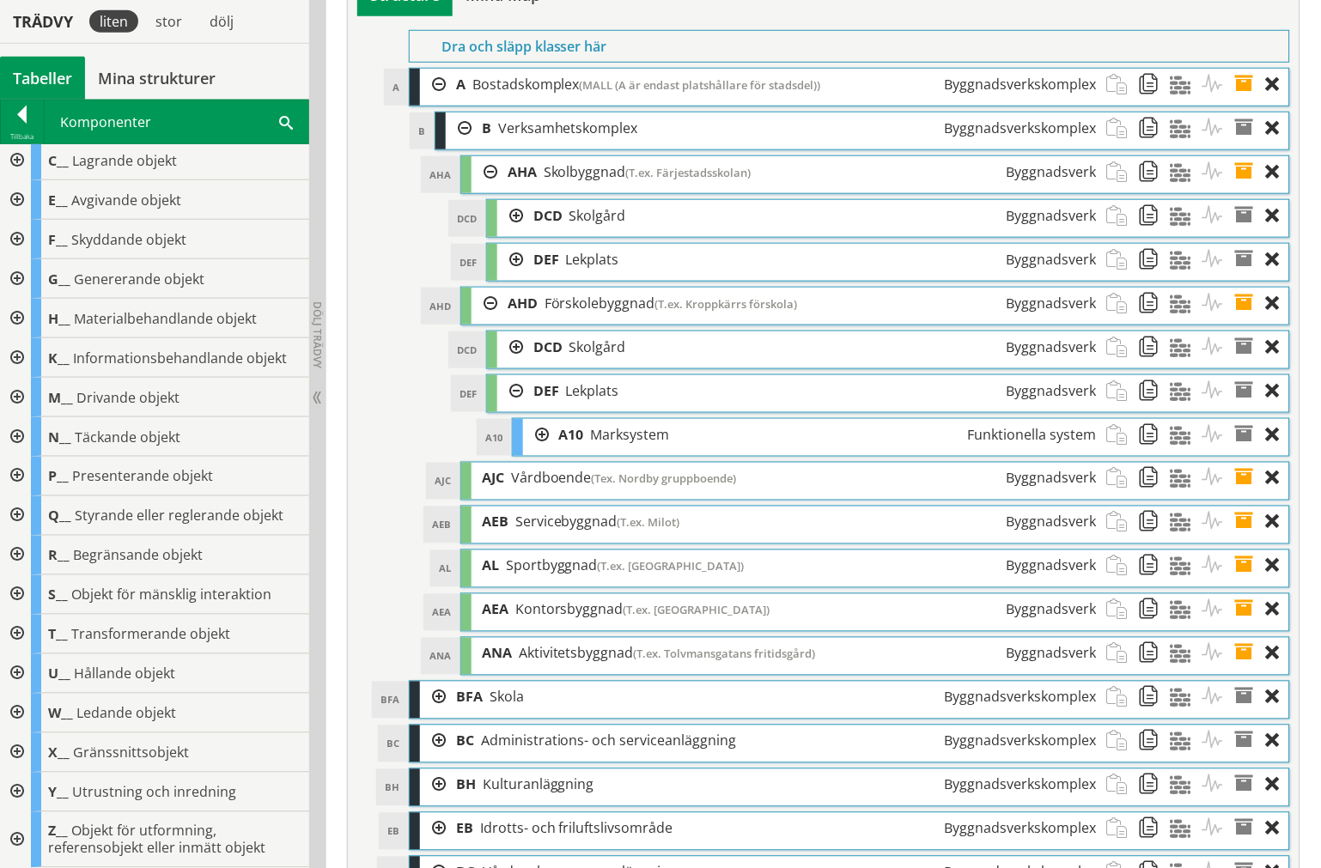
click at [14, 594] on div at bounding box center [15, 595] width 31 height 40
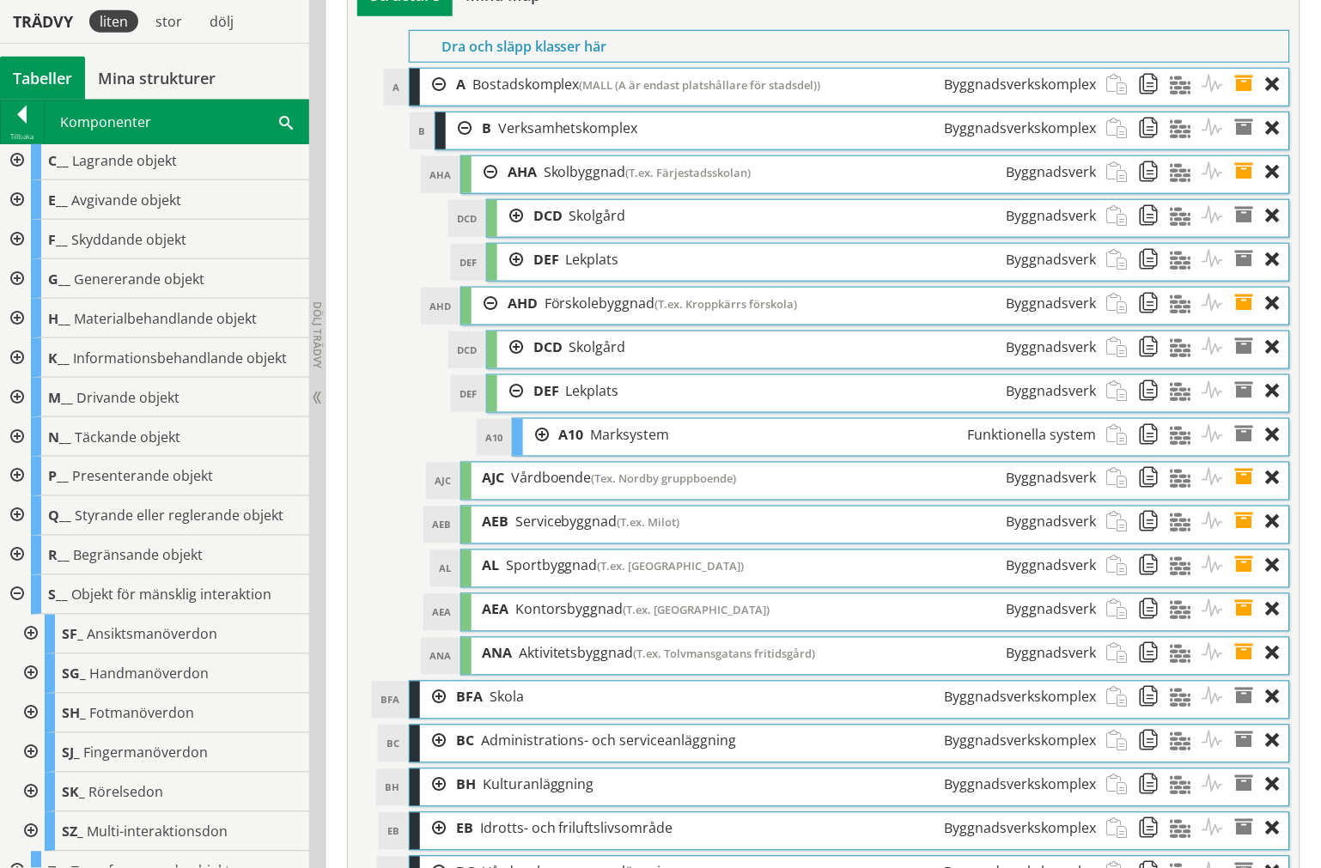
click at [31, 136] on div "Tillbaka" at bounding box center [22, 137] width 43 height 14
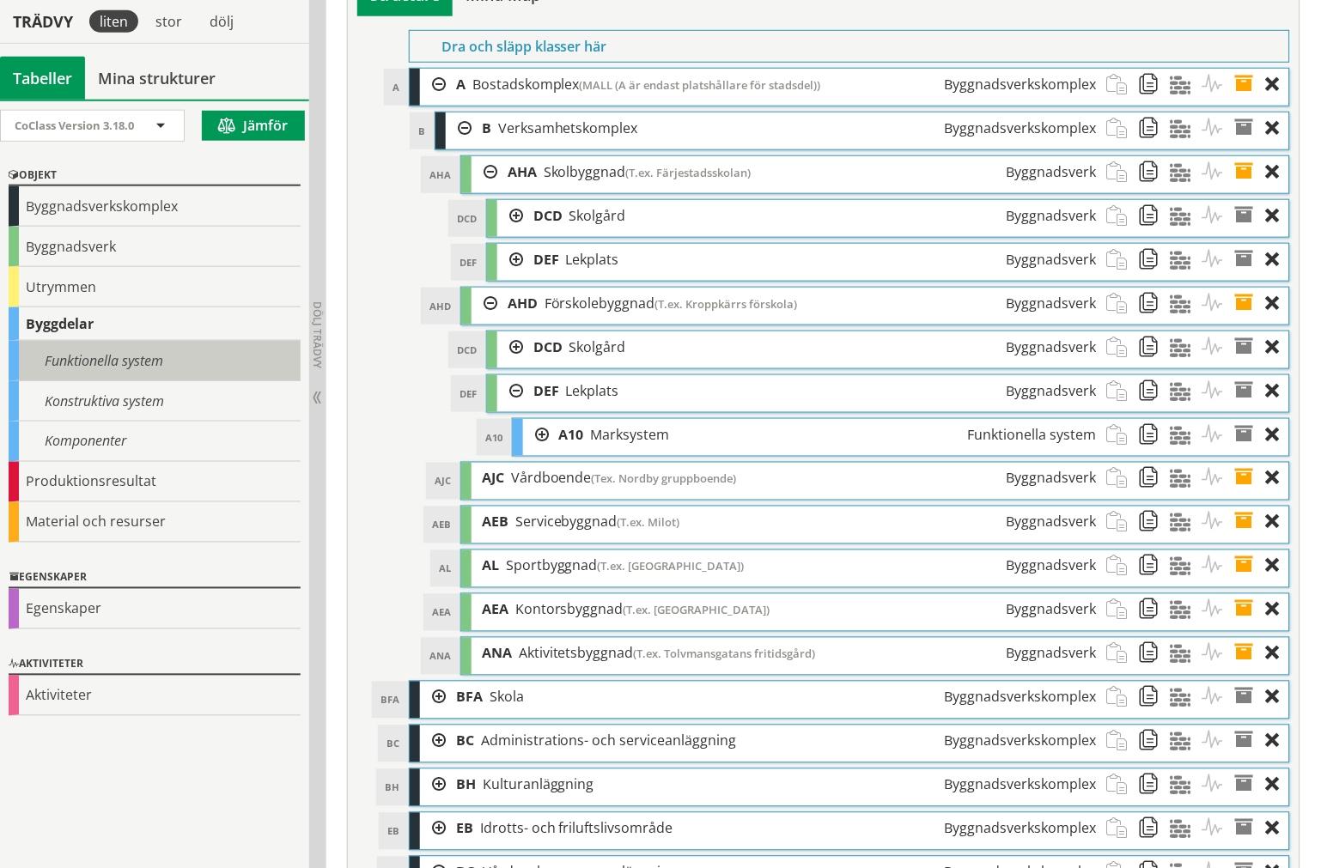
click at [100, 372] on div "Funktionella system" at bounding box center [155, 361] width 292 height 40
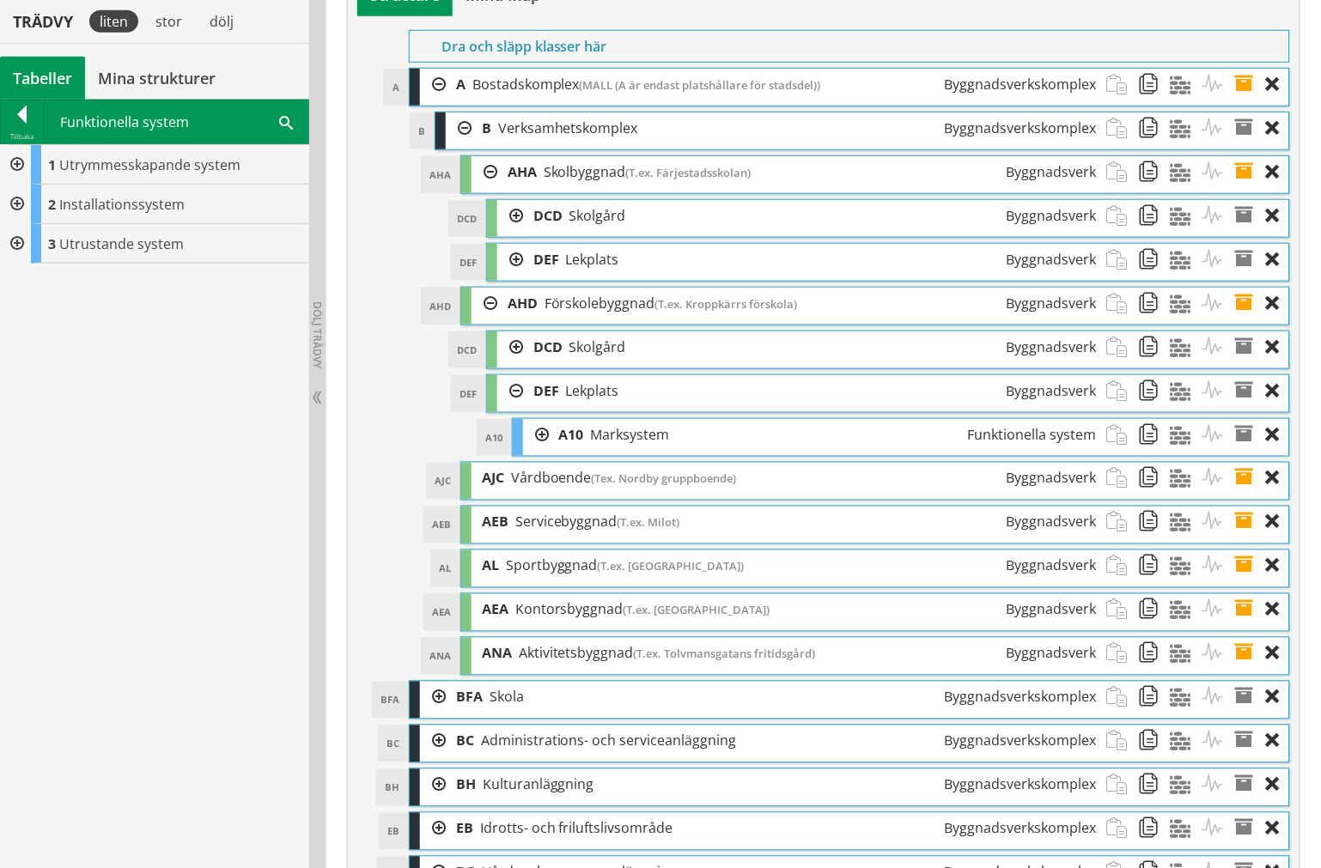
click at [11, 246] on div at bounding box center [15, 244] width 31 height 40
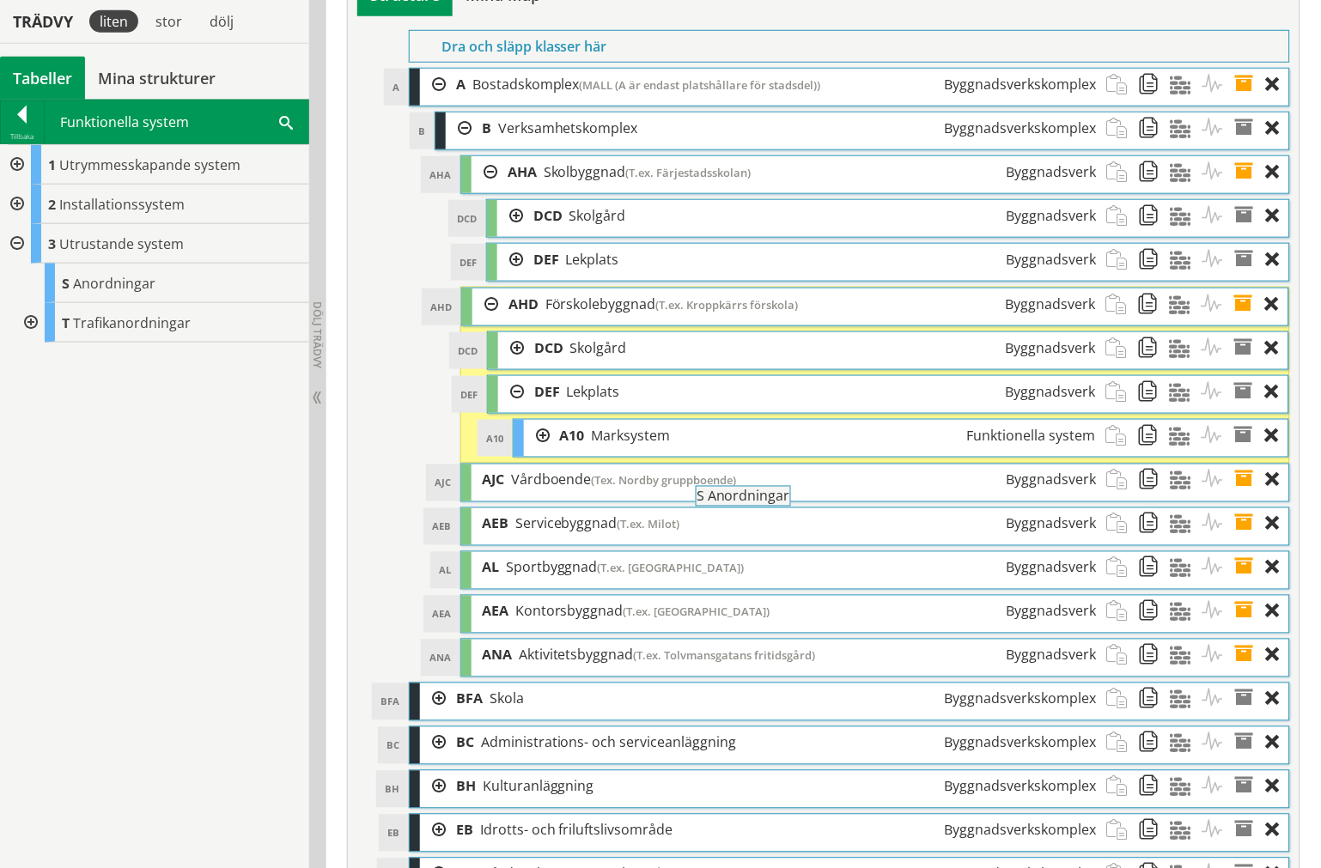
drag, startPoint x: 119, startPoint y: 280, endPoint x: 800, endPoint y: 502, distance: 717.2
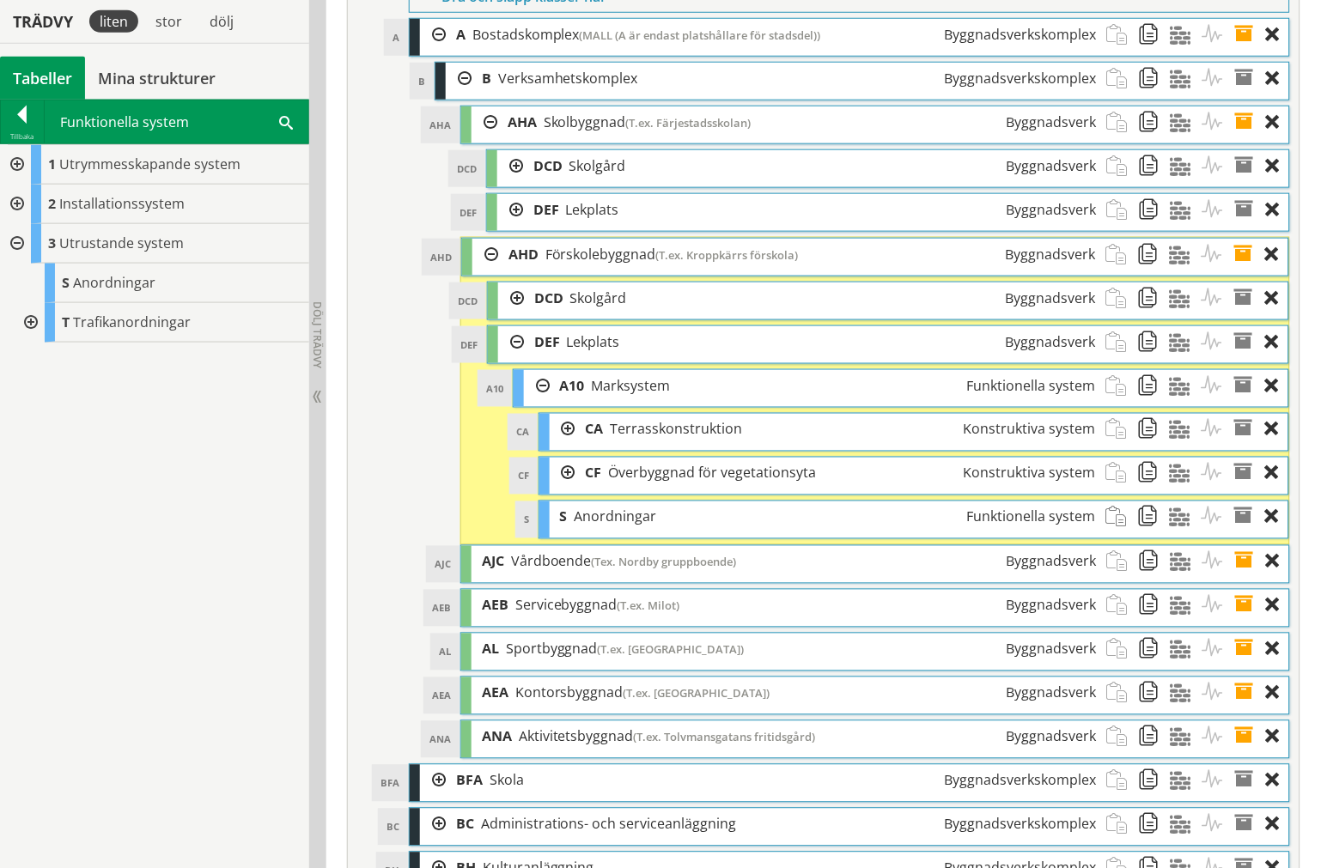
scroll to position [6341, 0]
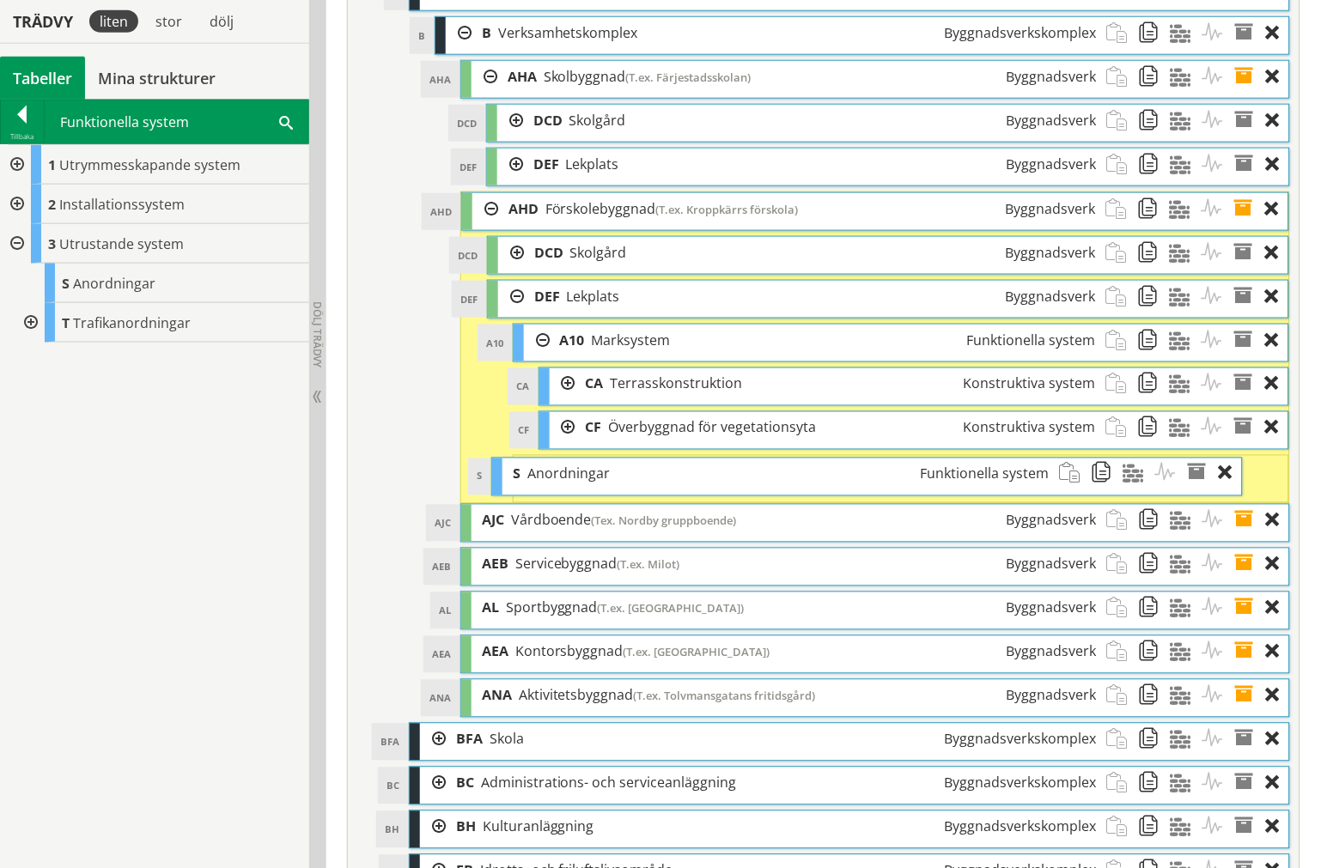
drag, startPoint x: 687, startPoint y: 533, endPoint x: 651, endPoint y: 530, distance: 36.2
click at [649, 490] on div "S Anordningar Funktionella system" at bounding box center [780, 475] width 557 height 32
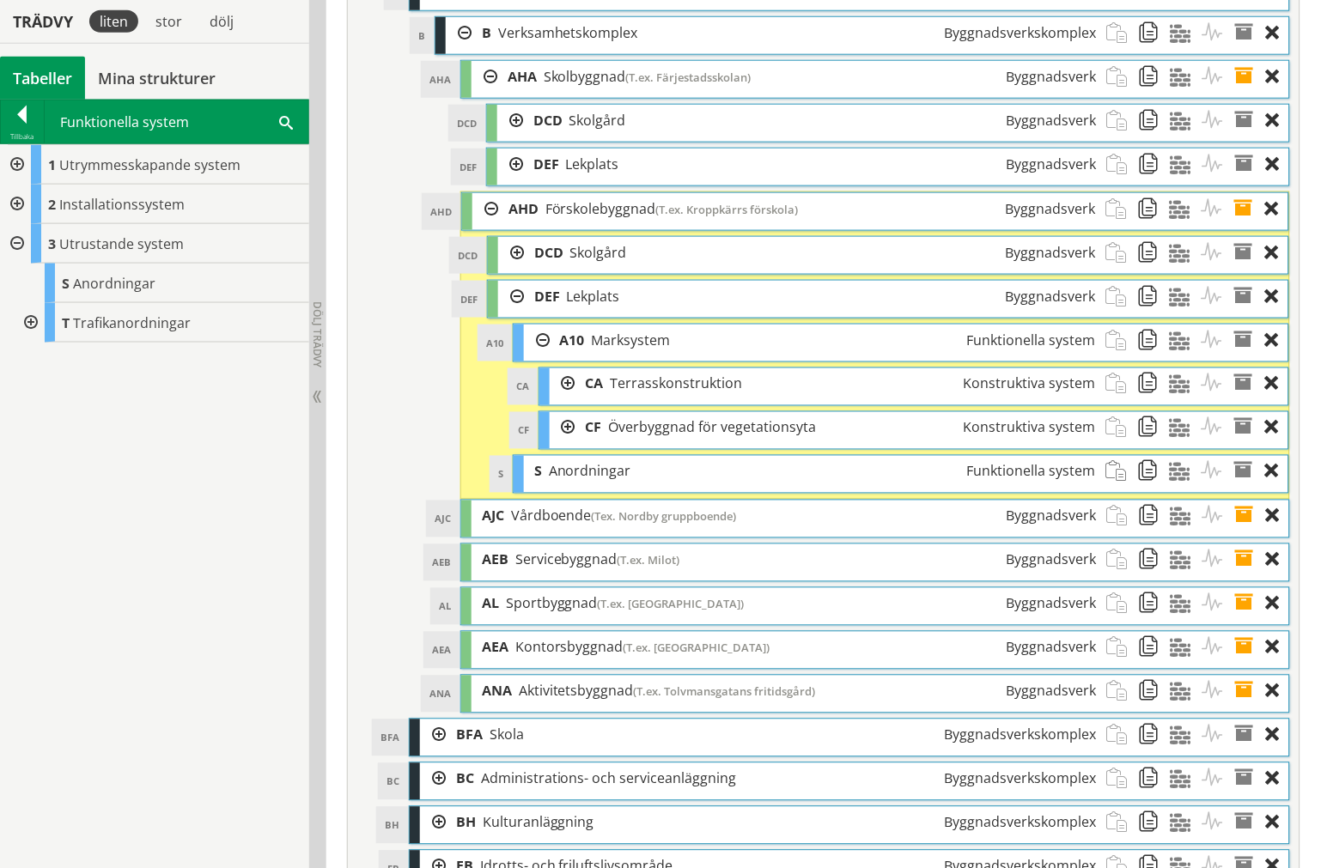
click at [546, 356] on div at bounding box center [537, 341] width 26 height 32
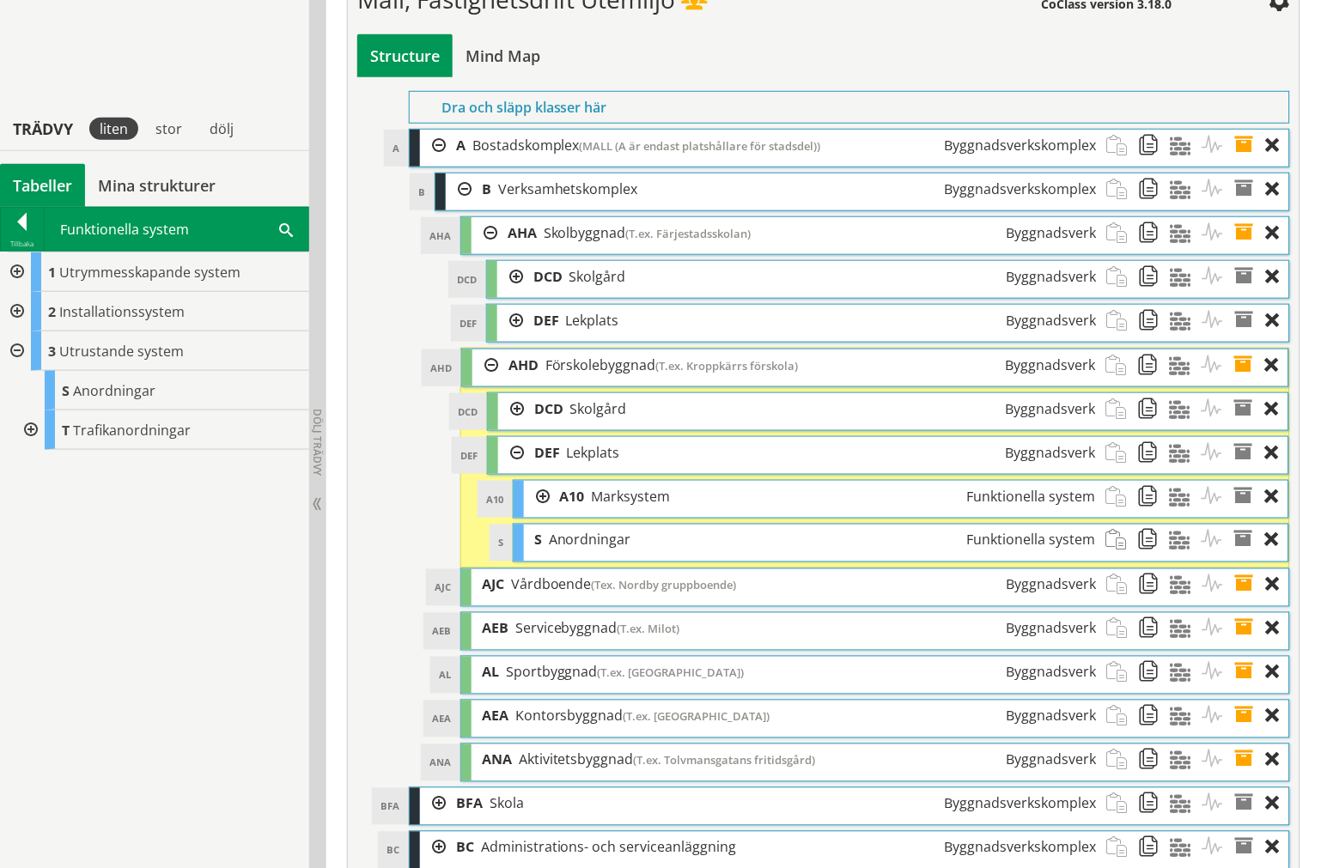
scroll to position [6150, 0]
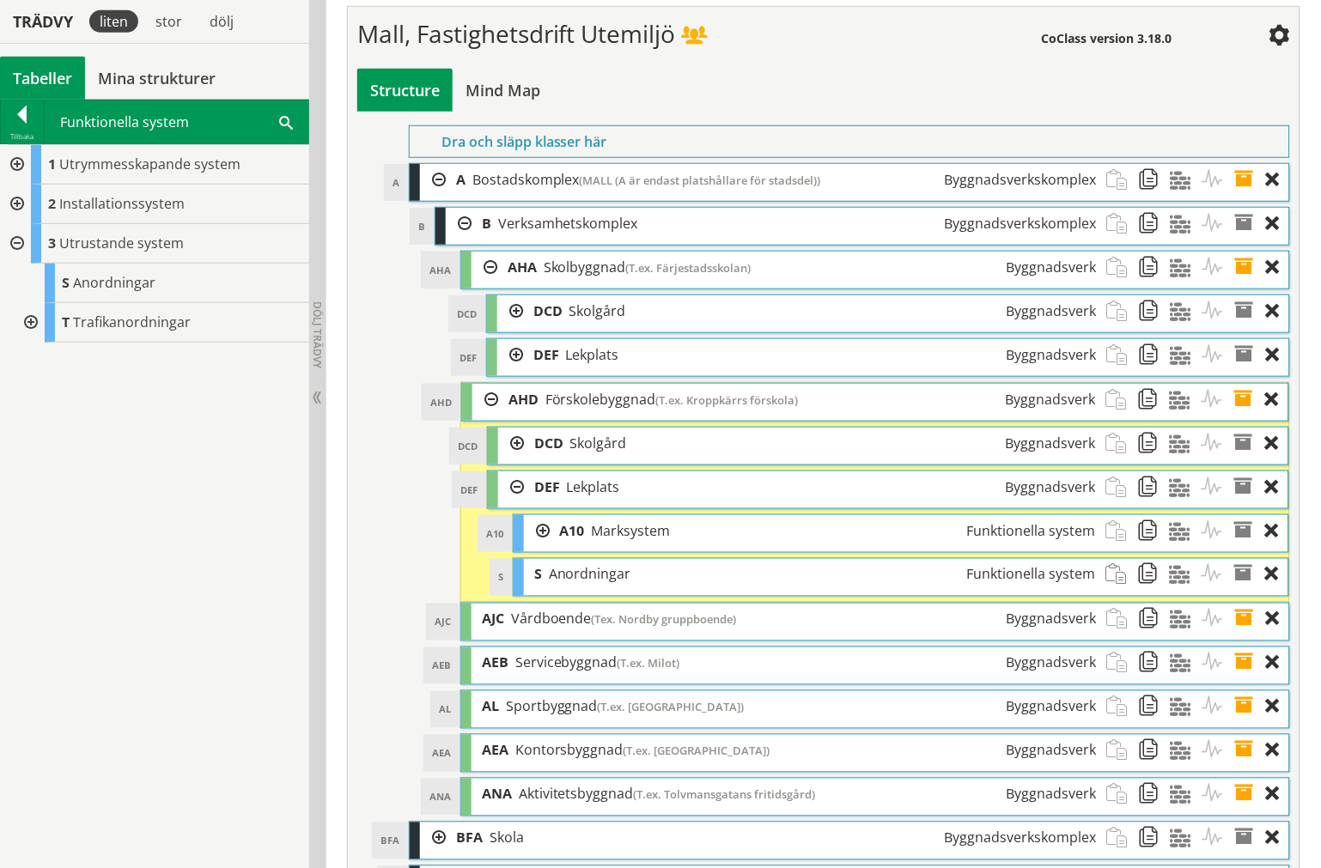
click at [512, 371] on div at bounding box center [510, 355] width 26 height 32
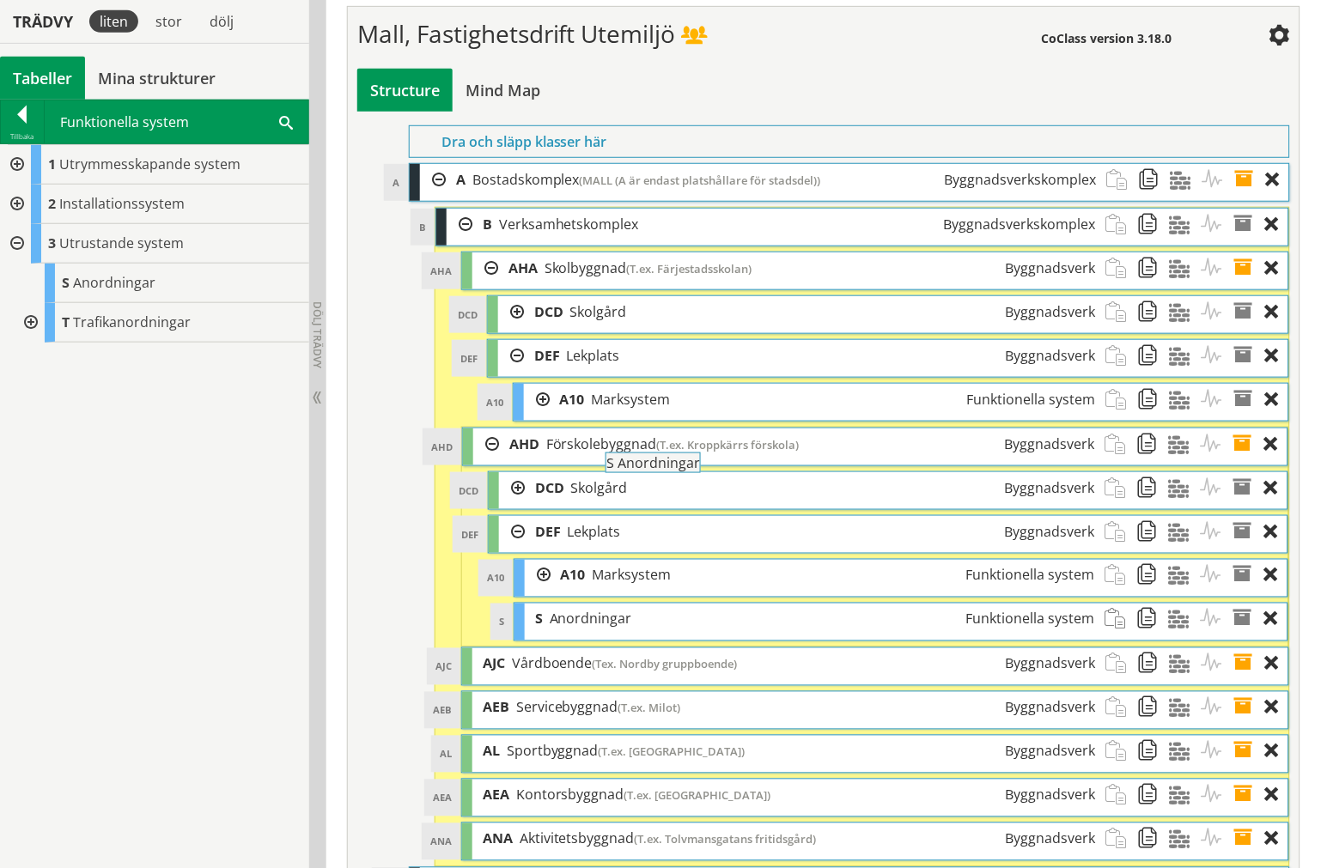
drag, startPoint x: 122, startPoint y: 289, endPoint x: 714, endPoint y: 477, distance: 620.9
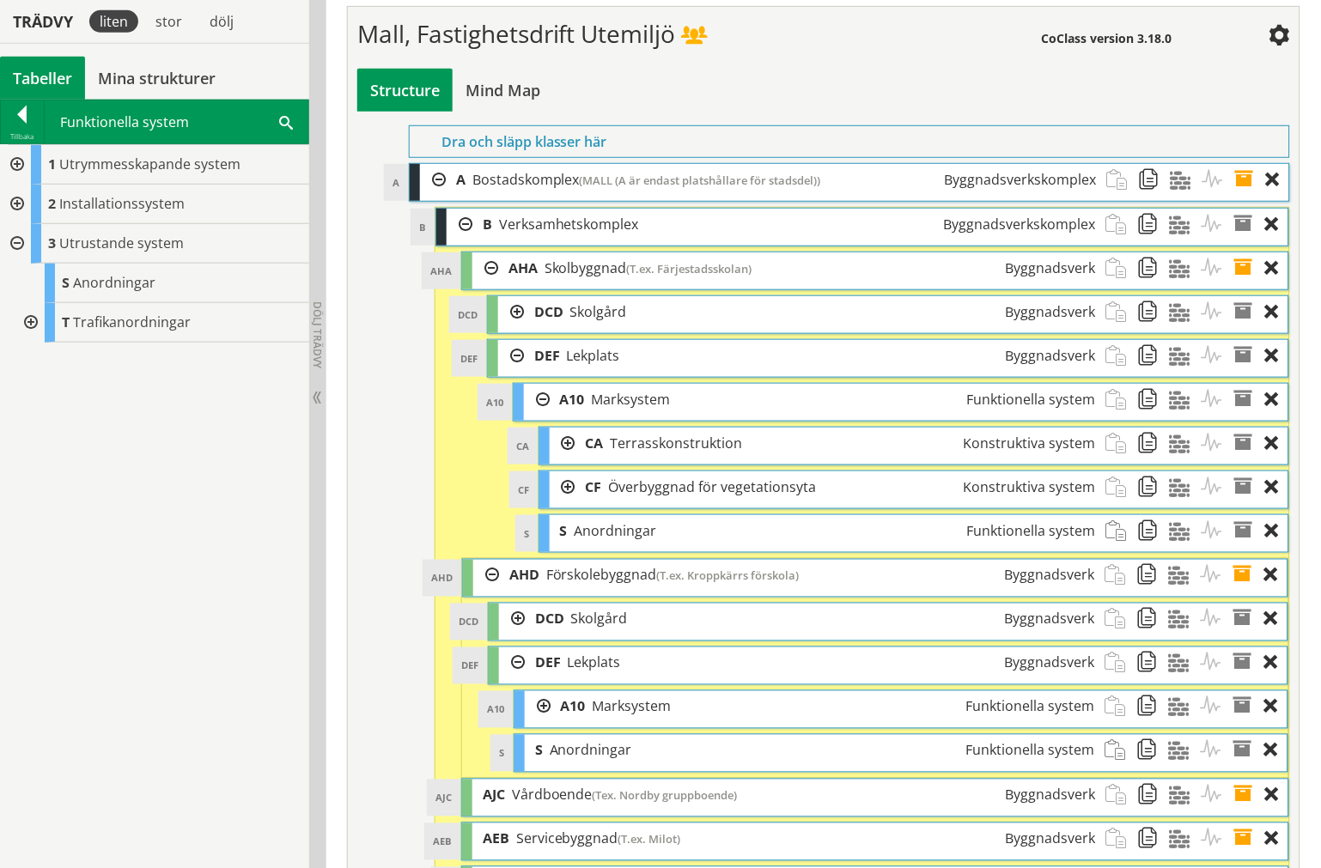
drag, startPoint x: 647, startPoint y: 615, endPoint x: 639, endPoint y: 601, distance: 15.8
click at [639, 603] on ol "AHA [GEOGRAPHIC_DATA] (T.ex. Färjestadsskolan) Byggnadsverk Dra och släpp Aktiv…" at bounding box center [875, 622] width 828 height 741
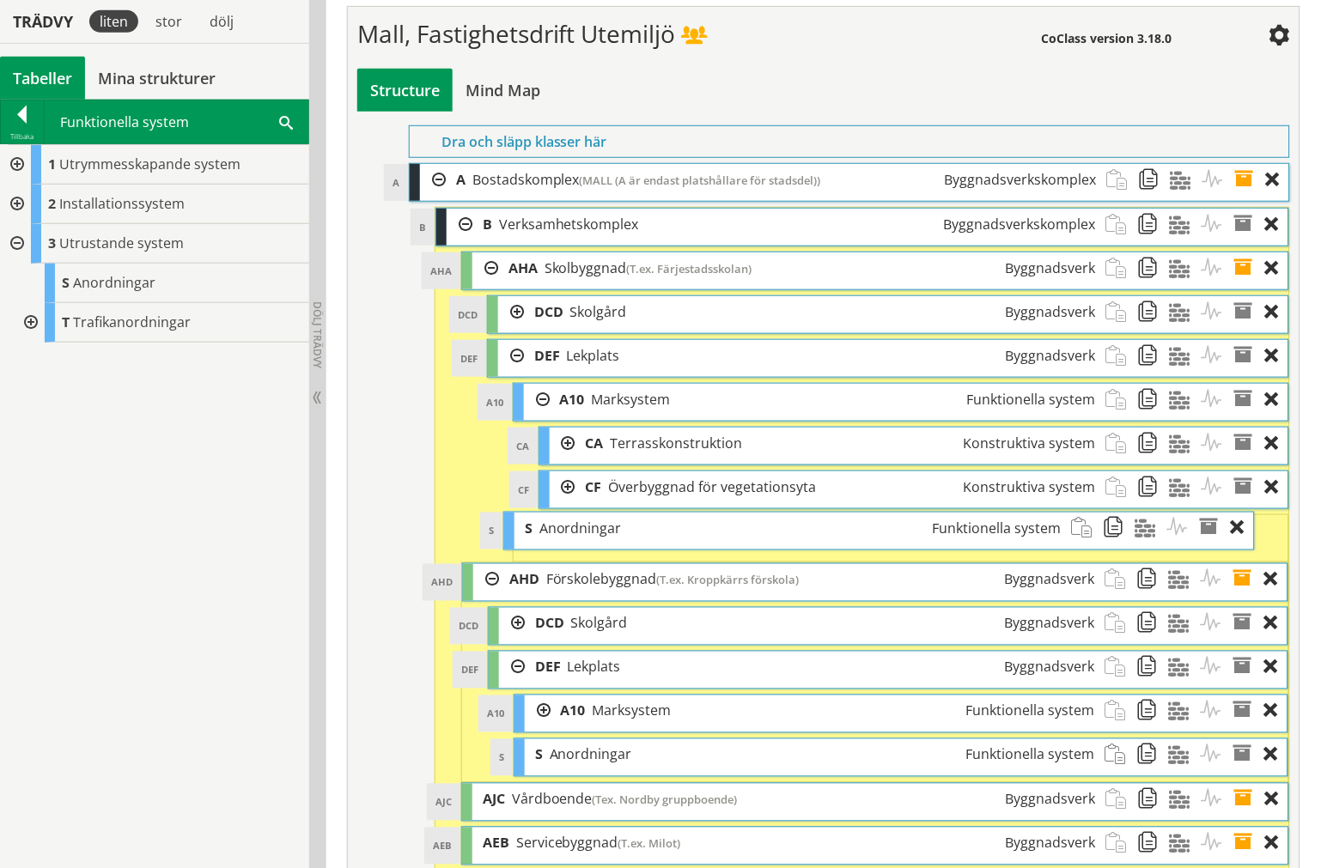
drag, startPoint x: 639, startPoint y: 601, endPoint x: 604, endPoint y: 598, distance: 35.4
click at [604, 544] on div "S Anordningar Funktionella system" at bounding box center [792, 529] width 557 height 32
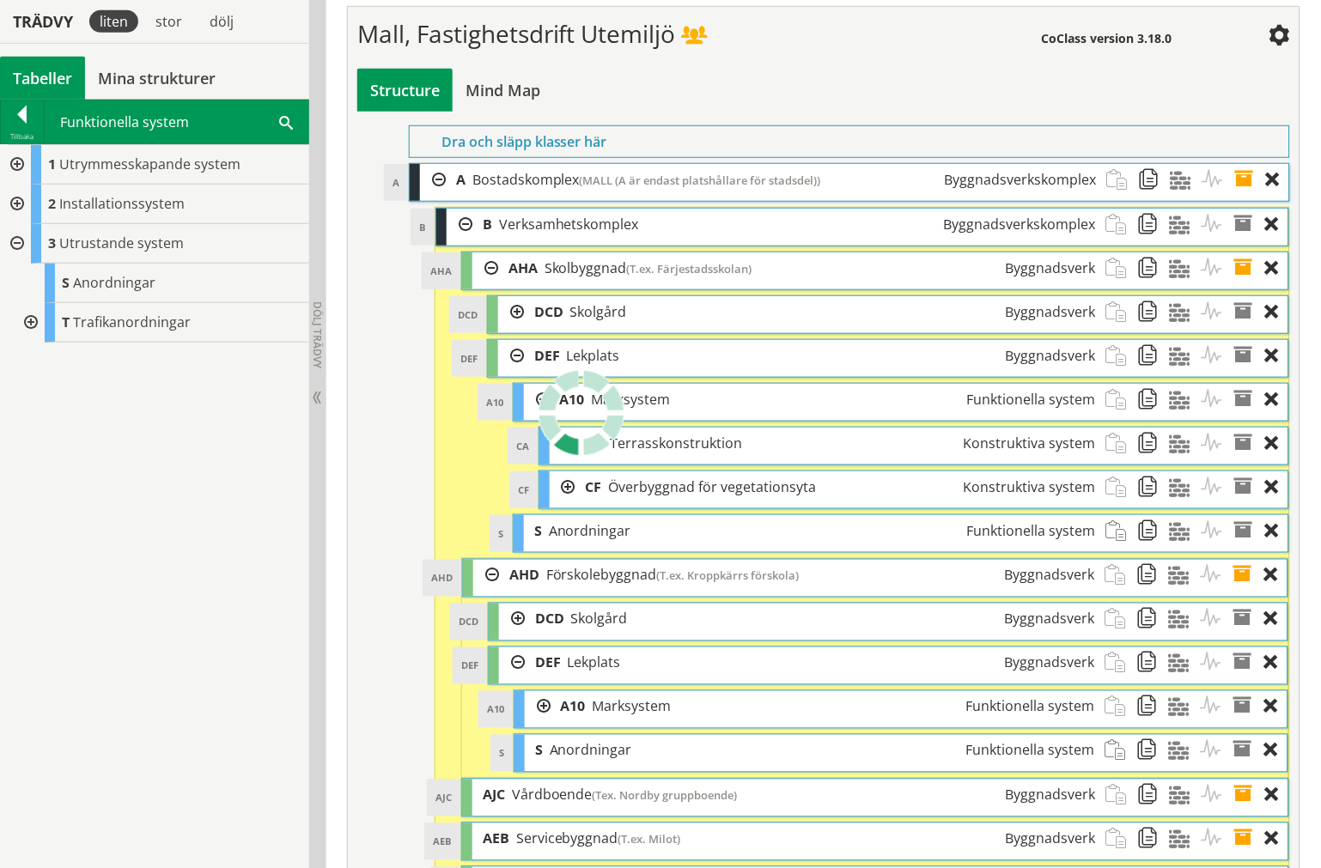
click at [542, 416] on div at bounding box center [537, 400] width 26 height 32
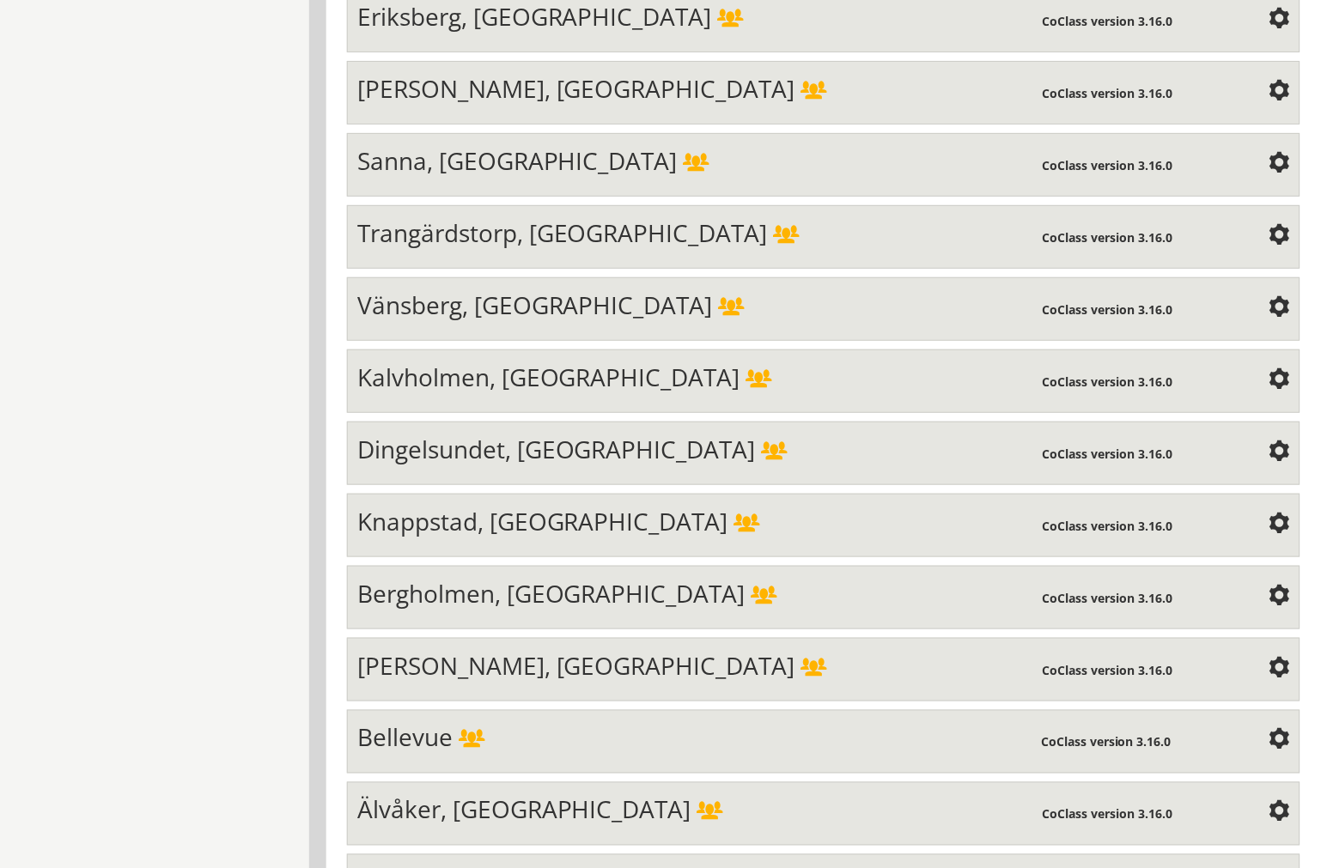
scroll to position [5428, 0]
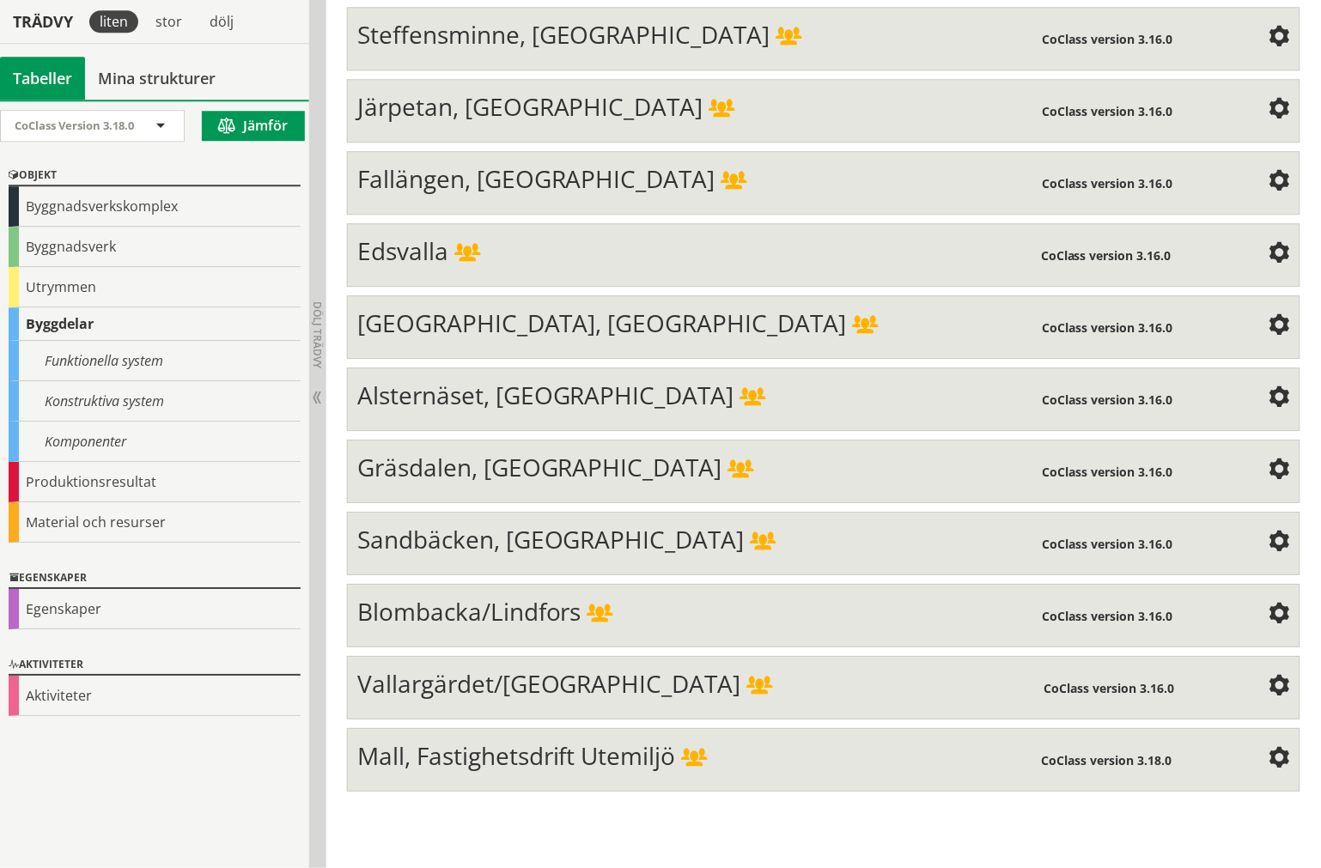
click at [585, 772] on span "Mall, Fastighetsdrift Utemiljö" at bounding box center [516, 755] width 319 height 33
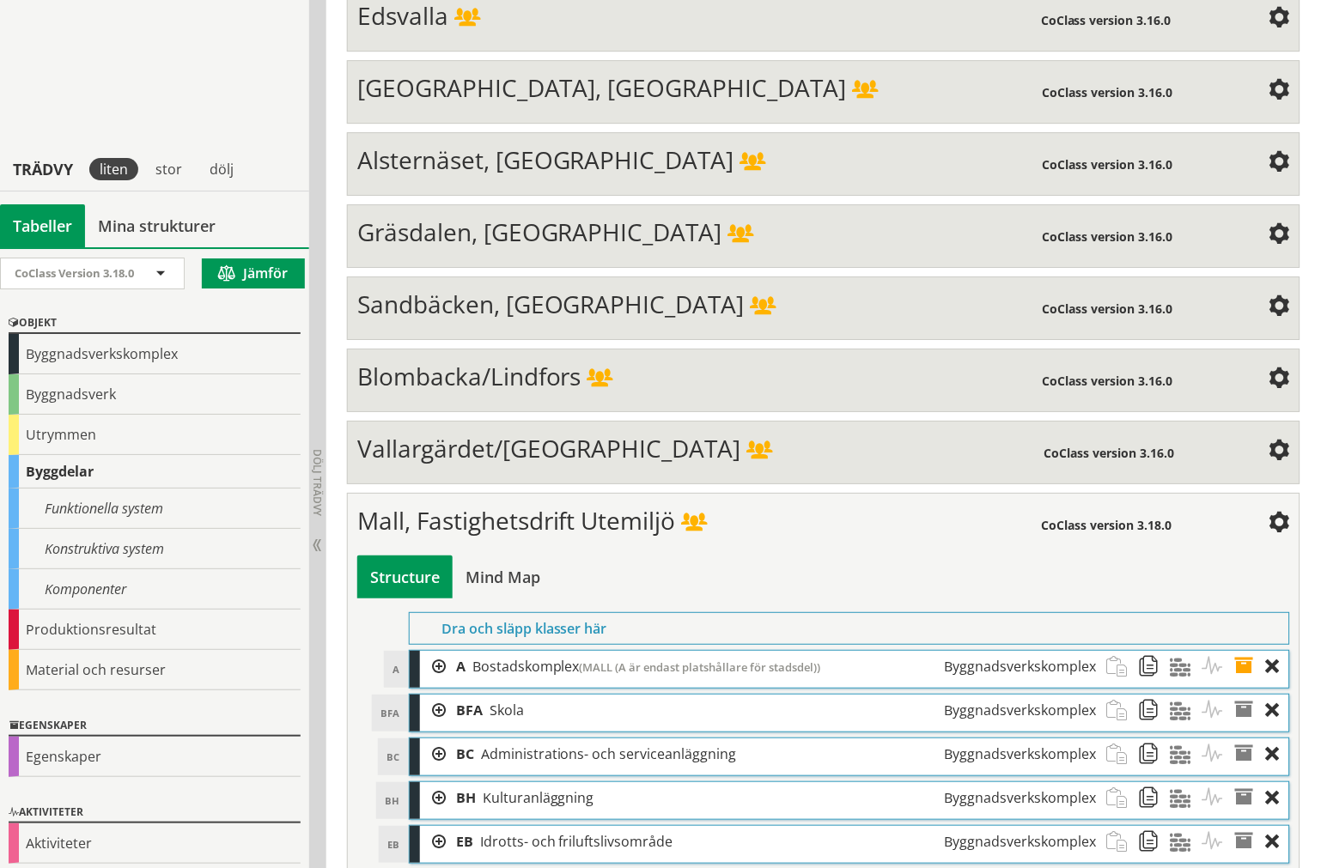
scroll to position [5864, 0]
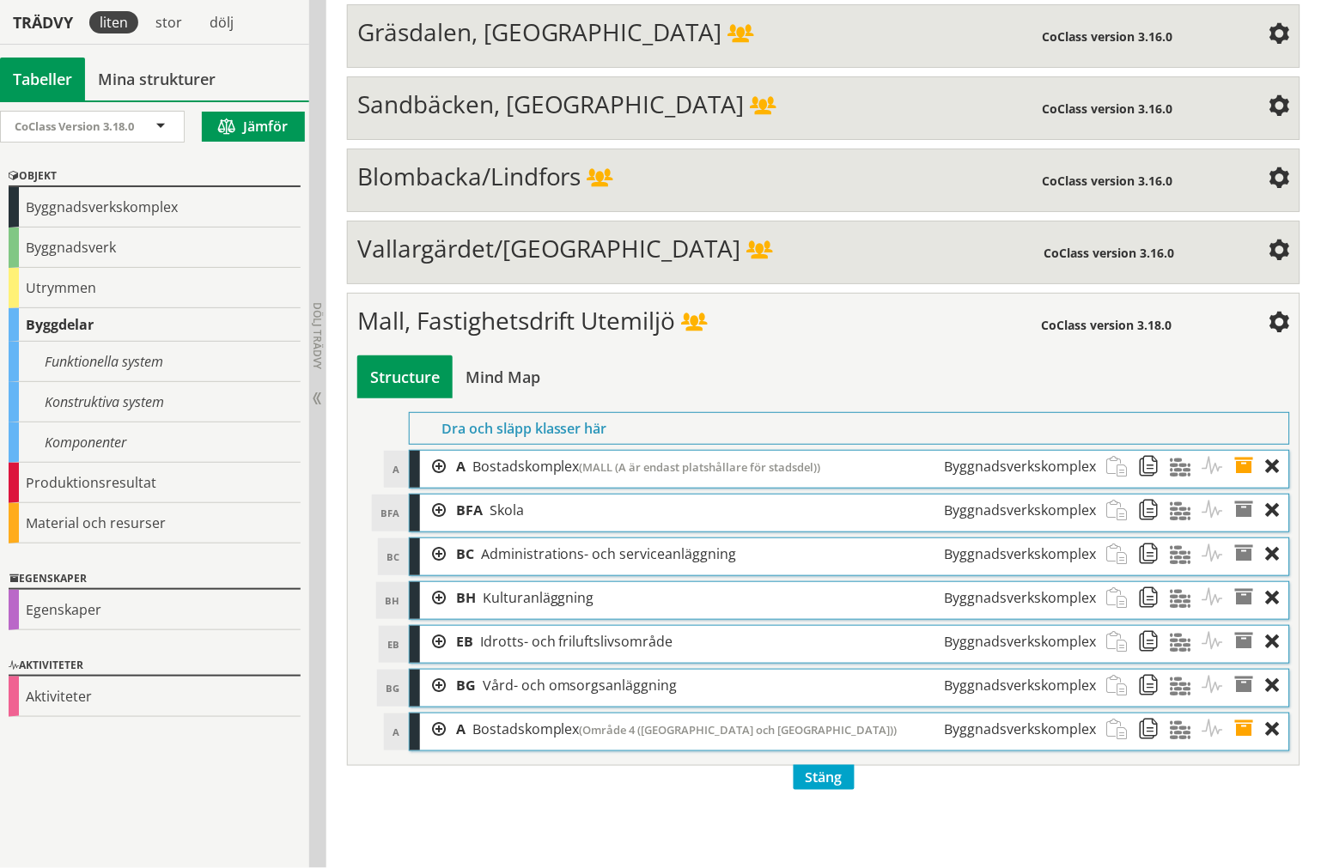
click at [432, 483] on div at bounding box center [433, 467] width 26 height 32
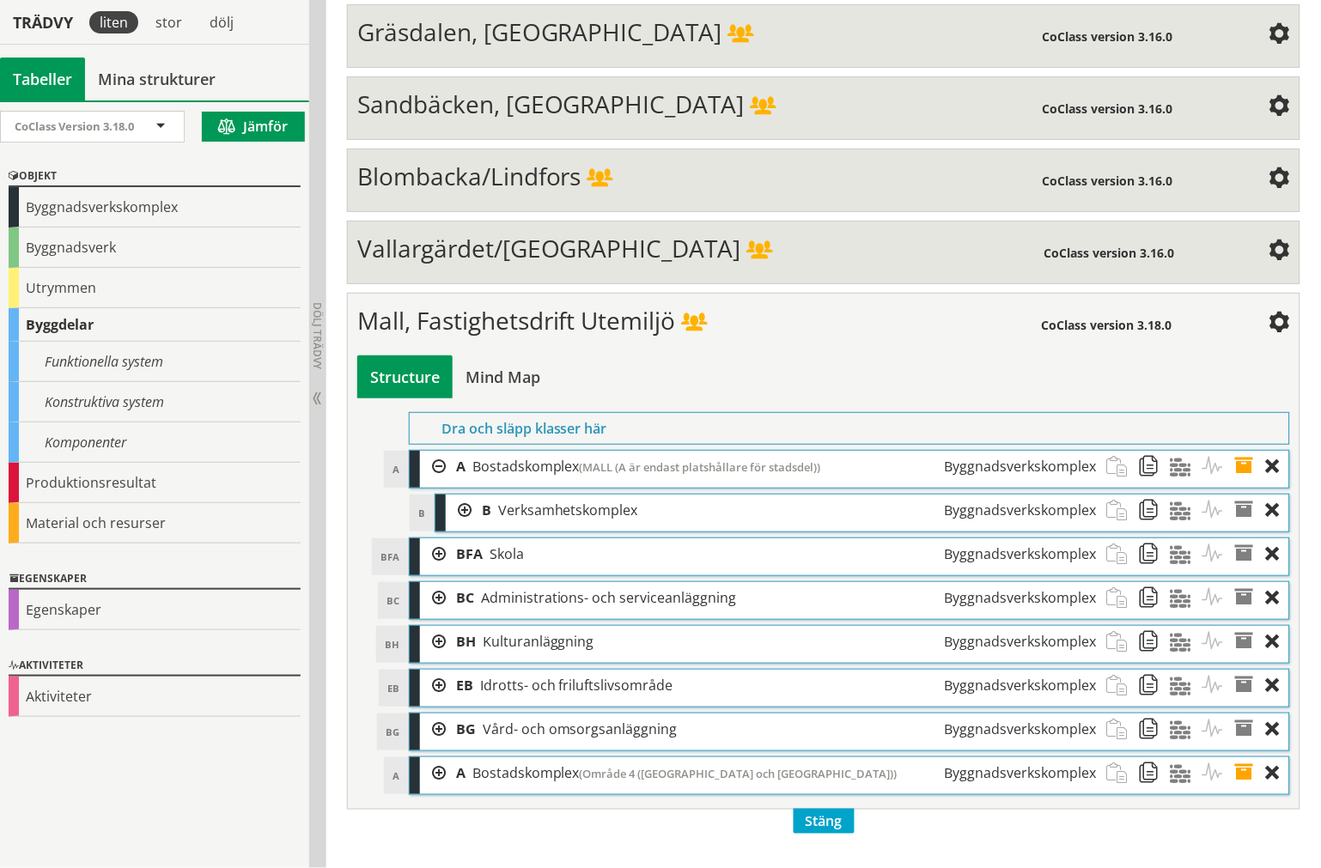
click at [451, 526] on div at bounding box center [459, 511] width 26 height 32
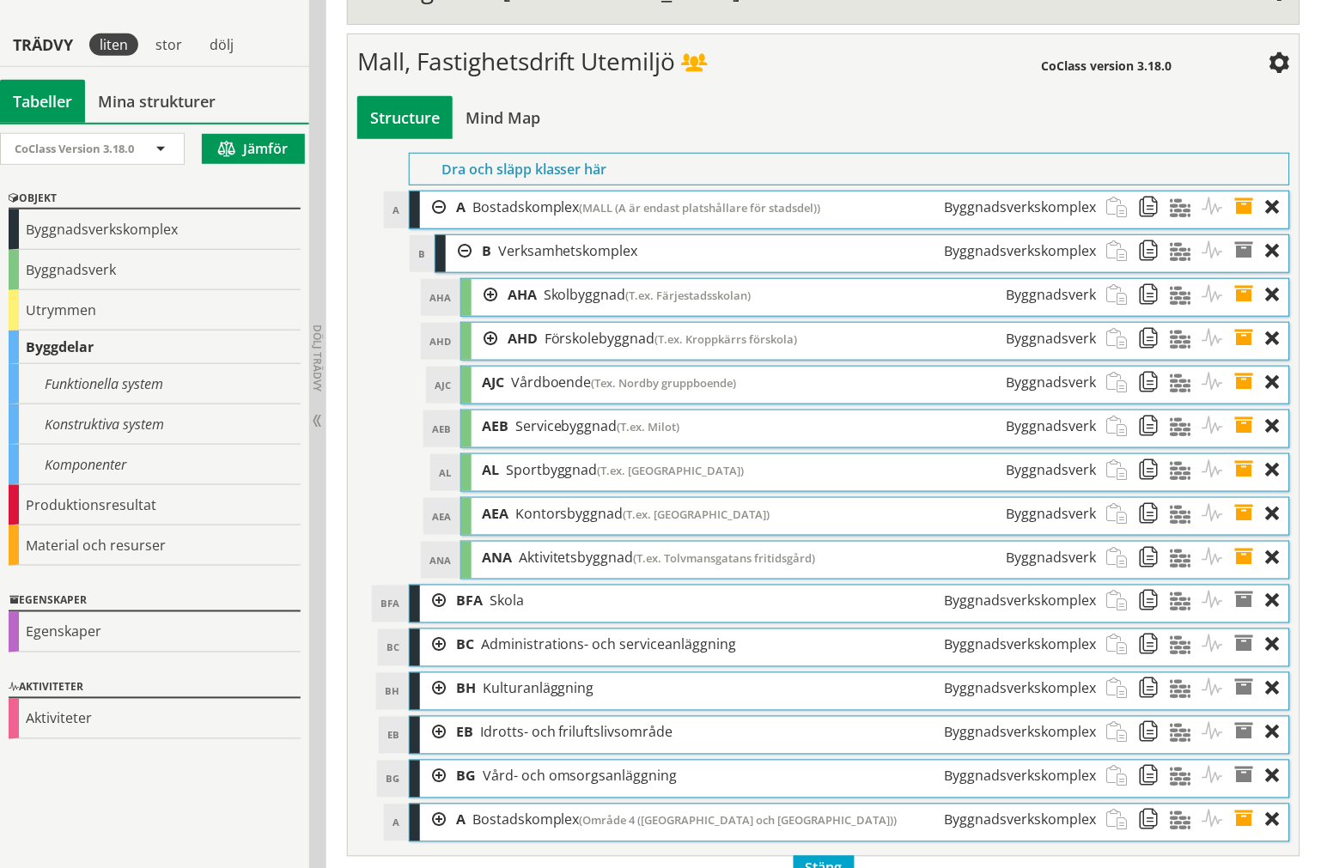
scroll to position [6150, 0]
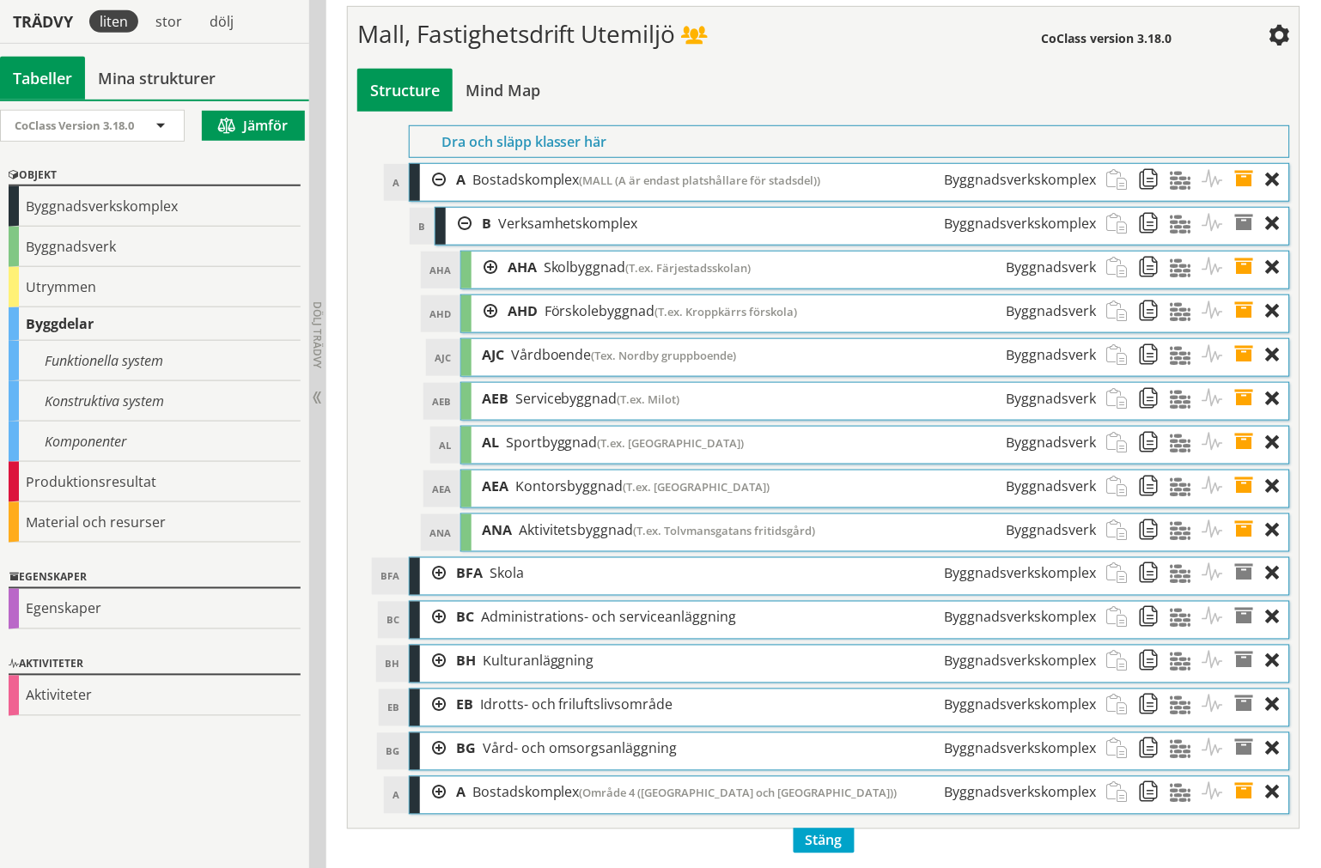
click at [482, 283] on div at bounding box center [484, 268] width 26 height 32
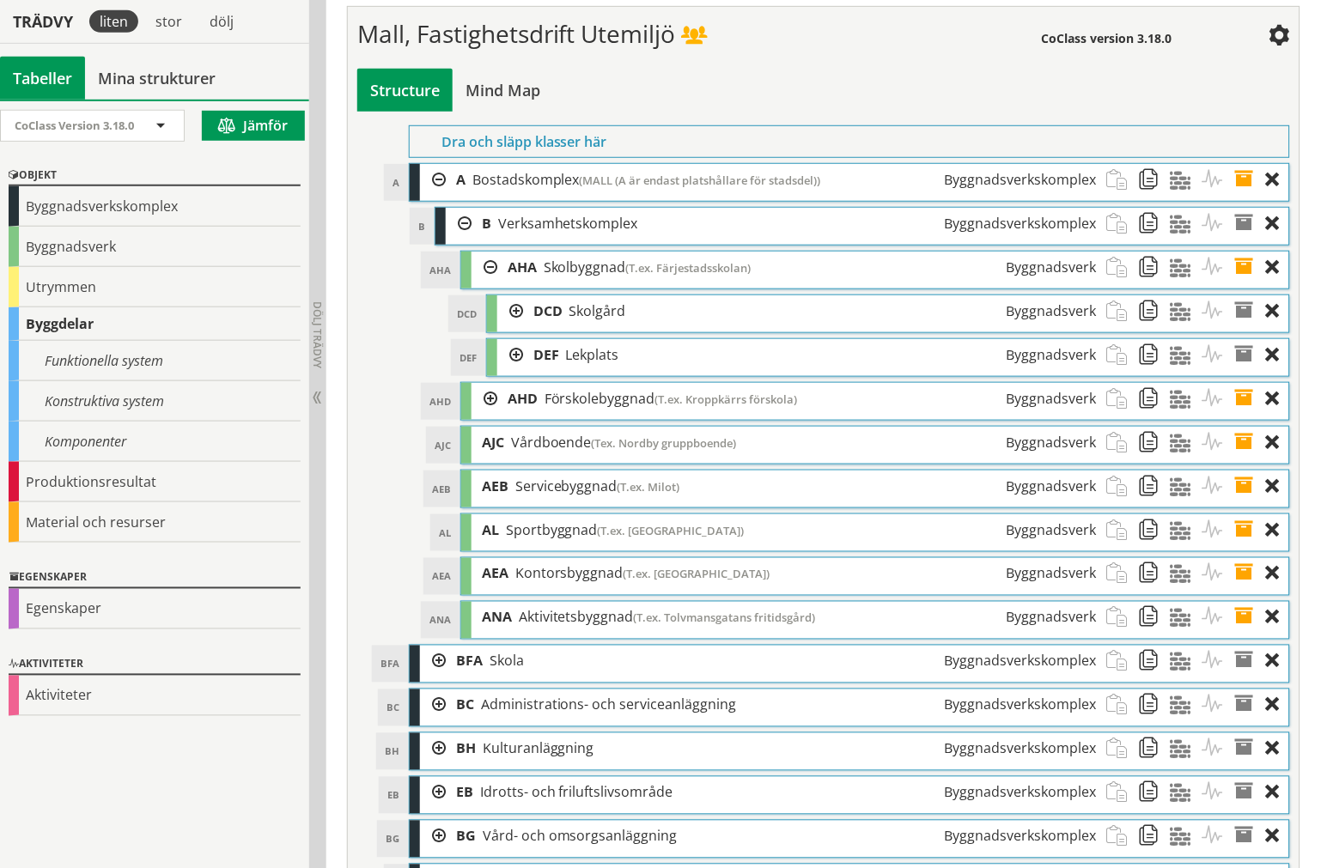
click at [514, 371] on div at bounding box center [510, 355] width 26 height 32
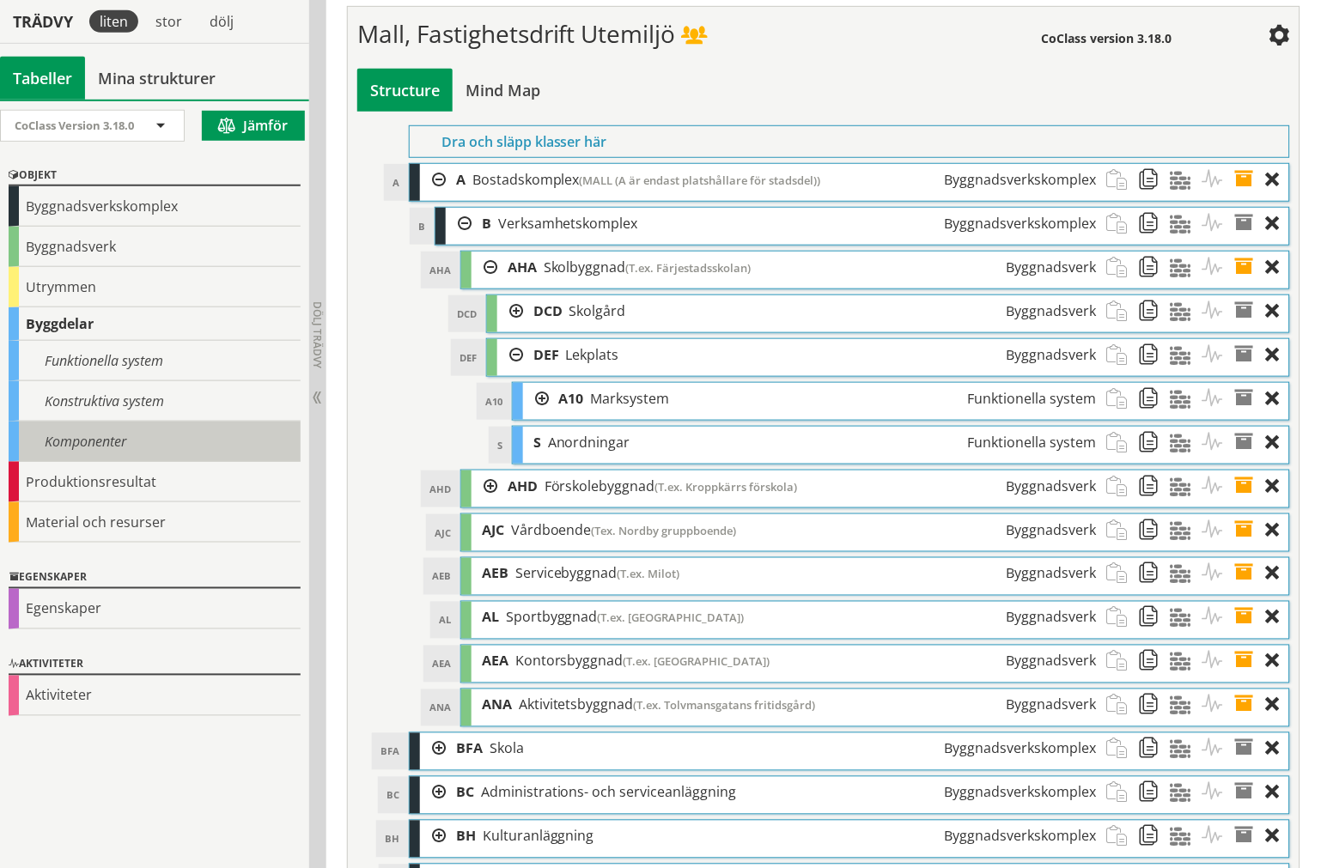
click at [136, 436] on div "Komponenter" at bounding box center [155, 442] width 292 height 40
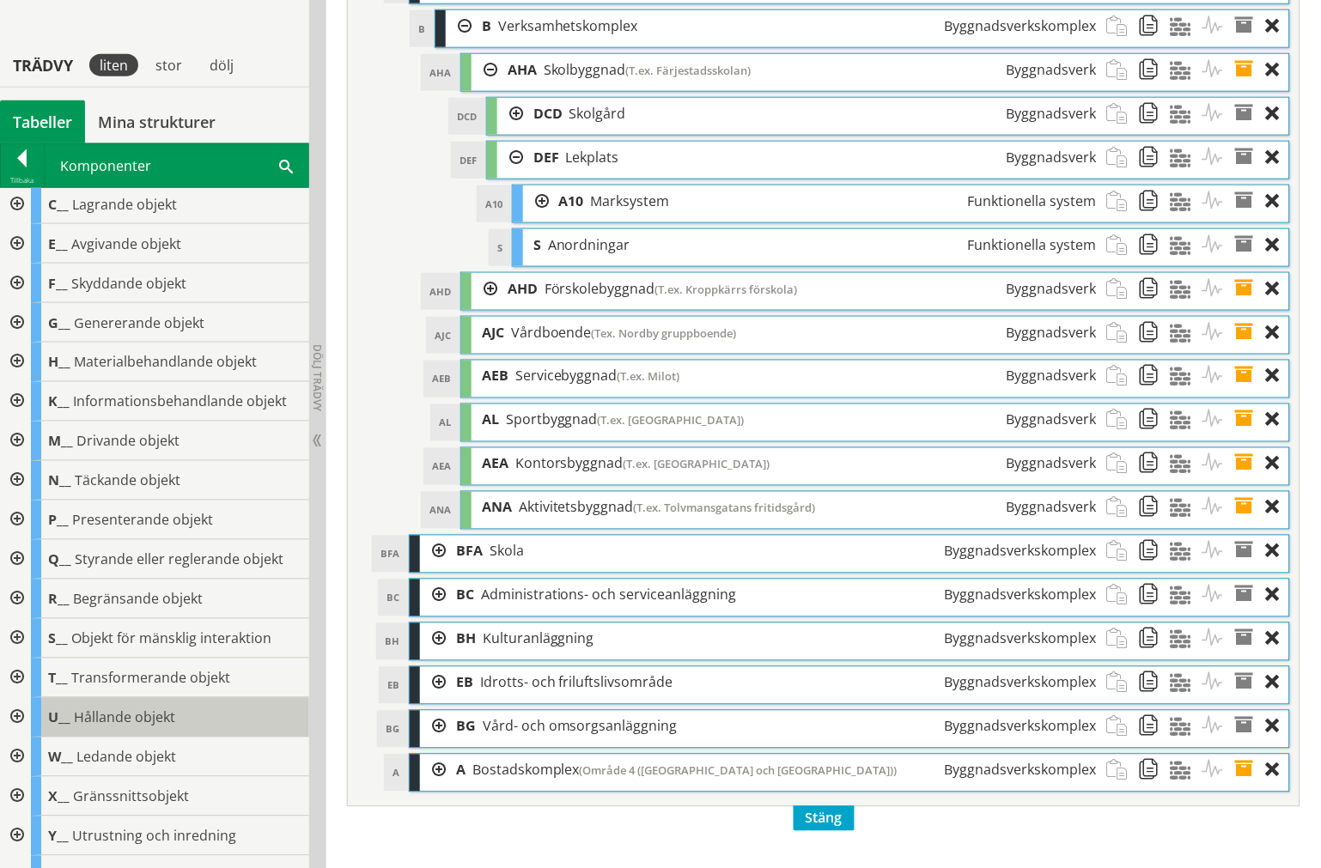
scroll to position [6393, 0]
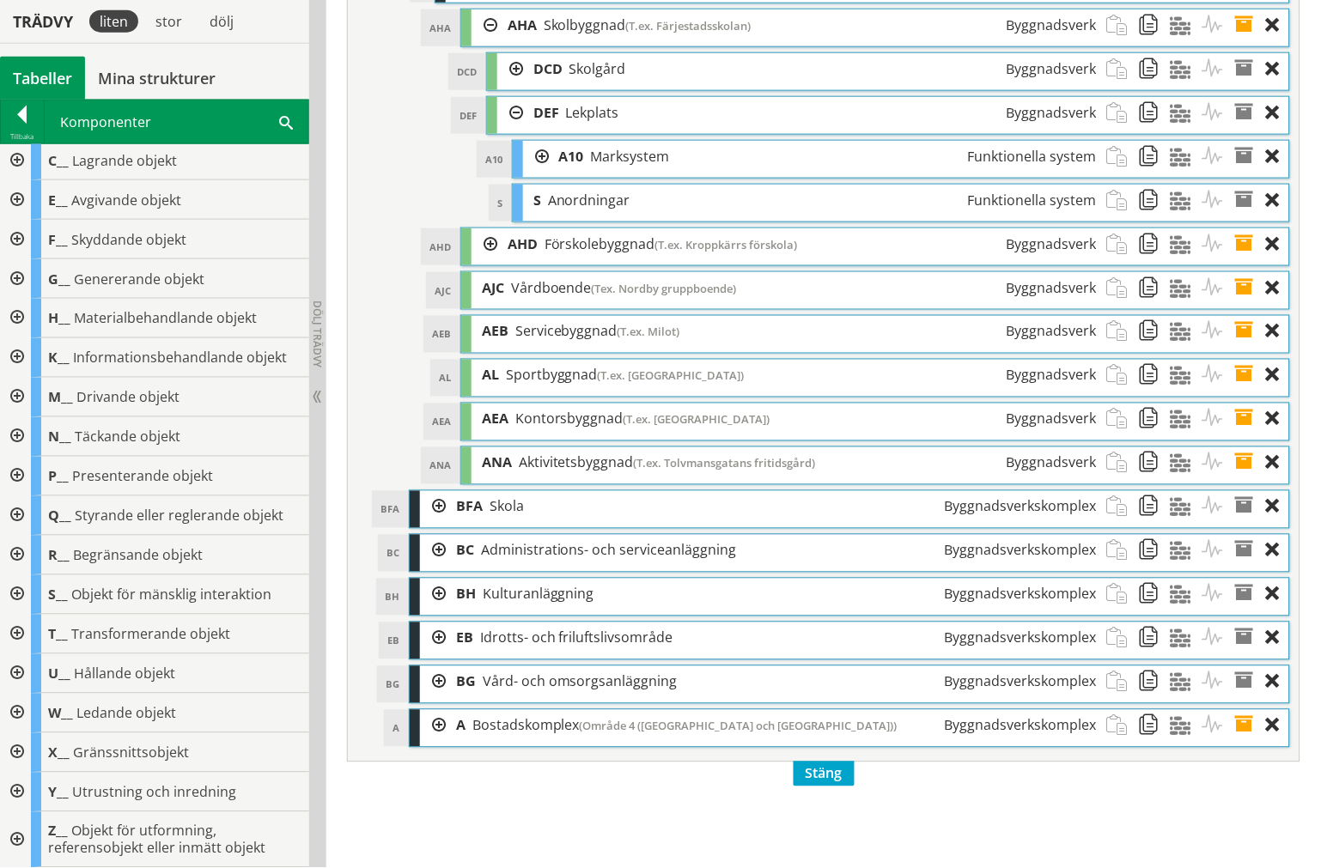
click at [19, 833] on div at bounding box center [15, 840] width 31 height 56
click at [15, 830] on div at bounding box center [15, 840] width 31 height 56
click at [26, 593] on div at bounding box center [15, 595] width 31 height 40
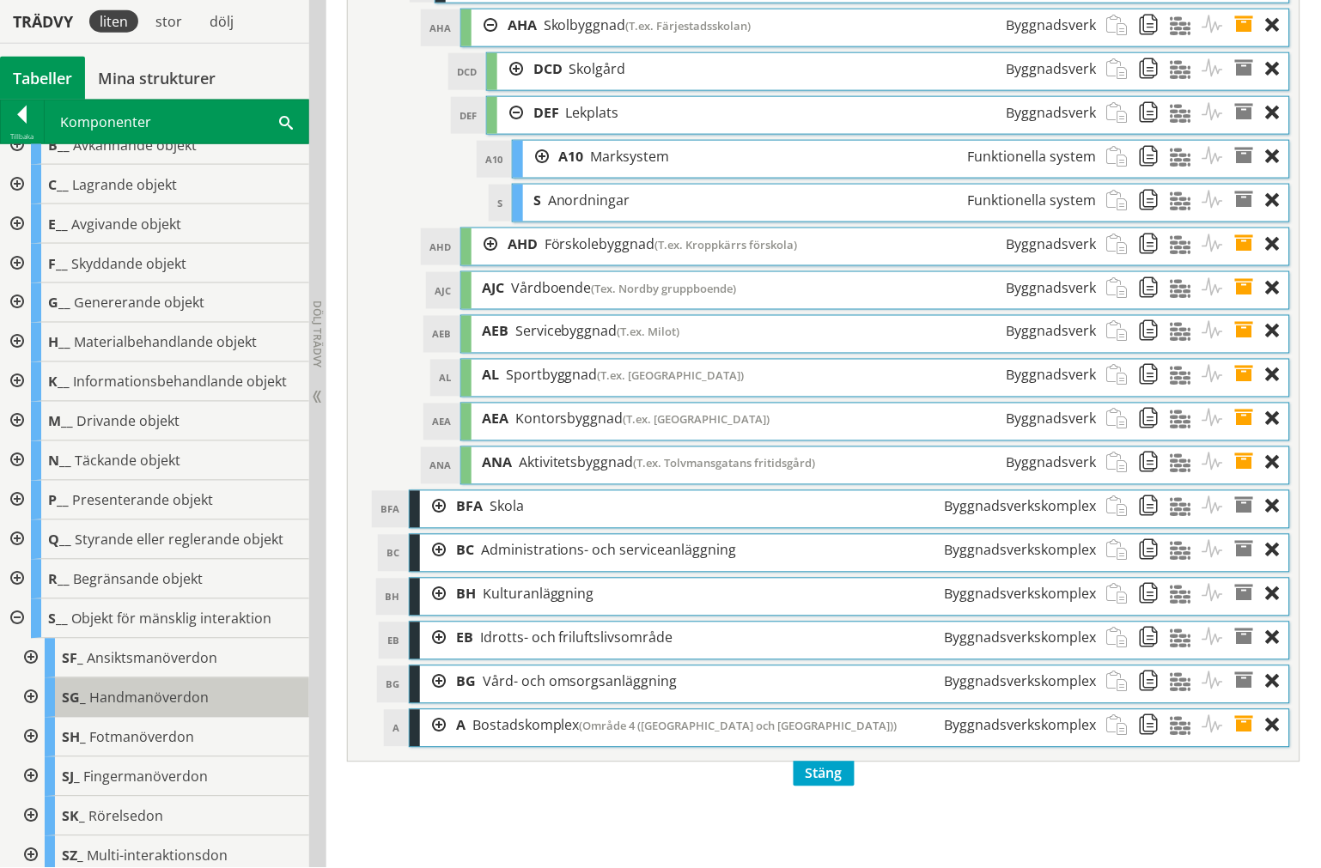
scroll to position [0, 0]
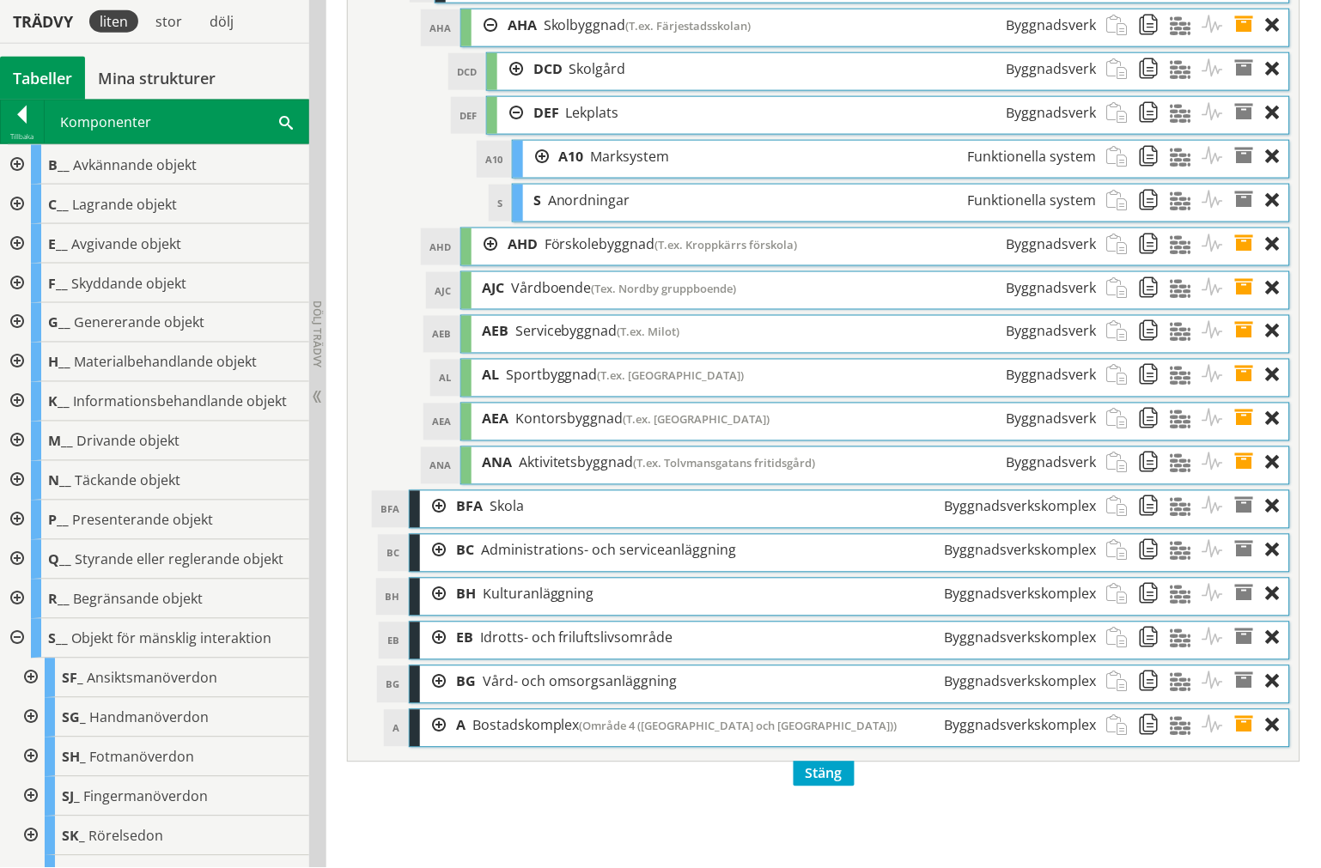
click at [18, 639] on div at bounding box center [15, 639] width 31 height 40
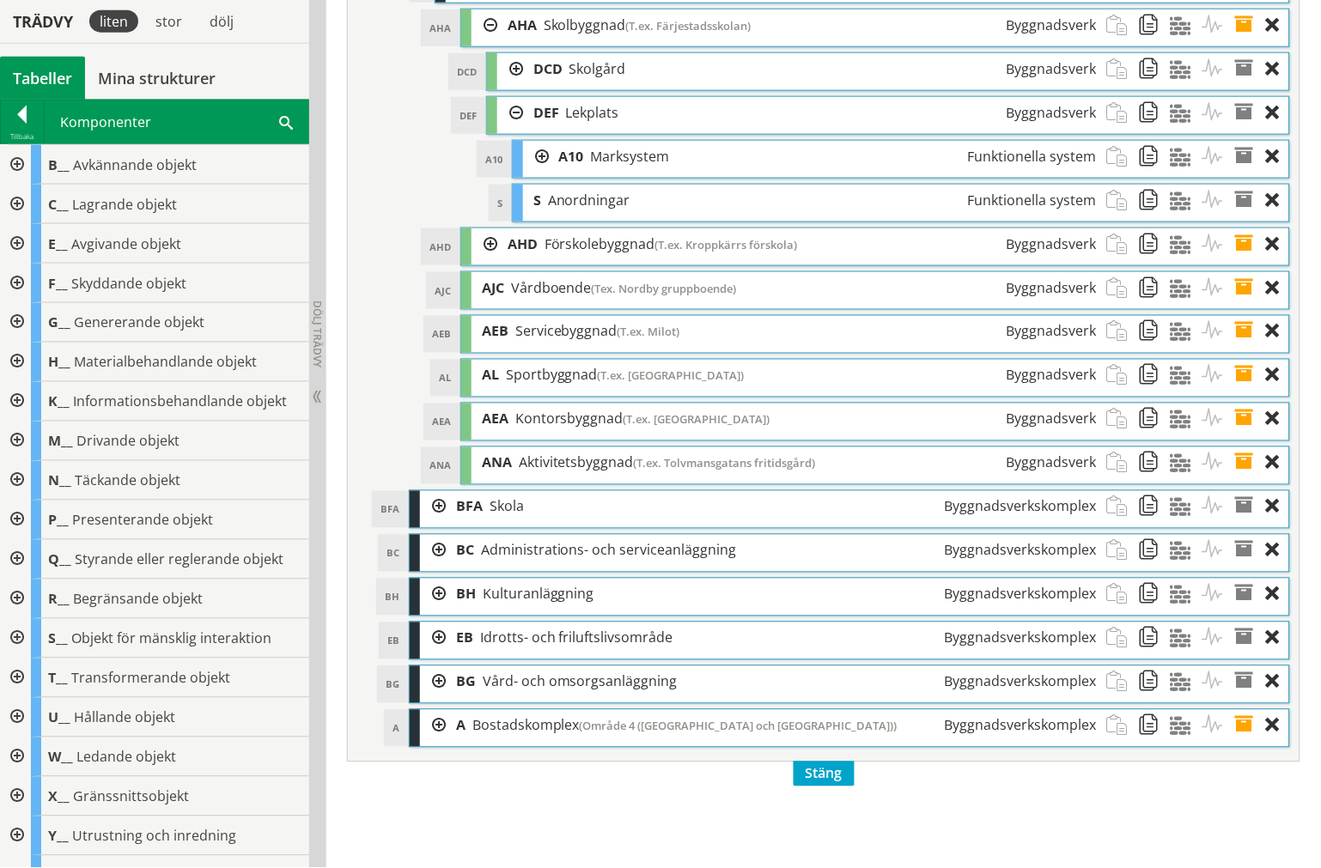
click at [12, 602] on div at bounding box center [15, 600] width 31 height 40
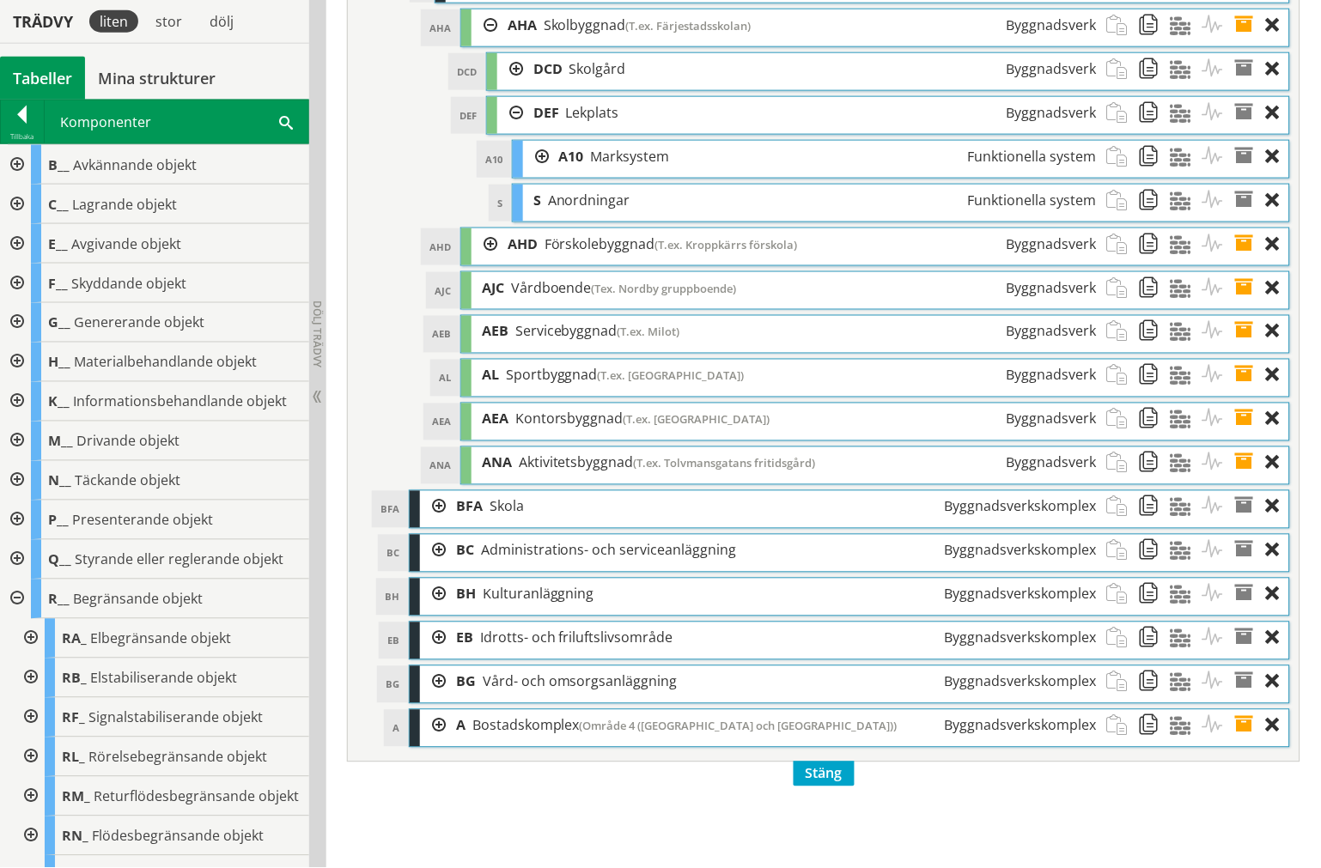
click at [11, 597] on div at bounding box center [15, 600] width 31 height 40
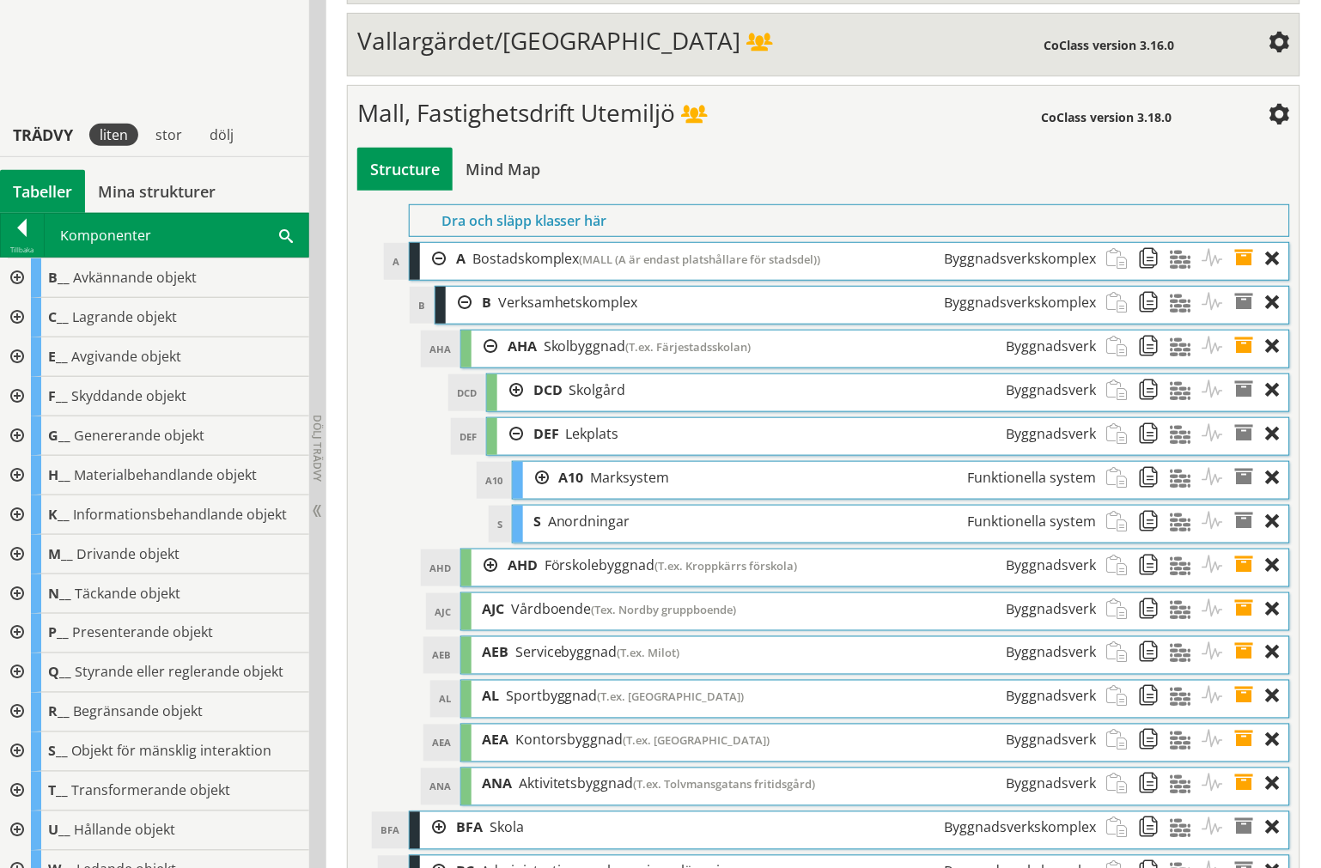
scroll to position [6011, 0]
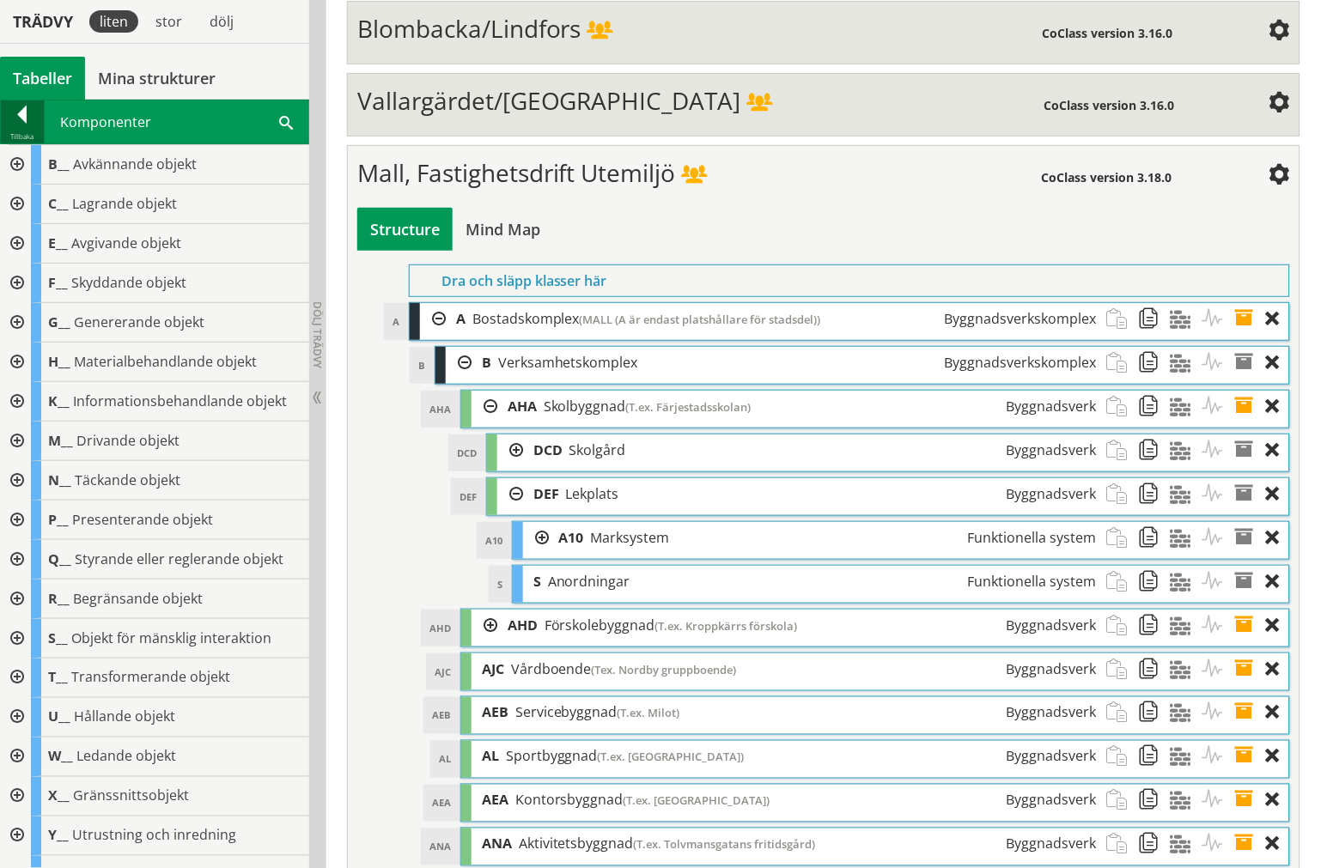
click at [6, 119] on div at bounding box center [22, 118] width 43 height 24
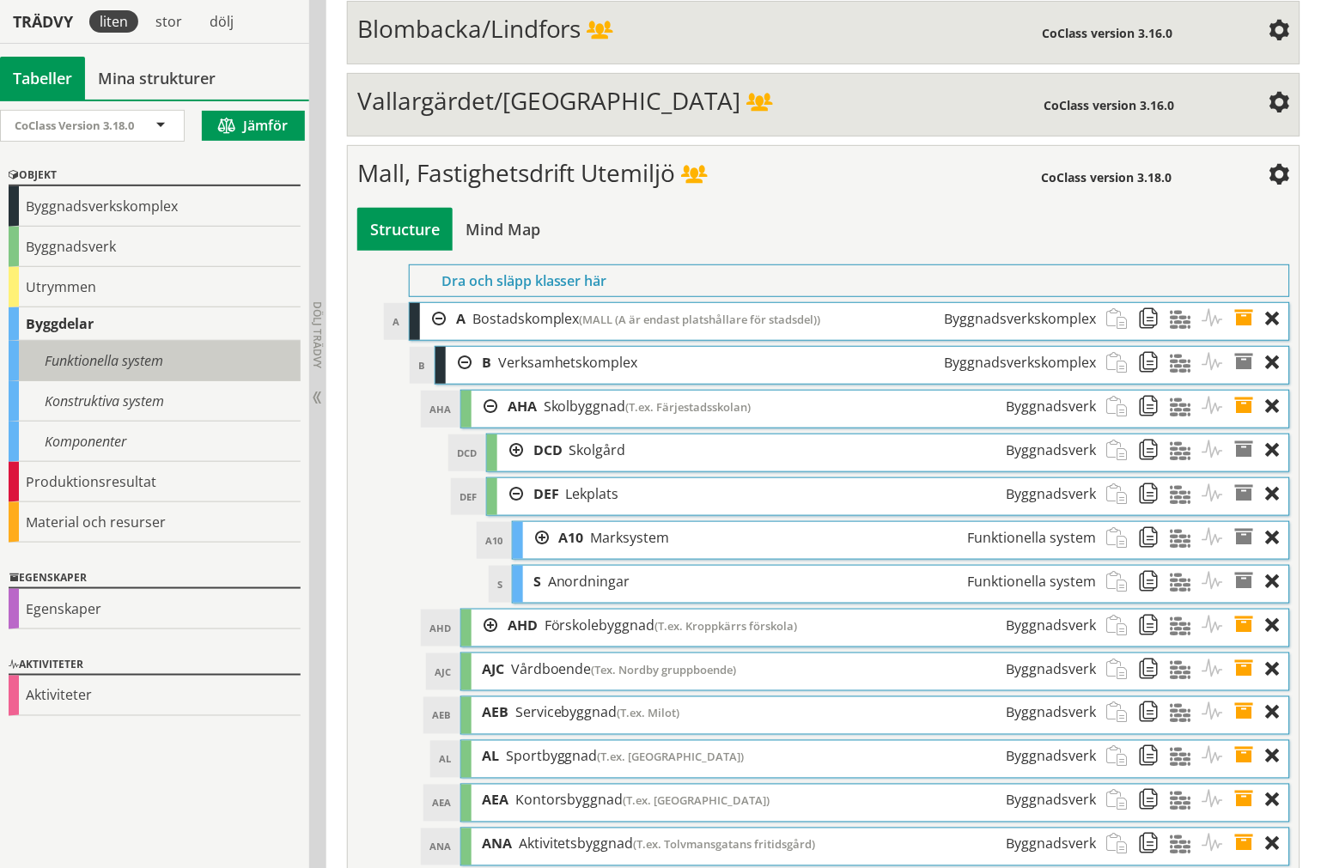
click at [131, 352] on div "Funktionella system" at bounding box center [155, 361] width 292 height 40
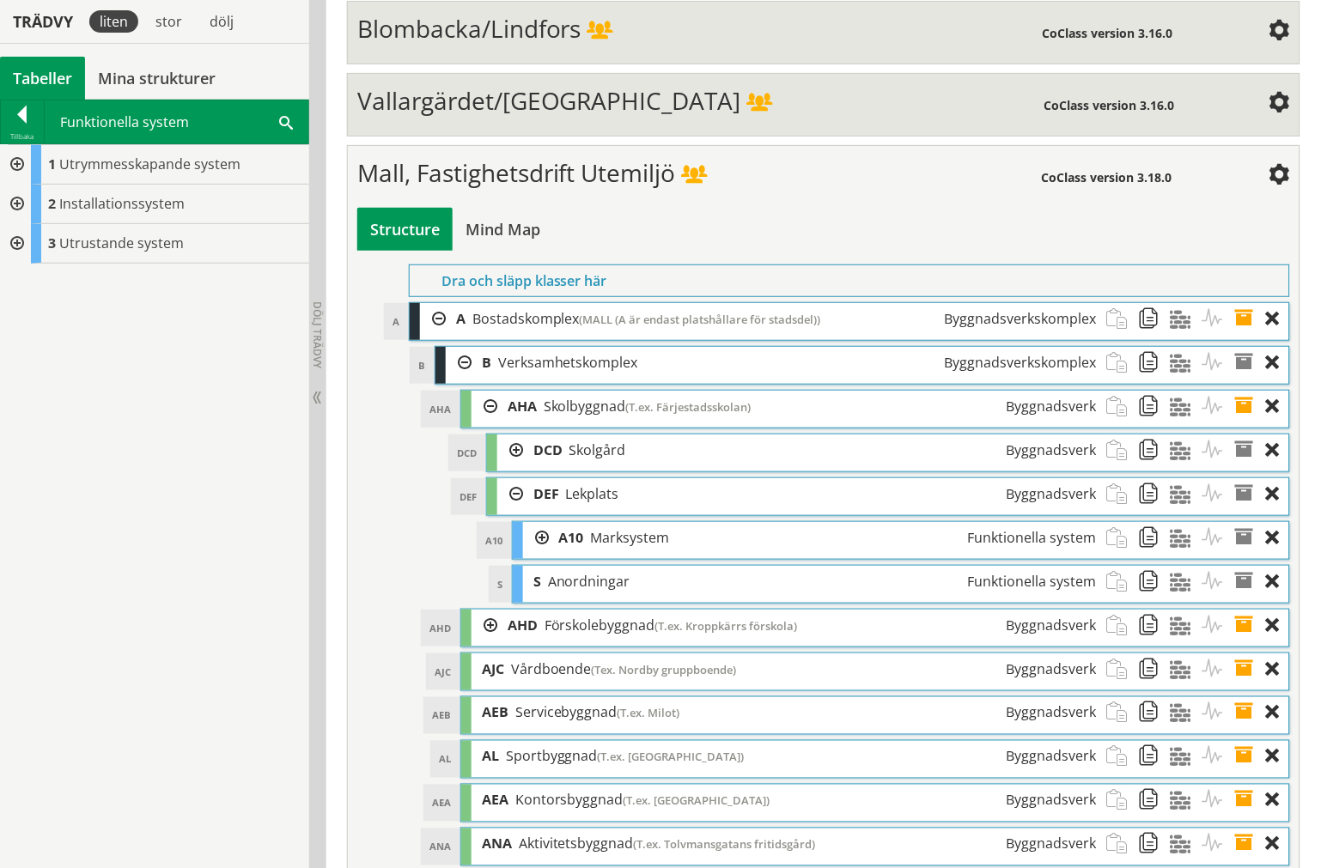
click at [21, 246] on div at bounding box center [15, 244] width 31 height 40
click at [15, 202] on div at bounding box center [15, 205] width 31 height 40
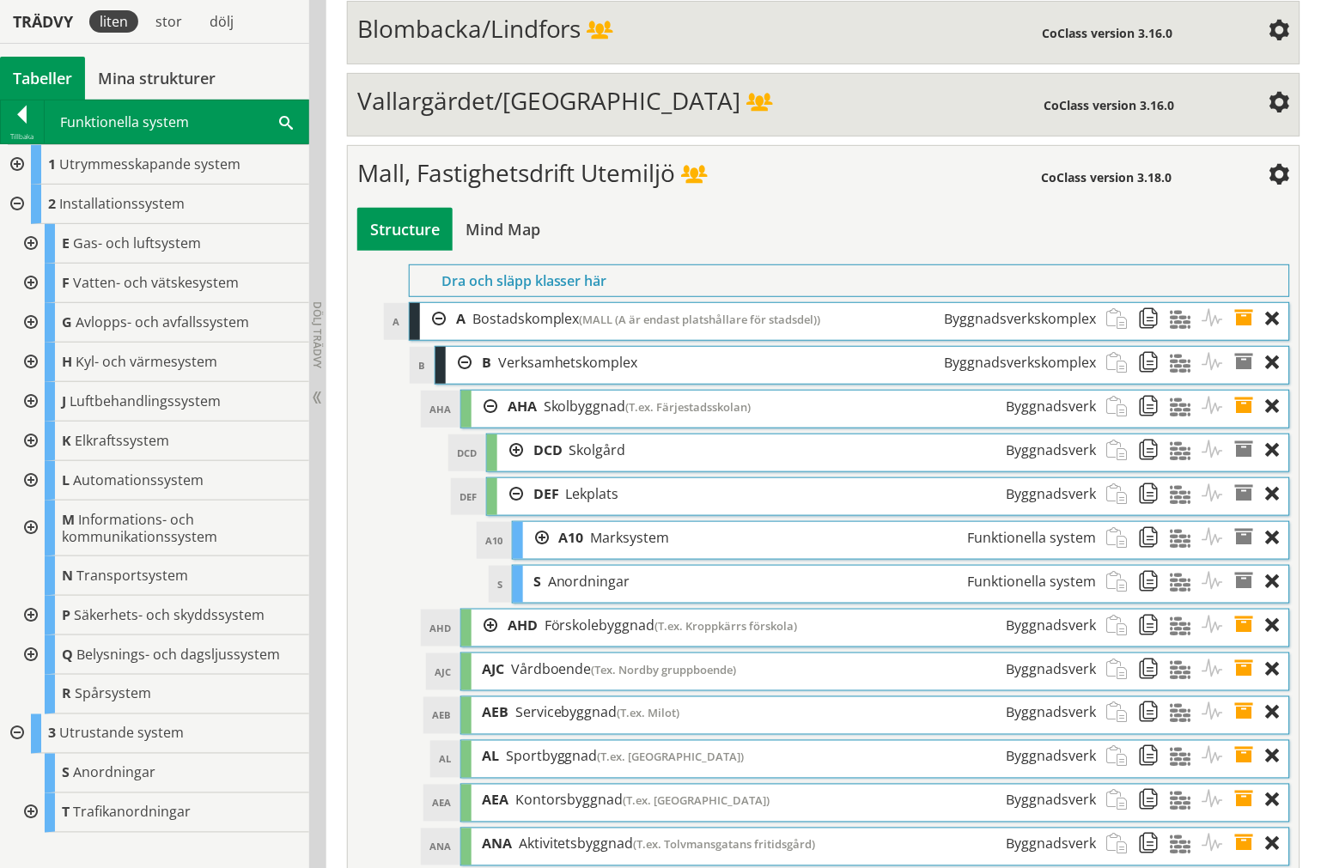
click at [29, 530] on div at bounding box center [29, 529] width 31 height 56
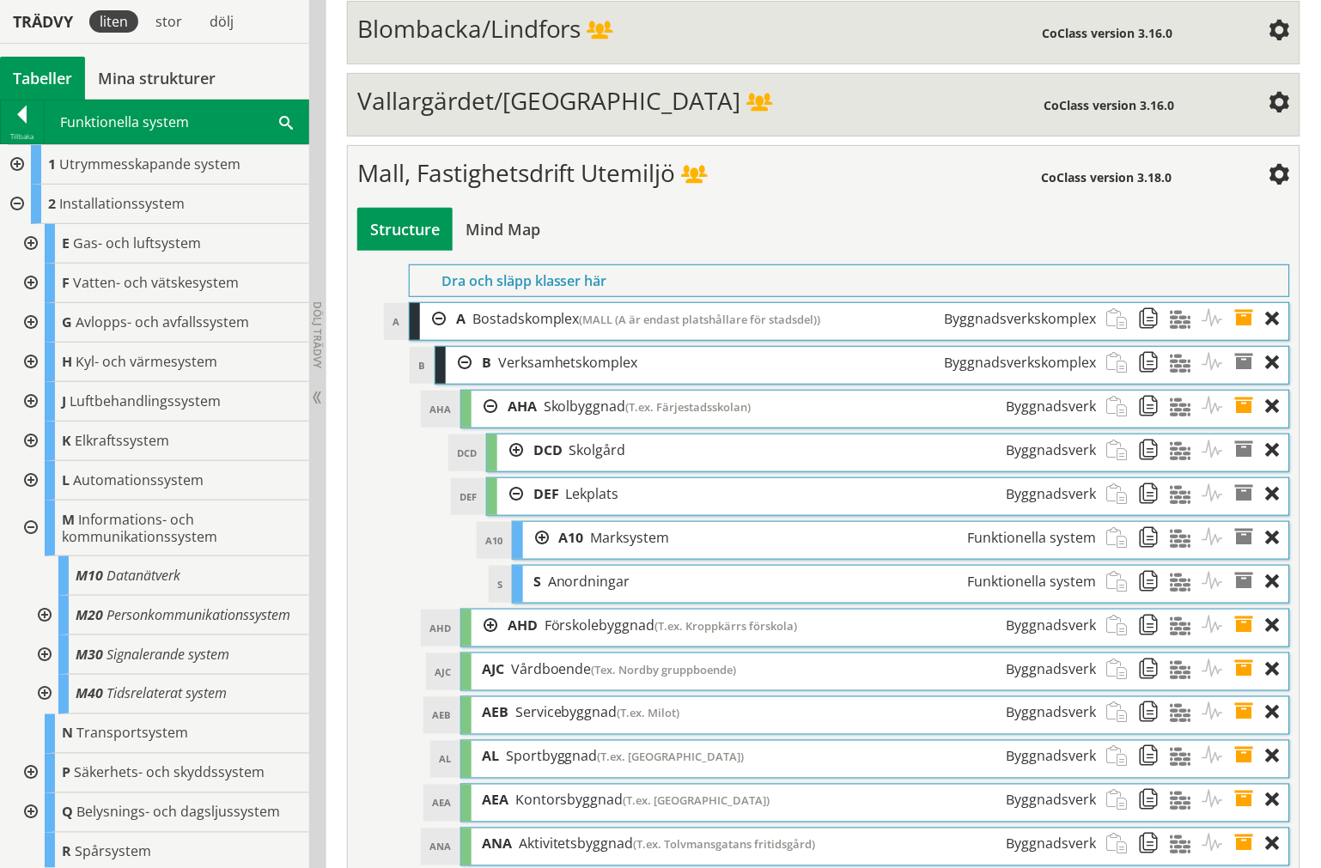
click at [4, 159] on div at bounding box center [15, 165] width 31 height 40
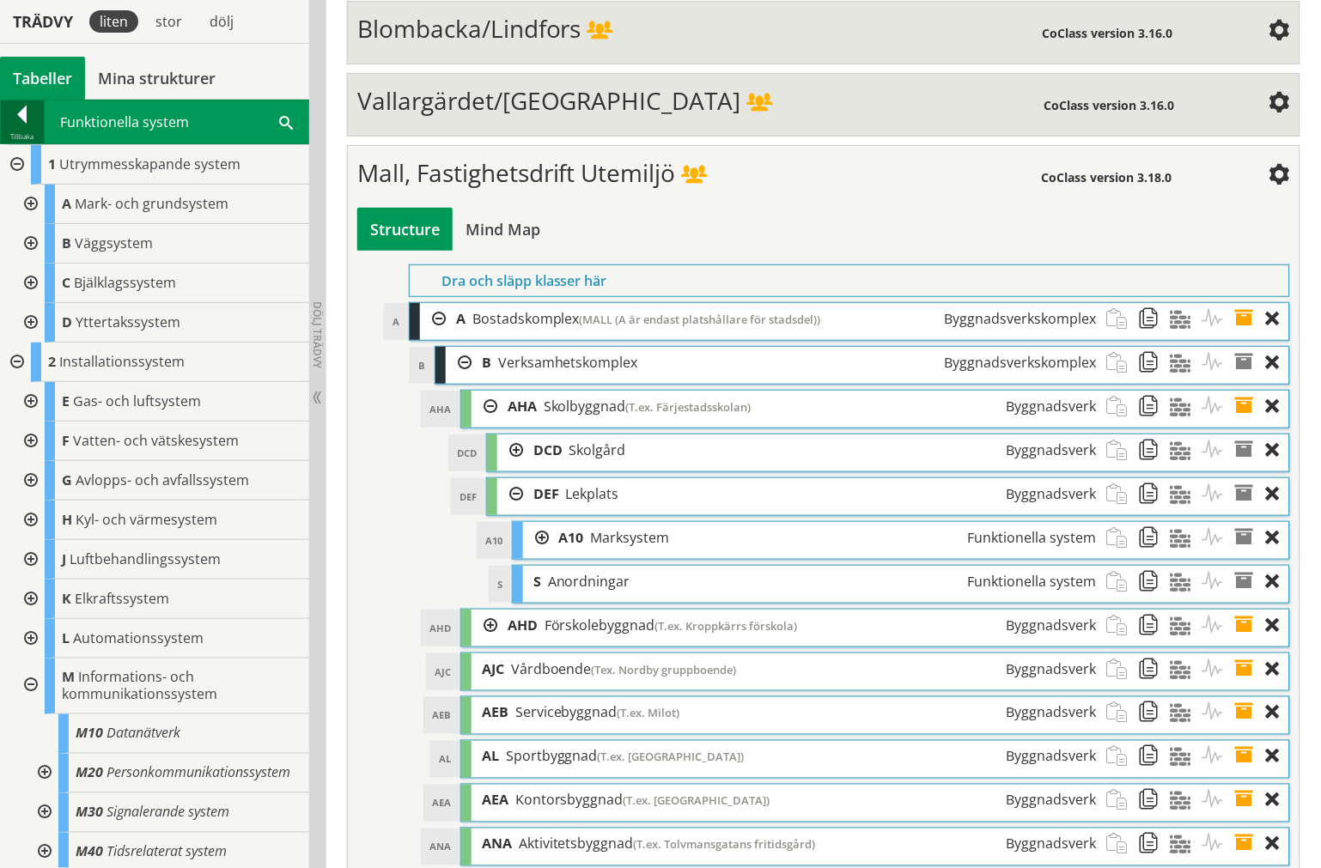
click at [18, 125] on div at bounding box center [22, 118] width 43 height 24
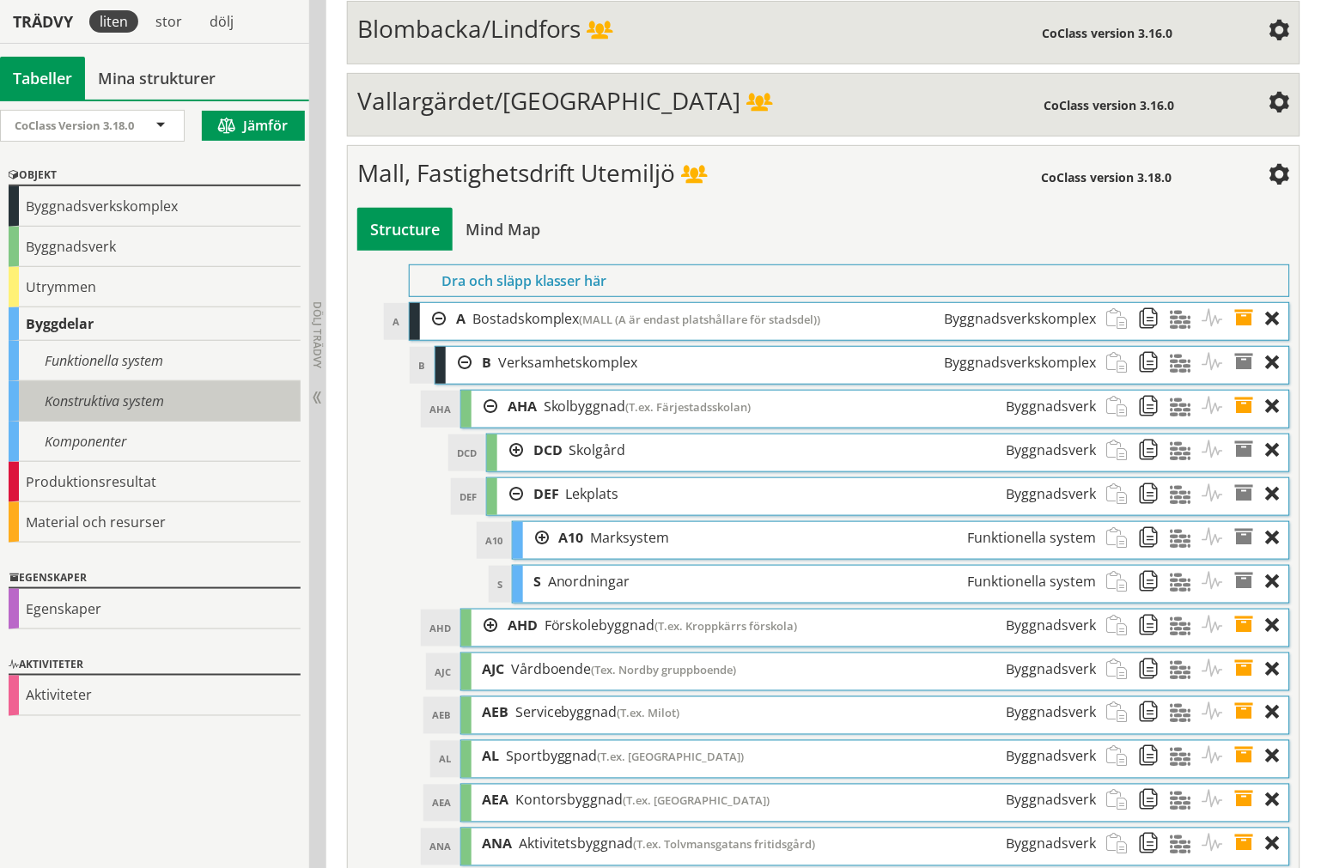
click at [125, 409] on div "Konstruktiva system" at bounding box center [155, 401] width 292 height 40
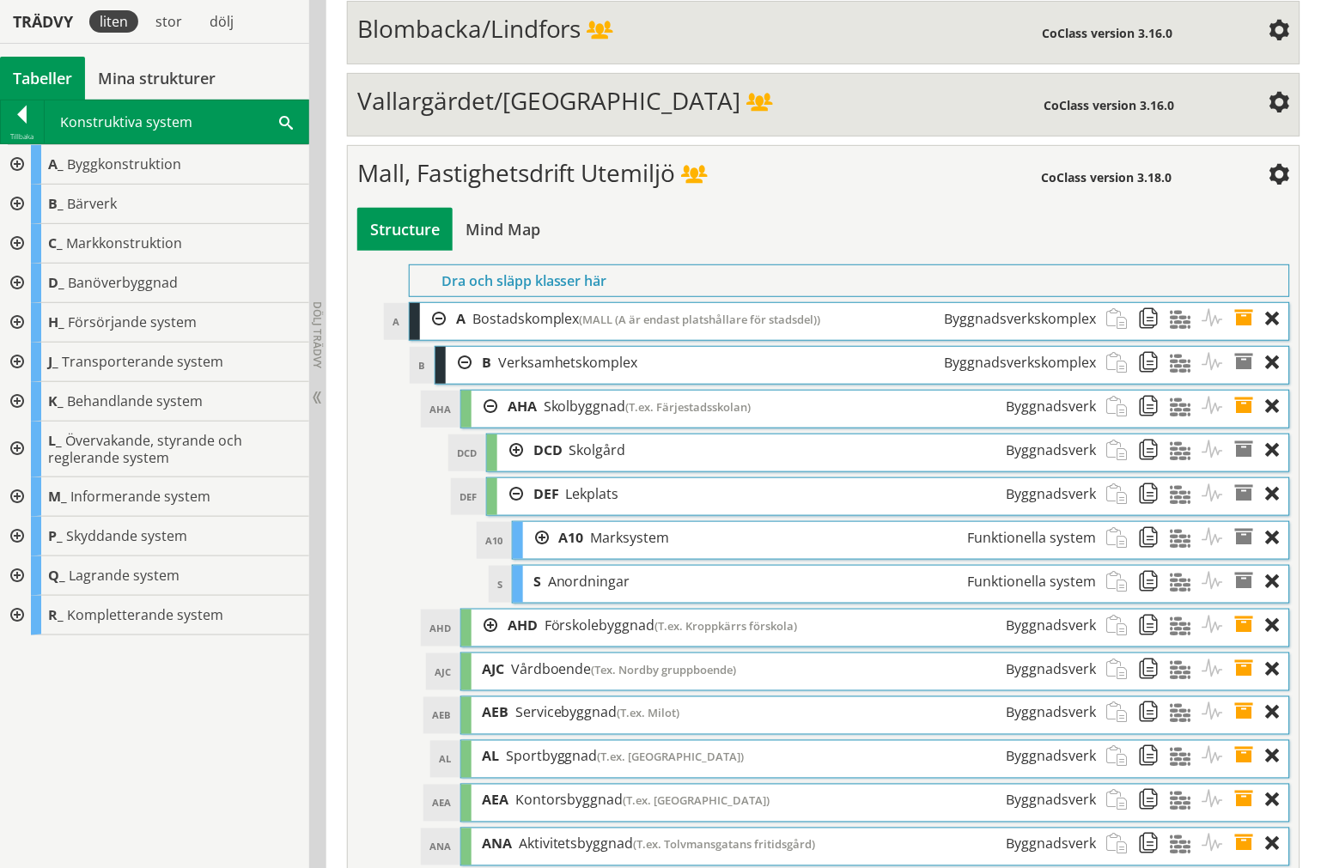
click at [14, 502] on div at bounding box center [15, 497] width 31 height 40
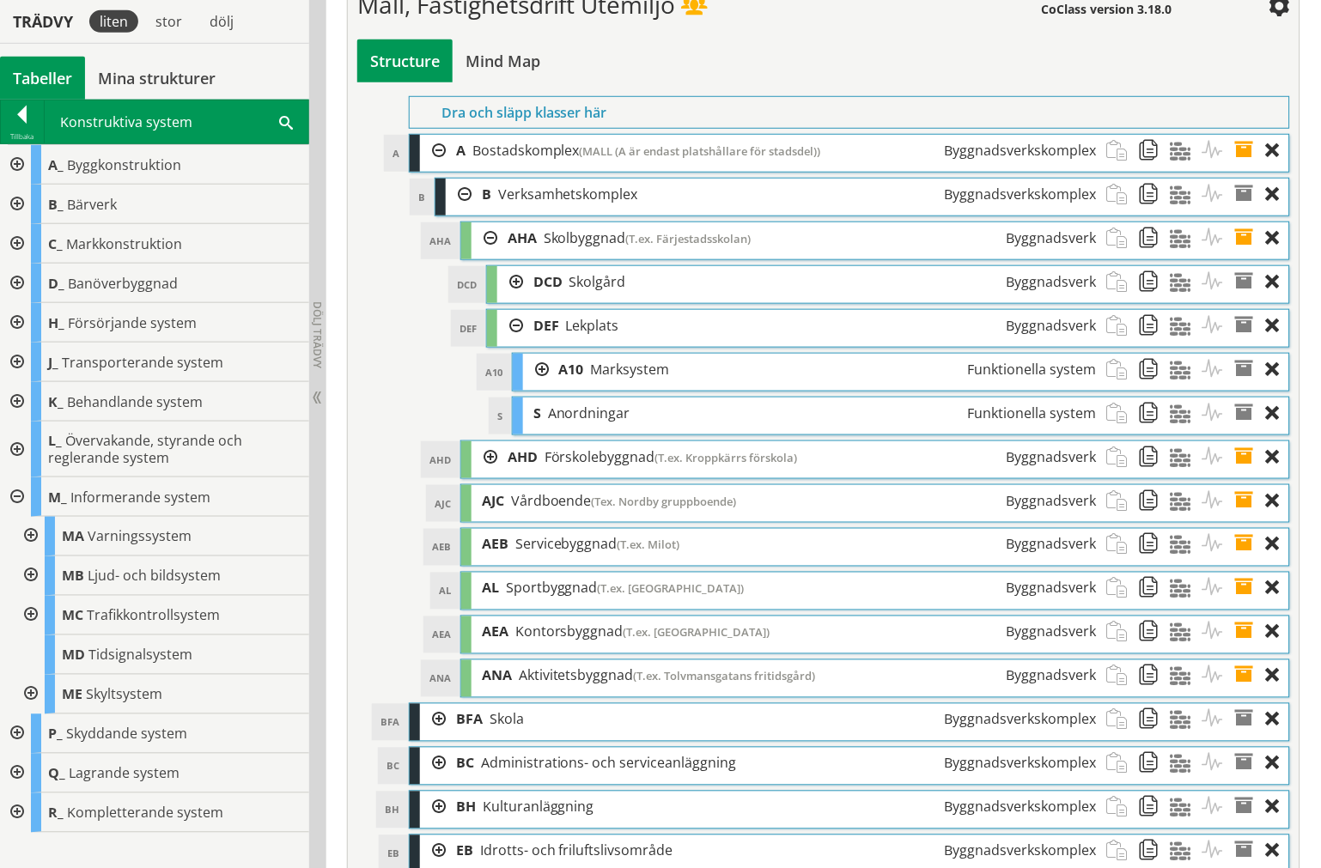
scroll to position [6202, 0]
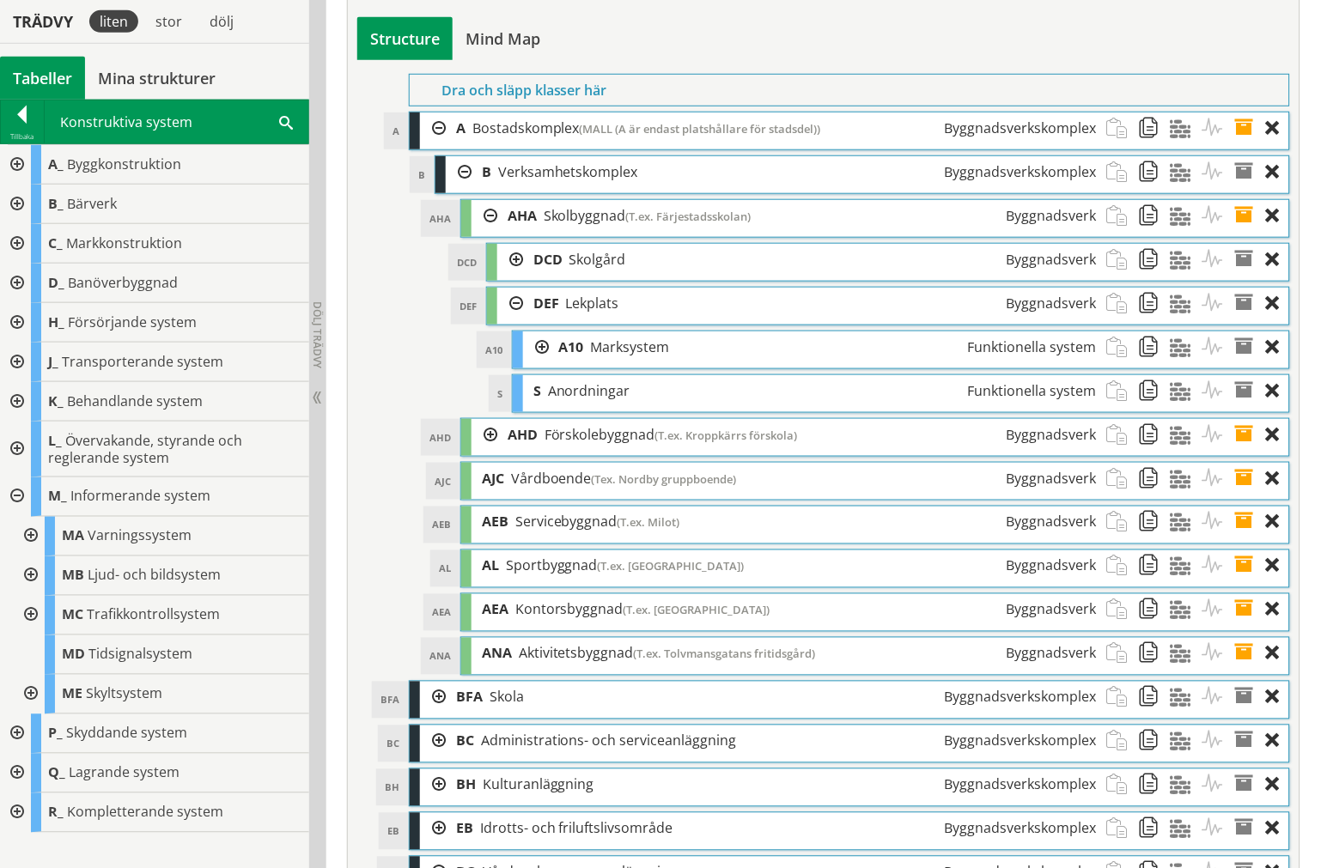
click at [36, 692] on div at bounding box center [29, 695] width 31 height 40
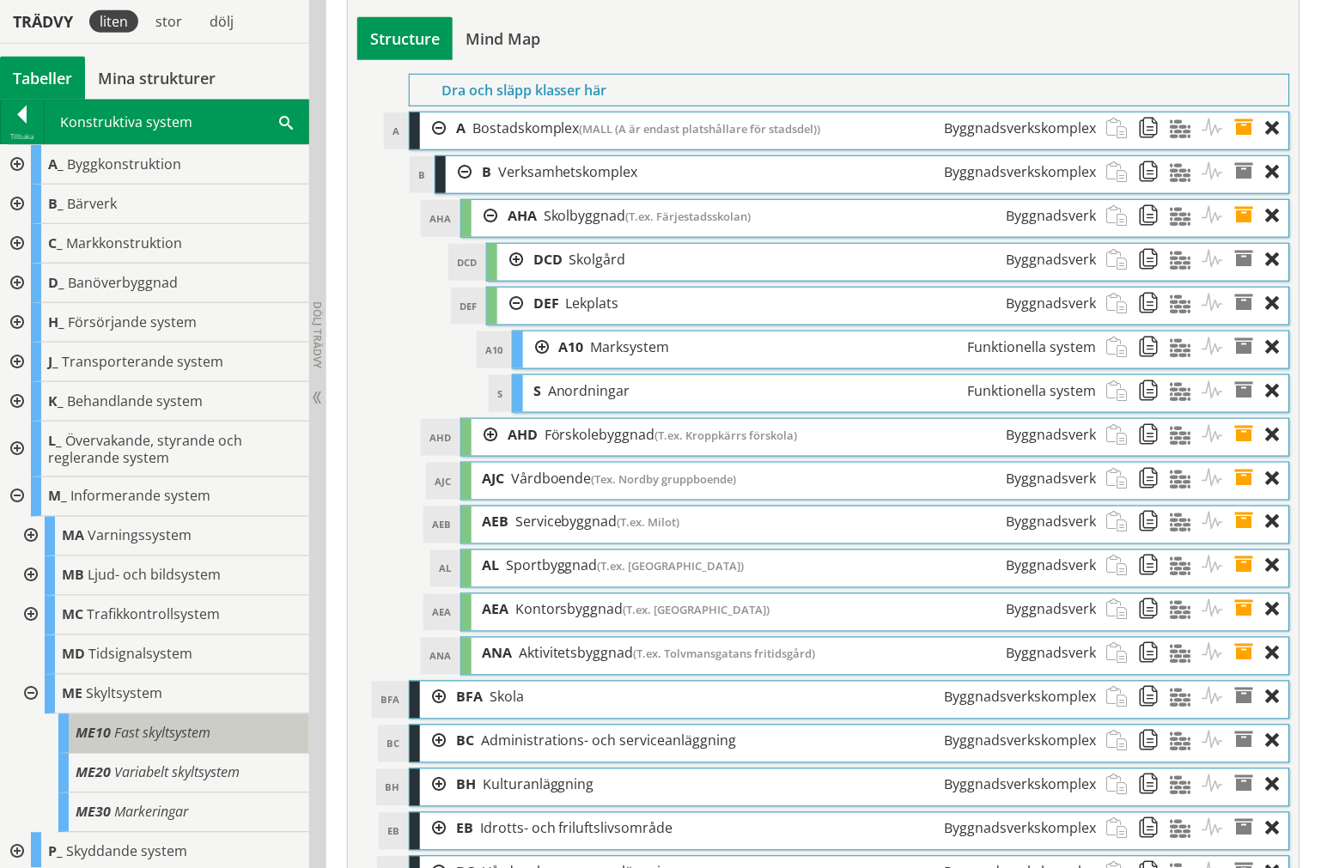
click at [113, 718] on div "ME10 Fast skyltsystem" at bounding box center [183, 734] width 251 height 40
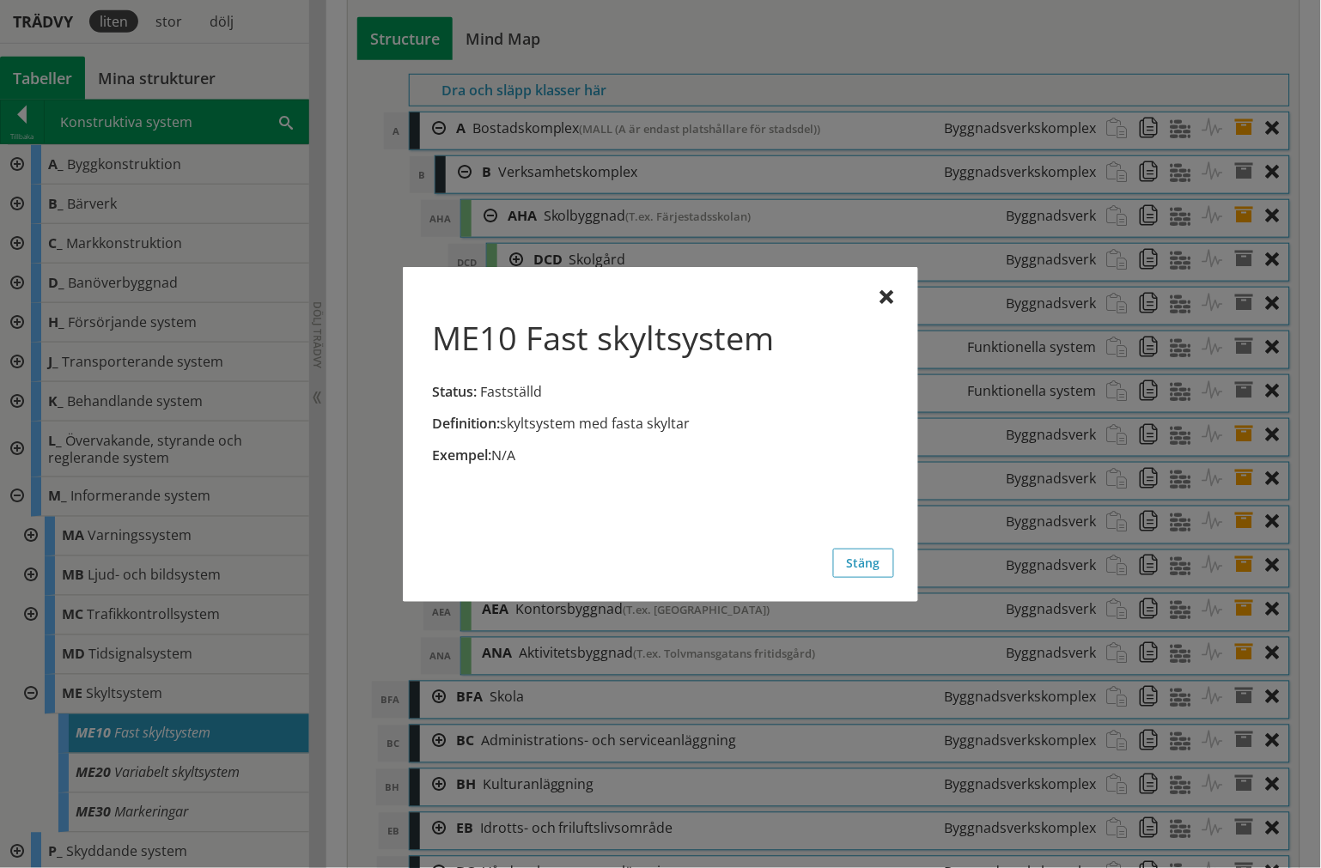
click at [880, 305] on div "ME10 Fast skyltsystem Status: Fastställd" at bounding box center [660, 359] width 467 height 109
click at [886, 301] on div at bounding box center [887, 298] width 14 height 14
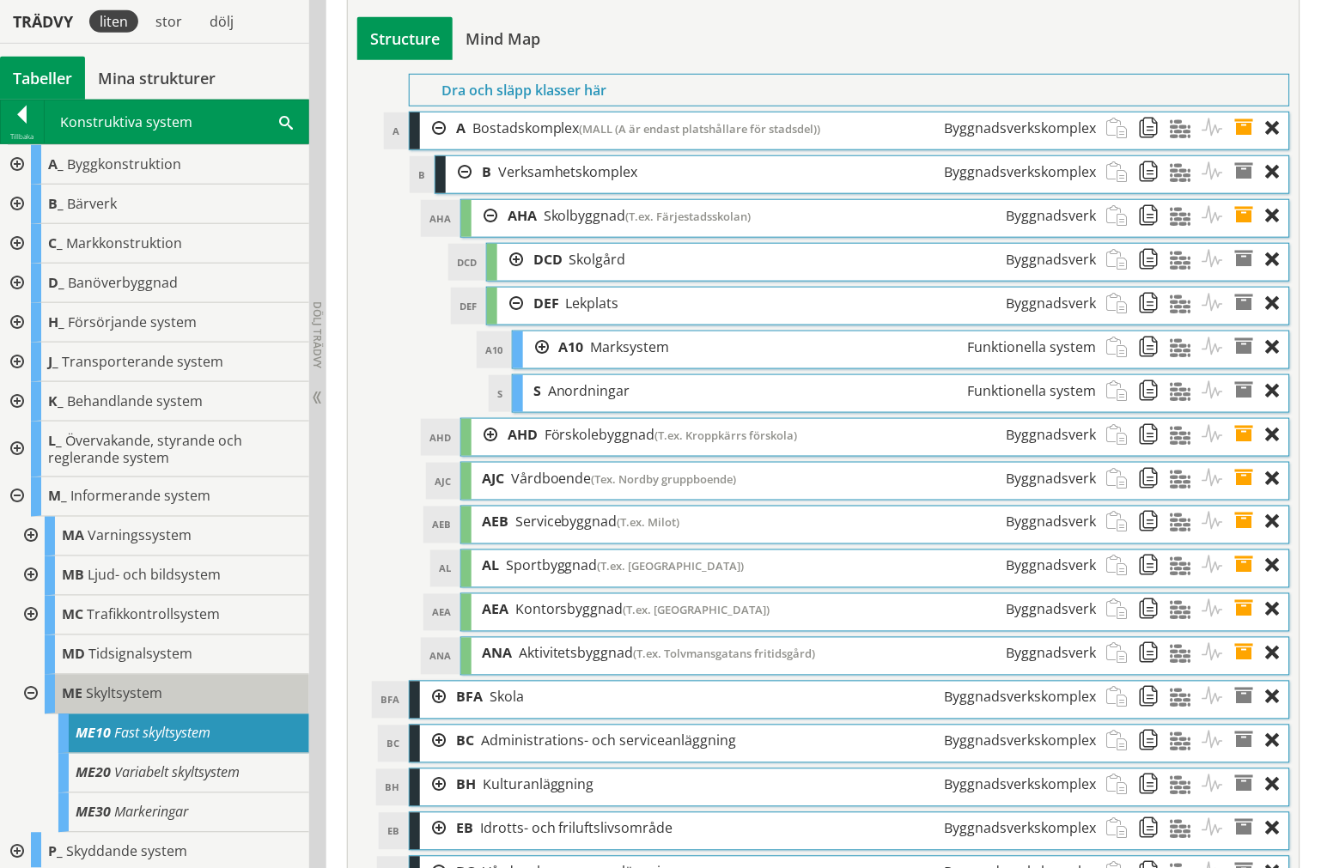
click at [100, 680] on div "ME Skyltsystem" at bounding box center [177, 695] width 265 height 40
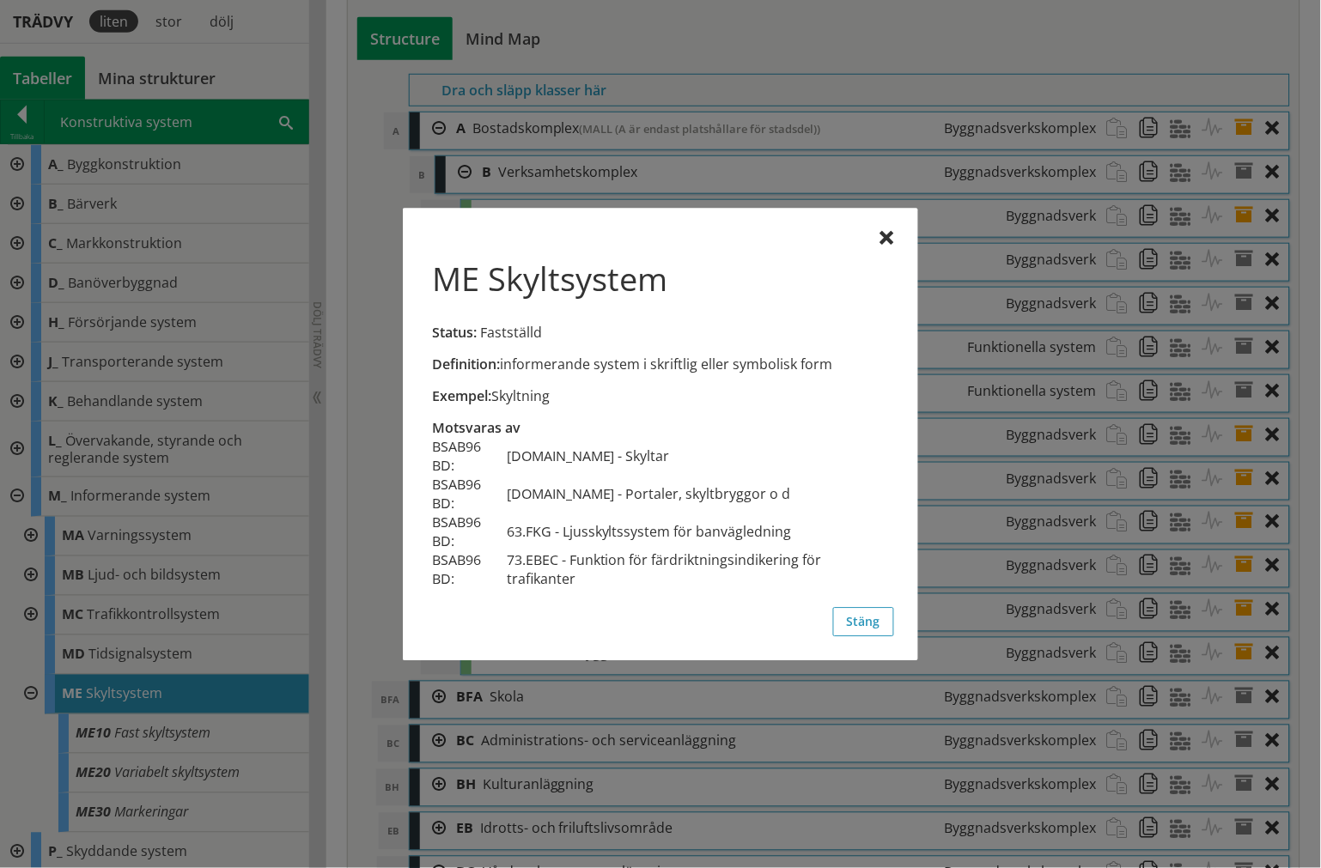
click at [900, 237] on div "ME Skyltsystem Status: Fastställd Definition: informerande system i skriftlig e…" at bounding box center [660, 434] width 515 height 453
click at [895, 233] on div "ME Skyltsystem Status: Fastställd Definition: informerande system i skriftlig e…" at bounding box center [660, 434] width 515 height 453
click at [895, 235] on div "ME Skyltsystem Status: Fastställd Definition: informerande system i skriftlig e…" at bounding box center [660, 434] width 515 height 453
click at [891, 235] on div at bounding box center [887, 239] width 14 height 14
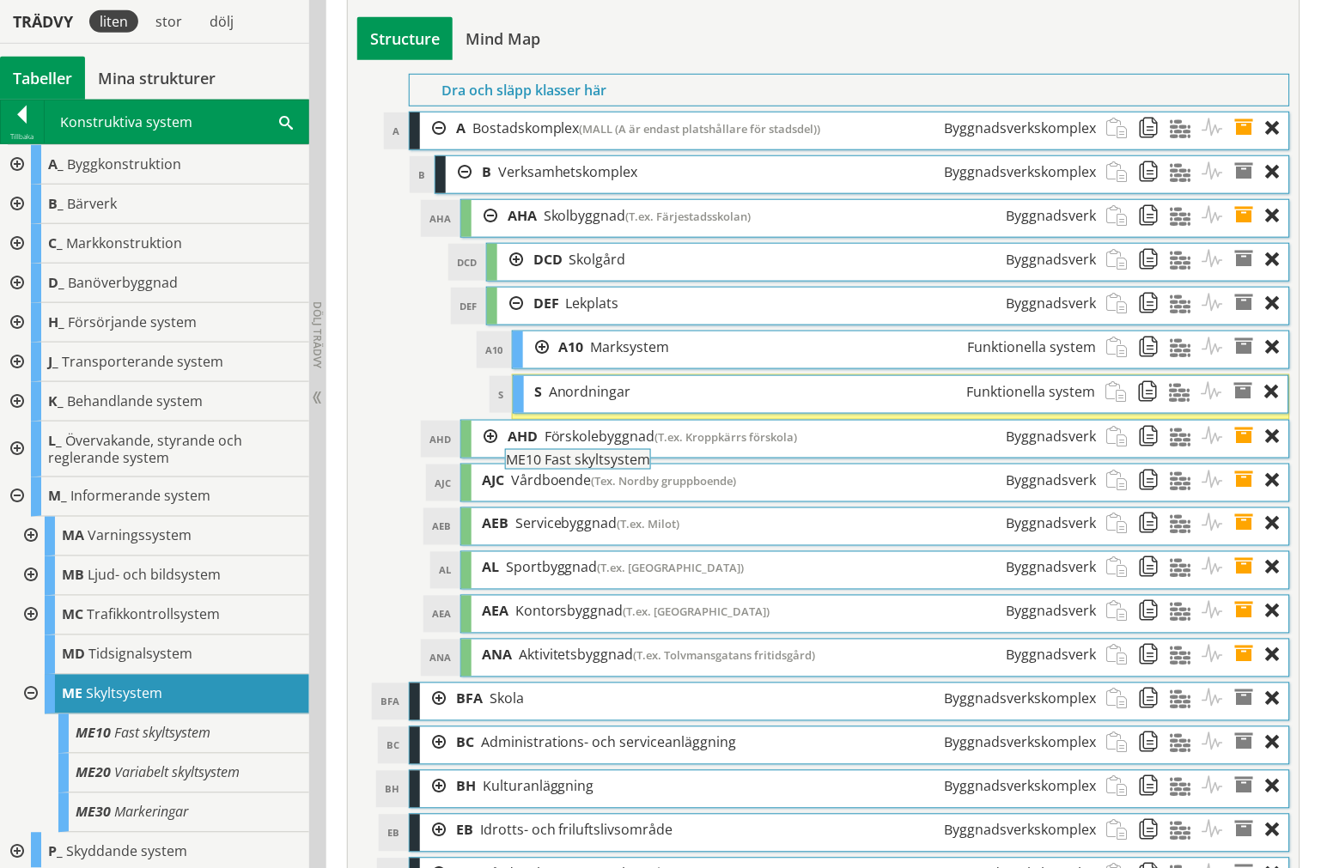
drag, startPoint x: 163, startPoint y: 725, endPoint x: 639, endPoint y: 459, distance: 545.2
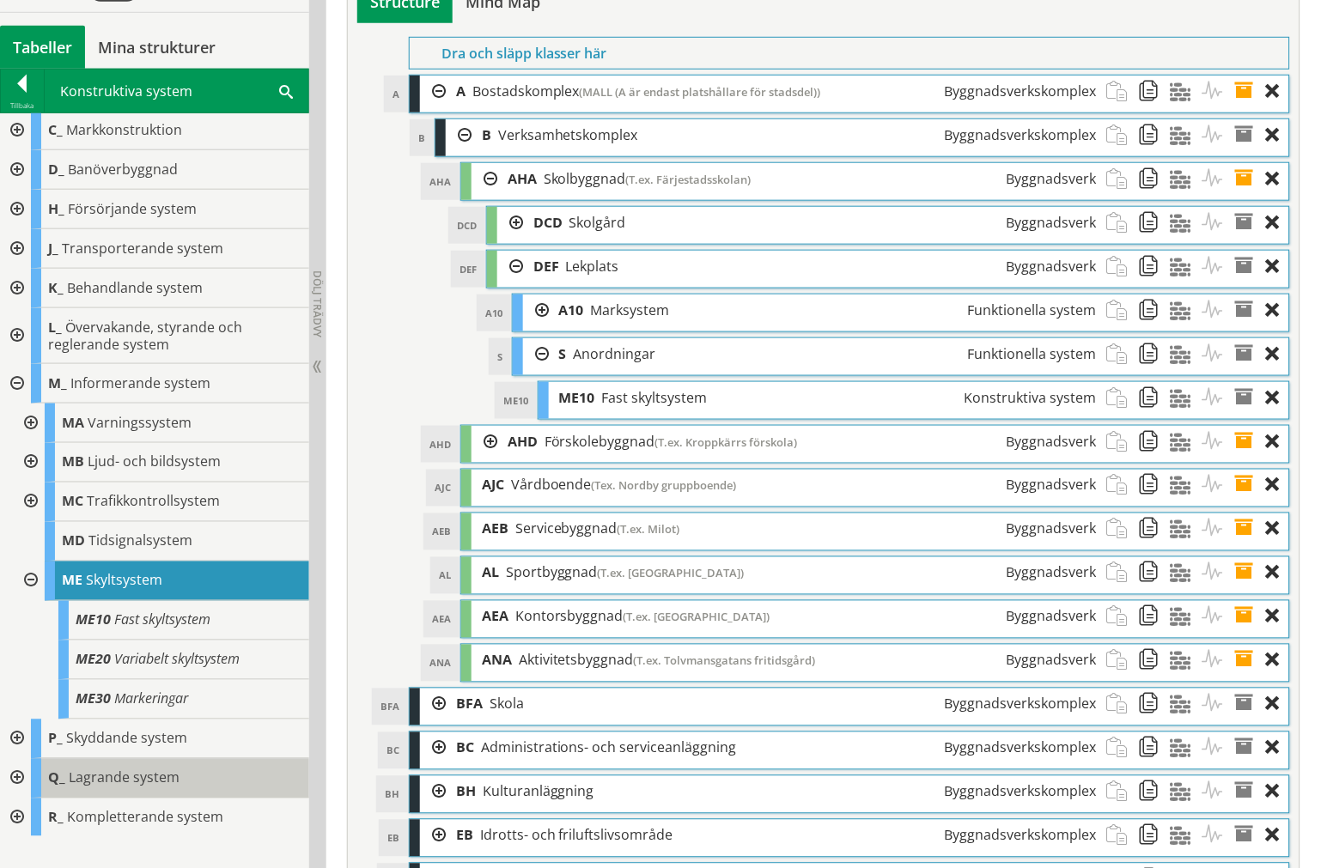
scroll to position [6297, 0]
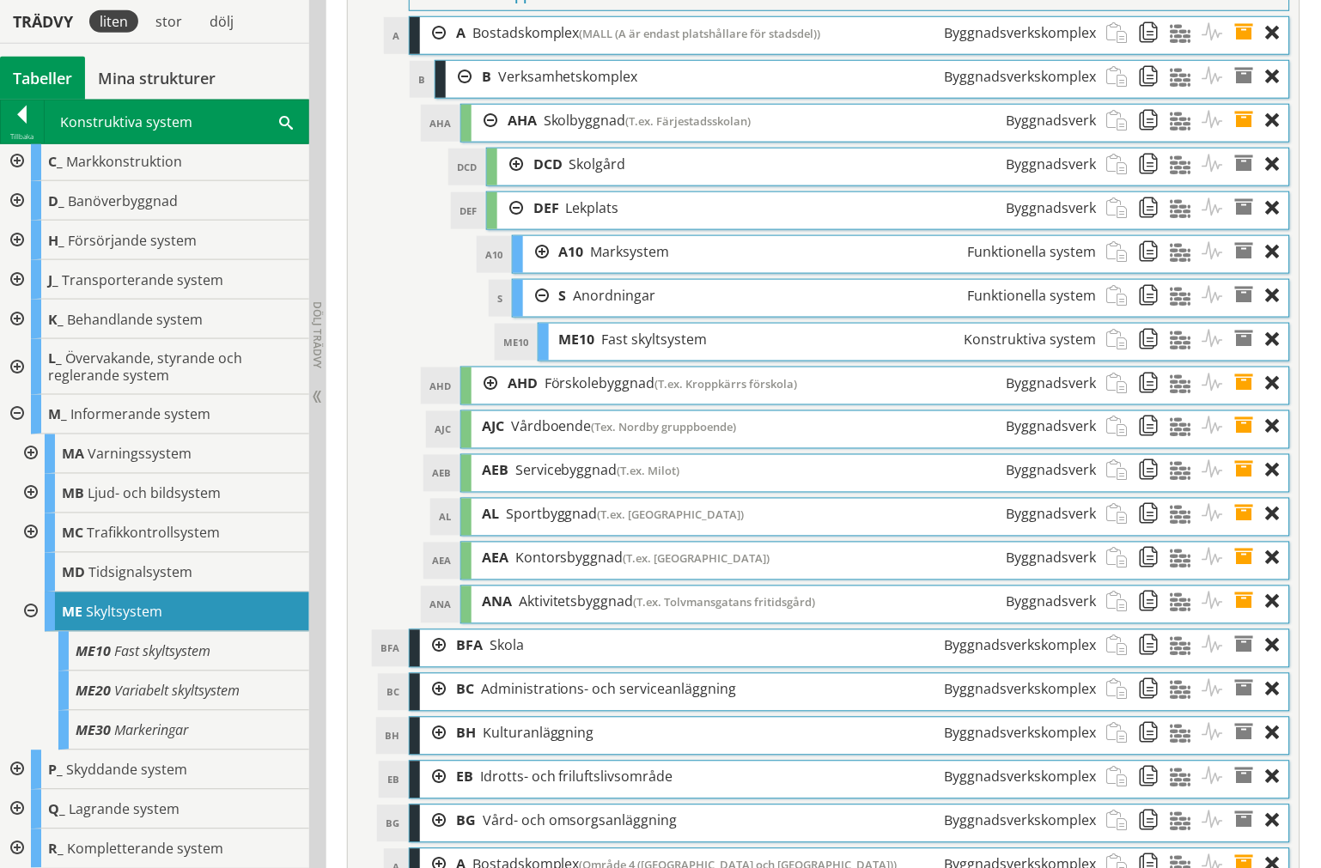
click at [20, 848] on div at bounding box center [15, 850] width 31 height 40
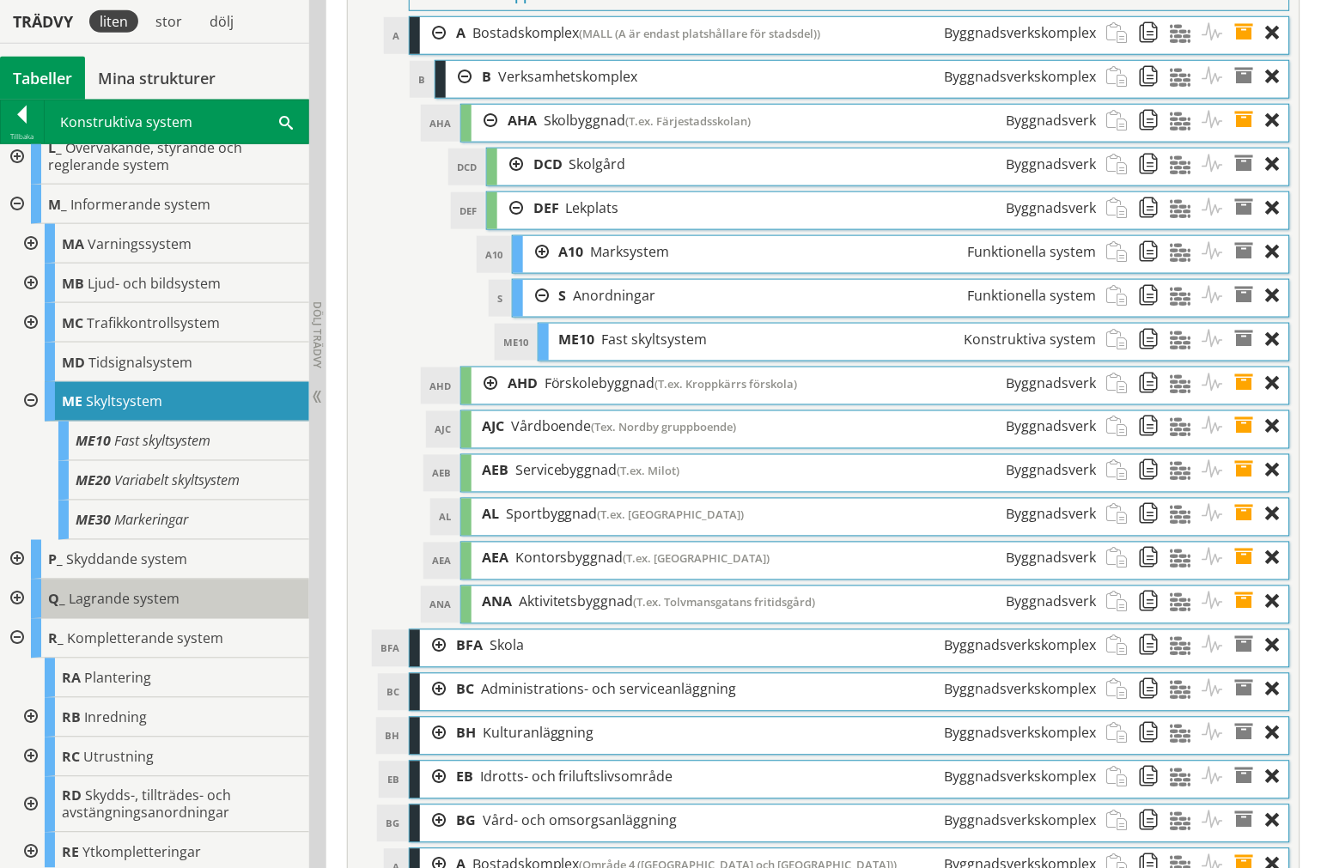
scroll to position [296, 0]
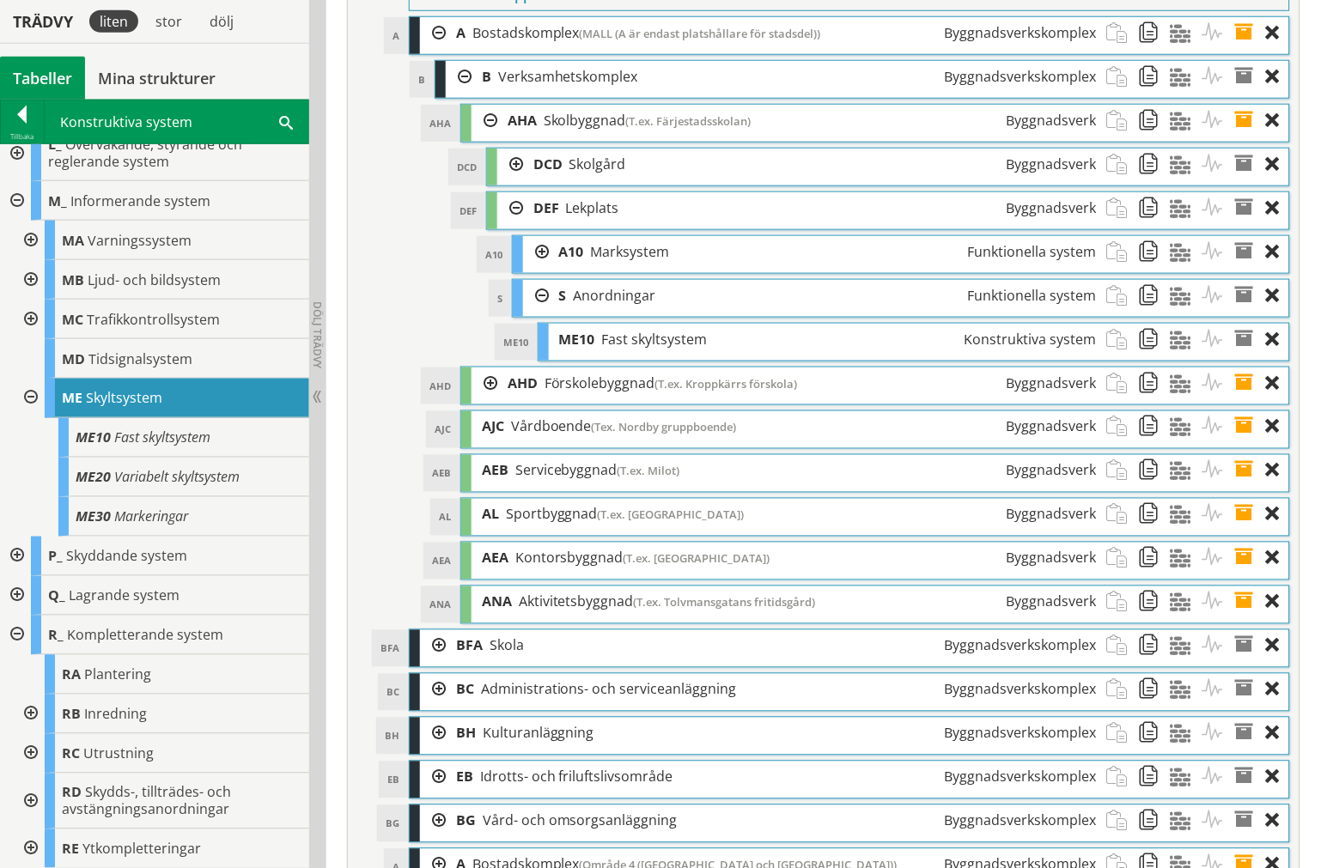
click at [24, 751] on div at bounding box center [29, 754] width 31 height 40
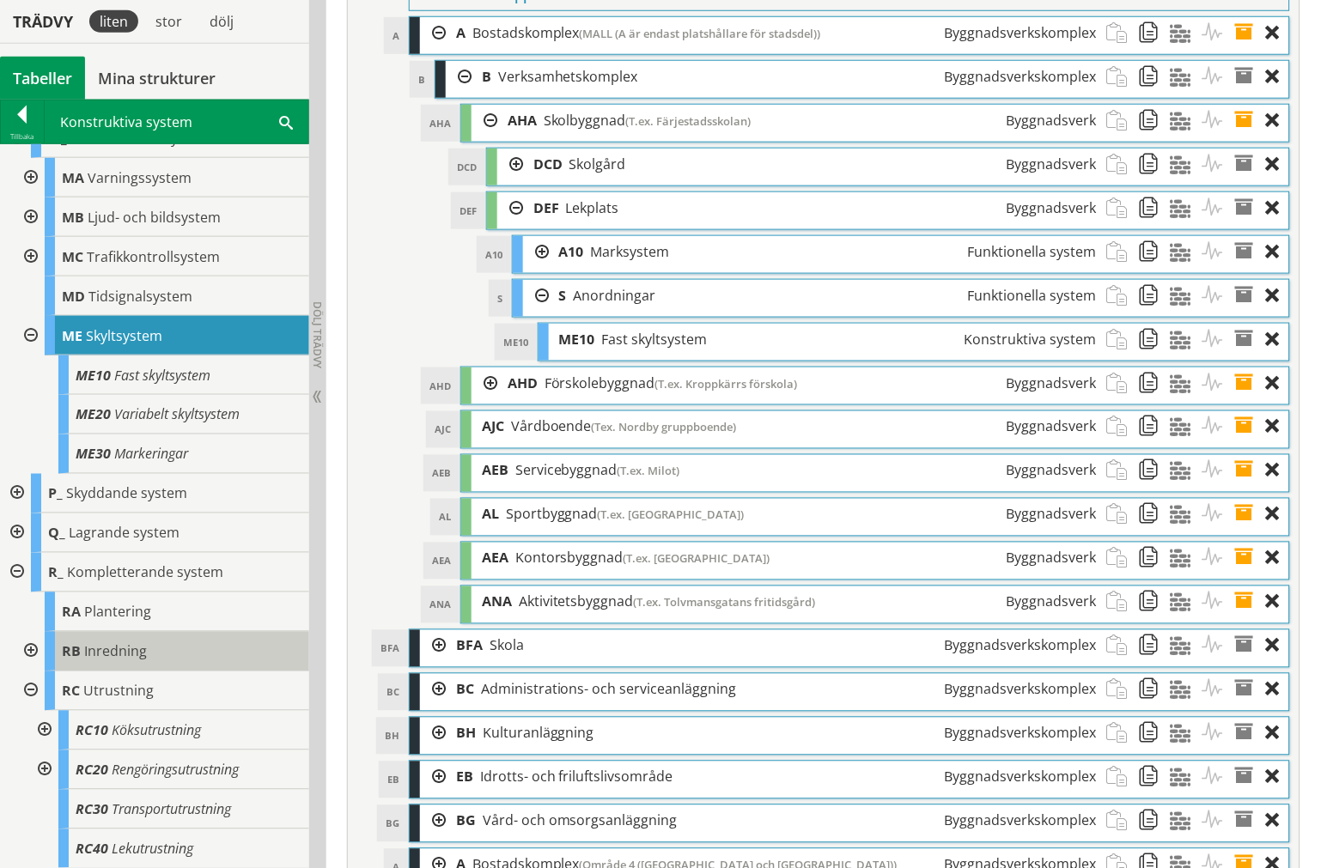
scroll to position [392, 0]
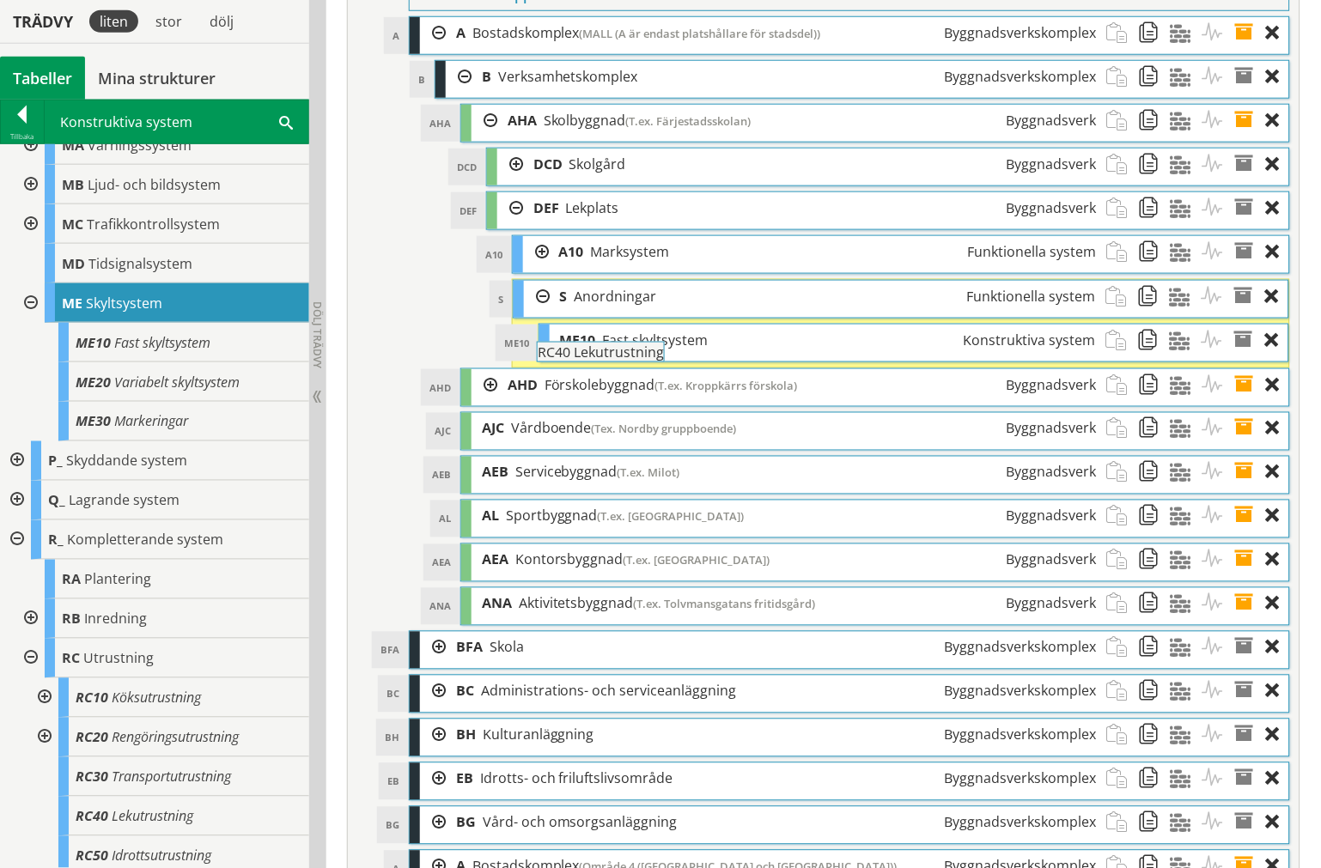
drag, startPoint x: 147, startPoint y: 810, endPoint x: 656, endPoint y: 355, distance: 683.0
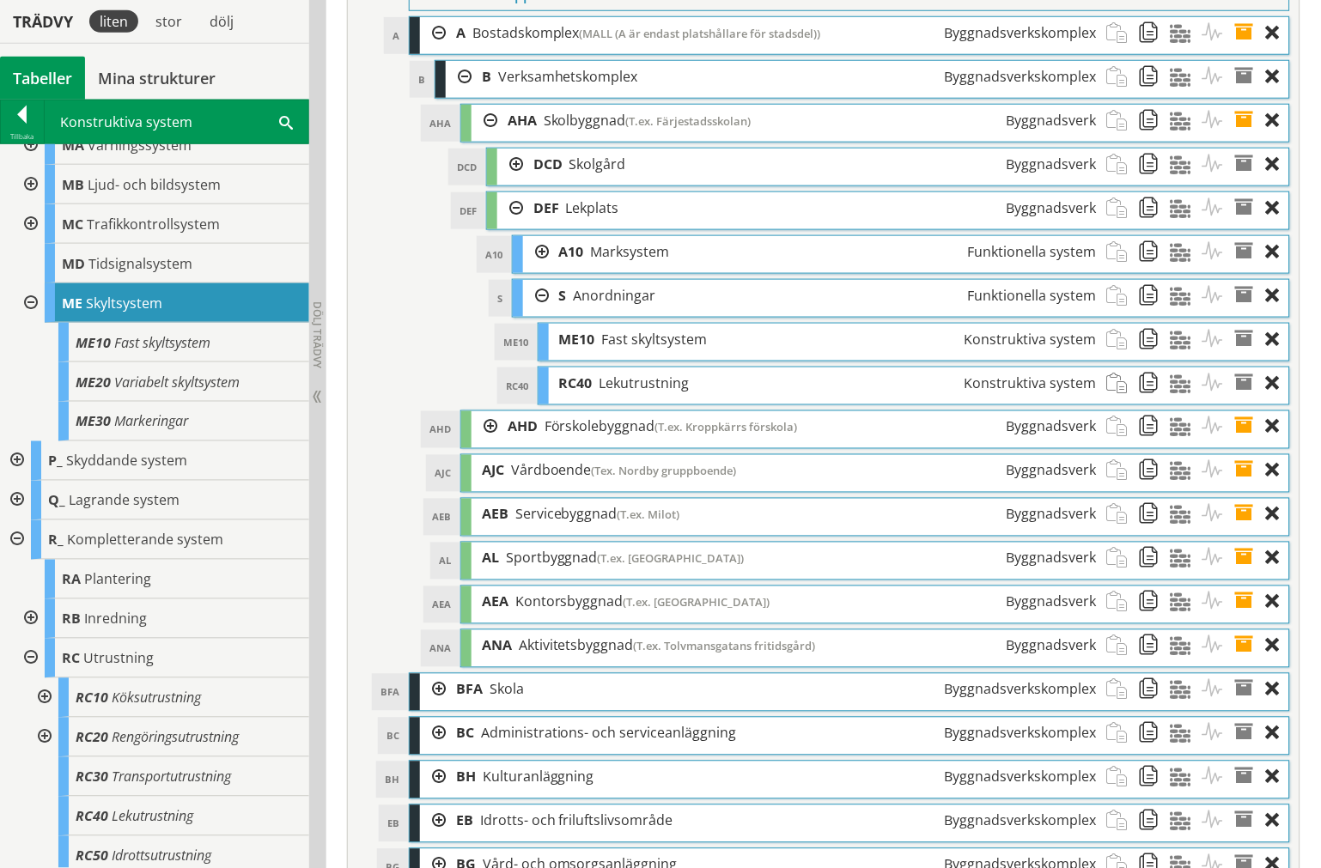
click at [509, 180] on div at bounding box center [510, 165] width 26 height 32
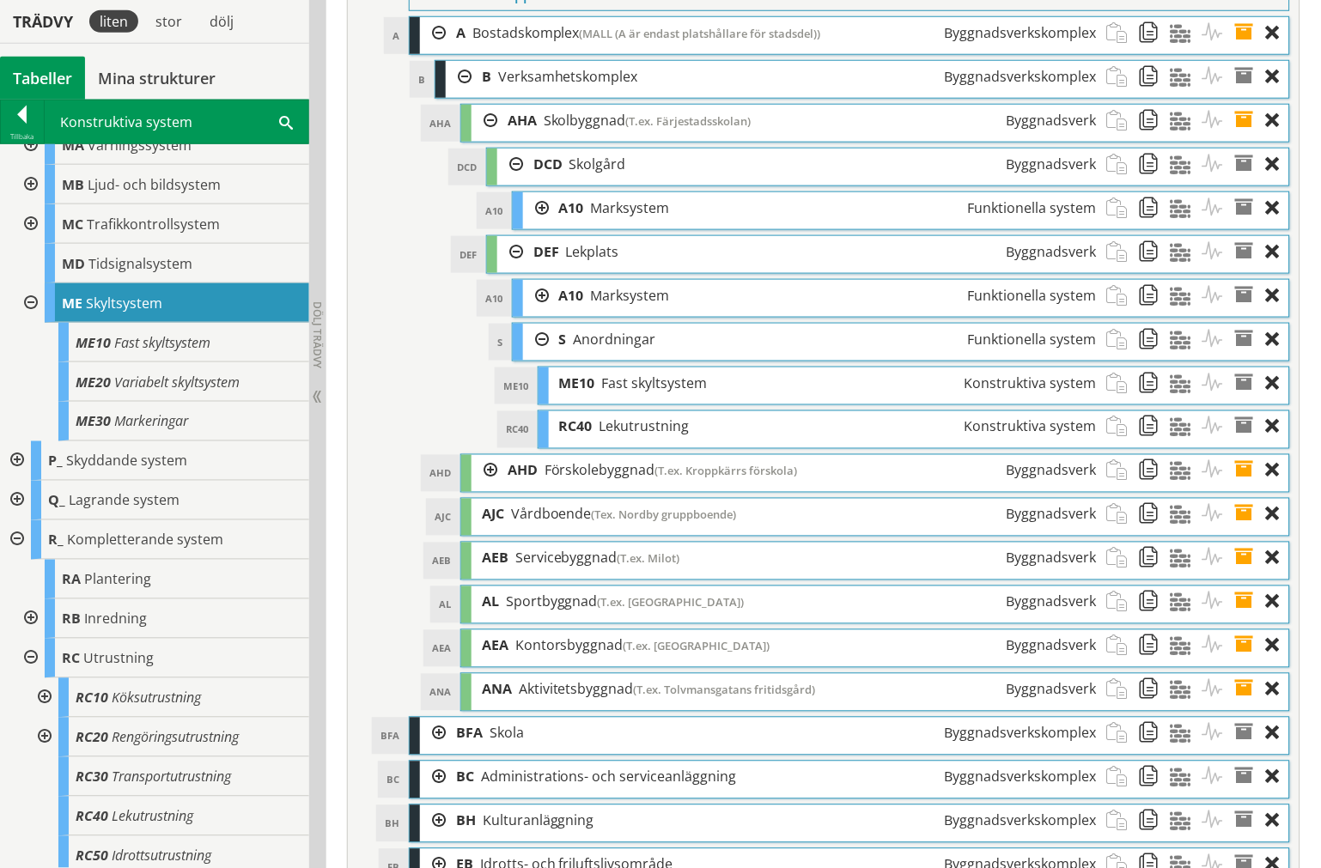
click at [509, 180] on div at bounding box center [510, 165] width 26 height 32
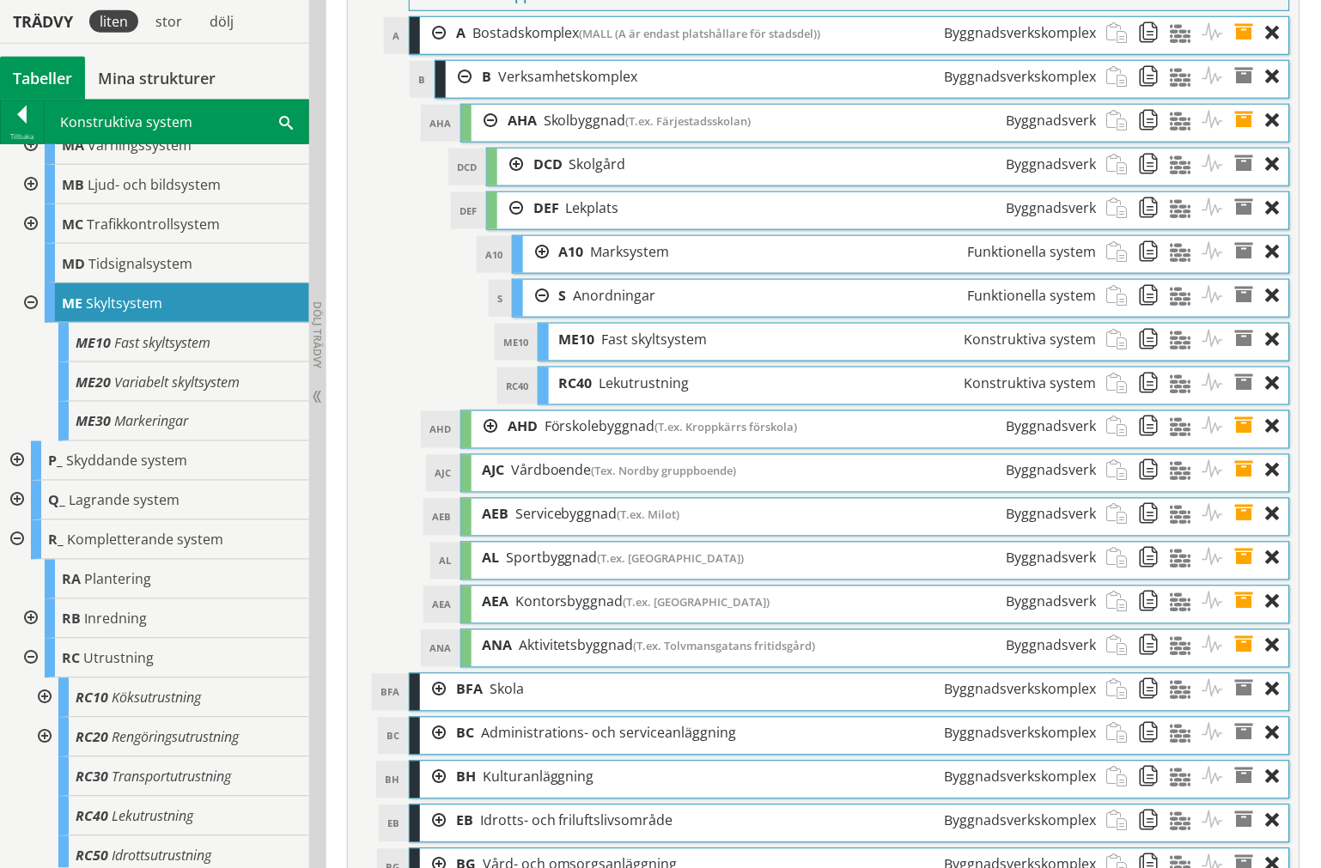
click at [481, 443] on div at bounding box center [484, 427] width 26 height 32
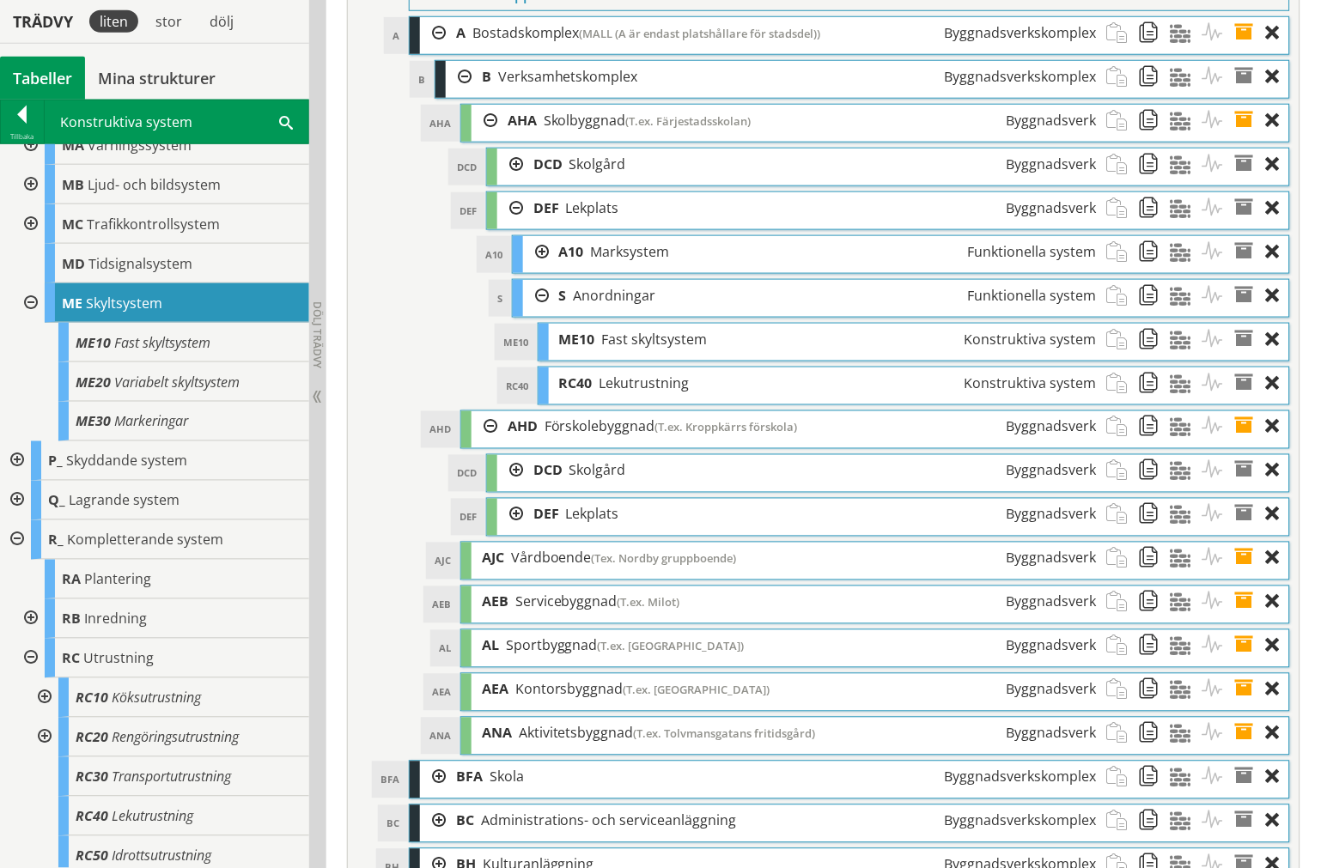
click at [516, 531] on div at bounding box center [510, 515] width 26 height 32
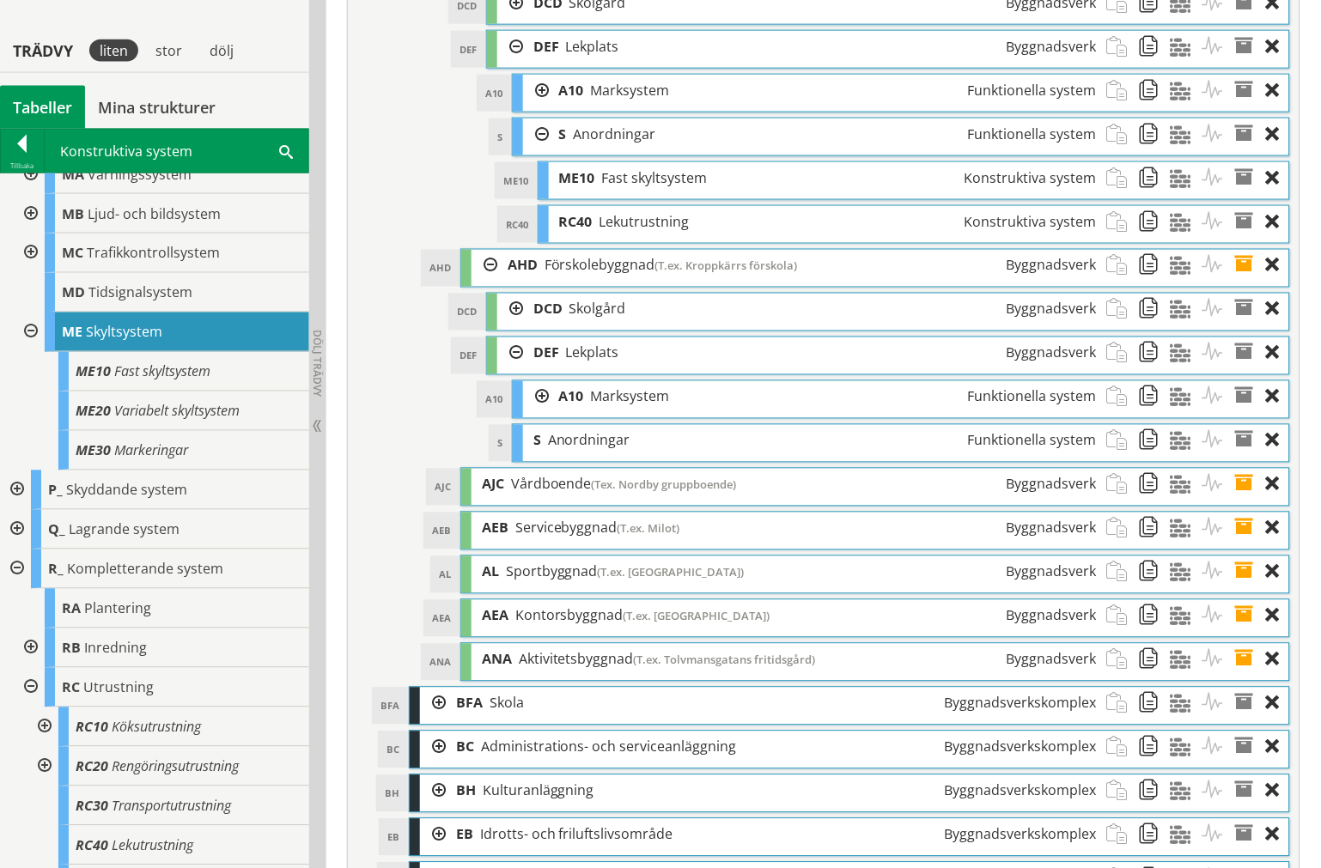
scroll to position [6488, 0]
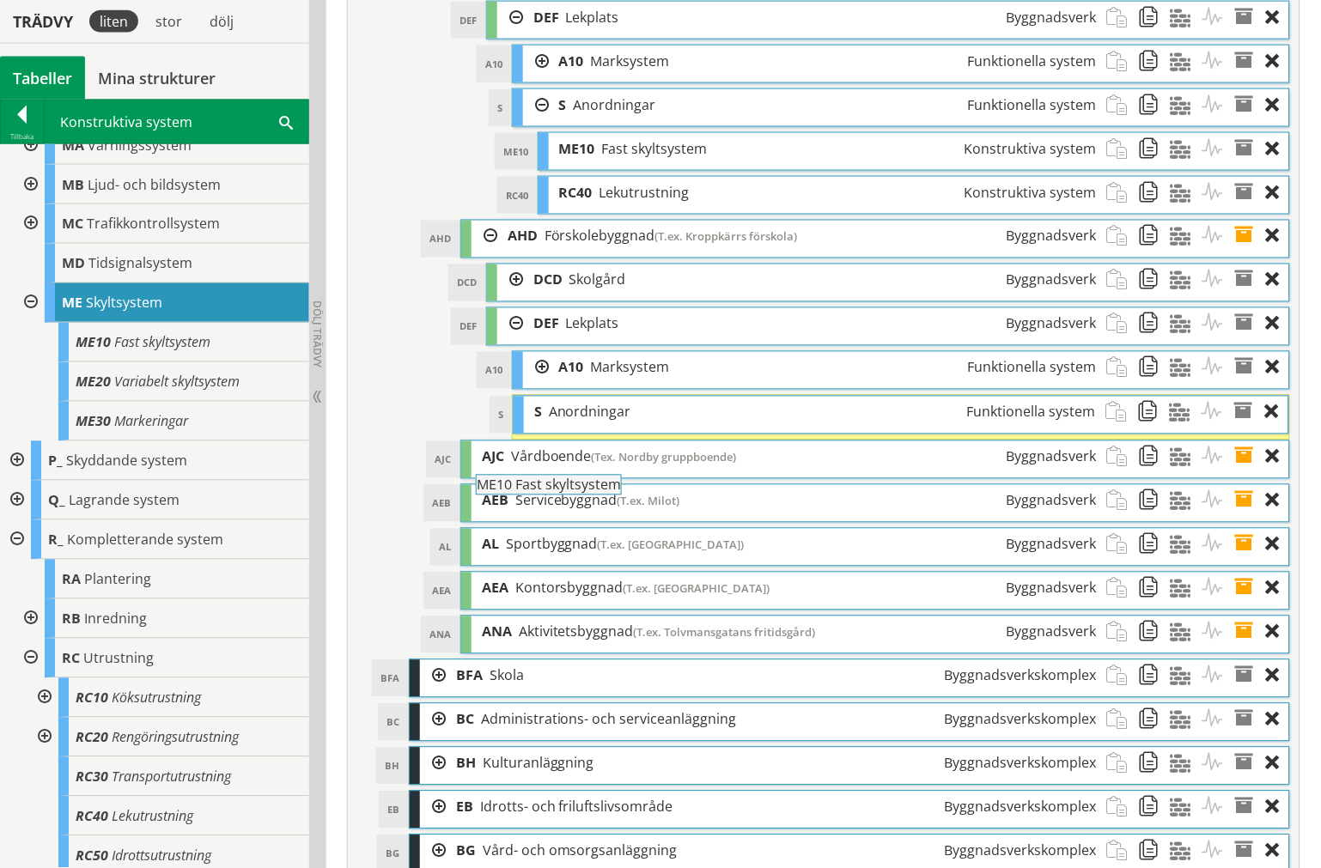
drag, startPoint x: 172, startPoint y: 333, endPoint x: 620, endPoint y: 483, distance: 472.5
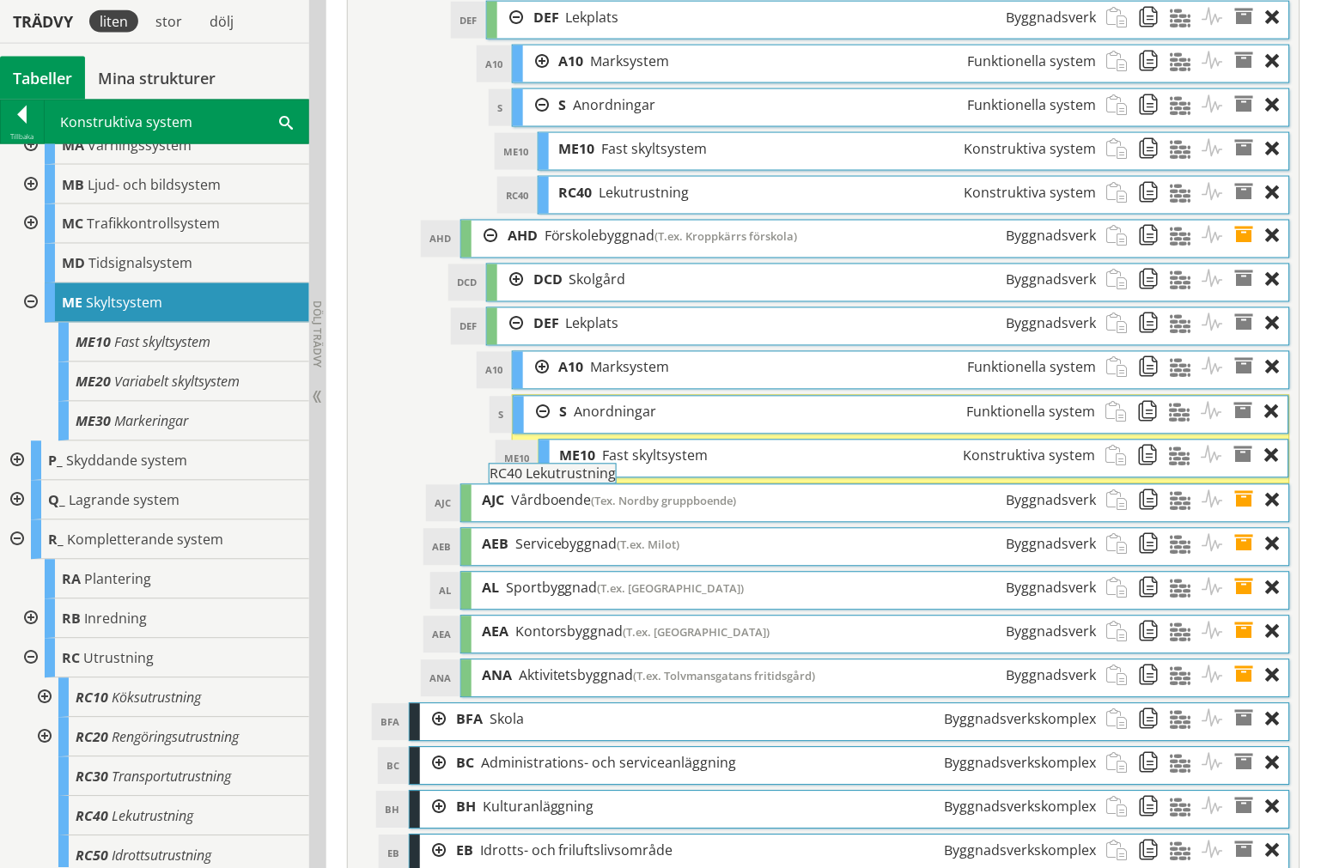
drag, startPoint x: 151, startPoint y: 811, endPoint x: 616, endPoint y: 479, distance: 570.7
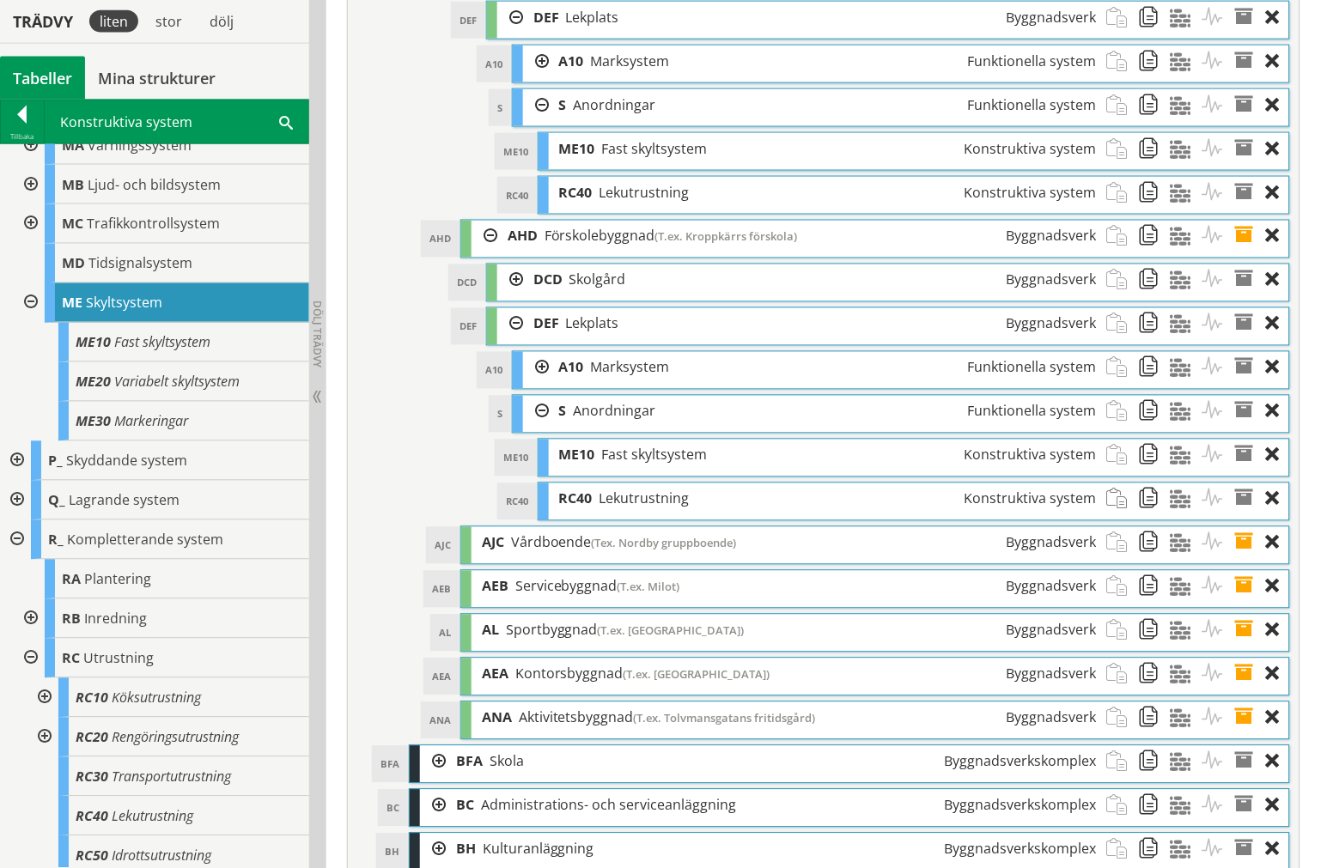
click at [538, 428] on div at bounding box center [536, 412] width 26 height 32
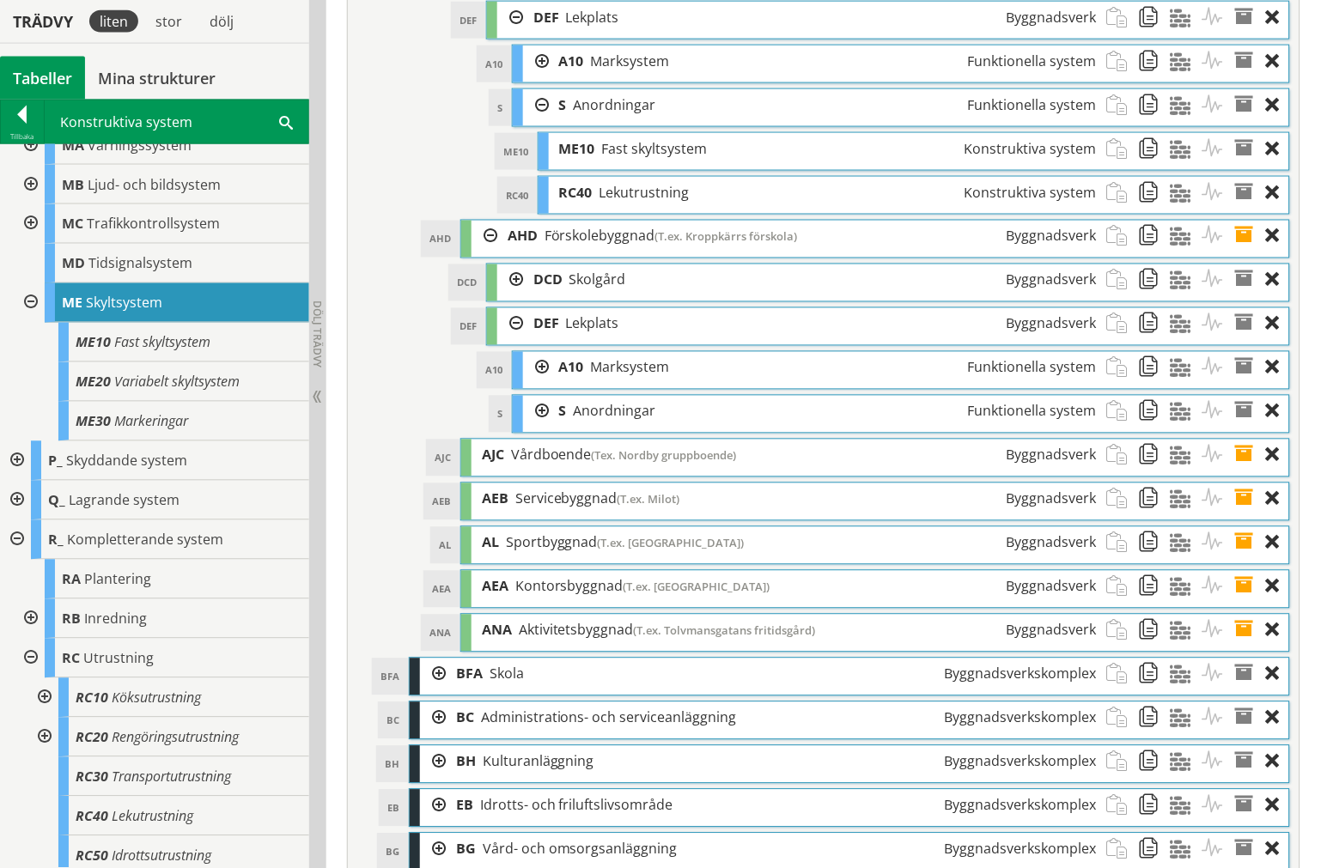
click at [510, 340] on div at bounding box center [510, 324] width 26 height 32
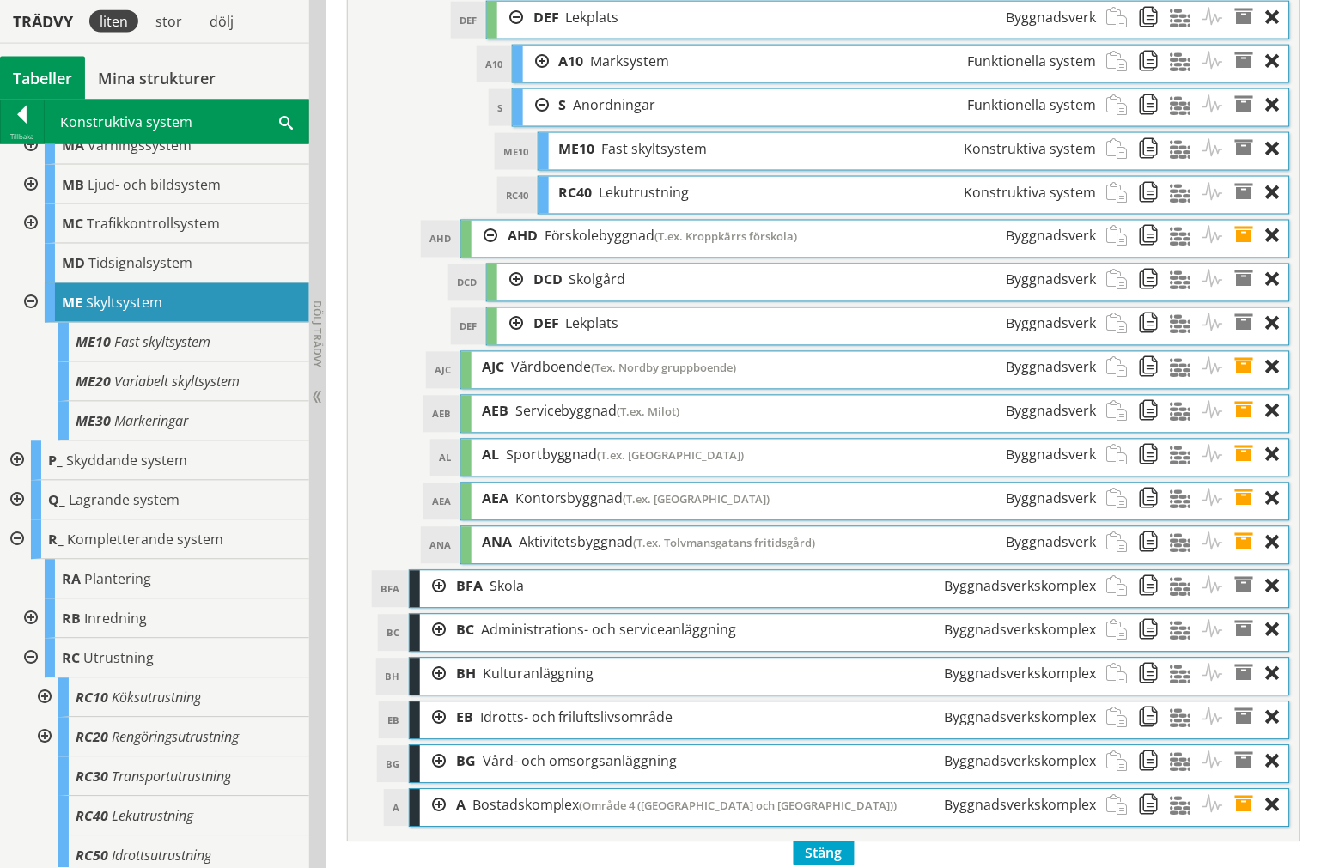
click at [533, 121] on div at bounding box center [536, 105] width 26 height 32
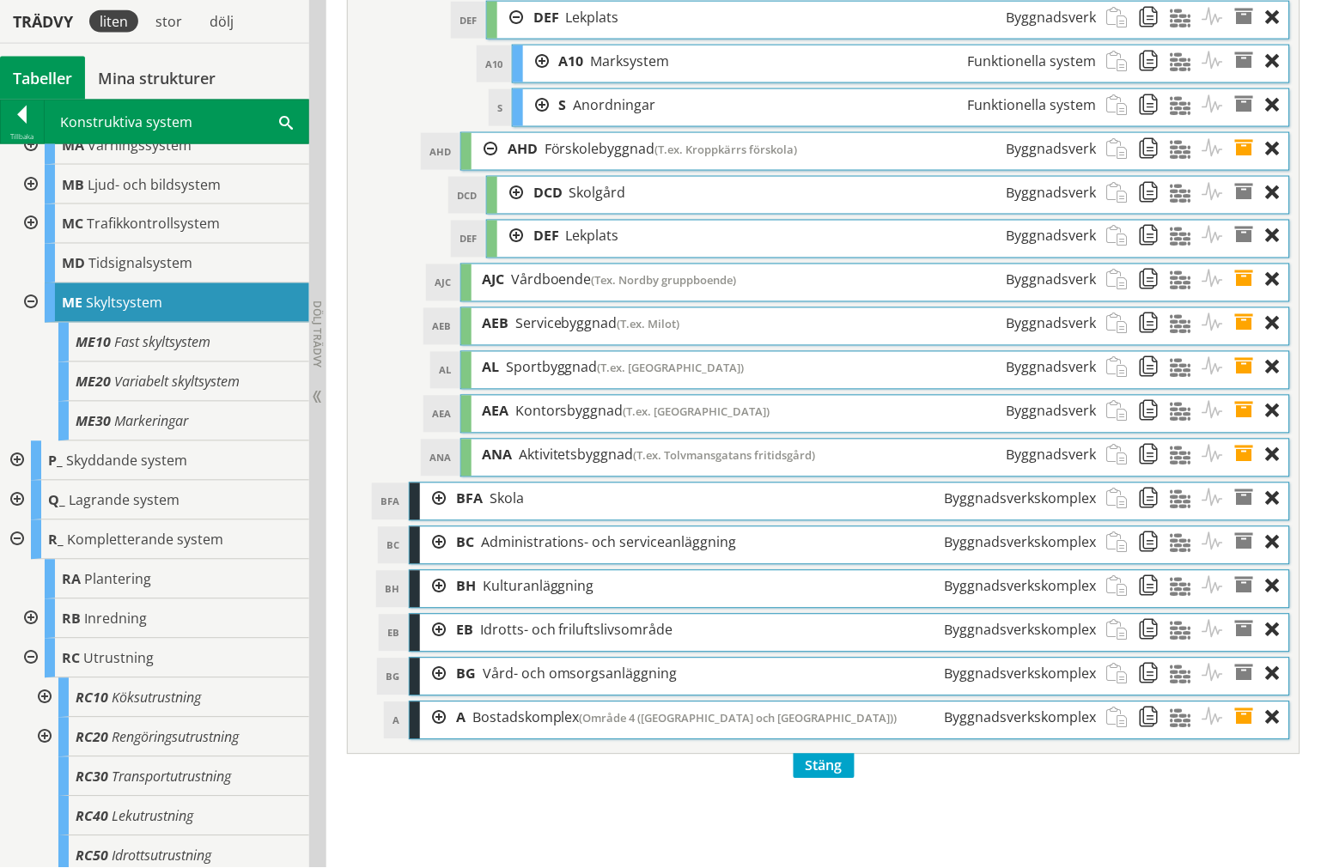
click at [508, 33] on div at bounding box center [510, 18] width 26 height 32
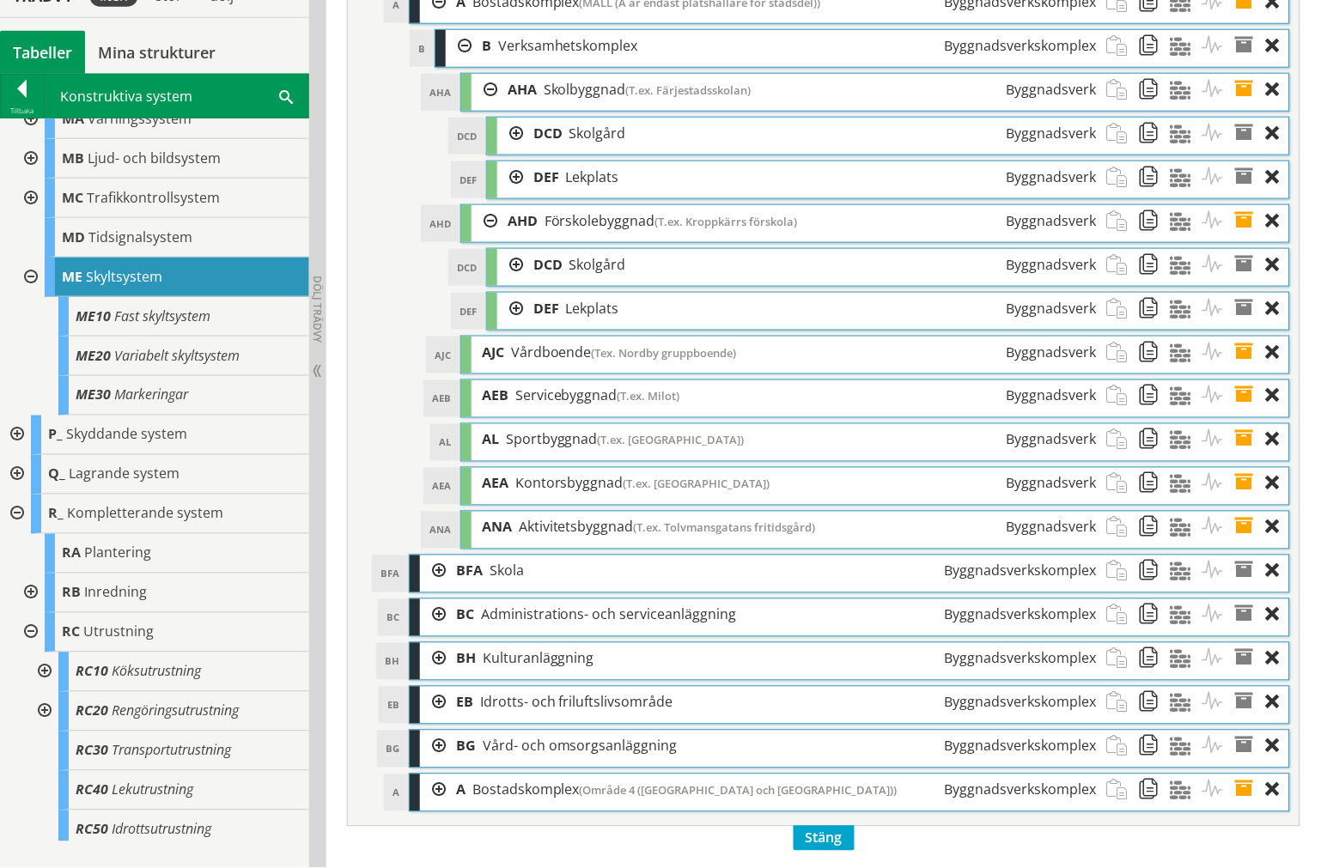
scroll to position [6297, 0]
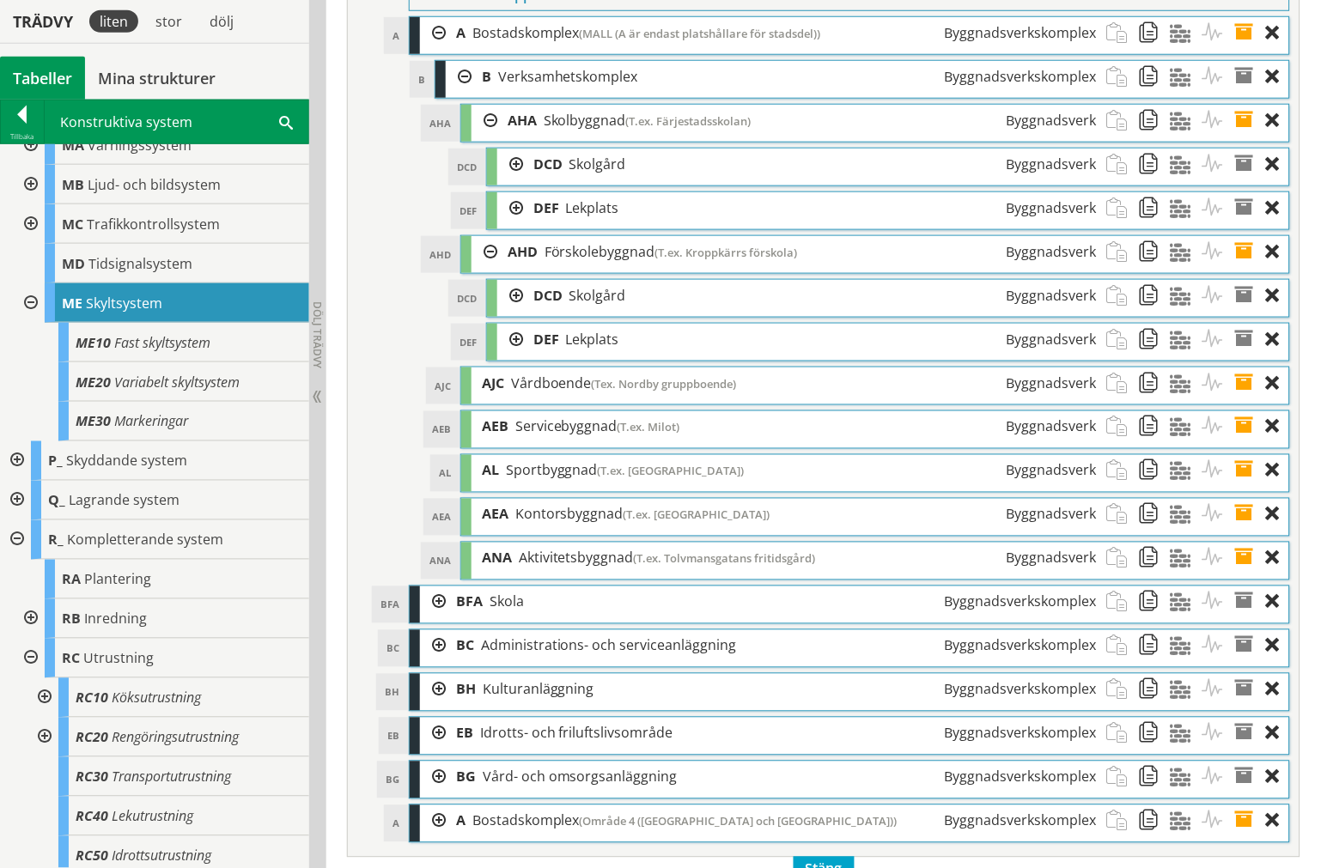
click at [517, 180] on div at bounding box center [510, 165] width 26 height 32
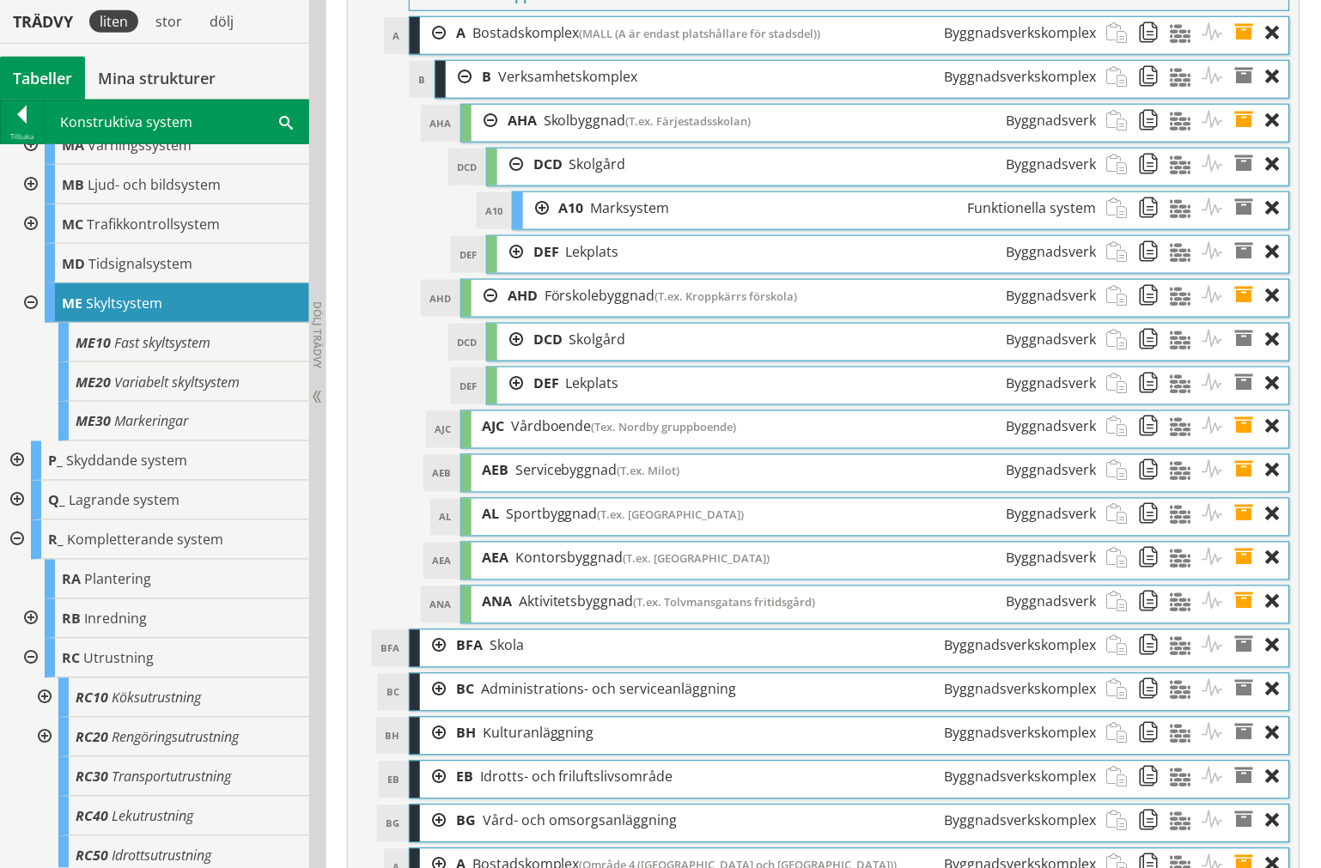
click at [538, 224] on div at bounding box center [536, 208] width 26 height 32
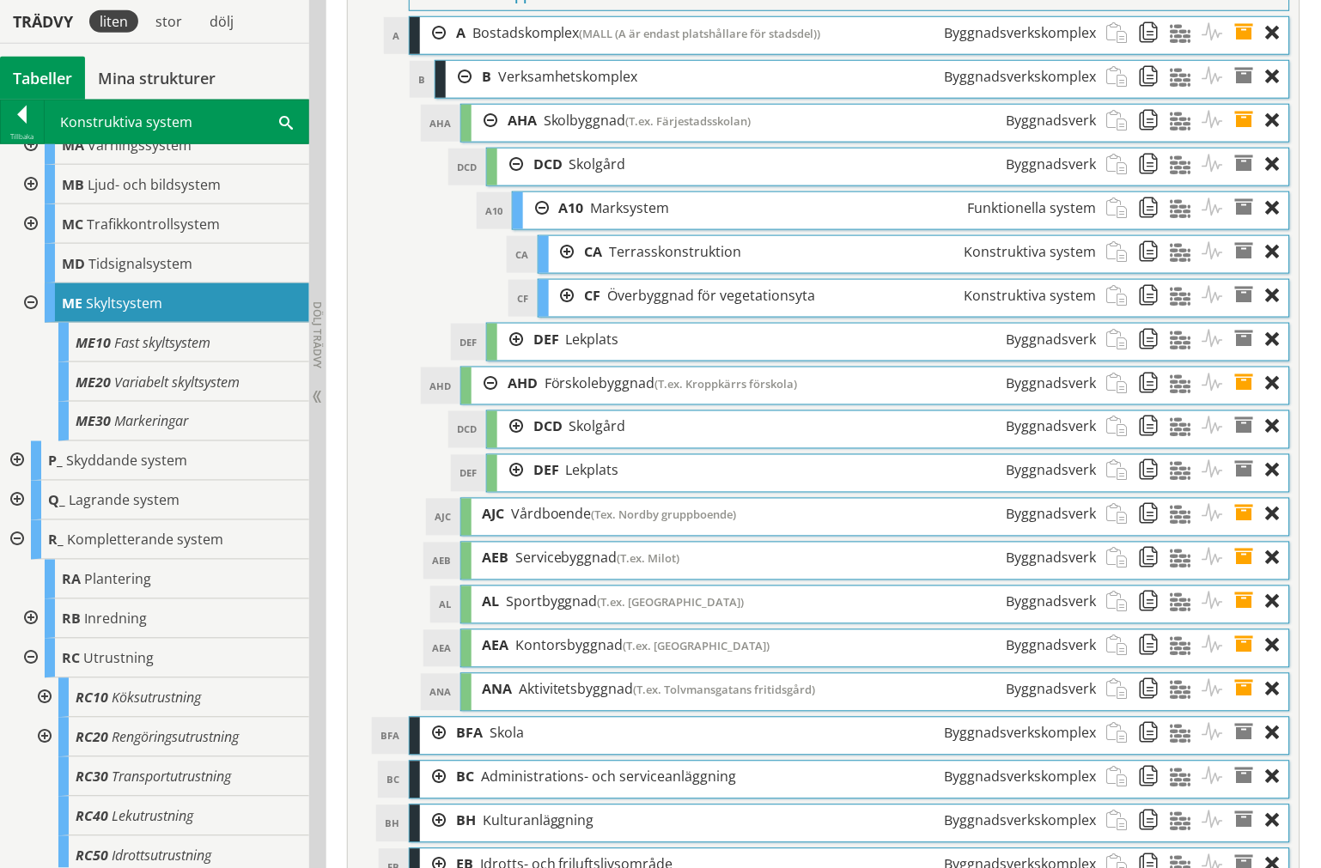
click at [560, 268] on div at bounding box center [562, 252] width 26 height 32
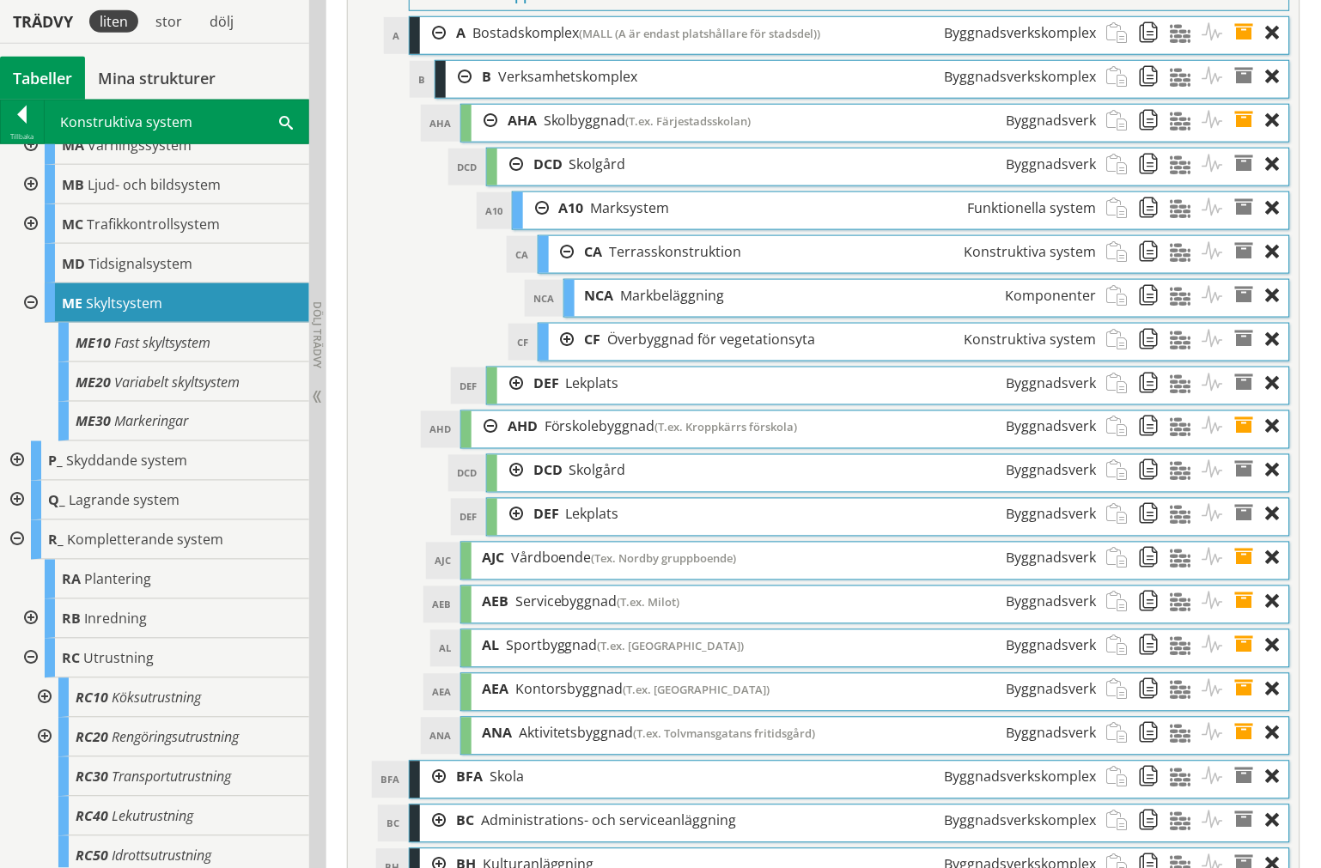
click at [563, 268] on div at bounding box center [562, 252] width 26 height 32
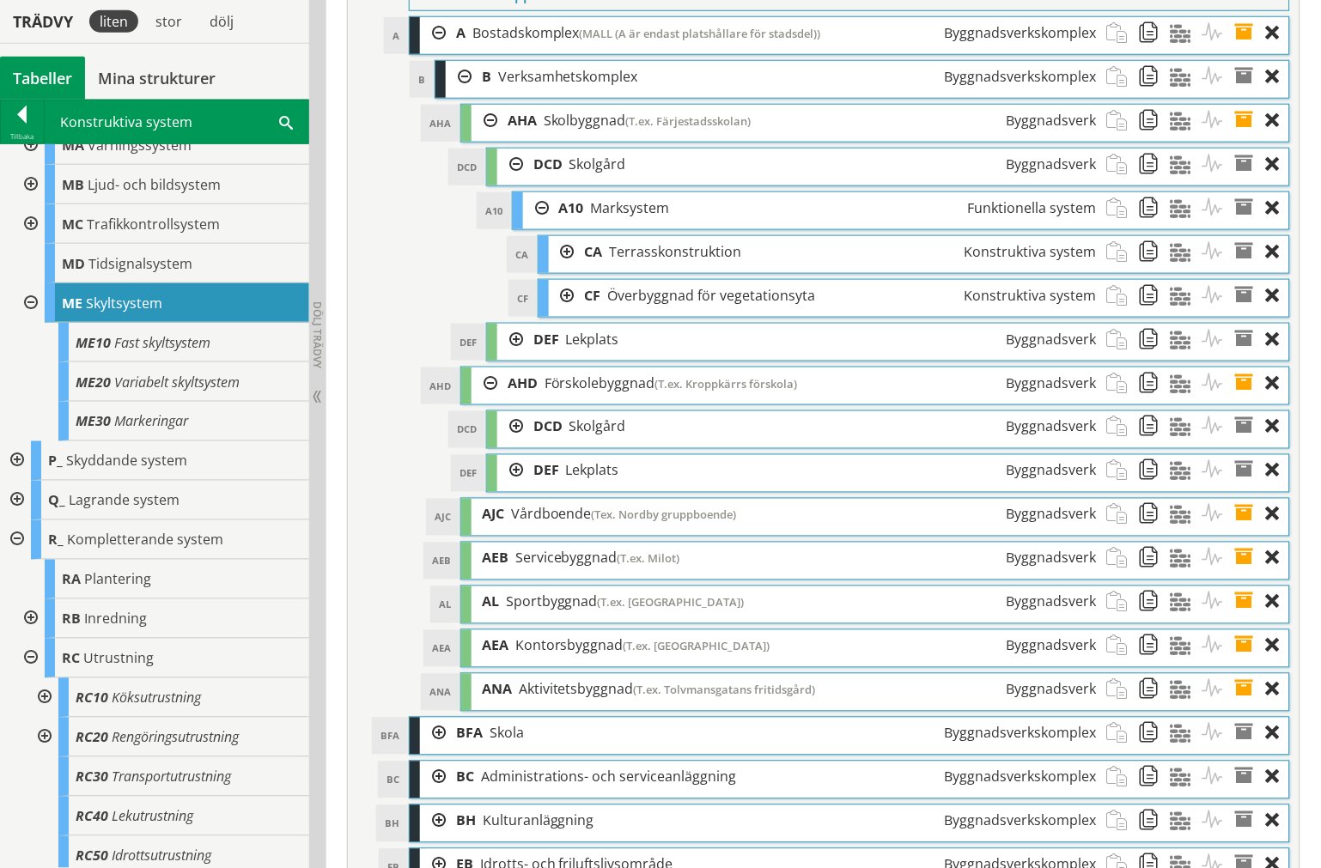
click at [560, 312] on div at bounding box center [562, 296] width 26 height 32
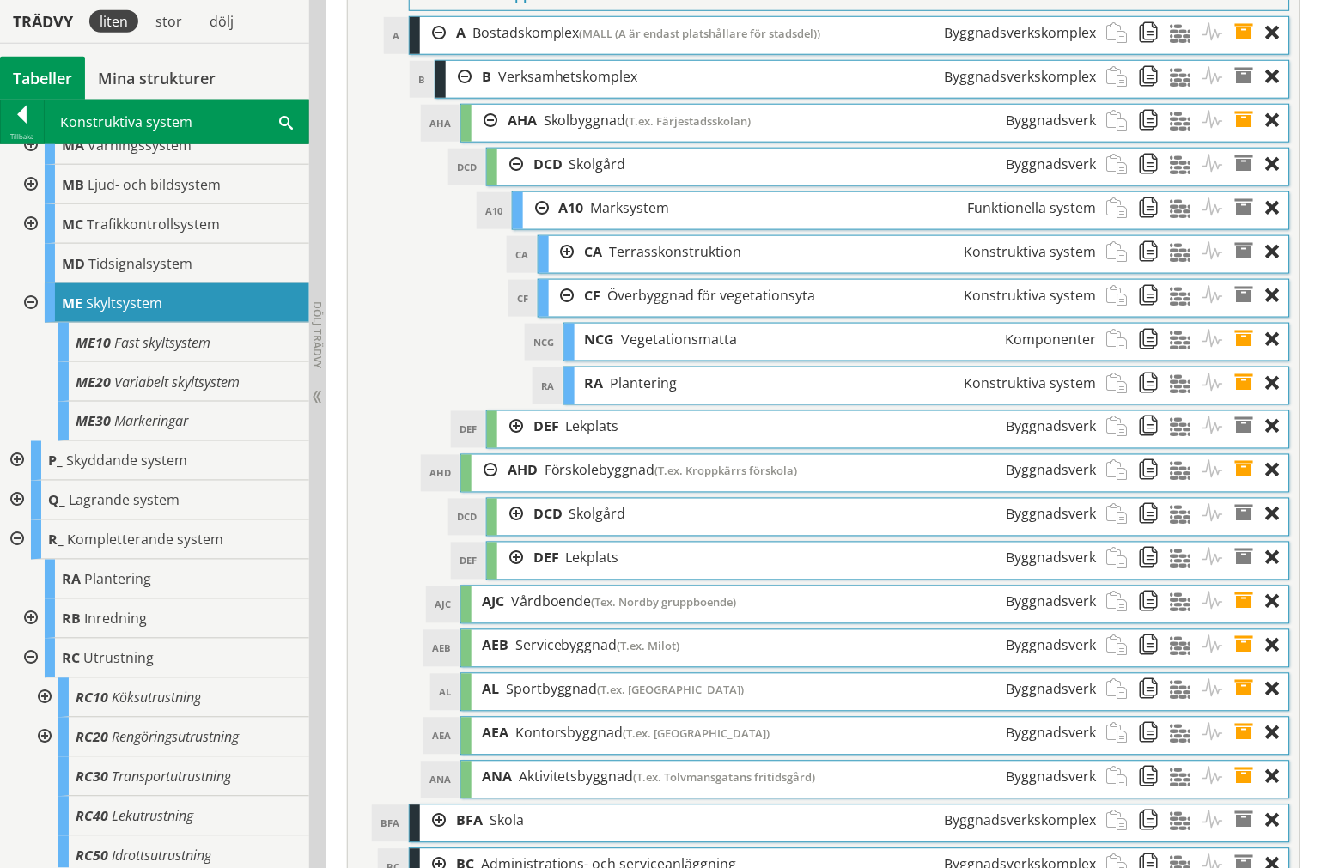
click at [564, 312] on div at bounding box center [562, 296] width 26 height 32
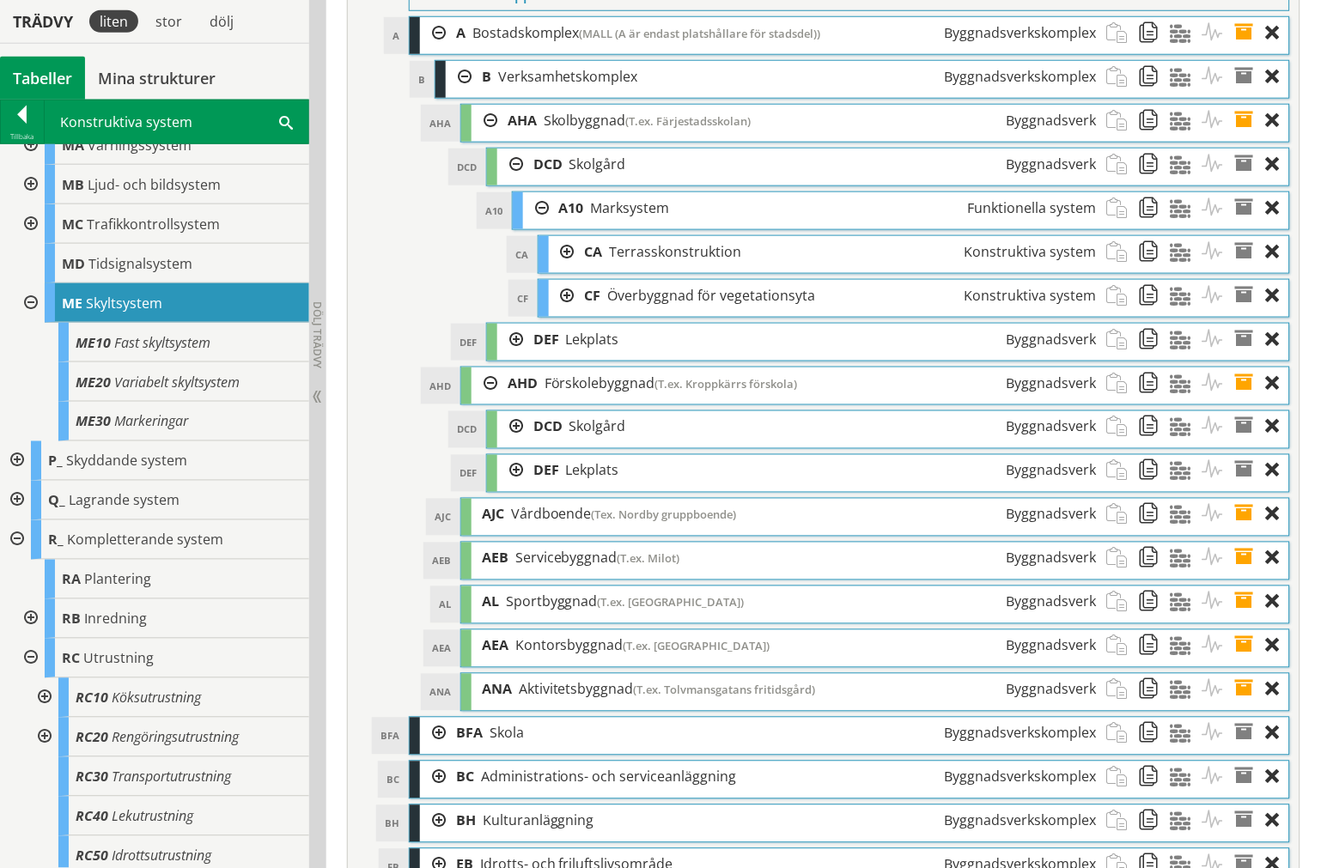
click at [534, 224] on div at bounding box center [536, 208] width 26 height 32
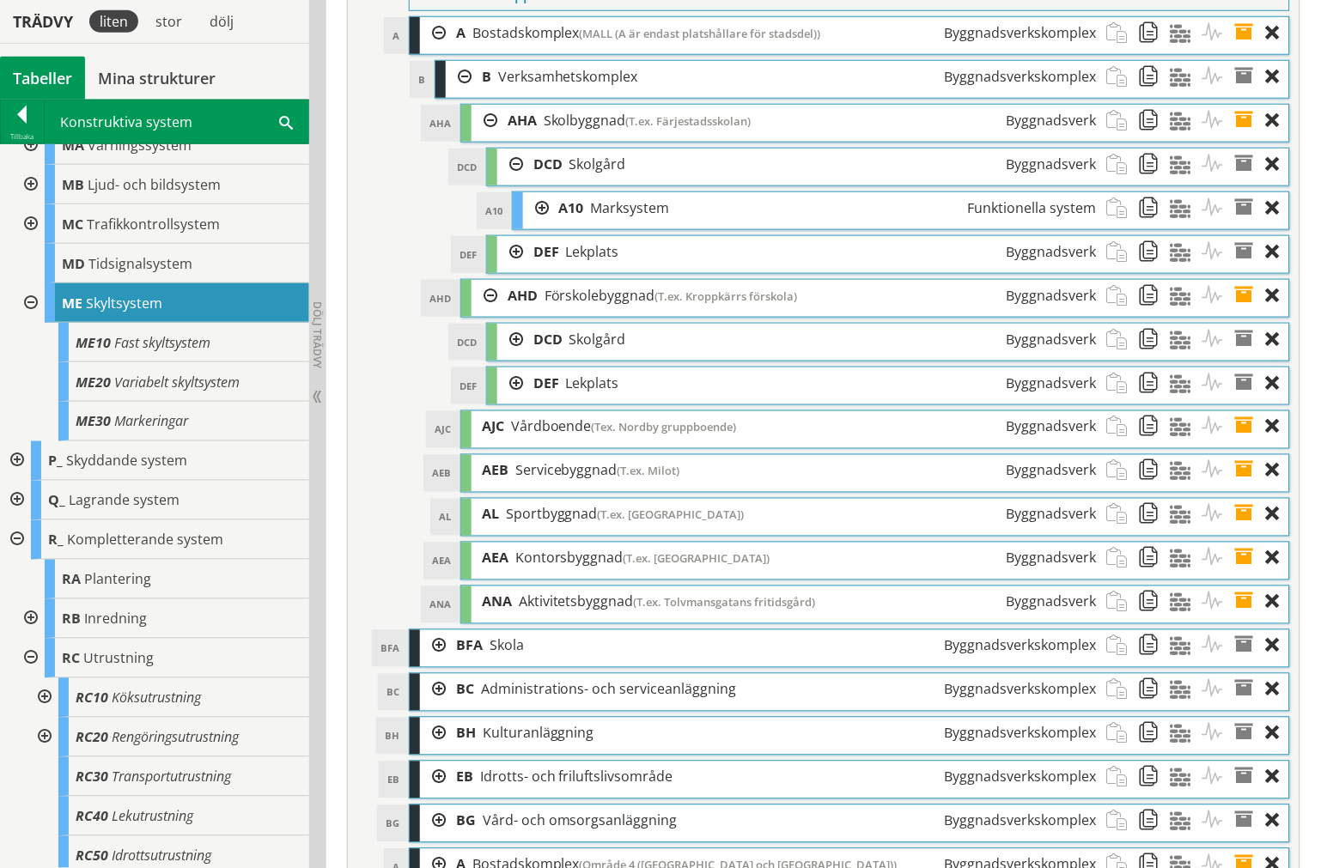
click at [535, 224] on div at bounding box center [536, 208] width 26 height 32
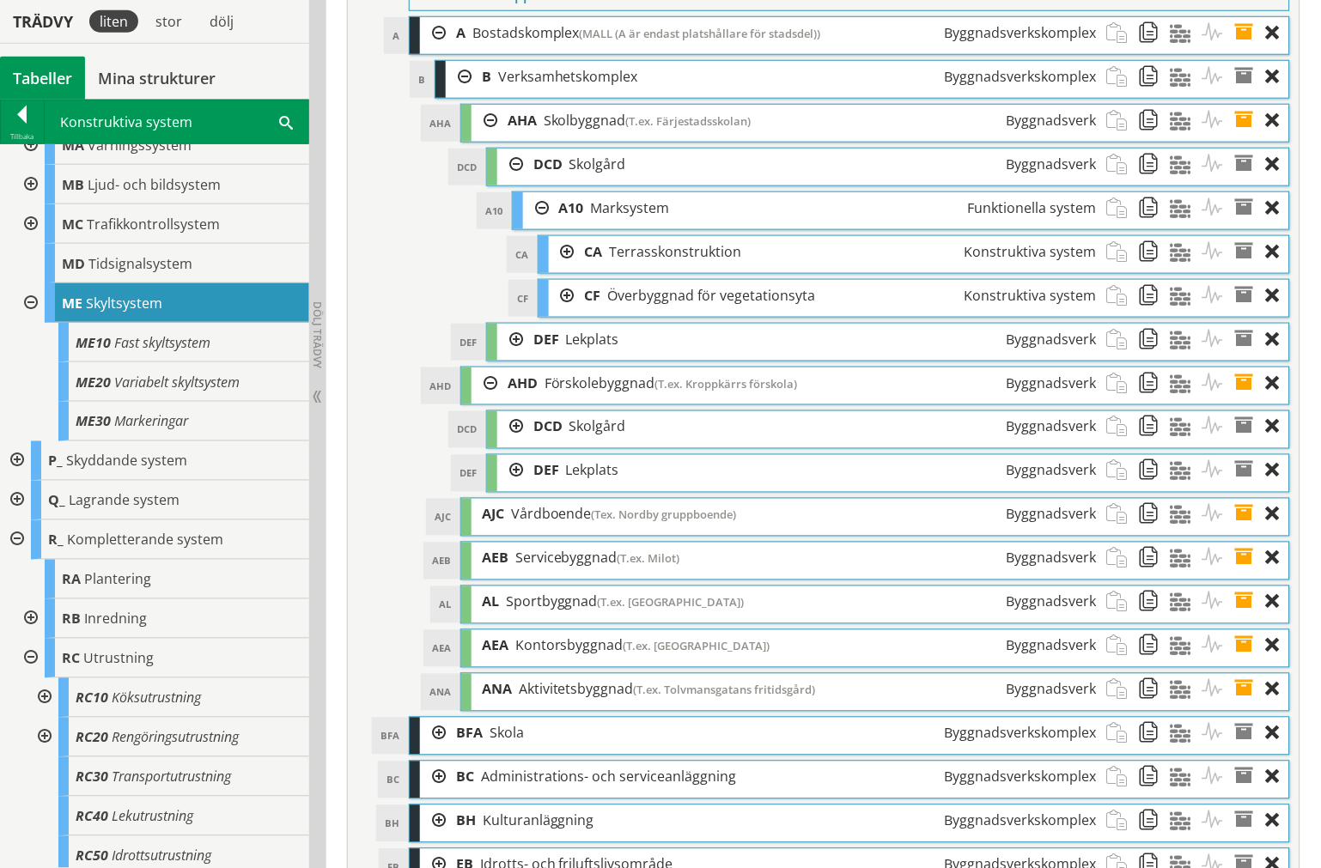
click at [558, 268] on div at bounding box center [562, 252] width 26 height 32
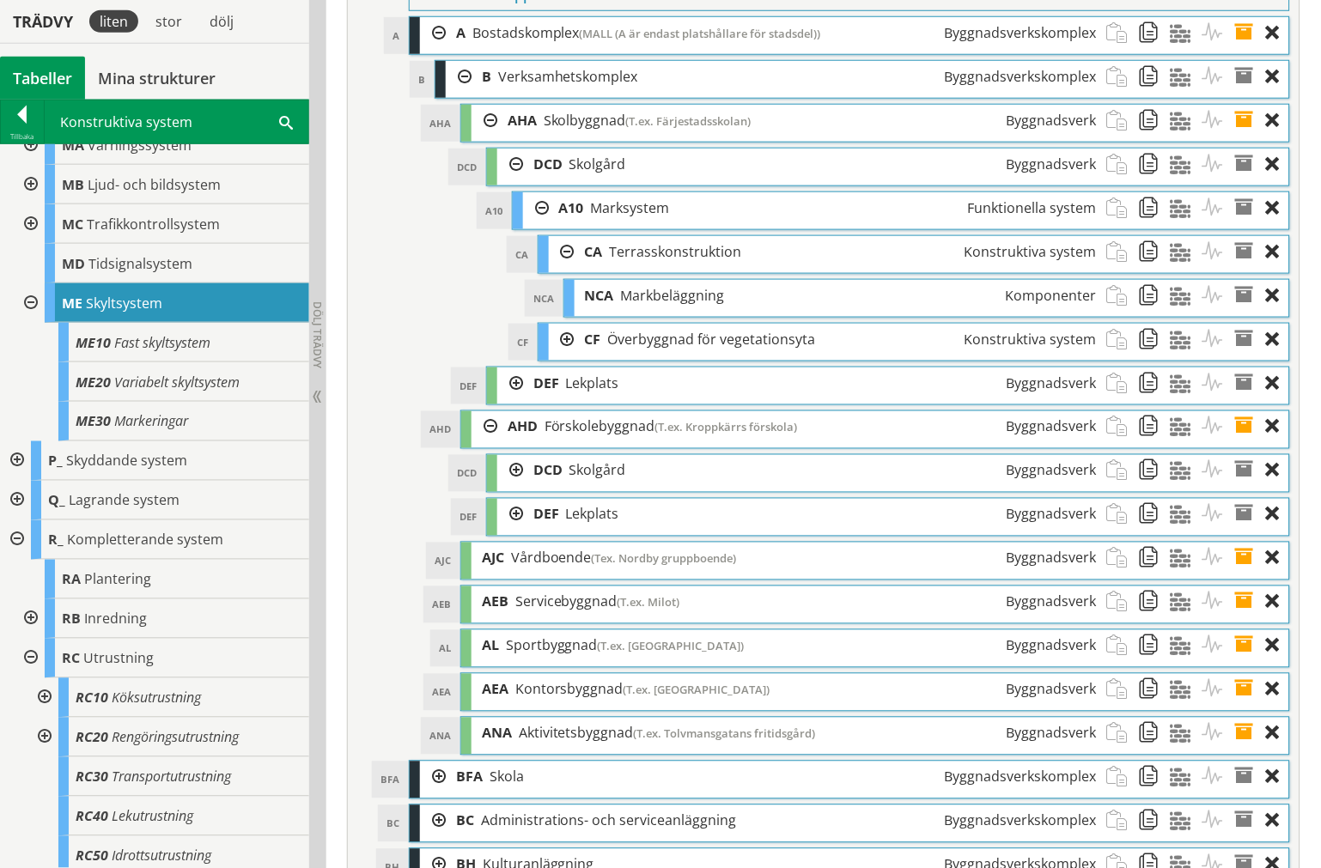
click at [565, 356] on div at bounding box center [562, 340] width 26 height 32
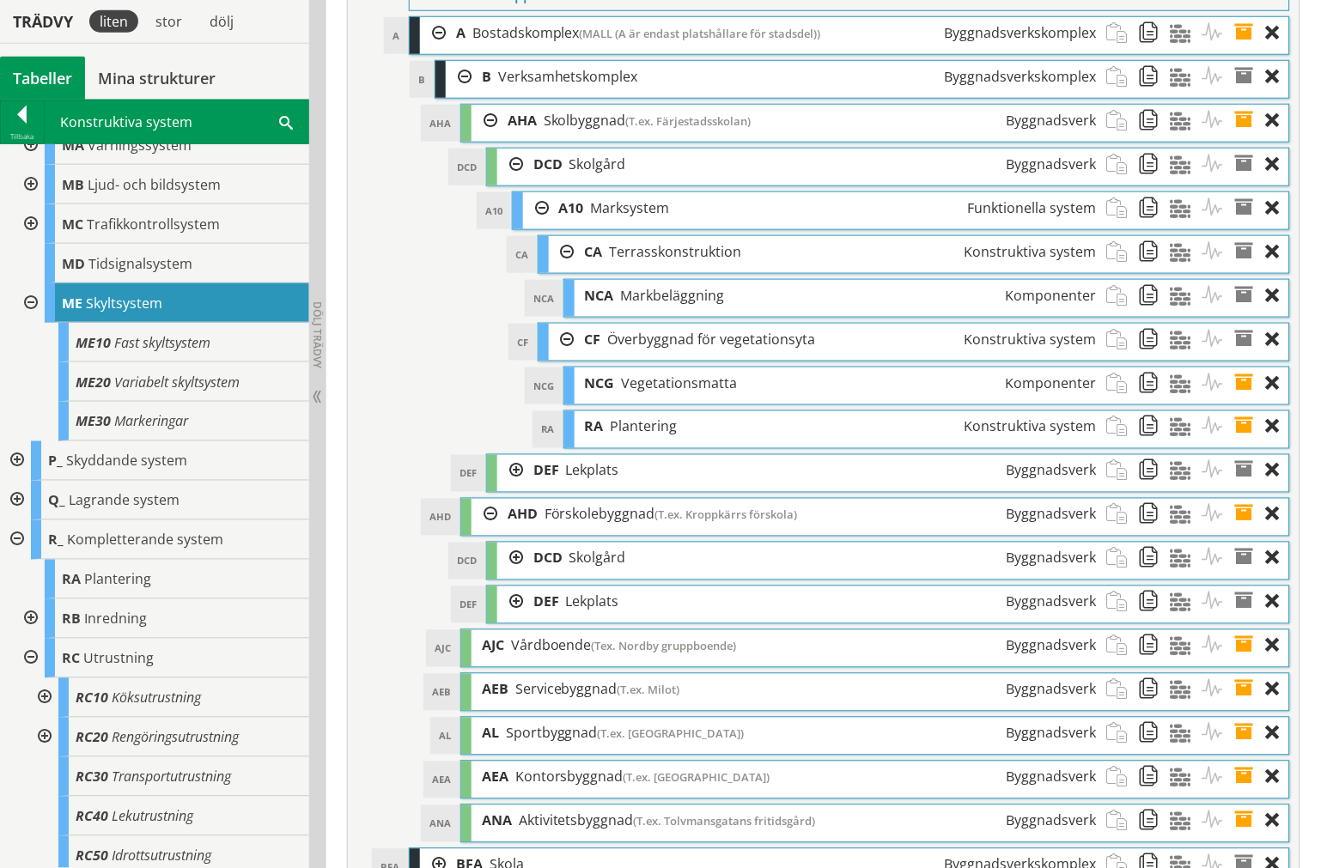
click at [562, 356] on div at bounding box center [562, 340] width 26 height 32
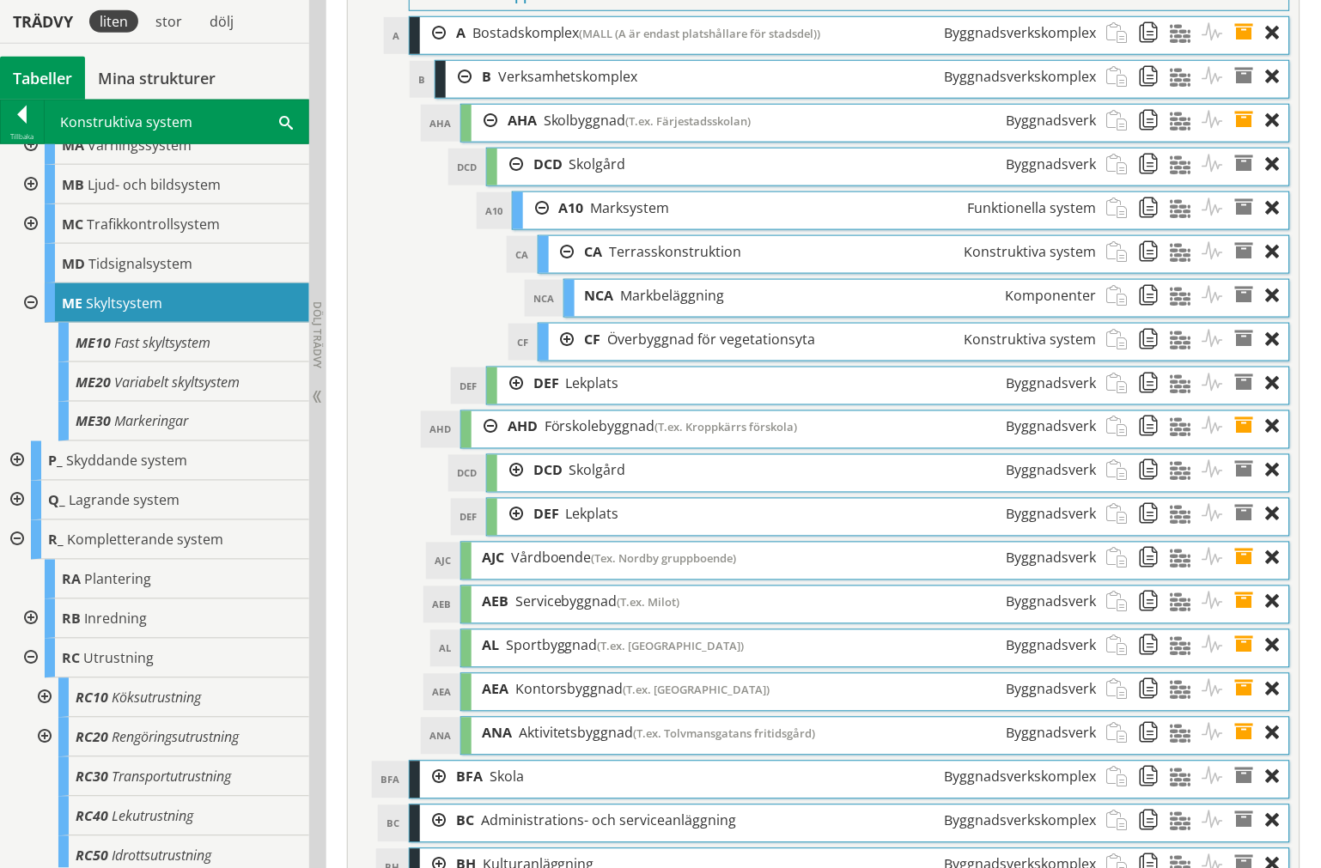
click at [565, 268] on div at bounding box center [562, 252] width 26 height 32
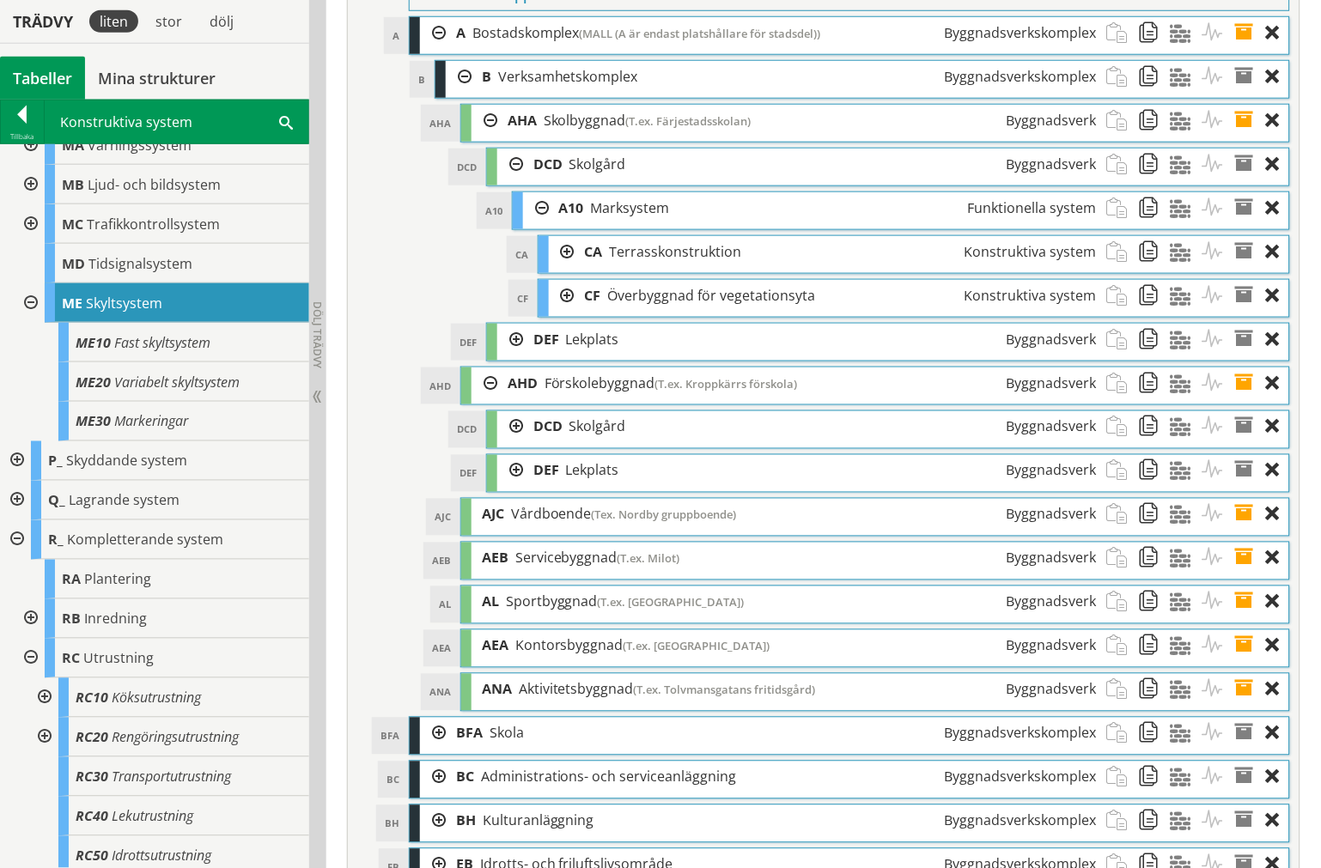
click at [539, 224] on div at bounding box center [536, 208] width 26 height 32
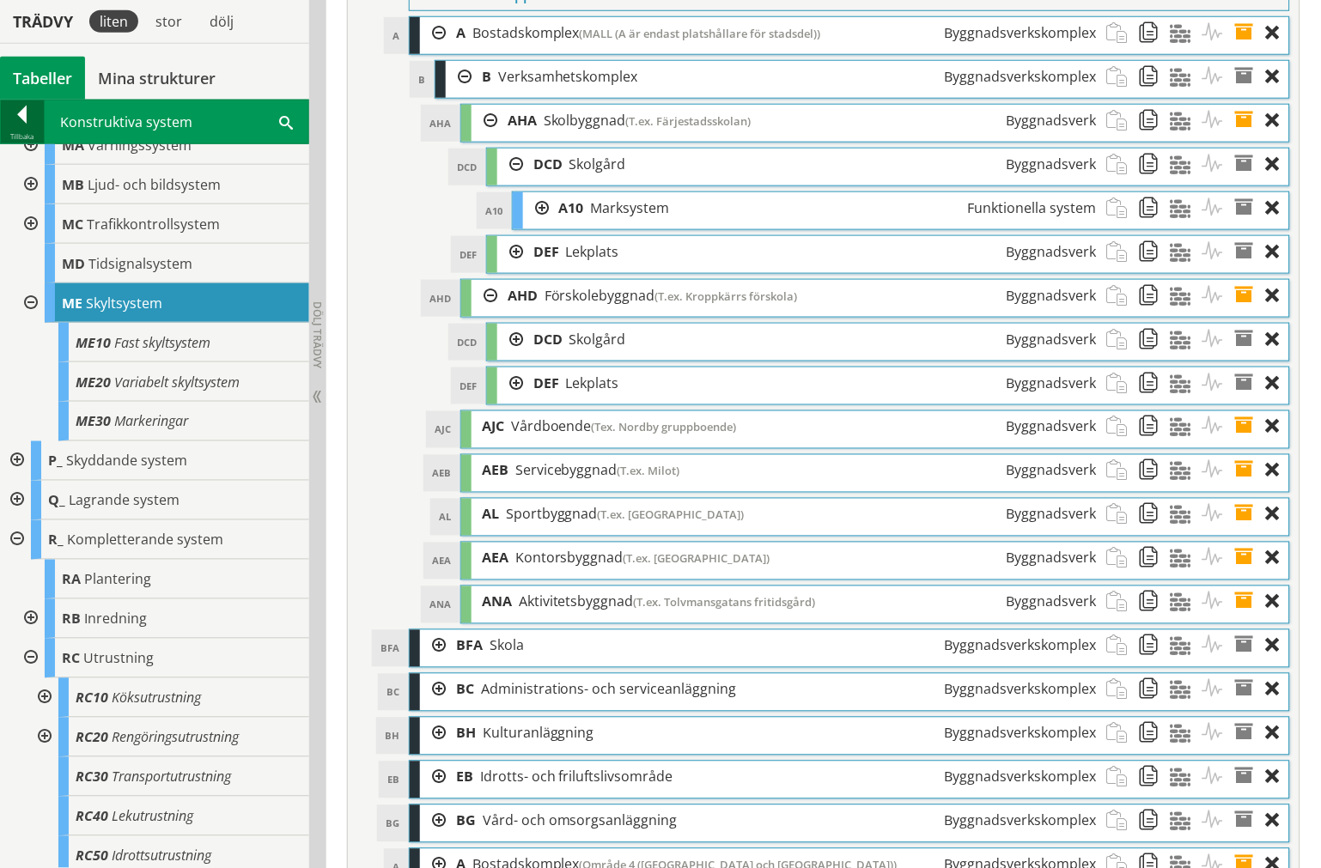
click at [40, 127] on div at bounding box center [22, 118] width 43 height 24
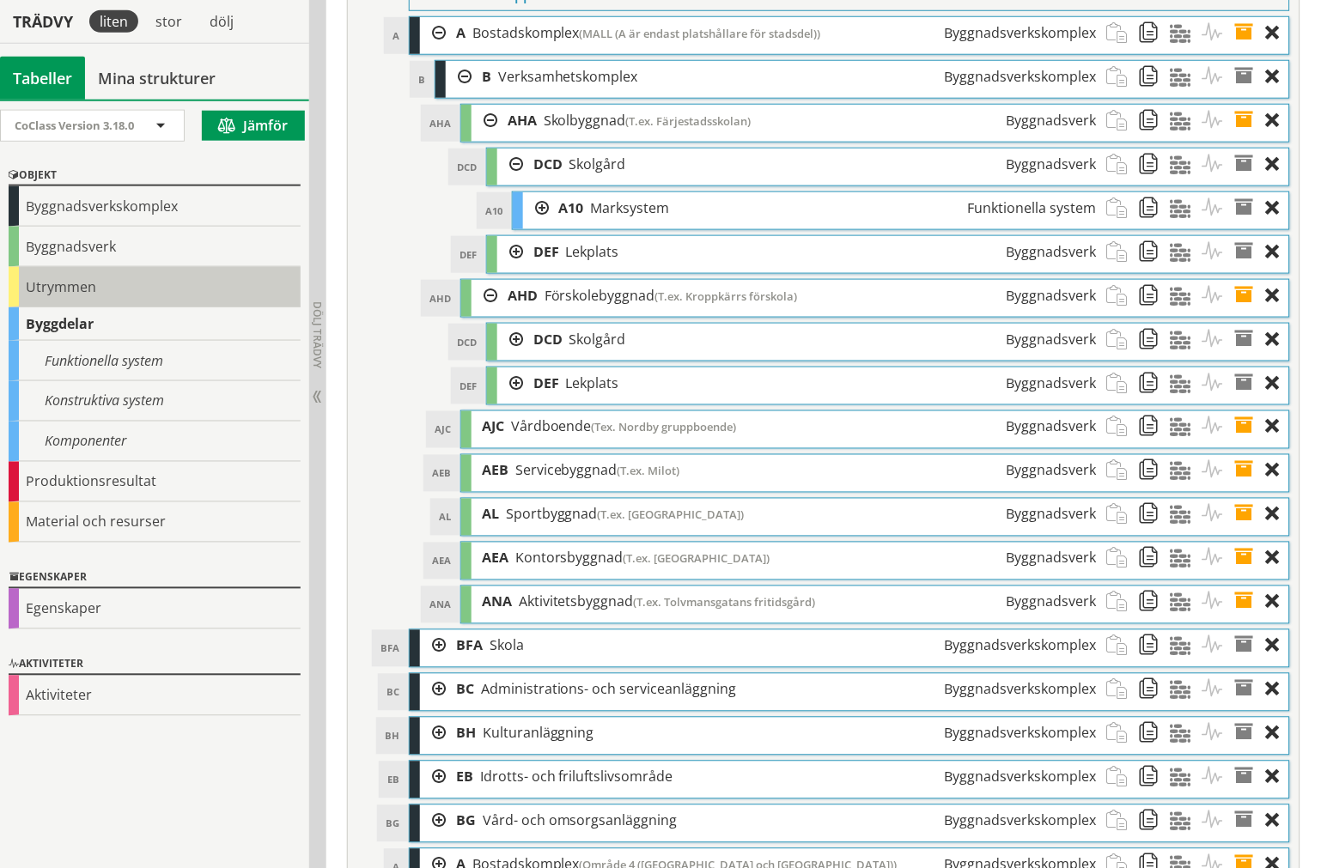
click at [87, 277] on div "Utrymmen" at bounding box center [155, 287] width 292 height 40
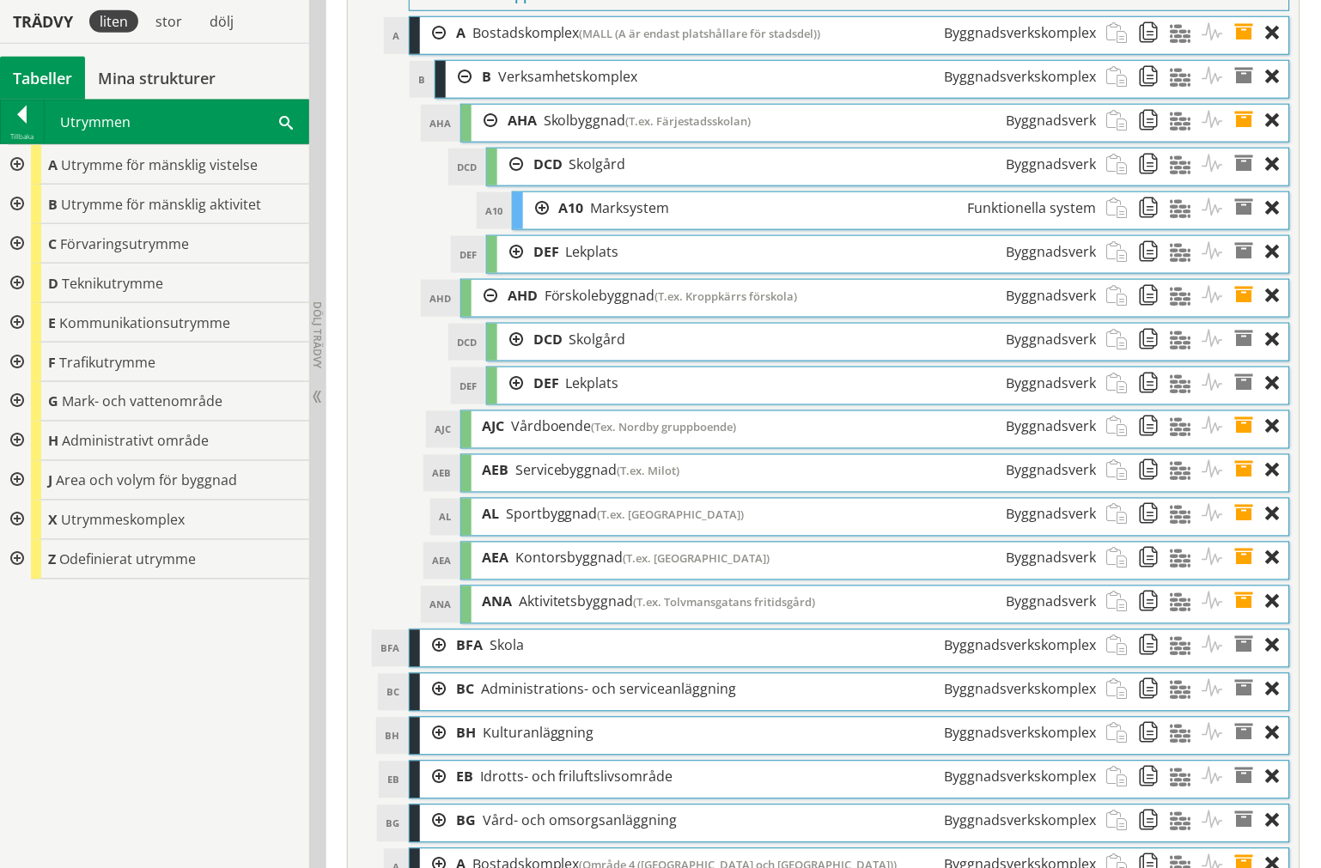
click at [15, 173] on div at bounding box center [15, 165] width 31 height 40
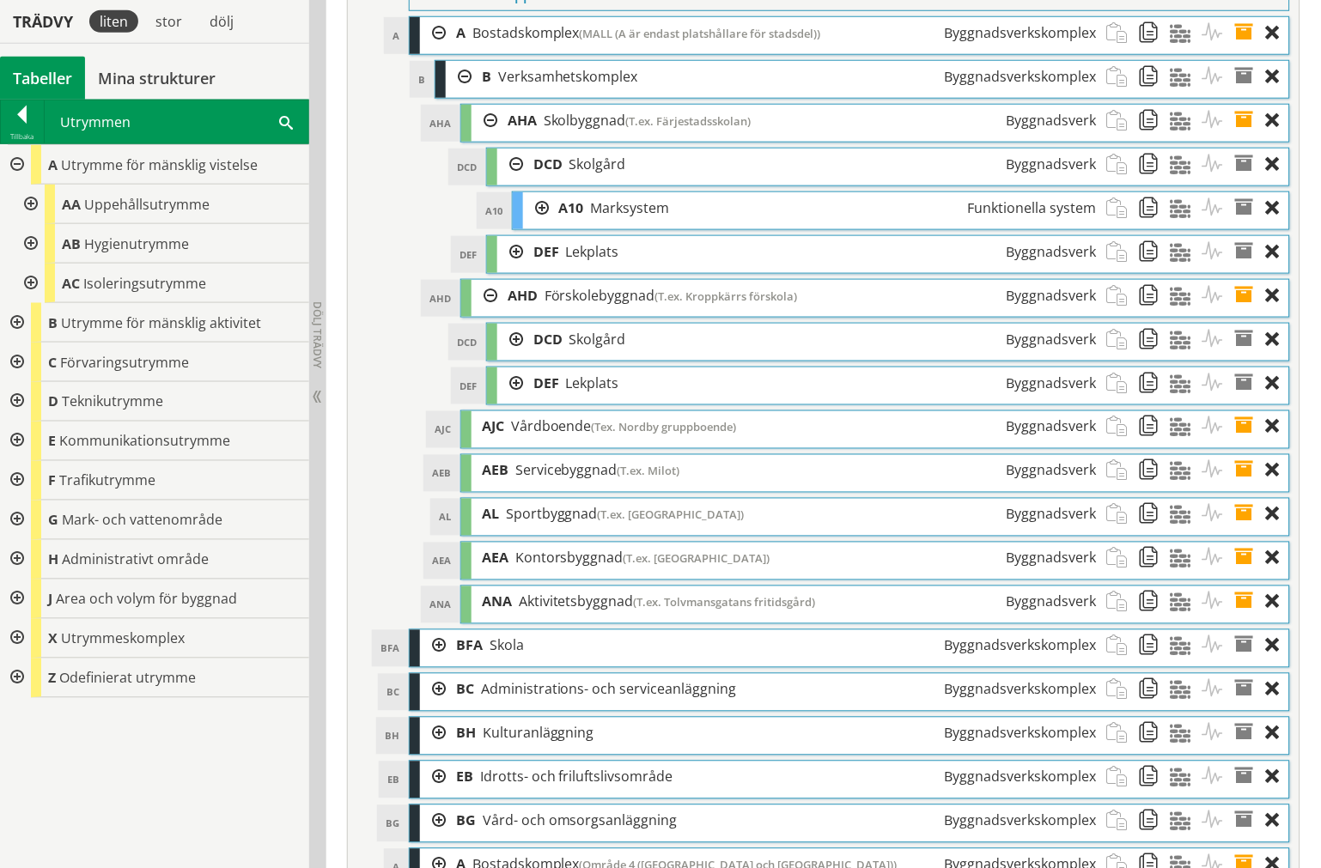
click at [21, 167] on div at bounding box center [15, 165] width 31 height 40
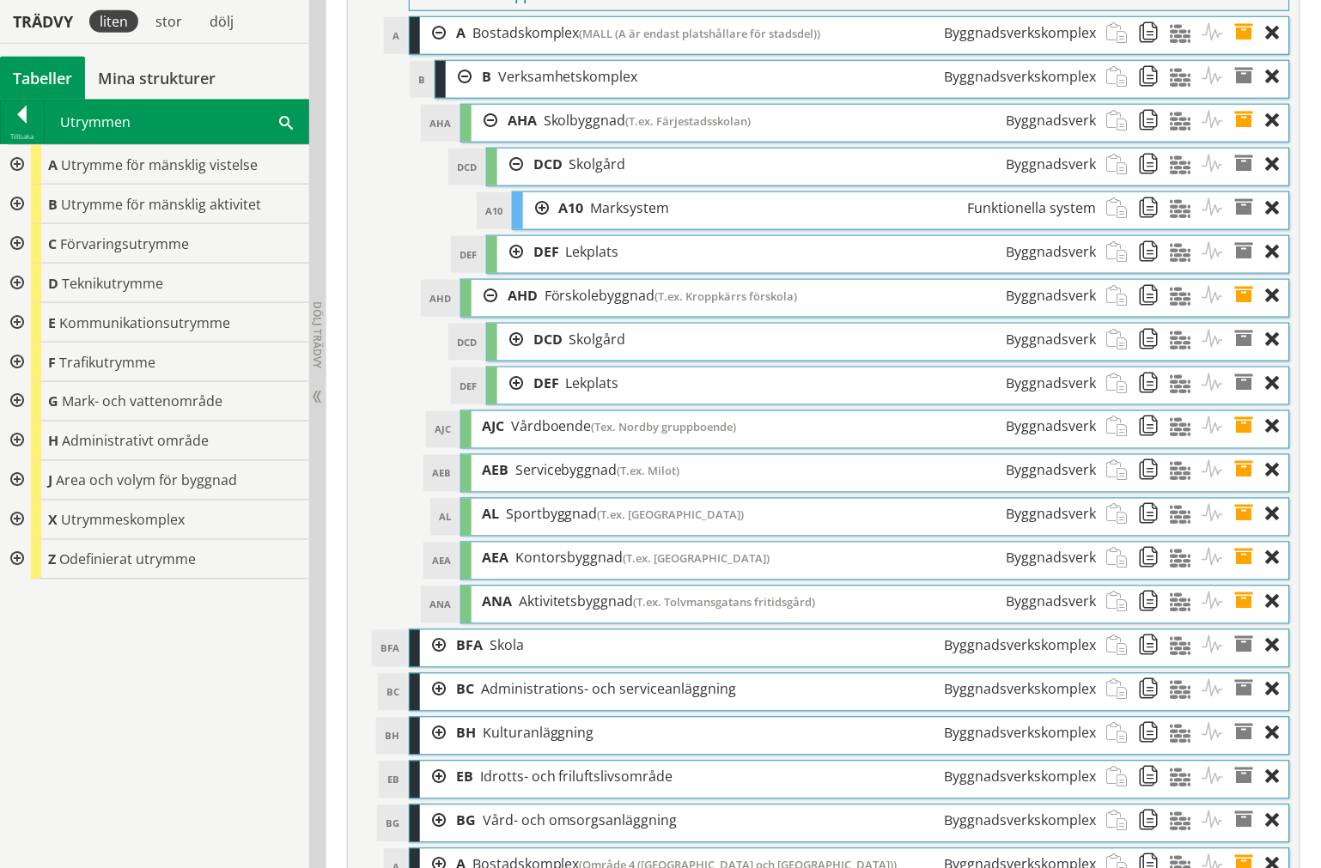
click at [22, 203] on div at bounding box center [15, 205] width 31 height 40
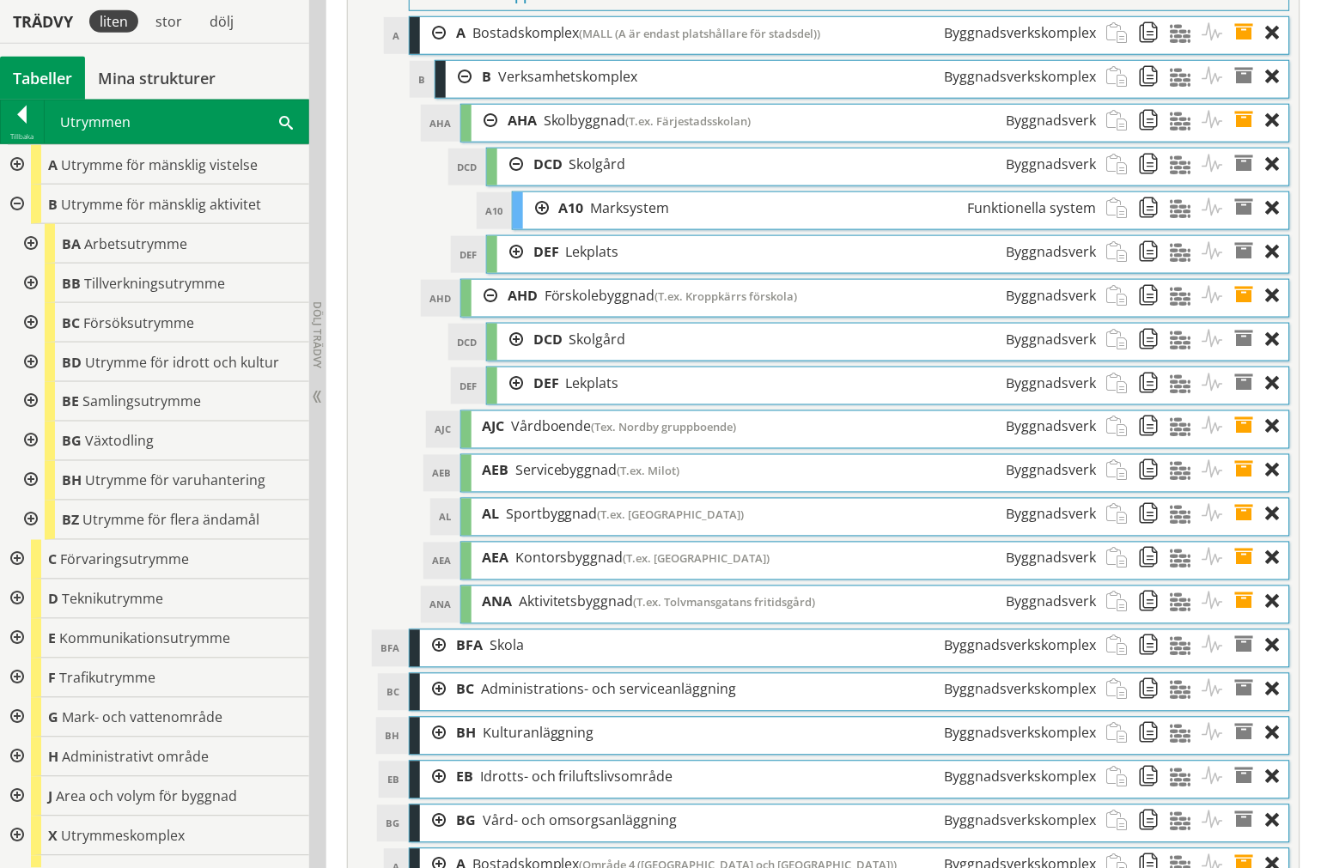
click at [27, 353] on div at bounding box center [29, 363] width 31 height 40
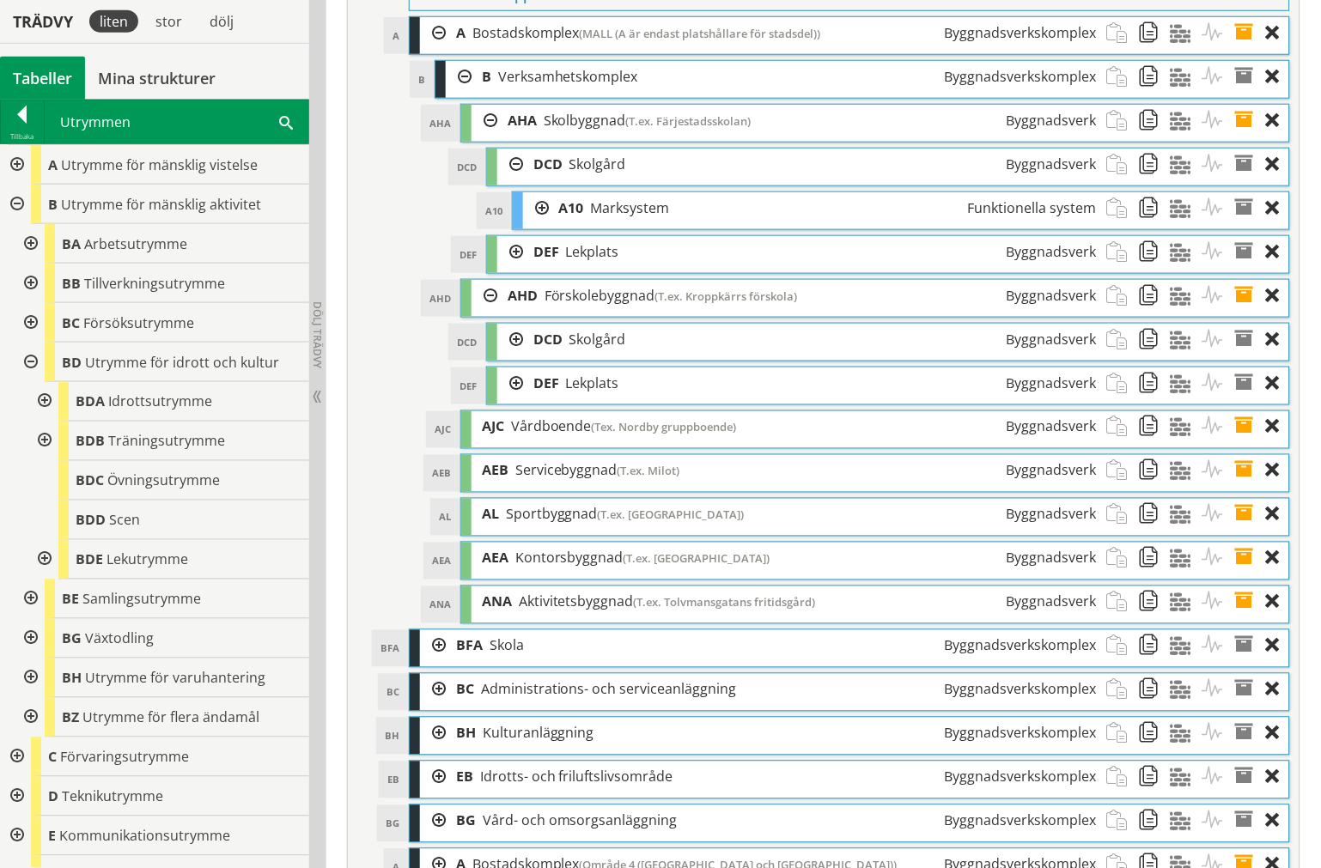
click at [45, 555] on div at bounding box center [42, 560] width 31 height 40
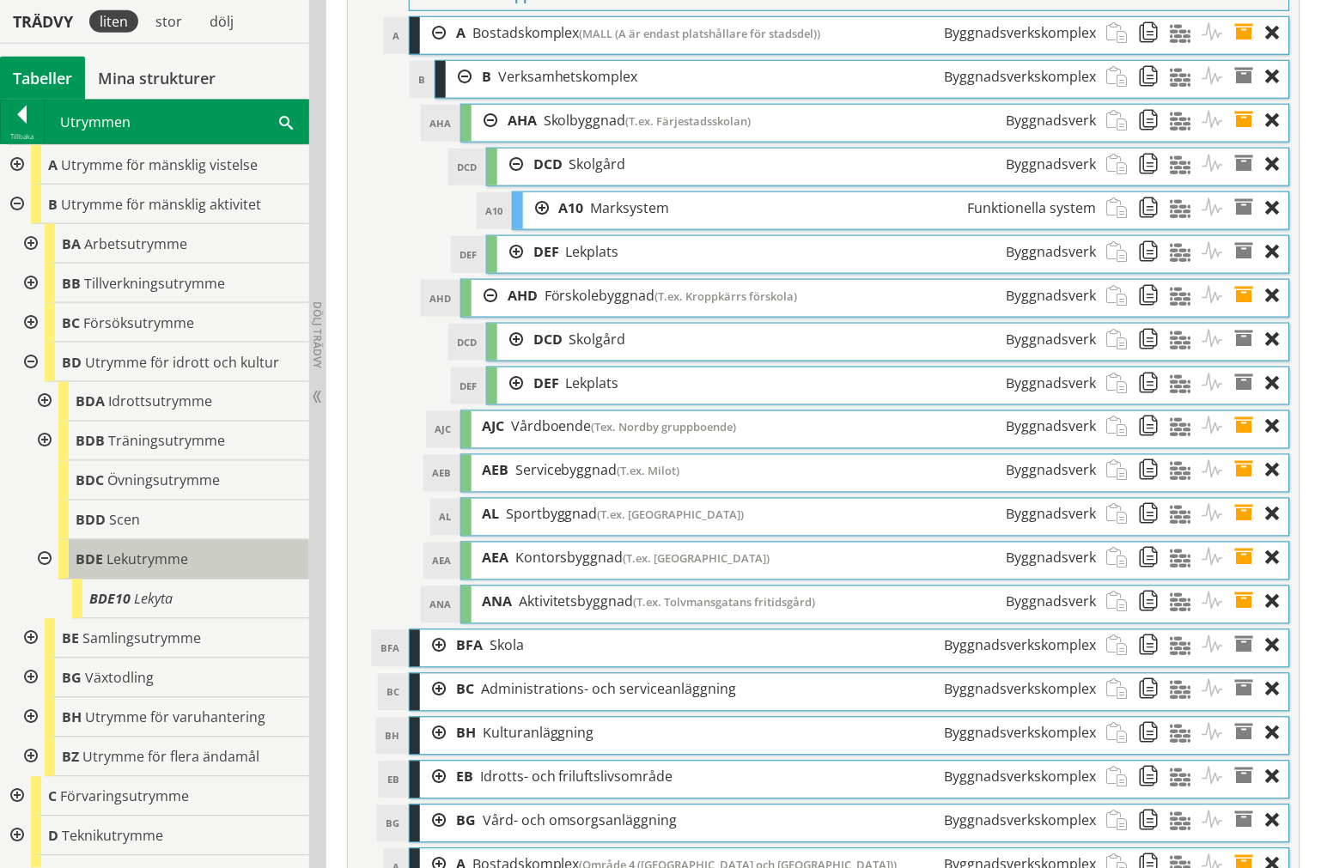
click at [173, 553] on span "Lekutrymme" at bounding box center [147, 559] width 82 height 19
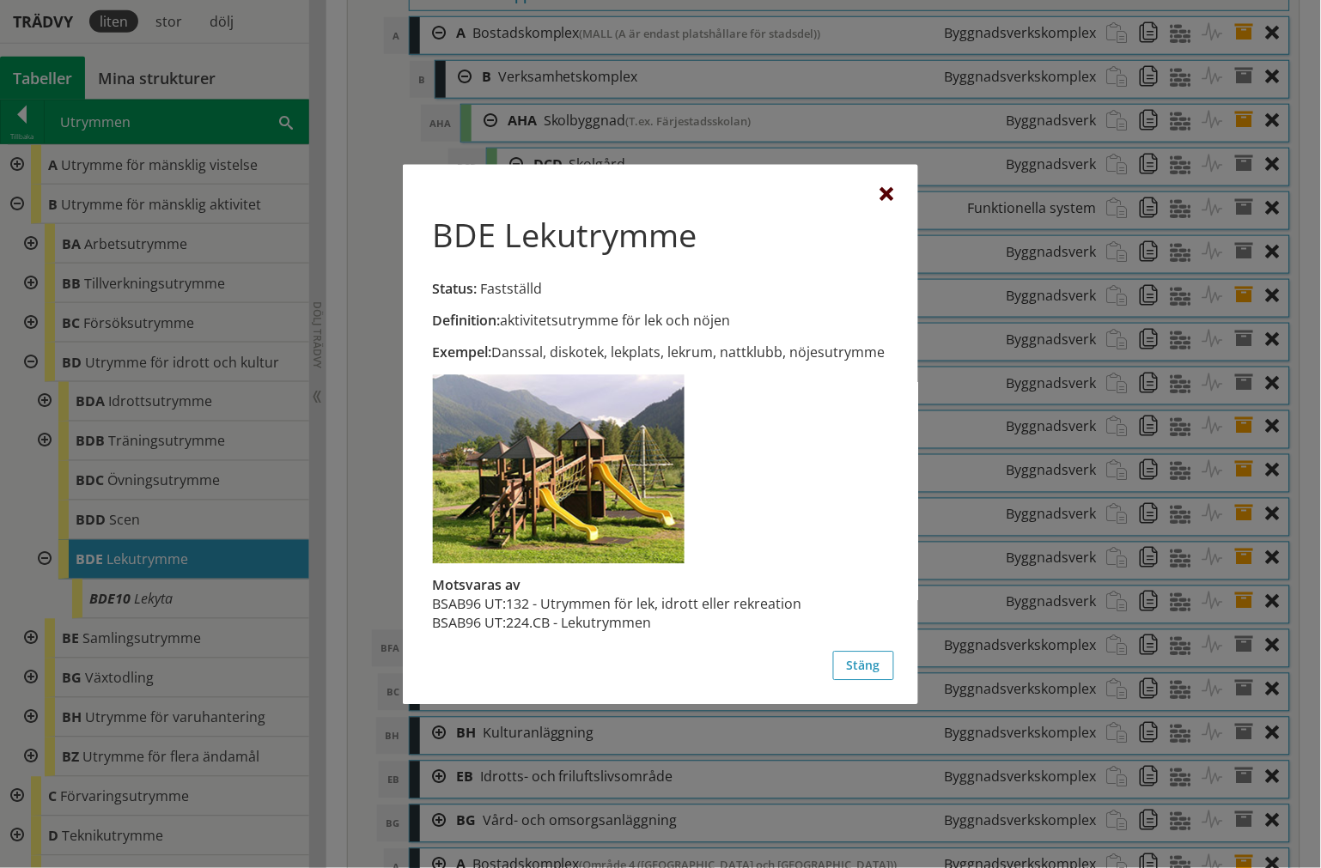
click at [889, 193] on div at bounding box center [887, 195] width 14 height 14
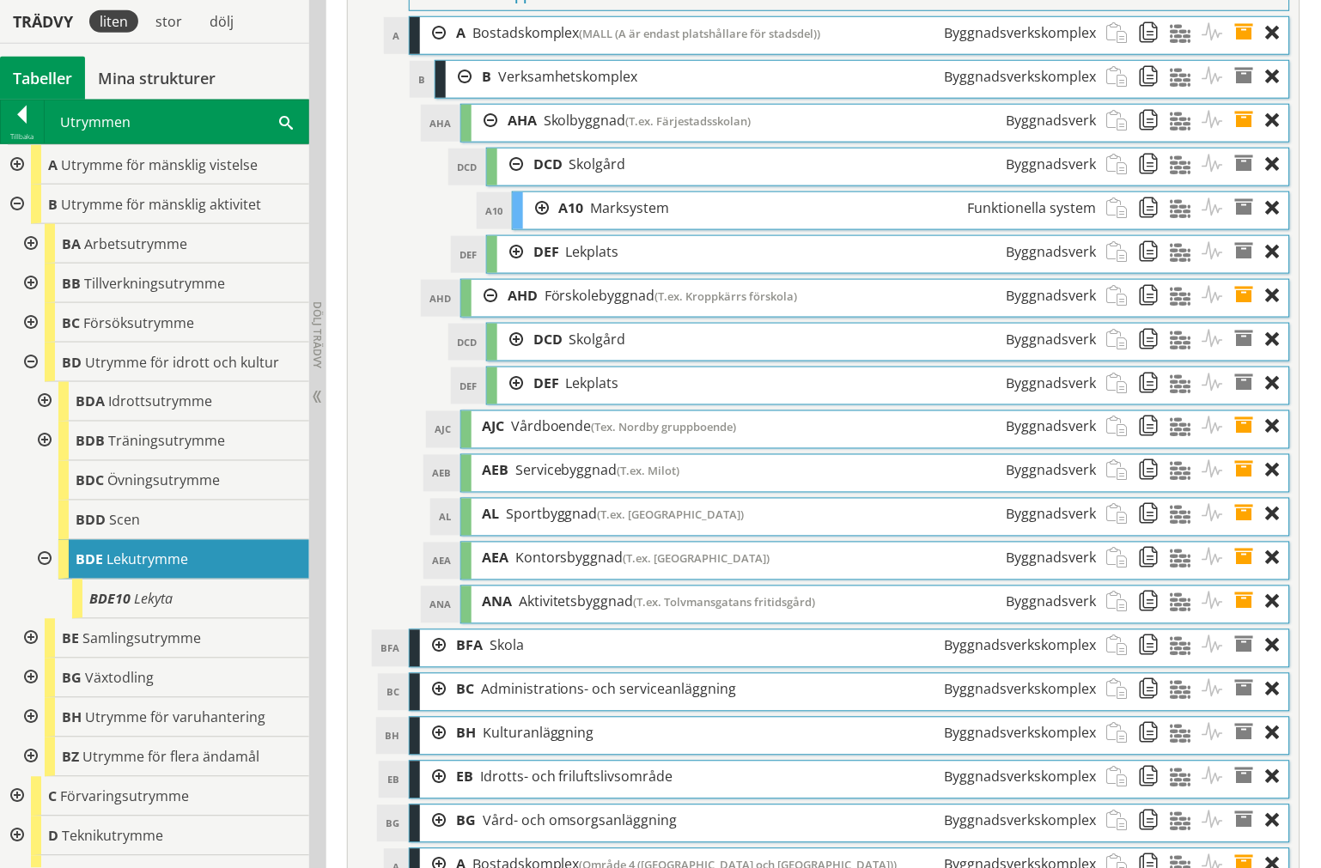
click at [538, 224] on div at bounding box center [536, 208] width 26 height 32
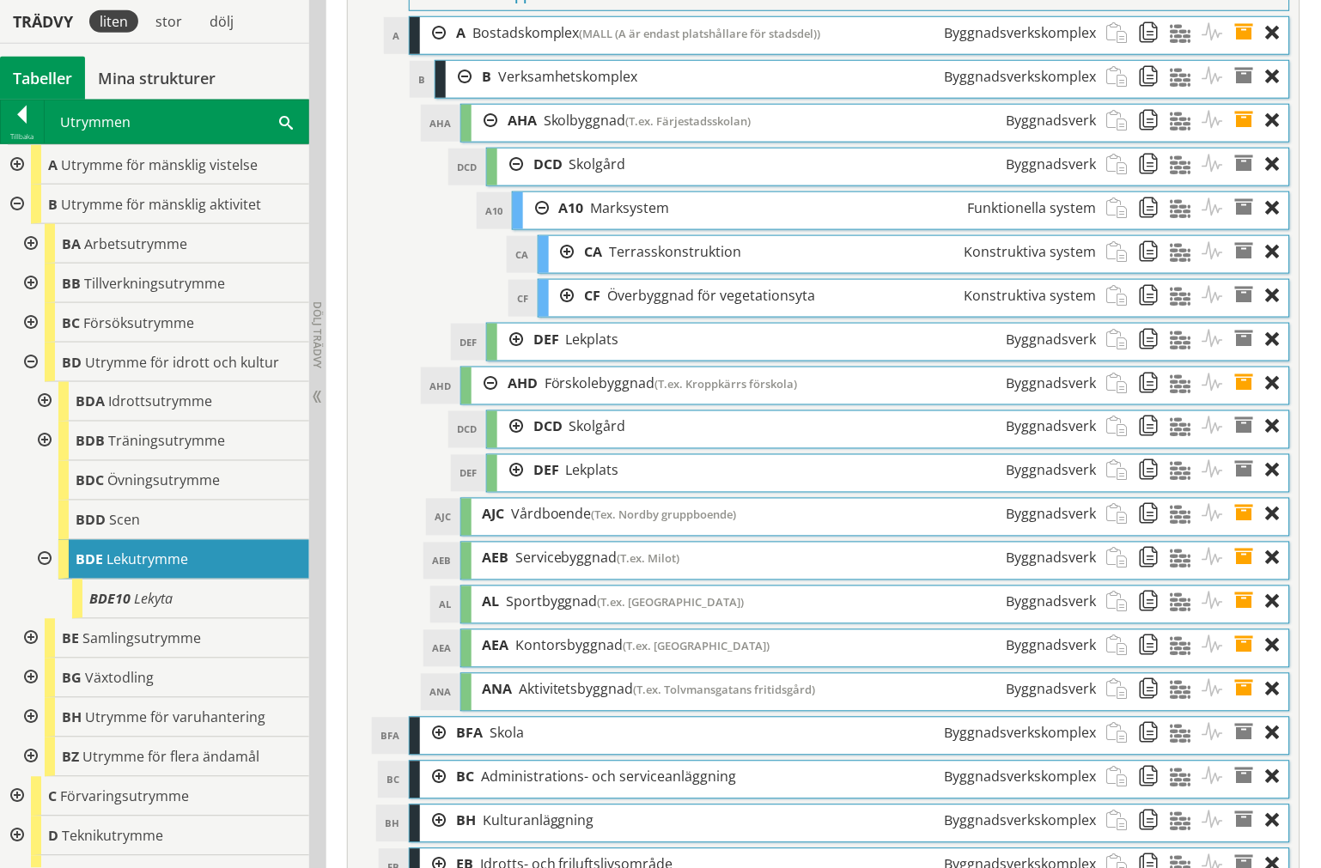
click at [564, 268] on div at bounding box center [562, 252] width 26 height 32
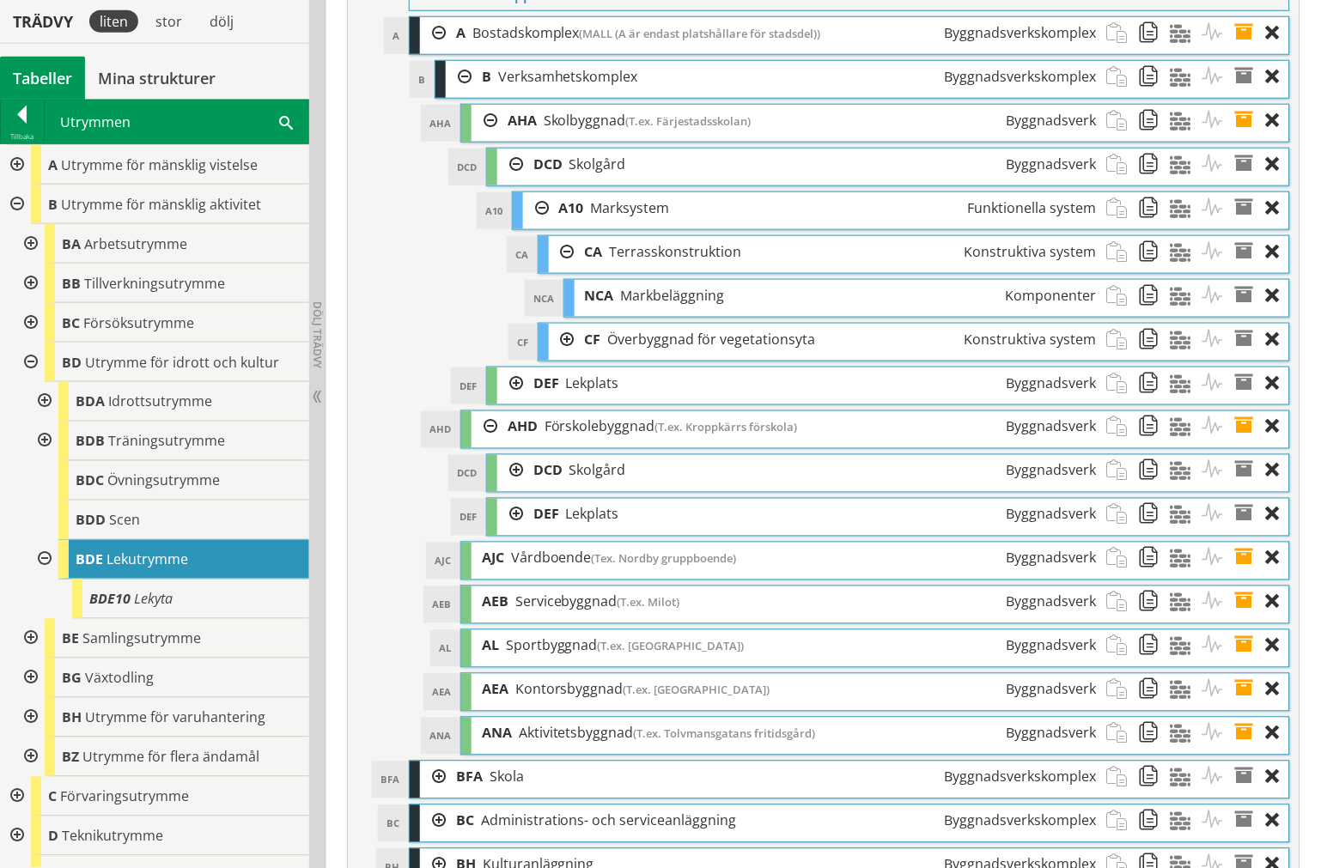
click at [562, 356] on div at bounding box center [562, 340] width 26 height 32
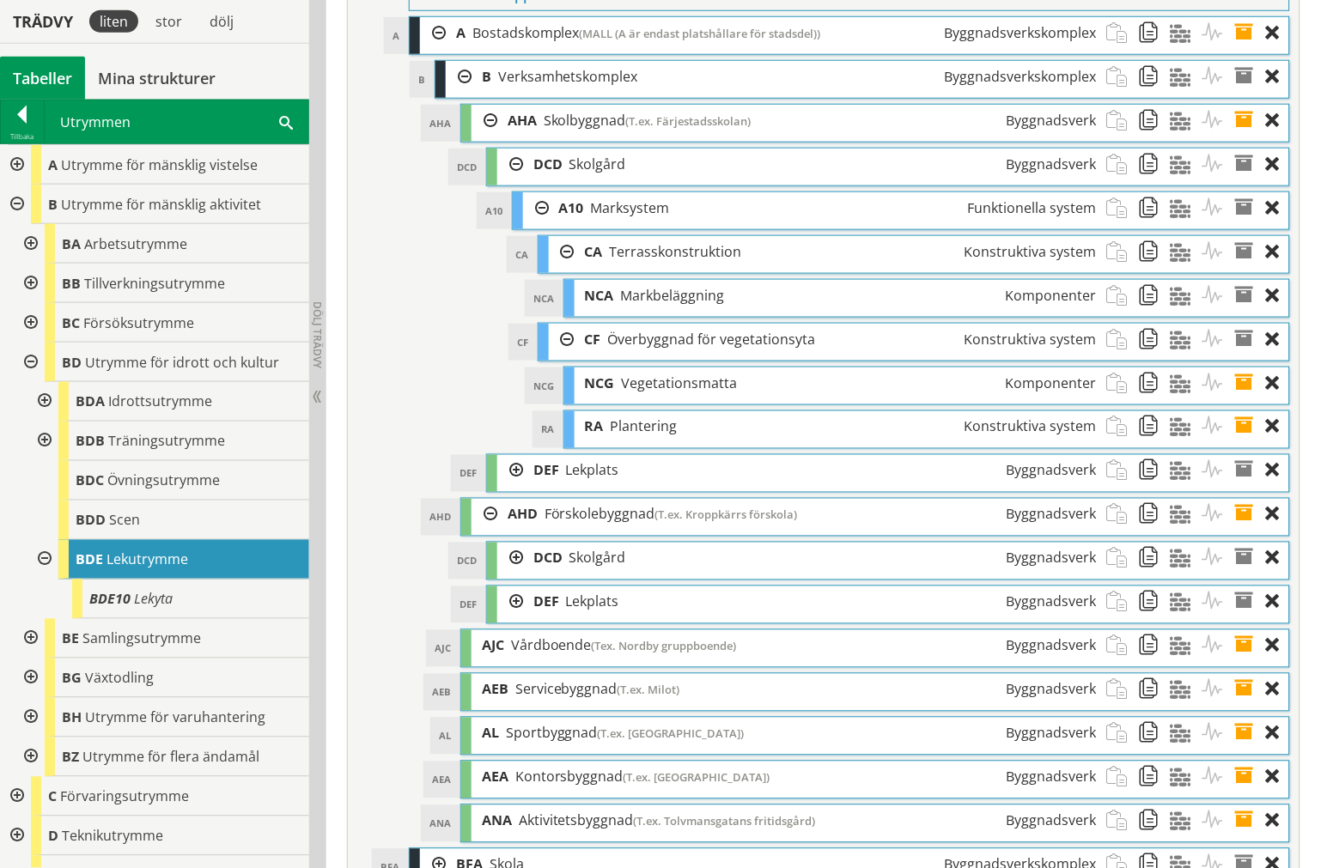
click at [565, 356] on div at bounding box center [562, 340] width 26 height 32
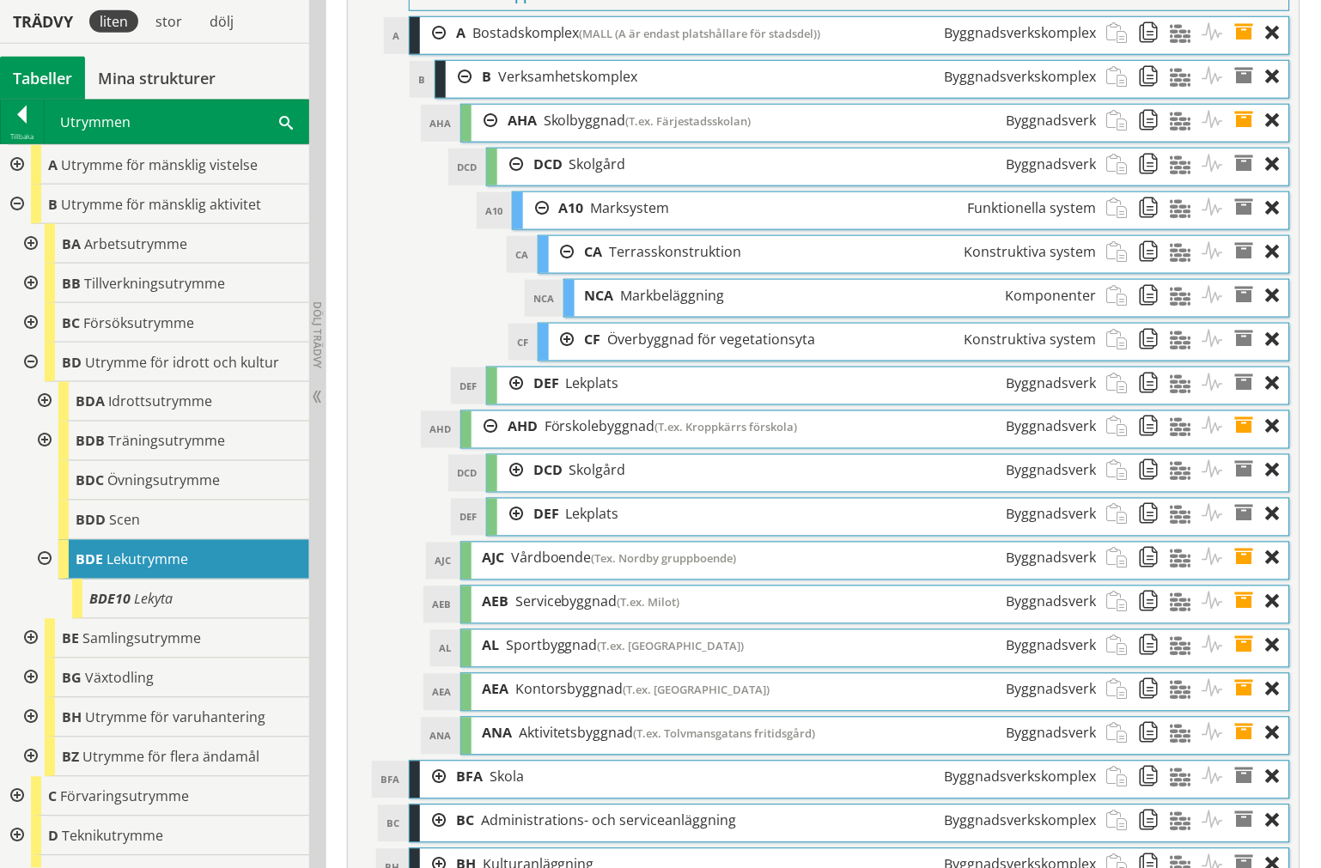
click at [560, 268] on div at bounding box center [562, 252] width 26 height 32
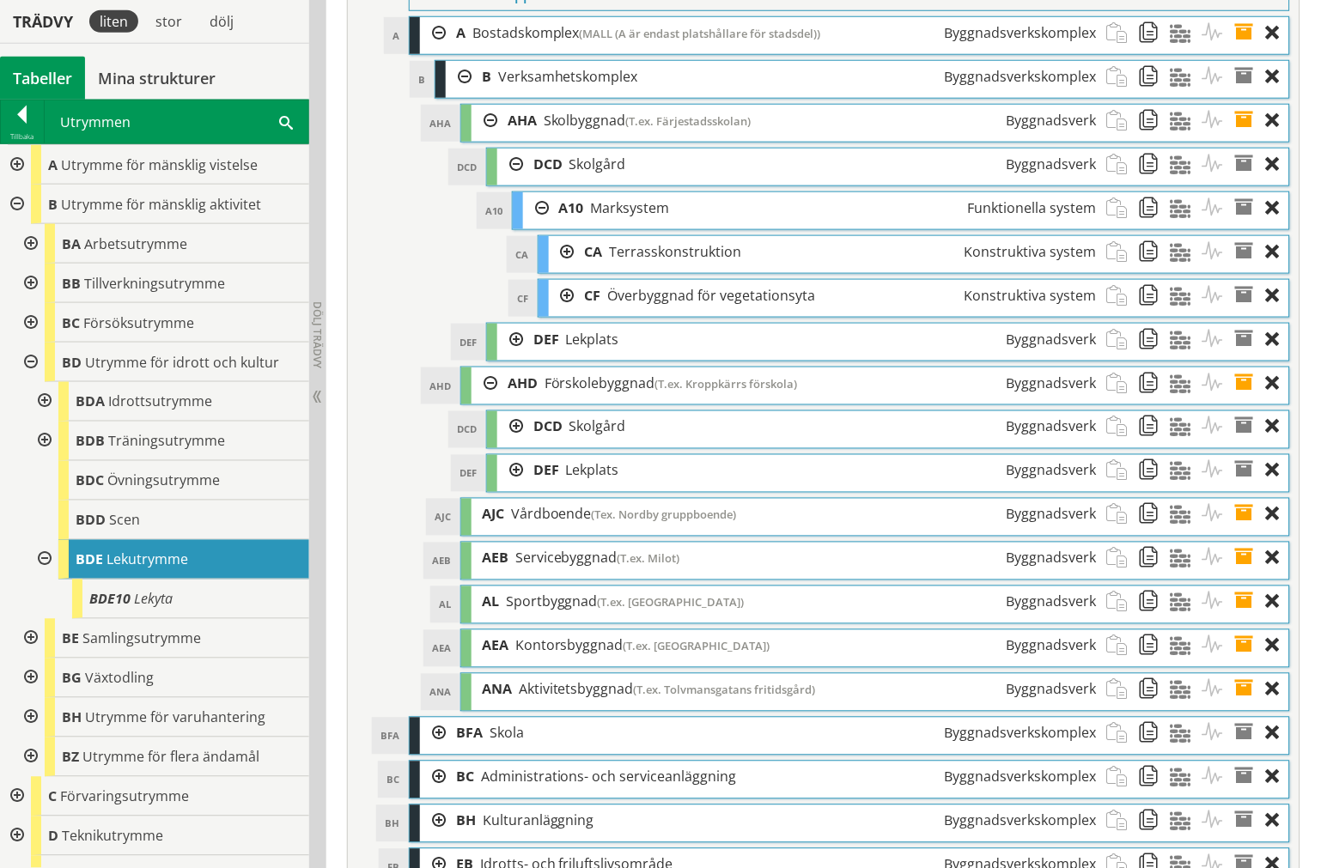
click at [539, 224] on div at bounding box center [536, 208] width 26 height 32
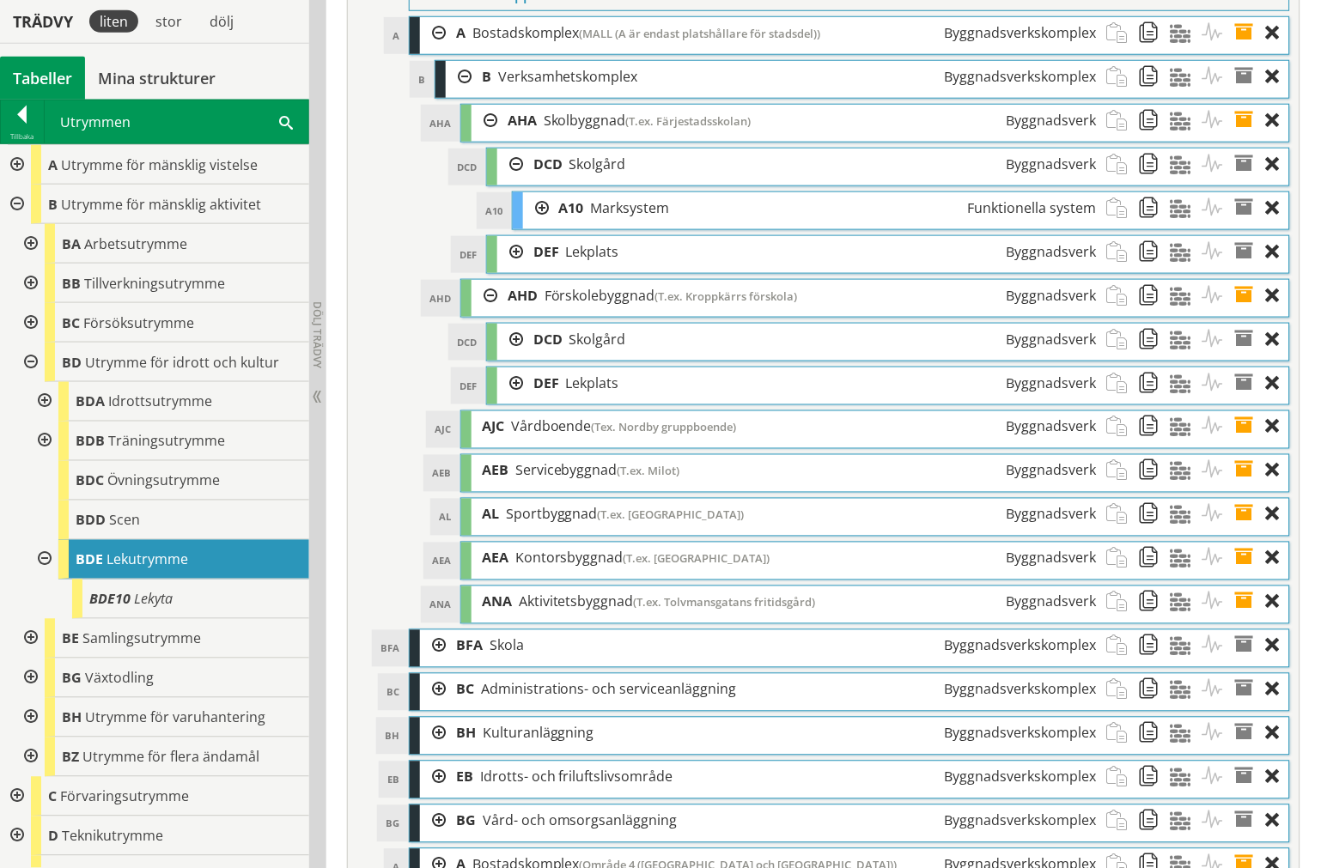
click at [508, 180] on div at bounding box center [510, 165] width 26 height 32
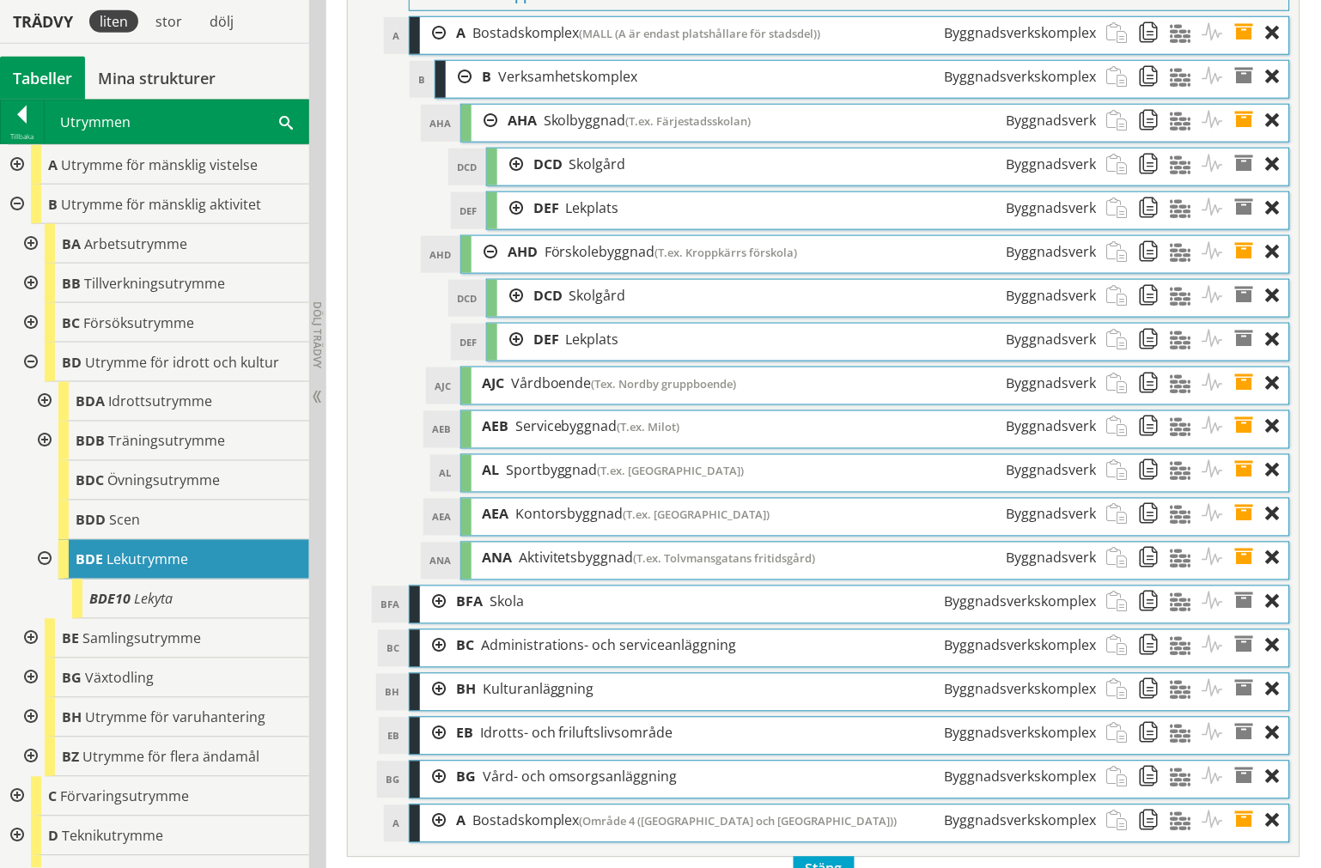
click at [516, 224] on div at bounding box center [510, 208] width 26 height 32
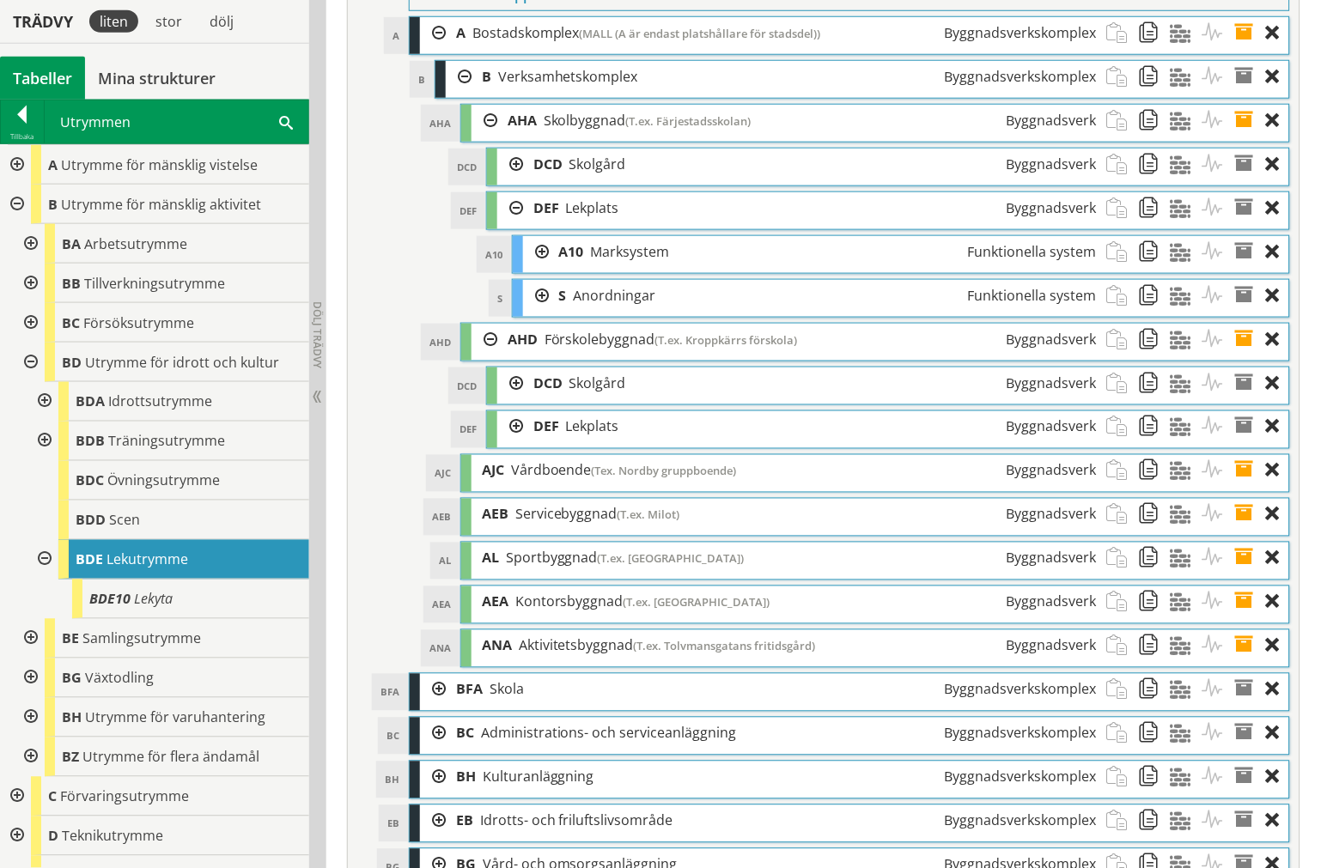
click at [514, 224] on div at bounding box center [510, 208] width 26 height 32
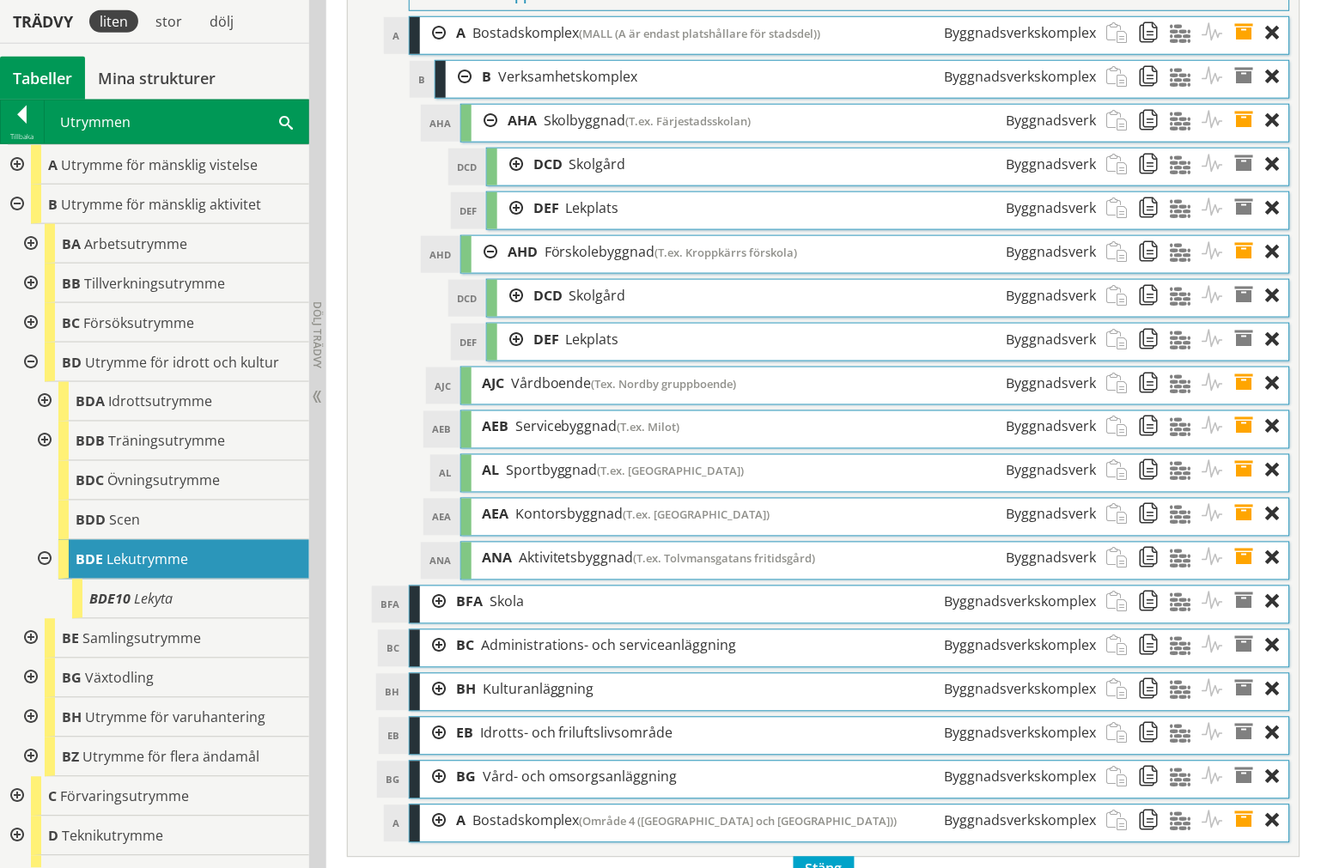
click at [138, 565] on span "Lekutrymme" at bounding box center [147, 559] width 82 height 19
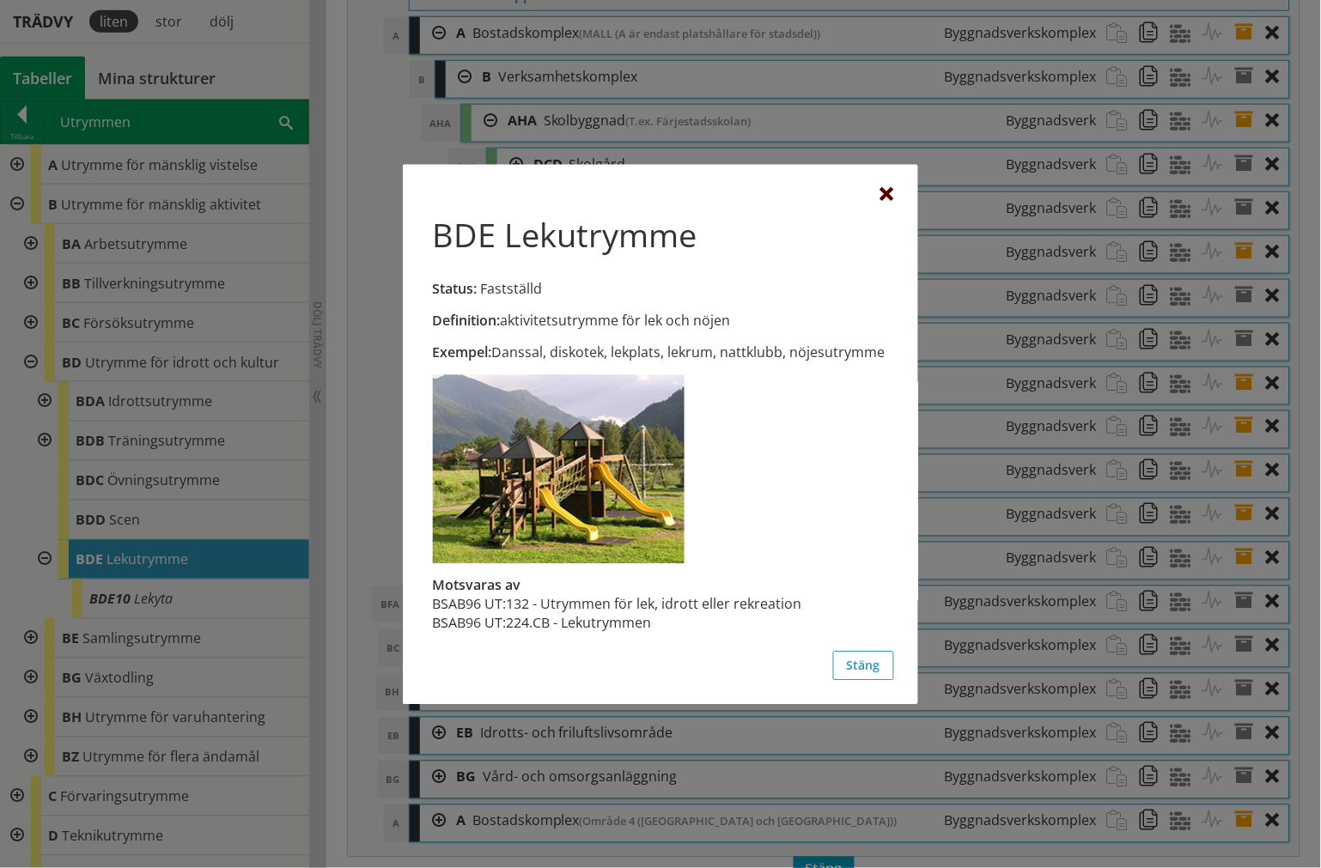
click at [891, 190] on div at bounding box center [887, 195] width 14 height 14
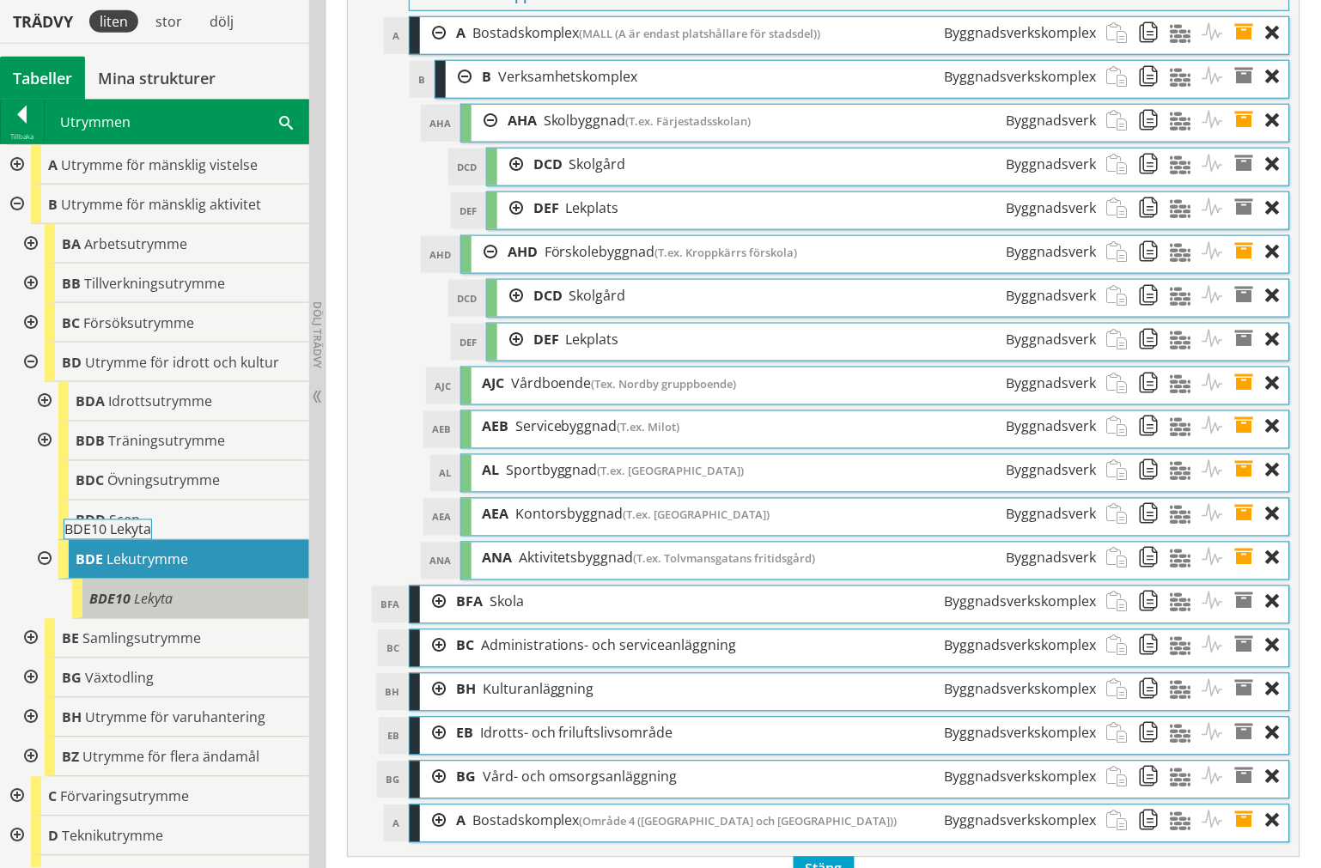
drag, startPoint x: 238, startPoint y: 605, endPoint x: 236, endPoint y: 589, distance: 16.4
click at [236, 589] on div "BDE10 Lekyta" at bounding box center [190, 600] width 237 height 40
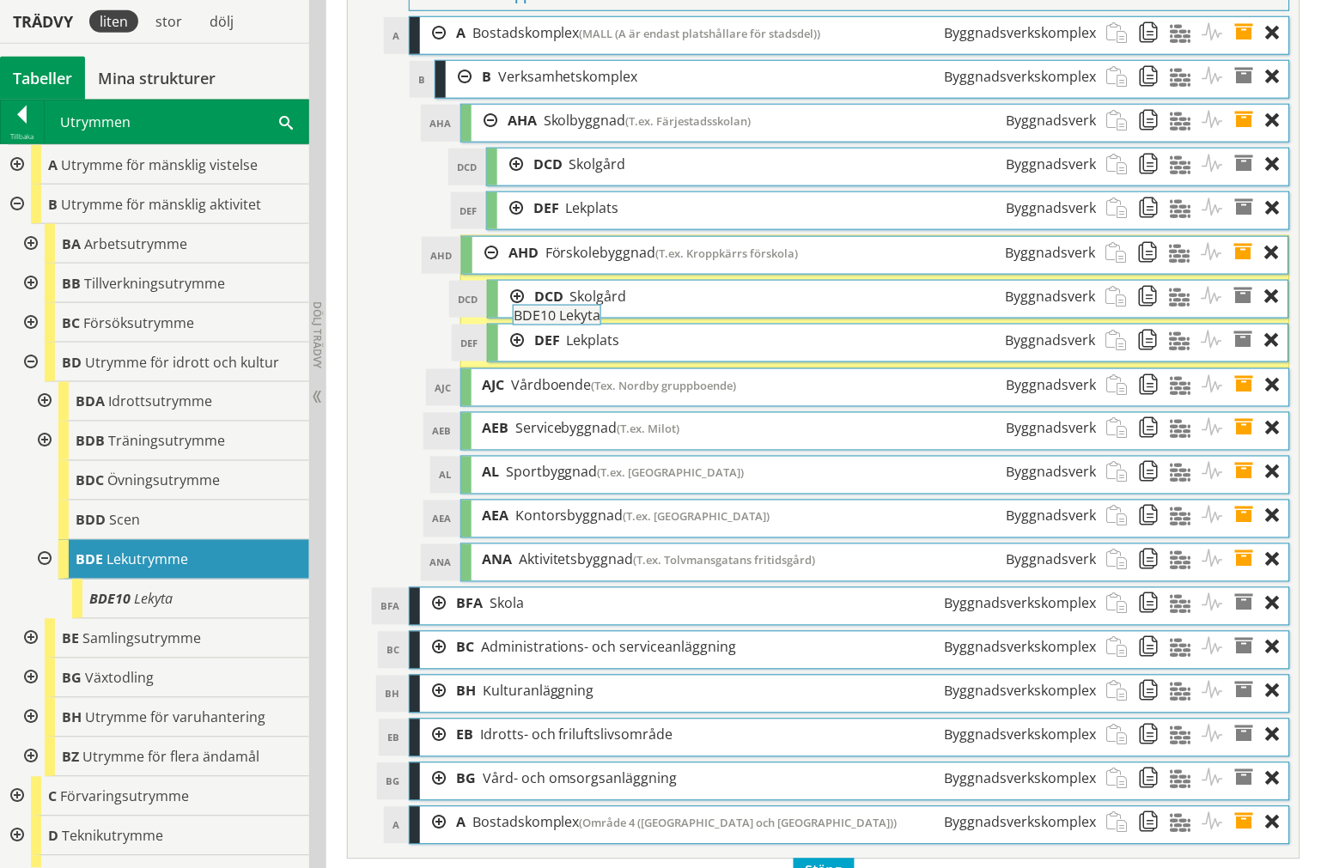
drag, startPoint x: 160, startPoint y: 564, endPoint x: 573, endPoint y: 325, distance: 477.5
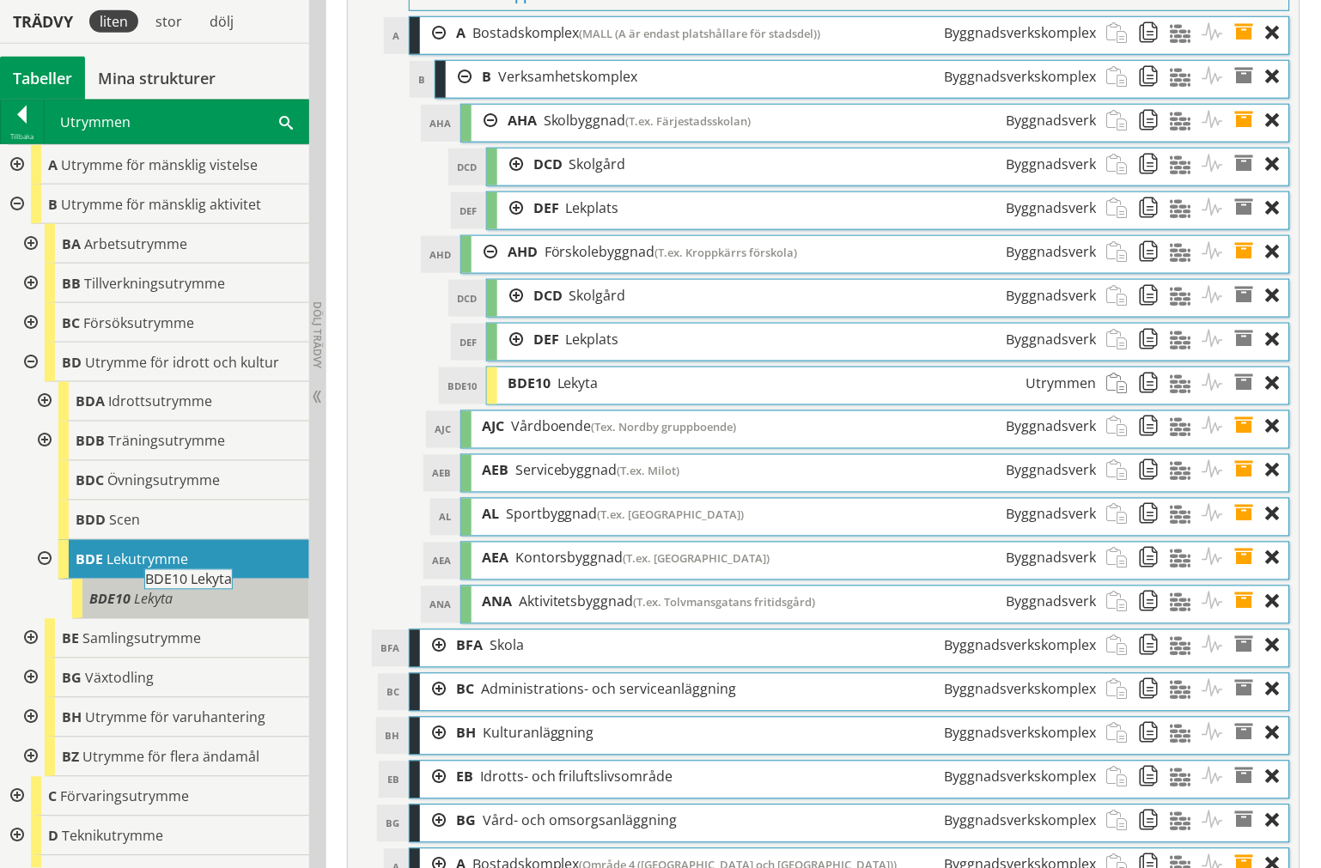
drag, startPoint x: 179, startPoint y: 594, endPoint x: 245, endPoint y: 603, distance: 66.7
click at [247, 603] on div "BDE10 Lekyta" at bounding box center [190, 600] width 237 height 40
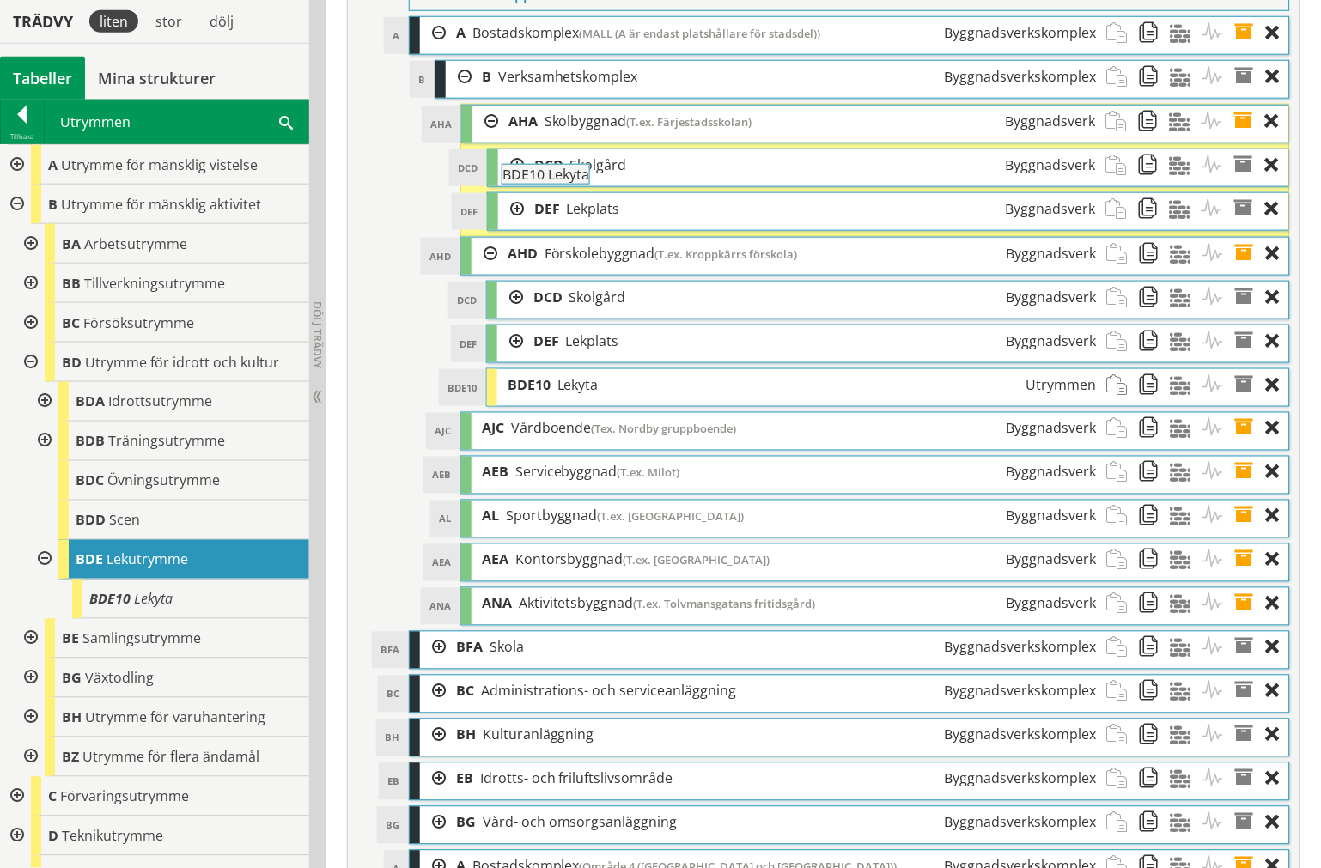
drag, startPoint x: 130, startPoint y: 598, endPoint x: 593, endPoint y: 182, distance: 622.1
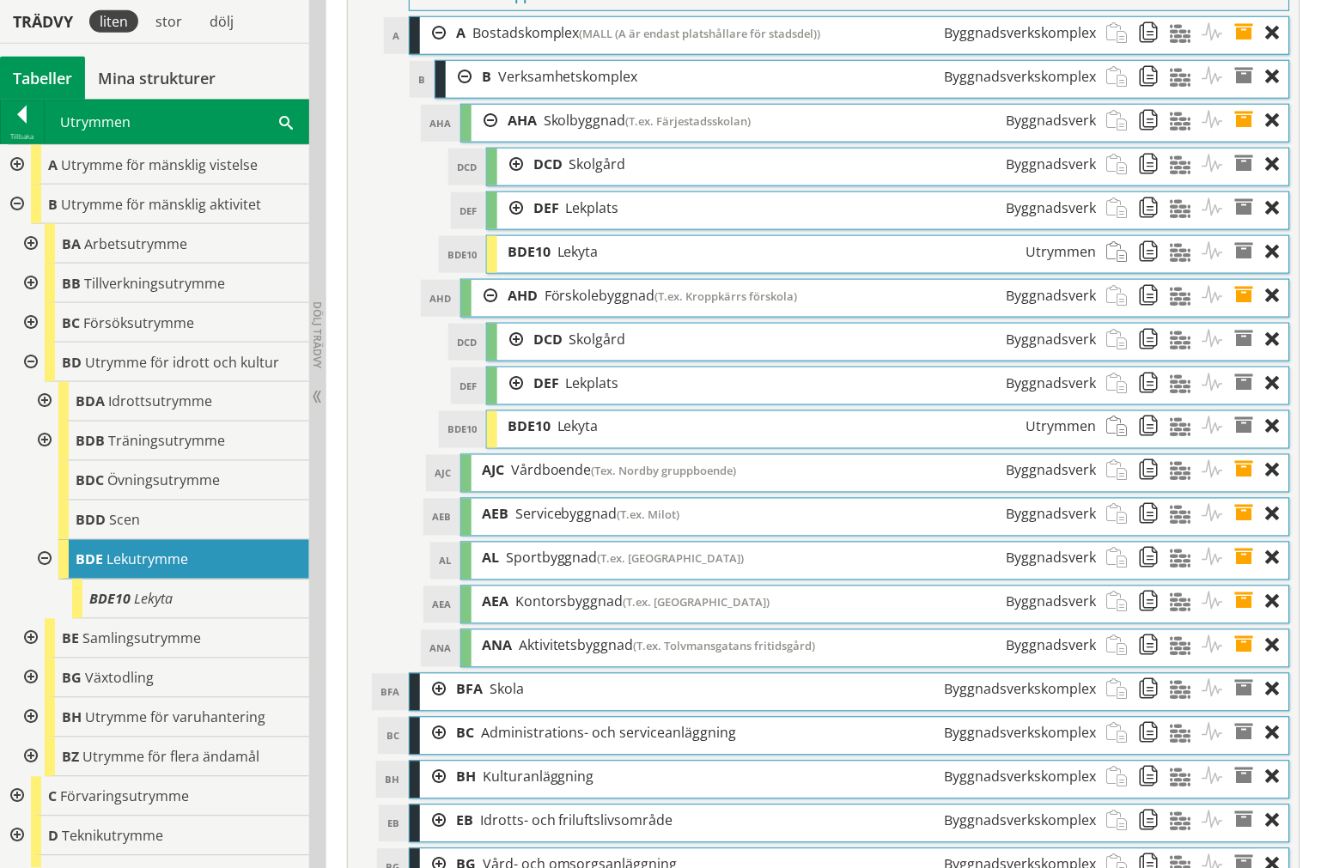
click at [516, 224] on div at bounding box center [510, 208] width 26 height 32
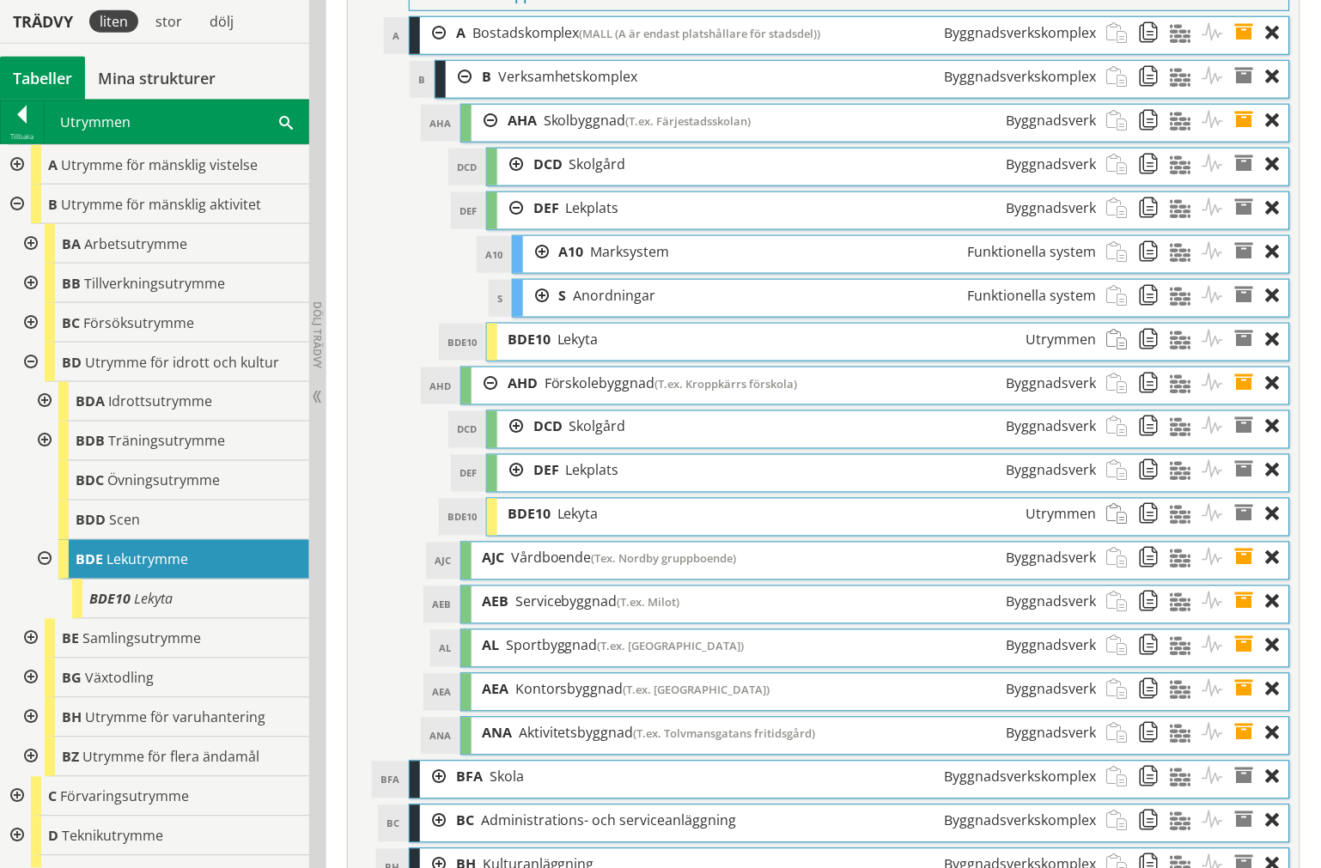
click at [541, 312] on div at bounding box center [536, 296] width 26 height 32
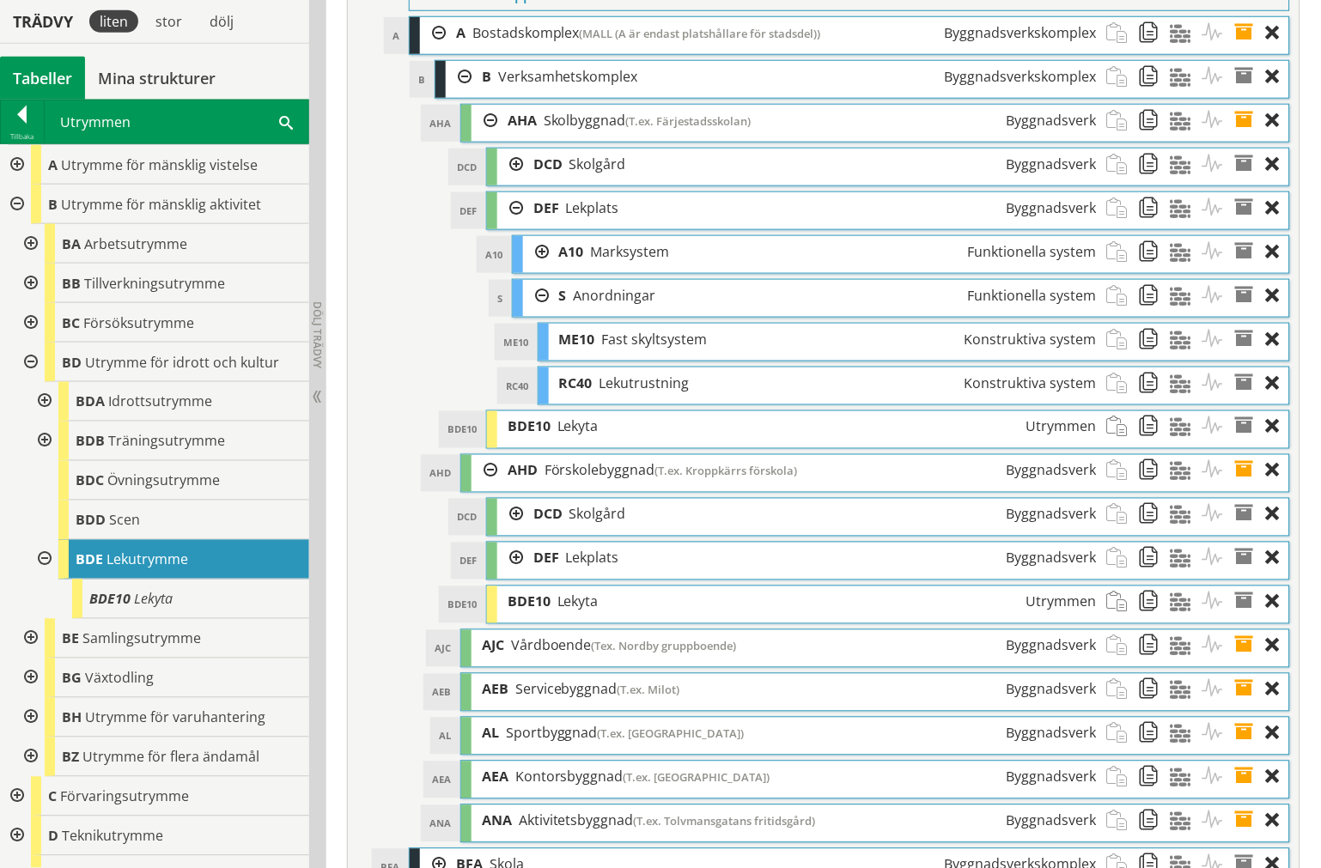
click at [543, 312] on div at bounding box center [536, 296] width 26 height 32
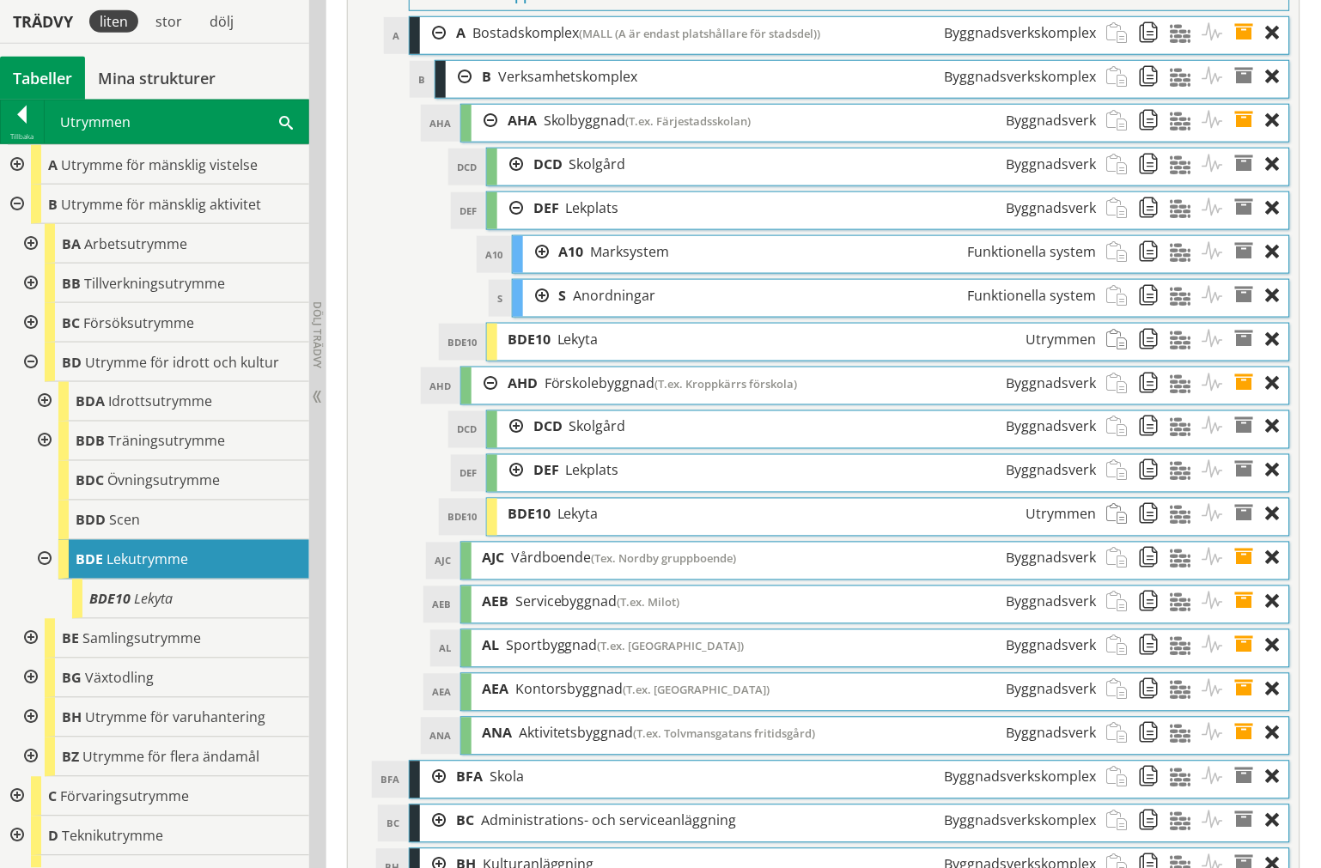
click at [518, 224] on div at bounding box center [510, 208] width 26 height 32
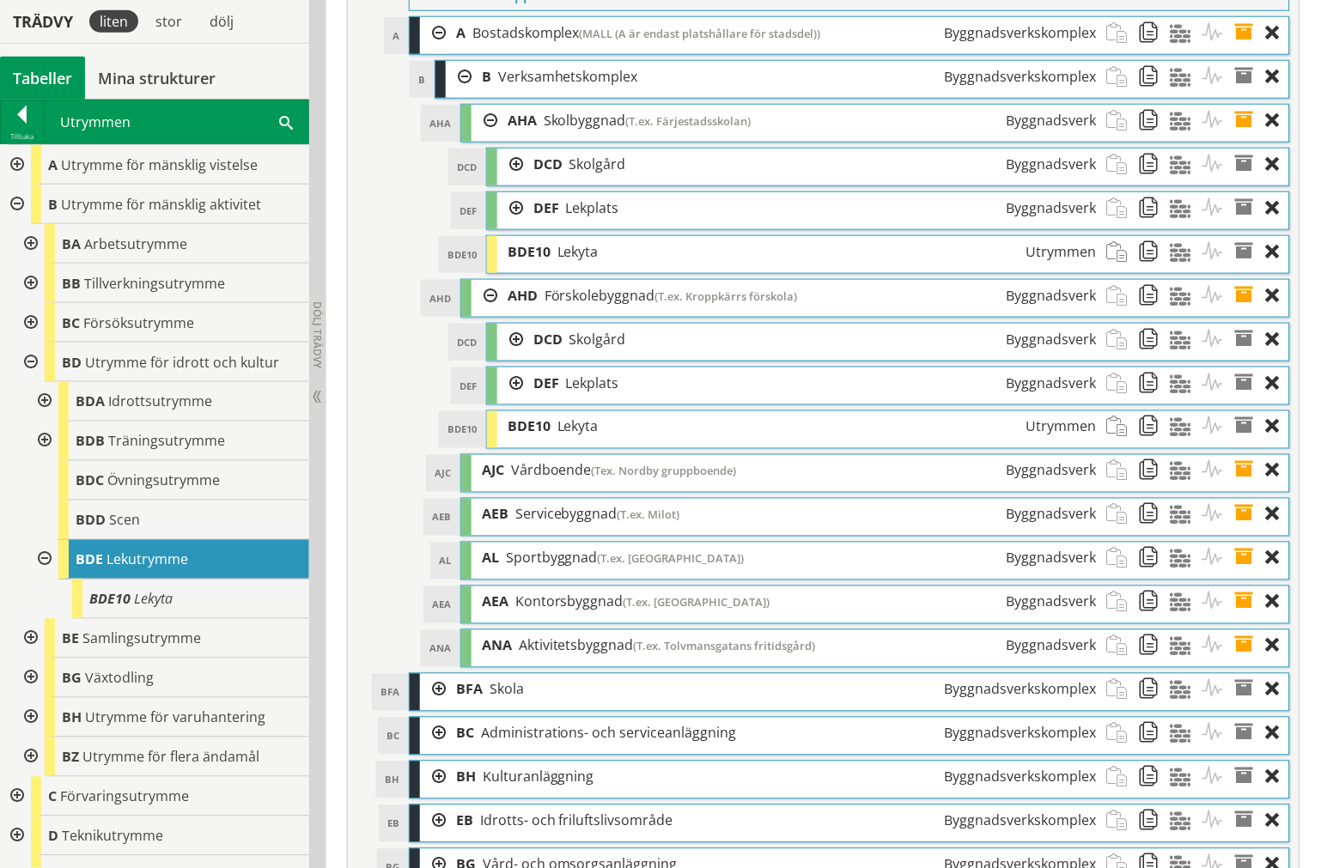
click at [513, 180] on div at bounding box center [510, 165] width 26 height 32
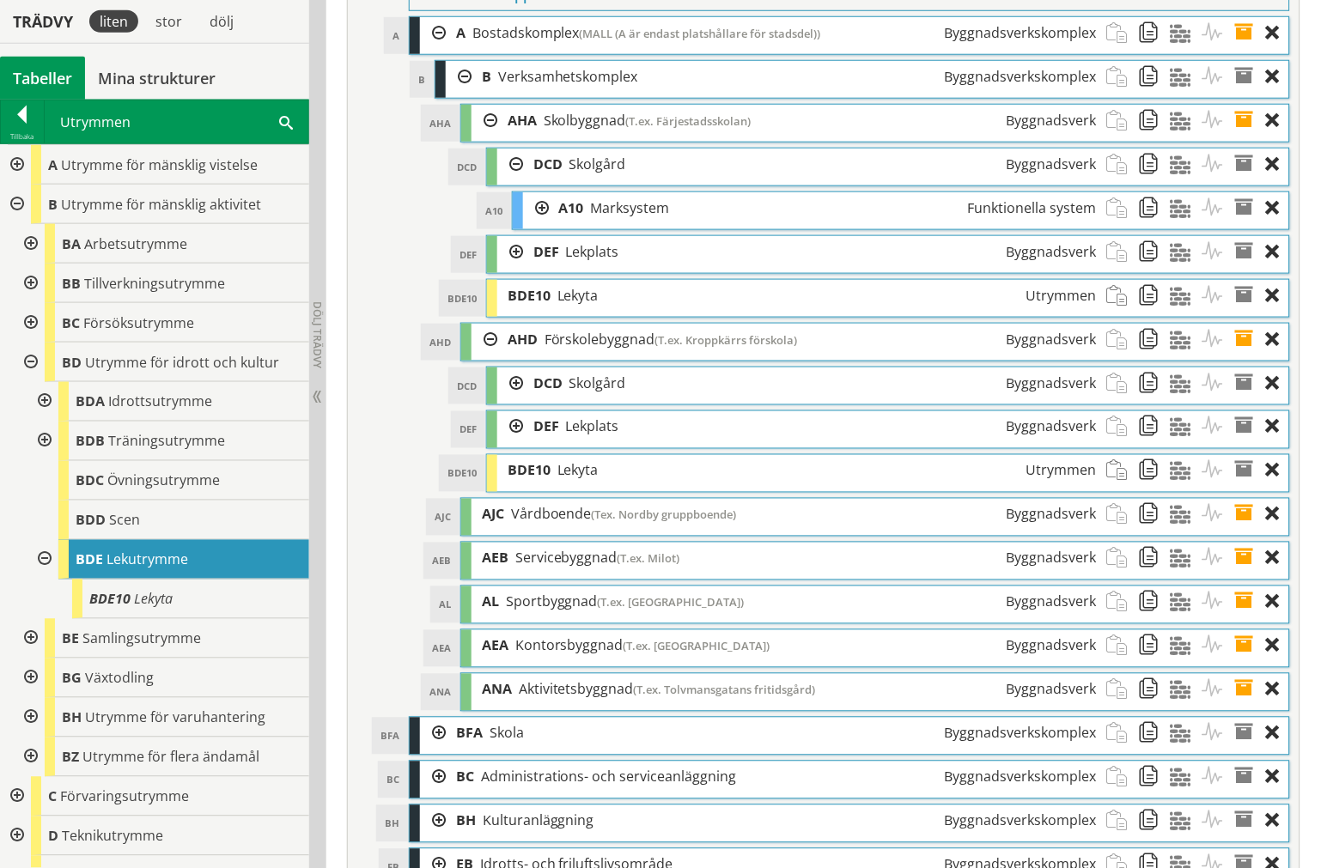
click at [537, 224] on div at bounding box center [536, 208] width 26 height 32
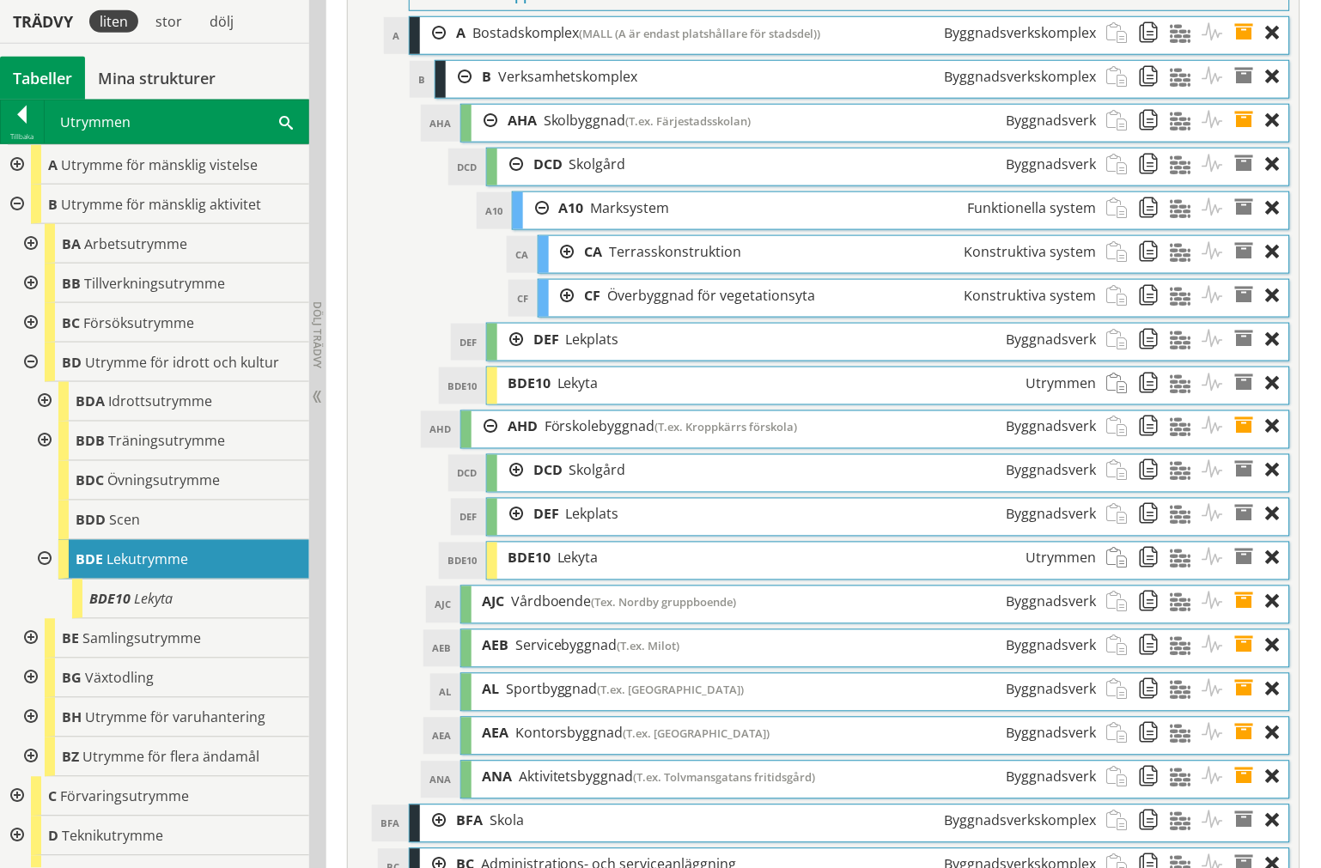
click at [538, 224] on div at bounding box center [536, 208] width 26 height 32
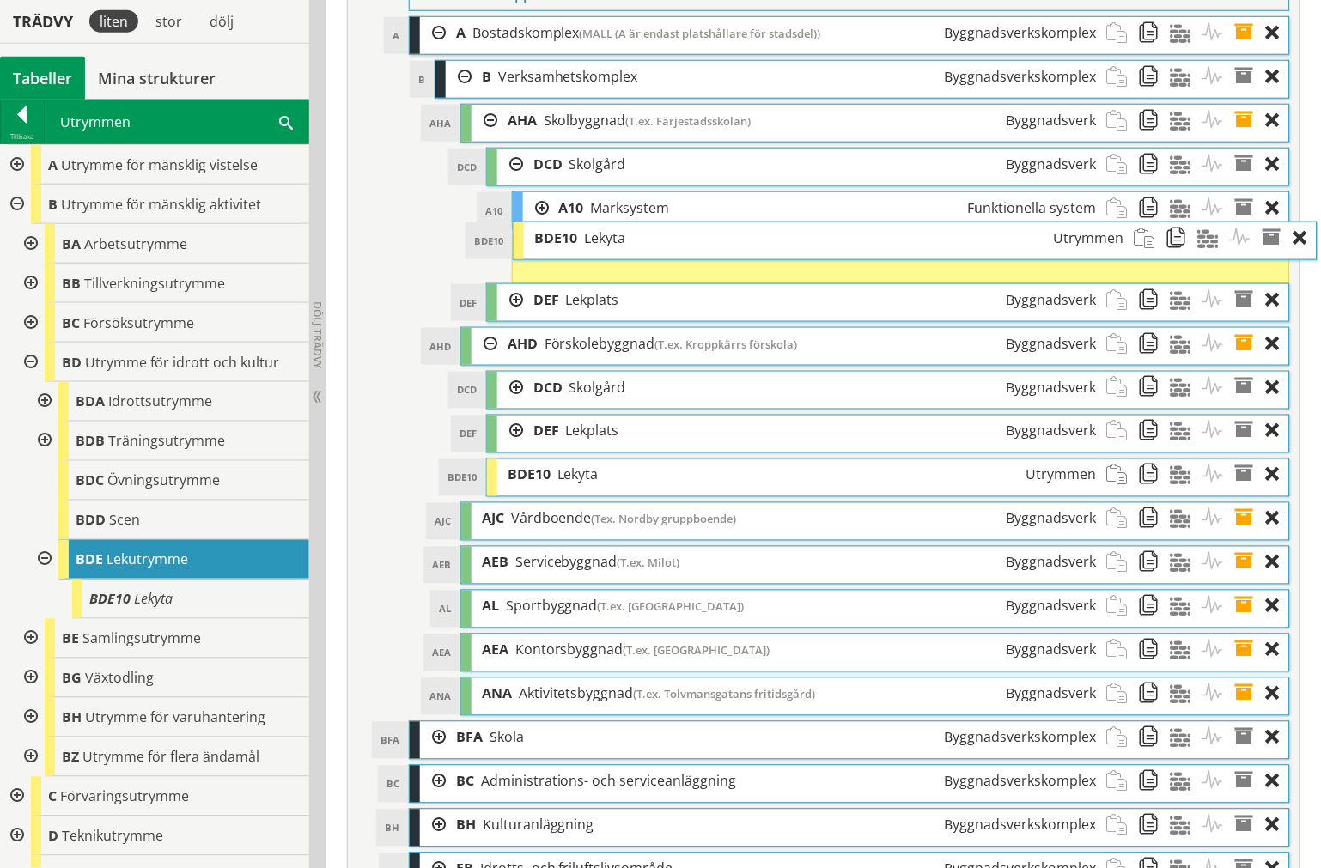
drag, startPoint x: 561, startPoint y: 362, endPoint x: 588, endPoint y: 304, distance: 63.8
click at [588, 247] on span "Lekyta" at bounding box center [604, 237] width 41 height 19
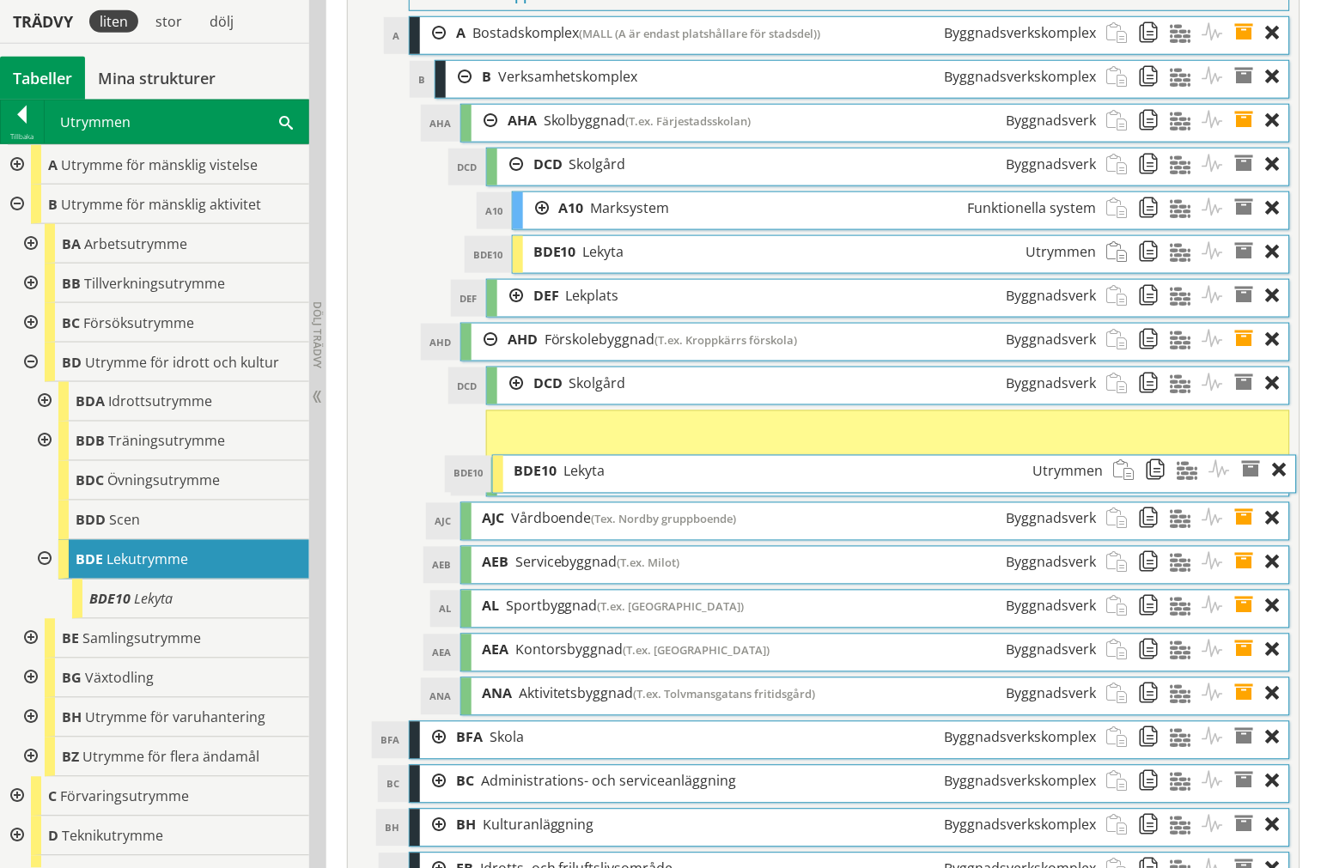
click at [607, 488] on div "BDE10 Lekyta Utrymmen" at bounding box center [808, 472] width 611 height 32
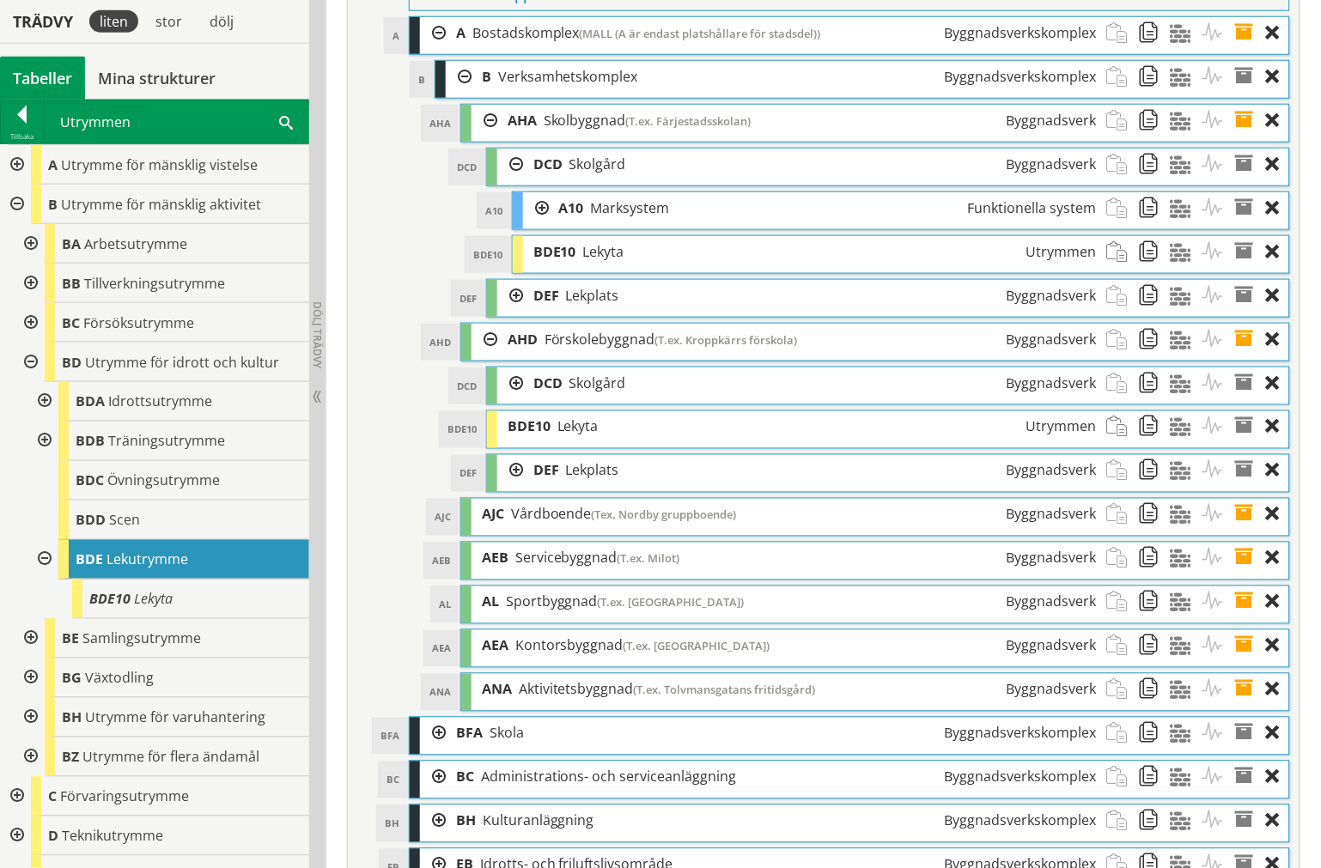
click at [510, 399] on div at bounding box center [510, 384] width 26 height 32
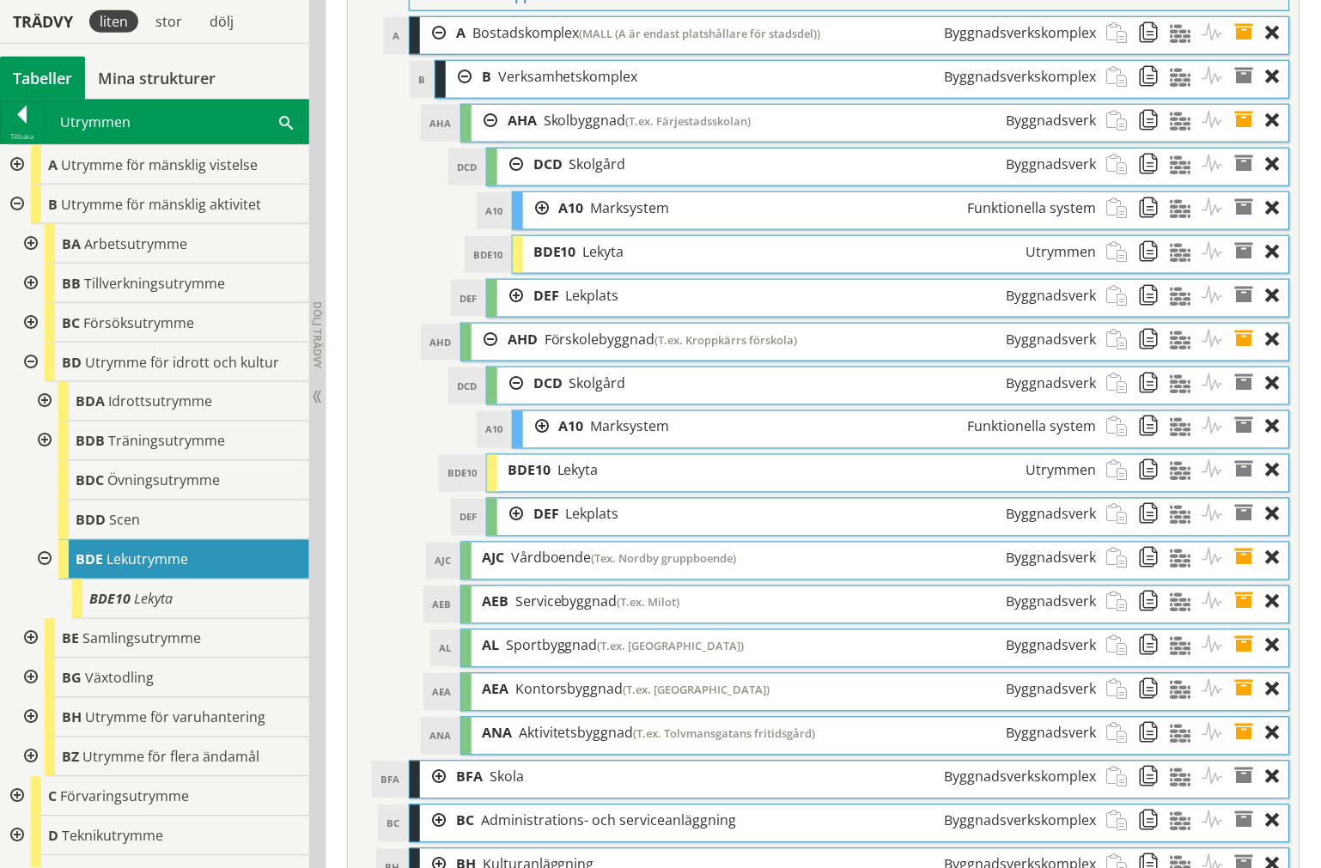
drag, startPoint x: 559, startPoint y: 517, endPoint x: 611, endPoint y: 524, distance: 52.8
click at [611, 524] on ol "DCD DCD Skolgård Byggnadsverk Dra och släpp Aktiviteter Dra och släpp Material …" at bounding box center [888, 452] width 804 height 170
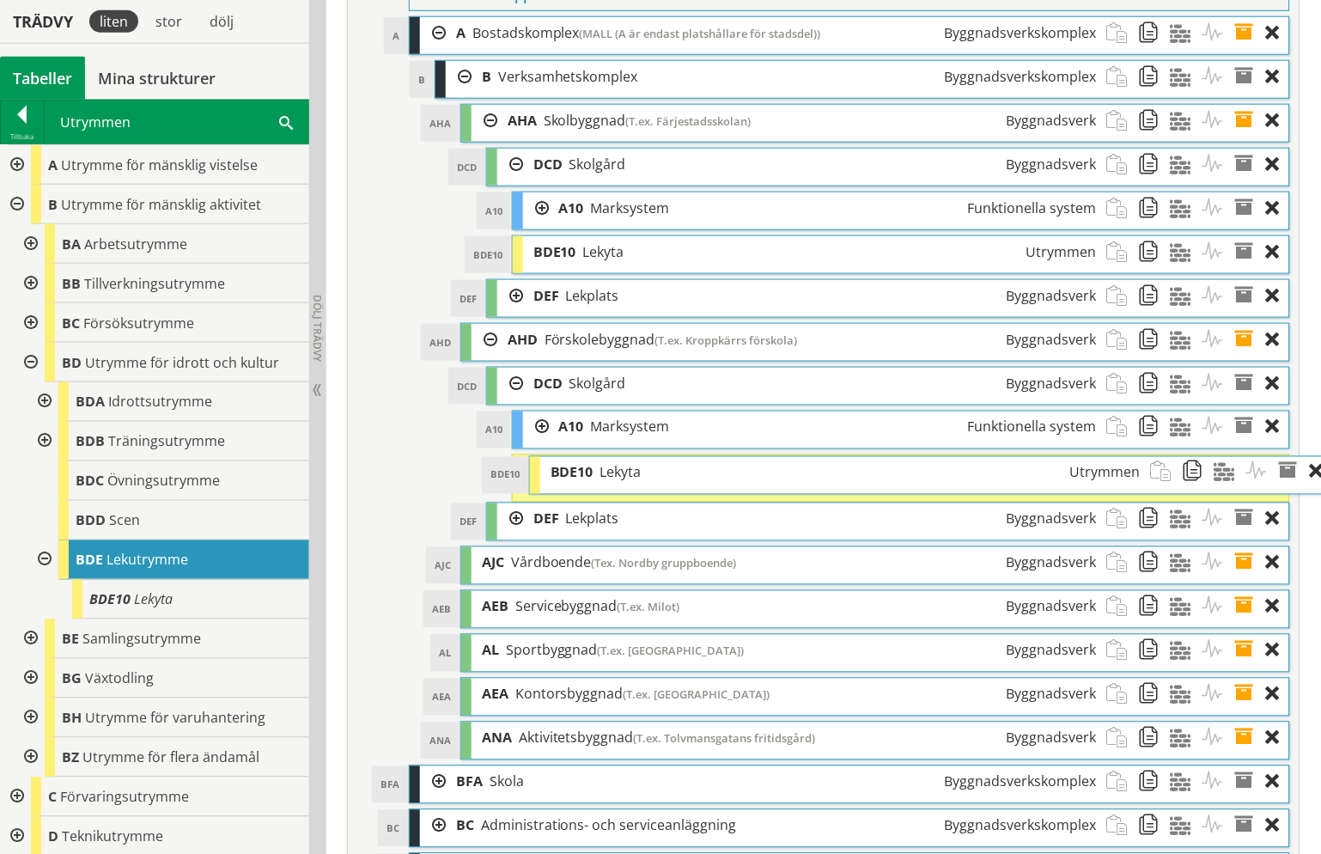
drag, startPoint x: 610, startPoint y: 524, endPoint x: 657, endPoint y: 525, distance: 47.2
click at [657, 489] on div "BDE10 Lekyta Utrymmen" at bounding box center [845, 473] width 611 height 32
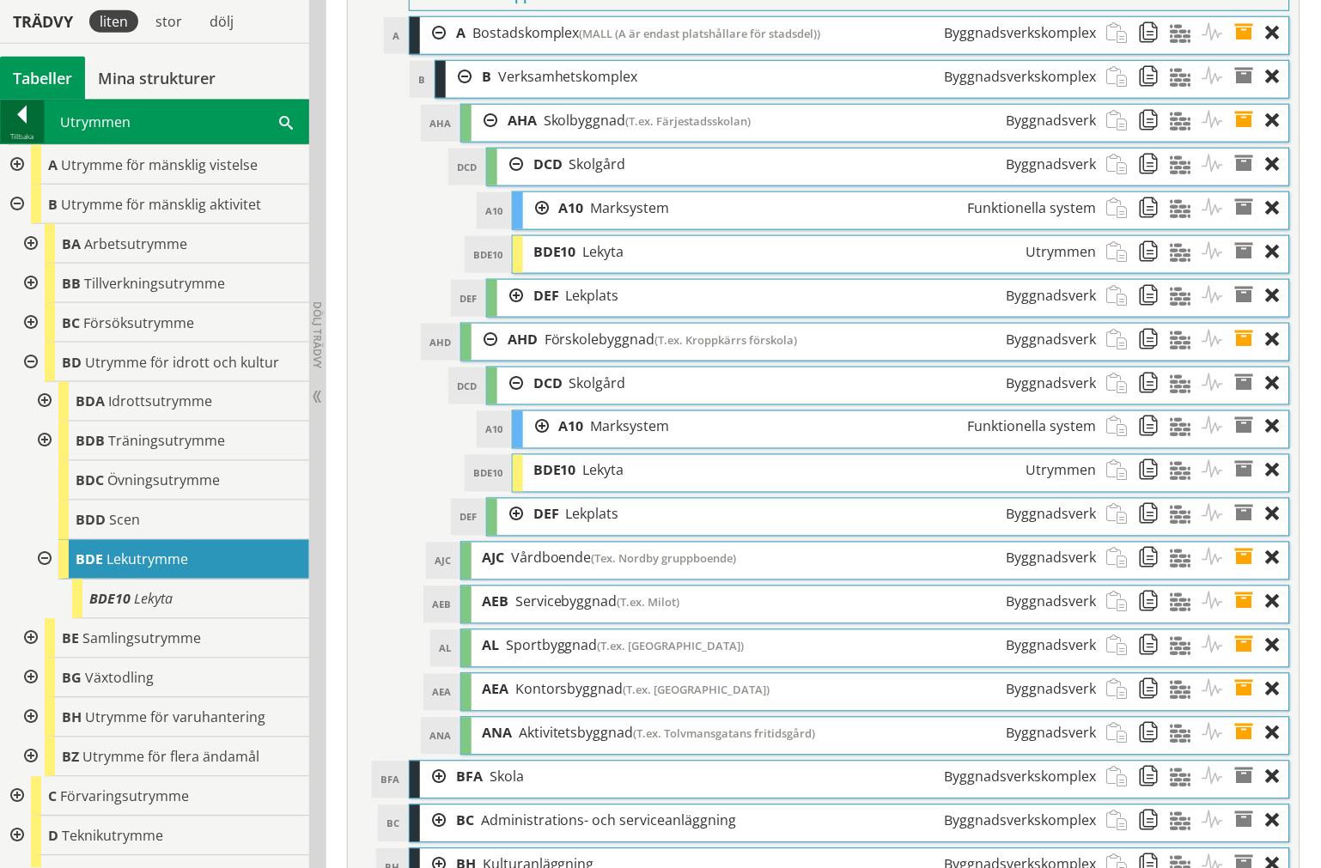
click at [21, 131] on div "Tillbaka" at bounding box center [22, 137] width 43 height 14
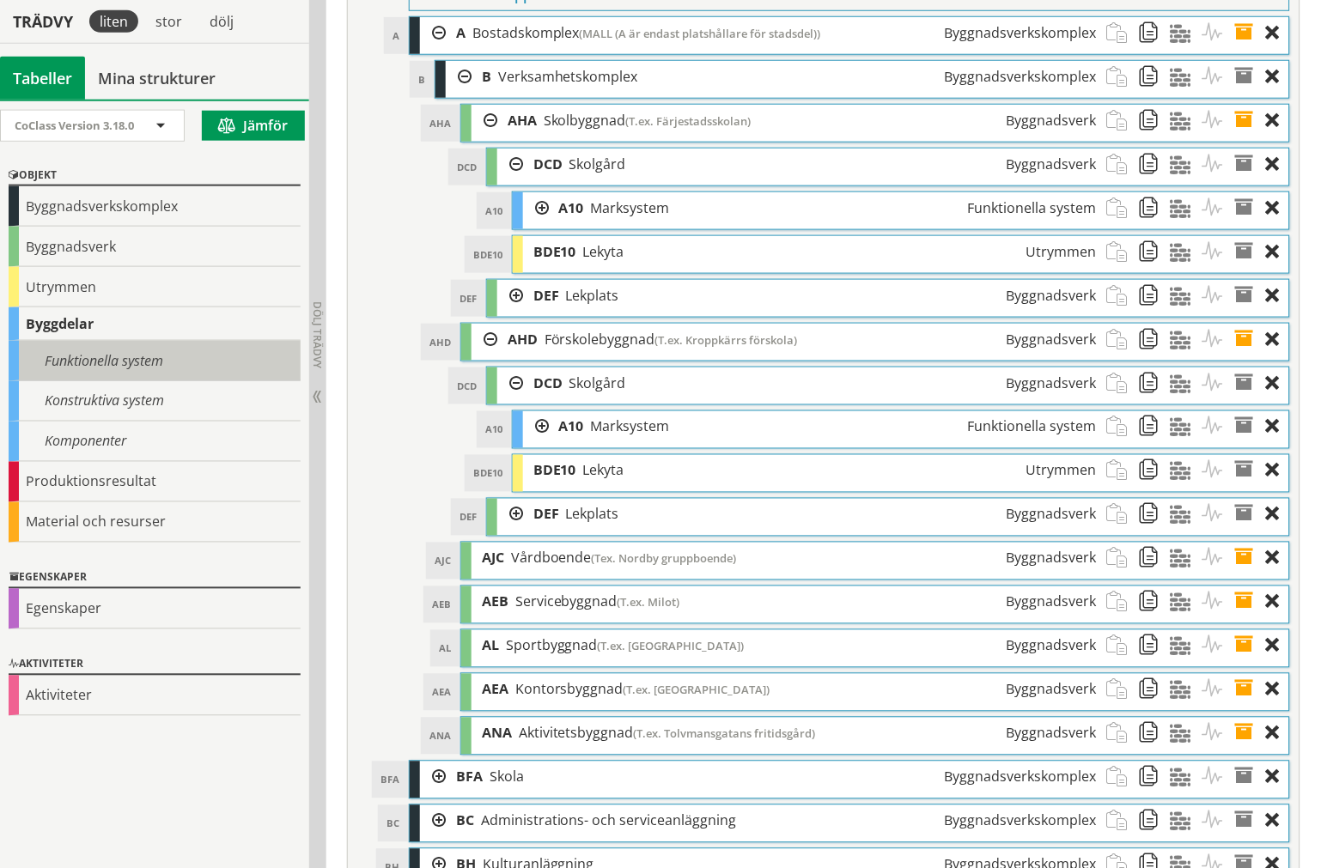
click at [161, 348] on div "Funktionella system" at bounding box center [155, 361] width 292 height 40
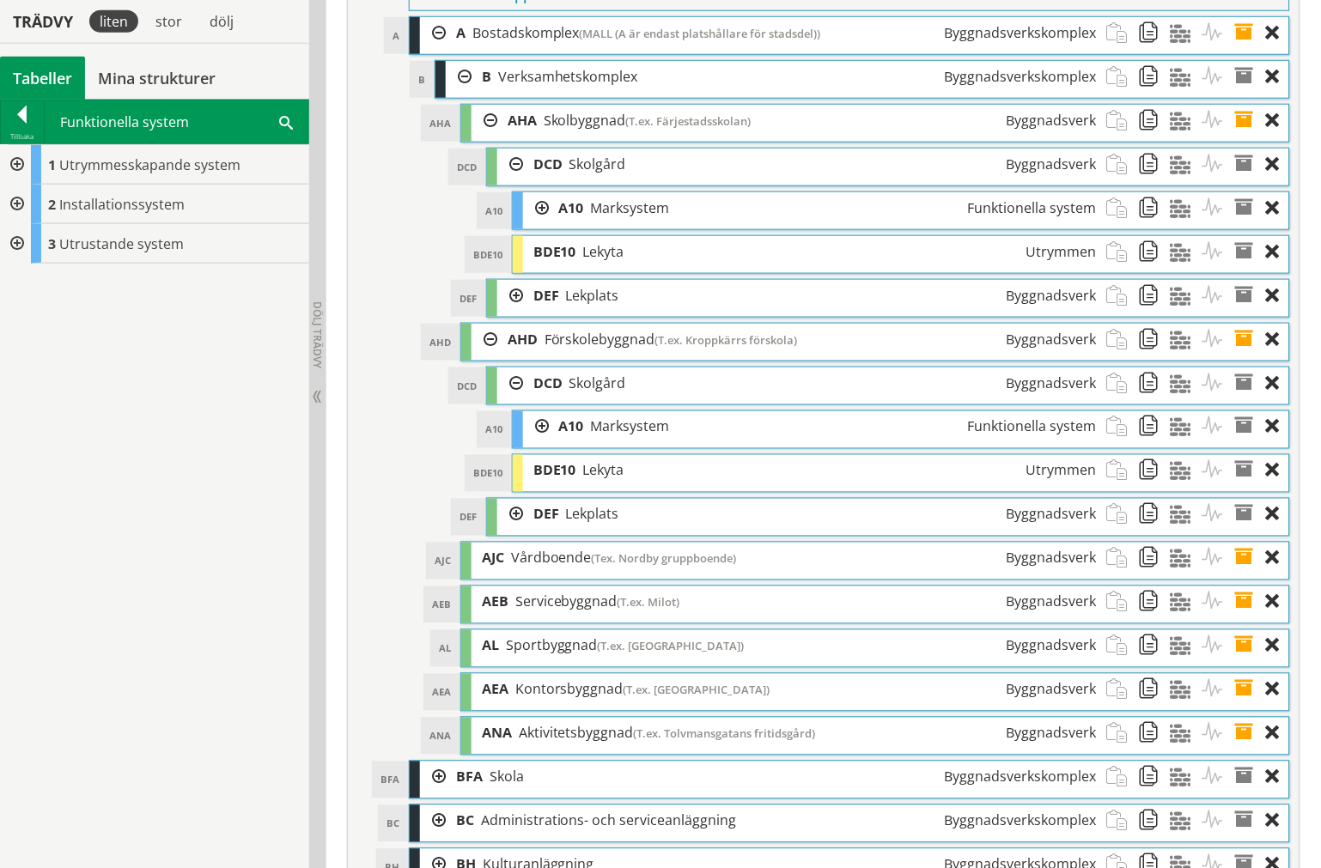
click at [14, 170] on div at bounding box center [15, 165] width 31 height 40
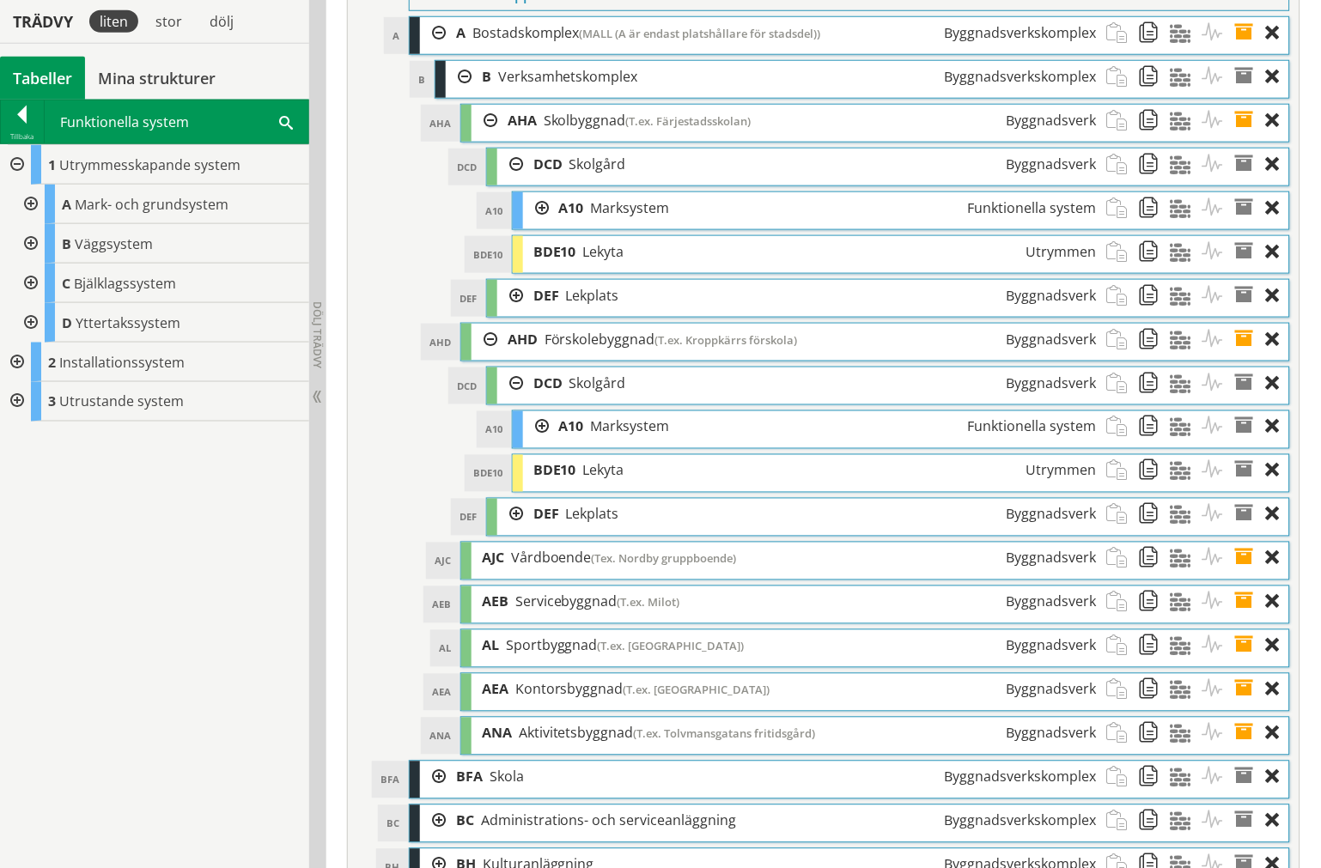
click at [26, 195] on div at bounding box center [29, 205] width 31 height 40
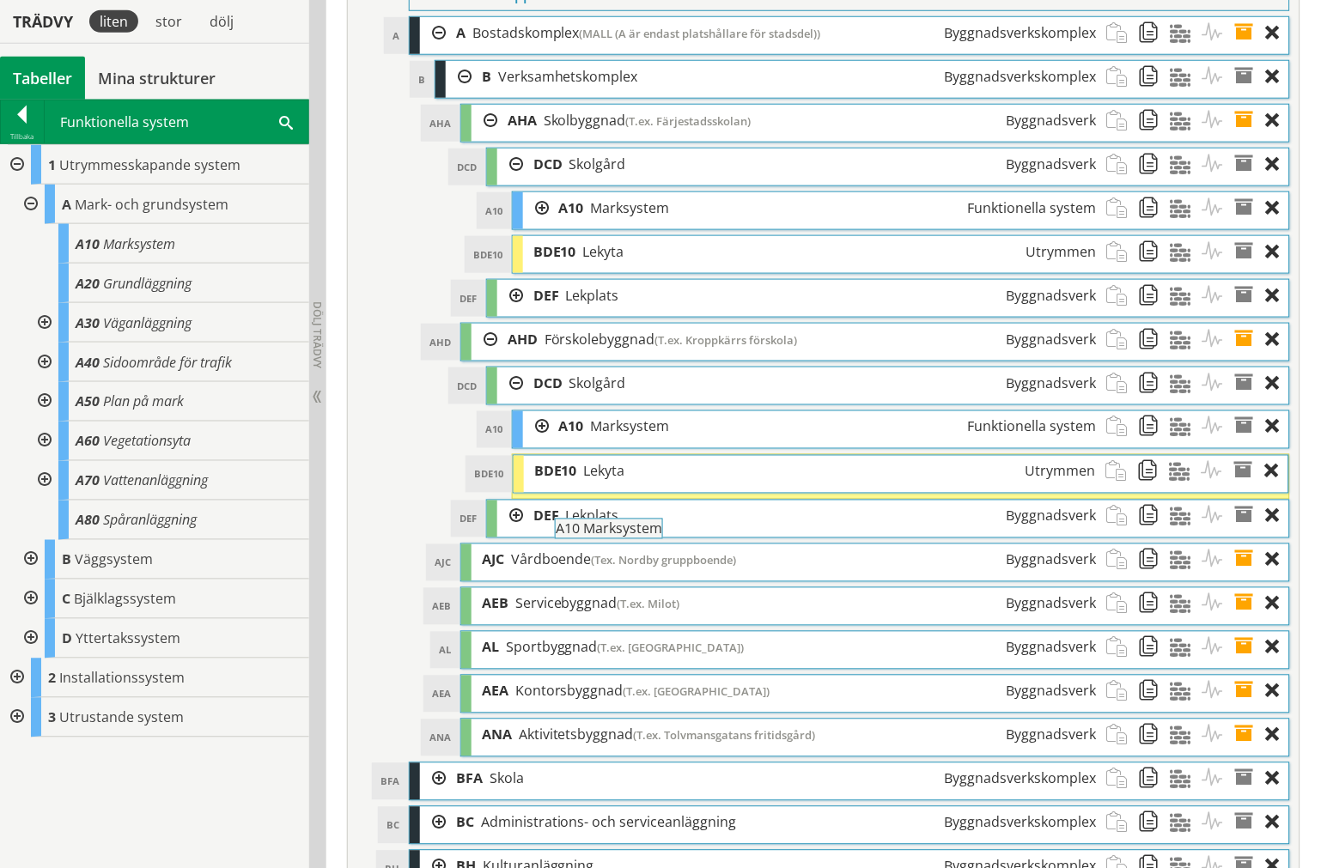
drag, startPoint x: 125, startPoint y: 241, endPoint x: 651, endPoint y: 535, distance: 602.8
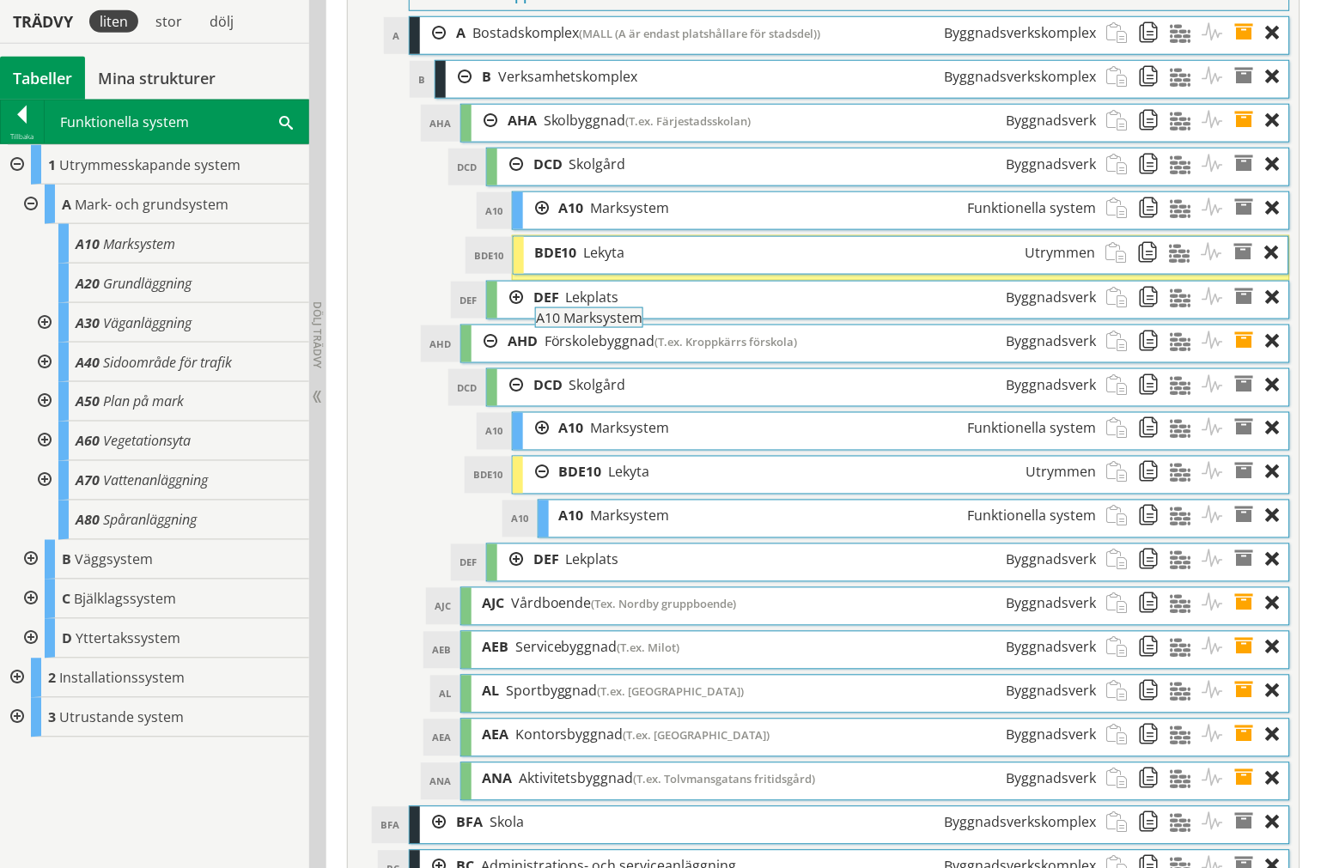
drag, startPoint x: 103, startPoint y: 243, endPoint x: 611, endPoint y: 325, distance: 514.0
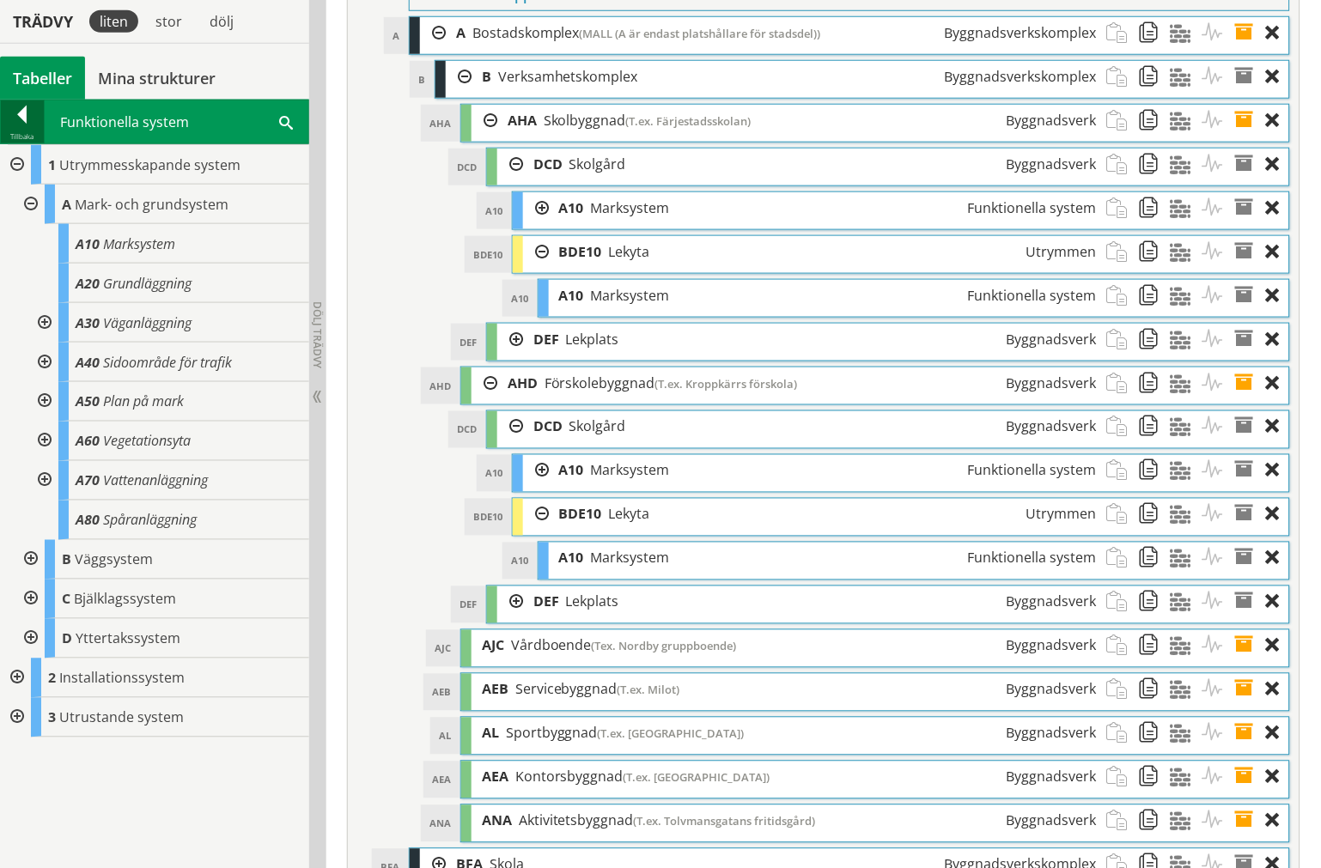
click at [30, 125] on div at bounding box center [22, 118] width 43 height 24
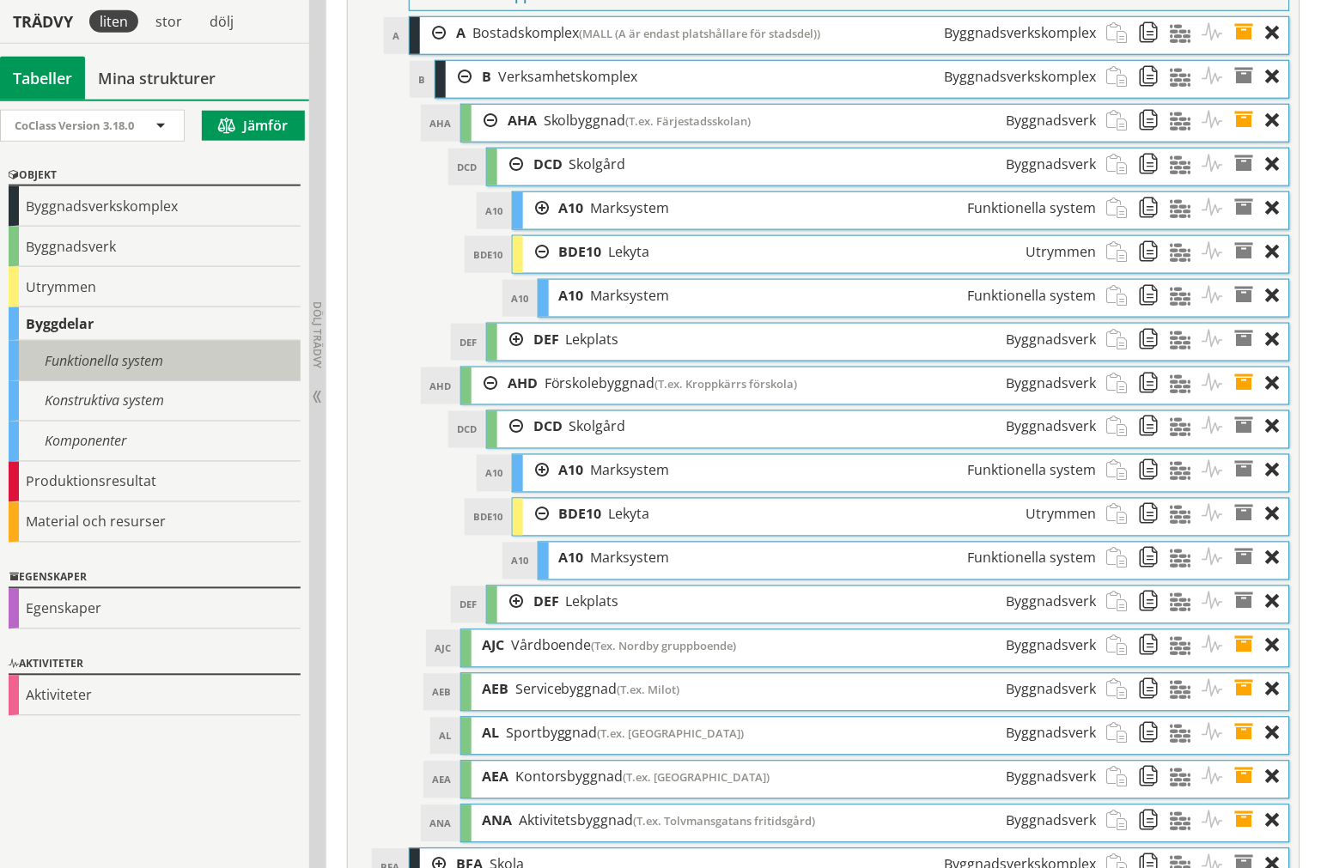
click at [76, 359] on div "Funktionella system" at bounding box center [155, 361] width 292 height 40
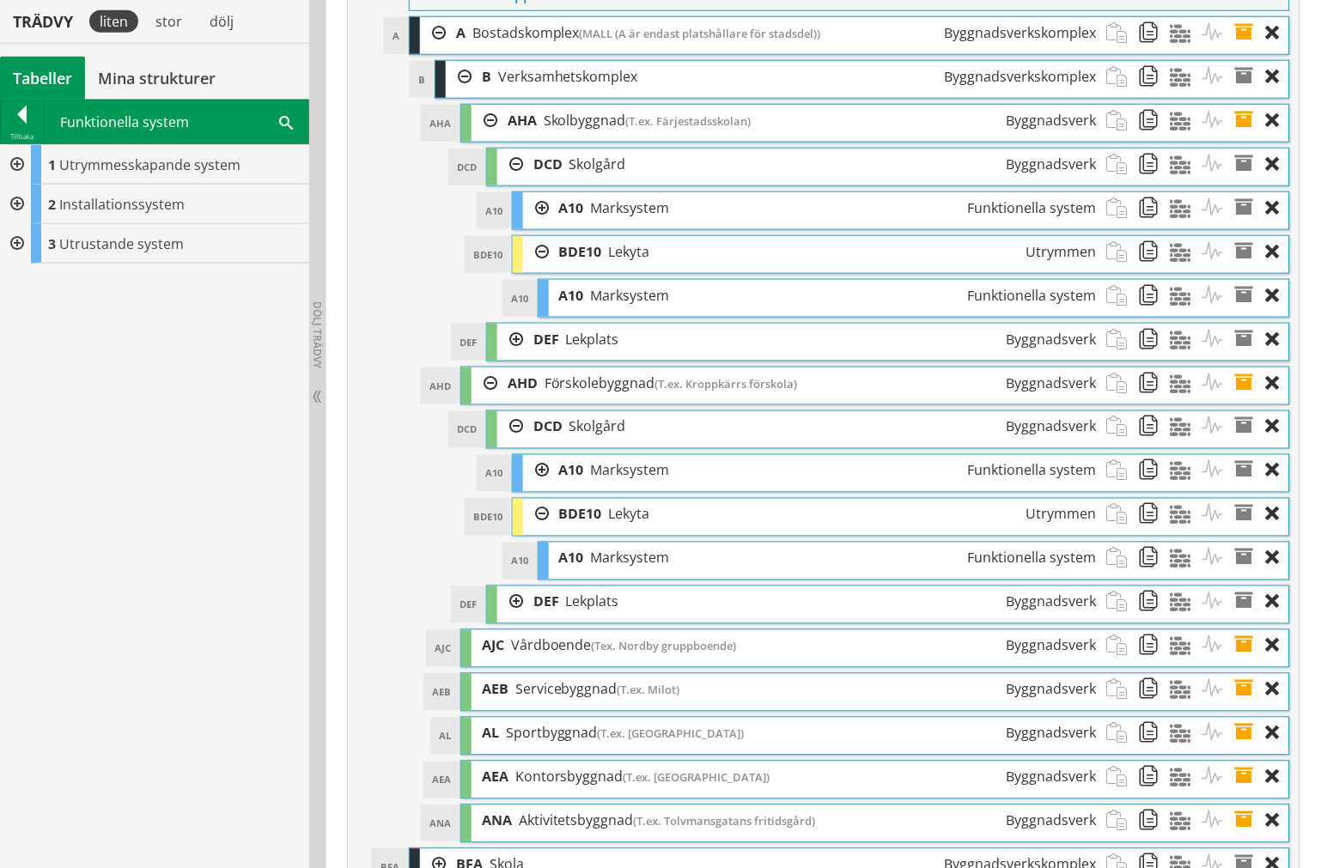
click at [20, 230] on div at bounding box center [15, 244] width 31 height 40
click at [27, 250] on div at bounding box center [15, 244] width 31 height 40
click at [5, 173] on div at bounding box center [15, 165] width 31 height 40
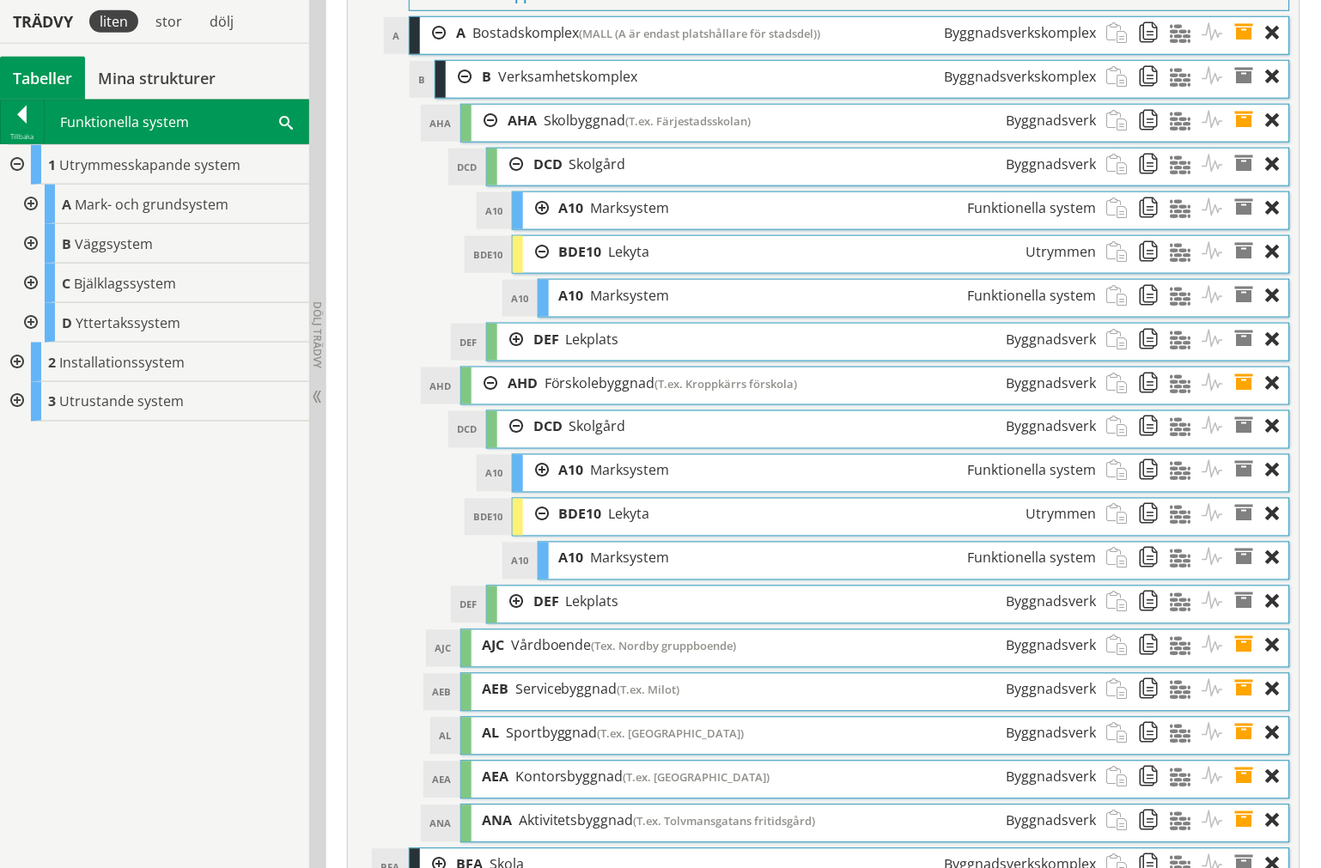
click at [39, 210] on div at bounding box center [29, 205] width 31 height 40
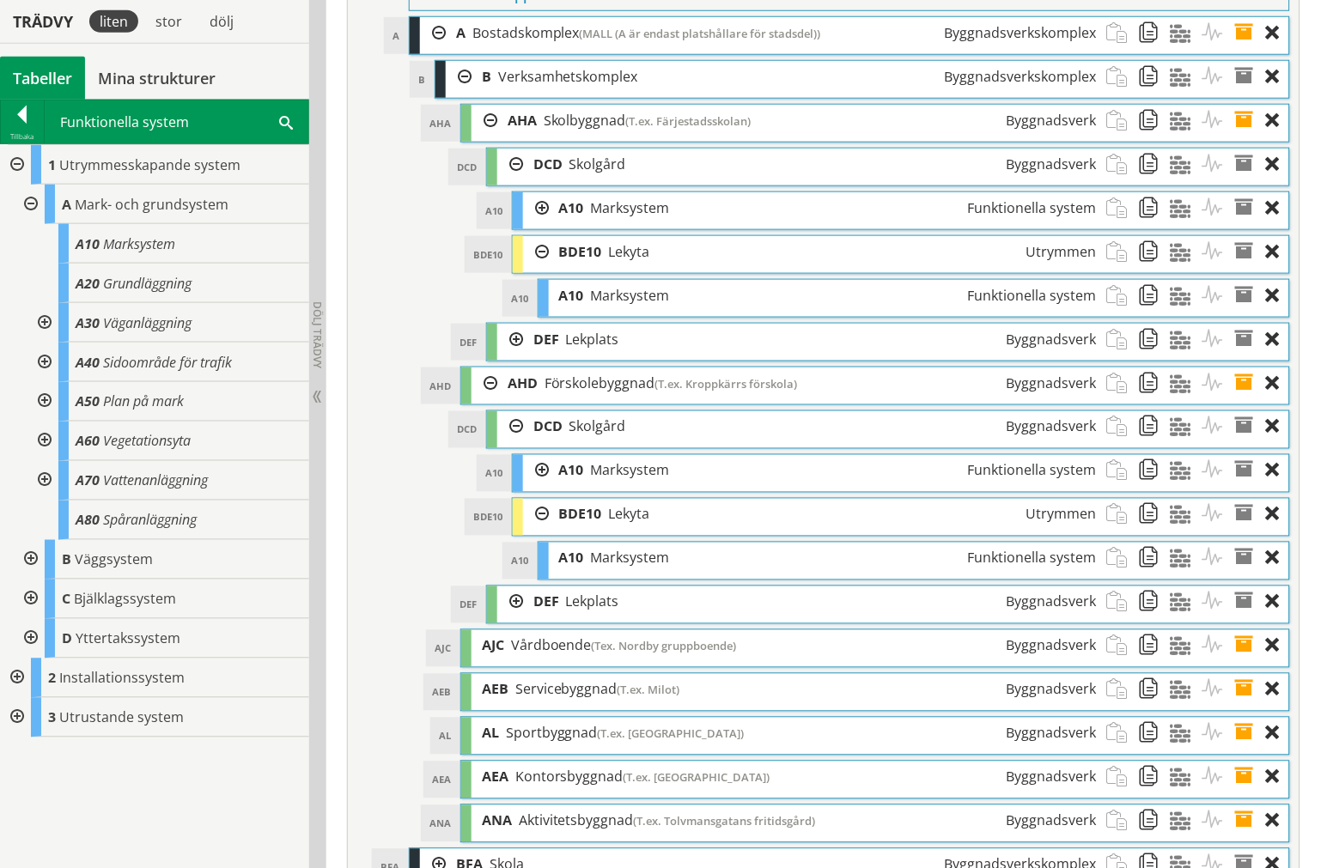
click at [27, 195] on div at bounding box center [29, 205] width 31 height 40
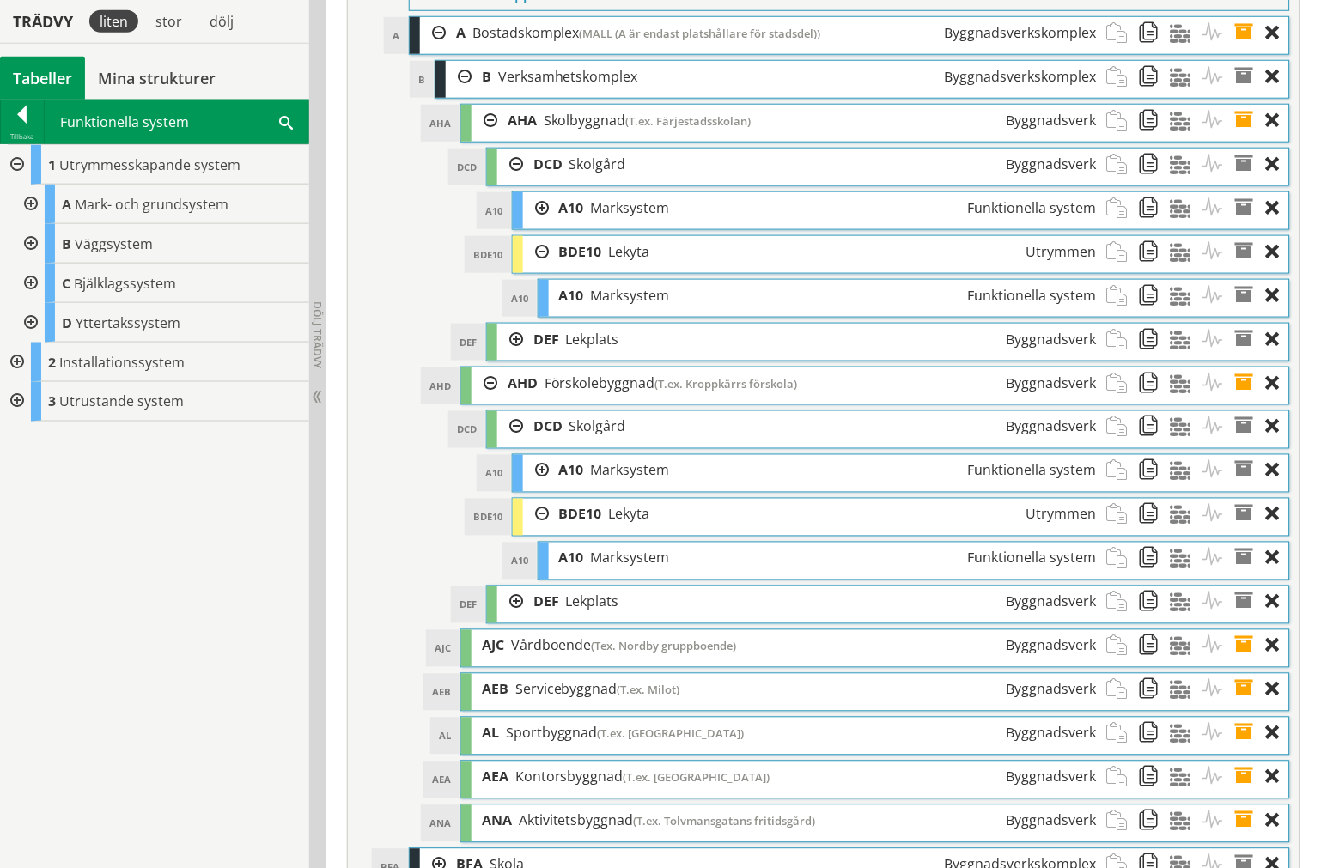
click at [22, 353] on div at bounding box center [15, 363] width 31 height 40
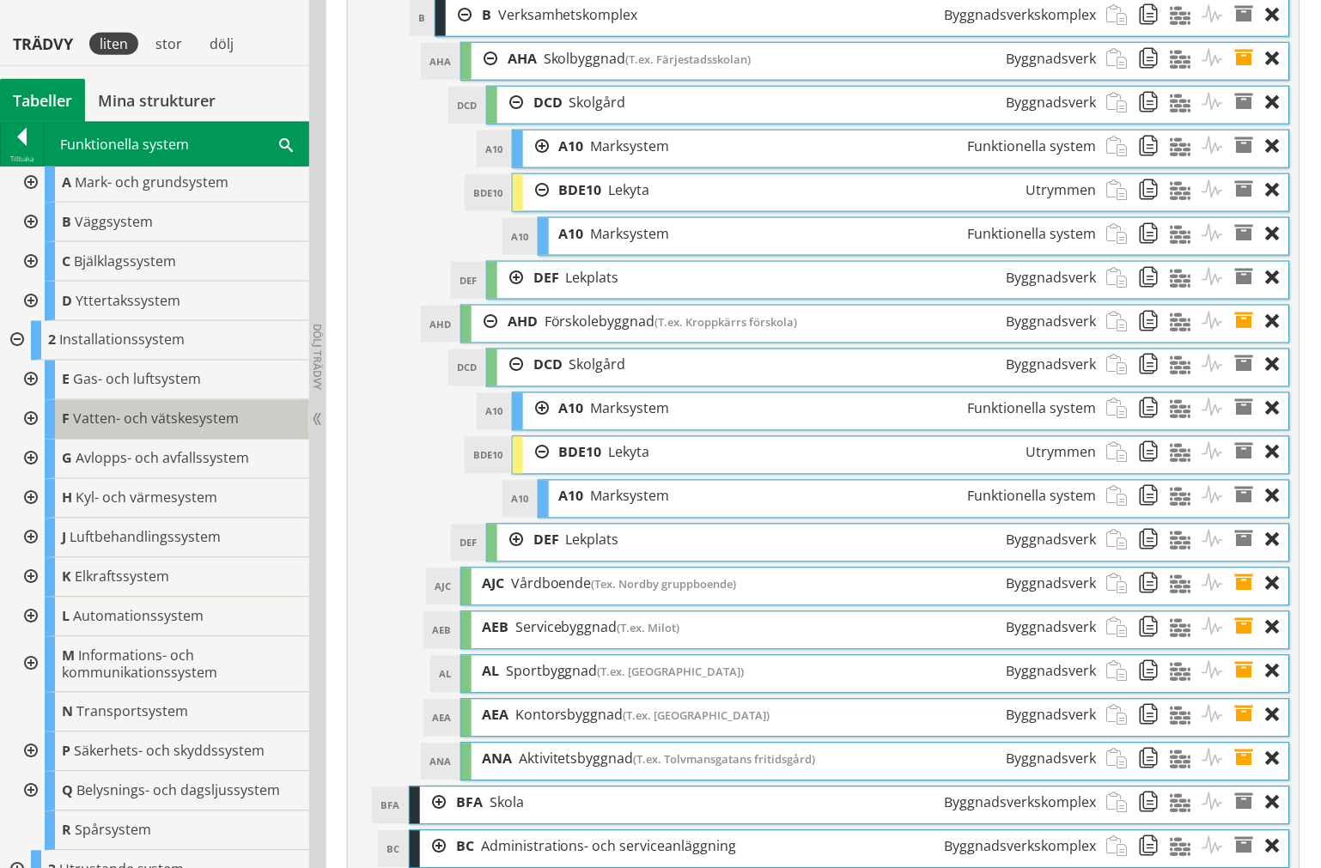
scroll to position [6393, 0]
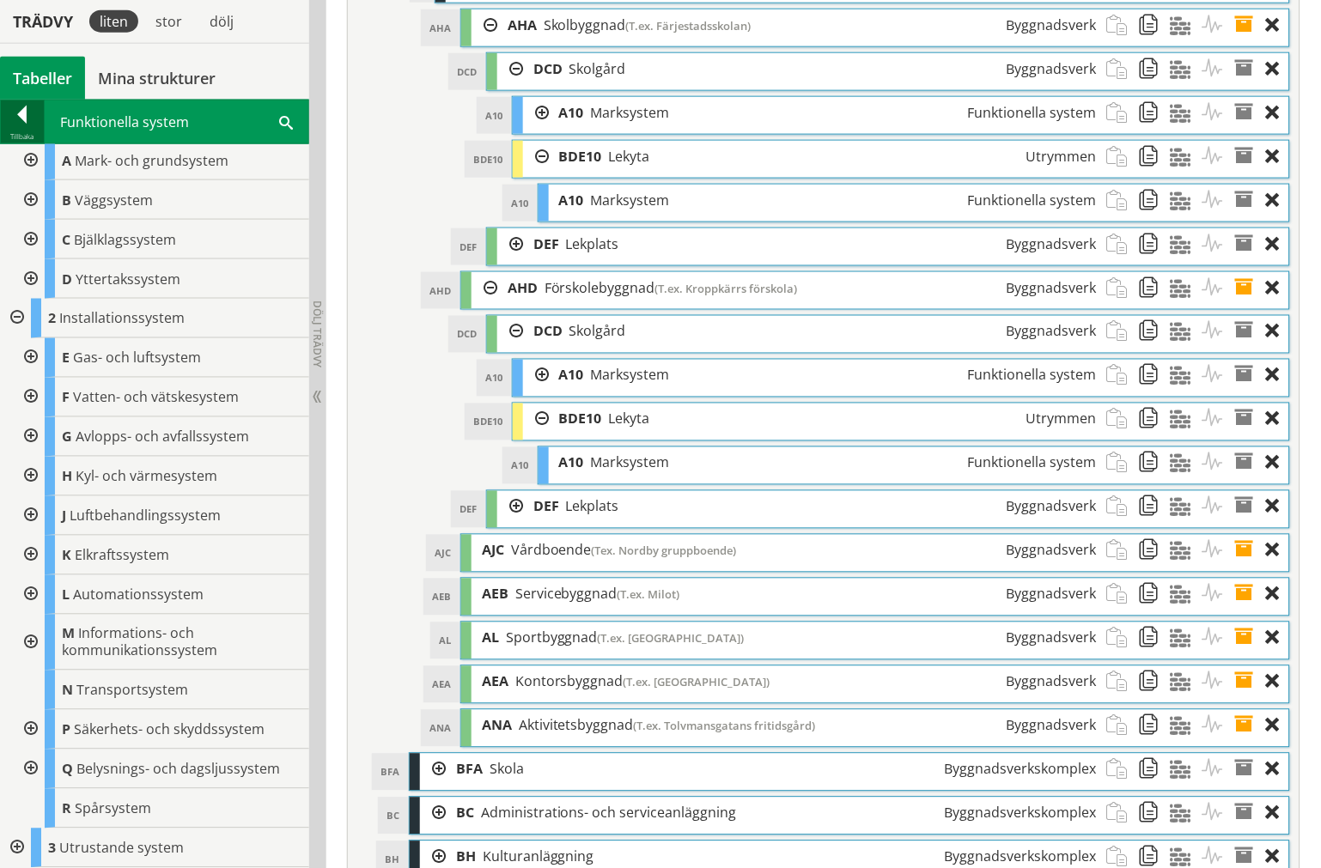
click at [20, 114] on div at bounding box center [22, 118] width 43 height 24
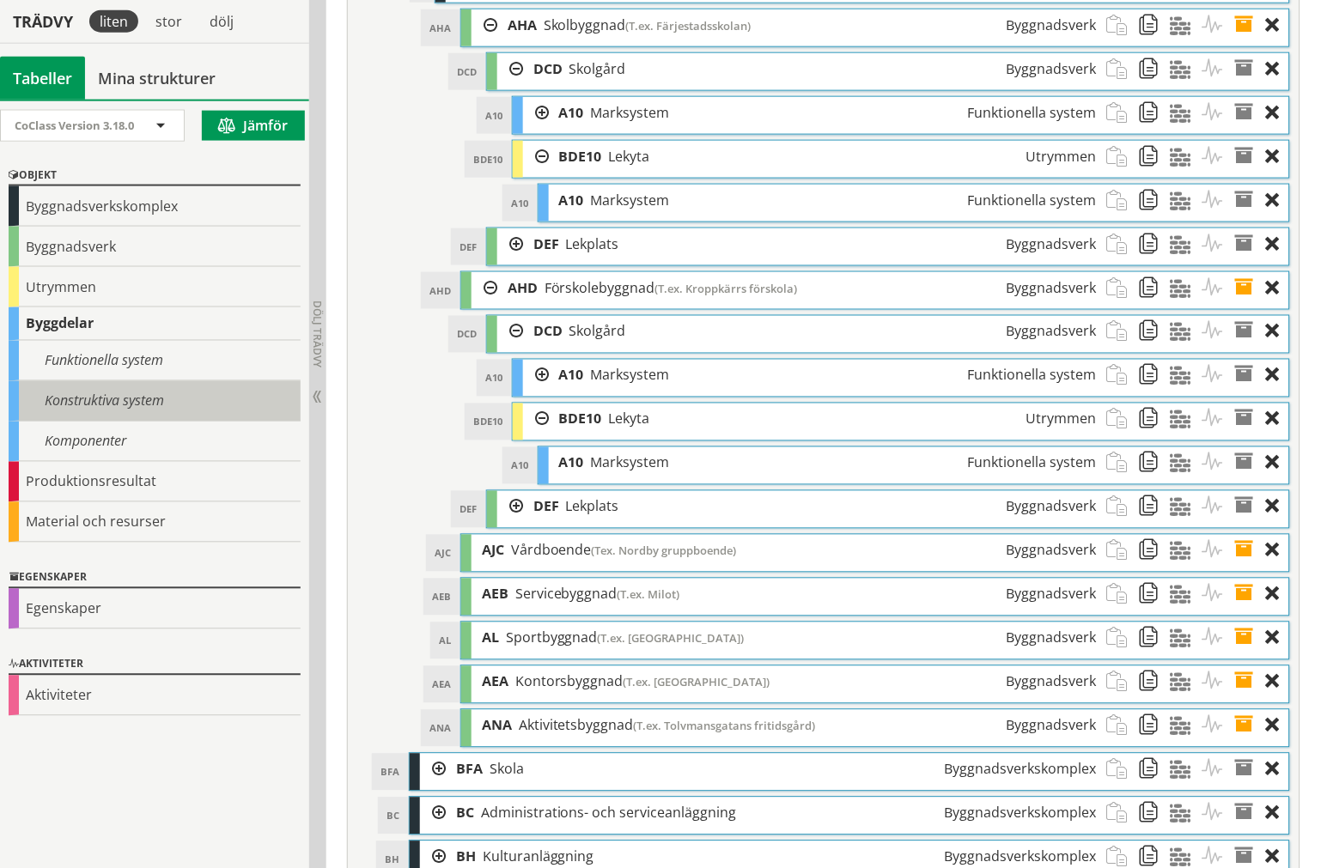
click at [108, 401] on div "Konstruktiva system" at bounding box center [155, 401] width 292 height 40
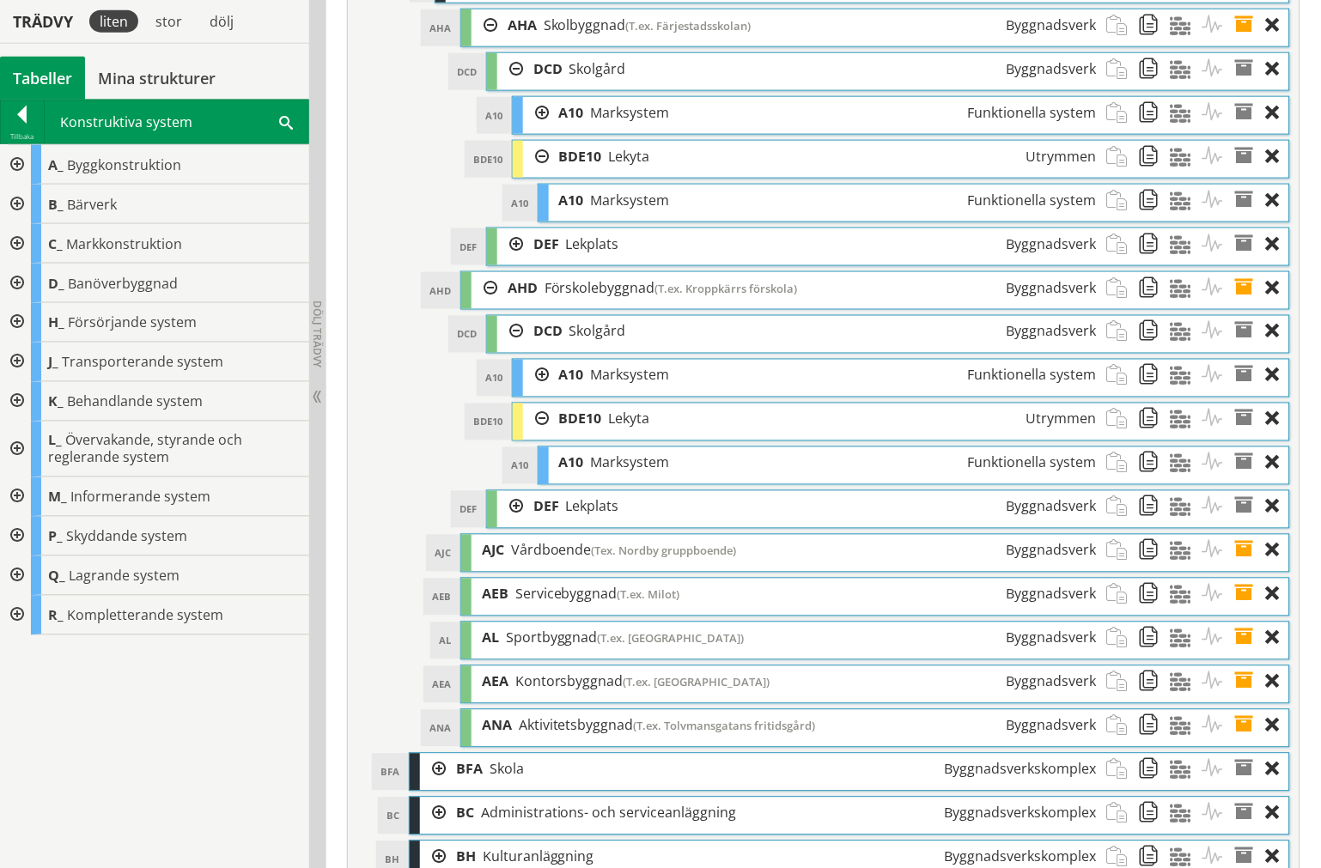
click at [10, 173] on div at bounding box center [15, 165] width 31 height 40
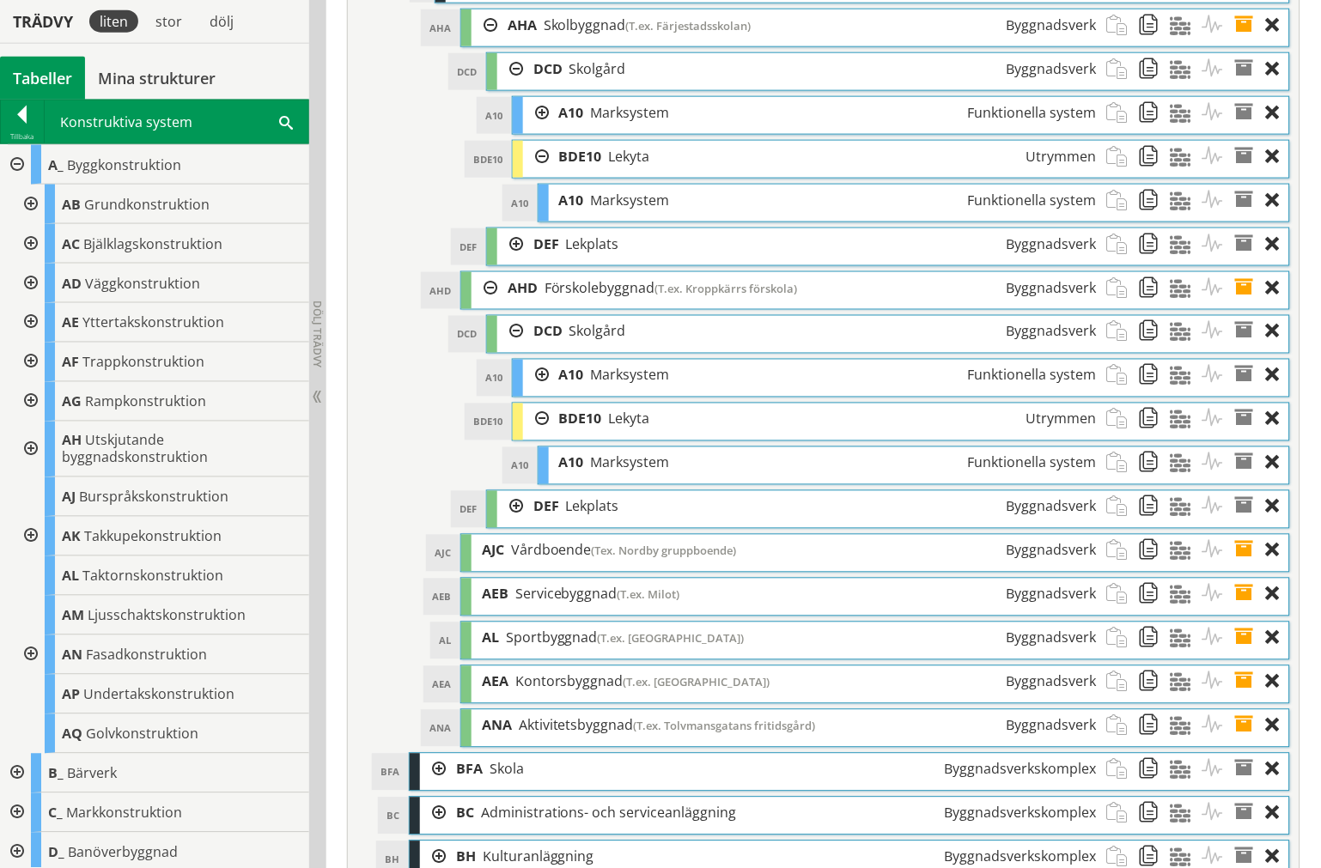
click at [9, 164] on div at bounding box center [15, 165] width 31 height 40
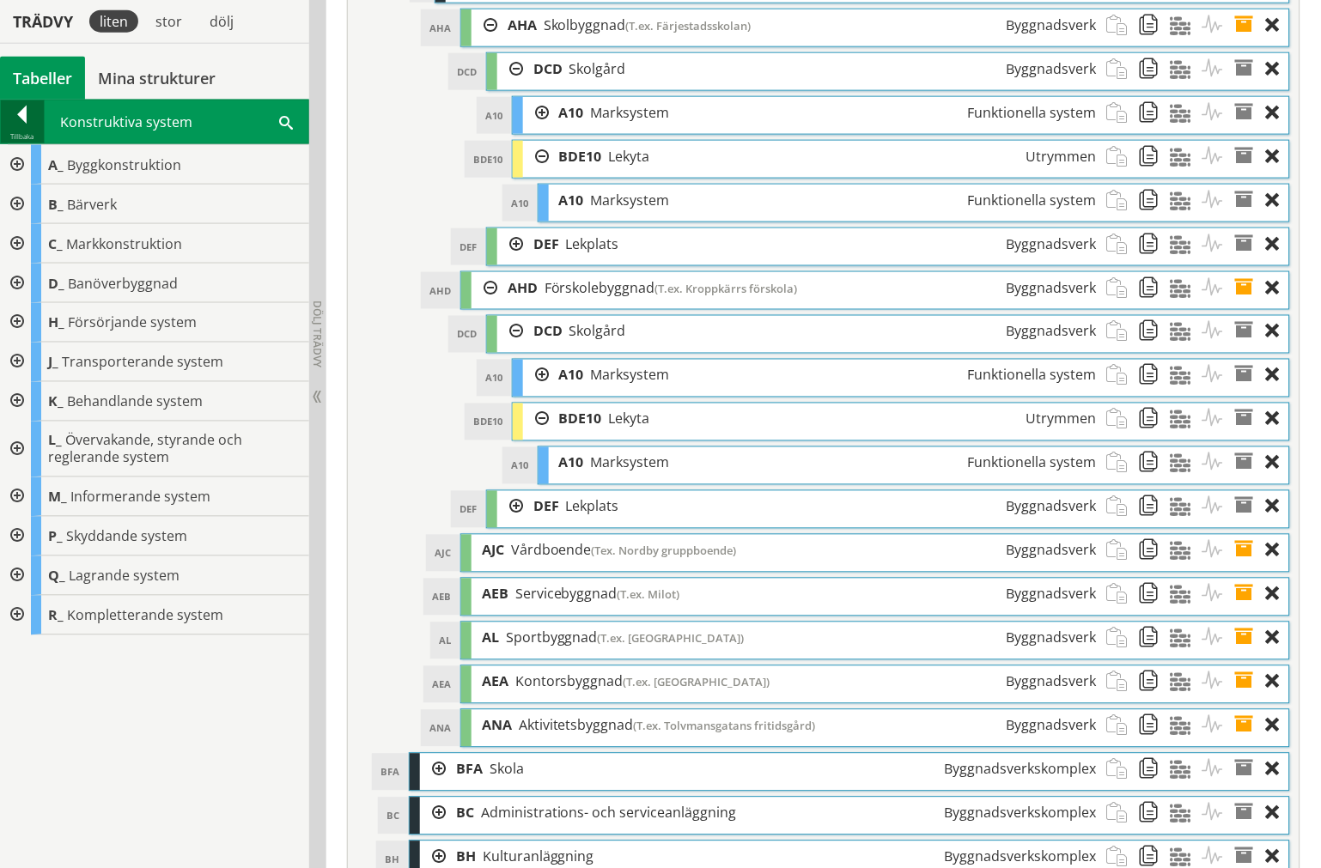
click at [12, 130] on div "Tillbaka" at bounding box center [22, 137] width 43 height 14
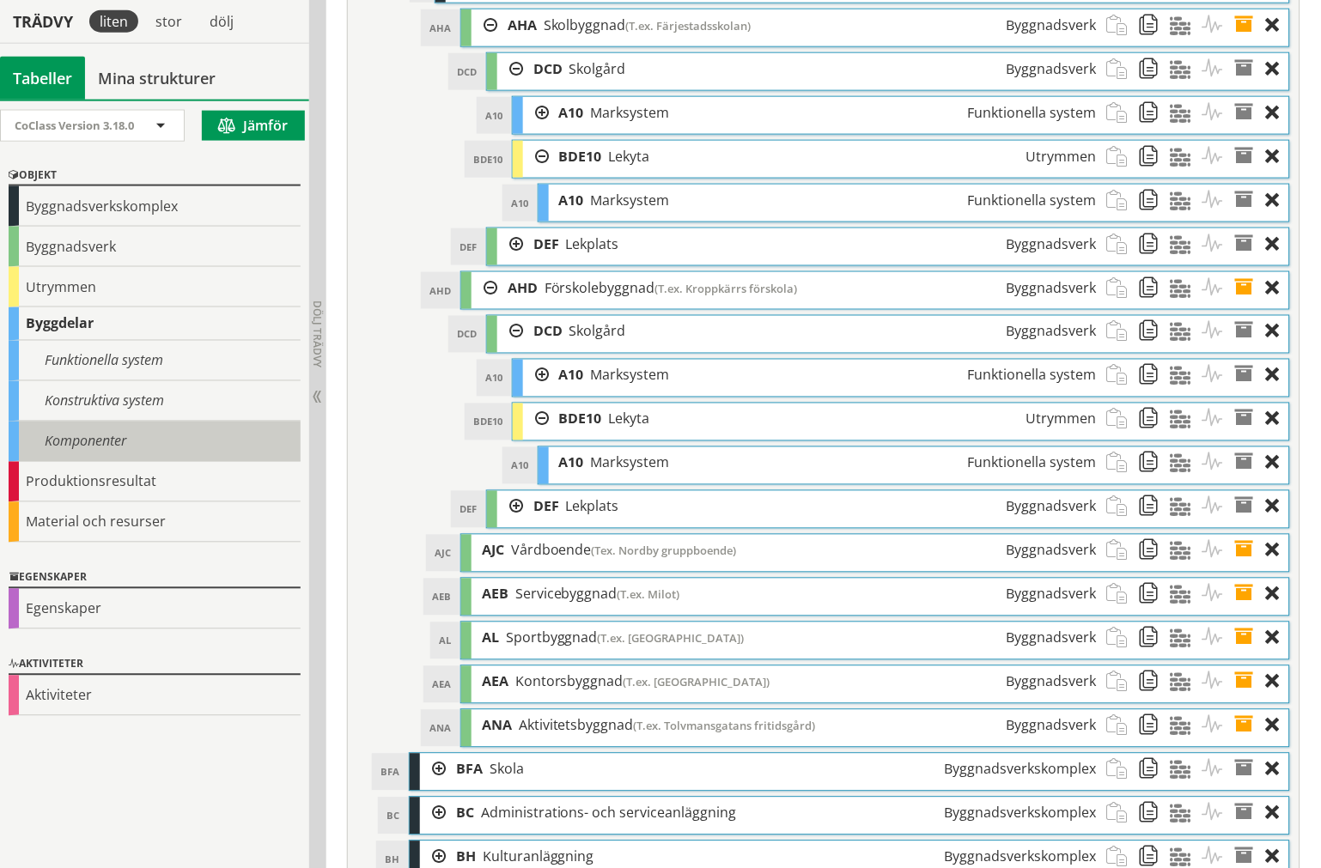
click at [77, 430] on div "Komponenter" at bounding box center [155, 442] width 292 height 40
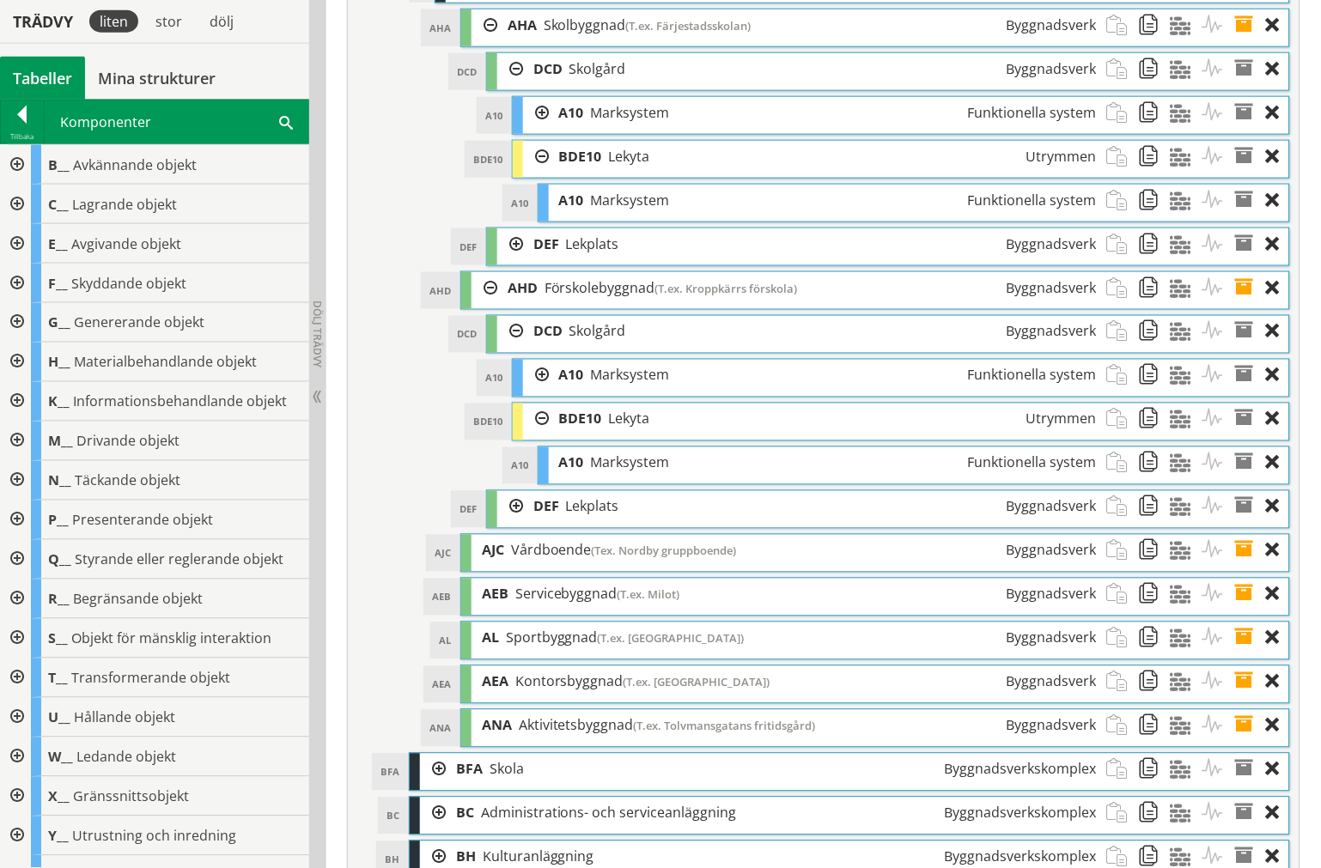
click at [5, 485] on div at bounding box center [15, 481] width 31 height 40
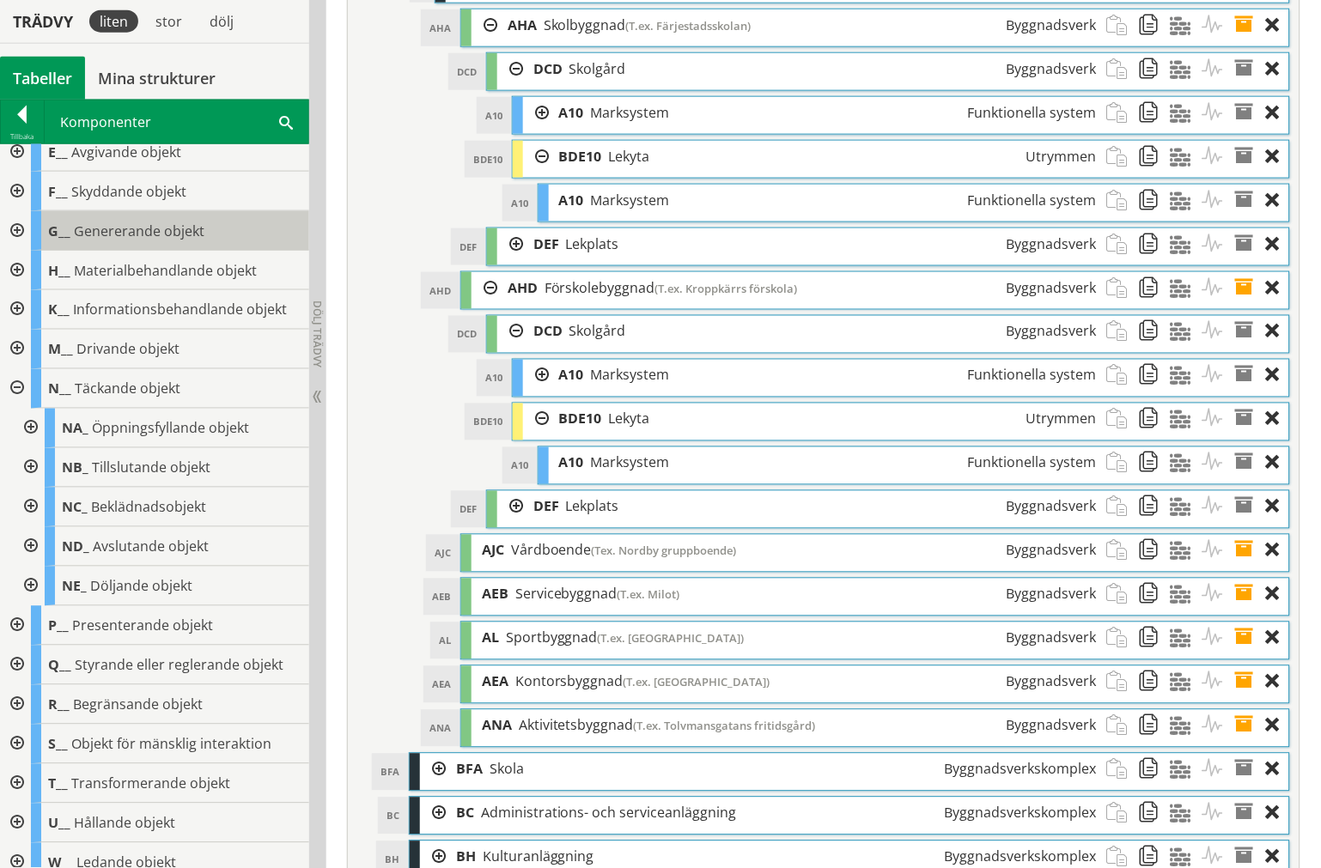
scroll to position [0, 0]
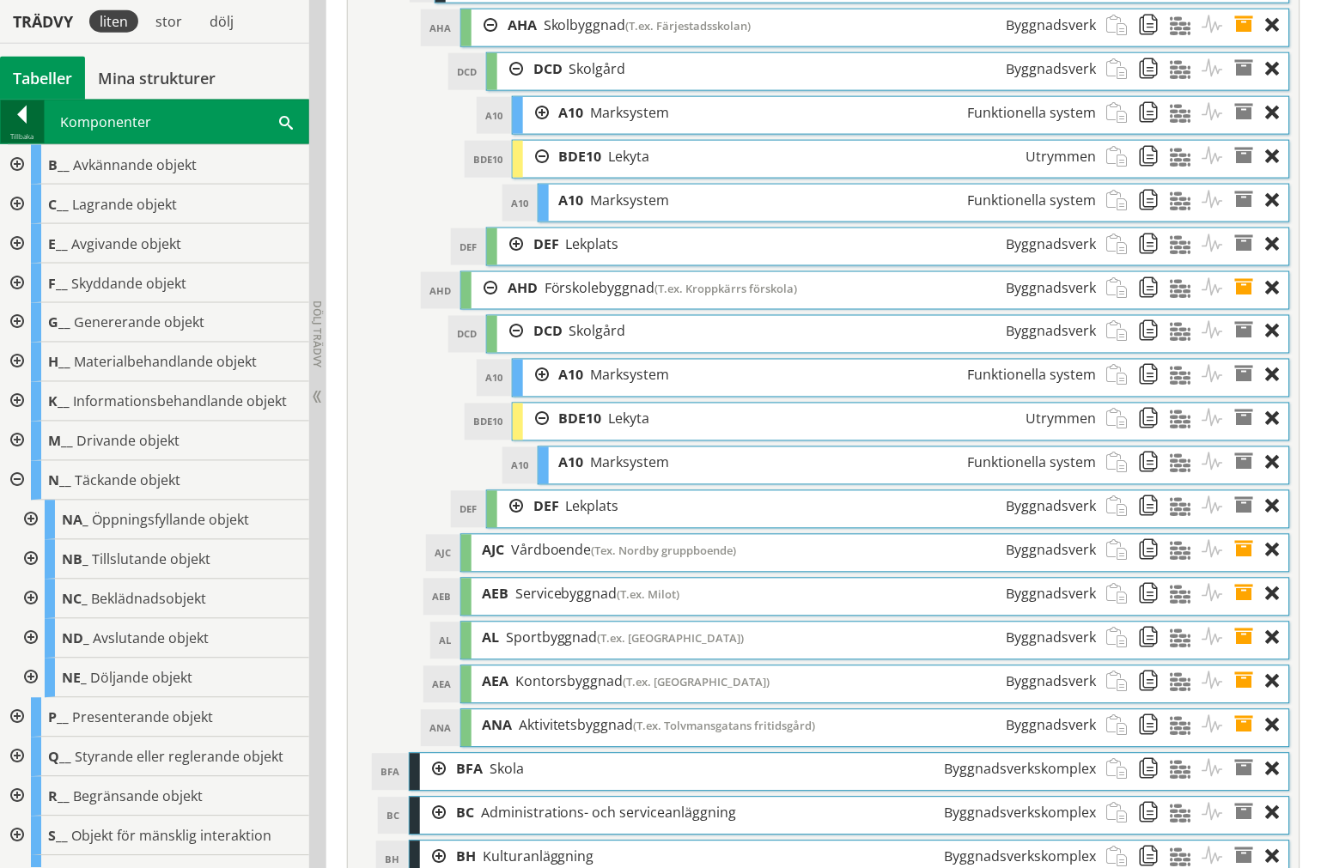
click at [20, 125] on div at bounding box center [22, 118] width 43 height 24
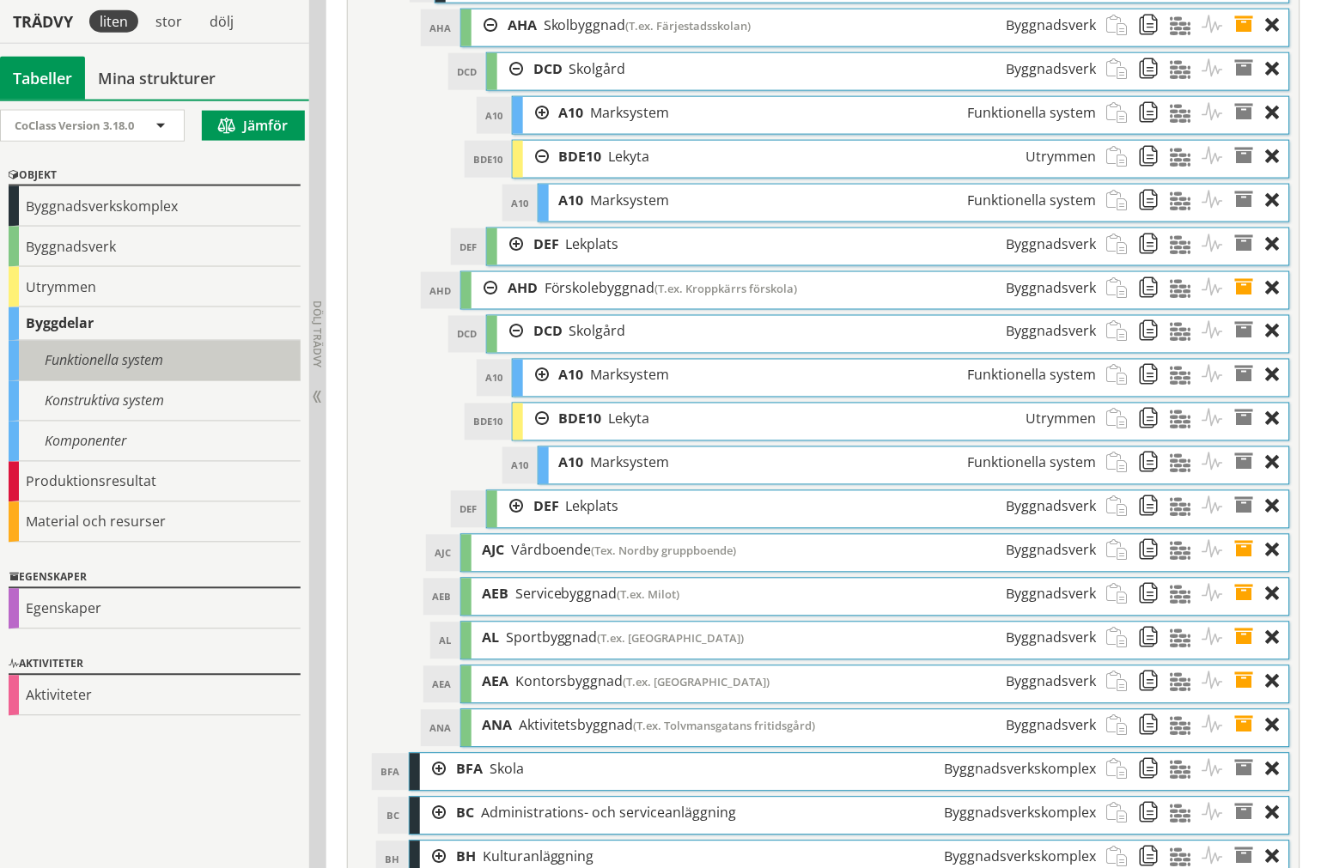
click at [69, 365] on div "Funktionella system" at bounding box center [155, 361] width 292 height 40
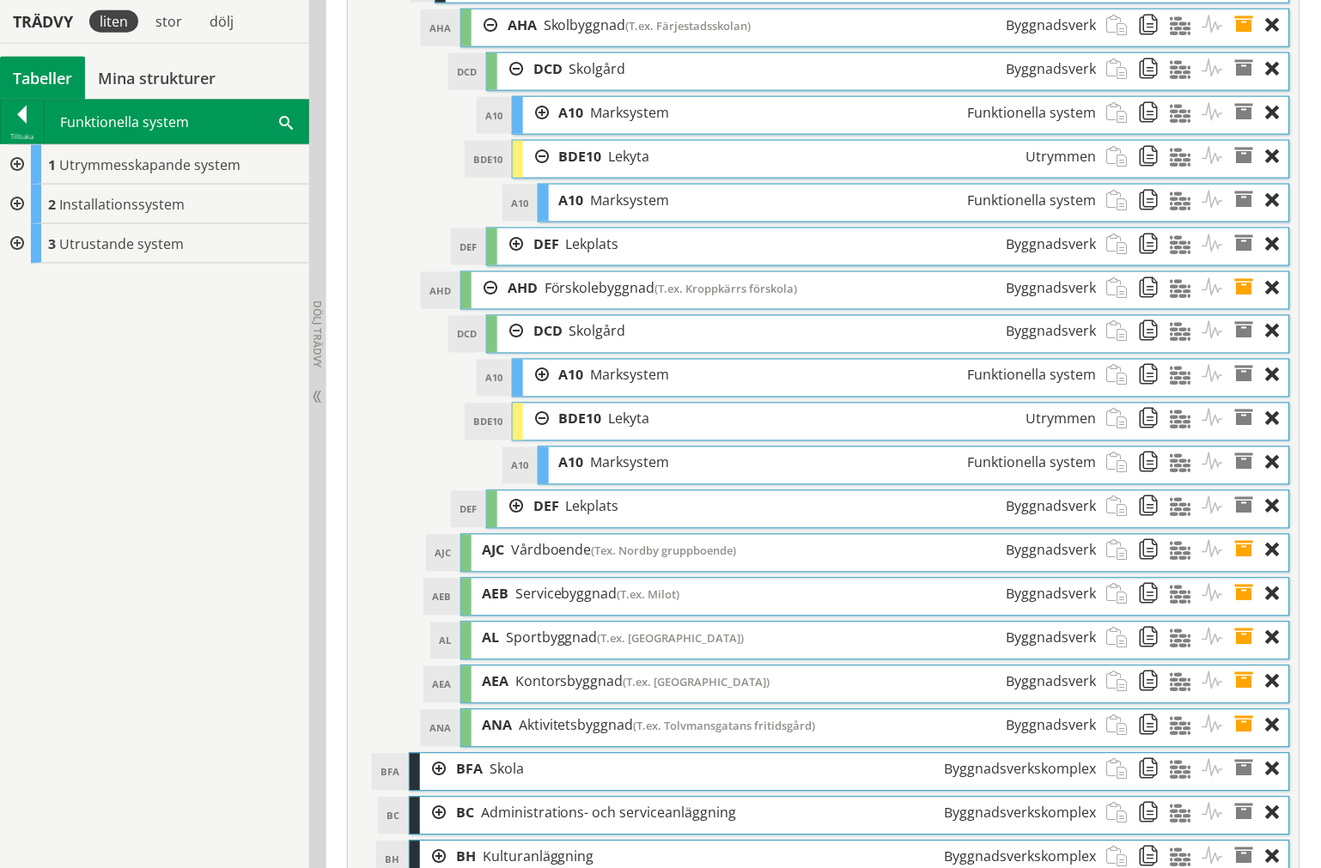
click at [12, 167] on div at bounding box center [15, 165] width 31 height 40
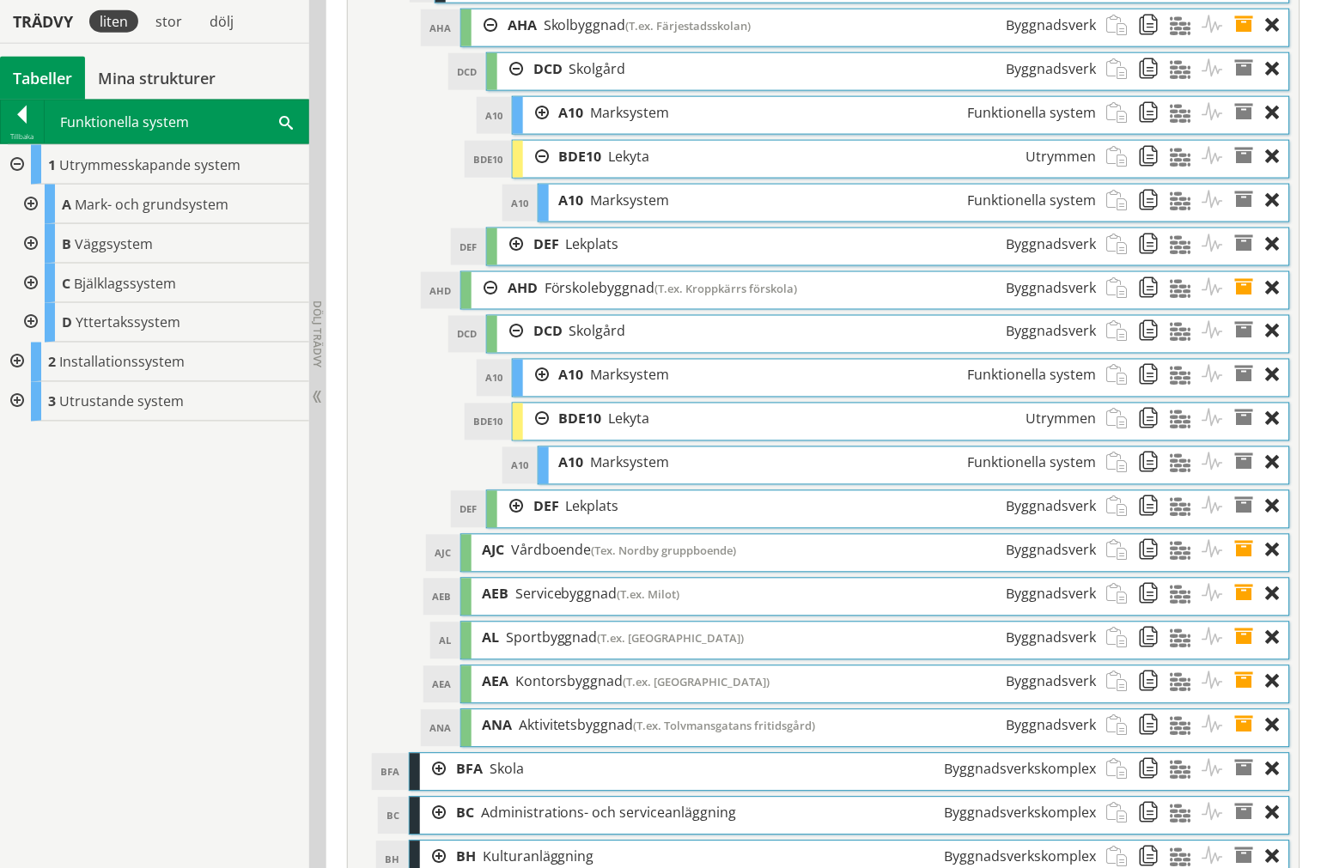
click at [35, 283] on div at bounding box center [29, 284] width 31 height 40
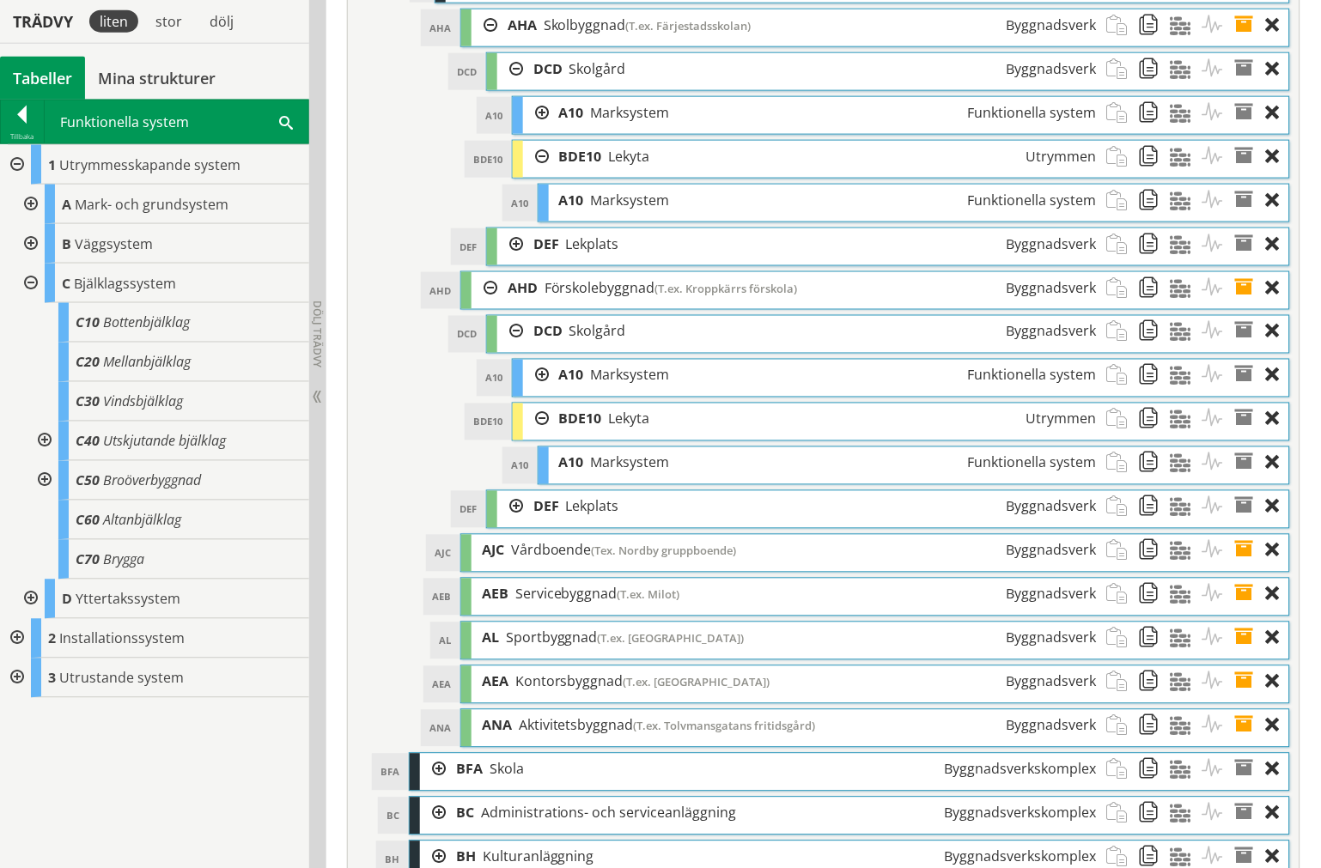
click at [17, 161] on div at bounding box center [15, 165] width 31 height 40
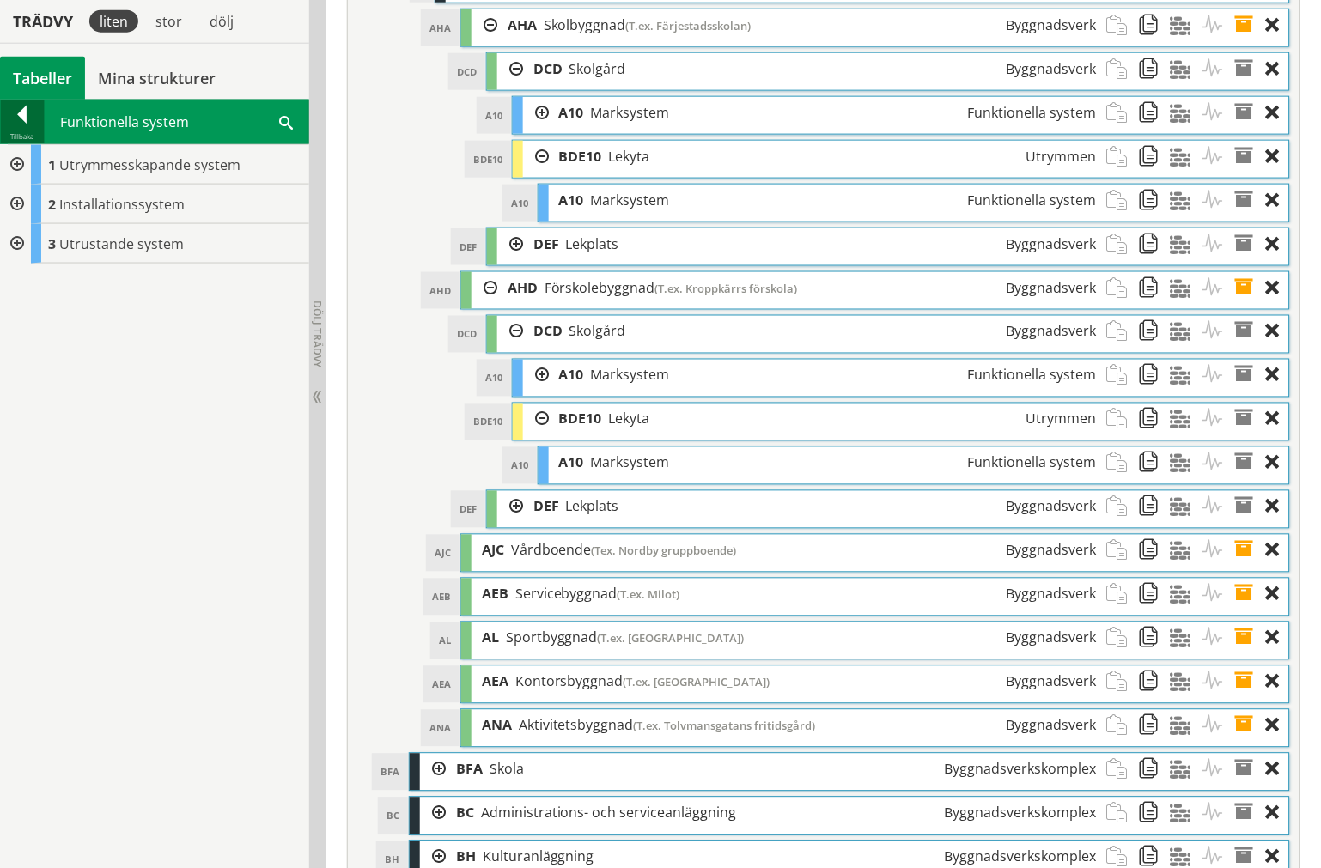
click at [15, 126] on div at bounding box center [22, 118] width 43 height 24
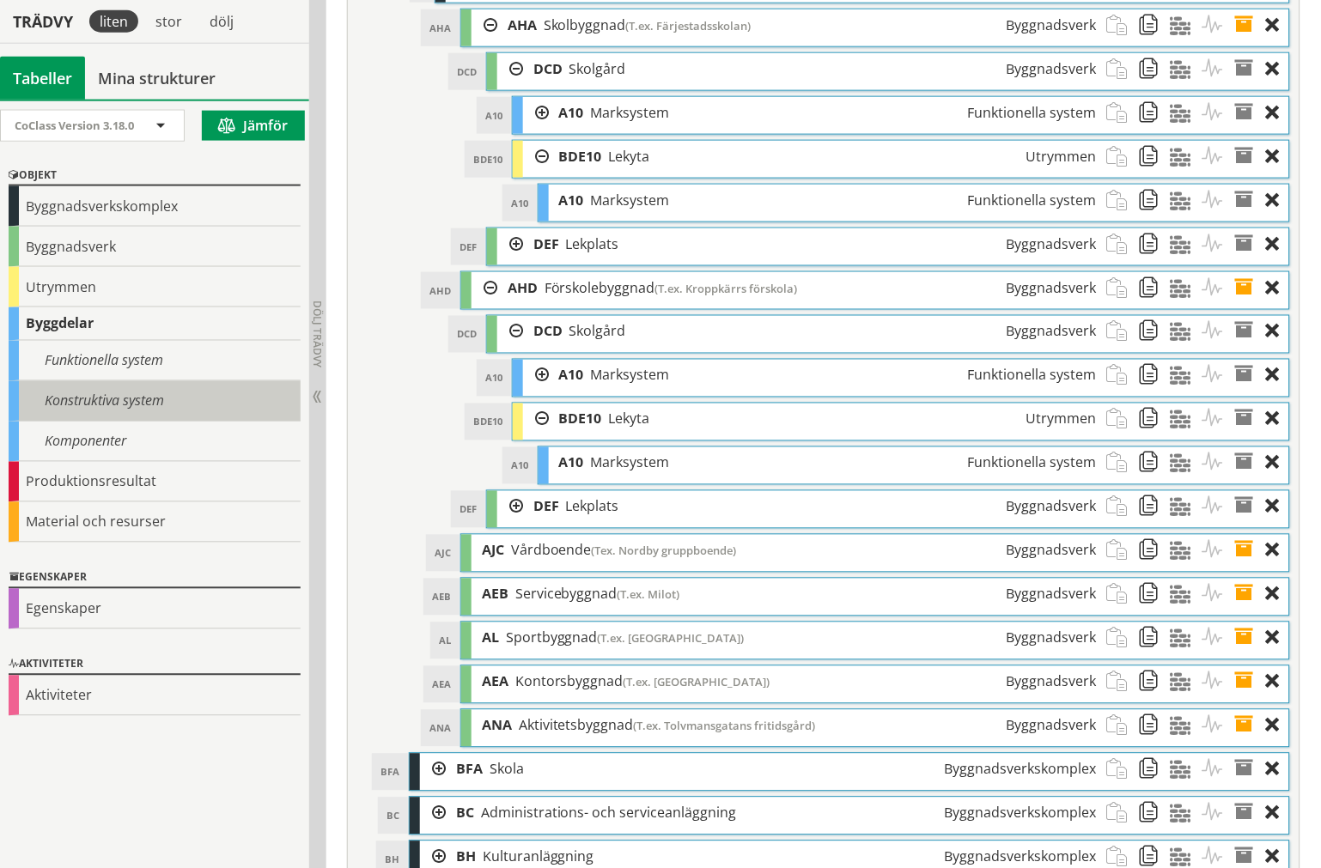
click at [101, 407] on div "Konstruktiva system" at bounding box center [155, 401] width 292 height 40
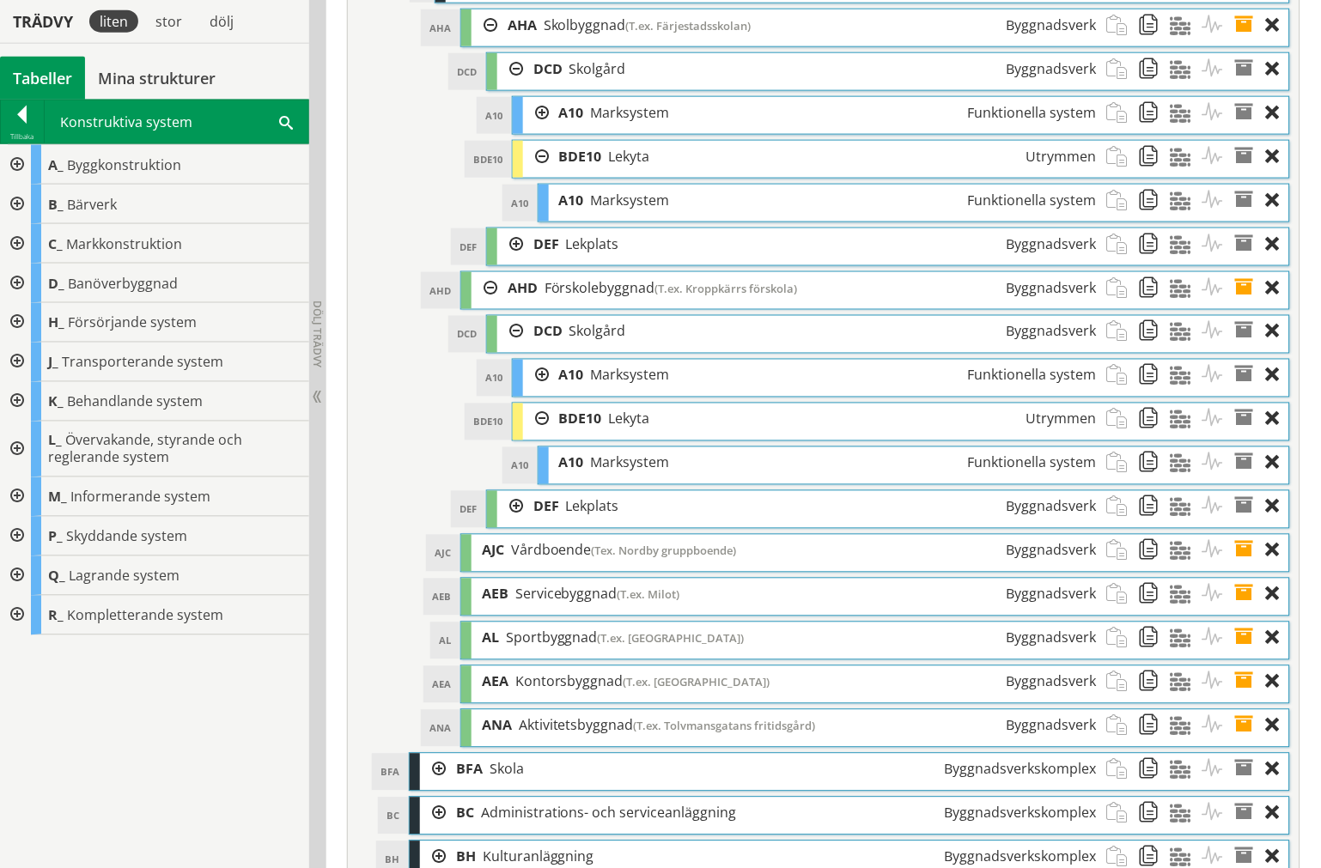
click at [6, 247] on div at bounding box center [15, 244] width 31 height 40
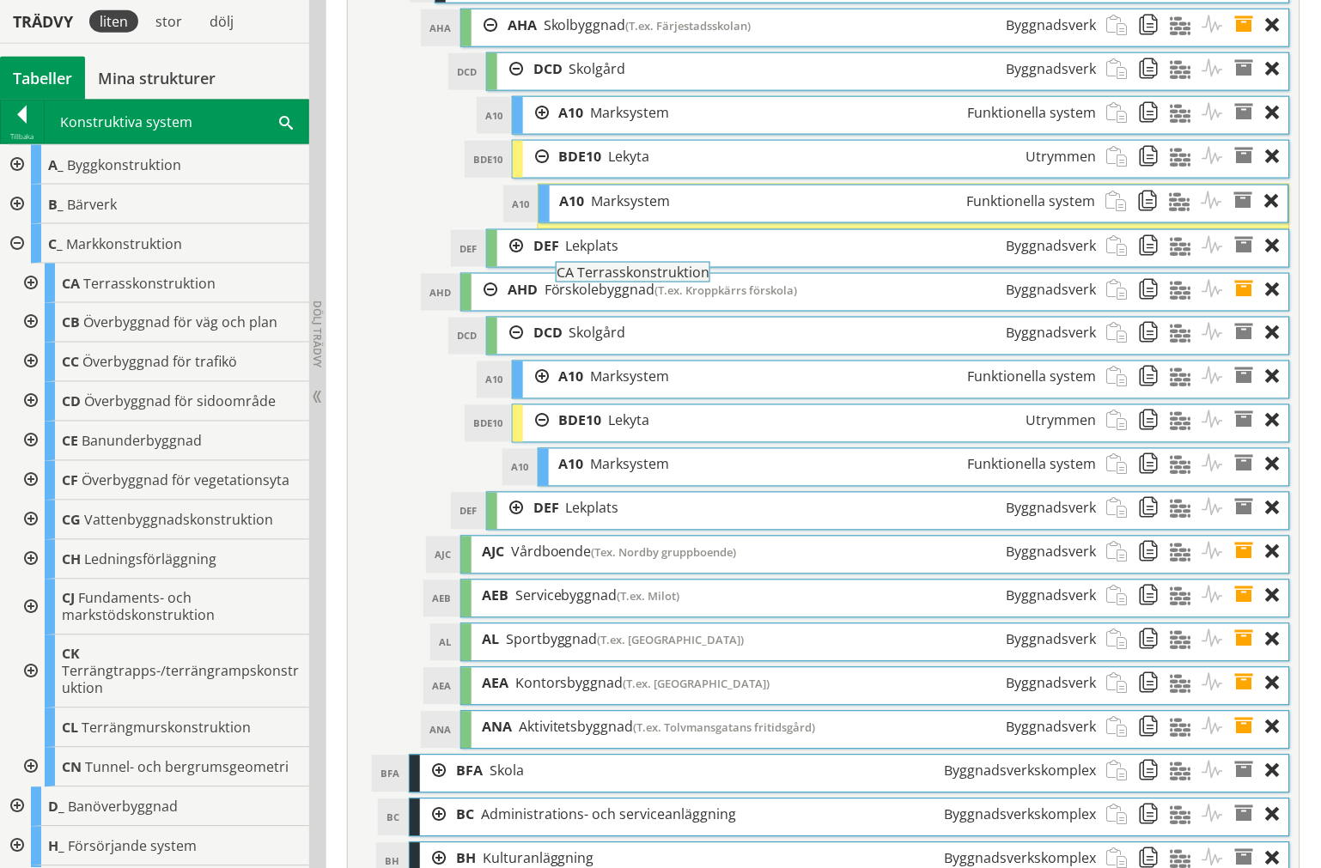
drag, startPoint x: 106, startPoint y: 276, endPoint x: 648, endPoint y: 272, distance: 541.9
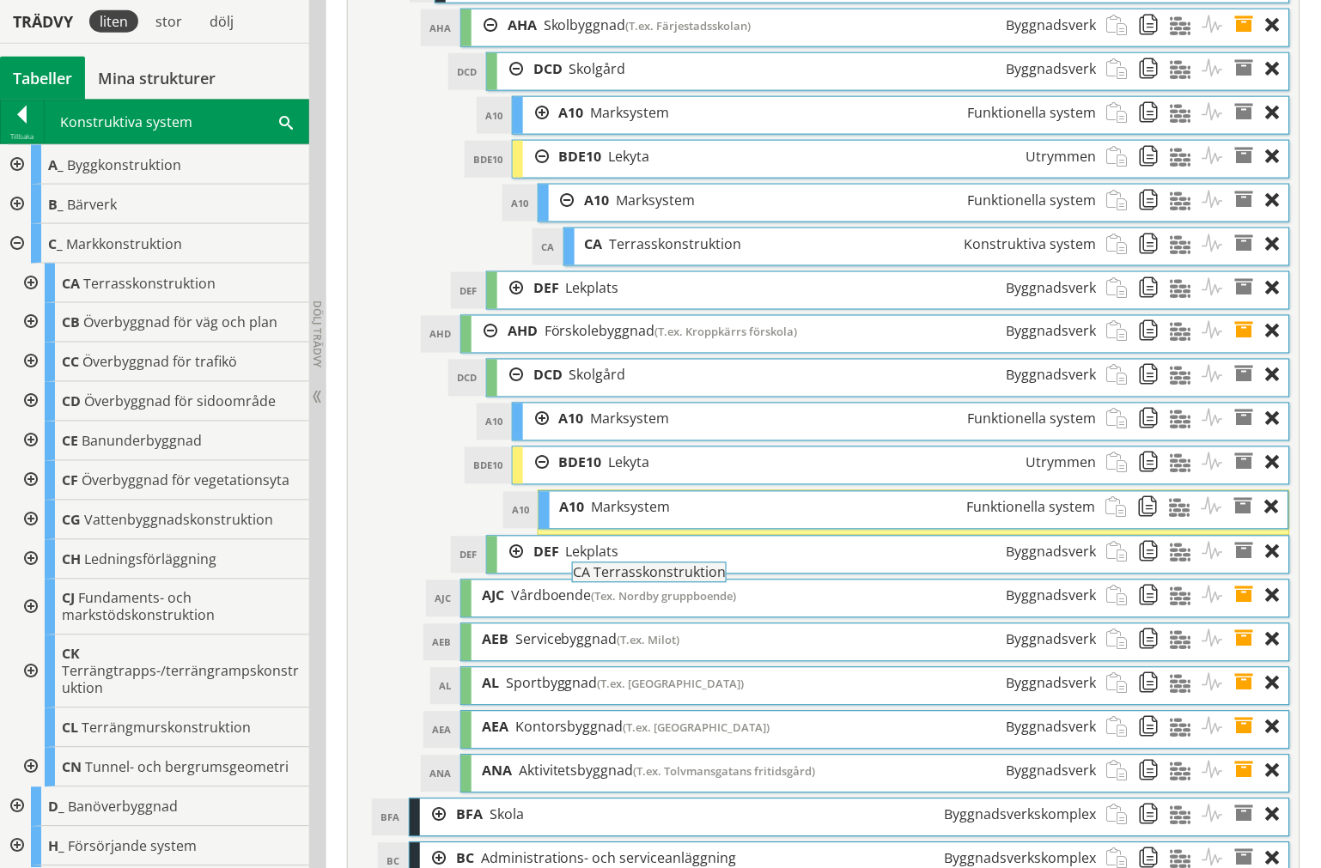
drag, startPoint x: 185, startPoint y: 271, endPoint x: 744, endPoint y: 570, distance: 633.2
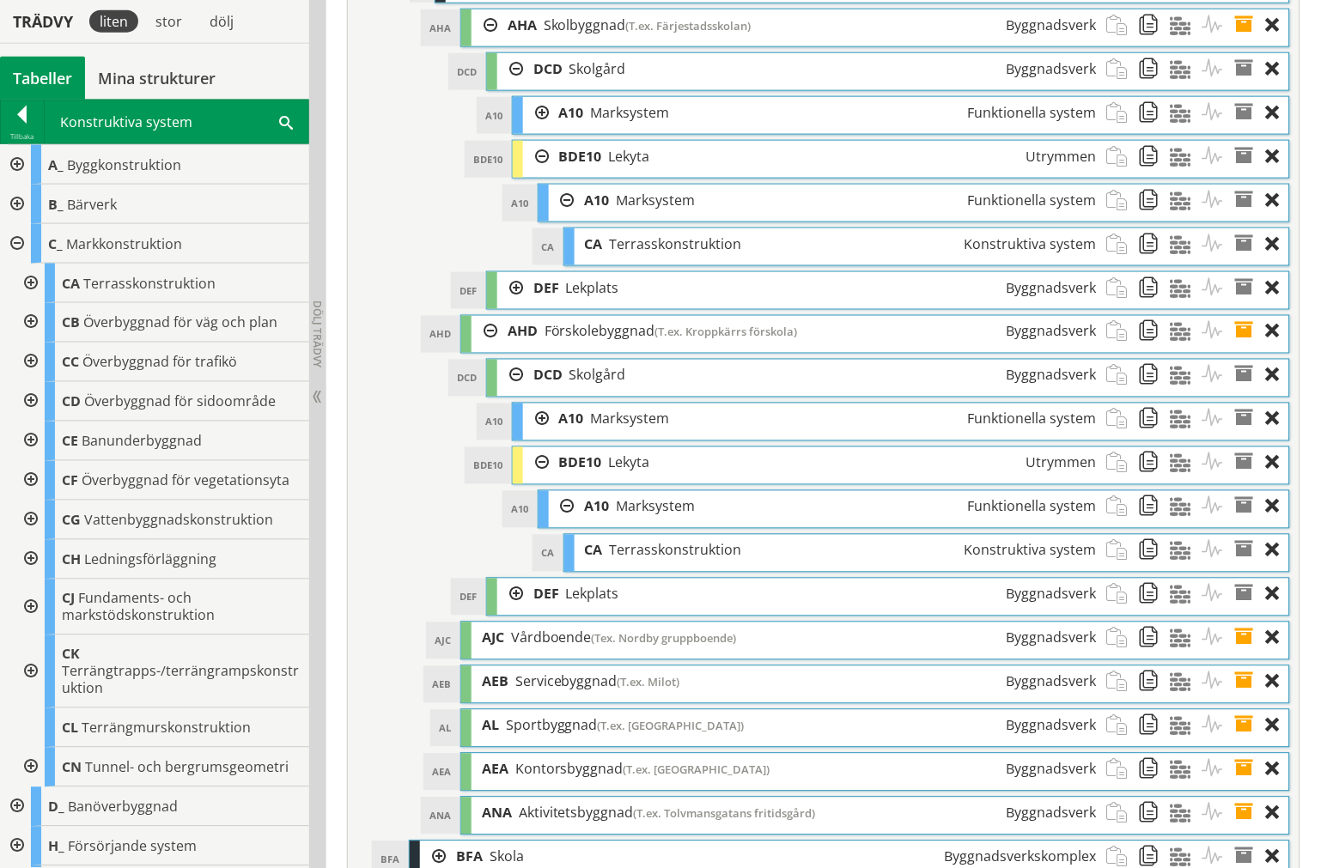
click at [14, 239] on div at bounding box center [15, 244] width 31 height 40
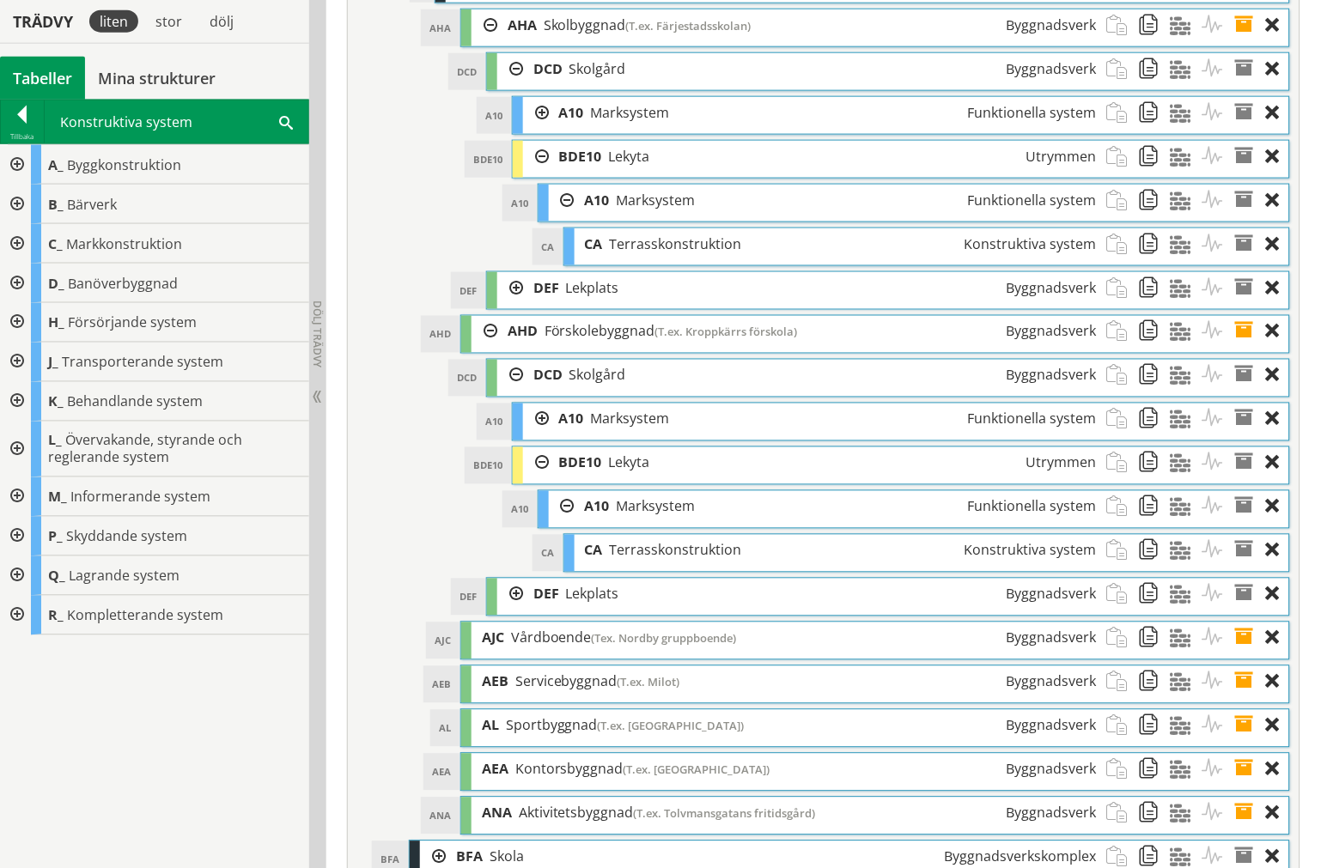
click at [21, 124] on div at bounding box center [22, 118] width 43 height 24
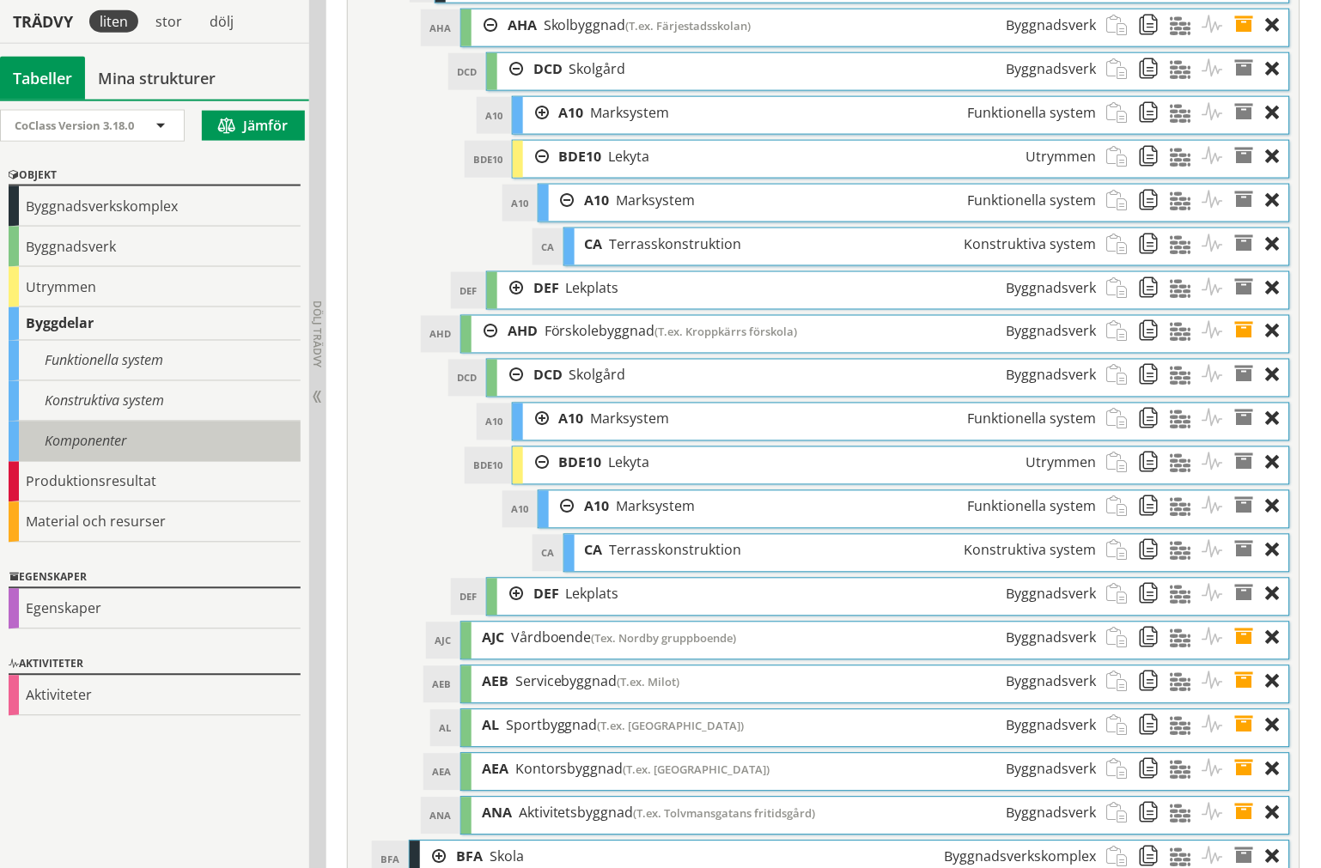
click at [72, 439] on div "Komponenter" at bounding box center [155, 442] width 292 height 40
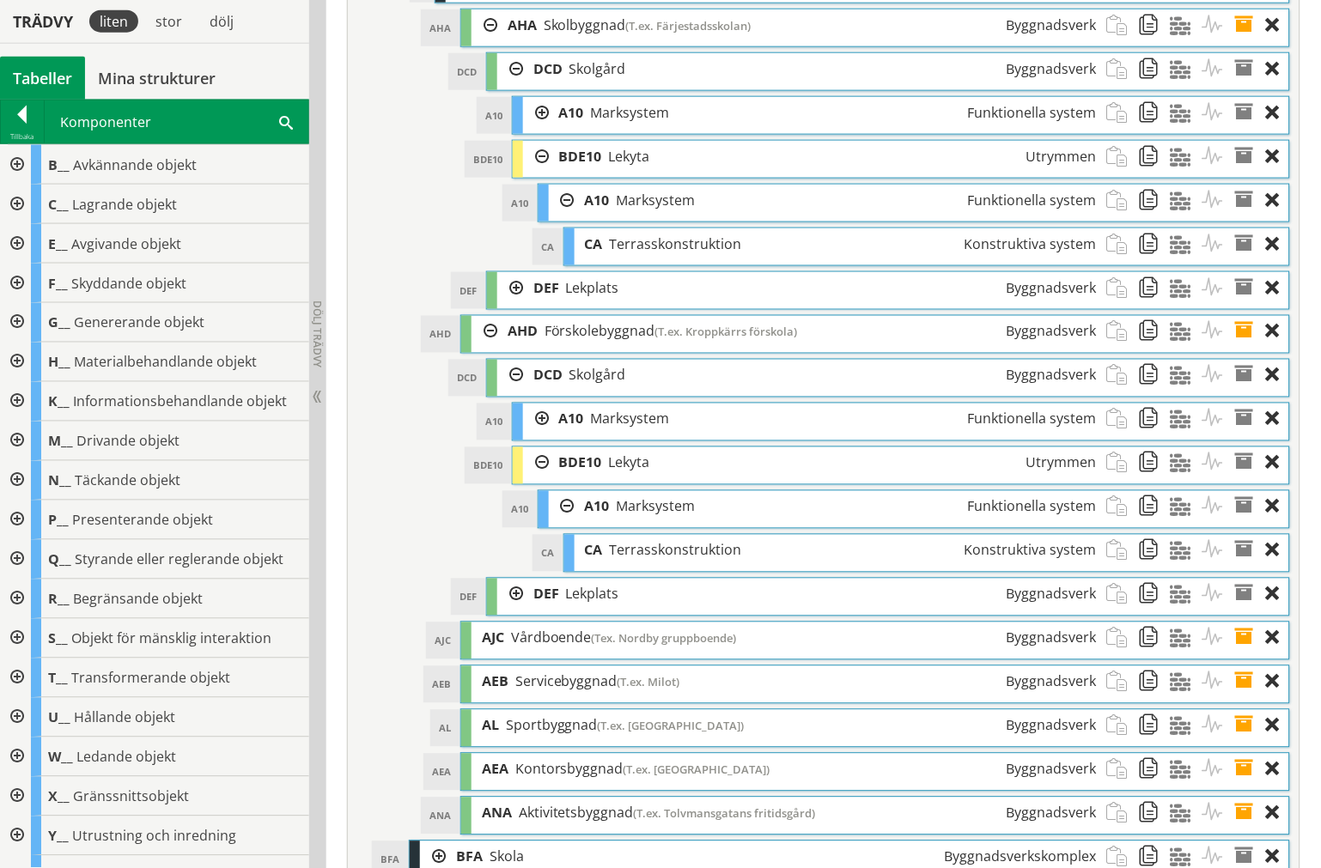
click at [18, 483] on div at bounding box center [15, 481] width 31 height 40
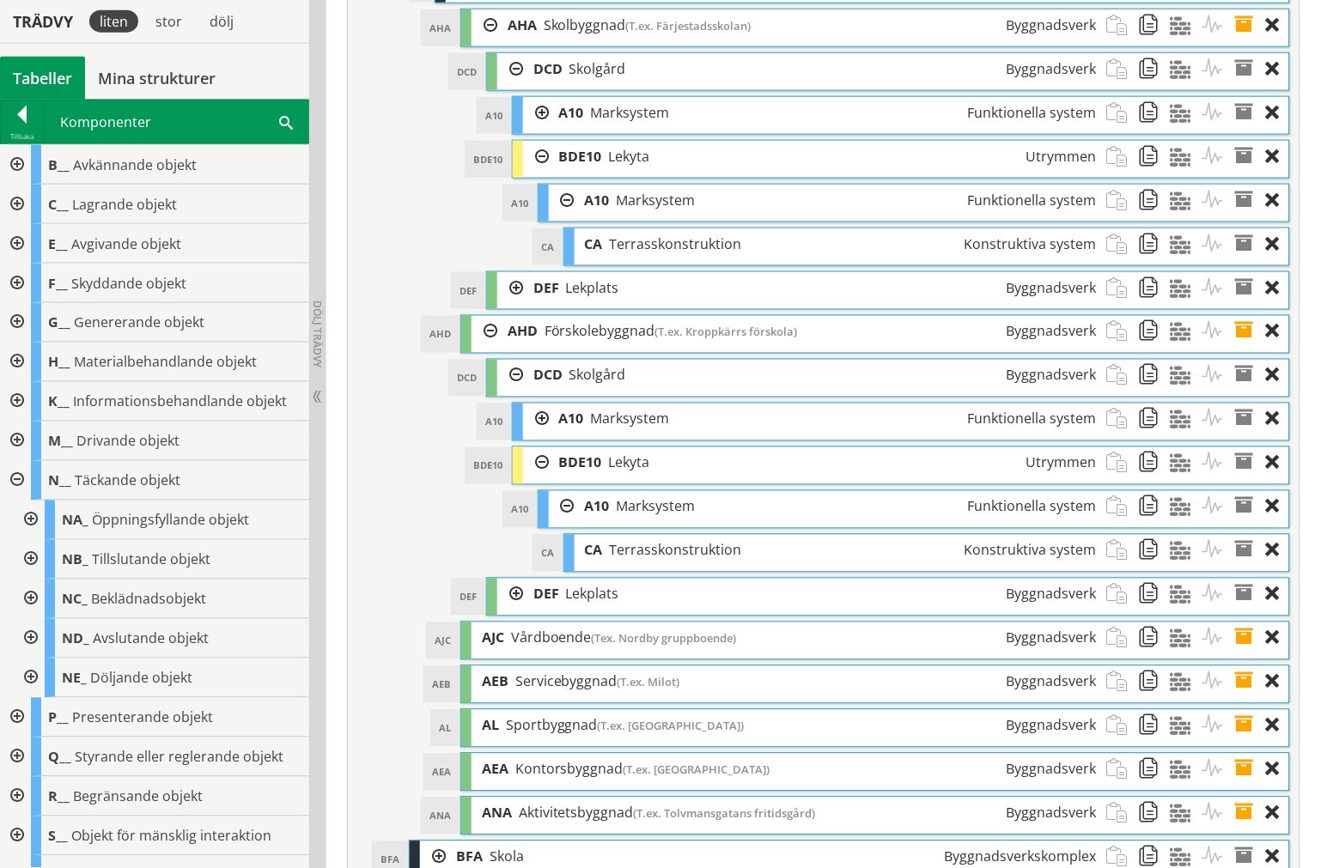
click at [33, 591] on div at bounding box center [29, 600] width 31 height 40
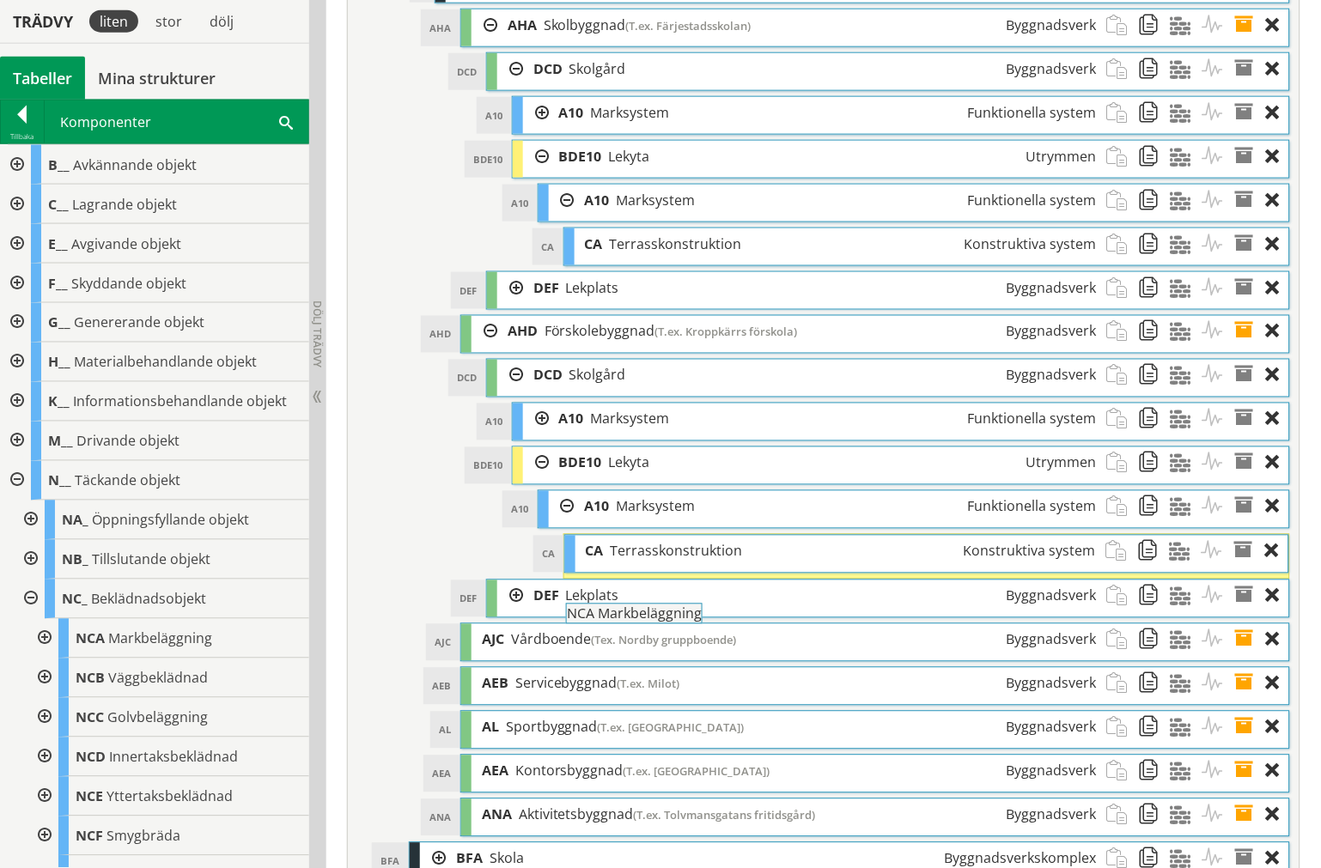
drag, startPoint x: 124, startPoint y: 634, endPoint x: 664, endPoint y: 619, distance: 540.4
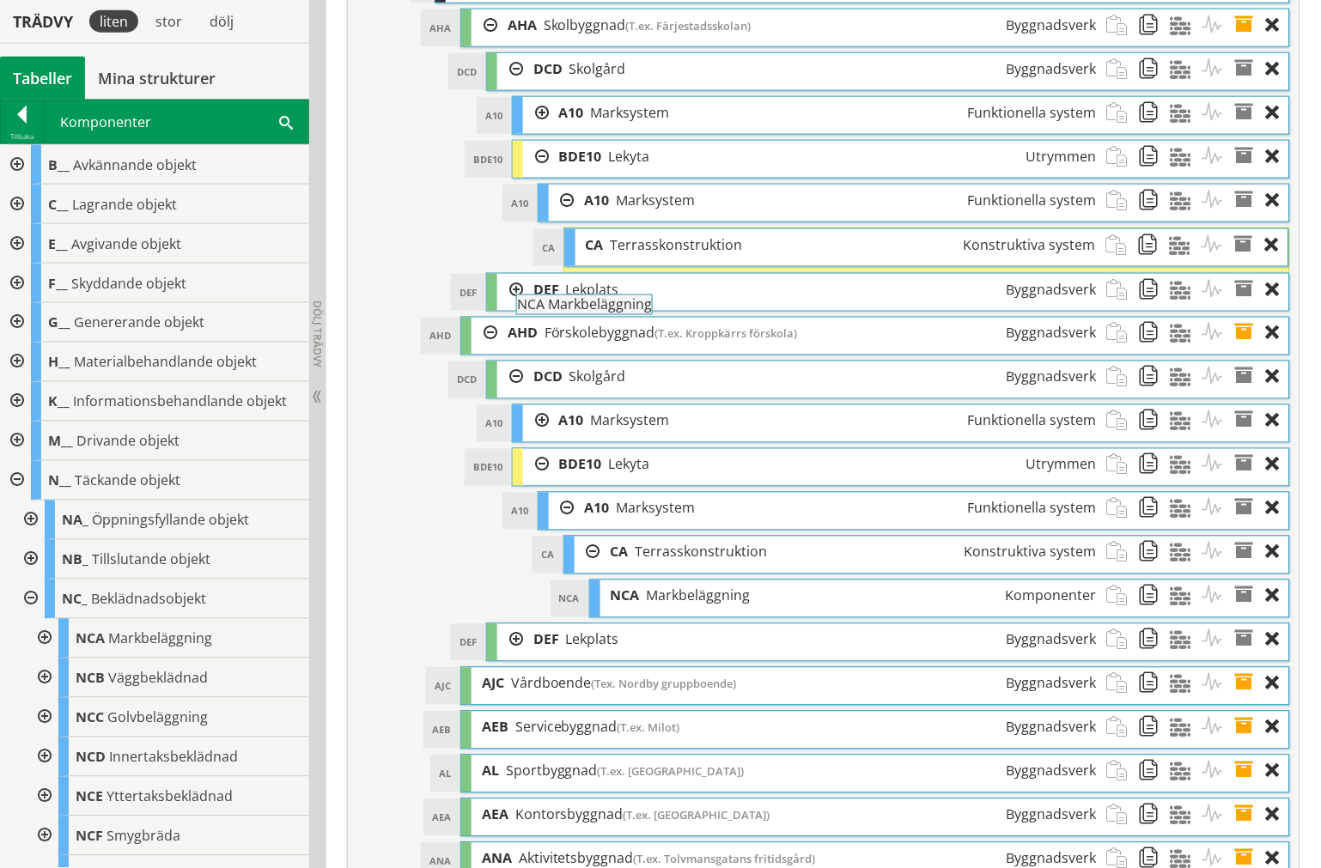
drag, startPoint x: 199, startPoint y: 627, endPoint x: 688, endPoint y: 301, distance: 587.1
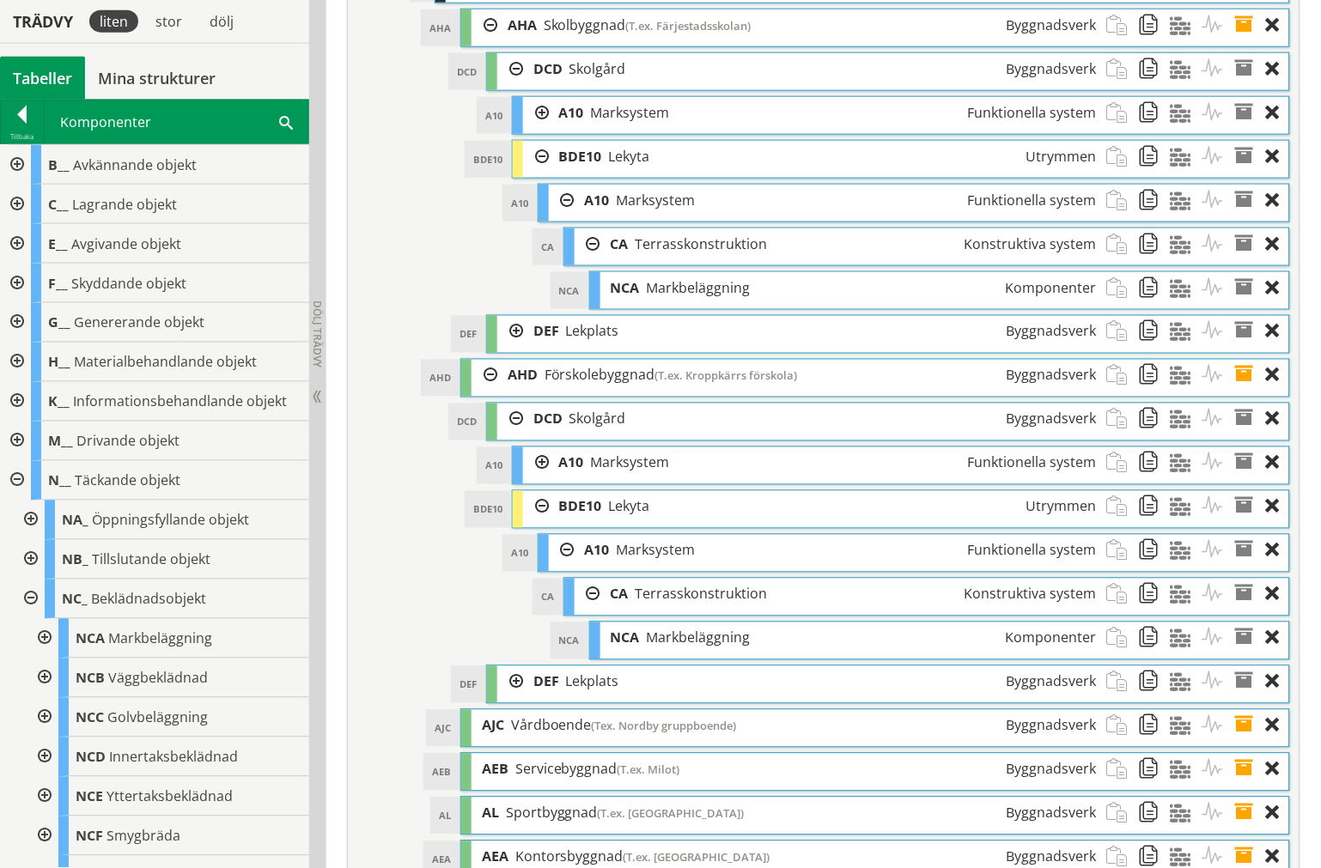
click at [587, 260] on div at bounding box center [588, 244] width 26 height 32
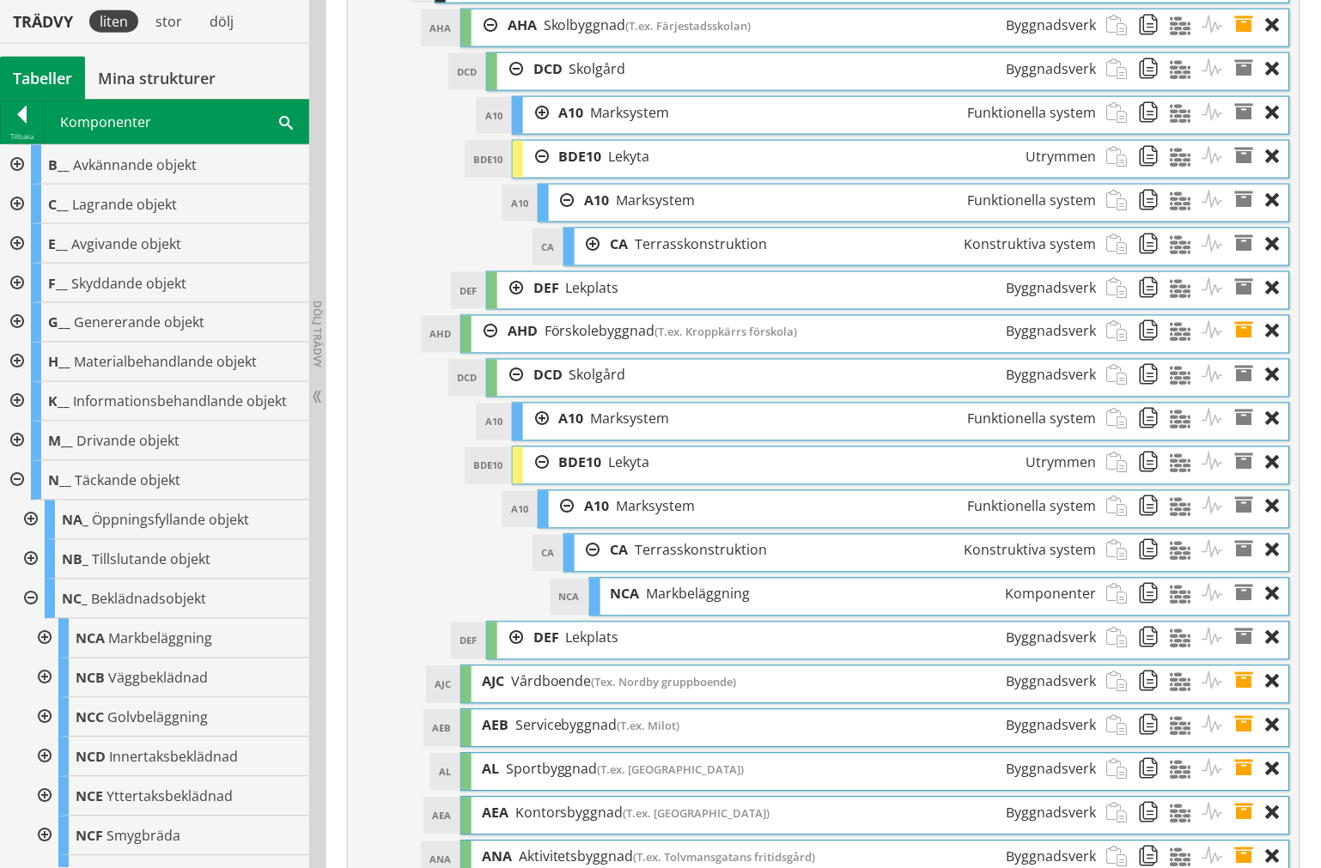
click at [567, 216] on div at bounding box center [562, 201] width 26 height 32
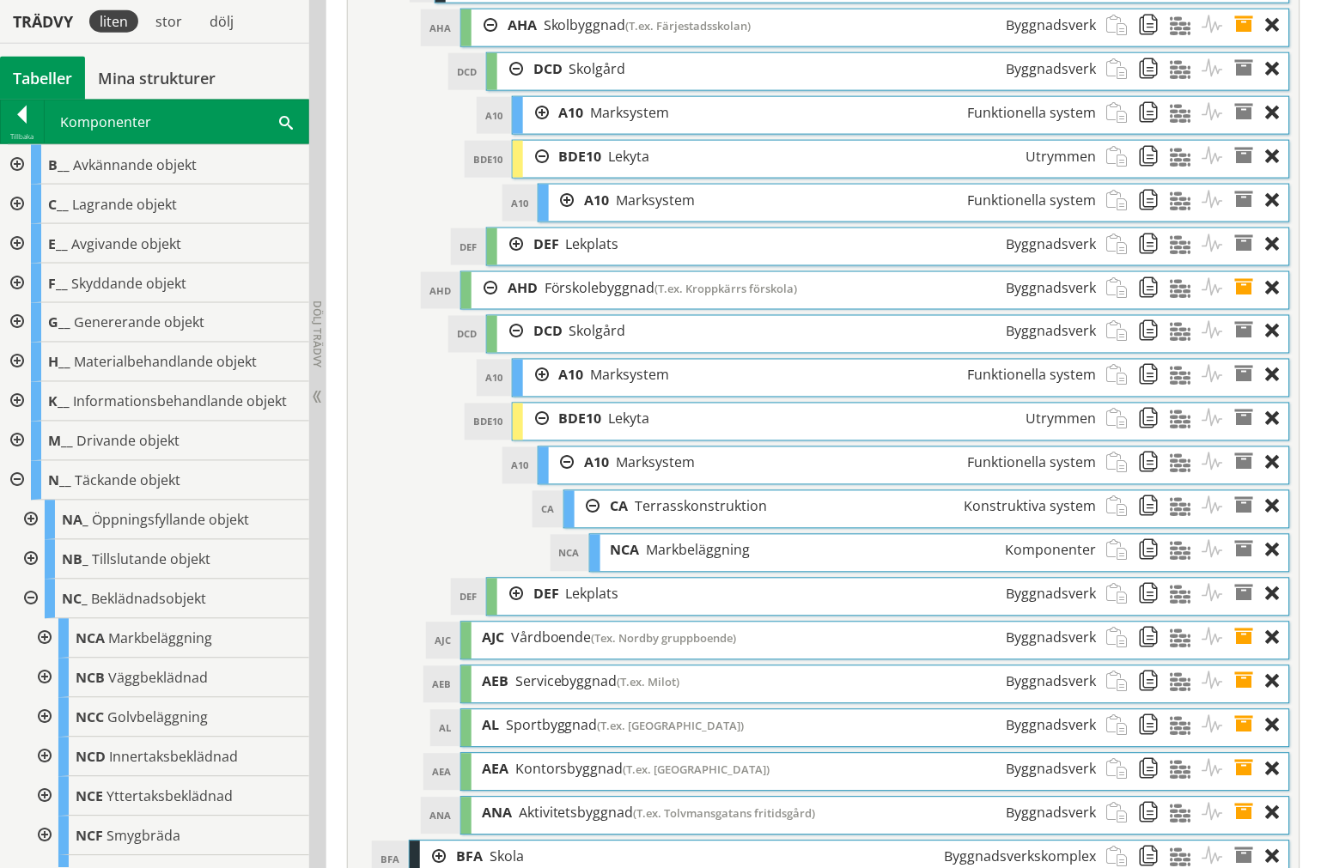
click at [590, 523] on div at bounding box center [588, 507] width 26 height 32
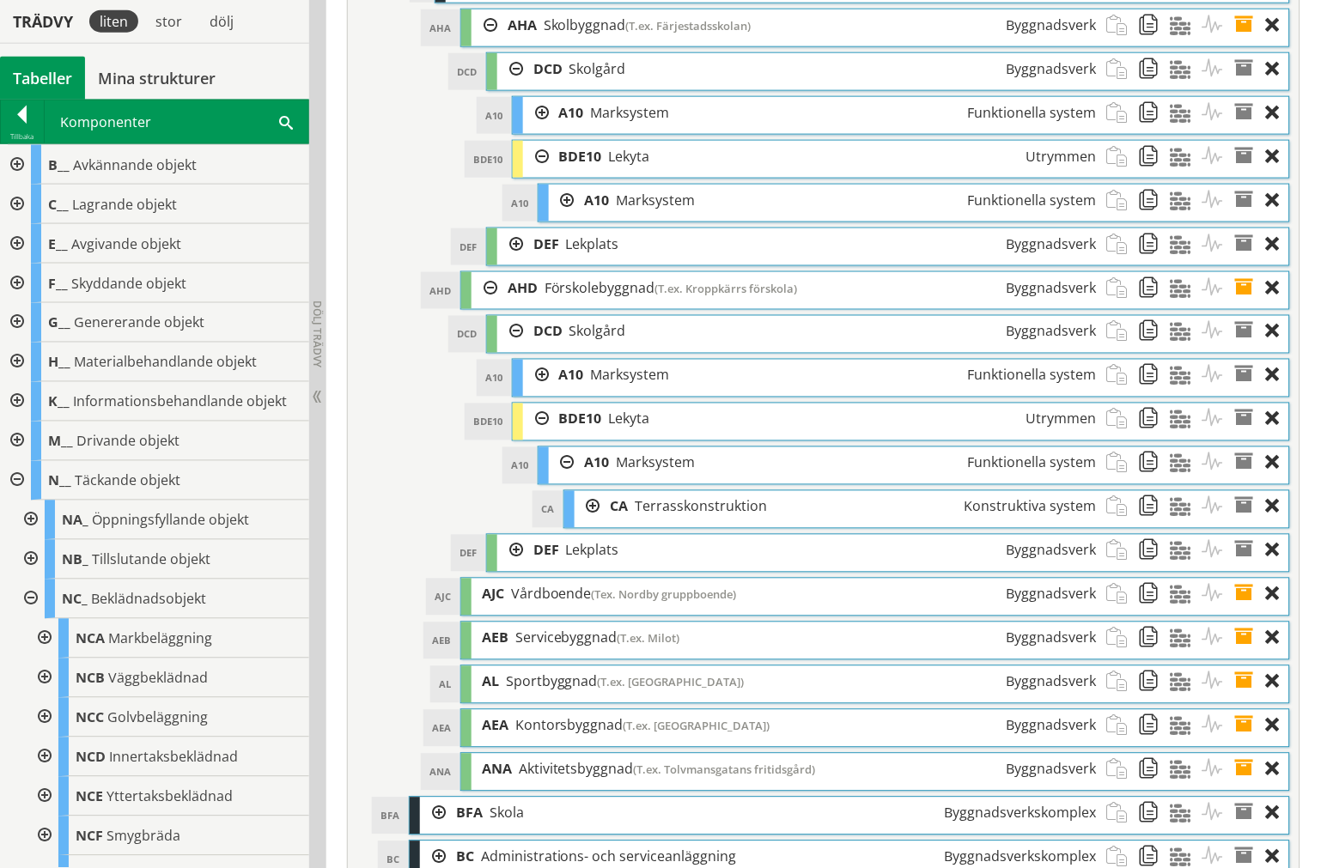
click at [559, 479] on div at bounding box center [562, 463] width 26 height 32
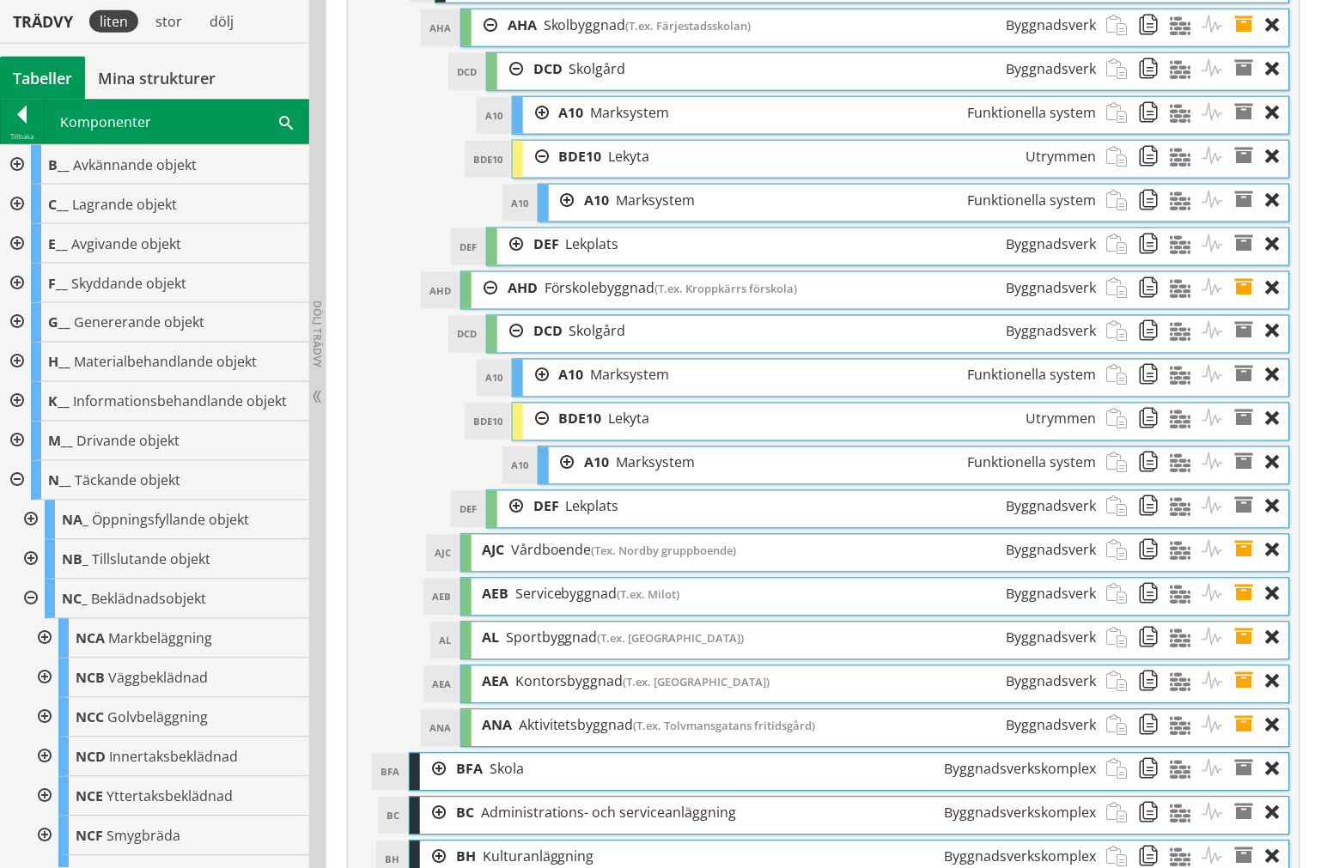
drag, startPoint x: 26, startPoint y: 599, endPoint x: 24, endPoint y: 589, distance: 9.6
click at [24, 597] on div at bounding box center [29, 600] width 31 height 40
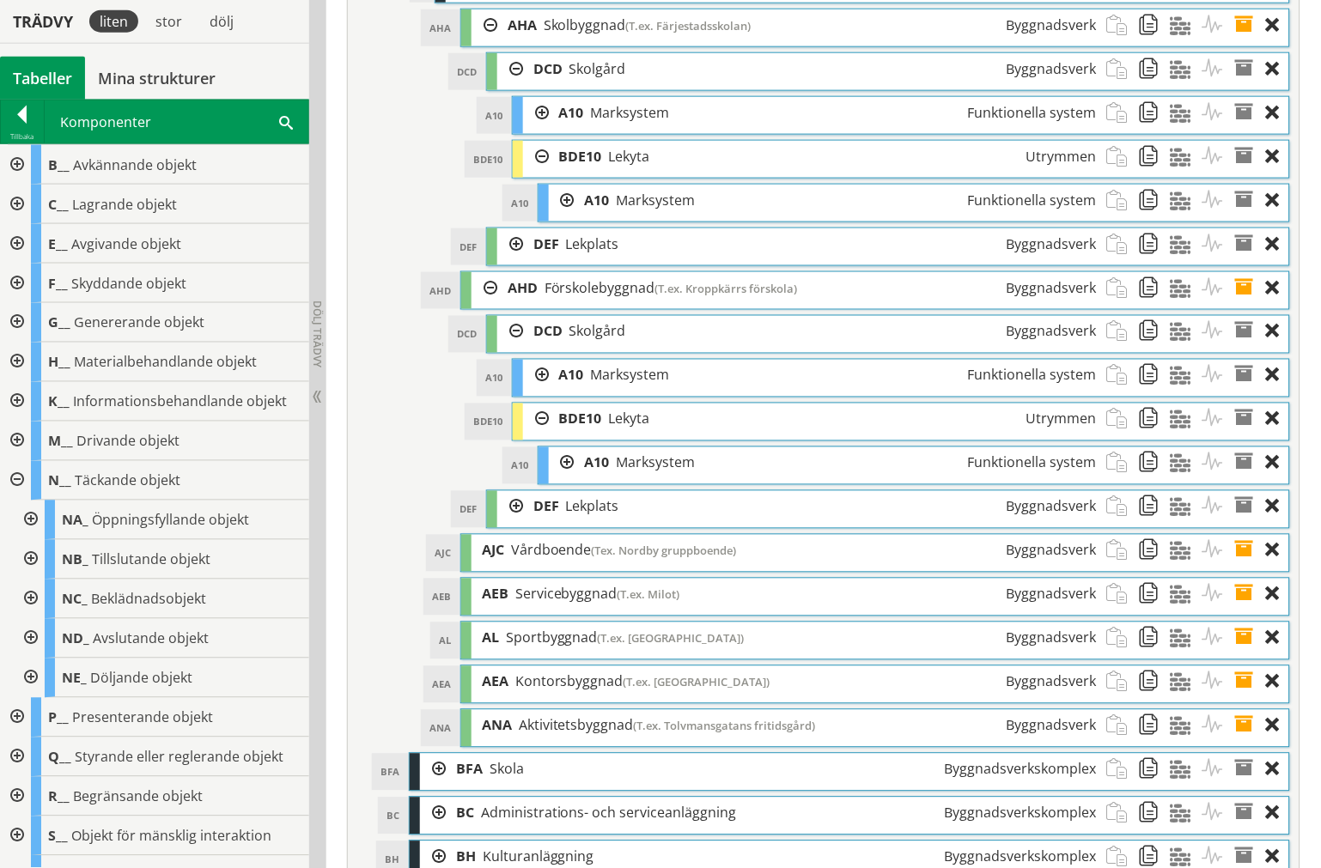
click at [14, 483] on div at bounding box center [15, 481] width 31 height 40
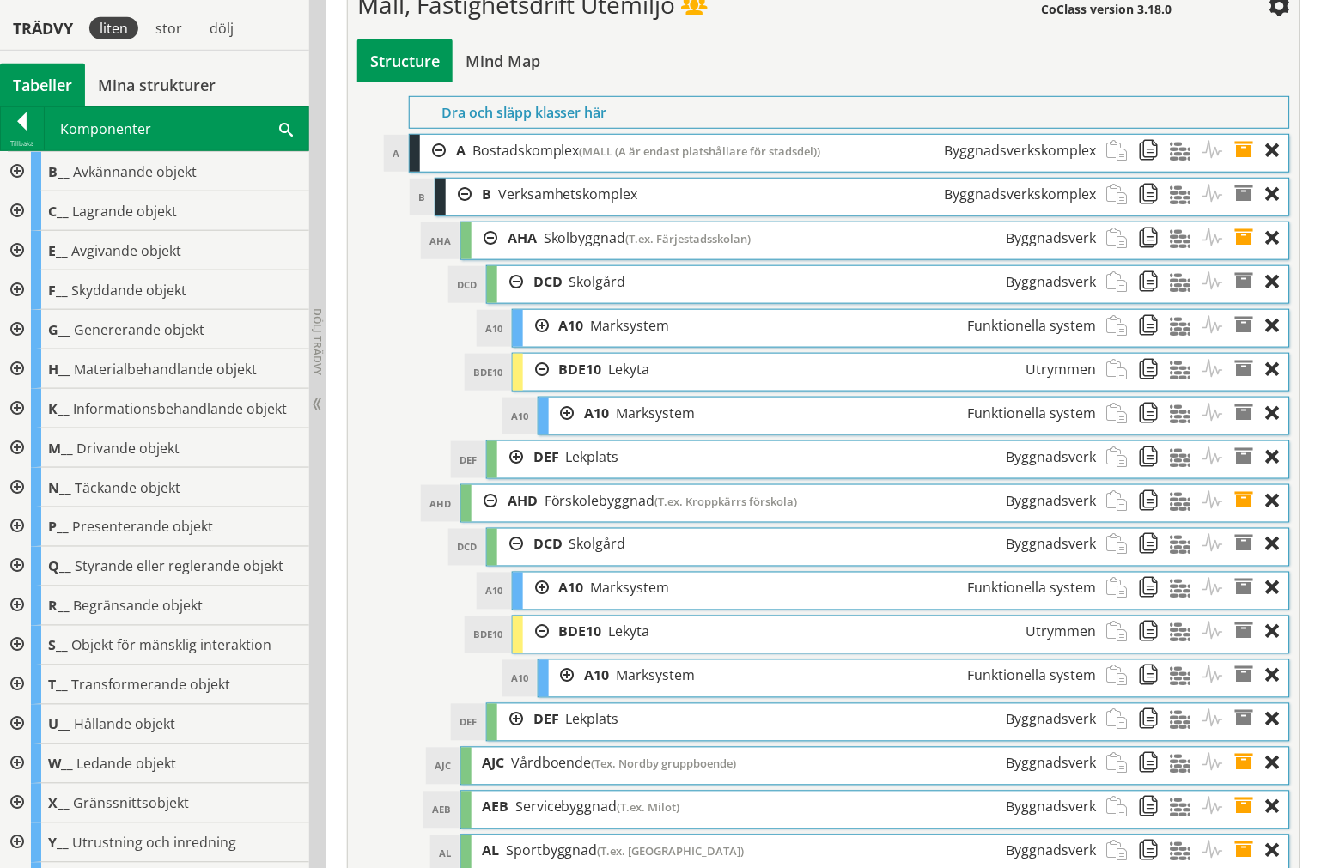
scroll to position [6275, 0]
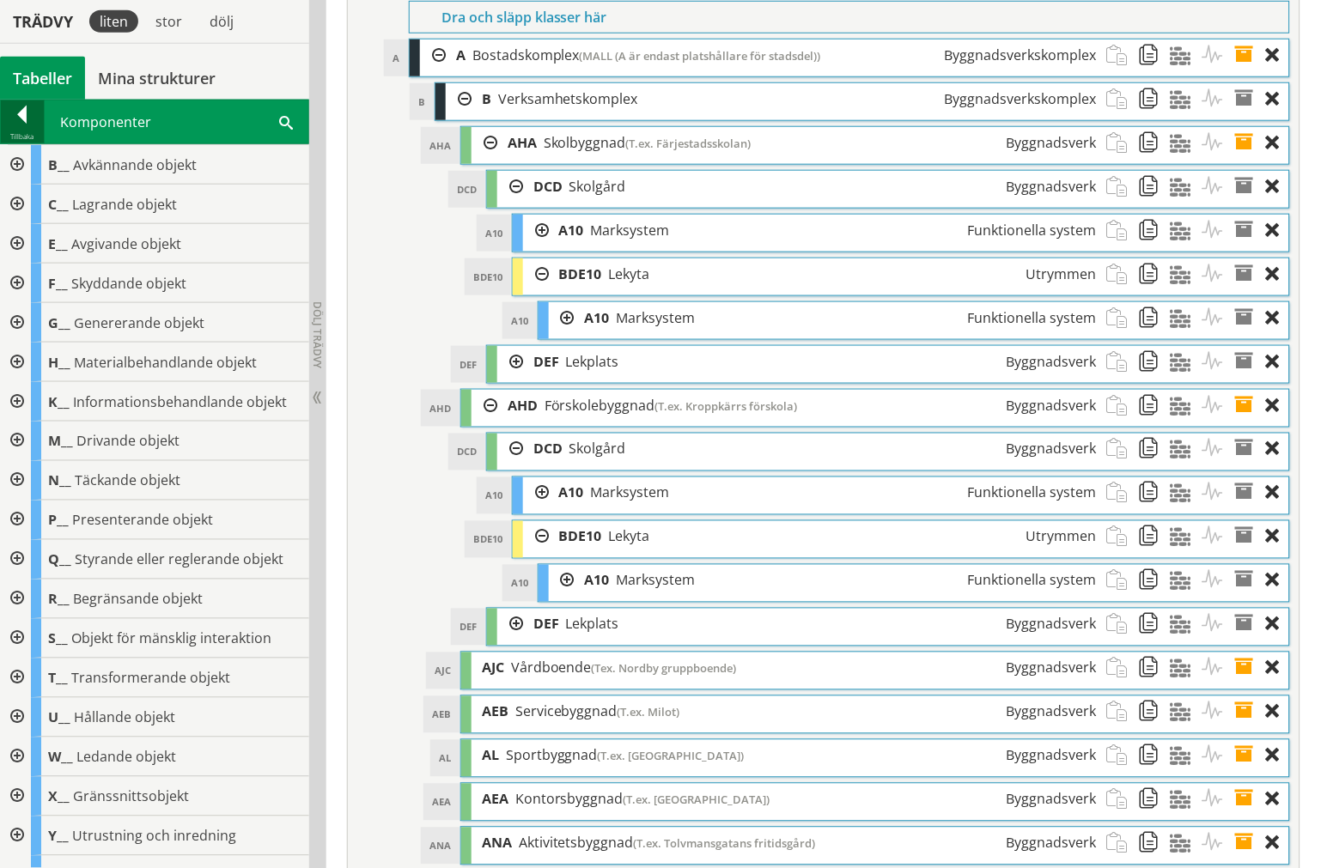
click at [19, 116] on div at bounding box center [22, 118] width 43 height 24
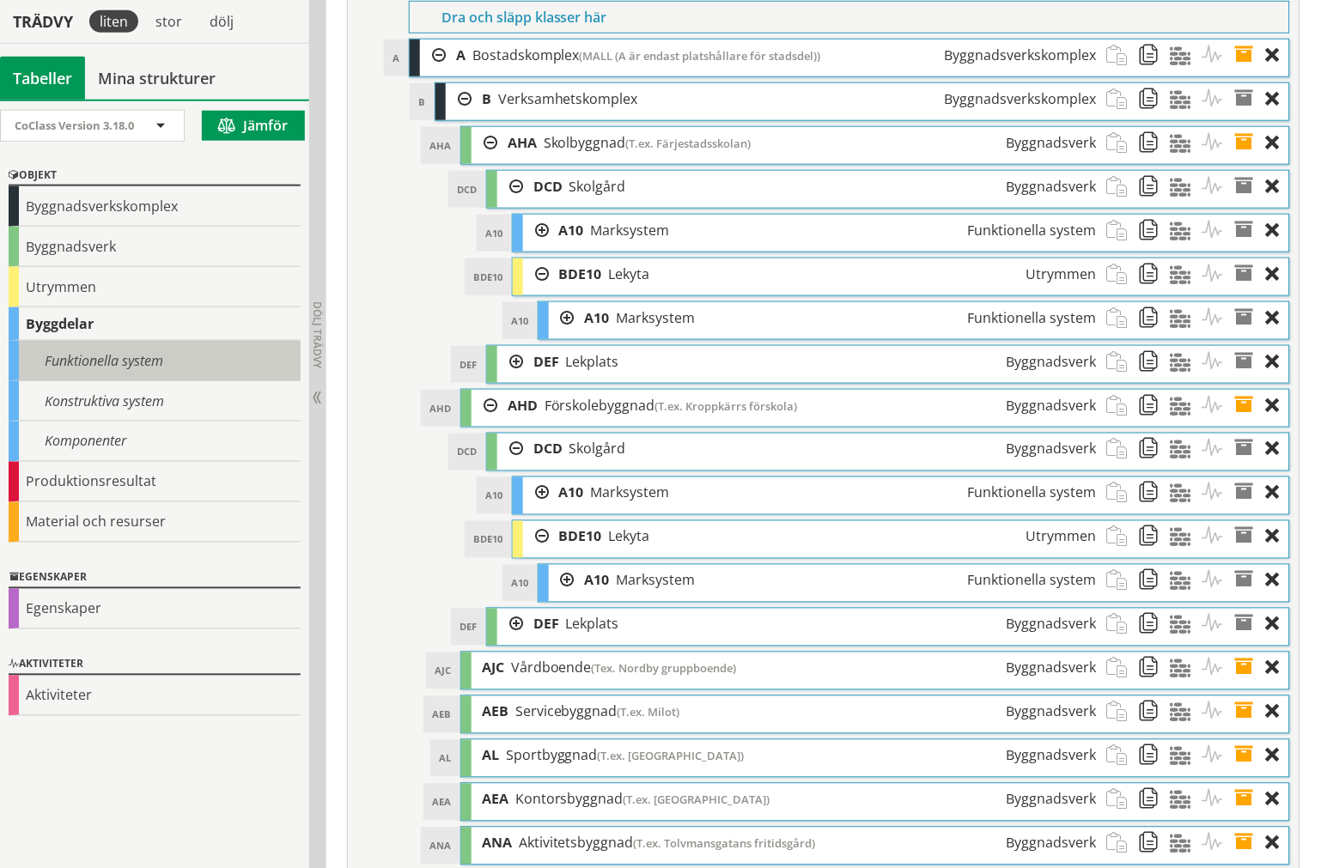
click at [103, 355] on div "Funktionella system" at bounding box center [155, 361] width 292 height 40
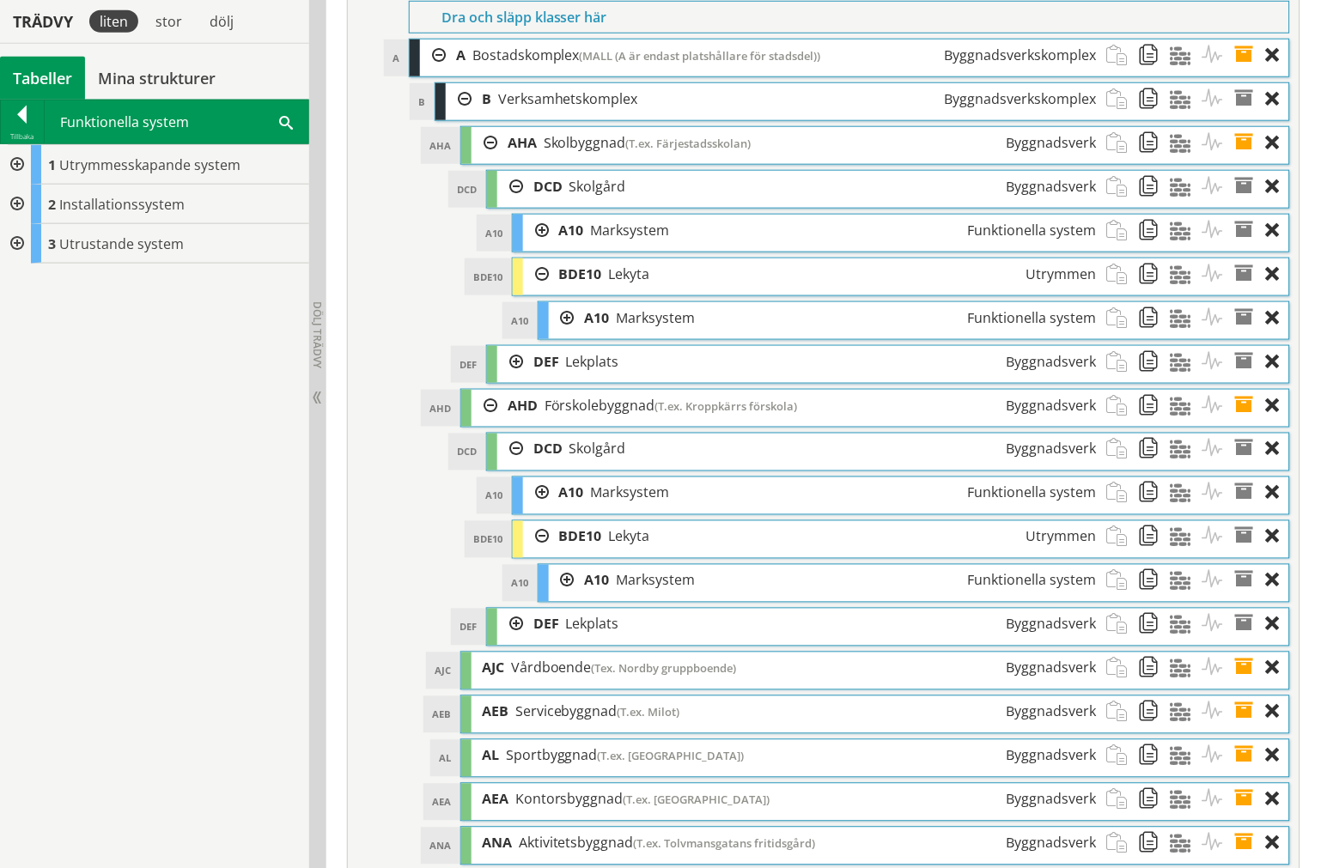
click at [7, 237] on div at bounding box center [15, 244] width 31 height 40
drag, startPoint x: 106, startPoint y: 270, endPoint x: 251, endPoint y: 285, distance: 145.1
drag, startPoint x: 100, startPoint y: 282, endPoint x: 123, endPoint y: 298, distance: 28.4
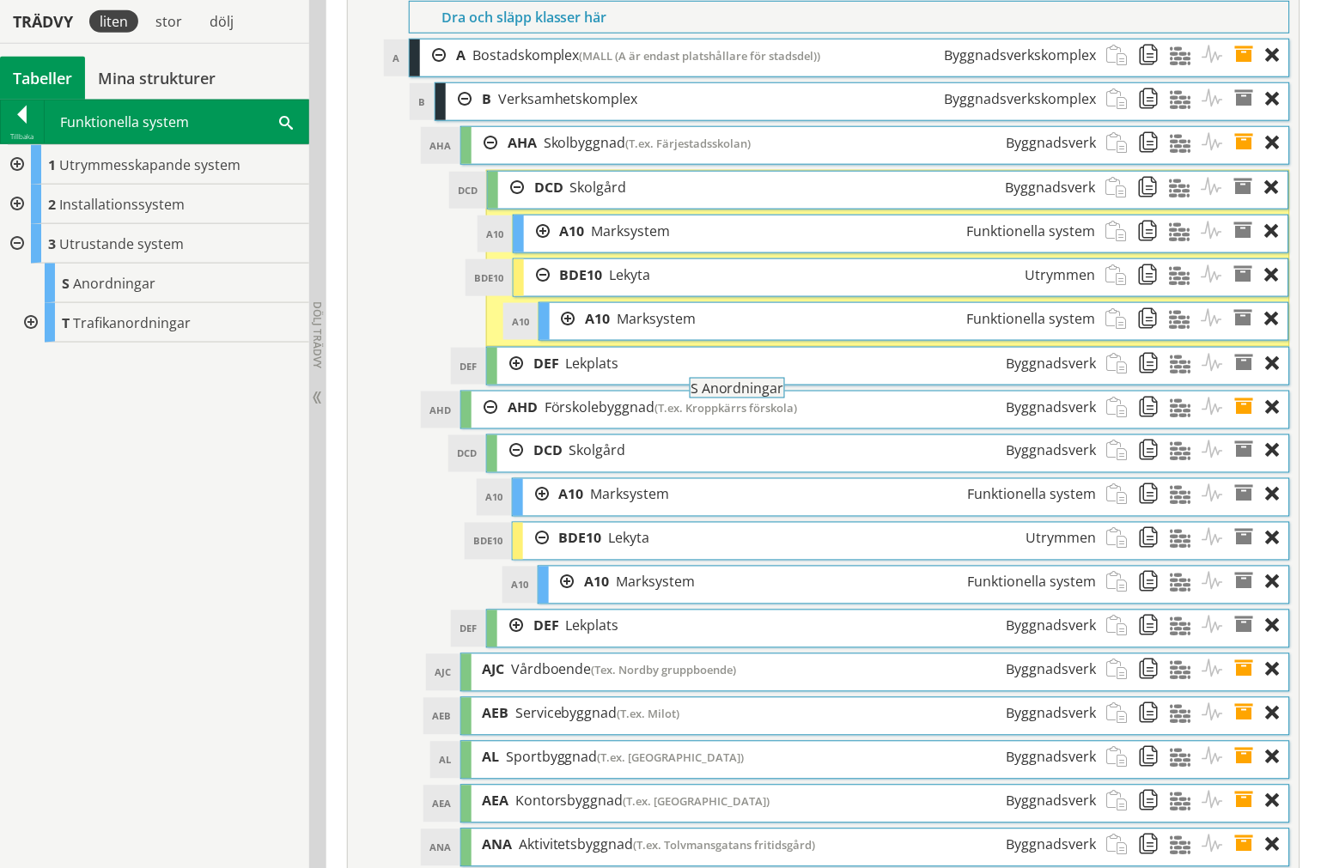
drag, startPoint x: 55, startPoint y: 278, endPoint x: 732, endPoint y: 392, distance: 686.1
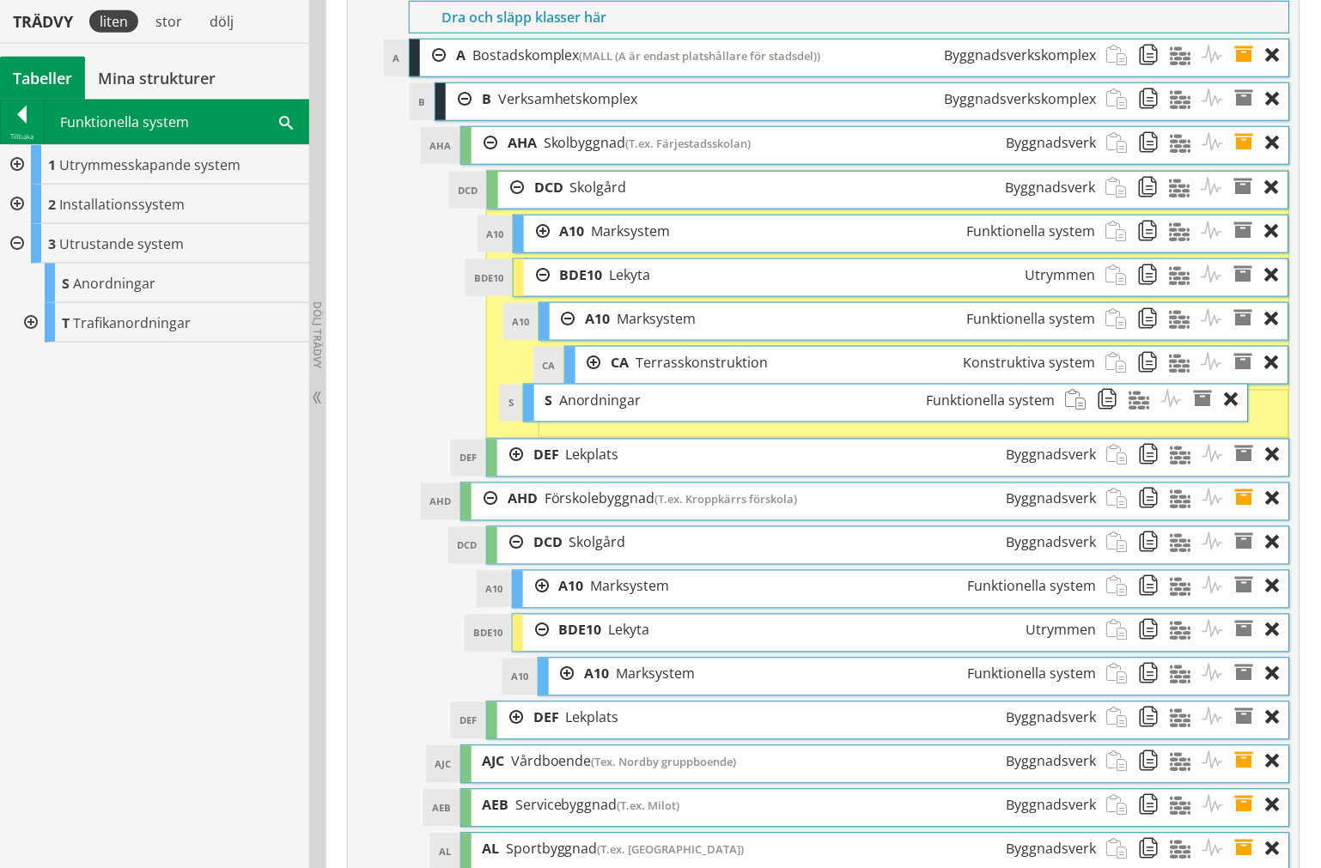
drag, startPoint x: 602, startPoint y: 465, endPoint x: 561, endPoint y: 459, distance: 41.8
click at [561, 410] on span "Anordningar" at bounding box center [600, 400] width 82 height 19
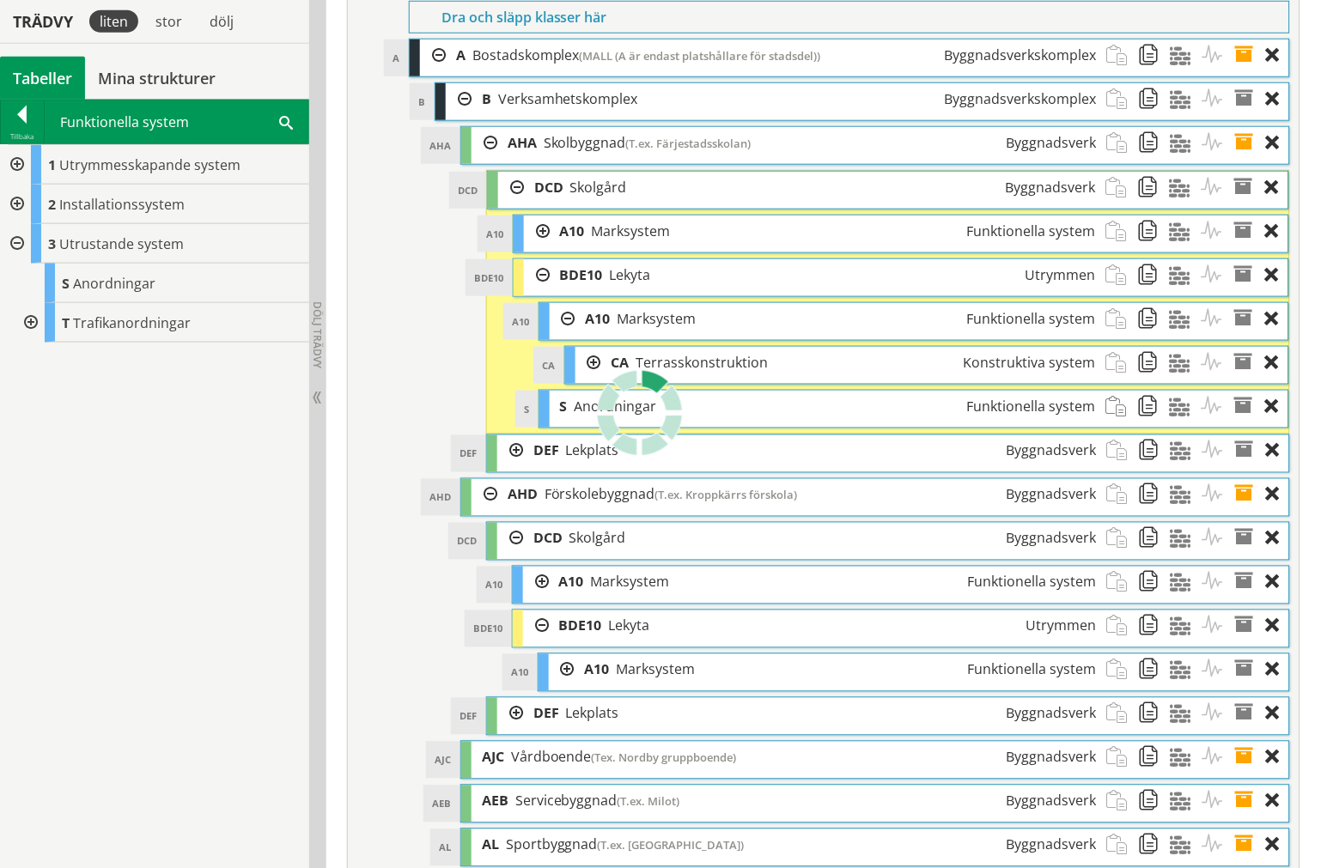
click at [562, 335] on div at bounding box center [563, 319] width 26 height 32
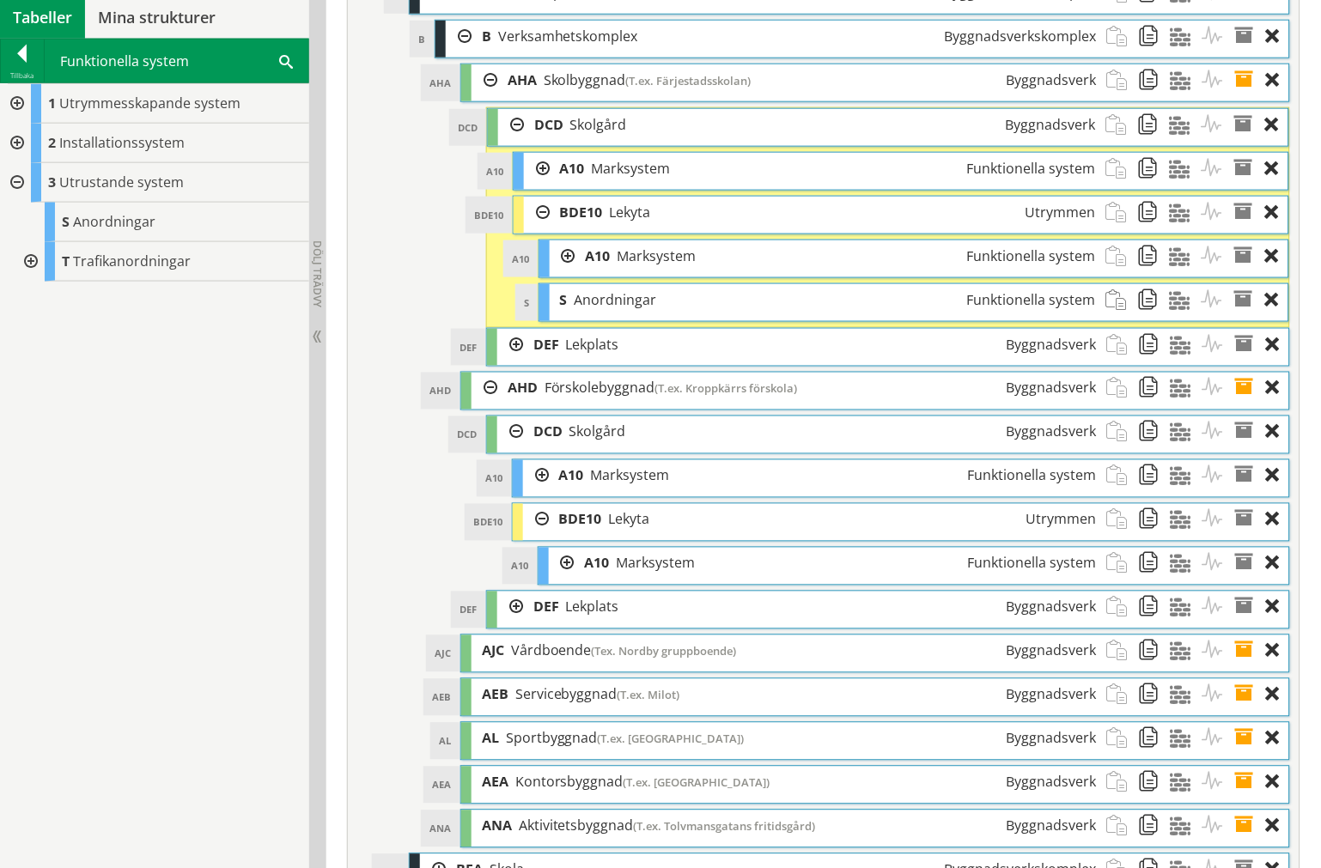
scroll to position [6370, 0]
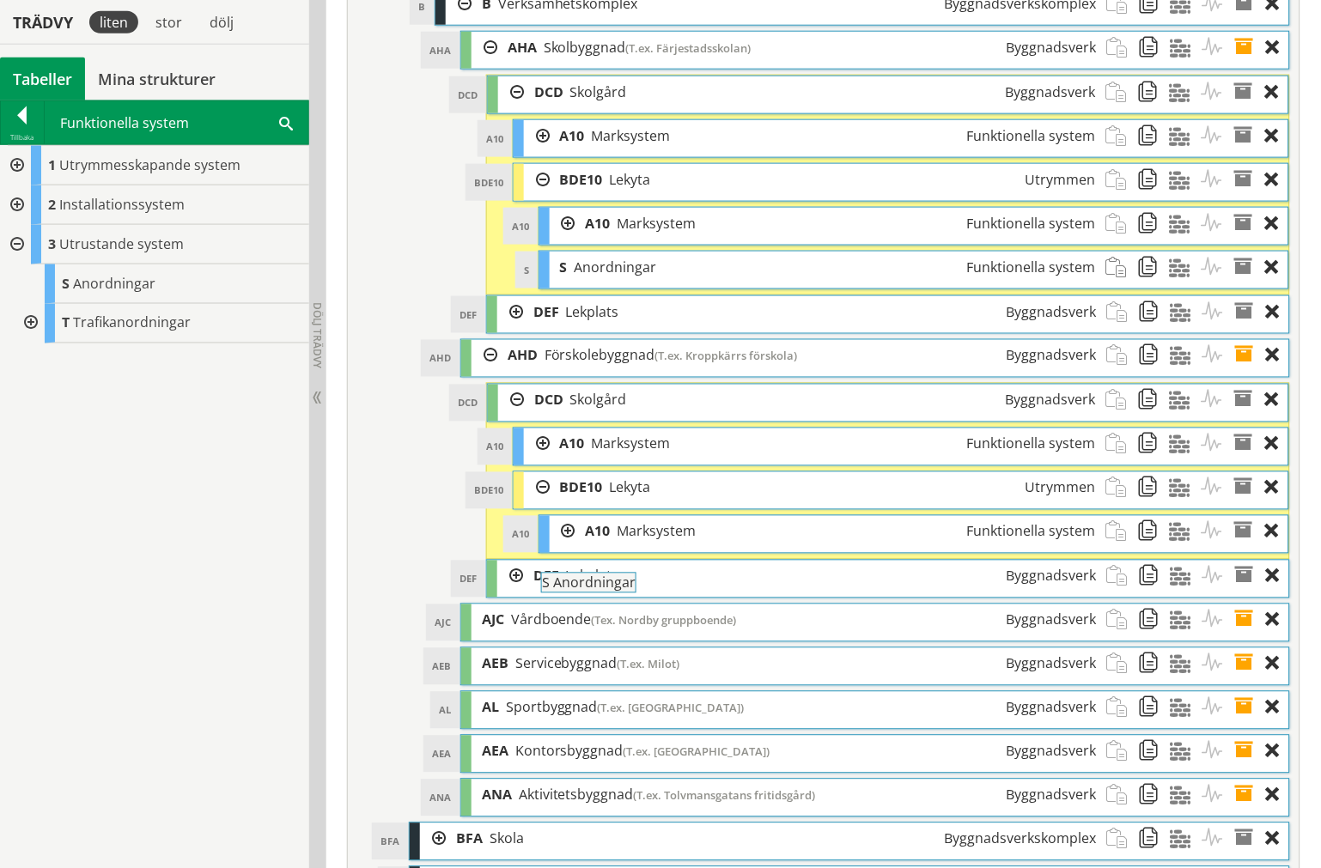
drag, startPoint x: 140, startPoint y: 271, endPoint x: 667, endPoint y: 579, distance: 610.8
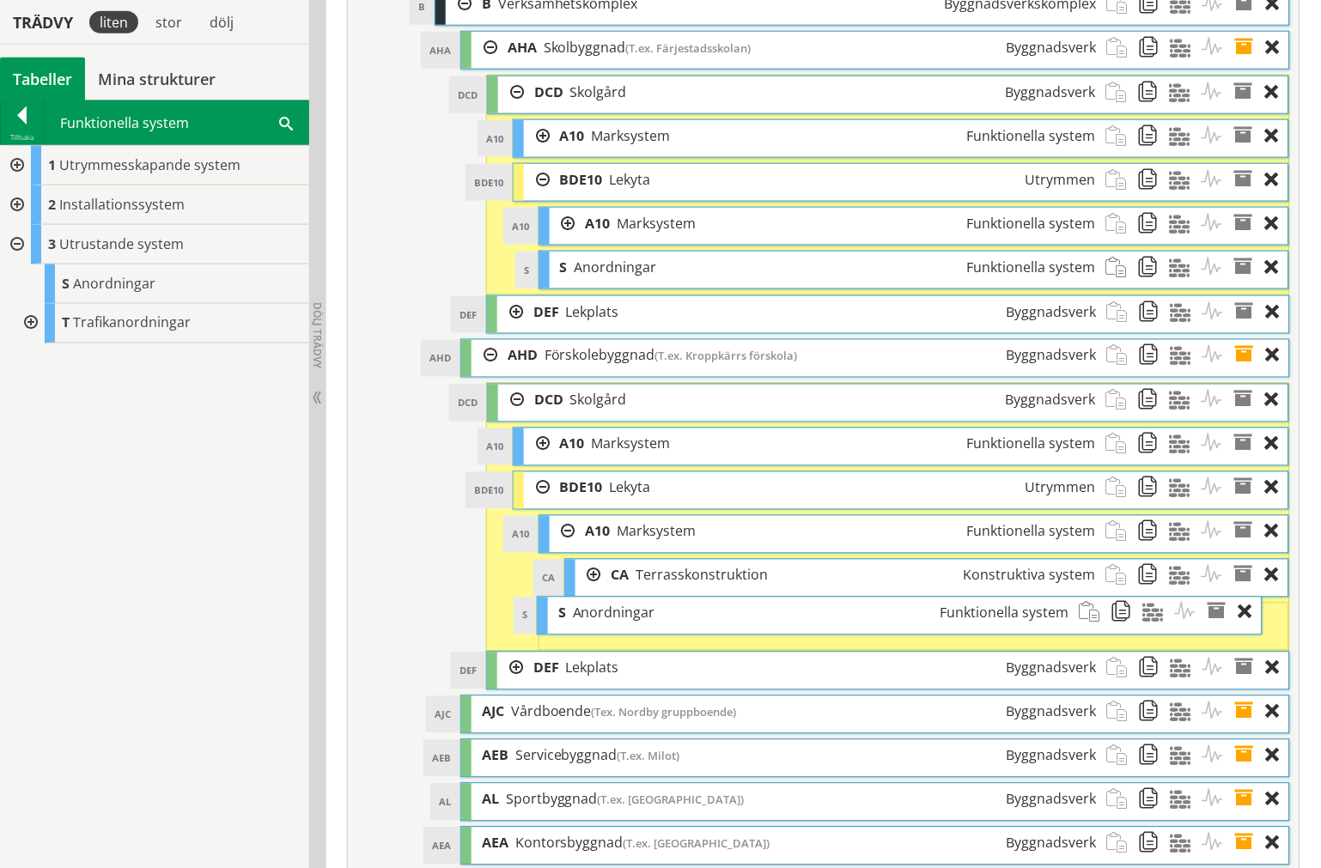
drag, startPoint x: 618, startPoint y: 673, endPoint x: 591, endPoint y: 666, distance: 28.3
click at [591, 623] on span "Anordningar" at bounding box center [614, 613] width 82 height 19
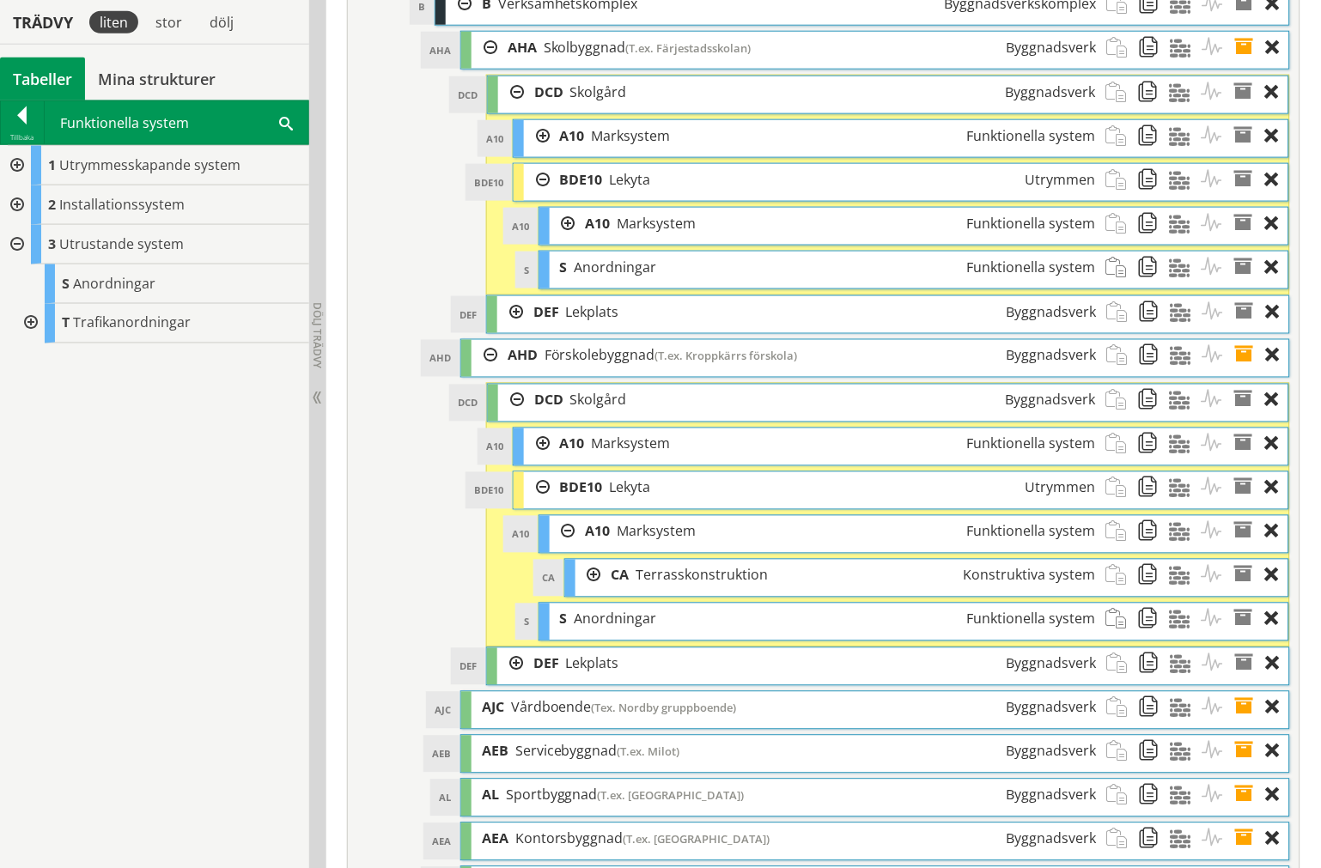
click at [563, 548] on div at bounding box center [563, 532] width 26 height 32
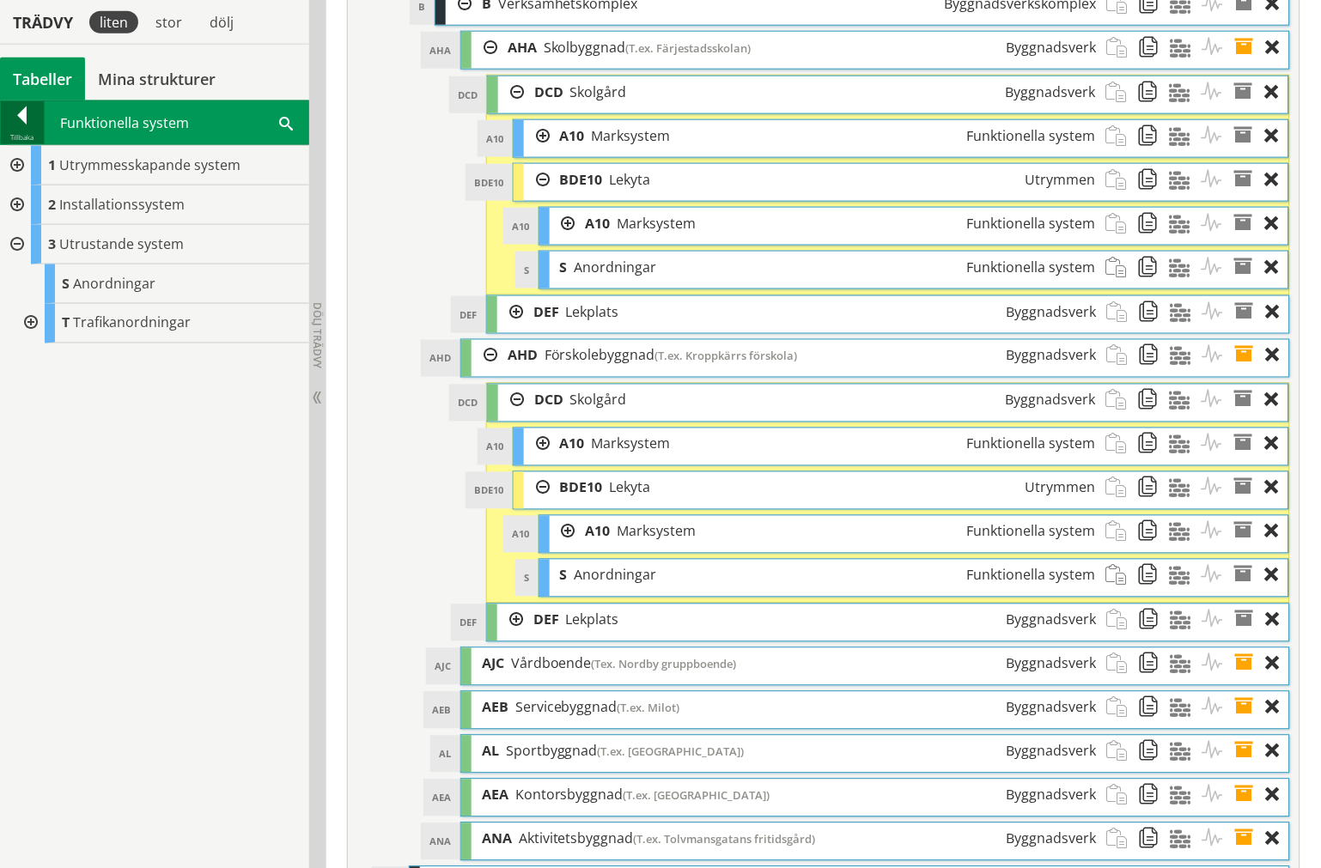
click at [15, 127] on div at bounding box center [22, 118] width 43 height 24
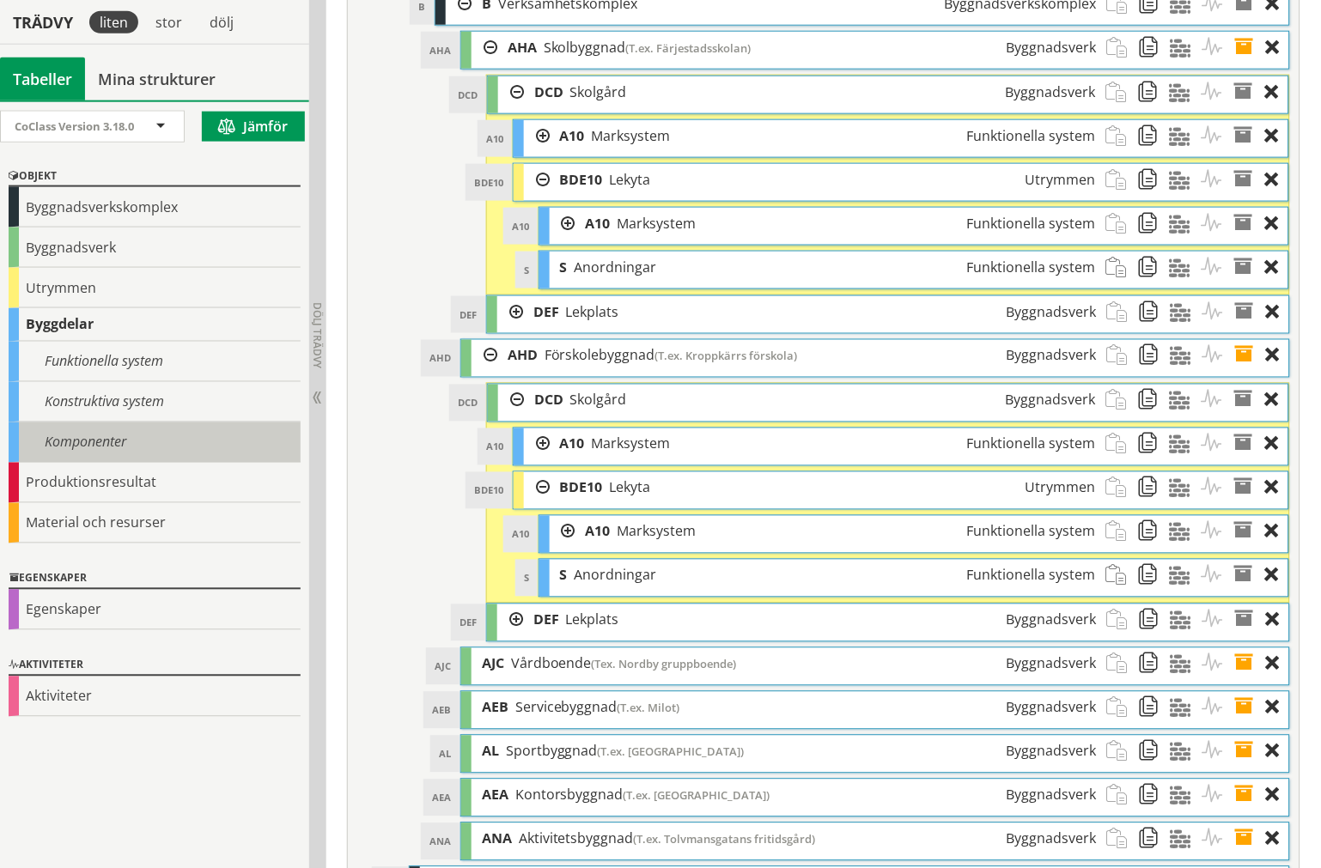
click at [81, 447] on div "Komponenter" at bounding box center [155, 443] width 292 height 40
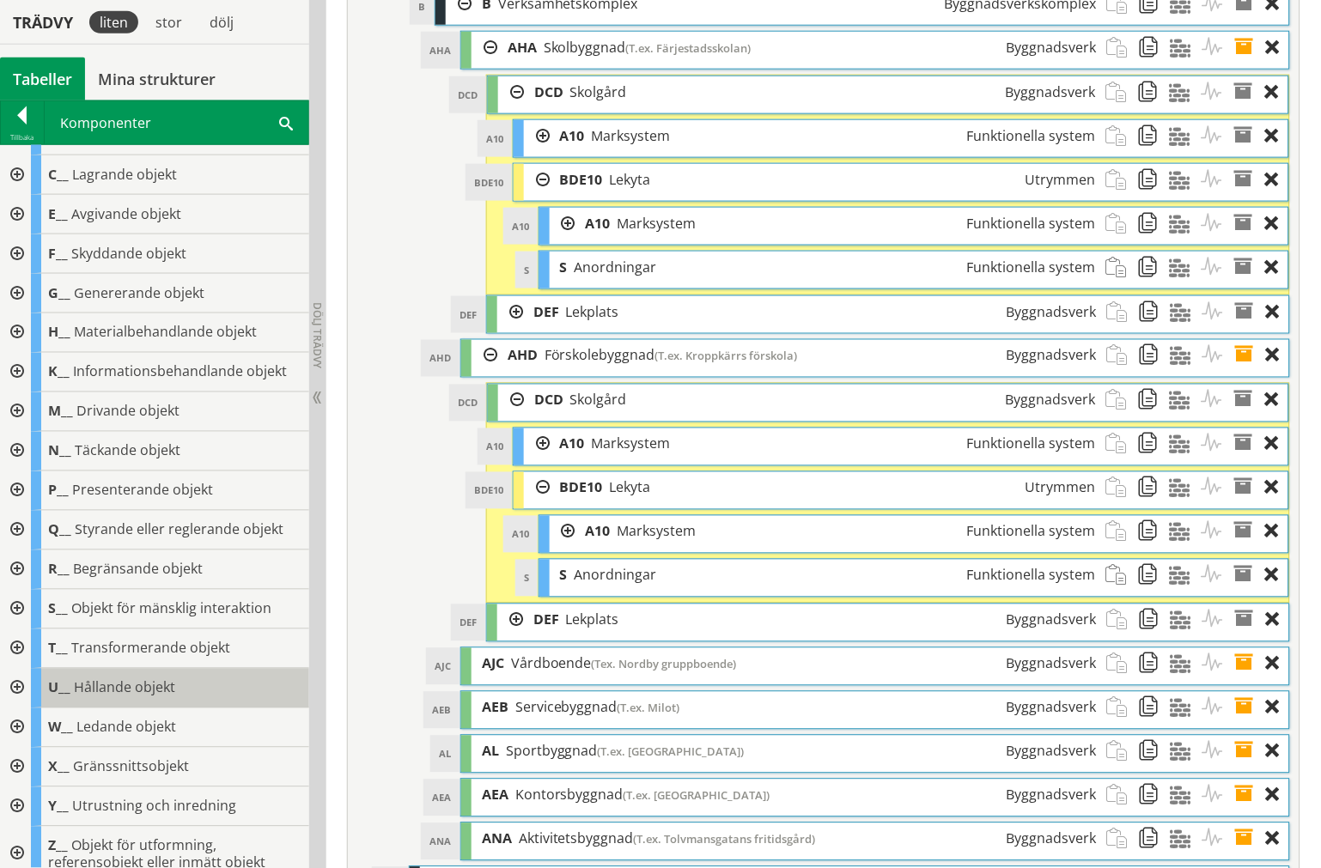
scroll to position [44, 0]
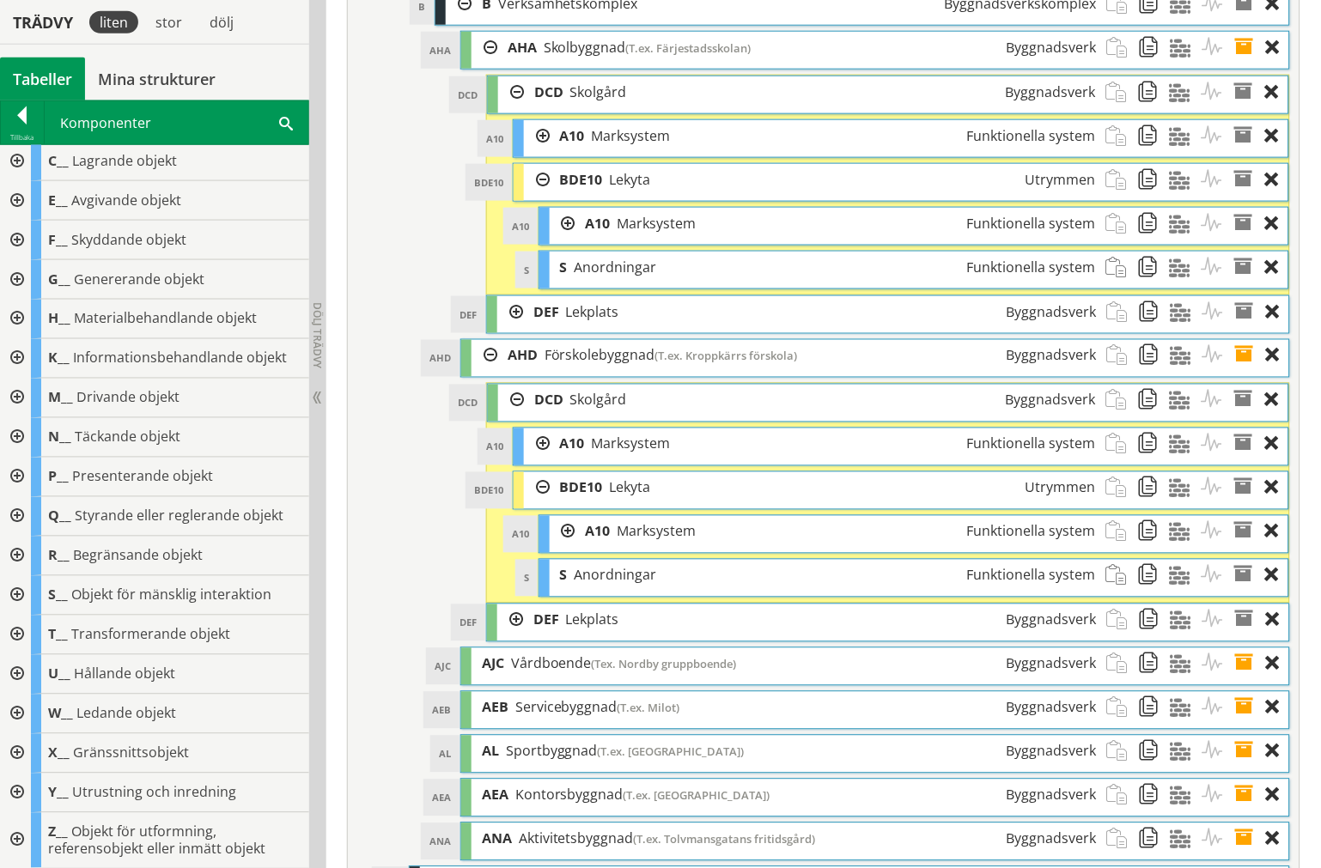
click at [15, 793] on div at bounding box center [15, 794] width 31 height 40
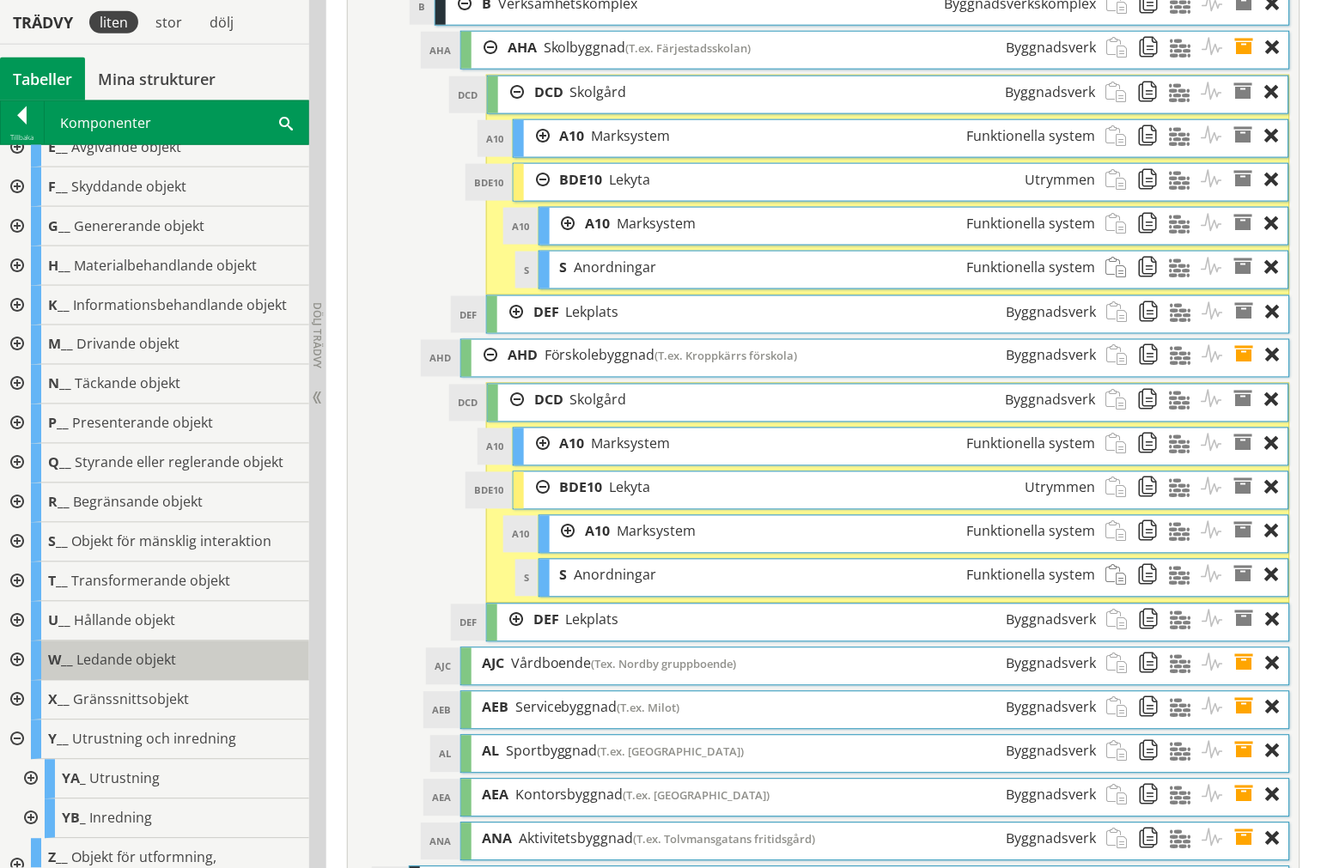
scroll to position [122, 0]
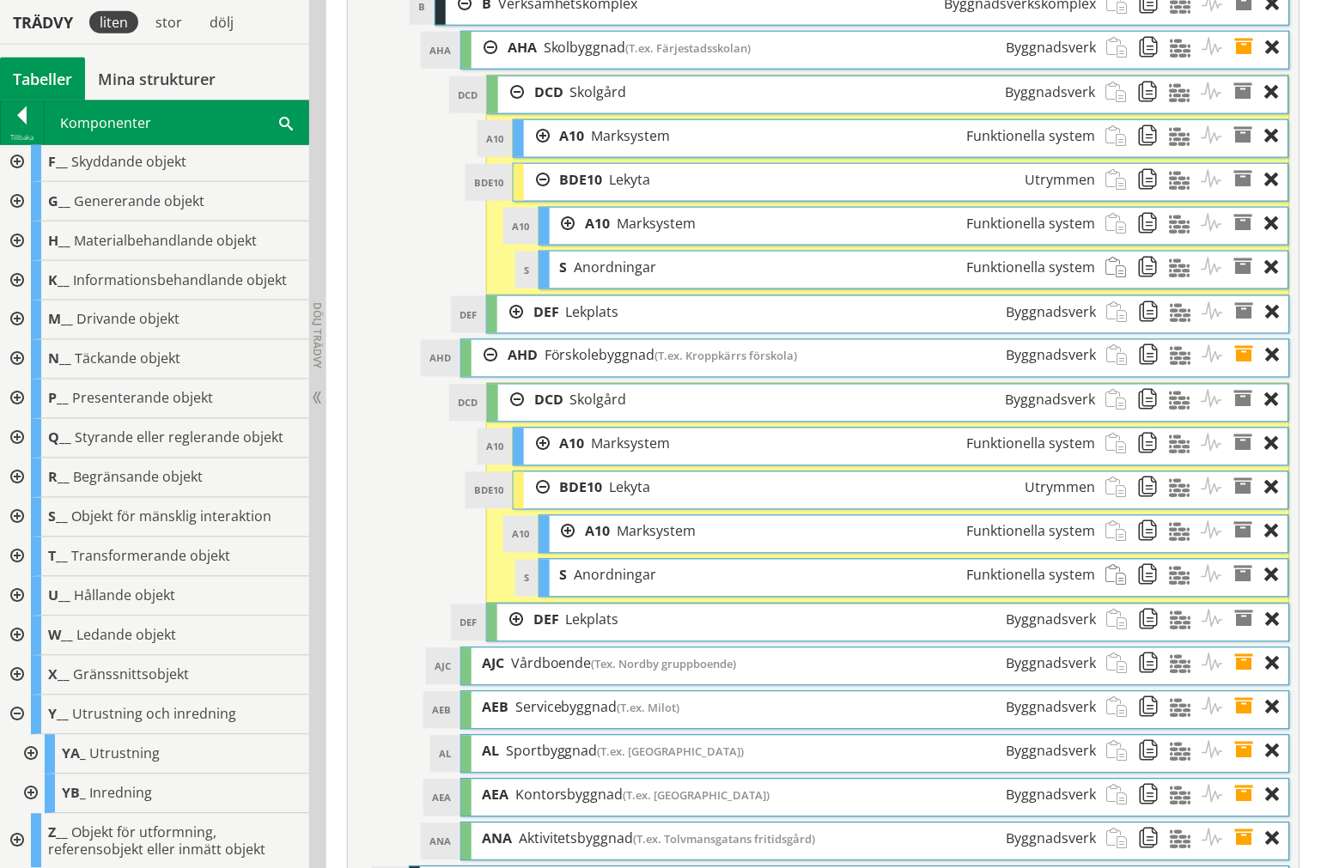
click at [23, 752] on div at bounding box center [29, 755] width 31 height 40
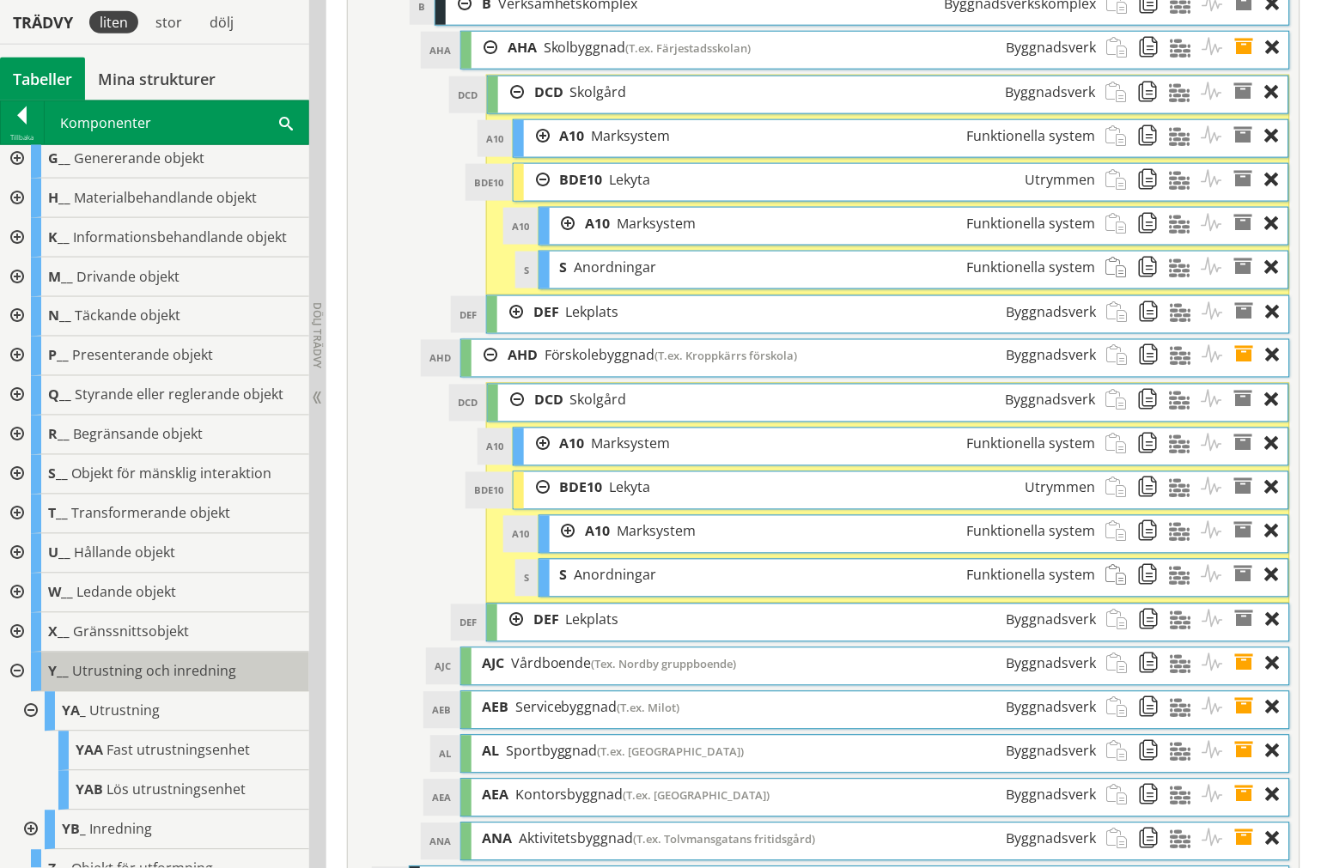
scroll to position [201, 0]
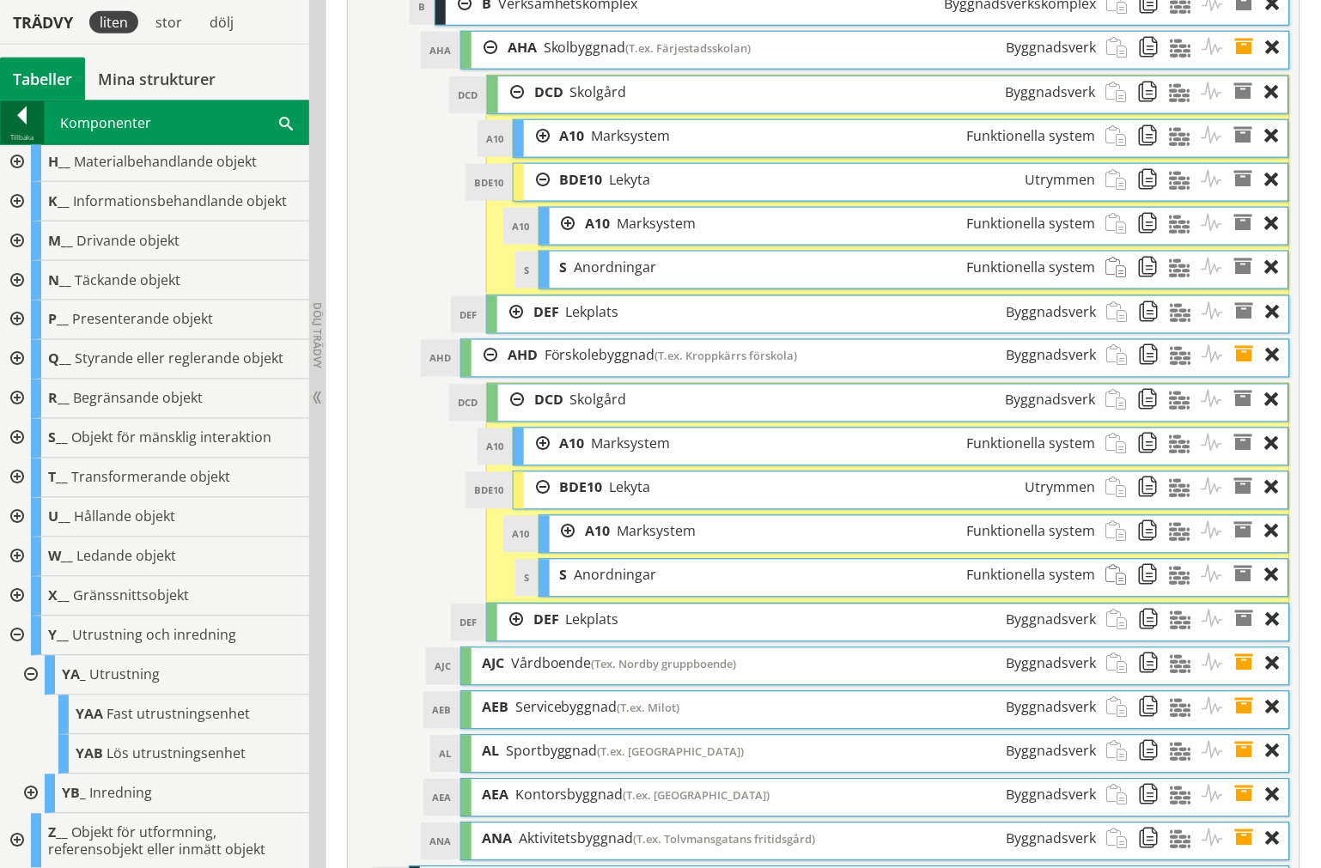
click at [21, 131] on div "Tillbaka" at bounding box center [22, 138] width 43 height 14
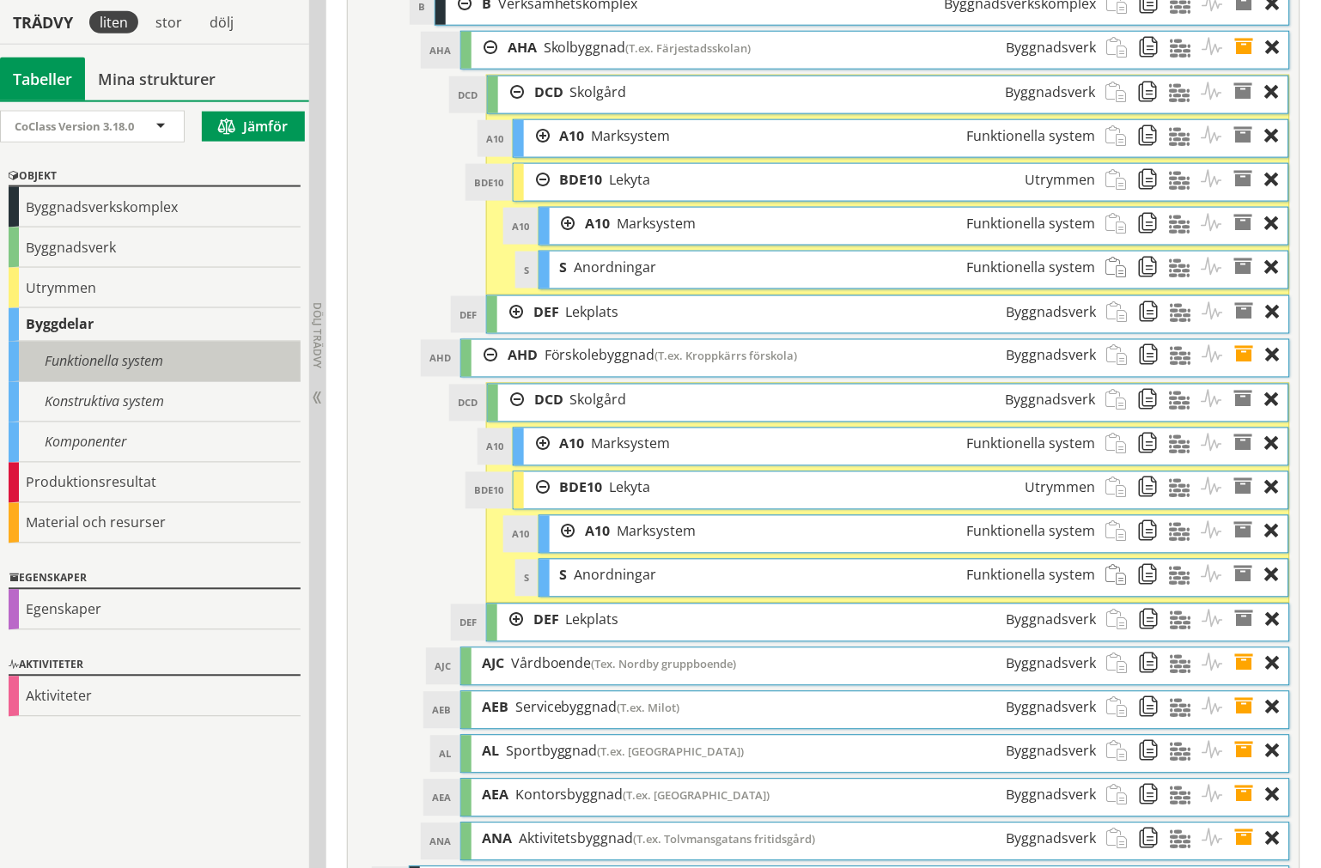
click at [69, 368] on div "Funktionella system" at bounding box center [155, 362] width 292 height 40
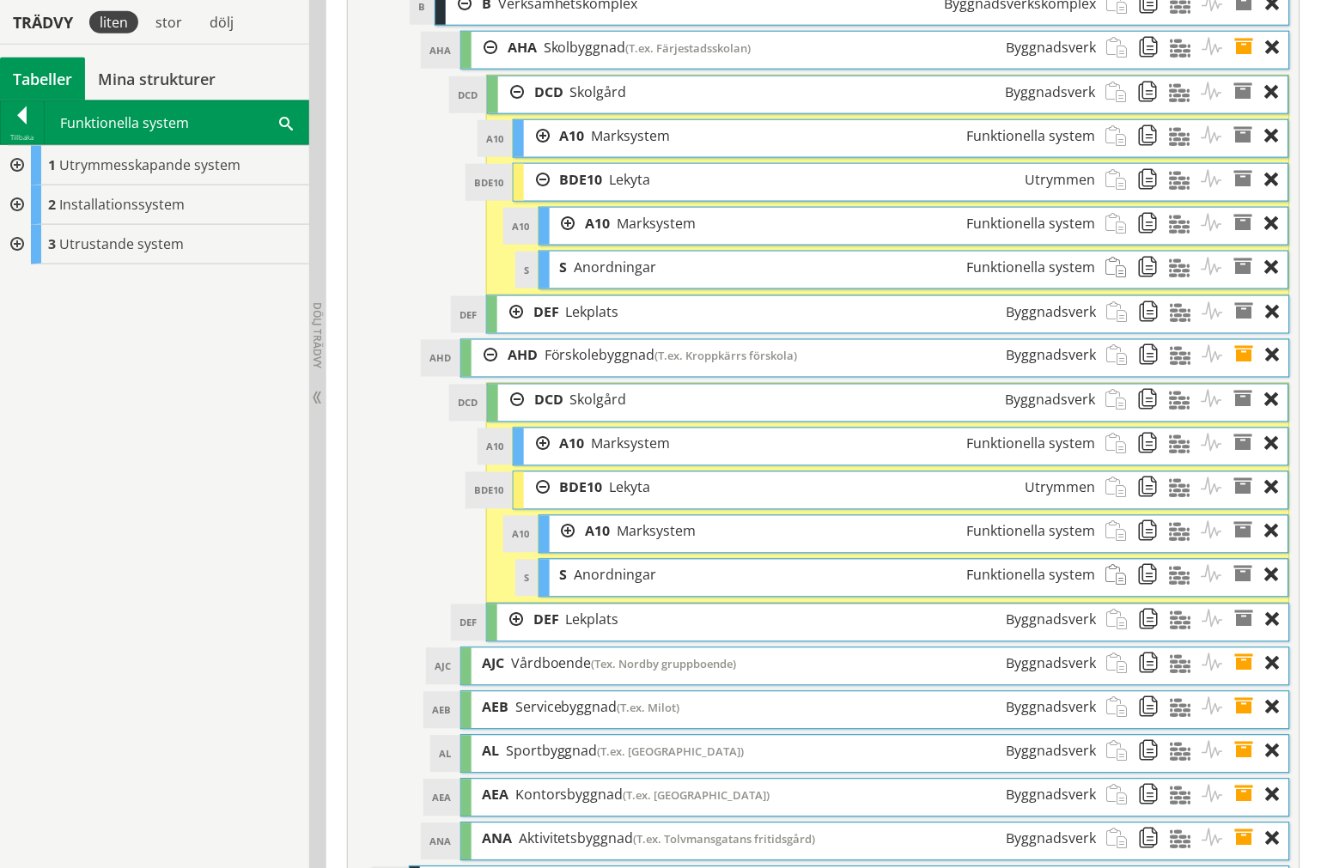
click at [18, 161] on div at bounding box center [15, 166] width 31 height 40
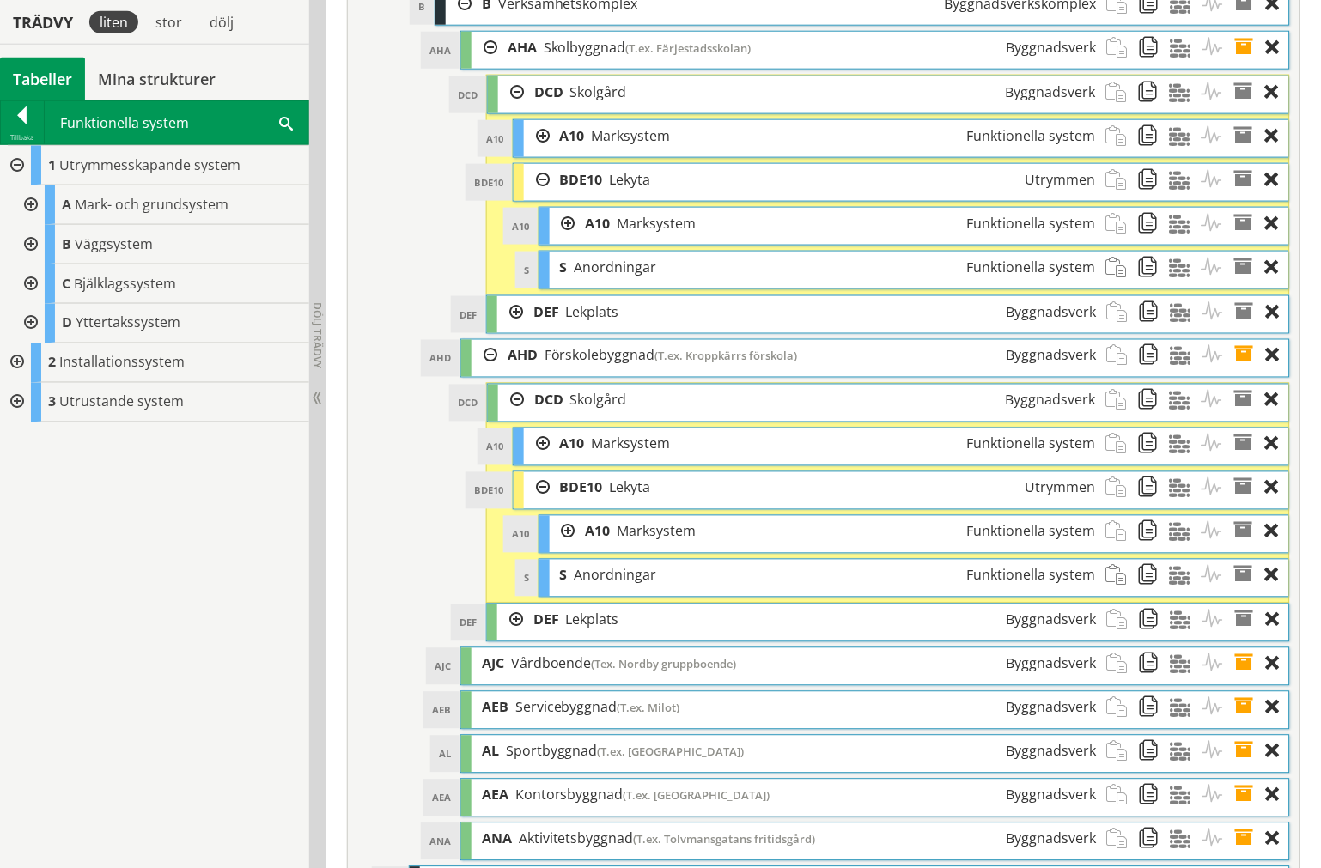
click at [18, 161] on div at bounding box center [15, 166] width 31 height 40
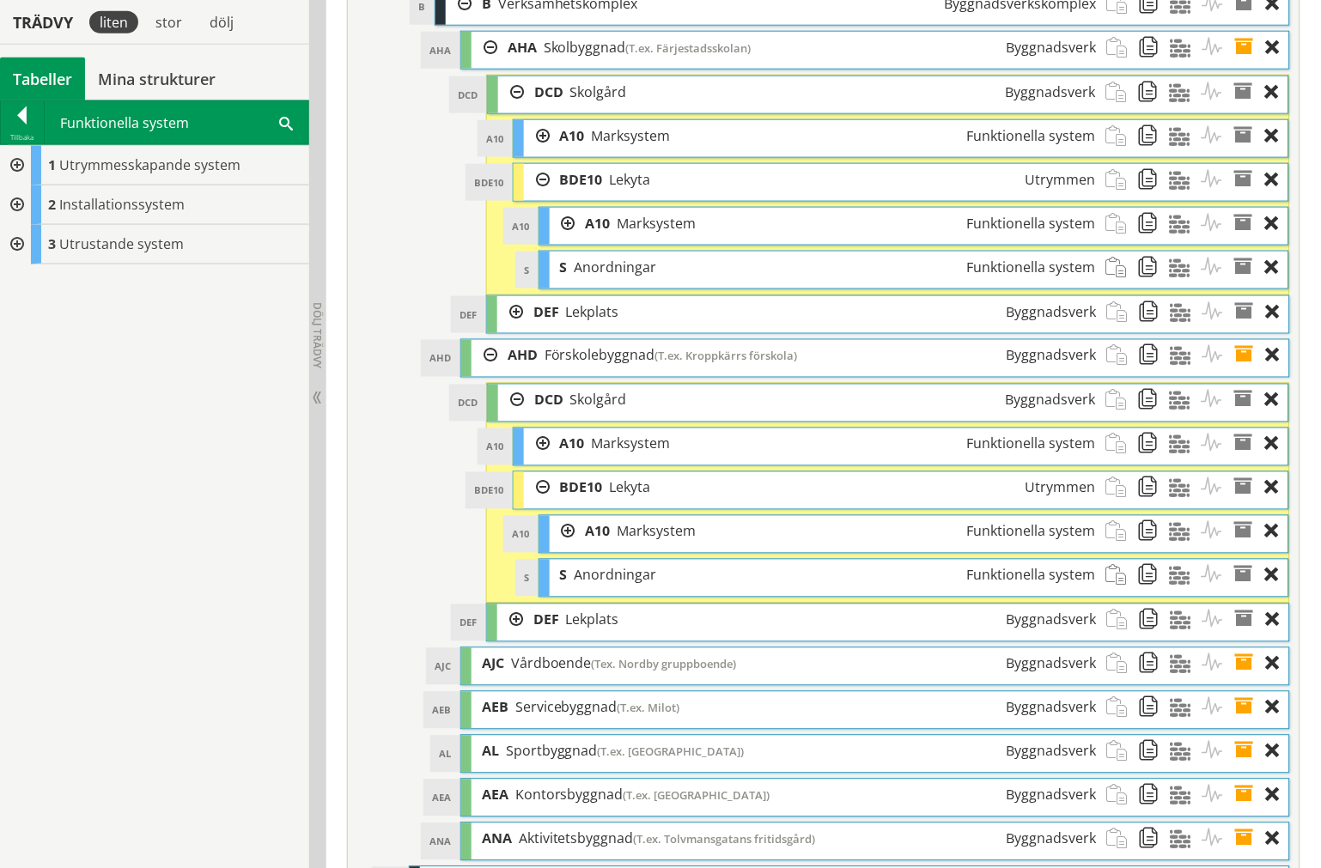
click at [13, 225] on div at bounding box center [15, 245] width 31 height 40
click at [21, 212] on div at bounding box center [15, 205] width 31 height 40
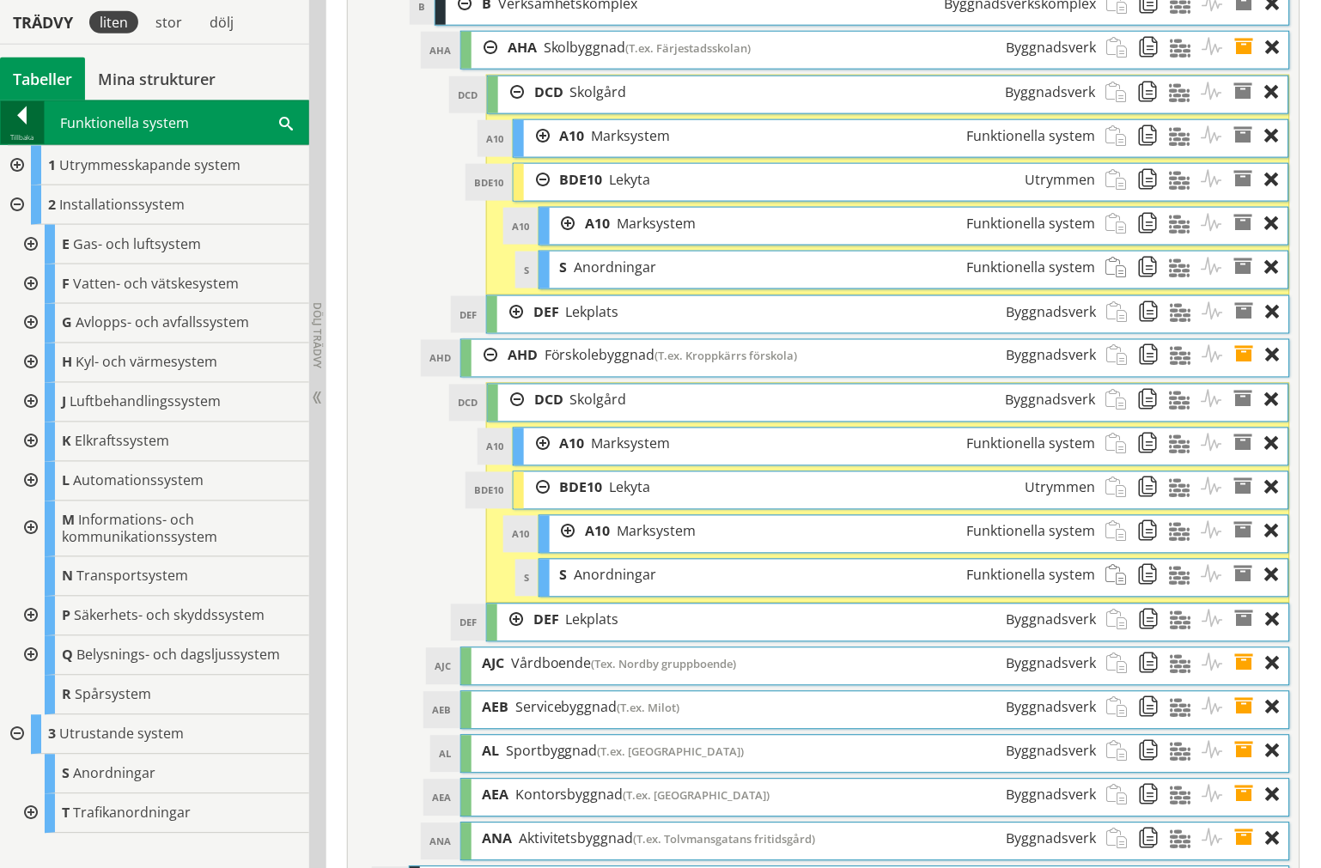
click at [18, 121] on div at bounding box center [22, 118] width 43 height 24
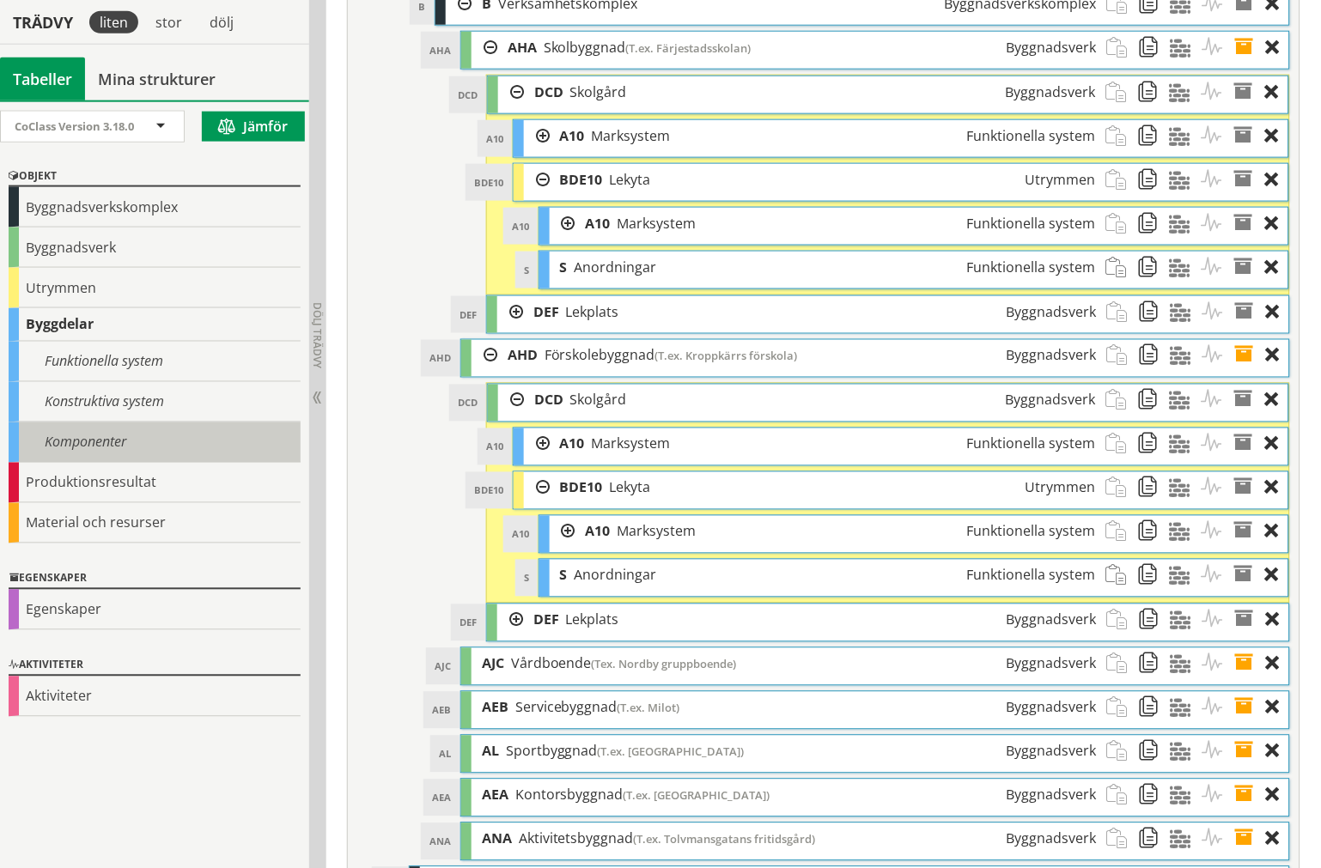
click at [87, 423] on div "Komponenter" at bounding box center [155, 443] width 292 height 40
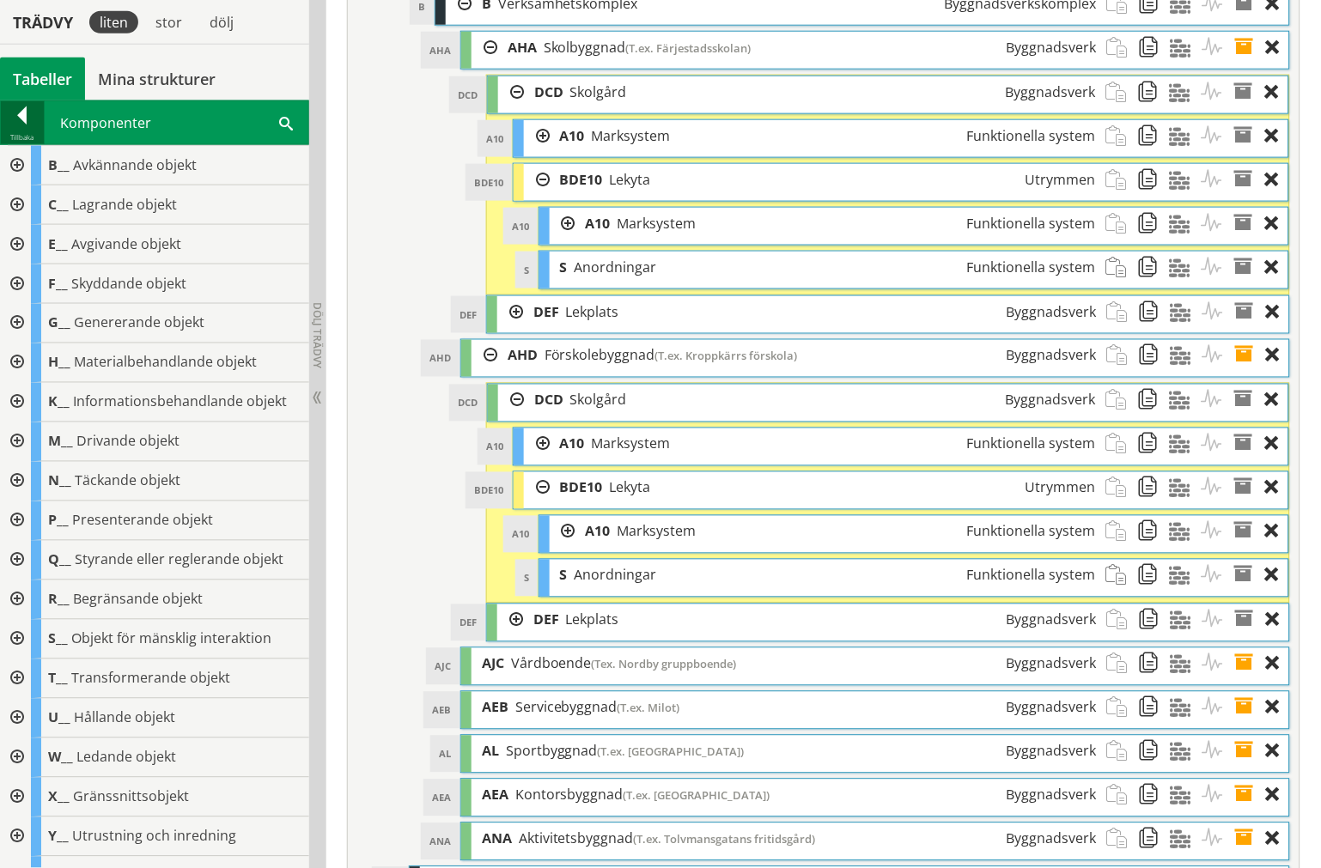
click at [26, 133] on div "Tillbaka" at bounding box center [22, 138] width 43 height 14
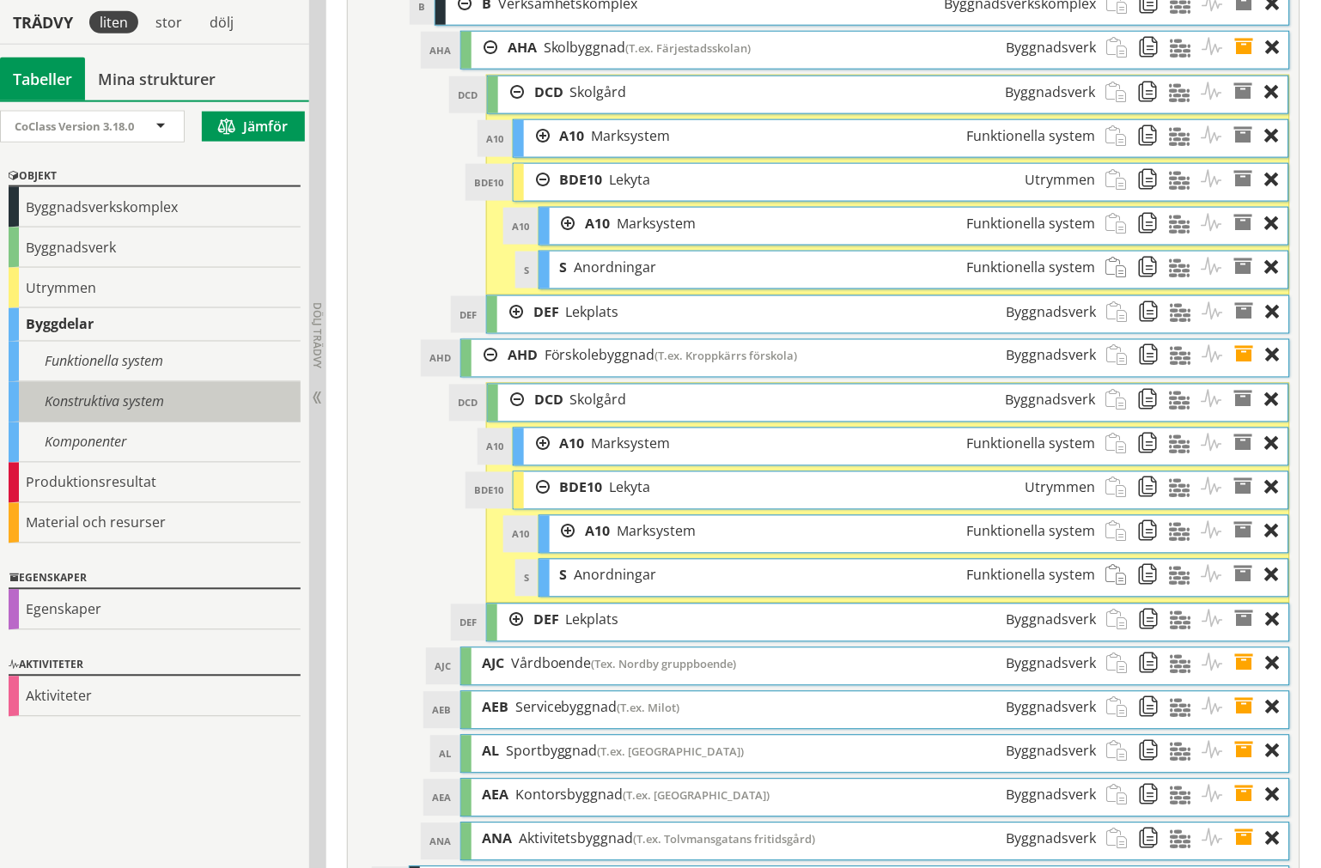
click at [81, 406] on div "Konstruktiva system" at bounding box center [155, 402] width 292 height 40
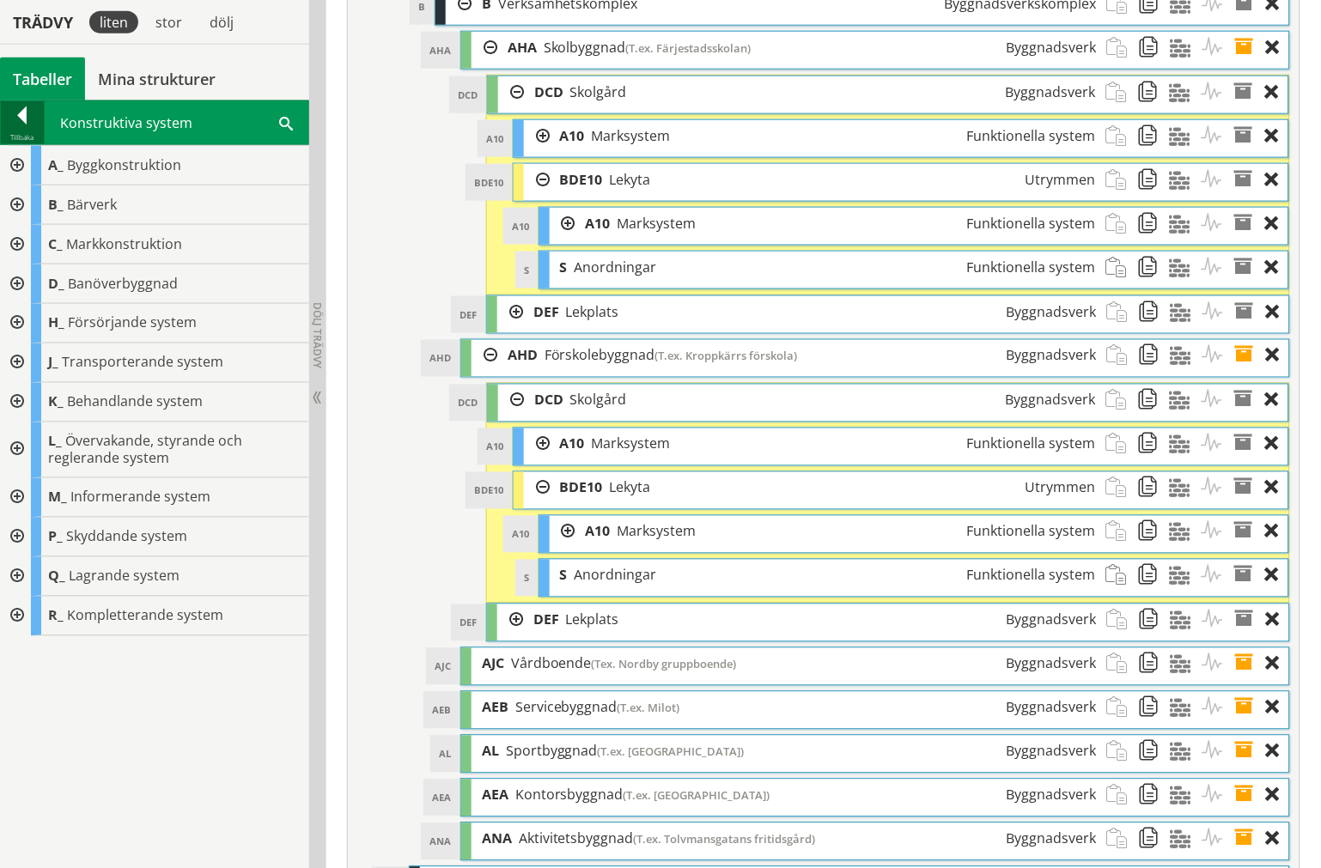
click at [9, 129] on div at bounding box center [22, 118] width 43 height 24
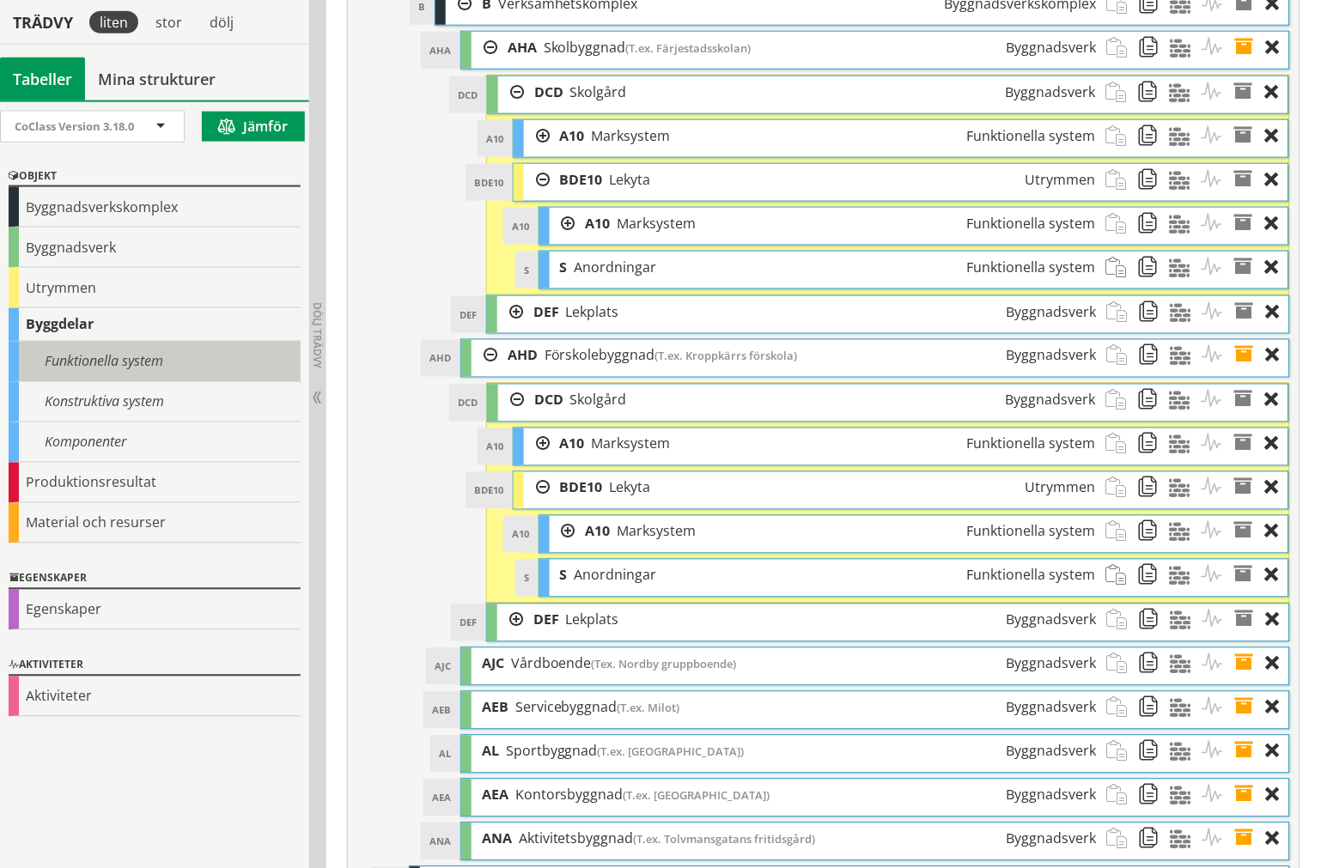
click at [78, 361] on div "Funktionella system" at bounding box center [155, 362] width 292 height 40
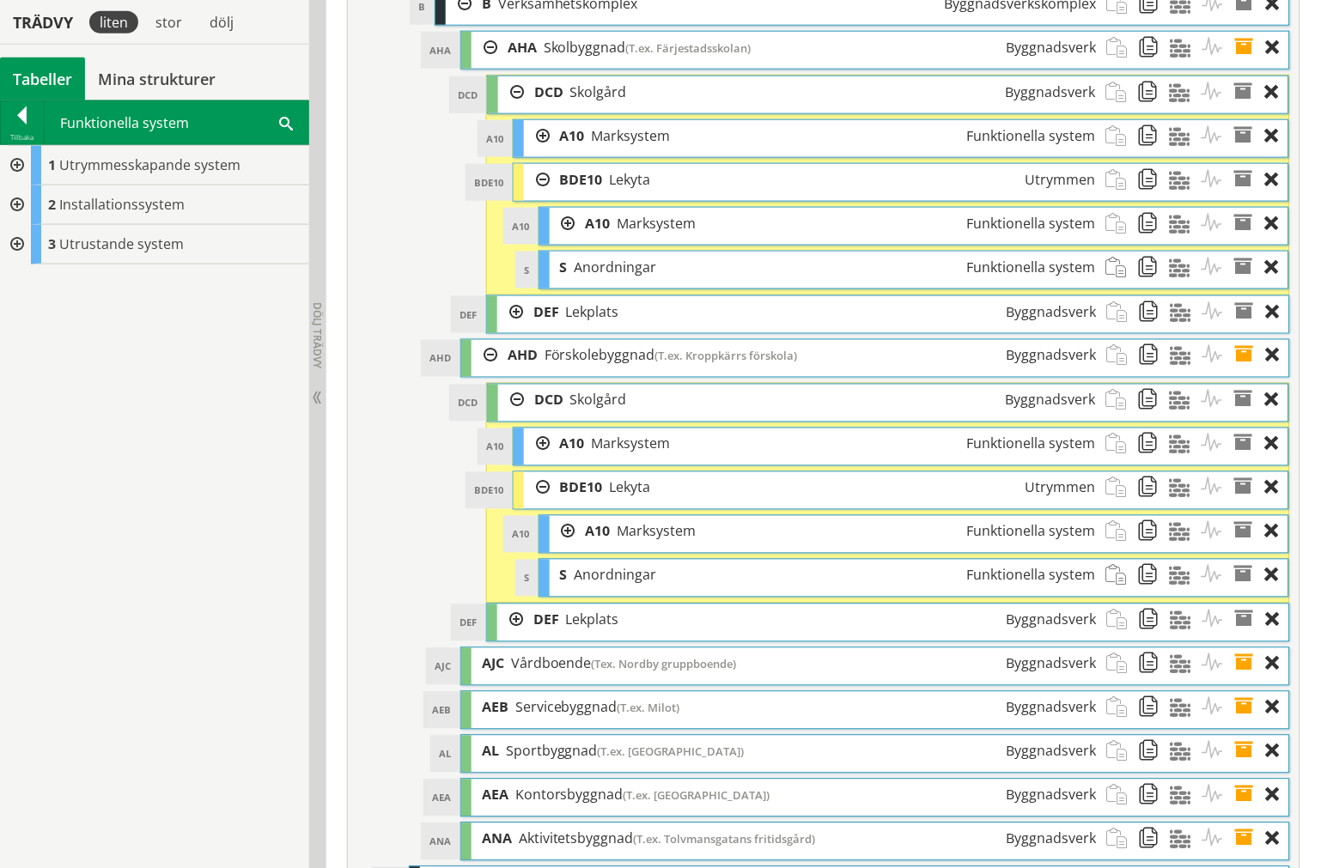
click at [24, 202] on div at bounding box center [15, 205] width 31 height 40
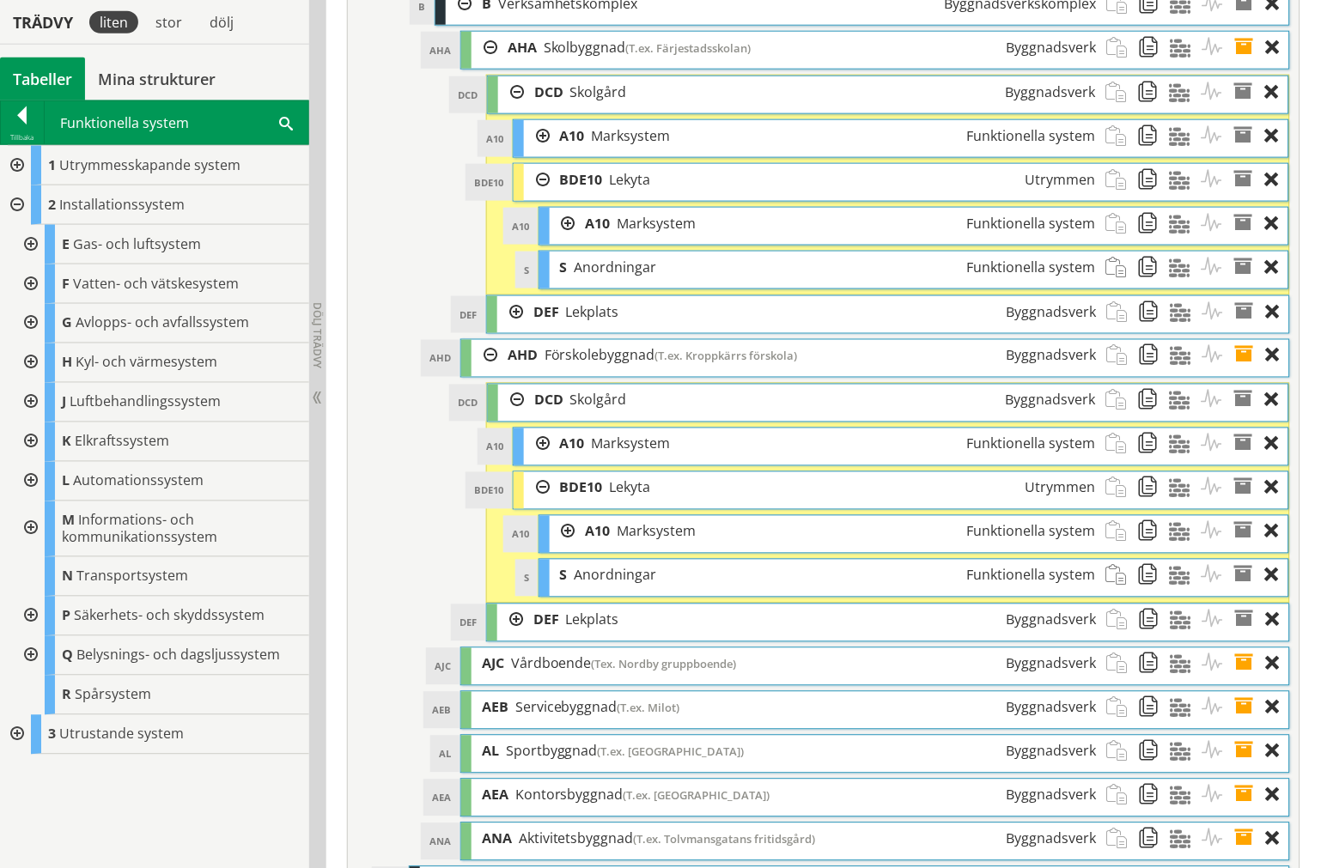
click at [19, 717] on div at bounding box center [15, 735] width 31 height 40
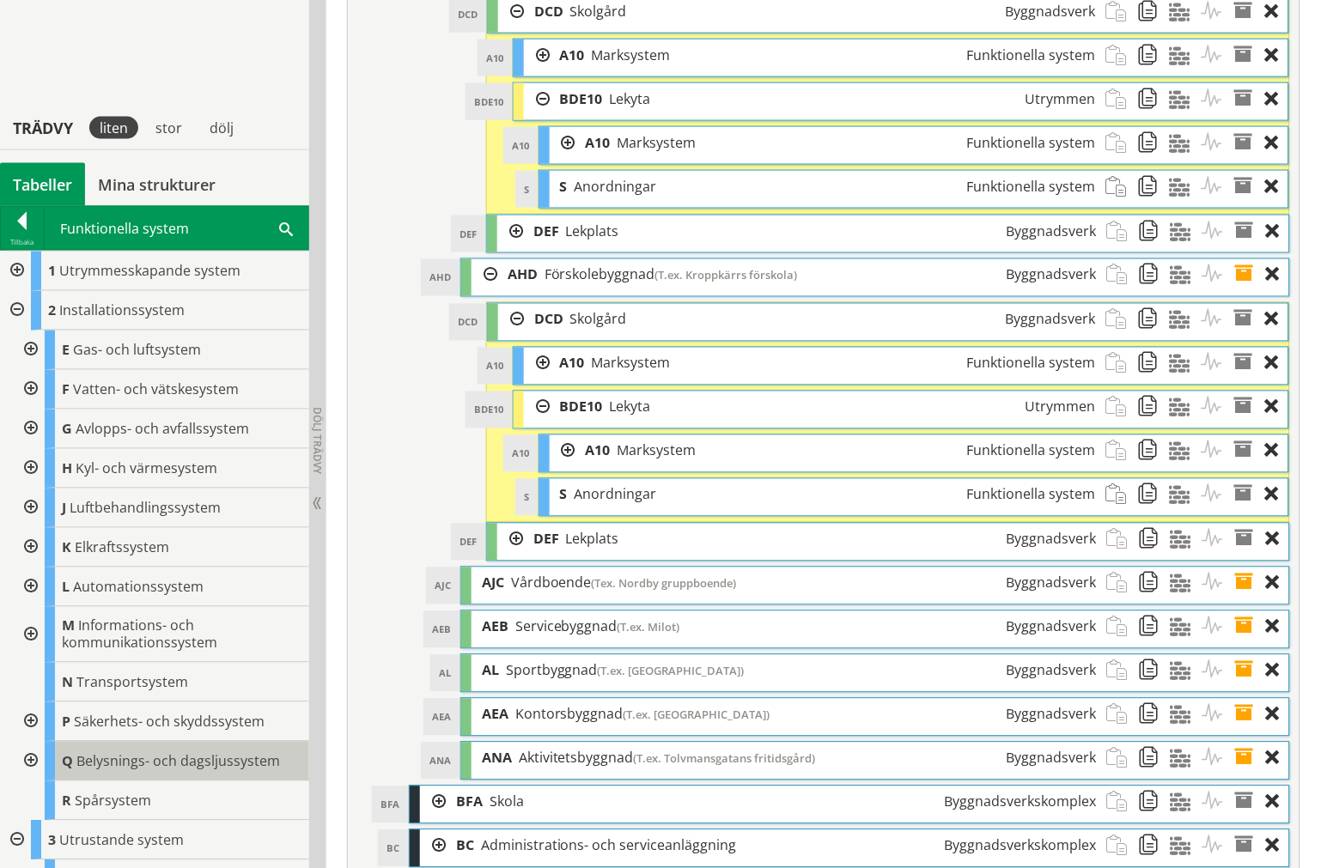
scroll to position [6562, 0]
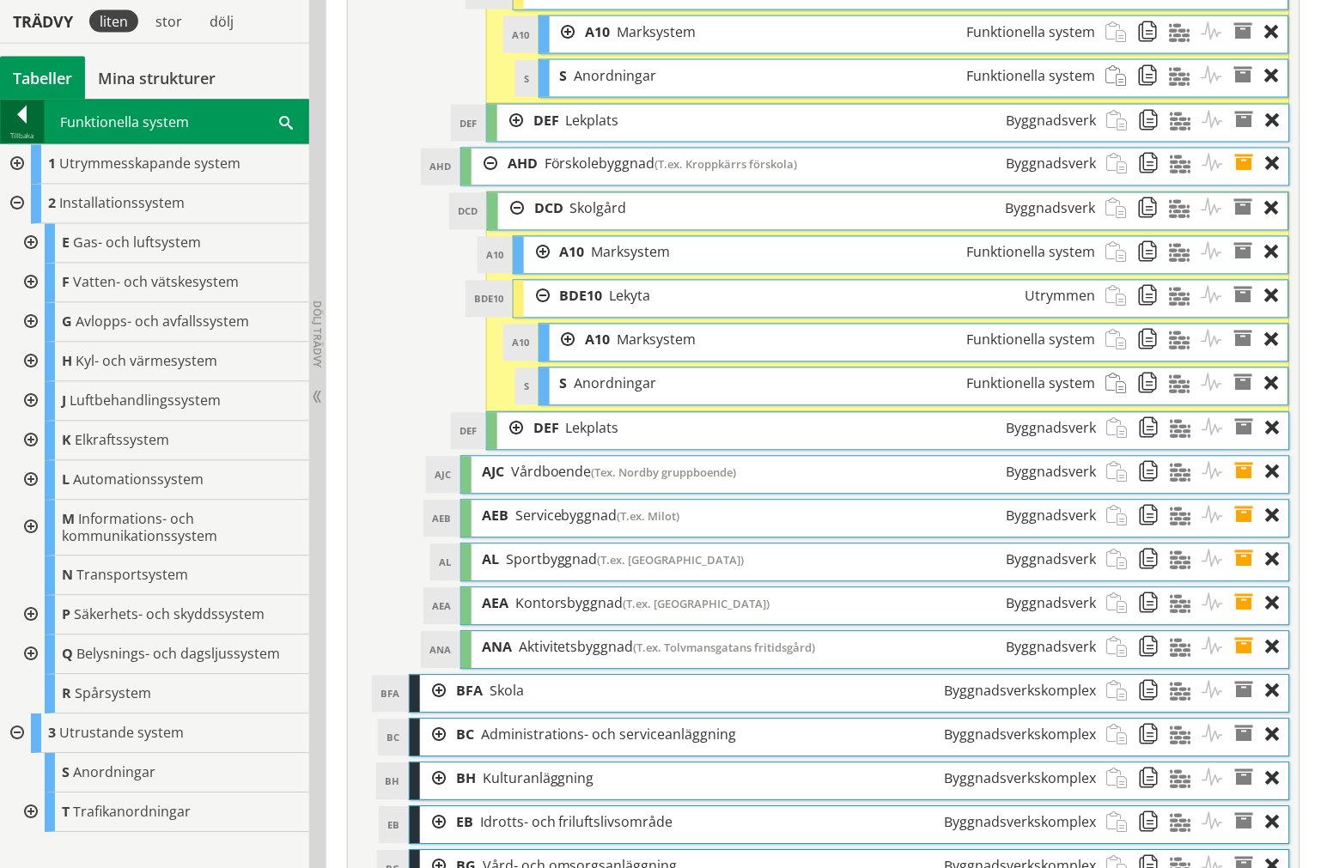
click at [40, 120] on div at bounding box center [22, 118] width 43 height 24
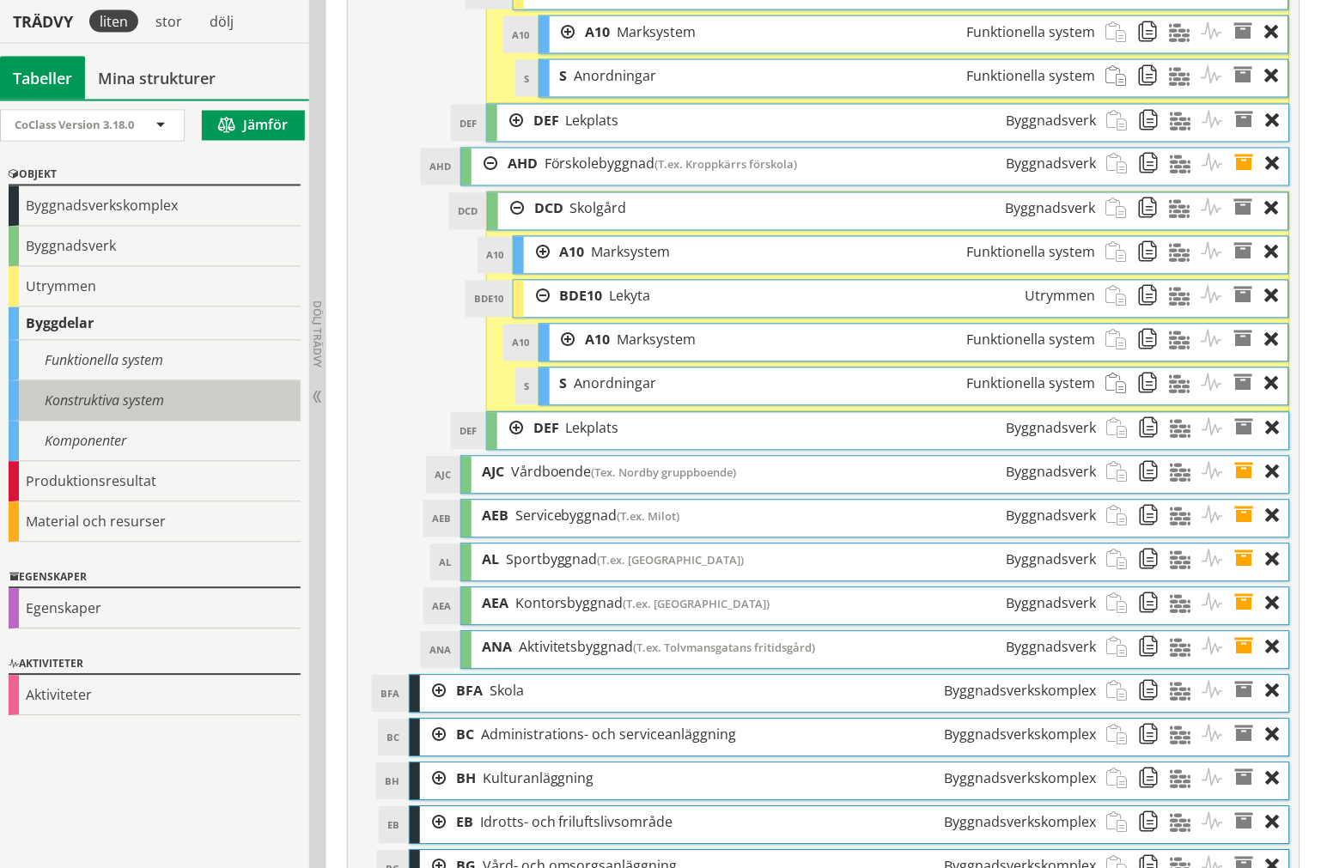
click at [78, 405] on div "Konstruktiva system" at bounding box center [155, 401] width 292 height 40
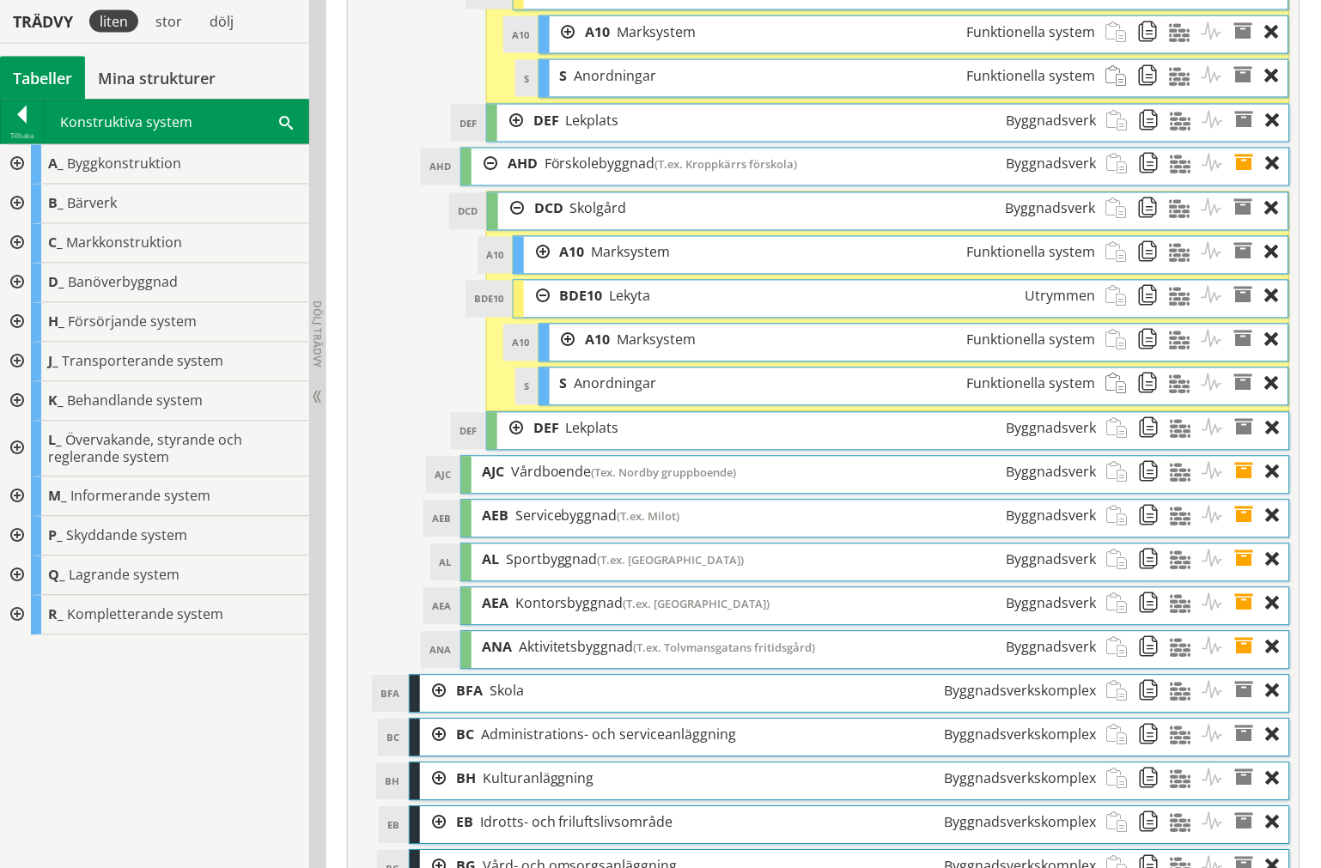
click at [18, 496] on div at bounding box center [15, 497] width 31 height 40
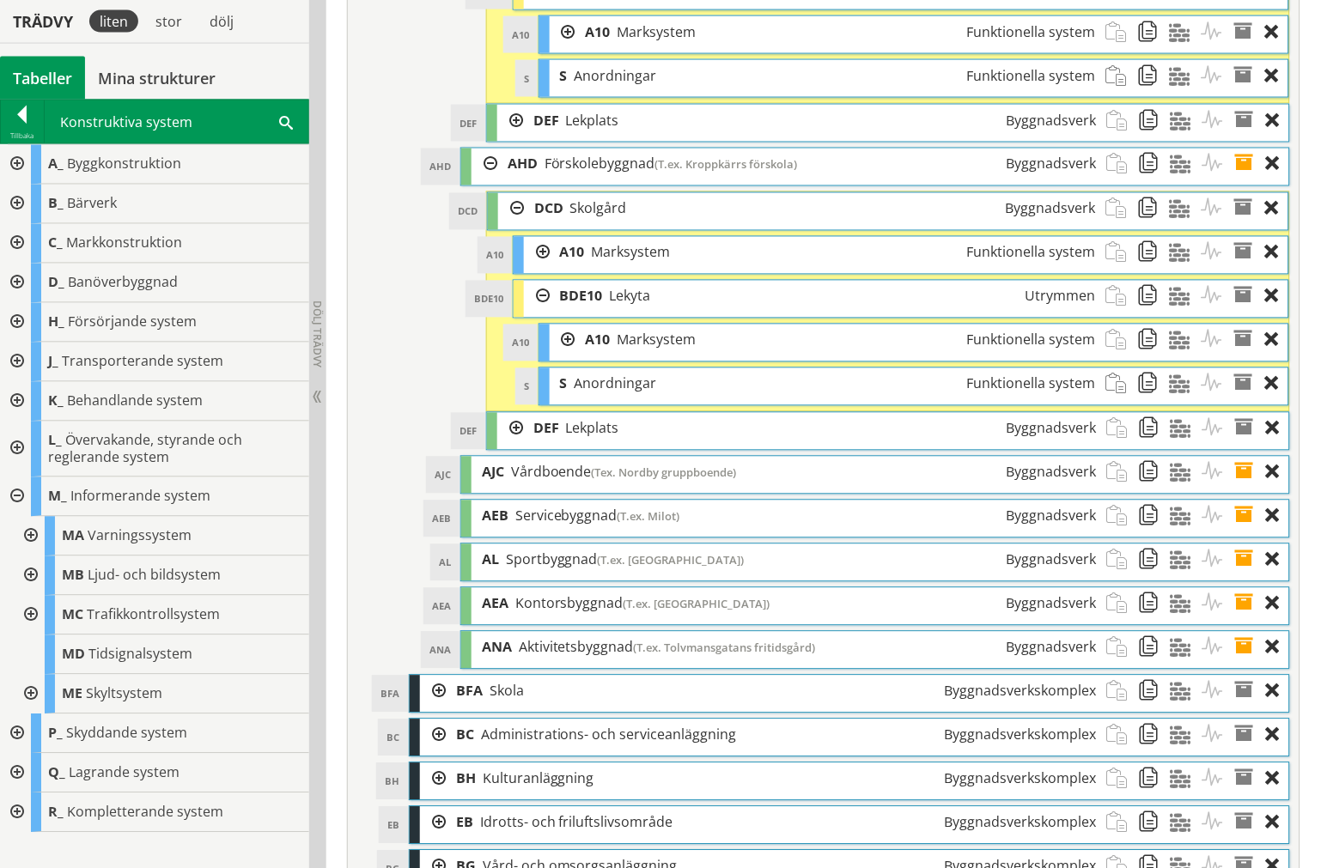
click at [19, 495] on div at bounding box center [15, 497] width 31 height 40
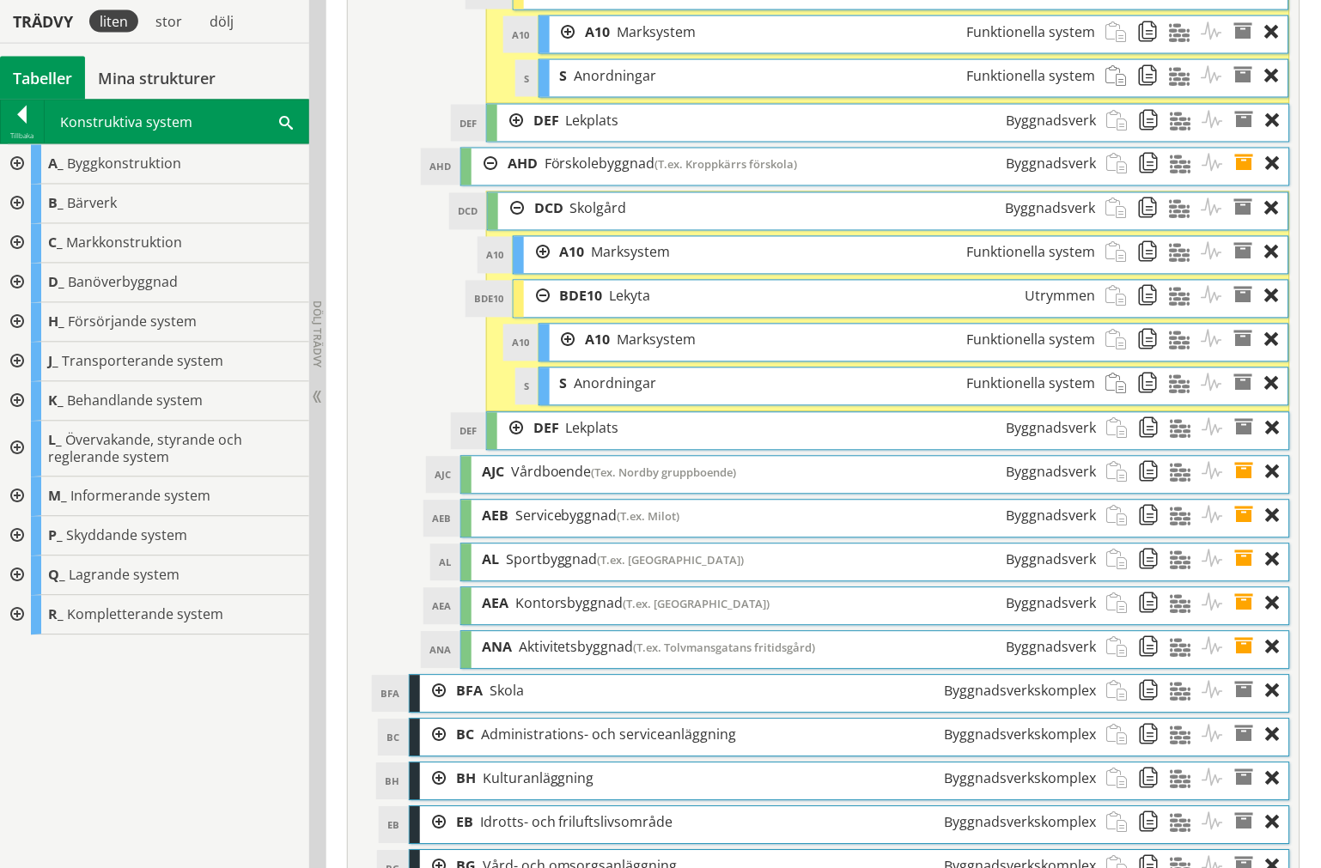
click at [22, 618] on div at bounding box center [15, 616] width 31 height 40
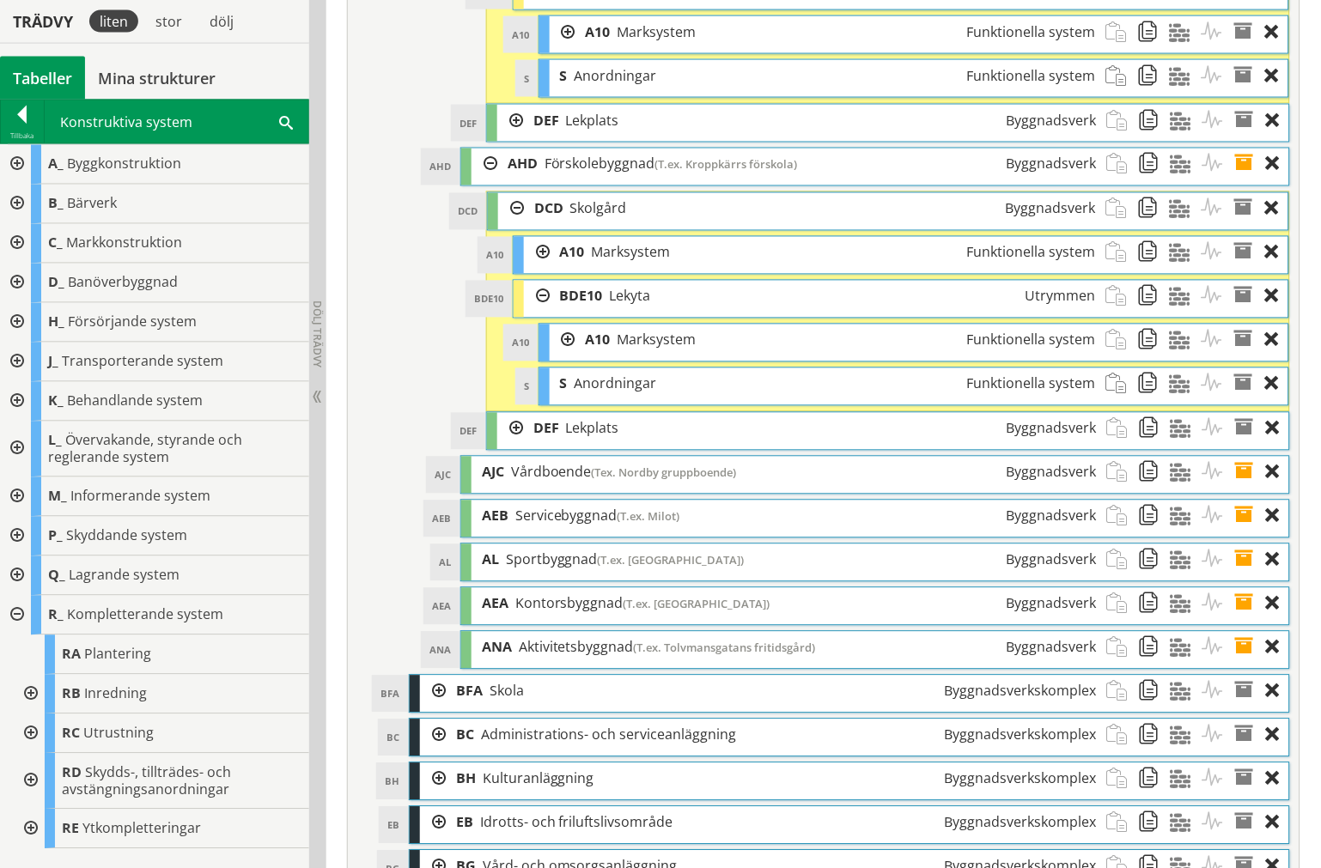
click at [26, 732] on div at bounding box center [29, 734] width 31 height 40
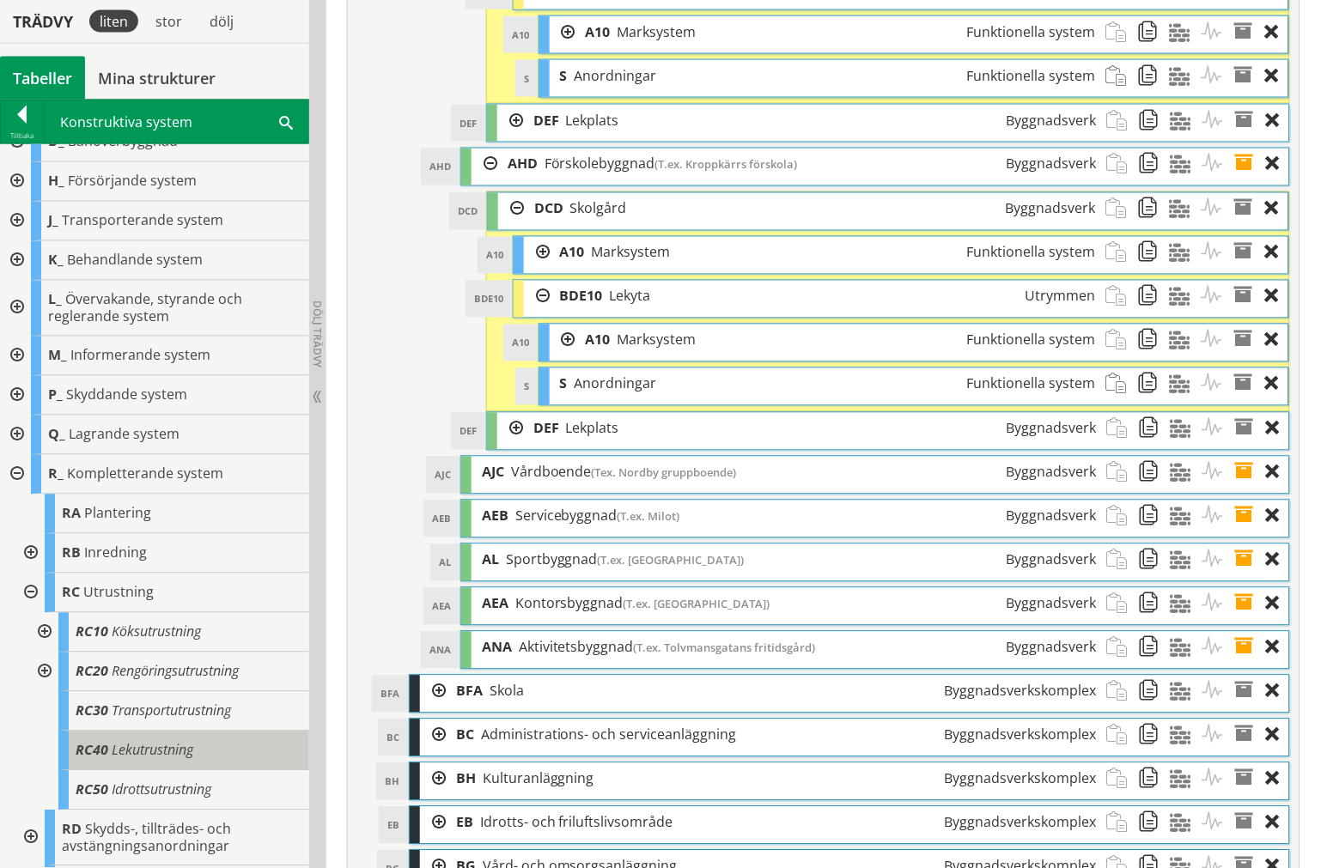
scroll to position [178, 0]
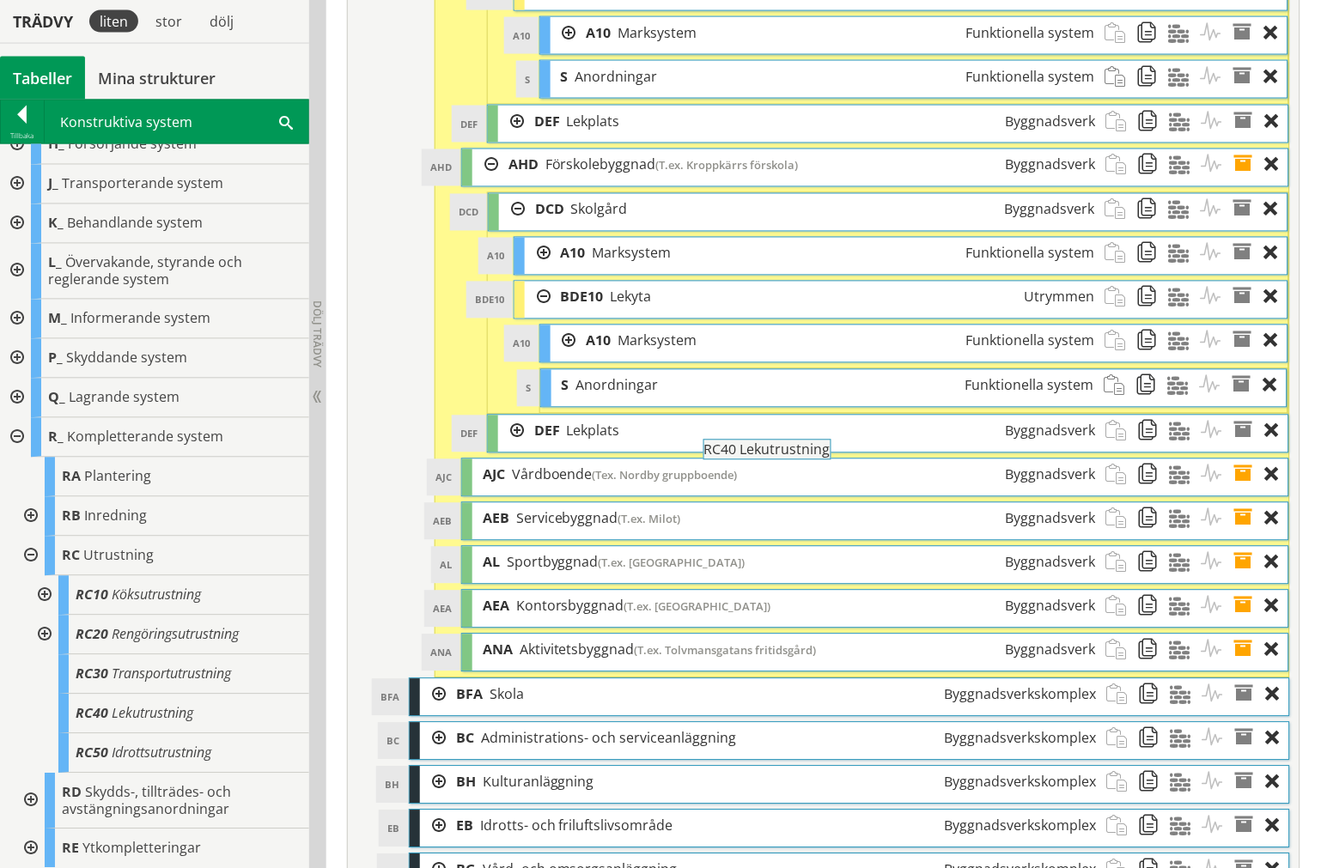
drag, startPoint x: 157, startPoint y: 718, endPoint x: 826, endPoint y: 464, distance: 715.6
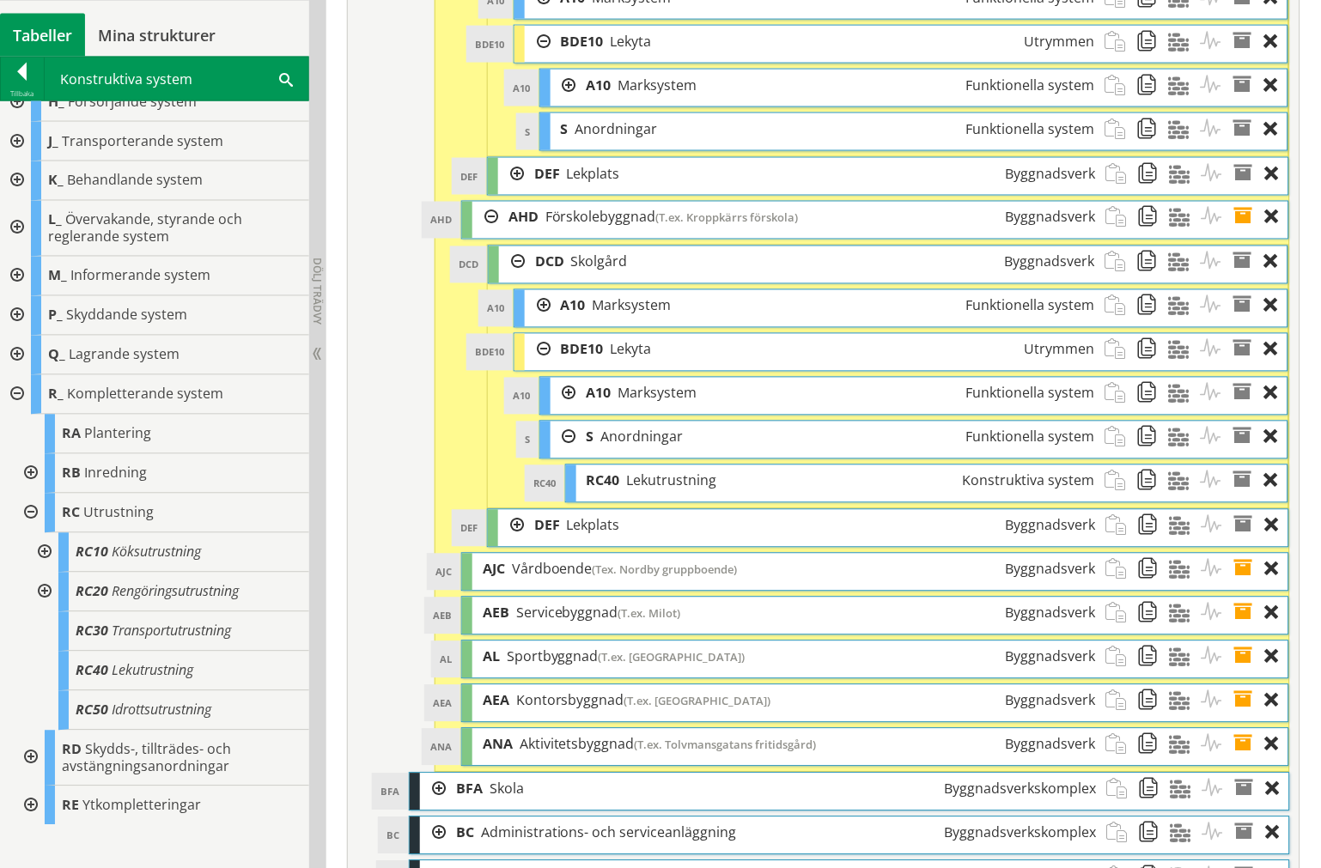
scroll to position [6467, 0]
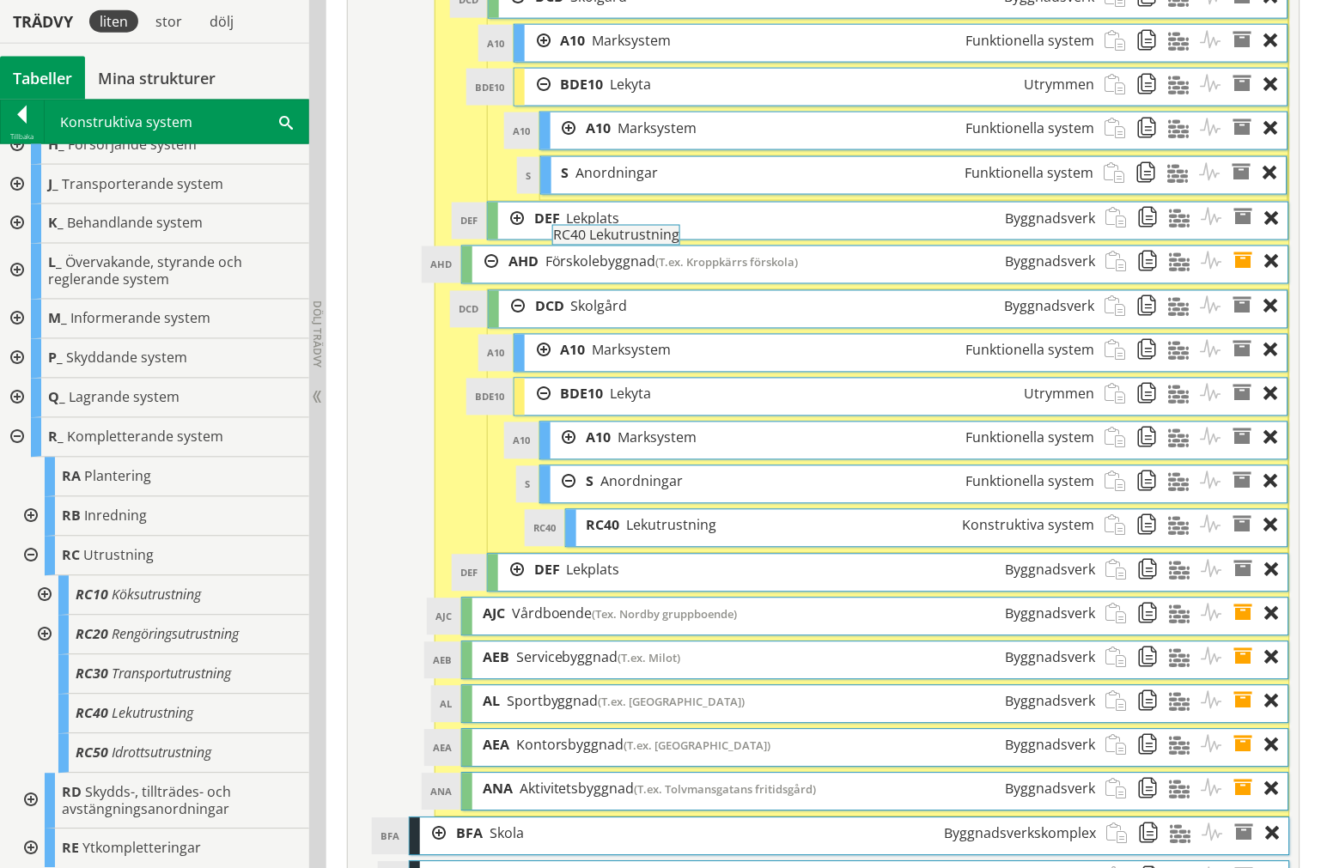
drag, startPoint x: 233, startPoint y: 648, endPoint x: 705, endPoint y: 241, distance: 623.0
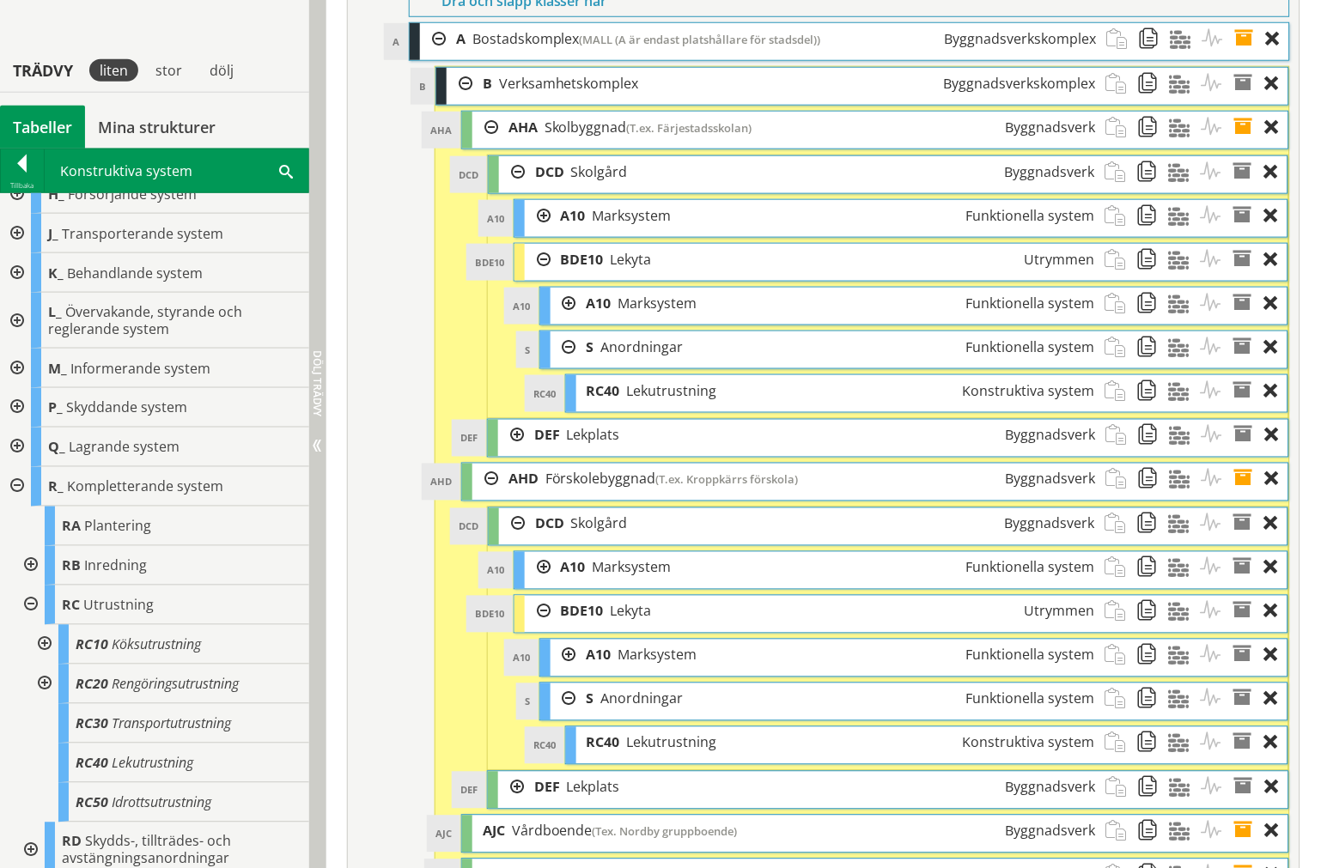
scroll to position [6275, 0]
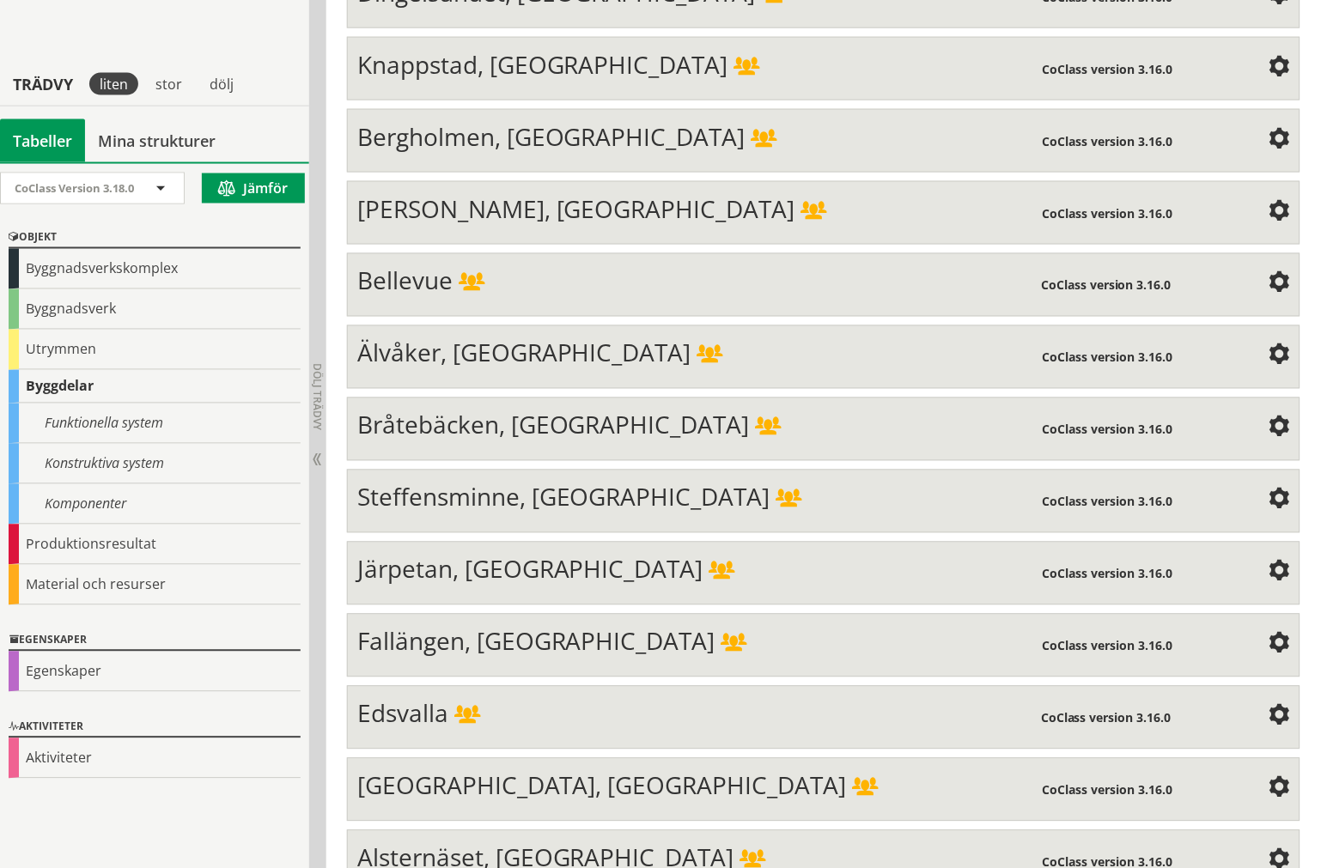
scroll to position [5428, 0]
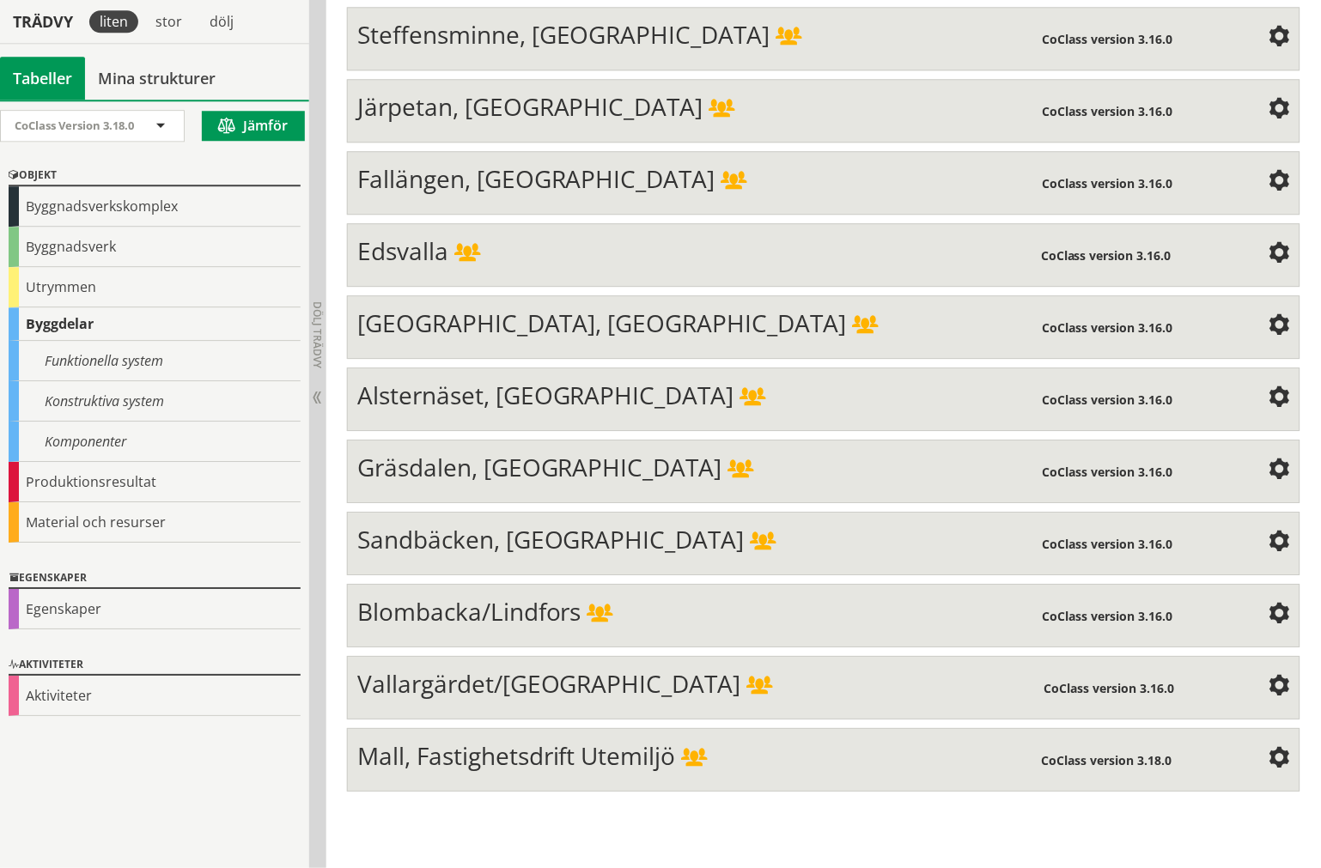
click at [620, 792] on div "Mall, Fastighetsdrift Utemiljö CoClass version 3.18.0 Structure Mind Map Proper…" at bounding box center [823, 760] width 953 height 64
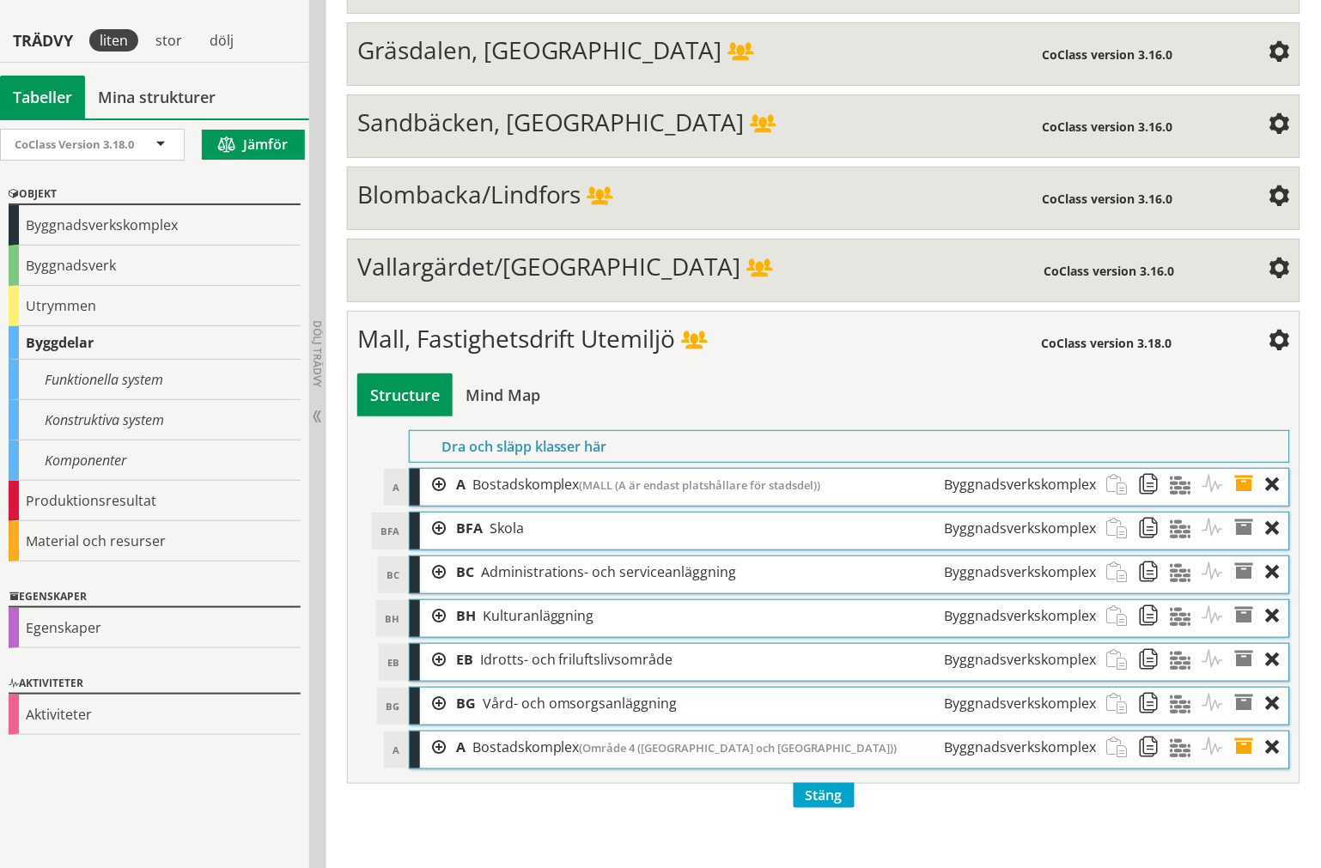
scroll to position [5864, 0]
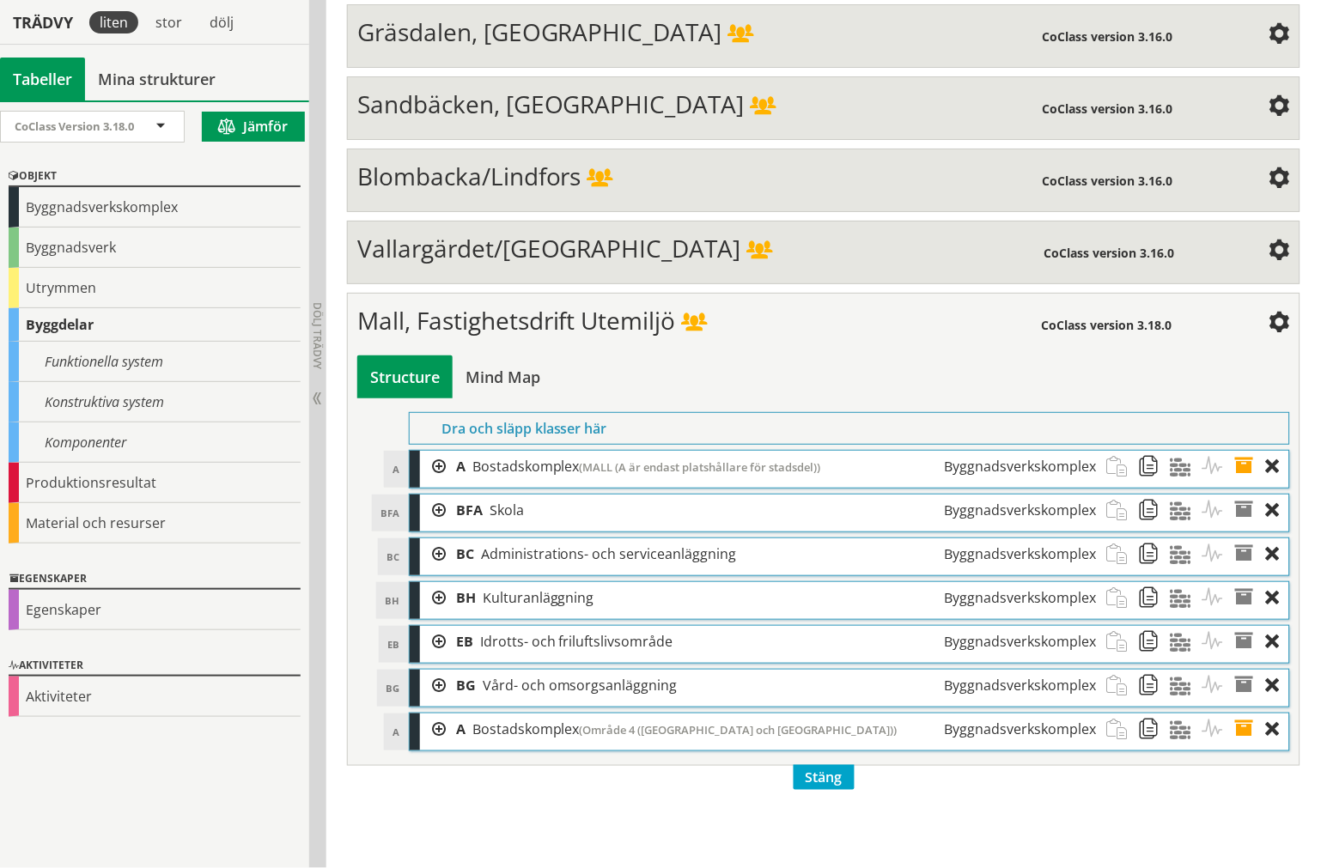
click at [438, 483] on div at bounding box center [433, 467] width 26 height 32
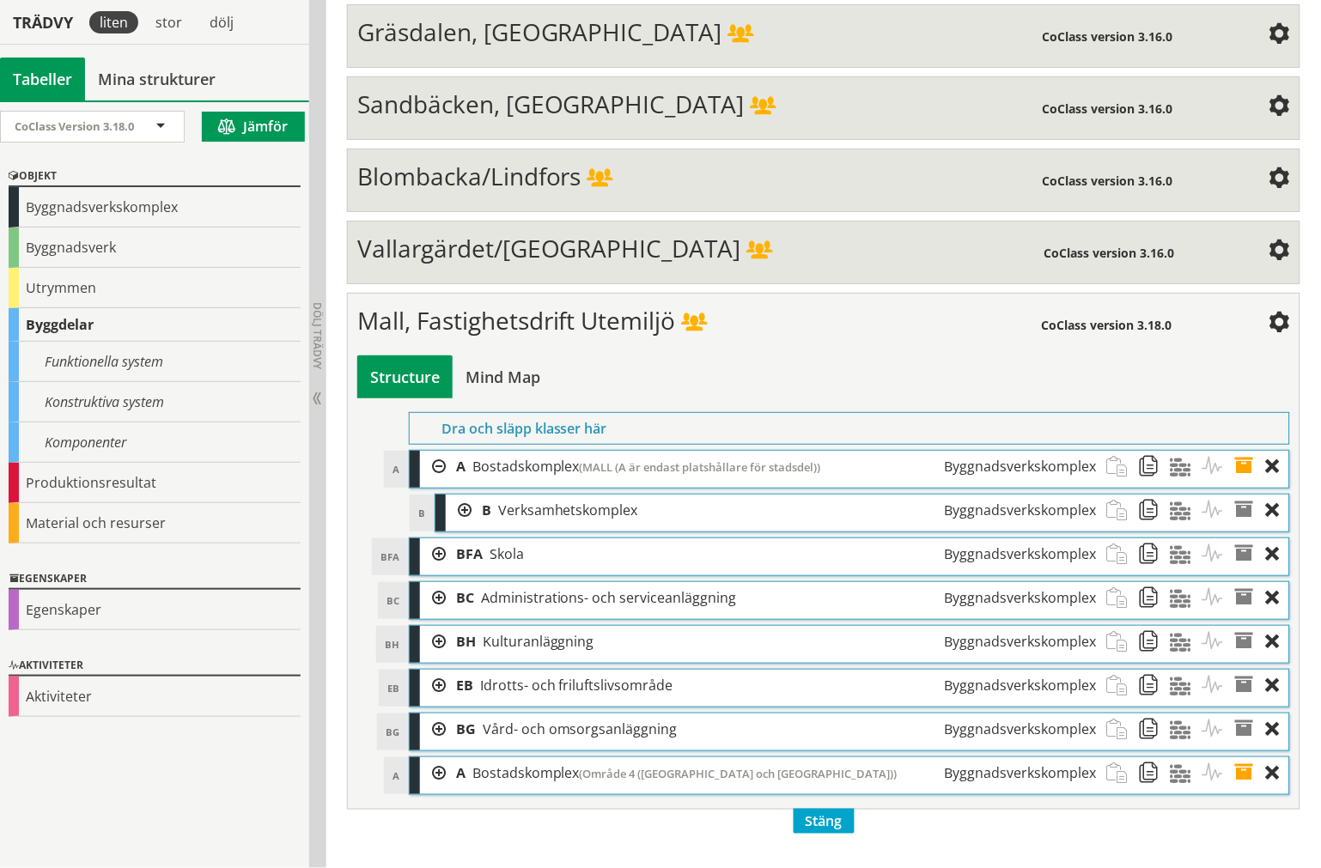
click at [452, 526] on div at bounding box center [459, 511] width 26 height 32
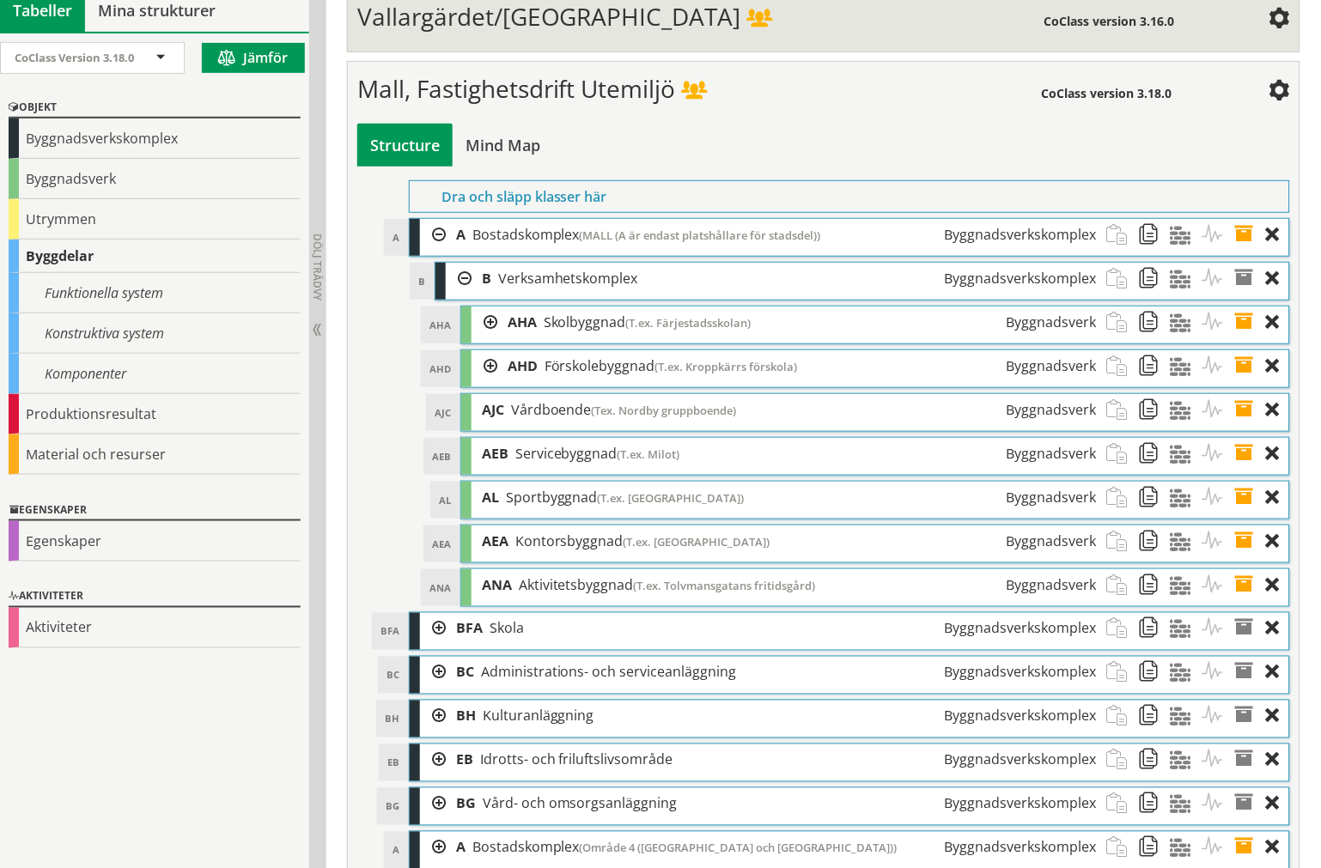
scroll to position [6150, 0]
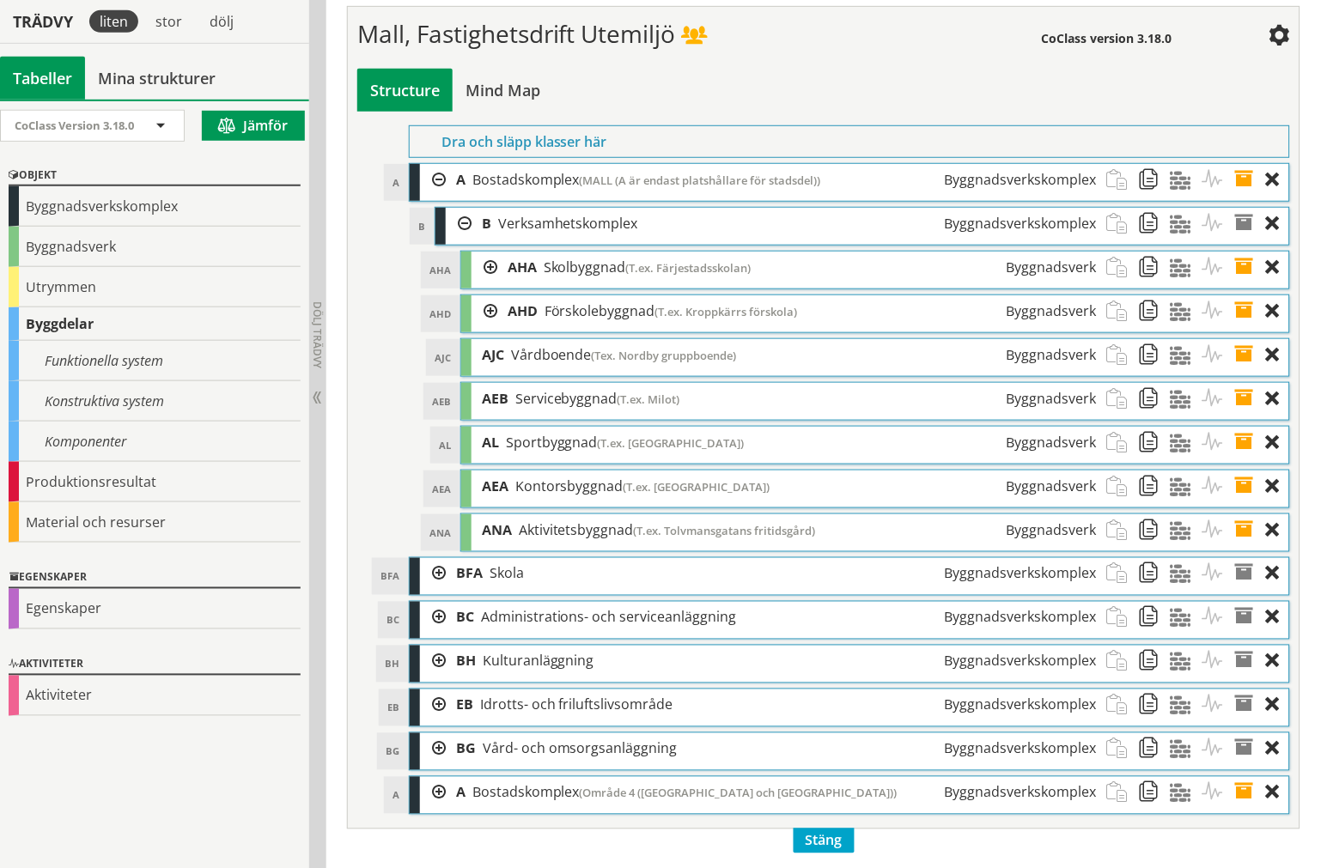
click at [478, 327] on div at bounding box center [484, 311] width 26 height 32
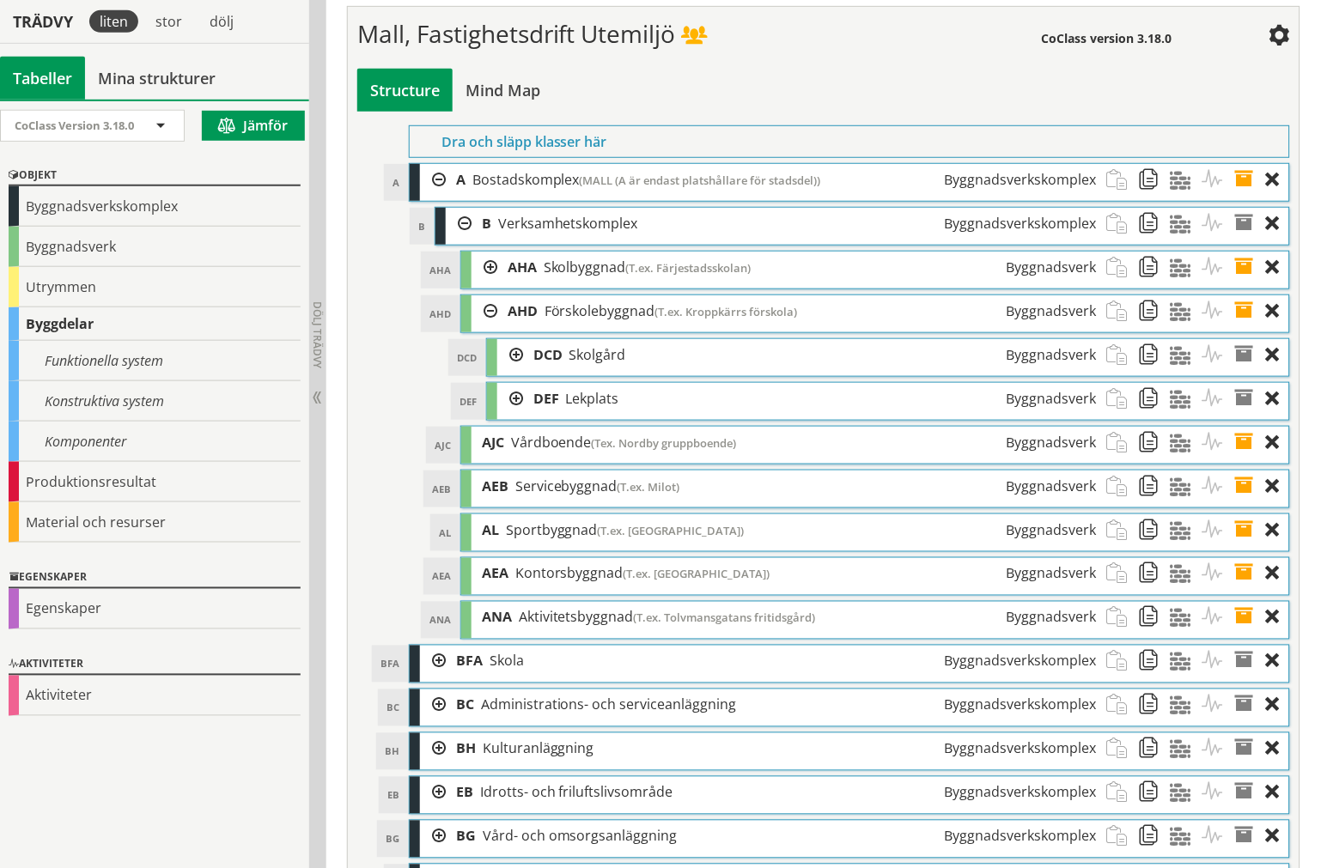
click at [504, 415] on div at bounding box center [510, 399] width 26 height 32
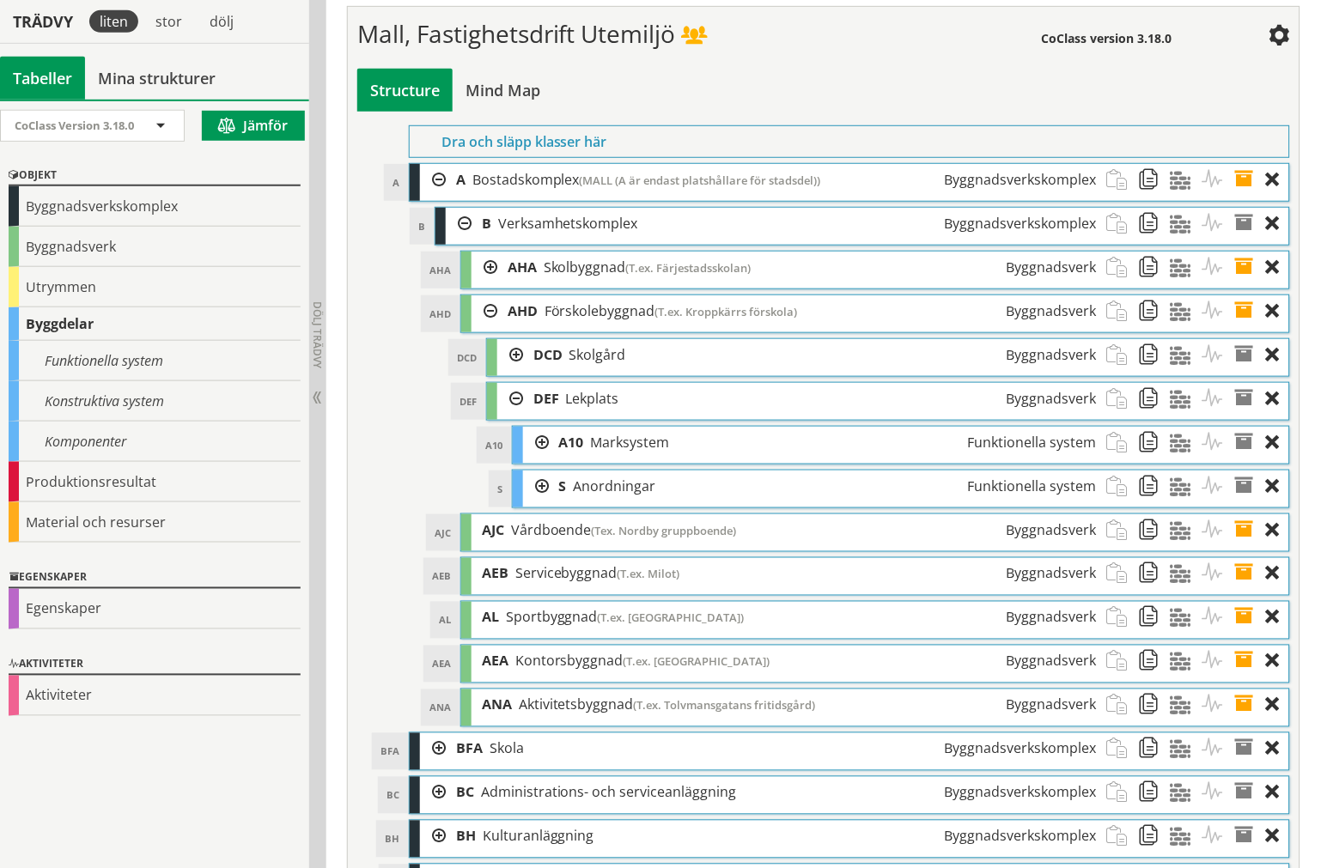
click at [538, 502] on div at bounding box center [536, 487] width 26 height 32
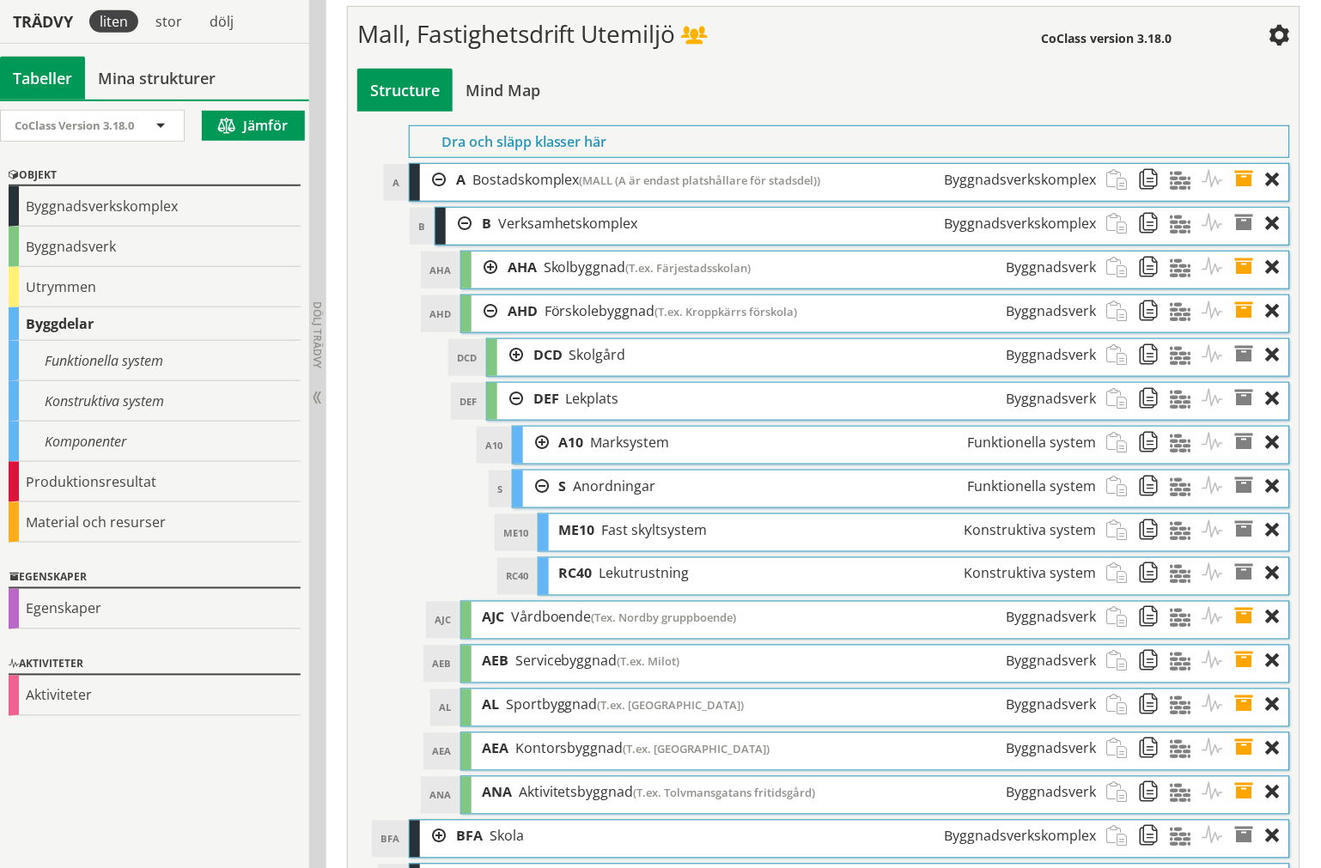
click at [537, 502] on div at bounding box center [536, 487] width 26 height 32
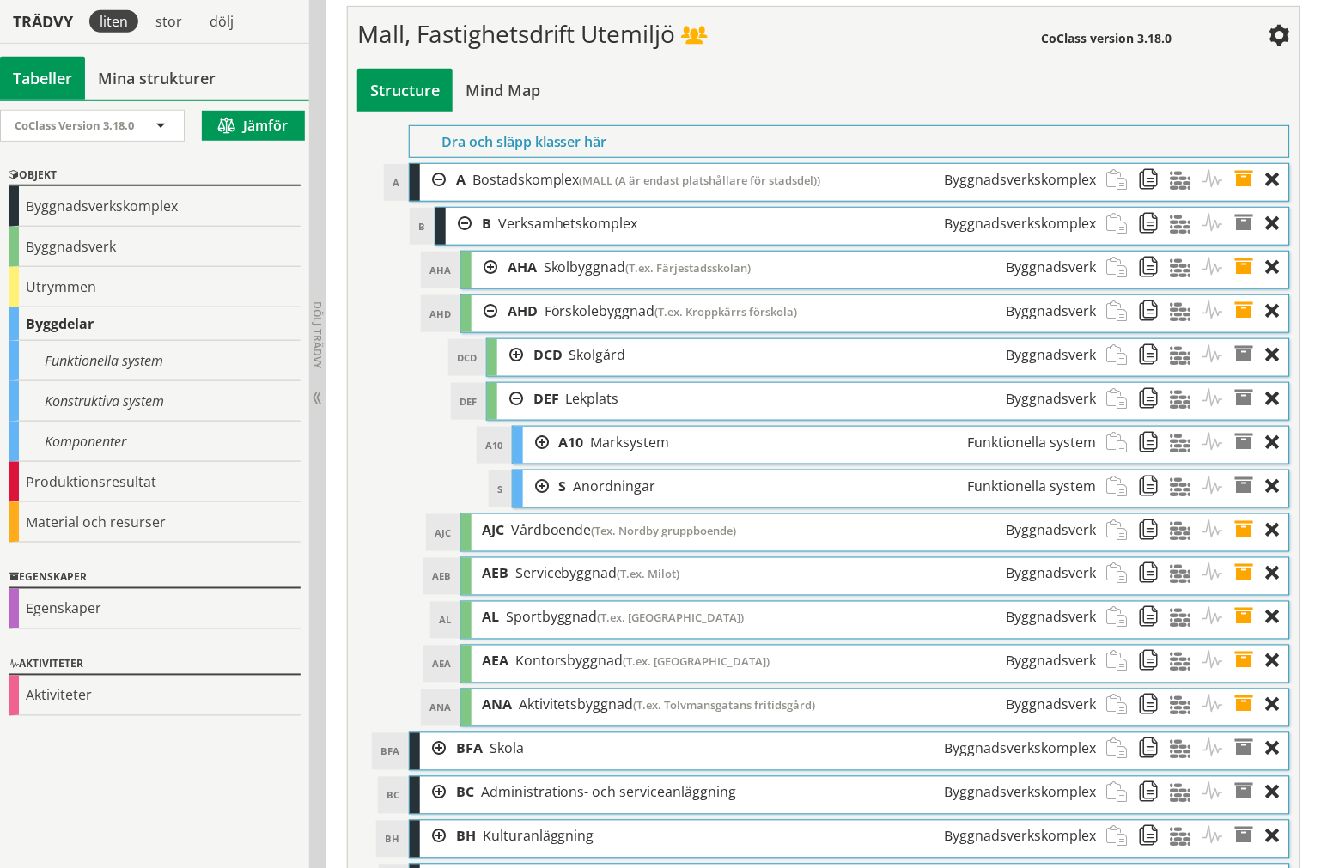
click at [535, 459] on div at bounding box center [536, 443] width 26 height 32
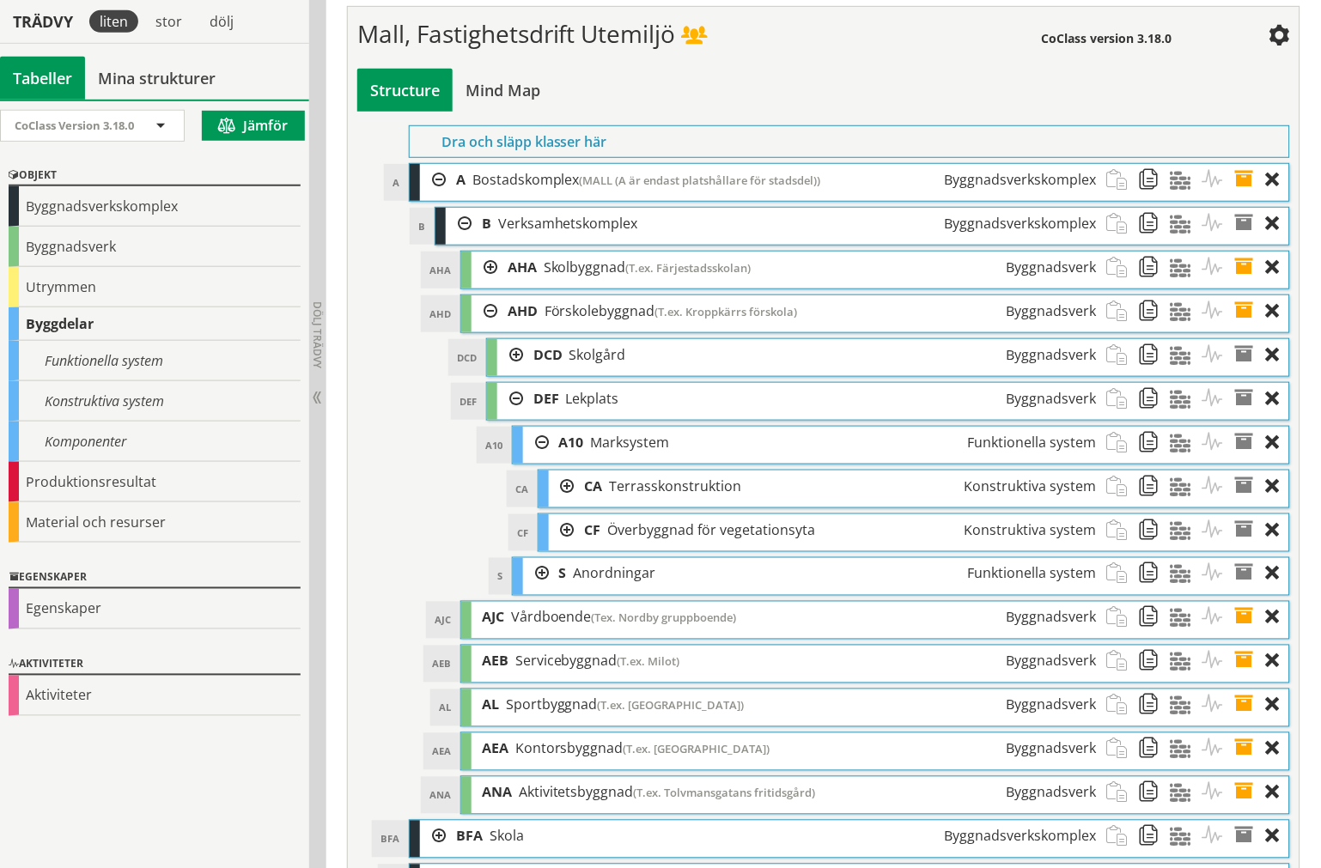
click at [535, 459] on div at bounding box center [536, 443] width 26 height 32
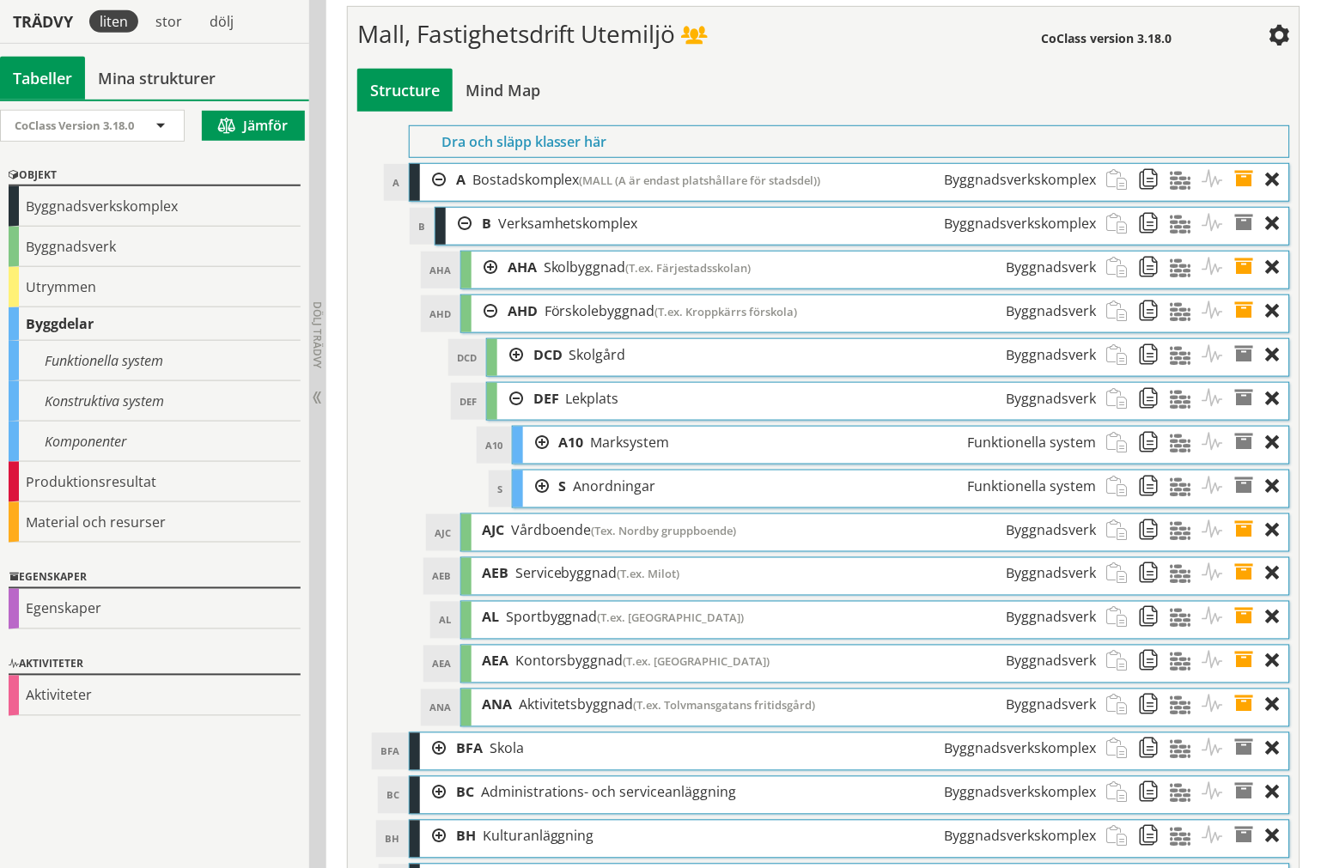
click at [507, 415] on div at bounding box center [510, 399] width 26 height 32
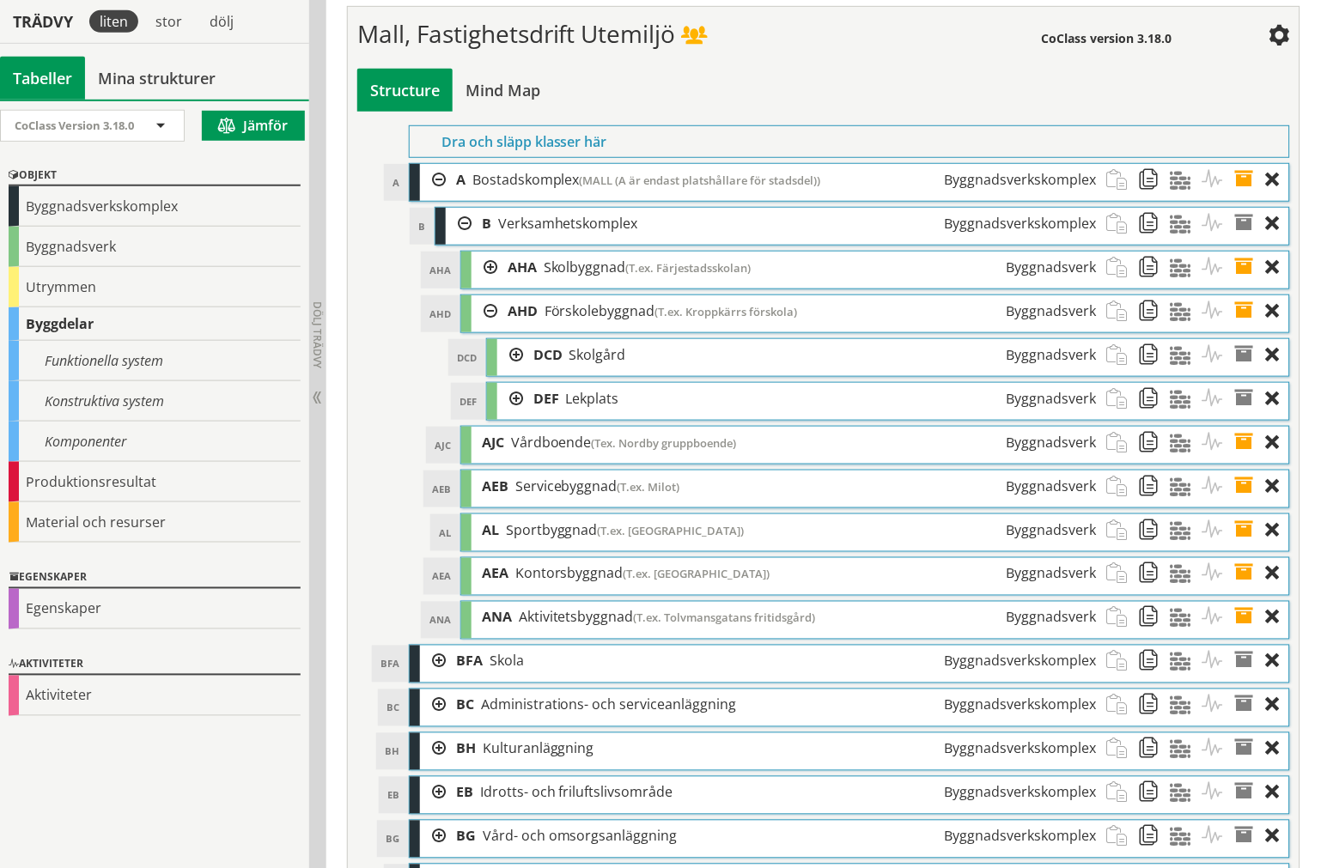
click at [511, 371] on div at bounding box center [510, 355] width 26 height 32
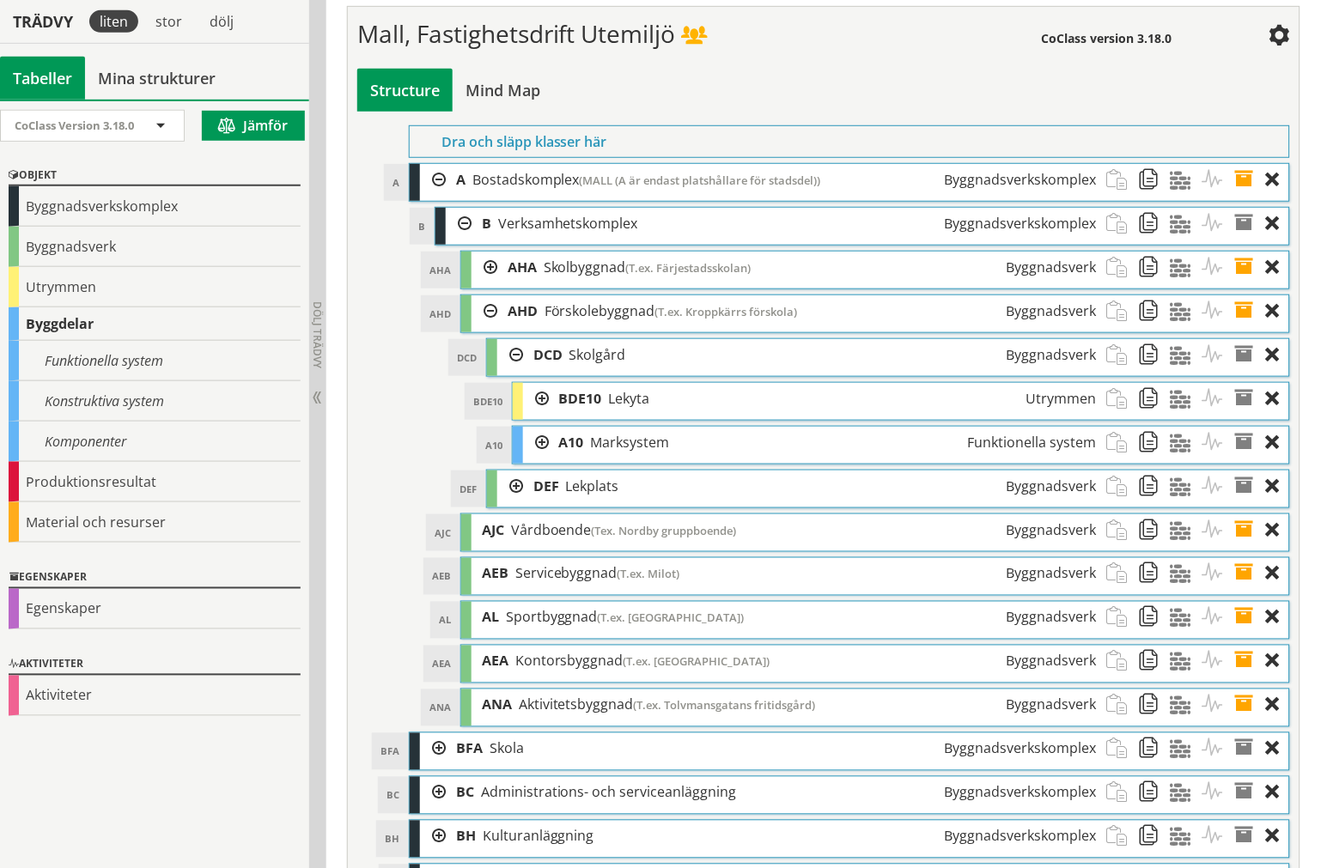
click at [541, 459] on div at bounding box center [536, 443] width 26 height 32
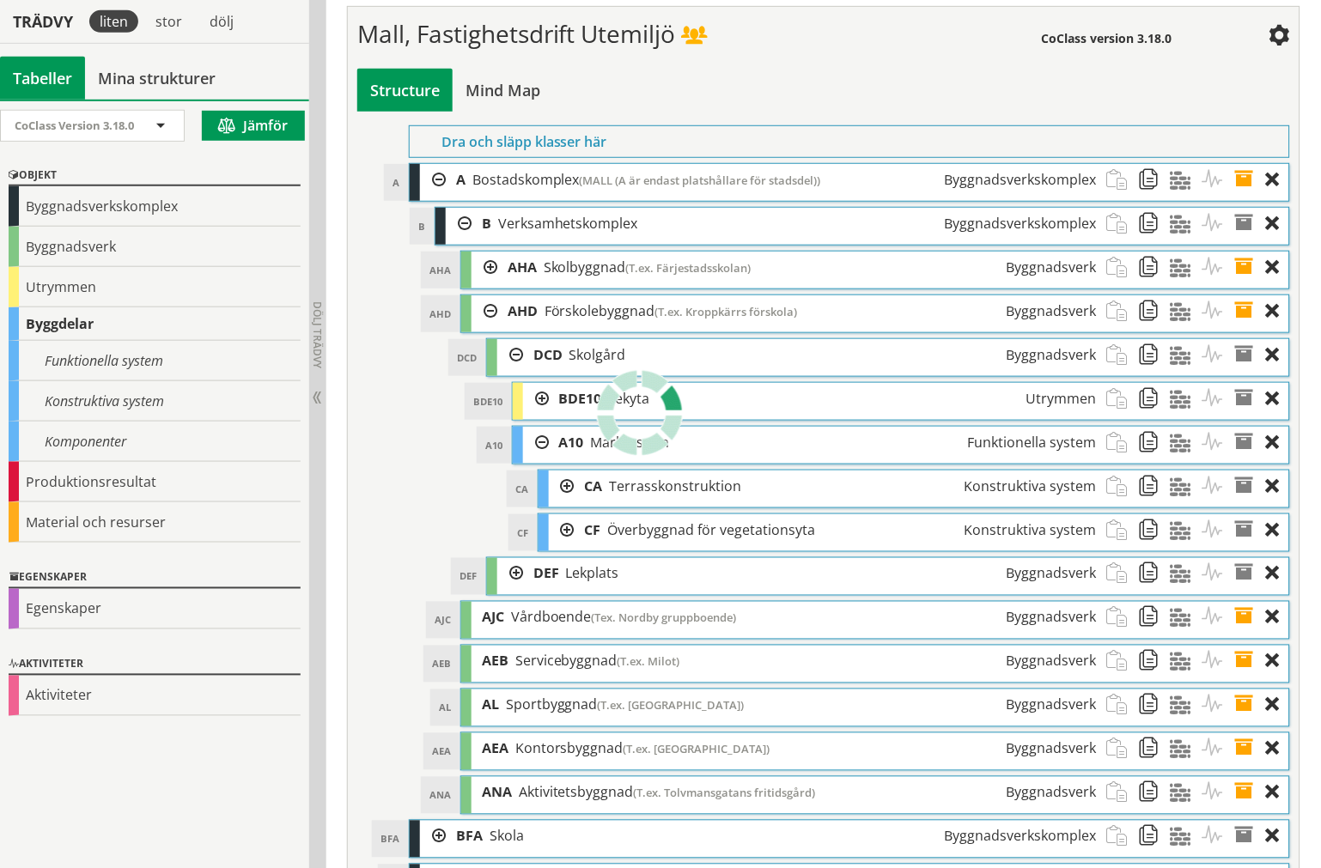
click at [534, 415] on div at bounding box center [536, 399] width 26 height 32
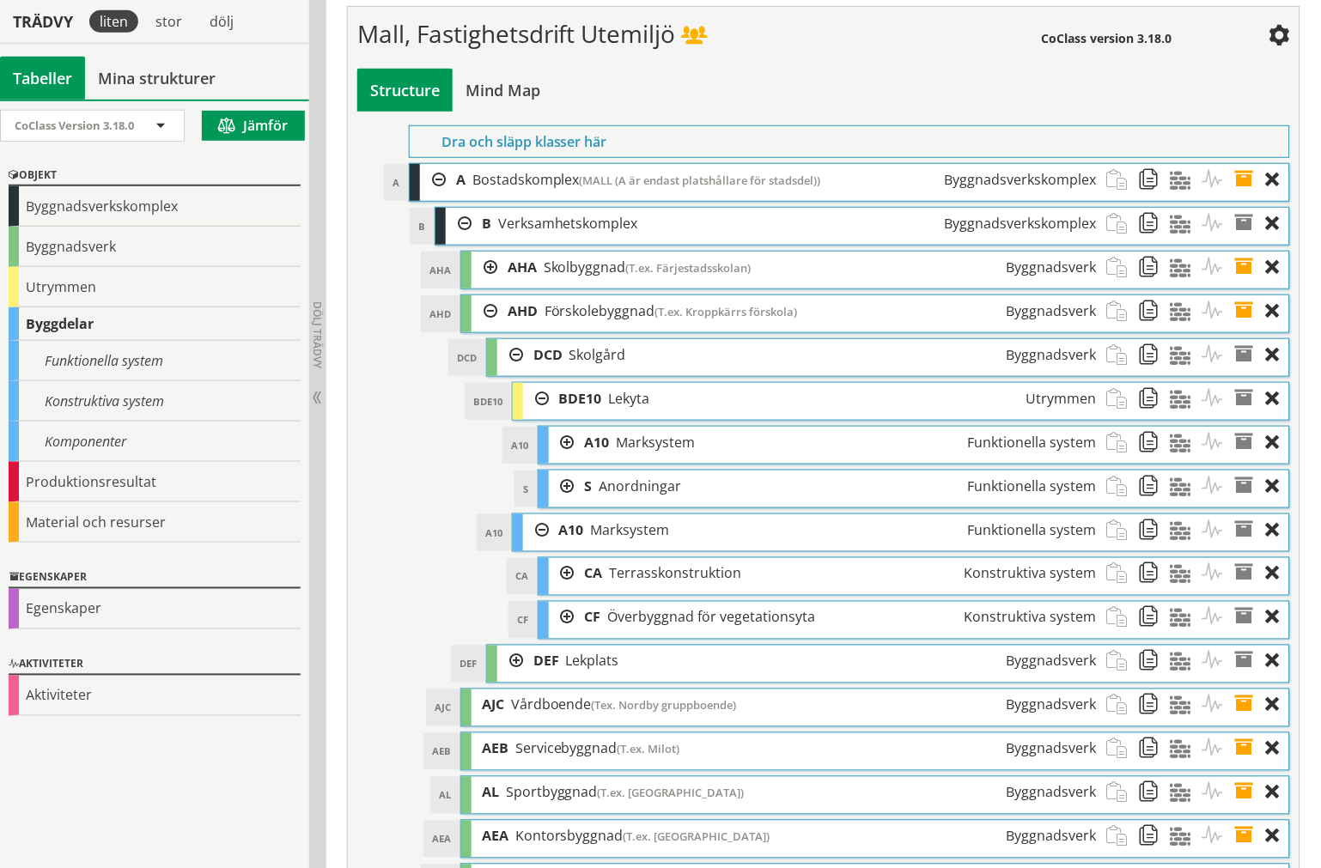
click at [562, 459] on div at bounding box center [562, 443] width 26 height 32
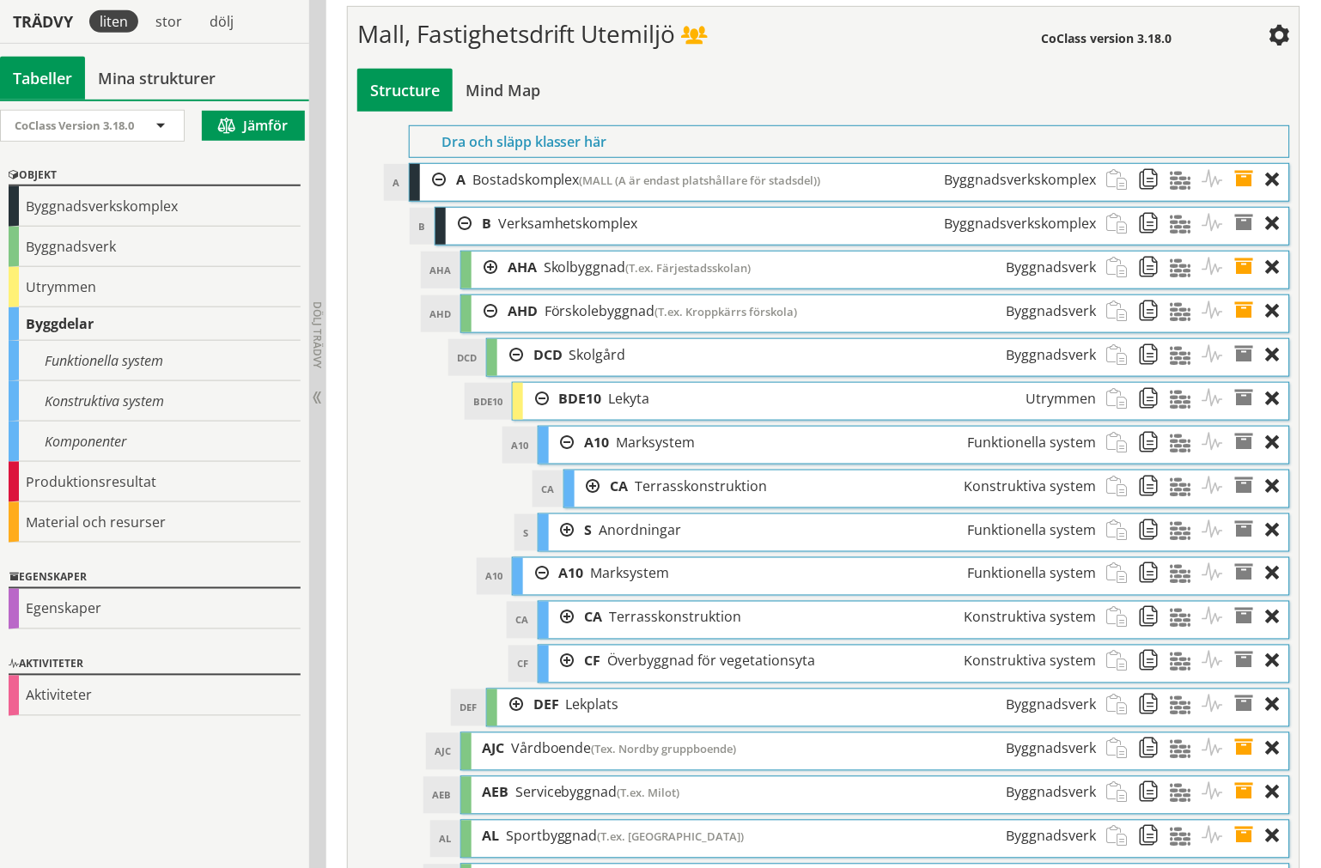
click at [562, 546] on div at bounding box center [562, 530] width 26 height 32
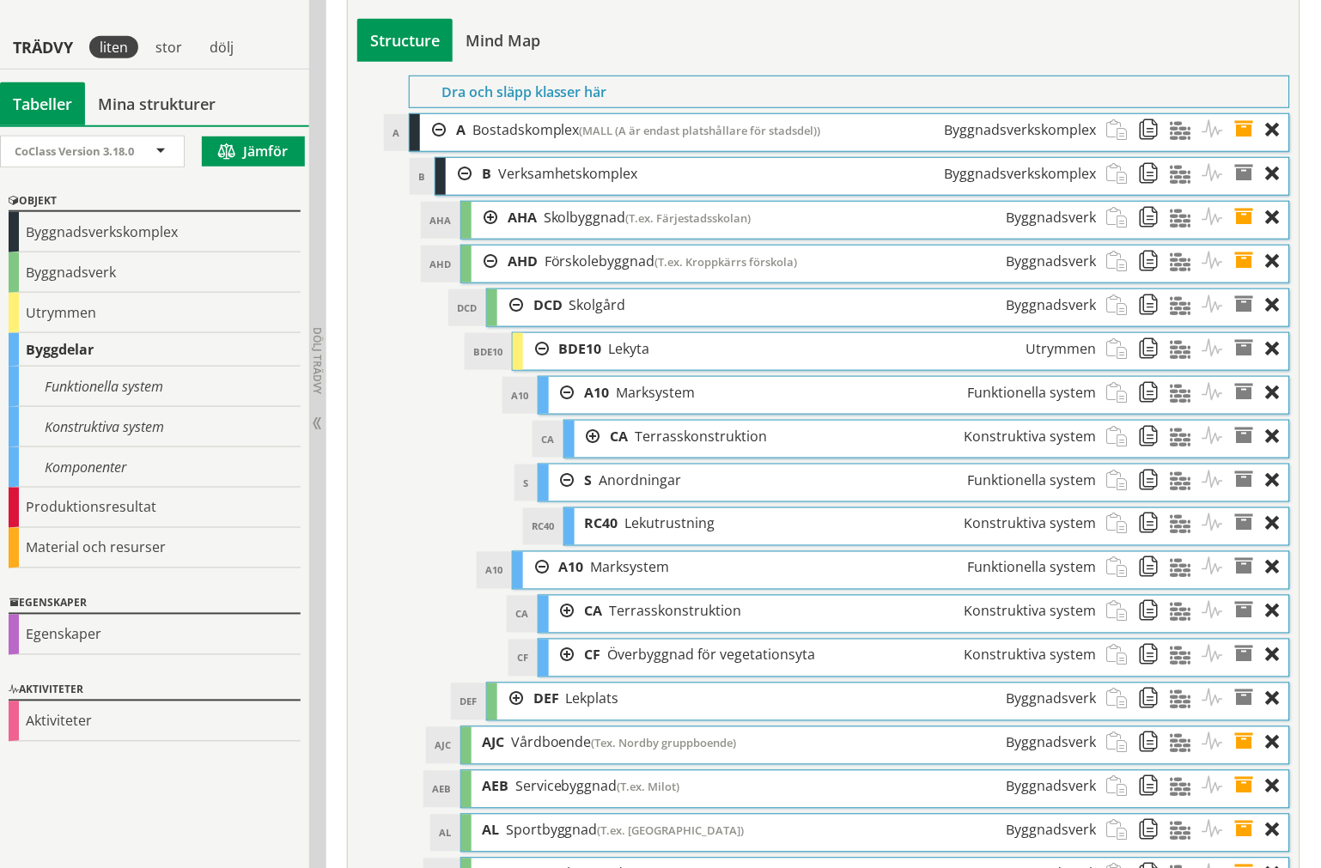
scroll to position [6246, 0]
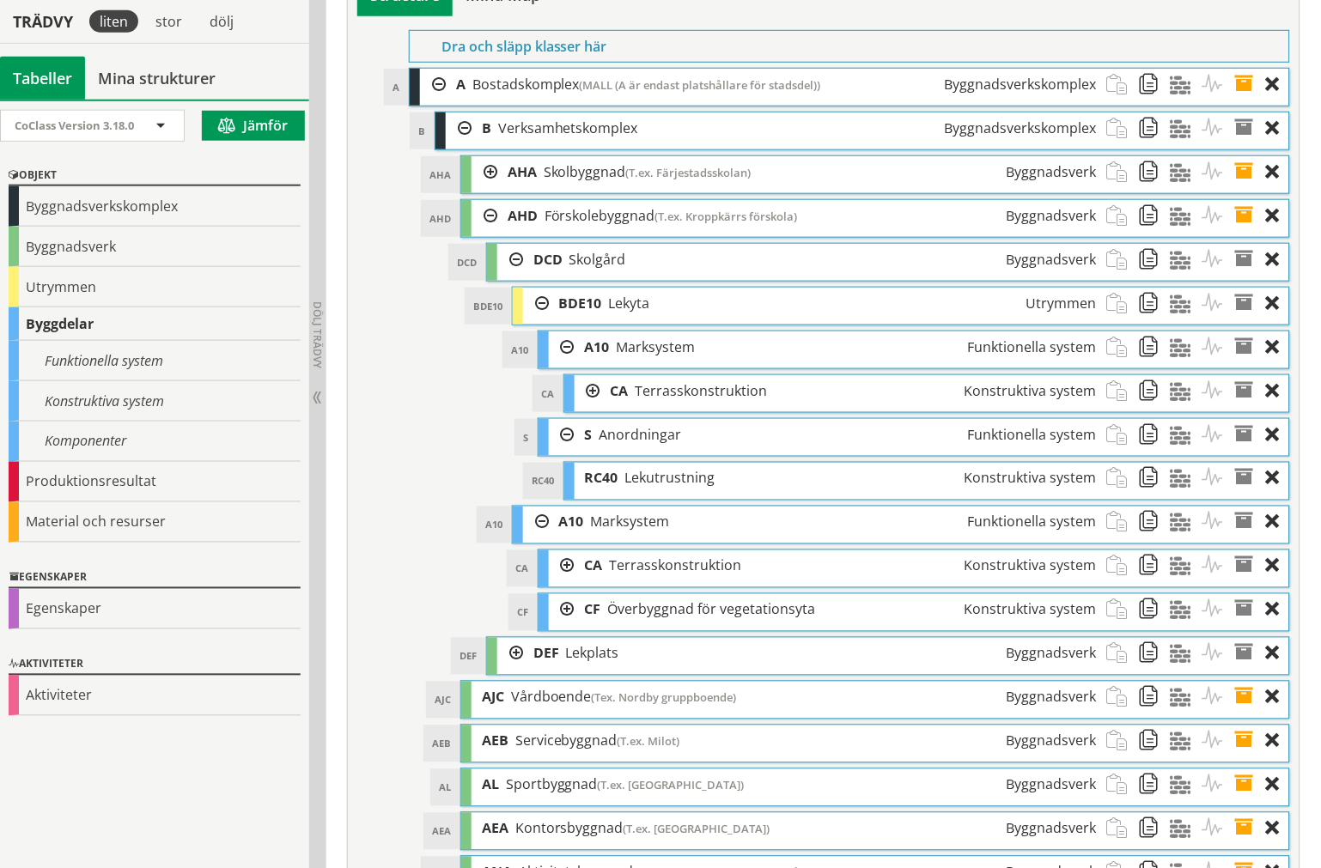
click at [559, 626] on div at bounding box center [562, 610] width 26 height 32
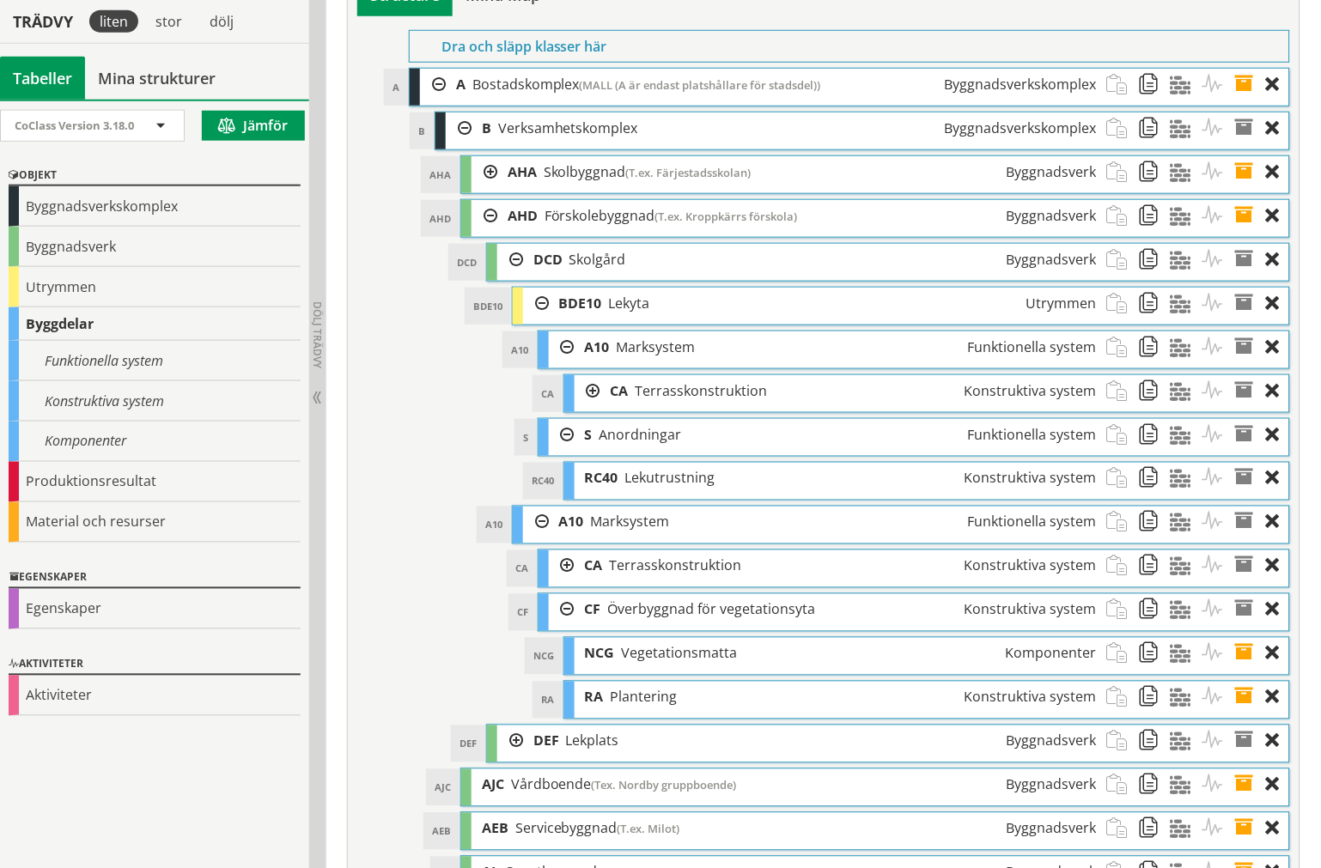
click at [560, 626] on div at bounding box center [562, 610] width 26 height 32
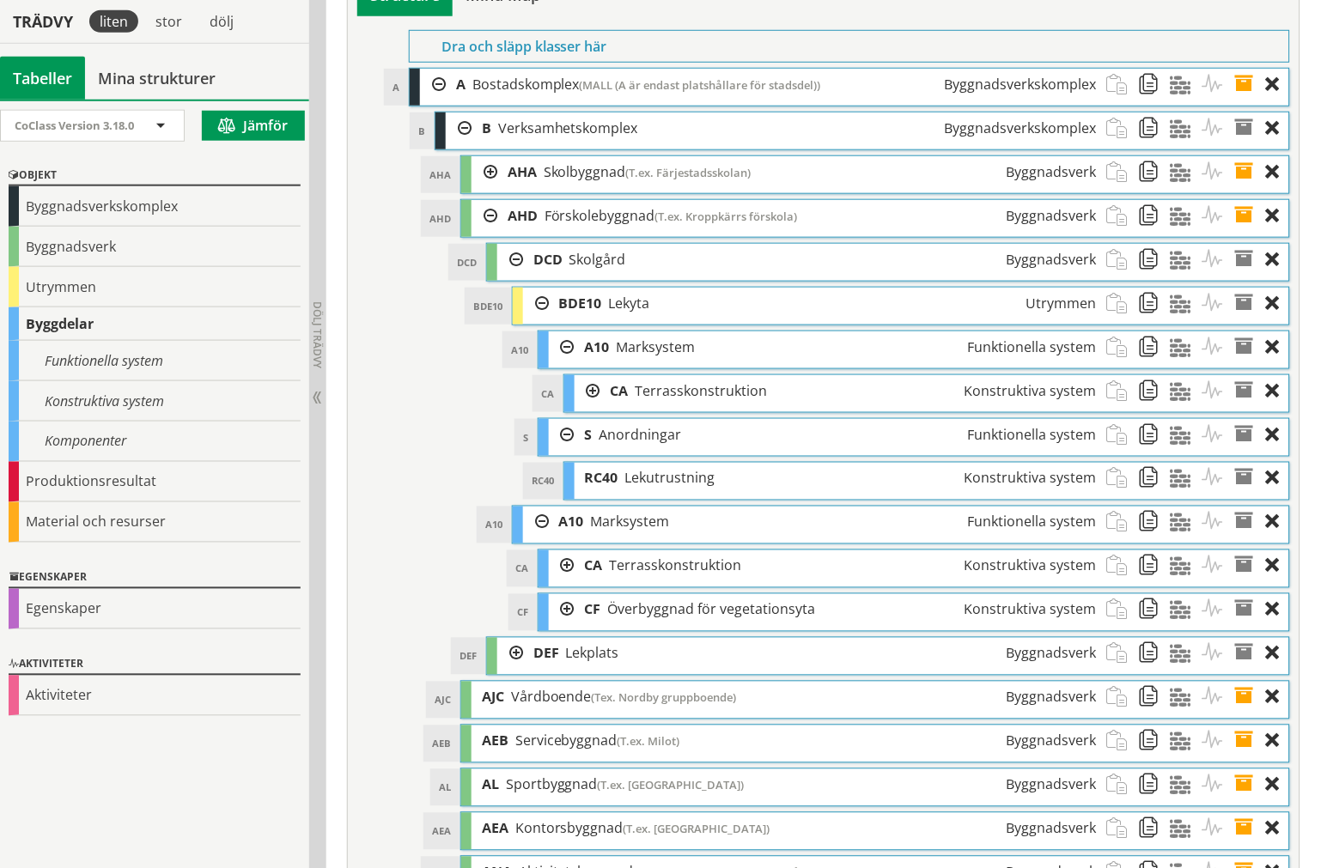
click at [533, 538] on div at bounding box center [536, 523] width 26 height 32
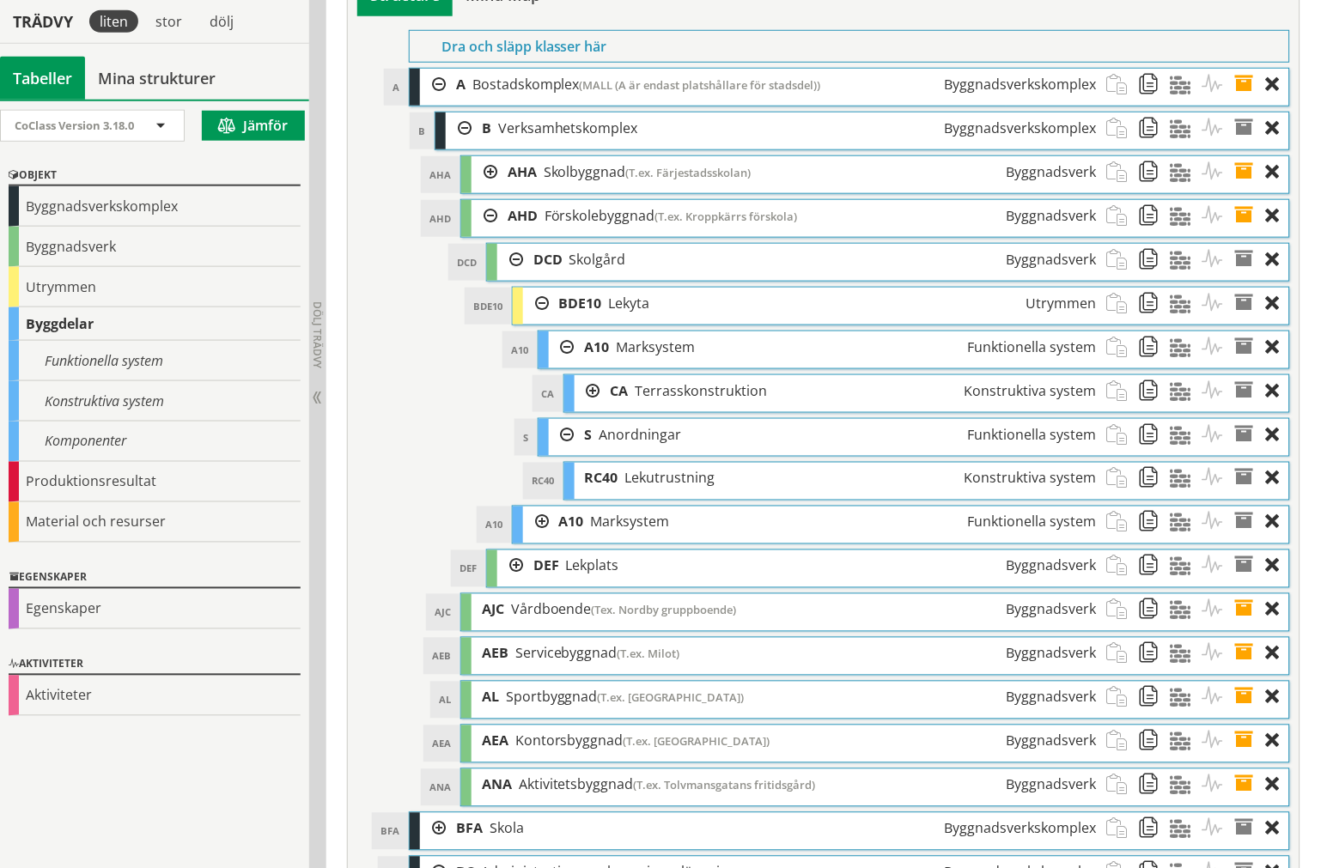
drag, startPoint x: 562, startPoint y: 491, endPoint x: 560, endPoint y: 465, distance: 25.8
click at [562, 451] on div at bounding box center [562, 435] width 26 height 32
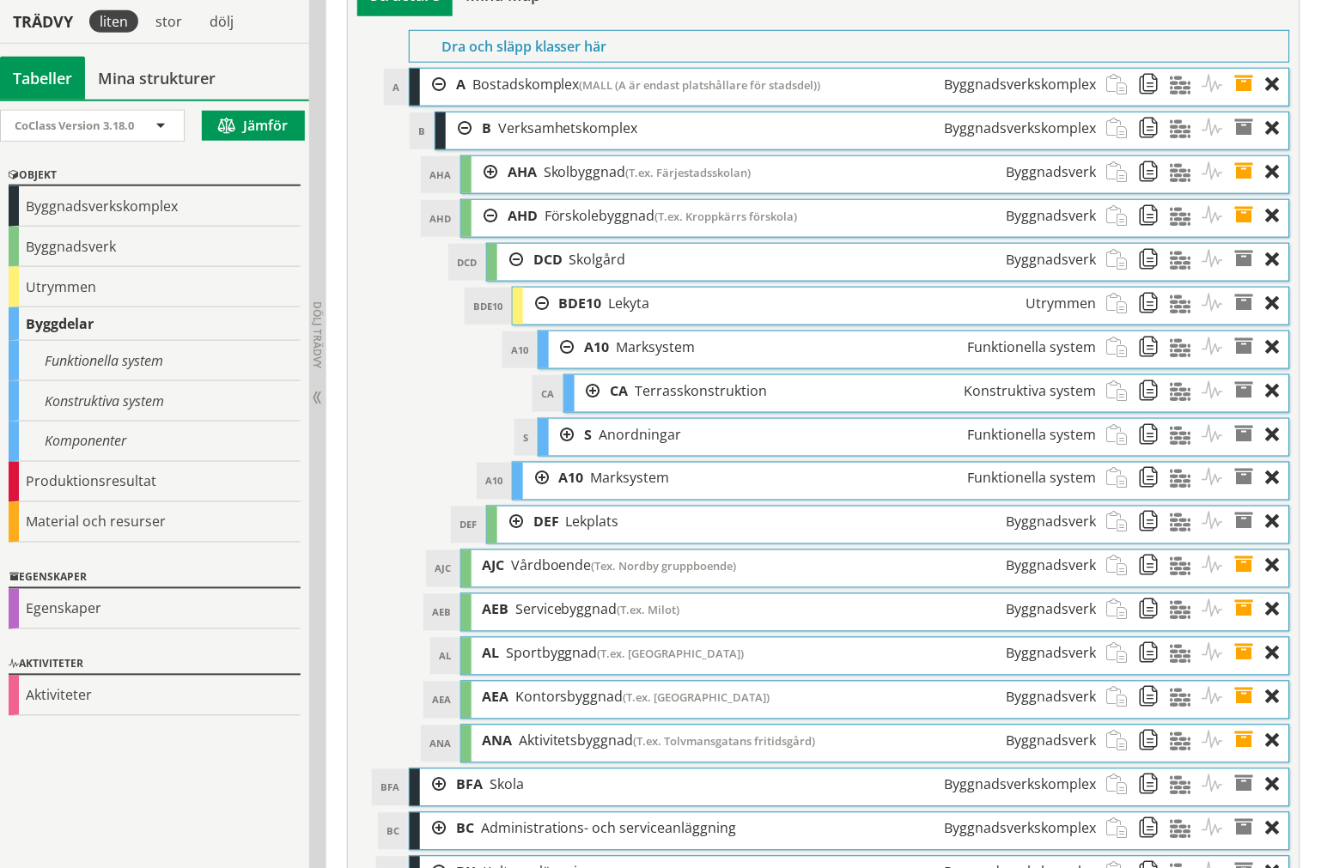
click at [569, 363] on div at bounding box center [562, 347] width 26 height 32
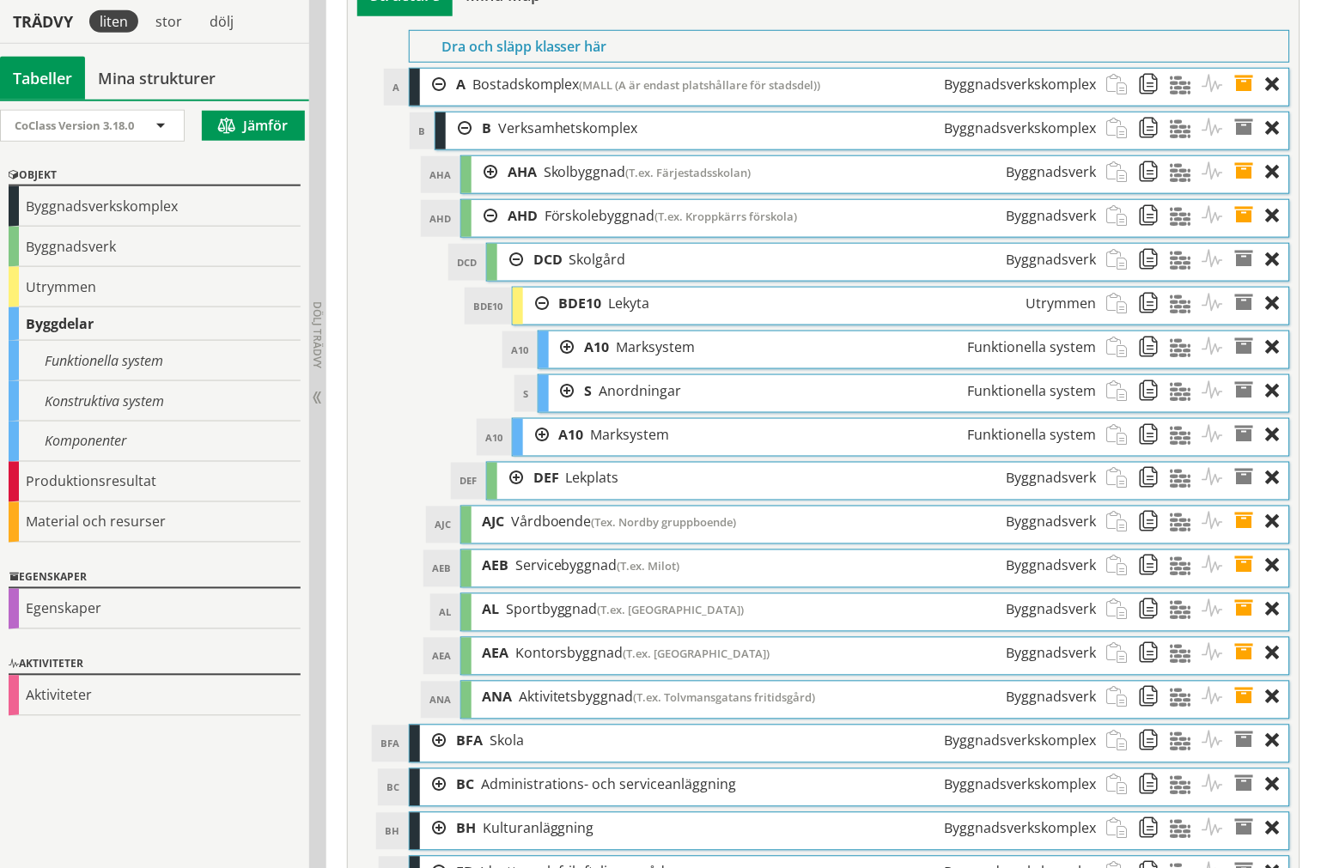
click at [531, 319] on div at bounding box center [536, 304] width 26 height 32
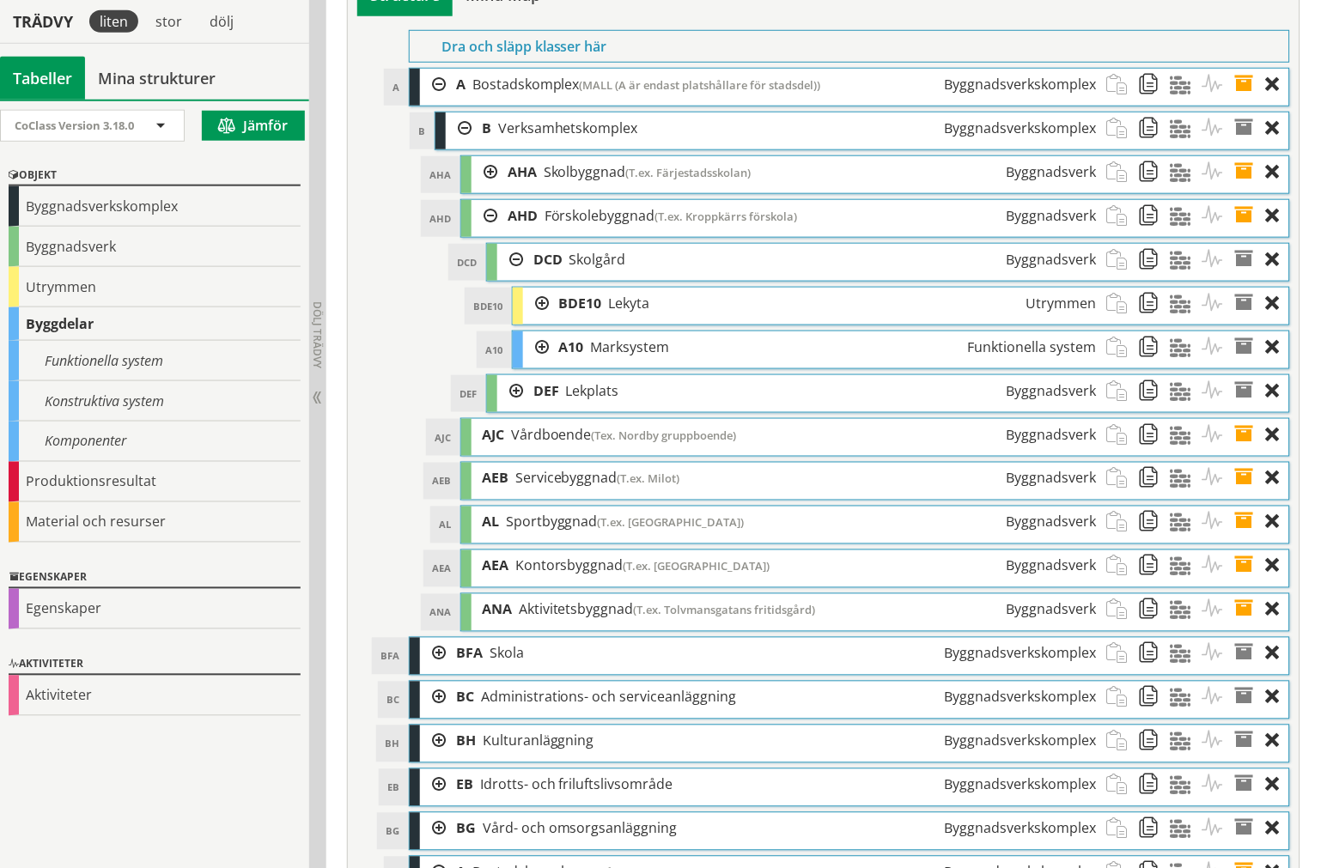
click at [543, 319] on div at bounding box center [536, 304] width 26 height 32
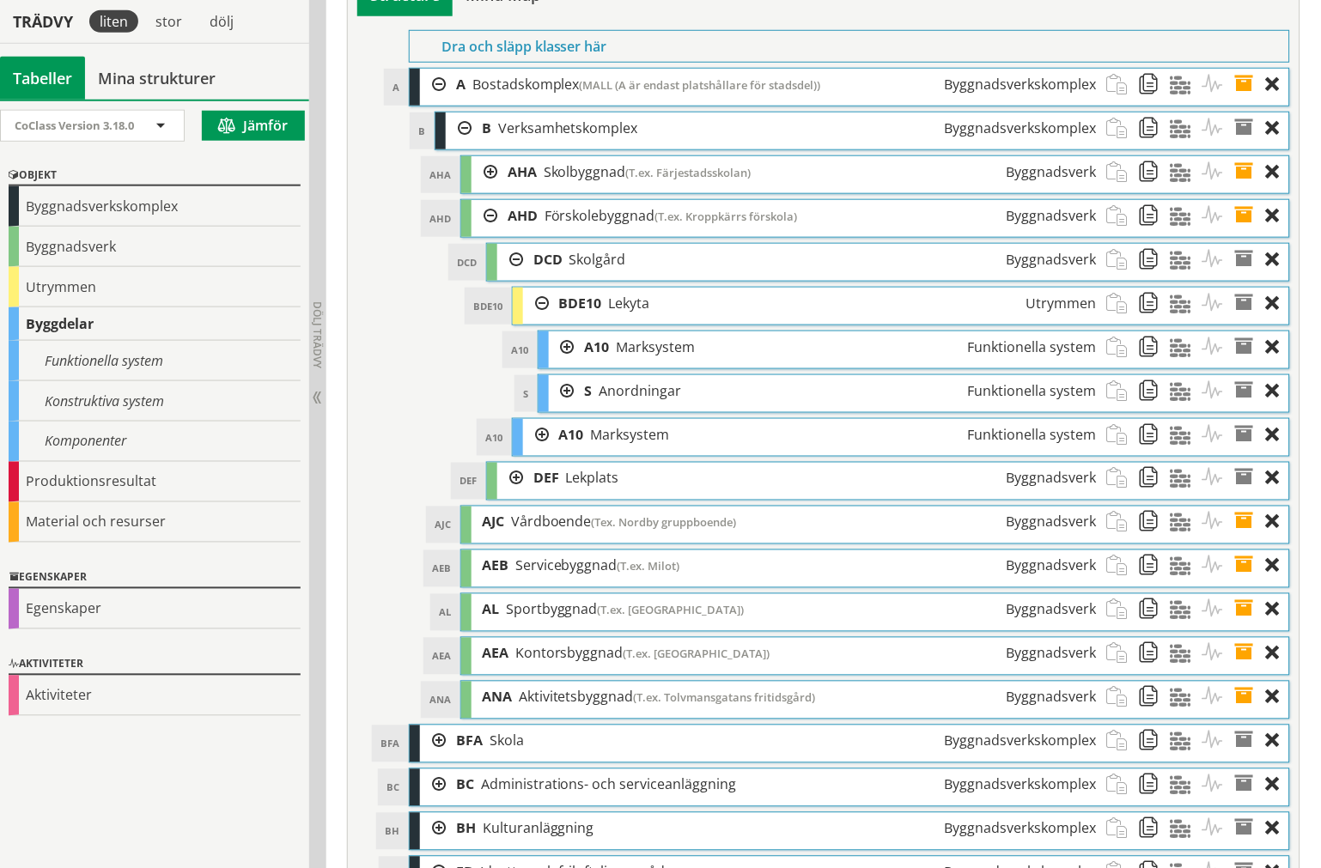
click at [559, 407] on div at bounding box center [562, 391] width 26 height 32
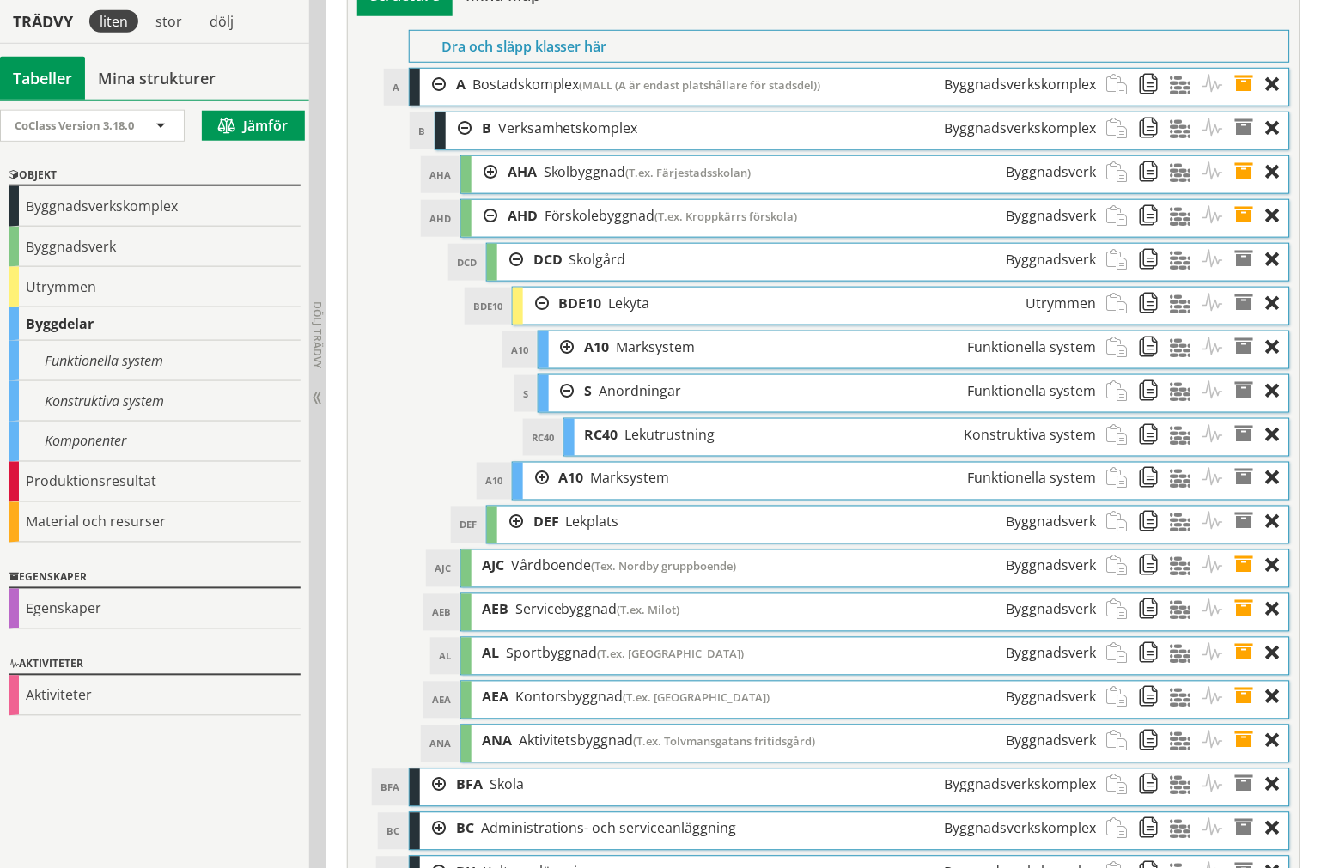
click at [562, 407] on div at bounding box center [562, 391] width 26 height 32
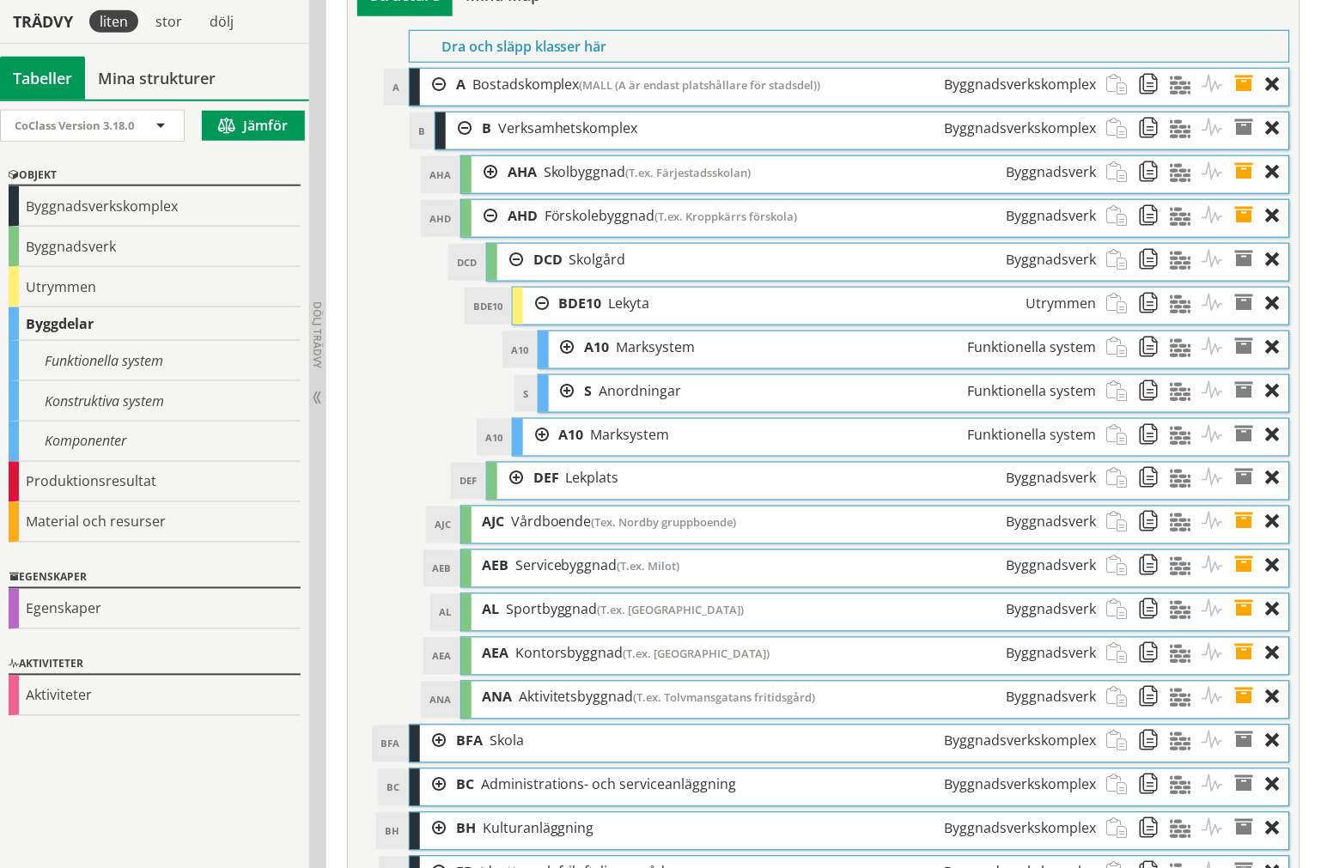
click at [556, 363] on div at bounding box center [562, 347] width 26 height 32
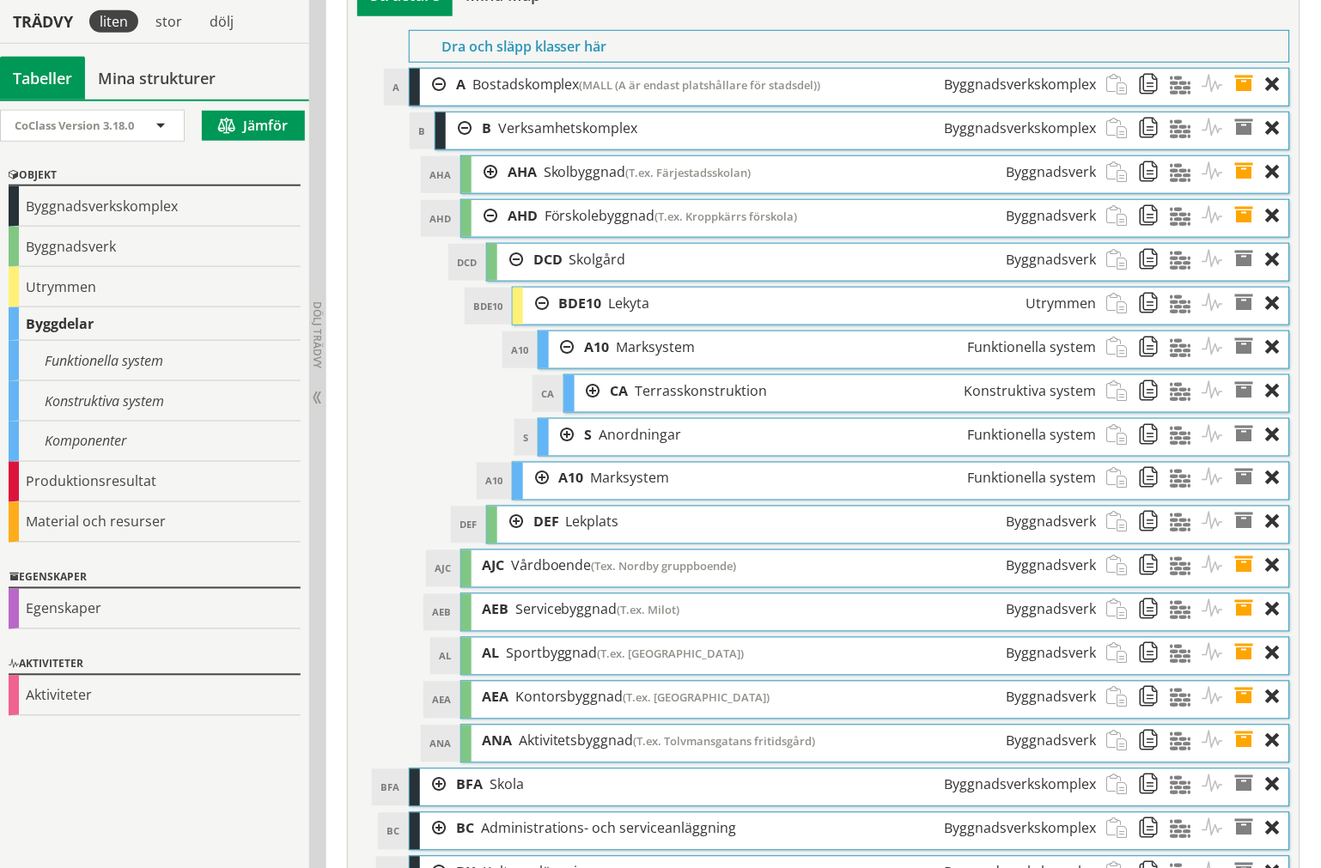
click at [580, 407] on div at bounding box center [588, 391] width 26 height 32
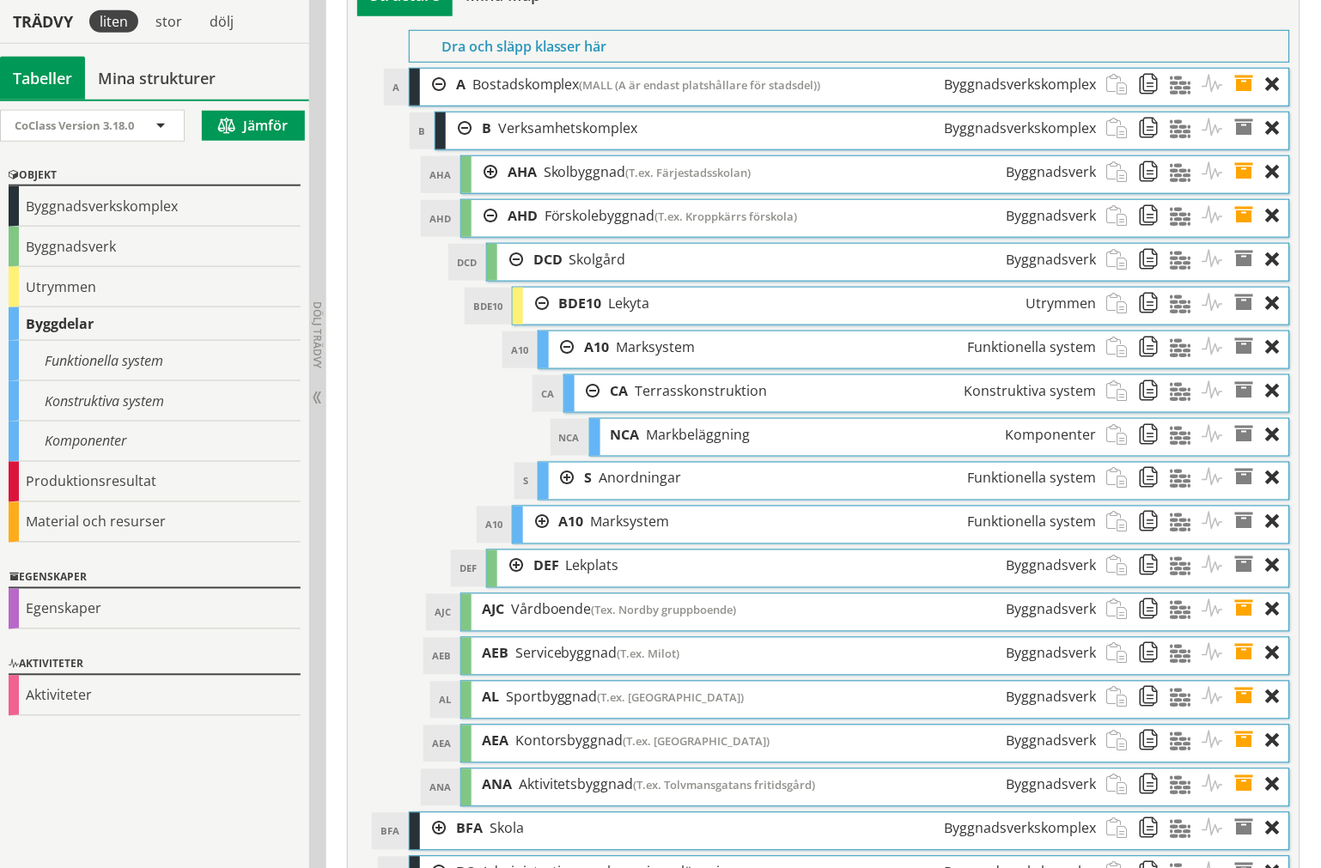
click at [530, 538] on div at bounding box center [536, 523] width 26 height 32
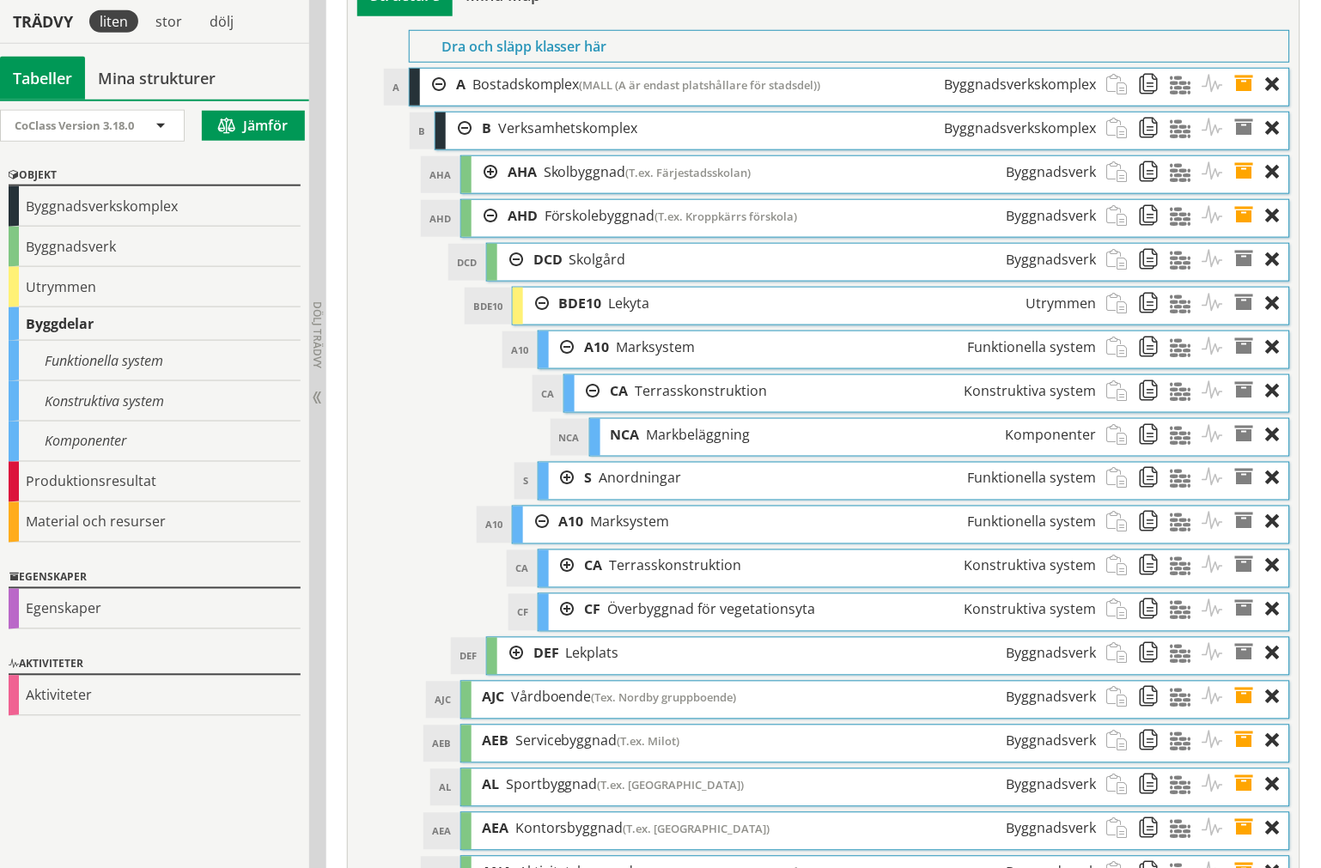
click at [563, 626] on div at bounding box center [562, 610] width 26 height 32
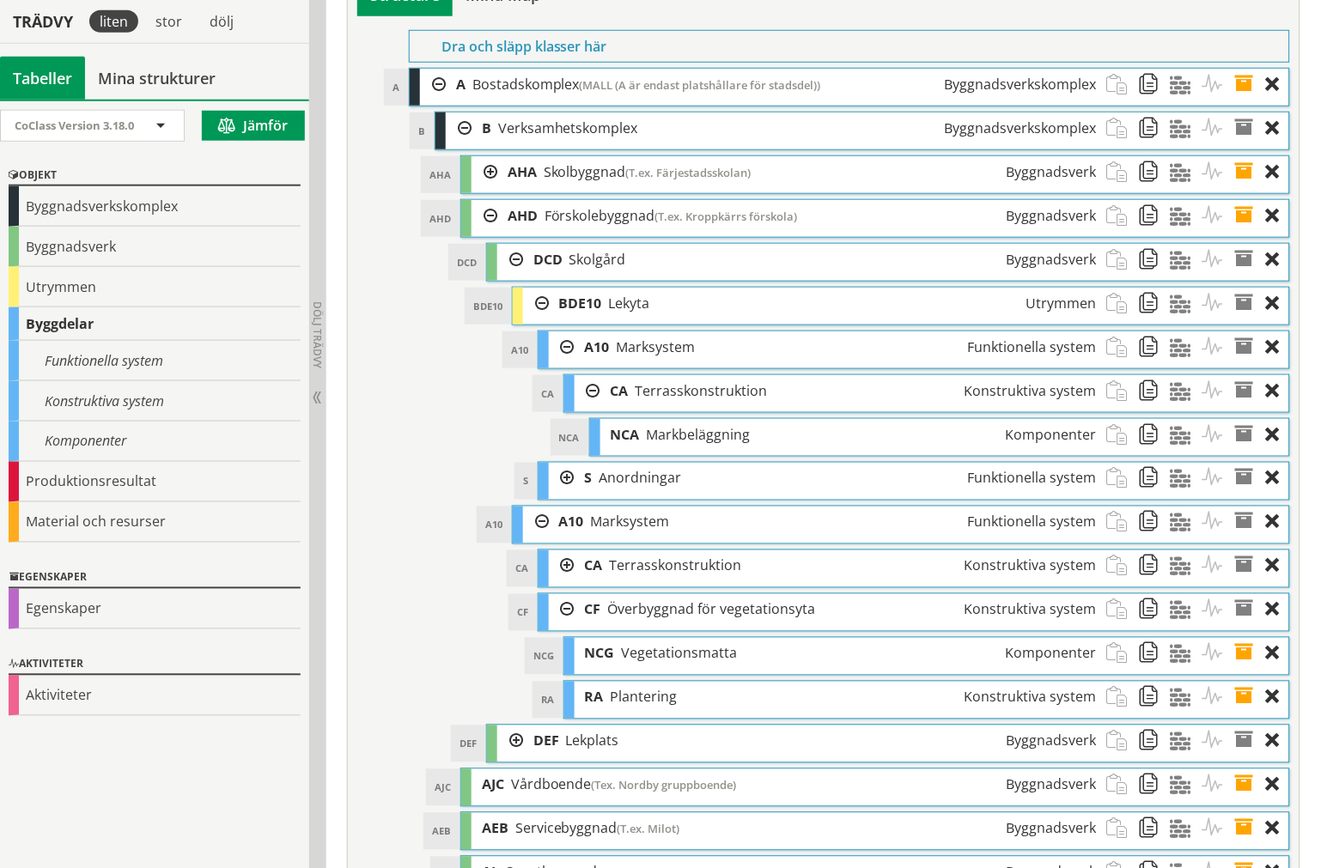
click at [1152, 626] on span at bounding box center [1155, 610] width 32 height 32
click at [582, 407] on div at bounding box center [588, 391] width 26 height 32
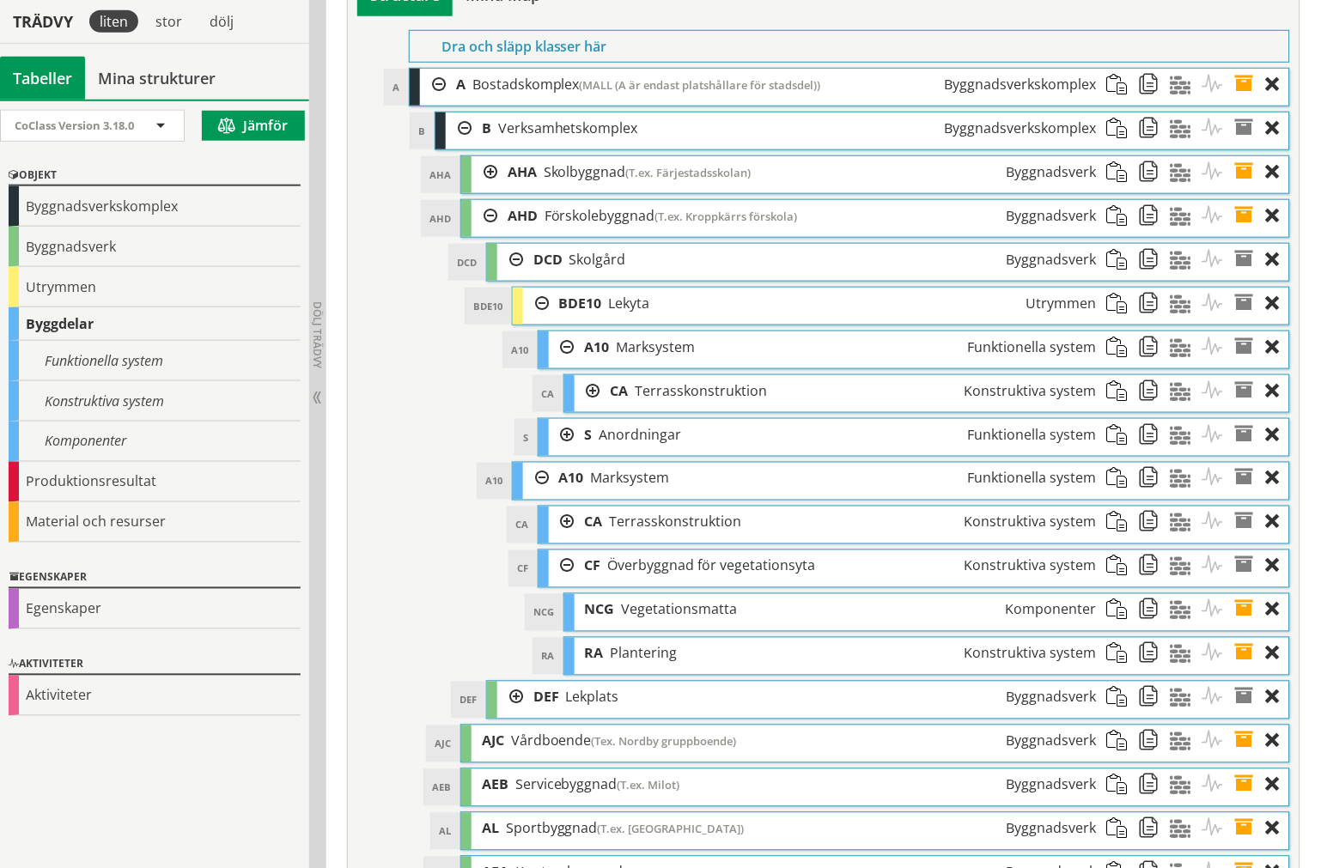
click at [1117, 363] on span at bounding box center [1123, 347] width 32 height 32
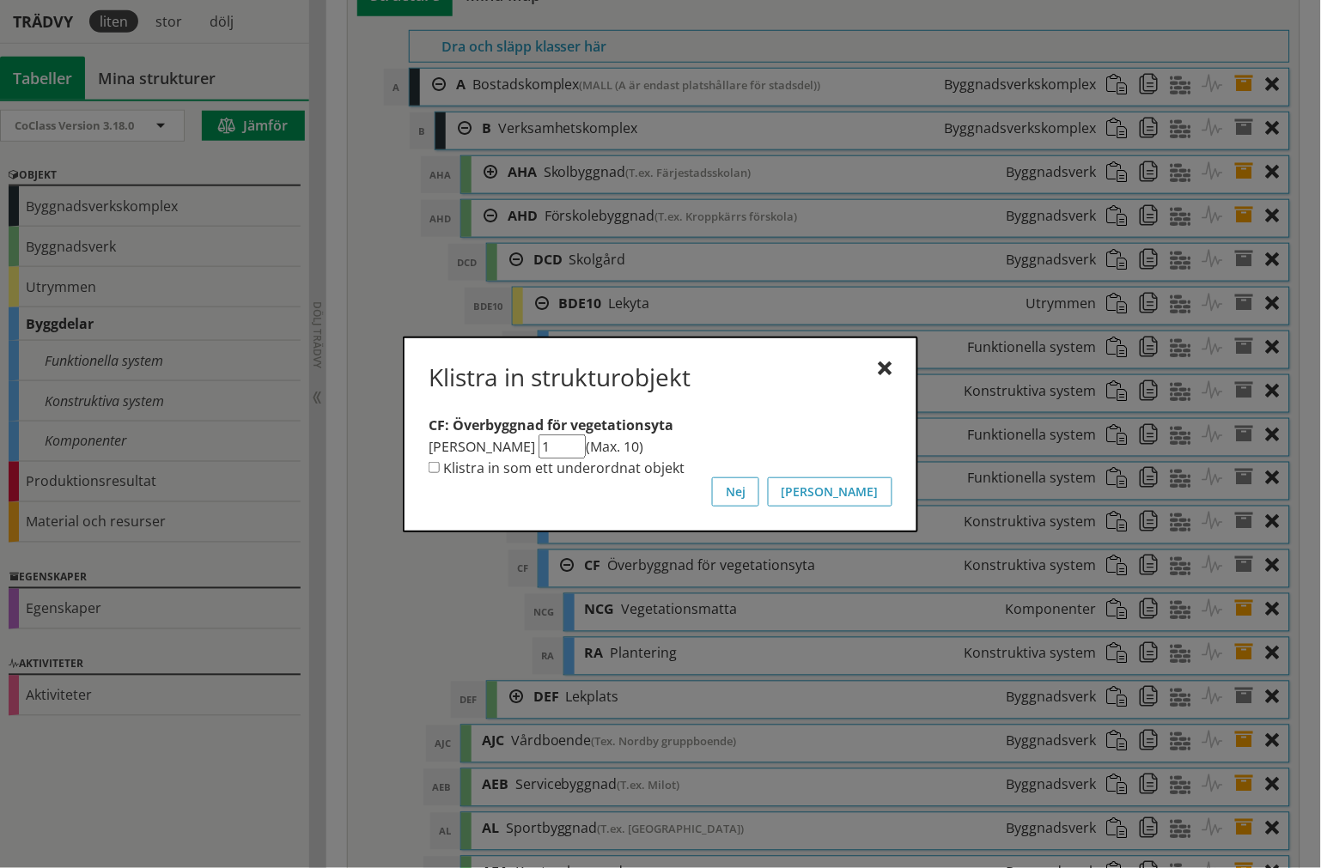
click at [582, 459] on label "Klistra in som ett underordnat objekt" at bounding box center [563, 468] width 241 height 19
click at [440, 462] on input "Klistra in som ett underordnat objekt" at bounding box center [434, 467] width 11 height 11
checkbox input "true"
click at [870, 491] on button "[PERSON_NAME]" at bounding box center [830, 491] width 125 height 29
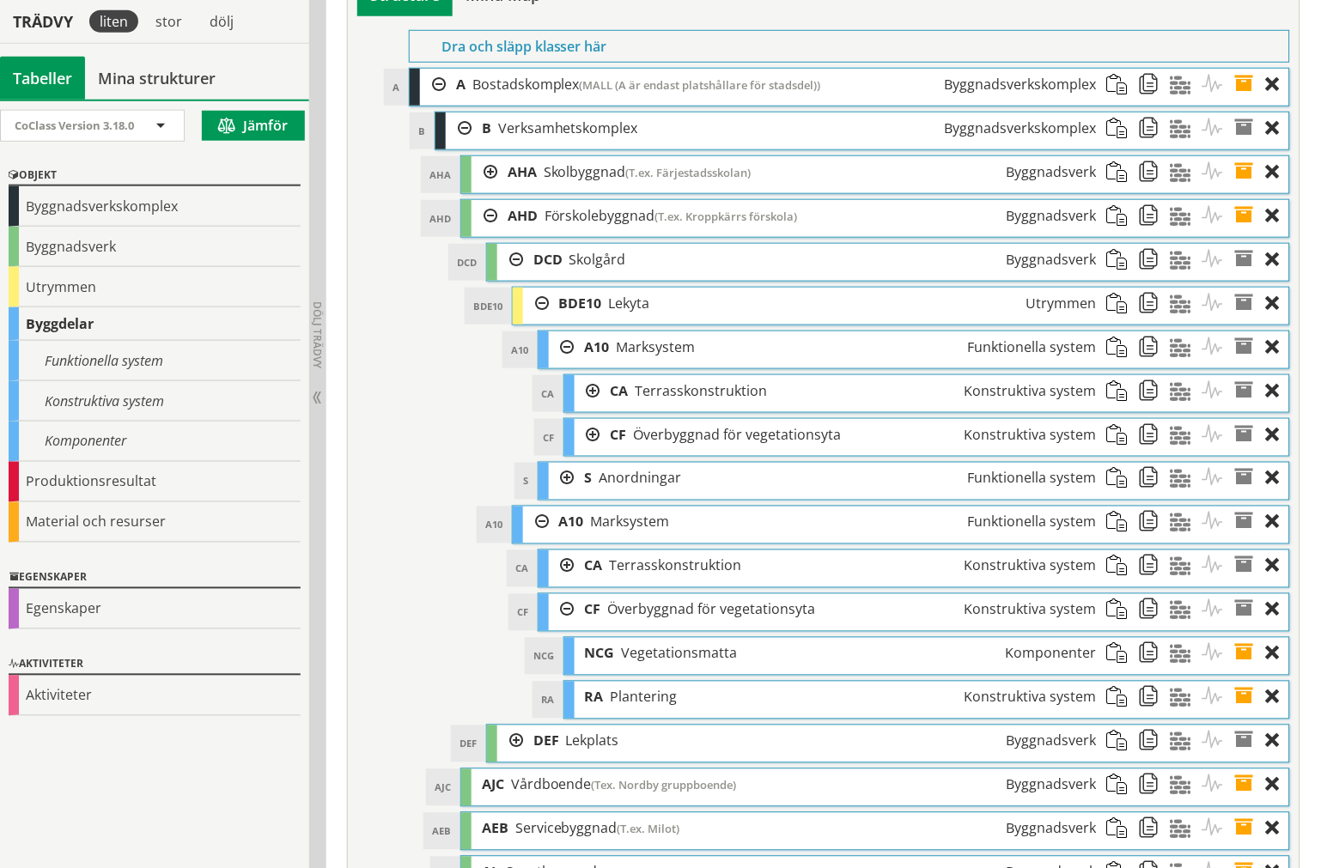
click at [1152, 670] on span at bounding box center [1155, 654] width 32 height 32
click at [575, 451] on div at bounding box center [588, 435] width 26 height 32
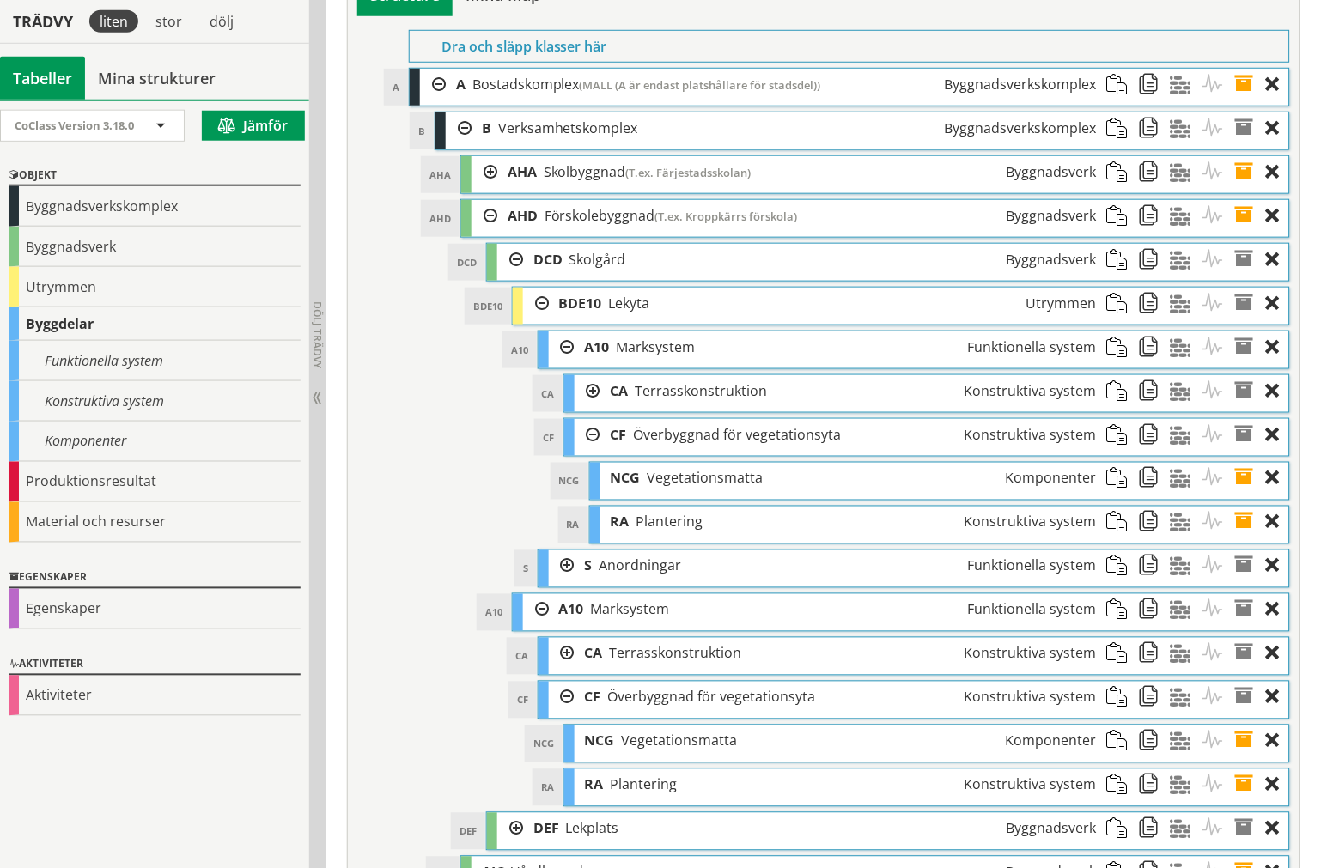
click at [1274, 538] on div at bounding box center [1277, 523] width 23 height 32
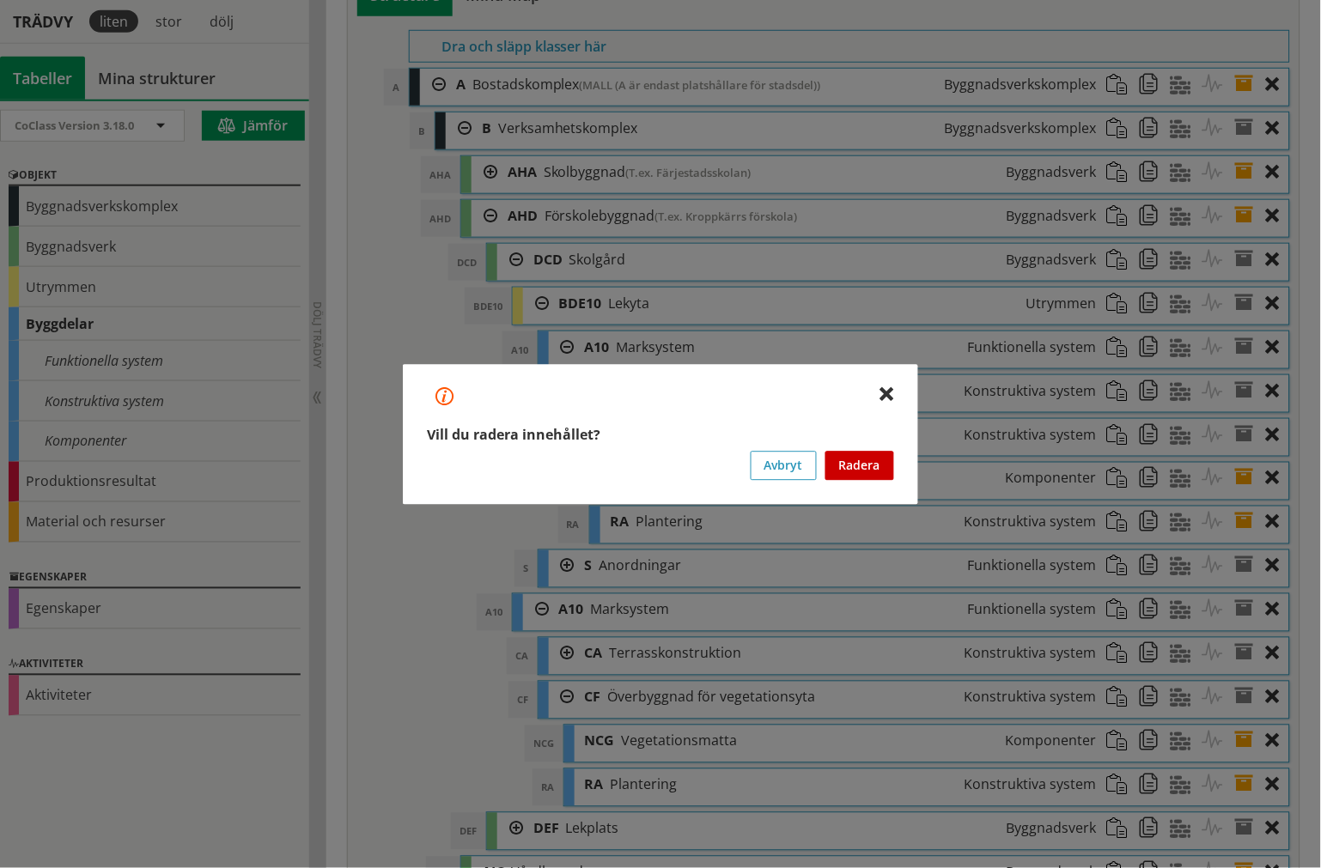
click at [852, 466] on button "Radera" at bounding box center [859, 465] width 69 height 29
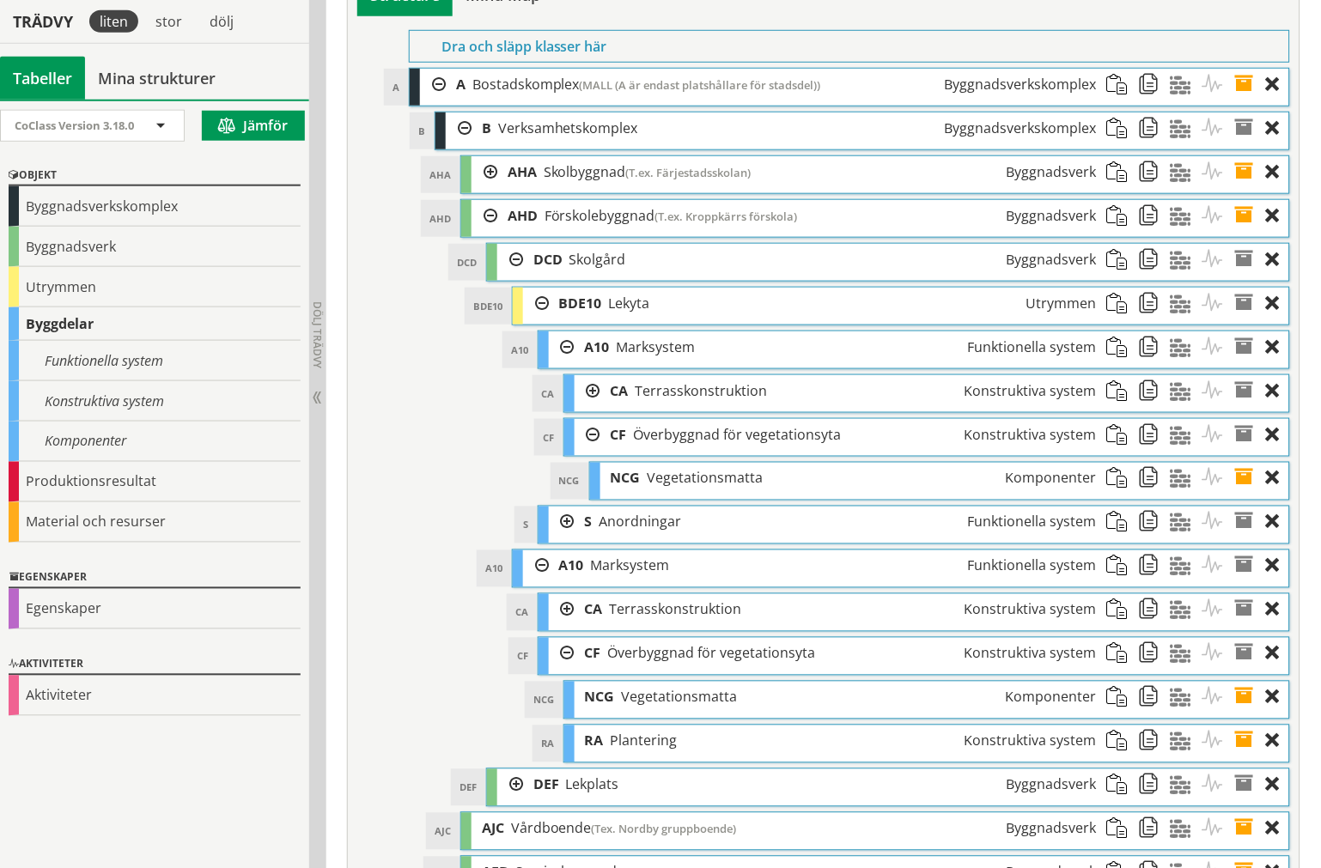
click at [1240, 495] on span at bounding box center [1250, 479] width 32 height 32
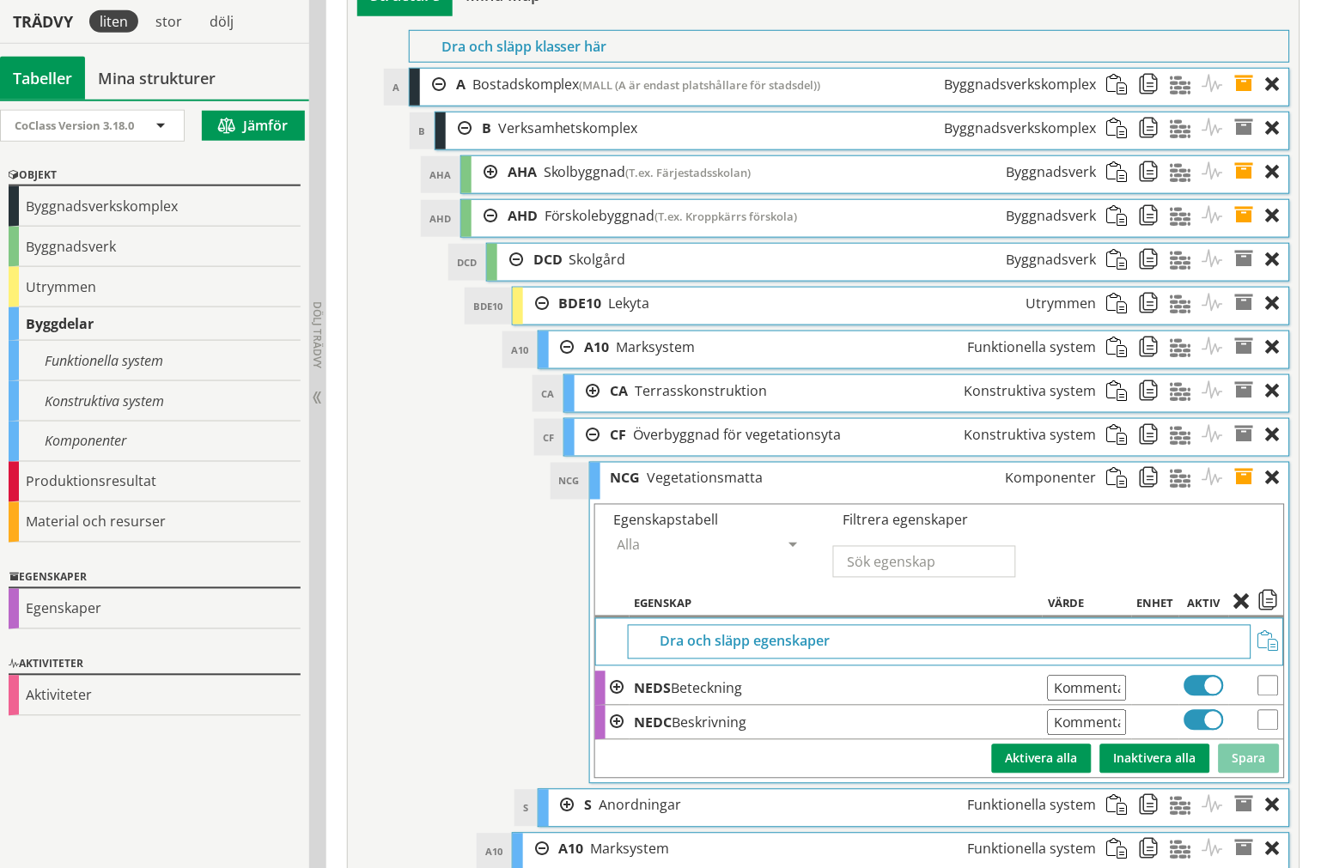
click at [1272, 740] on td at bounding box center [1256, 723] width 55 height 34
click at [1268, 731] on input "checkbox" at bounding box center [1268, 720] width 21 height 21
checkbox input "true"
click at [1272, 696] on input "checkbox" at bounding box center [1268, 686] width 21 height 21
checkbox input "true"
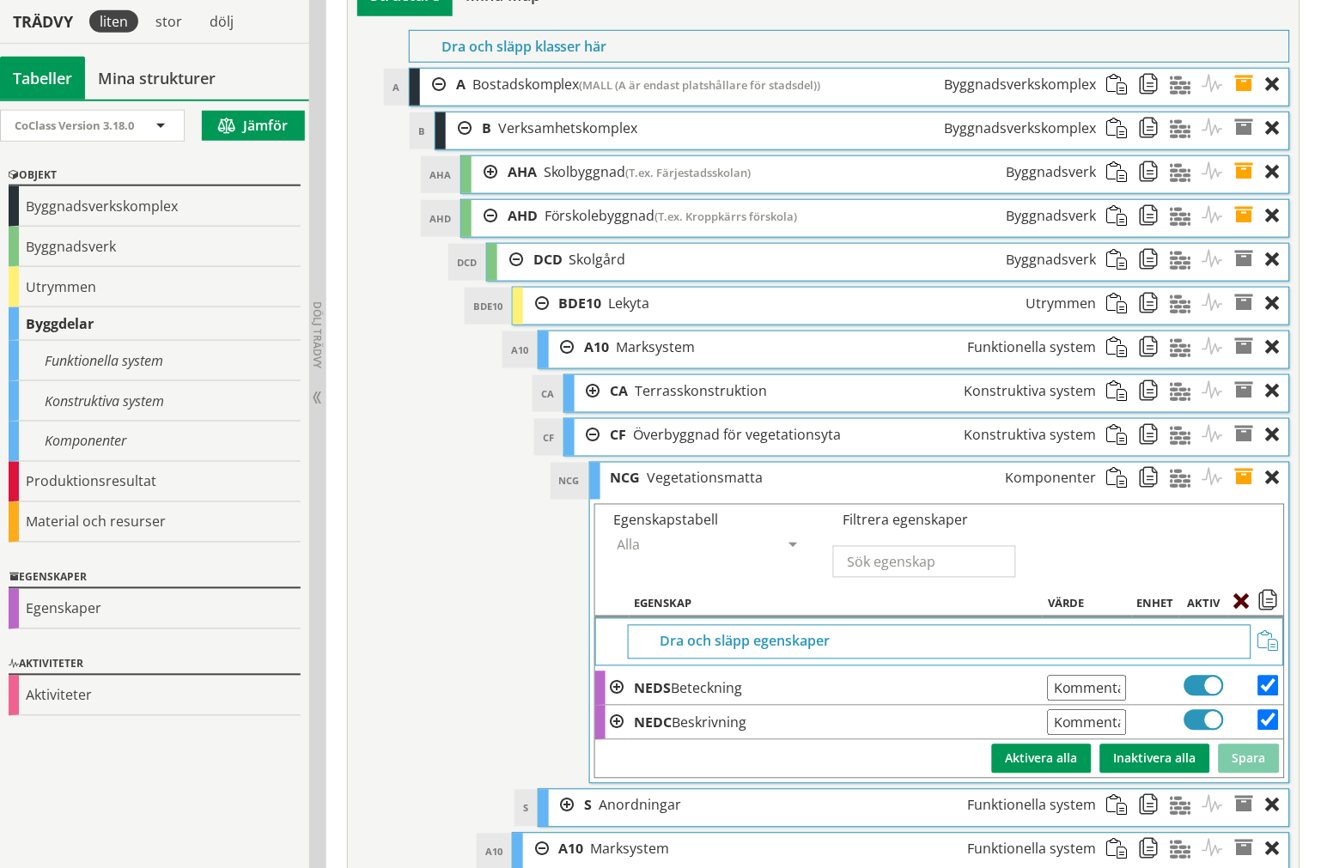
click at [1243, 611] on span at bounding box center [1246, 603] width 24 height 15
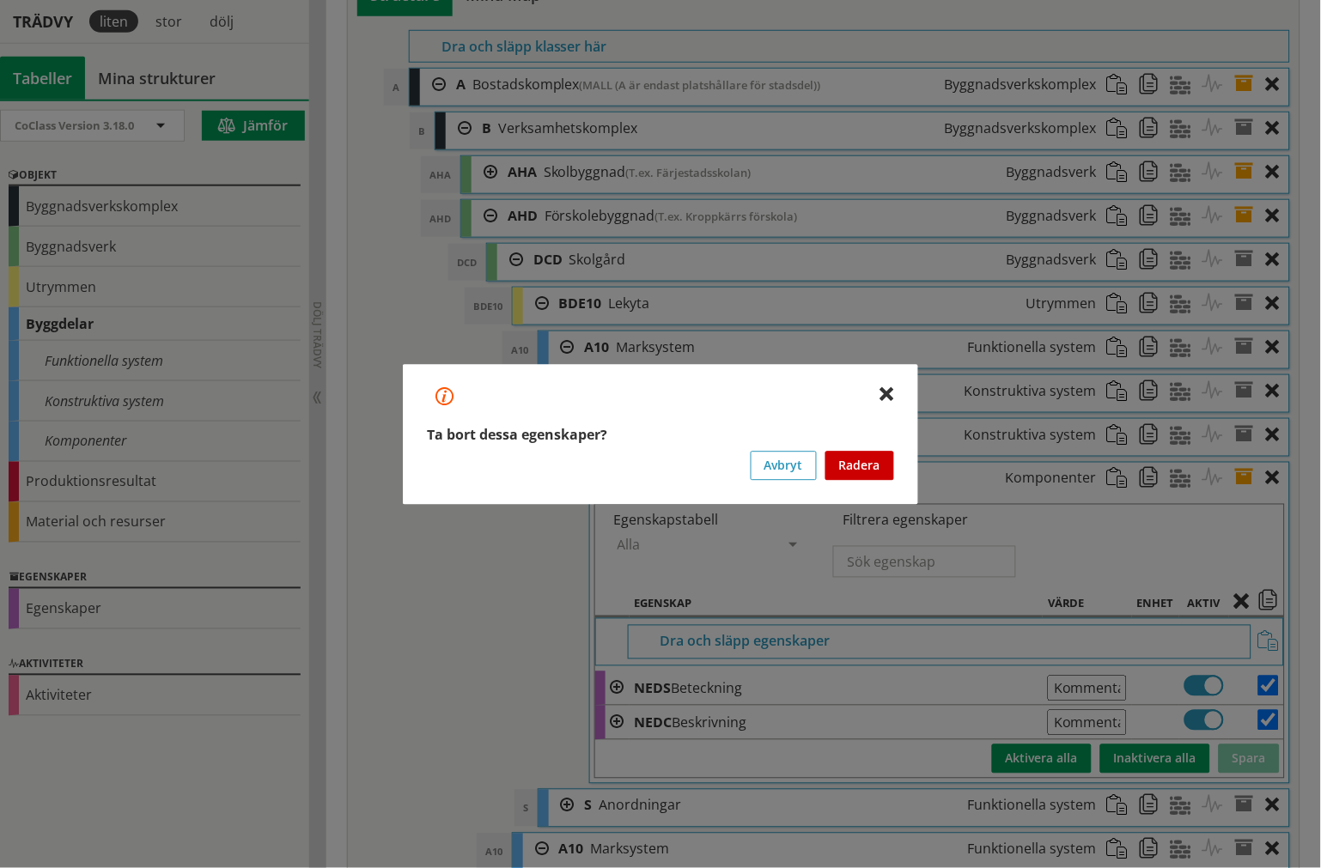
click at [864, 458] on button "Radera" at bounding box center [859, 465] width 69 height 29
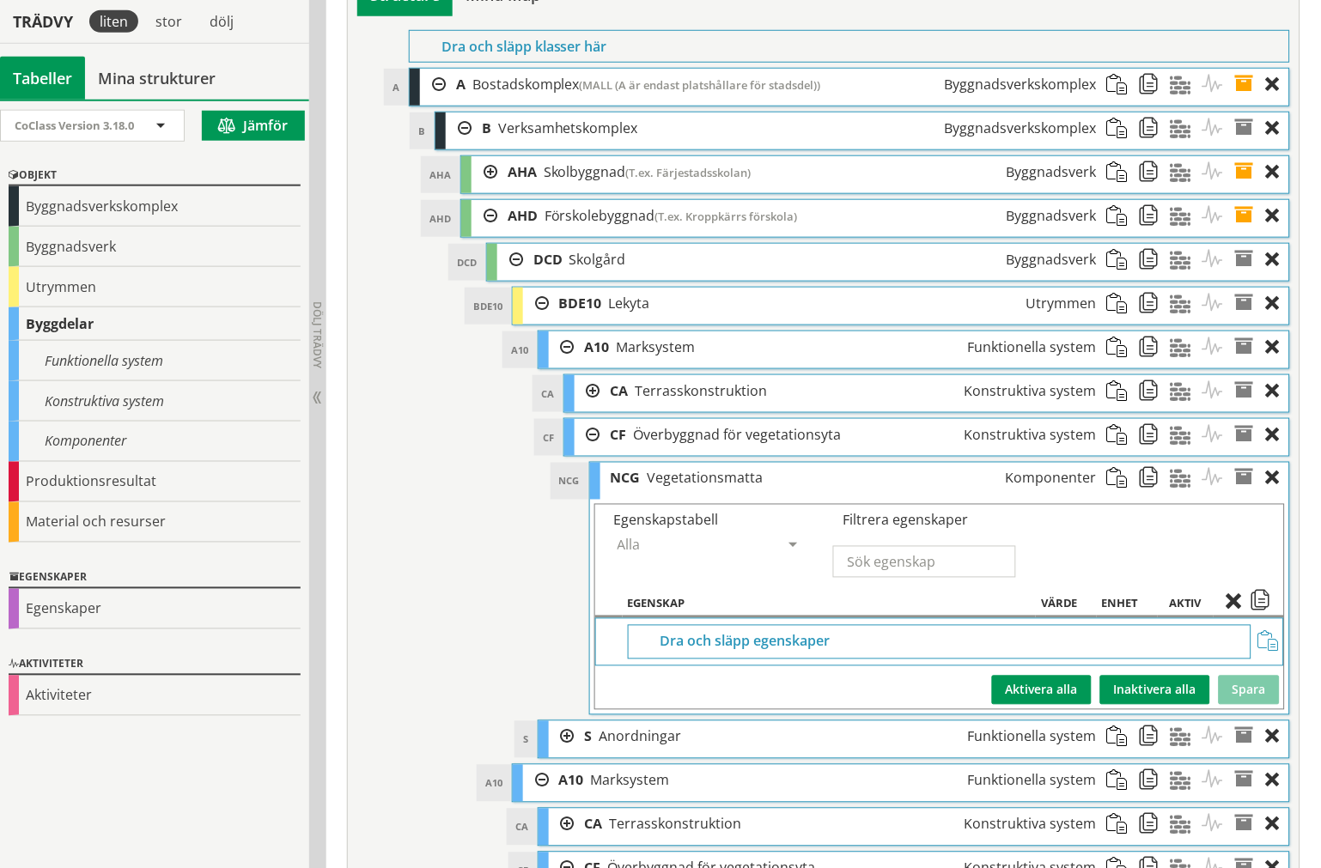
click at [1248, 495] on span at bounding box center [1250, 479] width 32 height 32
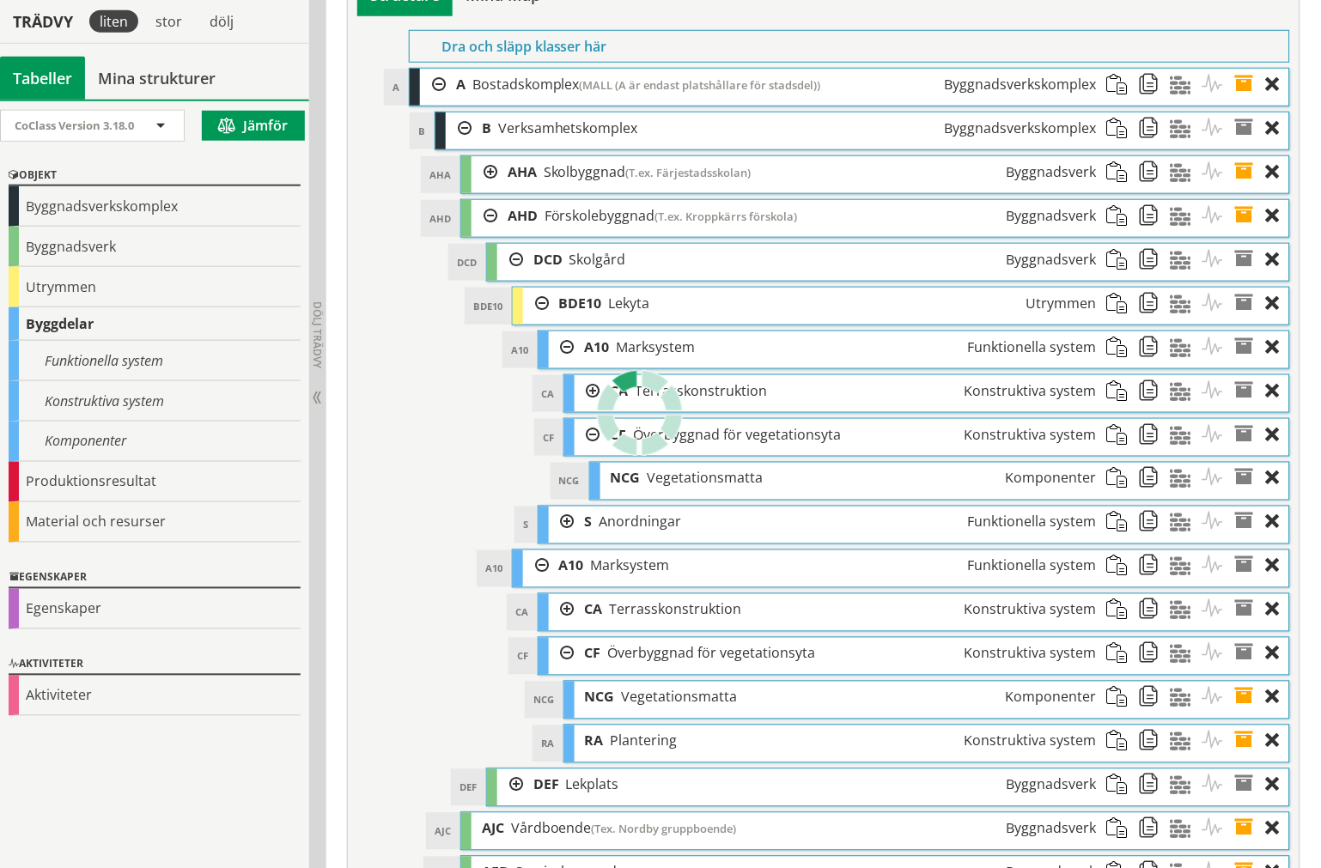
click at [595, 451] on div at bounding box center [588, 435] width 26 height 32
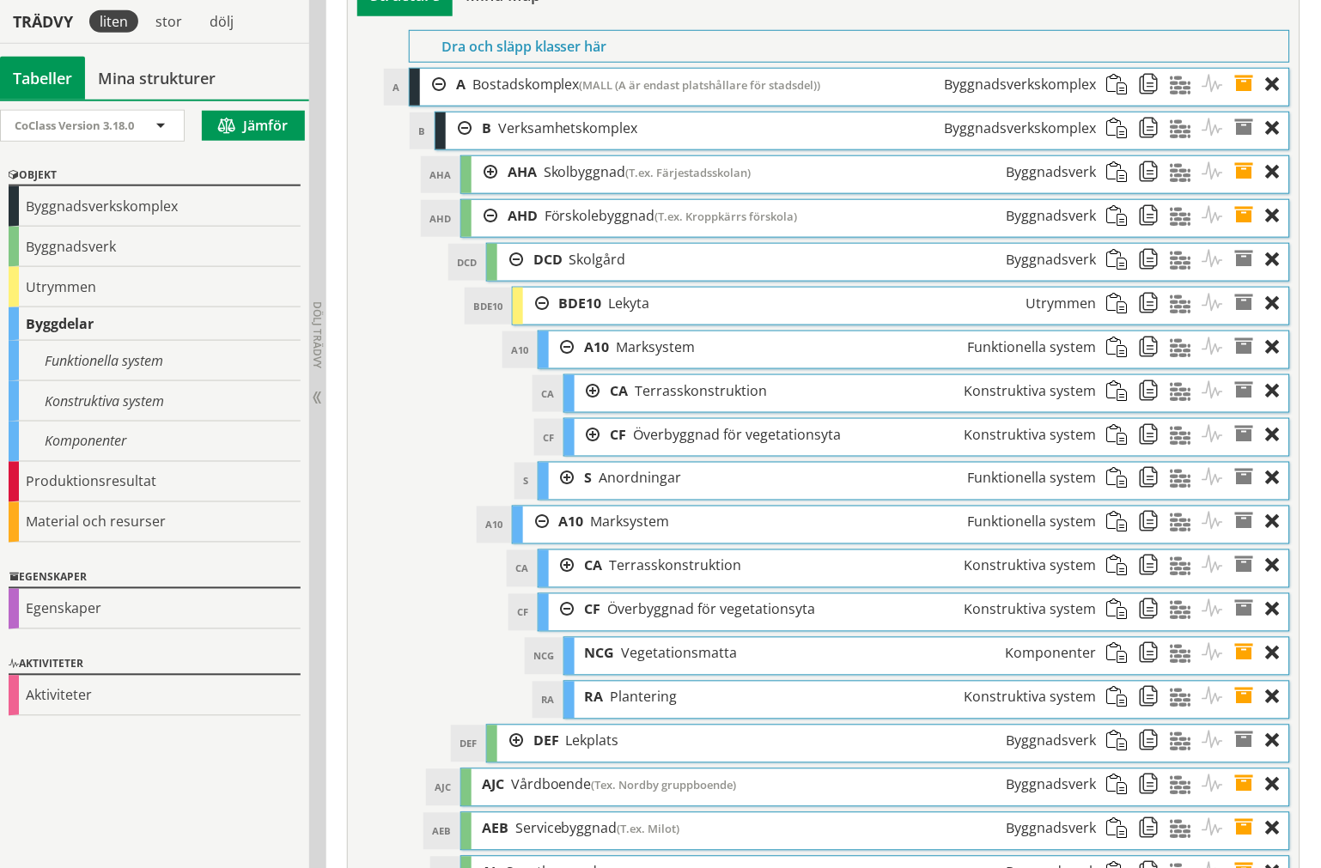
click at [568, 495] on div at bounding box center [562, 479] width 26 height 32
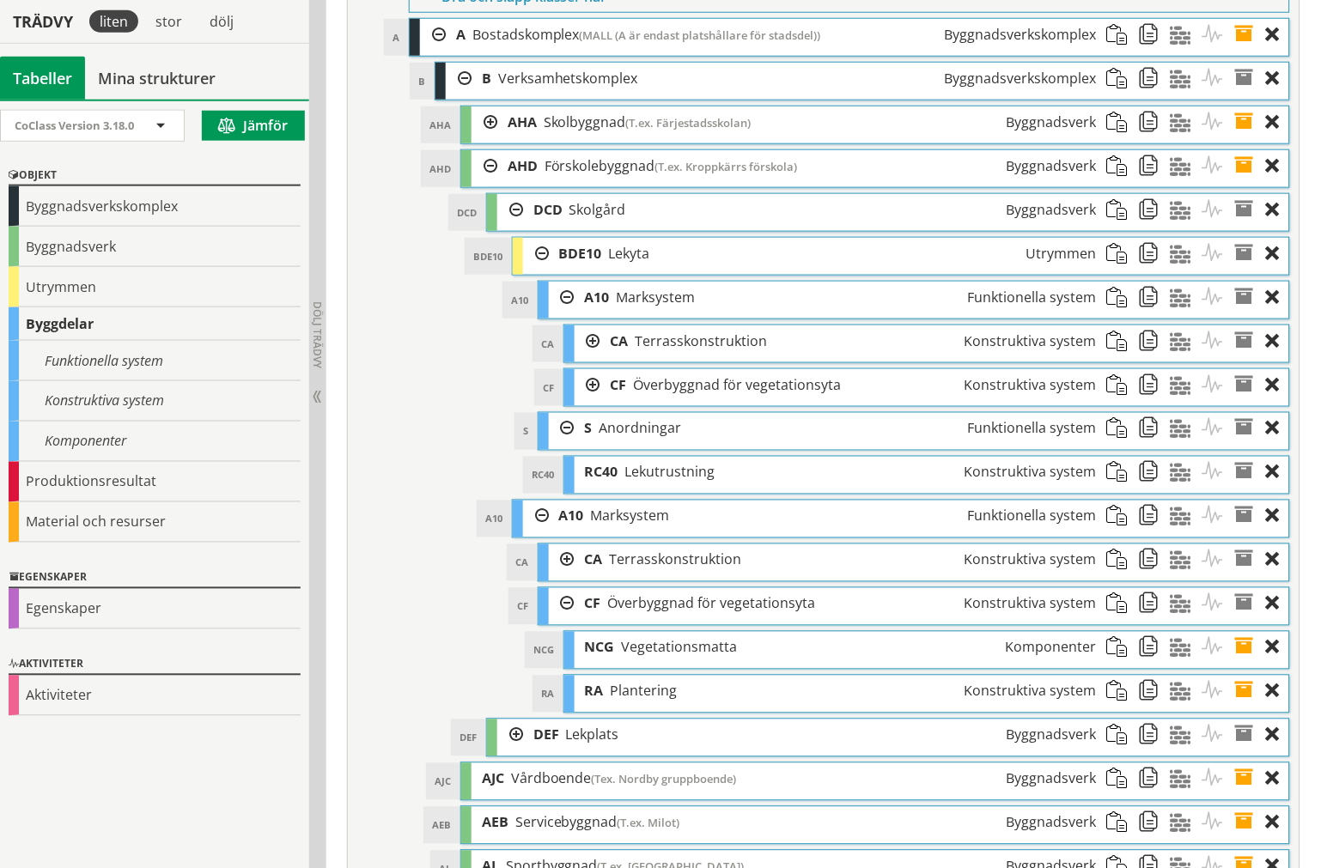
scroll to position [6341, 0]
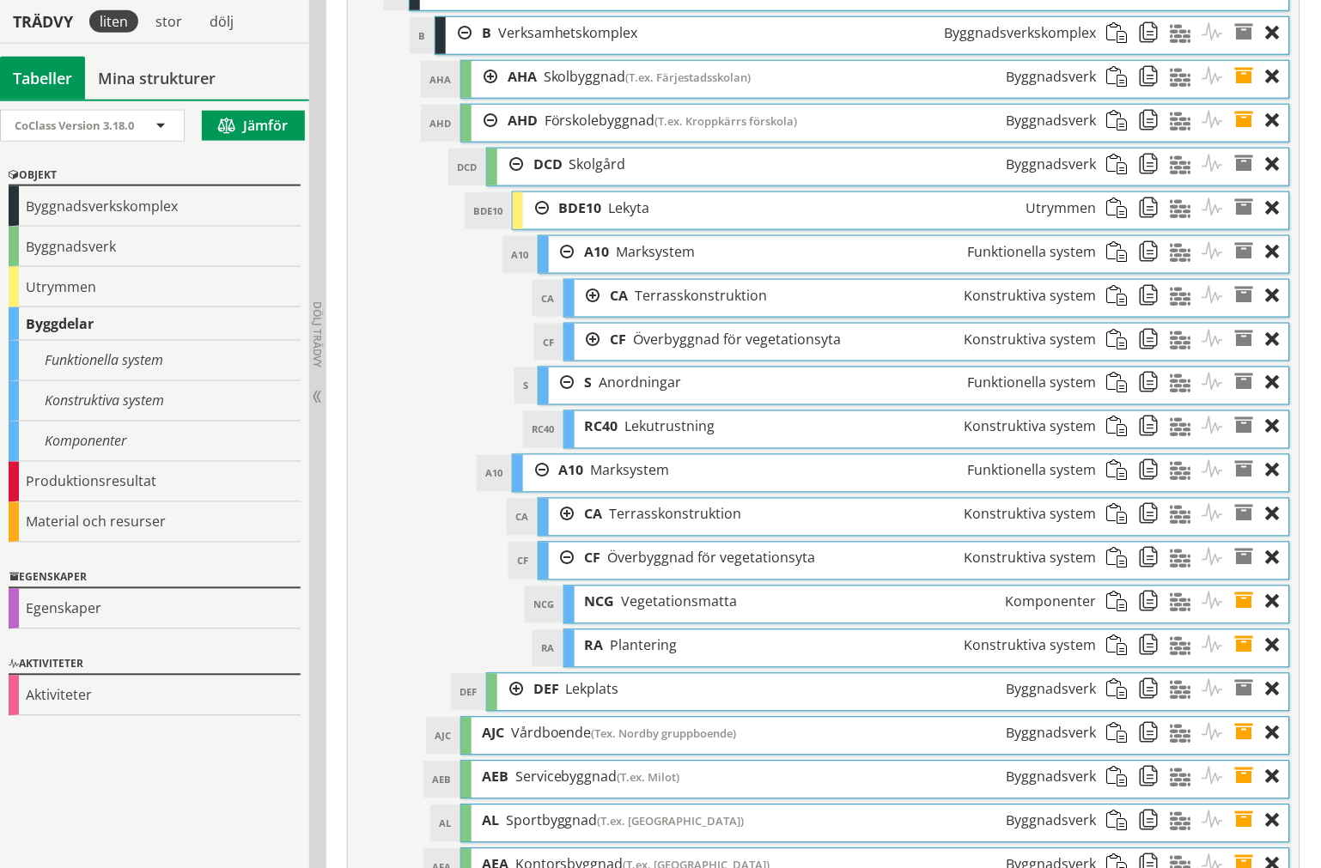
click at [586, 356] on div at bounding box center [588, 340] width 26 height 32
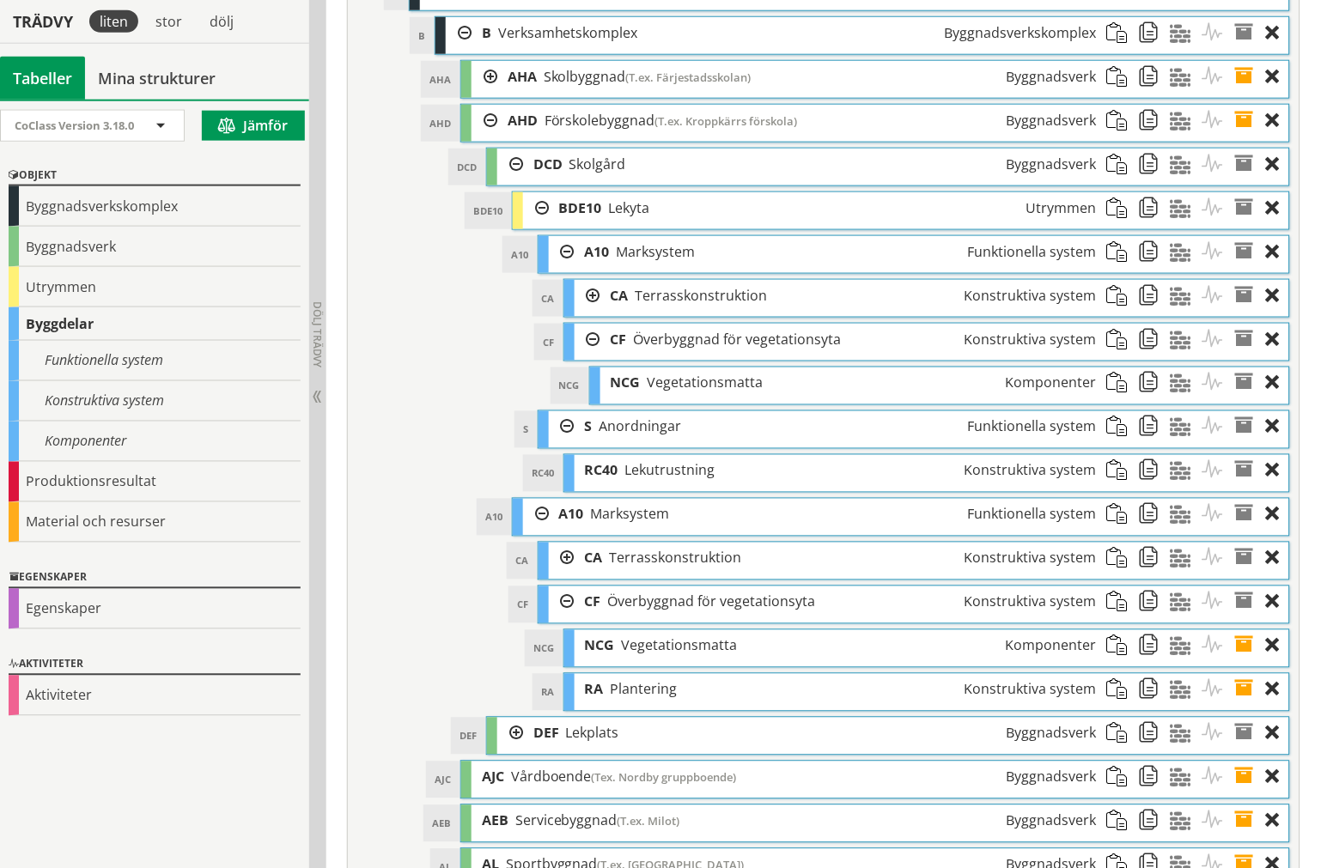
click at [587, 356] on div at bounding box center [588, 340] width 26 height 32
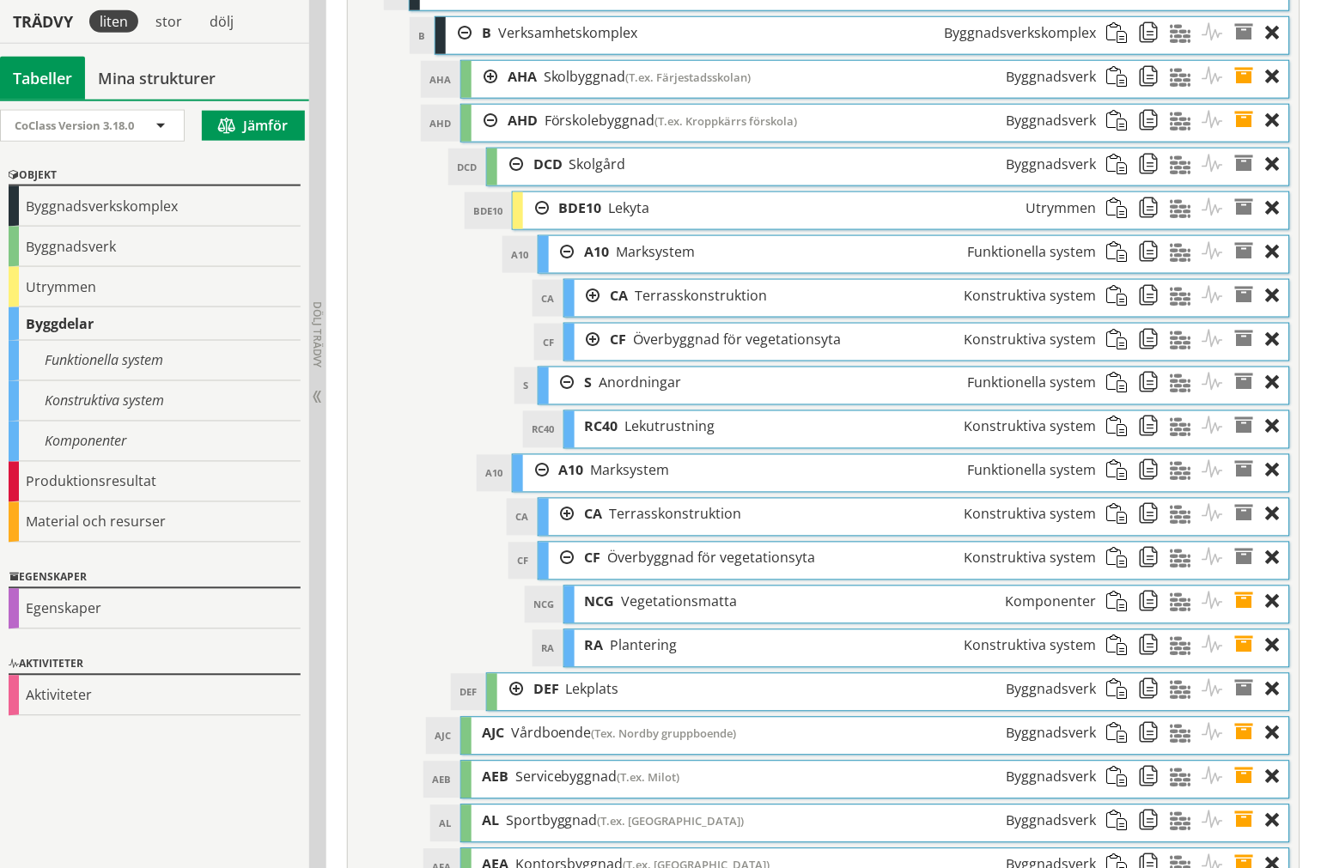
click at [585, 312] on div at bounding box center [588, 296] width 26 height 32
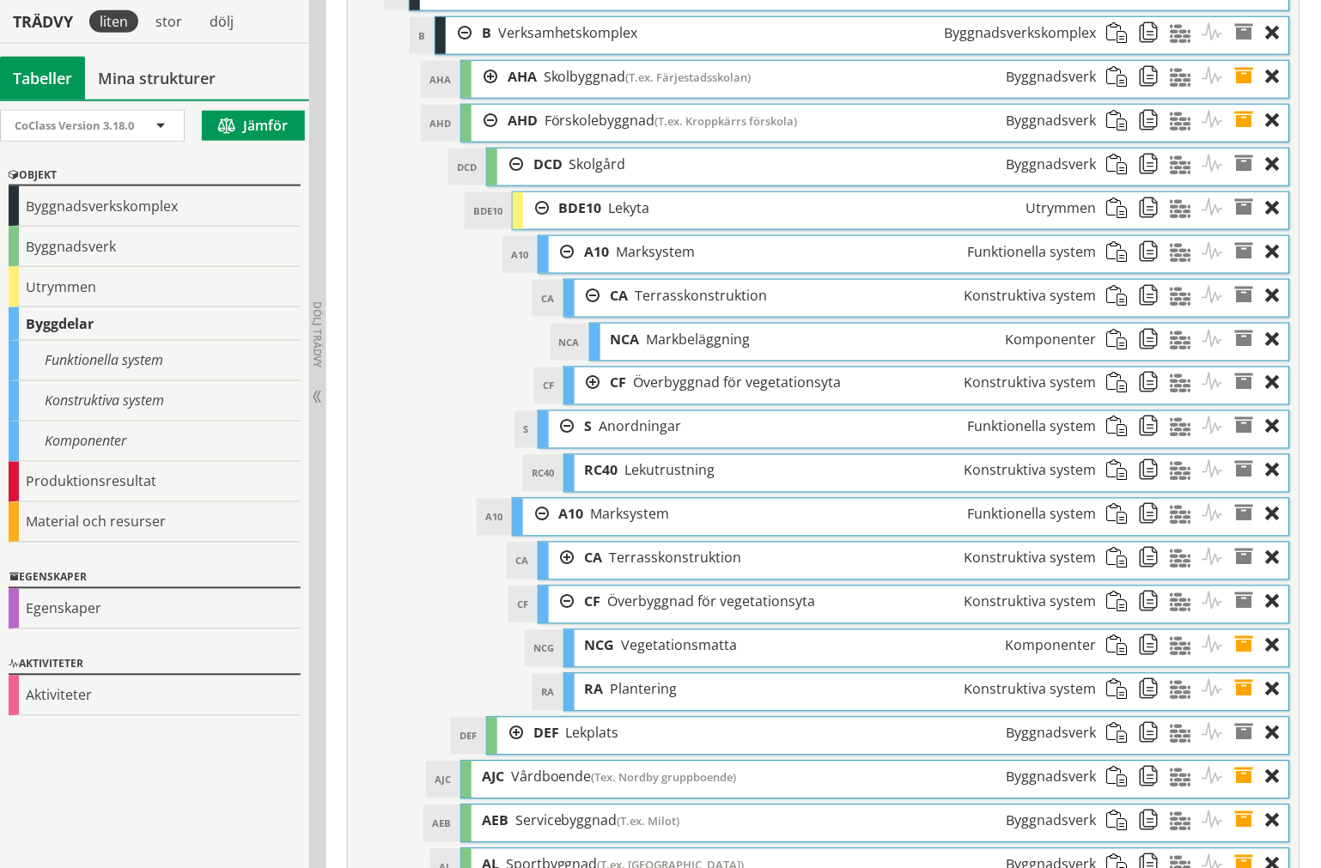
click at [584, 312] on div at bounding box center [588, 296] width 26 height 32
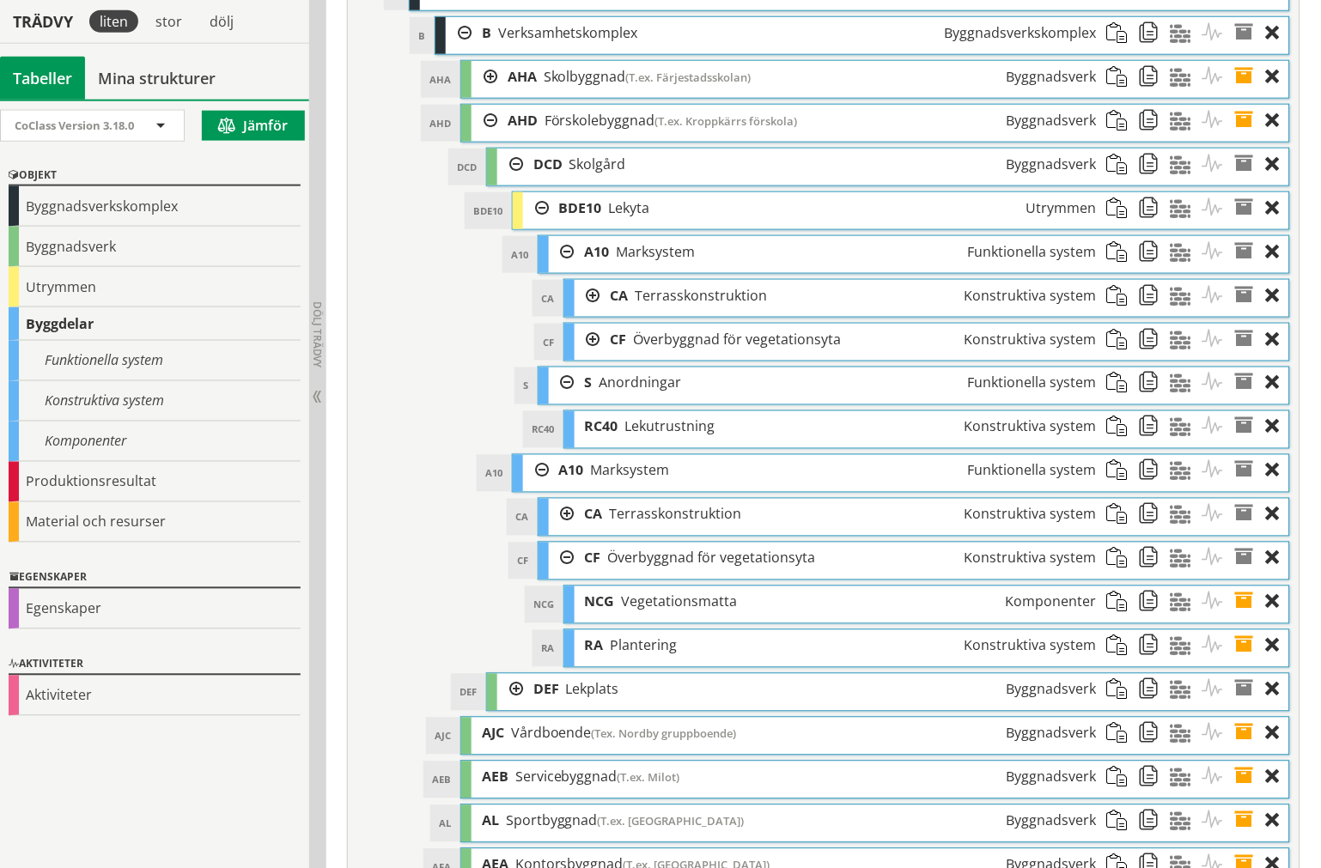
click at [536, 224] on div at bounding box center [536, 208] width 26 height 32
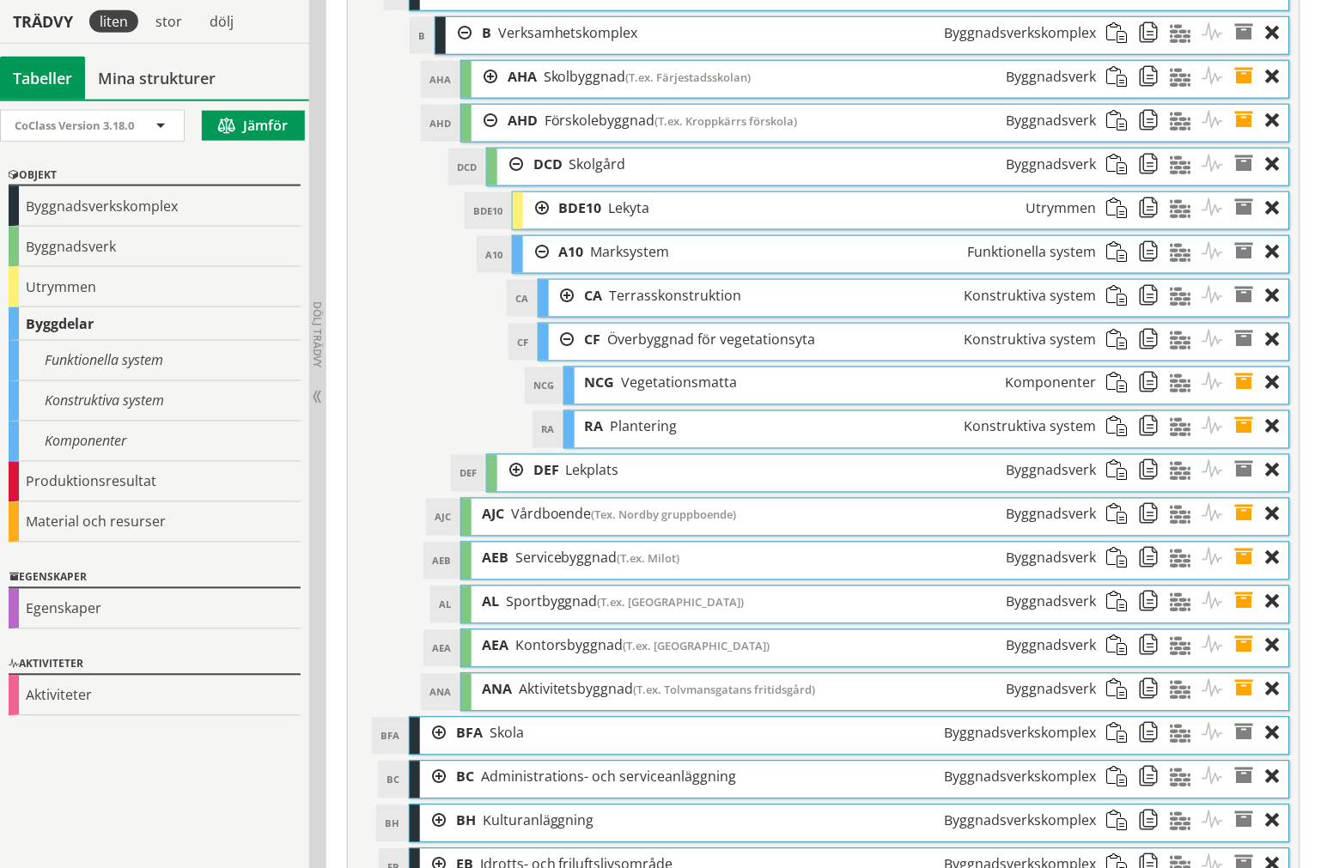
click at [538, 224] on div at bounding box center [536, 208] width 26 height 32
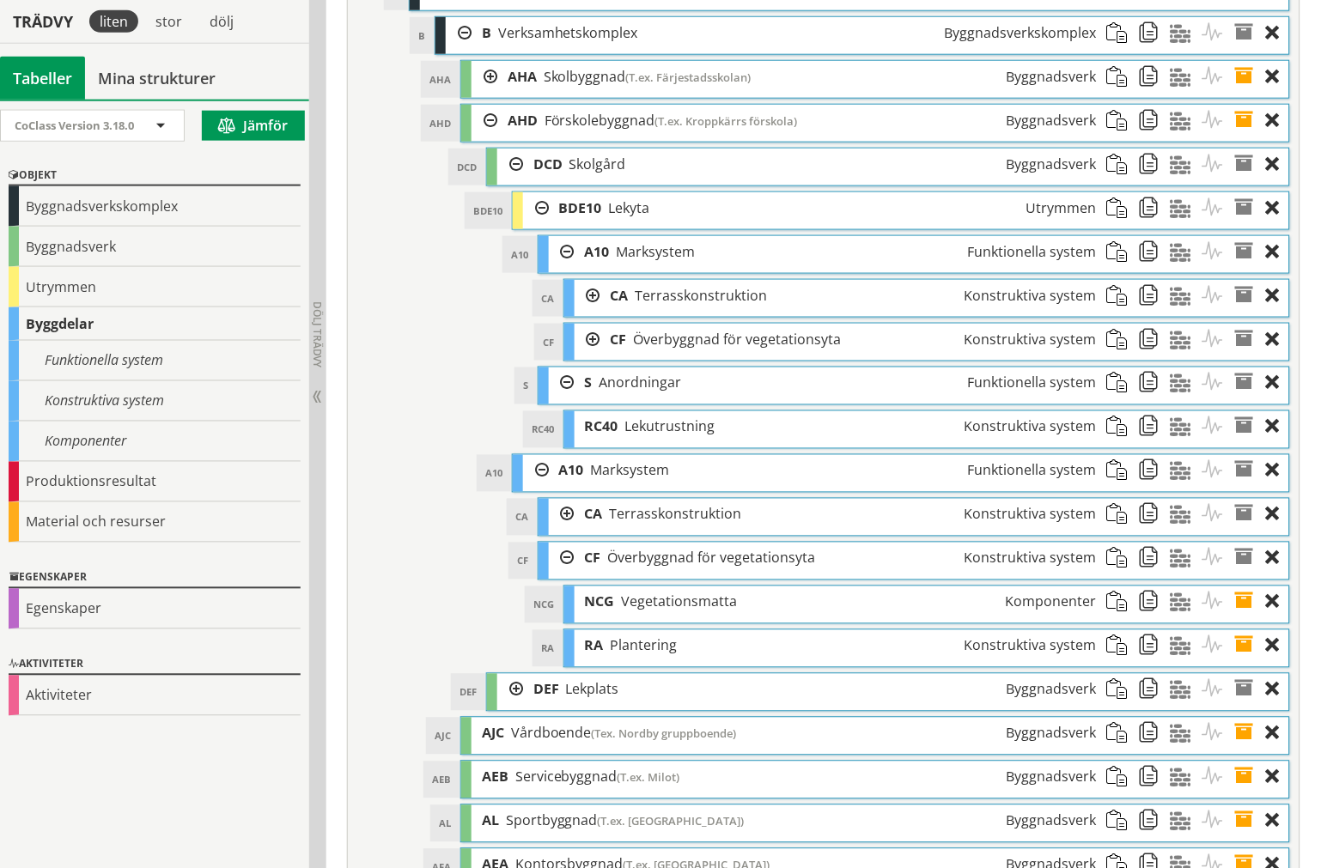
click at [555, 268] on div at bounding box center [562, 252] width 26 height 32
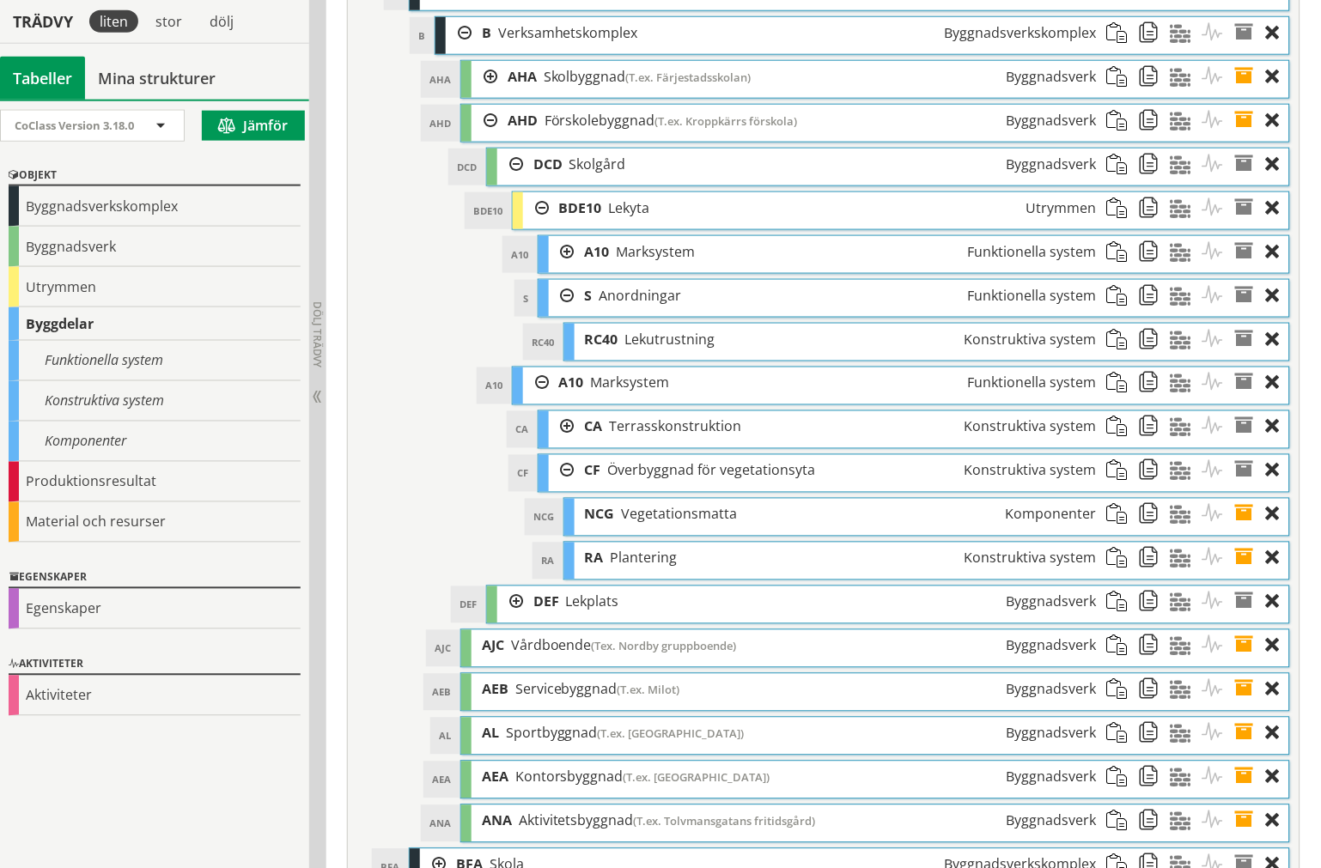
click at [556, 268] on div at bounding box center [562, 252] width 26 height 32
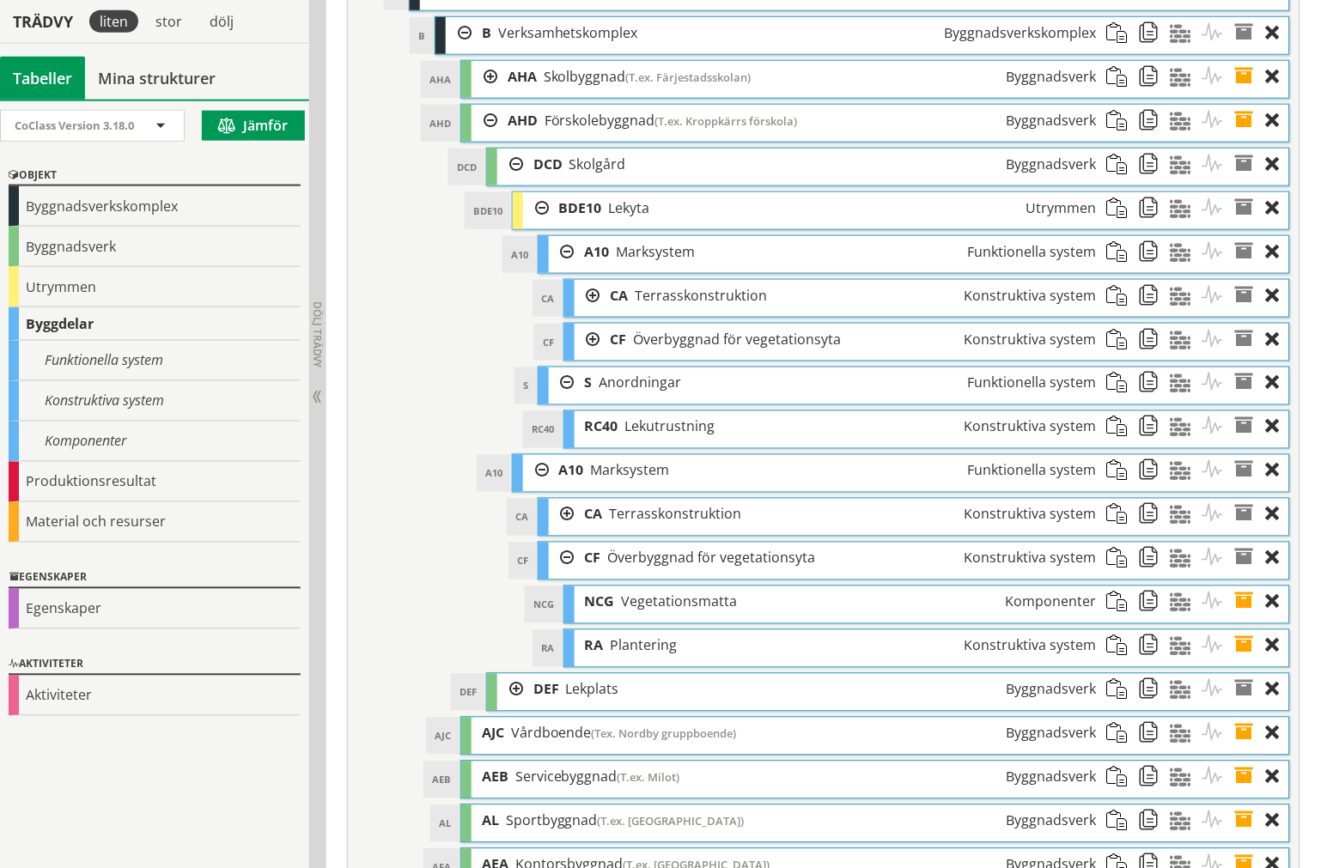
click at [581, 312] on div at bounding box center [588, 296] width 26 height 32
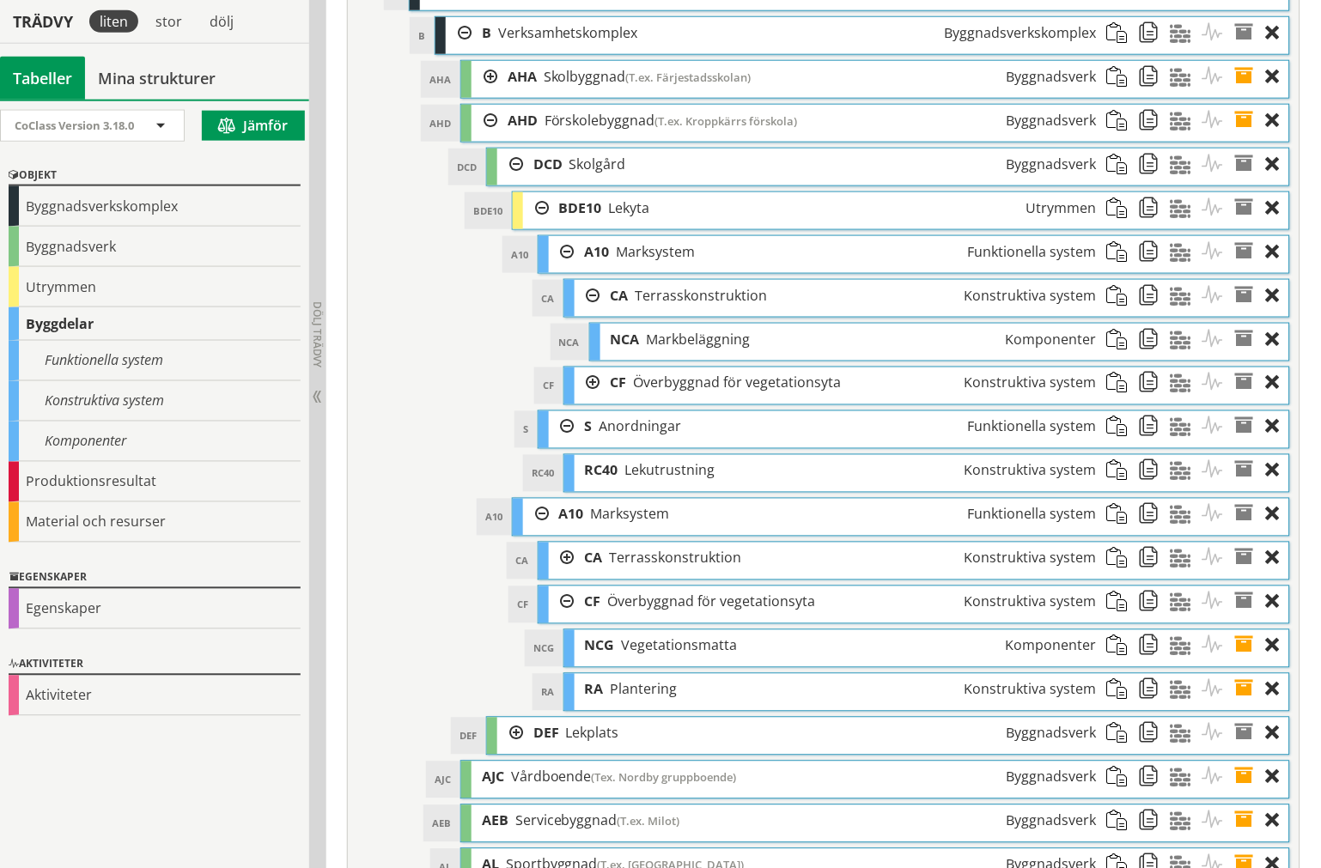
click at [593, 399] on div at bounding box center [588, 384] width 26 height 32
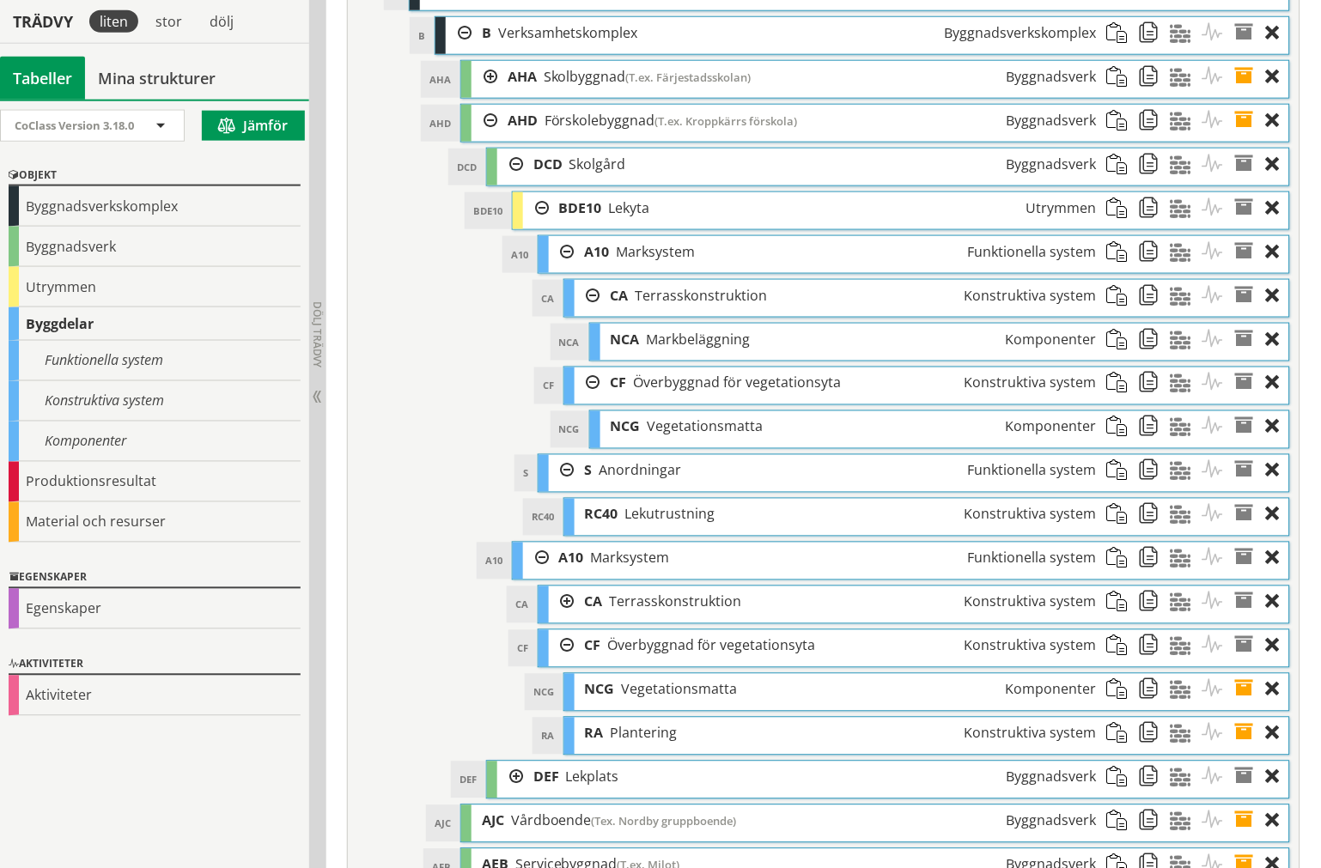
drag, startPoint x: 590, startPoint y: 439, endPoint x: 582, endPoint y: 380, distance: 59.8
click at [590, 399] on div at bounding box center [588, 384] width 26 height 32
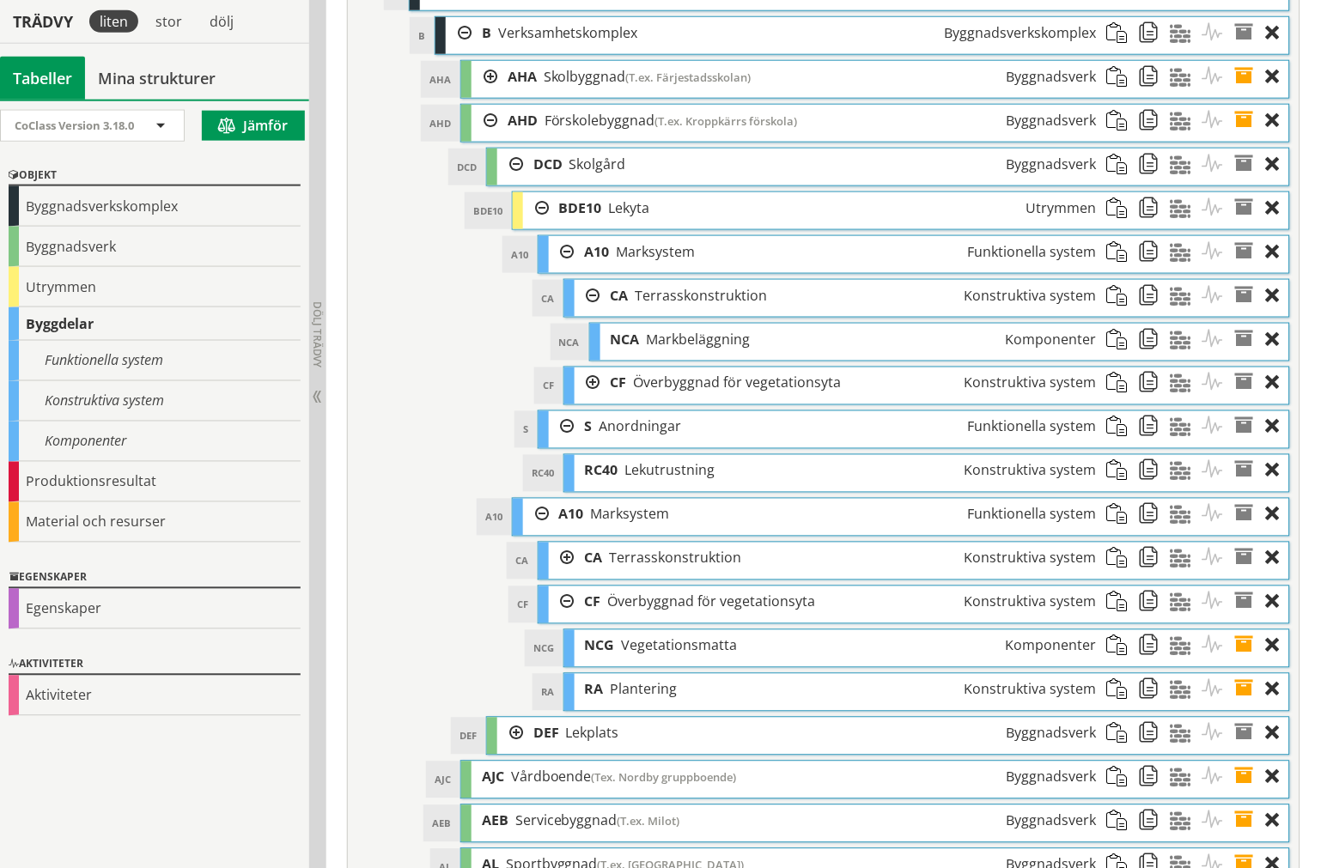
click at [580, 312] on div at bounding box center [588, 296] width 26 height 32
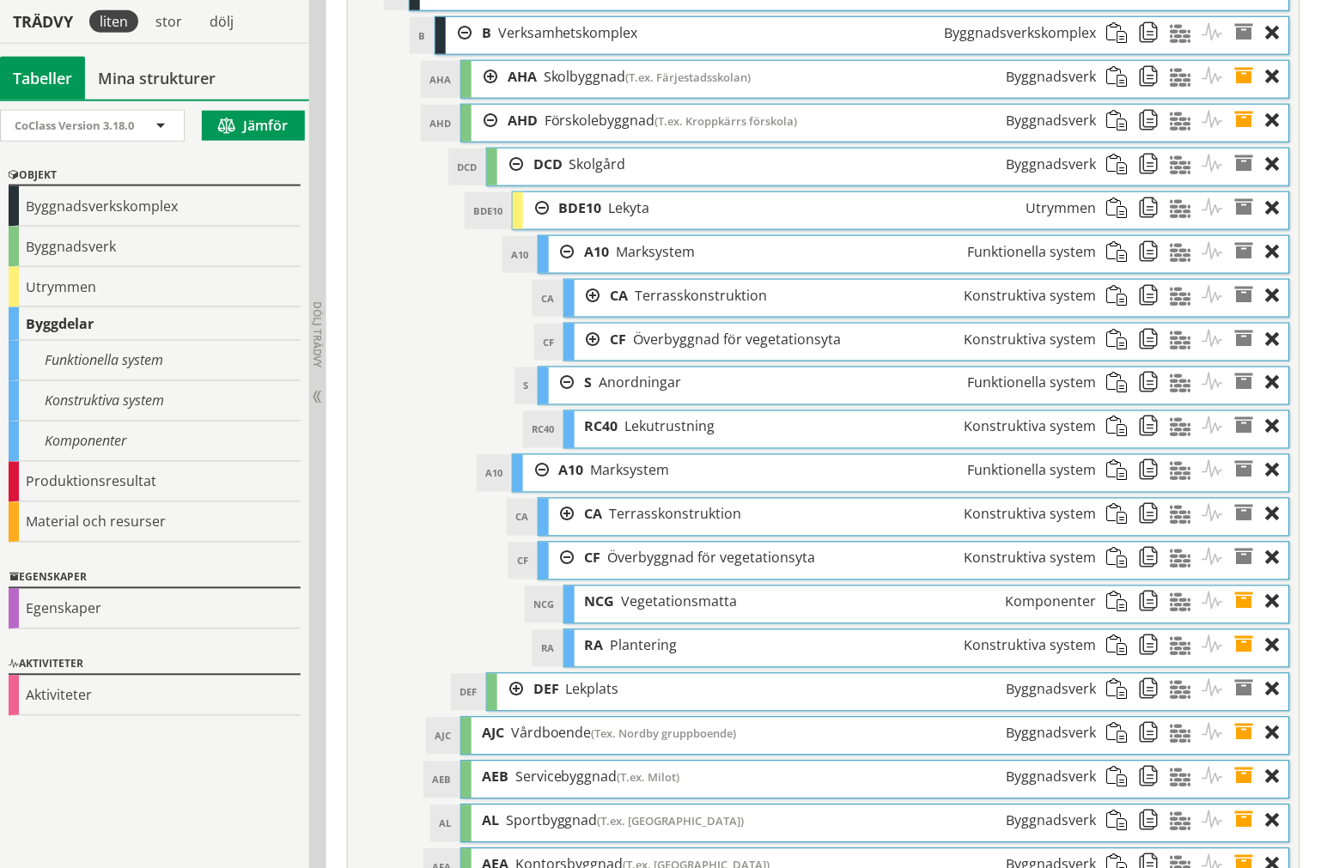
drag, startPoint x: 562, startPoint y: 303, endPoint x: 538, endPoint y: 282, distance: 32.9
click at [562, 268] on div at bounding box center [562, 252] width 26 height 32
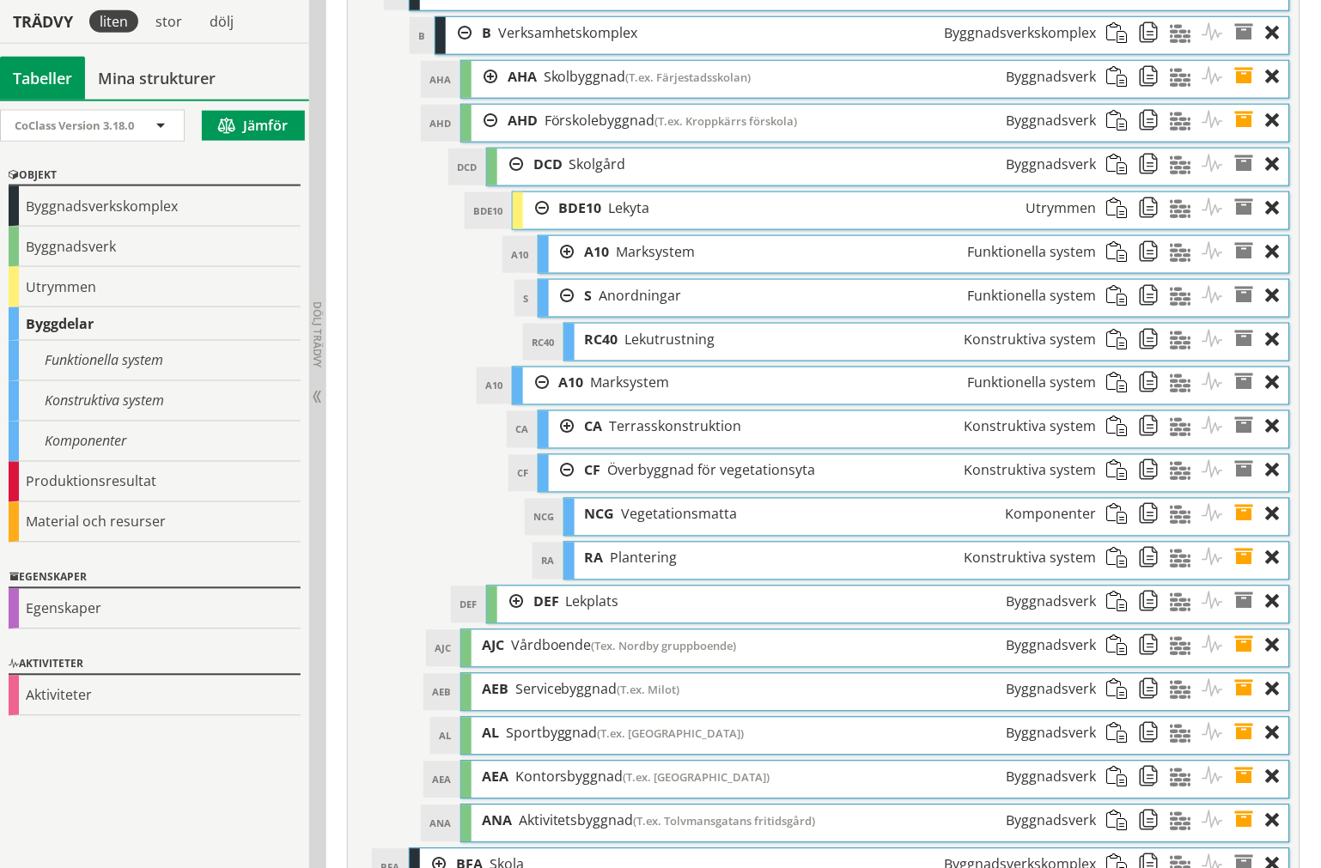
click at [535, 224] on div at bounding box center [536, 208] width 26 height 32
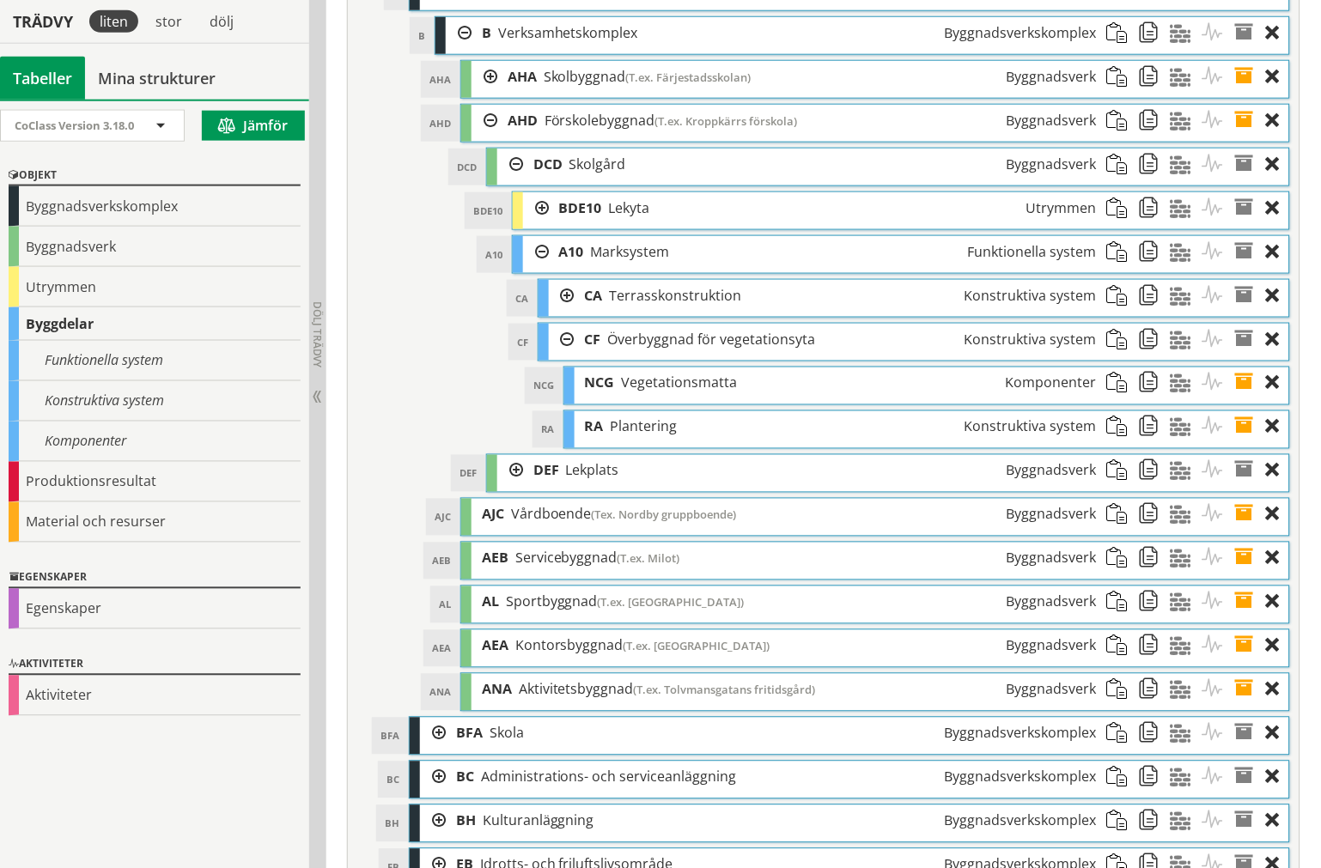
click at [532, 224] on div at bounding box center [536, 208] width 26 height 32
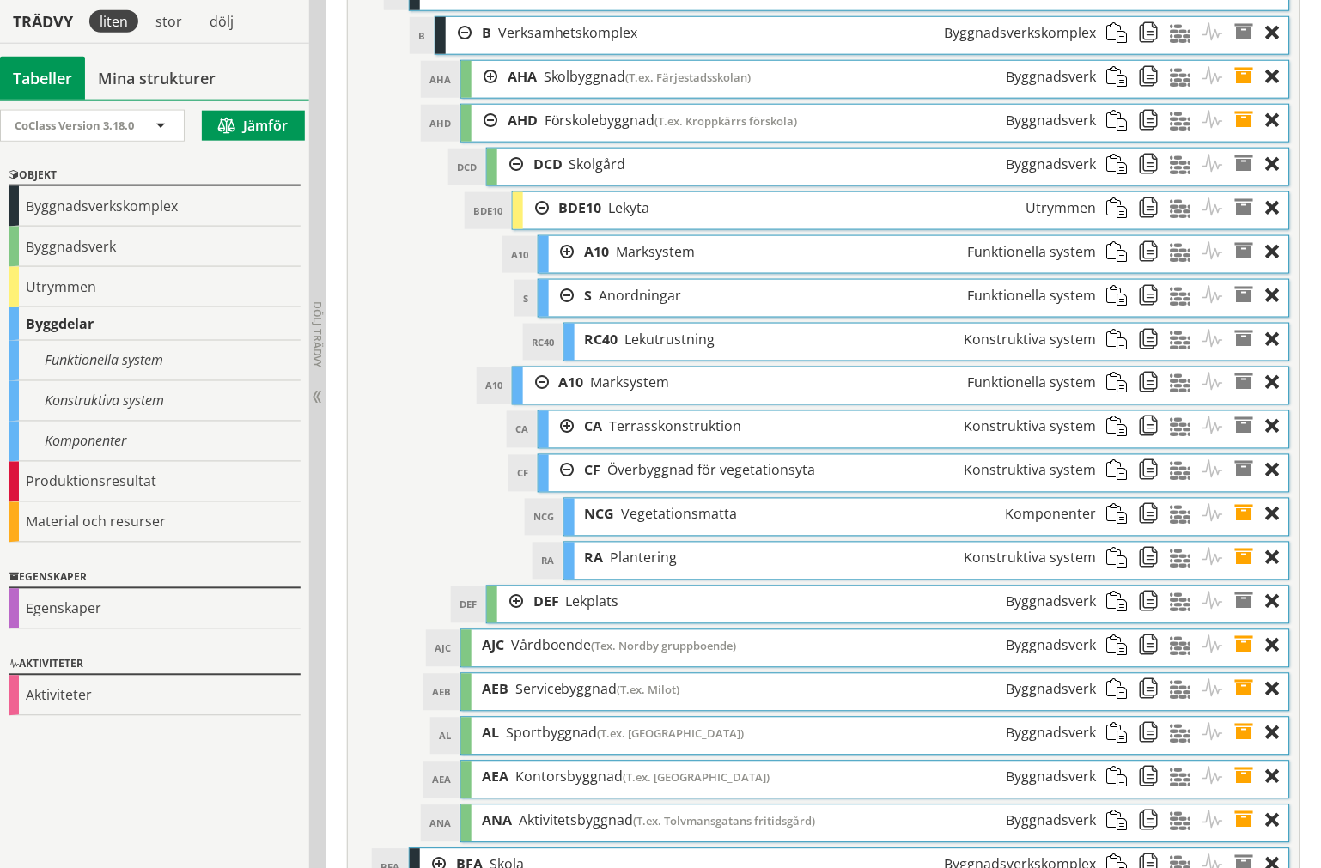
click at [563, 312] on div at bounding box center [562, 296] width 26 height 32
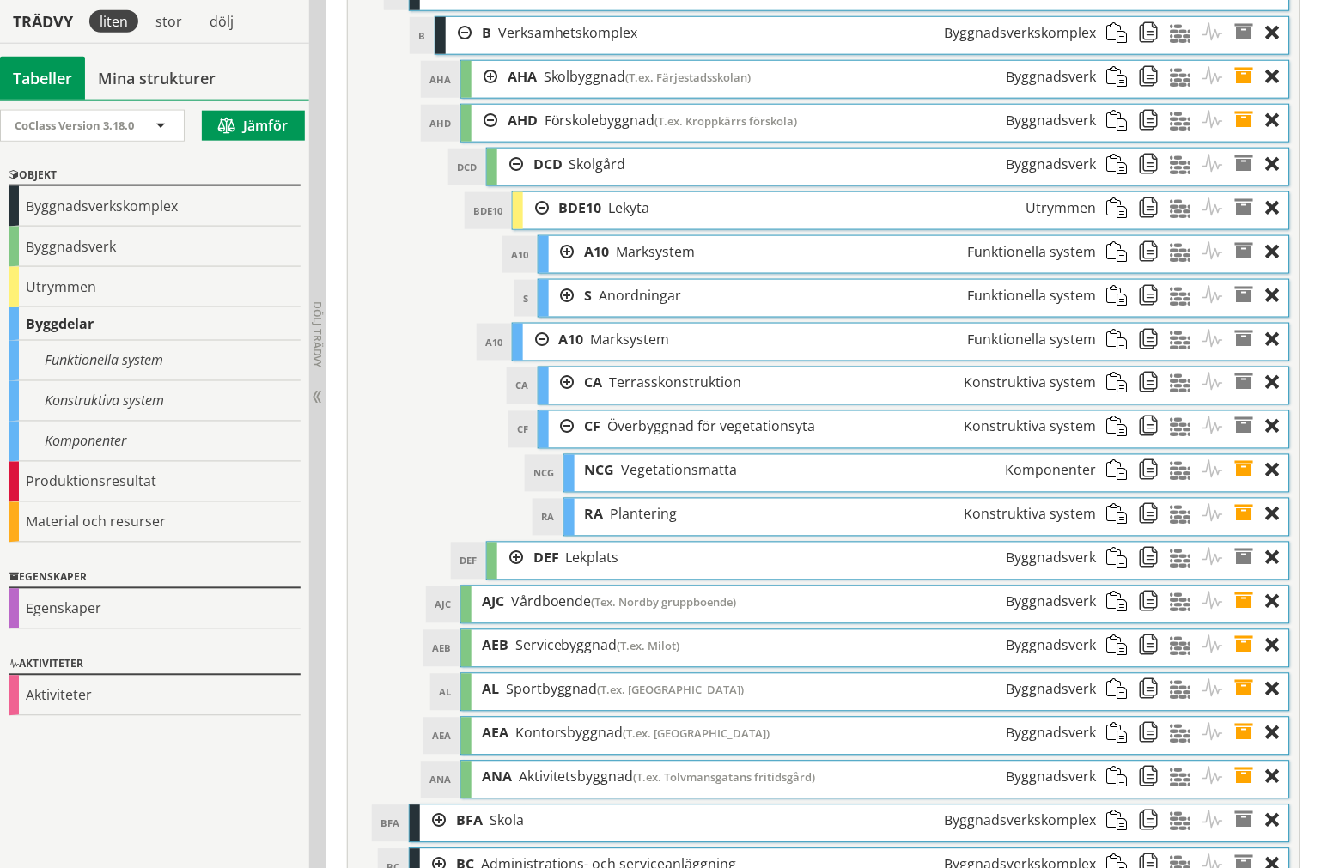
click at [538, 224] on div at bounding box center [536, 208] width 26 height 32
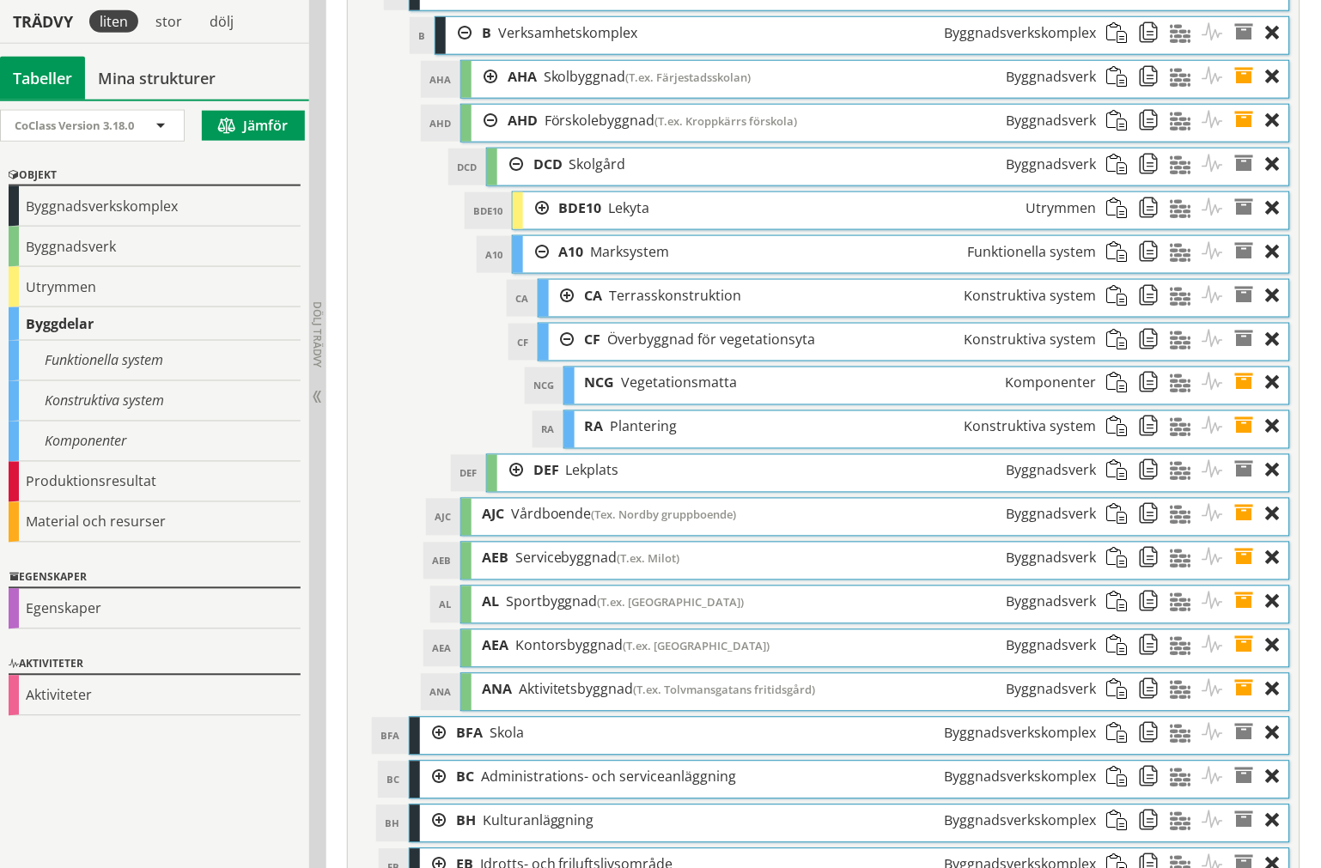
click at [562, 312] on div at bounding box center [562, 296] width 26 height 32
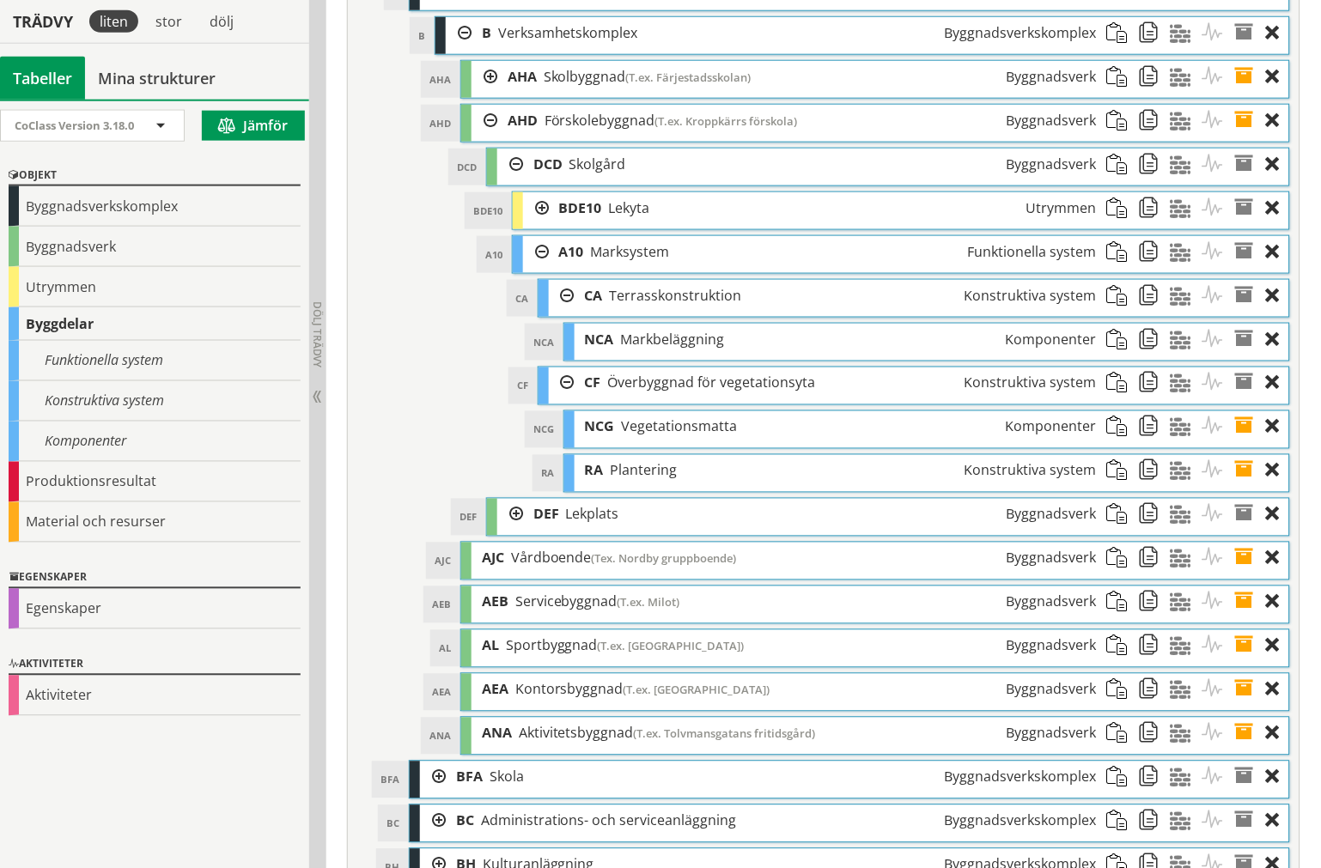
click at [562, 312] on div at bounding box center [562, 296] width 26 height 32
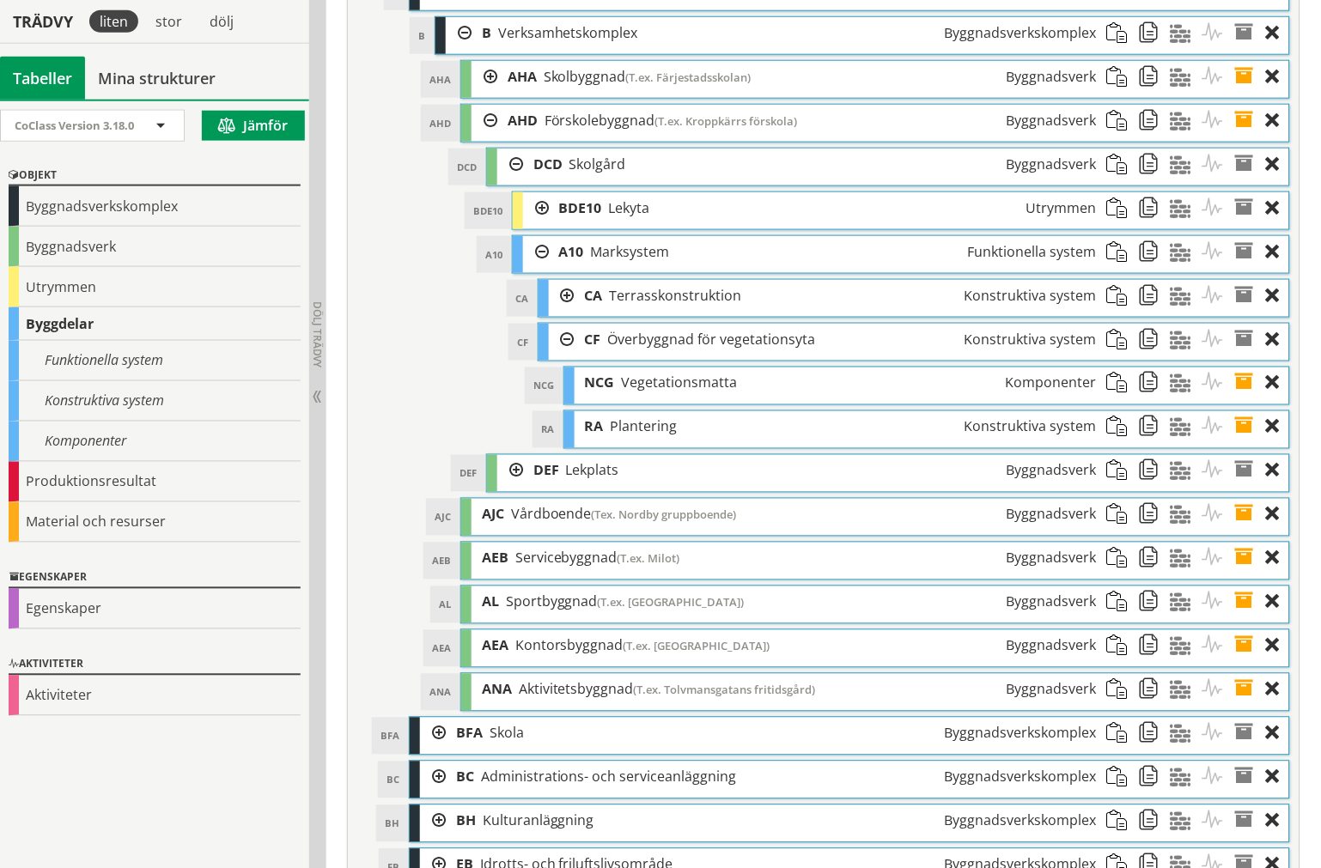
click at [1243, 399] on span at bounding box center [1250, 384] width 32 height 32
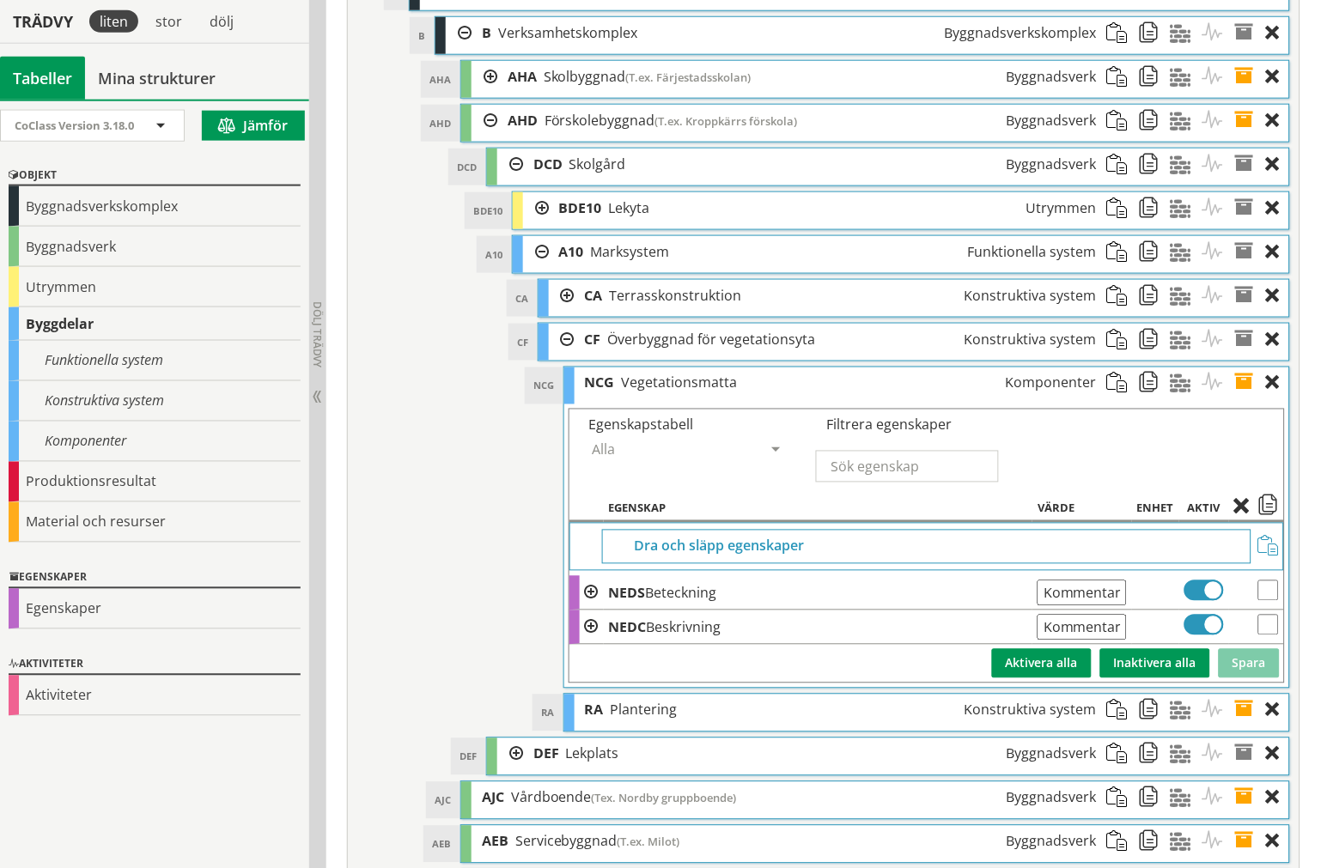
click at [1264, 601] on input "checkbox" at bounding box center [1268, 591] width 21 height 21
checkbox input "true"
click at [1274, 635] on input "checkbox" at bounding box center [1268, 625] width 21 height 21
checkbox input "true"
click at [1238, 516] on span at bounding box center [1246, 508] width 24 height 15
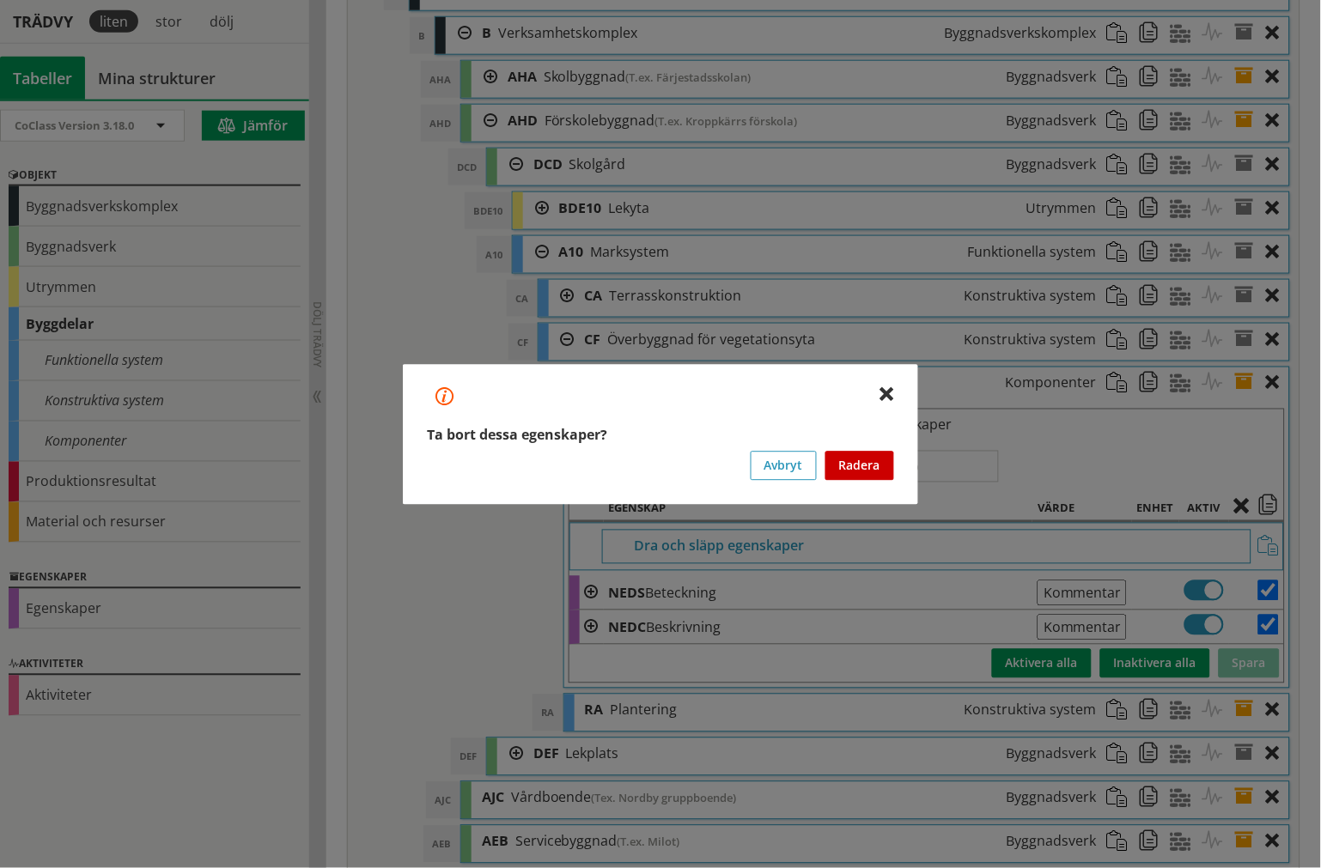
click at [876, 472] on button "Radera" at bounding box center [859, 465] width 69 height 29
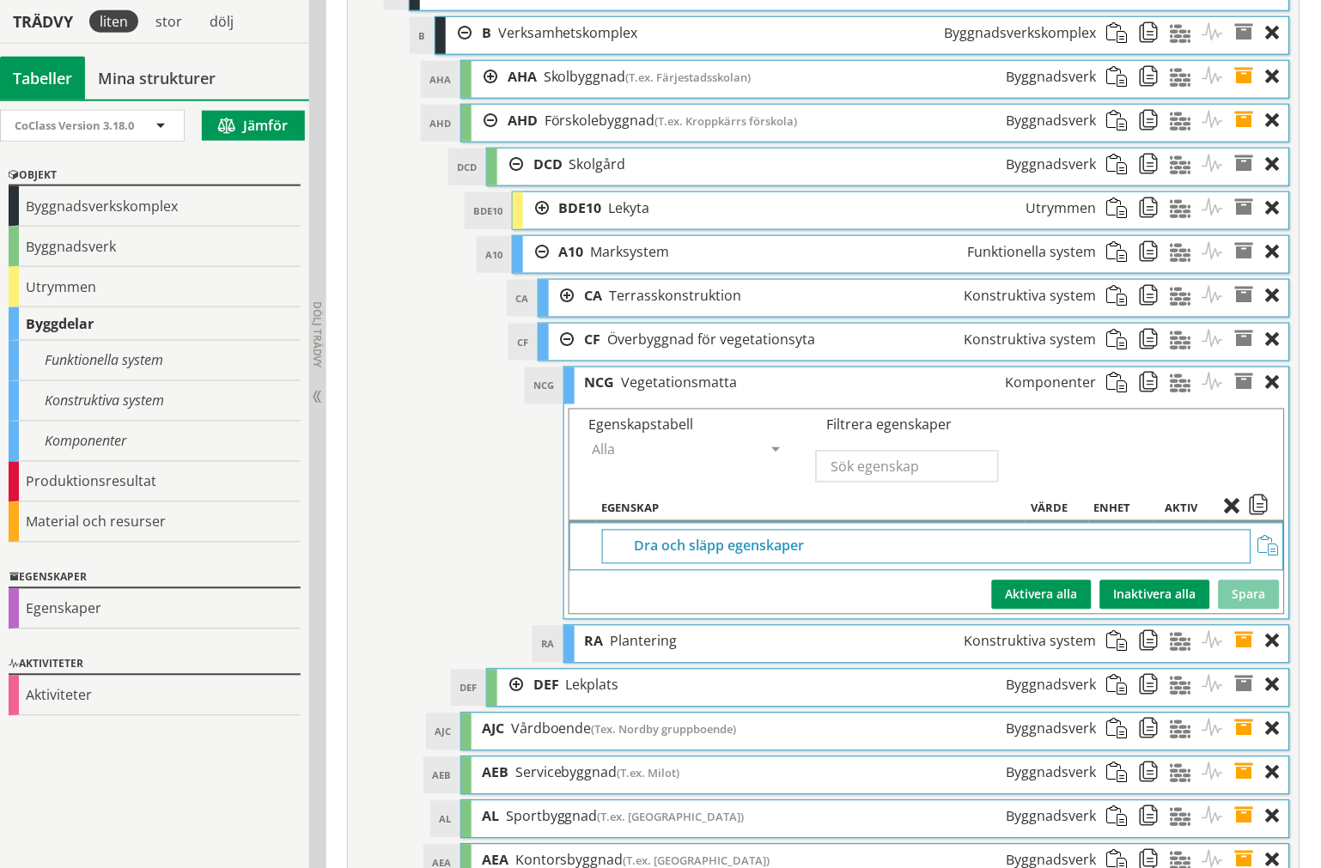
click at [1250, 399] on span at bounding box center [1250, 384] width 32 height 32
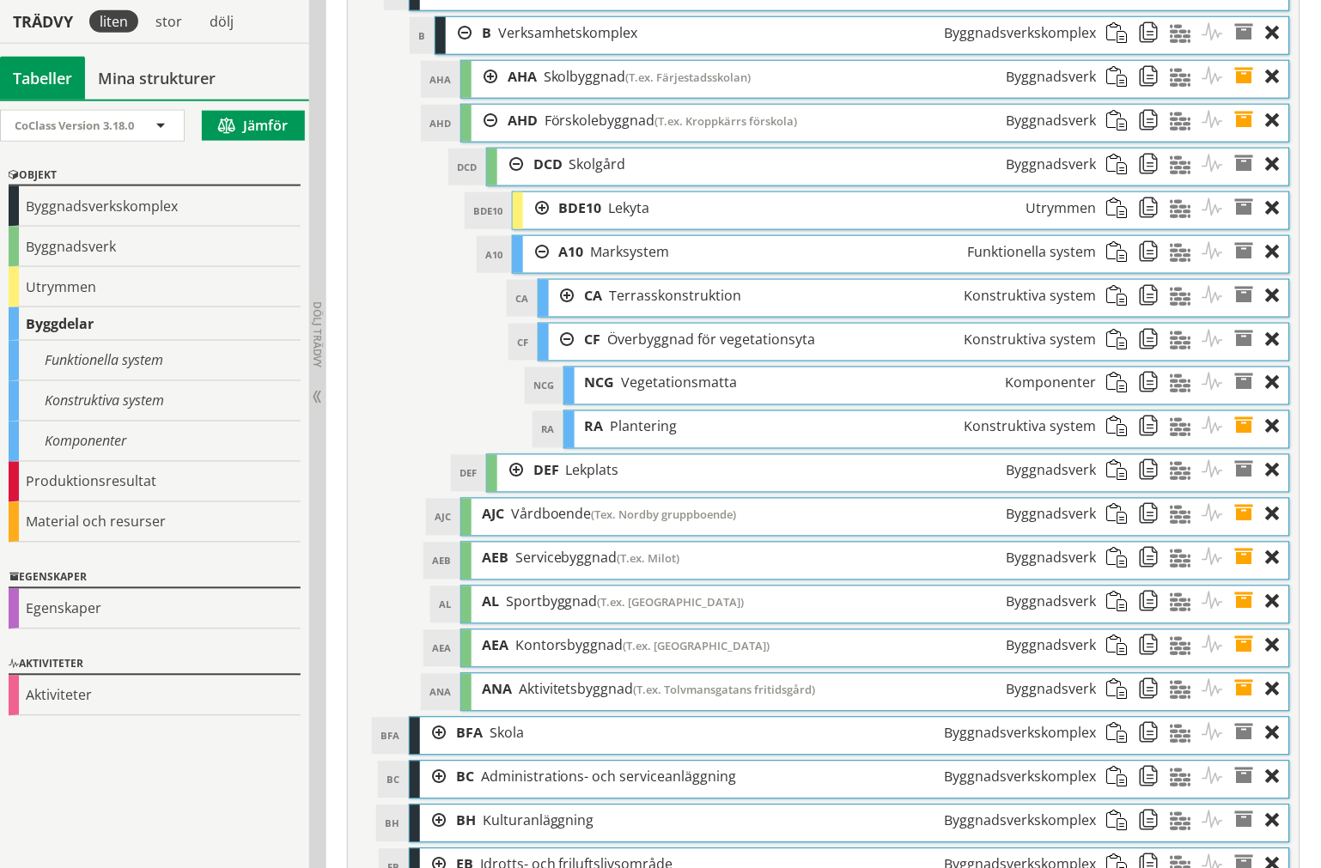
click at [1243, 443] on span at bounding box center [1250, 427] width 32 height 32
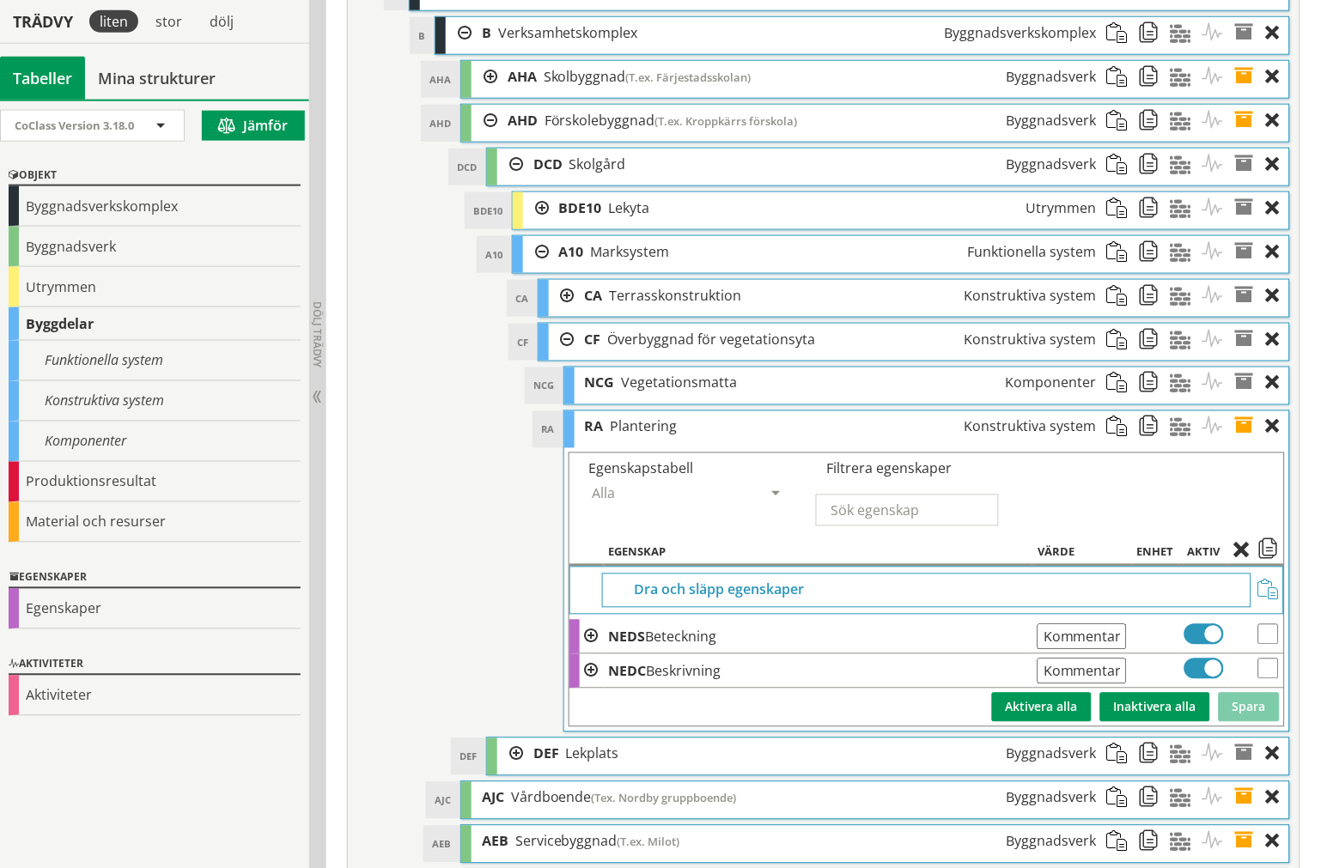
click at [1262, 679] on input "checkbox" at bounding box center [1268, 669] width 21 height 21
checkbox input "true"
drag, startPoint x: 1272, startPoint y: 701, endPoint x: 1262, endPoint y: 672, distance: 30.7
click at [1274, 645] on input "checkbox" at bounding box center [1268, 634] width 21 height 21
checkbox input "true"
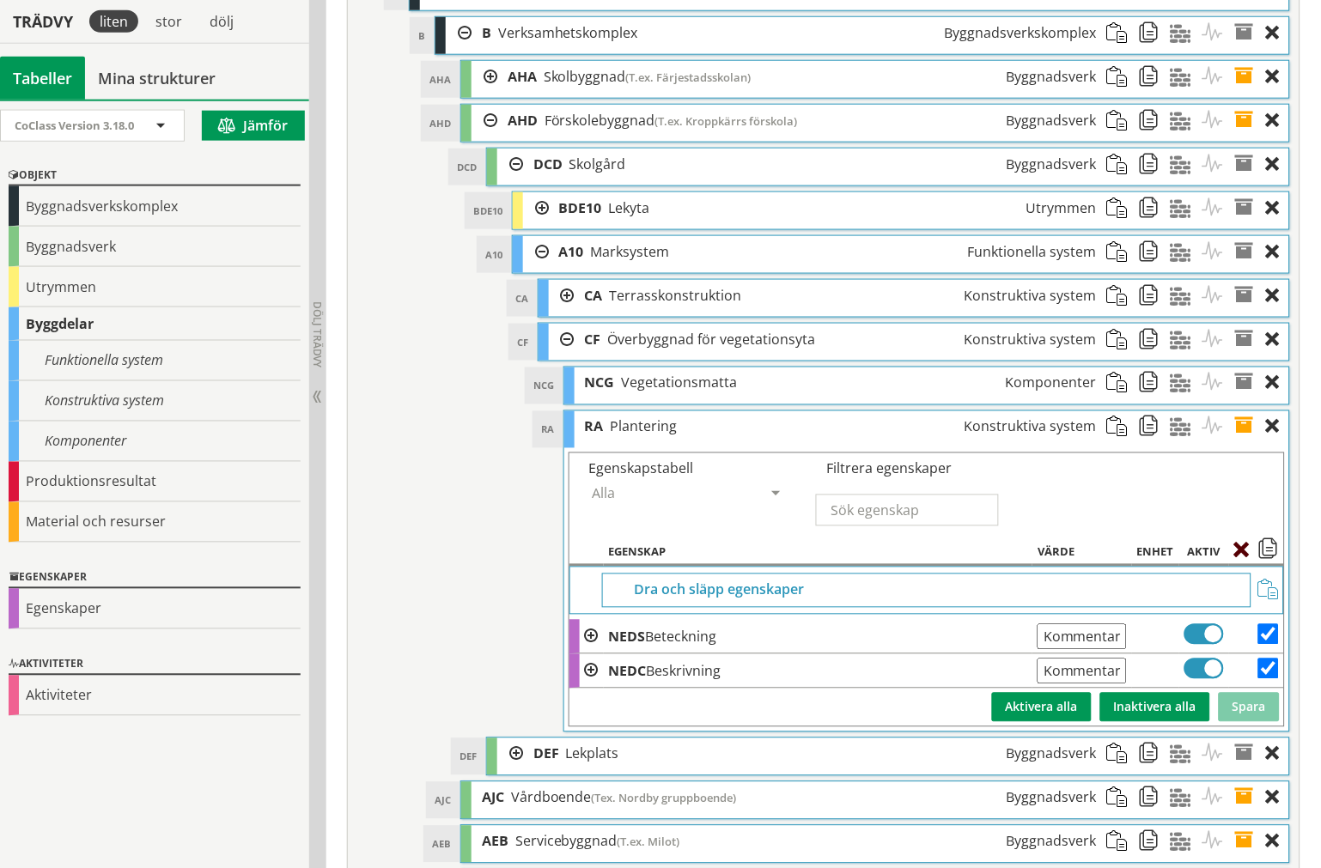
click at [1243, 560] on span at bounding box center [1246, 551] width 24 height 15
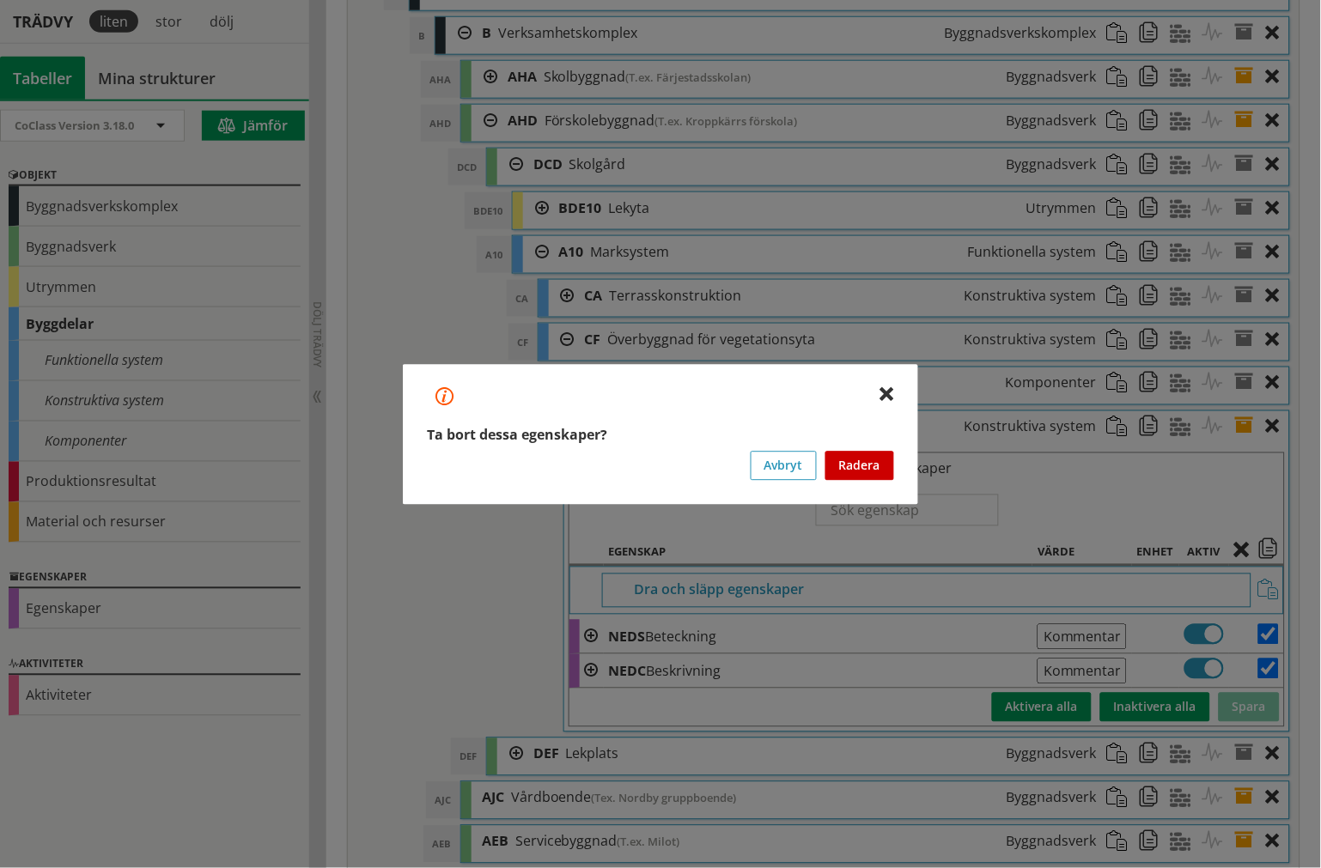
click at [883, 457] on button "Radera" at bounding box center [859, 465] width 69 height 29
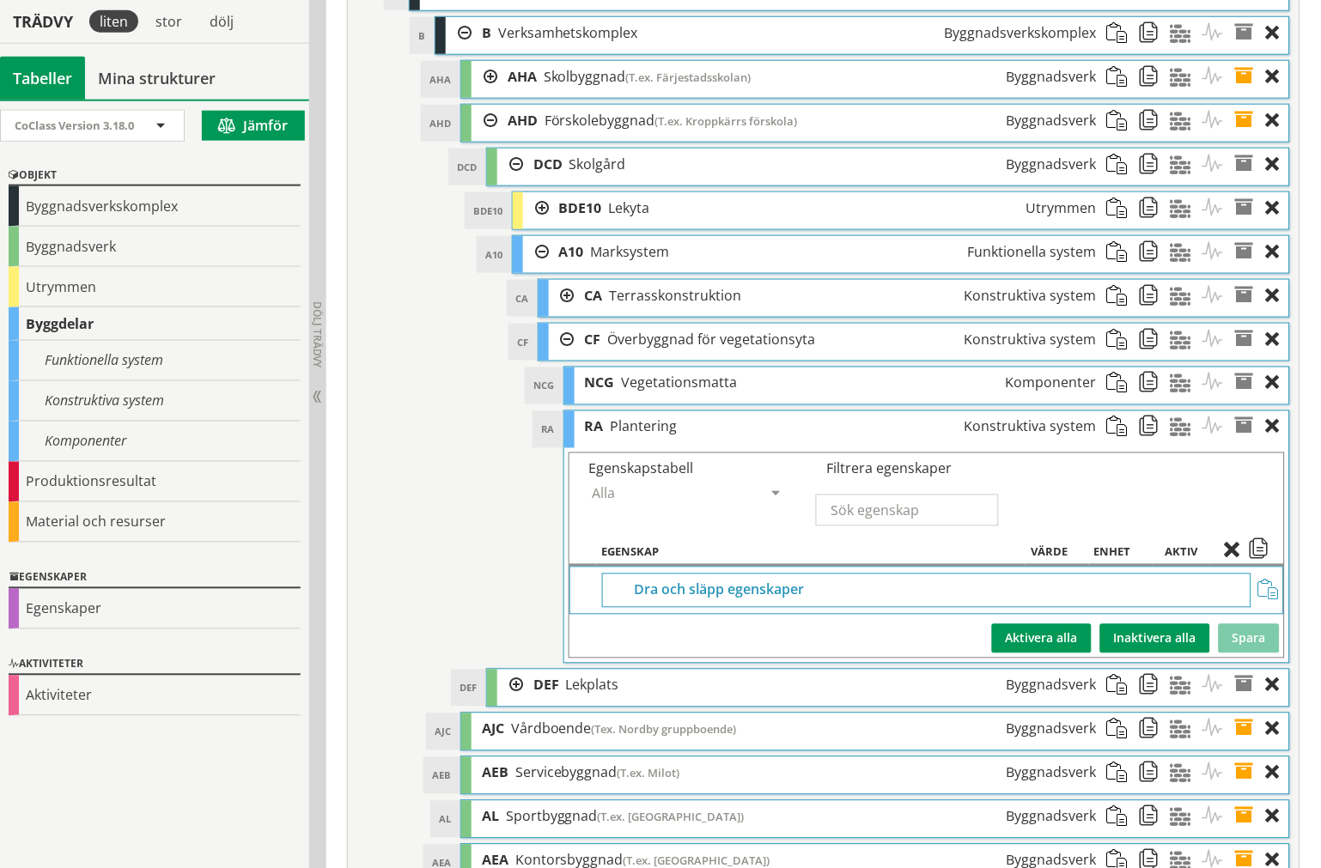
click at [1243, 443] on span at bounding box center [1250, 427] width 32 height 32
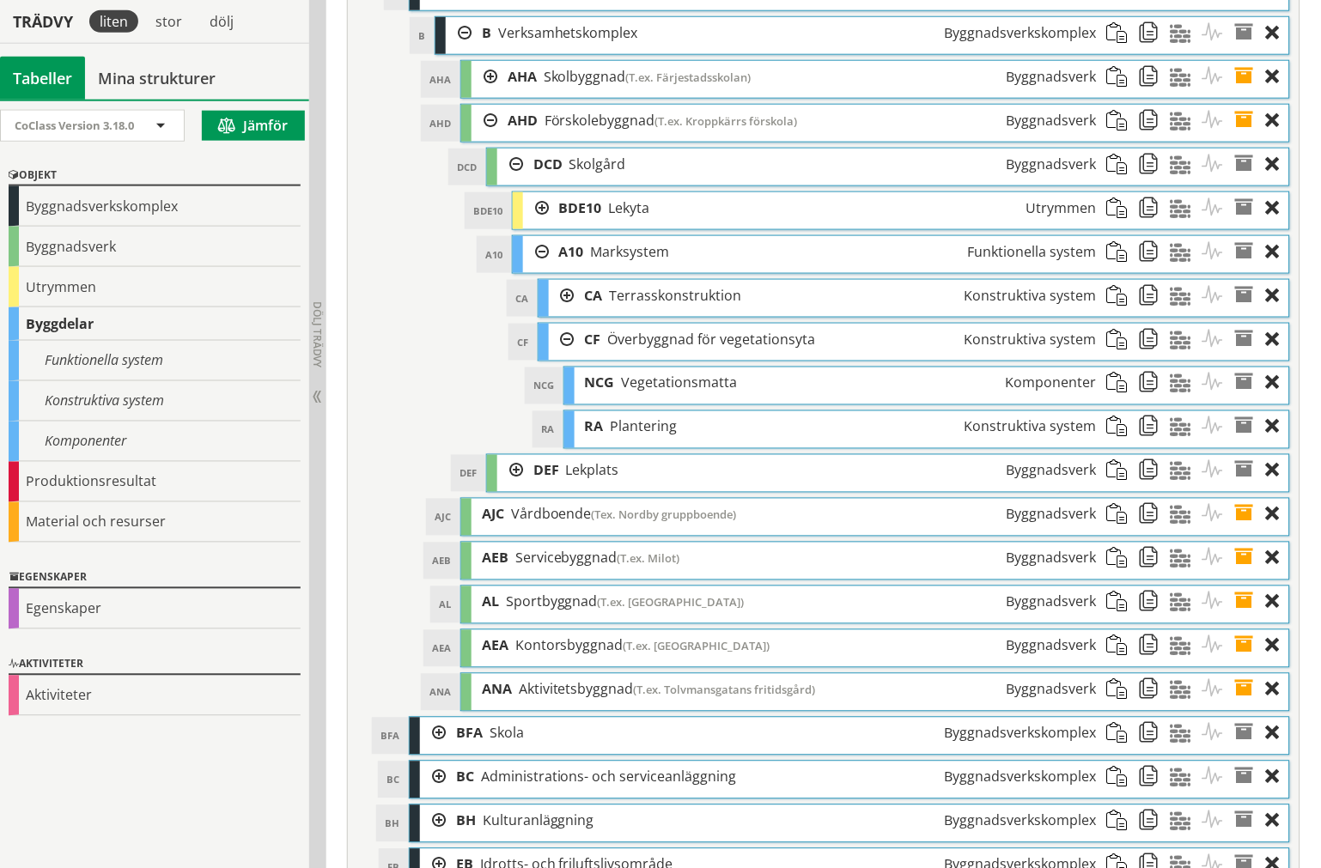
click at [517, 487] on div at bounding box center [510, 471] width 26 height 32
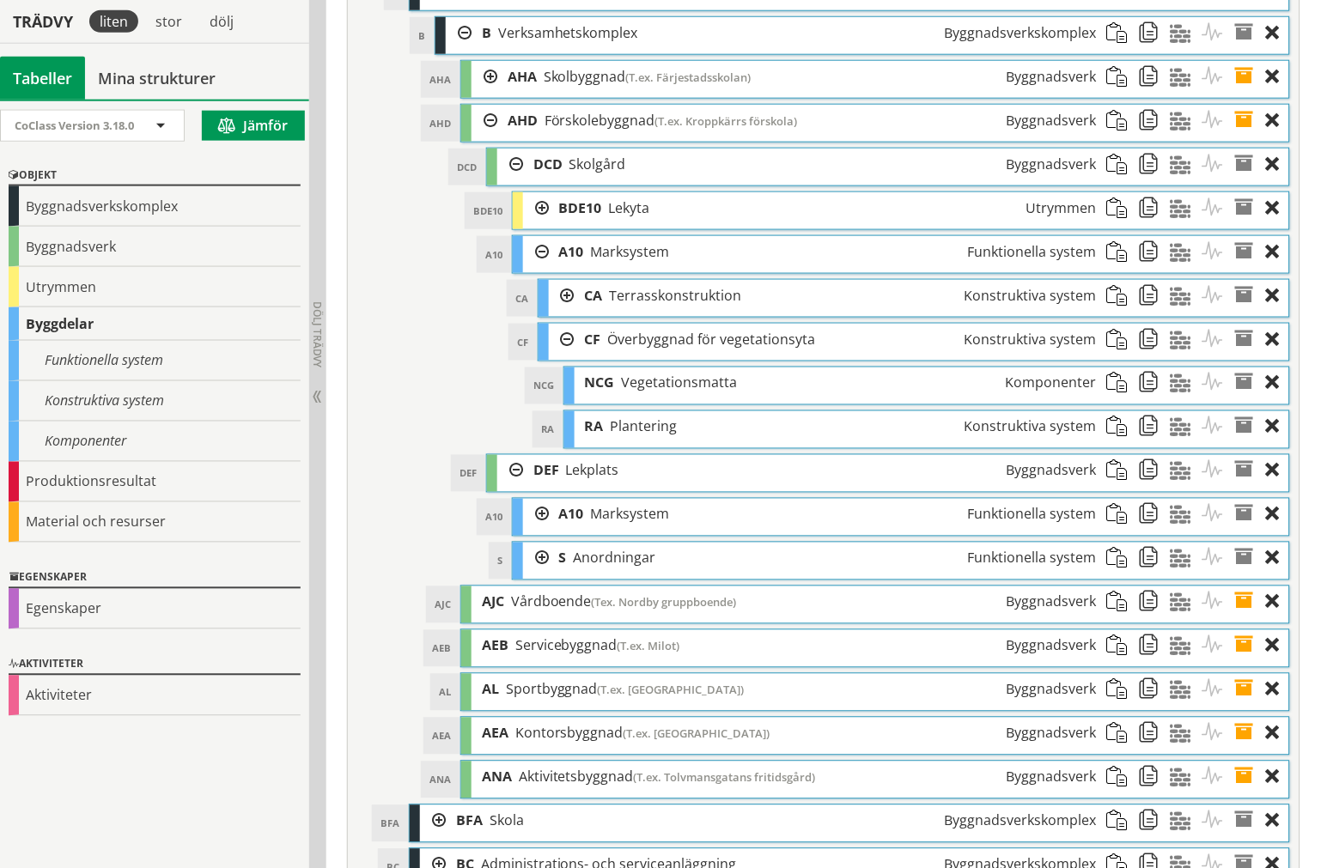
click at [538, 575] on div at bounding box center [536, 559] width 26 height 32
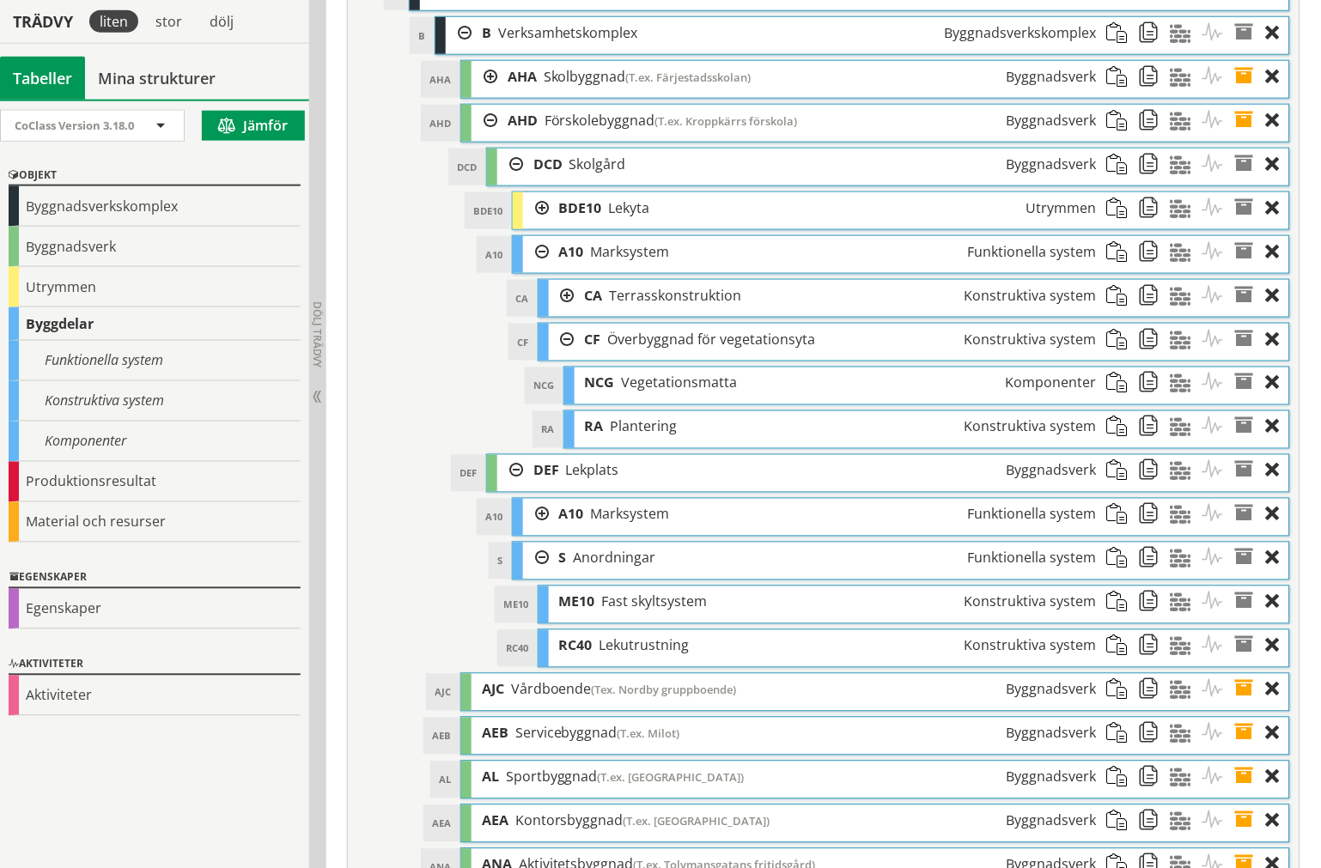
click at [472, 93] on div at bounding box center [484, 77] width 26 height 32
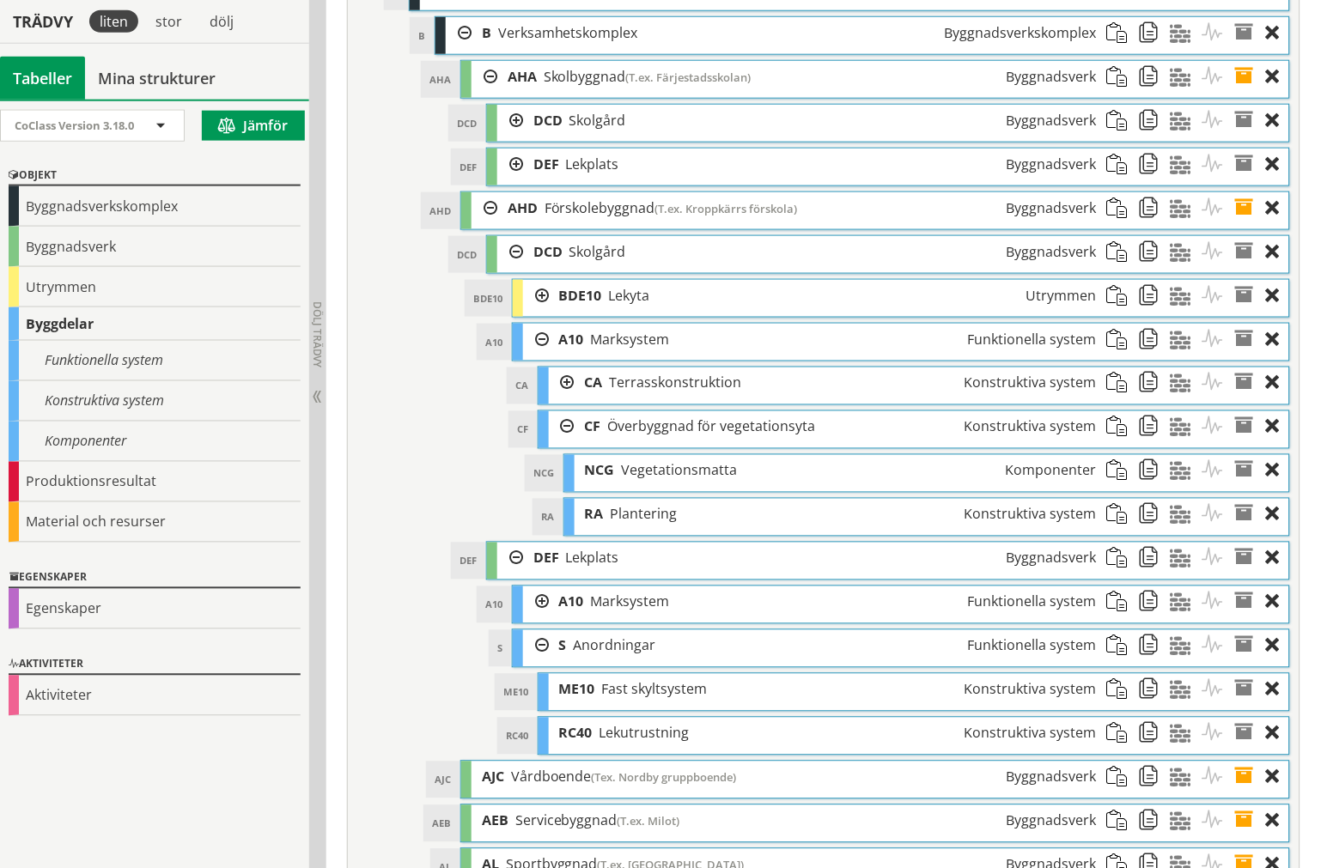
click at [476, 93] on div at bounding box center [484, 77] width 26 height 32
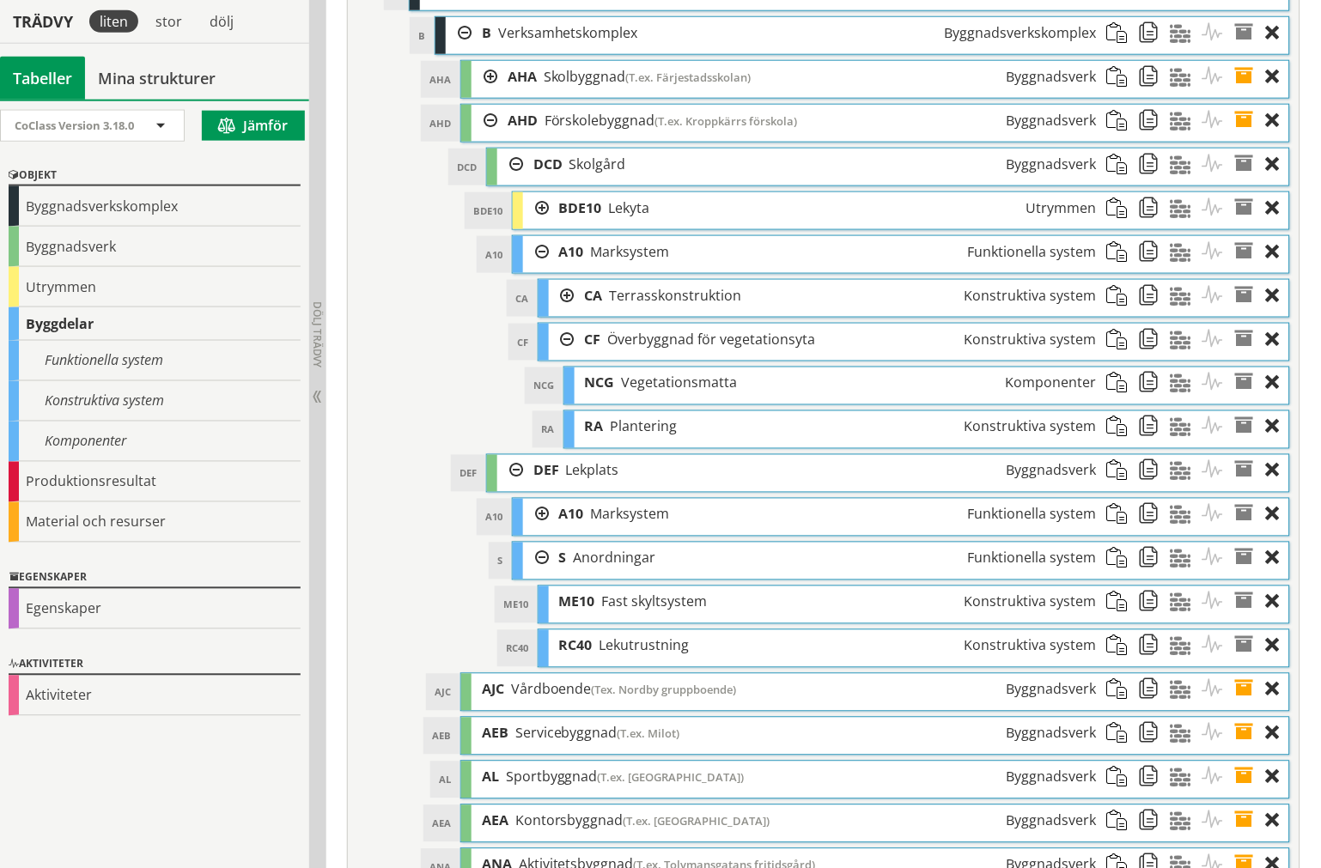
click at [530, 575] on div at bounding box center [536, 559] width 26 height 32
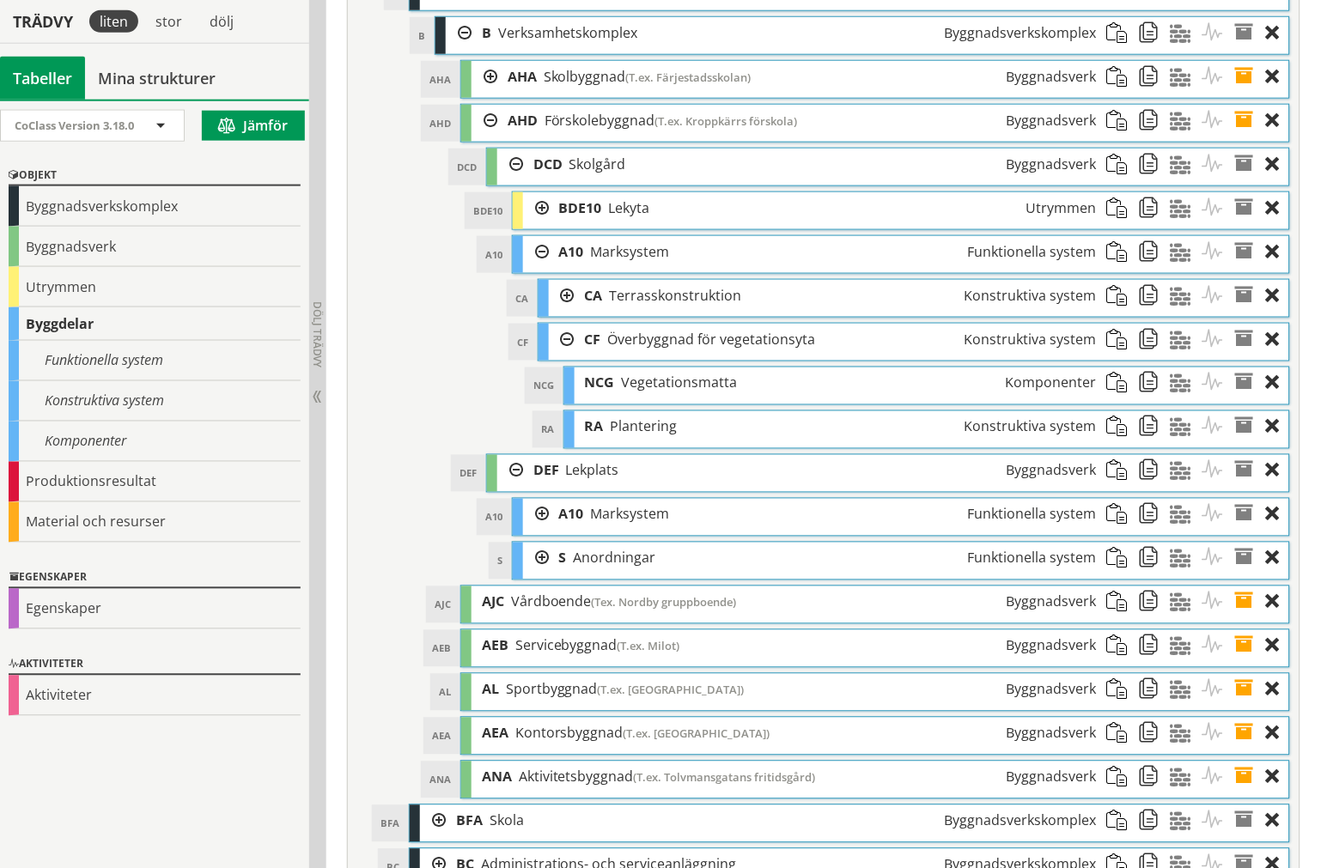
click at [510, 487] on div at bounding box center [510, 471] width 26 height 32
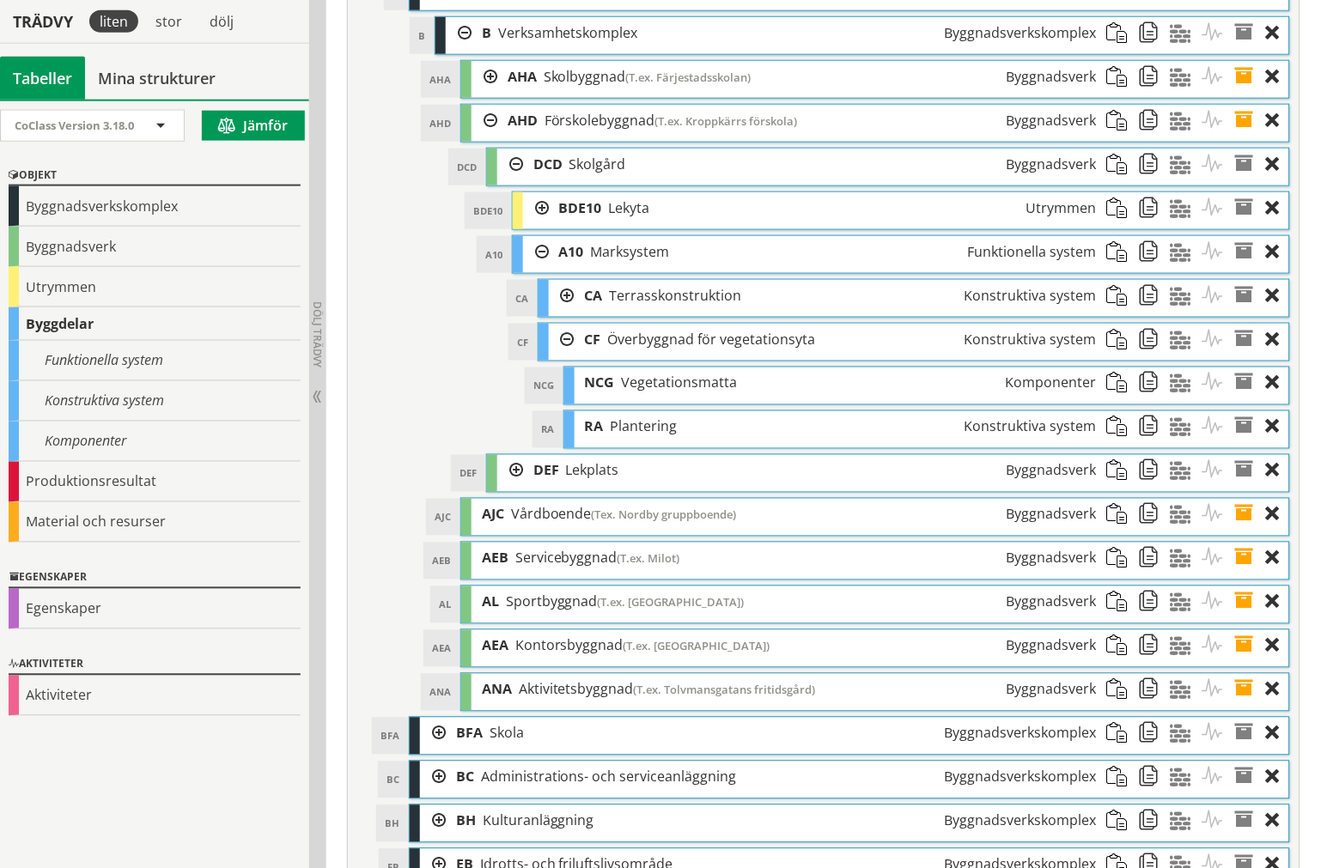
click at [562, 356] on div at bounding box center [562, 340] width 26 height 32
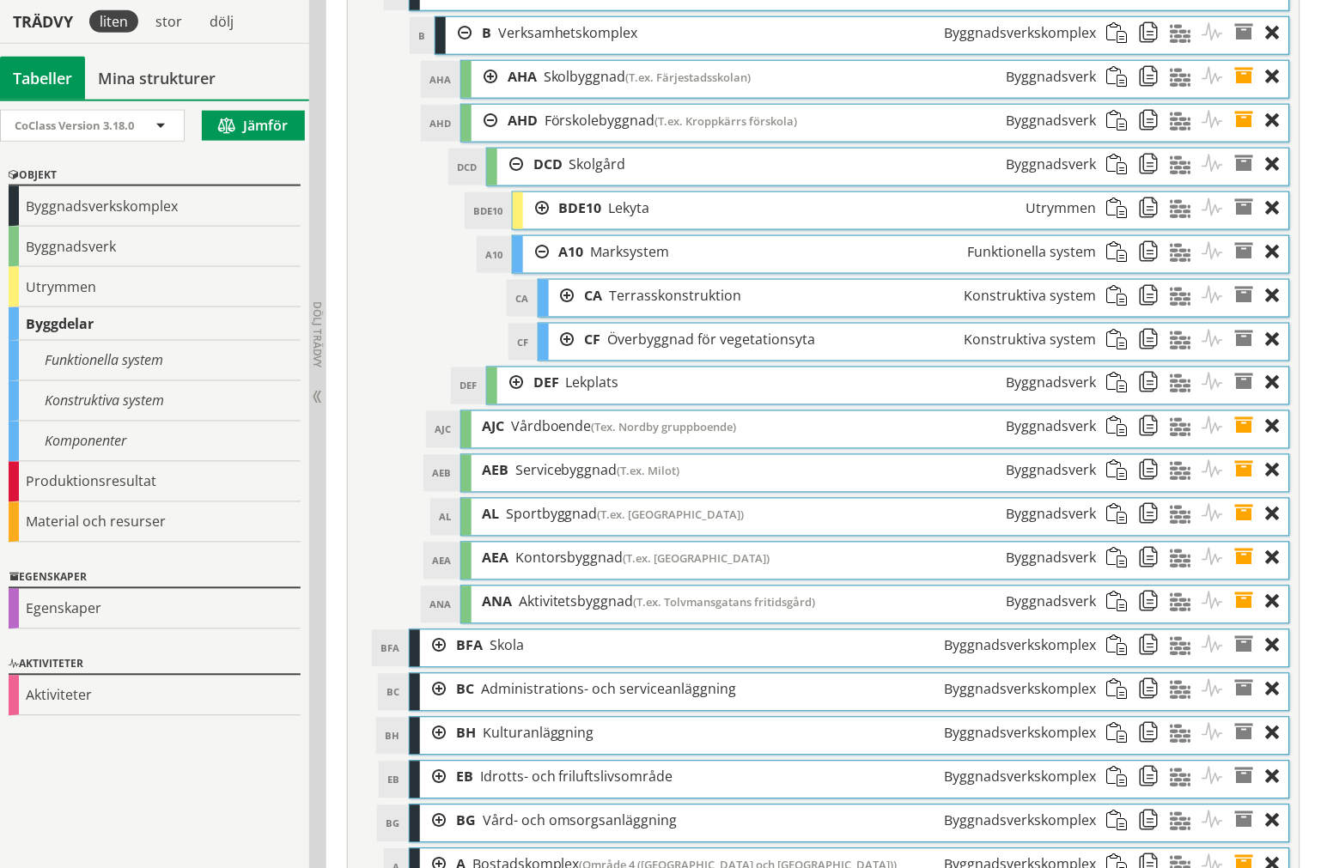
click at [543, 268] on div at bounding box center [536, 252] width 26 height 32
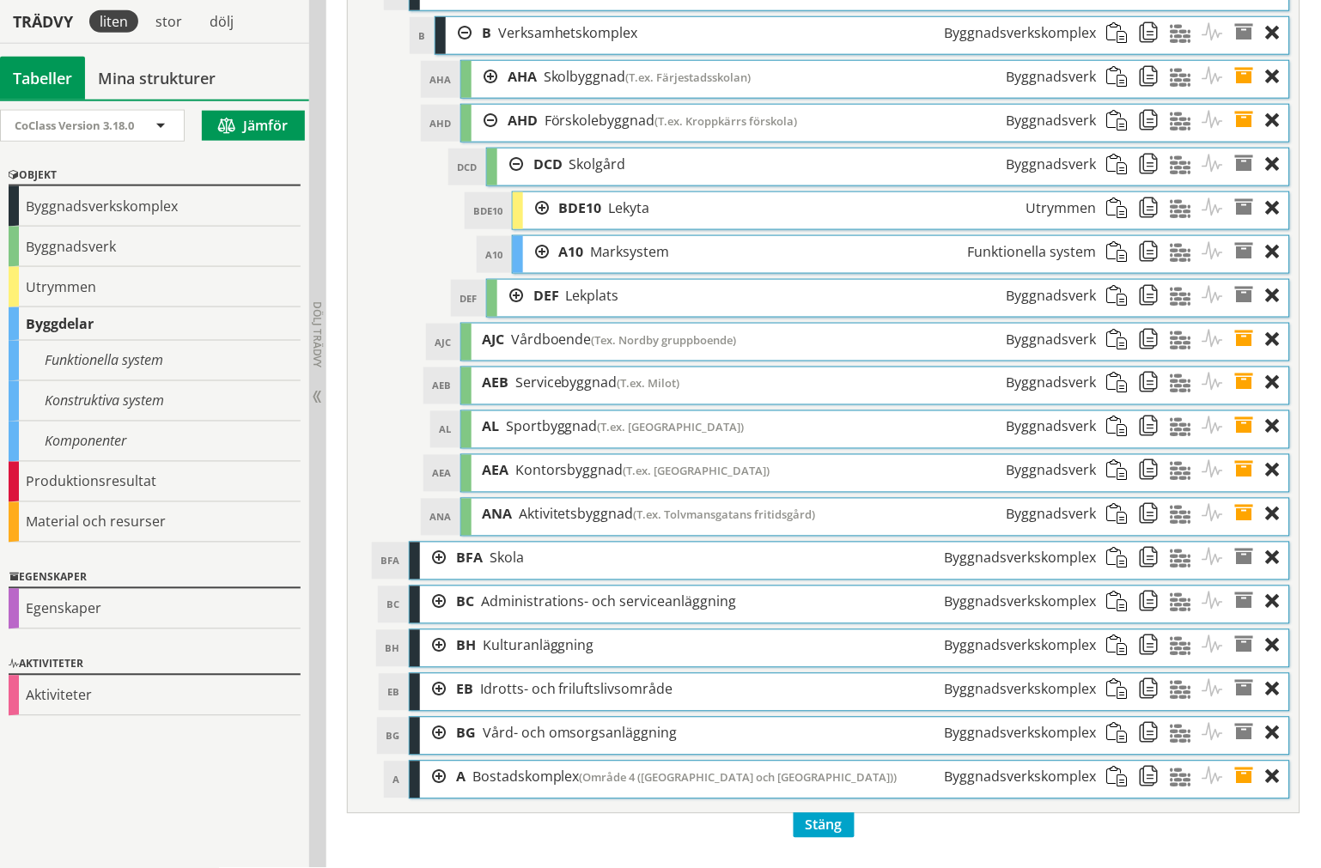
click at [504, 312] on div at bounding box center [510, 296] width 26 height 32
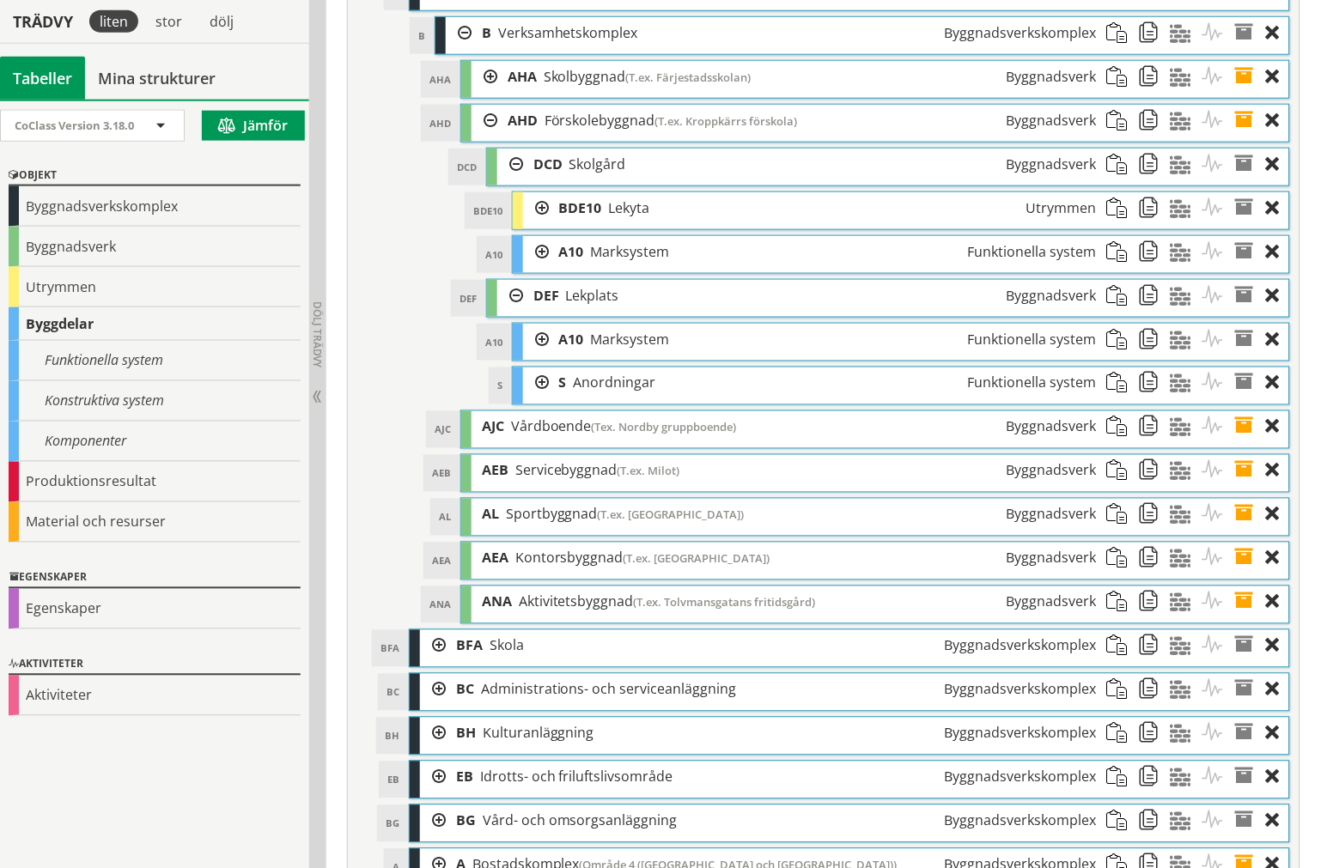
click at [531, 399] on div at bounding box center [536, 384] width 26 height 32
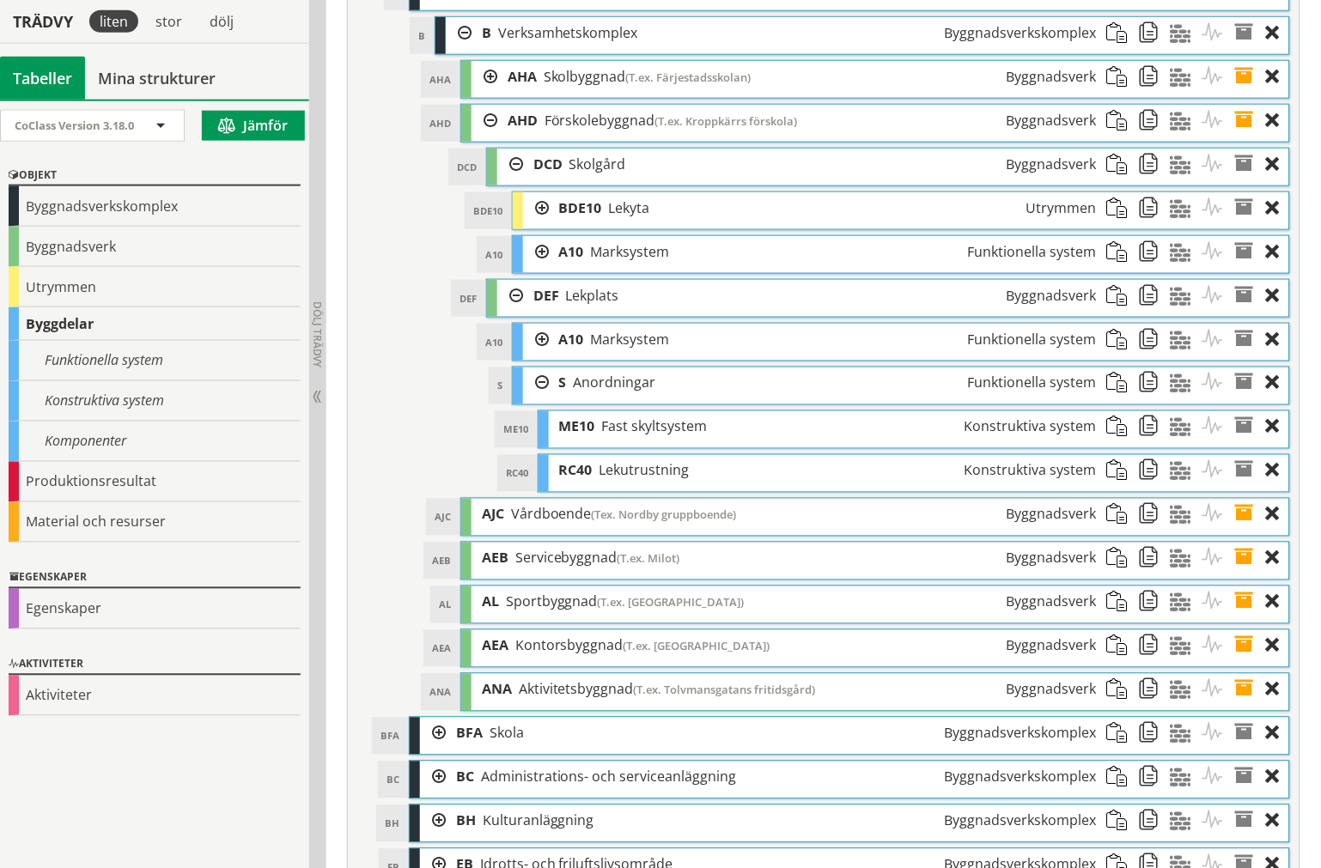
click at [534, 399] on div at bounding box center [536, 384] width 26 height 32
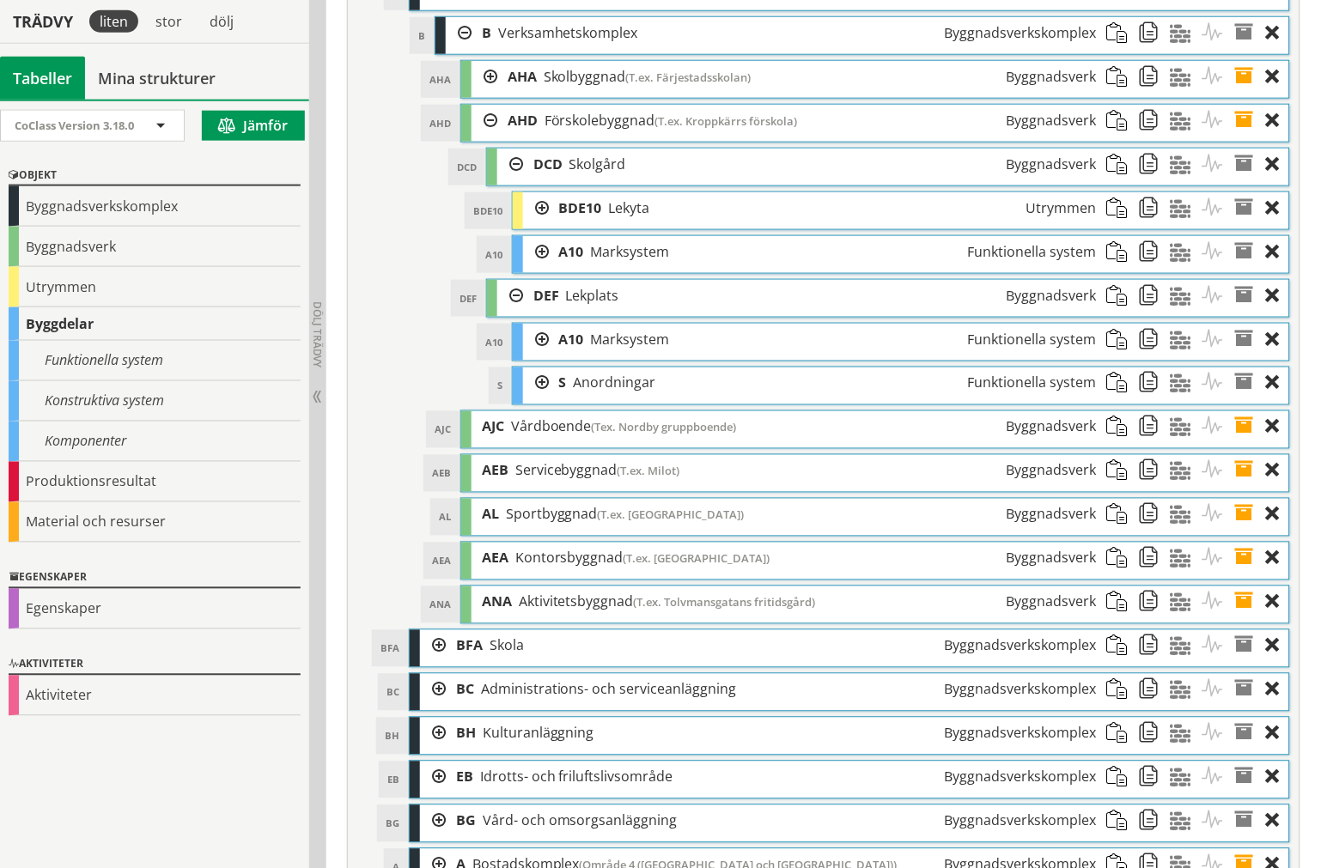
click at [505, 312] on div at bounding box center [510, 296] width 26 height 32
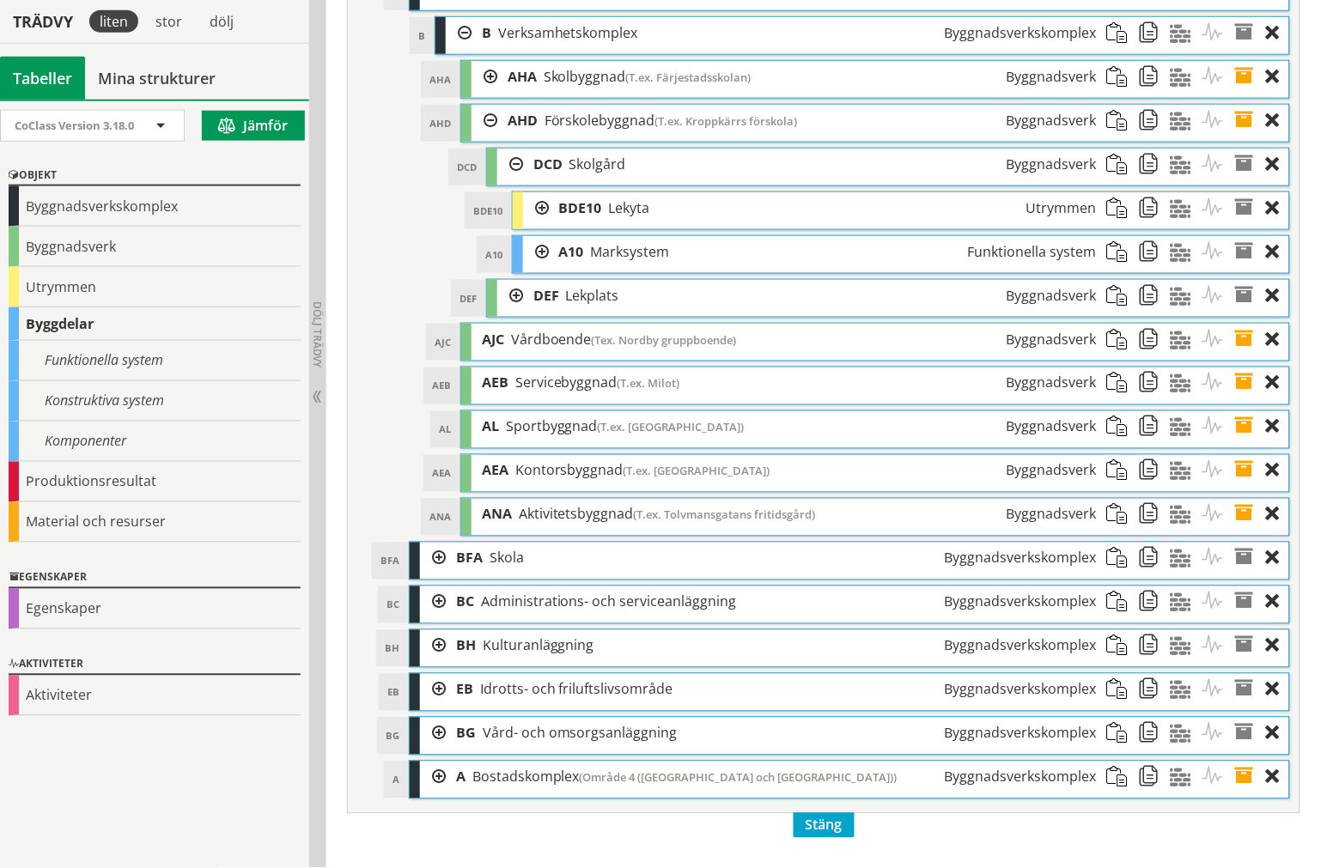
drag, startPoint x: 502, startPoint y: 228, endPoint x: 491, endPoint y: 196, distance: 34.5
click at [502, 180] on div at bounding box center [510, 165] width 26 height 32
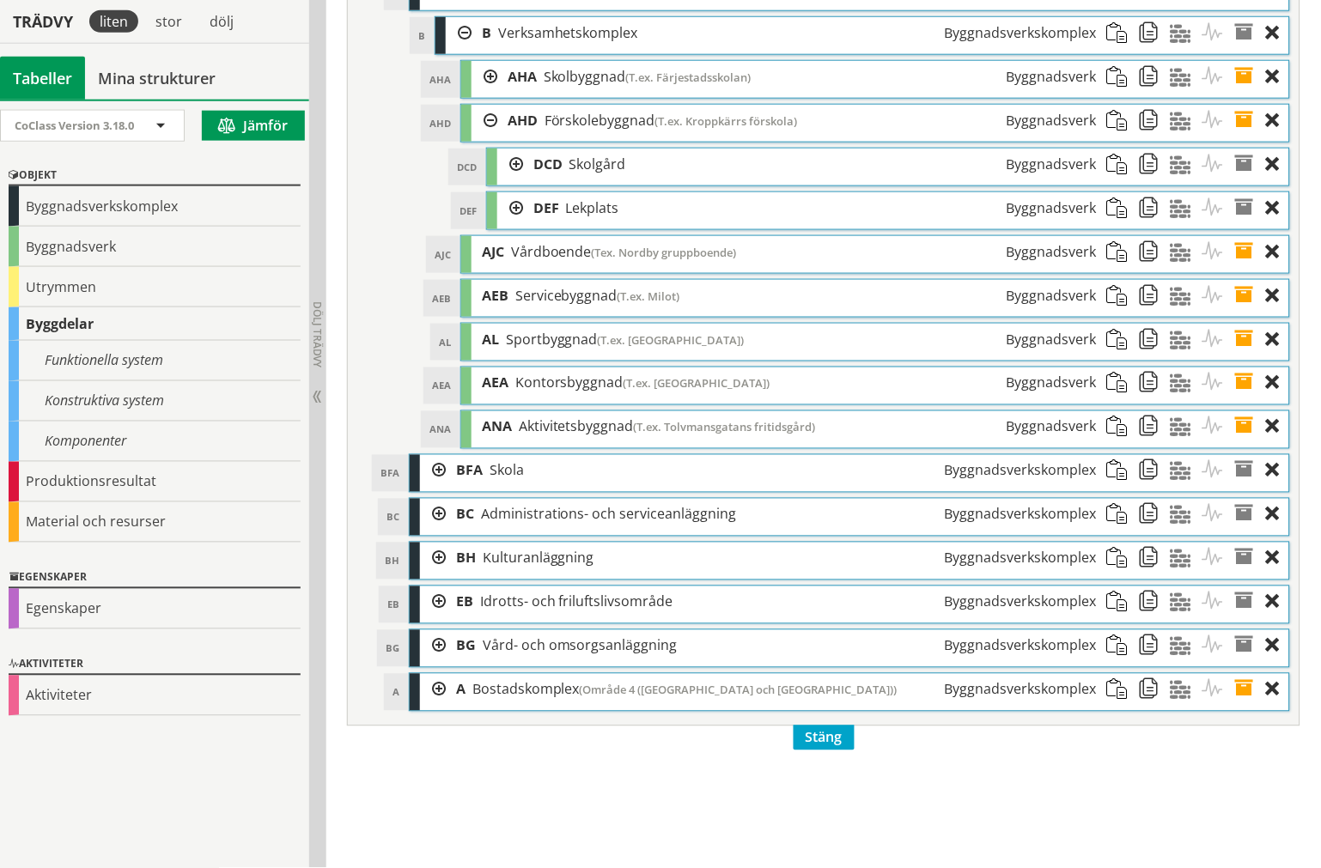
click at [478, 137] on div at bounding box center [484, 121] width 26 height 32
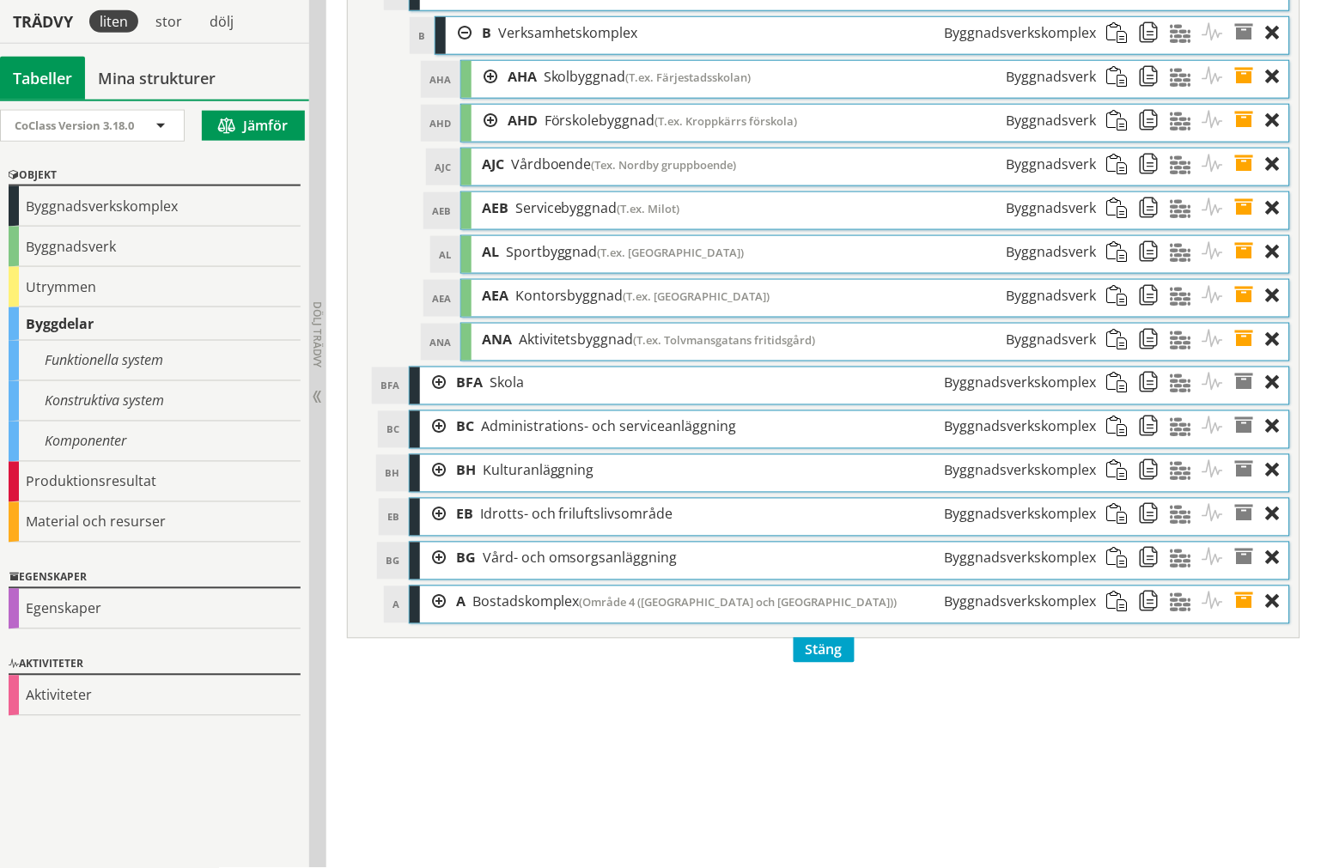
click at [453, 49] on div at bounding box center [459, 33] width 26 height 32
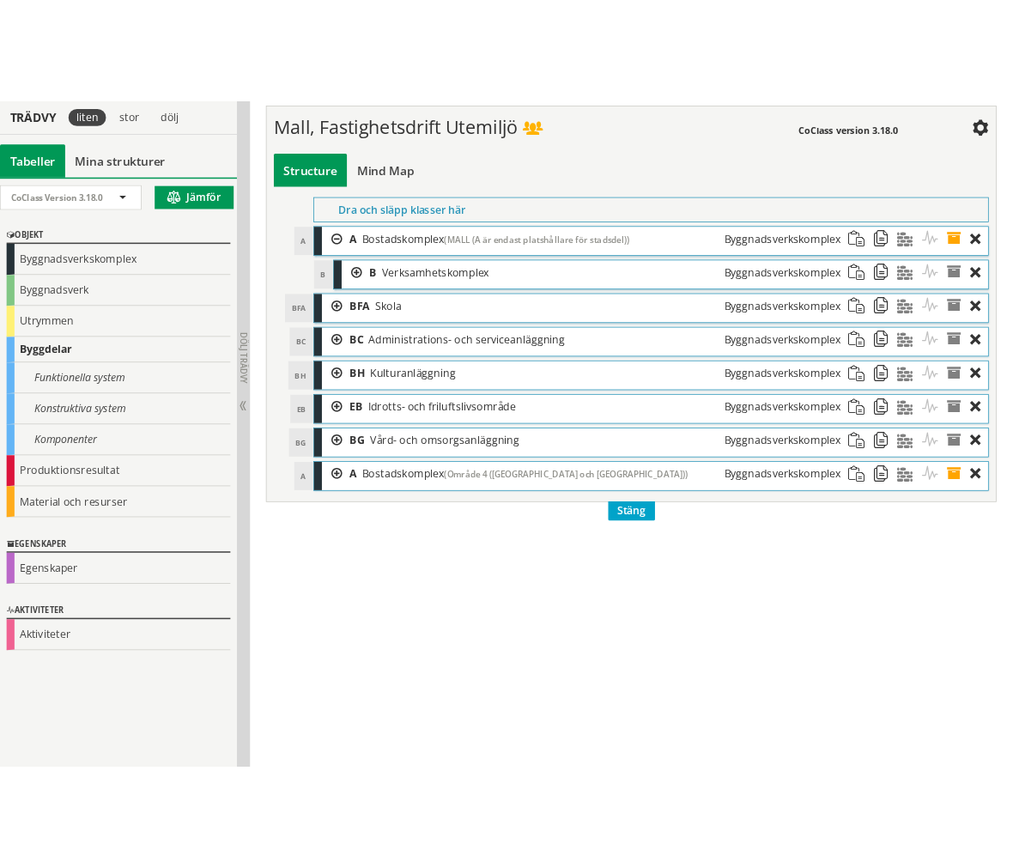
scroll to position [6150, 0]
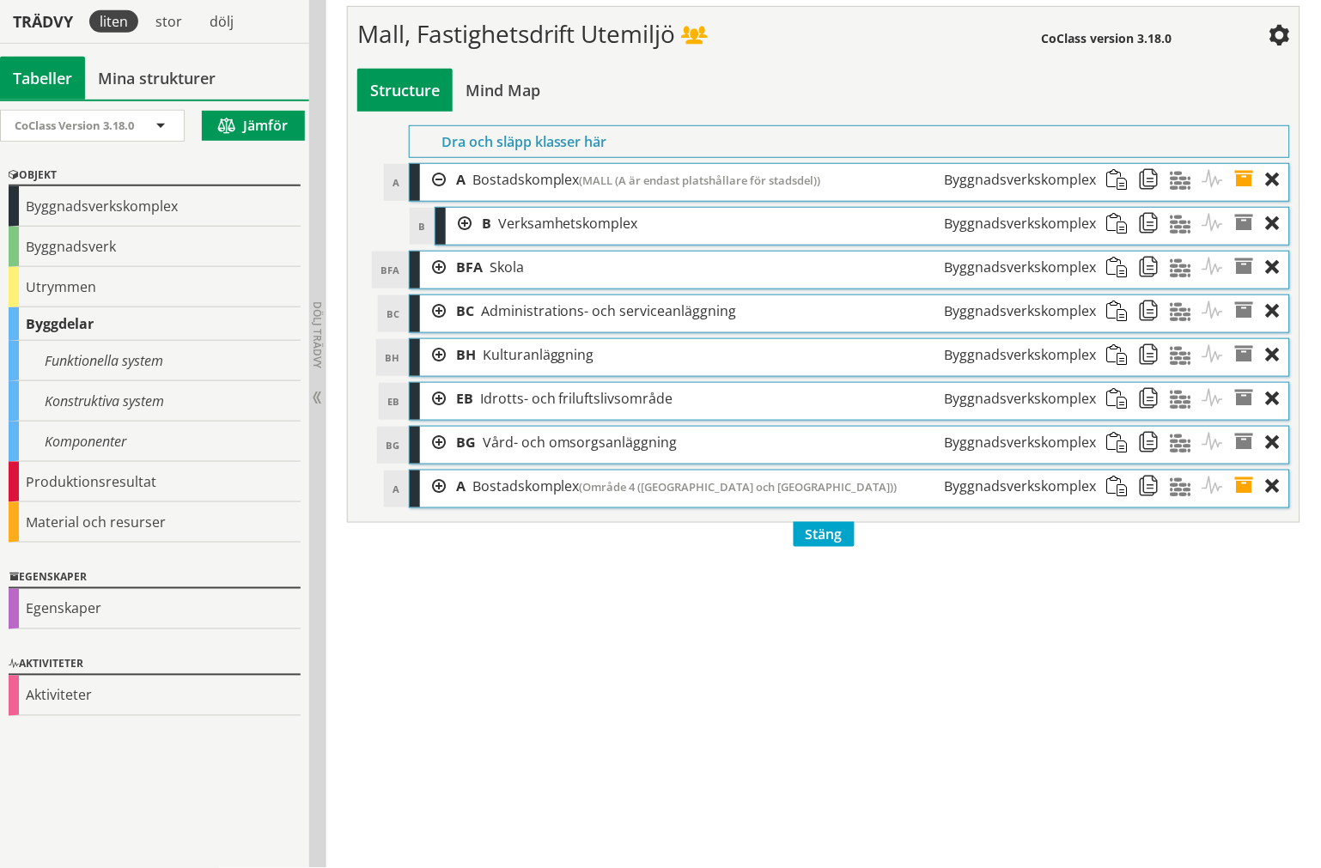
click at [433, 283] on div at bounding box center [433, 268] width 26 height 32
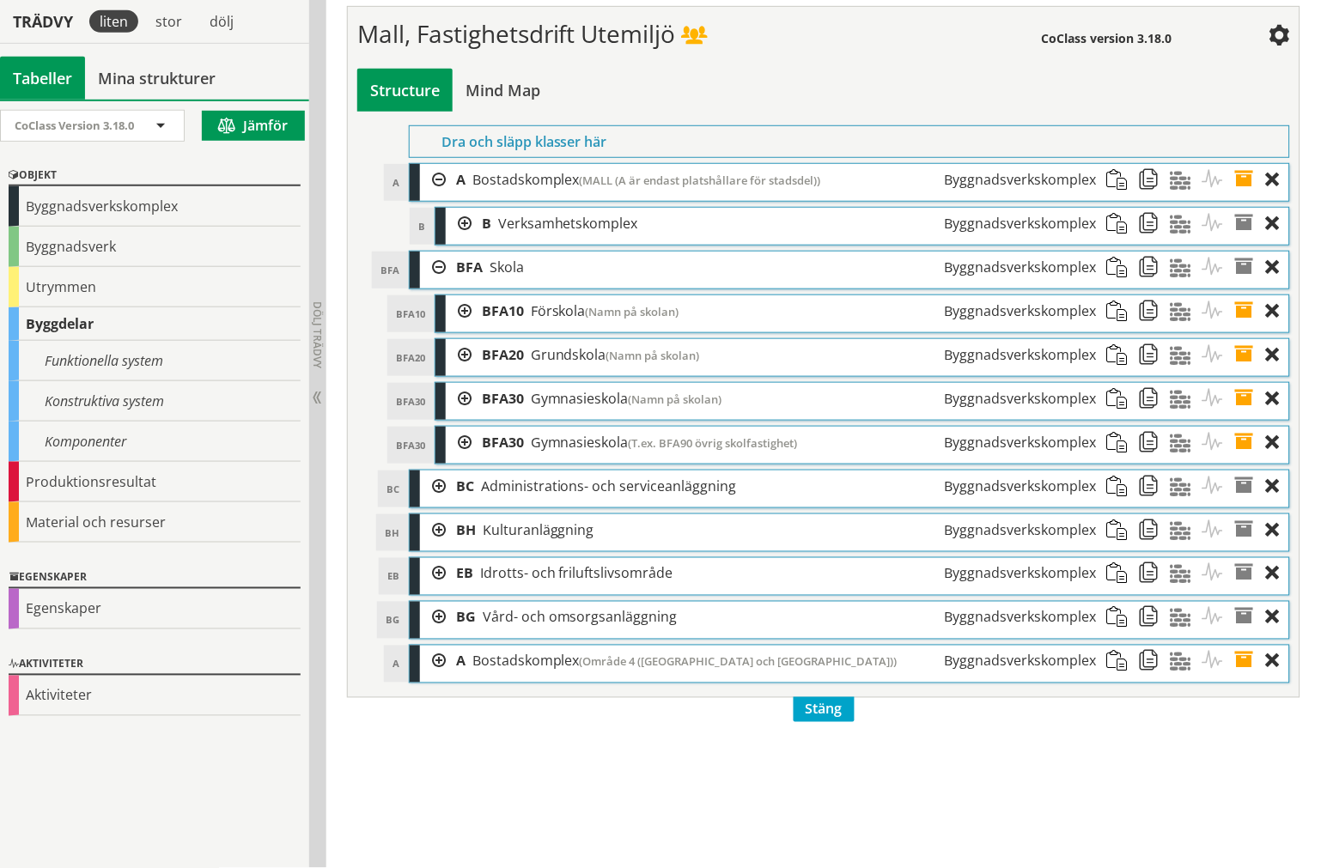
click at [439, 283] on div at bounding box center [433, 268] width 26 height 32
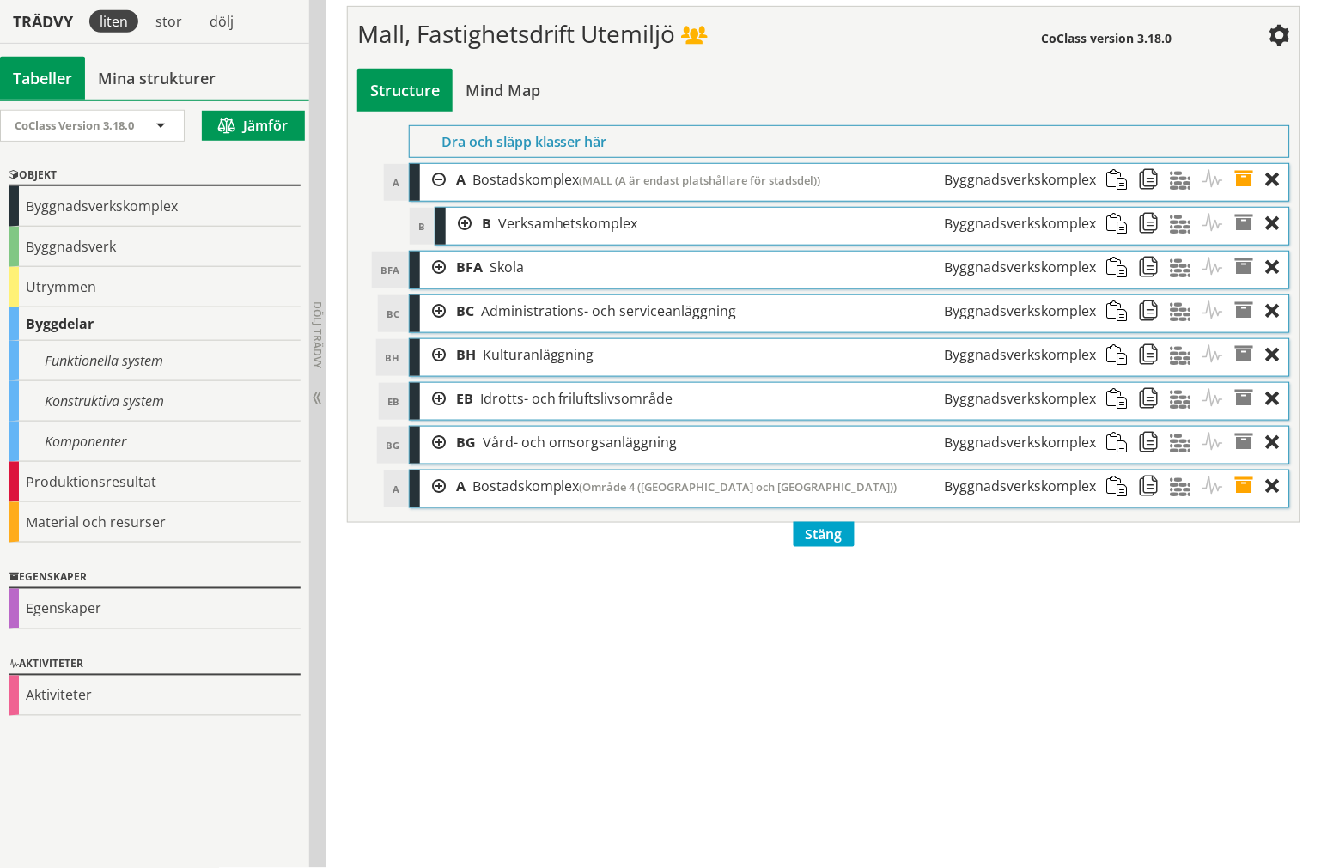
click at [432, 327] on div at bounding box center [433, 311] width 26 height 32
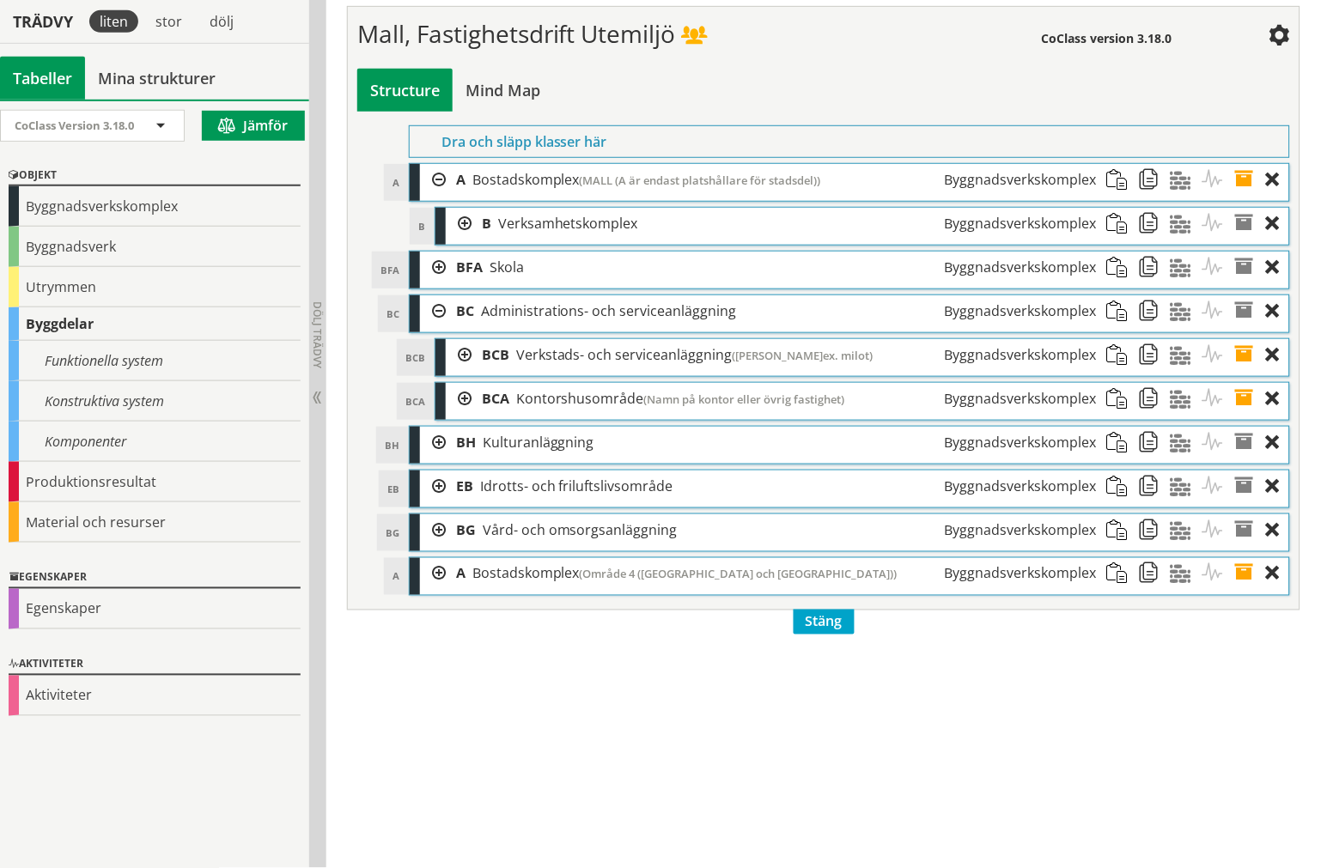
click at [432, 327] on div at bounding box center [433, 311] width 26 height 32
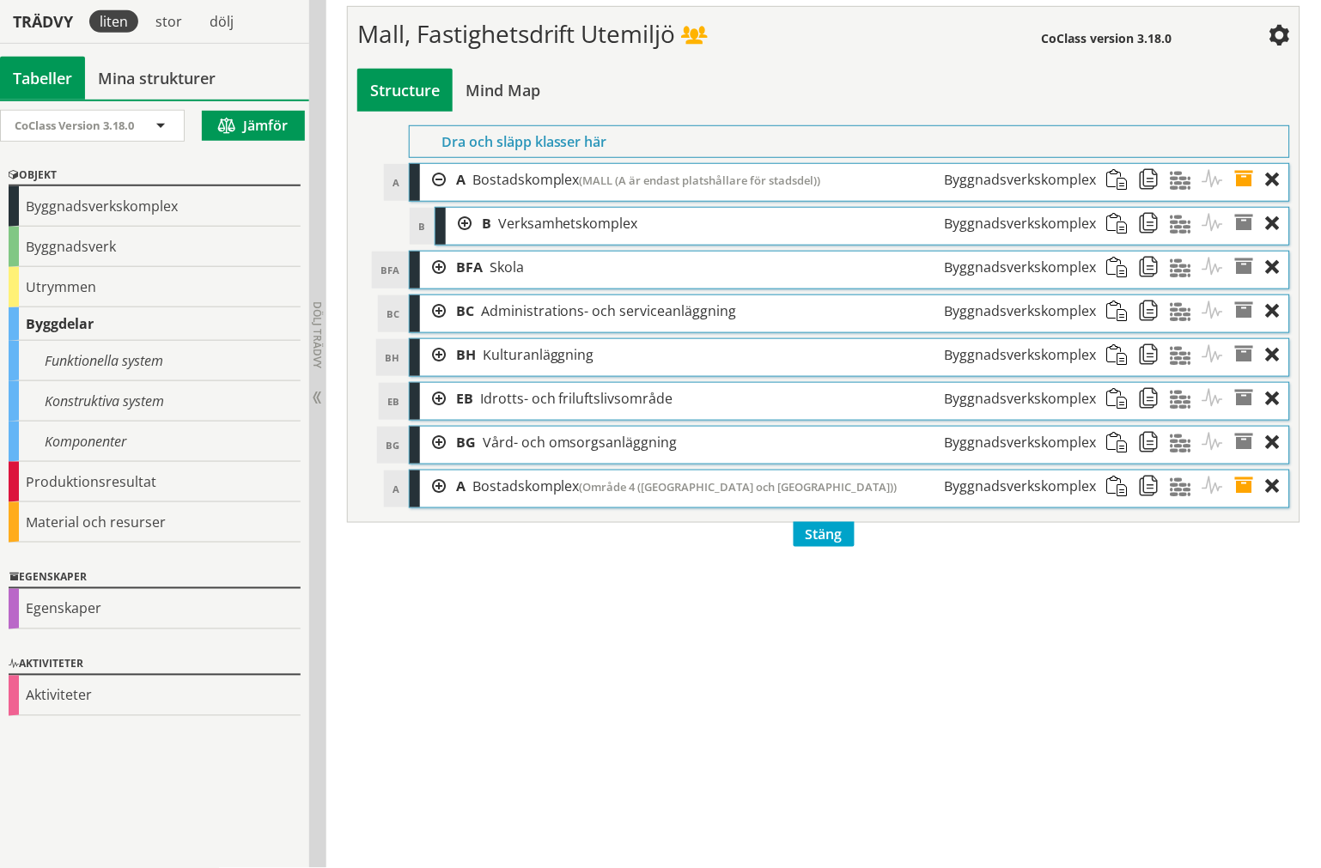
click at [422, 371] on div at bounding box center [433, 355] width 26 height 32
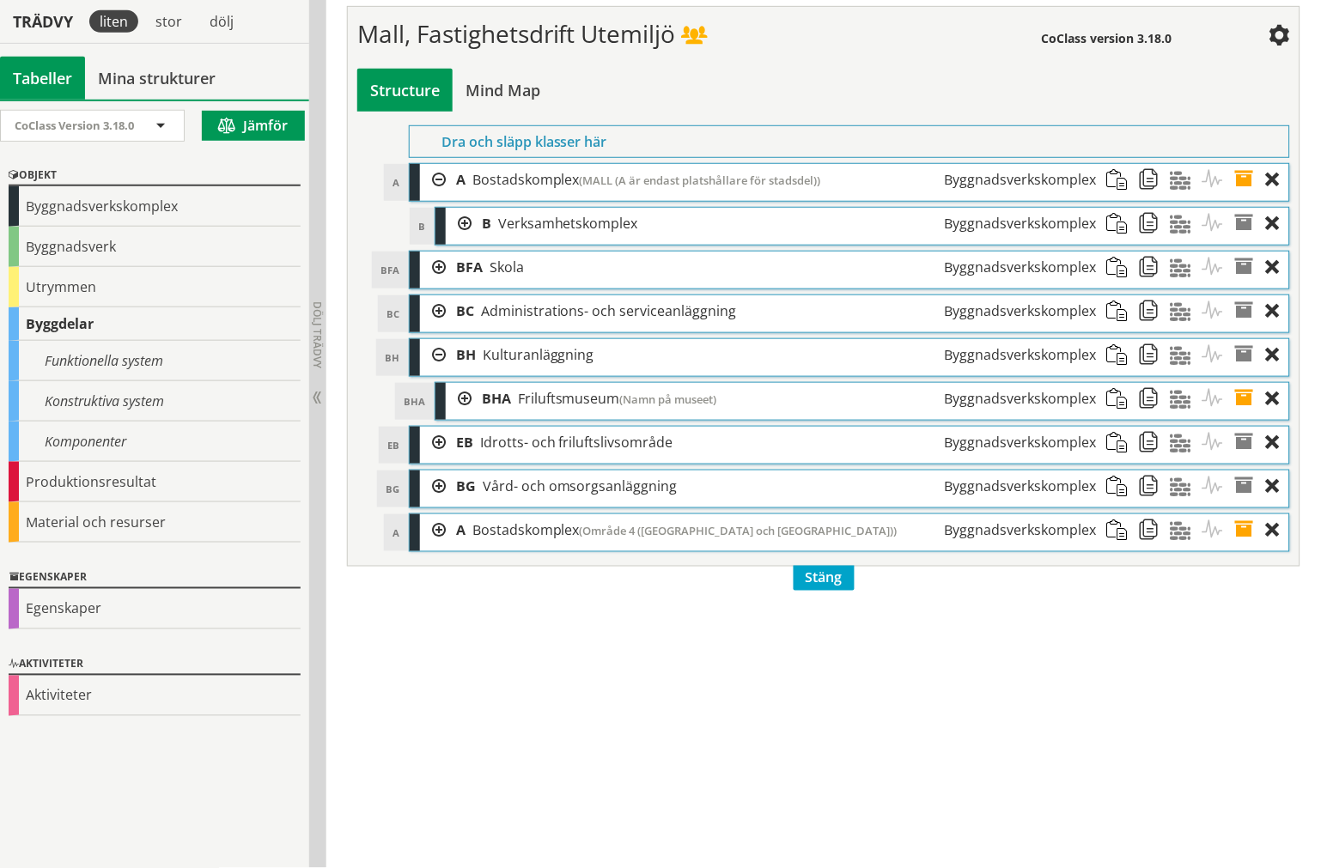
click at [425, 371] on div at bounding box center [433, 355] width 26 height 32
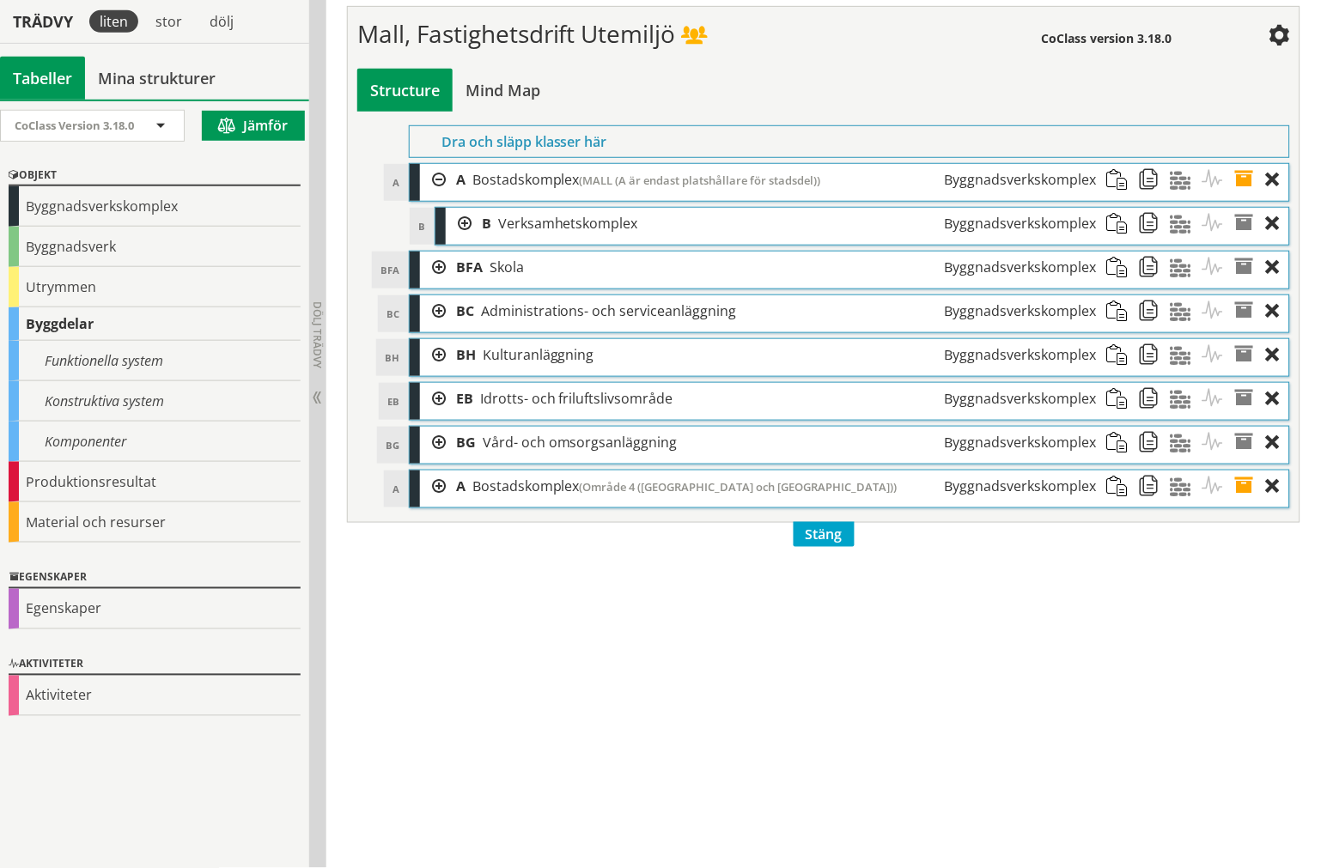
click at [421, 415] on div at bounding box center [433, 399] width 26 height 32
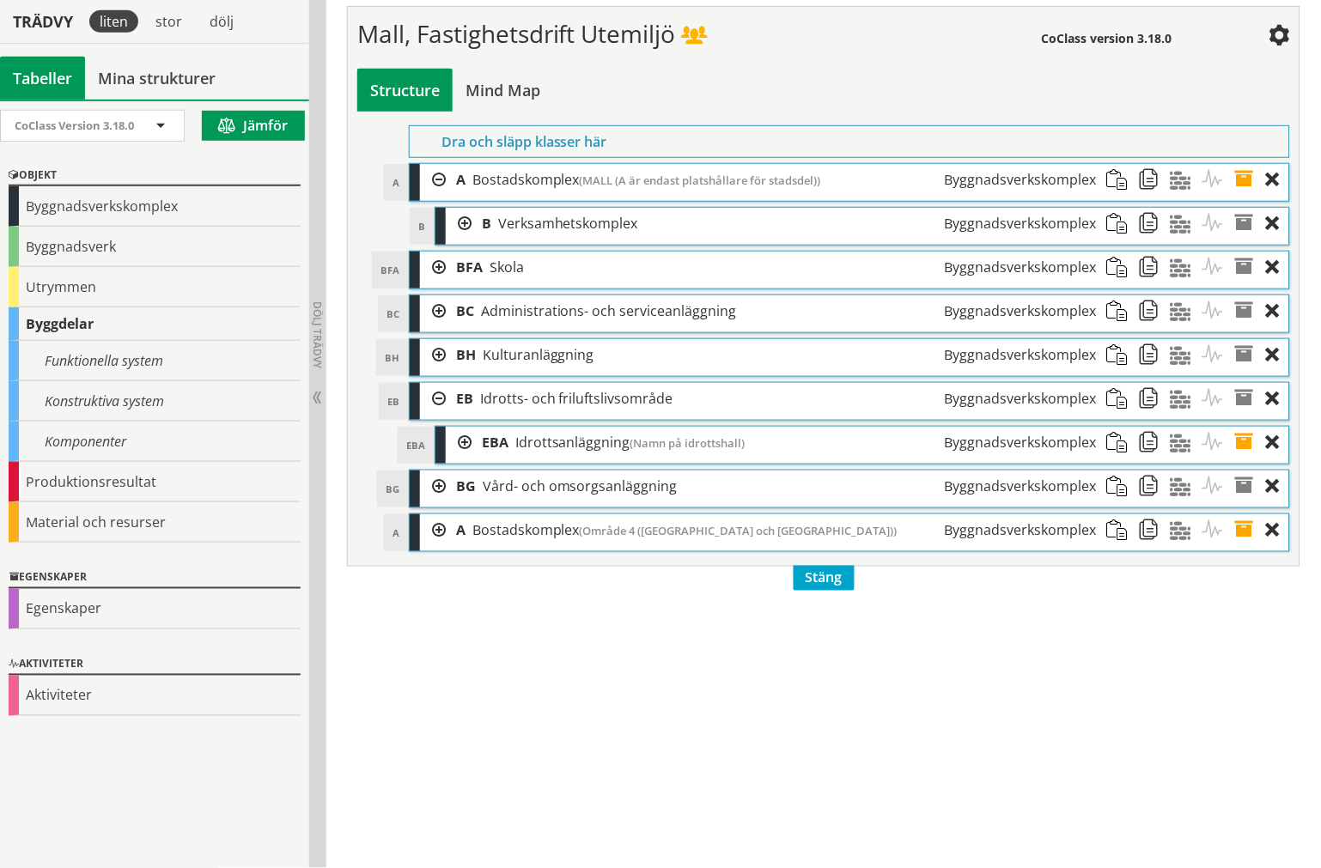
click at [425, 415] on div at bounding box center [433, 399] width 26 height 32
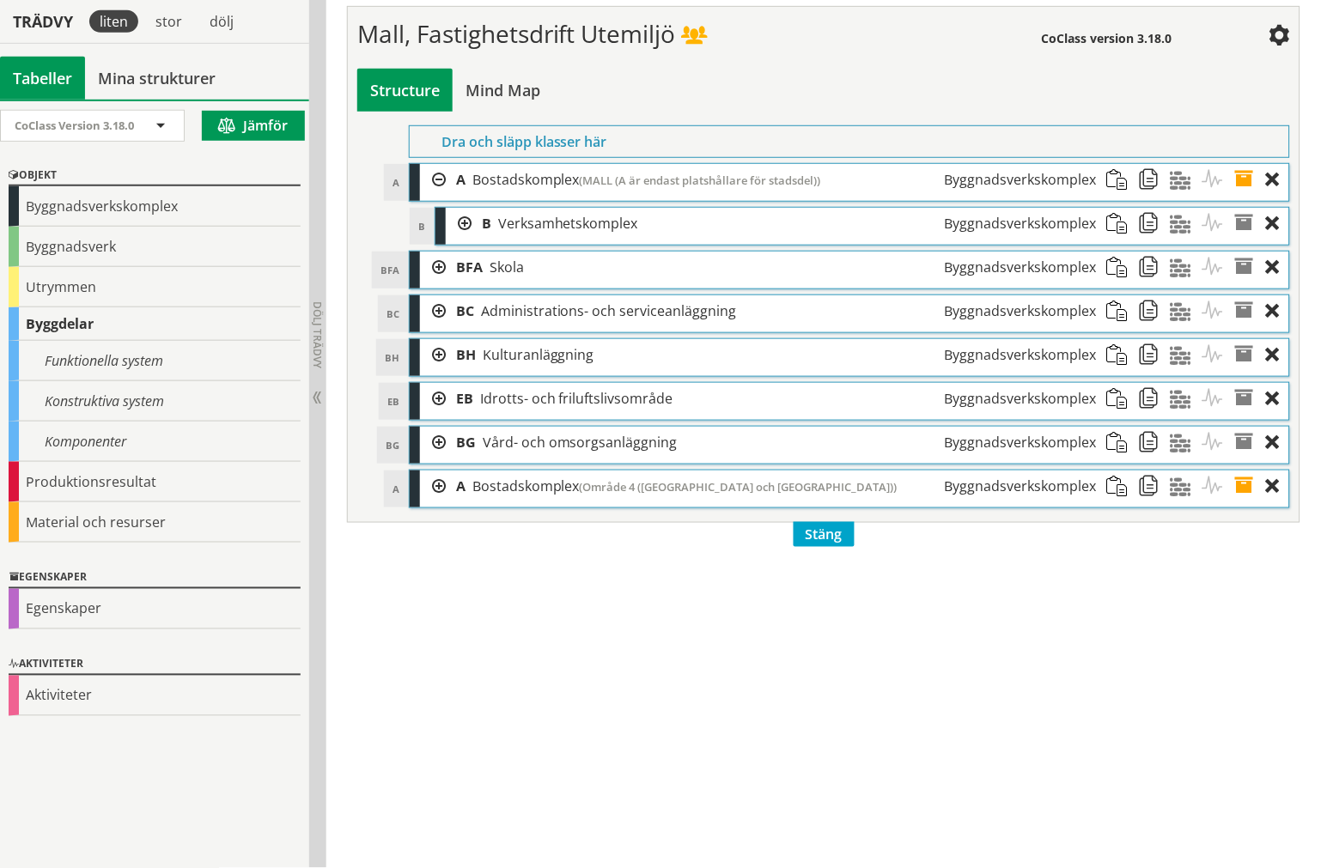
click at [447, 240] on div at bounding box center [459, 224] width 26 height 32
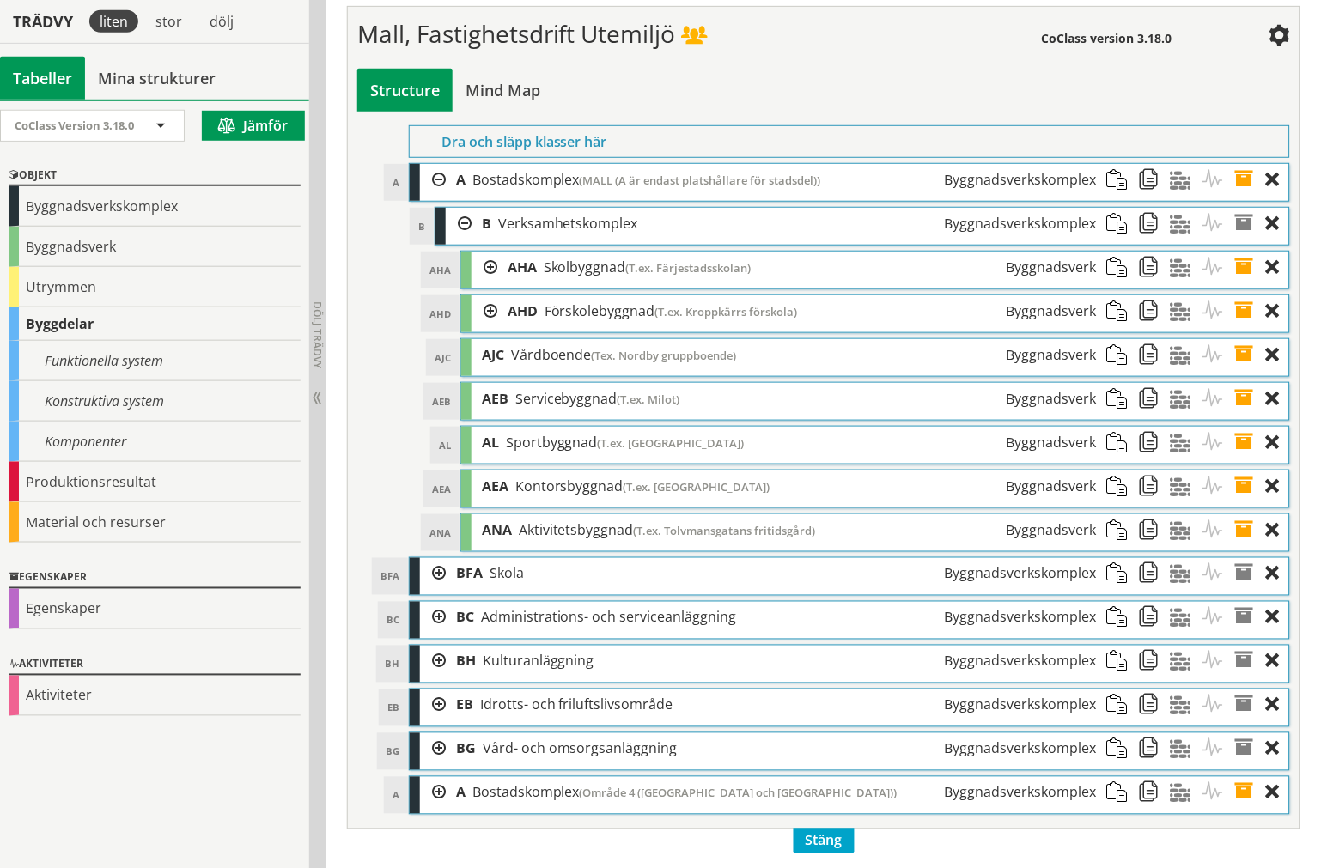
drag, startPoint x: 474, startPoint y: 328, endPoint x: 475, endPoint y: 341, distance: 12.9
click at [475, 283] on div at bounding box center [484, 268] width 26 height 32
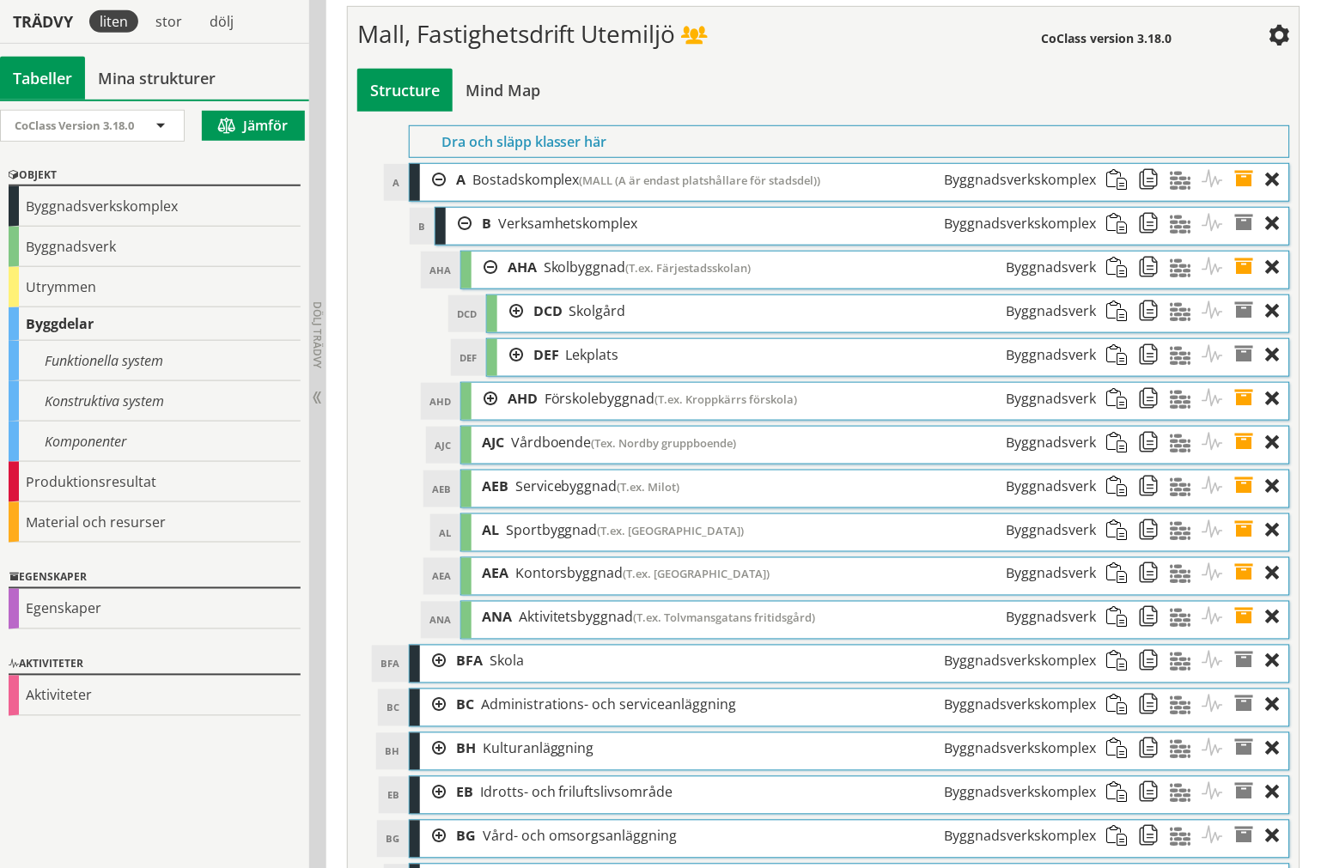
click at [475, 283] on div at bounding box center [484, 268] width 26 height 32
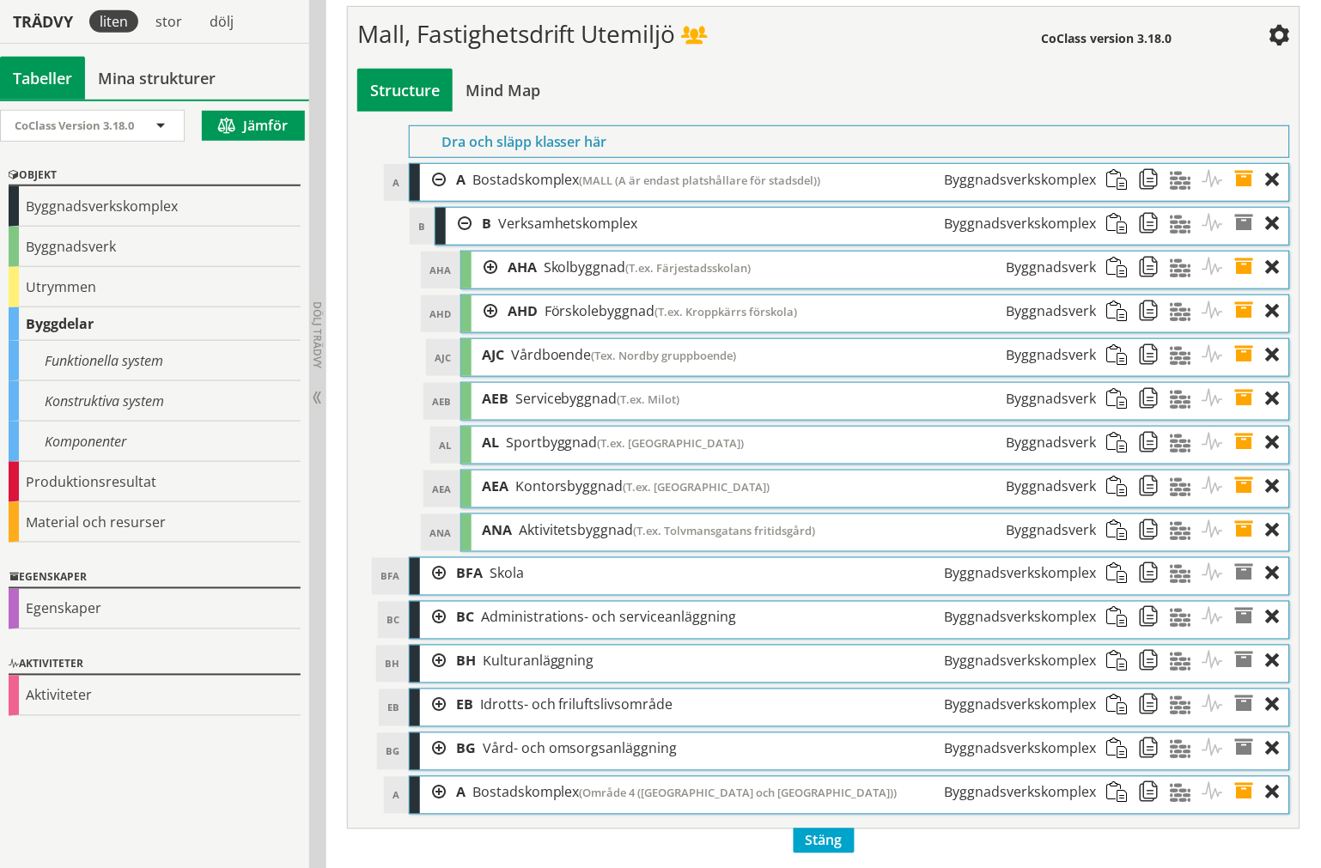
click at [458, 240] on div at bounding box center [459, 224] width 26 height 32
